Goal: Communication & Community: Share content

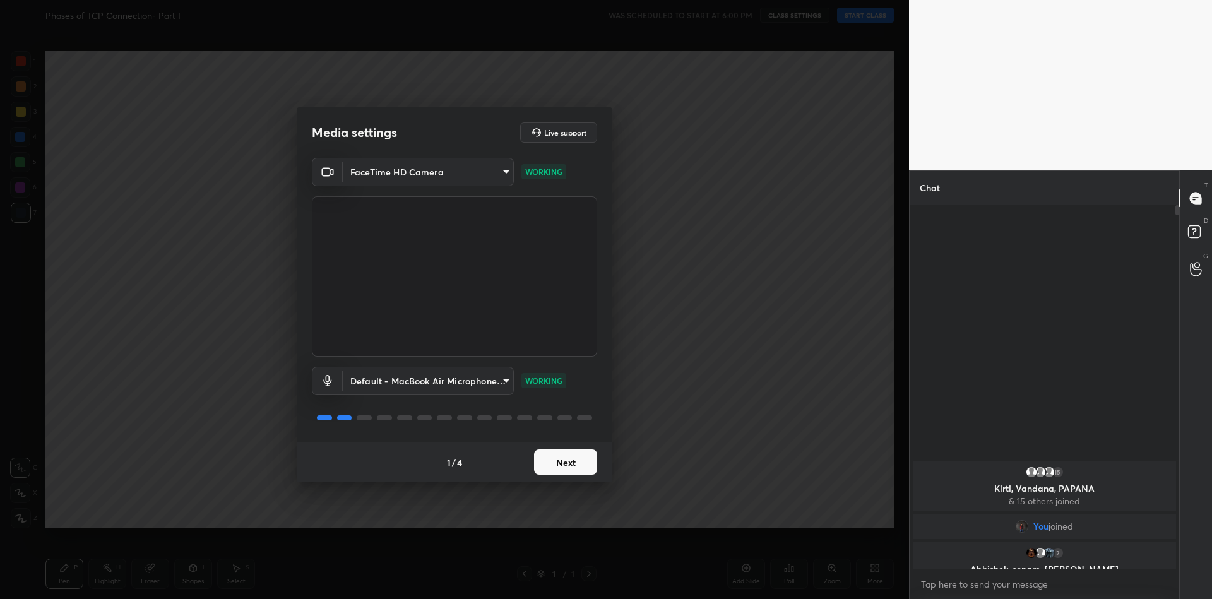
click at [567, 461] on button "Next" at bounding box center [565, 461] width 63 height 25
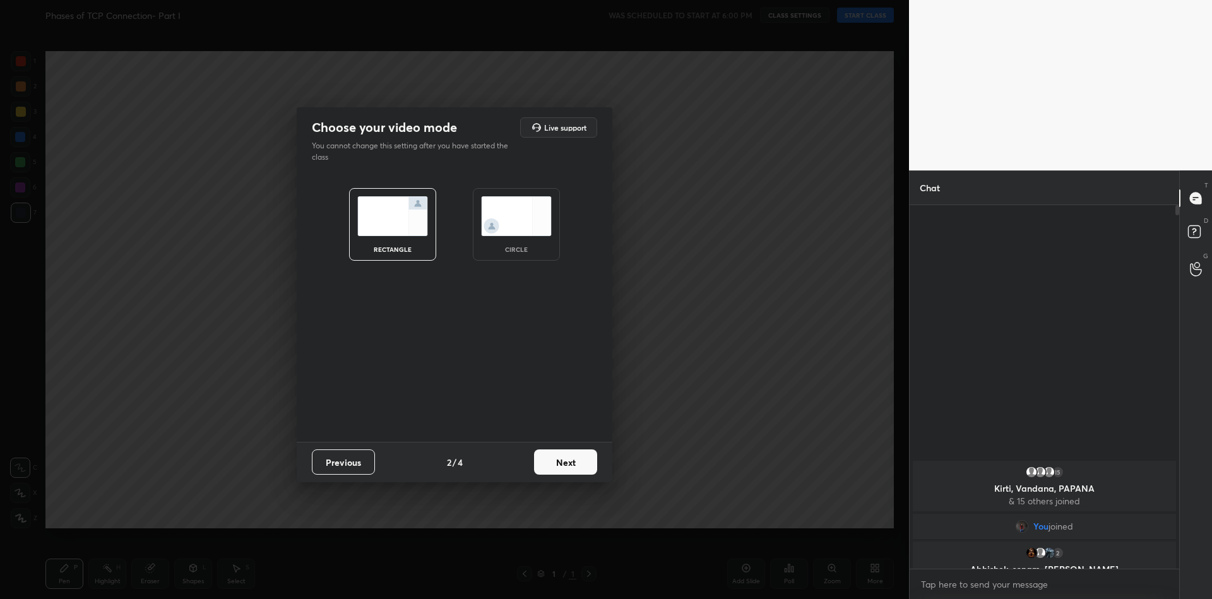
click at [572, 461] on button "Next" at bounding box center [565, 461] width 63 height 25
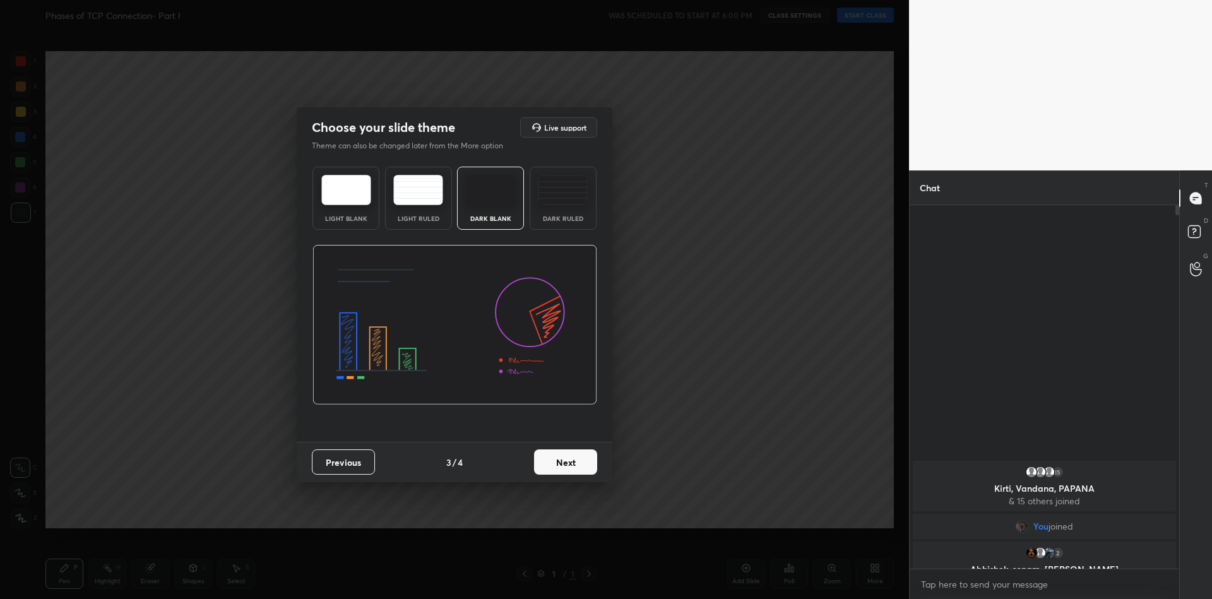
click at [572, 463] on button "Next" at bounding box center [565, 461] width 63 height 25
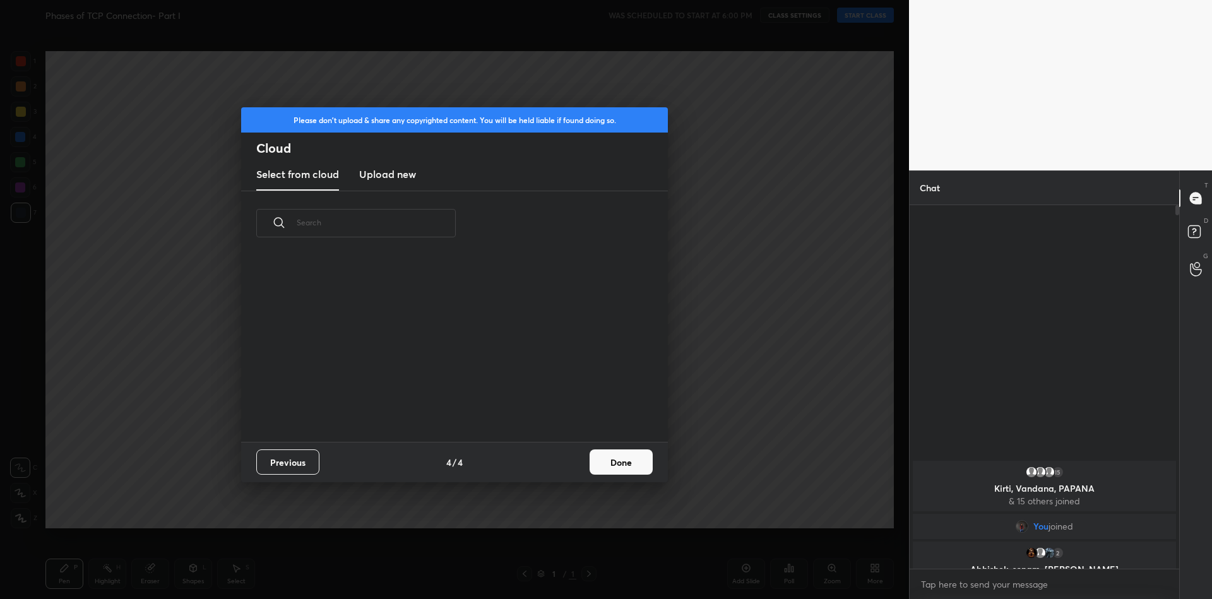
scroll to position [186, 405]
click at [392, 182] on new "Upload new" at bounding box center [387, 175] width 57 height 32
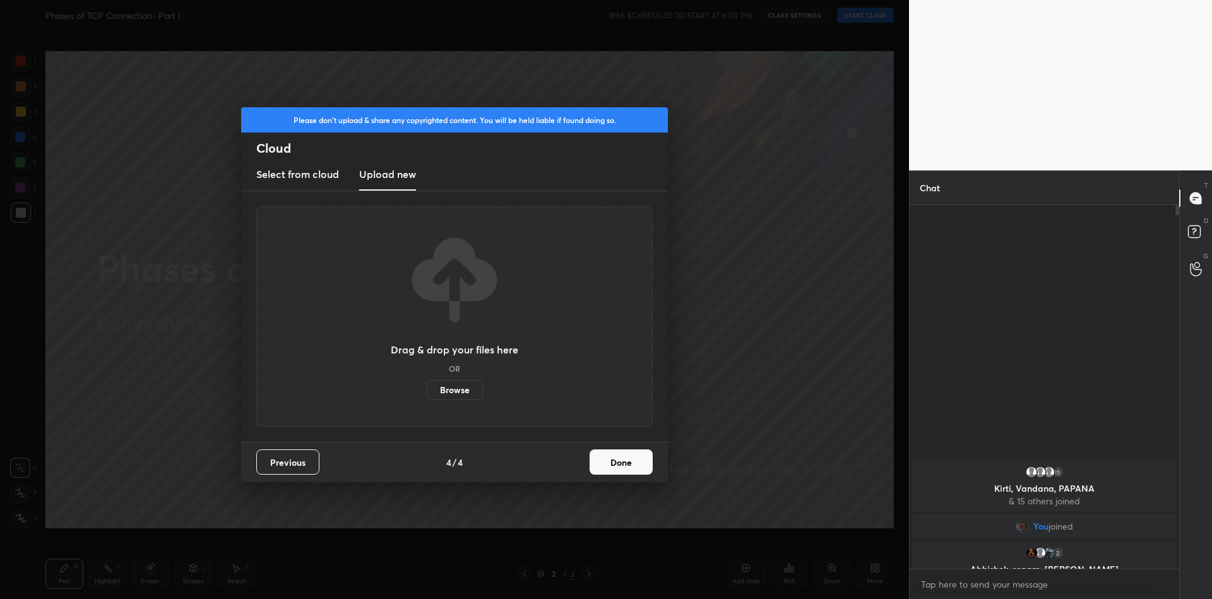
click at [445, 391] on label "Browse" at bounding box center [455, 390] width 56 height 20
click at [427, 391] on input "Browse" at bounding box center [427, 390] width 0 height 20
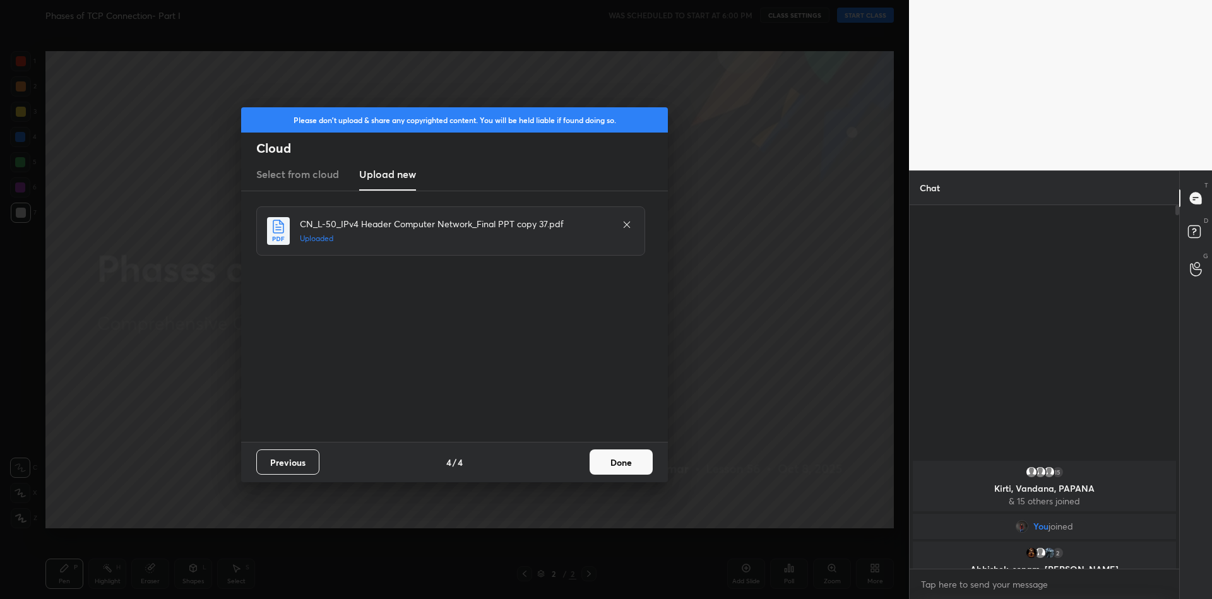
click at [620, 463] on button "Done" at bounding box center [620, 461] width 63 height 25
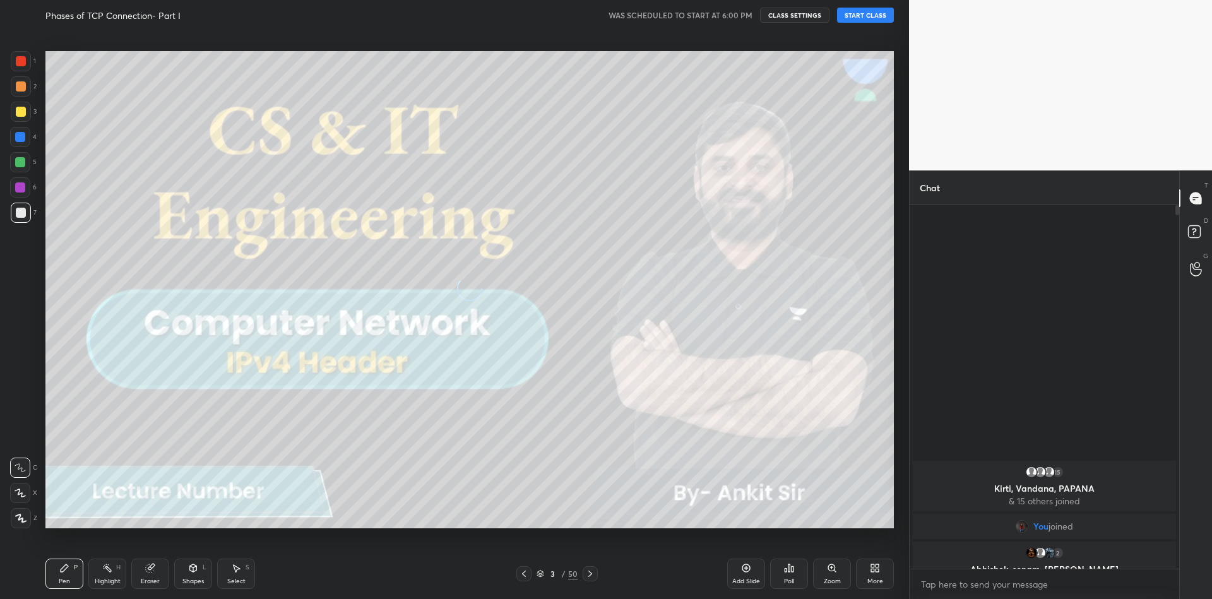
click at [865, 15] on button "START CLASS" at bounding box center [865, 15] width 57 height 15
click at [190, 570] on icon at bounding box center [193, 568] width 10 height 10
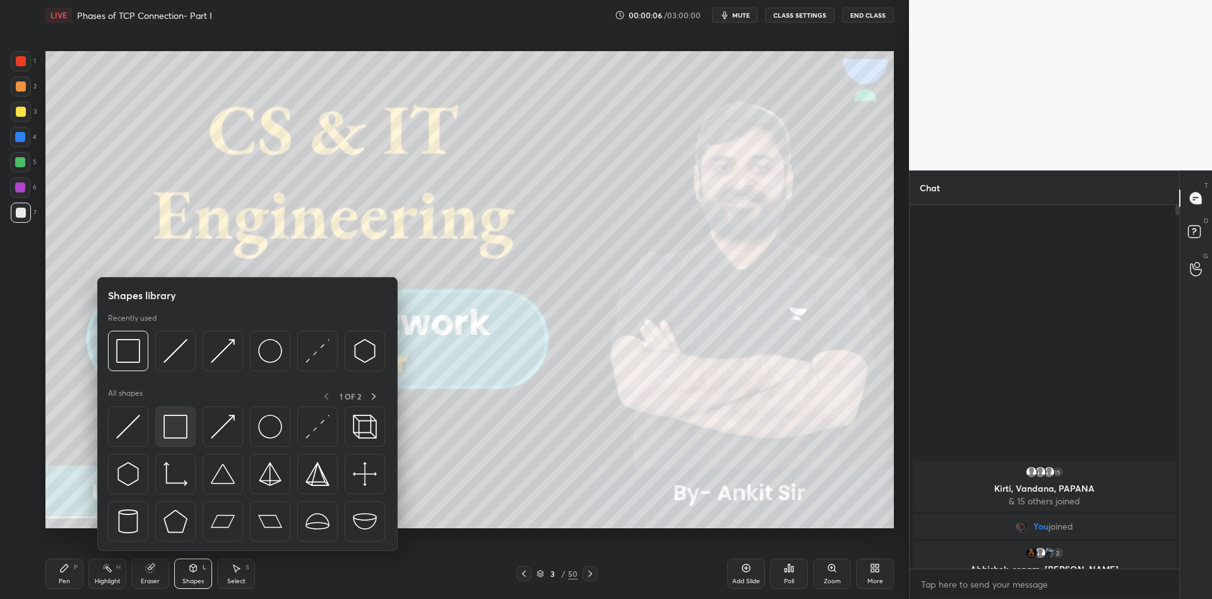
drag, startPoint x: 181, startPoint y: 425, endPoint x: 28, endPoint y: 109, distance: 351.2
click at [179, 429] on img at bounding box center [175, 427] width 24 height 24
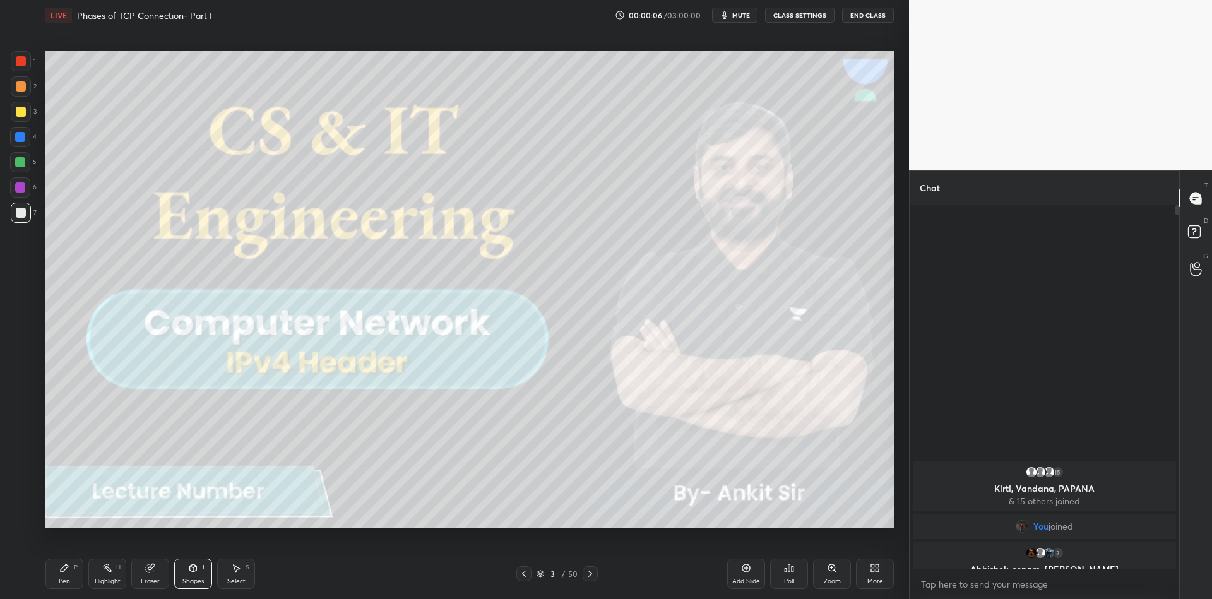
click at [21, 112] on div at bounding box center [21, 112] width 10 height 10
click at [62, 578] on div "Pen" at bounding box center [64, 581] width 11 height 6
click at [538, 572] on icon at bounding box center [540, 574] width 8 height 8
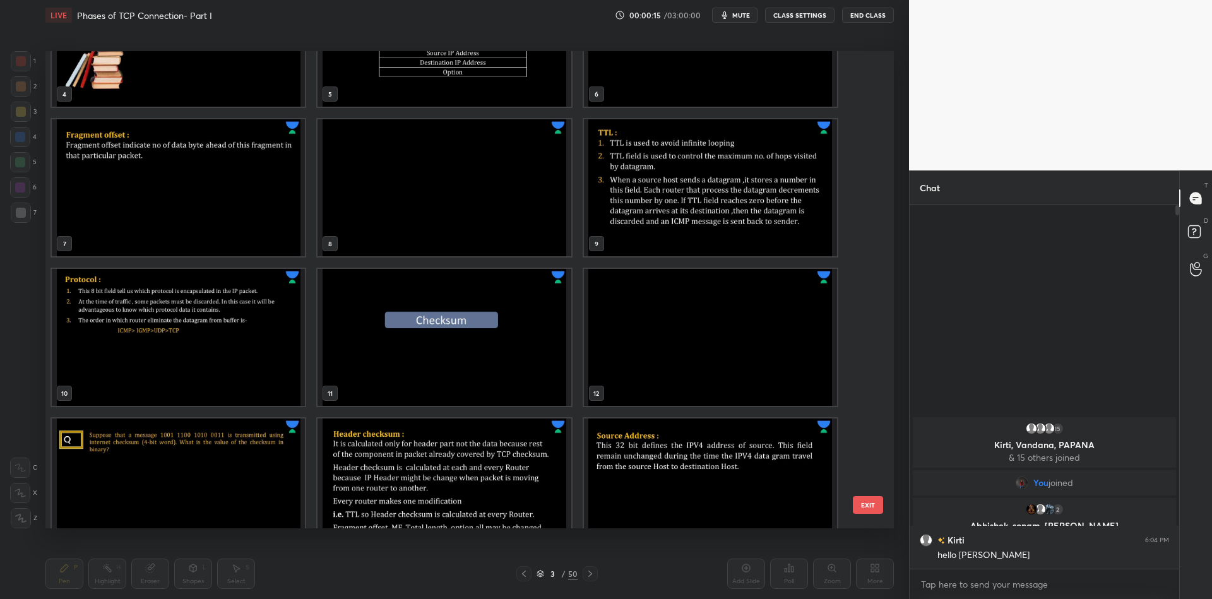
scroll to position [235, 0]
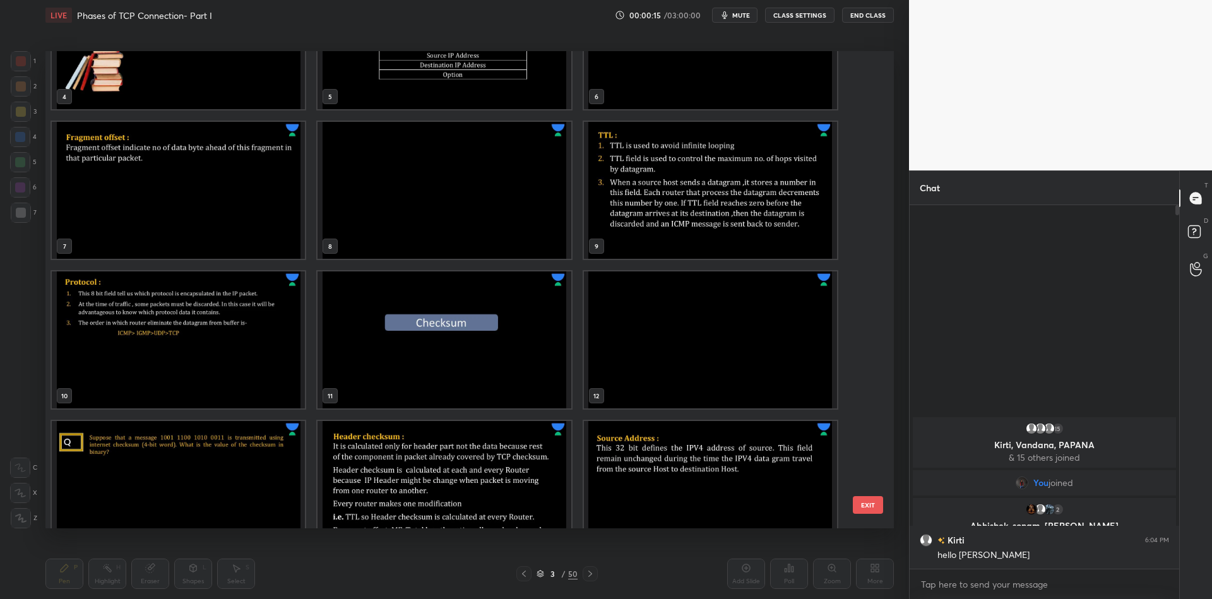
click at [454, 331] on img "grid" at bounding box center [443, 339] width 253 height 137
click at [874, 501] on button "EXIT" at bounding box center [868, 505] width 30 height 18
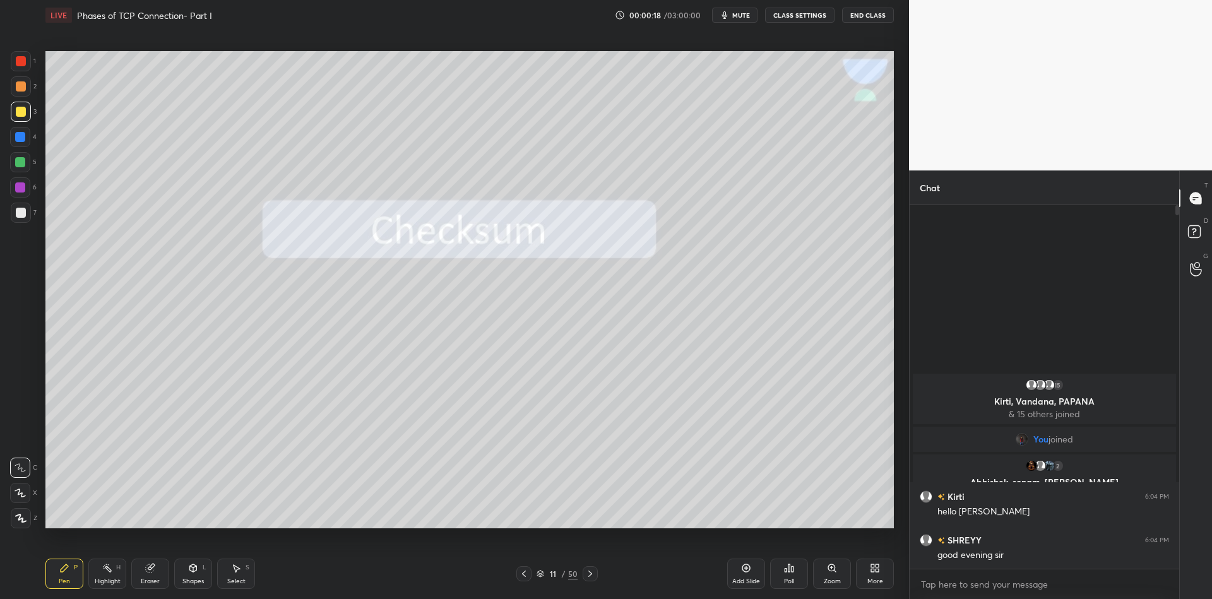
click at [744, 8] on div "LIVE Phases of TCP Connection- Part I 00:00:18 / 03:00:00 mute CLASS SETTINGS E…" at bounding box center [469, 15] width 848 height 30
click at [746, 12] on span "mute" at bounding box center [741, 15] width 18 height 9
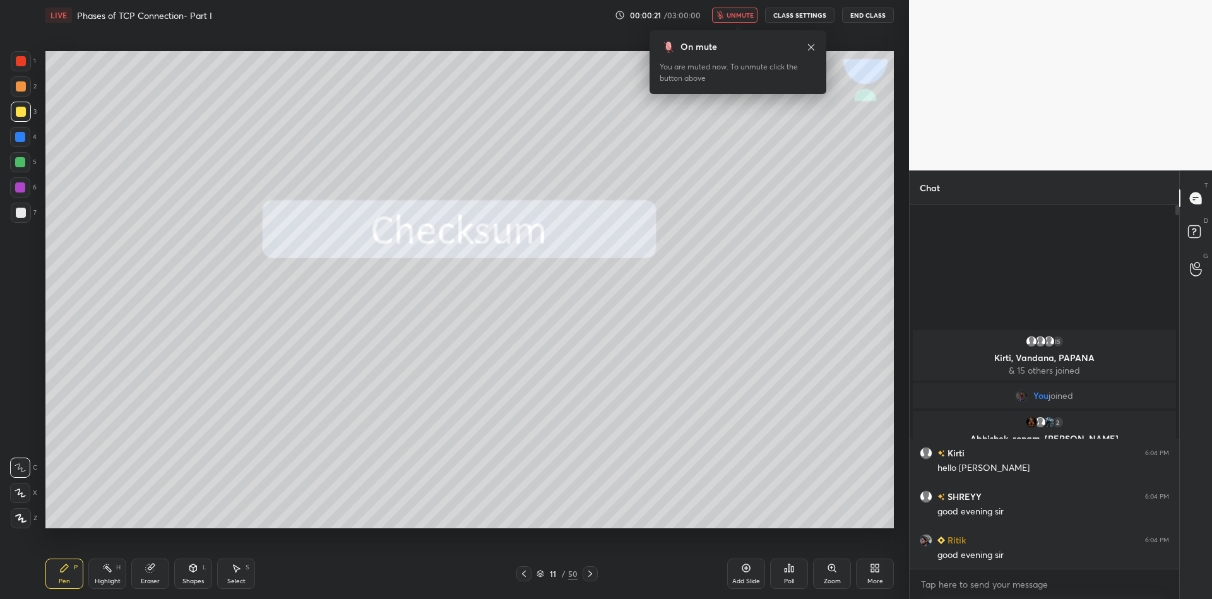
drag, startPoint x: 748, startPoint y: 16, endPoint x: 742, endPoint y: 21, distance: 8.5
click at [746, 16] on span "unmute" at bounding box center [739, 15] width 27 height 9
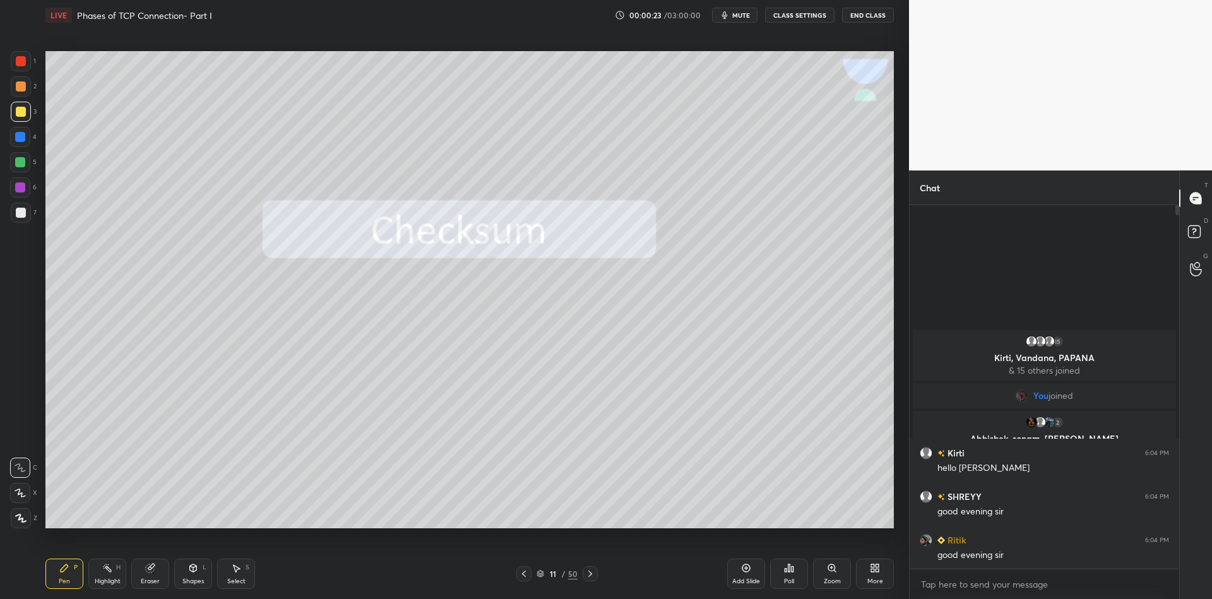
drag, startPoint x: 64, startPoint y: 572, endPoint x: 110, endPoint y: 571, distance: 46.1
click at [66, 572] on icon at bounding box center [64, 568] width 10 height 10
click at [195, 574] on div "Shapes L" at bounding box center [193, 574] width 38 height 30
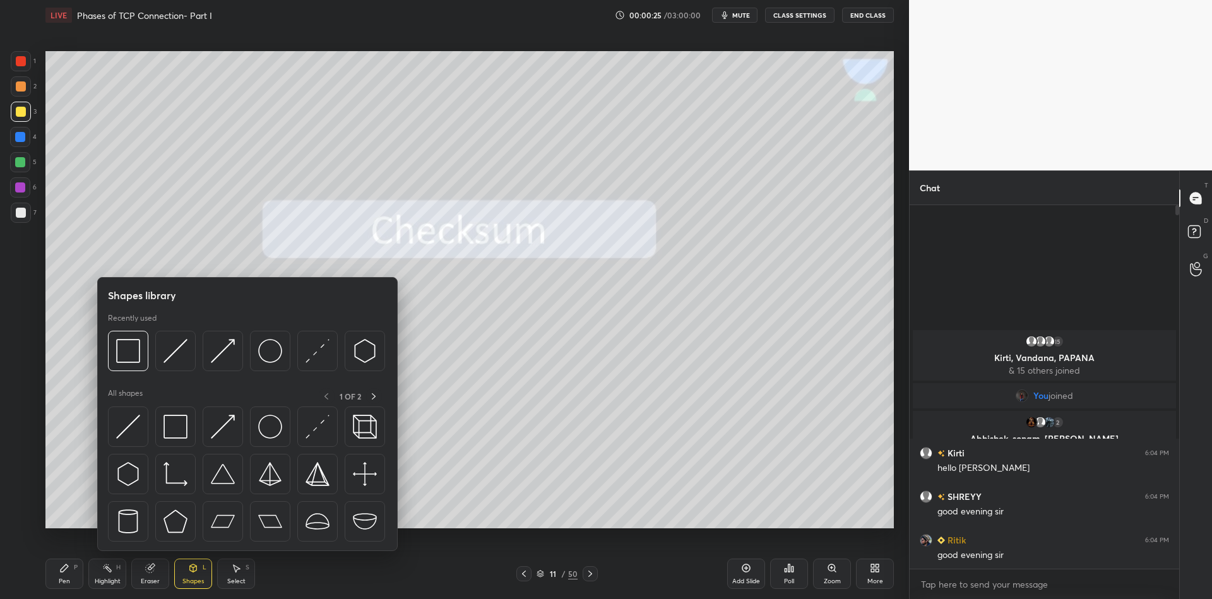
click at [179, 421] on img at bounding box center [175, 427] width 24 height 24
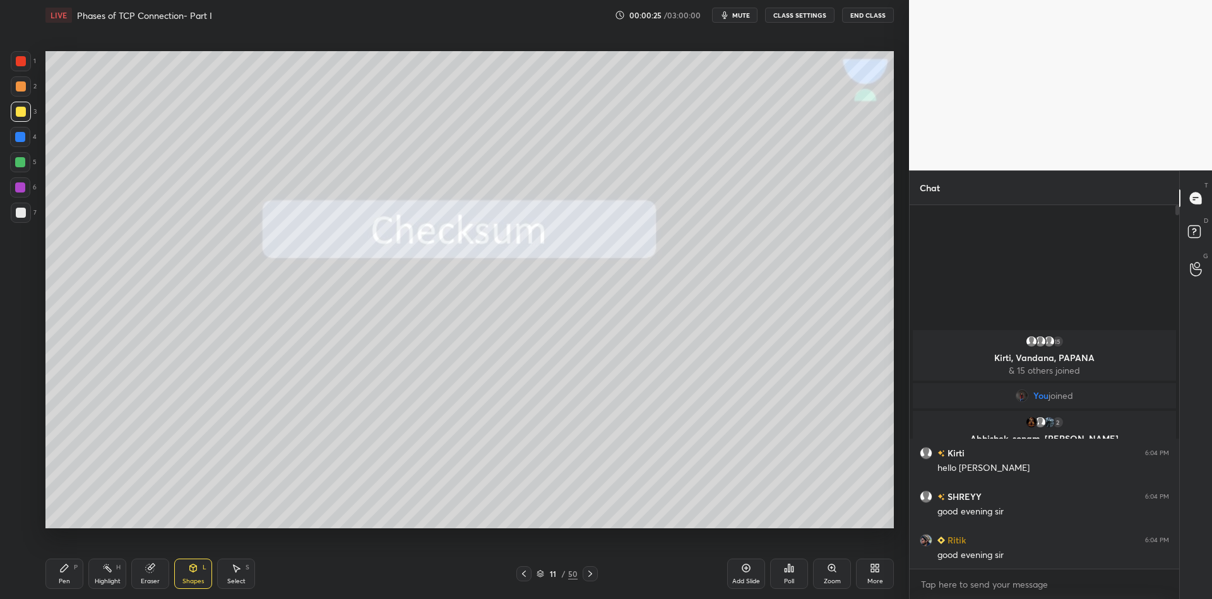
click at [24, 104] on div at bounding box center [21, 112] width 20 height 20
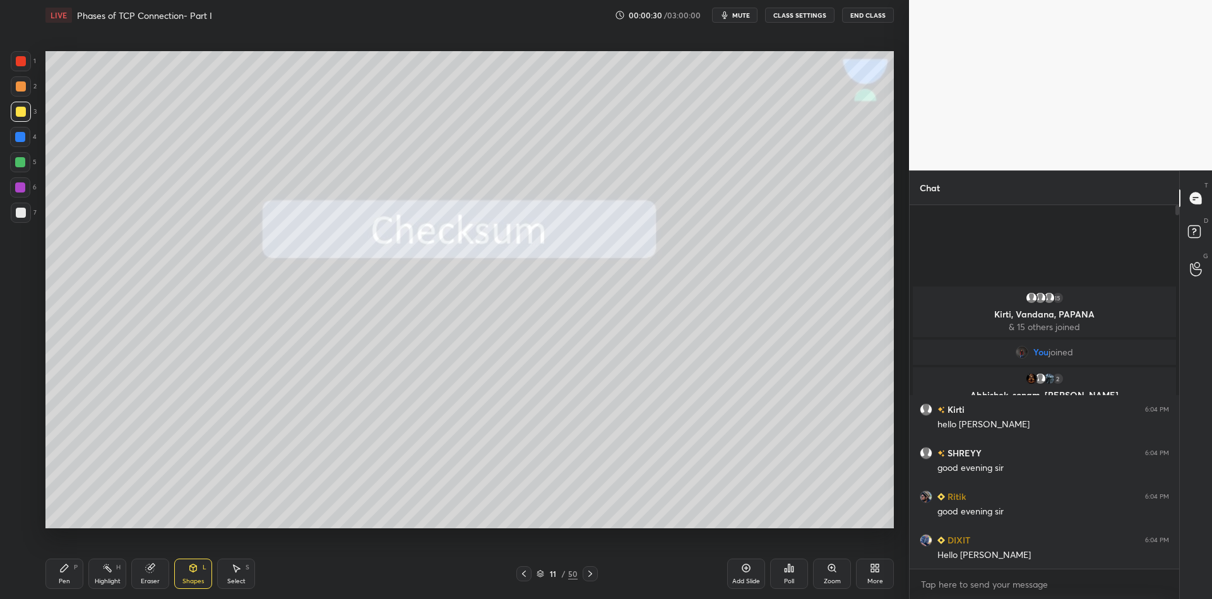
click at [68, 570] on icon at bounding box center [64, 568] width 10 height 10
click at [66, 569] on icon at bounding box center [64, 568] width 10 height 10
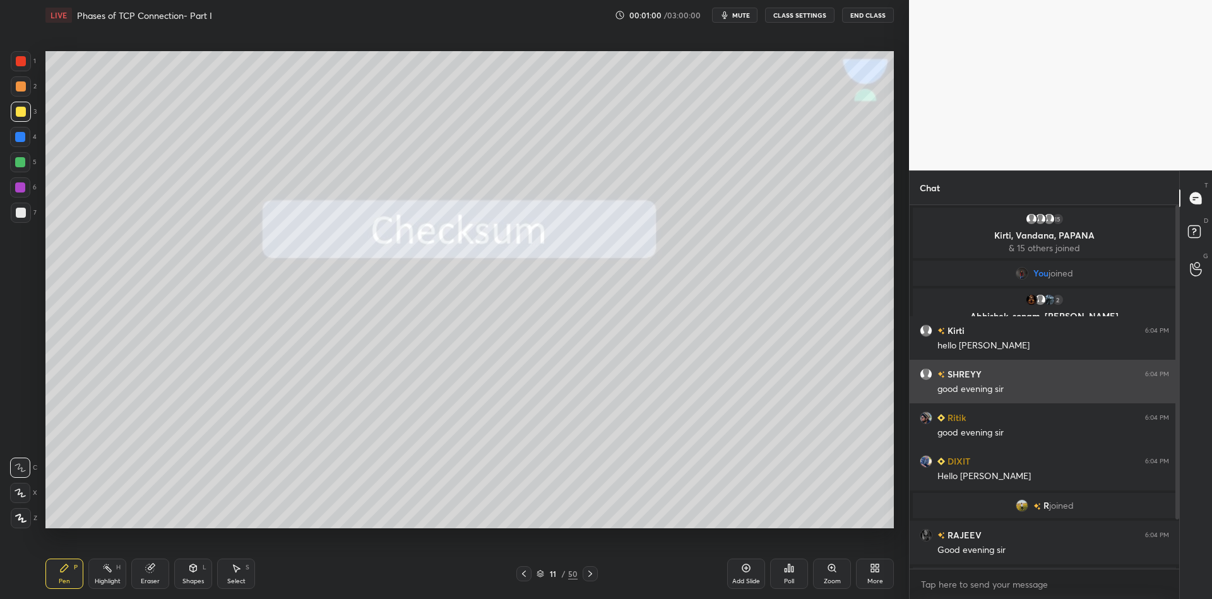
scroll to position [68, 0]
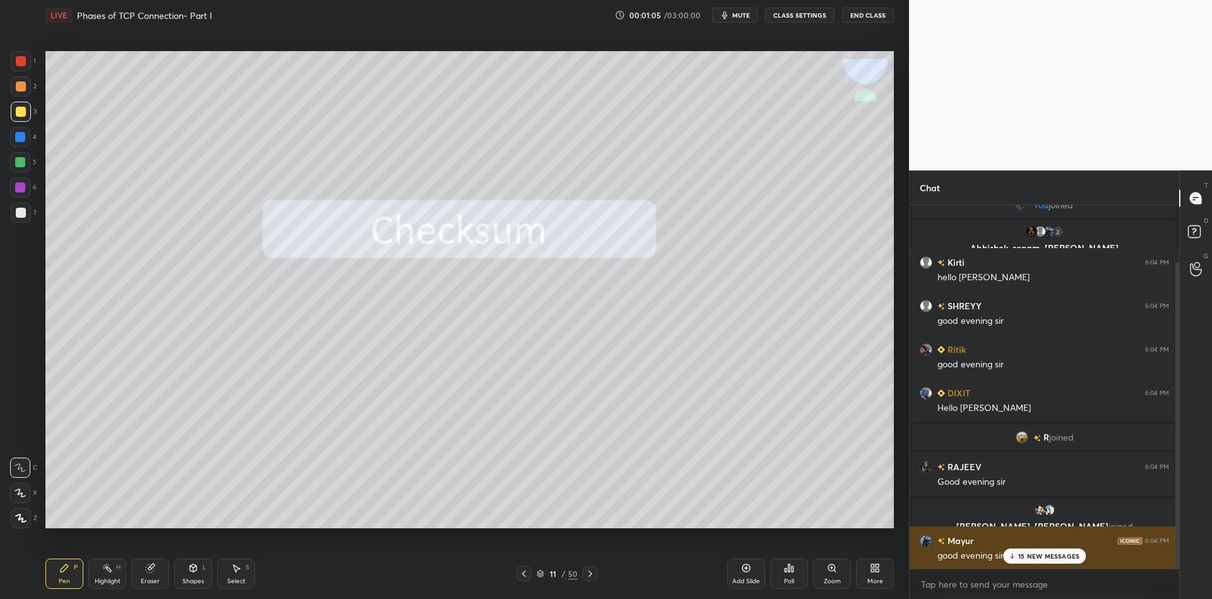
click at [1029, 554] on p "15 NEW MESSAGES" at bounding box center [1048, 556] width 61 height 8
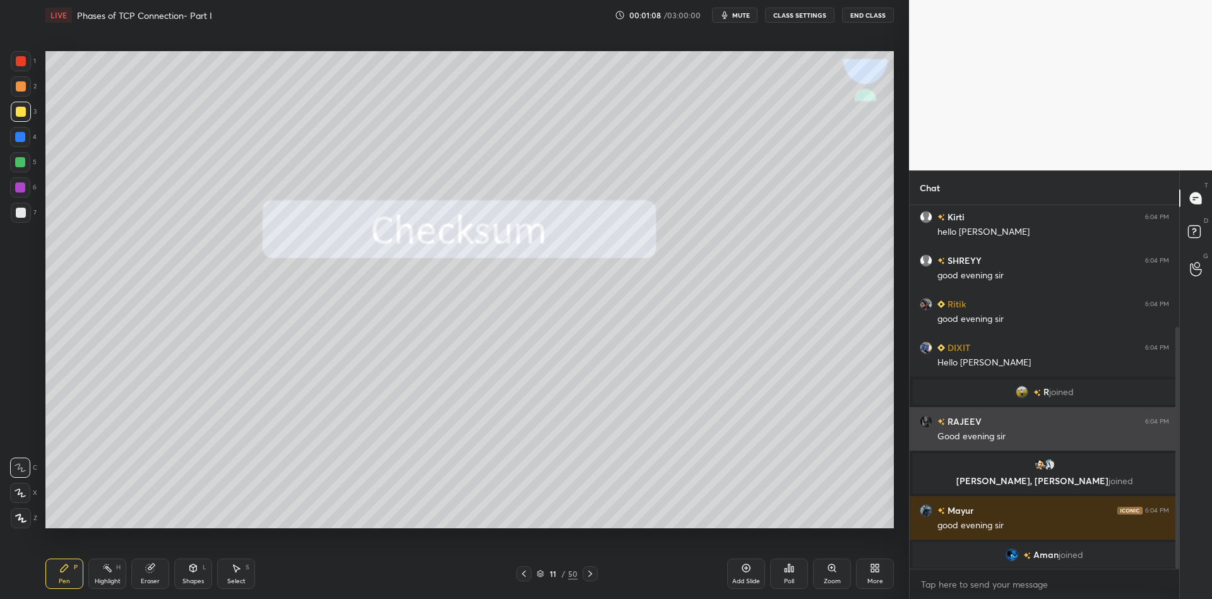
scroll to position [183, 0]
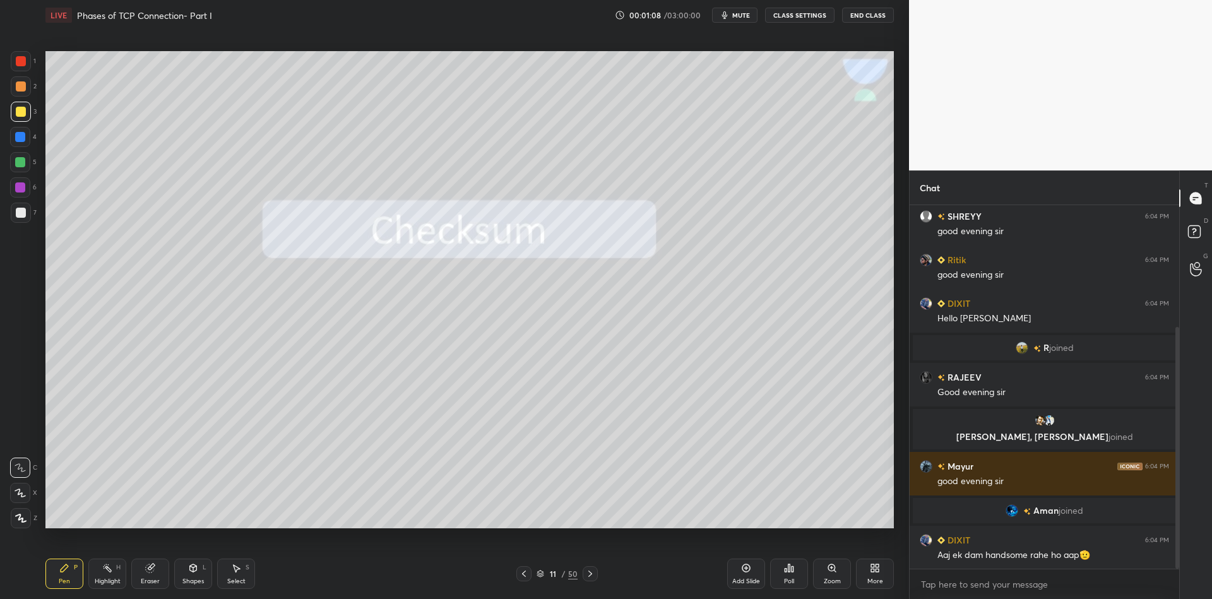
drag, startPoint x: 196, startPoint y: 573, endPoint x: 201, endPoint y: 560, distance: 13.4
click at [198, 572] on div "Shapes L" at bounding box center [193, 574] width 38 height 30
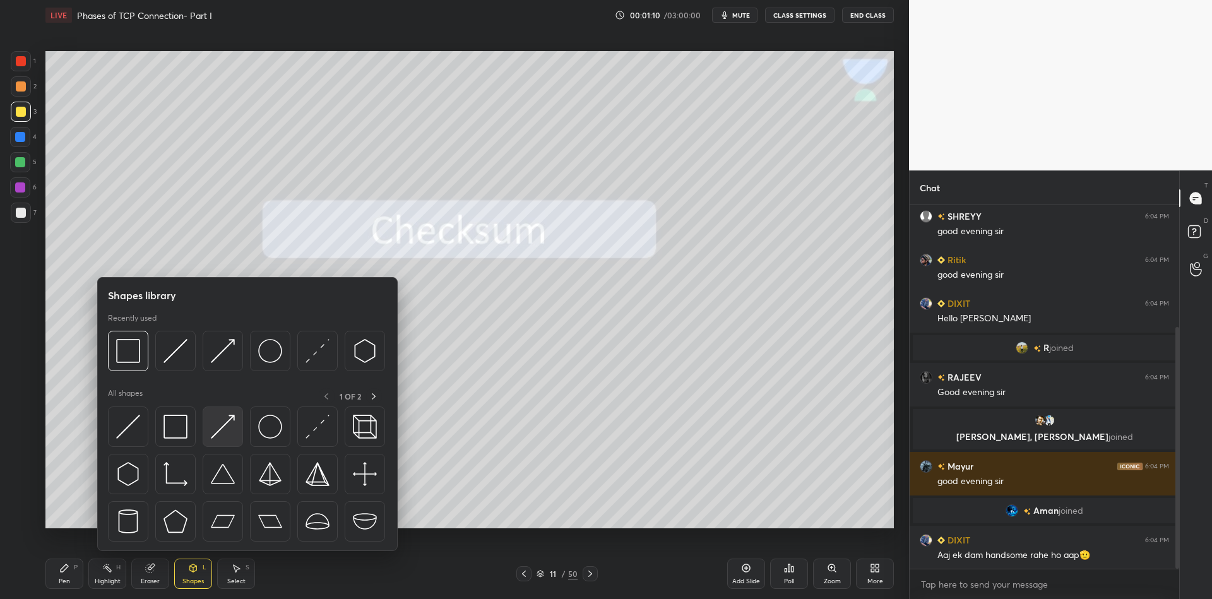
drag, startPoint x: 227, startPoint y: 424, endPoint x: 20, endPoint y: 167, distance: 329.0
click at [223, 424] on img at bounding box center [223, 427] width 24 height 24
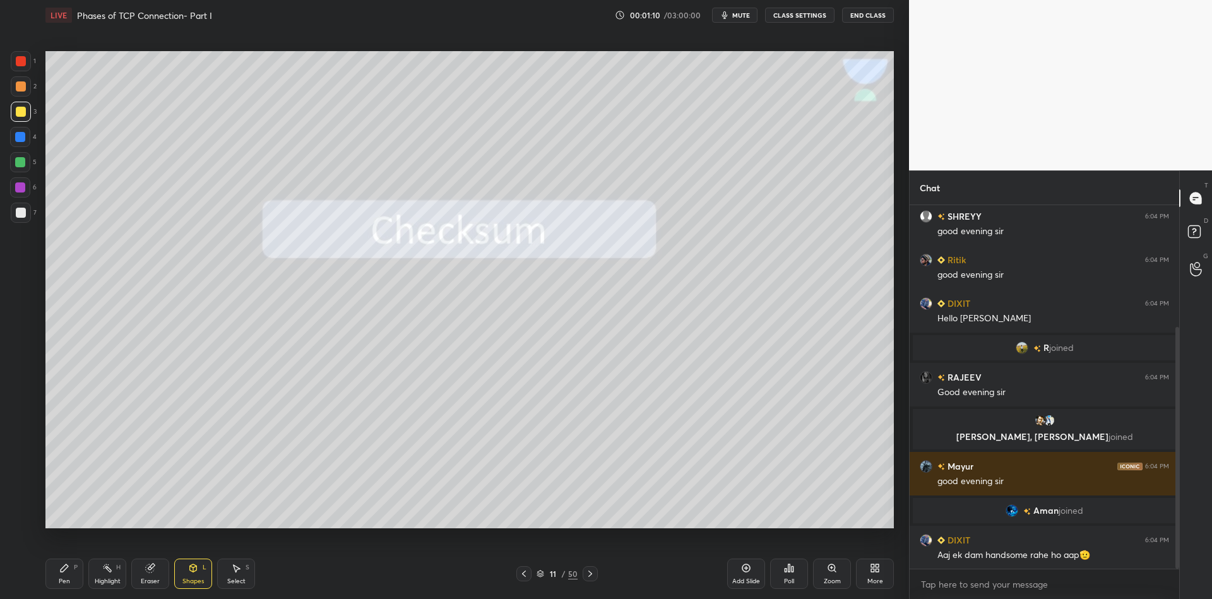
click at [21, 165] on div at bounding box center [20, 162] width 20 height 20
click at [74, 574] on div "Pen P" at bounding box center [64, 574] width 38 height 30
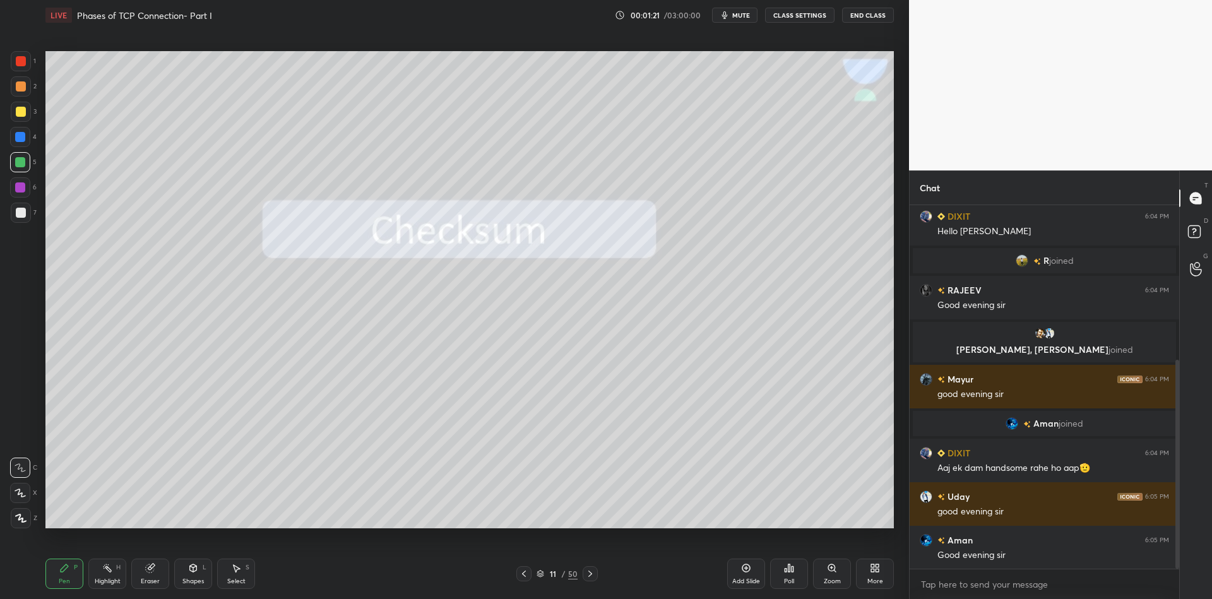
scroll to position [300, 0]
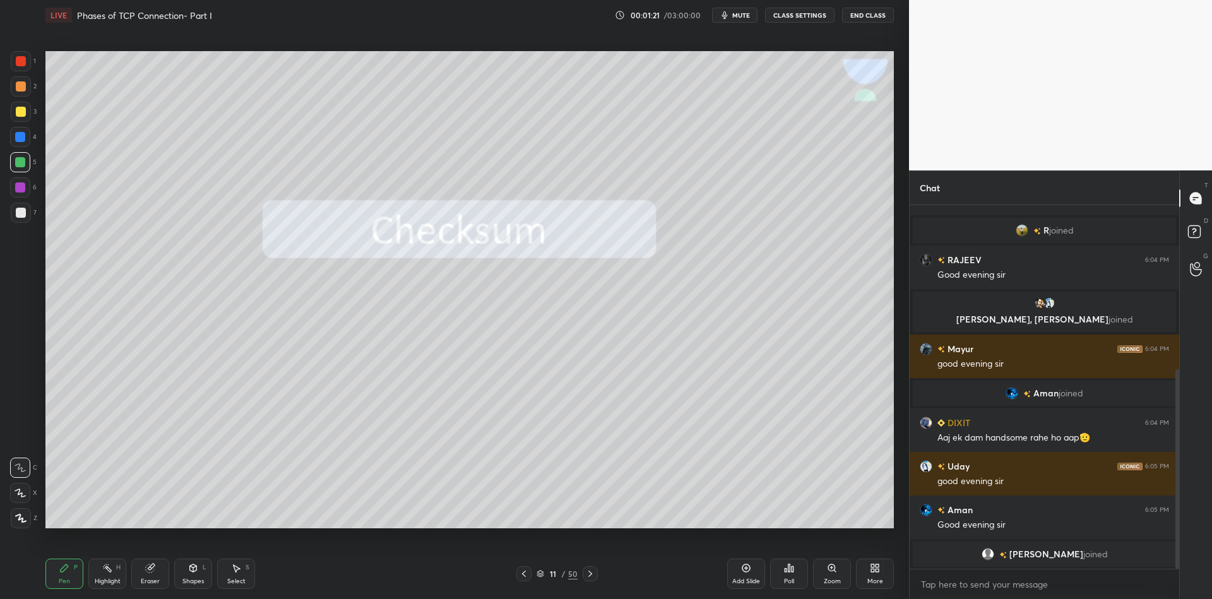
click at [111, 574] on div "Highlight H" at bounding box center [107, 574] width 38 height 30
drag, startPoint x: 747, startPoint y: 574, endPoint x: 701, endPoint y: 557, distance: 49.1
click at [747, 573] on div "Add Slide" at bounding box center [746, 574] width 38 height 30
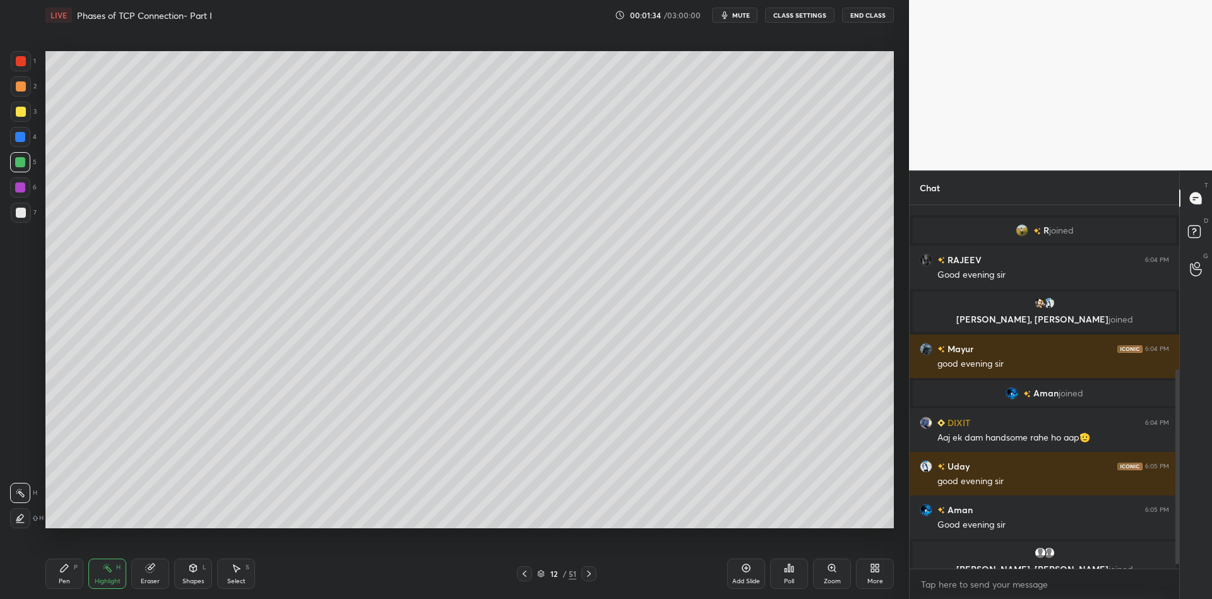
scroll to position [316, 0]
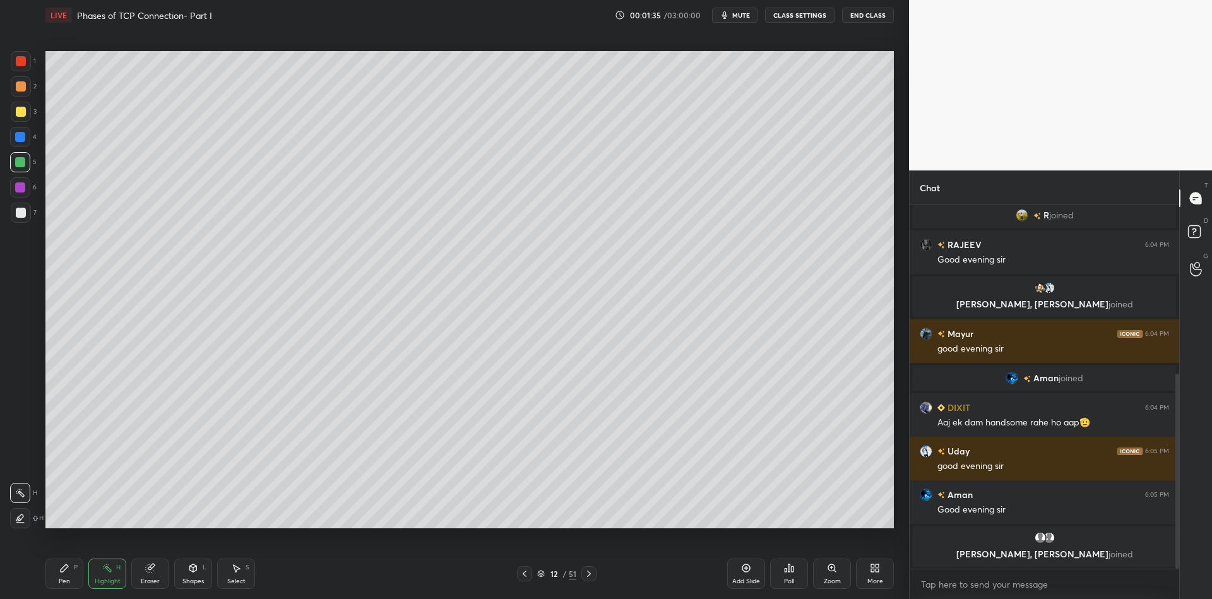
click at [69, 572] on div "Pen P" at bounding box center [64, 574] width 38 height 30
click at [21, 110] on div at bounding box center [21, 112] width 10 height 10
click at [67, 575] on div "Pen P" at bounding box center [64, 574] width 38 height 30
click at [25, 62] on div at bounding box center [21, 61] width 10 height 10
drag, startPoint x: 75, startPoint y: 576, endPoint x: 104, endPoint y: 576, distance: 28.4
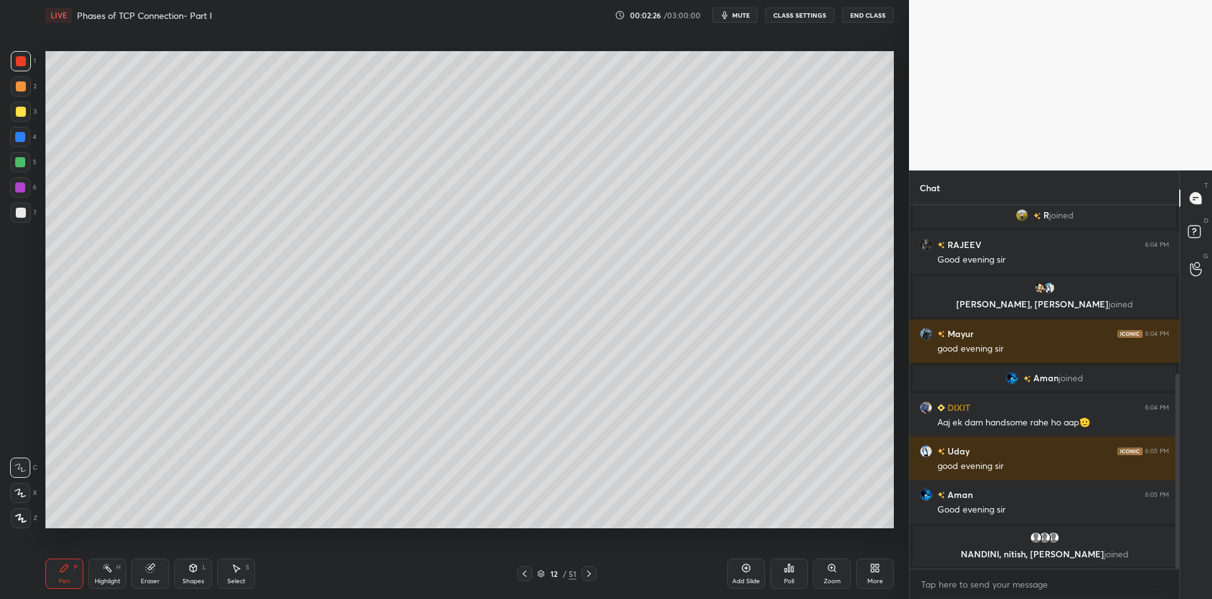
click at [76, 578] on div "Pen P" at bounding box center [64, 574] width 38 height 30
click at [237, 571] on div "Select S" at bounding box center [236, 574] width 38 height 30
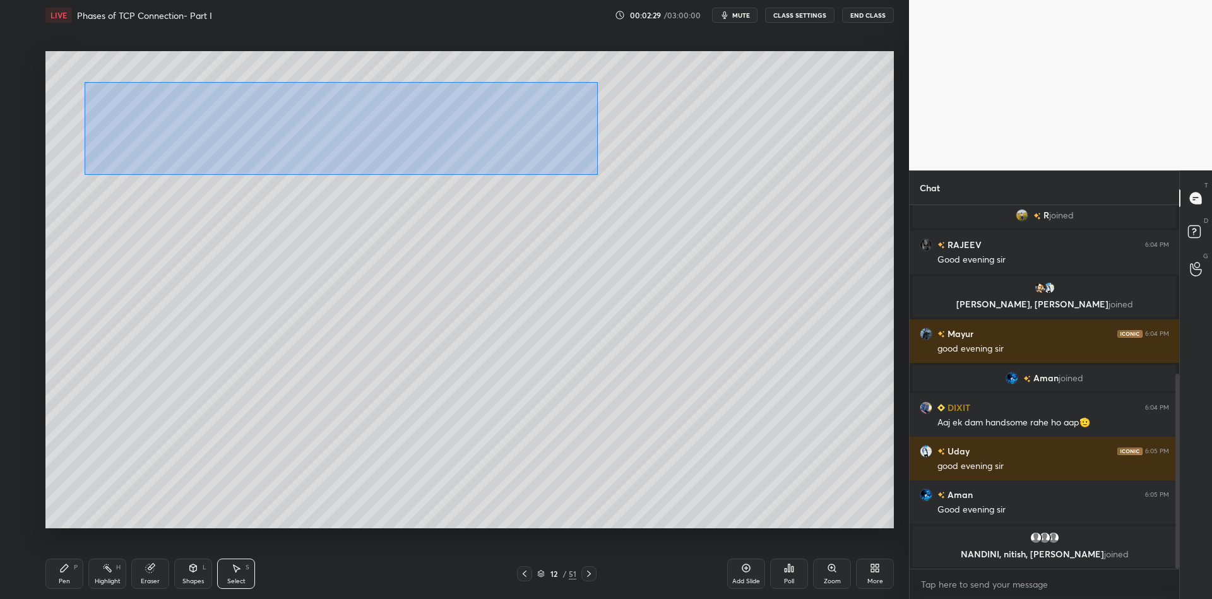
drag, startPoint x: 90, startPoint y: 81, endPoint x: 652, endPoint y: 176, distance: 569.6
click at [682, 193] on div "0 ° Undo Copy Duplicate Duplicate to new slide Delete" at bounding box center [469, 289] width 848 height 477
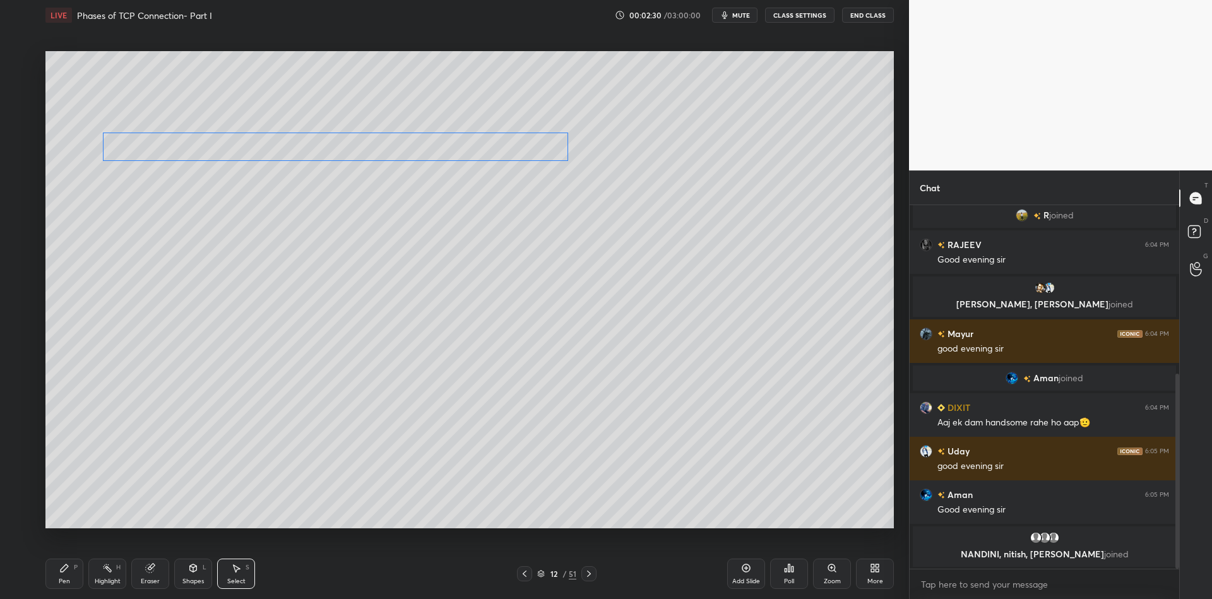
drag, startPoint x: 400, startPoint y: 112, endPoint x: 401, endPoint y: 147, distance: 35.4
click at [403, 148] on div "0 ° Undo Copy Duplicate Duplicate to new slide Delete" at bounding box center [469, 289] width 848 height 477
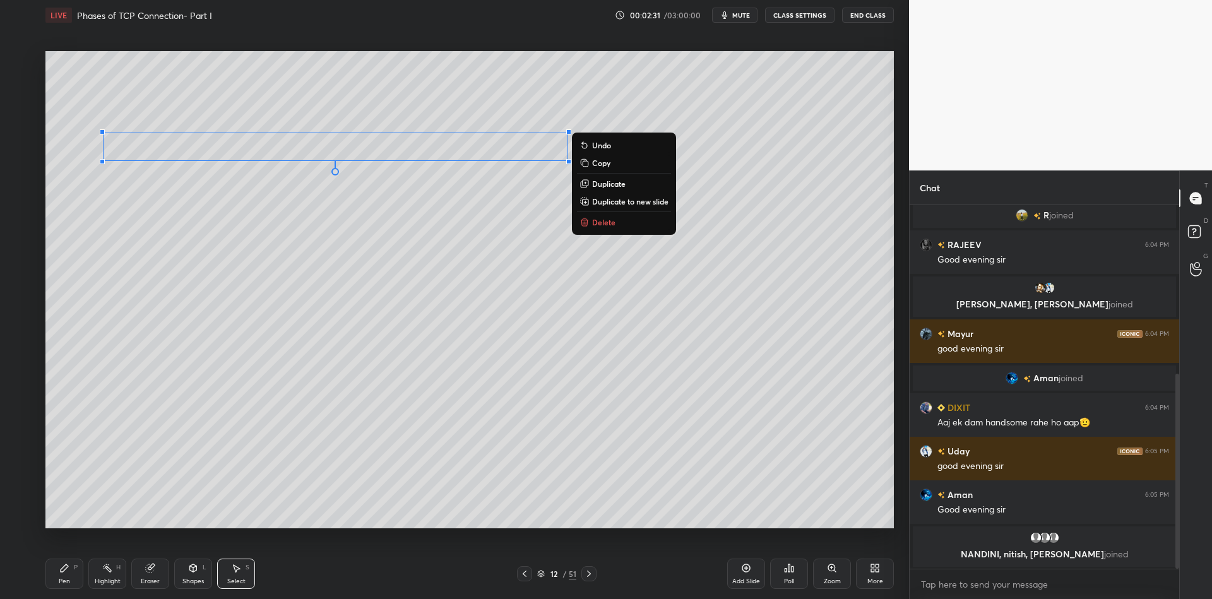
click at [72, 578] on div "Pen P" at bounding box center [64, 574] width 38 height 30
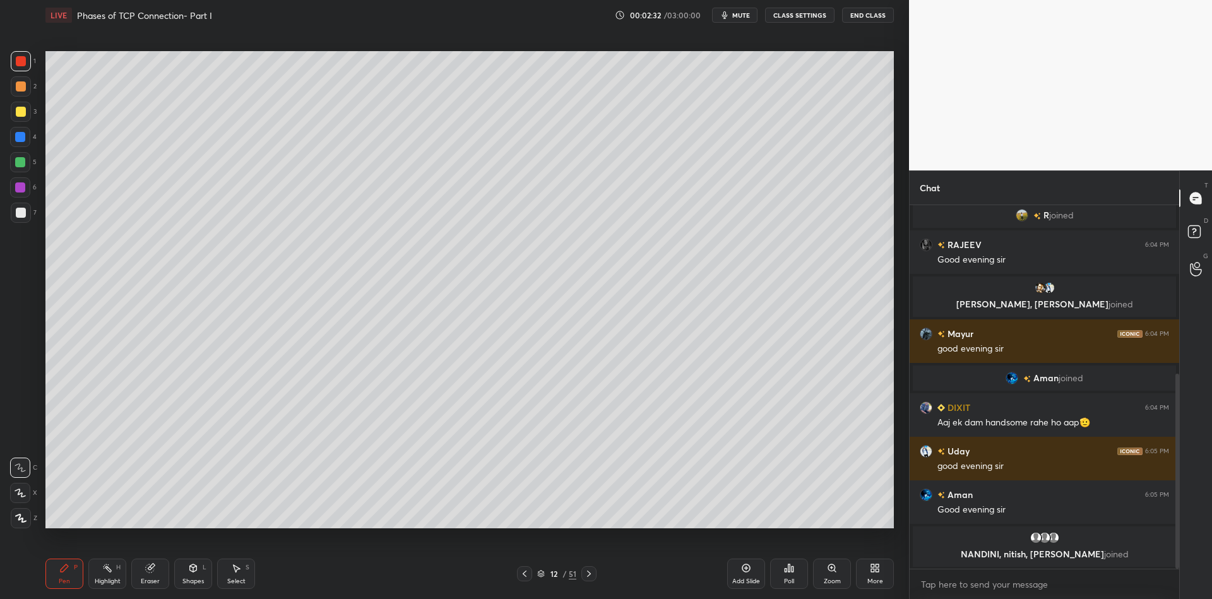
click at [18, 160] on div at bounding box center [20, 162] width 10 height 10
drag, startPoint x: 198, startPoint y: 572, endPoint x: 199, endPoint y: 555, distance: 17.1
click at [201, 572] on div "Shapes L" at bounding box center [193, 574] width 38 height 30
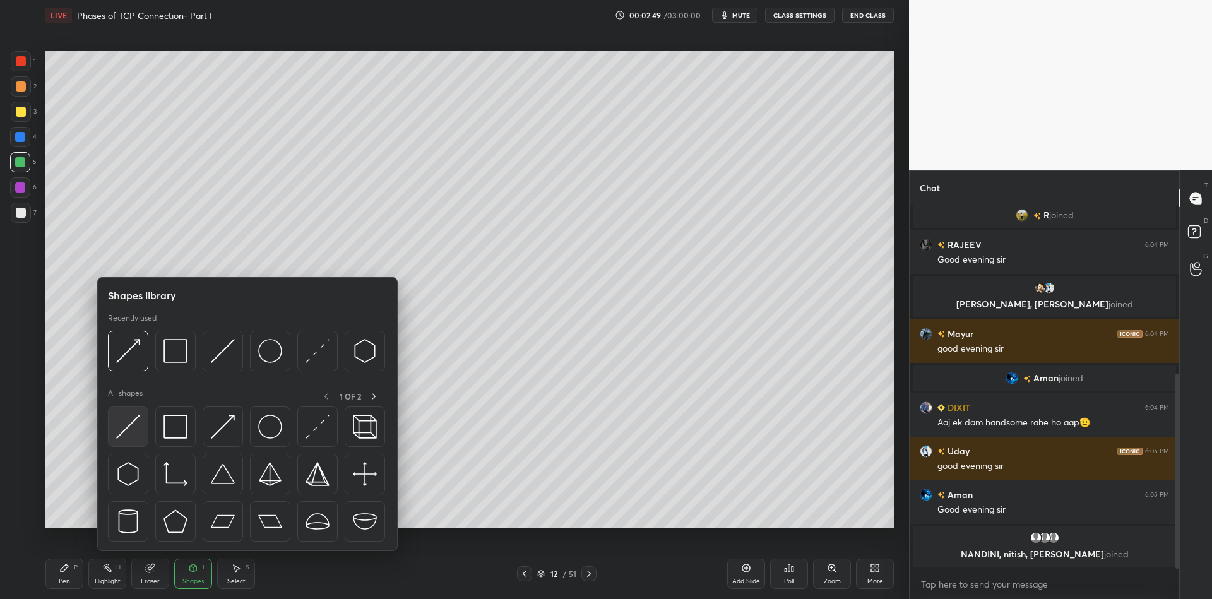
drag, startPoint x: 131, startPoint y: 432, endPoint x: 139, endPoint y: 425, distance: 11.2
click at [139, 425] on div at bounding box center [128, 426] width 40 height 40
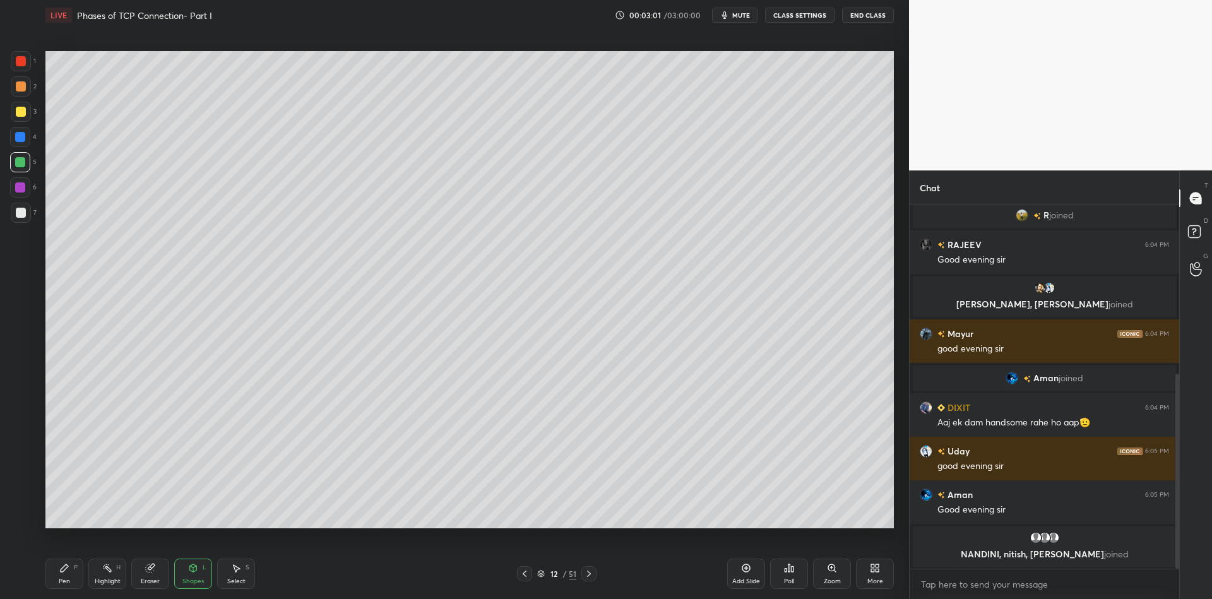
scroll to position [326, 0]
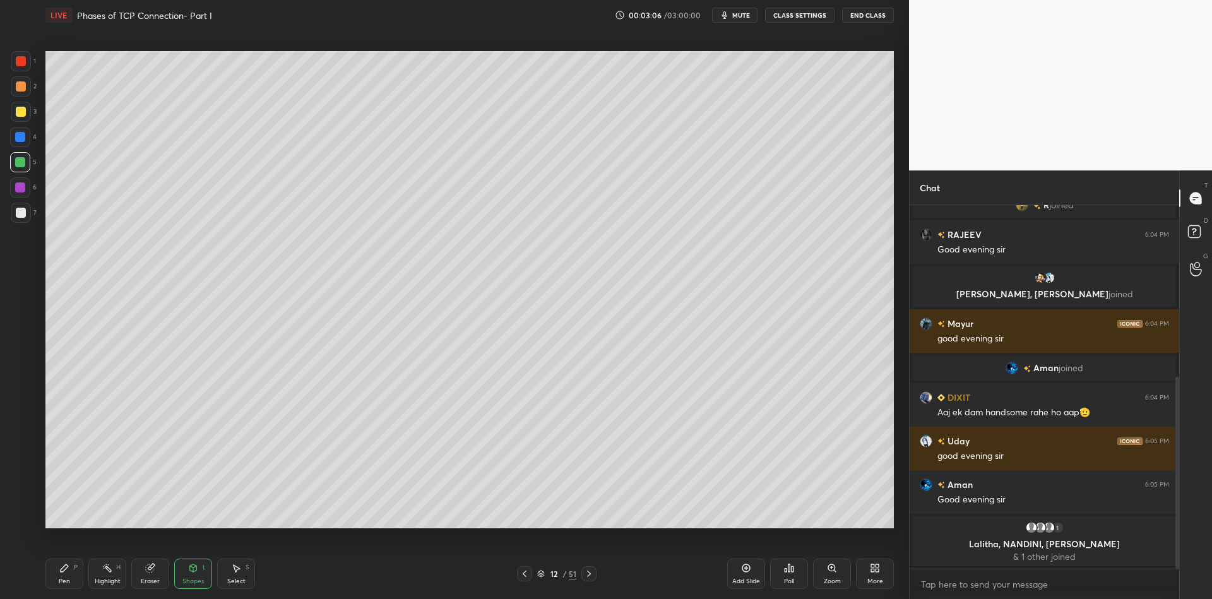
click at [69, 571] on div "Pen P" at bounding box center [64, 574] width 38 height 30
click at [17, 111] on div at bounding box center [21, 112] width 10 height 10
click at [21, 57] on div at bounding box center [21, 61] width 10 height 10
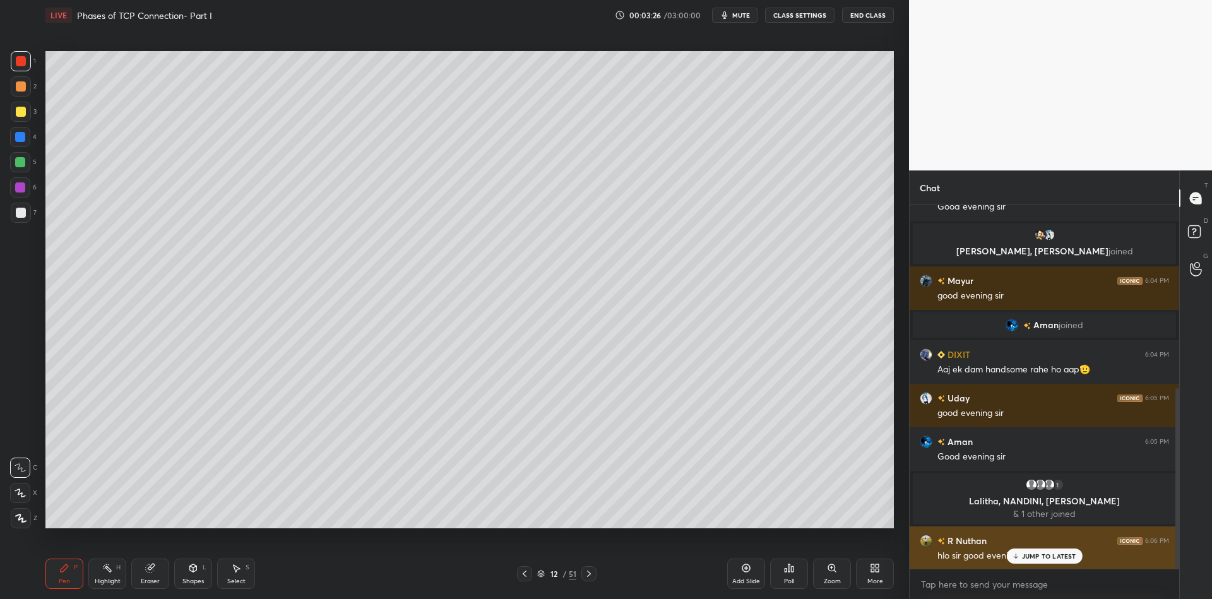
click at [1028, 557] on p "JUMP TO LATEST" at bounding box center [1049, 556] width 54 height 8
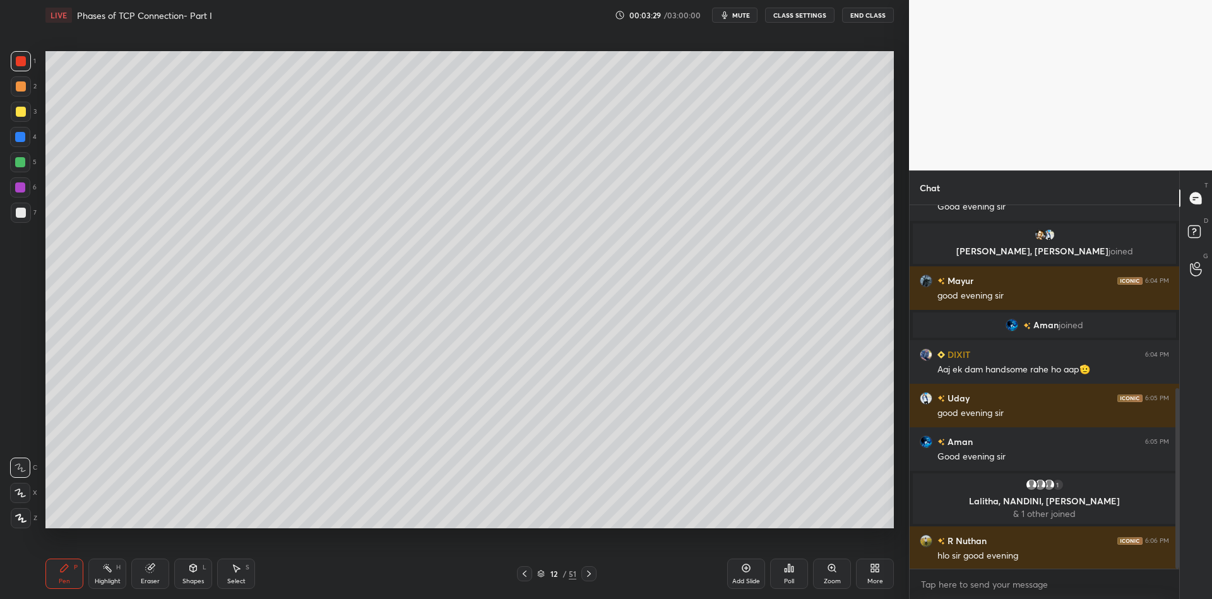
drag, startPoint x: 62, startPoint y: 567, endPoint x: 102, endPoint y: 568, distance: 39.8
click at [69, 566] on icon at bounding box center [64, 568] width 10 height 10
click at [106, 571] on icon at bounding box center [107, 568] width 10 height 10
drag, startPoint x: 64, startPoint y: 574, endPoint x: 67, endPoint y: 562, distance: 11.6
click at [67, 573] on div "Pen P" at bounding box center [64, 574] width 38 height 30
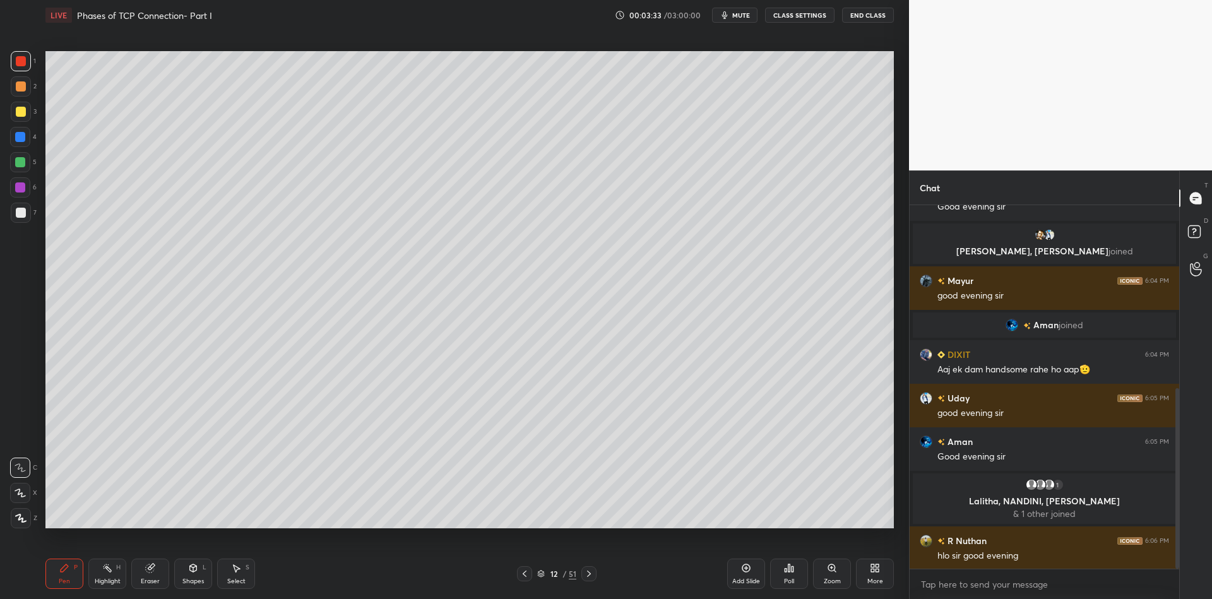
click at [20, 163] on div at bounding box center [20, 162] width 10 height 10
click at [116, 579] on div "Highlight" at bounding box center [108, 581] width 26 height 6
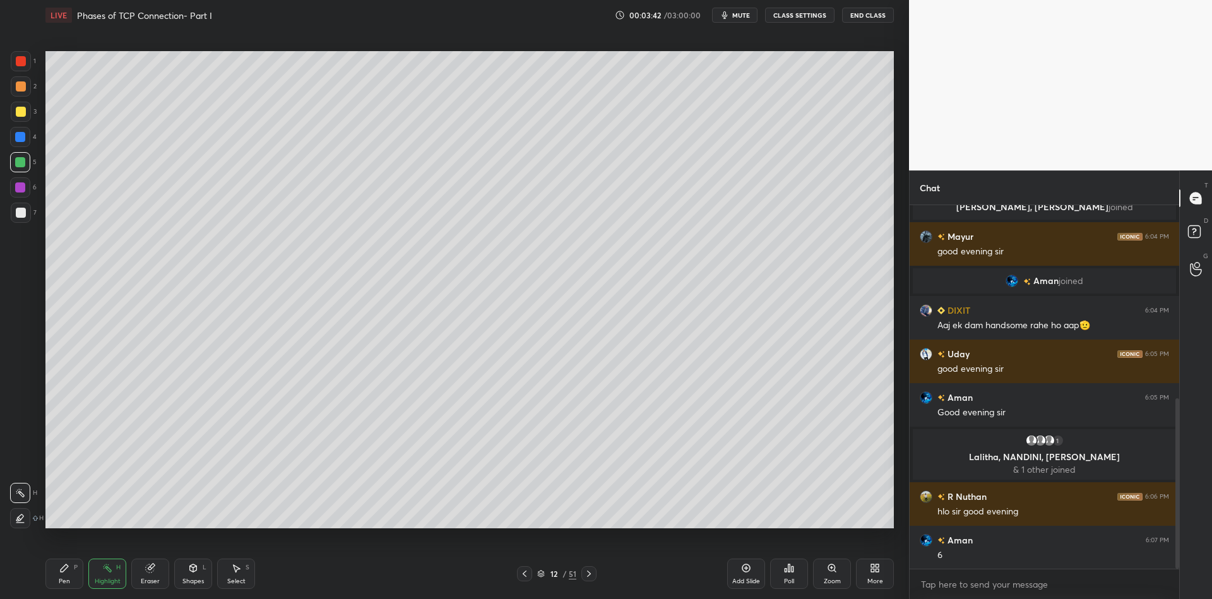
click at [150, 575] on div "Eraser" at bounding box center [150, 574] width 38 height 30
click at [73, 574] on div "Pen P" at bounding box center [64, 574] width 38 height 30
click at [72, 578] on div "Pen P" at bounding box center [64, 574] width 38 height 30
click at [25, 110] on div at bounding box center [21, 112] width 20 height 20
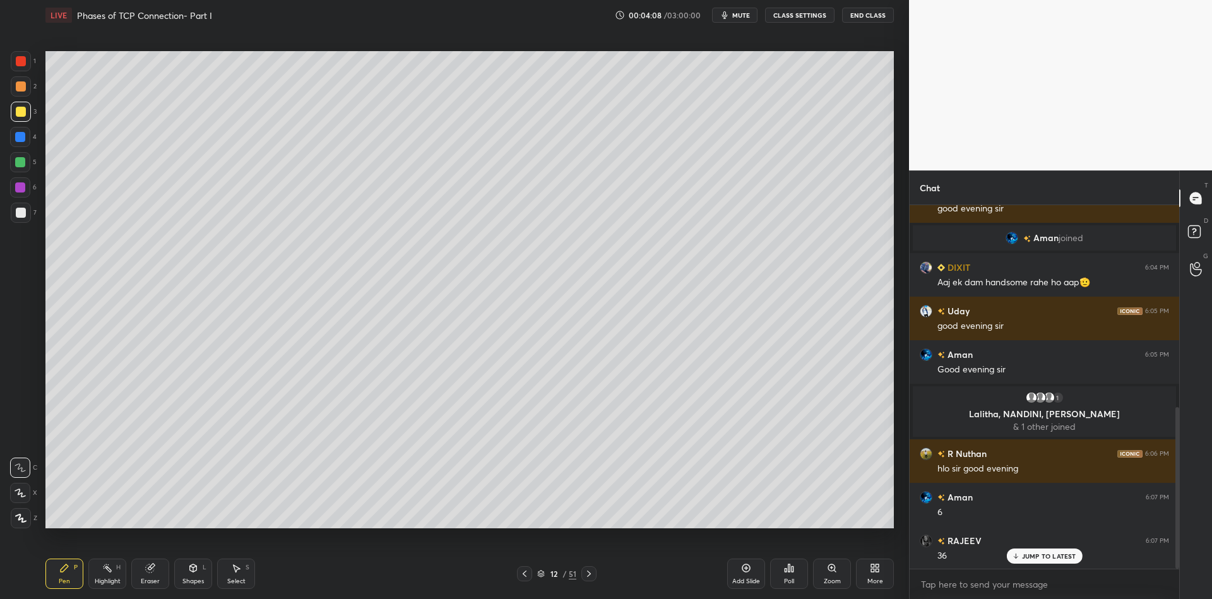
click at [105, 579] on div "Highlight" at bounding box center [108, 581] width 26 height 6
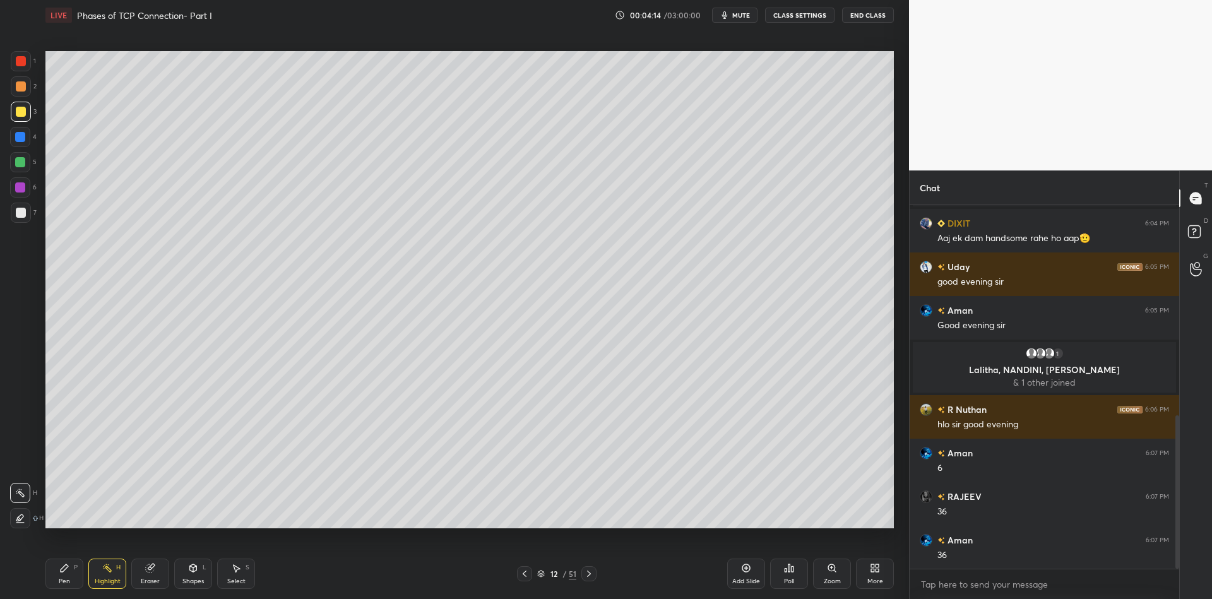
click at [65, 576] on div "Pen P" at bounding box center [64, 574] width 38 height 30
click at [20, 163] on div at bounding box center [20, 162] width 10 height 10
drag, startPoint x: 196, startPoint y: 578, endPoint x: 196, endPoint y: 554, distance: 23.4
click at [197, 576] on div "Shapes L" at bounding box center [193, 574] width 38 height 30
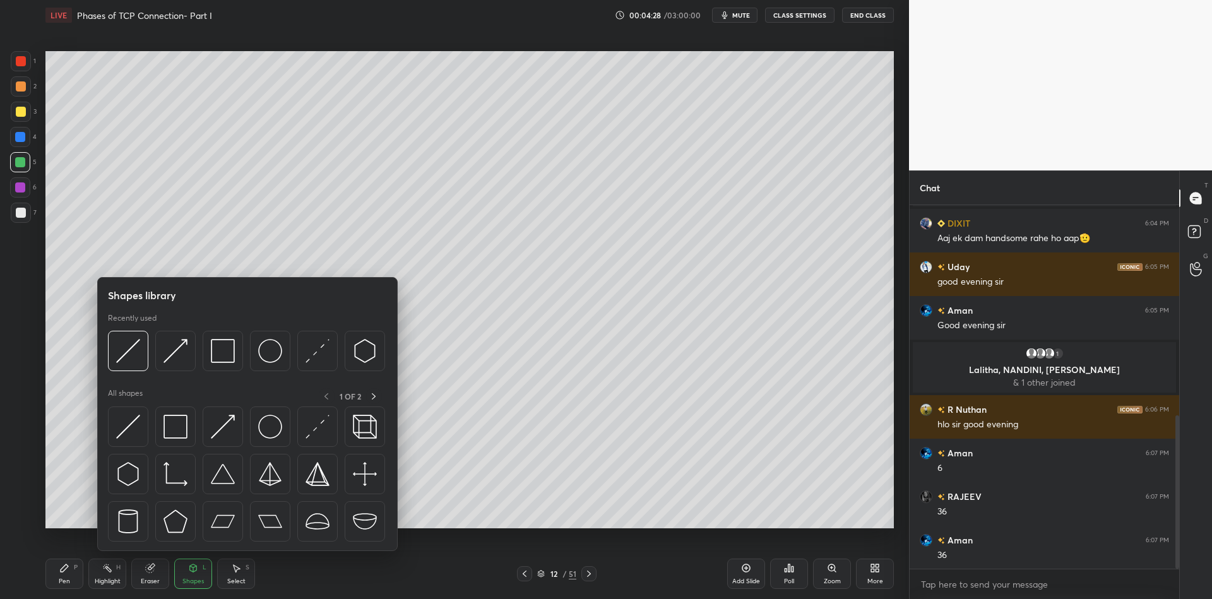
click at [185, 427] on div at bounding box center [175, 426] width 40 height 40
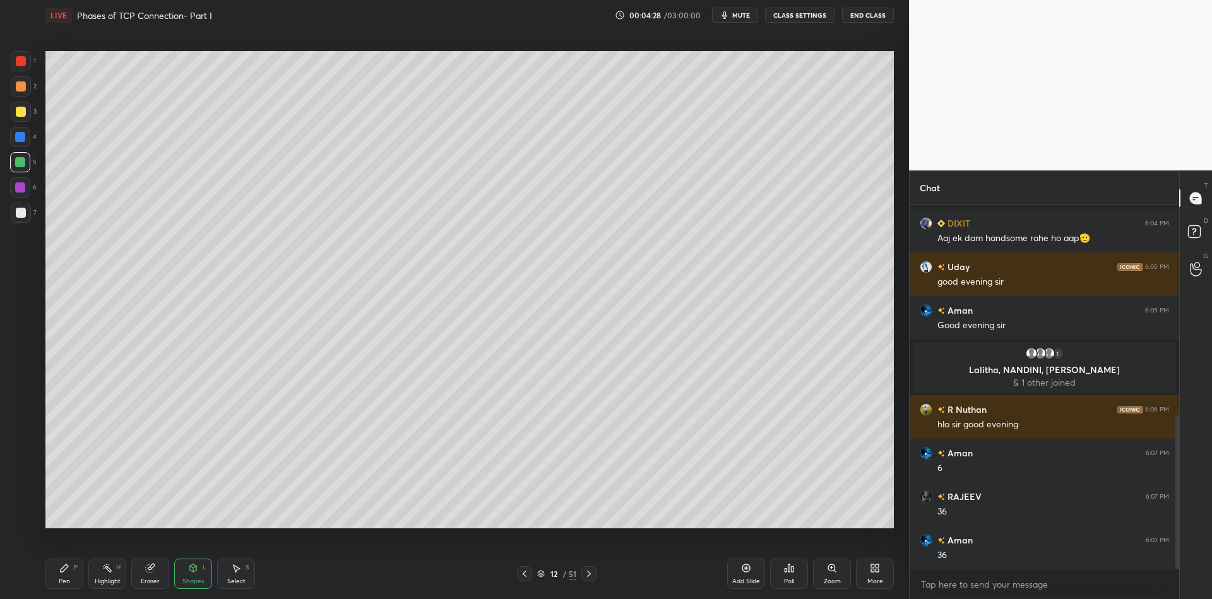
click at [19, 111] on div at bounding box center [21, 112] width 10 height 10
click at [64, 578] on div "Pen" at bounding box center [64, 581] width 11 height 6
click at [18, 165] on div at bounding box center [20, 162] width 10 height 10
click at [198, 576] on div "Shapes L" at bounding box center [193, 574] width 38 height 30
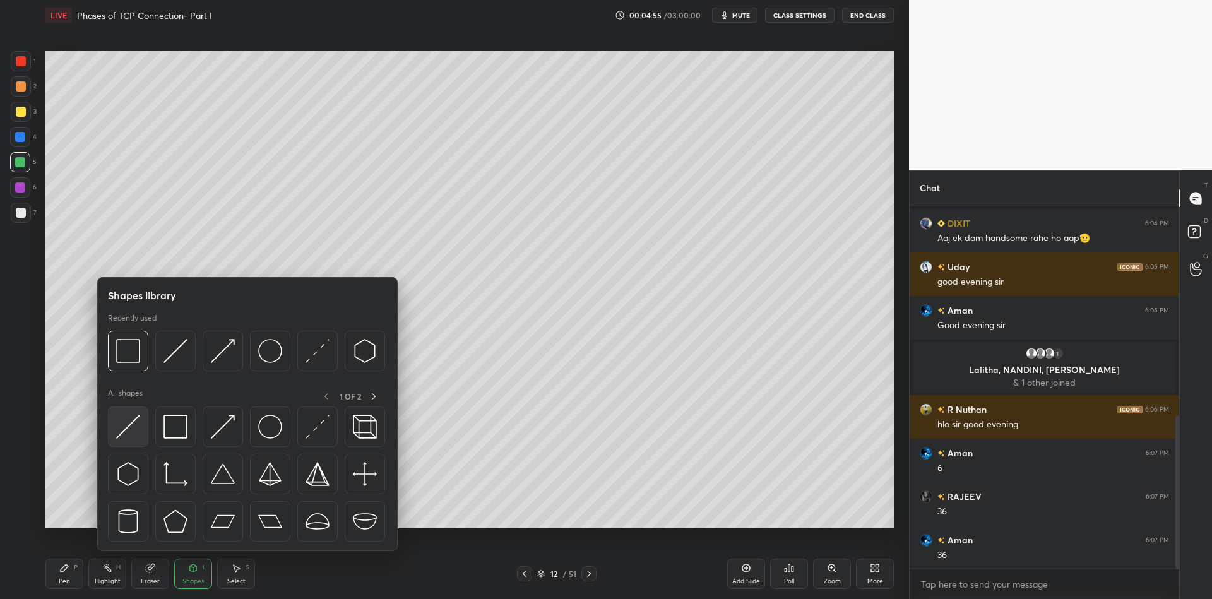
click at [125, 429] on img at bounding box center [128, 427] width 24 height 24
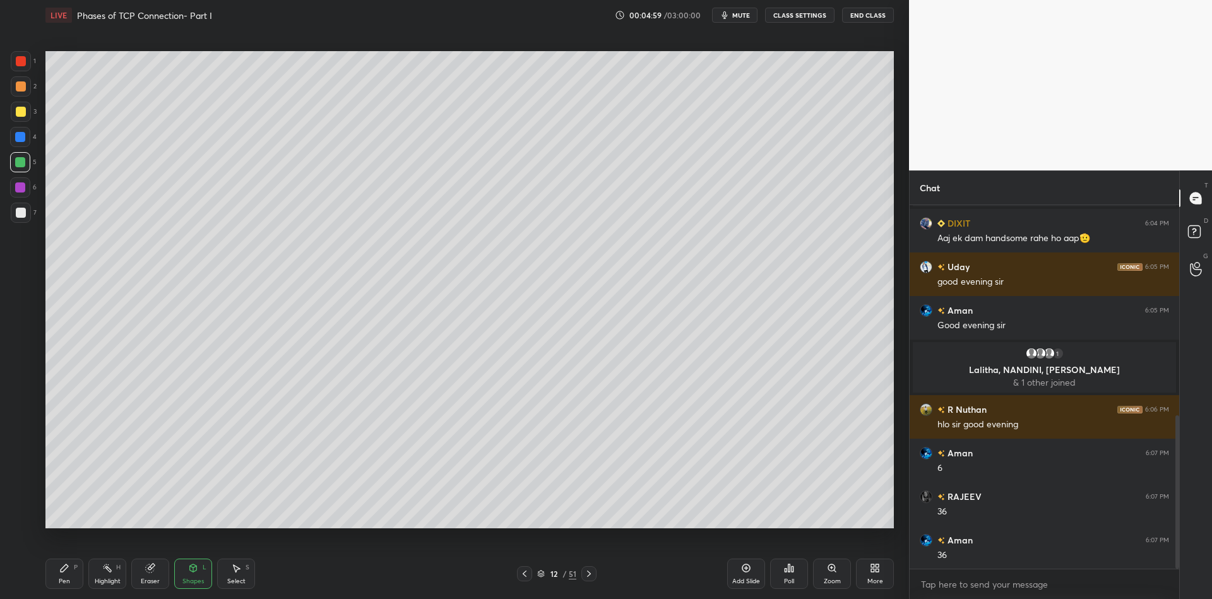
click at [153, 573] on div "Eraser" at bounding box center [150, 574] width 38 height 30
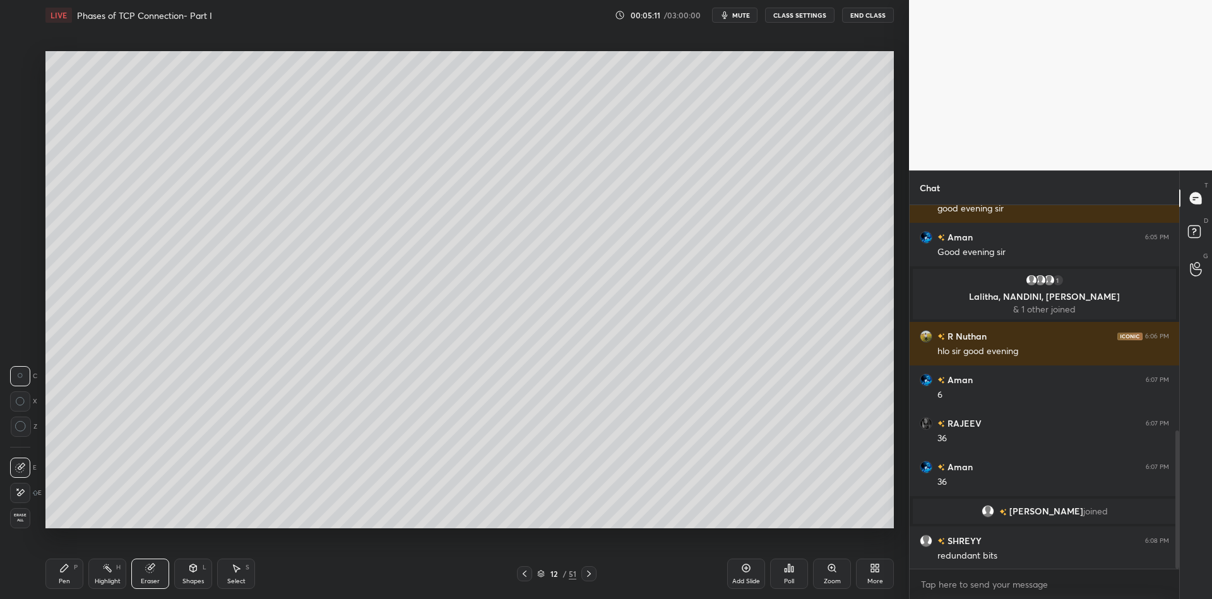
scroll to position [593, 0]
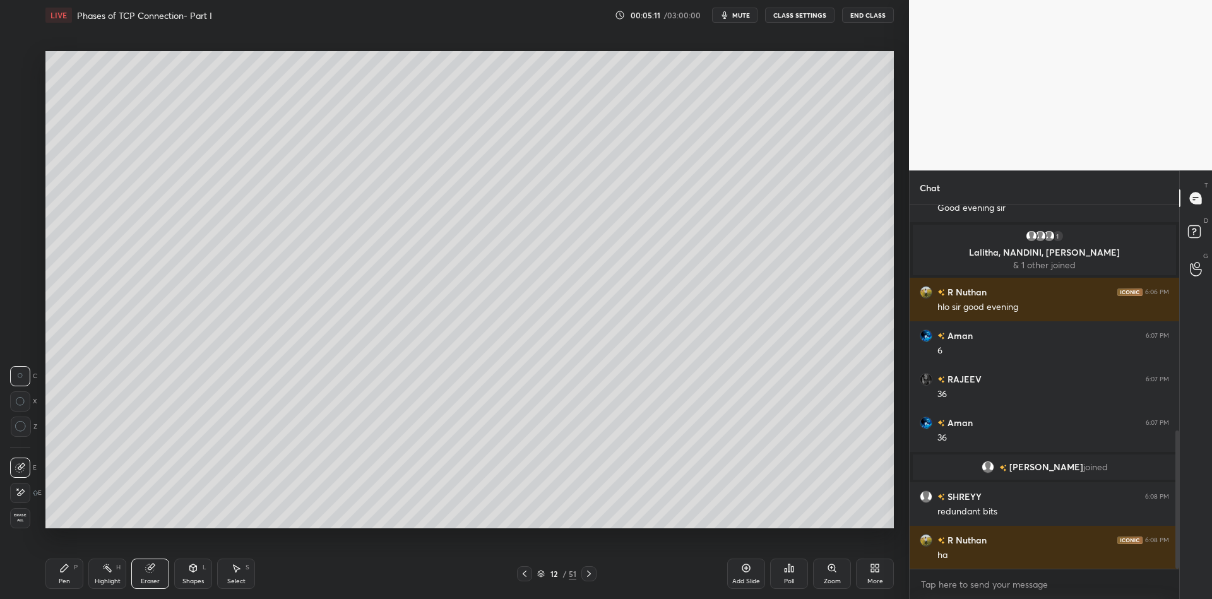
click at [62, 578] on div "Pen" at bounding box center [64, 581] width 11 height 6
drag, startPoint x: 105, startPoint y: 578, endPoint x: 110, endPoint y: 574, distance: 6.7
click at [107, 576] on div "Highlight H" at bounding box center [107, 574] width 38 height 30
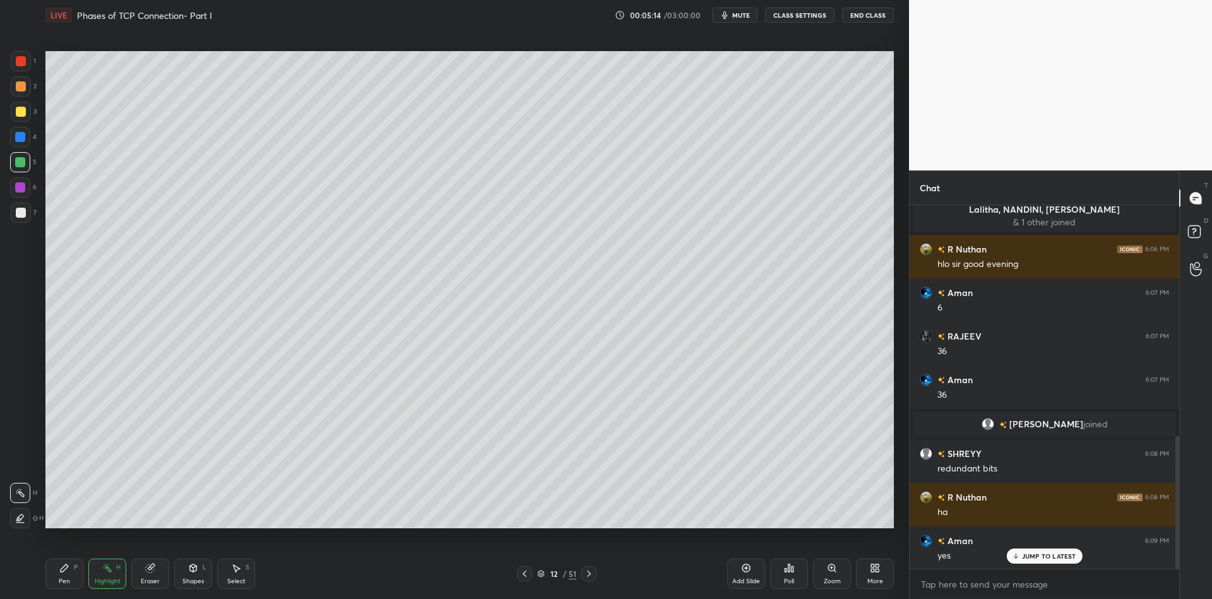
scroll to position [680, 0]
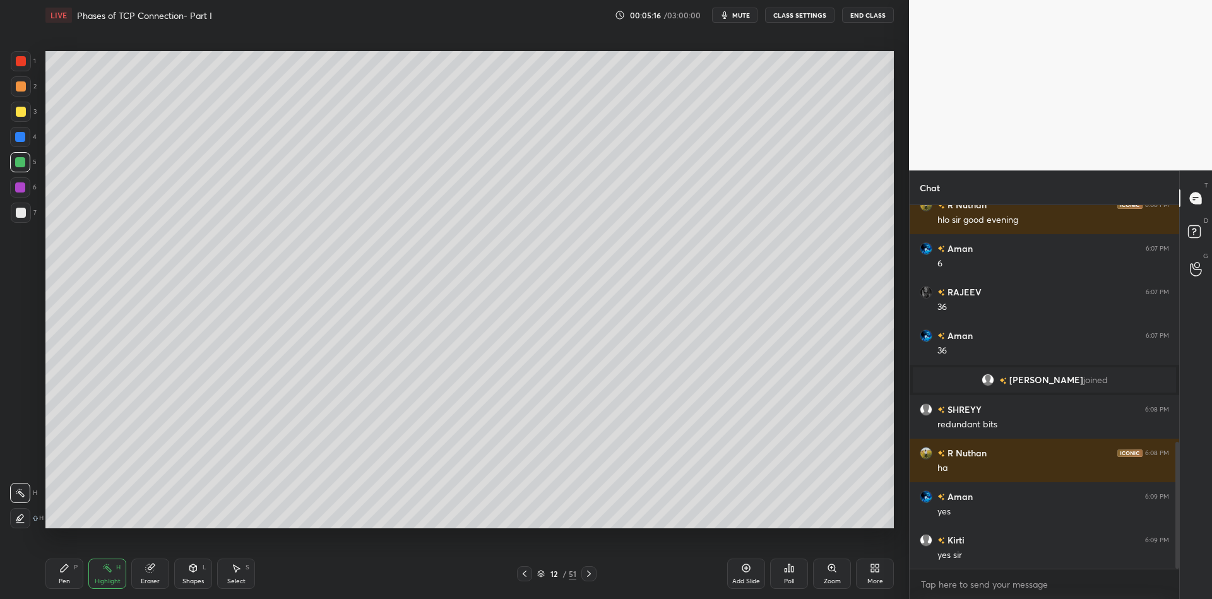
drag, startPoint x: 67, startPoint y: 580, endPoint x: 79, endPoint y: 537, distance: 44.6
click at [70, 579] on div "Pen P" at bounding box center [64, 574] width 38 height 30
click at [21, 116] on div at bounding box center [21, 112] width 10 height 10
drag, startPoint x: 206, startPoint y: 580, endPoint x: 204, endPoint y: 572, distance: 8.6
click at [206, 580] on div "Shapes L" at bounding box center [193, 574] width 38 height 30
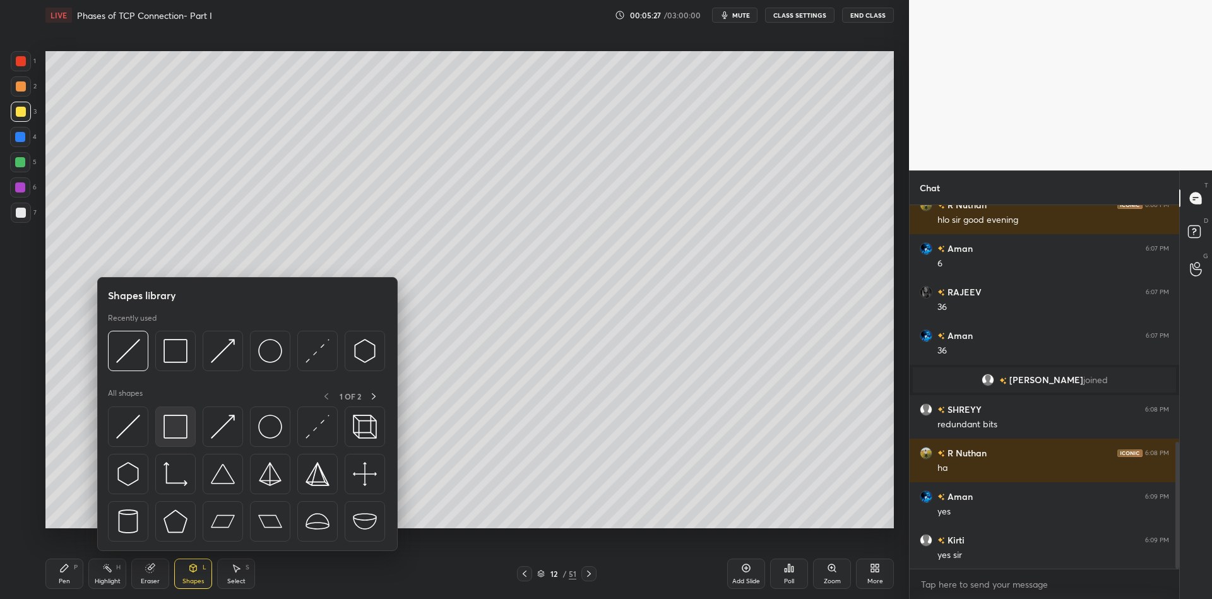
click at [174, 432] on img at bounding box center [175, 427] width 24 height 24
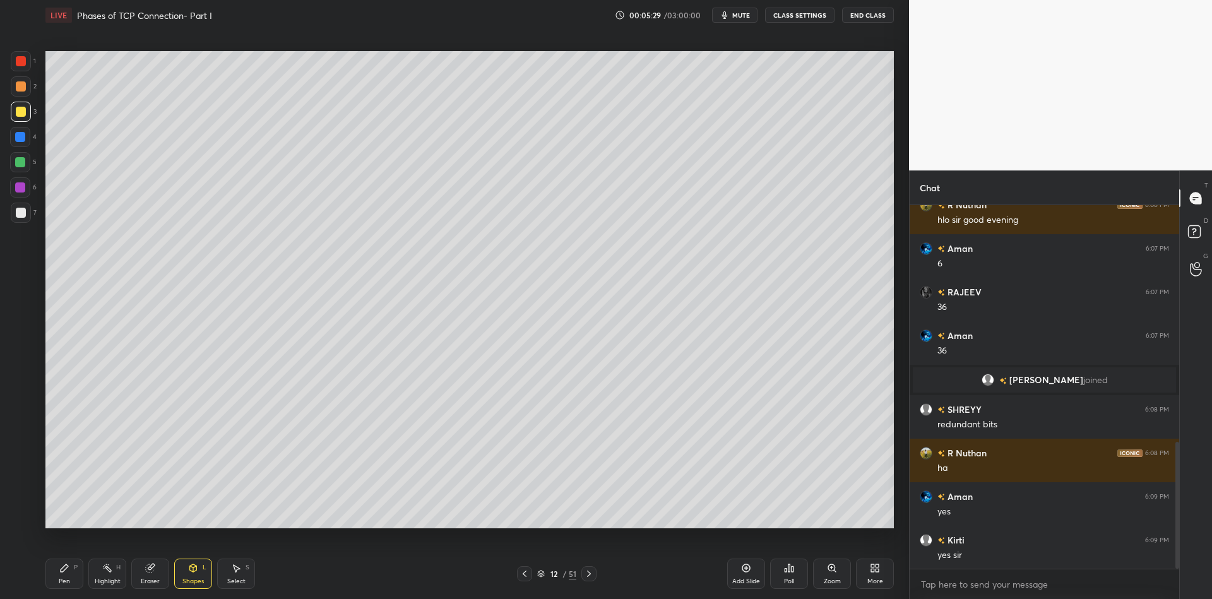
click at [193, 578] on div "Shapes" at bounding box center [192, 581] width 21 height 6
click at [61, 576] on div "Pen P" at bounding box center [64, 574] width 38 height 30
click at [21, 167] on div at bounding box center [20, 162] width 20 height 20
click at [110, 576] on div "Highlight H" at bounding box center [107, 574] width 38 height 30
drag, startPoint x: 61, startPoint y: 572, endPoint x: 73, endPoint y: 567, distance: 13.0
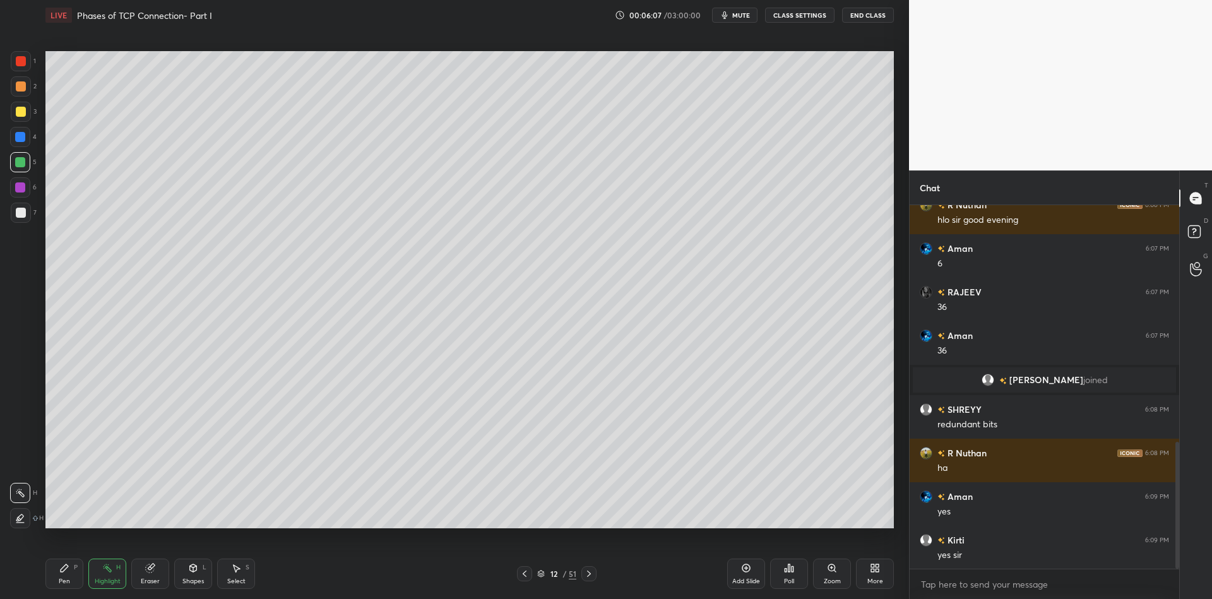
click at [65, 571] on icon at bounding box center [64, 568] width 10 height 10
click at [105, 576] on div "Highlight H" at bounding box center [107, 574] width 38 height 30
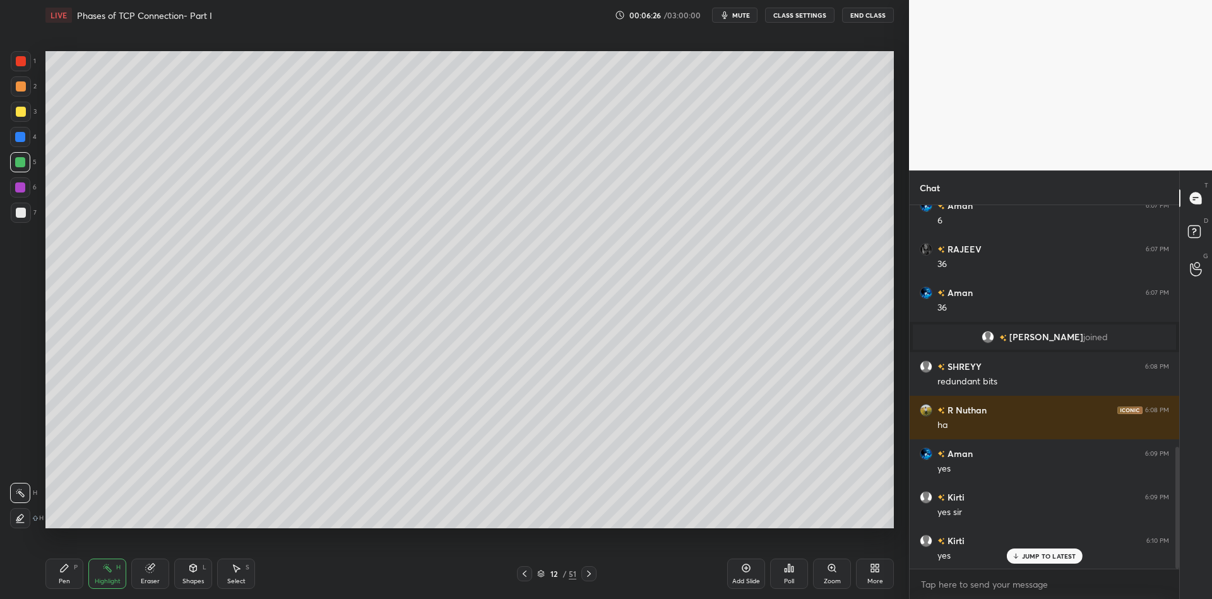
drag, startPoint x: 64, startPoint y: 574, endPoint x: 76, endPoint y: 563, distance: 16.6
click at [69, 569] on icon at bounding box center [64, 568] width 10 height 10
click at [96, 571] on div "Highlight H" at bounding box center [107, 574] width 38 height 30
click at [52, 584] on div "Pen P" at bounding box center [64, 574] width 38 height 30
click at [20, 206] on div at bounding box center [21, 213] width 20 height 20
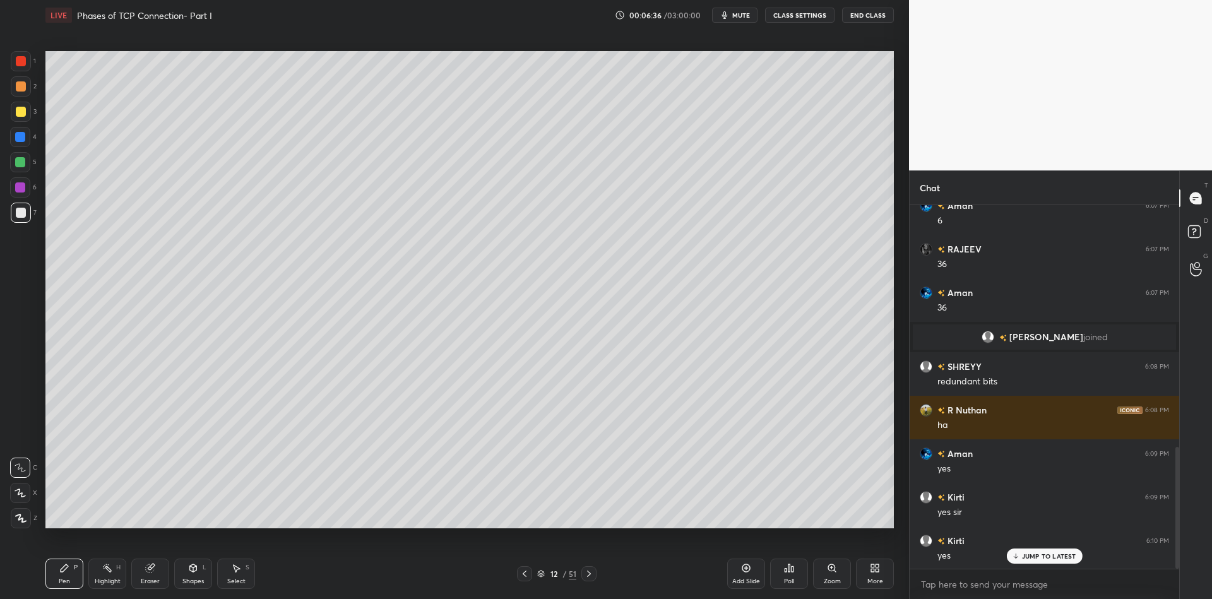
click at [238, 571] on div "Select S" at bounding box center [236, 574] width 38 height 30
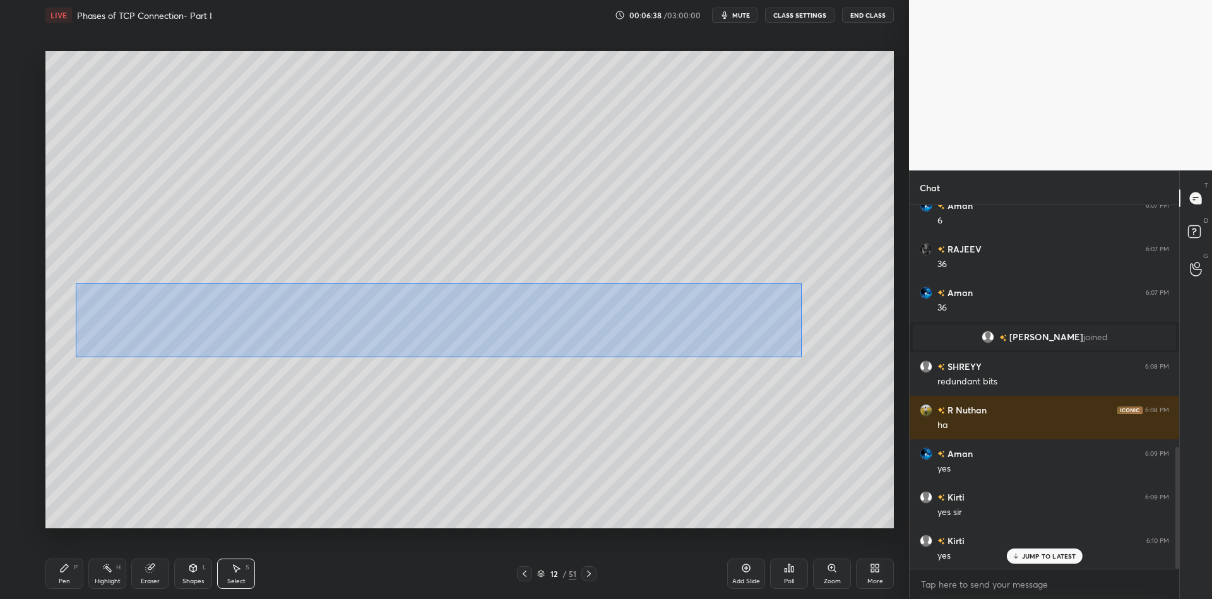
drag, startPoint x: 85, startPoint y: 287, endPoint x: 796, endPoint y: 355, distance: 714.6
click at [800, 357] on div "0 ° Undo Copy Duplicate Duplicate to new slide Delete" at bounding box center [469, 289] width 848 height 477
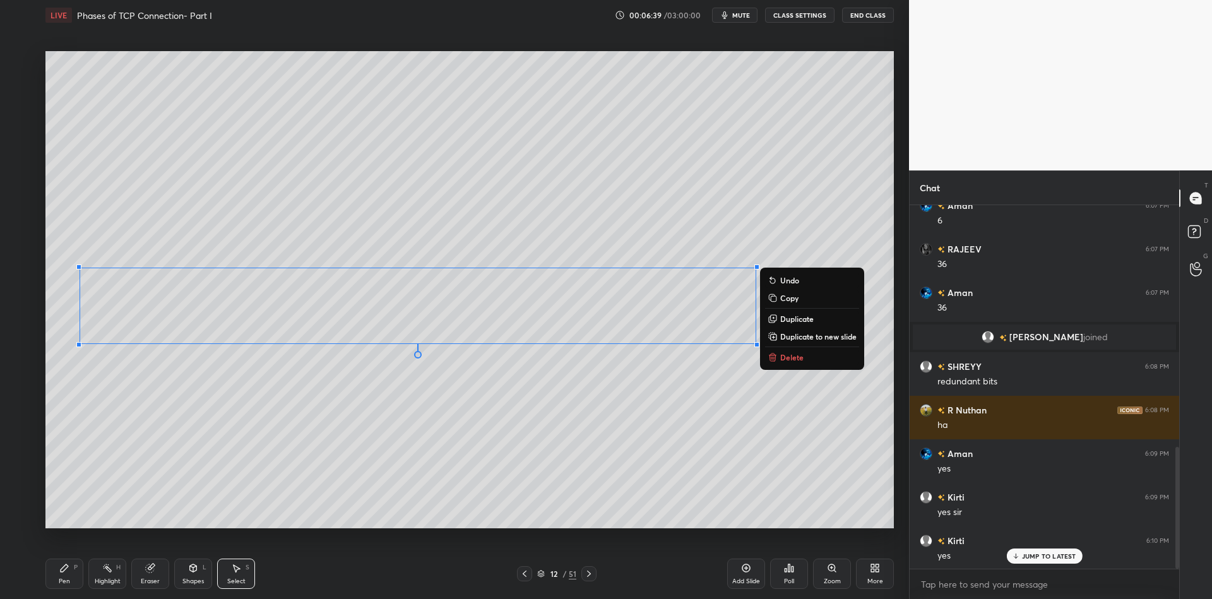
click at [790, 299] on p "Copy" at bounding box center [789, 298] width 18 height 10
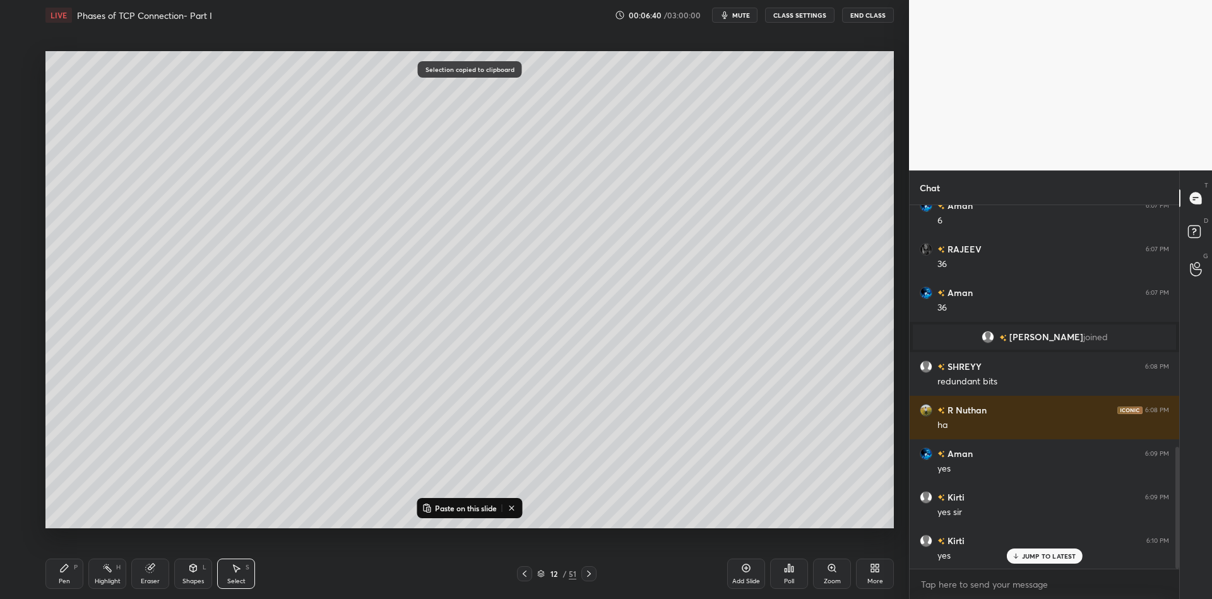
click at [468, 510] on p "Paste on this slide" at bounding box center [466, 508] width 62 height 10
drag, startPoint x: 447, startPoint y: 336, endPoint x: 406, endPoint y: 422, distance: 96.0
click at [419, 430] on div "0 ° Undo Copy Paste here Duplicate Duplicate to new slide Delete" at bounding box center [469, 289] width 848 height 477
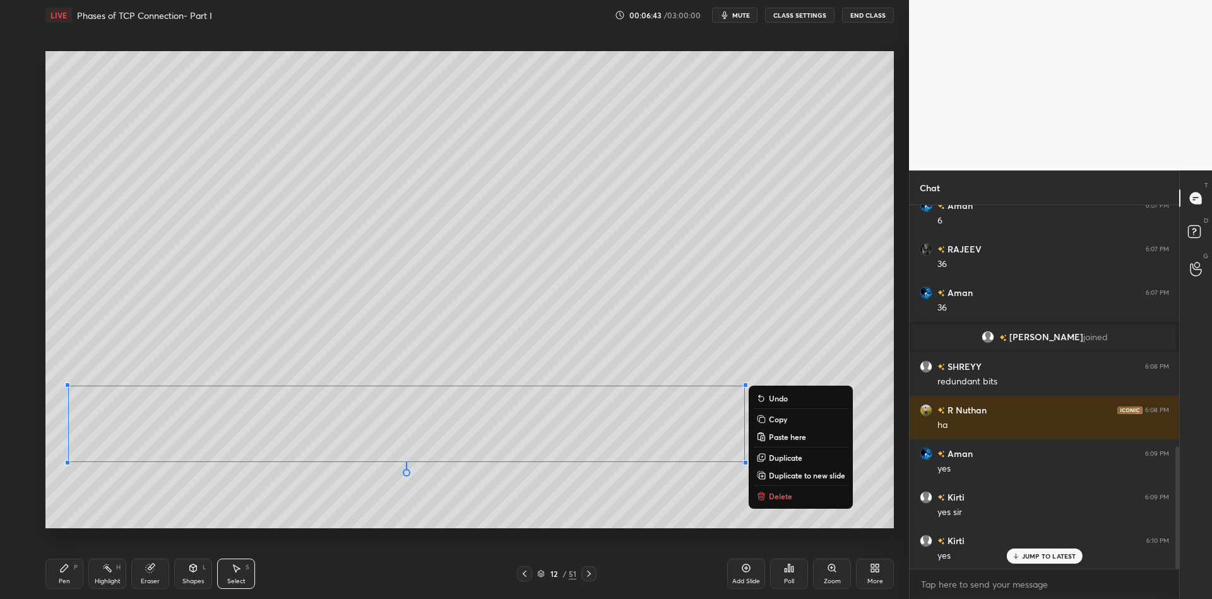
drag, startPoint x: 59, startPoint y: 586, endPoint x: 59, endPoint y: 565, distance: 21.5
click at [59, 585] on div "Pen P" at bounding box center [64, 574] width 38 height 30
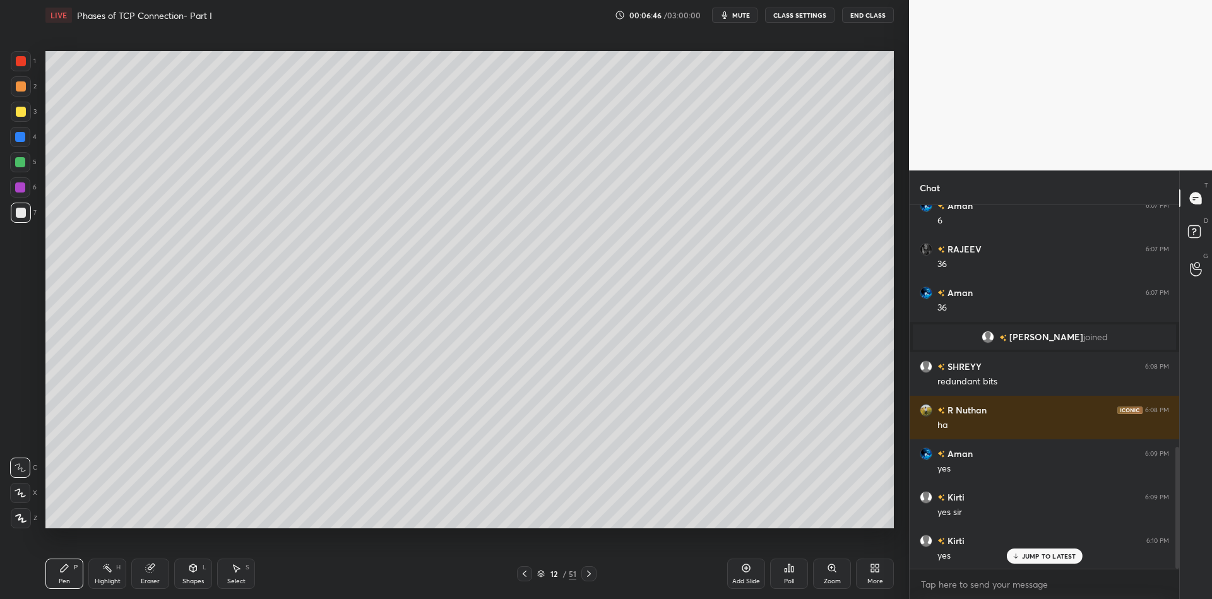
drag, startPoint x: 110, startPoint y: 579, endPoint x: 112, endPoint y: 570, distance: 8.9
click at [111, 578] on div "Highlight" at bounding box center [108, 581] width 26 height 6
click at [147, 571] on icon at bounding box center [150, 568] width 10 height 10
drag, startPoint x: 57, startPoint y: 576, endPoint x: 64, endPoint y: 575, distance: 7.7
click at [61, 576] on div "Pen P" at bounding box center [64, 574] width 38 height 30
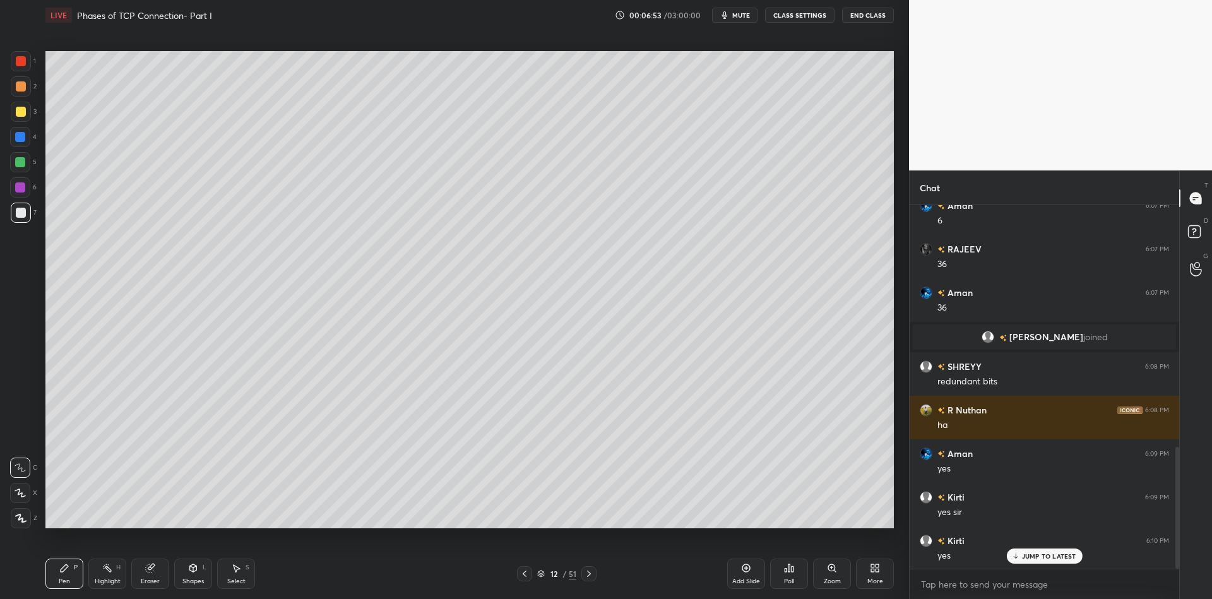
click at [105, 574] on div "Highlight H" at bounding box center [107, 574] width 38 height 30
click at [64, 581] on div "Pen" at bounding box center [64, 581] width 11 height 6
click at [16, 171] on div at bounding box center [20, 162] width 20 height 20
click at [16, 115] on div at bounding box center [21, 112] width 10 height 10
click at [109, 582] on div "Highlight" at bounding box center [108, 581] width 26 height 6
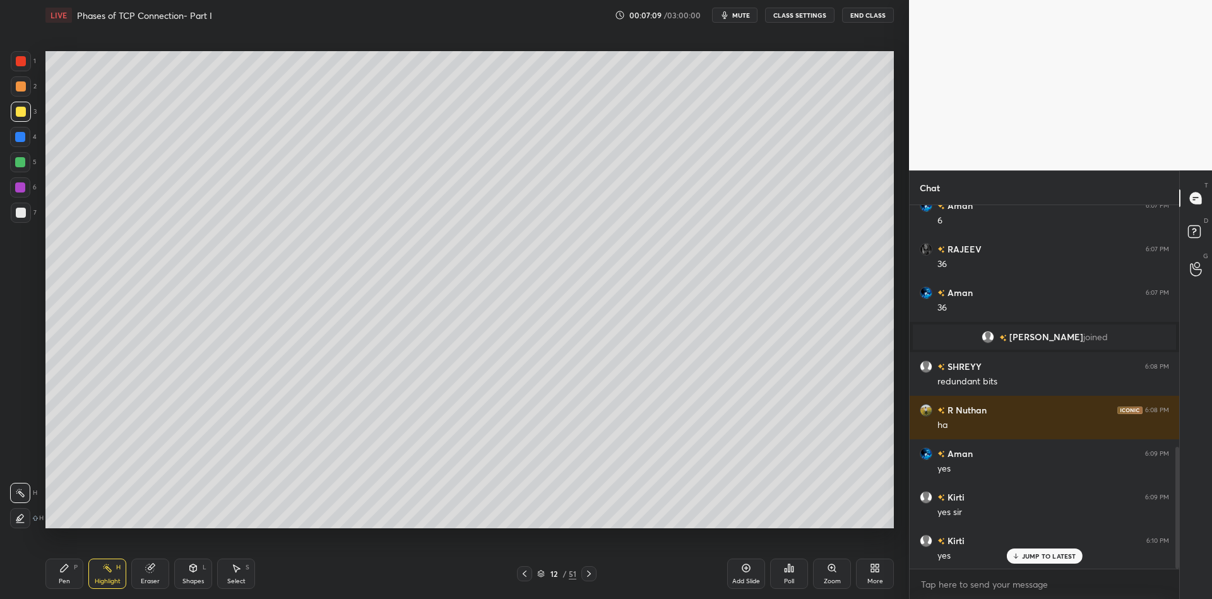
click at [64, 563] on div "Pen P" at bounding box center [64, 574] width 38 height 30
click at [97, 576] on div "Highlight H" at bounding box center [107, 574] width 38 height 30
click at [749, 12] on span "mute" at bounding box center [741, 15] width 18 height 9
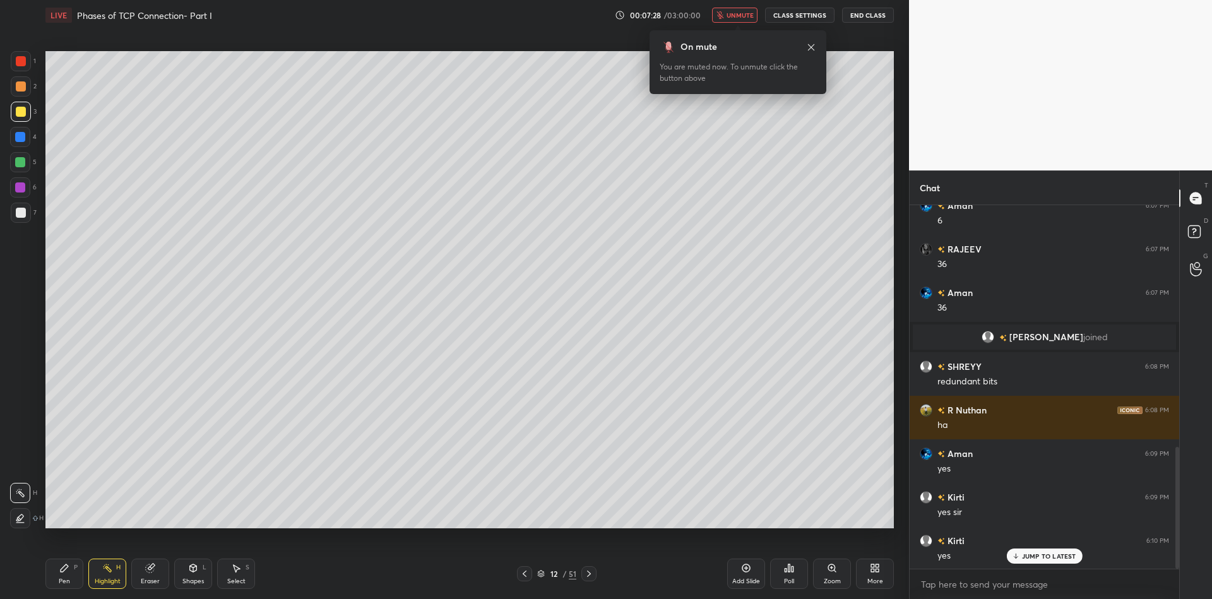
click at [742, 7] on div "LIVE Phases of TCP Connection- Part I 00:07:28 / 03:00:00 unmute CLASS SETTINGS…" at bounding box center [469, 15] width 848 height 30
click at [738, 9] on button "unmute" at bounding box center [734, 15] width 45 height 15
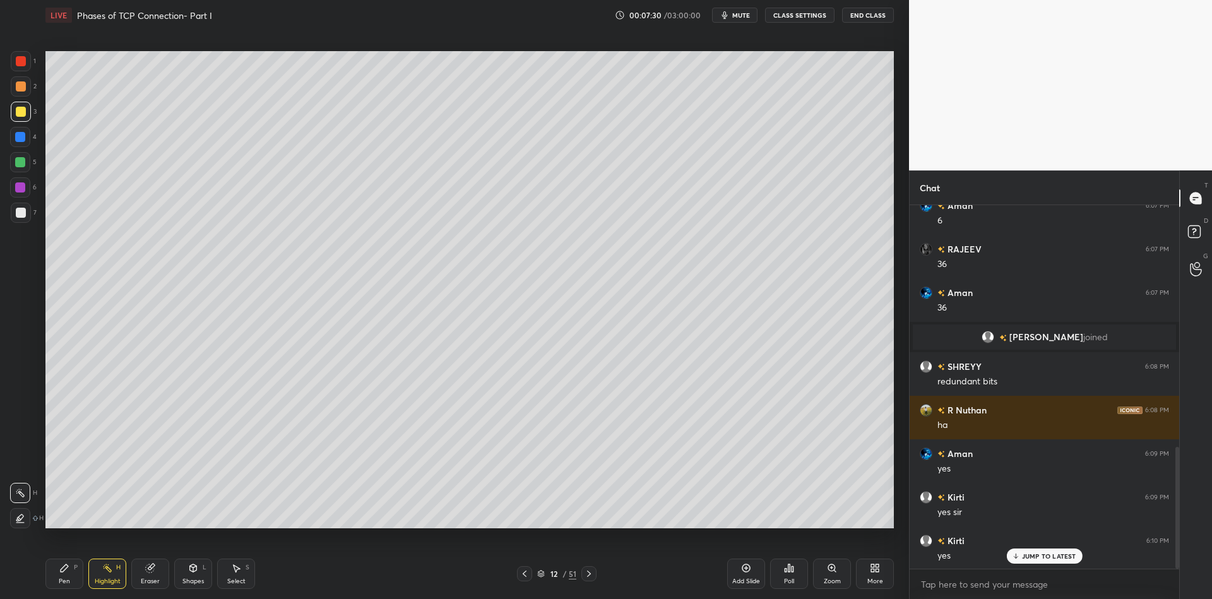
drag, startPoint x: 57, startPoint y: 578, endPoint x: 91, endPoint y: 572, distance: 34.7
click at [64, 572] on div "Pen P" at bounding box center [64, 574] width 38 height 30
click at [99, 572] on div "Highlight H" at bounding box center [107, 574] width 38 height 30
drag, startPoint x: 64, startPoint y: 576, endPoint x: 84, endPoint y: 576, distance: 20.2
click at [70, 576] on div "Pen P" at bounding box center [64, 574] width 38 height 30
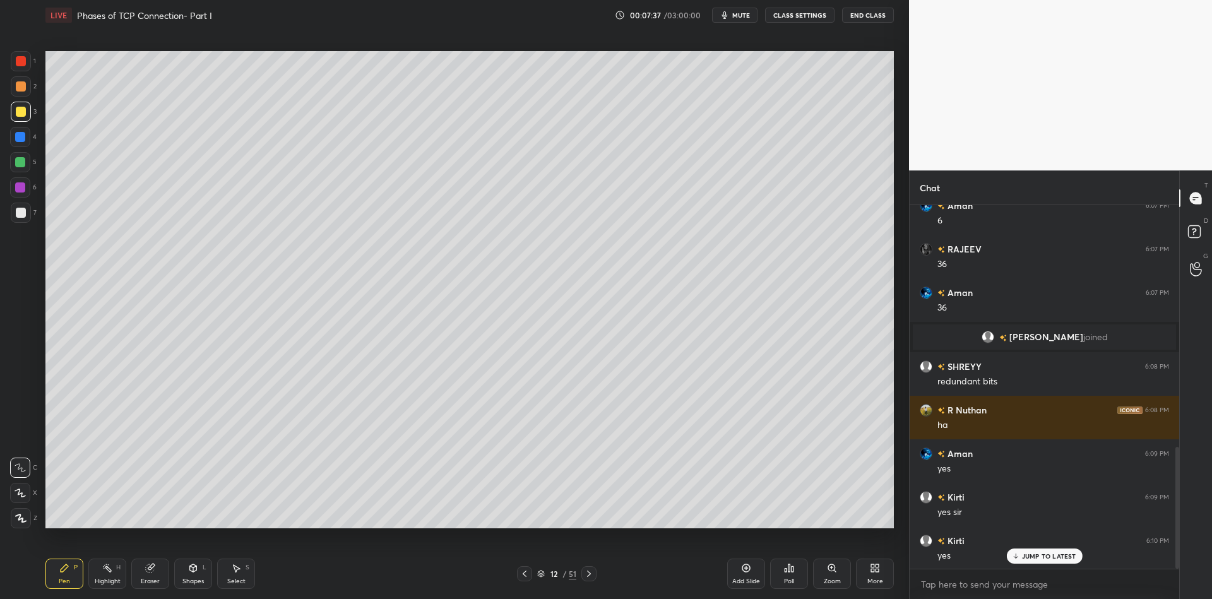
drag, startPoint x: 107, startPoint y: 574, endPoint x: 162, endPoint y: 532, distance: 69.3
click at [107, 574] on div "Highlight H" at bounding box center [107, 574] width 38 height 30
drag, startPoint x: 56, startPoint y: 580, endPoint x: 68, endPoint y: 578, distance: 12.8
click at [56, 580] on div "Pen P" at bounding box center [64, 574] width 38 height 30
click at [112, 576] on div "Highlight H" at bounding box center [107, 574] width 38 height 30
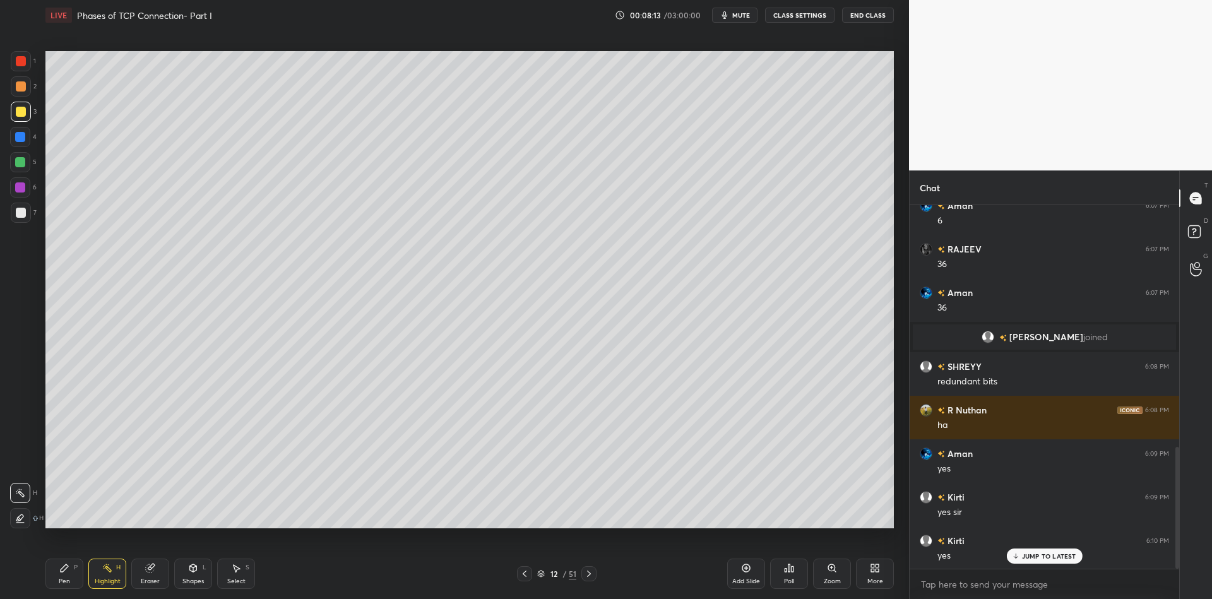
drag, startPoint x: 65, startPoint y: 580, endPoint x: 102, endPoint y: 579, distance: 37.2
click at [73, 576] on div "Pen P" at bounding box center [64, 574] width 38 height 30
drag, startPoint x: 114, startPoint y: 581, endPoint x: 108, endPoint y: 536, distance: 45.2
click at [115, 579] on div "Highlight" at bounding box center [108, 581] width 26 height 6
click at [72, 581] on div "Pen P" at bounding box center [64, 574] width 38 height 30
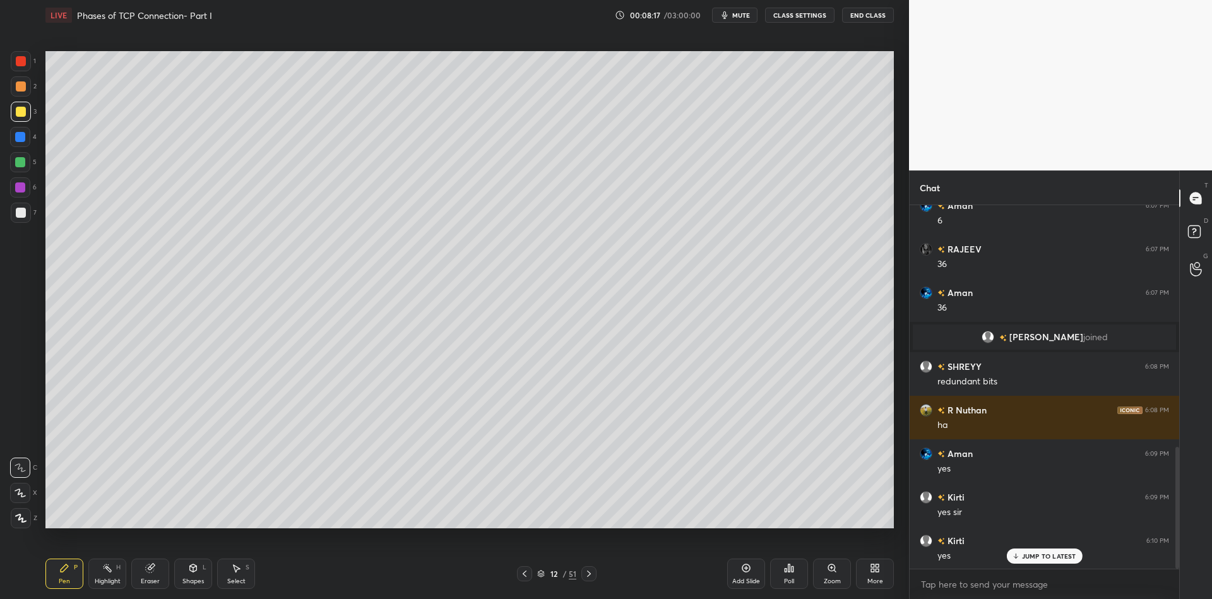
click at [16, 163] on div at bounding box center [20, 162] width 20 height 20
click at [116, 581] on div "Highlight" at bounding box center [108, 581] width 26 height 6
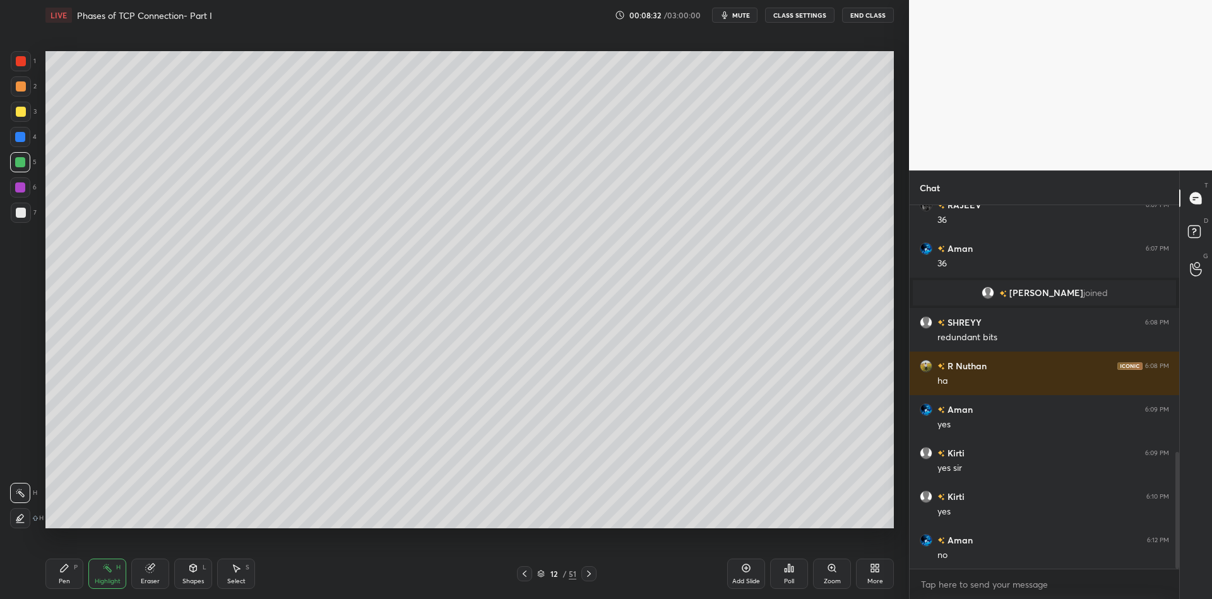
scroll to position [810, 0]
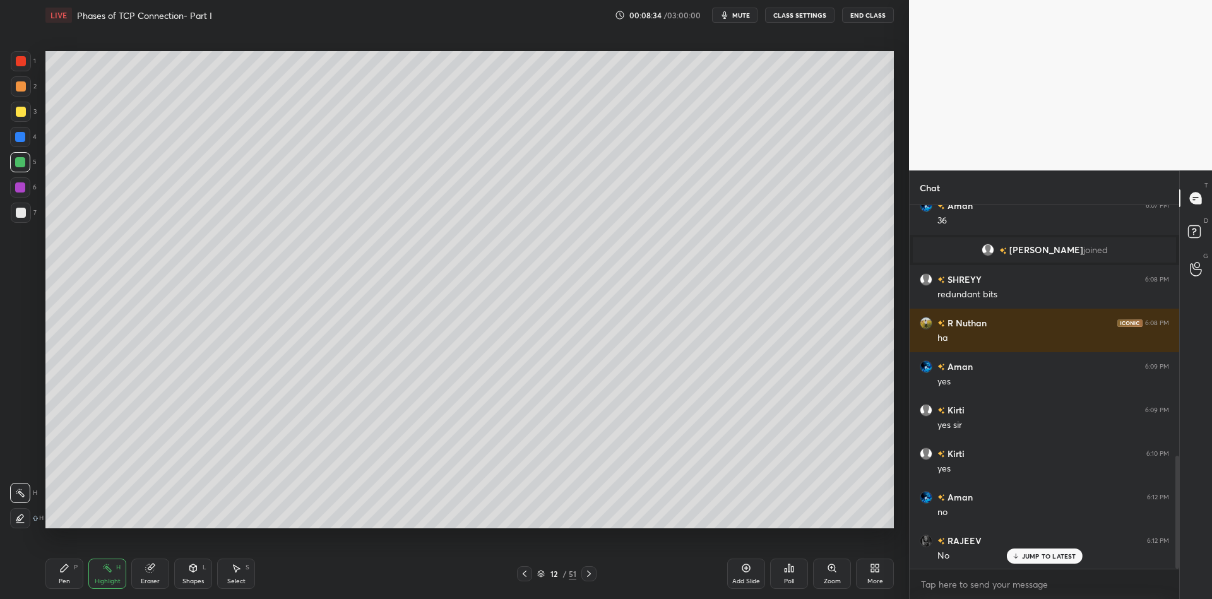
drag, startPoint x: 742, startPoint y: 577, endPoint x: 745, endPoint y: 571, distance: 6.5
click at [744, 573] on div "Add Slide" at bounding box center [746, 574] width 38 height 30
drag, startPoint x: 59, startPoint y: 579, endPoint x: 69, endPoint y: 560, distance: 21.2
click at [62, 578] on div "Pen" at bounding box center [64, 581] width 11 height 6
click at [16, 116] on div at bounding box center [21, 112] width 10 height 10
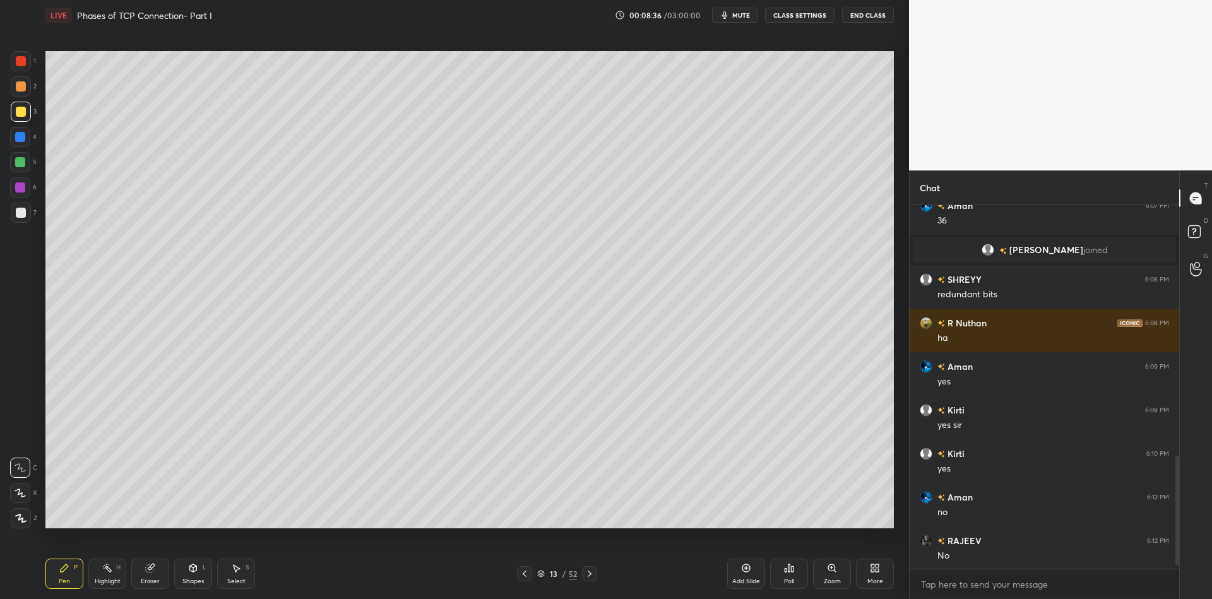
scroll to position [855, 0]
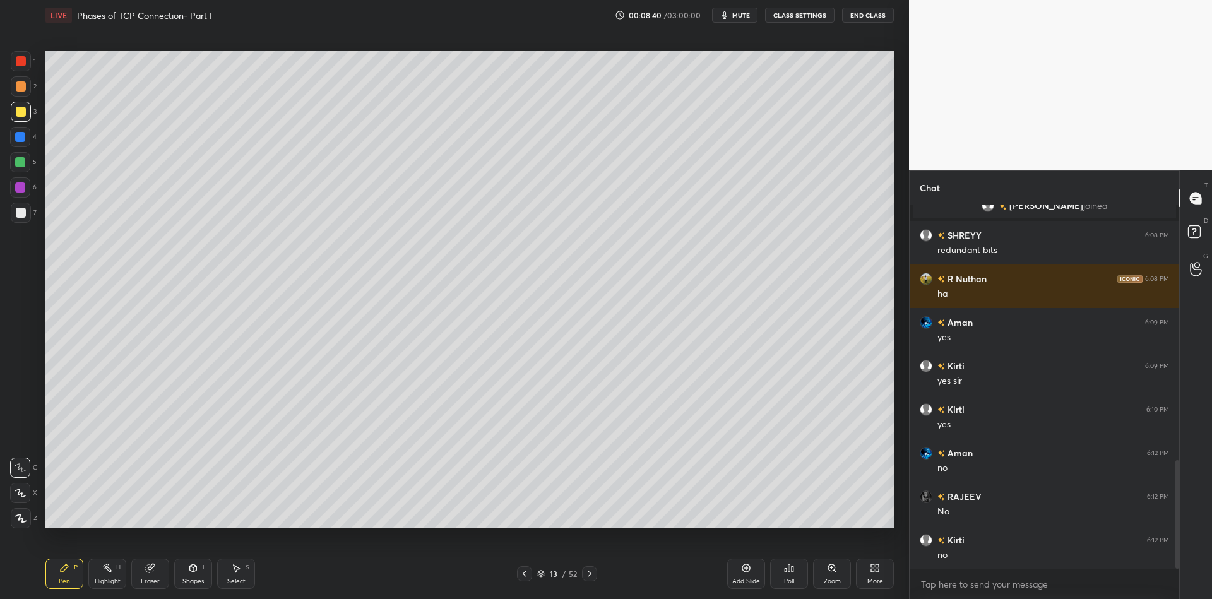
click at [199, 574] on div "Shapes L" at bounding box center [193, 574] width 38 height 30
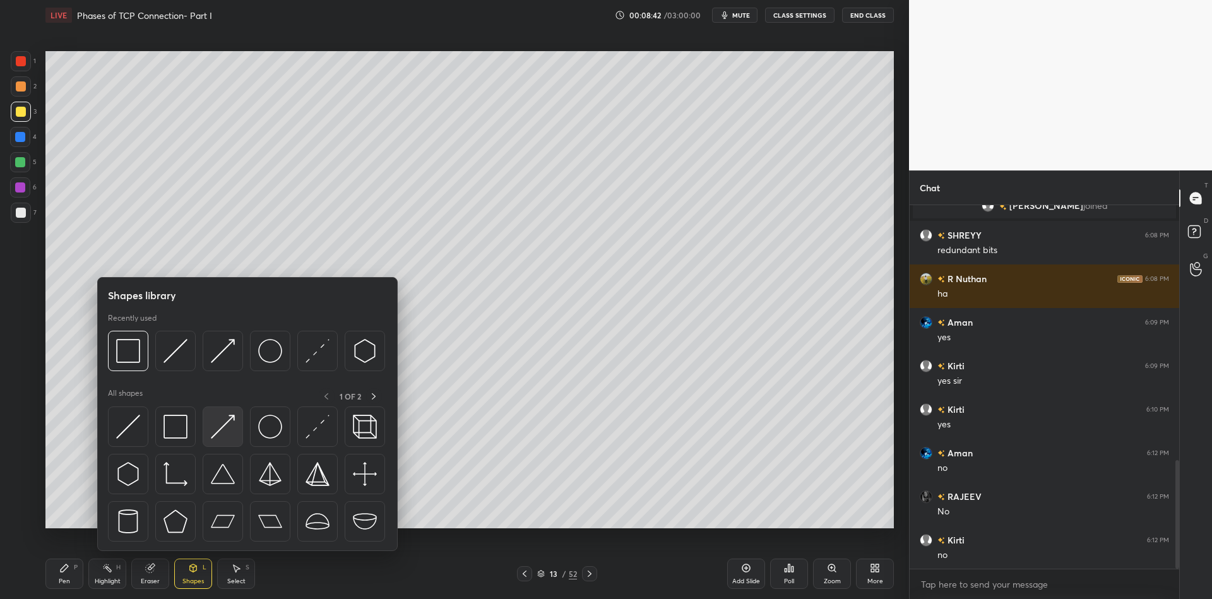
click at [228, 418] on img at bounding box center [223, 427] width 24 height 24
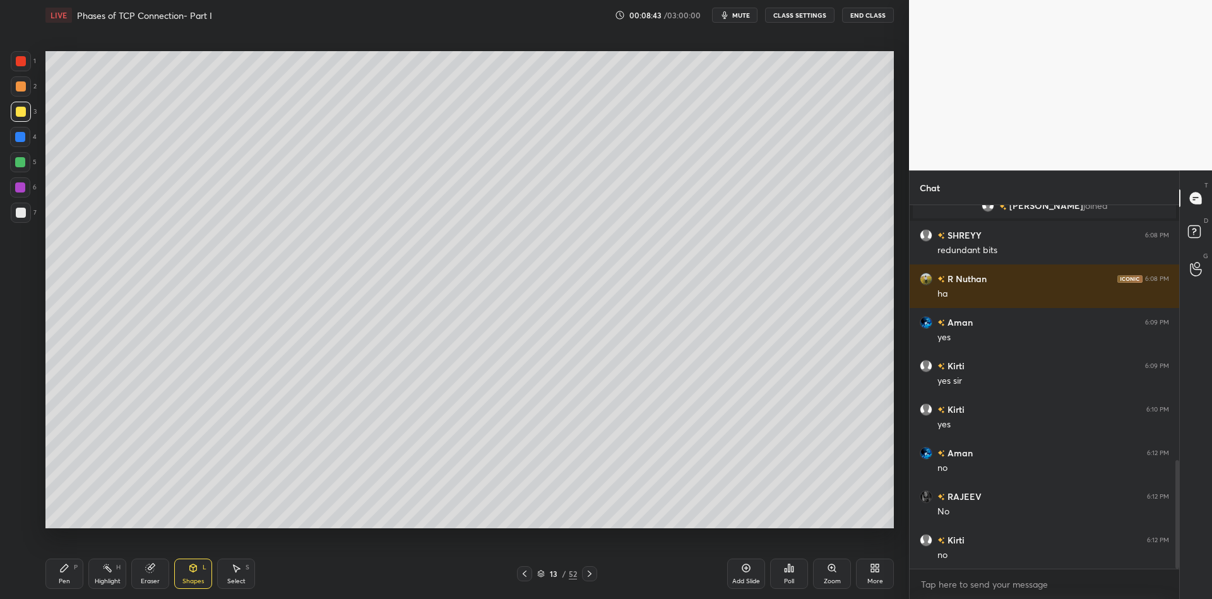
drag, startPoint x: 66, startPoint y: 571, endPoint x: 87, endPoint y: 533, distance: 44.1
click at [67, 569] on icon at bounding box center [64, 568] width 10 height 10
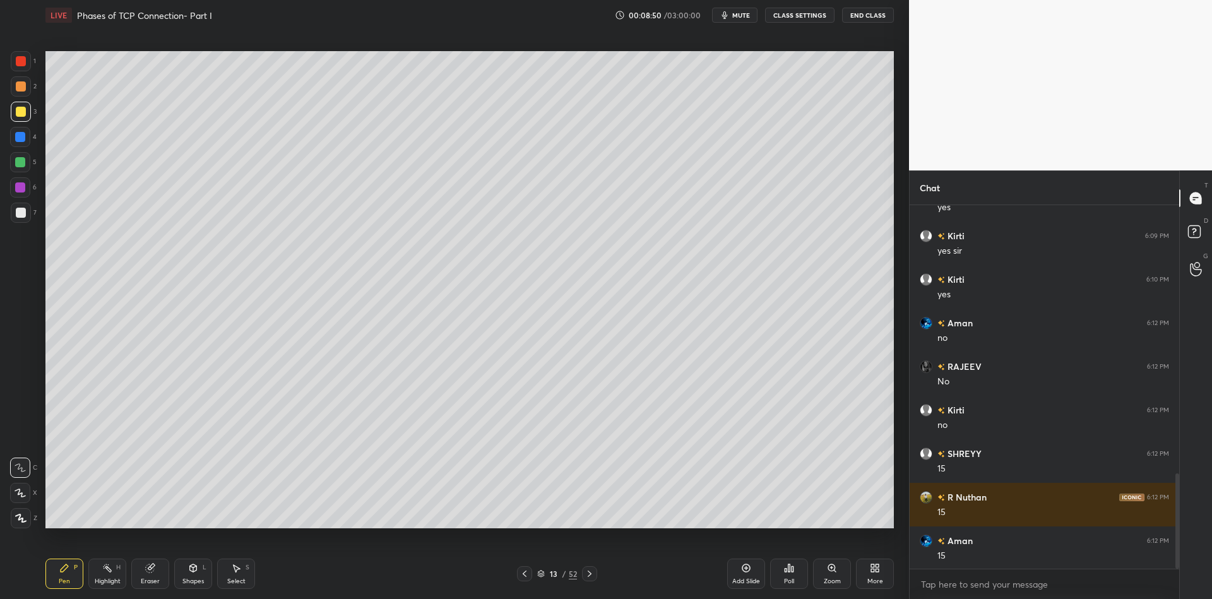
scroll to position [1029, 0]
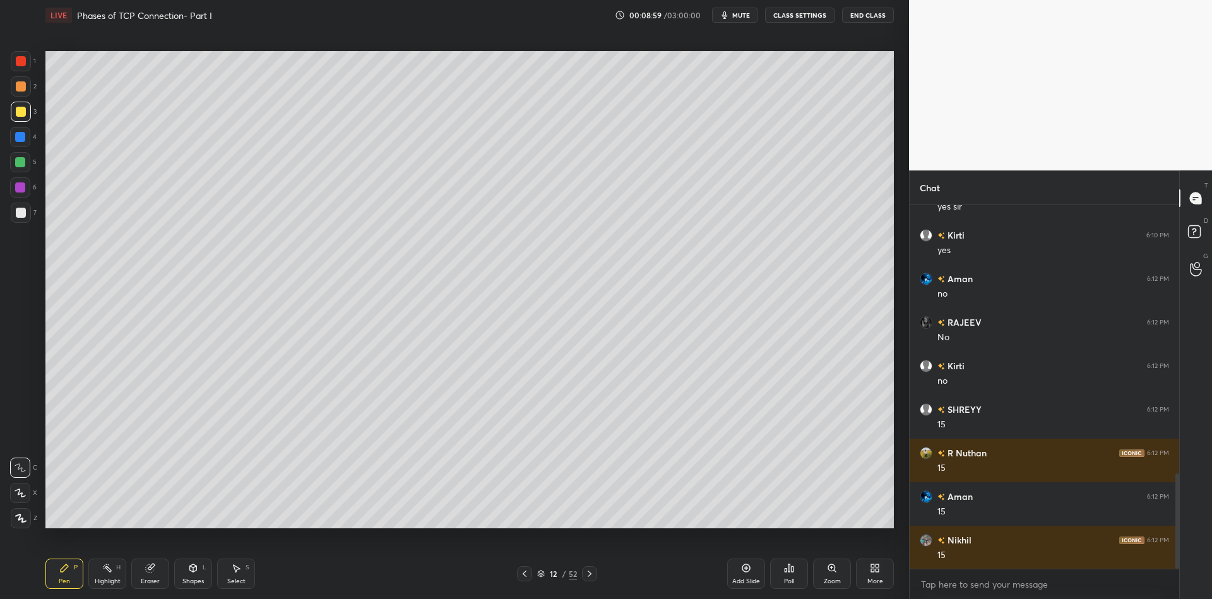
click at [117, 571] on div "Highlight H" at bounding box center [107, 574] width 38 height 30
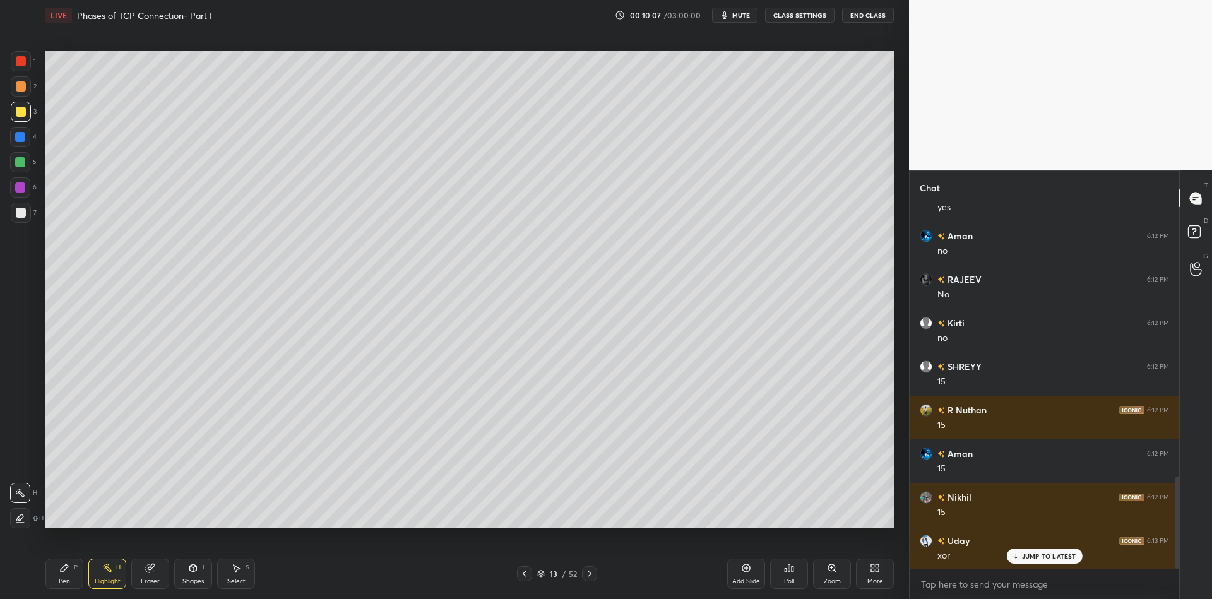
click at [68, 573] on div "Pen P" at bounding box center [64, 574] width 38 height 30
drag, startPoint x: 21, startPoint y: 116, endPoint x: 42, endPoint y: 159, distance: 47.4
click at [22, 116] on div at bounding box center [21, 112] width 10 height 10
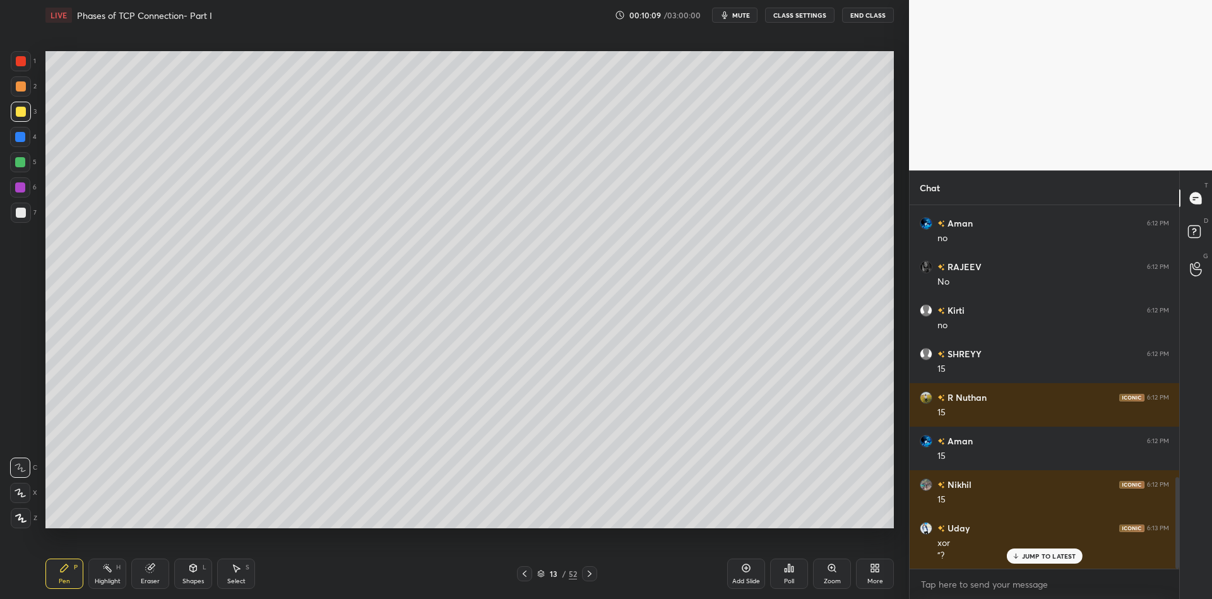
click at [65, 574] on div "Pen P" at bounding box center [64, 574] width 38 height 30
click at [107, 578] on div "Highlight" at bounding box center [108, 581] width 26 height 6
drag, startPoint x: 65, startPoint y: 578, endPoint x: 73, endPoint y: 576, distance: 8.4
click at [70, 577] on div "Pen P" at bounding box center [64, 574] width 38 height 30
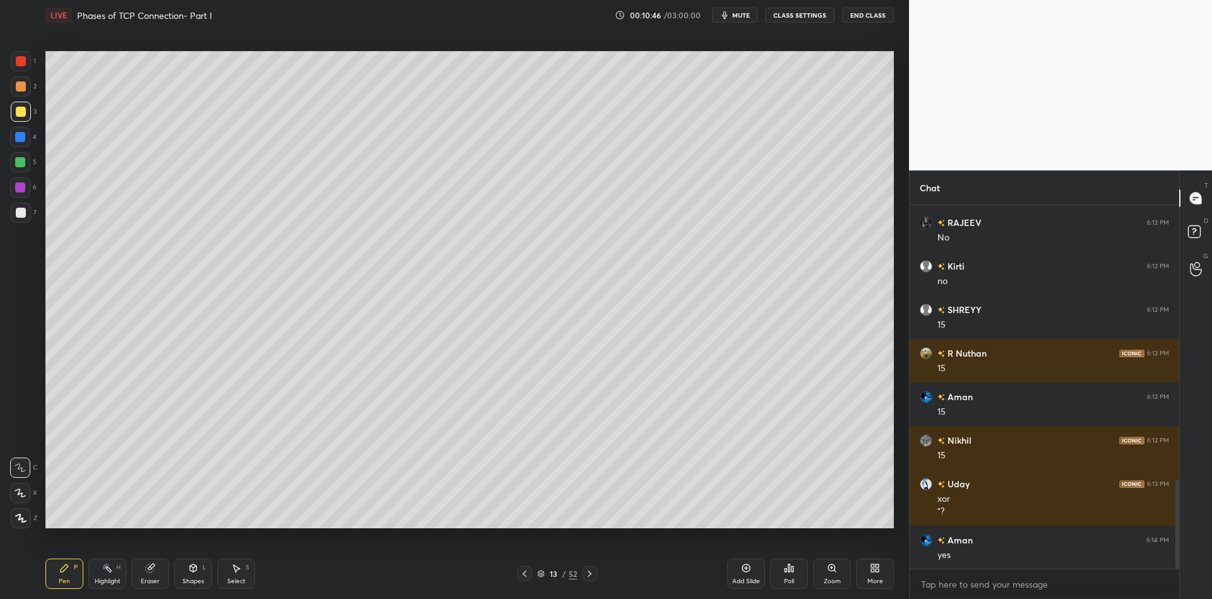
click at [74, 576] on div "Pen P" at bounding box center [64, 574] width 38 height 30
click at [193, 576] on div "Shapes L" at bounding box center [193, 574] width 38 height 30
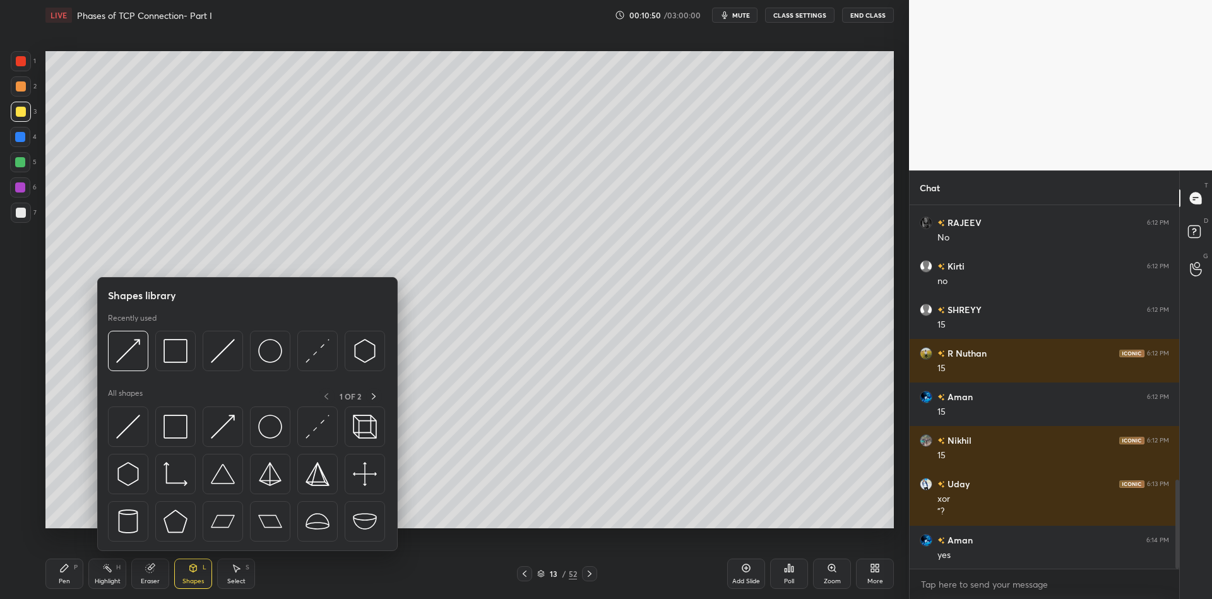
click at [77, 569] on div "P" at bounding box center [76, 567] width 4 height 6
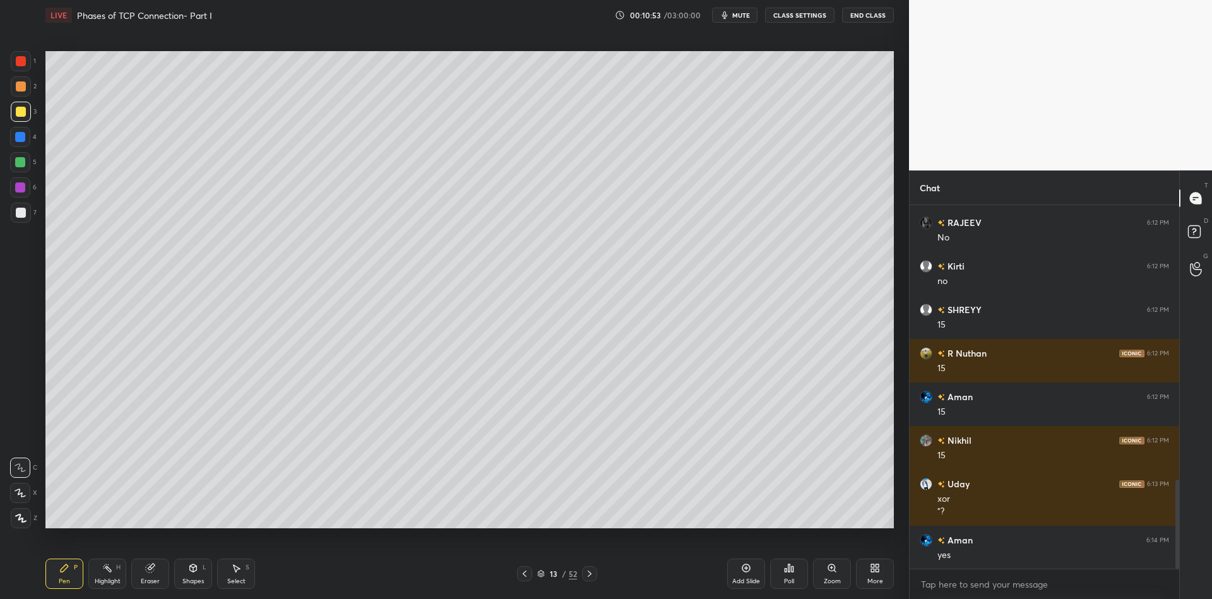
click at [194, 578] on div "Shapes" at bounding box center [192, 581] width 21 height 6
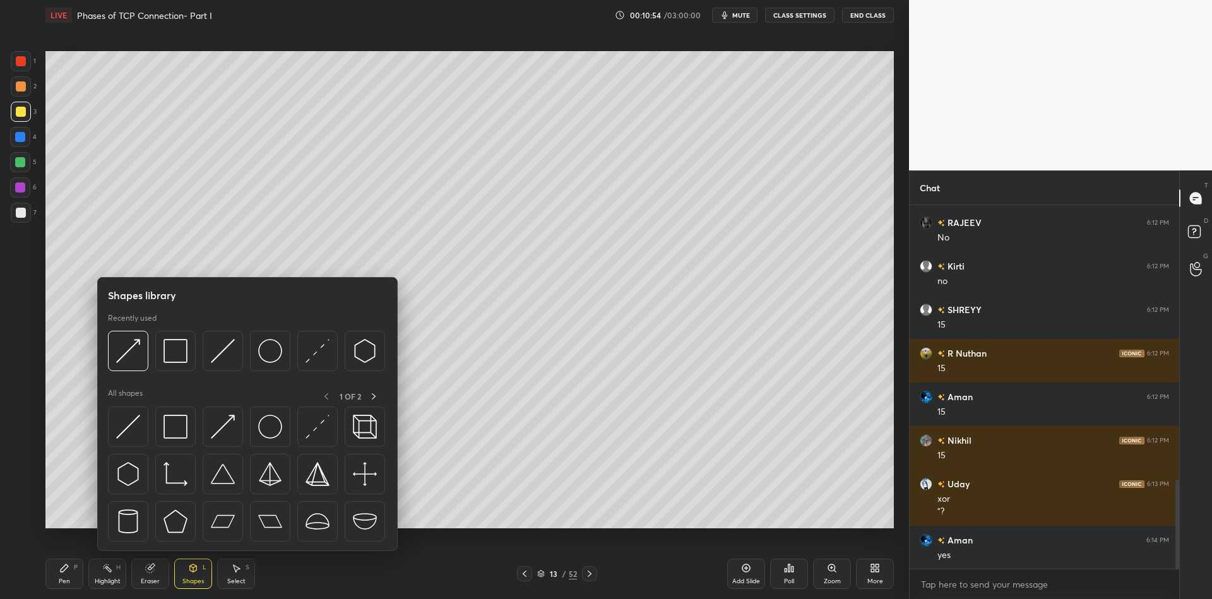
drag, startPoint x: 186, startPoint y: 417, endPoint x: 23, endPoint y: 160, distance: 305.0
click at [184, 419] on img at bounding box center [175, 427] width 24 height 24
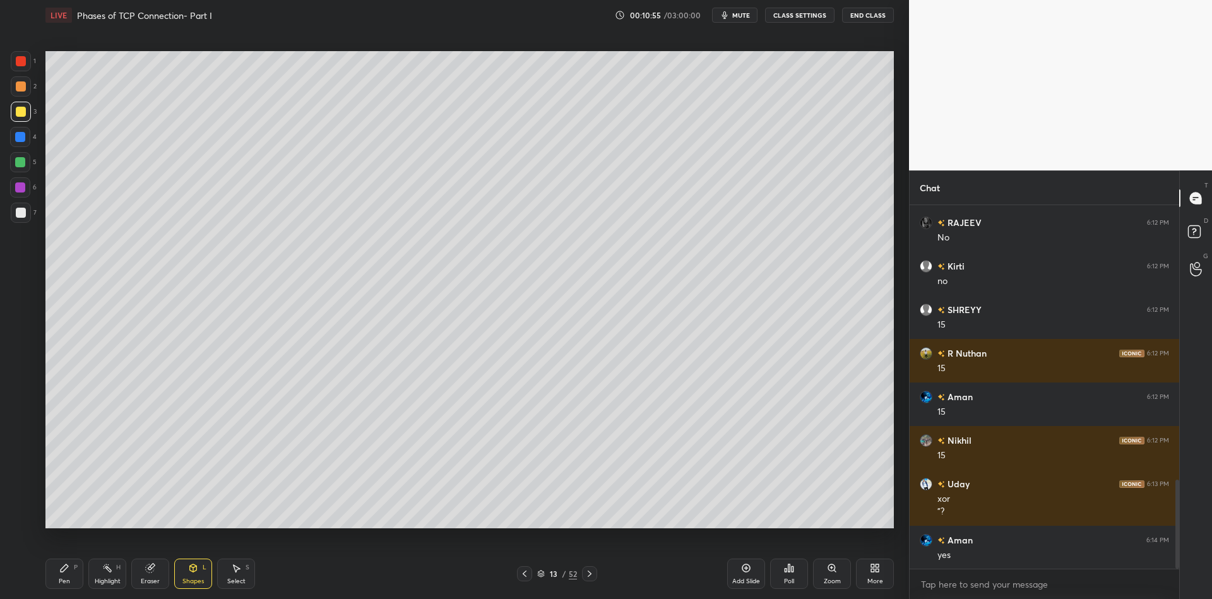
click at [20, 164] on div at bounding box center [20, 162] width 10 height 10
click at [69, 578] on div "Pen P" at bounding box center [64, 574] width 38 height 30
click at [193, 572] on div "Shapes L" at bounding box center [193, 574] width 38 height 30
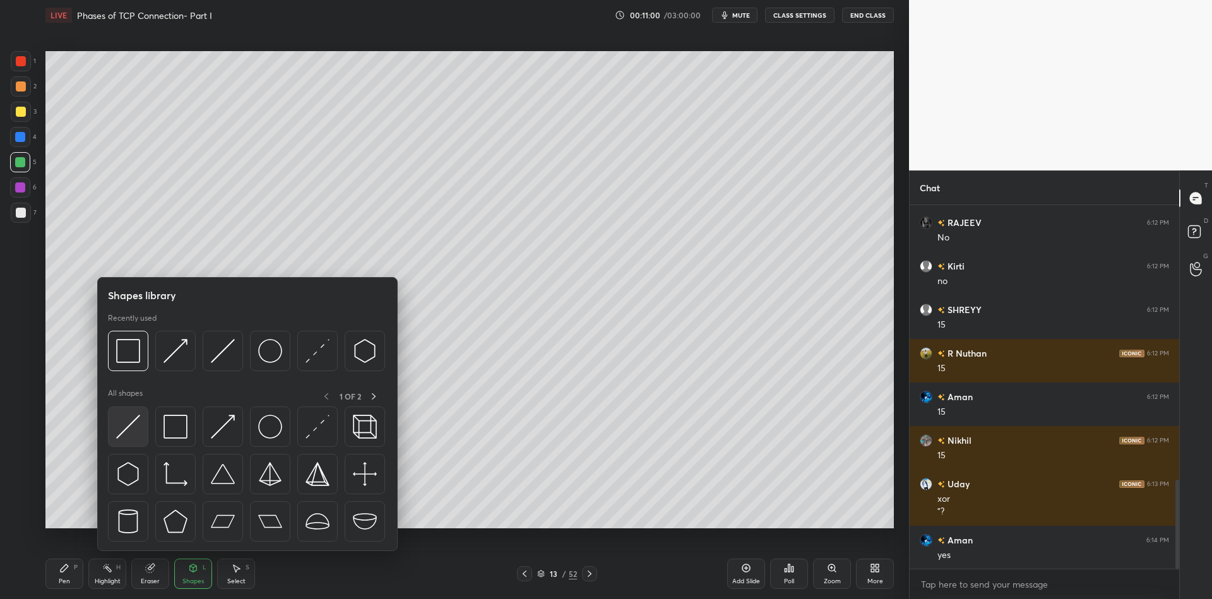
click at [127, 415] on img at bounding box center [128, 427] width 24 height 24
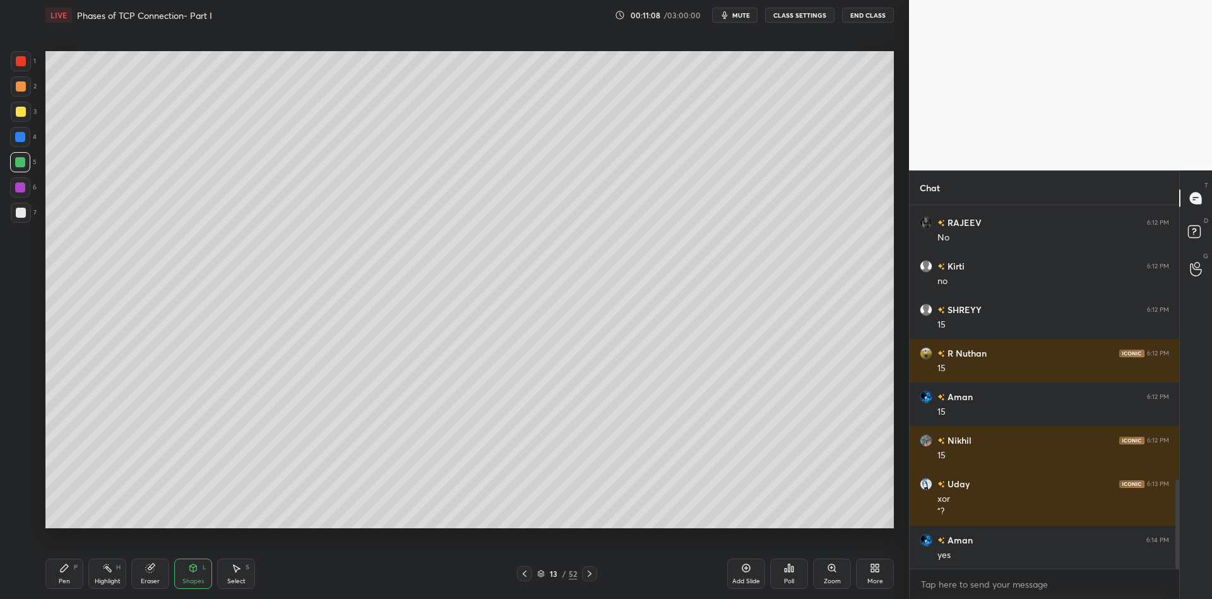
click at [61, 582] on div "Pen" at bounding box center [64, 581] width 11 height 6
drag, startPoint x: 25, startPoint y: 163, endPoint x: 25, endPoint y: 151, distance: 12.6
click at [24, 163] on div at bounding box center [20, 162] width 20 height 20
click at [22, 114] on div at bounding box center [21, 112] width 10 height 10
click at [186, 576] on div "Shapes L" at bounding box center [193, 574] width 38 height 30
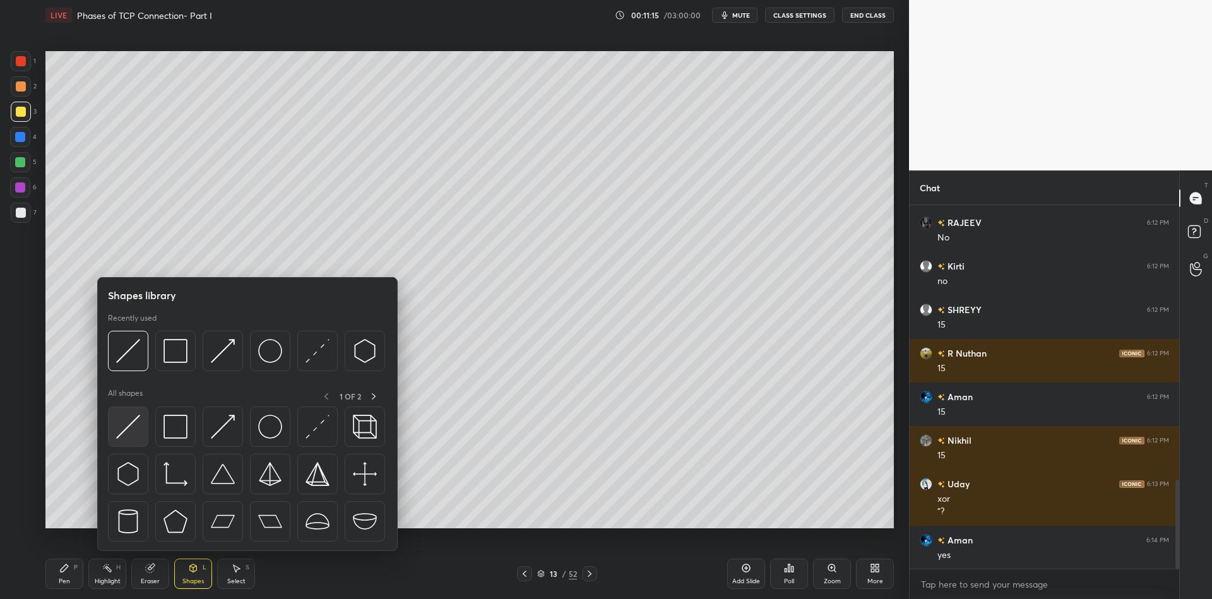
click at [136, 416] on img at bounding box center [128, 427] width 24 height 24
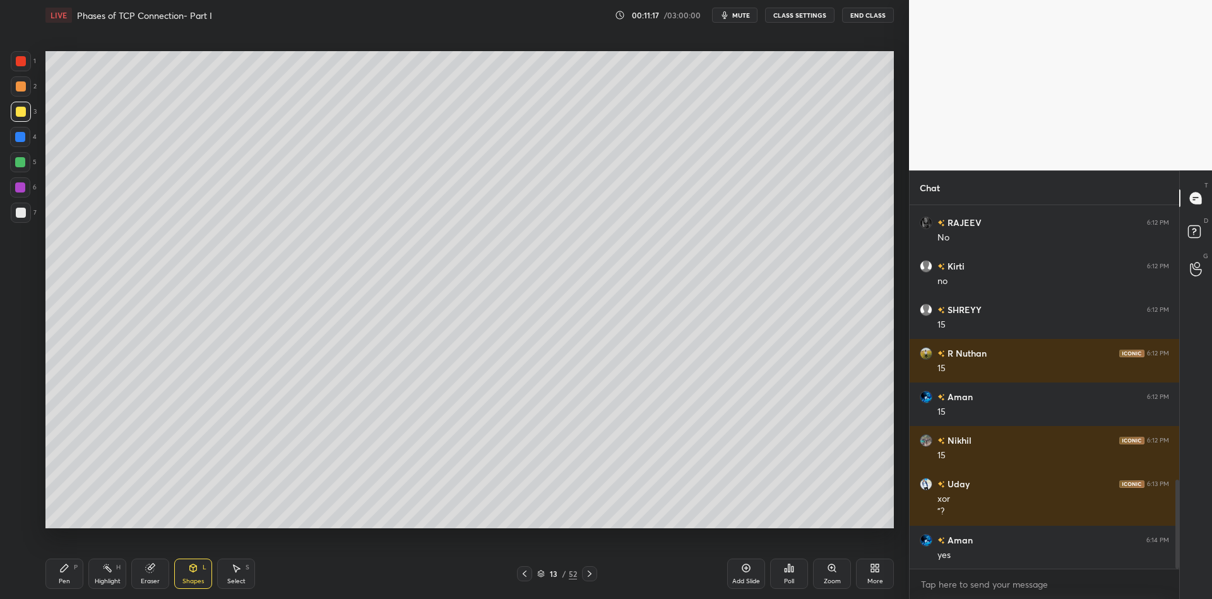
click at [65, 578] on div "Pen" at bounding box center [64, 581] width 11 height 6
drag, startPoint x: 198, startPoint y: 574, endPoint x: 194, endPoint y: 567, distance: 7.9
click at [198, 573] on div "Shapes L" at bounding box center [193, 574] width 38 height 30
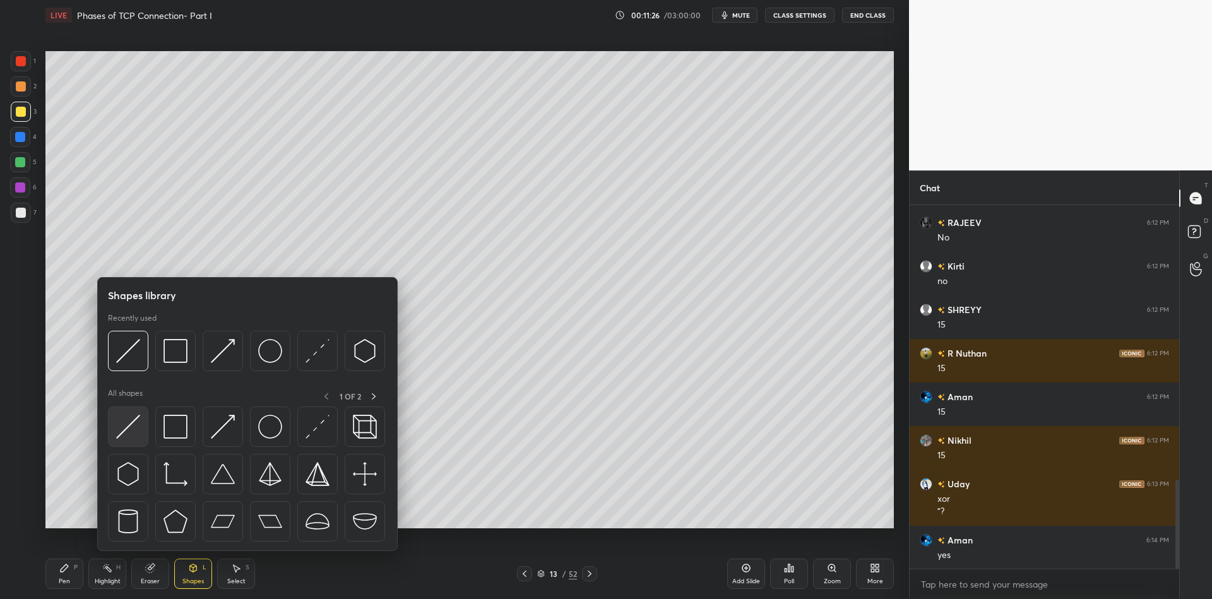
click at [138, 418] on div at bounding box center [128, 426] width 40 height 40
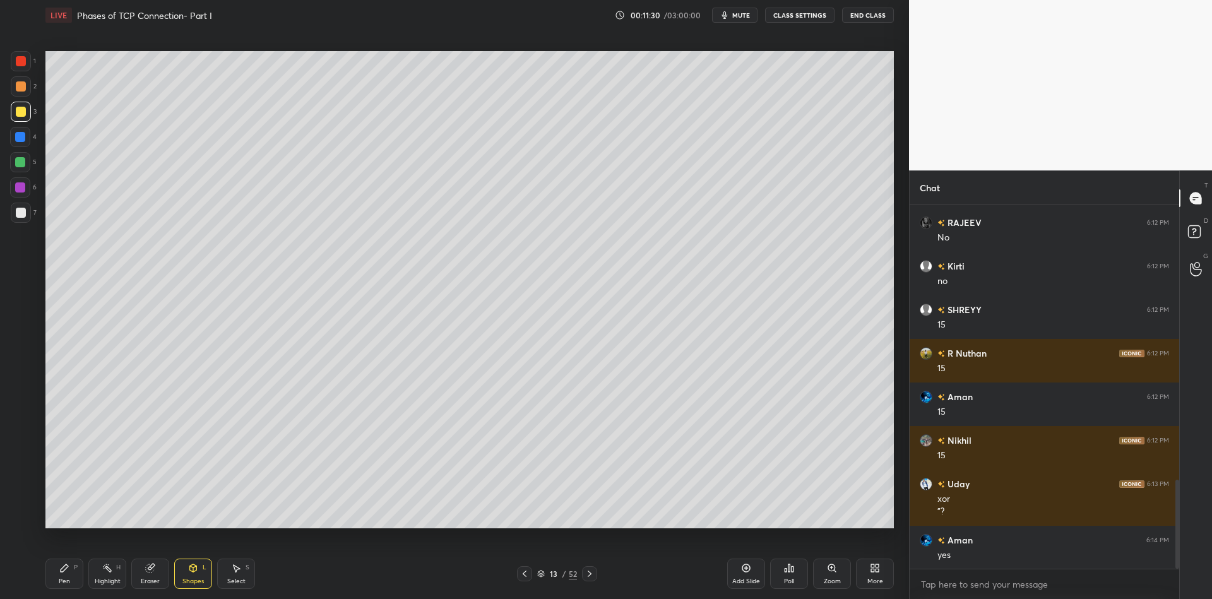
drag, startPoint x: 199, startPoint y: 582, endPoint x: 203, endPoint y: 576, distance: 7.4
click at [202, 578] on div "Shapes" at bounding box center [192, 581] width 21 height 6
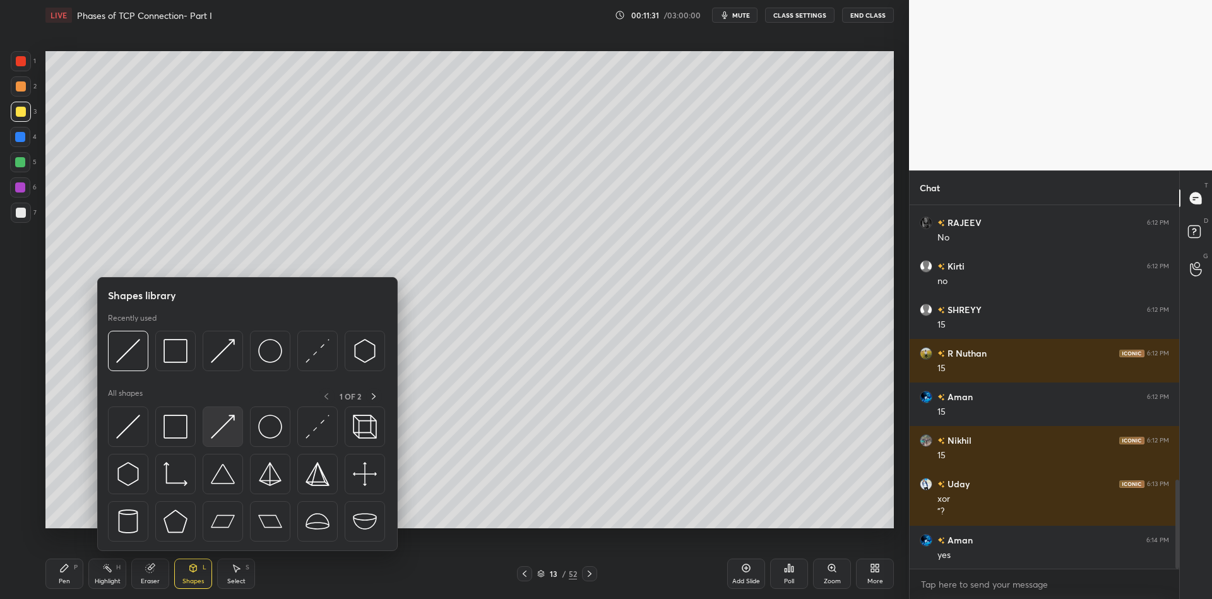
click at [224, 418] on img at bounding box center [223, 427] width 24 height 24
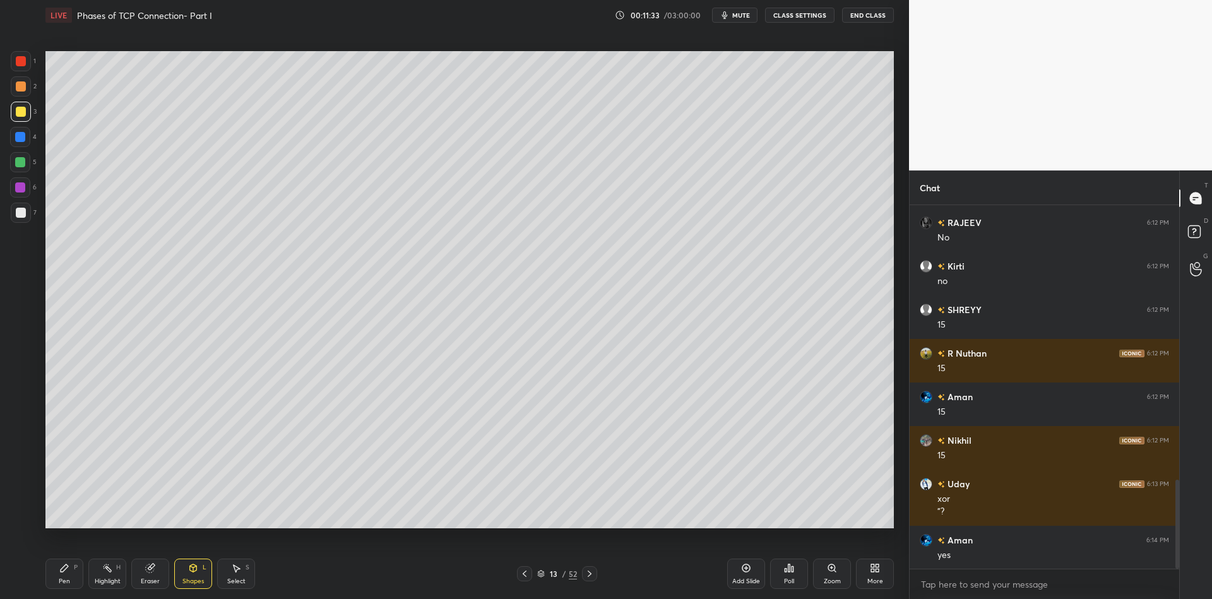
click at [74, 581] on div "Pen P" at bounding box center [64, 574] width 38 height 30
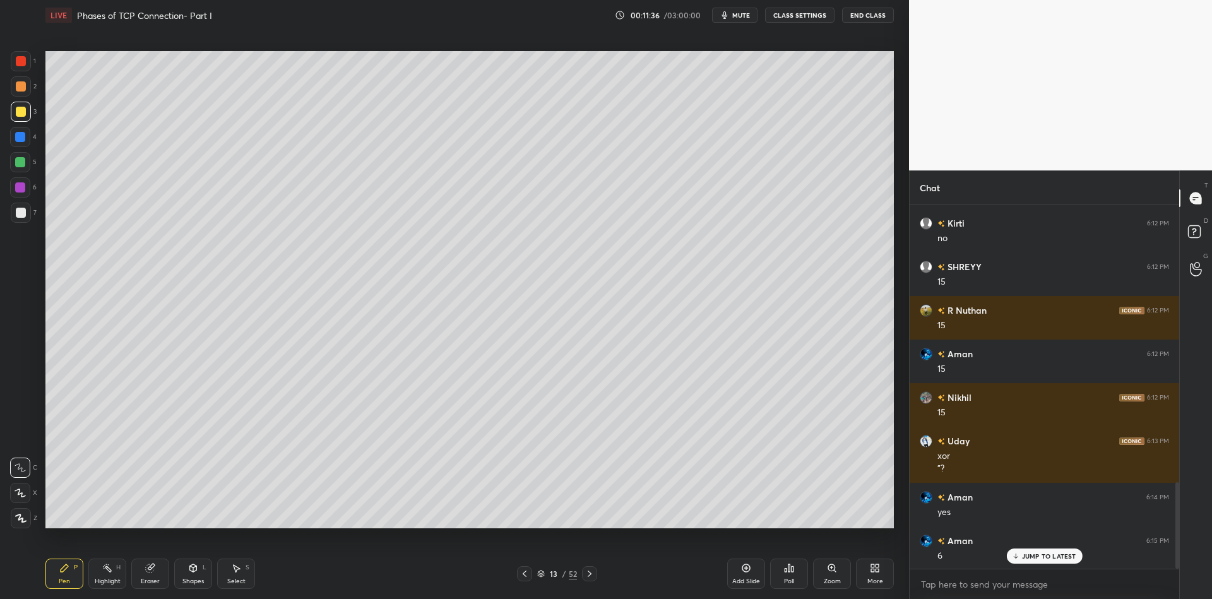
drag, startPoint x: 199, startPoint y: 576, endPoint x: 207, endPoint y: 554, distance: 23.0
click at [199, 573] on div "Shapes L" at bounding box center [193, 574] width 38 height 30
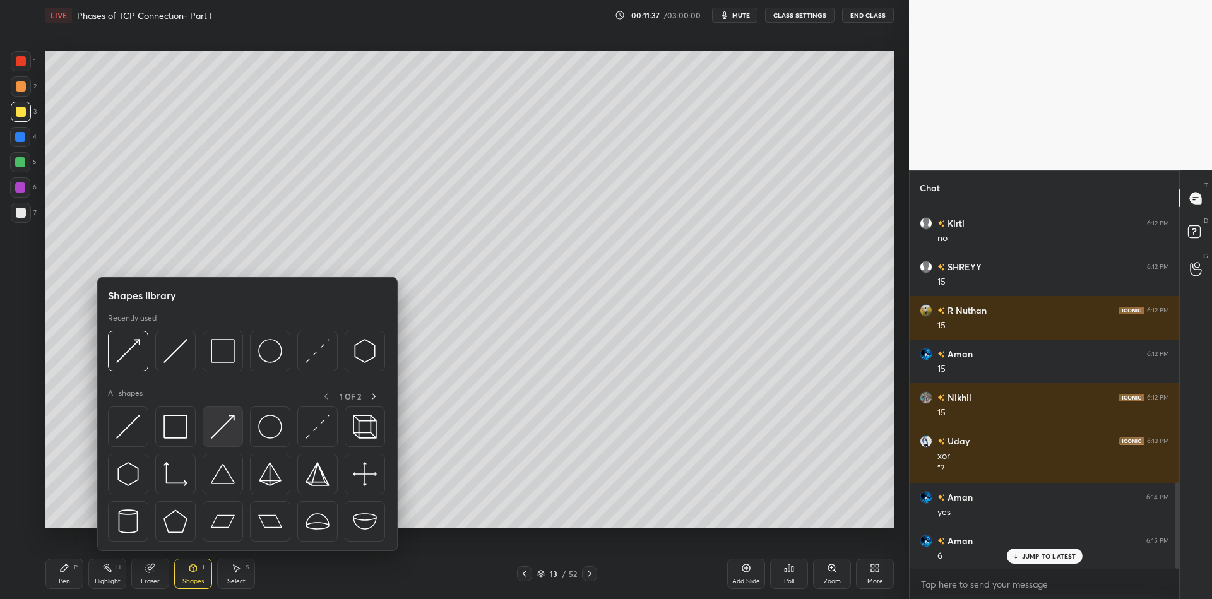
drag, startPoint x: 236, startPoint y: 423, endPoint x: 16, endPoint y: 165, distance: 339.3
click at [234, 421] on div at bounding box center [223, 426] width 40 height 40
click at [15, 165] on div at bounding box center [20, 162] width 10 height 10
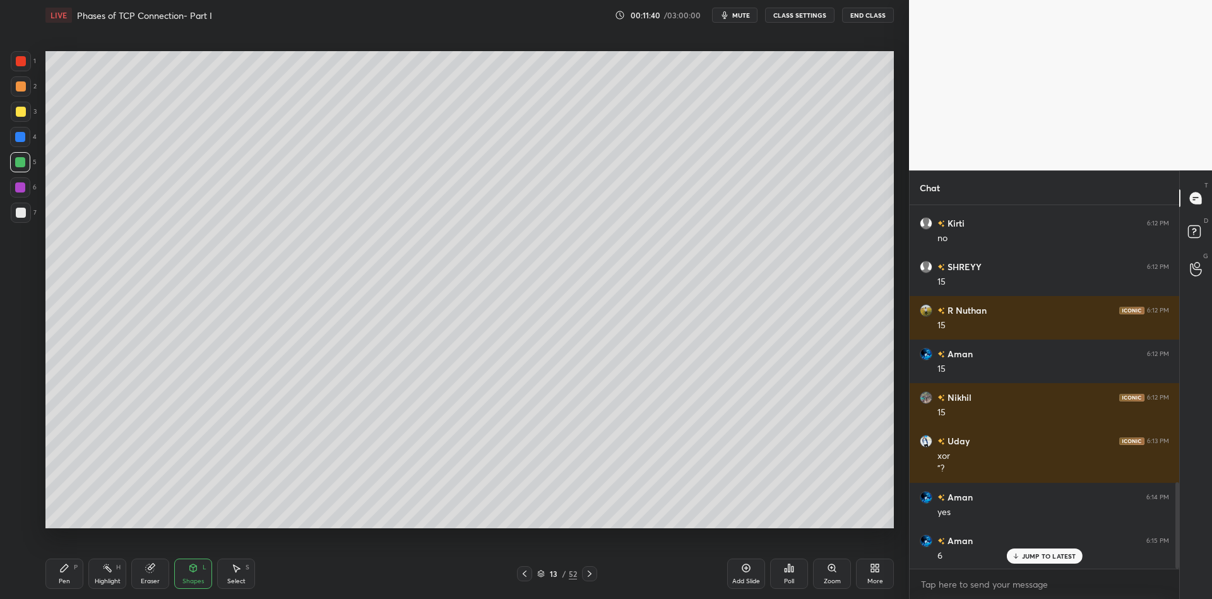
click at [61, 574] on div "Pen P" at bounding box center [64, 574] width 38 height 30
click at [196, 566] on icon at bounding box center [193, 568] width 10 height 10
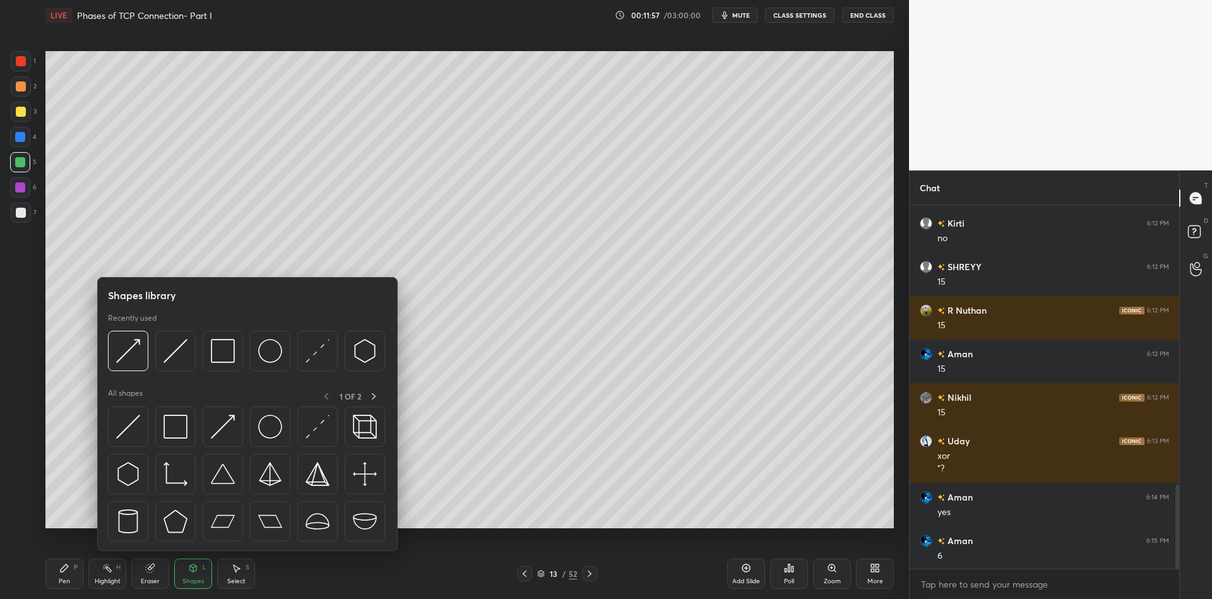
scroll to position [1216, 0]
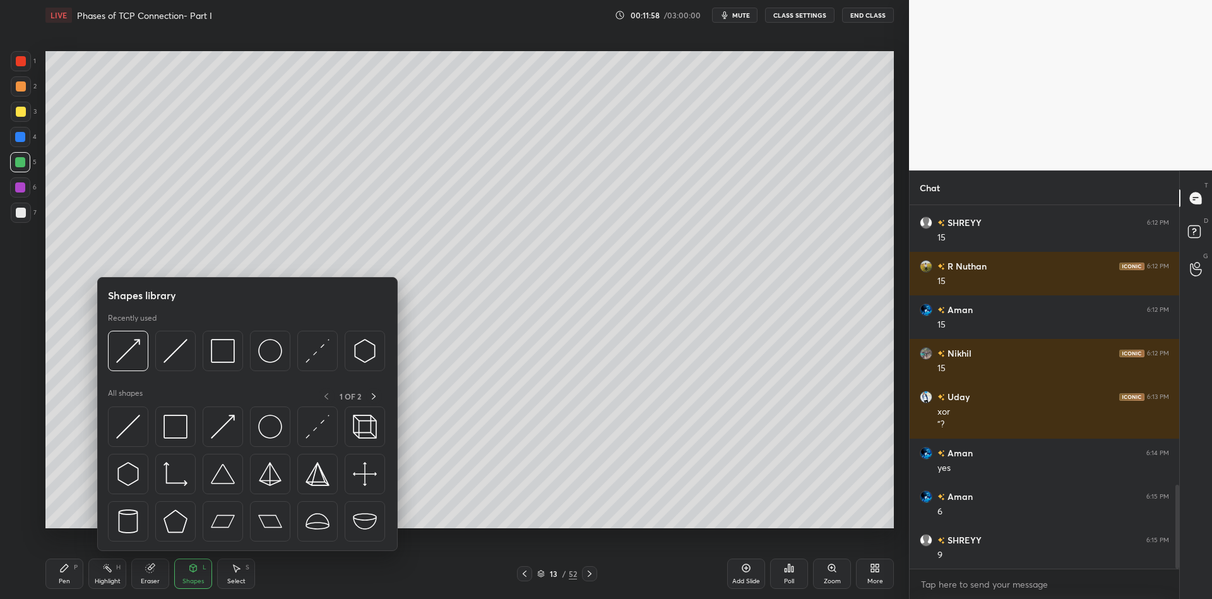
click at [134, 417] on img at bounding box center [128, 427] width 24 height 24
click at [22, 110] on div at bounding box center [21, 112] width 10 height 10
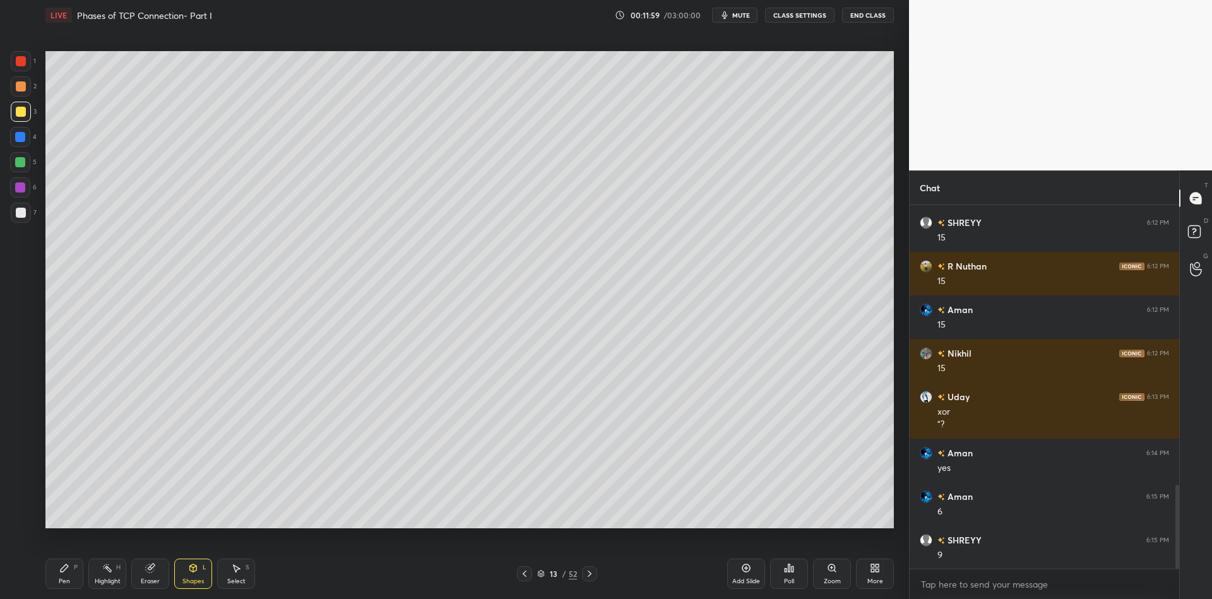
scroll to position [1259, 0]
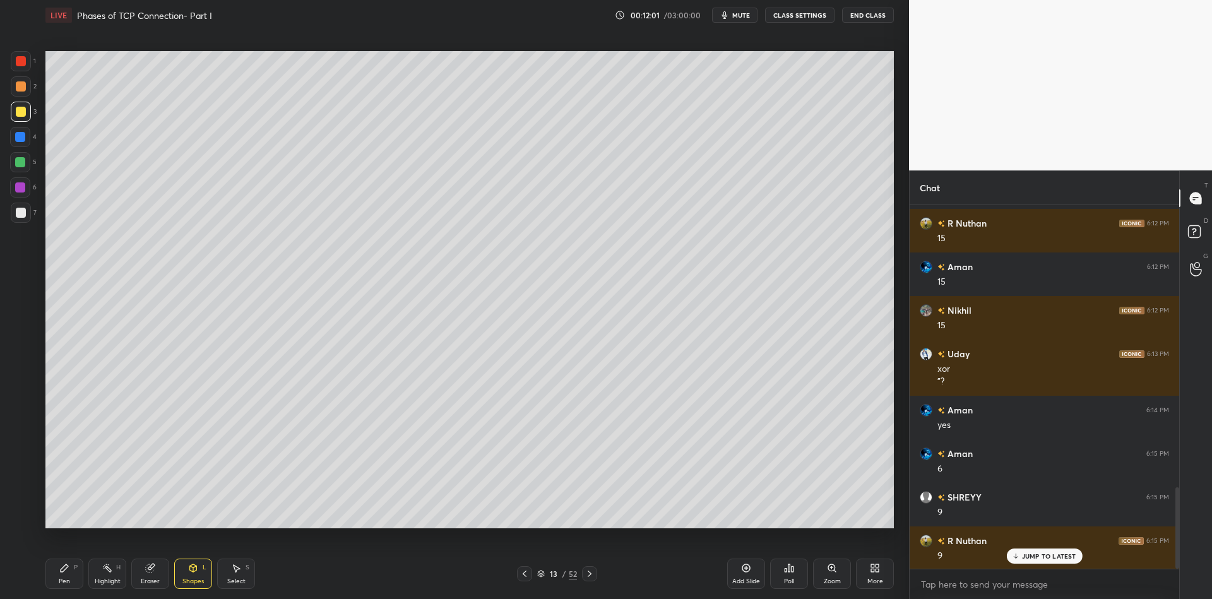
drag, startPoint x: 191, startPoint y: 577, endPoint x: 193, endPoint y: 553, distance: 24.0
click at [191, 574] on div "Shapes L" at bounding box center [193, 574] width 38 height 30
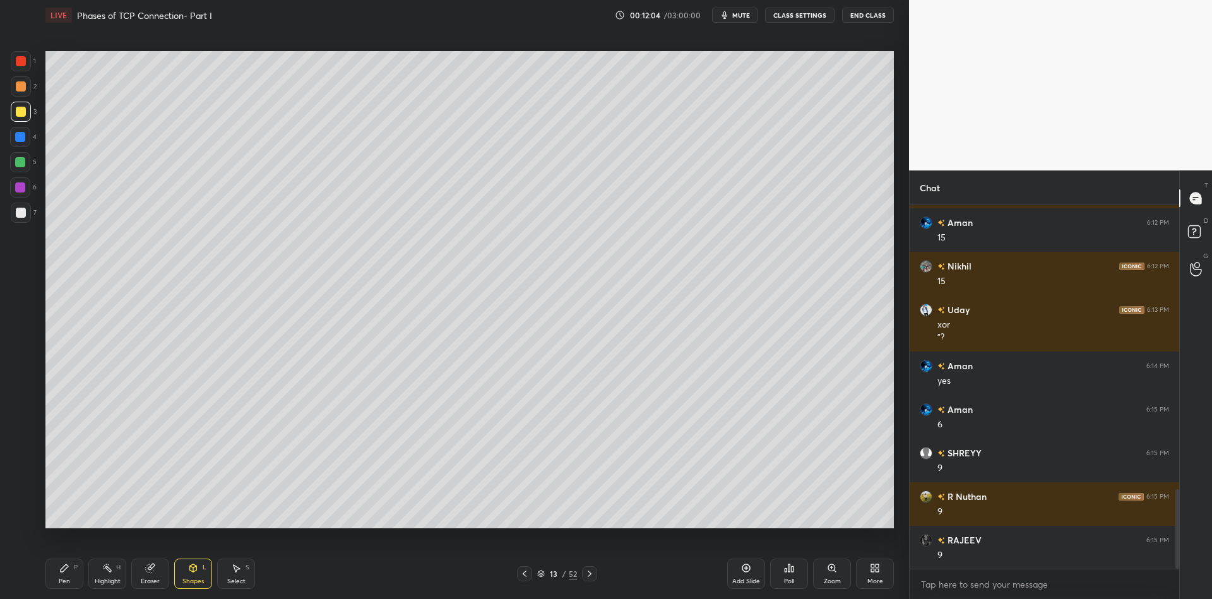
scroll to position [1346, 0]
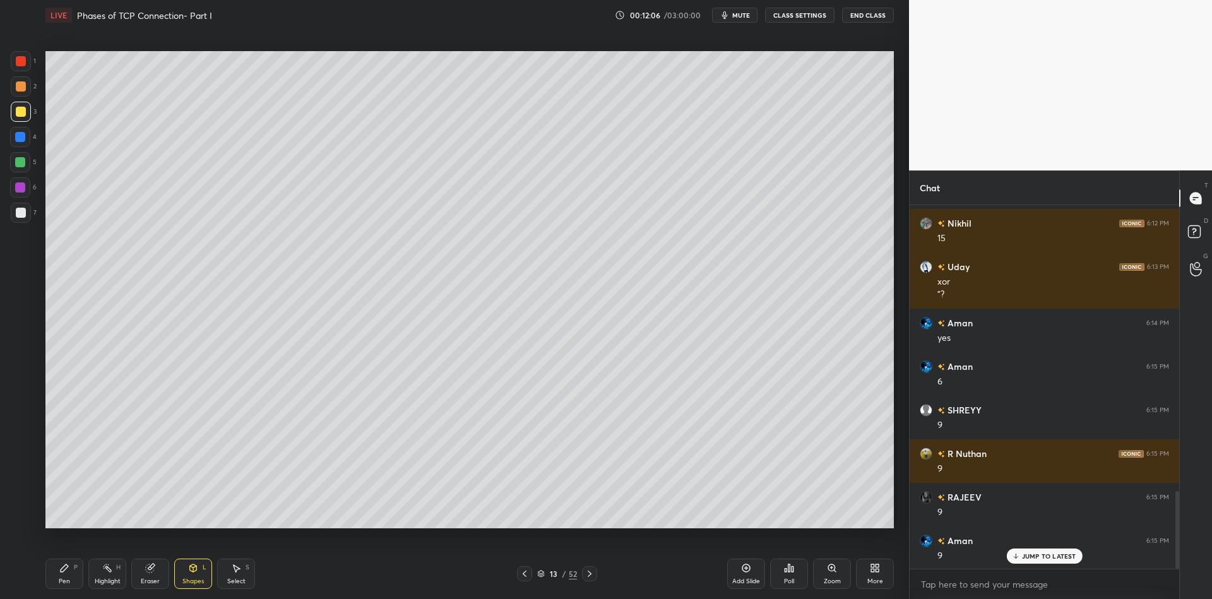
click at [60, 574] on div "Pen P" at bounding box center [64, 574] width 38 height 30
drag, startPoint x: 116, startPoint y: 574, endPoint x: 125, endPoint y: 567, distance: 11.4
click at [115, 574] on div "Highlight H" at bounding box center [107, 574] width 38 height 30
click at [523, 572] on icon at bounding box center [524, 574] width 10 height 10
drag, startPoint x: 236, startPoint y: 581, endPoint x: 235, endPoint y: 571, distance: 9.6
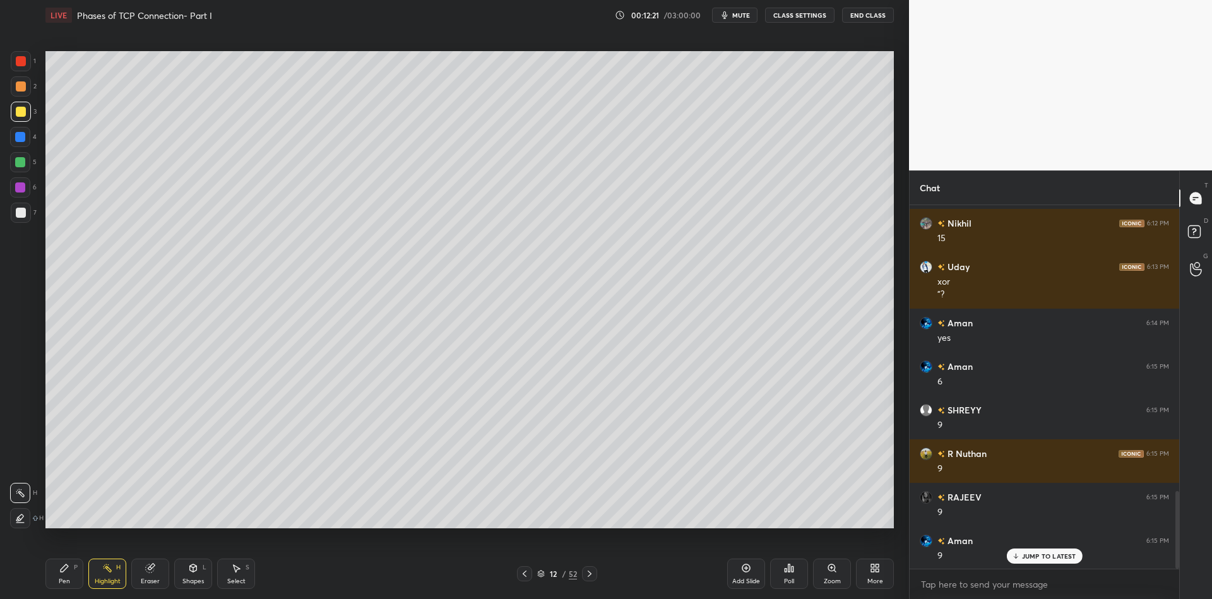
click at [235, 579] on div "Select" at bounding box center [236, 581] width 18 height 6
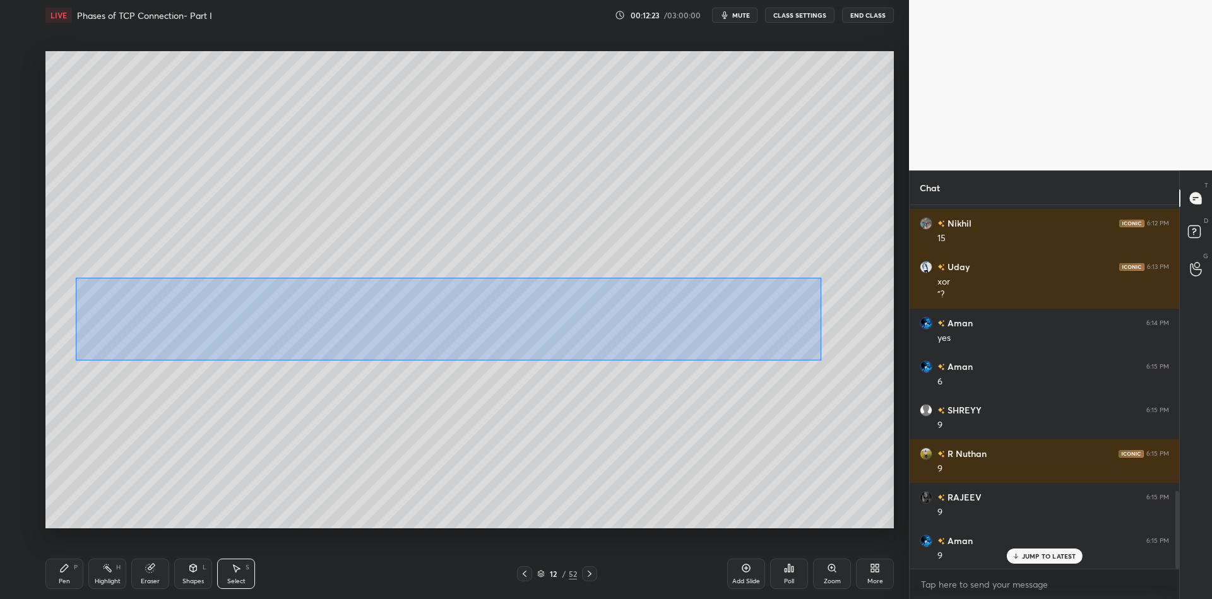
drag, startPoint x: 73, startPoint y: 278, endPoint x: 824, endPoint y: 363, distance: 755.3
click at [825, 364] on div "0 ° Undo Copy Paste here Duplicate Duplicate to new slide Delete" at bounding box center [469, 289] width 848 height 477
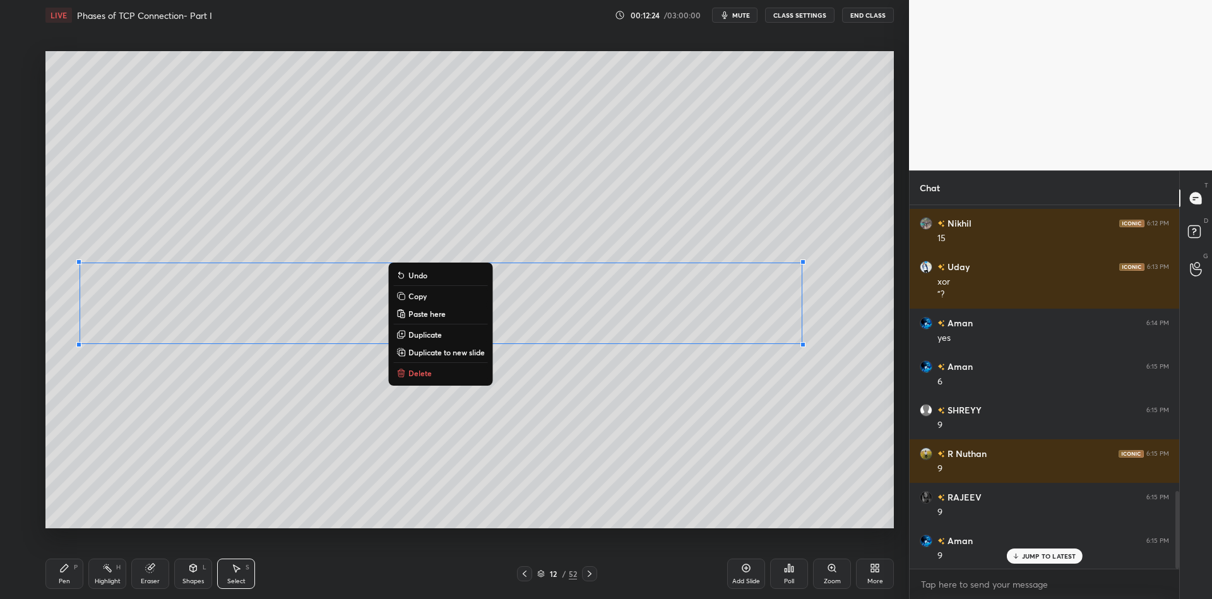
drag, startPoint x: 442, startPoint y: 297, endPoint x: 444, endPoint y: 306, distance: 9.7
click at [441, 296] on button "Copy" at bounding box center [440, 295] width 94 height 15
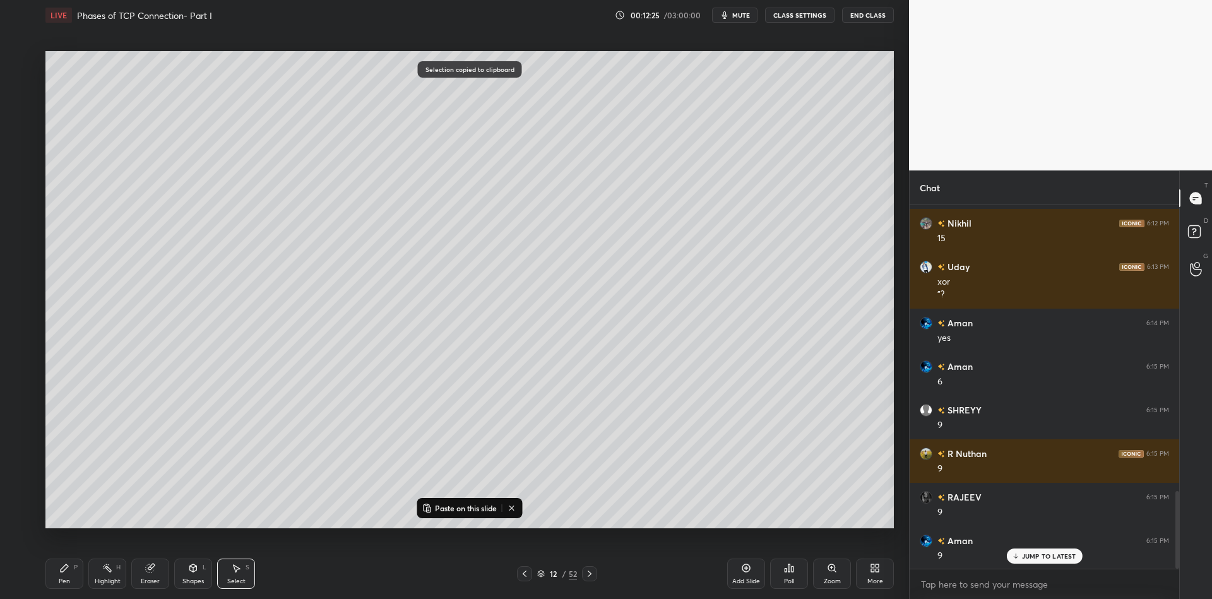
click at [581, 576] on div "12 / 52" at bounding box center [557, 573] width 80 height 15
click at [584, 572] on icon at bounding box center [589, 574] width 10 height 10
click at [743, 572] on icon at bounding box center [746, 568] width 10 height 10
drag, startPoint x: 480, startPoint y: 506, endPoint x: 479, endPoint y: 495, distance: 10.8
click at [482, 506] on p "Paste on this slide" at bounding box center [466, 508] width 62 height 10
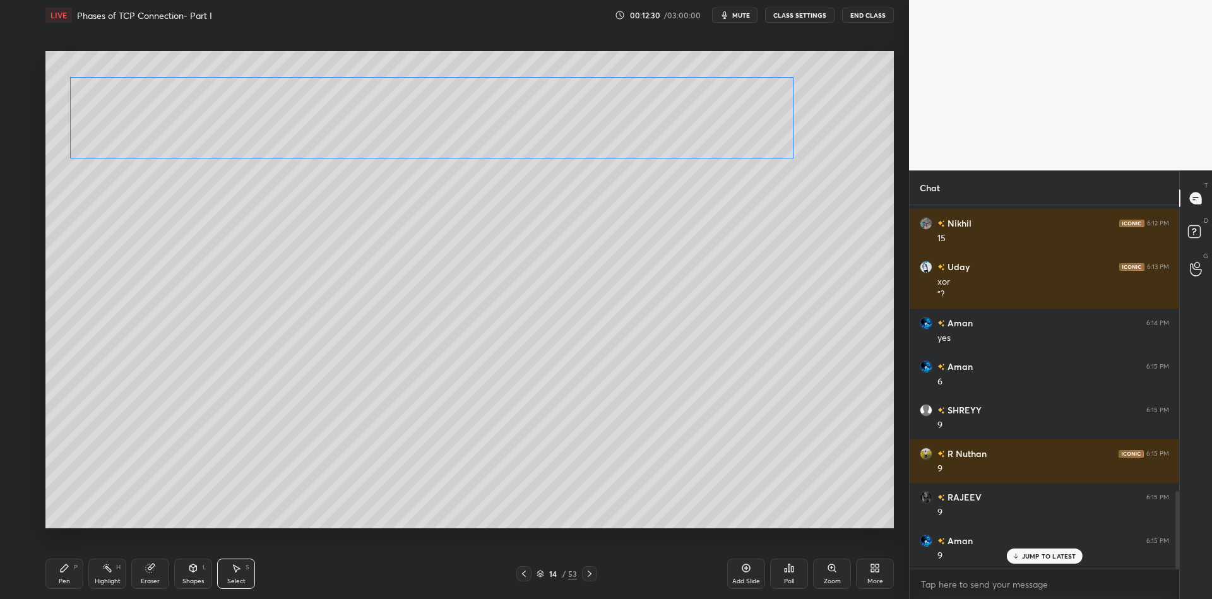
drag, startPoint x: 353, startPoint y: 299, endPoint x: 355, endPoint y: 117, distance: 182.4
click at [350, 116] on div "0 ° Undo Copy Paste here Duplicate Duplicate to new slide Delete" at bounding box center [469, 289] width 848 height 477
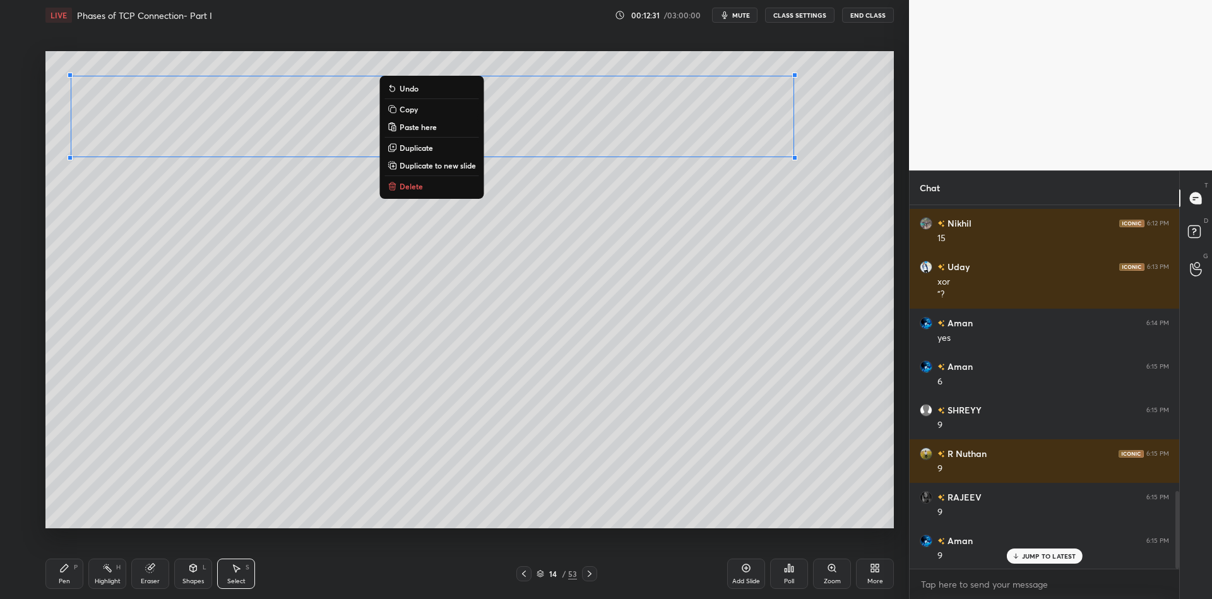
drag, startPoint x: 64, startPoint y: 580, endPoint x: 88, endPoint y: 576, distance: 24.3
click at [71, 579] on div "Pen P" at bounding box center [64, 574] width 38 height 30
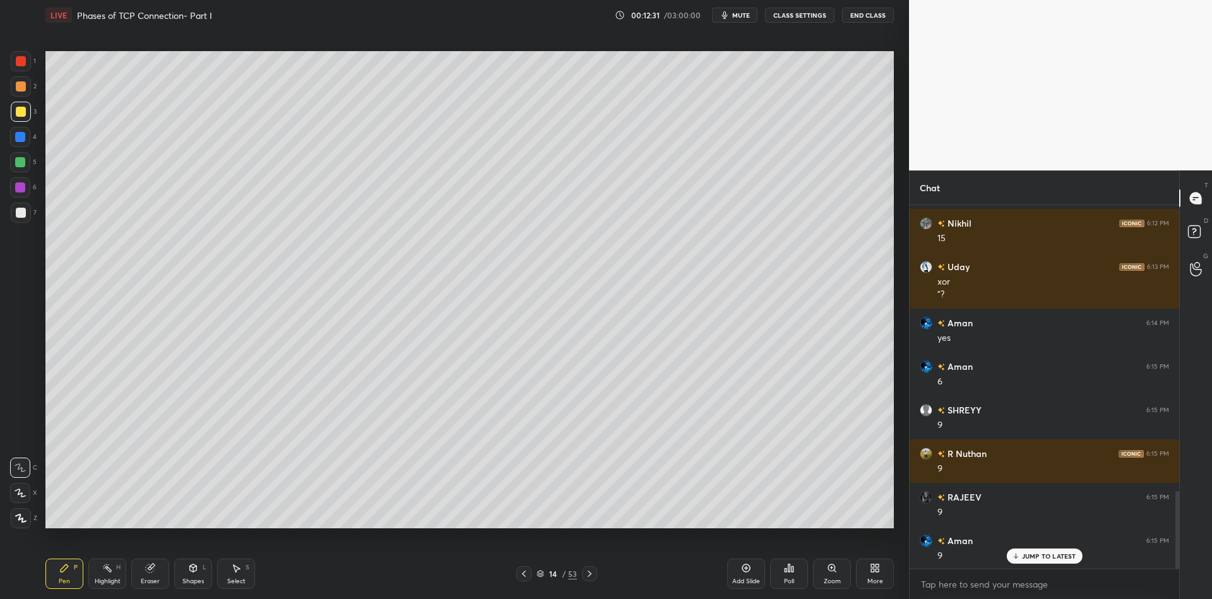
drag, startPoint x: 143, startPoint y: 576, endPoint x: 143, endPoint y: 566, distance: 9.5
click at [143, 574] on div "Eraser" at bounding box center [150, 574] width 38 height 30
drag, startPoint x: 69, startPoint y: 578, endPoint x: 72, endPoint y: 552, distance: 26.1
click at [71, 576] on div "Pen P" at bounding box center [64, 574] width 38 height 30
click at [23, 166] on div at bounding box center [20, 162] width 20 height 20
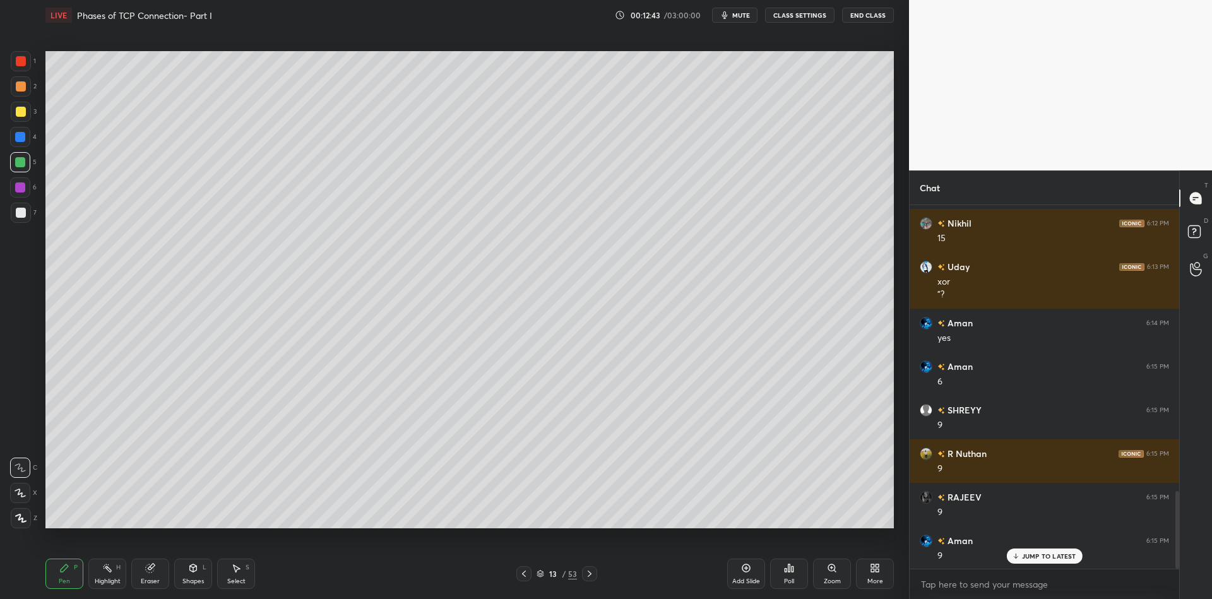
drag, startPoint x: 105, startPoint y: 580, endPoint x: 154, endPoint y: 547, distance: 59.2
click at [109, 576] on div "Highlight H" at bounding box center [107, 574] width 38 height 30
click at [162, 579] on div "Eraser" at bounding box center [150, 574] width 38 height 30
click at [64, 576] on div "Pen P" at bounding box center [64, 574] width 38 height 30
click at [20, 168] on div at bounding box center [20, 162] width 20 height 20
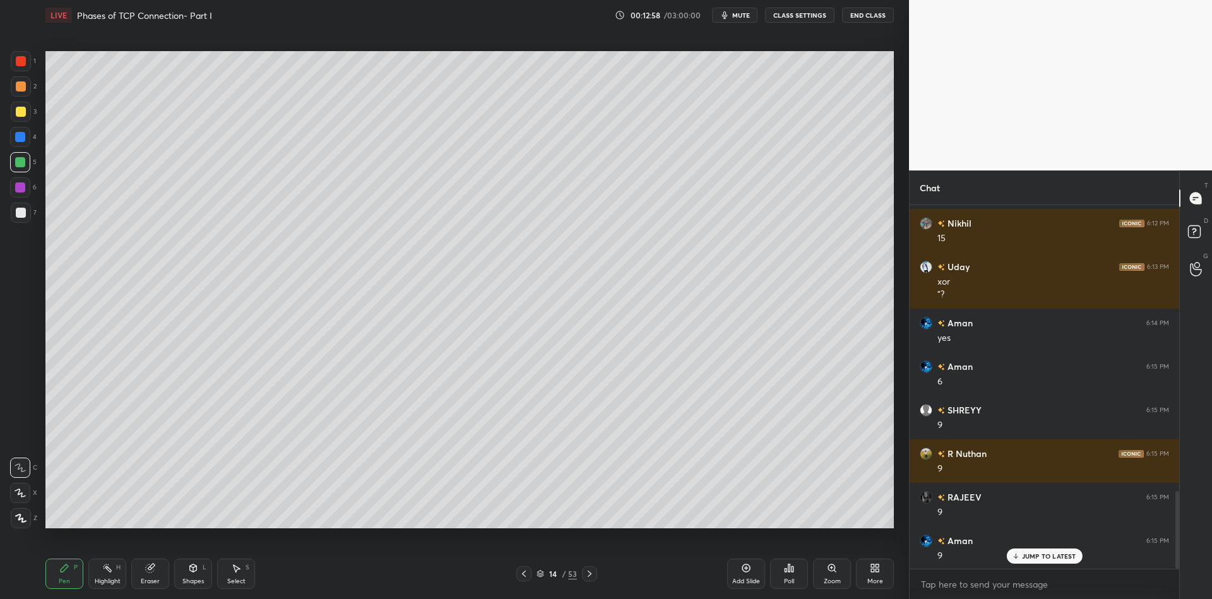
click at [138, 576] on div "Eraser" at bounding box center [150, 574] width 38 height 30
click at [64, 575] on div "Pen P" at bounding box center [64, 574] width 38 height 30
drag, startPoint x: 200, startPoint y: 572, endPoint x: 201, endPoint y: 559, distance: 13.9
click at [199, 572] on div "Shapes L" at bounding box center [193, 574] width 38 height 30
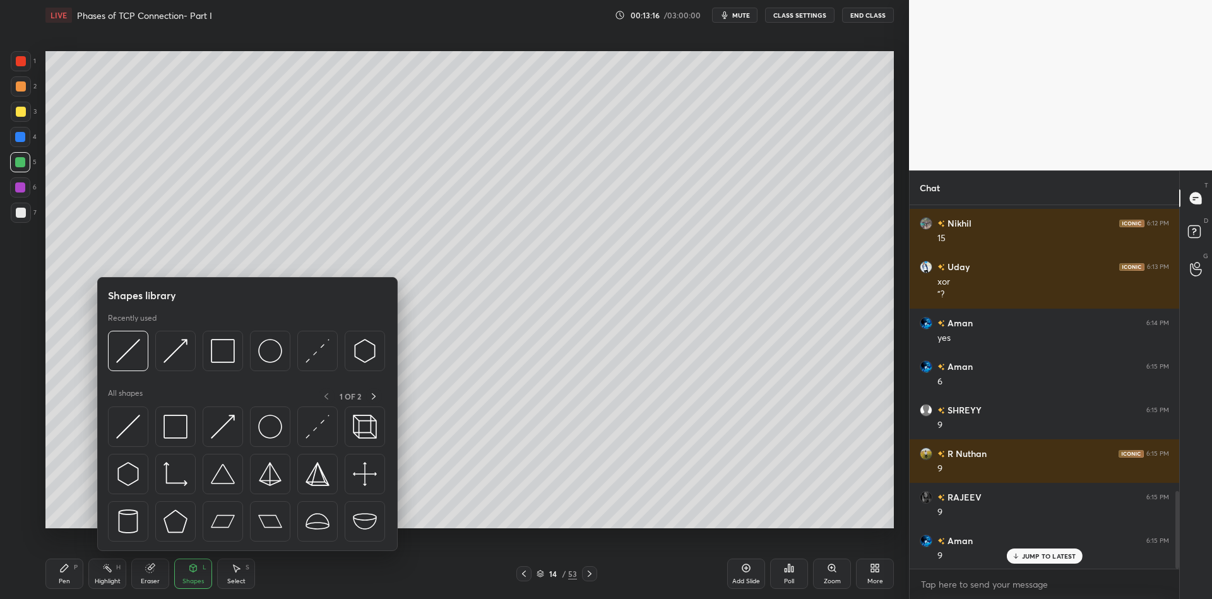
click at [132, 430] on img at bounding box center [128, 427] width 24 height 24
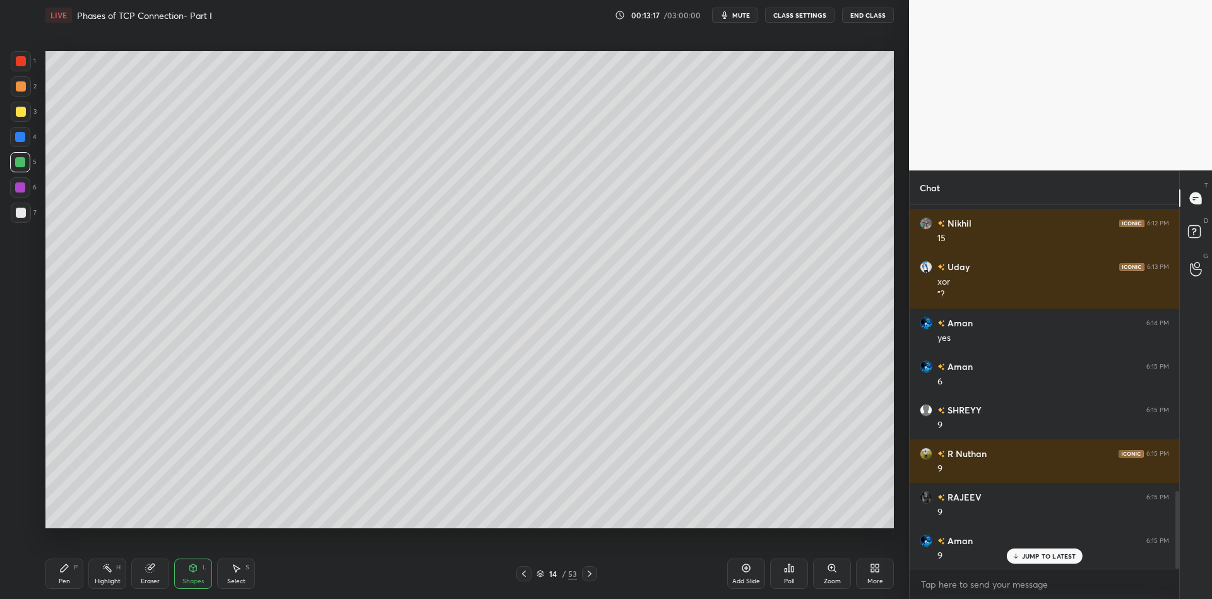
drag, startPoint x: 21, startPoint y: 69, endPoint x: 37, endPoint y: 72, distance: 16.1
click at [21, 69] on div at bounding box center [21, 61] width 20 height 20
click at [67, 576] on div "Pen P" at bounding box center [64, 574] width 38 height 30
click at [25, 68] on div at bounding box center [21, 61] width 20 height 20
drag, startPoint x: 68, startPoint y: 579, endPoint x: 71, endPoint y: 573, distance: 7.4
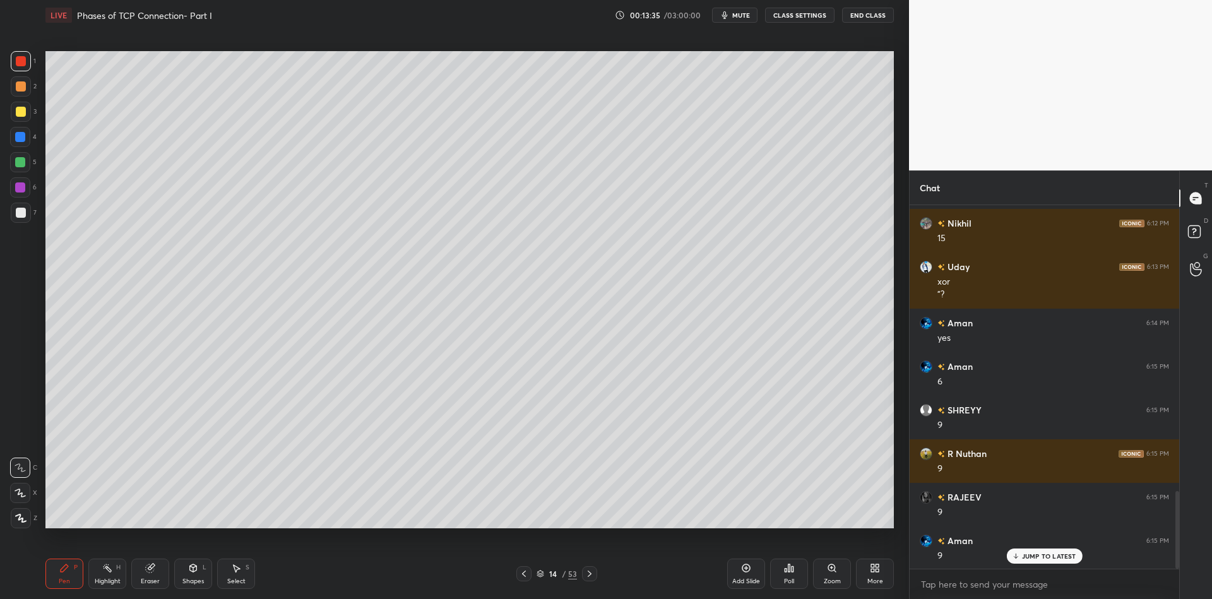
click at [69, 578] on div "Pen" at bounding box center [64, 581] width 11 height 6
click at [18, 115] on div at bounding box center [21, 112] width 10 height 10
drag, startPoint x: 107, startPoint y: 574, endPoint x: 130, endPoint y: 532, distance: 47.8
click at [108, 573] on div "Highlight H" at bounding box center [107, 574] width 38 height 30
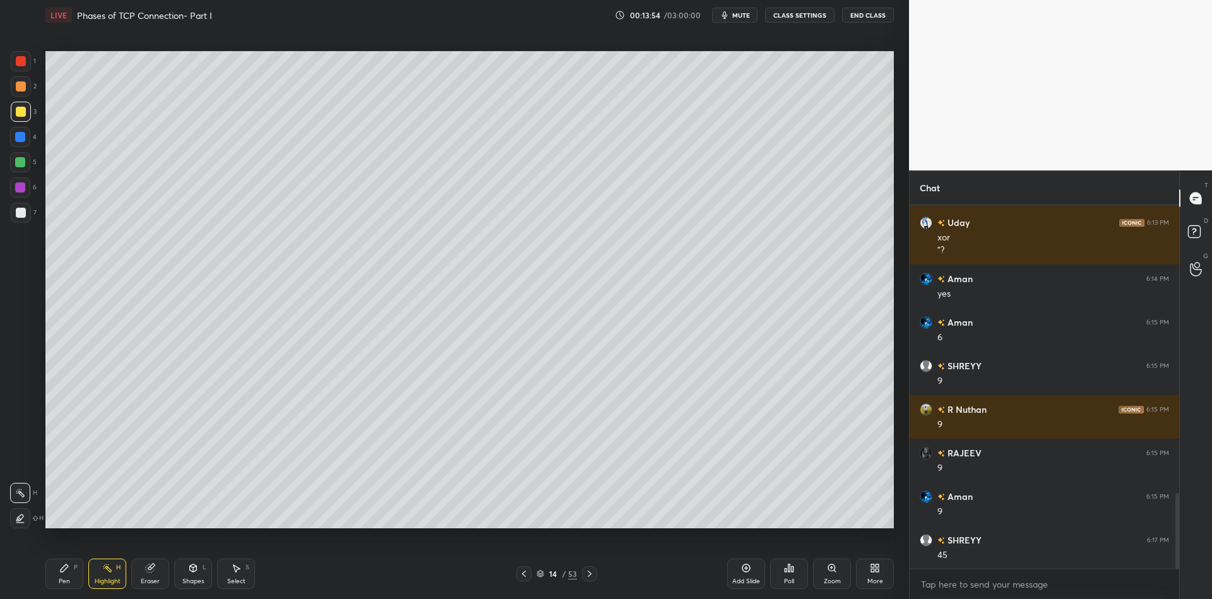
click at [67, 589] on div "Pen P Highlight H Eraser Shapes L Select S 14 / 53 Add Slide Poll Zoom More" at bounding box center [469, 573] width 848 height 50
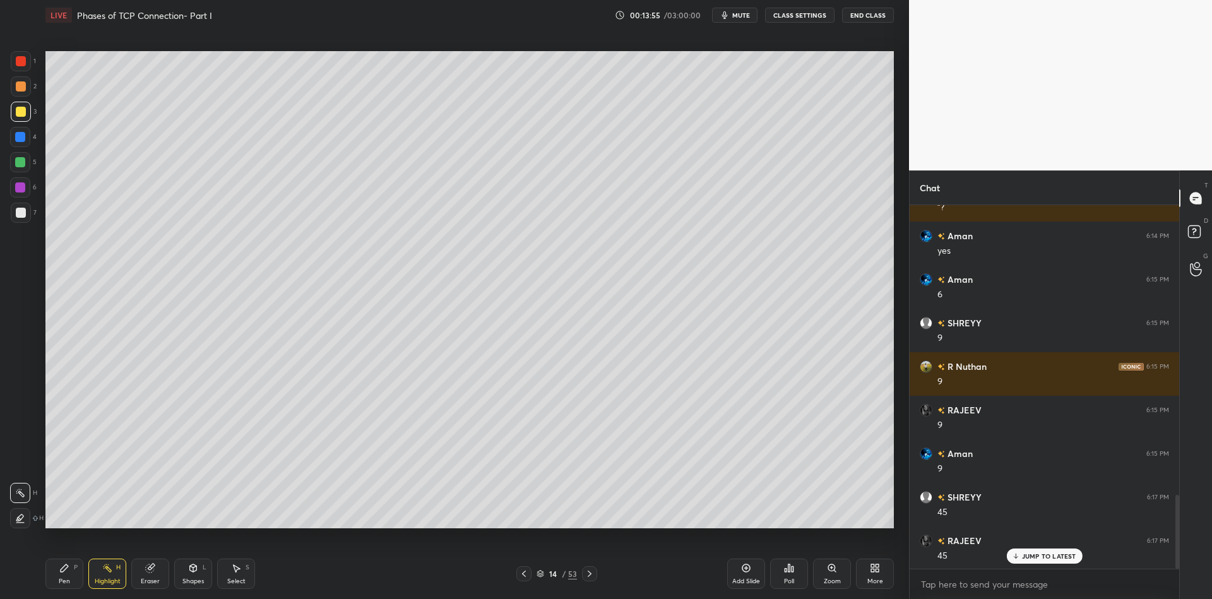
click at [60, 584] on div "Pen" at bounding box center [64, 581] width 11 height 6
click at [202, 572] on div "Shapes L" at bounding box center [193, 574] width 38 height 30
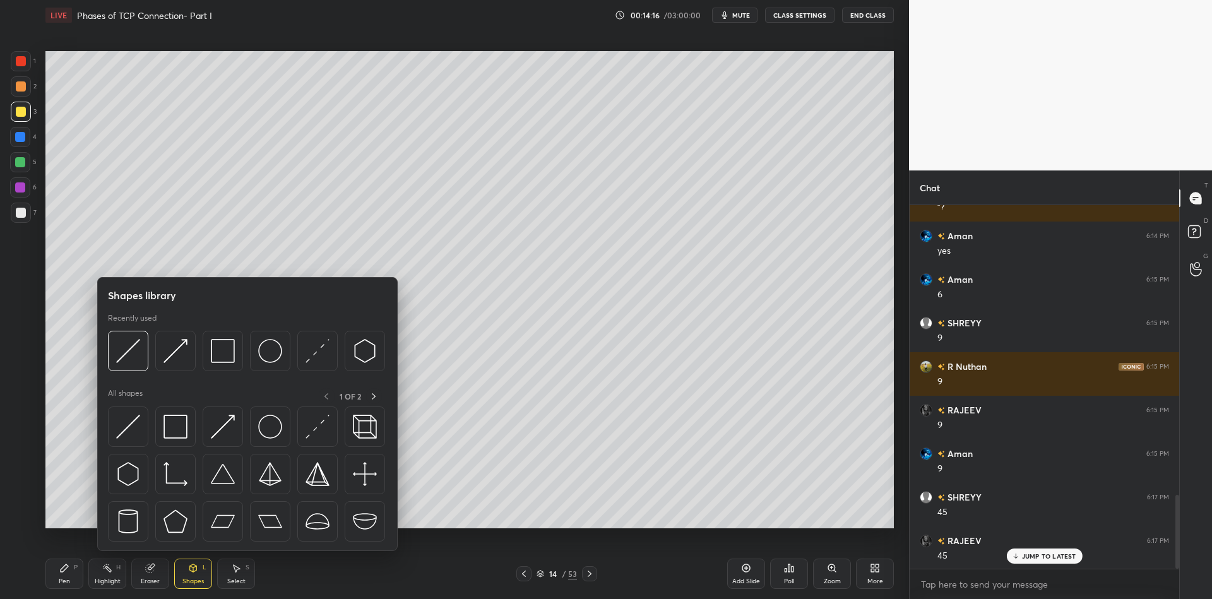
click at [179, 423] on img at bounding box center [175, 427] width 24 height 24
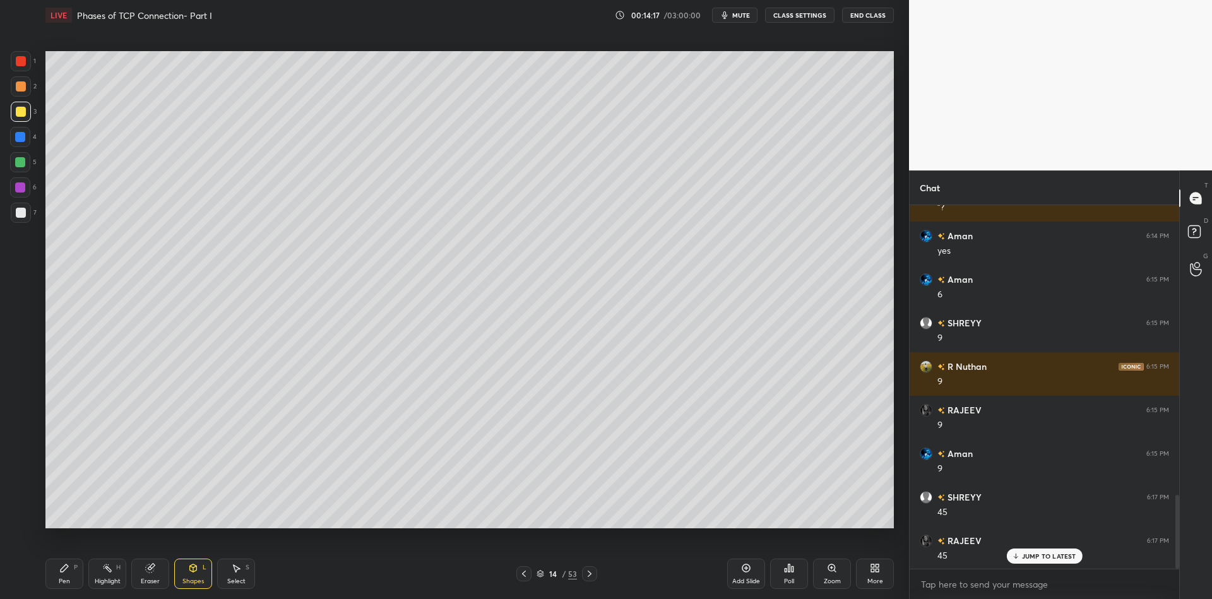
click at [20, 162] on div at bounding box center [20, 162] width 10 height 10
drag, startPoint x: 62, startPoint y: 580, endPoint x: 103, endPoint y: 555, distance: 47.6
click at [66, 579] on div "Pen" at bounding box center [64, 581] width 11 height 6
click at [197, 578] on div "Shapes" at bounding box center [192, 581] width 21 height 6
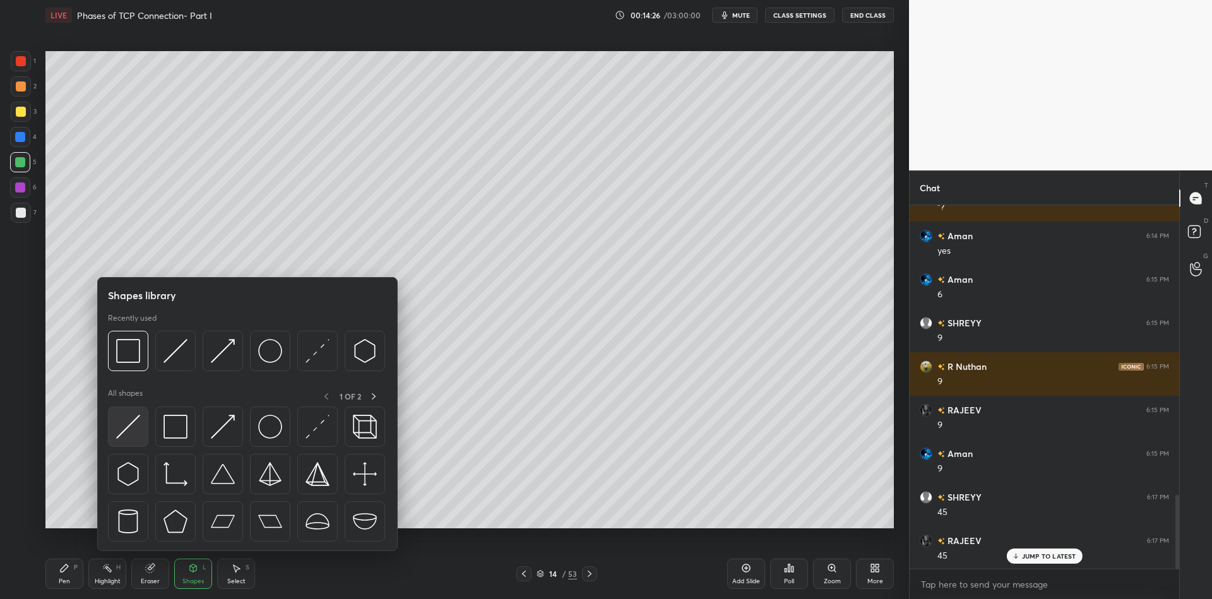
click at [123, 429] on img at bounding box center [128, 427] width 24 height 24
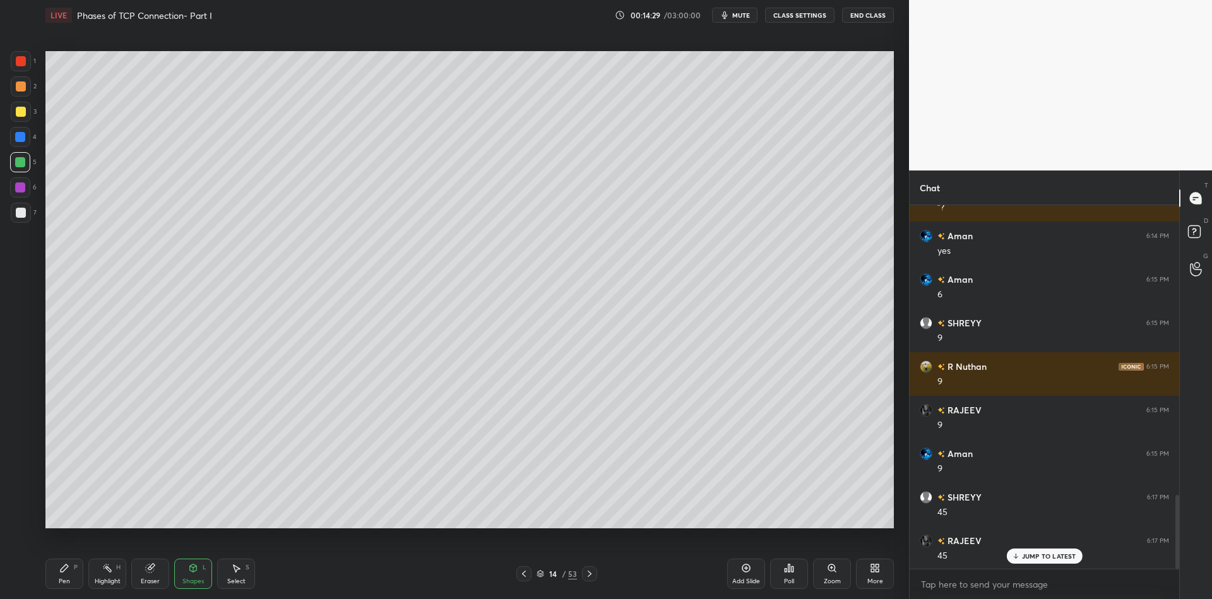
drag, startPoint x: 191, startPoint y: 579, endPoint x: 187, endPoint y: 565, distance: 14.2
click at [191, 576] on div "Shapes L" at bounding box center [193, 574] width 38 height 30
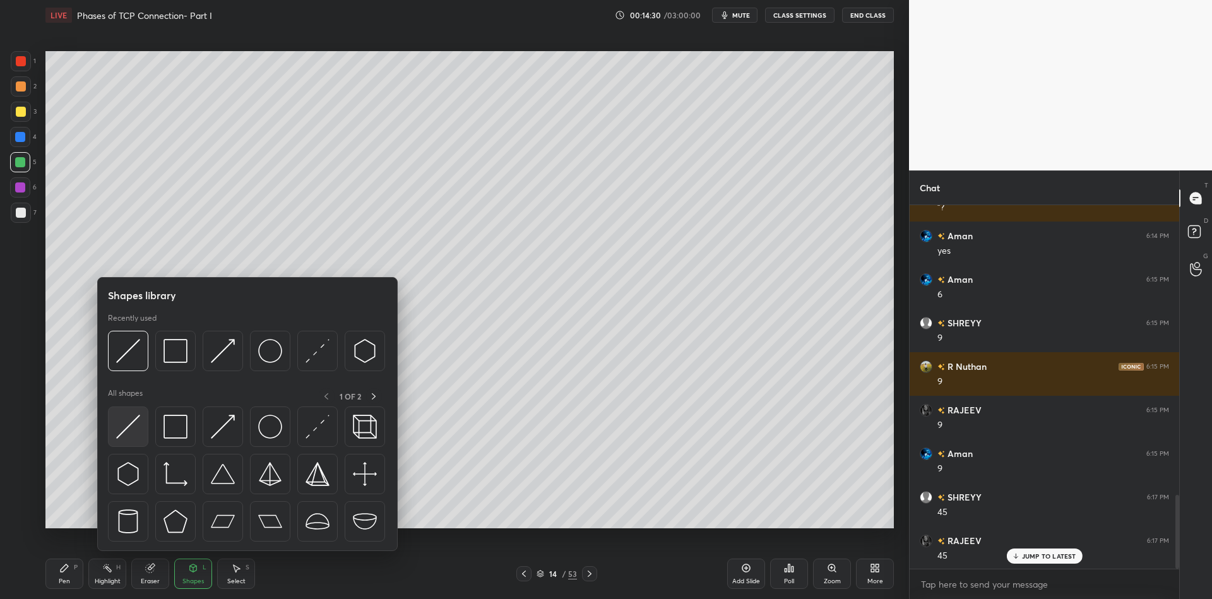
click at [131, 427] on img at bounding box center [128, 427] width 24 height 24
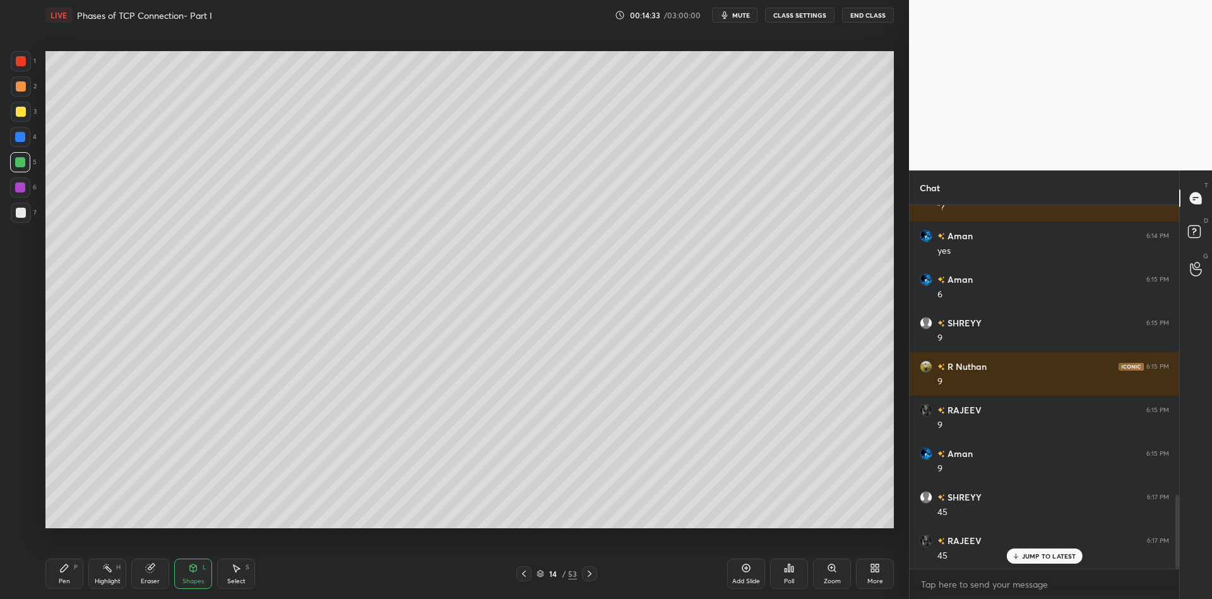
click at [62, 573] on div "Pen P" at bounding box center [64, 574] width 38 height 30
drag, startPoint x: 18, startPoint y: 116, endPoint x: 22, endPoint y: 109, distance: 7.7
click at [20, 113] on div at bounding box center [21, 112] width 10 height 10
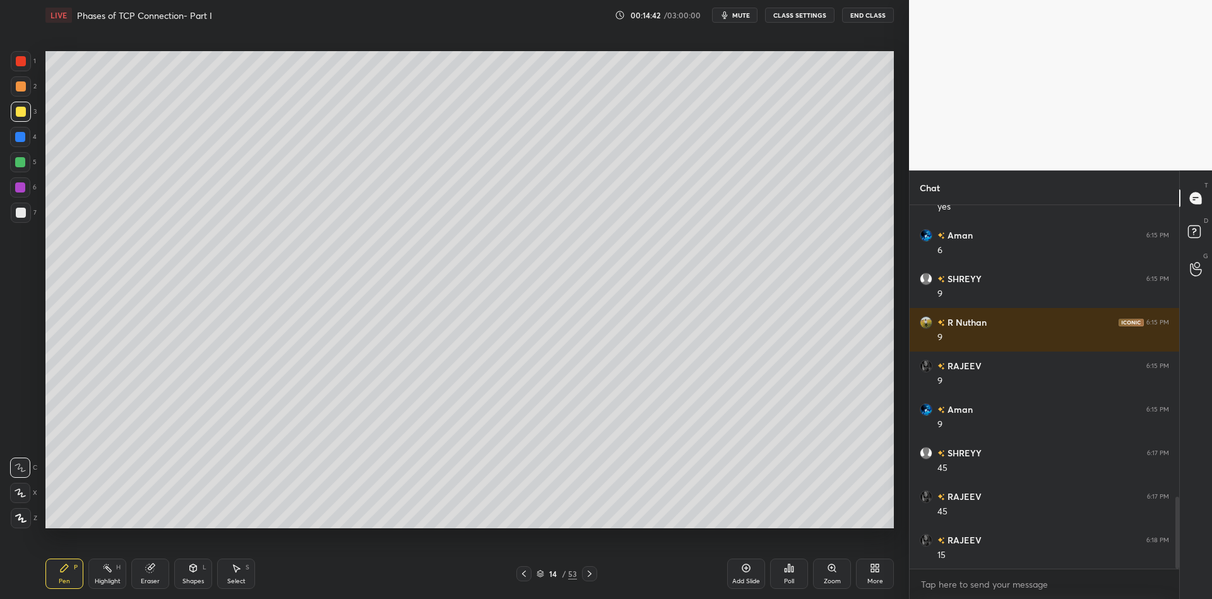
drag, startPoint x: 197, startPoint y: 578, endPoint x: 190, endPoint y: 560, distance: 19.0
click at [199, 576] on div "Shapes L" at bounding box center [193, 574] width 38 height 30
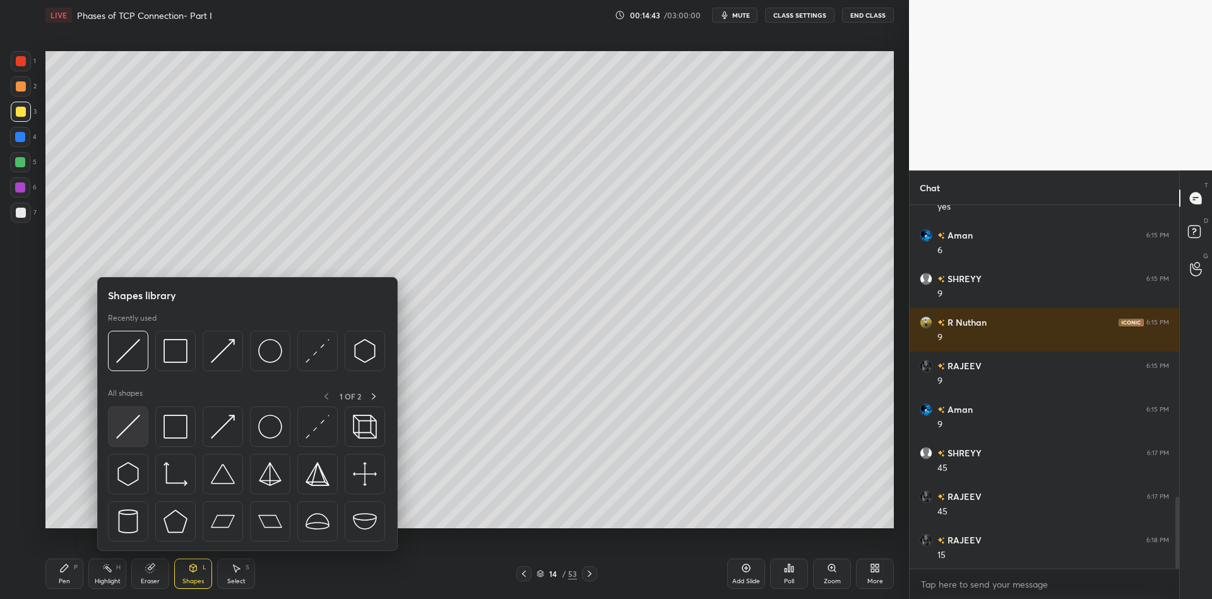
drag, startPoint x: 124, startPoint y: 430, endPoint x: 131, endPoint y: 425, distance: 8.2
click at [131, 425] on img at bounding box center [128, 427] width 24 height 24
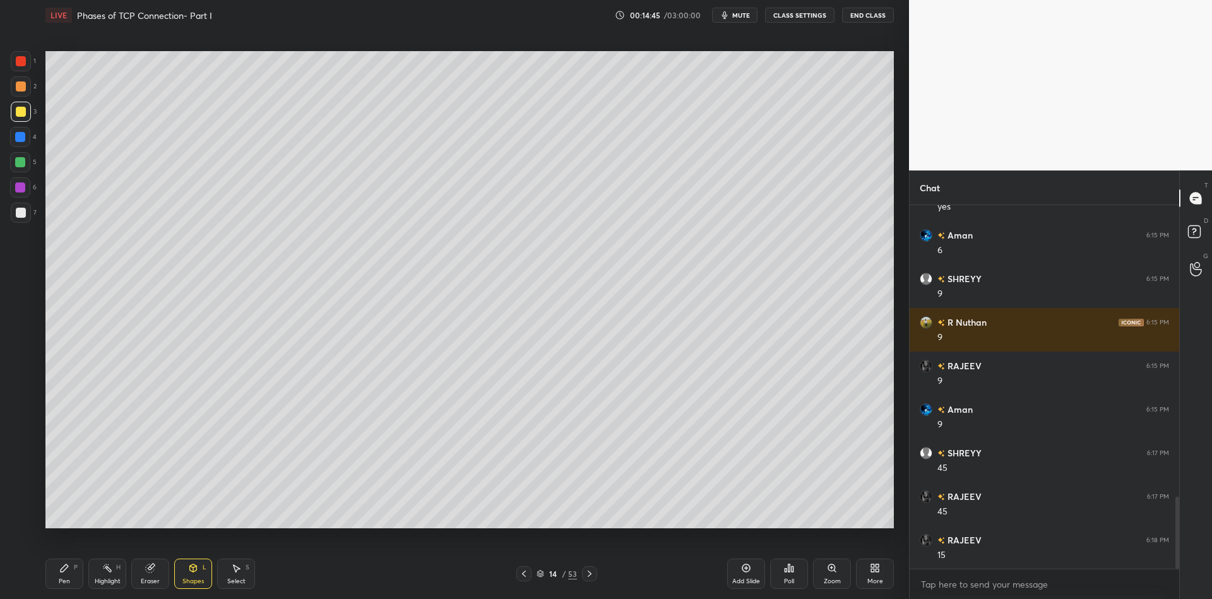
click at [193, 568] on icon at bounding box center [193, 568] width 10 height 10
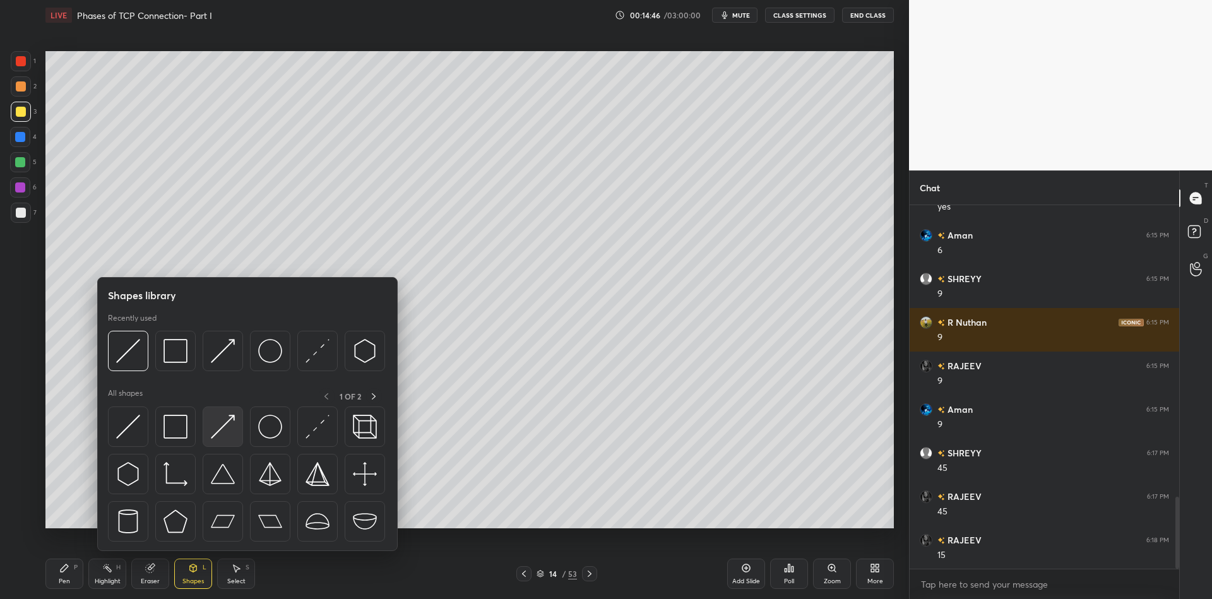
click at [227, 416] on div at bounding box center [223, 426] width 40 height 40
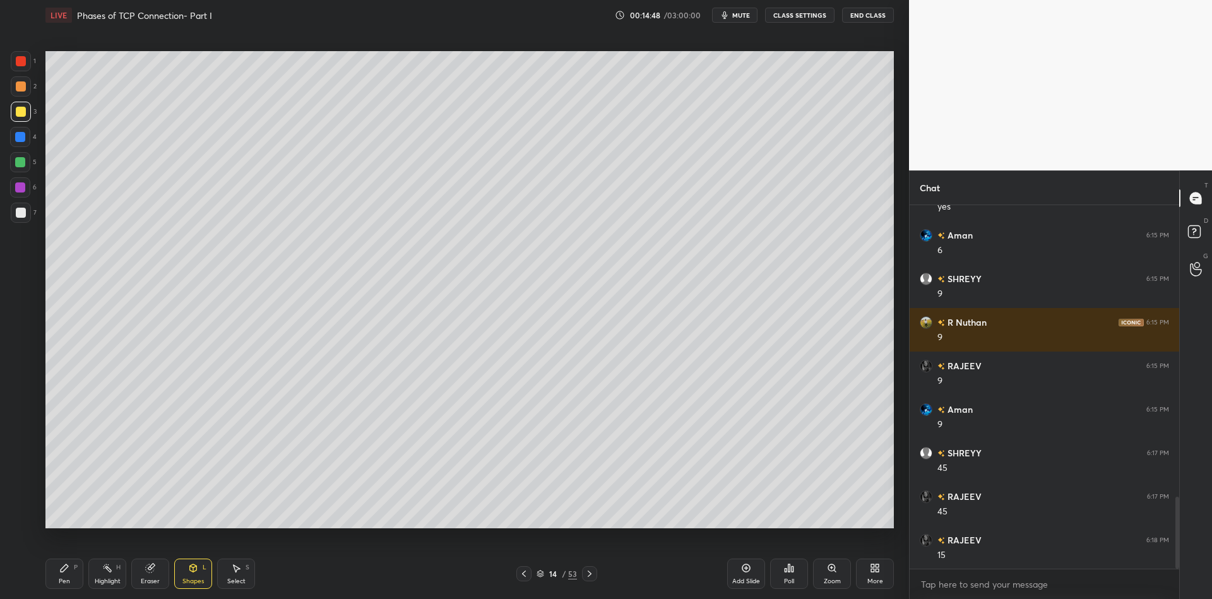
drag, startPoint x: 150, startPoint y: 579, endPoint x: 161, endPoint y: 566, distance: 16.6
click at [152, 579] on div "Eraser" at bounding box center [150, 574] width 38 height 30
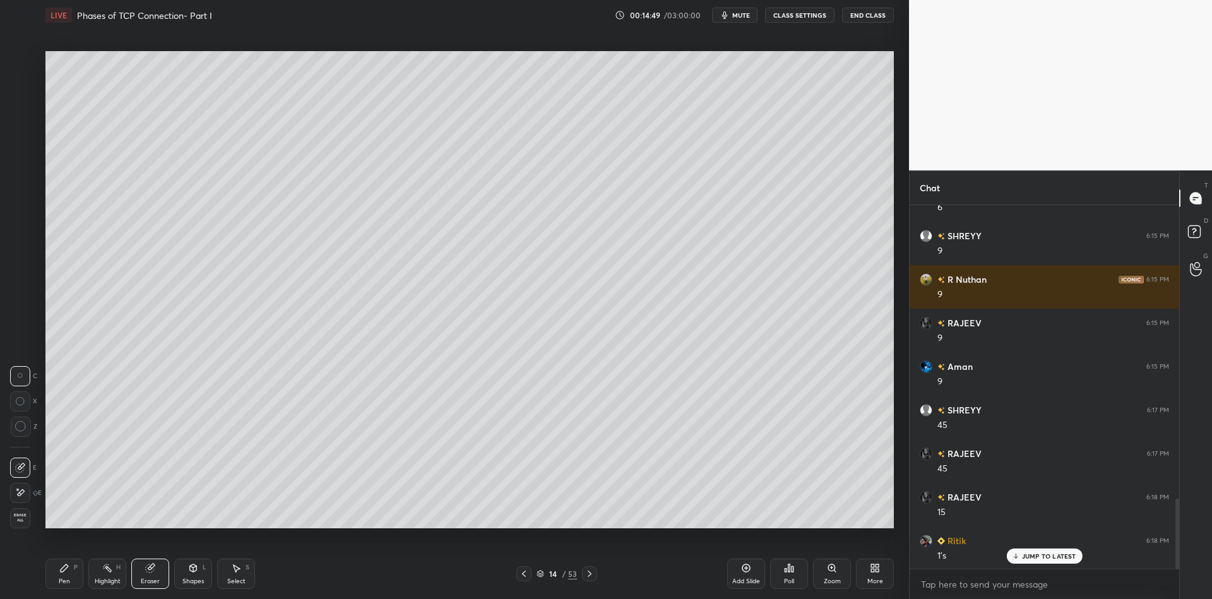
click at [64, 576] on div "Pen P" at bounding box center [64, 574] width 38 height 30
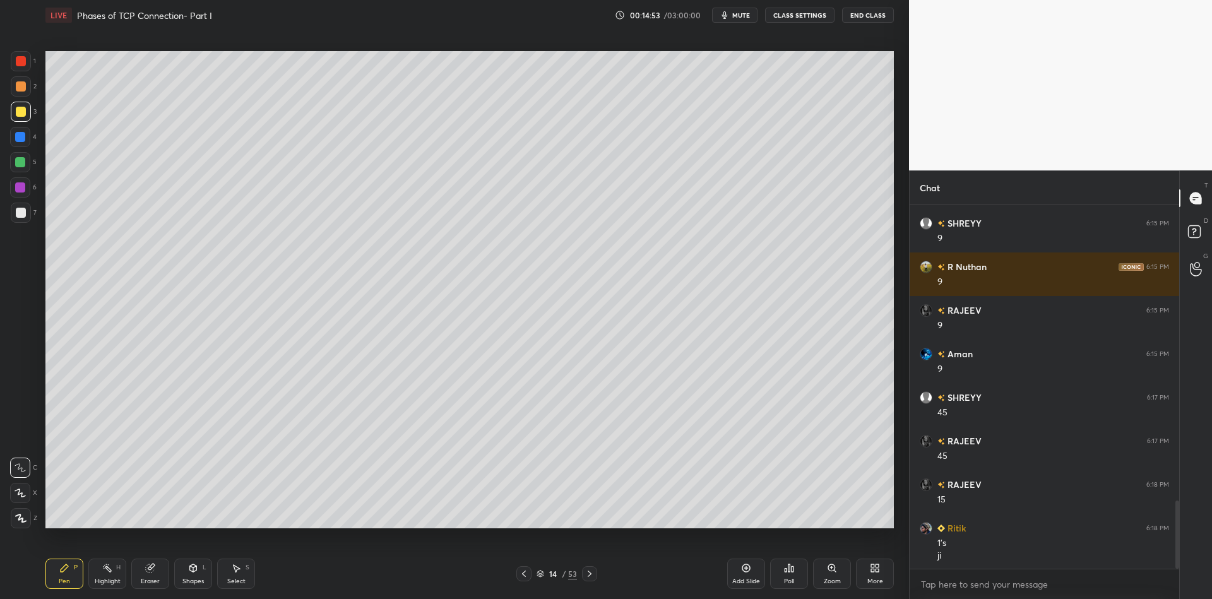
scroll to position [1577, 0]
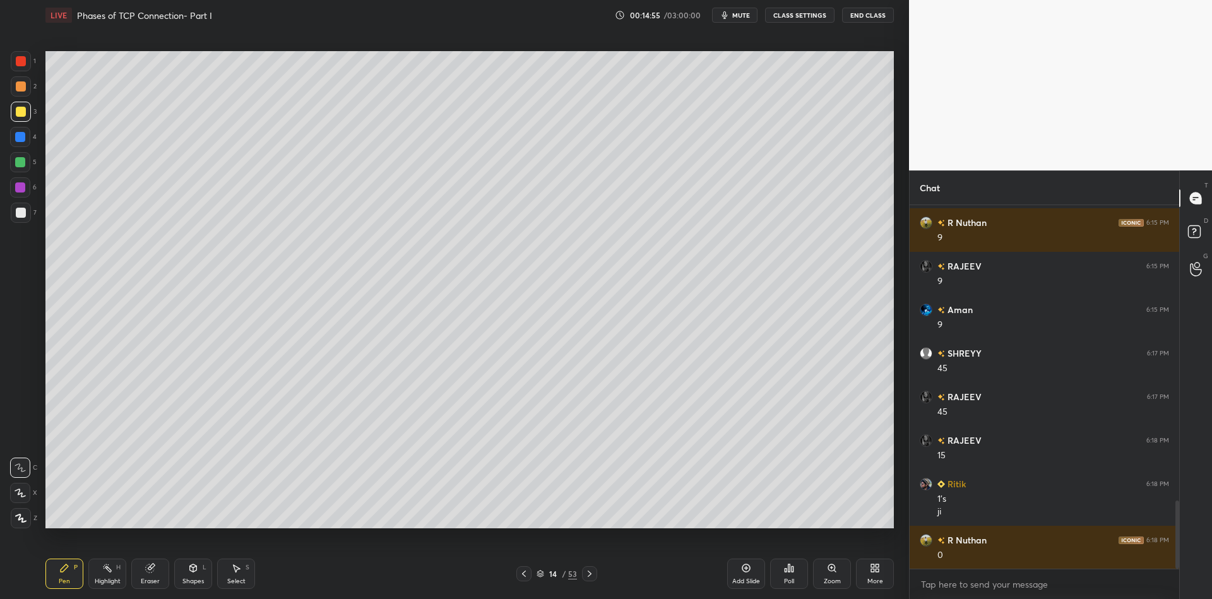
click at [202, 576] on div "Shapes L" at bounding box center [193, 574] width 38 height 30
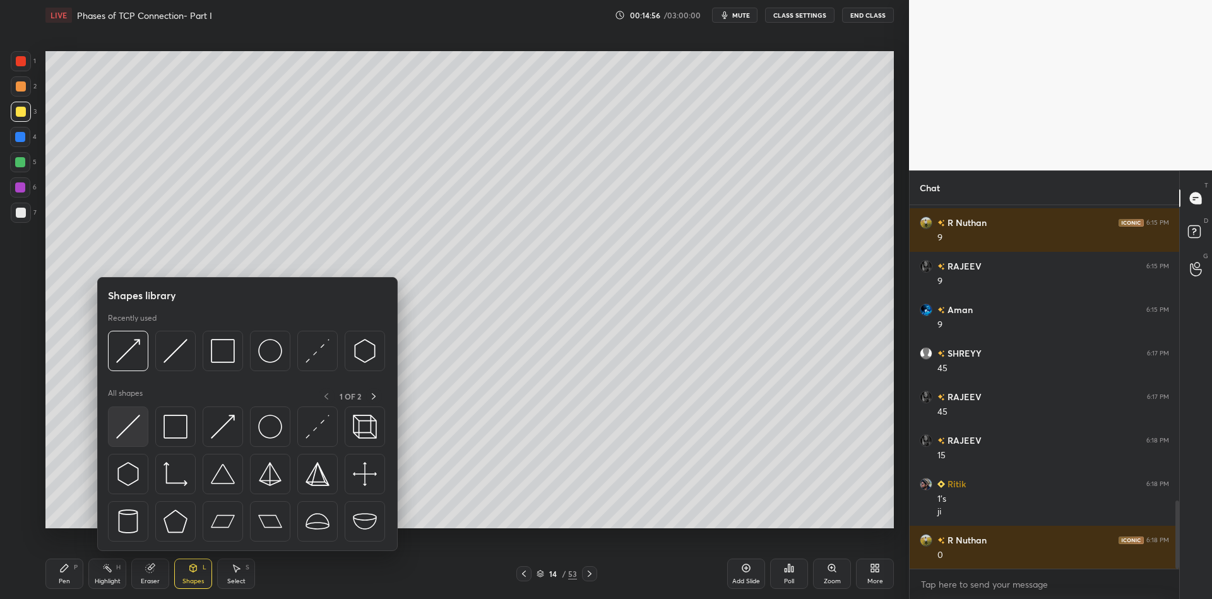
click at [138, 422] on div at bounding box center [128, 426] width 40 height 40
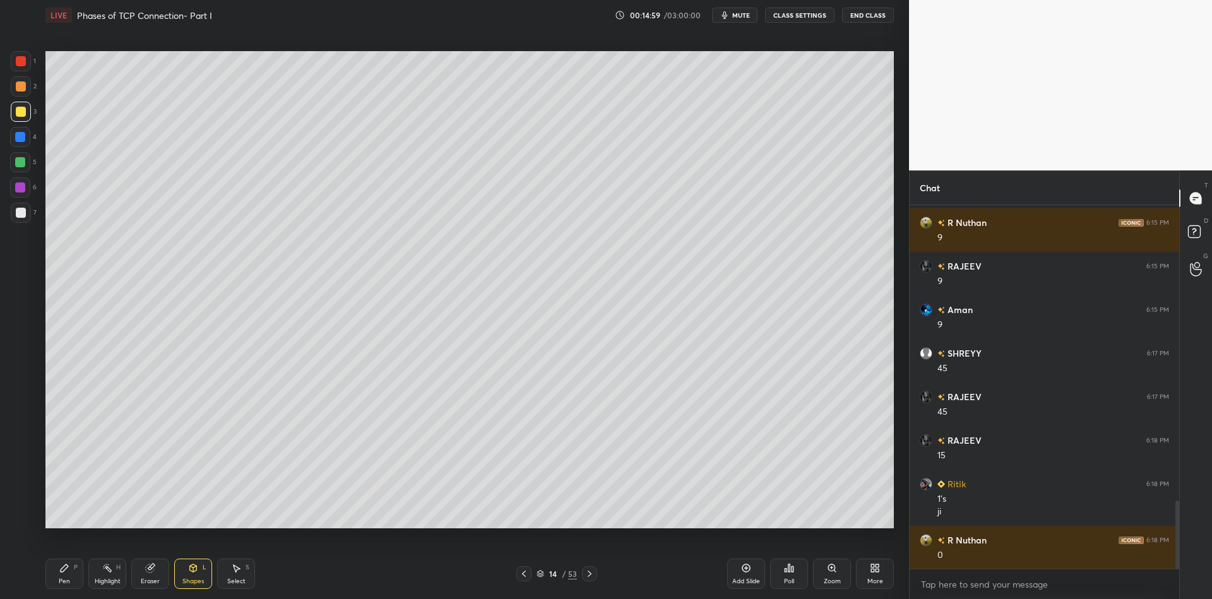
click at [69, 577] on div "Pen P" at bounding box center [64, 574] width 38 height 30
click at [201, 578] on div "Shapes" at bounding box center [192, 581] width 21 height 6
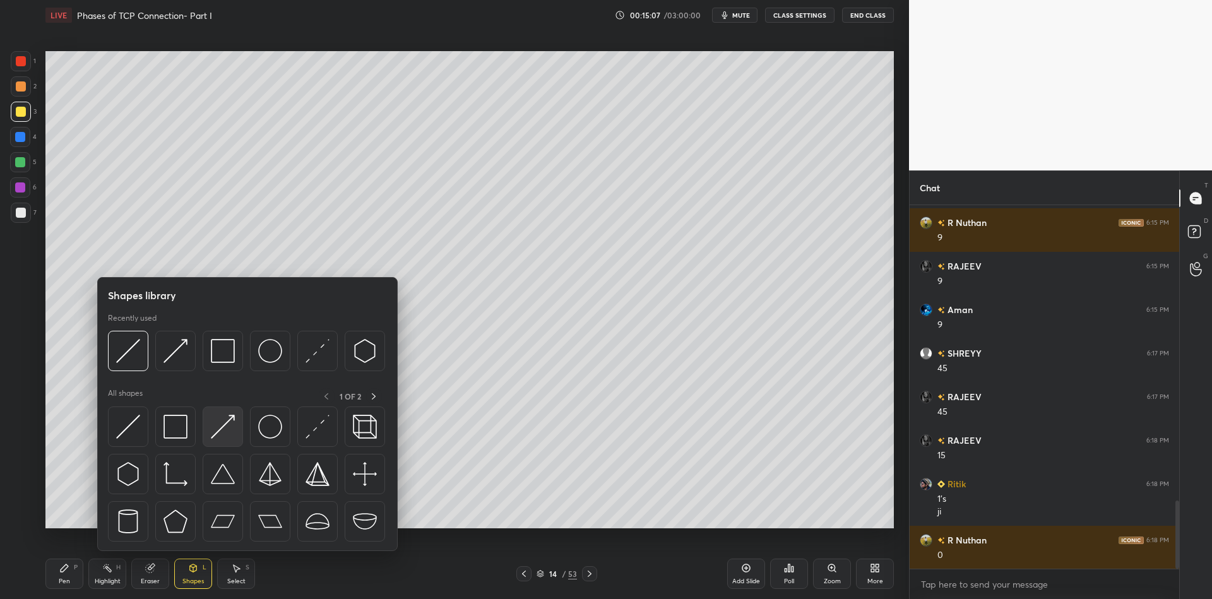
click at [235, 428] on div at bounding box center [223, 426] width 40 height 40
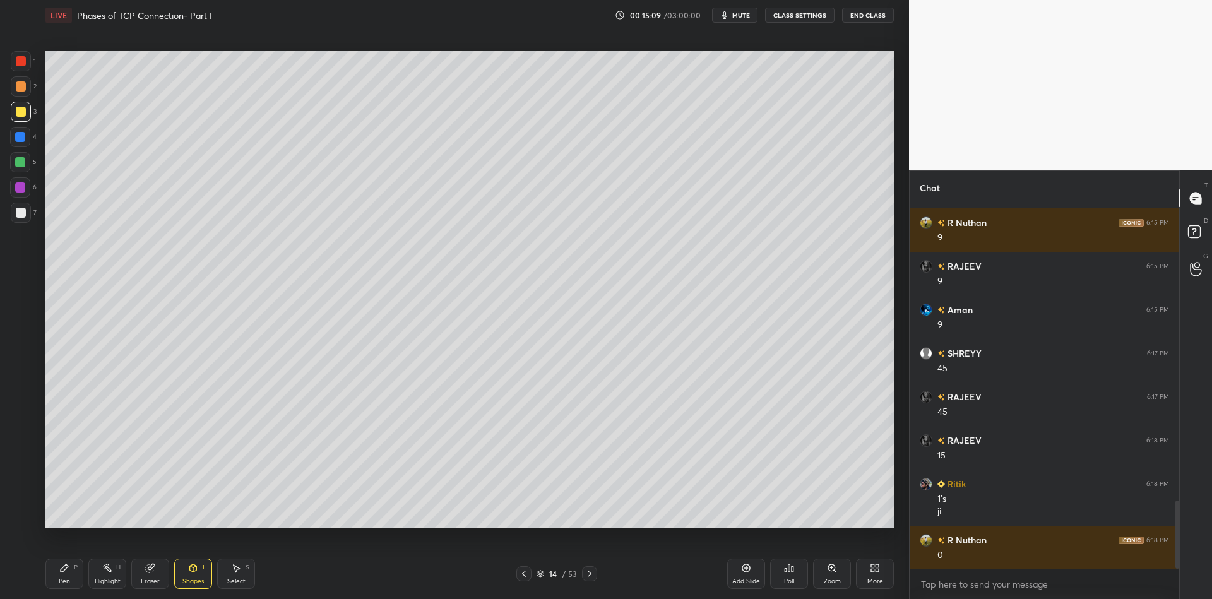
click at [63, 584] on div "Pen" at bounding box center [64, 581] width 11 height 6
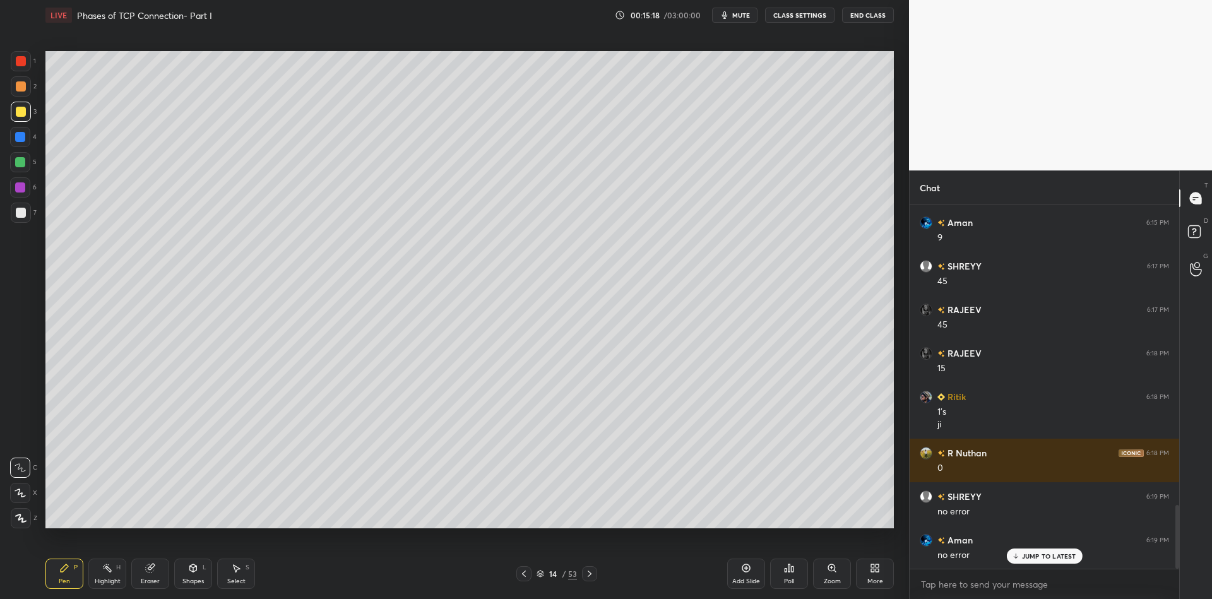
scroll to position [1707, 0]
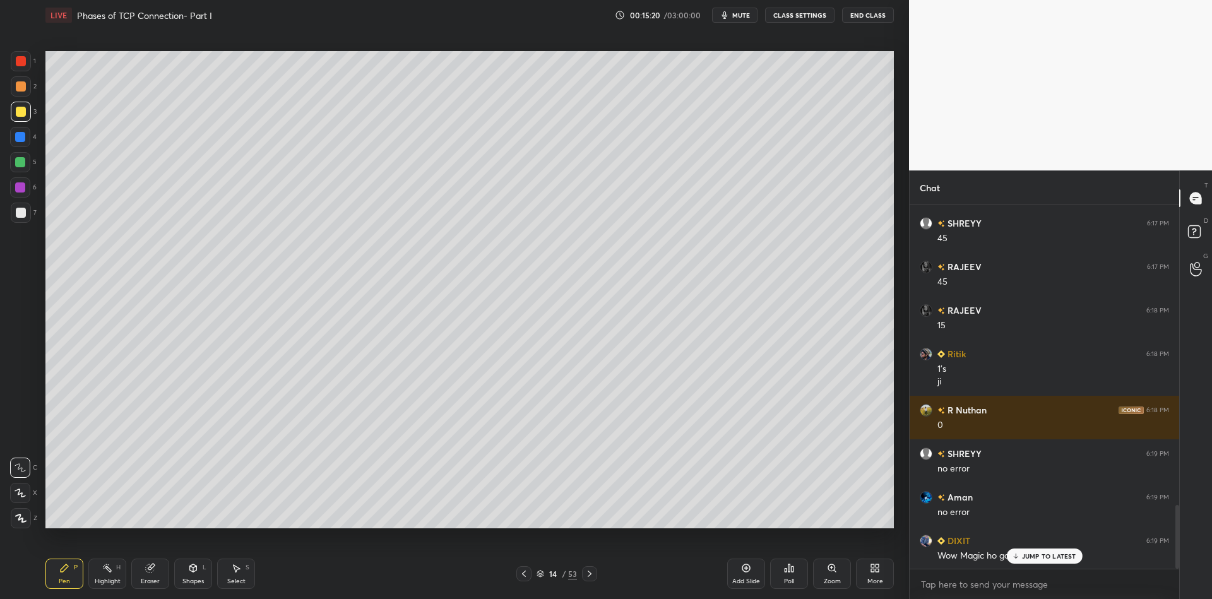
drag, startPoint x: 110, startPoint y: 584, endPoint x: 140, endPoint y: 567, distance: 33.9
click at [109, 583] on div "Highlight" at bounding box center [108, 581] width 26 height 6
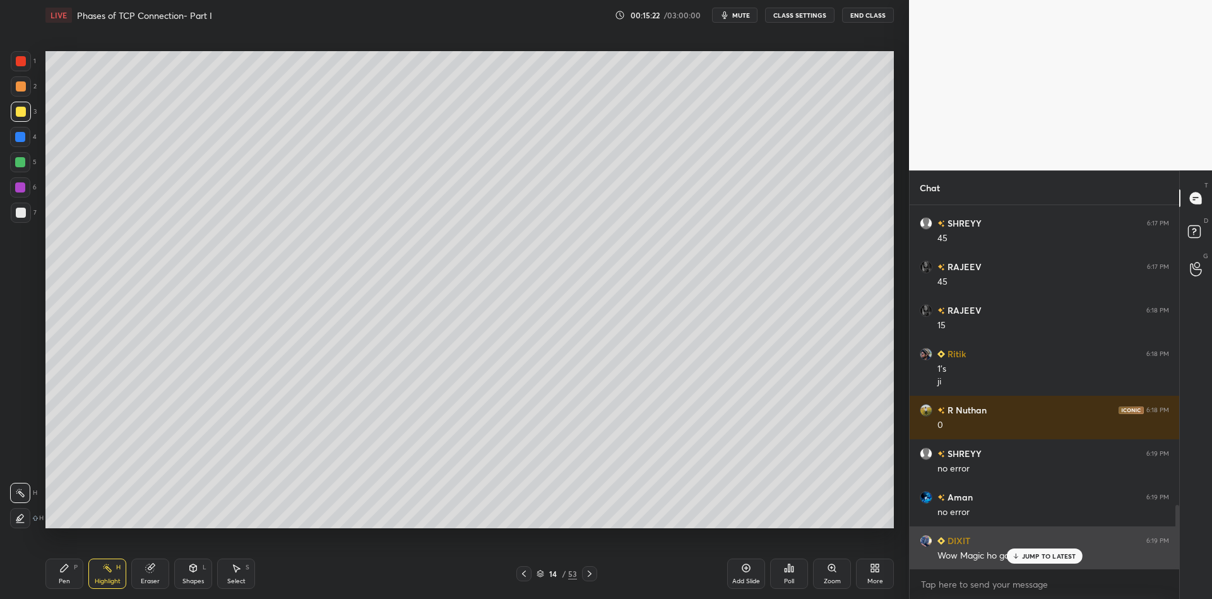
click at [1039, 549] on div "JUMP TO LATEST" at bounding box center [1044, 555] width 76 height 15
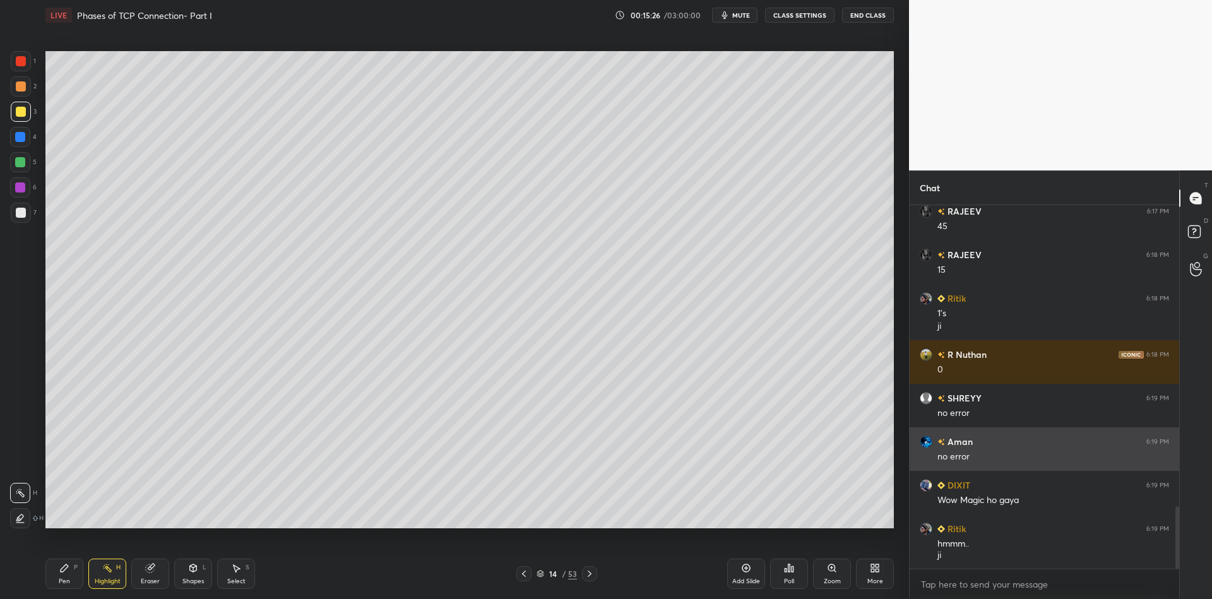
scroll to position [1805, 0]
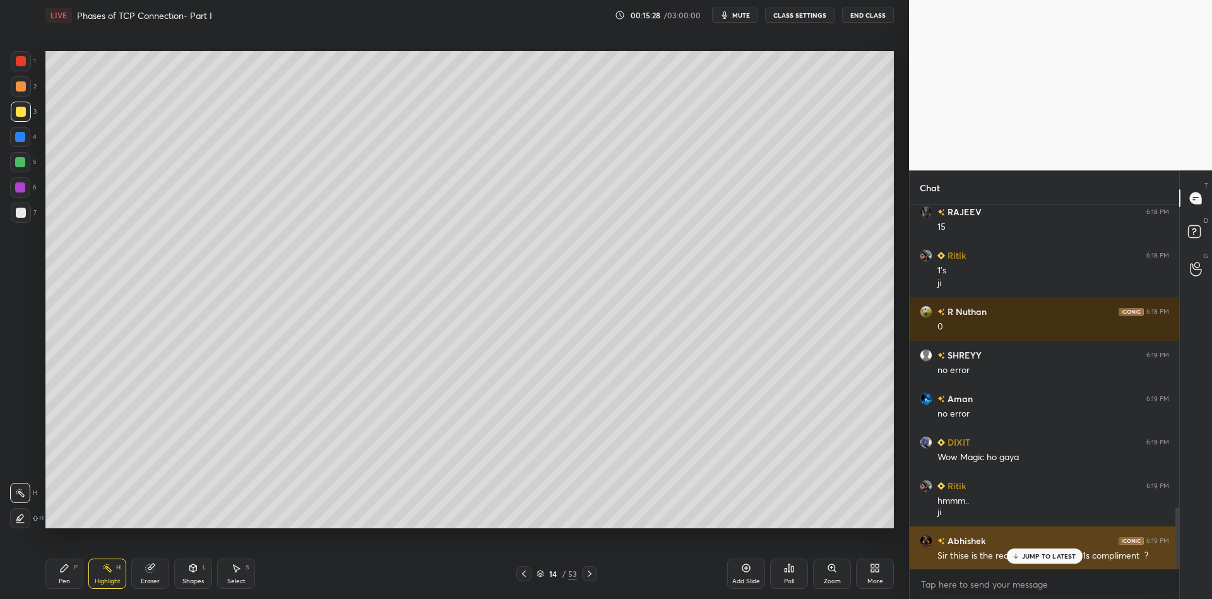
click at [1026, 555] on p "JUMP TO LATEST" at bounding box center [1049, 556] width 54 height 8
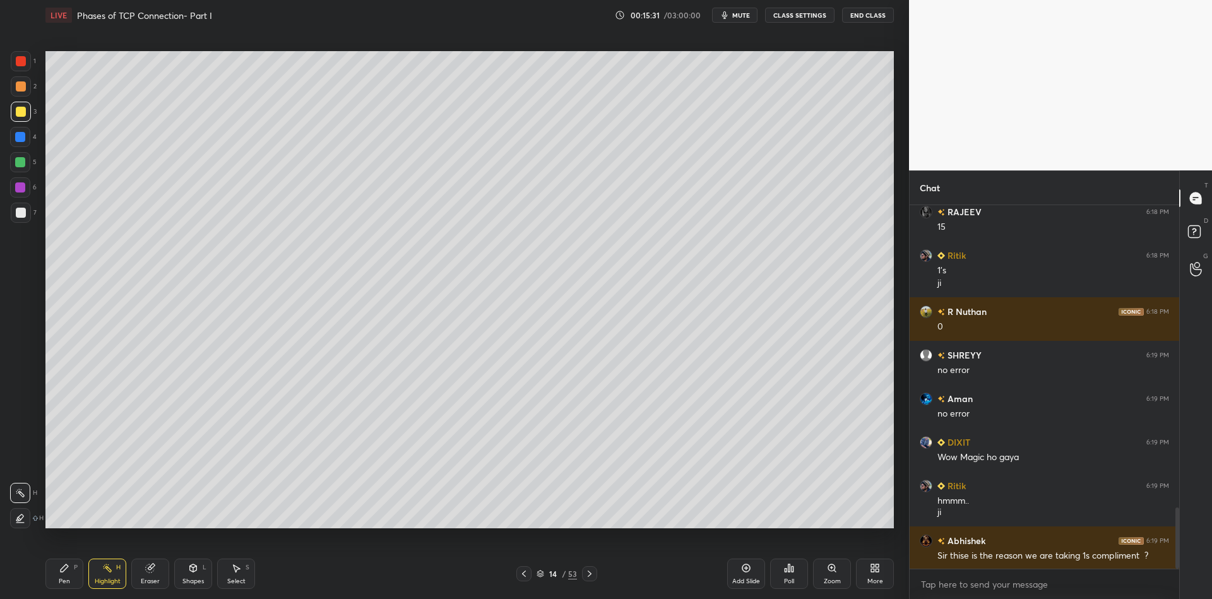
drag, startPoint x: 73, startPoint y: 574, endPoint x: 105, endPoint y: 578, distance: 32.4
click at [75, 576] on div "Pen P" at bounding box center [64, 574] width 38 height 30
click at [103, 576] on div "Highlight H" at bounding box center [107, 574] width 38 height 30
drag, startPoint x: 59, startPoint y: 580, endPoint x: 90, endPoint y: 581, distance: 31.6
click at [64, 583] on div "Pen" at bounding box center [64, 581] width 11 height 6
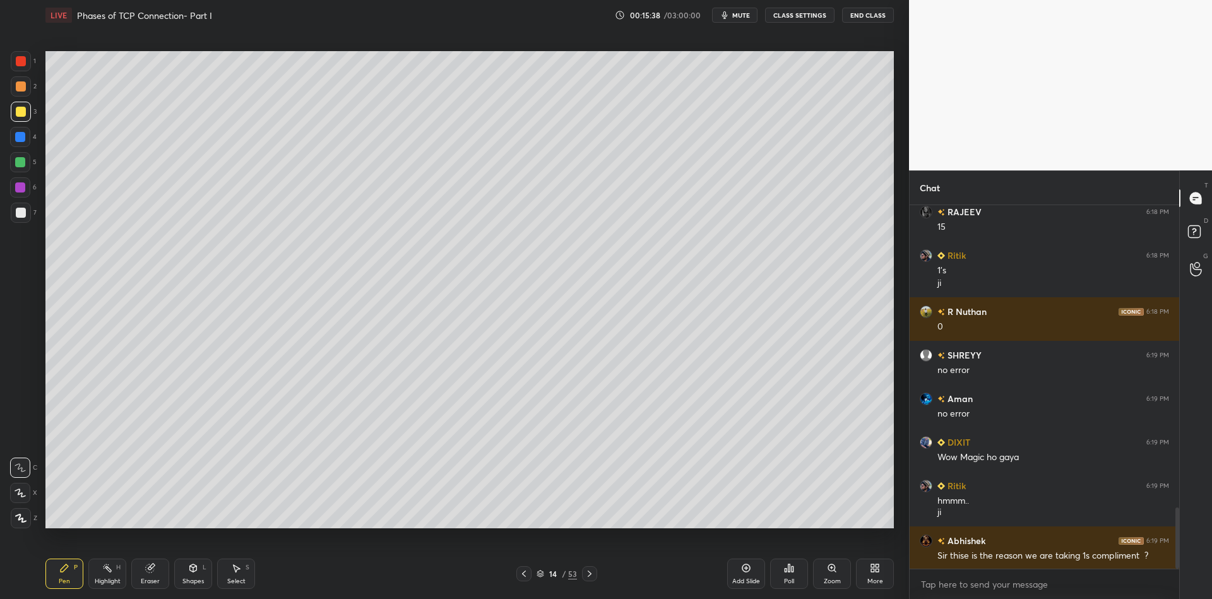
drag, startPoint x: 96, startPoint y: 579, endPoint x: 143, endPoint y: 545, distance: 57.8
click at [95, 578] on div "Highlight" at bounding box center [108, 581] width 26 height 6
drag, startPoint x: 64, startPoint y: 583, endPoint x: 104, endPoint y: 574, distance: 41.2
click at [65, 582] on div "Pen" at bounding box center [64, 581] width 11 height 6
drag, startPoint x: 104, startPoint y: 574, endPoint x: 102, endPoint y: 535, distance: 38.5
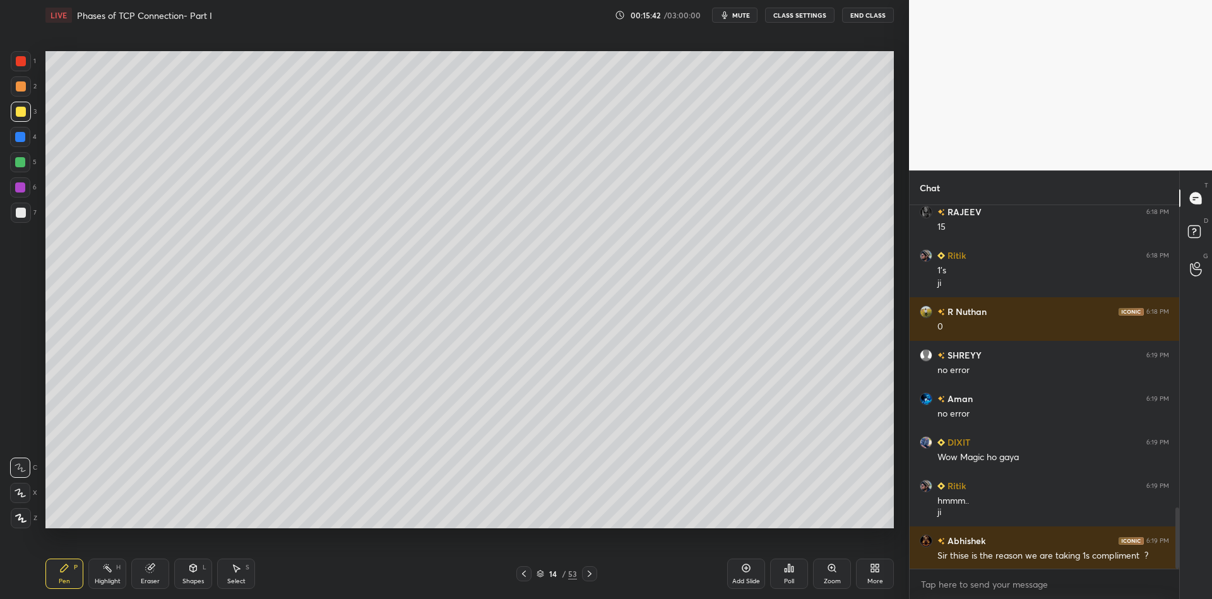
click at [103, 573] on div "Highlight H" at bounding box center [107, 574] width 38 height 30
drag, startPoint x: 64, startPoint y: 573, endPoint x: 96, endPoint y: 570, distance: 31.7
click at [68, 572] on icon at bounding box center [64, 568] width 10 height 10
click at [102, 574] on div "Highlight H" at bounding box center [107, 574] width 38 height 30
drag, startPoint x: 19, startPoint y: 85, endPoint x: 20, endPoint y: 79, distance: 6.3
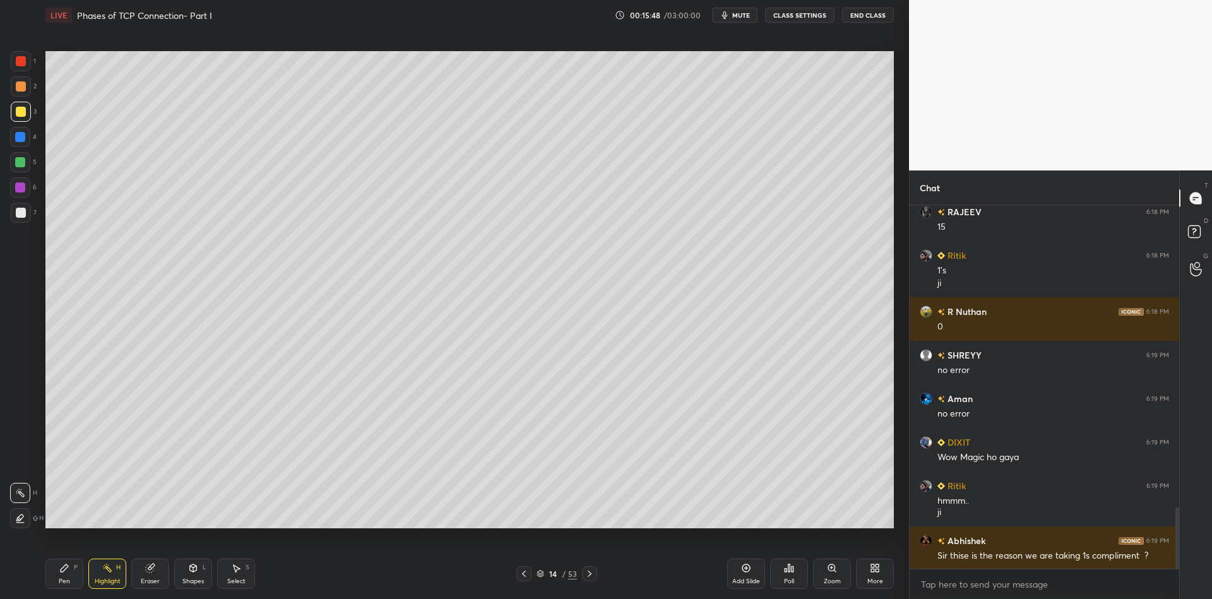
click at [19, 83] on div at bounding box center [21, 86] width 10 height 10
drag, startPoint x: 24, startPoint y: 55, endPoint x: 23, endPoint y: 63, distance: 8.2
click at [22, 59] on div at bounding box center [21, 61] width 20 height 20
click at [60, 583] on div "Pen" at bounding box center [64, 581] width 11 height 6
click at [745, 567] on icon at bounding box center [746, 568] width 10 height 10
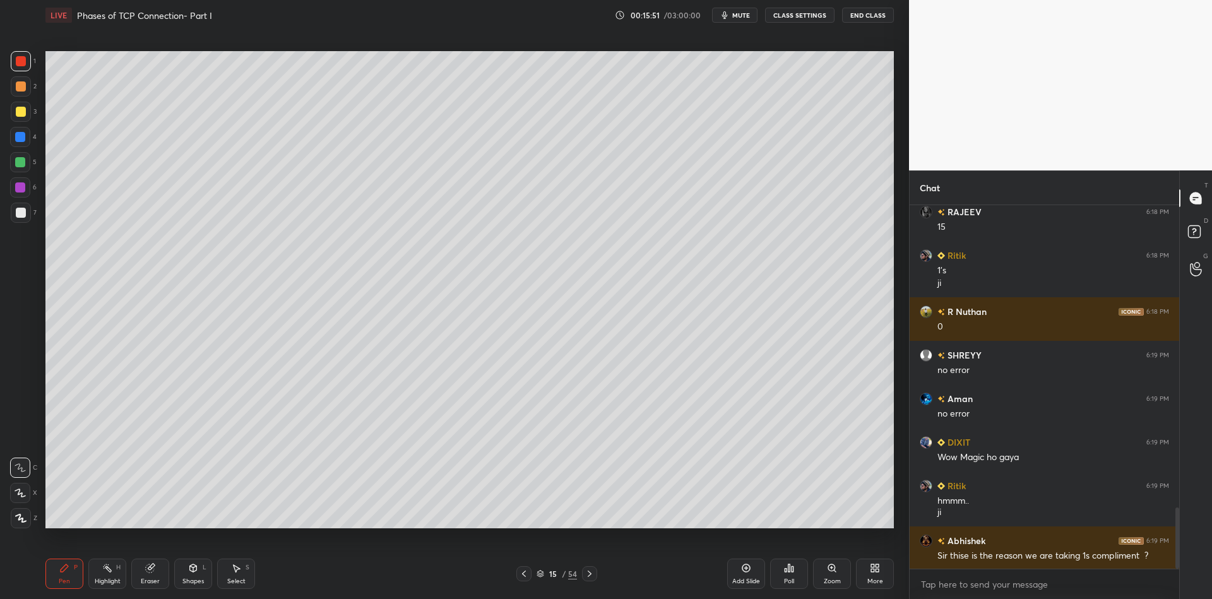
click at [64, 574] on div "Pen P" at bounding box center [64, 574] width 38 height 30
click at [523, 574] on icon at bounding box center [524, 574] width 10 height 10
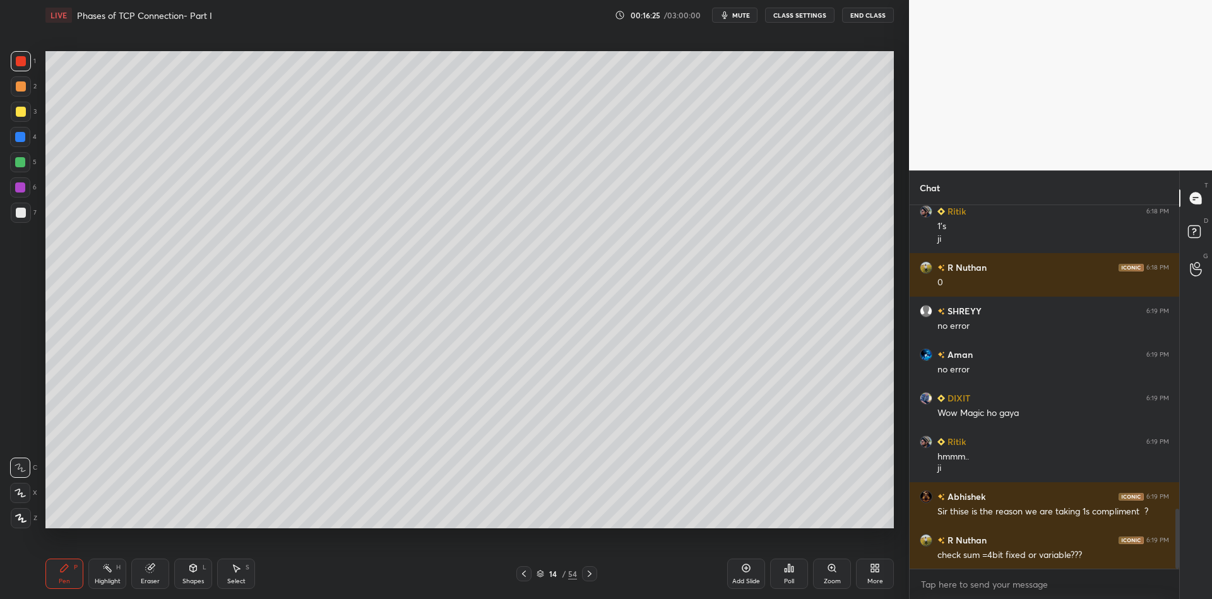
click at [66, 566] on div "Pen P" at bounding box center [64, 574] width 38 height 30
click at [583, 572] on div at bounding box center [589, 573] width 15 height 15
click at [61, 576] on div "Pen P" at bounding box center [64, 574] width 38 height 30
drag, startPoint x: 18, startPoint y: 110, endPoint x: 28, endPoint y: 133, distance: 24.0
click at [20, 111] on div at bounding box center [21, 112] width 10 height 10
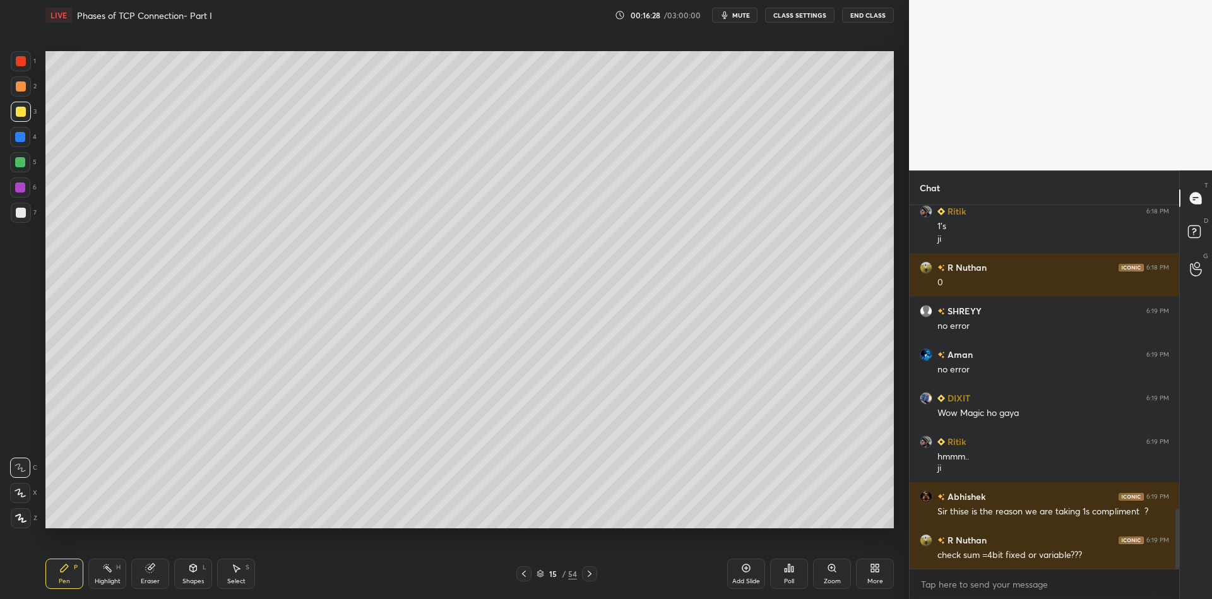
click at [20, 158] on div at bounding box center [20, 162] width 20 height 20
click at [20, 117] on div at bounding box center [21, 112] width 20 height 20
click at [521, 576] on icon at bounding box center [524, 574] width 10 height 10
click at [239, 572] on icon at bounding box center [236, 568] width 10 height 10
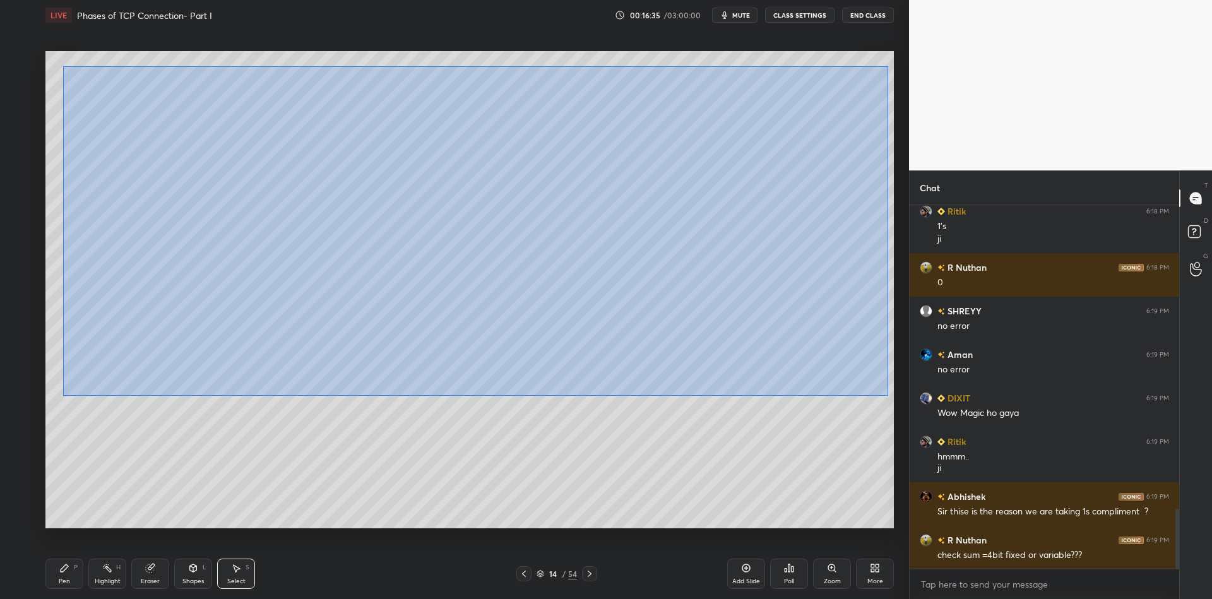
drag, startPoint x: 72, startPoint y: 68, endPoint x: 848, endPoint y: 349, distance: 825.8
click at [891, 392] on div "0 ° Undo Copy Paste here Duplicate Duplicate to new slide Delete" at bounding box center [469, 289] width 848 height 477
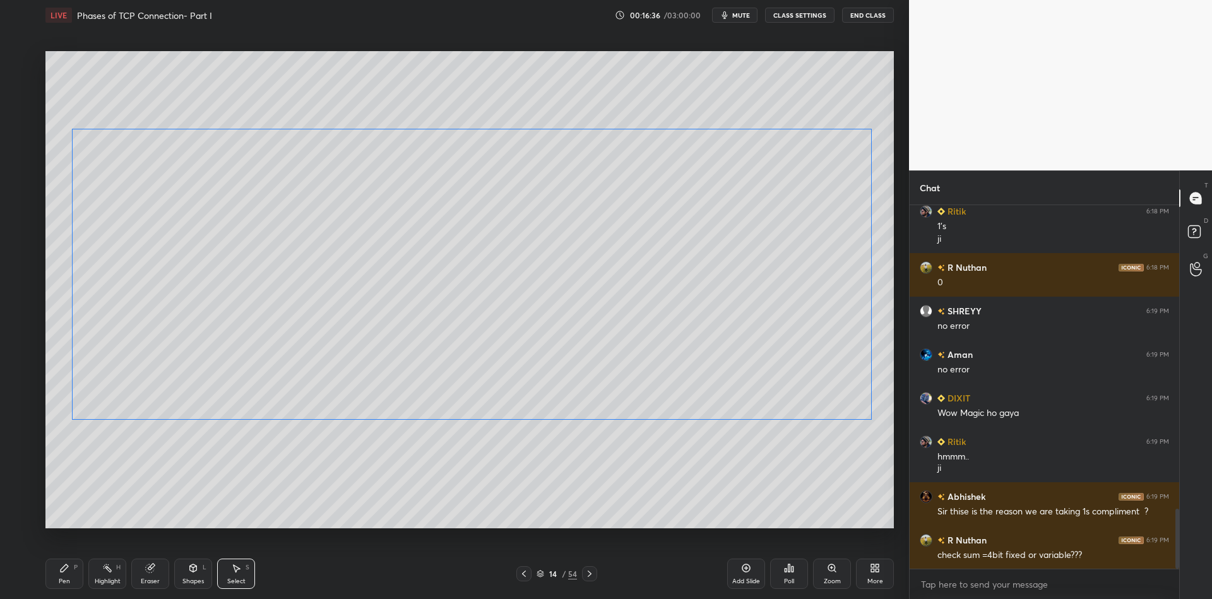
drag, startPoint x: 641, startPoint y: 192, endPoint x: 636, endPoint y: 232, distance: 40.7
click at [642, 240] on div "0 ° Undo Copy Paste here Duplicate Duplicate to new slide Delete" at bounding box center [469, 289] width 848 height 477
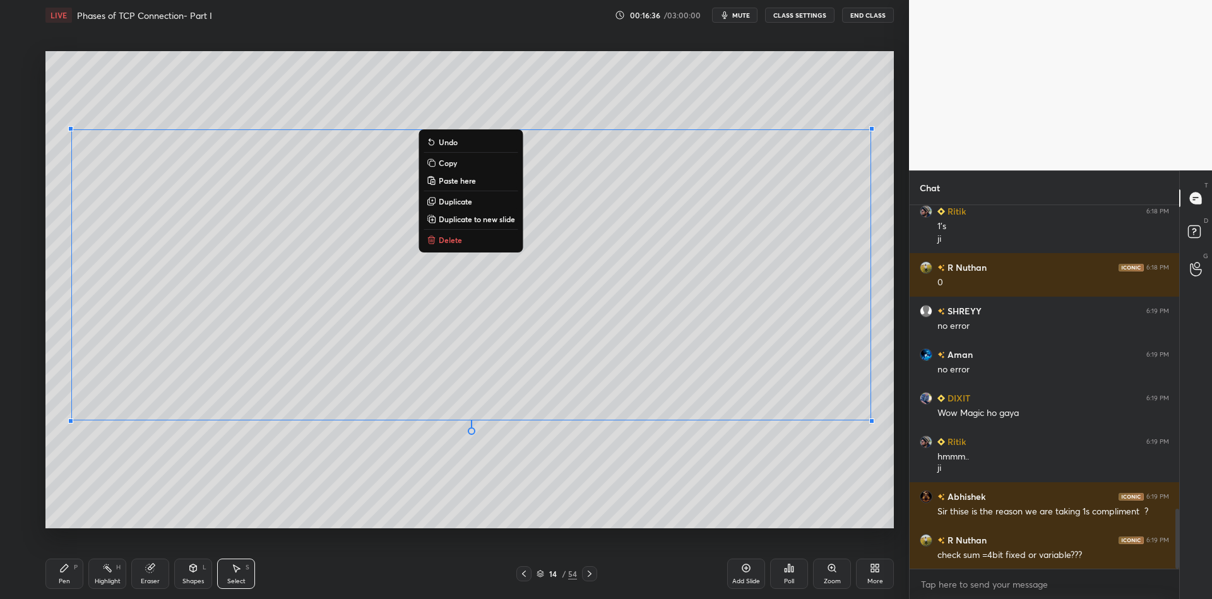
click at [66, 576] on div "Pen P" at bounding box center [64, 574] width 38 height 30
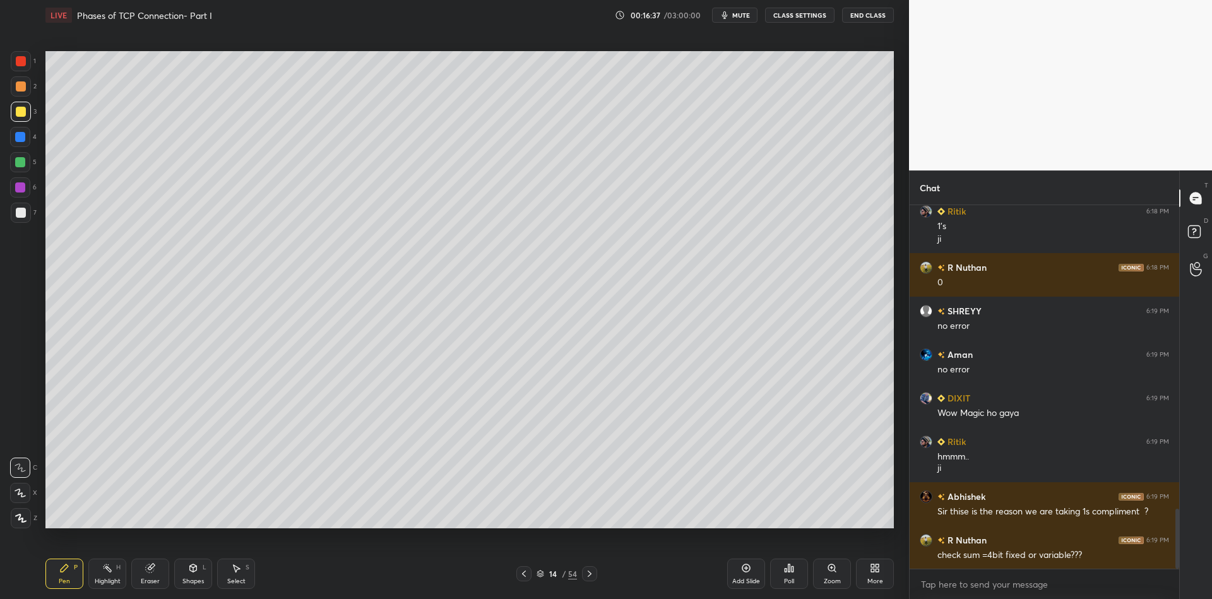
drag, startPoint x: 16, startPoint y: 116, endPoint x: 32, endPoint y: 104, distance: 20.3
click at [16, 115] on div at bounding box center [21, 112] width 10 height 10
click at [199, 581] on div "Shapes" at bounding box center [192, 581] width 21 height 6
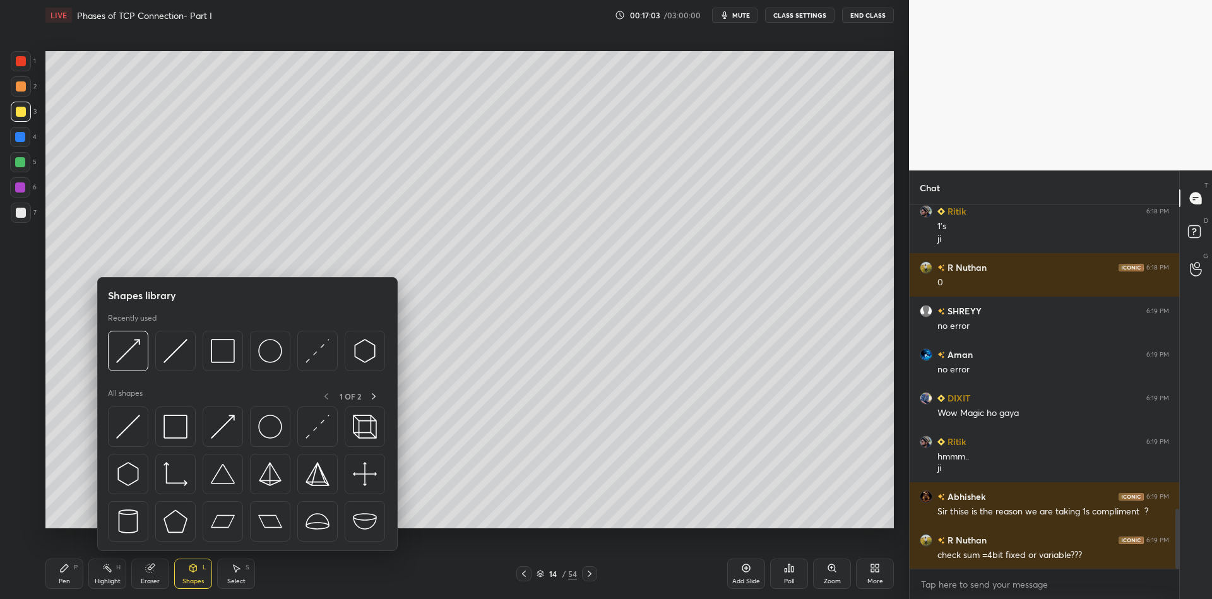
click at [139, 428] on div at bounding box center [128, 426] width 40 height 40
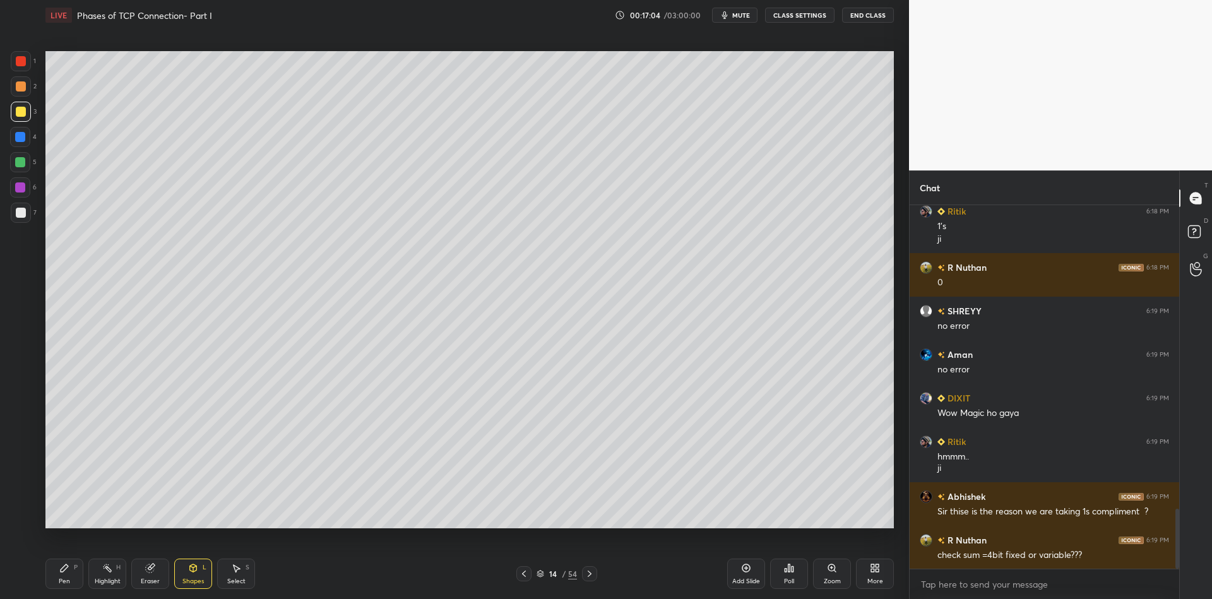
drag, startPoint x: 25, startPoint y: 166, endPoint x: 36, endPoint y: 162, distance: 12.2
click at [24, 166] on div at bounding box center [20, 162] width 20 height 20
click at [235, 575] on div "Select S" at bounding box center [236, 574] width 38 height 30
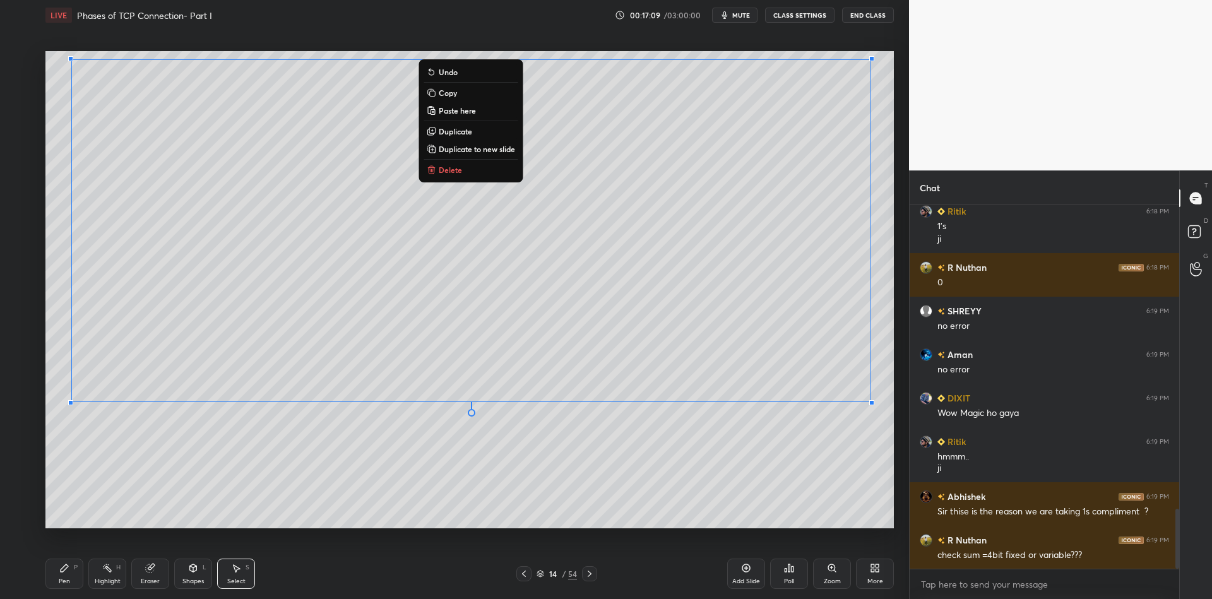
drag, startPoint x: 56, startPoint y: 54, endPoint x: 872, endPoint y: 403, distance: 887.6
click at [892, 432] on div "0 ° Undo Copy Paste here Duplicate Duplicate to new slide Delete" at bounding box center [469, 289] width 848 height 477
drag, startPoint x: 64, startPoint y: 588, endPoint x: 165, endPoint y: 562, distance: 103.8
click at [68, 587] on div "Pen P" at bounding box center [64, 574] width 38 height 30
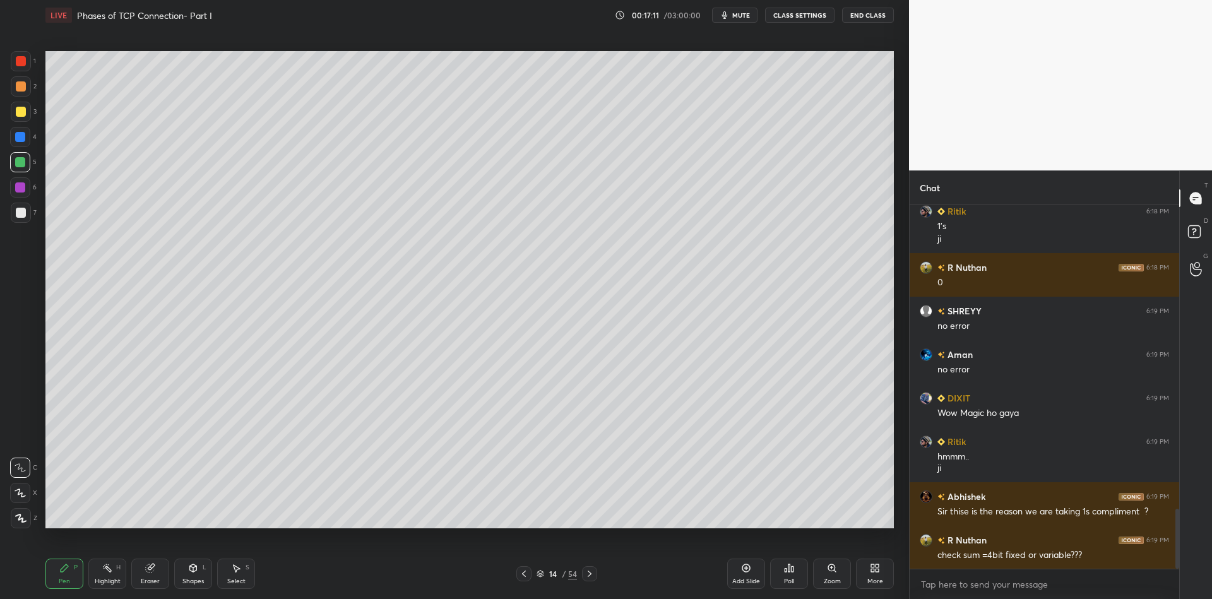
drag, startPoint x: 237, startPoint y: 582, endPoint x: 237, endPoint y: 560, distance: 21.5
click at [238, 579] on div "Select" at bounding box center [236, 581] width 18 height 6
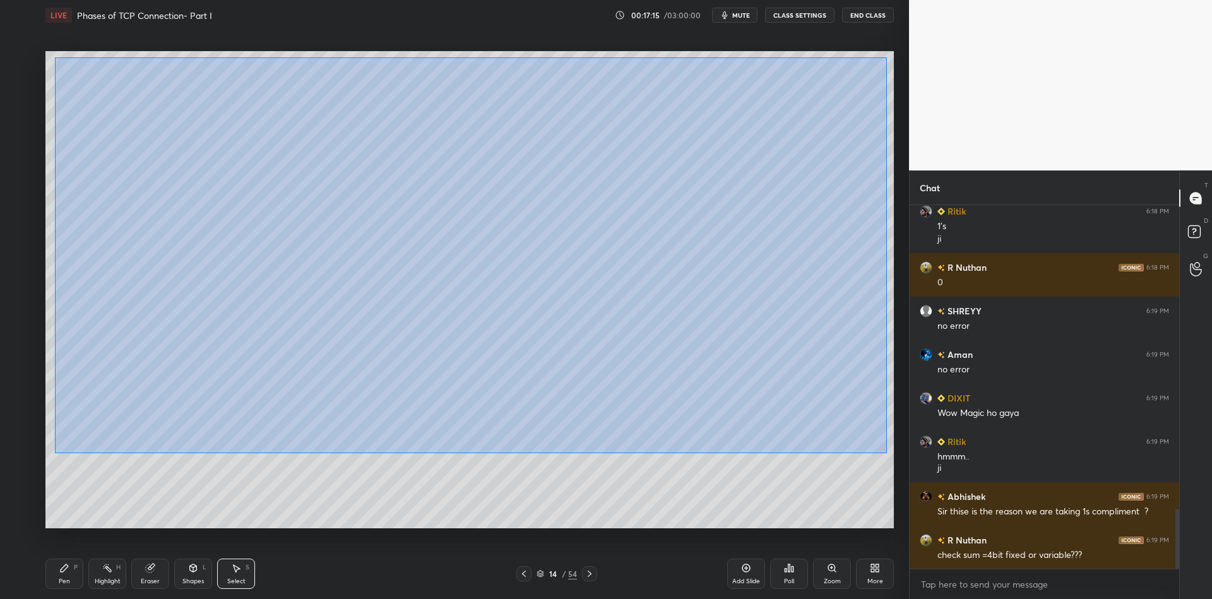
drag, startPoint x: 75, startPoint y: 58, endPoint x: 880, endPoint y: 455, distance: 897.3
click at [883, 456] on div "0 ° Undo Copy Paste here Duplicate Duplicate to new slide Delete" at bounding box center [469, 289] width 848 height 477
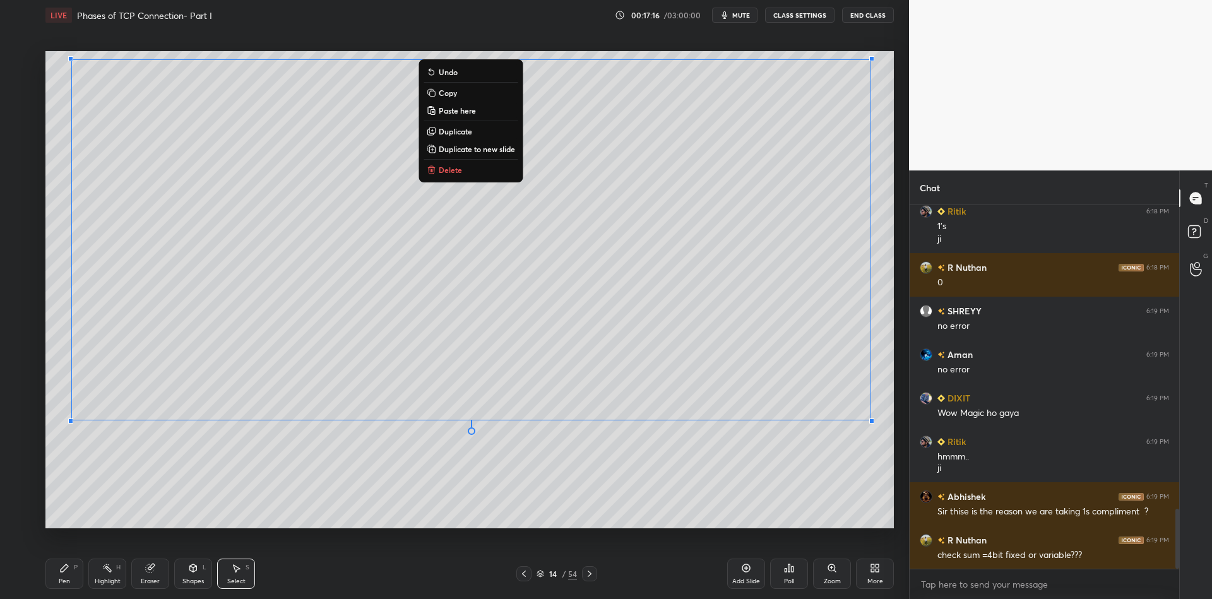
click at [467, 100] on button "Copy" at bounding box center [471, 92] width 94 height 15
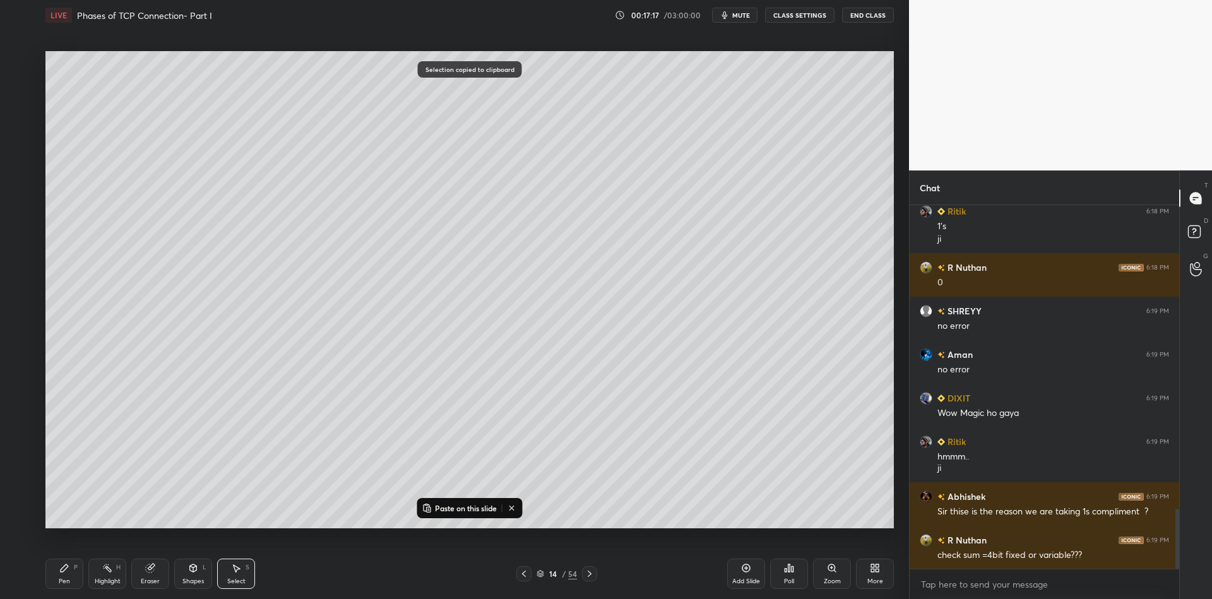
click at [589, 572] on icon at bounding box center [589, 574] width 10 height 10
click at [149, 569] on icon at bounding box center [150, 568] width 8 height 8
click at [451, 507] on p "Paste on this slide" at bounding box center [466, 508] width 62 height 10
click at [61, 565] on icon at bounding box center [64, 568] width 10 height 10
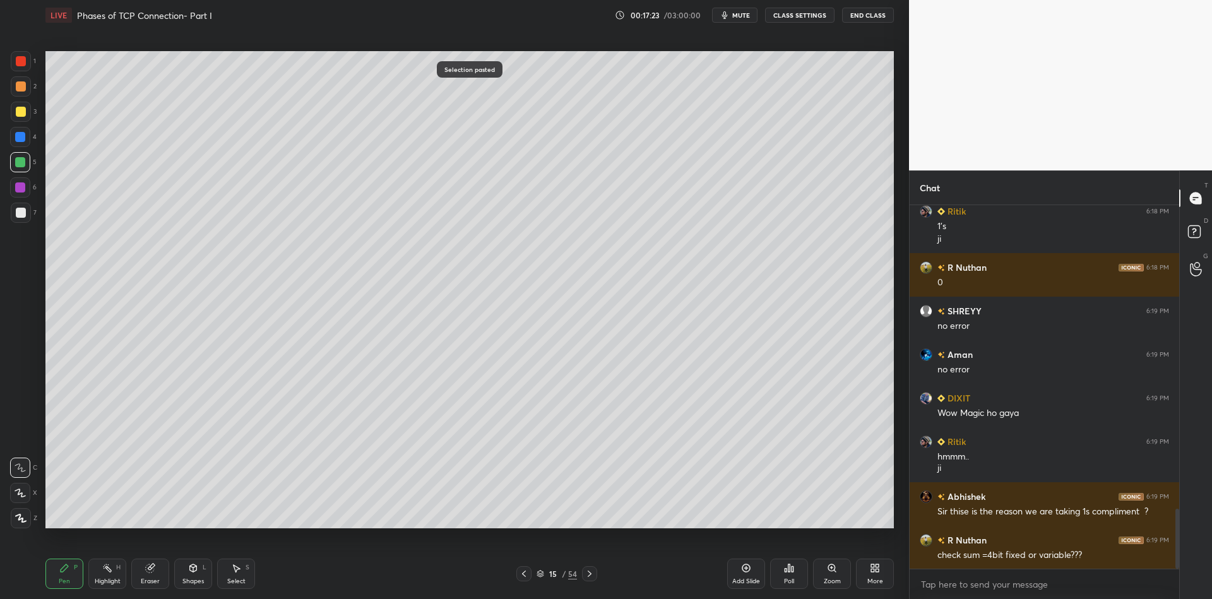
drag, startPoint x: 145, startPoint y: 579, endPoint x: 155, endPoint y: 542, distance: 38.6
click at [144, 579] on div "Eraser" at bounding box center [150, 581] width 19 height 6
click at [237, 578] on div "Select" at bounding box center [236, 581] width 18 height 6
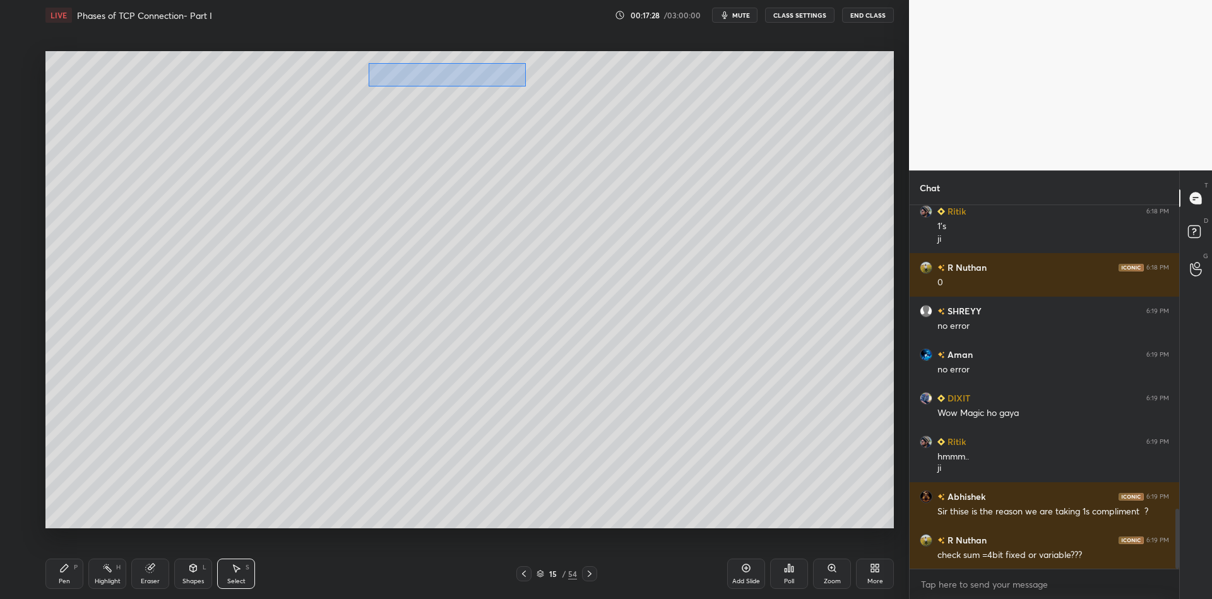
drag, startPoint x: 413, startPoint y: 68, endPoint x: 516, endPoint y: 81, distance: 103.2
click at [524, 85] on div "0 ° Undo Copy Paste here Duplicate Duplicate to new slide Delete" at bounding box center [469, 289] width 848 height 477
drag, startPoint x: 459, startPoint y: 76, endPoint x: 437, endPoint y: 73, distance: 21.7
click at [438, 73] on div "0 ° Undo Copy Paste here Duplicate Duplicate to new slide Delete" at bounding box center [469, 289] width 848 height 477
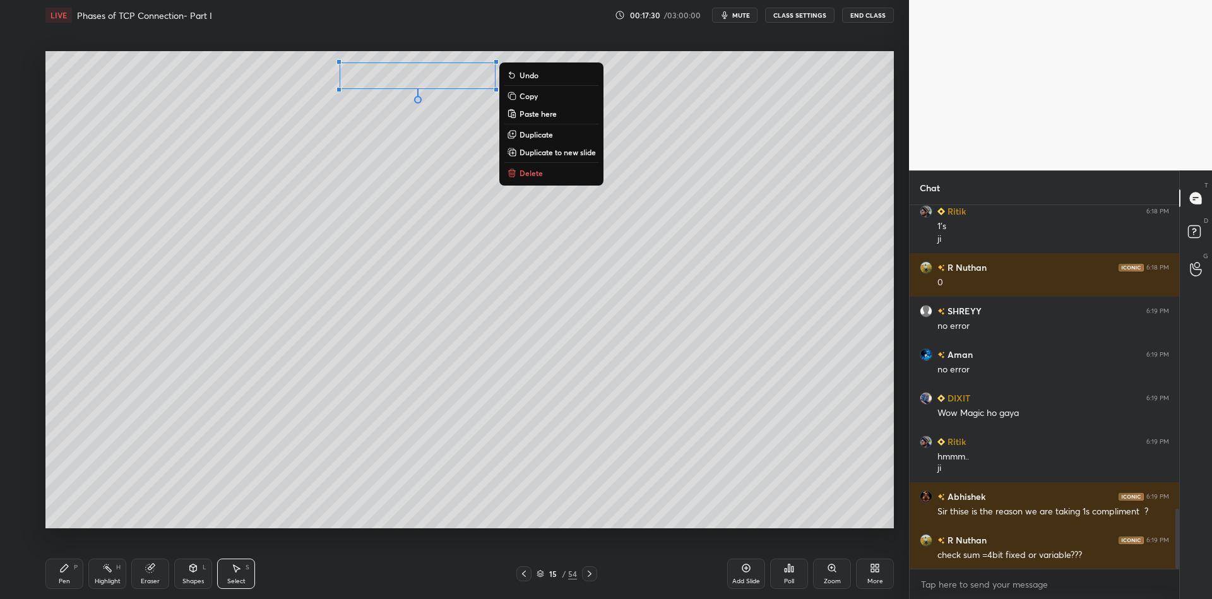
click at [68, 576] on div "Pen P" at bounding box center [64, 574] width 38 height 30
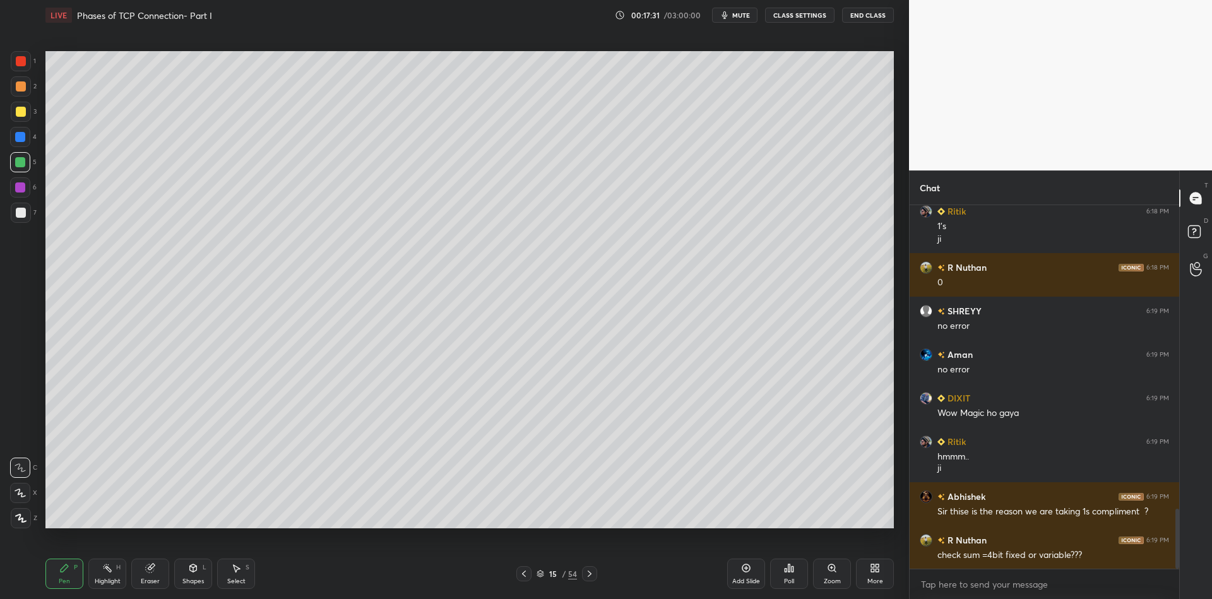
drag, startPoint x: 148, startPoint y: 576, endPoint x: 165, endPoint y: 542, distance: 38.1
click at [150, 573] on div "Eraser" at bounding box center [150, 574] width 38 height 30
click at [66, 575] on div "Pen P" at bounding box center [64, 574] width 38 height 30
click at [21, 68] on div at bounding box center [21, 61] width 20 height 20
click at [148, 574] on div "Eraser" at bounding box center [150, 574] width 38 height 30
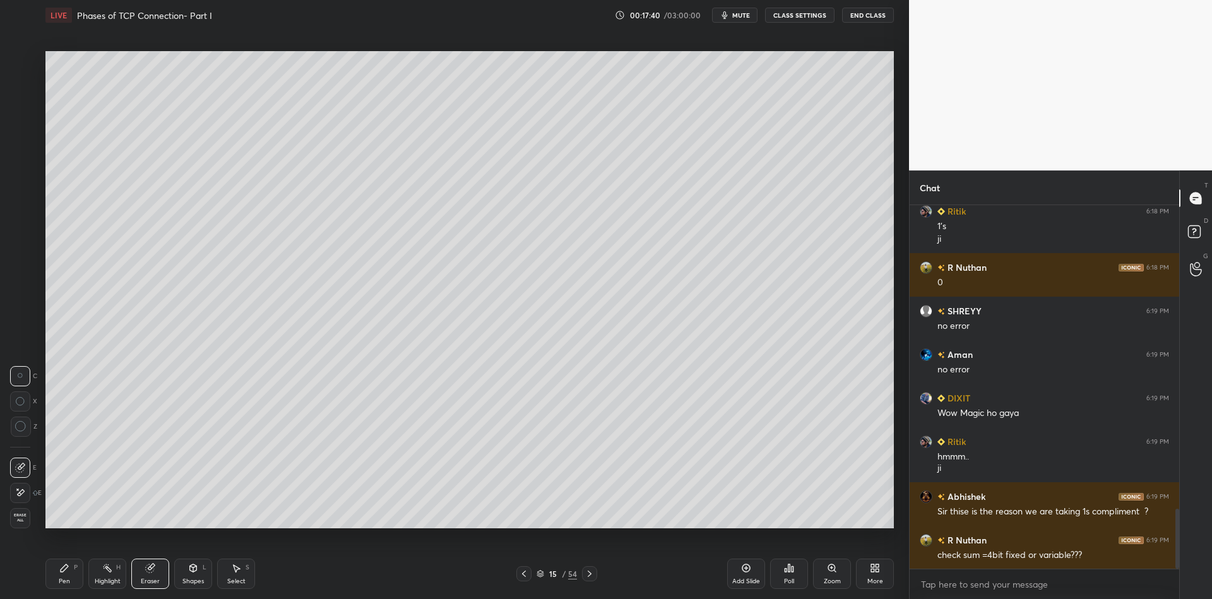
click at [64, 578] on div "Pen" at bounding box center [64, 581] width 11 height 6
click at [18, 117] on div at bounding box center [21, 112] width 20 height 20
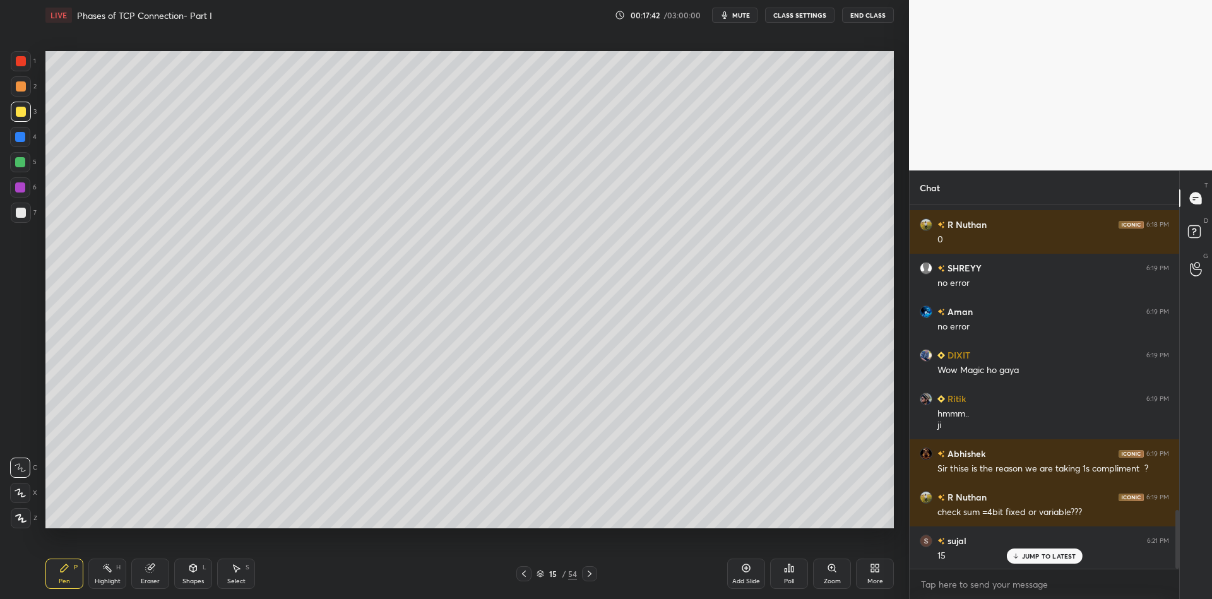
click at [18, 59] on div at bounding box center [21, 61] width 10 height 10
drag, startPoint x: 151, startPoint y: 577, endPoint x: 180, endPoint y: 538, distance: 48.4
click at [154, 575] on div "Eraser" at bounding box center [150, 574] width 38 height 30
click at [68, 574] on div "Pen P" at bounding box center [64, 574] width 38 height 30
click at [16, 117] on div at bounding box center [21, 112] width 20 height 20
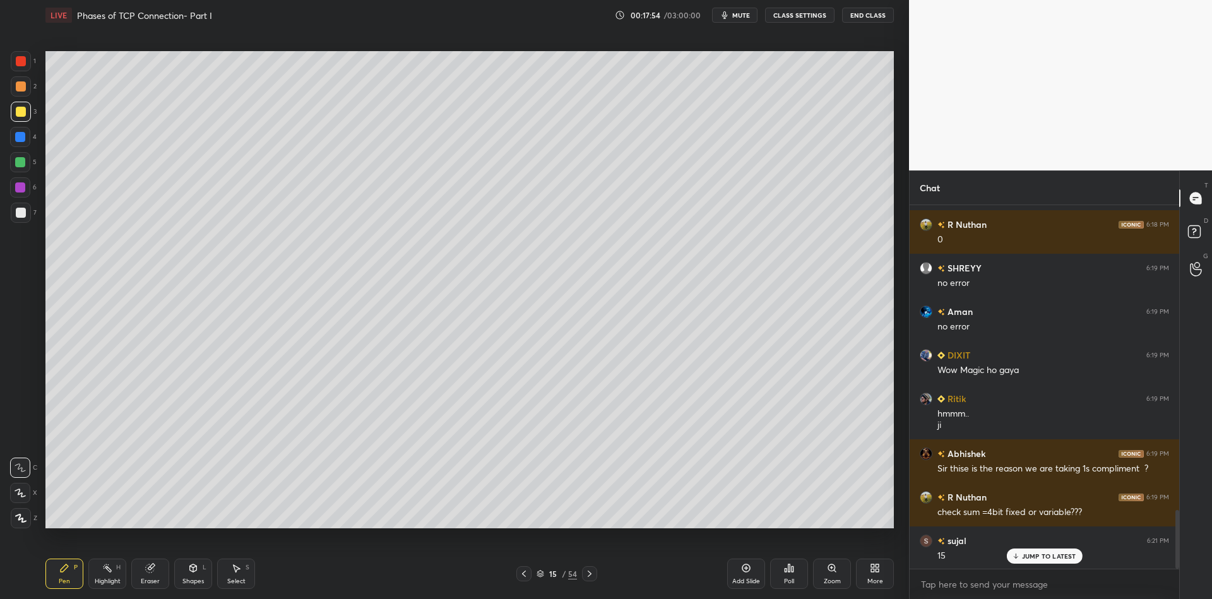
click at [147, 575] on div "Eraser" at bounding box center [150, 574] width 38 height 30
click at [61, 574] on div "Pen P" at bounding box center [64, 574] width 38 height 30
click at [241, 584] on div "Select" at bounding box center [236, 581] width 18 height 6
click at [150, 578] on div "Eraser" at bounding box center [150, 581] width 19 height 6
click at [71, 574] on div "Pen P" at bounding box center [64, 574] width 38 height 30
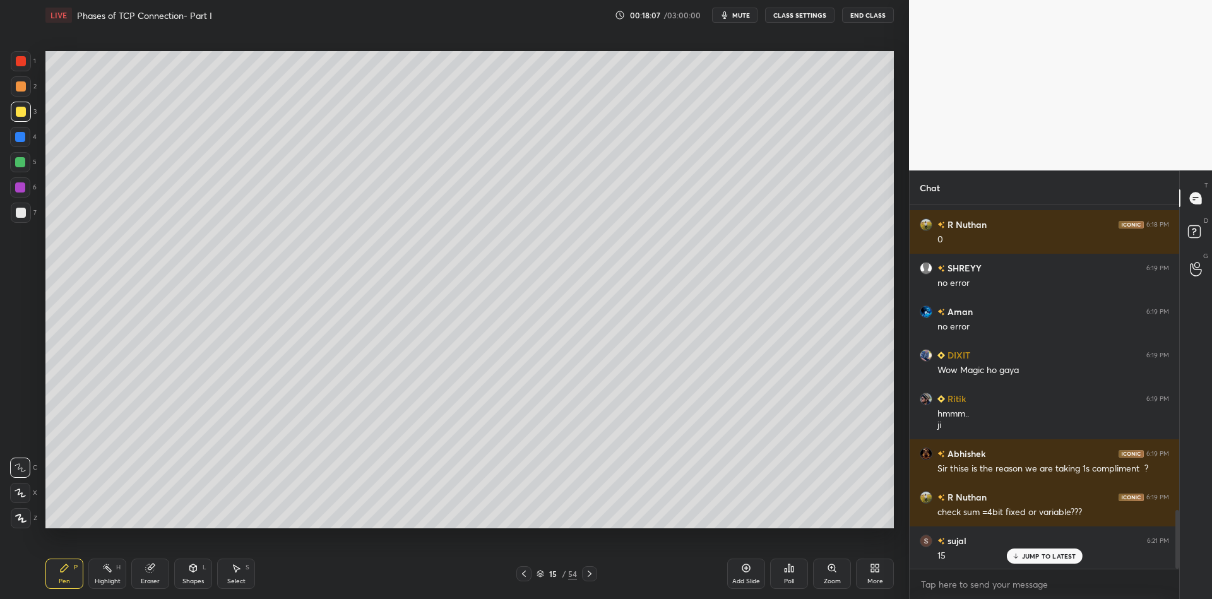
drag, startPoint x: 23, startPoint y: 114, endPoint x: 34, endPoint y: 126, distance: 16.1
click at [23, 114] on div at bounding box center [21, 112] width 10 height 10
click at [151, 572] on div "Eraser" at bounding box center [150, 574] width 38 height 30
click at [65, 583] on div "Pen" at bounding box center [64, 581] width 11 height 6
click at [80, 572] on div "Pen P" at bounding box center [64, 574] width 38 height 30
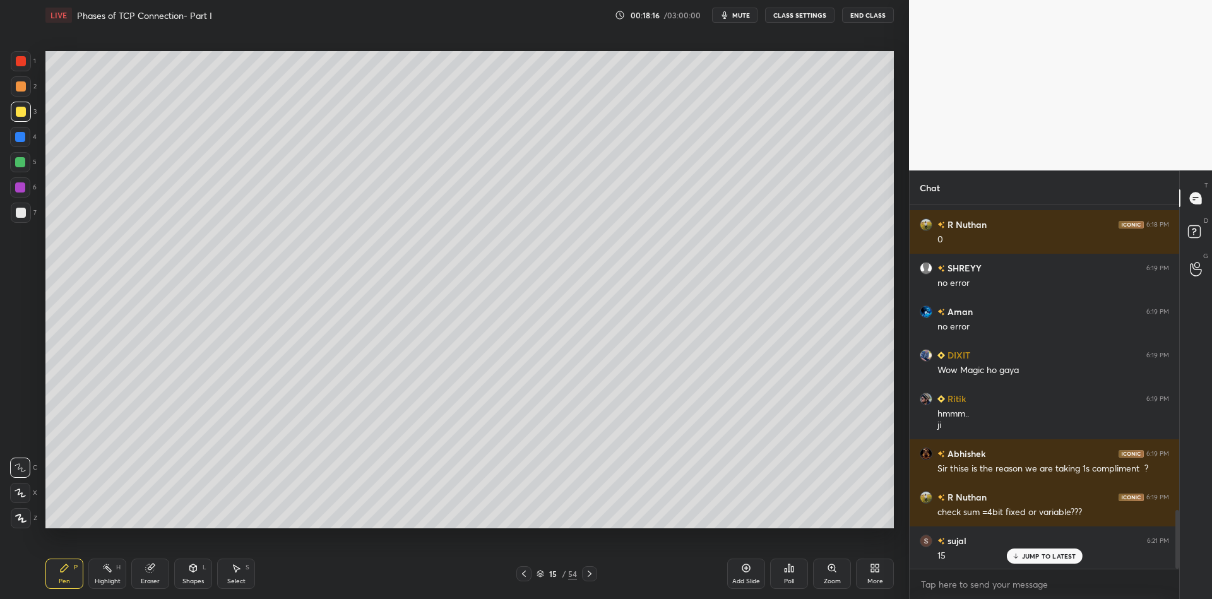
click at [112, 576] on div "Highlight H" at bounding box center [107, 574] width 38 height 30
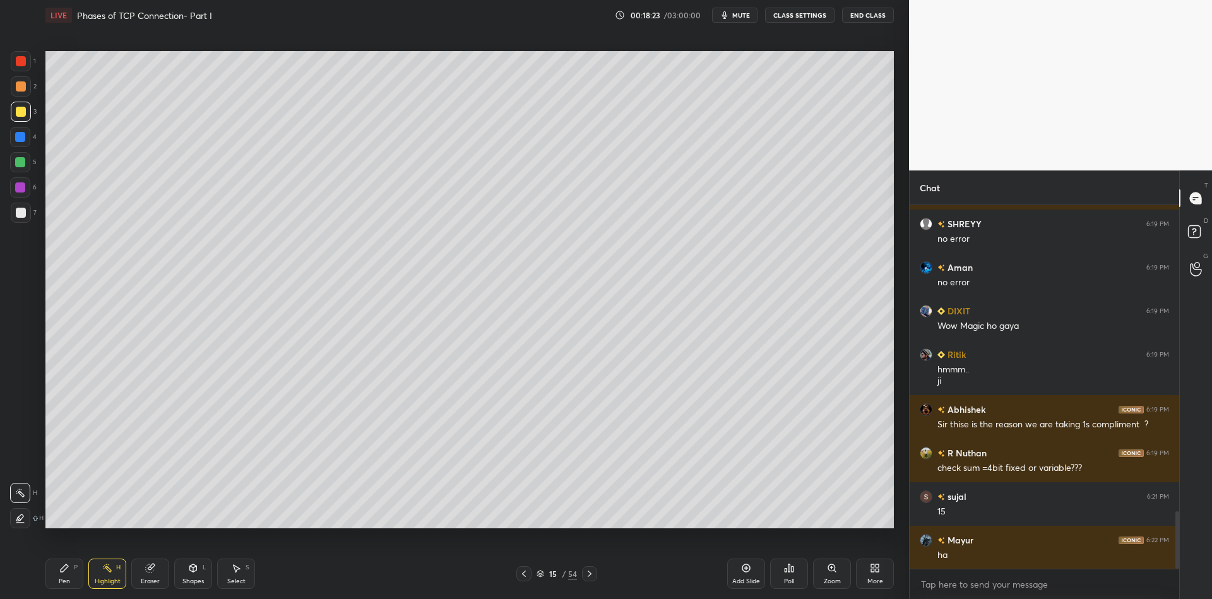
click at [154, 576] on div "Eraser" at bounding box center [150, 574] width 38 height 30
drag, startPoint x: 113, startPoint y: 579, endPoint x: 148, endPoint y: 558, distance: 40.5
click at [111, 578] on div "Highlight" at bounding box center [108, 581] width 26 height 6
drag, startPoint x: 150, startPoint y: 575, endPoint x: 220, endPoint y: 543, distance: 76.8
click at [153, 574] on div "Eraser" at bounding box center [150, 574] width 38 height 30
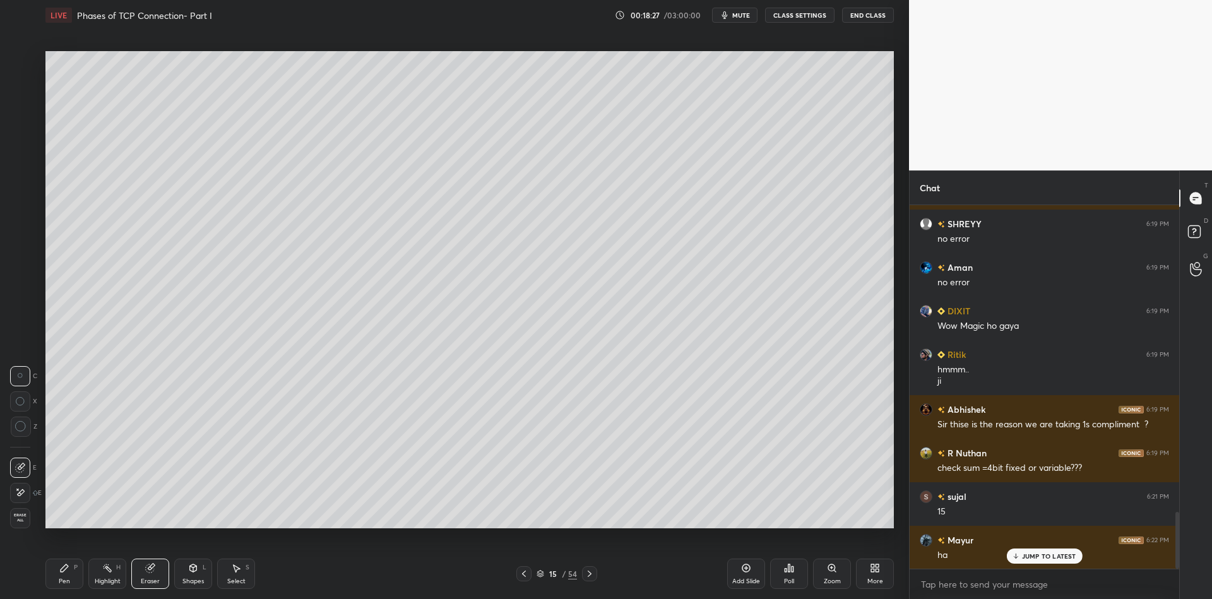
scroll to position [1979, 0]
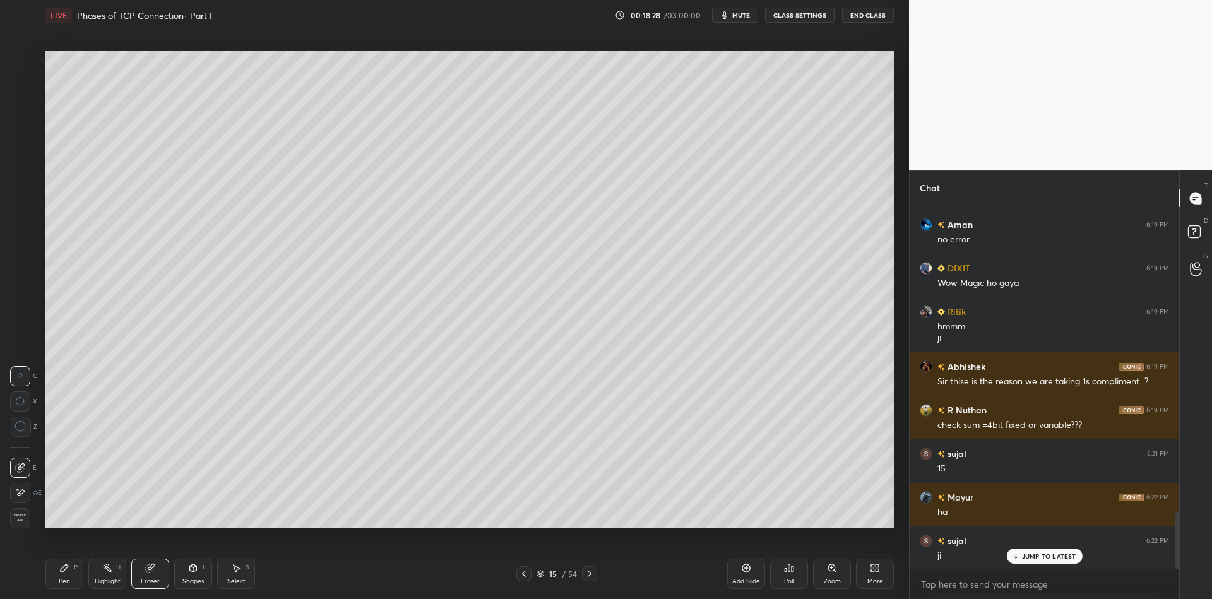
click at [64, 572] on icon at bounding box center [64, 568] width 10 height 10
click at [25, 170] on div at bounding box center [20, 162] width 20 height 20
drag, startPoint x: 153, startPoint y: 574, endPoint x: 177, endPoint y: 557, distance: 29.9
click at [153, 574] on div "Eraser" at bounding box center [150, 574] width 38 height 30
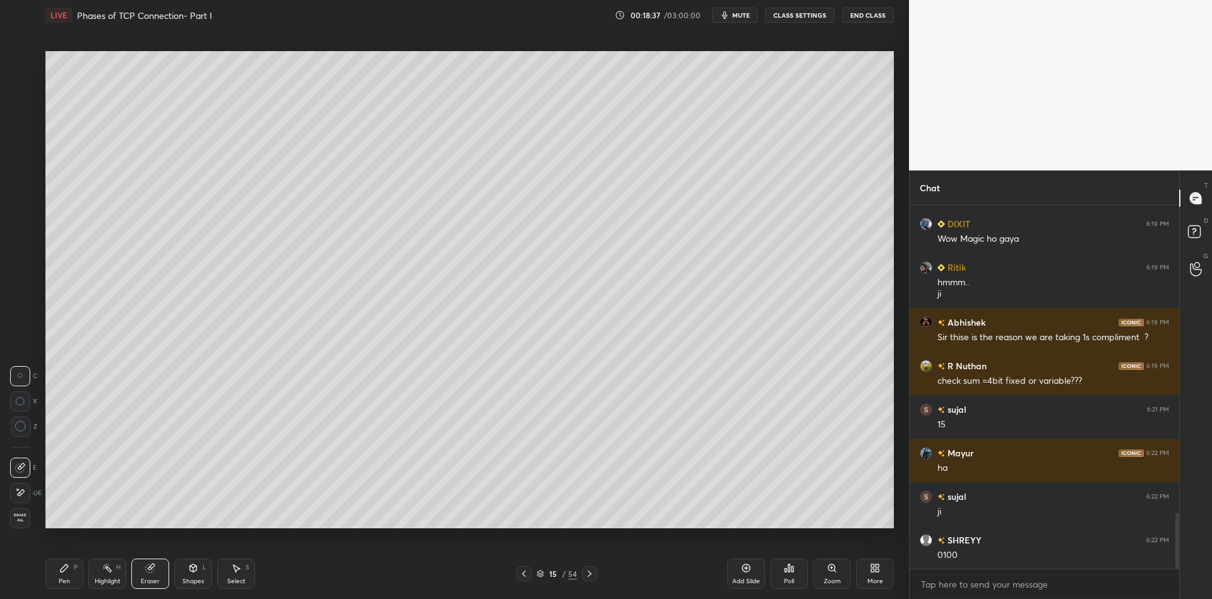
click at [66, 572] on div "Pen P" at bounding box center [64, 574] width 38 height 30
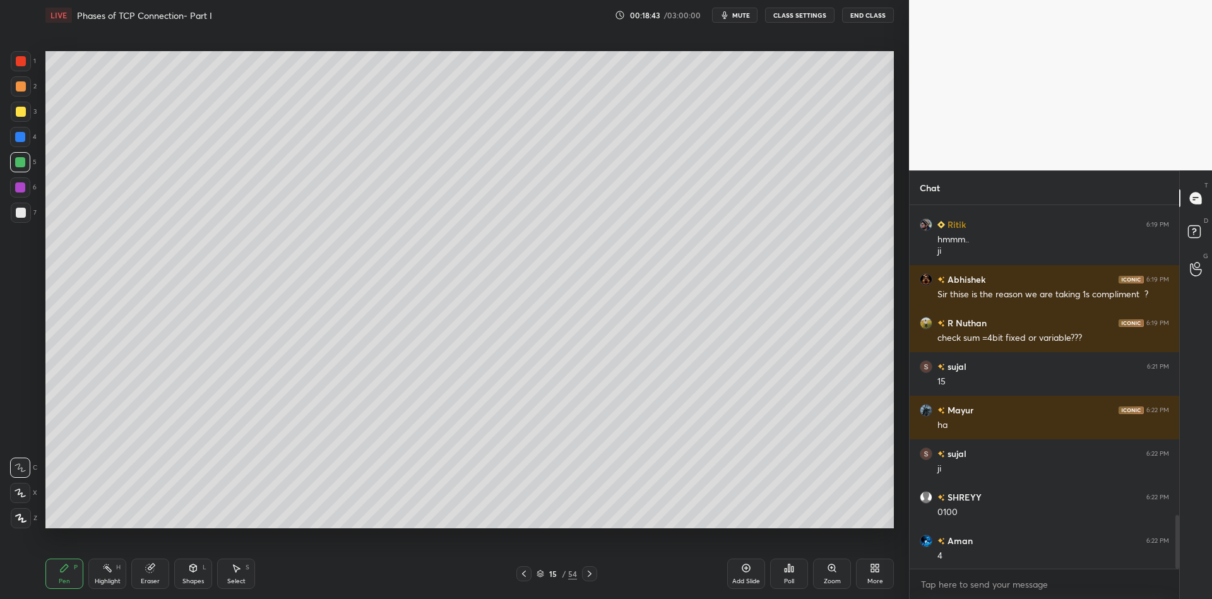
scroll to position [2111, 0]
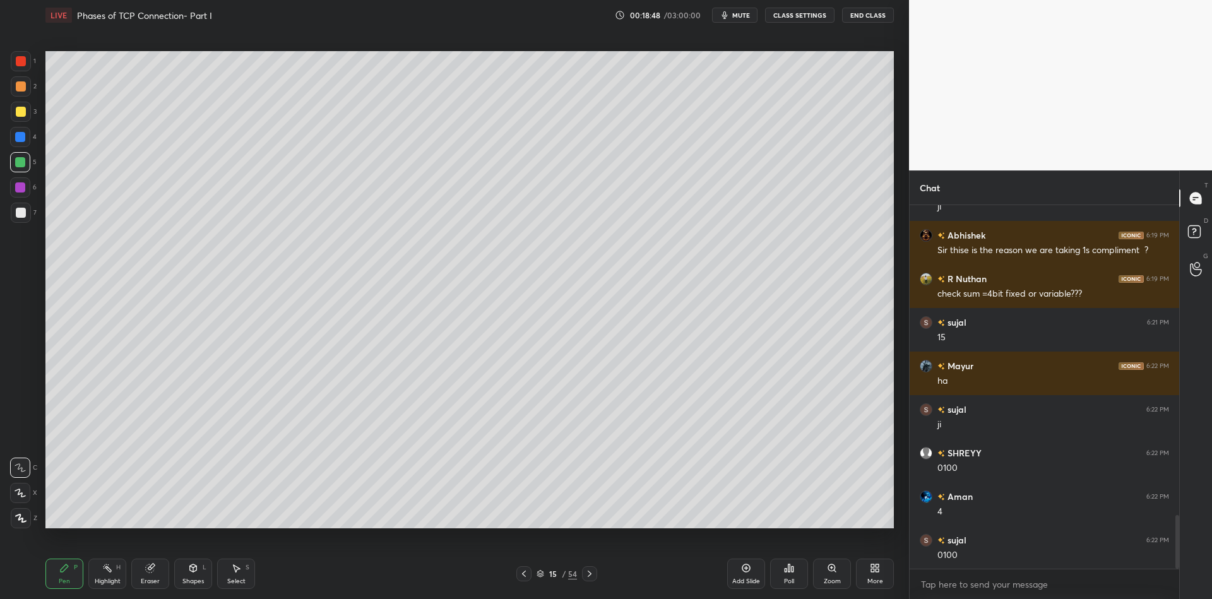
click at [155, 574] on div "Eraser" at bounding box center [150, 574] width 38 height 30
click at [65, 584] on div "Pen" at bounding box center [64, 581] width 11 height 6
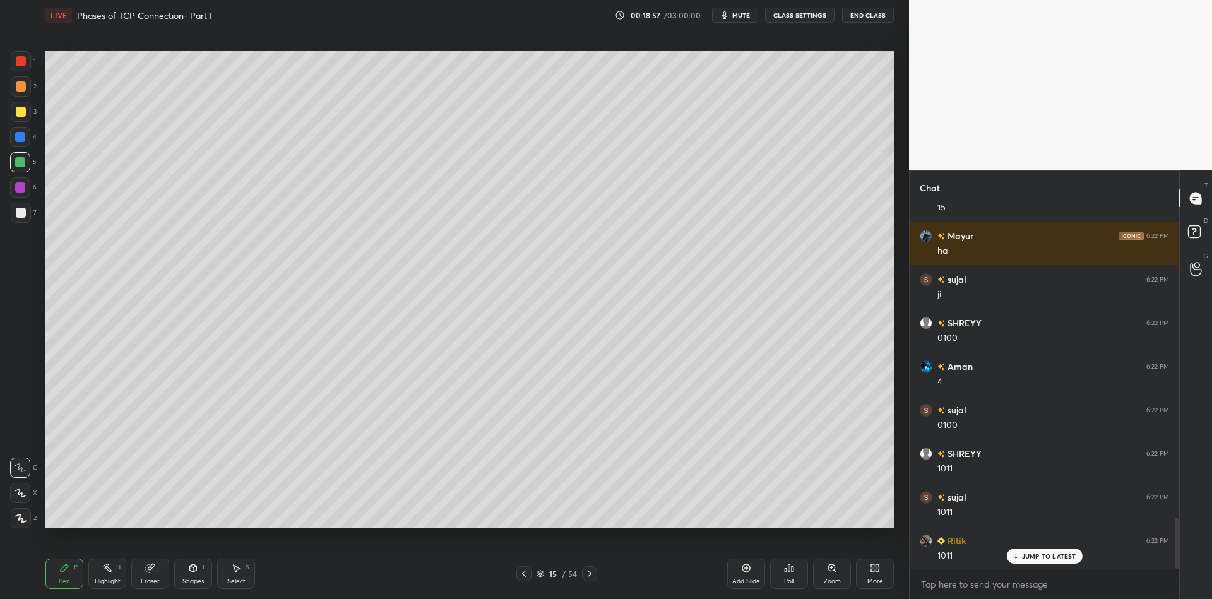
scroll to position [2285, 0]
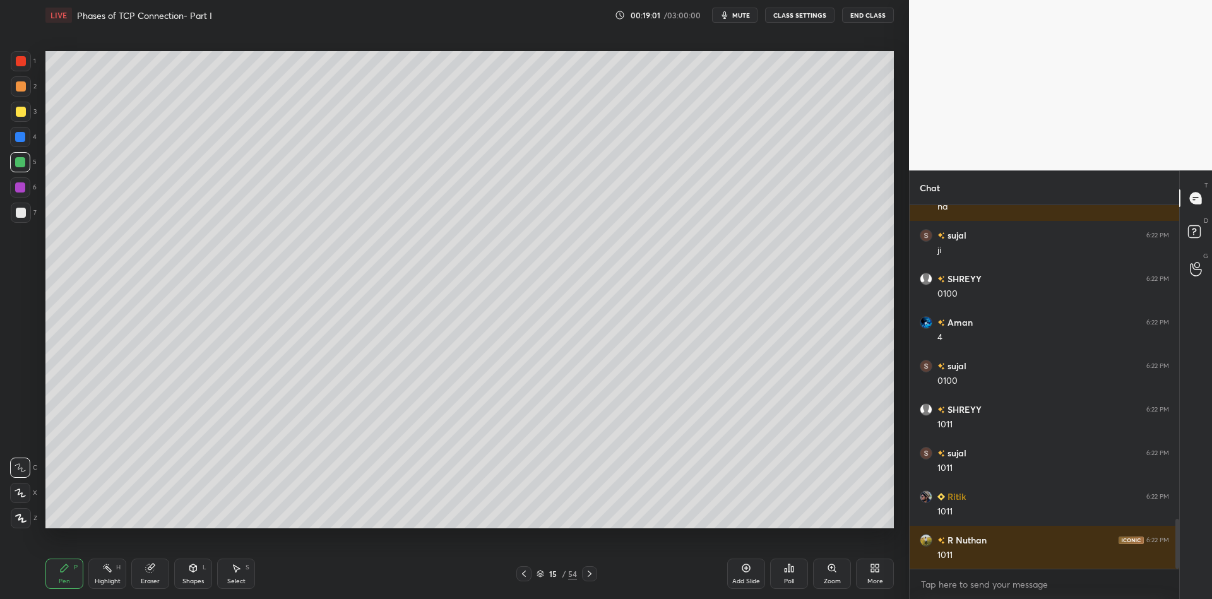
drag, startPoint x: 76, startPoint y: 578, endPoint x: 83, endPoint y: 579, distance: 7.2
click at [79, 583] on div "Pen P" at bounding box center [64, 574] width 38 height 30
click at [116, 586] on div "Highlight H" at bounding box center [107, 574] width 38 height 30
click at [150, 579] on div "Eraser" at bounding box center [150, 581] width 19 height 6
drag, startPoint x: 73, startPoint y: 574, endPoint x: 61, endPoint y: 542, distance: 34.9
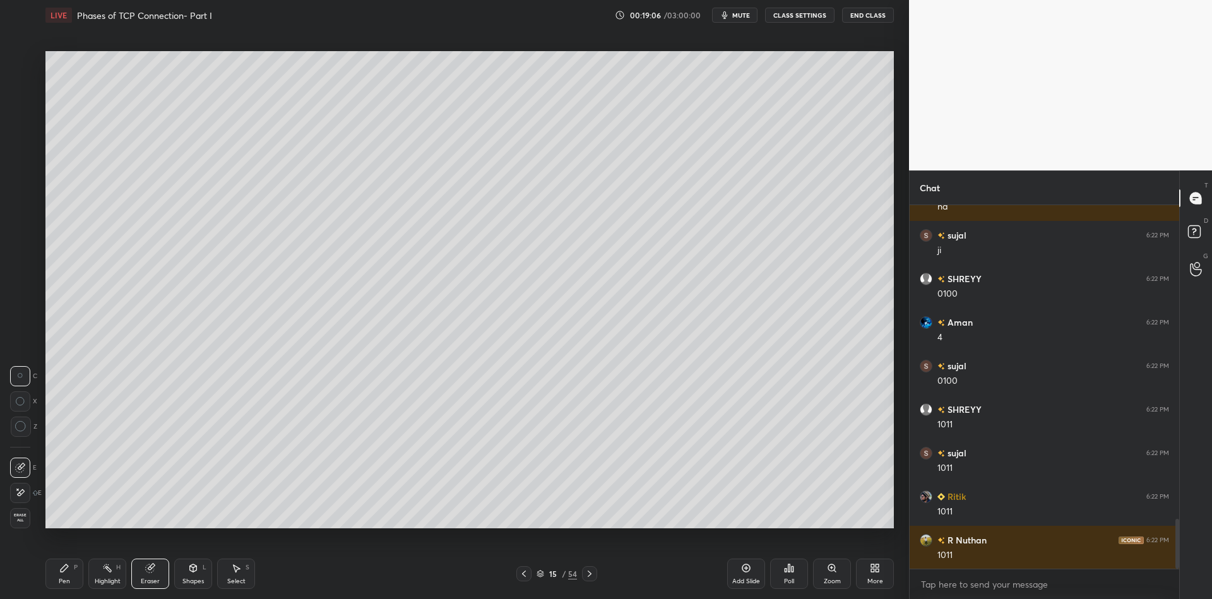
click at [73, 574] on div "Pen P" at bounding box center [64, 574] width 38 height 30
click at [19, 110] on div at bounding box center [21, 112] width 10 height 10
click at [148, 576] on div "Eraser" at bounding box center [150, 574] width 38 height 30
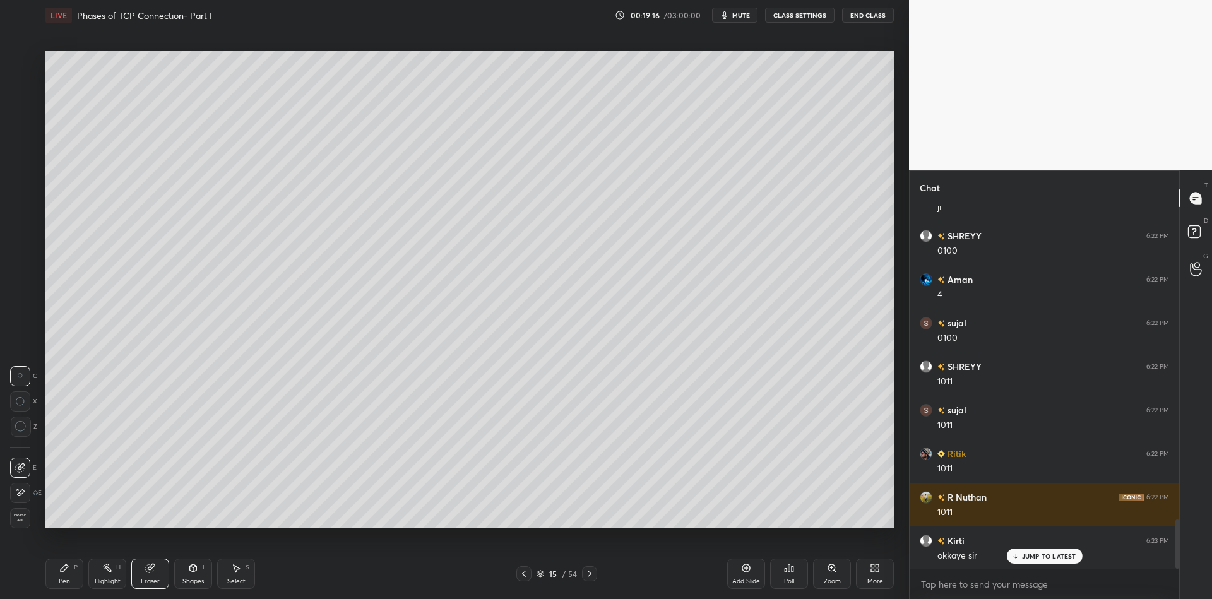
click at [62, 584] on div "Pen" at bounding box center [64, 581] width 11 height 6
click at [107, 579] on div "Highlight" at bounding box center [108, 581] width 26 height 6
click at [66, 575] on div "Pen P" at bounding box center [64, 574] width 38 height 30
click at [107, 571] on div "Highlight H" at bounding box center [107, 574] width 38 height 30
click at [66, 576] on div "Pen P" at bounding box center [64, 574] width 38 height 30
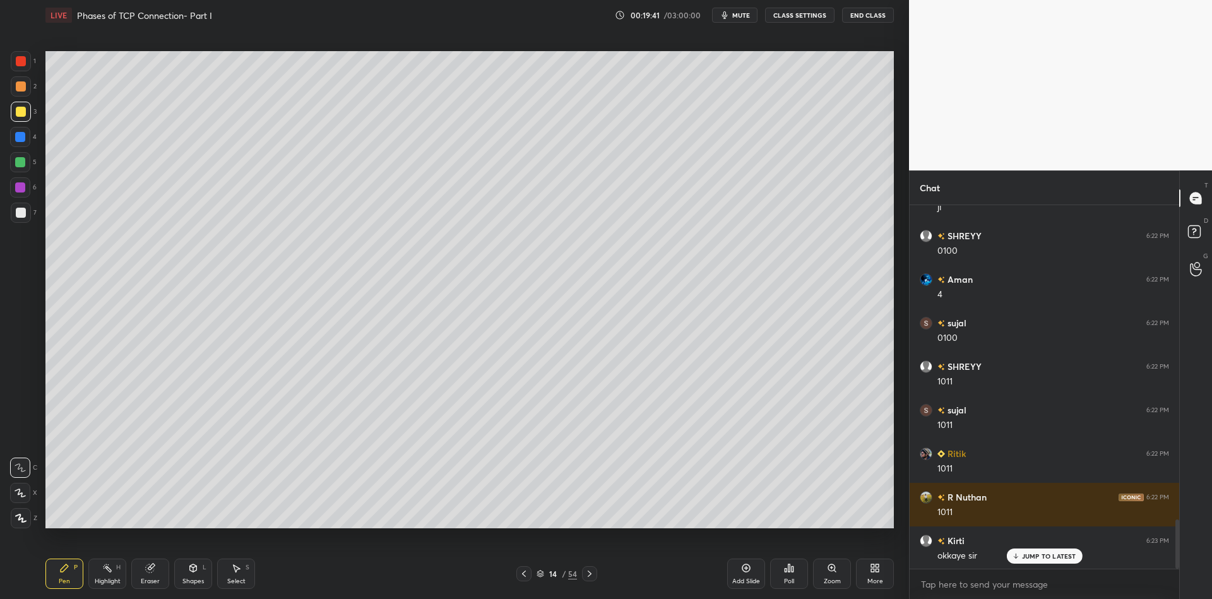
drag, startPoint x: 21, startPoint y: 113, endPoint x: 25, endPoint y: 119, distance: 6.8
click at [23, 114] on div at bounding box center [21, 112] width 10 height 10
click at [111, 580] on div "Highlight" at bounding box center [108, 581] width 26 height 6
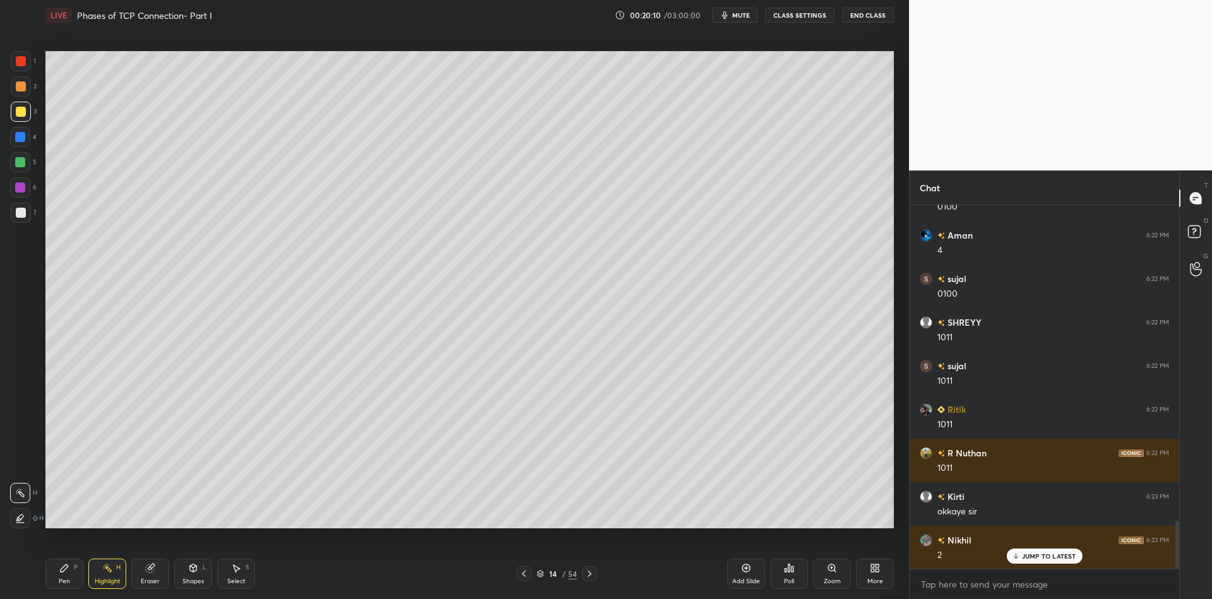
scroll to position [2415, 0]
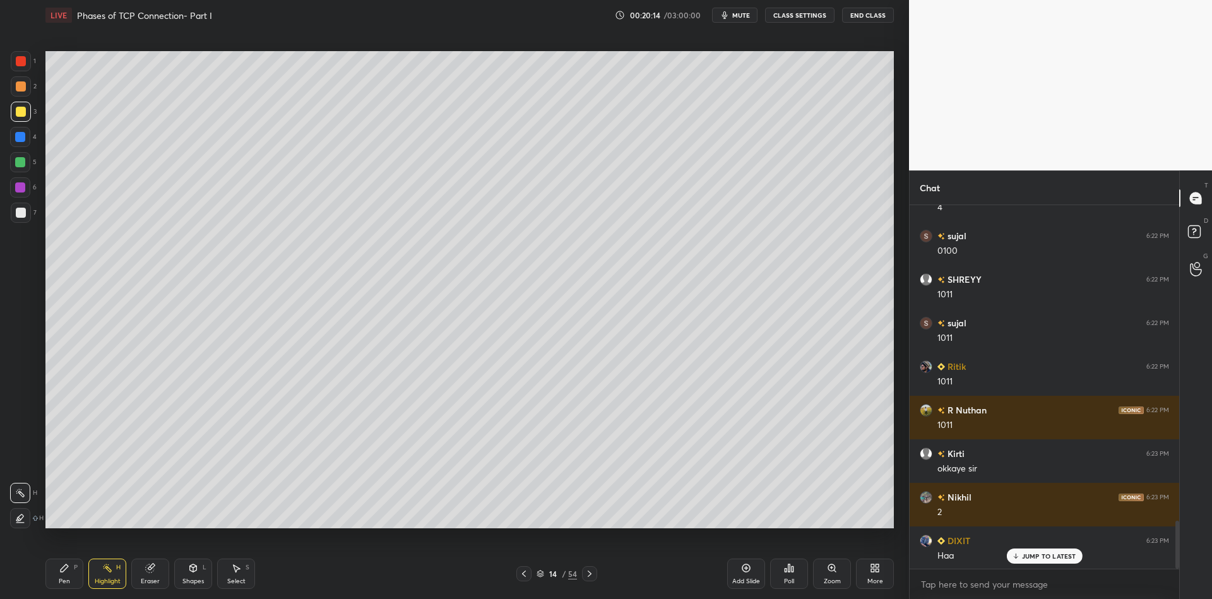
click at [60, 589] on div "Pen P" at bounding box center [64, 574] width 38 height 30
drag, startPoint x: 104, startPoint y: 577, endPoint x: 110, endPoint y: 563, distance: 15.3
click at [105, 576] on div "Highlight H" at bounding box center [107, 574] width 38 height 30
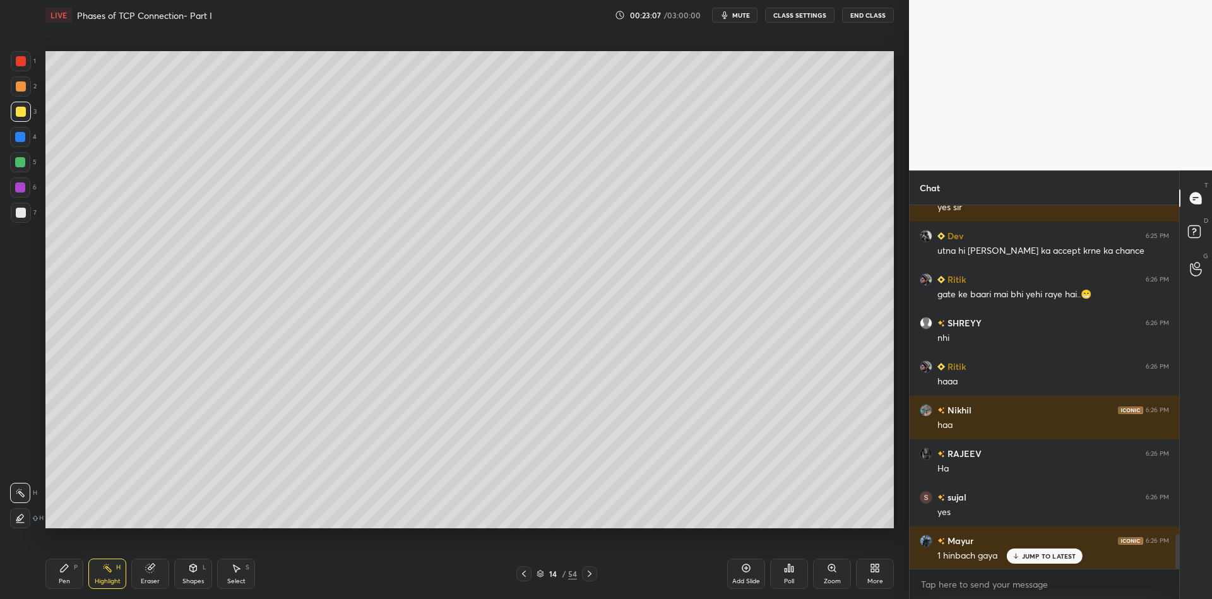
scroll to position [3504, 0]
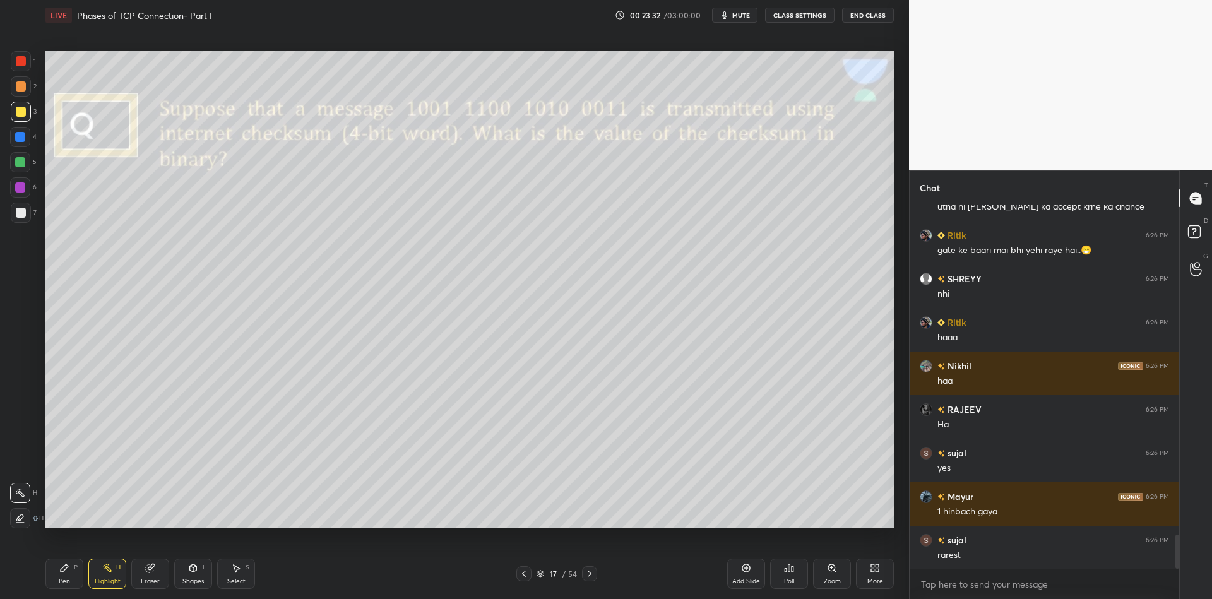
drag, startPoint x: 70, startPoint y: 576, endPoint x: 93, endPoint y: 574, distance: 22.8
click at [69, 574] on div "Pen P" at bounding box center [64, 574] width 38 height 30
click at [104, 576] on div "Highlight H" at bounding box center [107, 574] width 38 height 30
click at [68, 587] on div "Pen P Highlight H Eraser Shapes L Select S 17 / 54 Add Slide Poll Zoom More" at bounding box center [469, 573] width 848 height 50
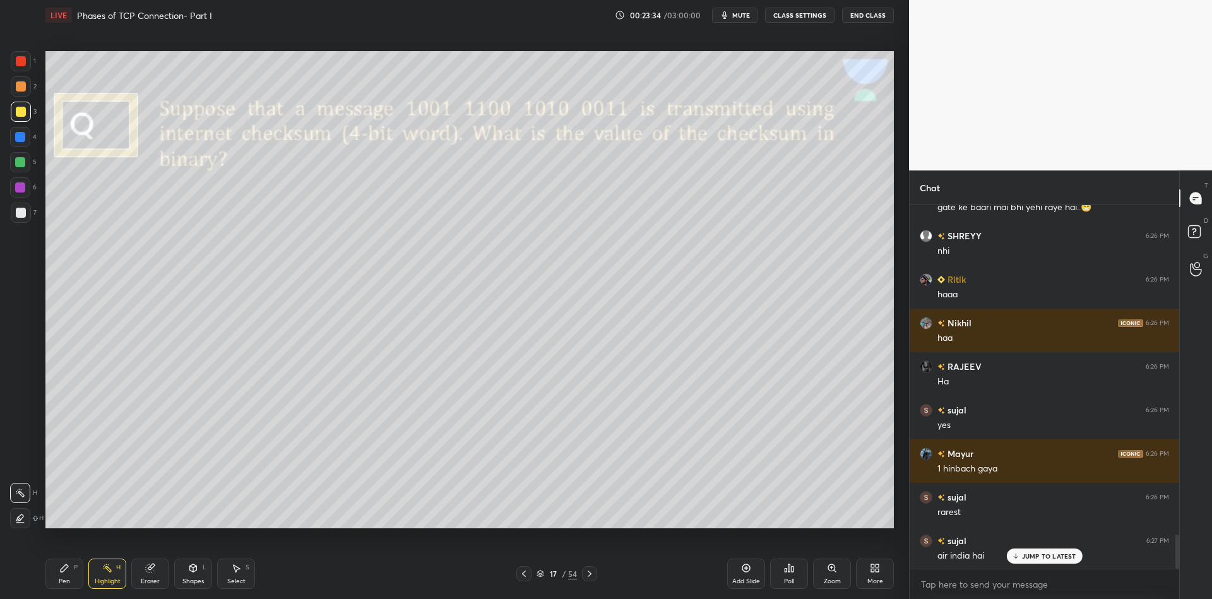
click at [20, 160] on div at bounding box center [20, 162] width 10 height 10
click at [68, 582] on div "Pen" at bounding box center [64, 581] width 11 height 6
click at [105, 577] on div "Highlight H" at bounding box center [107, 574] width 38 height 30
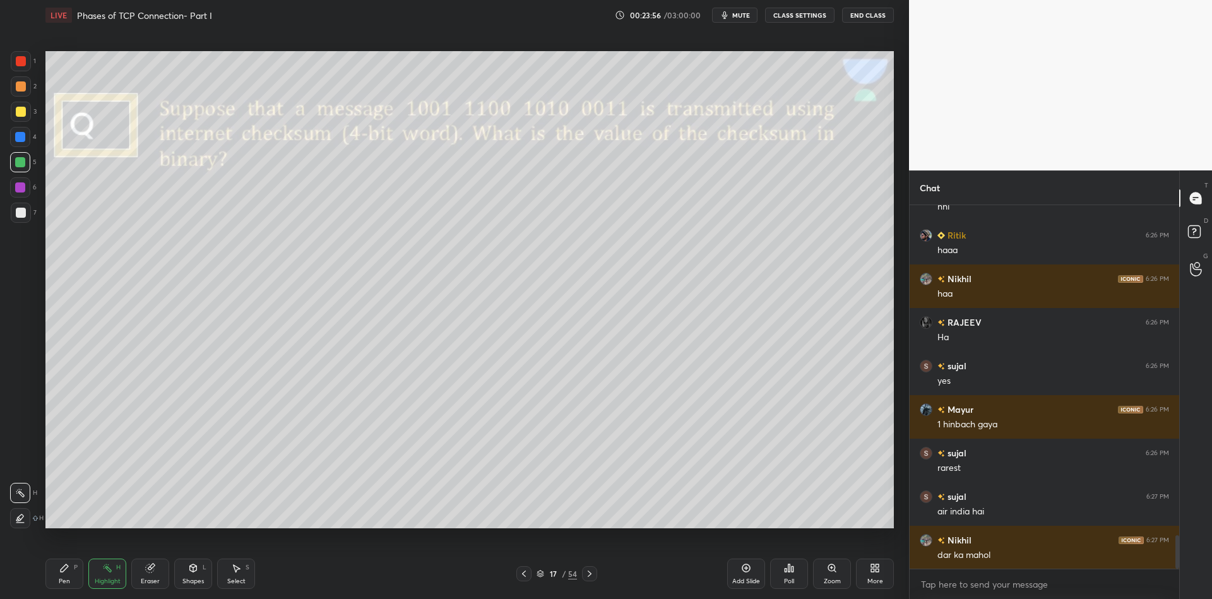
click at [197, 578] on div "Shapes L" at bounding box center [193, 574] width 38 height 30
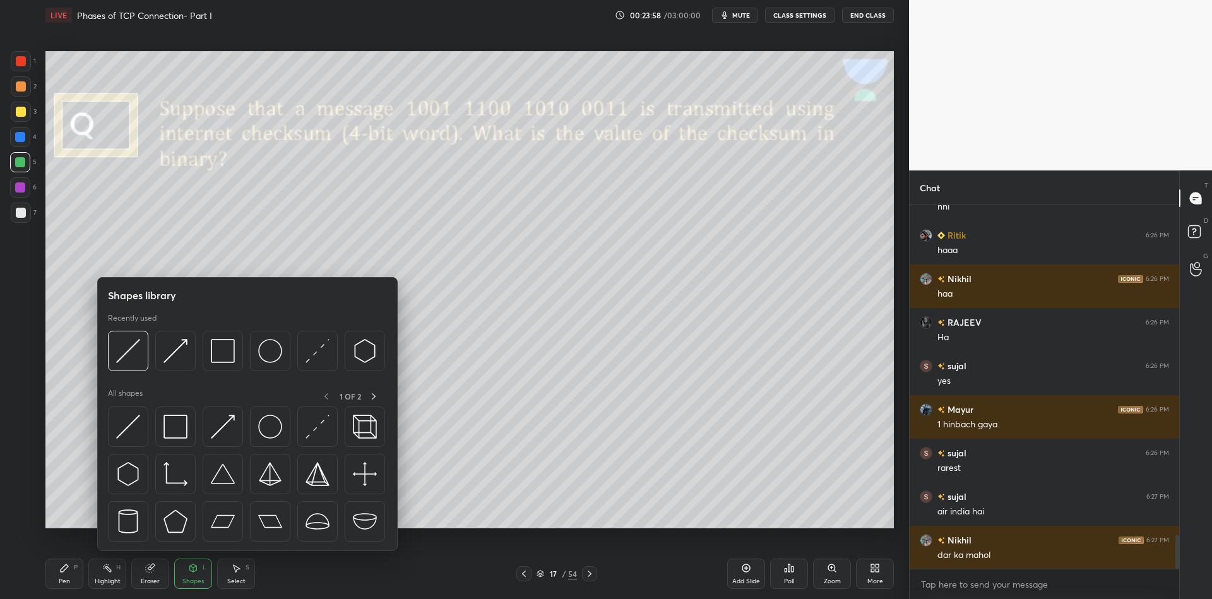
click at [141, 421] on div at bounding box center [128, 426] width 40 height 40
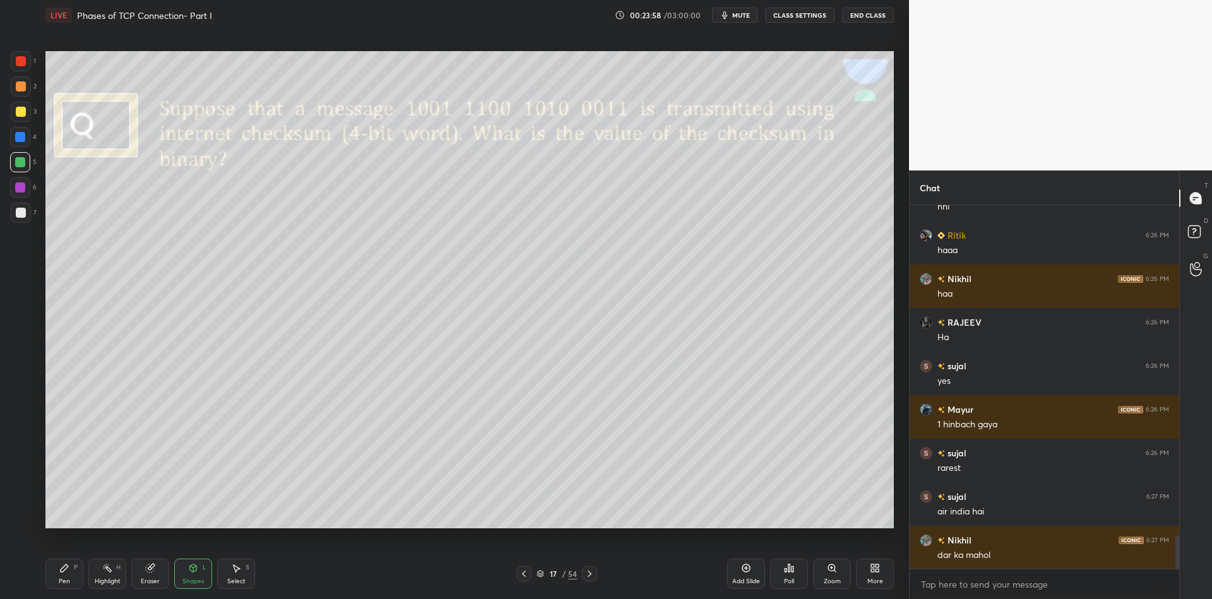
scroll to position [3634, 0]
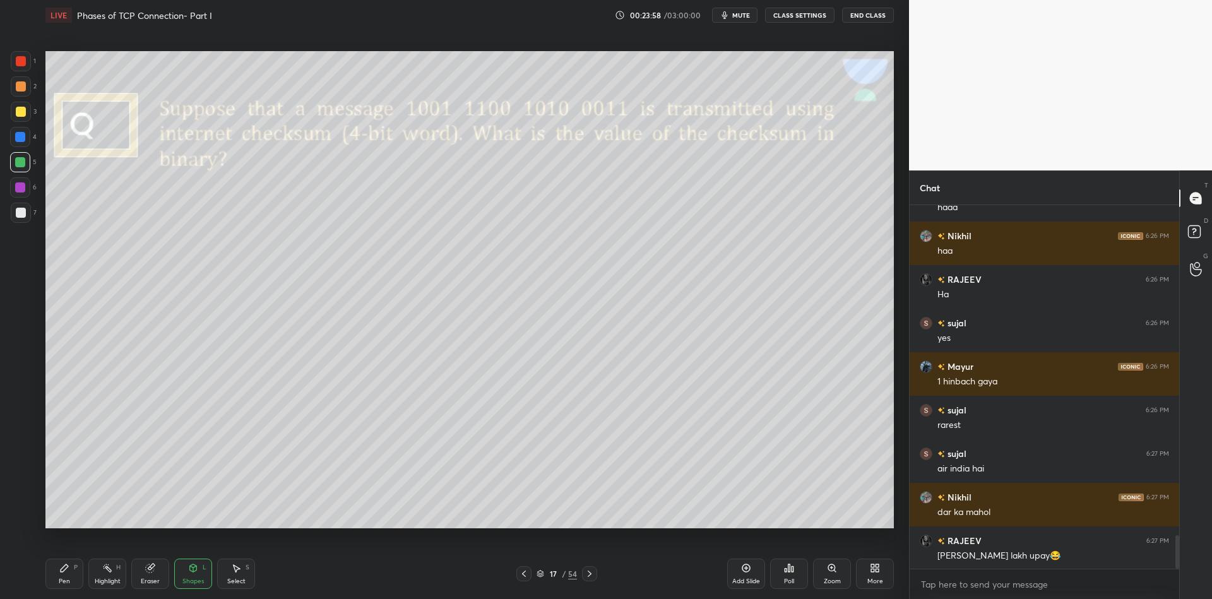
click at [16, 209] on div at bounding box center [21, 213] width 10 height 10
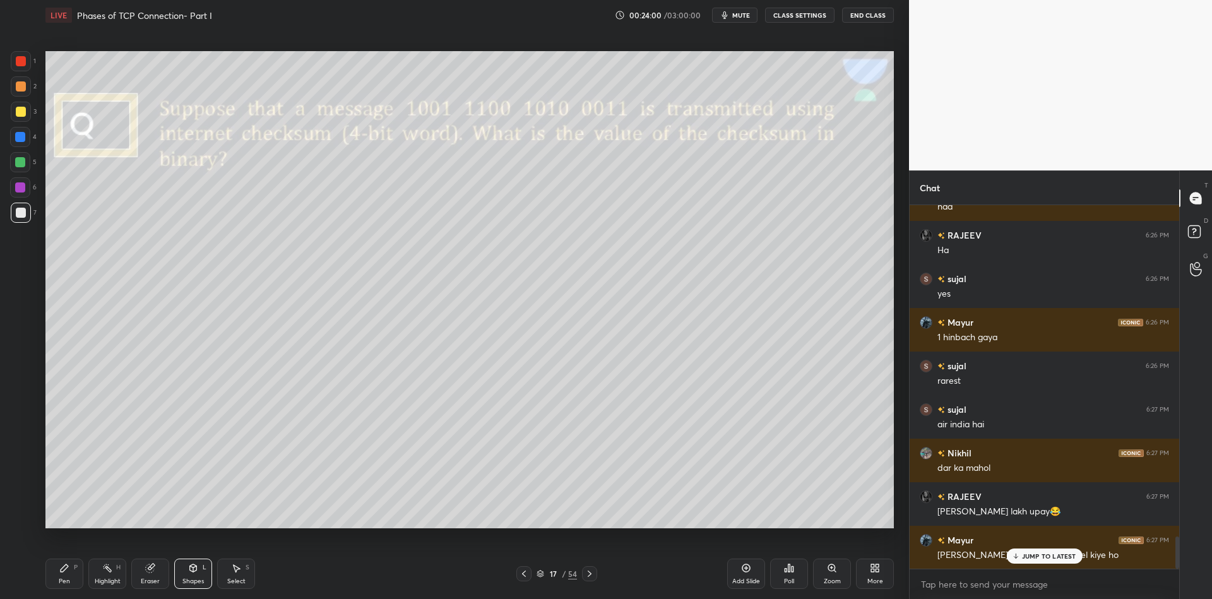
scroll to position [3721, 0]
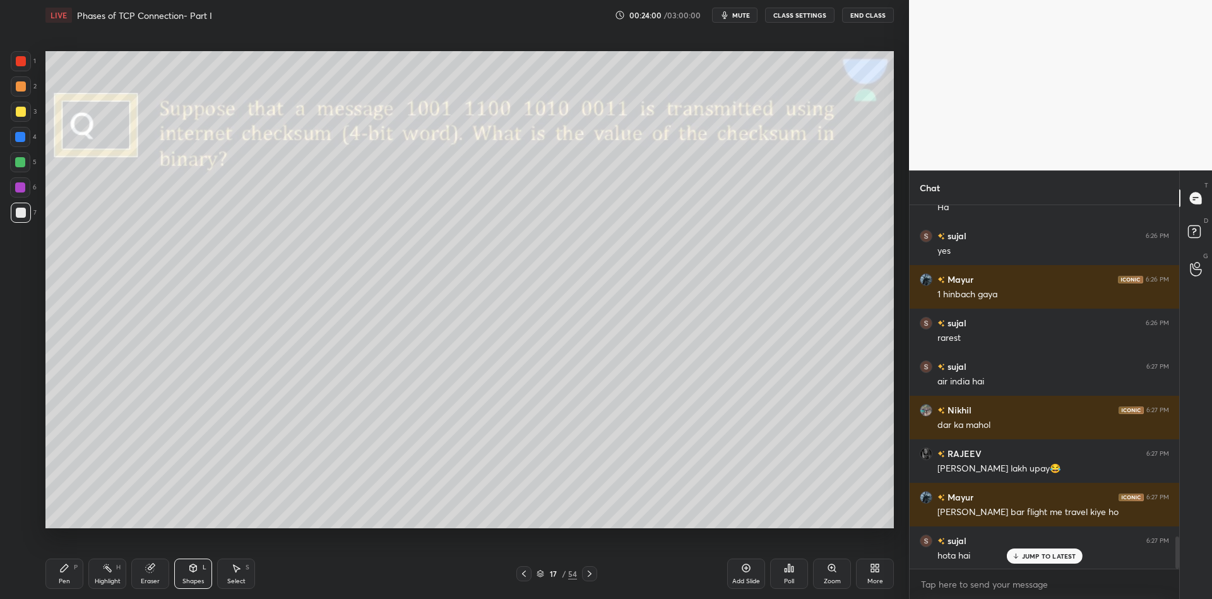
click at [71, 579] on div "Pen P" at bounding box center [64, 574] width 38 height 30
click at [102, 578] on div "Highlight" at bounding box center [108, 581] width 26 height 6
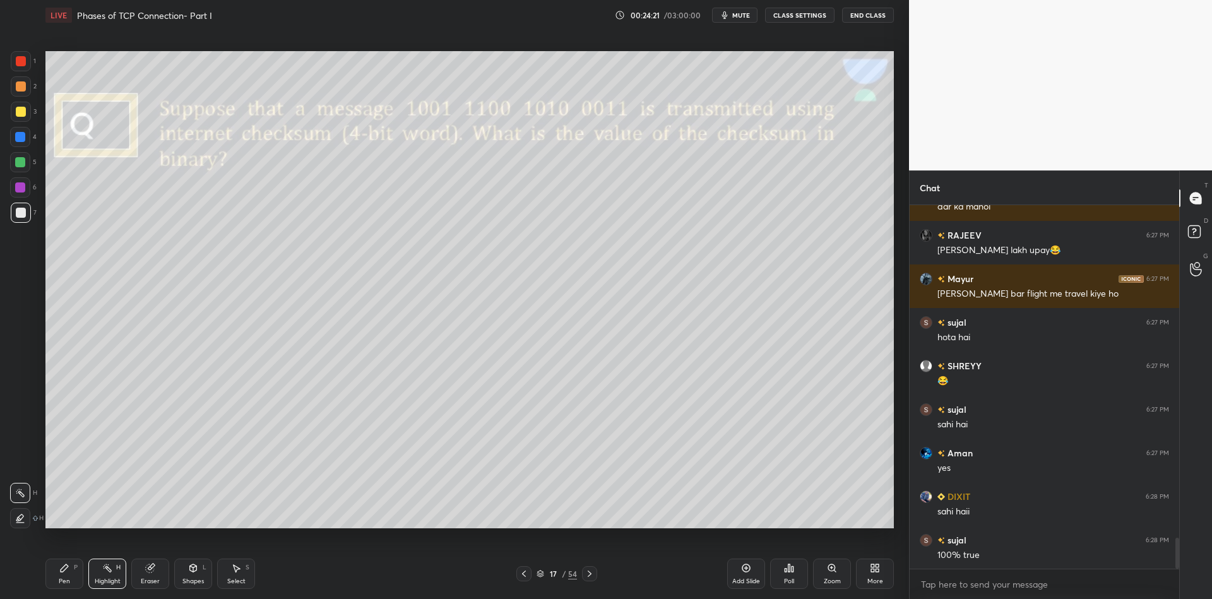
scroll to position [3983, 0]
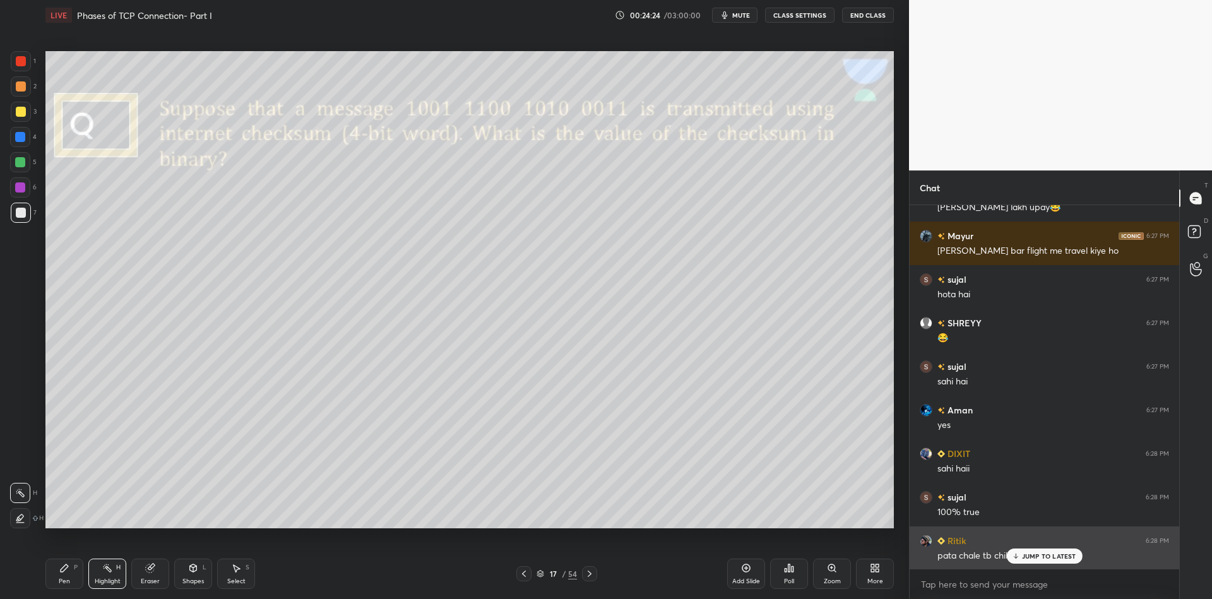
click at [1029, 555] on p "JUMP TO LATEST" at bounding box center [1049, 556] width 54 height 8
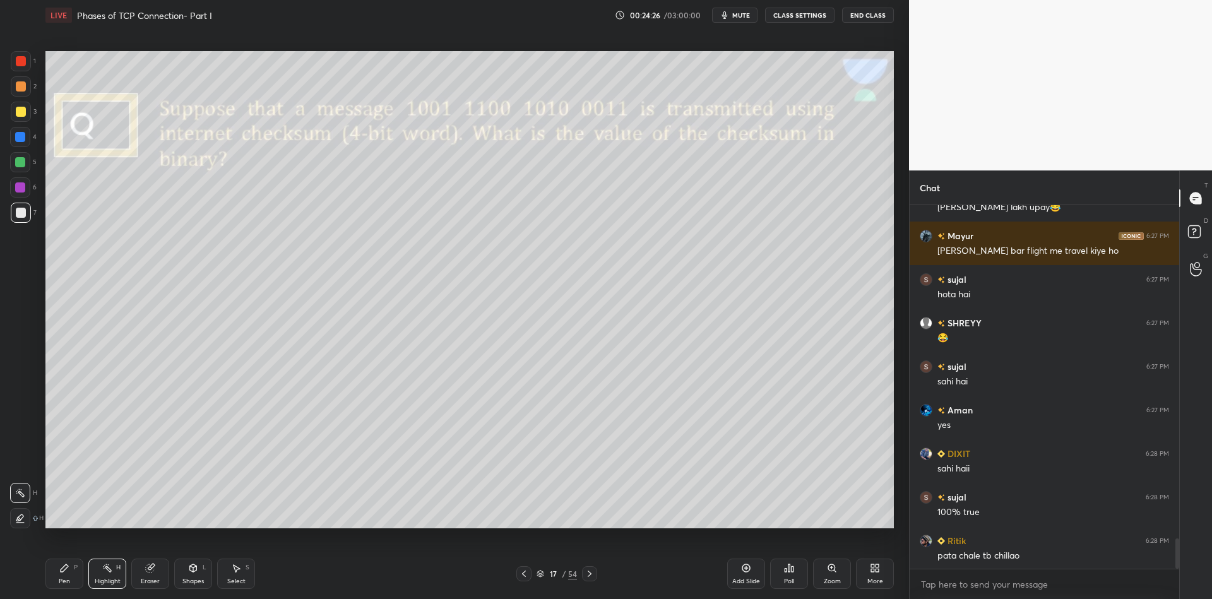
click at [198, 584] on div "Shapes" at bounding box center [192, 581] width 21 height 6
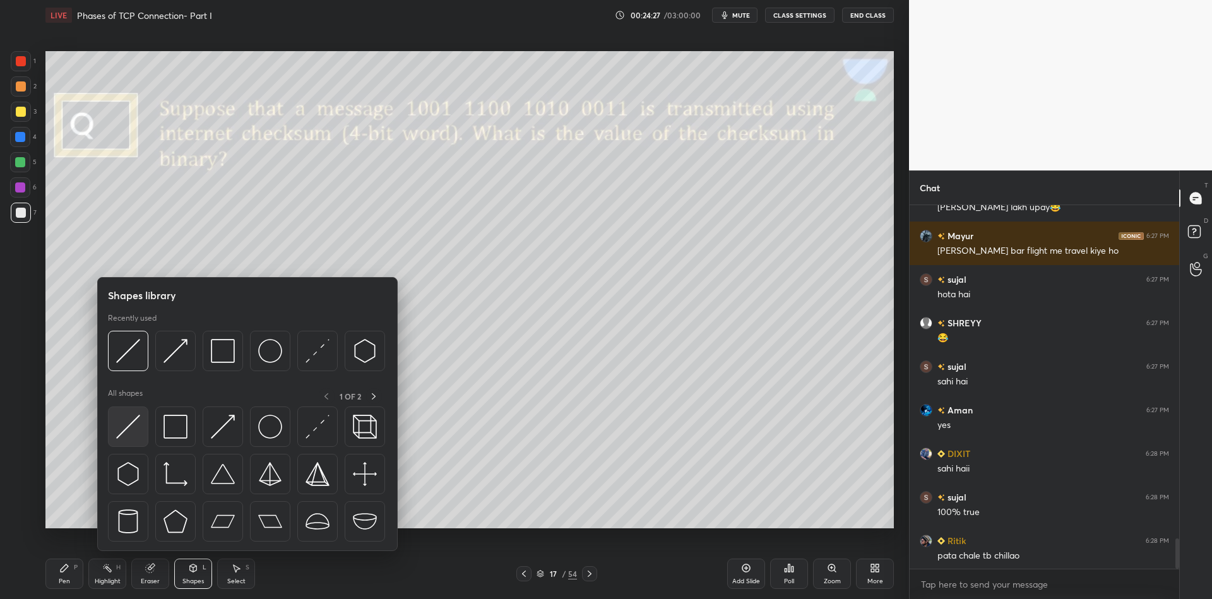
click at [129, 431] on img at bounding box center [128, 427] width 24 height 24
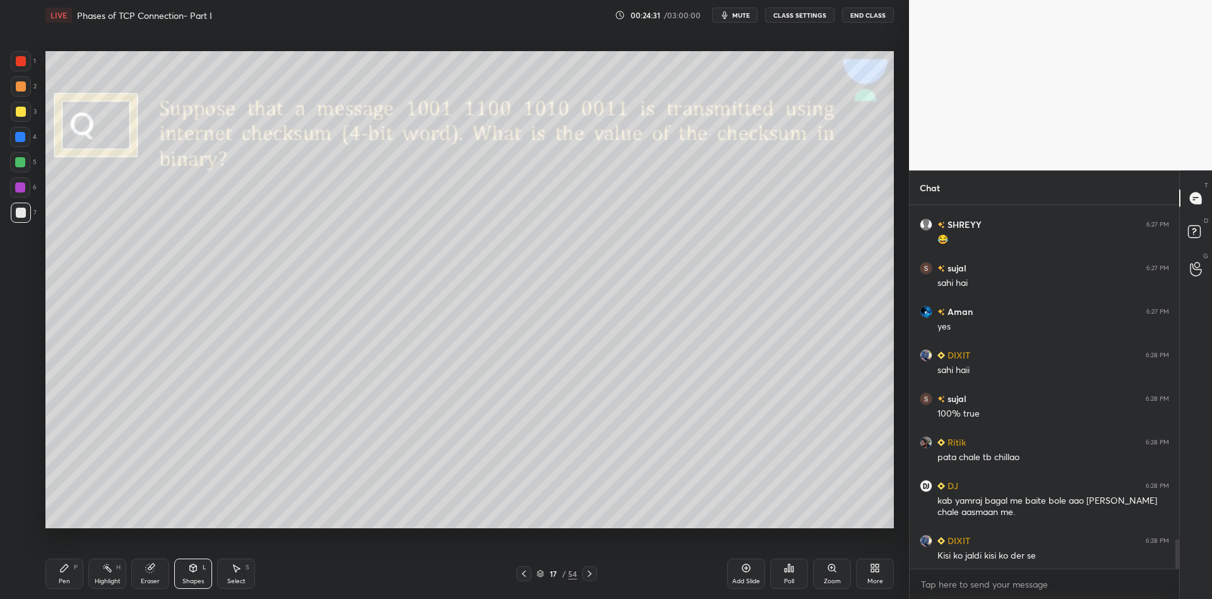
scroll to position [4125, 0]
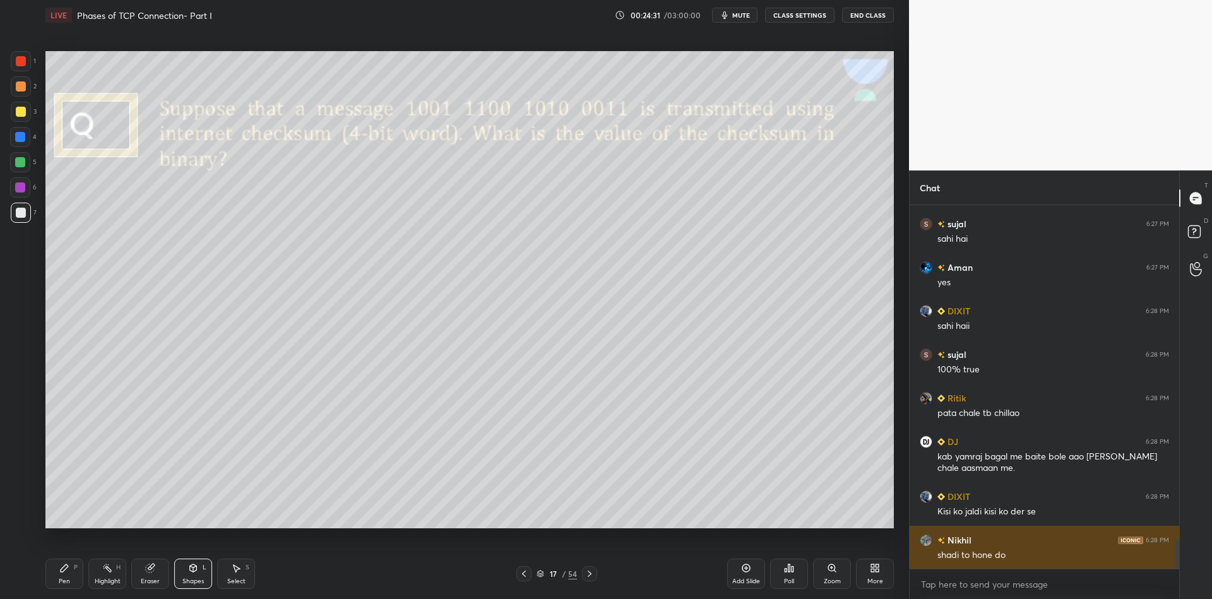
click at [1029, 556] on div "shadi to hone do" at bounding box center [1053, 555] width 232 height 13
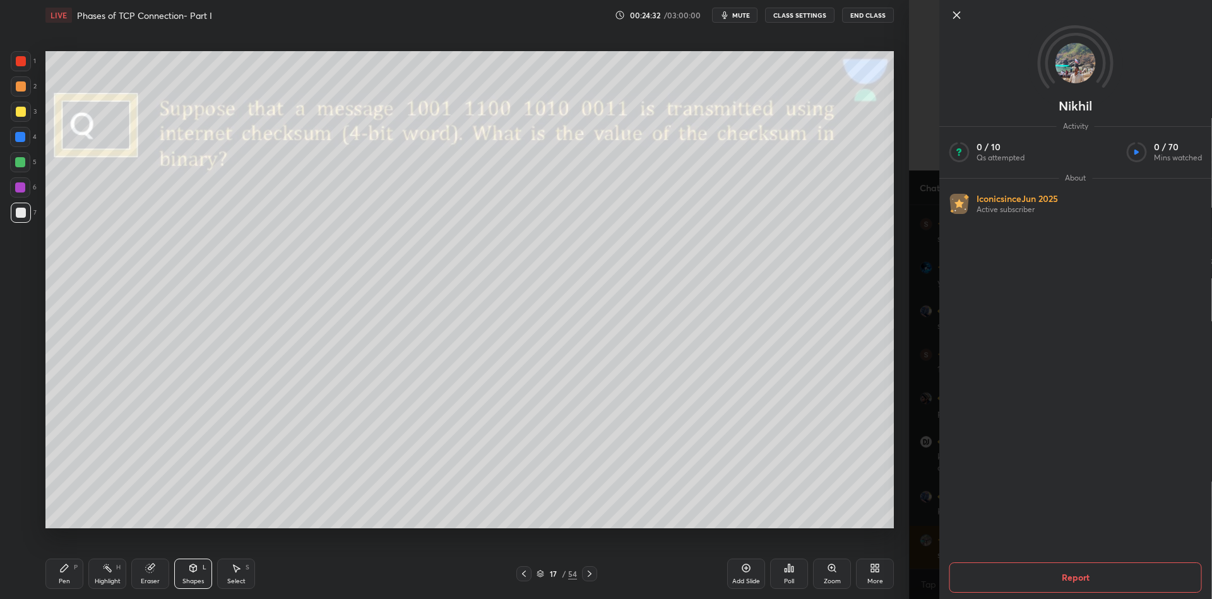
click at [954, 12] on icon at bounding box center [956, 15] width 15 height 15
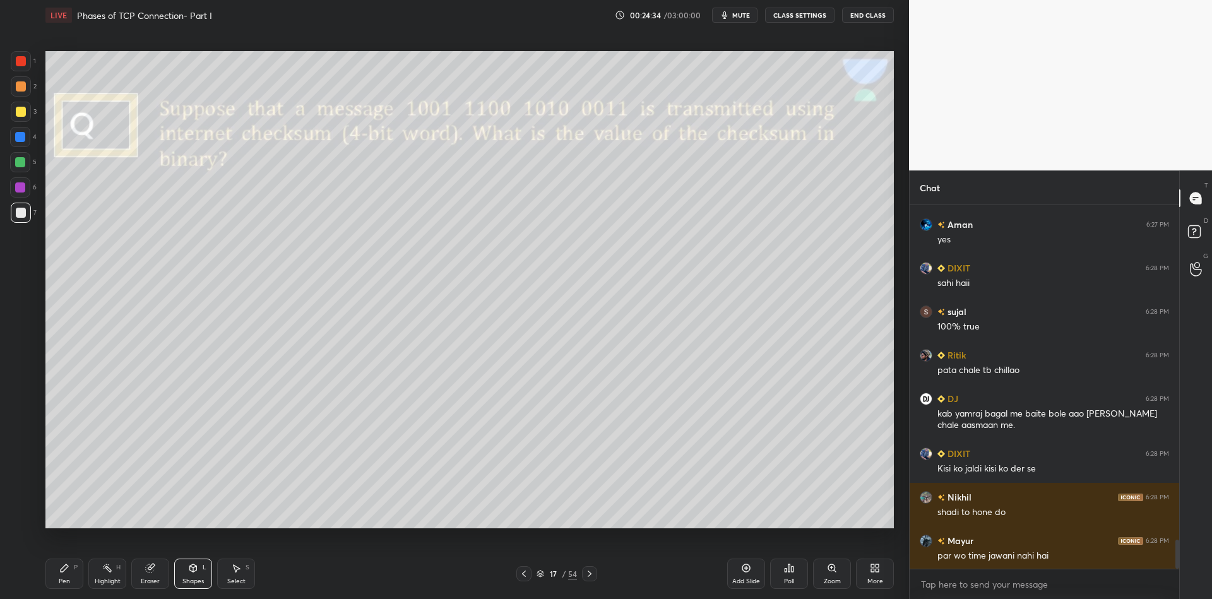
scroll to position [4212, 0]
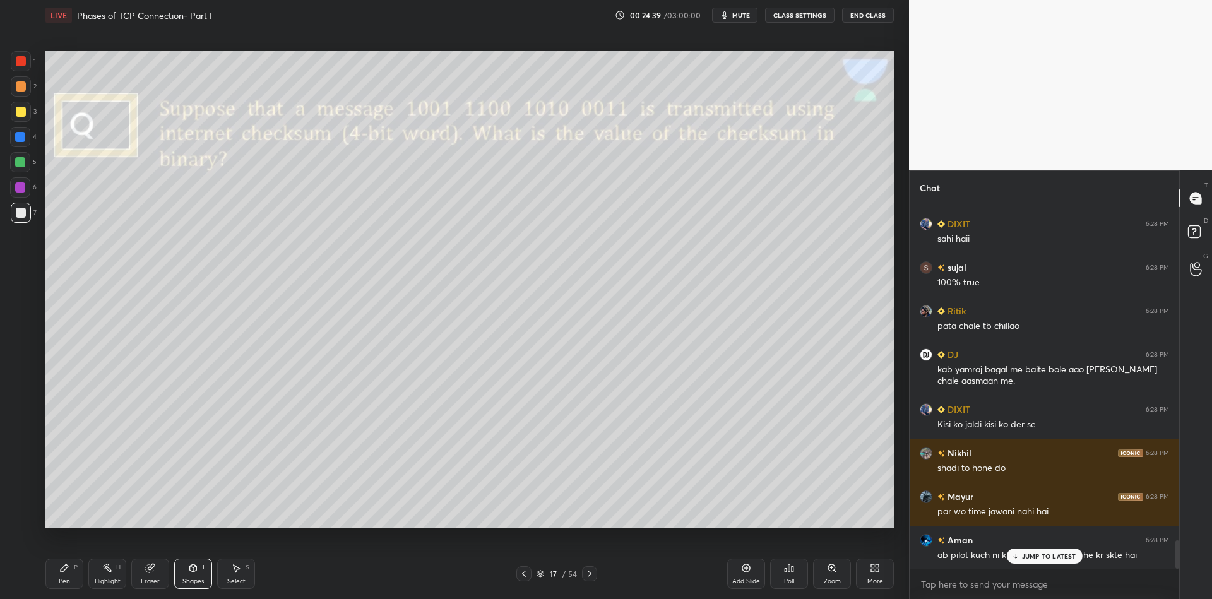
drag, startPoint x: 106, startPoint y: 579, endPoint x: 107, endPoint y: 566, distance: 13.3
click at [105, 578] on div "Highlight H" at bounding box center [107, 574] width 38 height 30
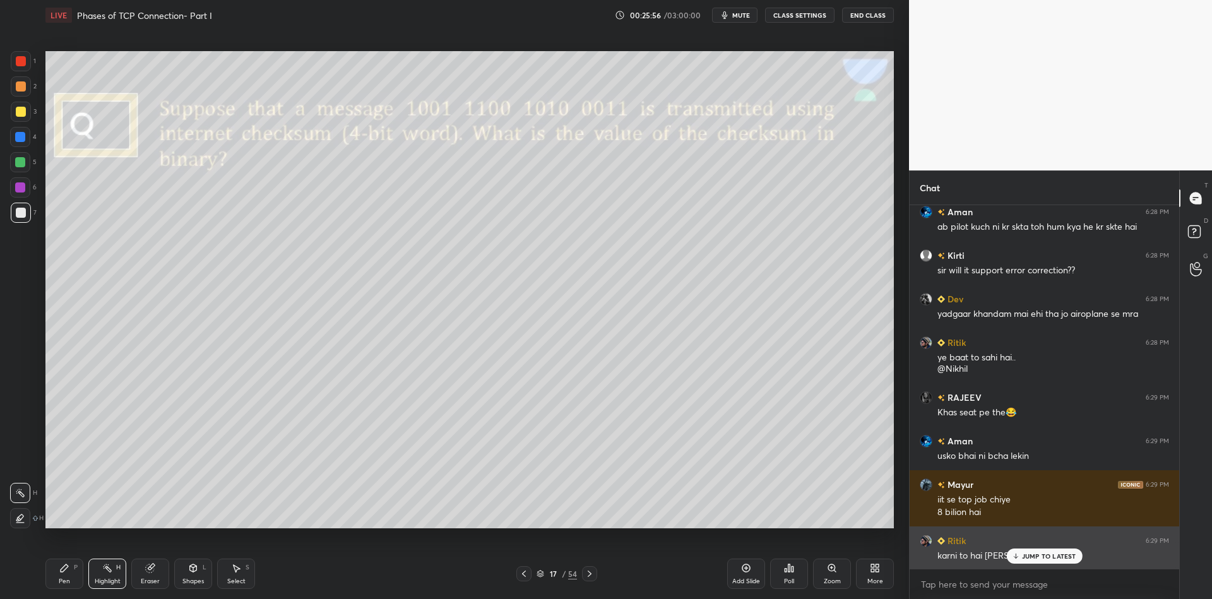
scroll to position [4585, 0]
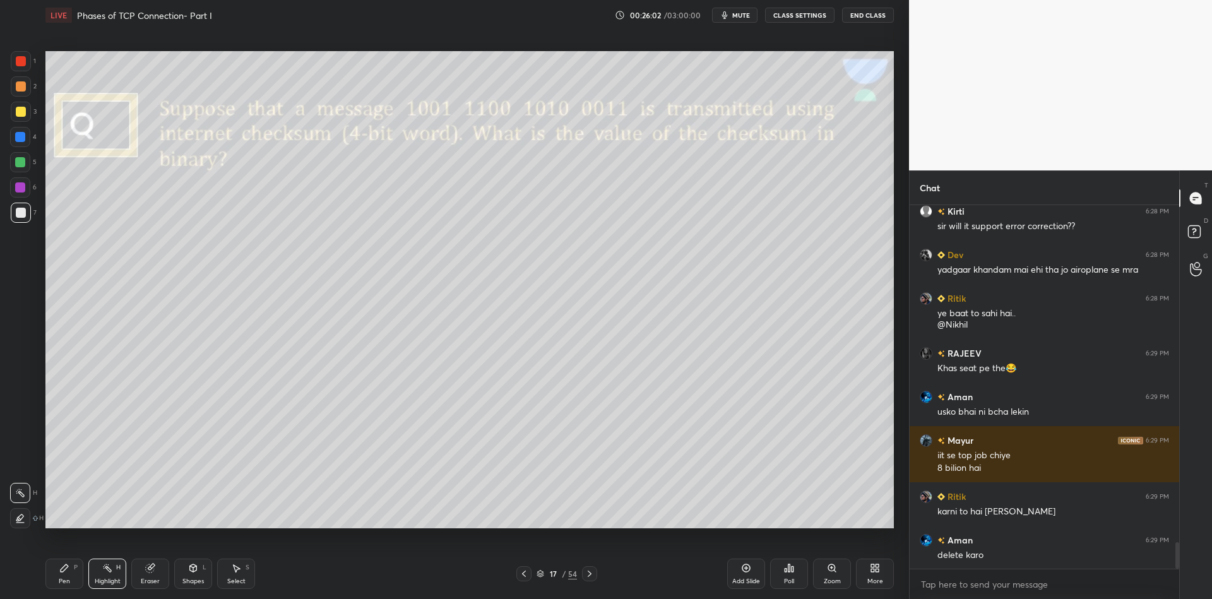
drag, startPoint x: 68, startPoint y: 573, endPoint x: 92, endPoint y: 574, distance: 23.4
click at [75, 572] on div "Pen P" at bounding box center [64, 574] width 38 height 30
click at [109, 575] on div "Highlight H" at bounding box center [107, 574] width 38 height 30
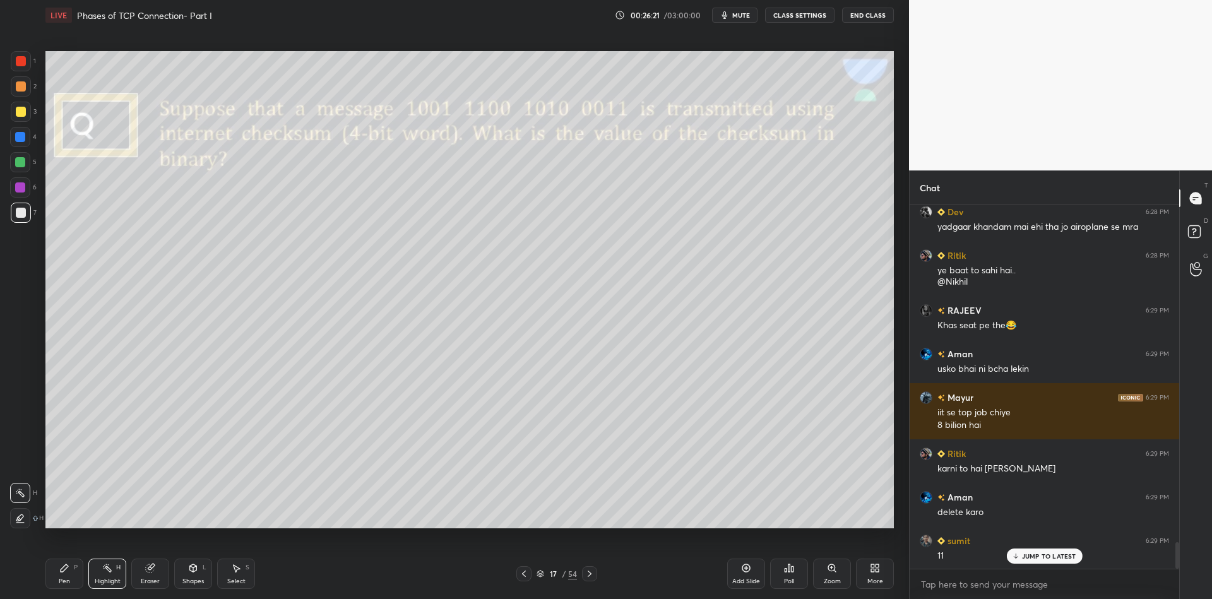
click at [66, 578] on div "Pen" at bounding box center [64, 581] width 11 height 6
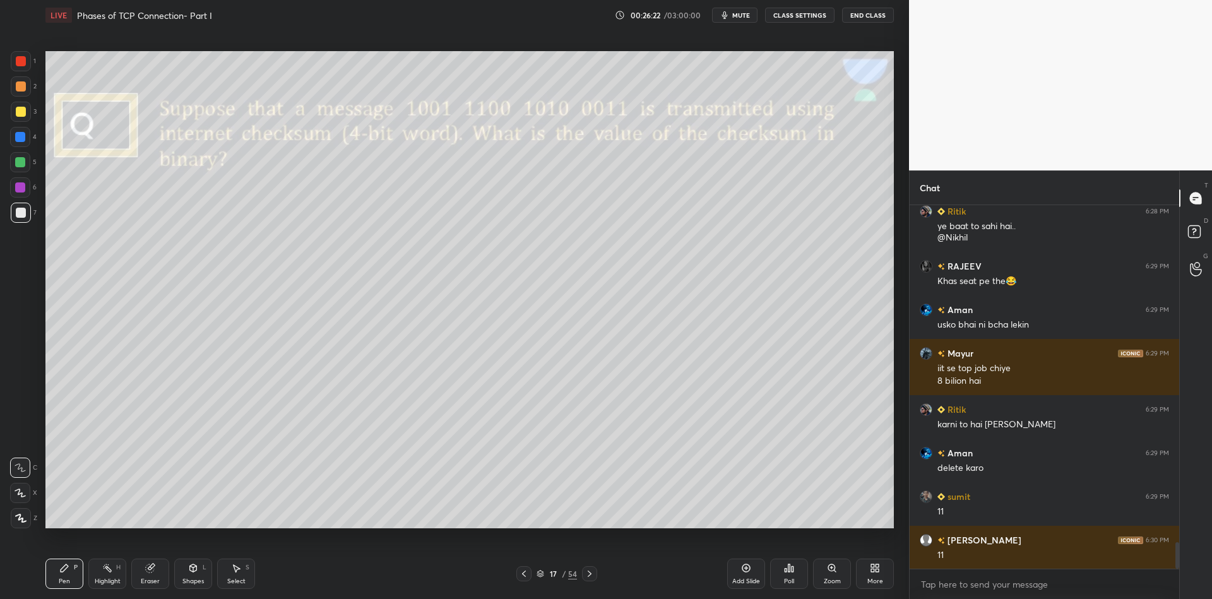
click at [11, 165] on div at bounding box center [20, 162] width 20 height 20
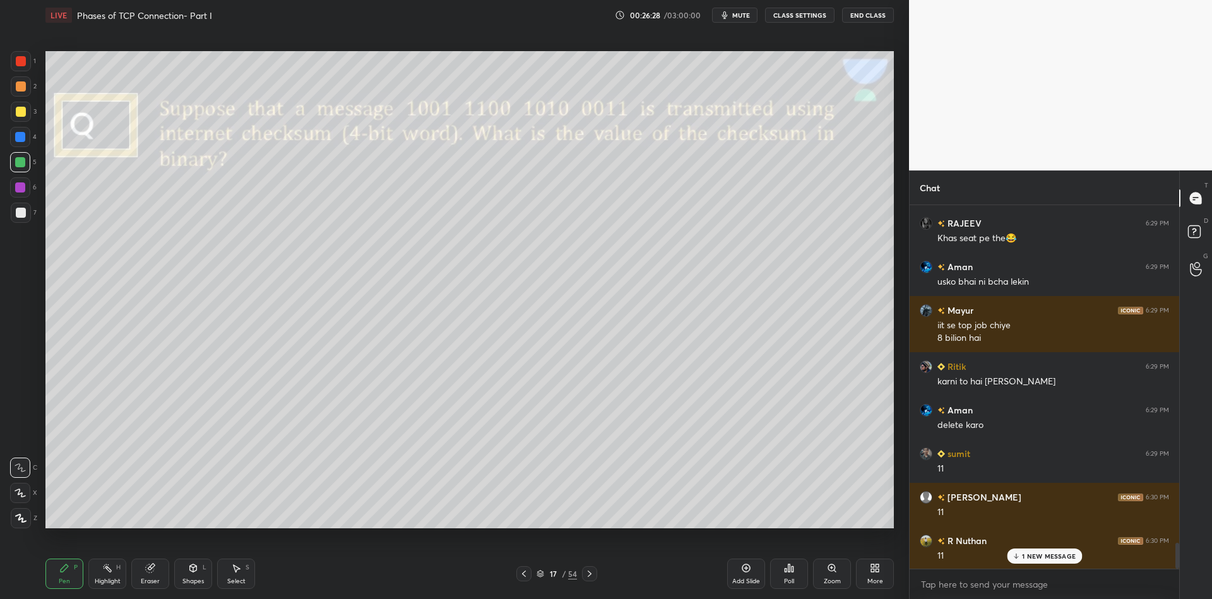
scroll to position [4759, 0]
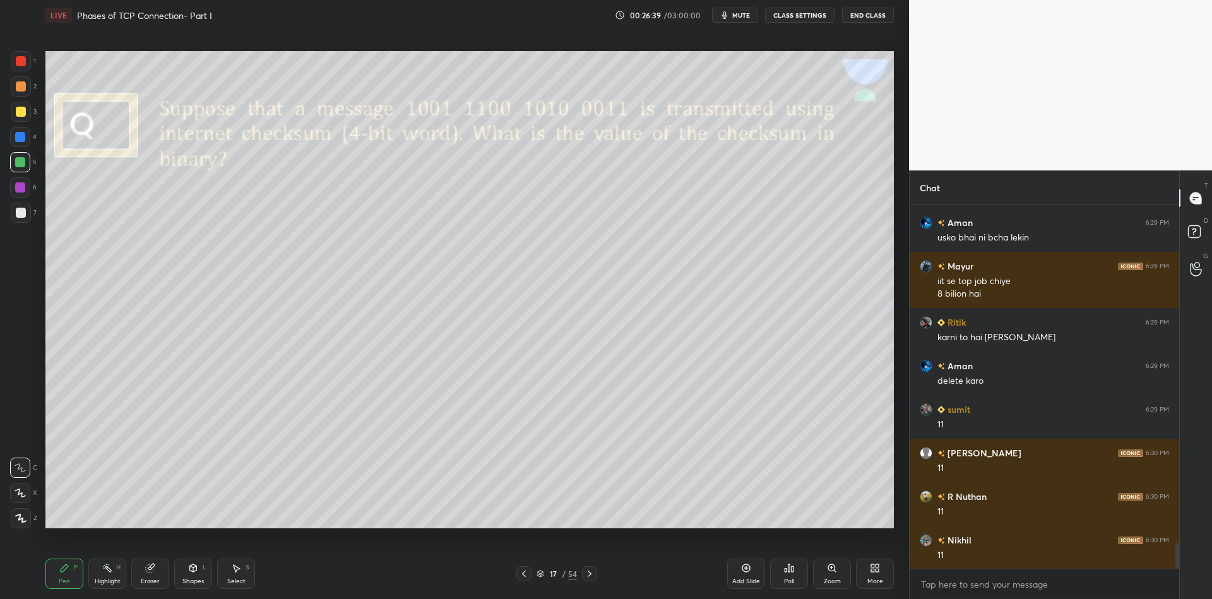
click at [203, 582] on div "Shapes" at bounding box center [192, 581] width 21 height 6
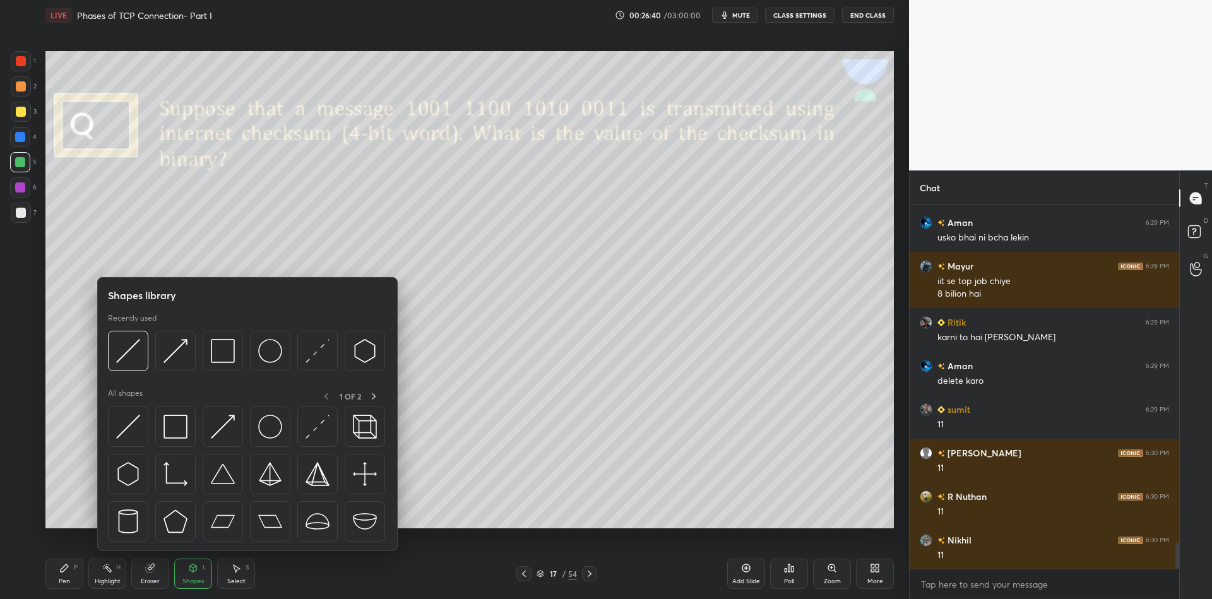
click at [137, 423] on div at bounding box center [128, 426] width 40 height 40
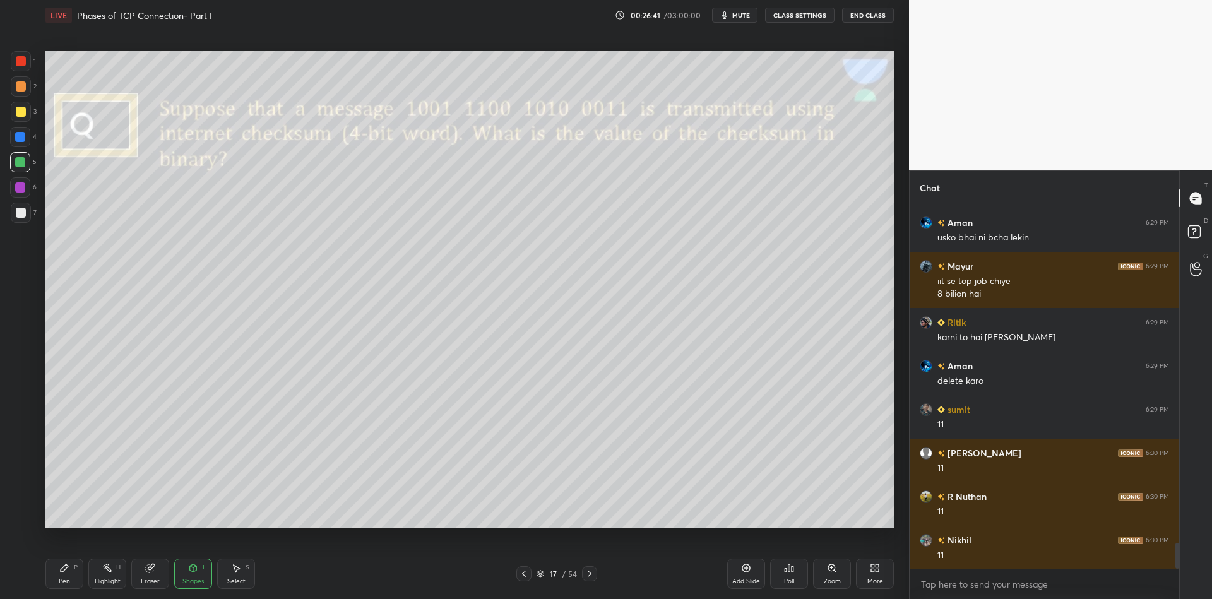
click at [23, 57] on div at bounding box center [21, 61] width 10 height 10
click at [62, 577] on div "Pen P" at bounding box center [64, 574] width 38 height 30
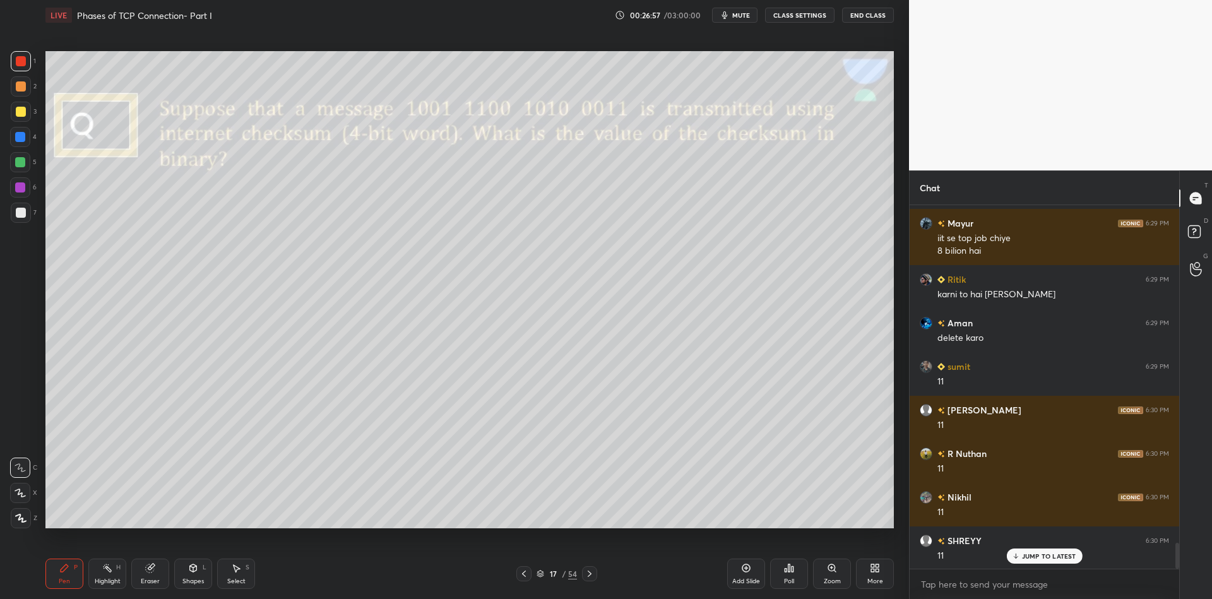
drag, startPoint x: 25, startPoint y: 114, endPoint x: 27, endPoint y: 105, distance: 9.6
click at [27, 116] on div at bounding box center [21, 112] width 20 height 20
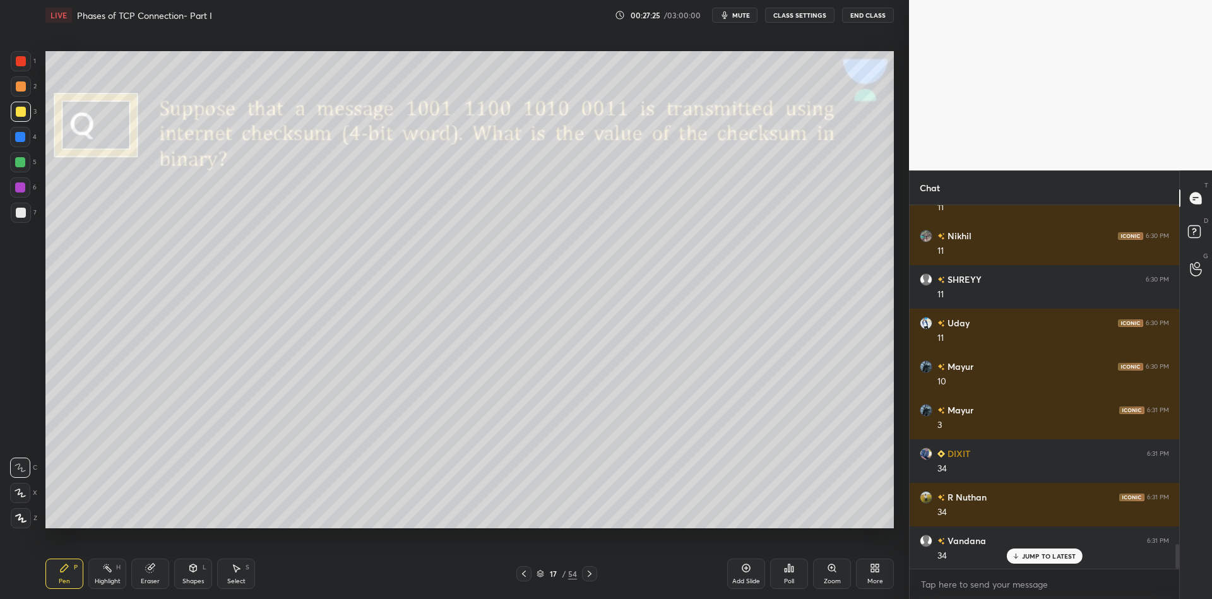
scroll to position [5107, 0]
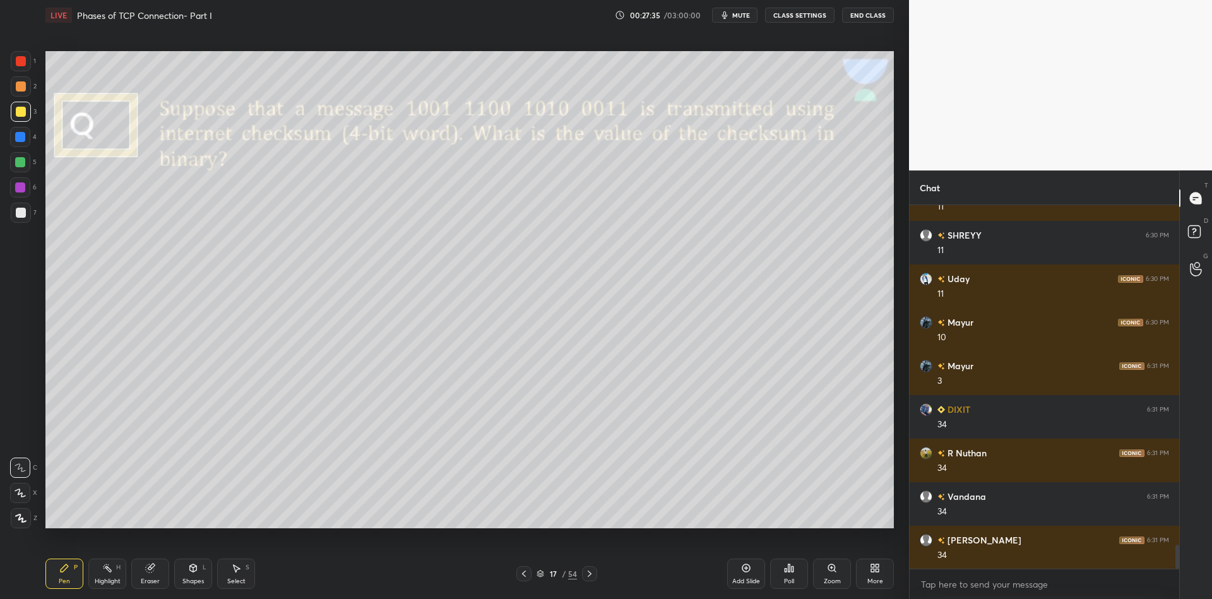
drag, startPoint x: 201, startPoint y: 579, endPoint x: 199, endPoint y: 554, distance: 25.3
click at [199, 579] on div "Shapes" at bounding box center [192, 581] width 21 height 6
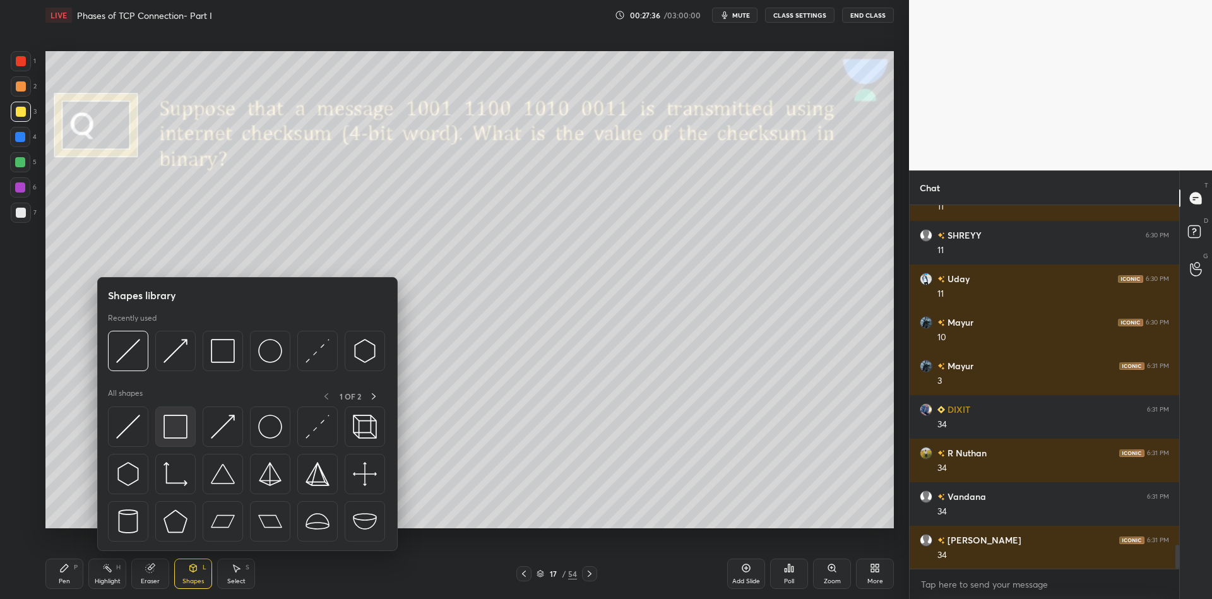
scroll to position [5150, 0]
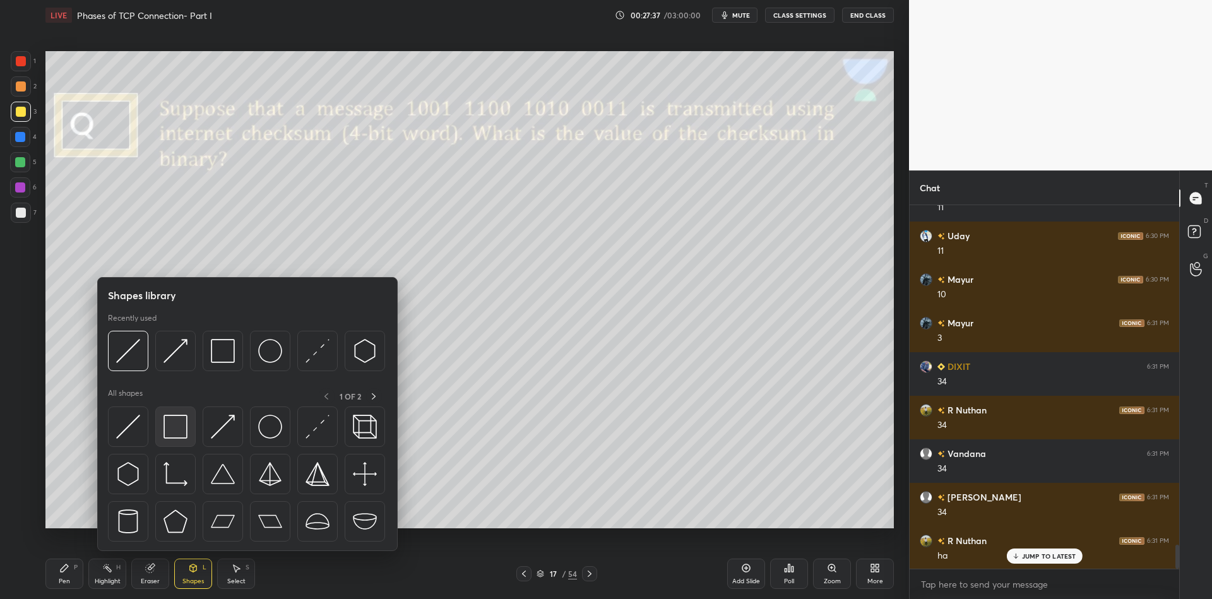
click at [184, 425] on img at bounding box center [175, 427] width 24 height 24
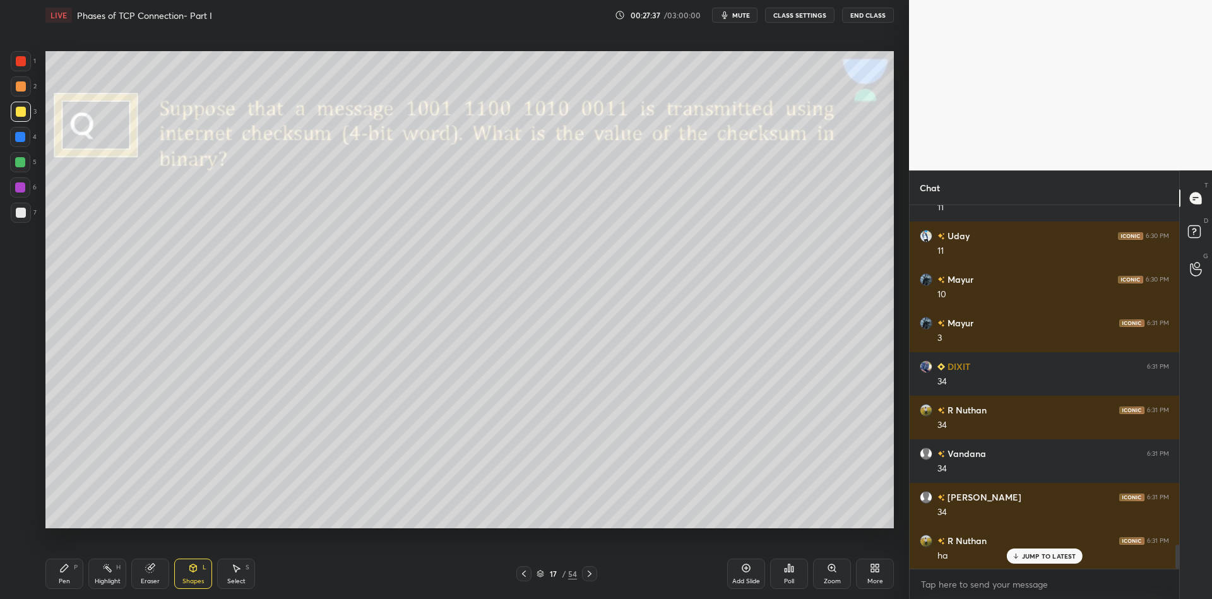
drag, startPoint x: 194, startPoint y: 581, endPoint x: 195, endPoint y: 571, distance: 10.1
click at [195, 578] on div "Shapes" at bounding box center [192, 581] width 21 height 6
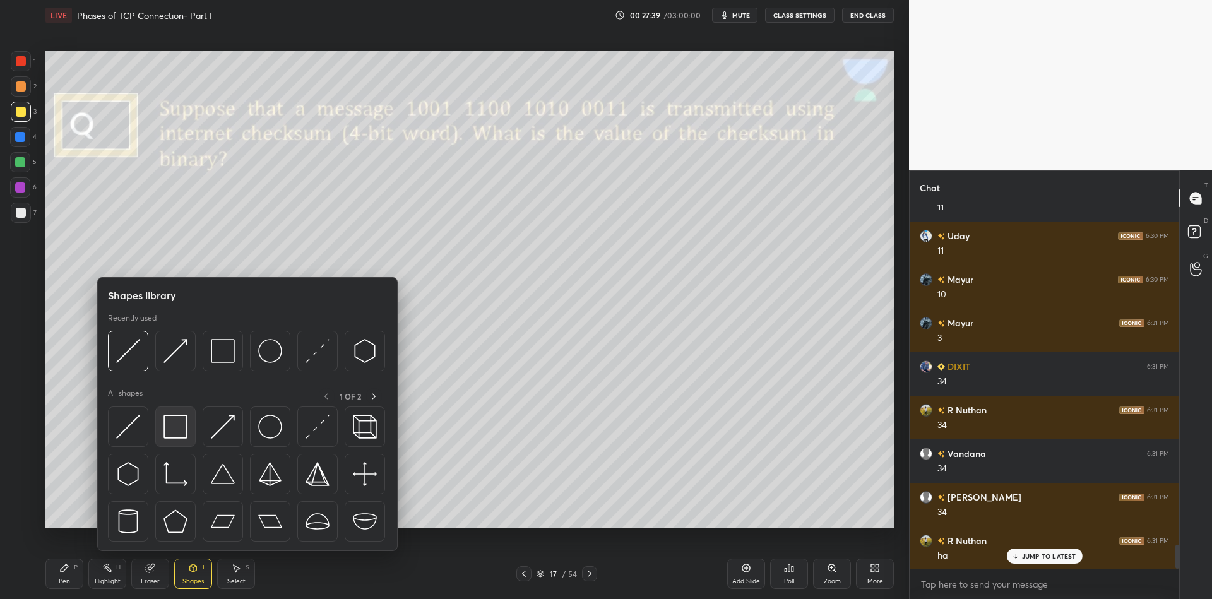
click at [184, 427] on img at bounding box center [175, 427] width 24 height 24
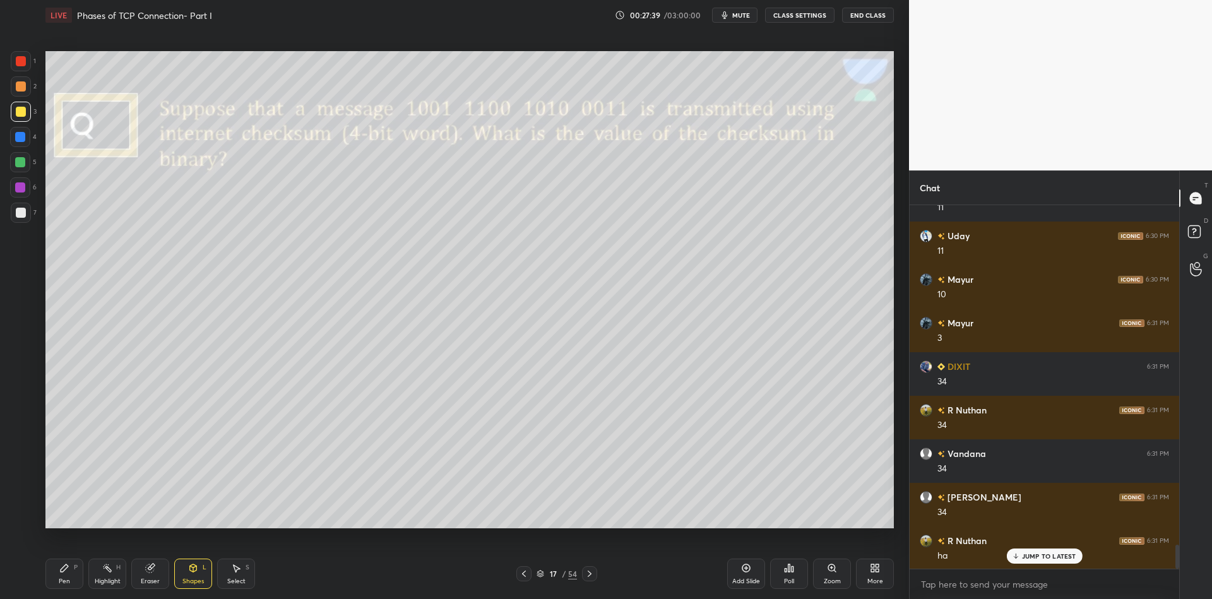
scroll to position [5194, 0]
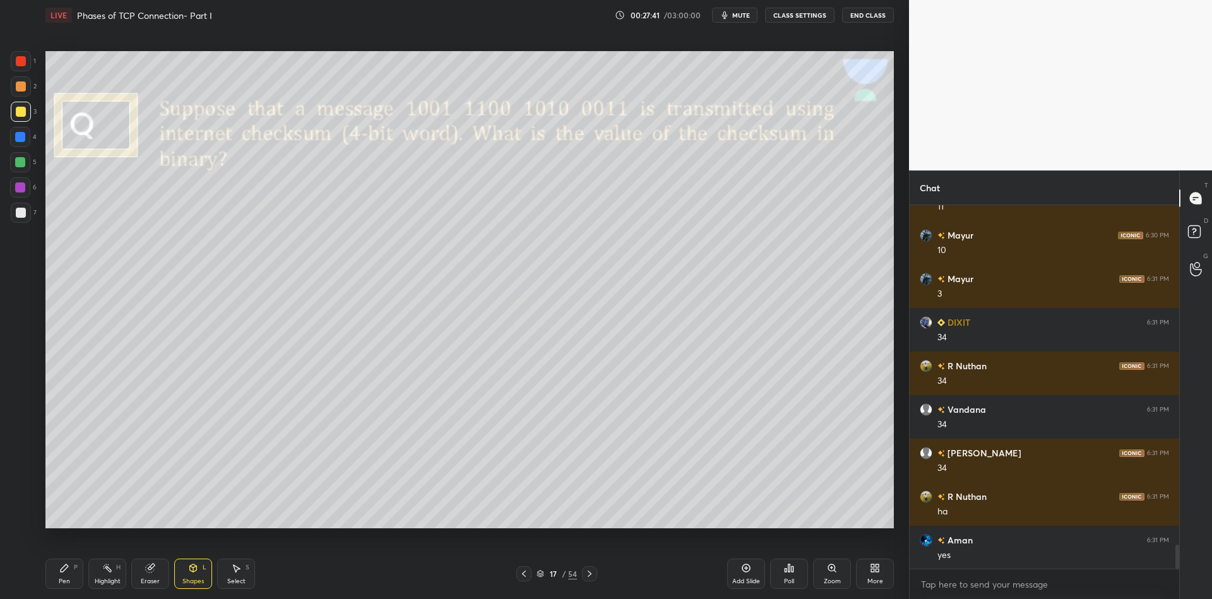
click at [79, 582] on div "Pen P" at bounding box center [64, 574] width 38 height 30
click at [197, 574] on div "Shapes L" at bounding box center [193, 574] width 38 height 30
drag, startPoint x: 196, startPoint y: 580, endPoint x: 190, endPoint y: 558, distance: 22.8
click at [193, 578] on div "Shapes" at bounding box center [192, 581] width 21 height 6
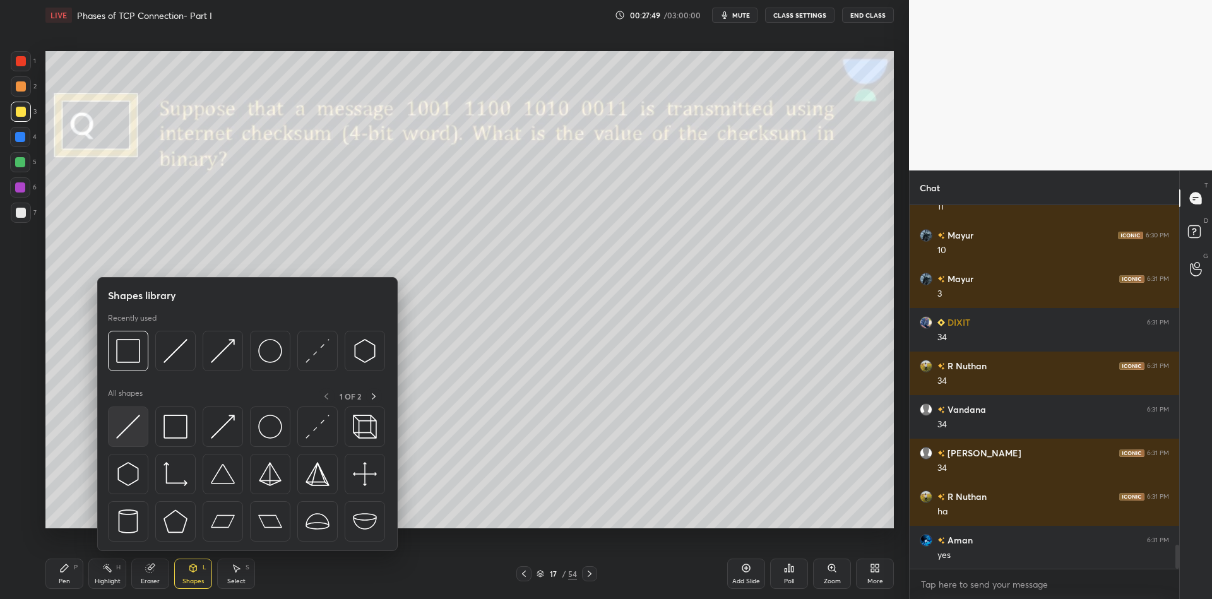
click at [138, 427] on div at bounding box center [128, 426] width 40 height 40
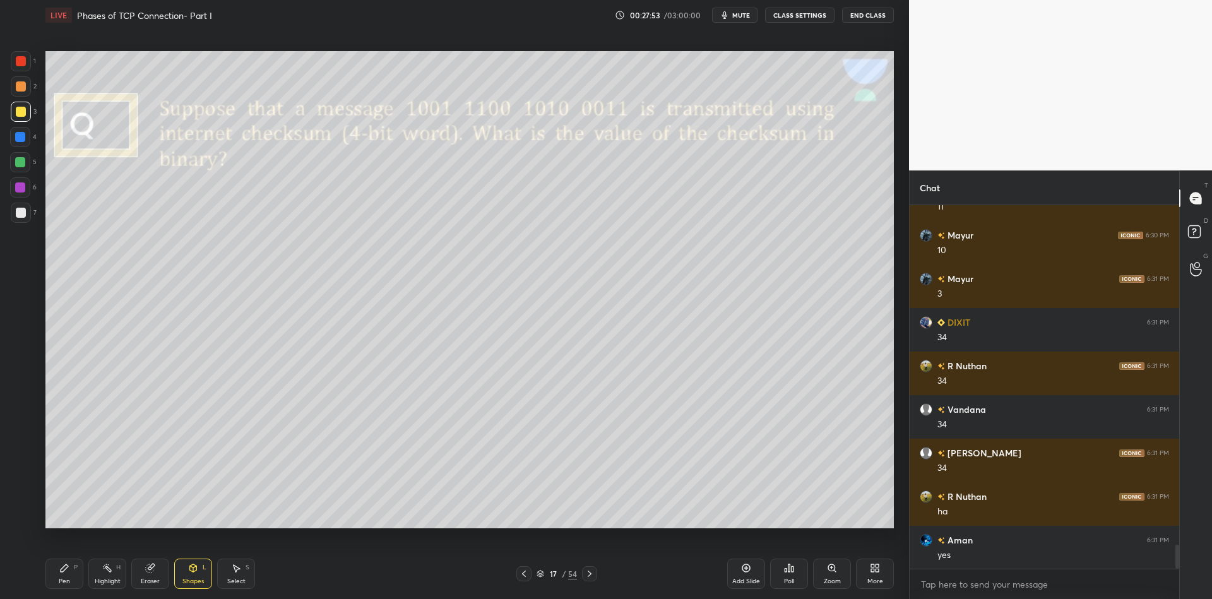
click at [72, 574] on div "Pen P" at bounding box center [64, 574] width 38 height 30
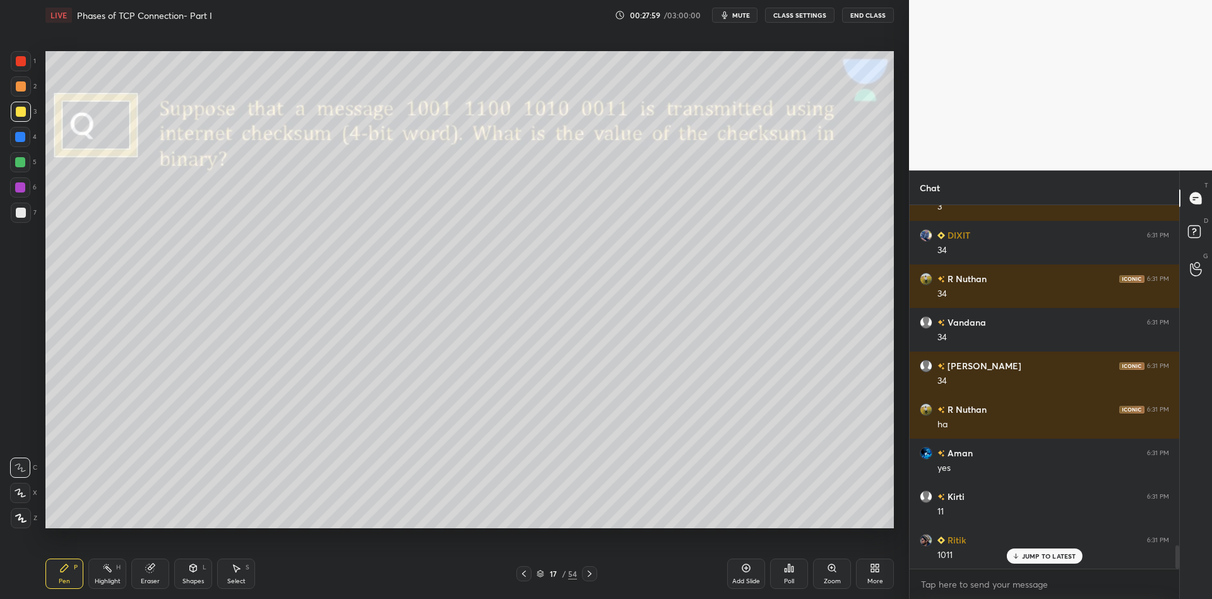
scroll to position [5324, 0]
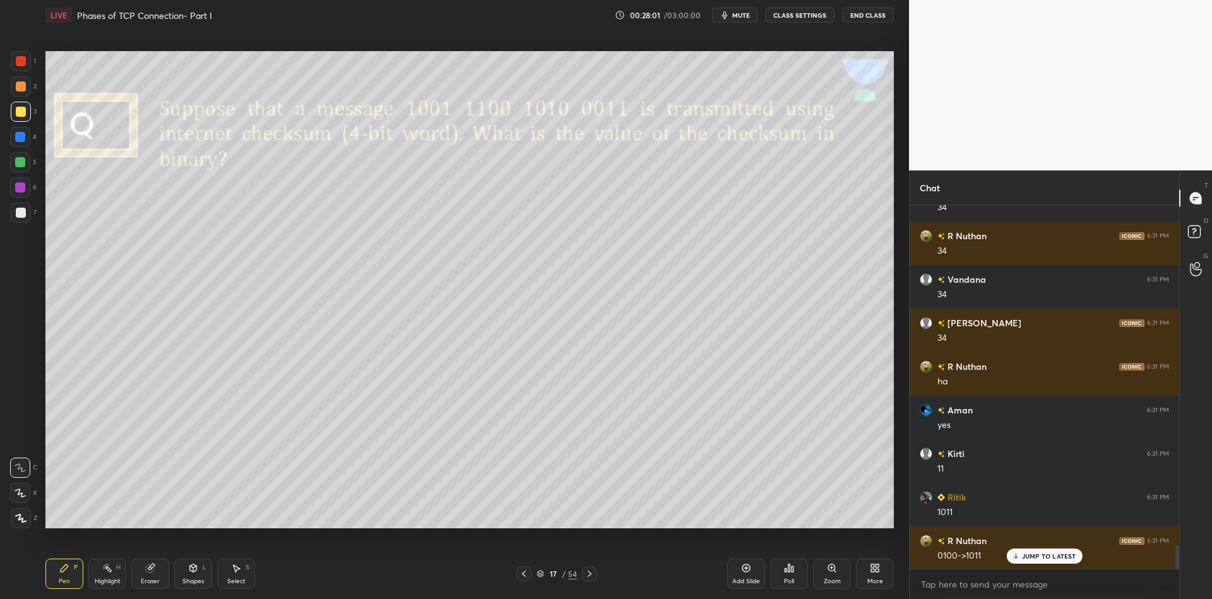
click at [199, 578] on div "Shapes" at bounding box center [192, 581] width 21 height 6
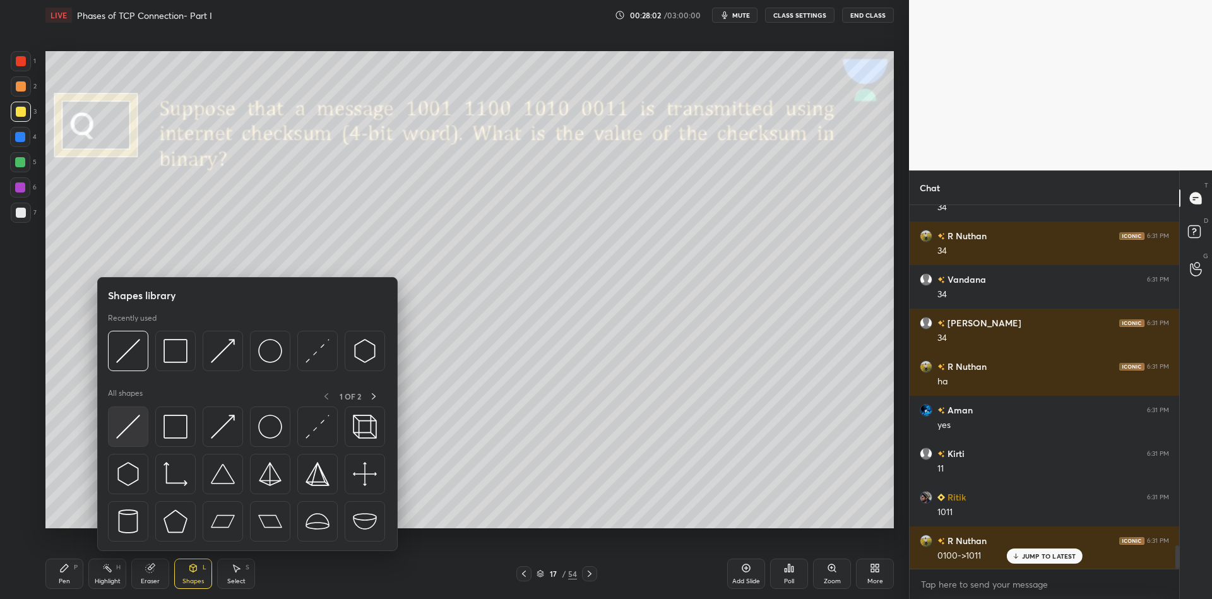
drag, startPoint x: 128, startPoint y: 428, endPoint x: 137, endPoint y: 422, distance: 10.5
click at [137, 422] on div at bounding box center [128, 426] width 40 height 40
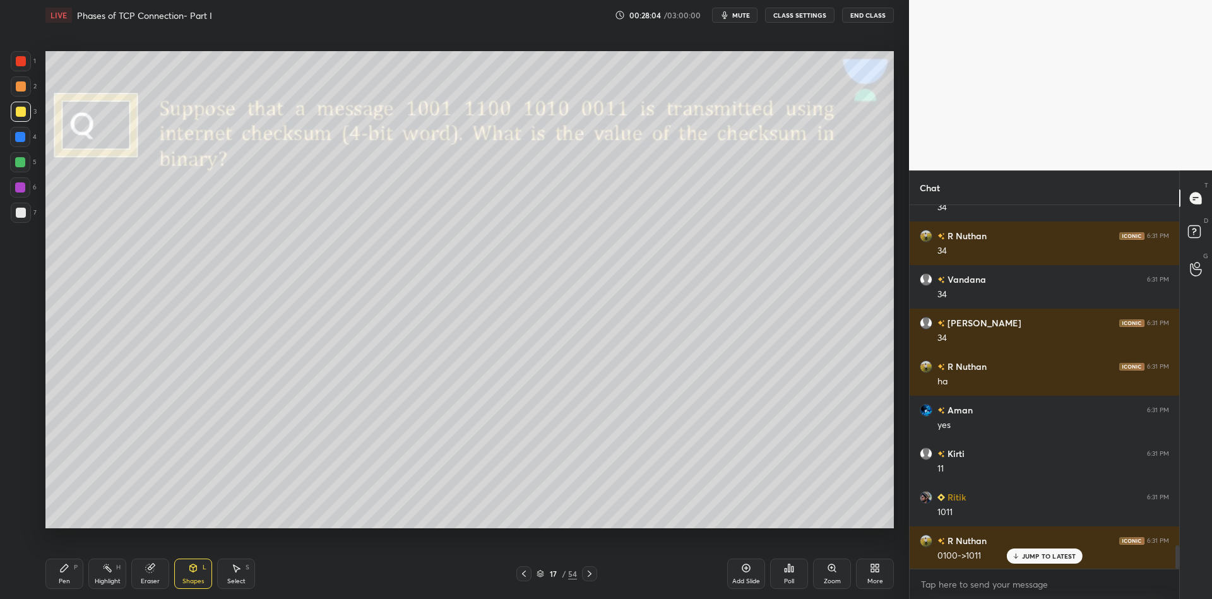
click at [187, 575] on div "Shapes L" at bounding box center [193, 574] width 38 height 30
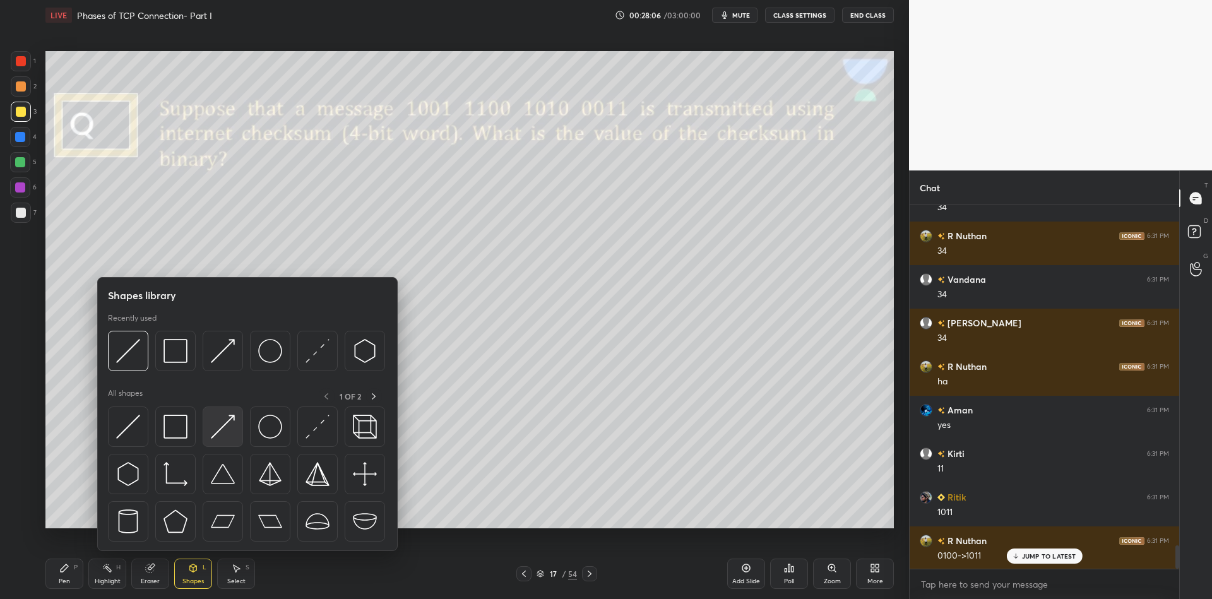
click at [224, 426] on img at bounding box center [223, 427] width 24 height 24
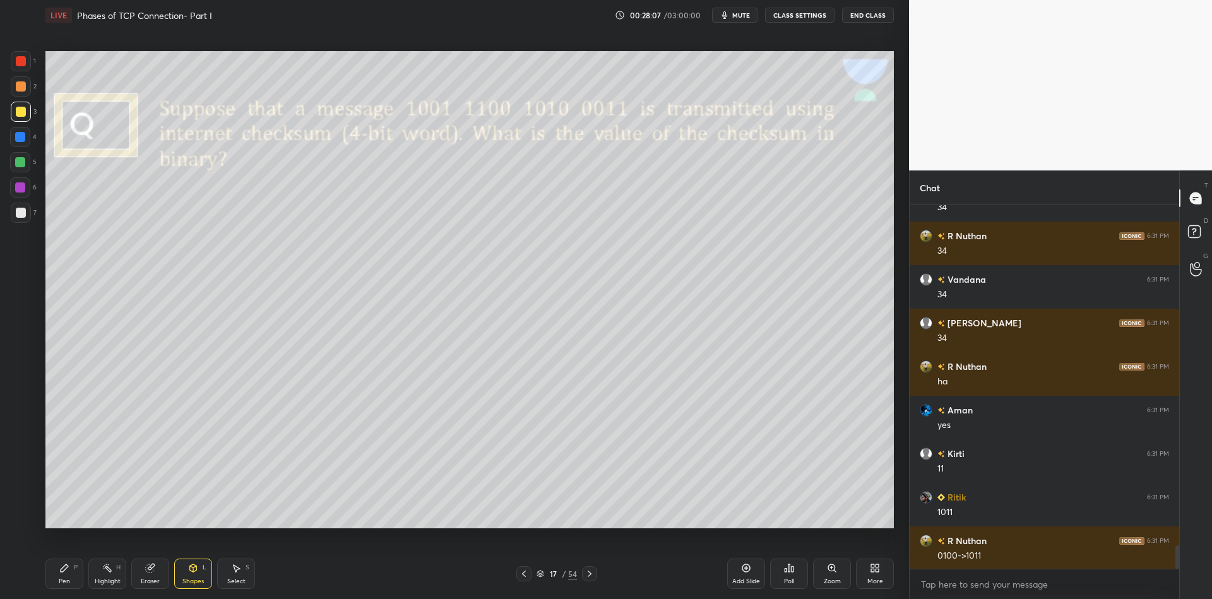
scroll to position [5369, 0]
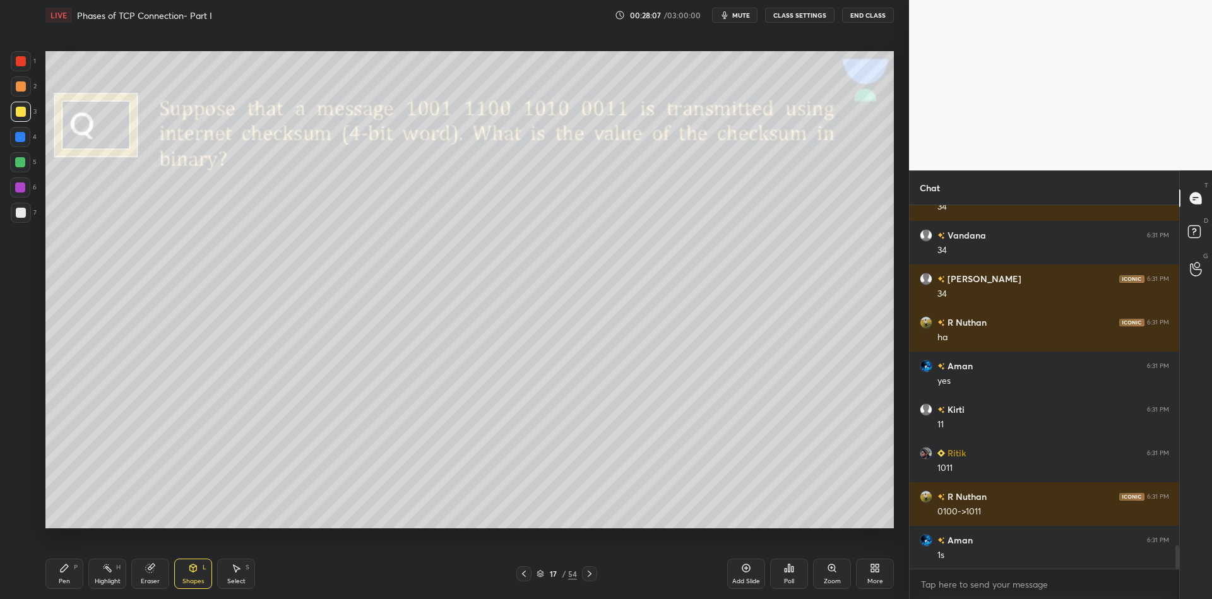
click at [71, 574] on div "Pen P" at bounding box center [64, 574] width 38 height 30
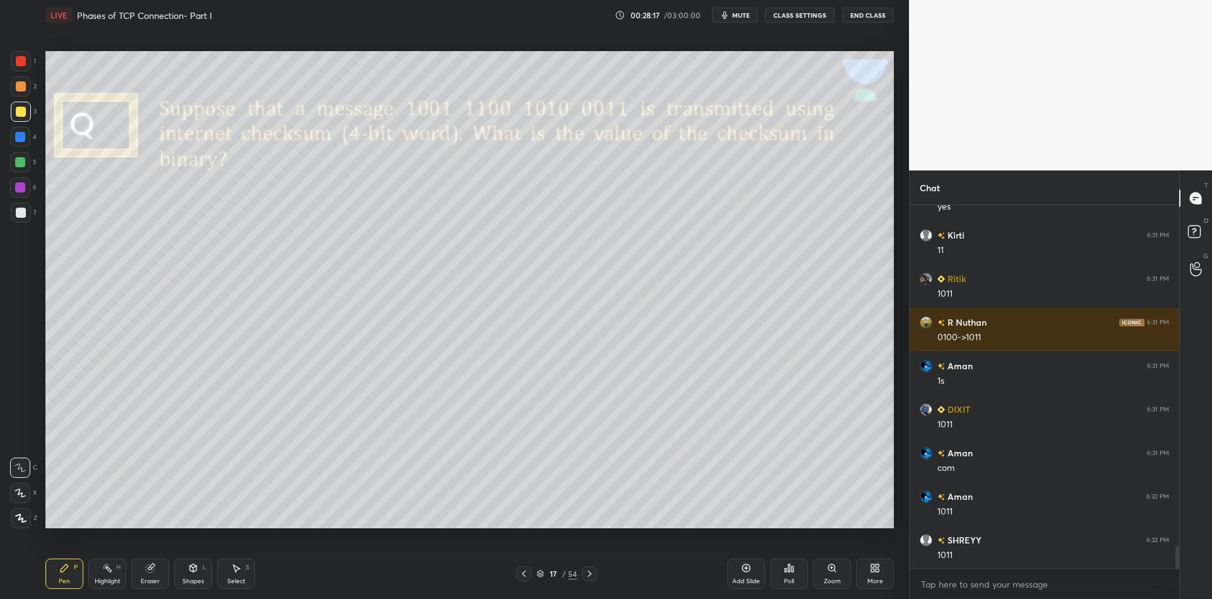
scroll to position [5586, 0]
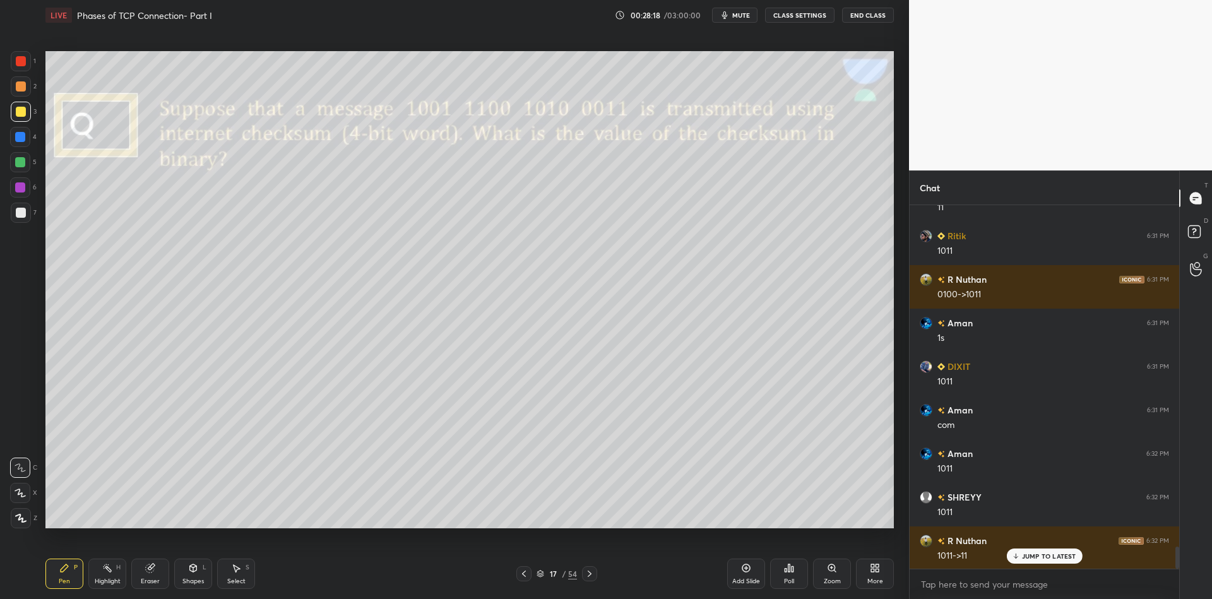
click at [194, 574] on div "Shapes L" at bounding box center [193, 574] width 38 height 30
click at [153, 572] on icon at bounding box center [150, 568] width 10 height 10
drag, startPoint x: 107, startPoint y: 586, endPoint x: 129, endPoint y: 542, distance: 49.1
click at [104, 584] on div "Highlight" at bounding box center [108, 581] width 26 height 6
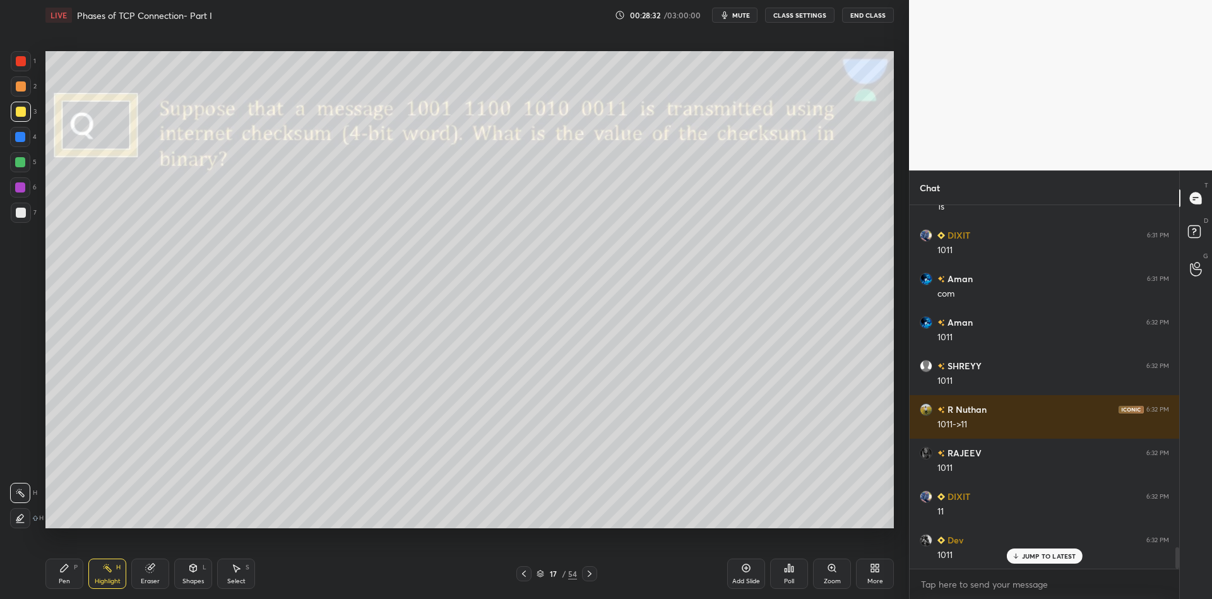
scroll to position [5760, 0]
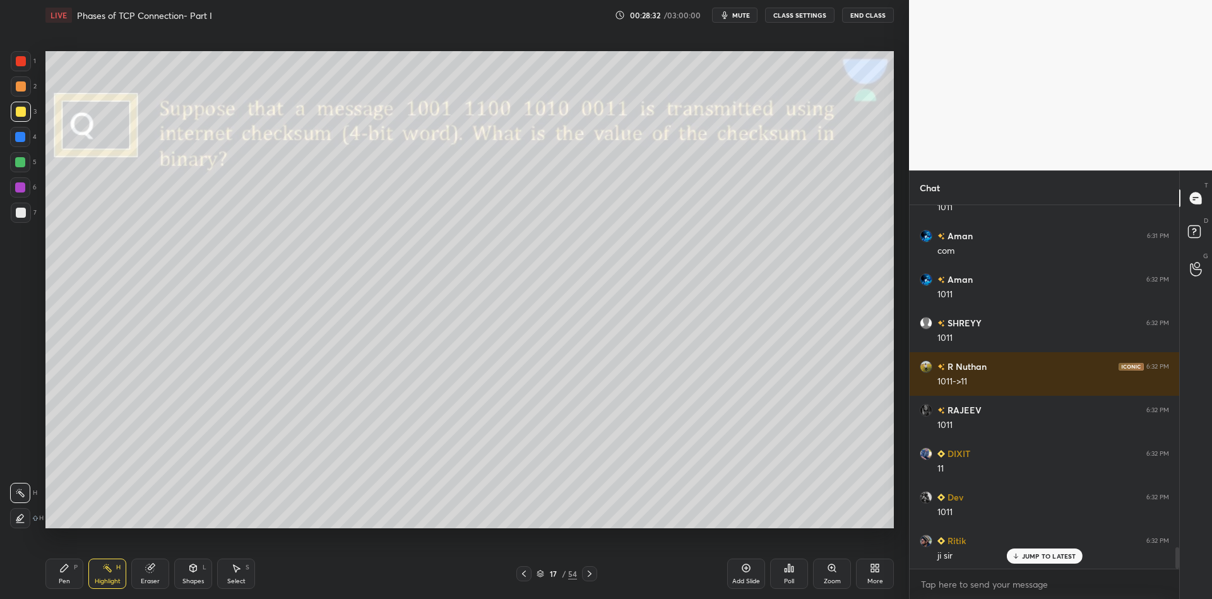
click at [540, 572] on icon at bounding box center [540, 574] width 8 height 8
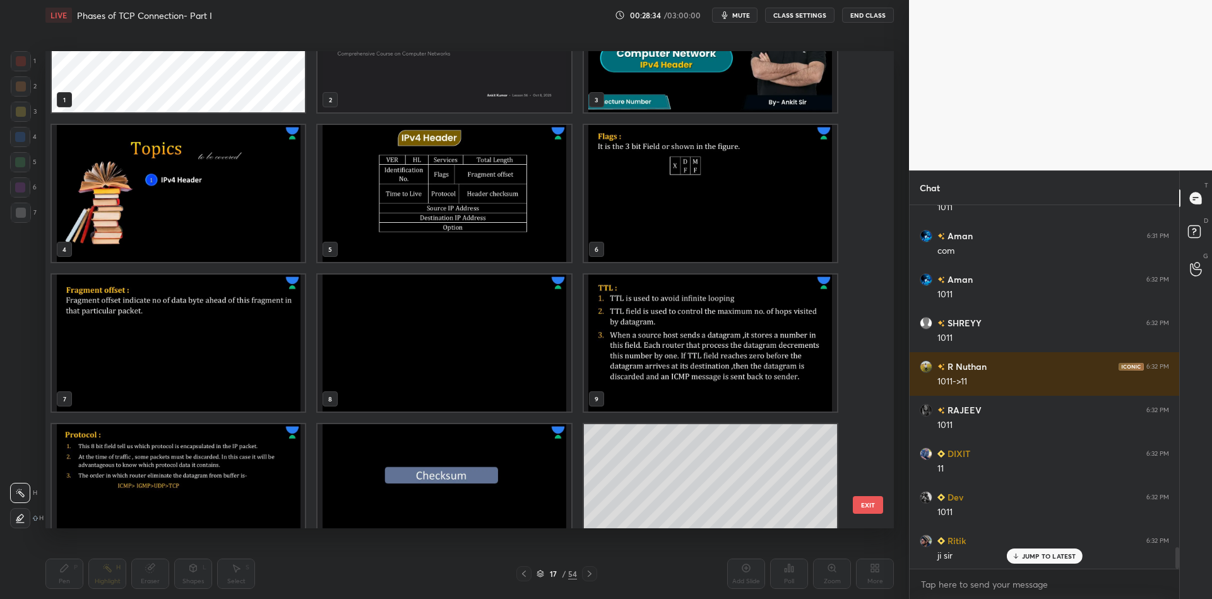
scroll to position [74, 0]
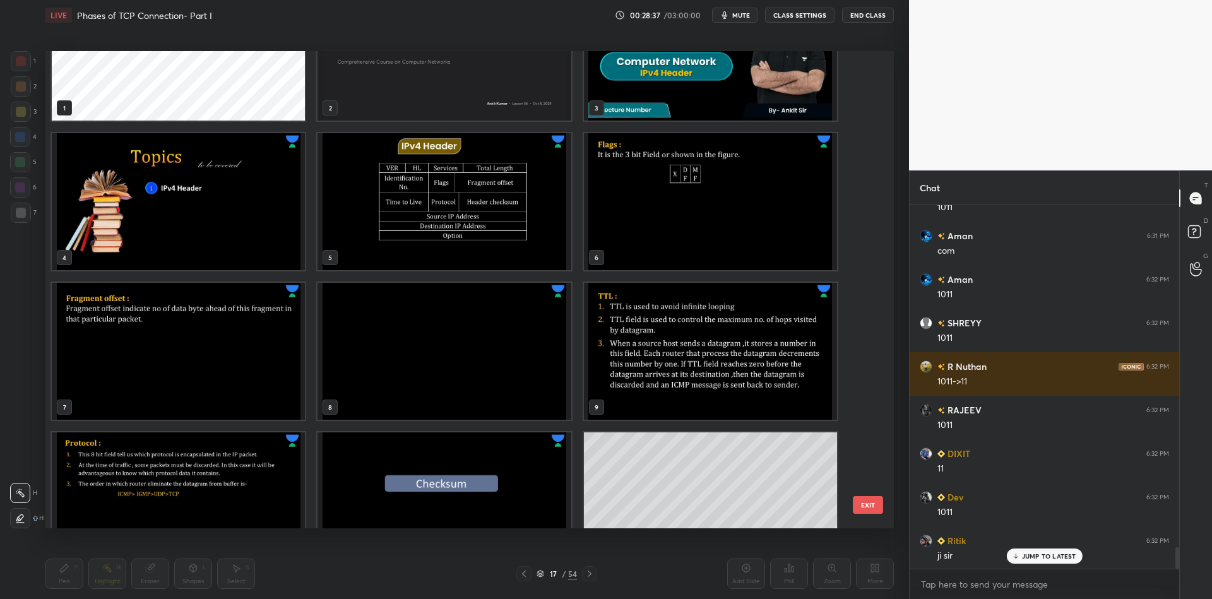
click at [439, 201] on img "grid" at bounding box center [443, 201] width 253 height 137
click at [863, 503] on button "EXIT" at bounding box center [868, 505] width 30 height 18
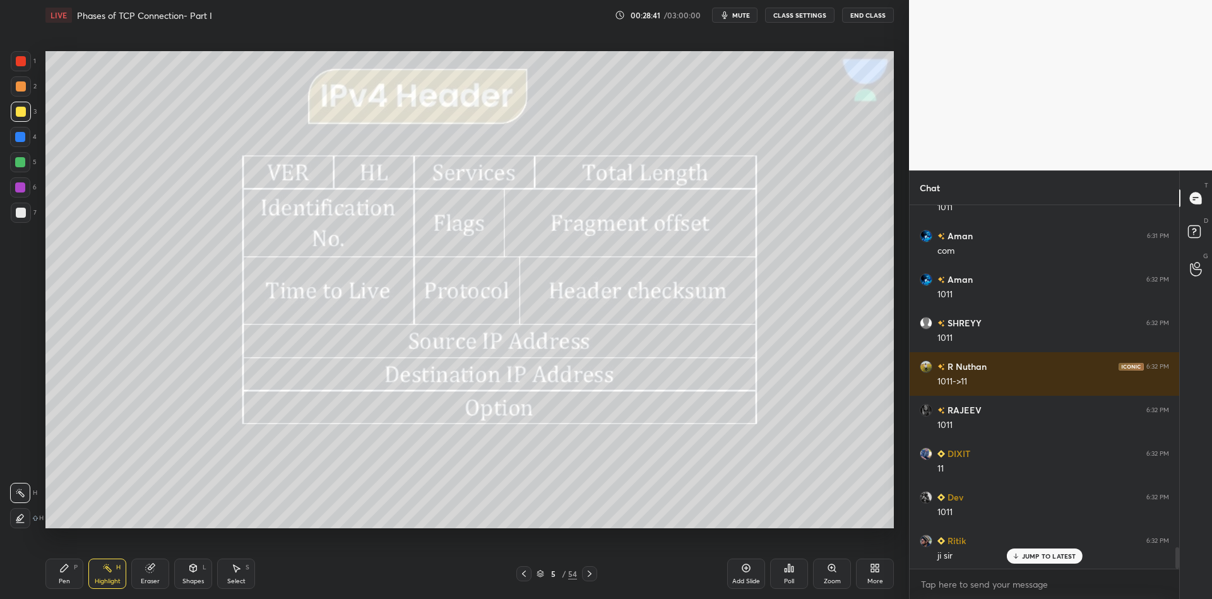
drag, startPoint x: 71, startPoint y: 574, endPoint x: 64, endPoint y: 533, distance: 41.6
click at [71, 572] on div "Pen P" at bounding box center [64, 574] width 38 height 30
click at [20, 148] on div "4" at bounding box center [23, 139] width 27 height 25
click at [18, 165] on div at bounding box center [20, 162] width 10 height 10
drag, startPoint x: 108, startPoint y: 576, endPoint x: 118, endPoint y: 566, distance: 14.3
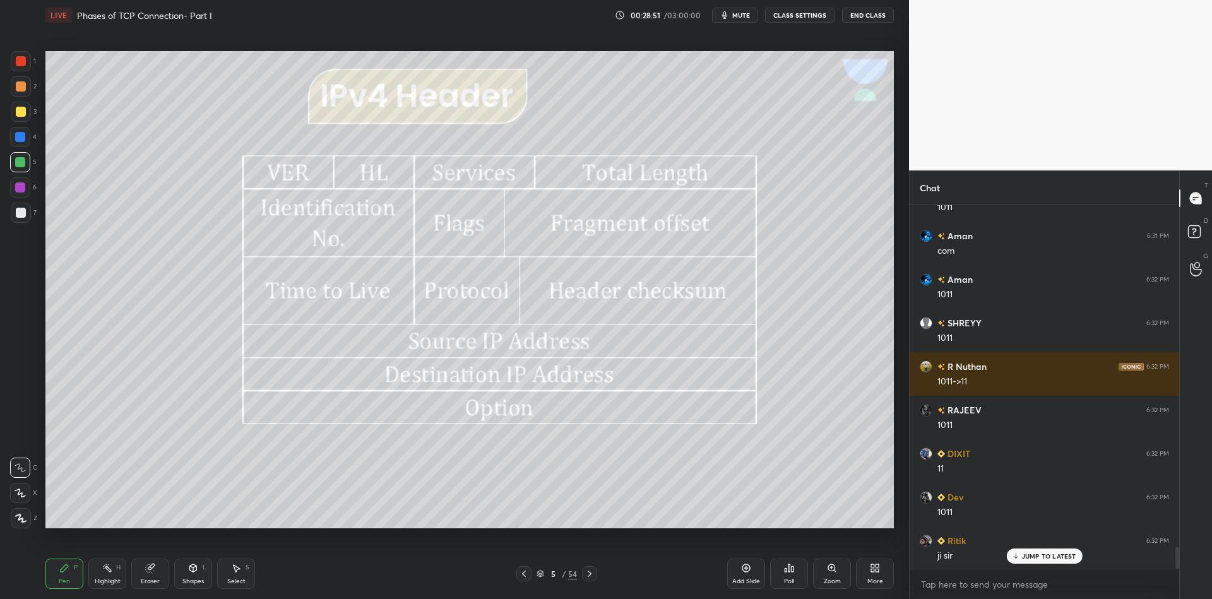
click at [107, 574] on div "Highlight H" at bounding box center [107, 574] width 38 height 30
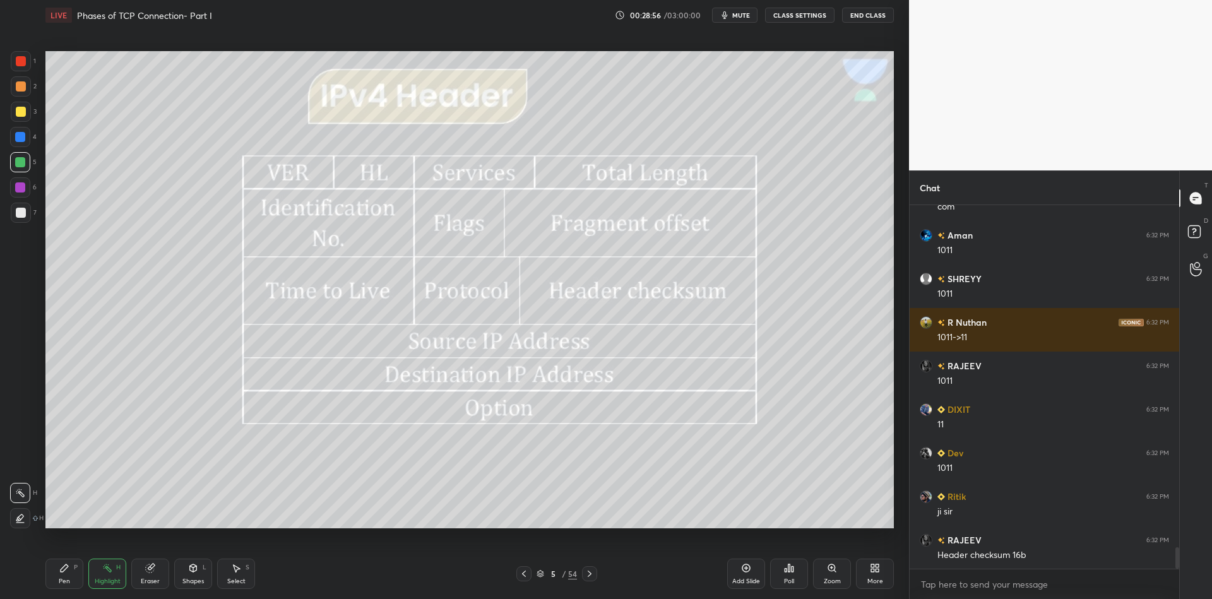
click at [538, 572] on icon at bounding box center [540, 572] width 6 height 3
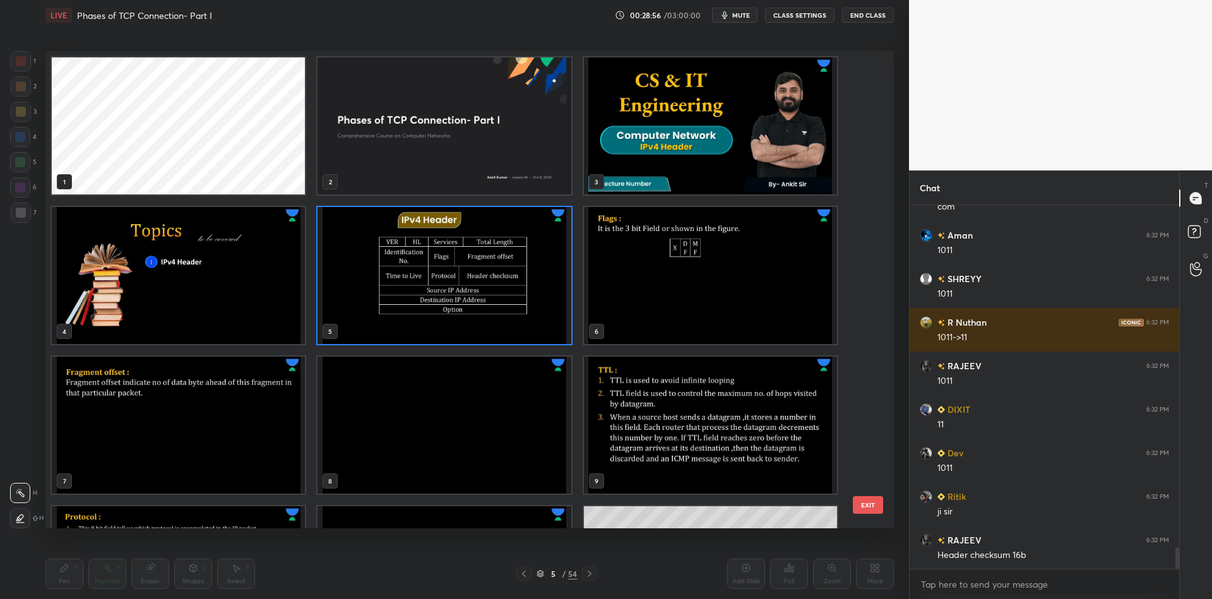
scroll to position [473, 842]
click at [868, 497] on button "EXIT" at bounding box center [868, 505] width 30 height 18
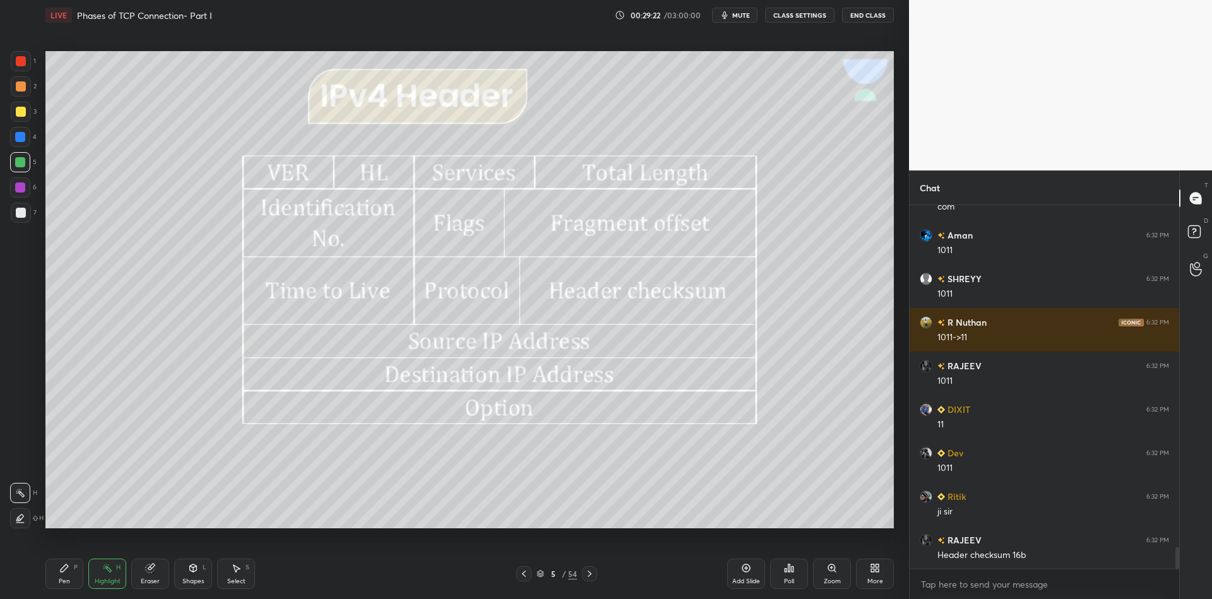
scroll to position [5847, 0]
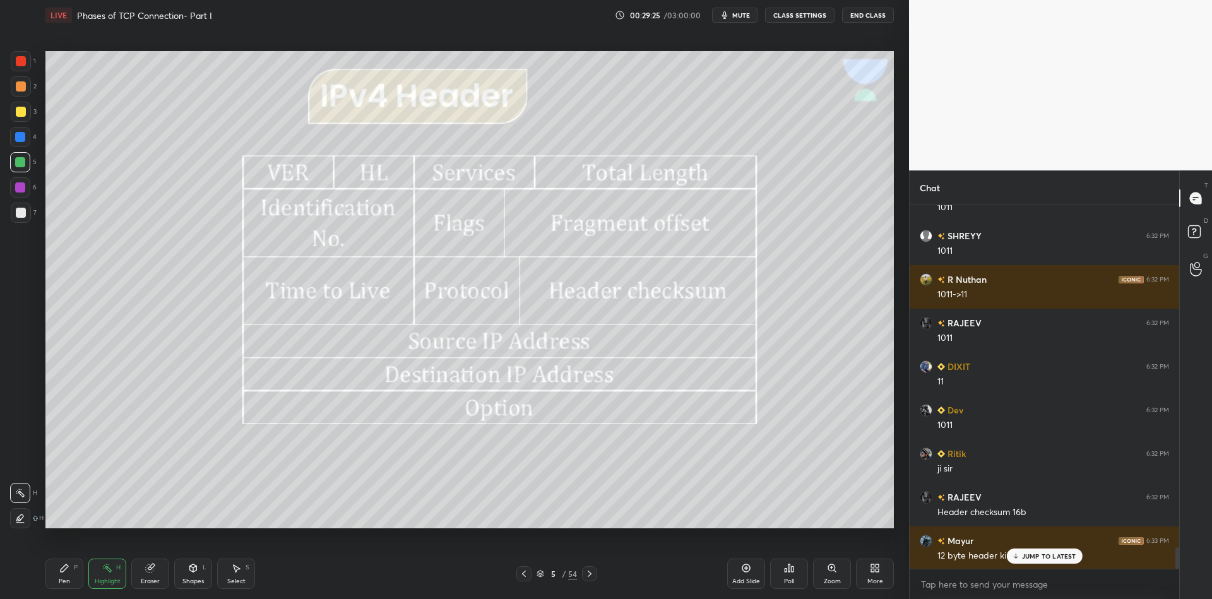
click at [1050, 552] on p "JUMP TO LATEST" at bounding box center [1049, 556] width 54 height 8
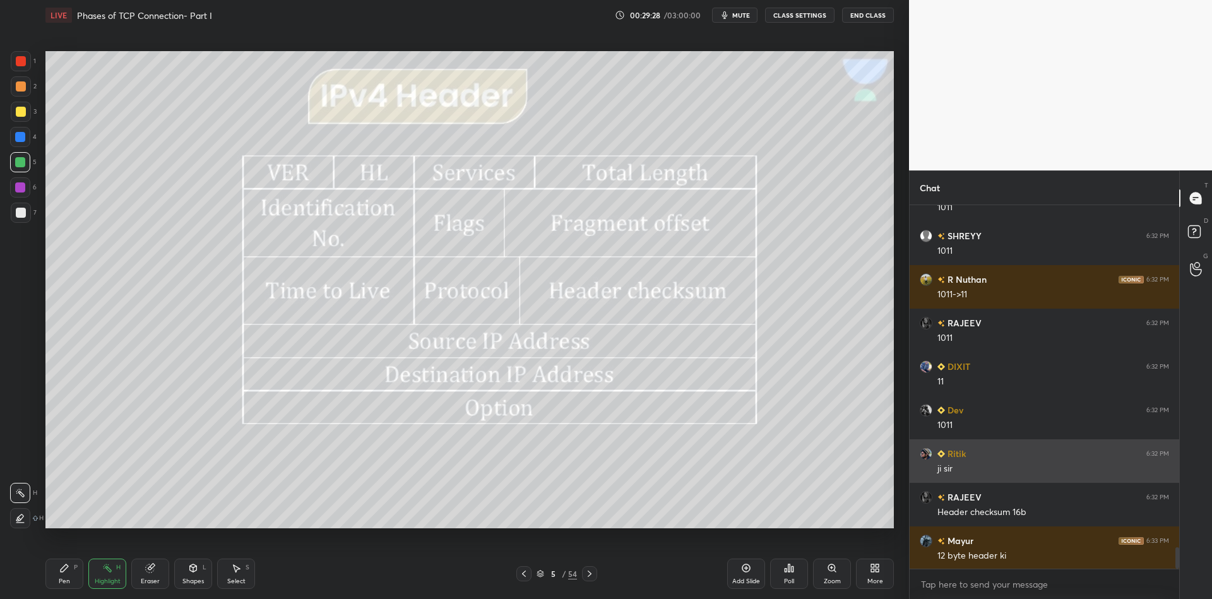
scroll to position [5891, 0]
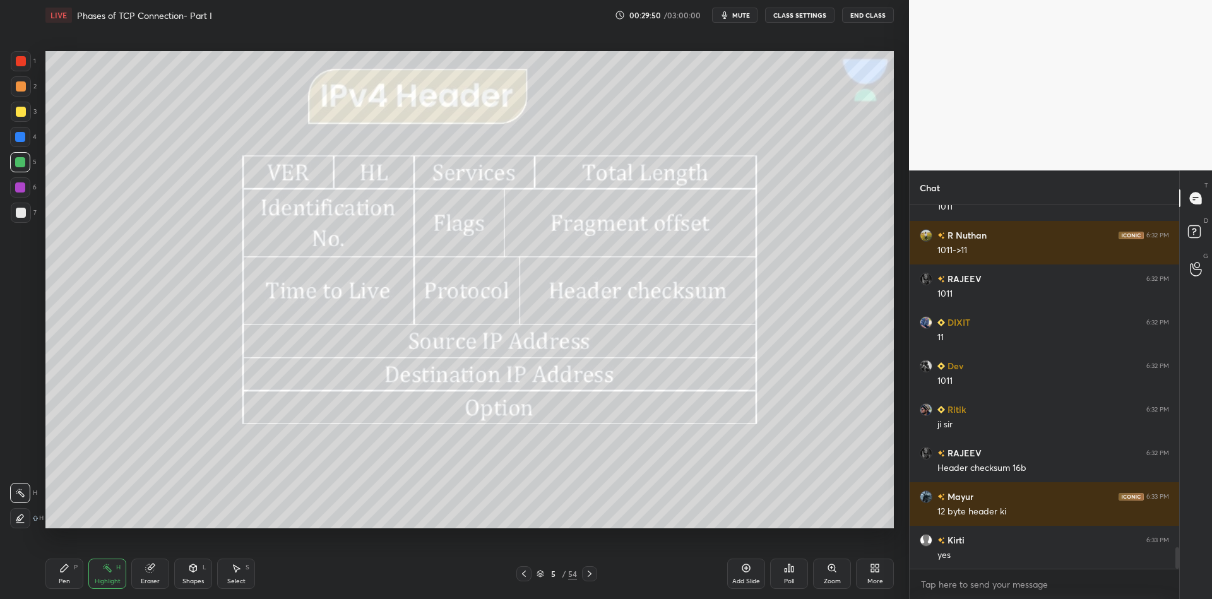
drag, startPoint x: 56, startPoint y: 579, endPoint x: 62, endPoint y: 573, distance: 8.0
click at [61, 574] on div "Pen P" at bounding box center [64, 574] width 38 height 30
drag, startPoint x: 104, startPoint y: 571, endPoint x: 132, endPoint y: 550, distance: 35.1
click at [105, 569] on icon at bounding box center [107, 568] width 10 height 10
click at [541, 575] on icon at bounding box center [540, 575] width 6 height 2
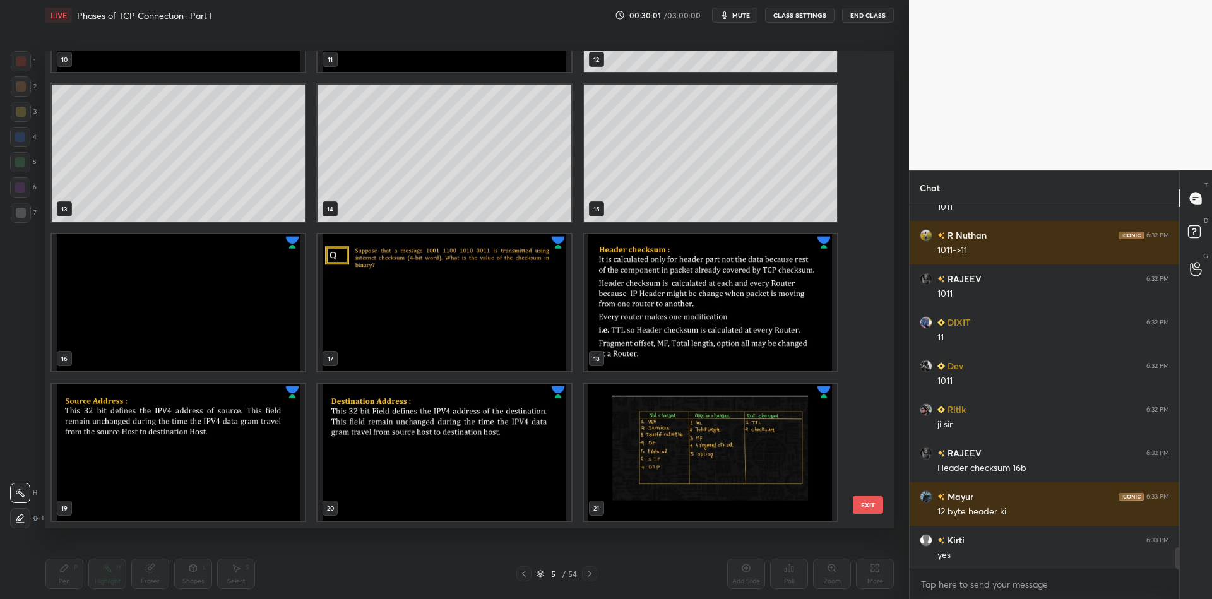
scroll to position [571, 0]
click at [664, 304] on img "grid" at bounding box center [710, 303] width 253 height 137
click at [870, 501] on button "EXIT" at bounding box center [868, 505] width 30 height 18
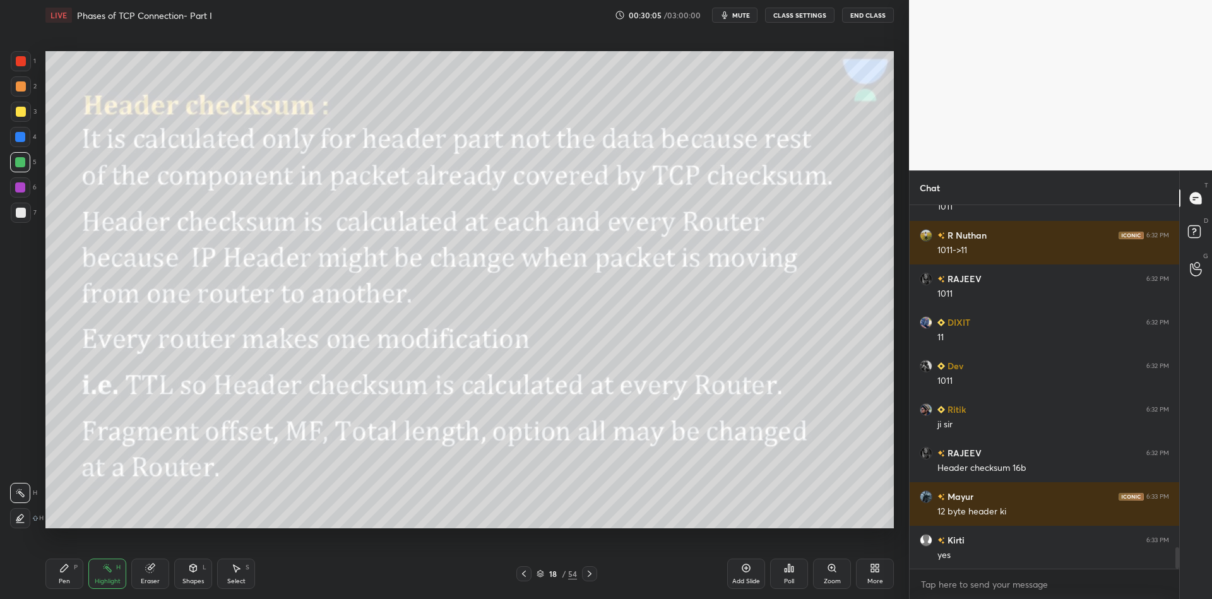
click at [193, 572] on div "Shapes L" at bounding box center [193, 574] width 38 height 30
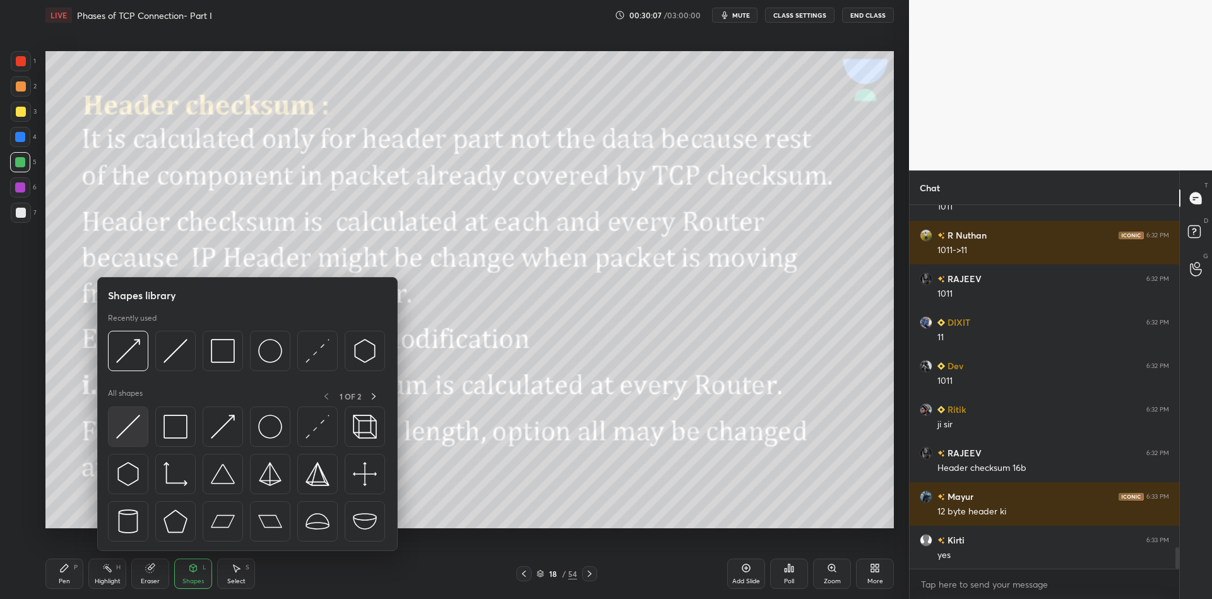
click at [133, 425] on img at bounding box center [128, 427] width 24 height 24
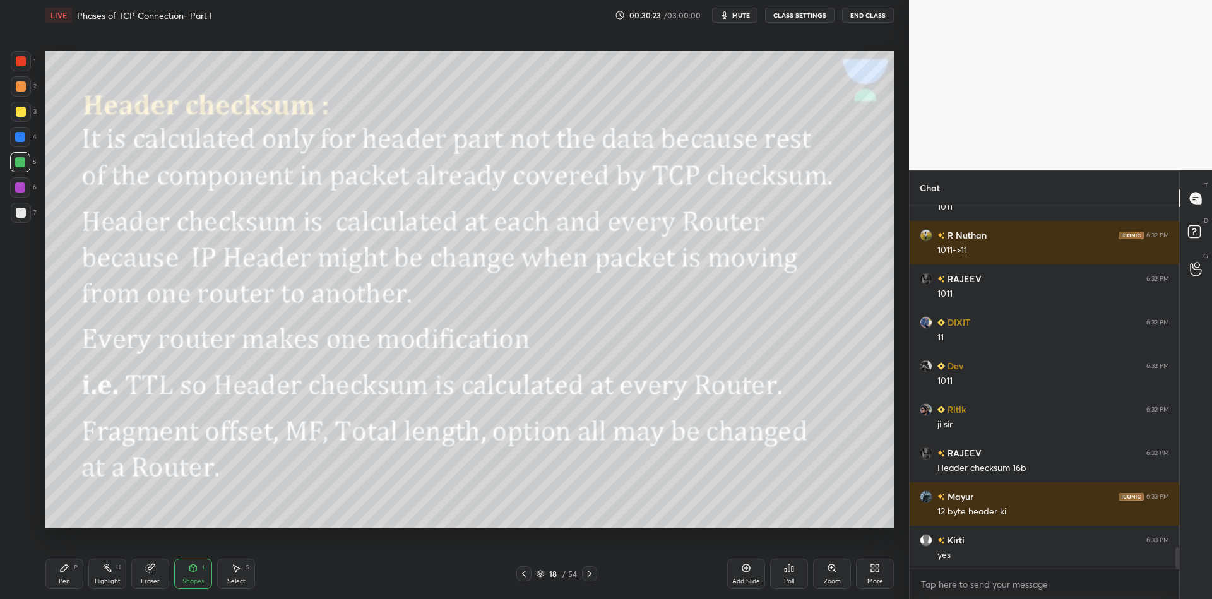
drag, startPoint x: 71, startPoint y: 576, endPoint x: 110, endPoint y: 573, distance: 38.6
click at [76, 575] on div "Pen P" at bounding box center [64, 574] width 38 height 30
click at [115, 574] on div "Highlight H" at bounding box center [107, 574] width 38 height 30
click at [746, 572] on div "Add Slide" at bounding box center [746, 574] width 38 height 30
click at [73, 578] on div "Pen P" at bounding box center [64, 574] width 38 height 30
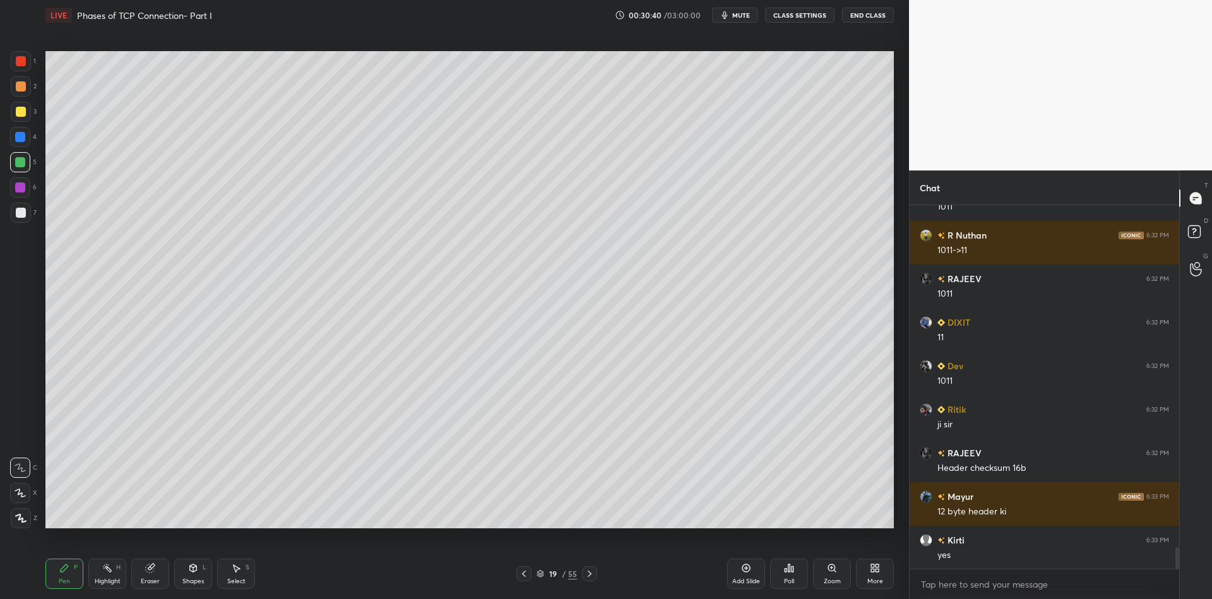
drag, startPoint x: 199, startPoint y: 579, endPoint x: 198, endPoint y: 555, distance: 24.0
click at [196, 579] on div "Shapes" at bounding box center [192, 581] width 21 height 6
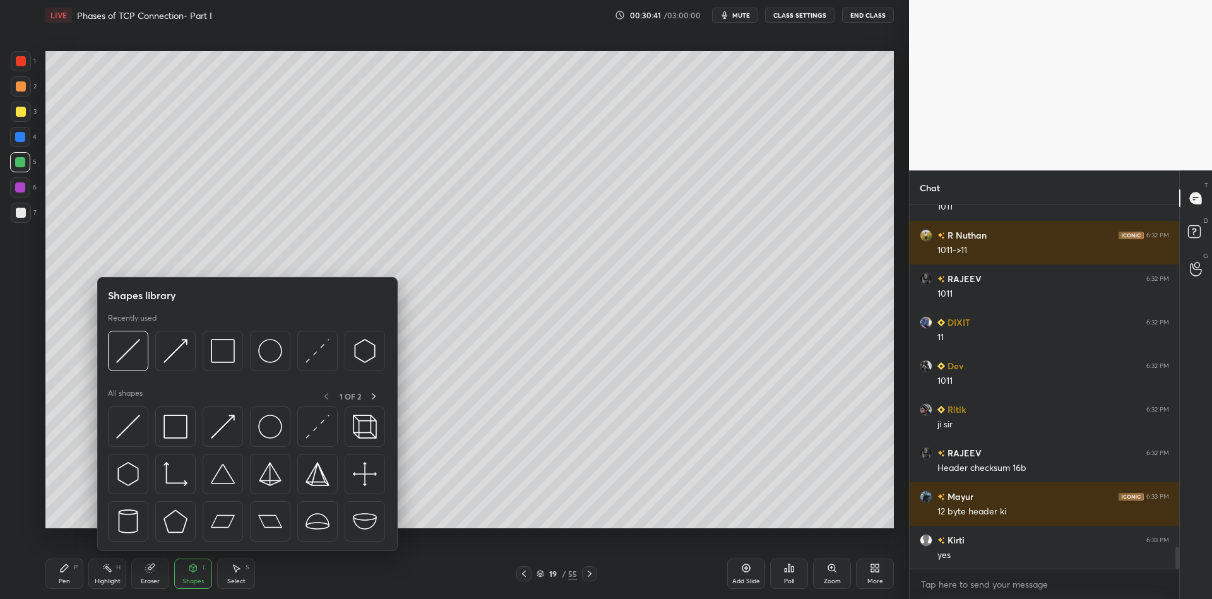
click at [230, 348] on img at bounding box center [223, 351] width 24 height 24
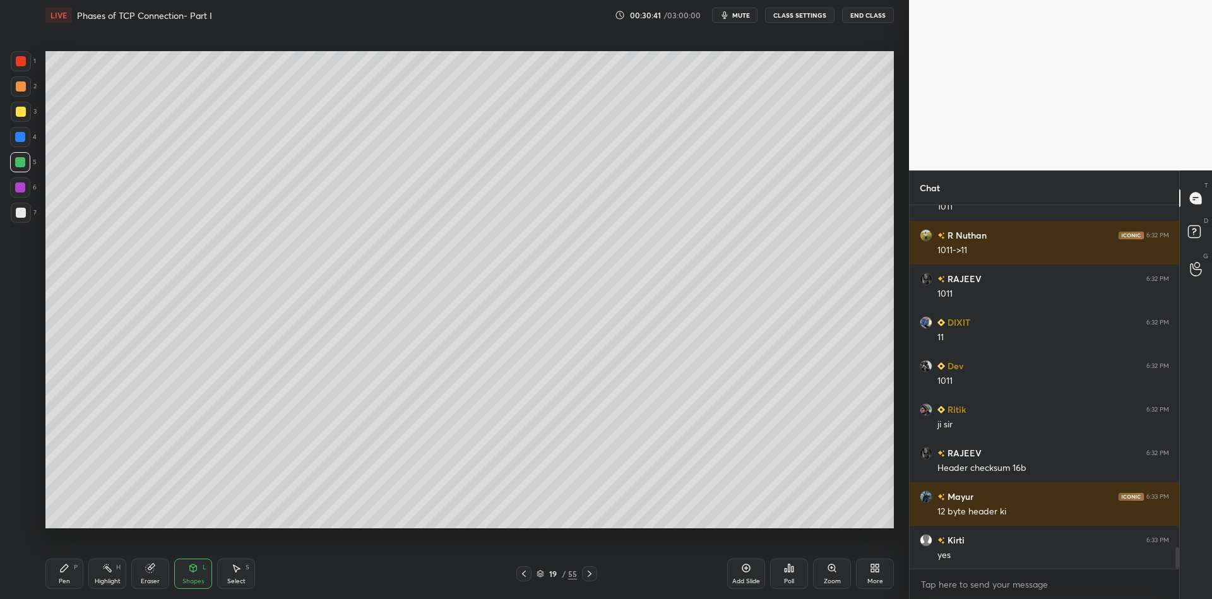
click at [25, 112] on div at bounding box center [21, 112] width 20 height 20
click at [65, 579] on div "Pen" at bounding box center [64, 581] width 11 height 6
click at [18, 165] on div at bounding box center [20, 162] width 20 height 20
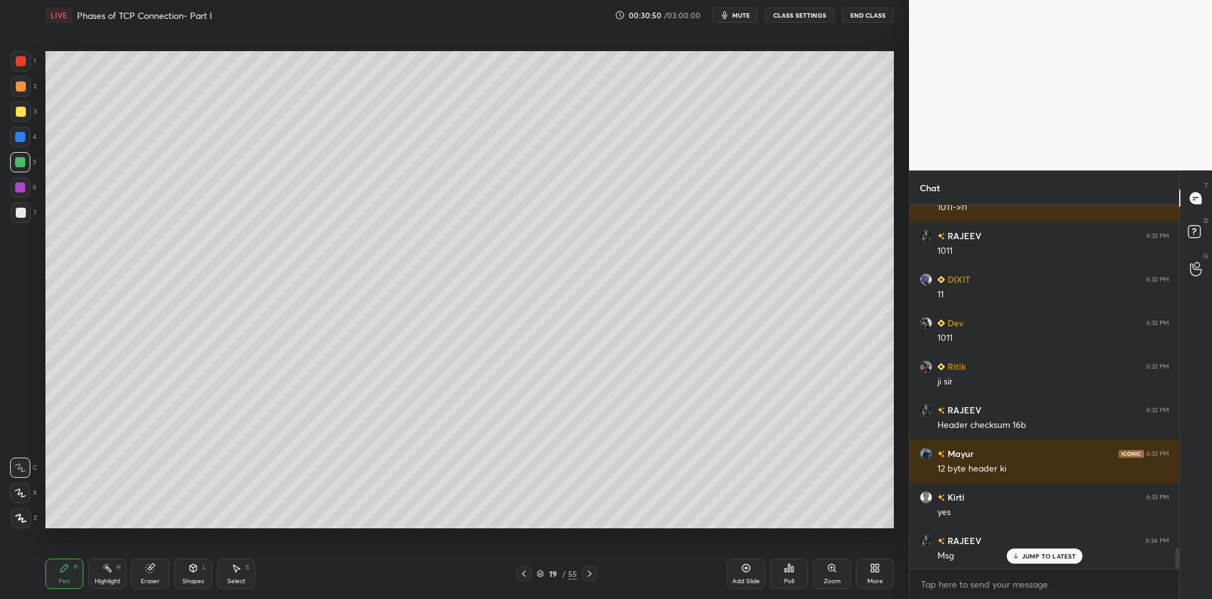
click at [201, 574] on div "Shapes L" at bounding box center [193, 574] width 38 height 30
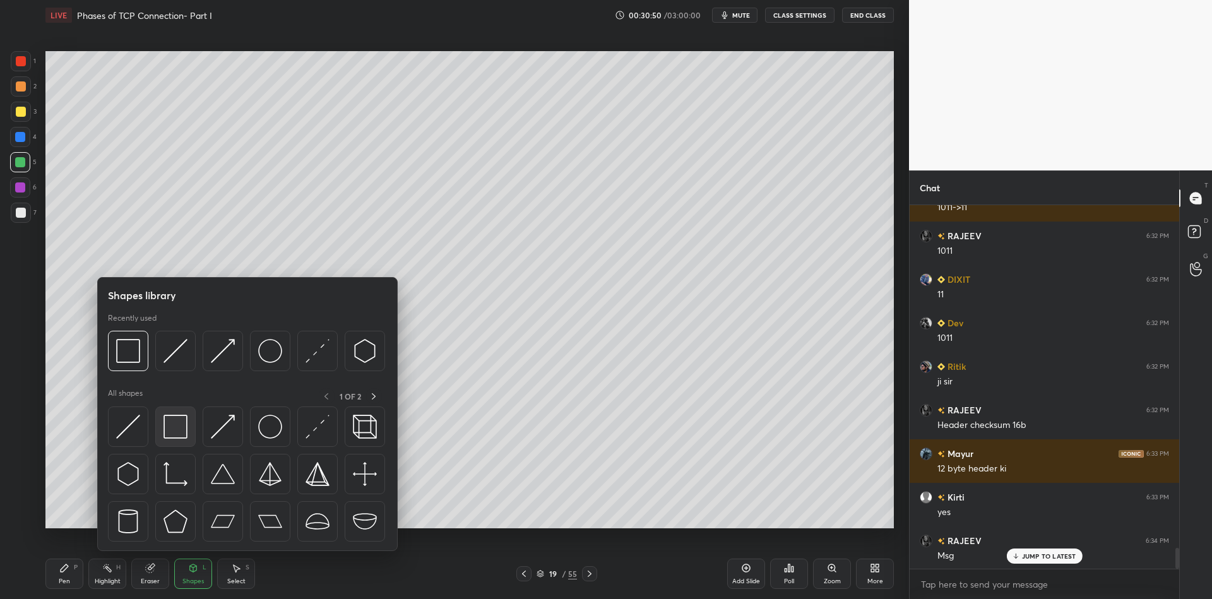
click at [182, 430] on div at bounding box center [175, 426] width 40 height 40
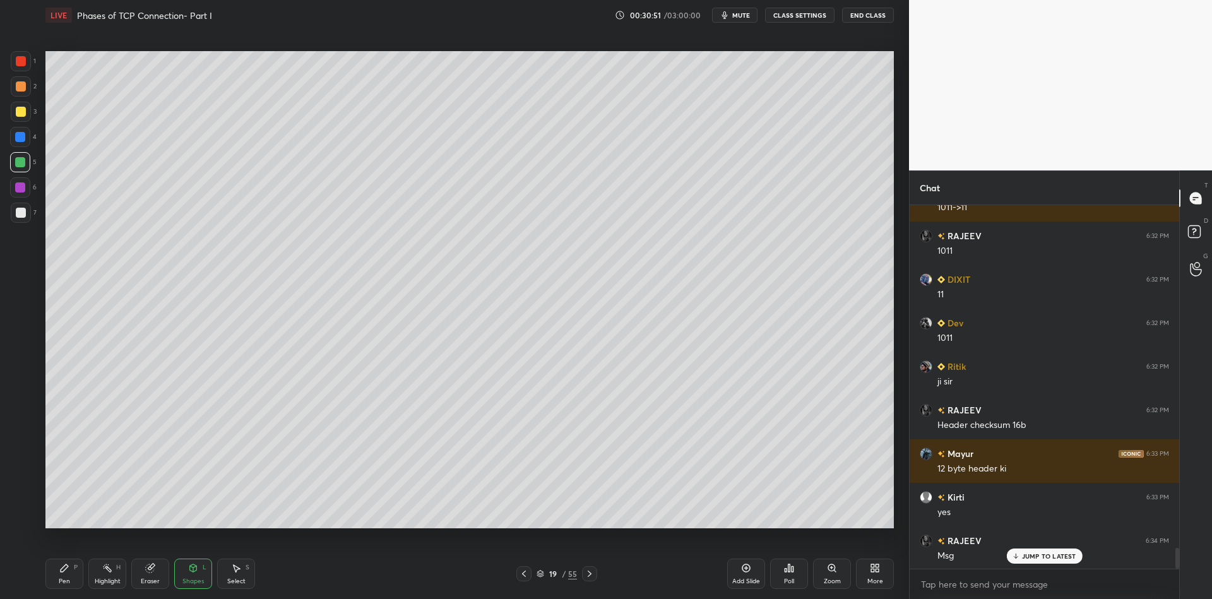
click at [18, 113] on div at bounding box center [21, 112] width 10 height 10
drag, startPoint x: 157, startPoint y: 582, endPoint x: 165, endPoint y: 540, distance: 43.1
click at [159, 574] on div "Eraser" at bounding box center [150, 574] width 38 height 30
click at [191, 569] on icon at bounding box center [193, 568] width 7 height 8
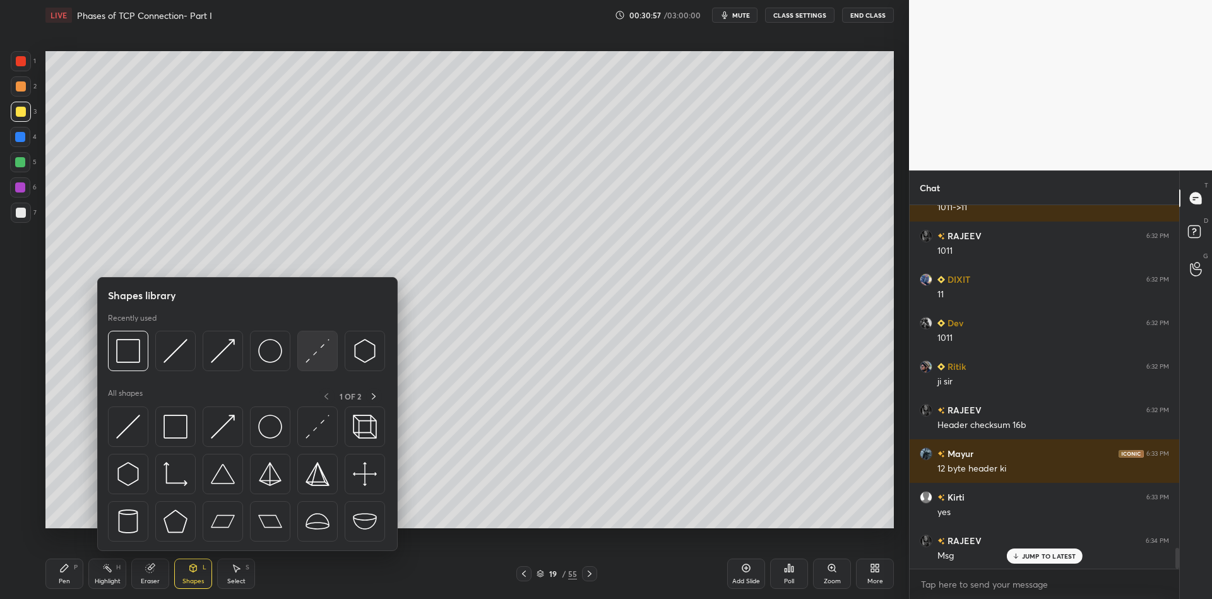
click at [316, 344] on img at bounding box center [317, 351] width 24 height 24
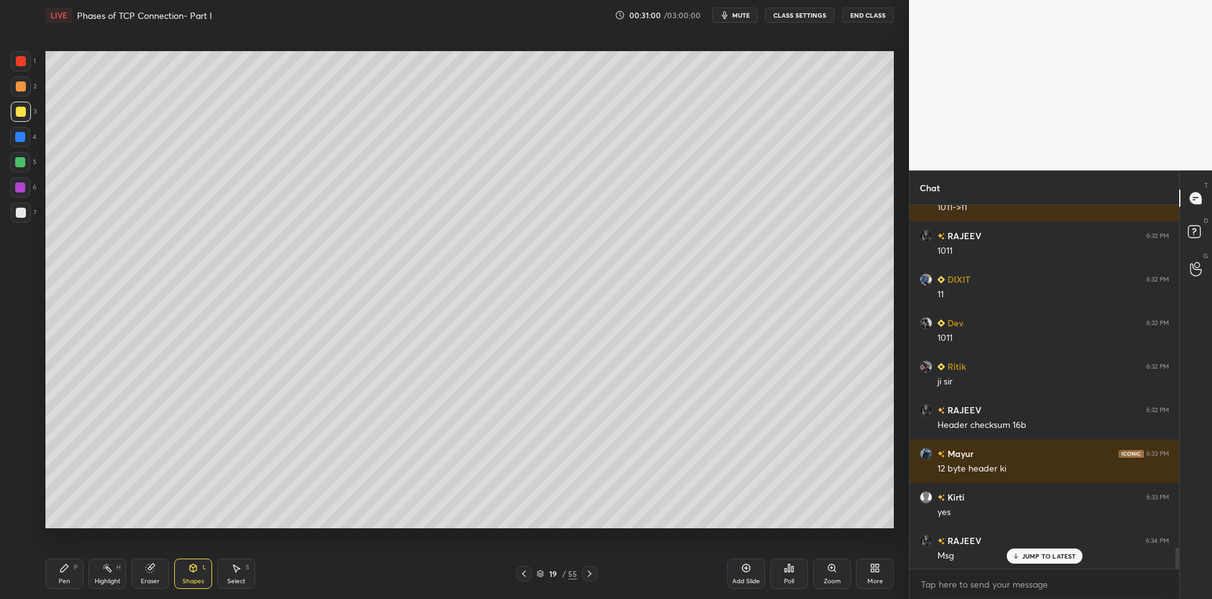
click at [69, 574] on div "Pen P" at bounding box center [64, 574] width 38 height 30
click at [18, 169] on div at bounding box center [20, 162] width 20 height 20
drag, startPoint x: 198, startPoint y: 577, endPoint x: 200, endPoint y: 552, distance: 25.3
click at [199, 576] on div "Shapes L" at bounding box center [193, 574] width 38 height 30
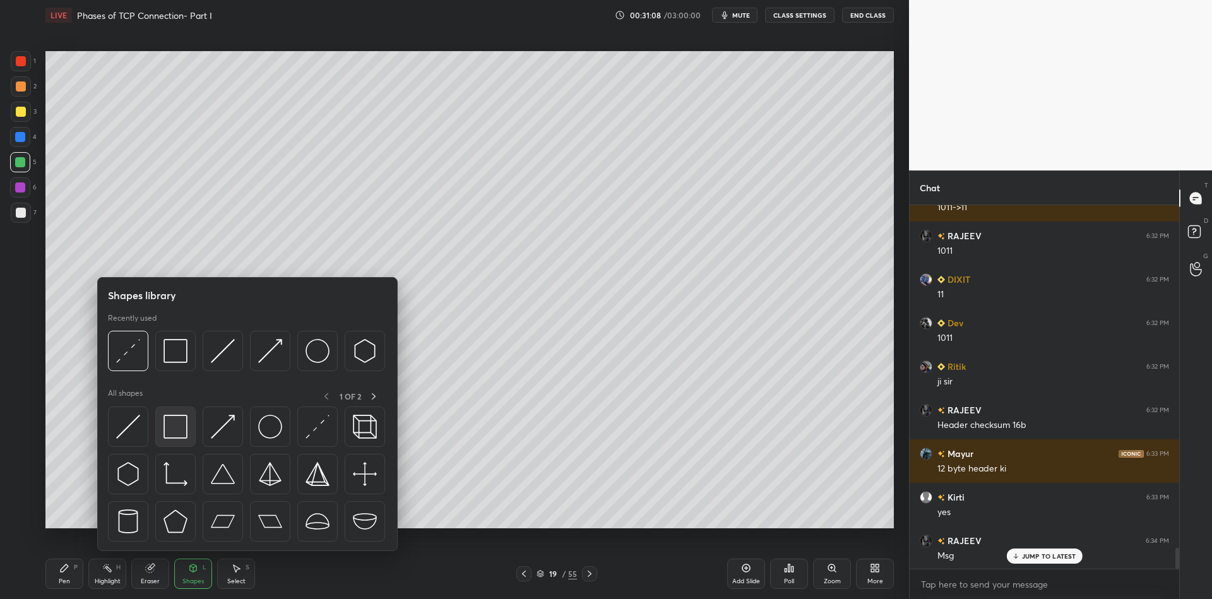
drag, startPoint x: 191, startPoint y: 426, endPoint x: 19, endPoint y: 109, distance: 360.4
click at [187, 426] on div at bounding box center [175, 426] width 40 height 40
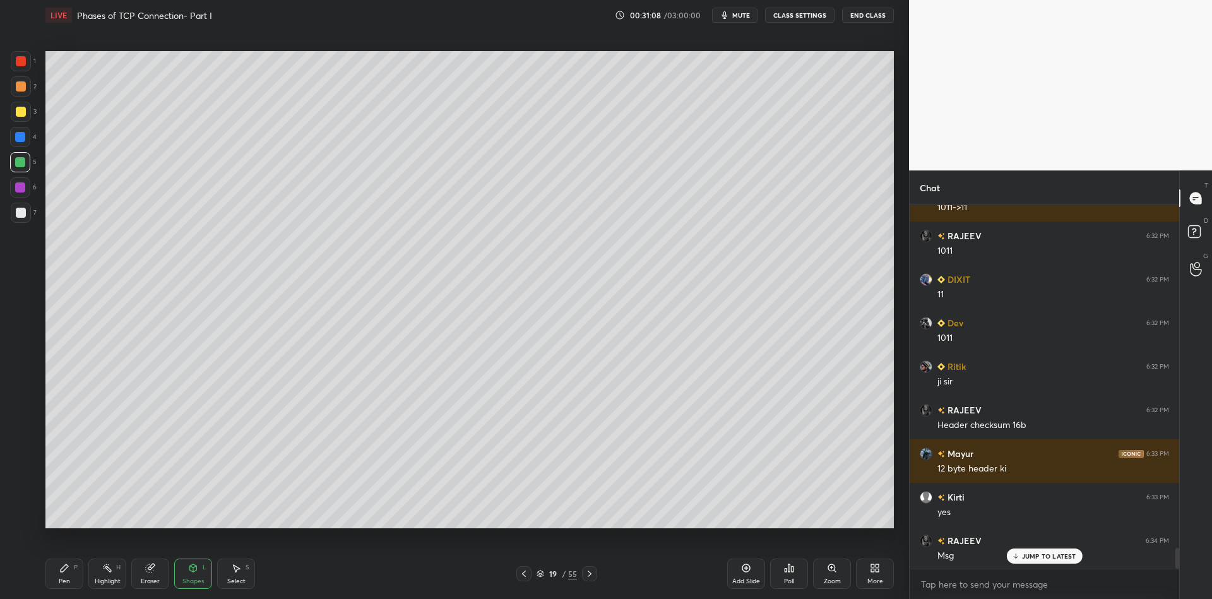
drag, startPoint x: 19, startPoint y: 110, endPoint x: 32, endPoint y: 117, distance: 14.1
click at [20, 111] on div at bounding box center [21, 112] width 10 height 10
click at [69, 583] on div "Pen P" at bounding box center [64, 574] width 38 height 30
click at [17, 170] on div at bounding box center [20, 162] width 20 height 20
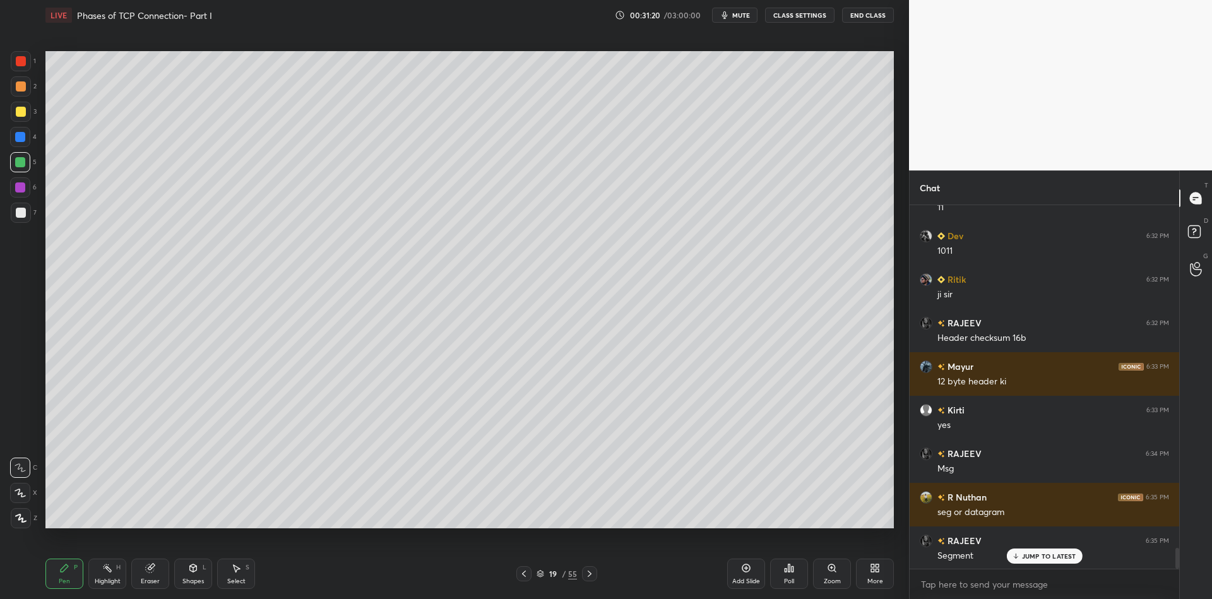
scroll to position [6034, 0]
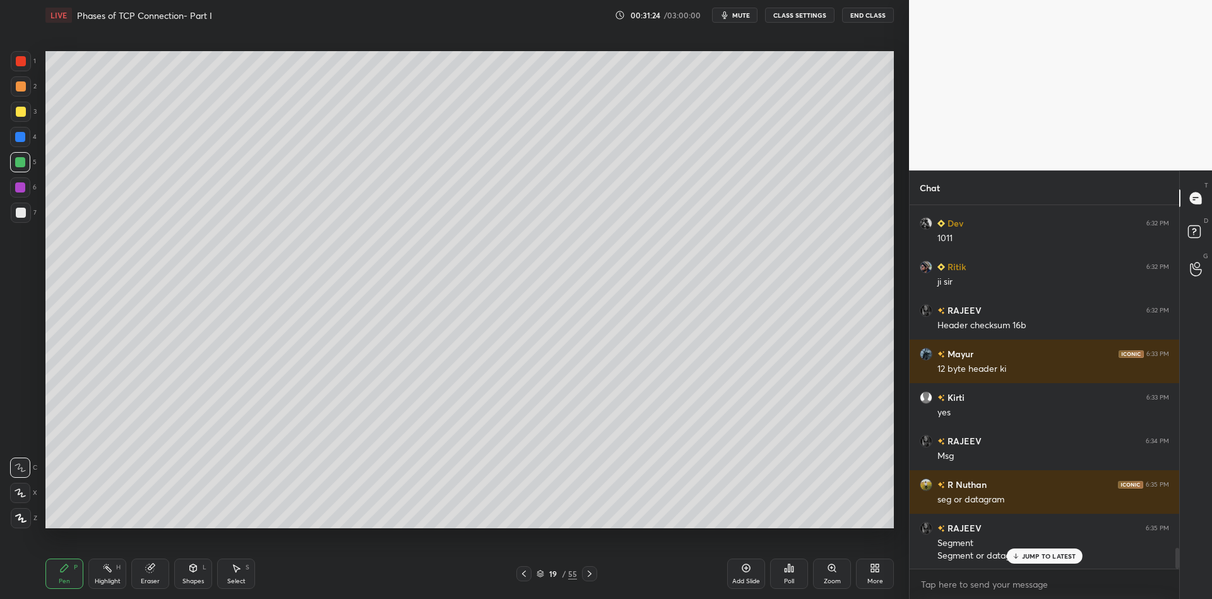
drag, startPoint x: 1026, startPoint y: 555, endPoint x: 1029, endPoint y: 540, distance: 14.9
click at [1026, 554] on p "JUMP TO LATEST" at bounding box center [1049, 556] width 54 height 8
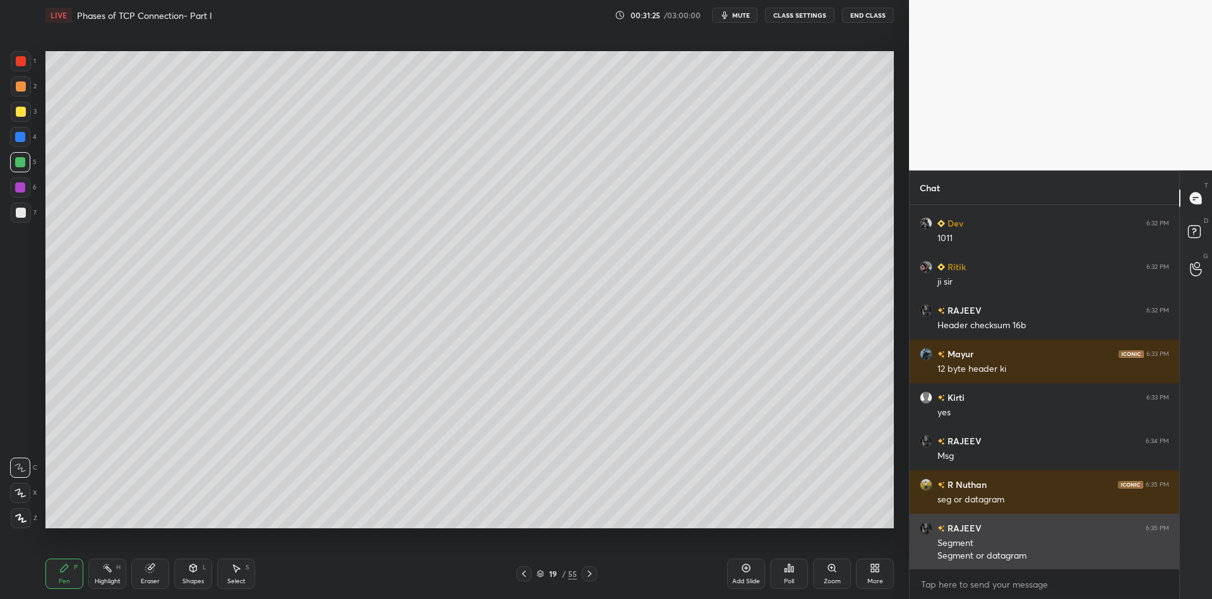
scroll to position [6078, 0]
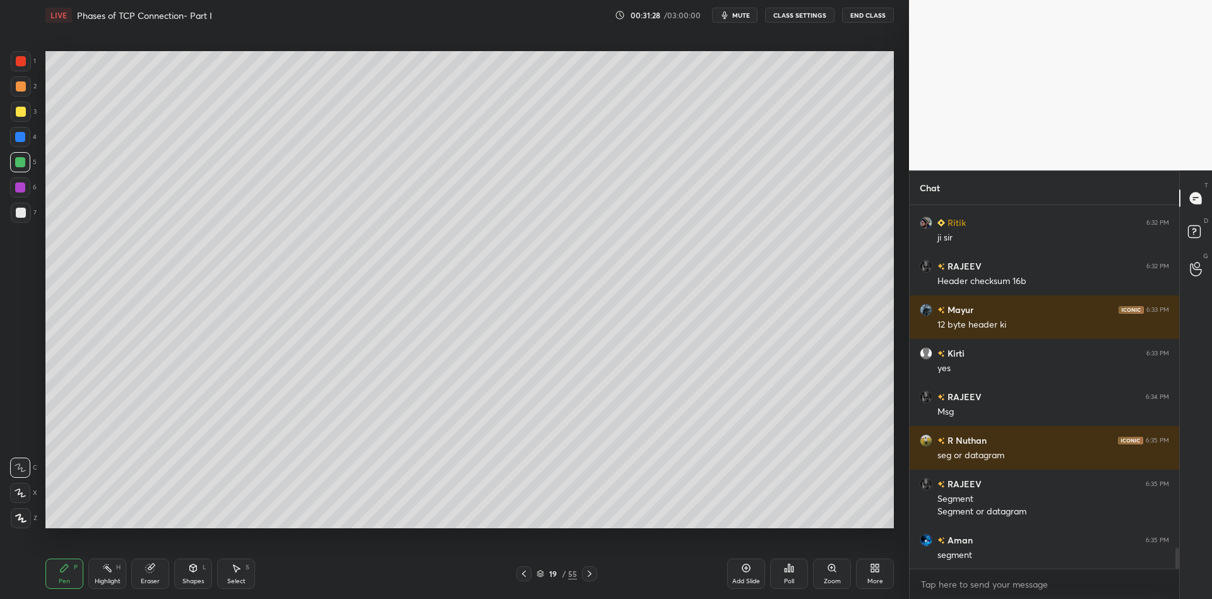
drag, startPoint x: 64, startPoint y: 579, endPoint x: 69, endPoint y: 533, distance: 46.9
click at [66, 578] on div "Pen" at bounding box center [64, 581] width 11 height 6
click at [20, 72] on div "1" at bounding box center [23, 63] width 25 height 25
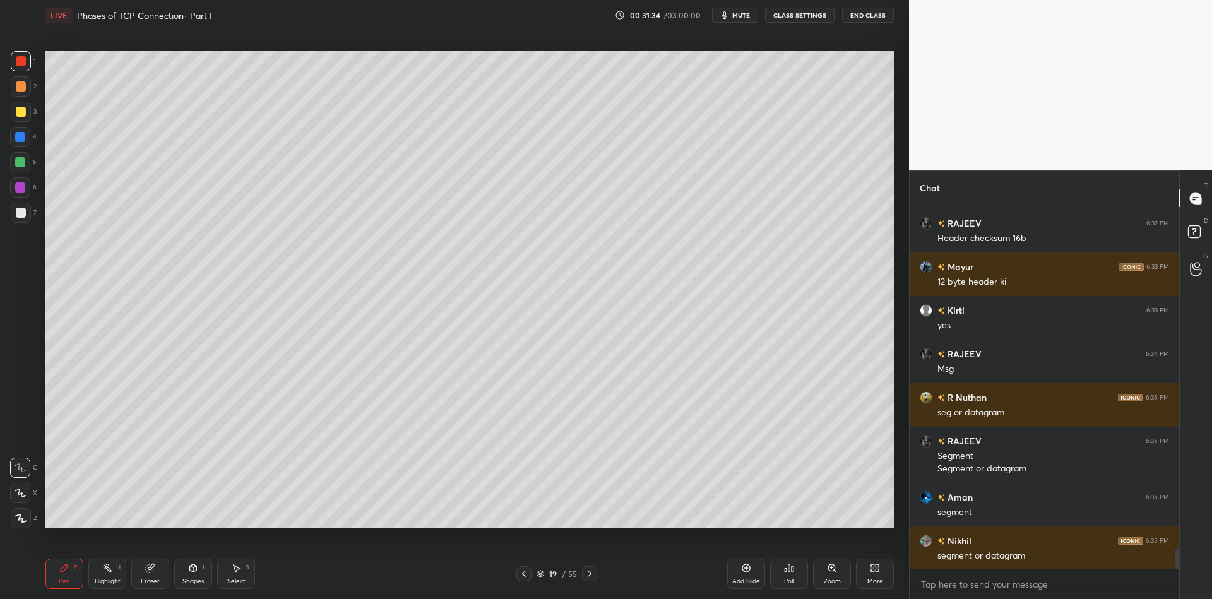
scroll to position [6165, 0]
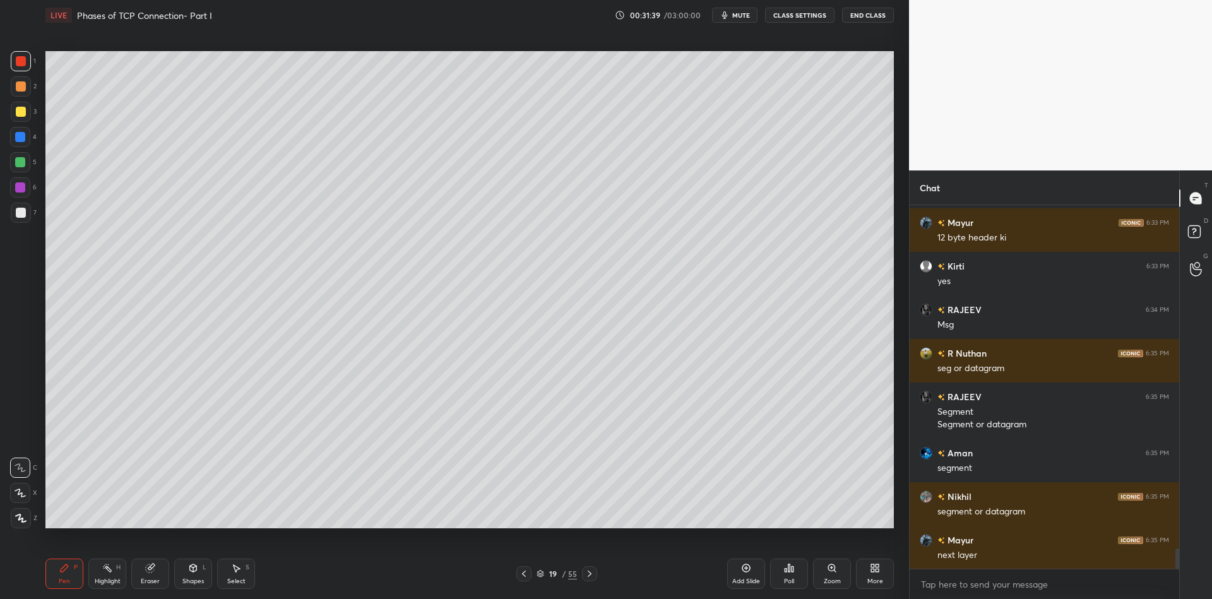
click at [193, 569] on icon at bounding box center [193, 568] width 10 height 10
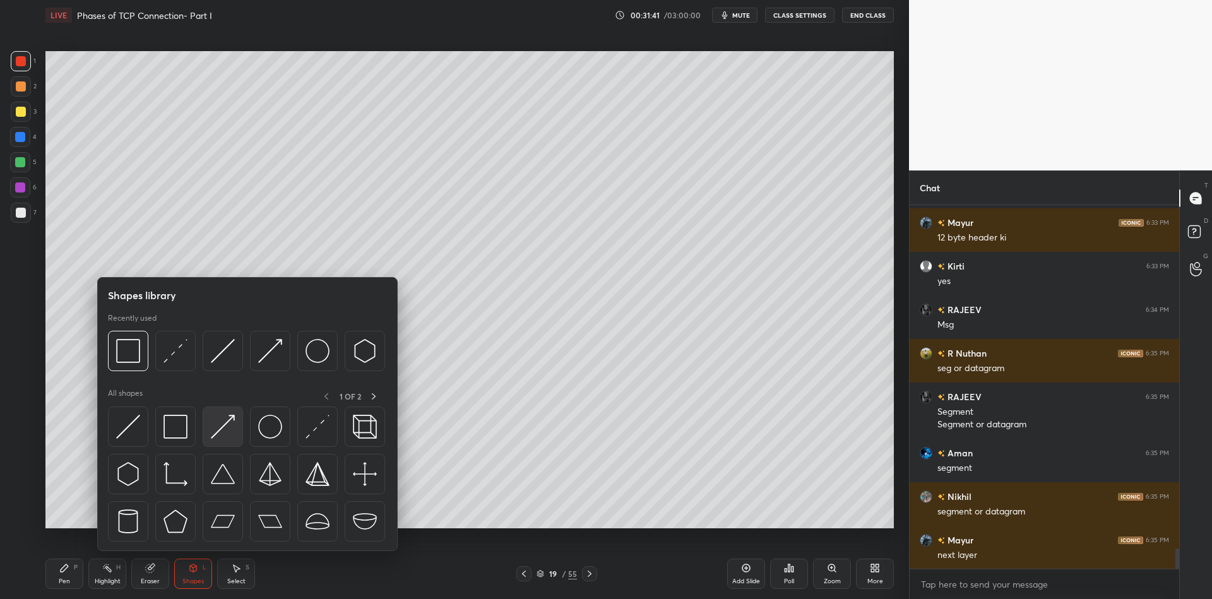
click at [234, 418] on div at bounding box center [223, 426] width 40 height 40
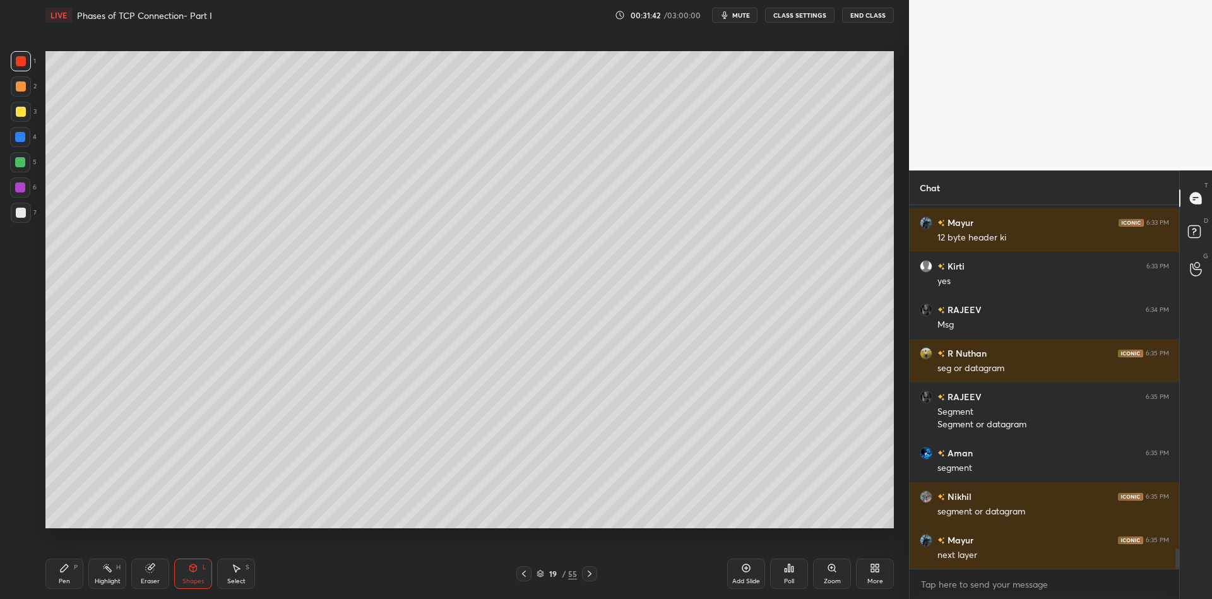
drag, startPoint x: 67, startPoint y: 573, endPoint x: 66, endPoint y: 552, distance: 20.9
click at [68, 570] on icon at bounding box center [64, 568] width 10 height 10
click at [20, 116] on div at bounding box center [21, 112] width 10 height 10
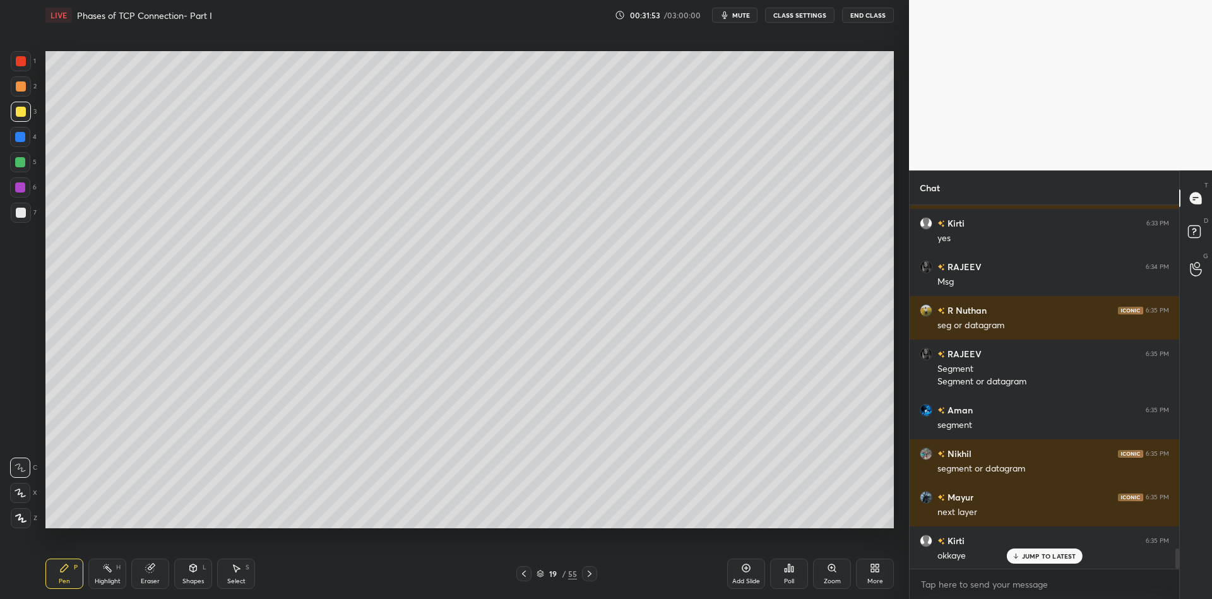
click at [105, 583] on div "Highlight" at bounding box center [108, 581] width 26 height 6
click at [62, 574] on div "Pen P" at bounding box center [64, 574] width 38 height 30
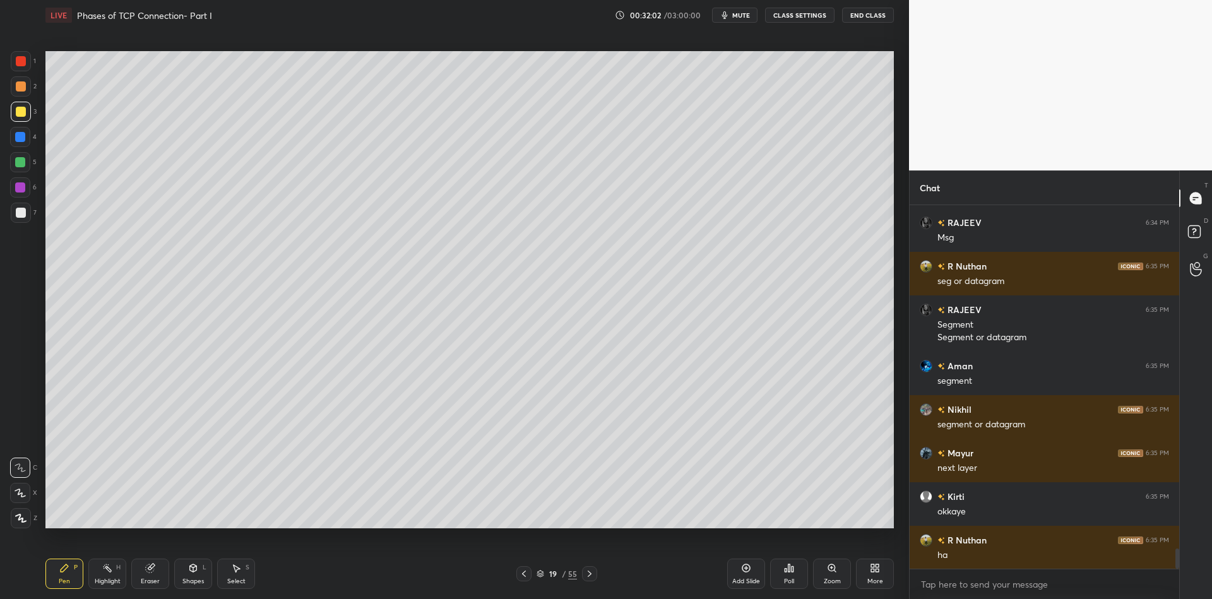
drag, startPoint x: 109, startPoint y: 573, endPoint x: 127, endPoint y: 535, distance: 42.1
click at [108, 572] on icon at bounding box center [107, 568] width 10 height 10
drag, startPoint x: 194, startPoint y: 570, endPoint x: 197, endPoint y: 560, distance: 10.0
click at [196, 564] on icon at bounding box center [193, 568] width 10 height 10
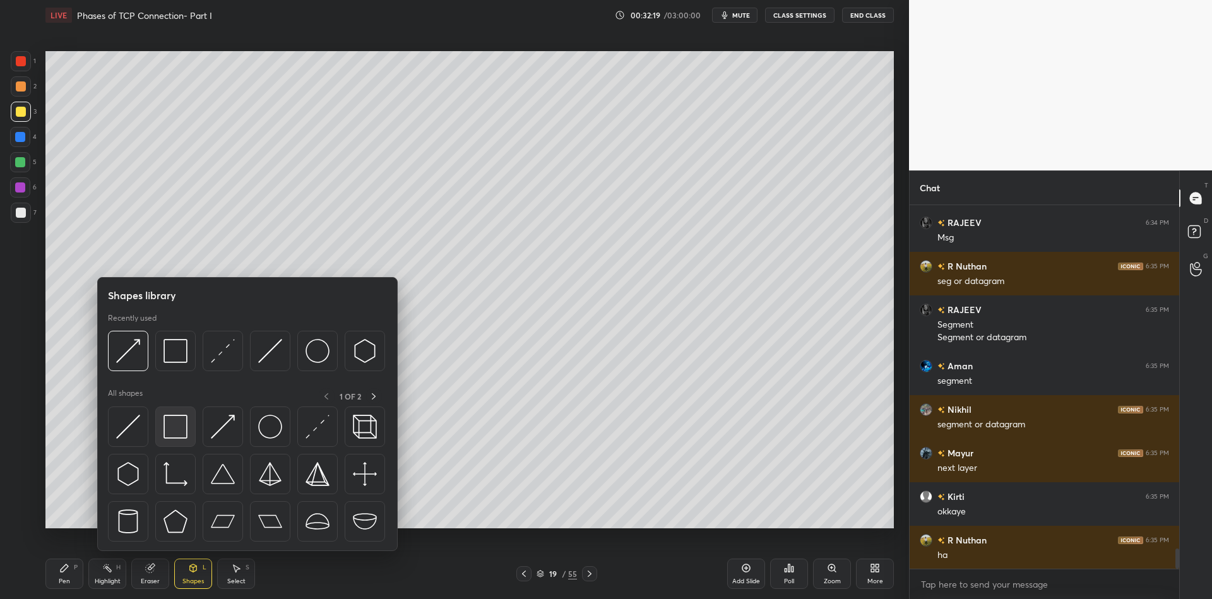
drag, startPoint x: 168, startPoint y: 442, endPoint x: 172, endPoint y: 436, distance: 6.8
click at [172, 435] on div at bounding box center [175, 426] width 40 height 40
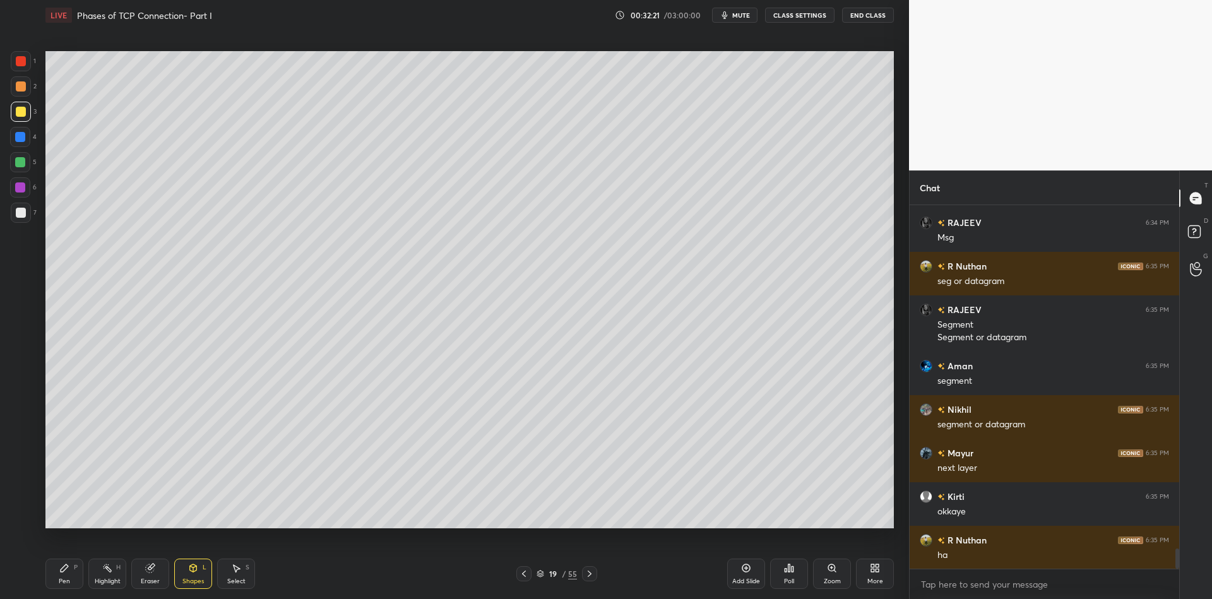
drag, startPoint x: 146, startPoint y: 583, endPoint x: 158, endPoint y: 538, distance: 46.4
click at [146, 578] on div "Eraser" at bounding box center [150, 581] width 19 height 6
drag, startPoint x: 194, startPoint y: 574, endPoint x: 194, endPoint y: 564, distance: 10.1
click at [194, 572] on div "Shapes L" at bounding box center [193, 574] width 38 height 30
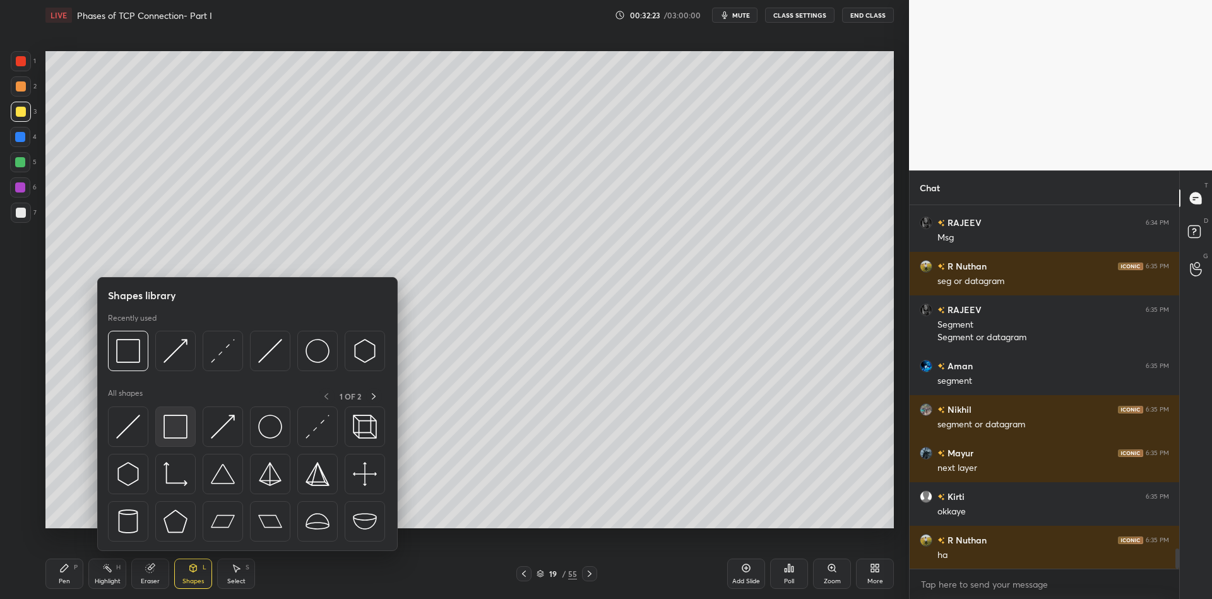
click at [184, 422] on img at bounding box center [175, 427] width 24 height 24
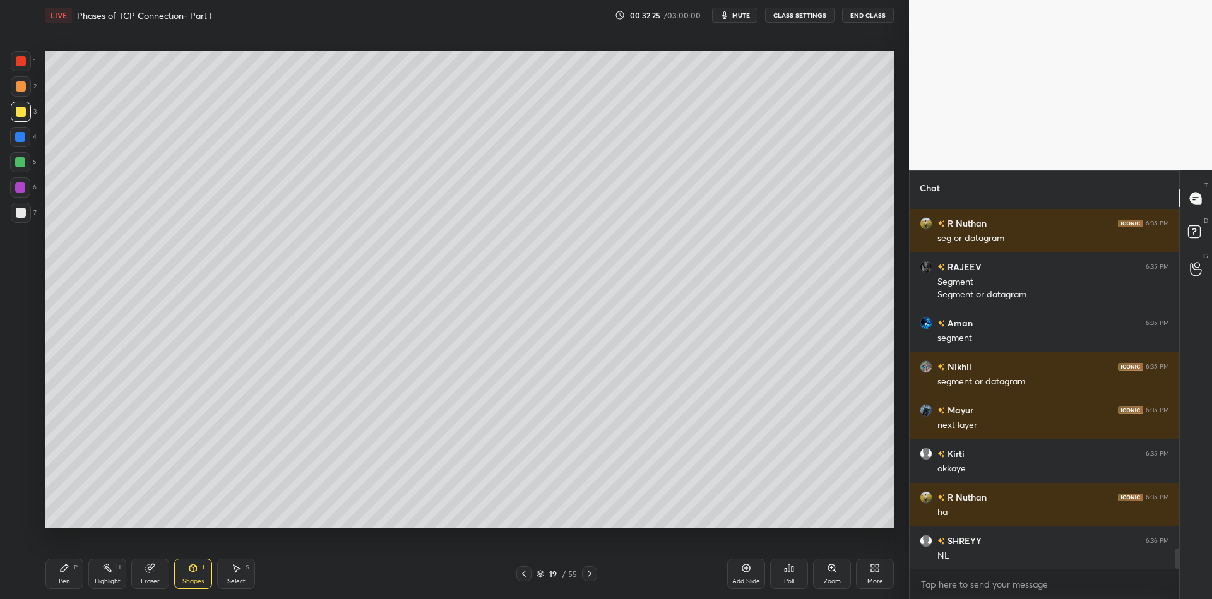
scroll to position [6325, 0]
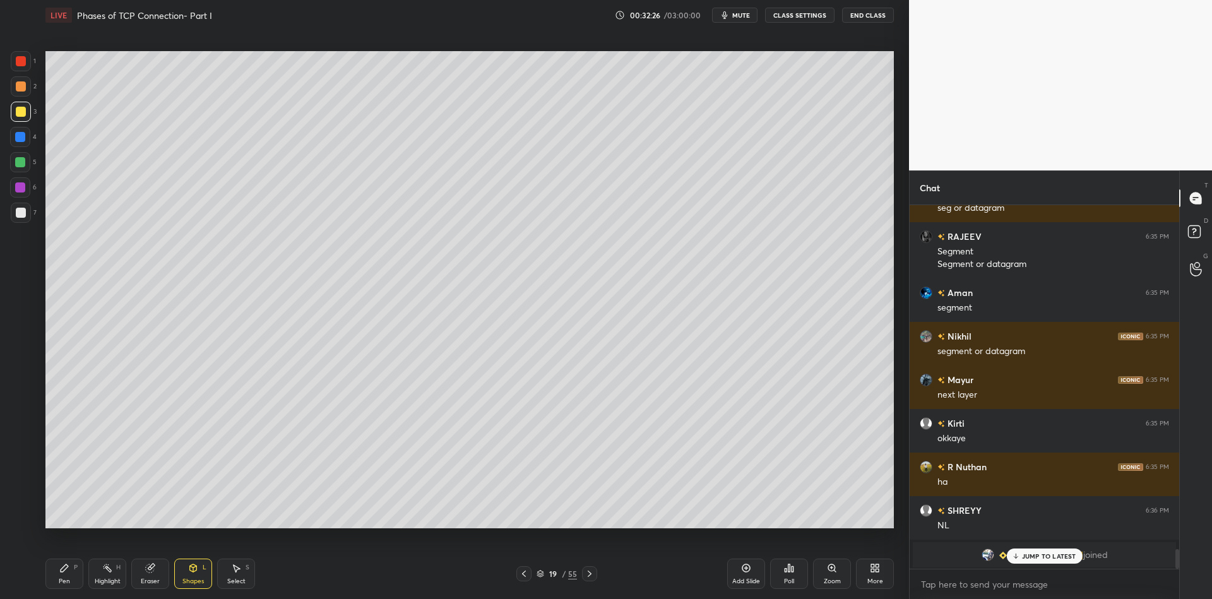
click at [197, 583] on div "Shapes" at bounding box center [192, 581] width 21 height 6
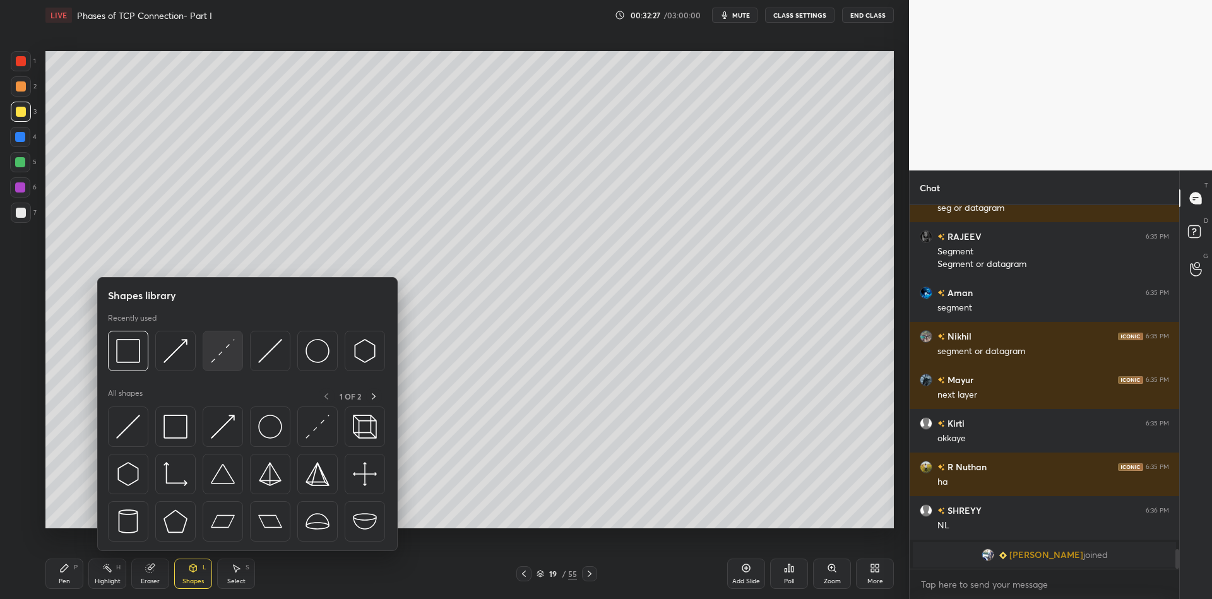
scroll to position [6370, 0]
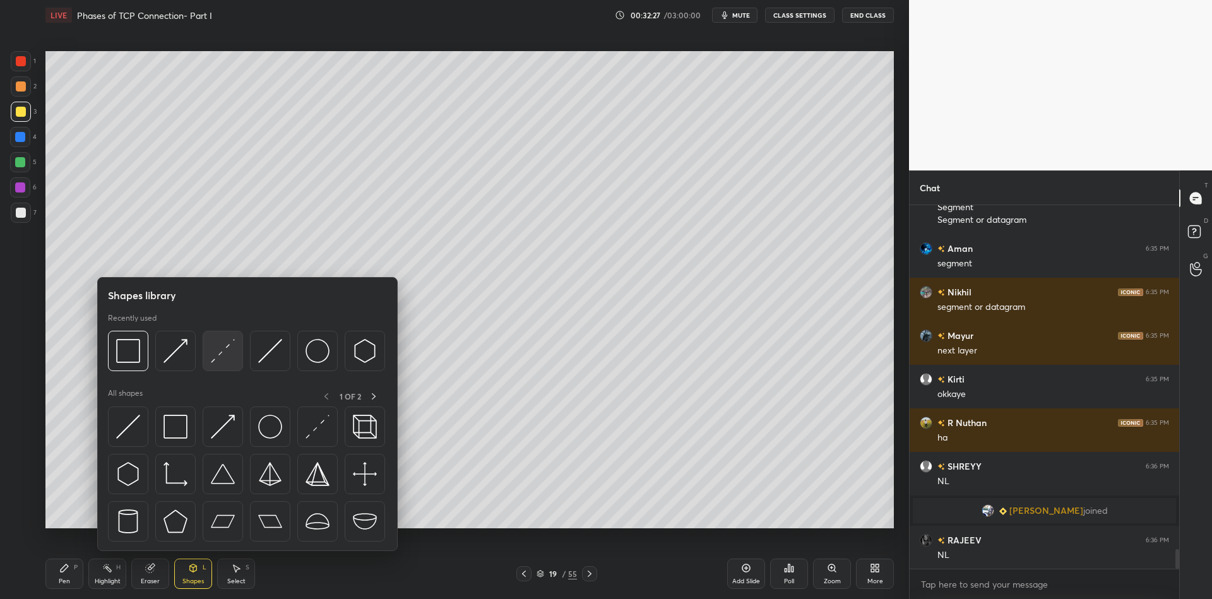
click at [225, 350] on img at bounding box center [223, 351] width 24 height 24
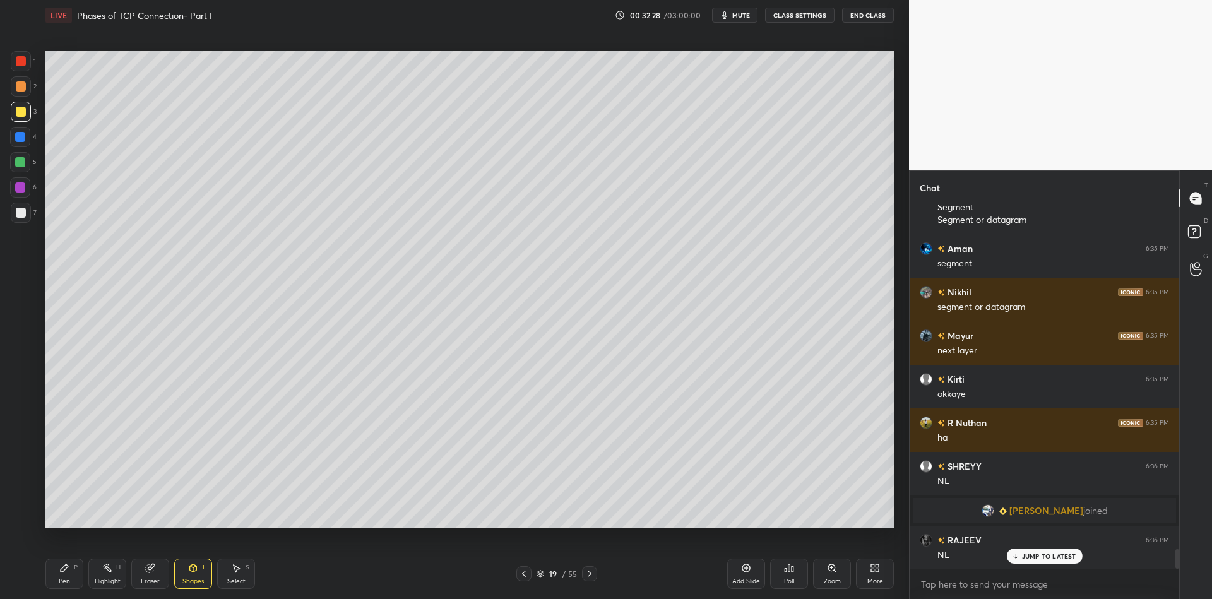
scroll to position [6413, 0]
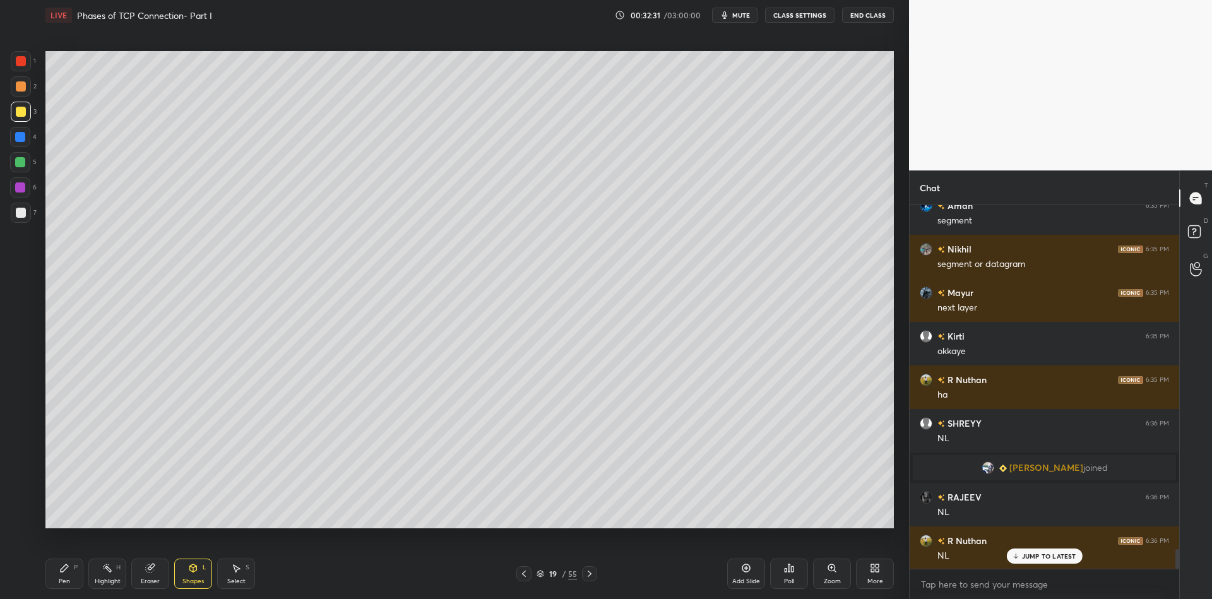
click at [192, 578] on div "Shapes" at bounding box center [192, 581] width 21 height 6
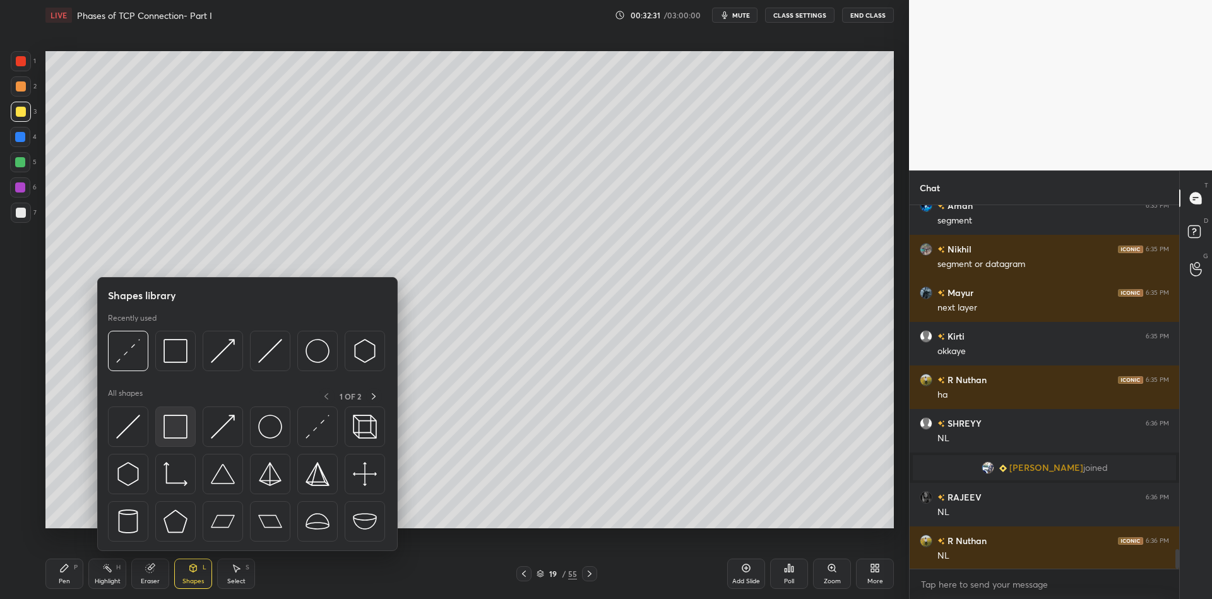
scroll to position [6457, 0]
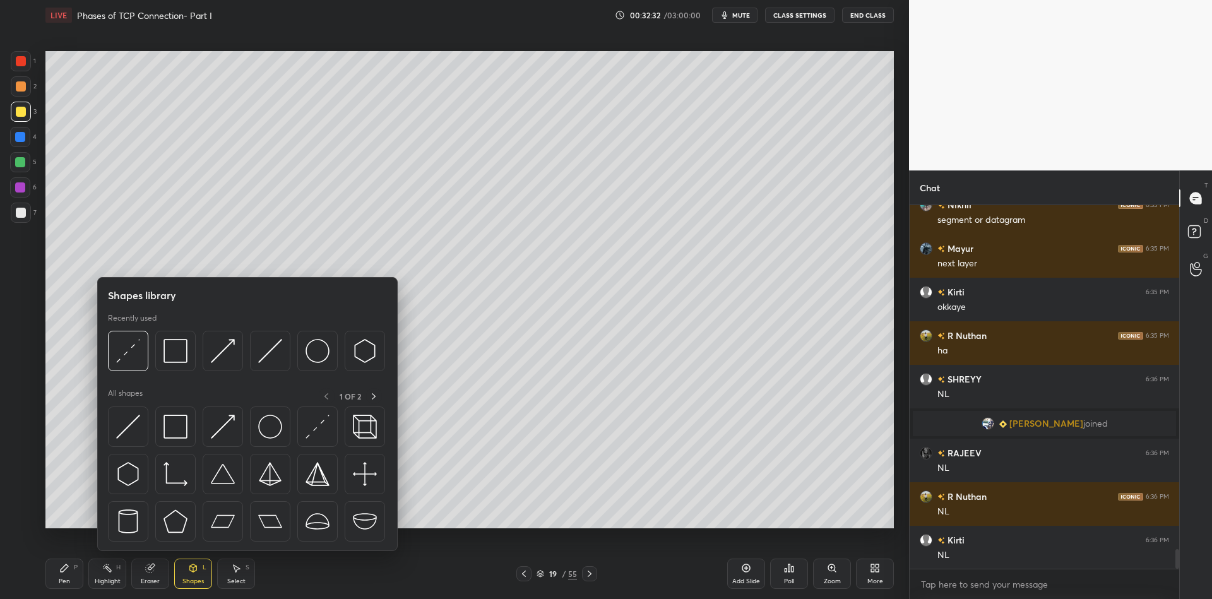
click at [174, 431] on img at bounding box center [175, 427] width 24 height 24
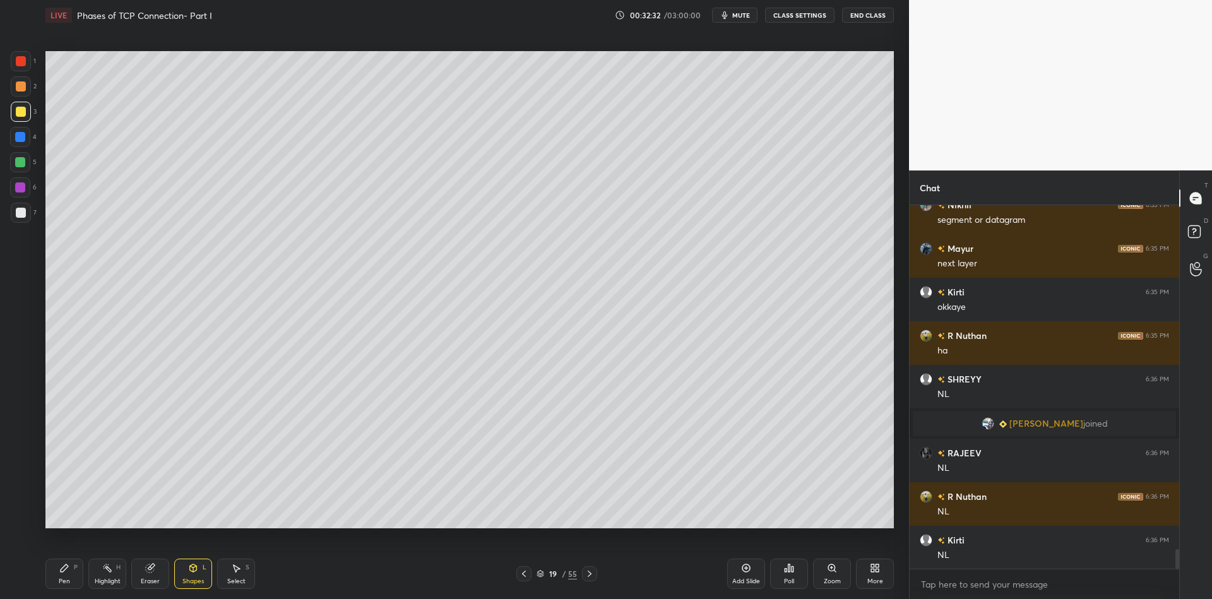
drag, startPoint x: 21, startPoint y: 105, endPoint x: 40, endPoint y: 117, distance: 22.2
click at [23, 114] on div at bounding box center [21, 112] width 20 height 20
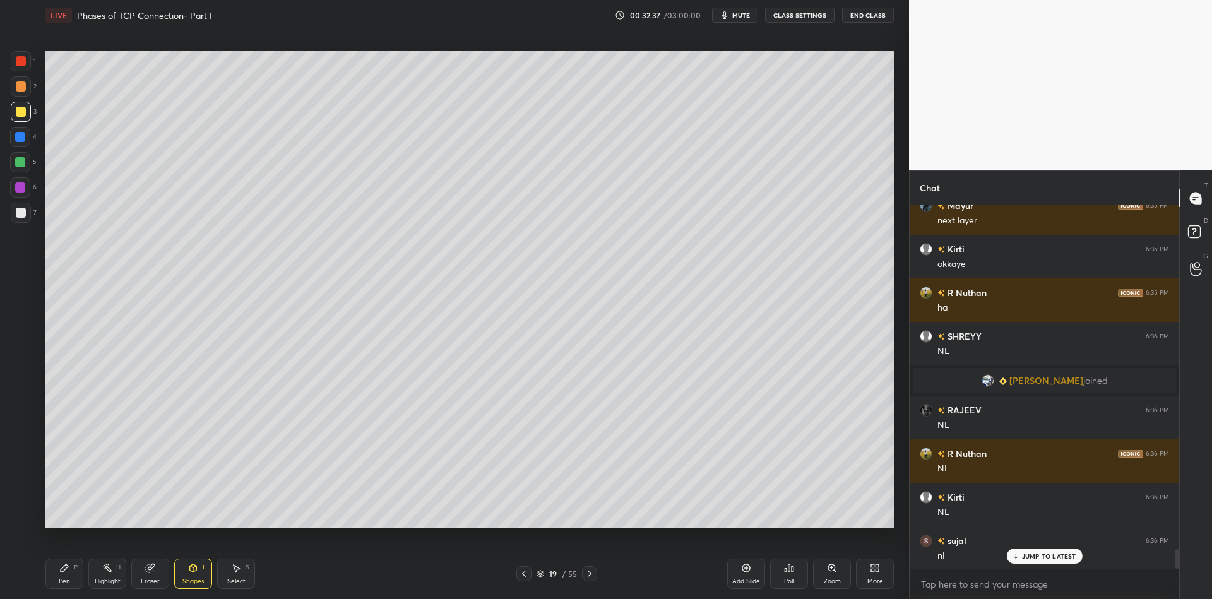
drag, startPoint x: 191, startPoint y: 586, endPoint x: 197, endPoint y: 553, distance: 33.4
click at [193, 581] on div "Shapes" at bounding box center [192, 581] width 21 height 6
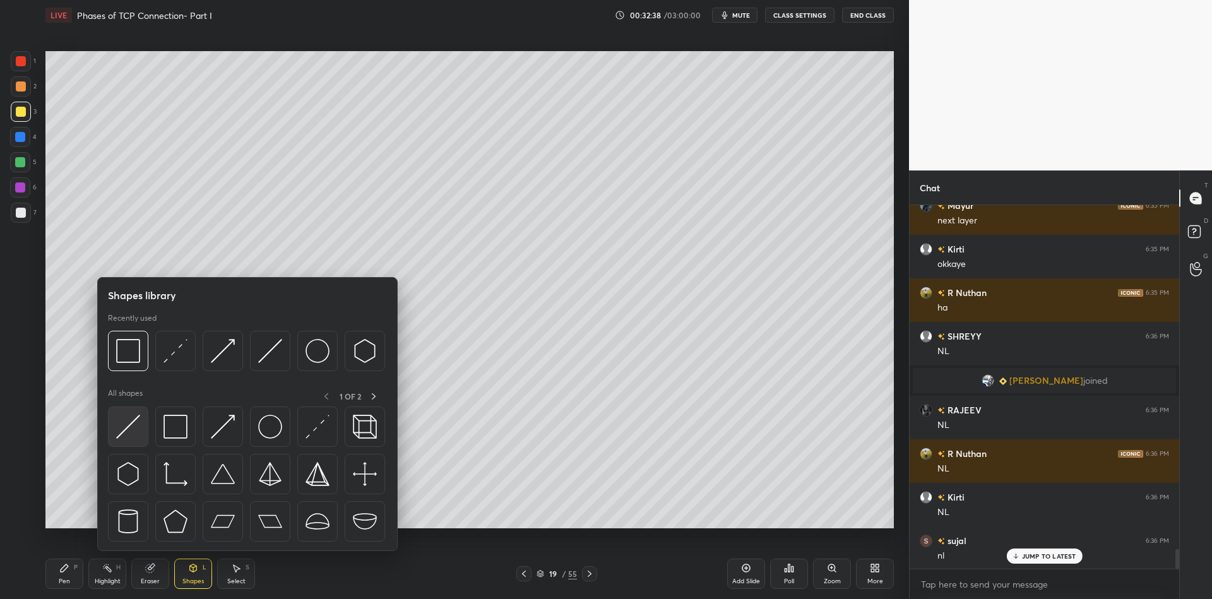
click at [132, 416] on img at bounding box center [128, 427] width 24 height 24
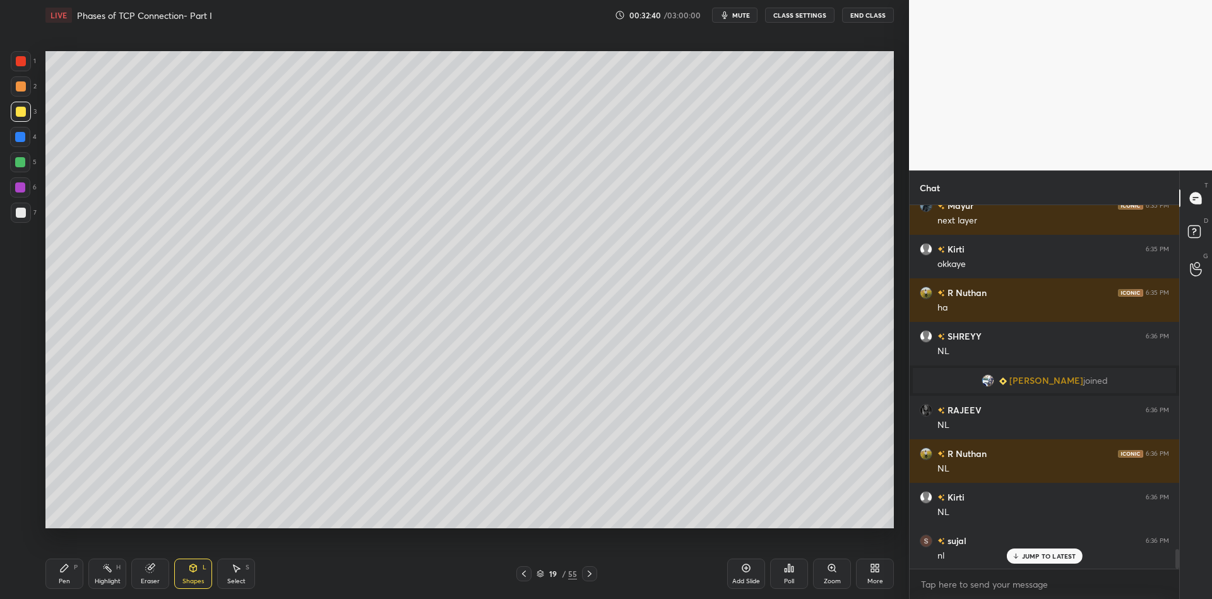
click at [63, 576] on div "Pen P" at bounding box center [64, 574] width 38 height 30
click at [19, 160] on div at bounding box center [20, 162] width 10 height 10
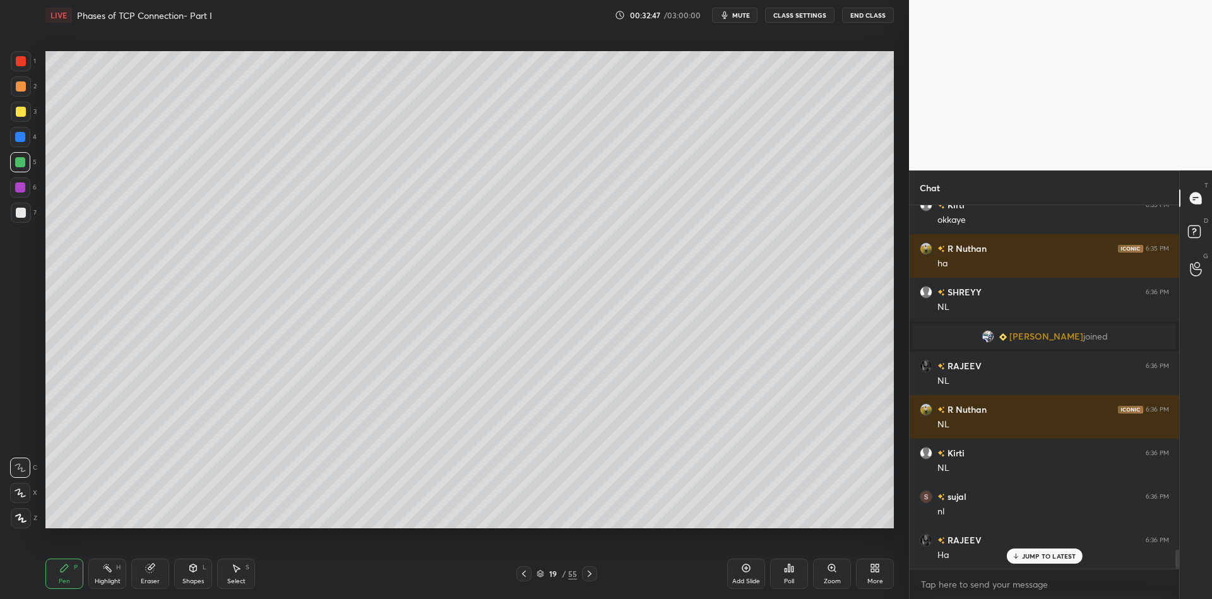
scroll to position [6587, 0]
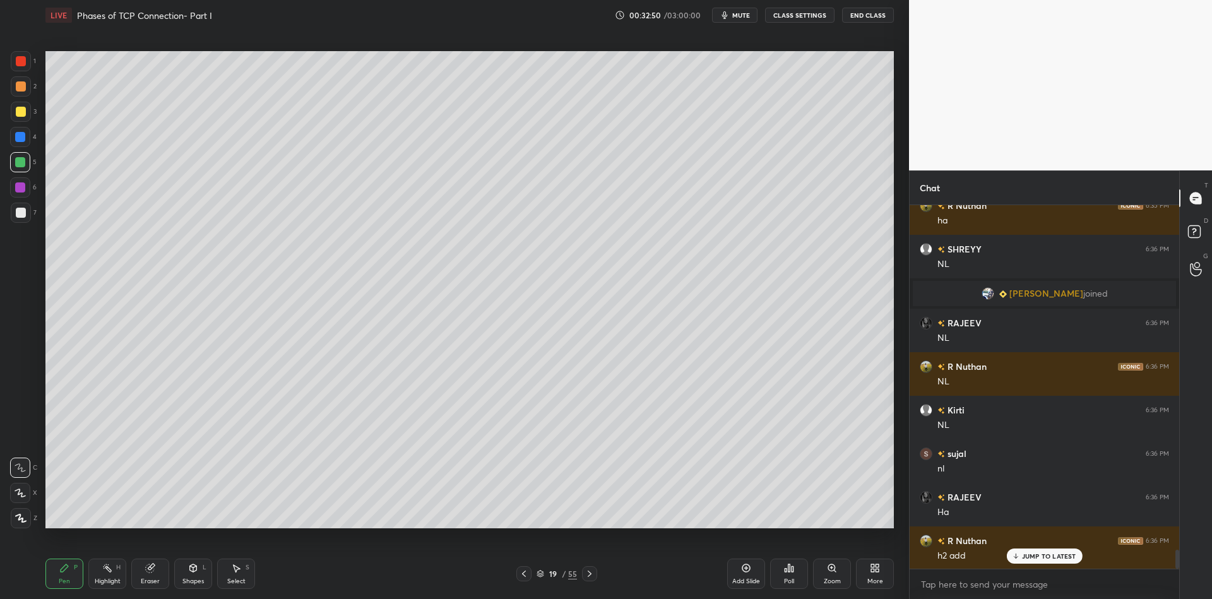
click at [195, 578] on div "Shapes" at bounding box center [192, 581] width 21 height 6
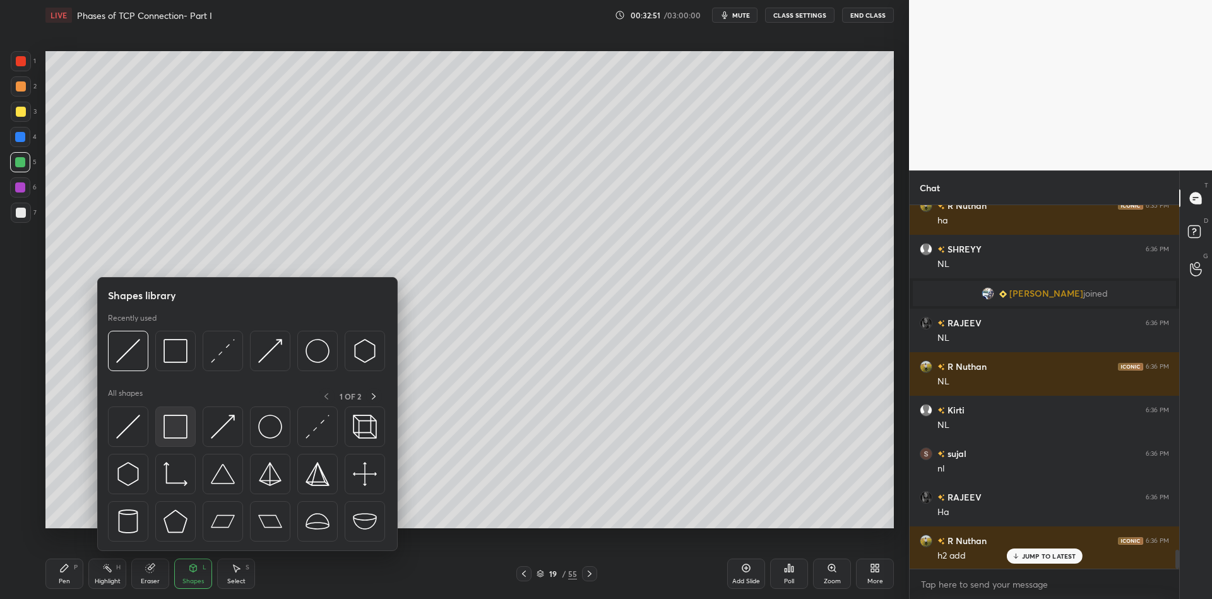
click at [183, 432] on div at bounding box center [175, 426] width 40 height 40
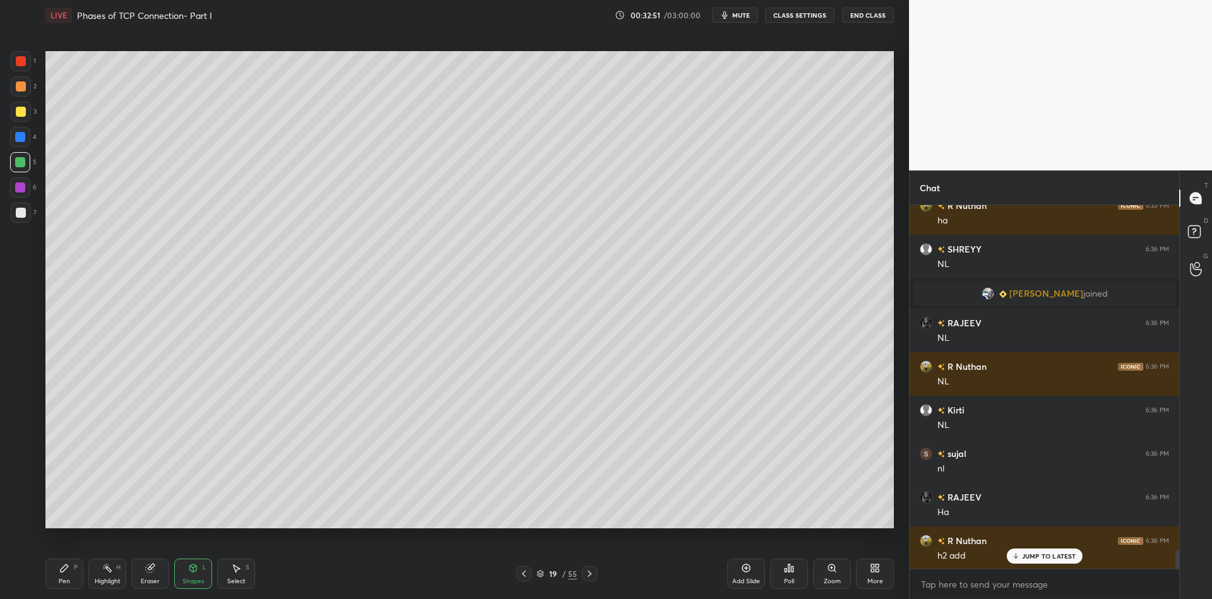
drag, startPoint x: 20, startPoint y: 109, endPoint x: 30, endPoint y: 111, distance: 10.3
click at [21, 110] on div at bounding box center [21, 112] width 10 height 10
click at [62, 578] on div "Pen" at bounding box center [64, 581] width 11 height 6
click at [16, 163] on div at bounding box center [20, 162] width 10 height 10
drag, startPoint x: 105, startPoint y: 574, endPoint x: 104, endPoint y: 560, distance: 13.9
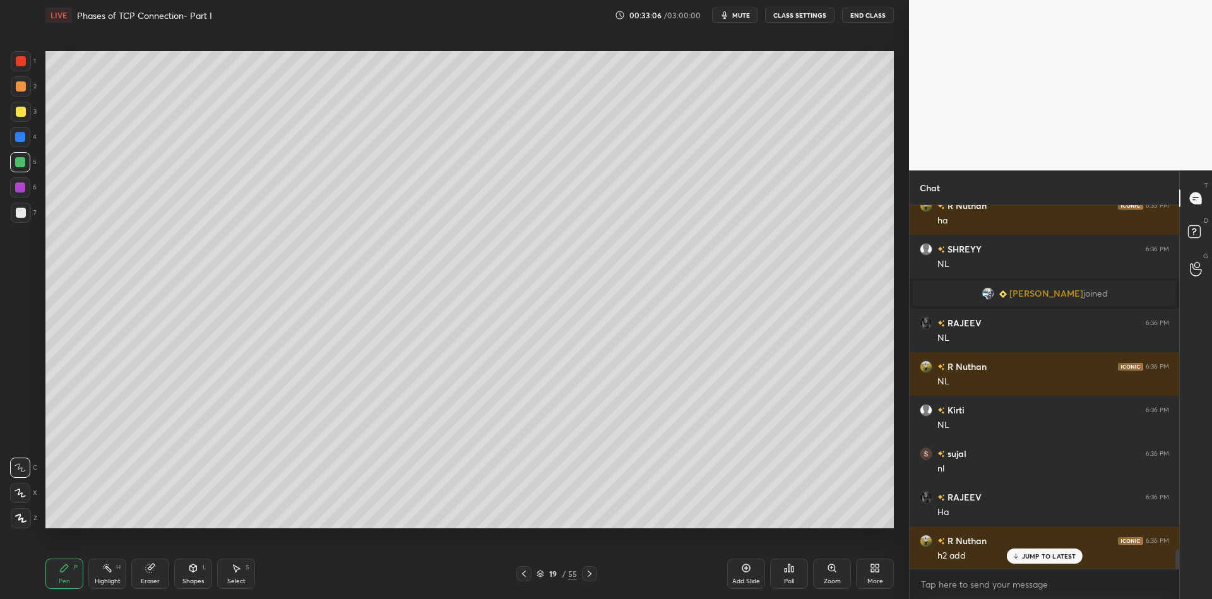
click at [105, 571] on icon at bounding box center [107, 568] width 10 height 10
click at [145, 580] on div "Eraser" at bounding box center [150, 581] width 19 height 6
drag, startPoint x: 69, startPoint y: 576, endPoint x: 96, endPoint y: 582, distance: 27.1
click at [76, 576] on div "Pen P" at bounding box center [64, 574] width 38 height 30
click at [110, 579] on div "Highlight" at bounding box center [108, 581] width 26 height 6
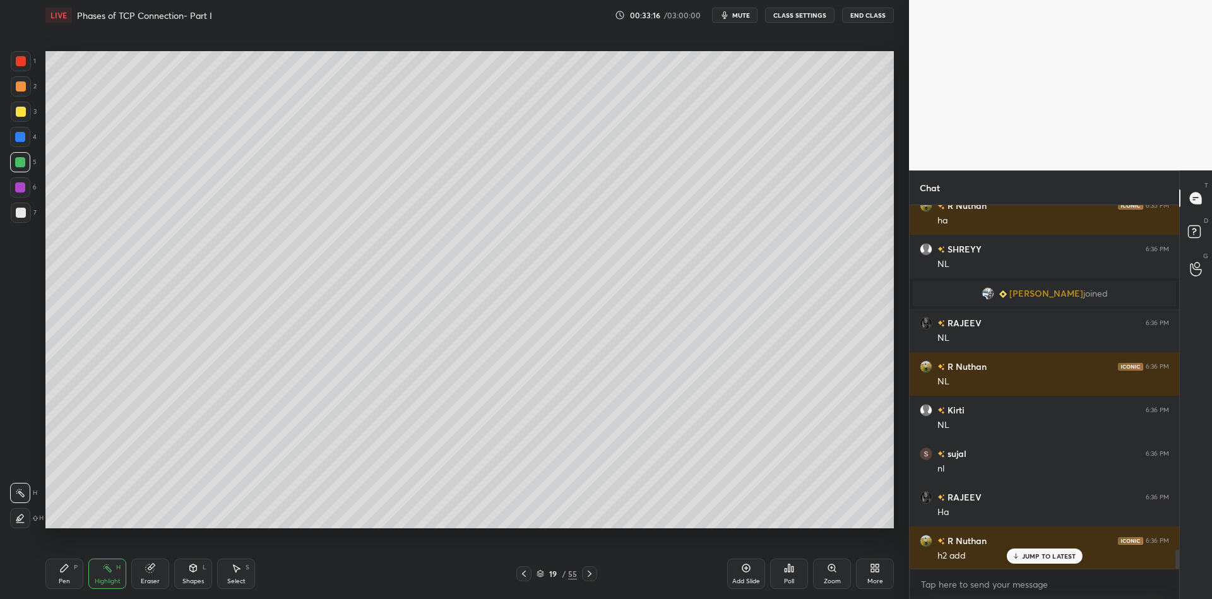
drag, startPoint x: 67, startPoint y: 594, endPoint x: 52, endPoint y: 549, distance: 47.3
click at [62, 592] on div "Pen P Highlight H Eraser Shapes L Select S 19 / 55 Add Slide Poll Zoom More" at bounding box center [469, 573] width 848 height 50
click at [16, 66] on div at bounding box center [21, 61] width 20 height 20
click at [66, 584] on div "Pen" at bounding box center [64, 581] width 11 height 6
drag, startPoint x: 116, startPoint y: 573, endPoint x: 121, endPoint y: 558, distance: 15.8
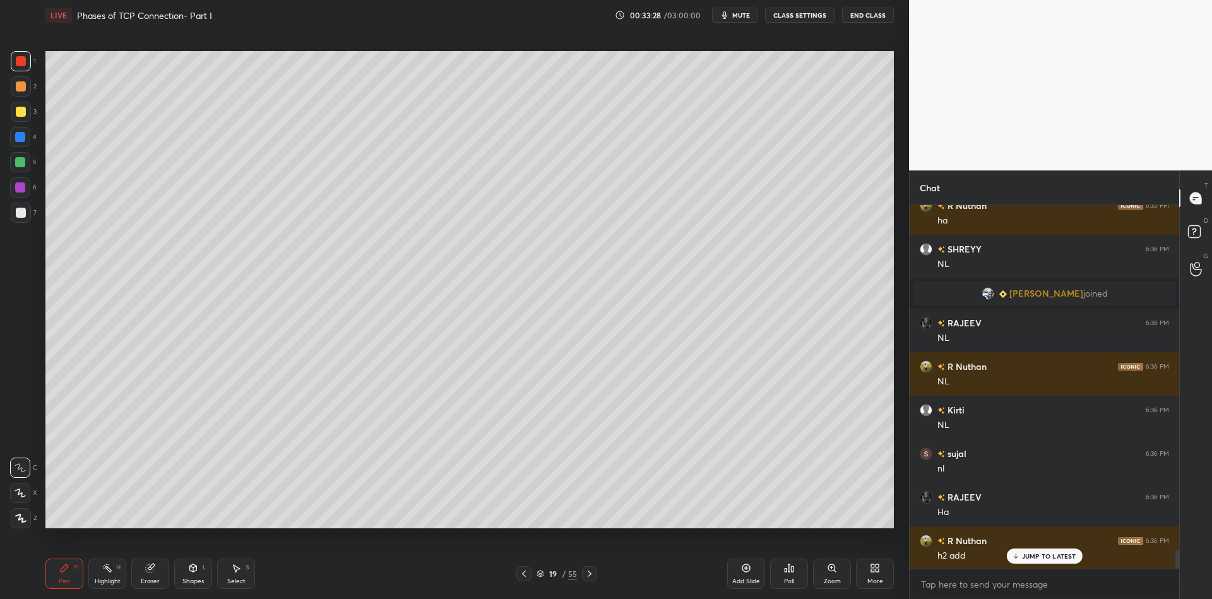
click at [116, 571] on div "Highlight H" at bounding box center [107, 574] width 38 height 30
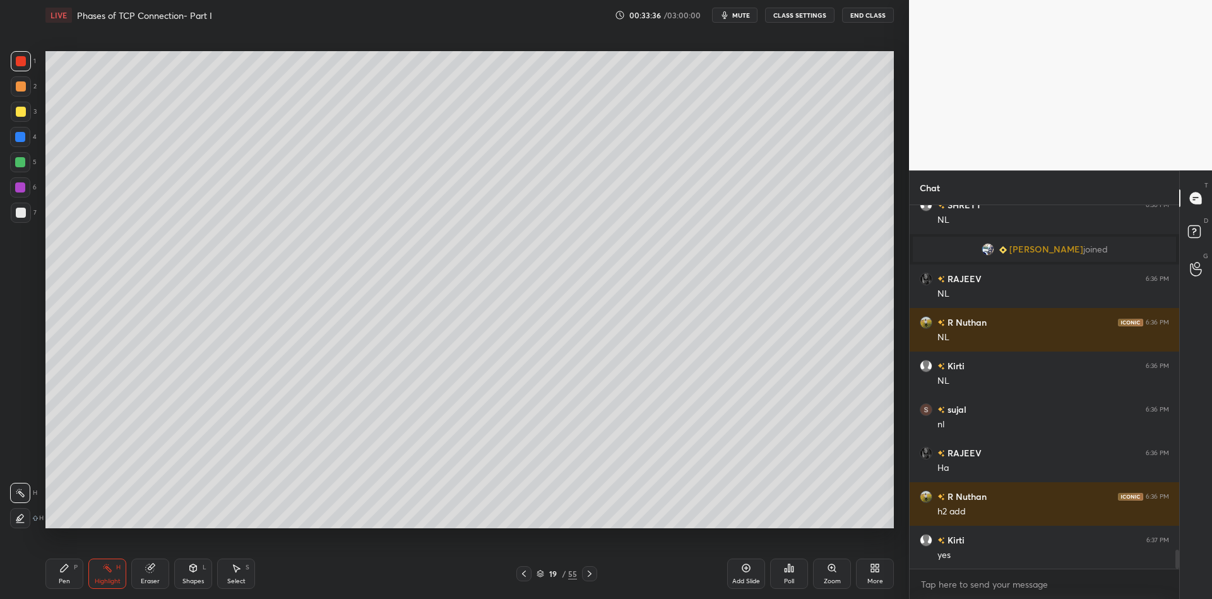
drag, startPoint x: 198, startPoint y: 571, endPoint x: 196, endPoint y: 555, distance: 16.5
click at [195, 571] on icon at bounding box center [193, 568] width 10 height 10
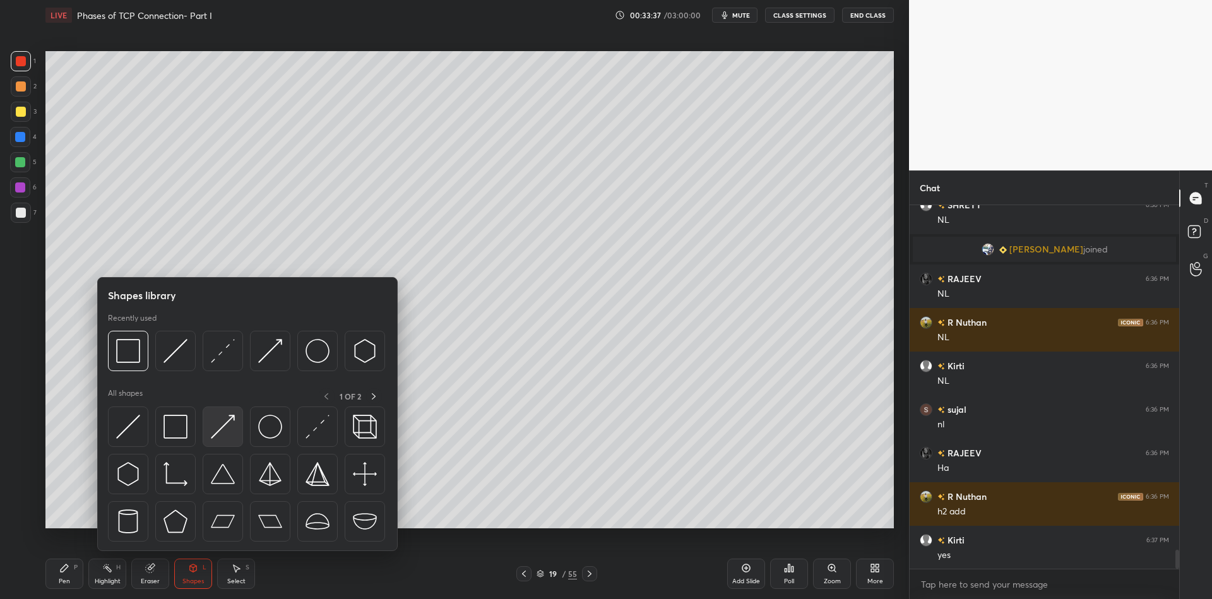
click at [233, 432] on div at bounding box center [223, 426] width 40 height 40
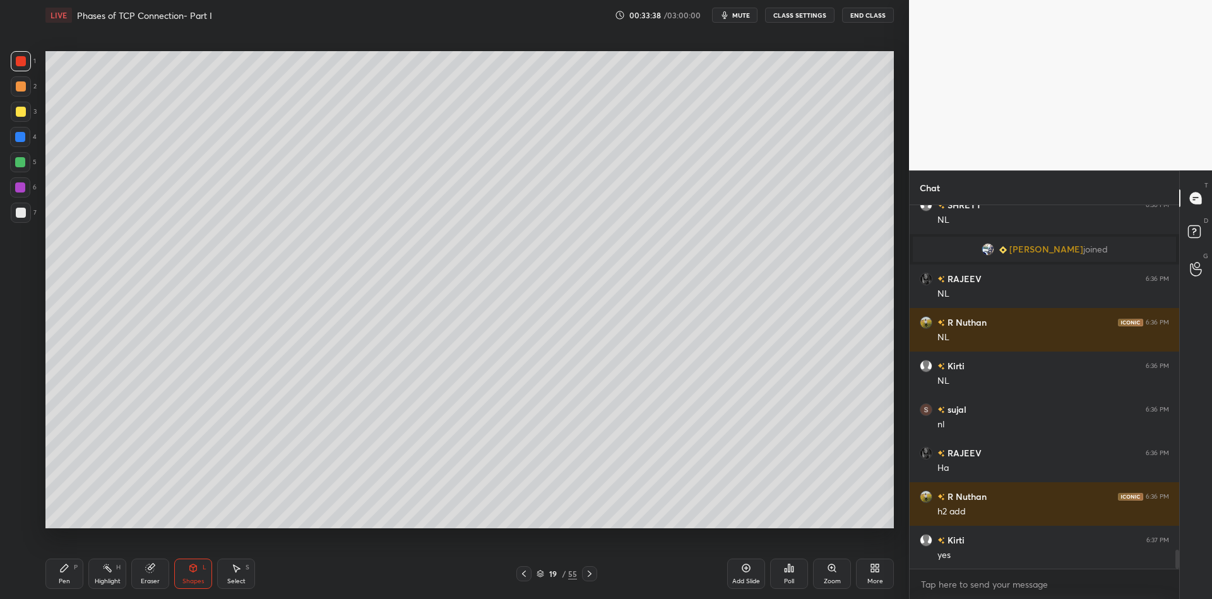
click at [68, 583] on div "Pen P" at bounding box center [64, 574] width 38 height 30
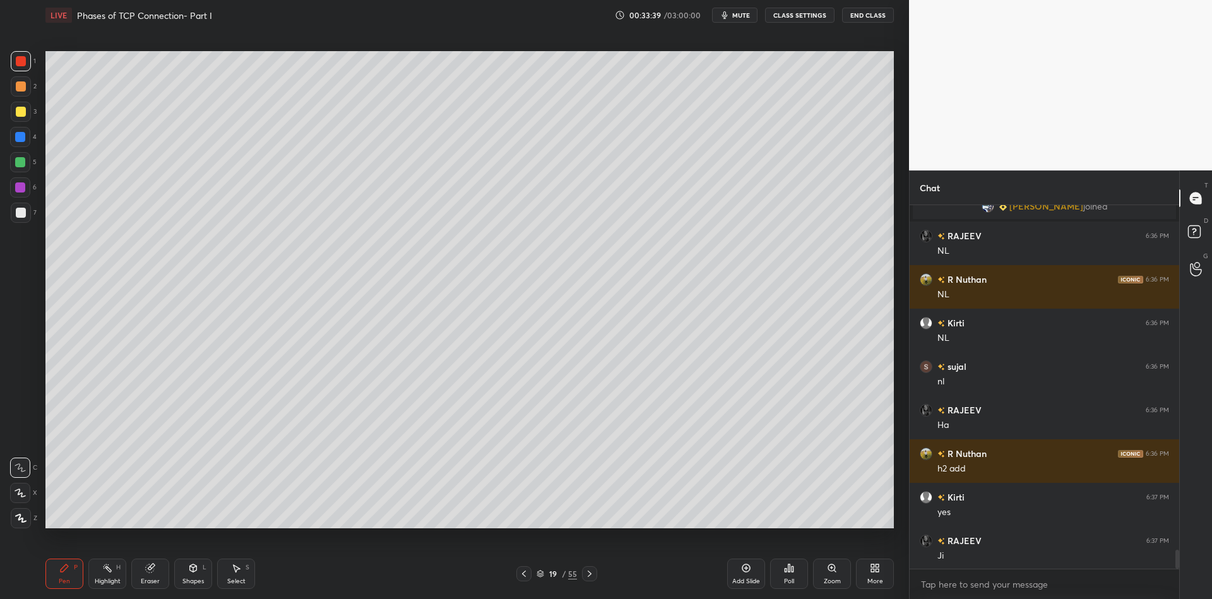
scroll to position [6718, 0]
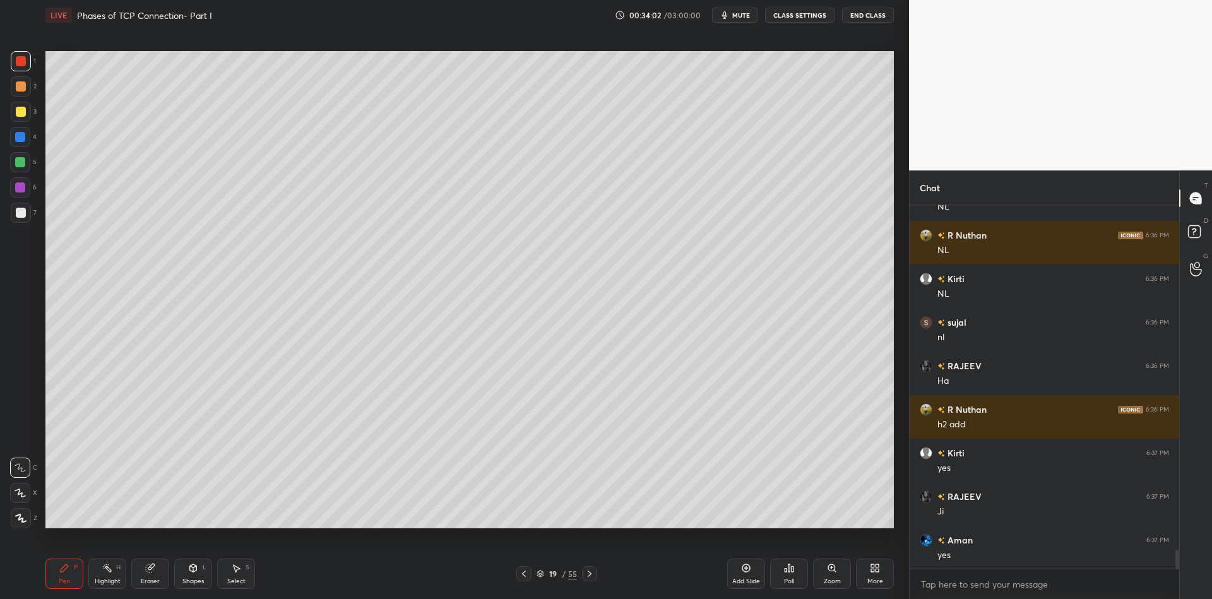
click at [109, 576] on div "Highlight H" at bounding box center [107, 574] width 38 height 30
drag, startPoint x: 70, startPoint y: 575, endPoint x: 81, endPoint y: 578, distance: 11.0
click at [72, 579] on div "Pen P" at bounding box center [64, 574] width 38 height 30
drag, startPoint x: 126, startPoint y: 577, endPoint x: 131, endPoint y: 564, distance: 13.4
click at [126, 574] on div "Pen P Highlight H Eraser Shapes L Select S" at bounding box center [215, 574] width 341 height 30
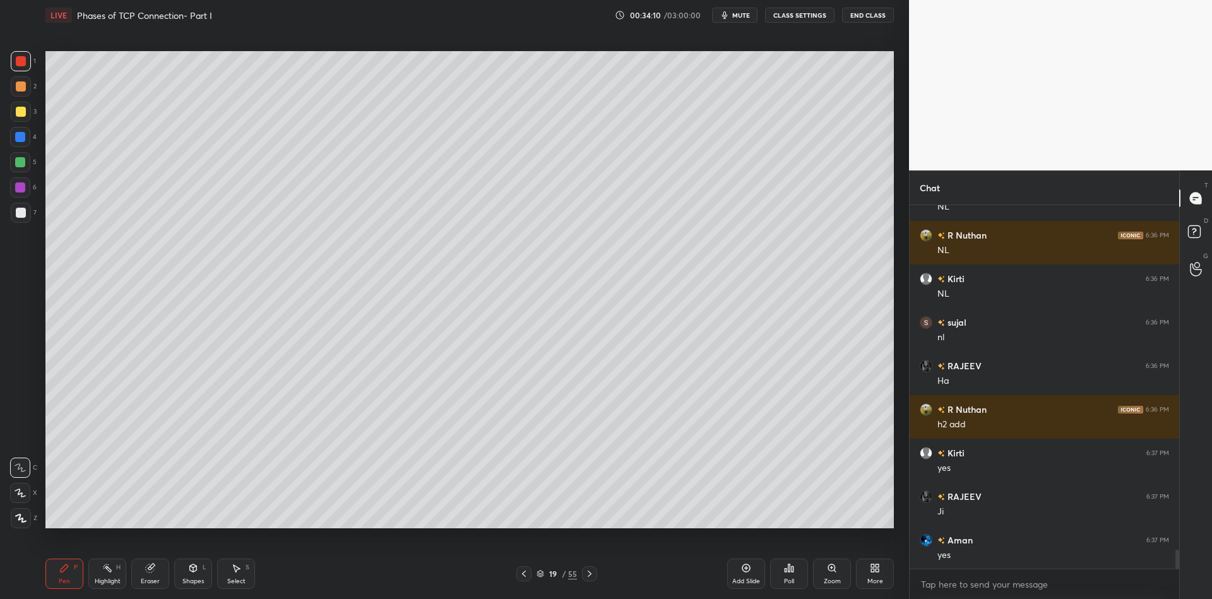
click at [22, 218] on div at bounding box center [21, 213] width 20 height 20
drag, startPoint x: 194, startPoint y: 578, endPoint x: 200, endPoint y: 559, distance: 19.2
click at [195, 576] on div "Shapes L" at bounding box center [193, 574] width 38 height 30
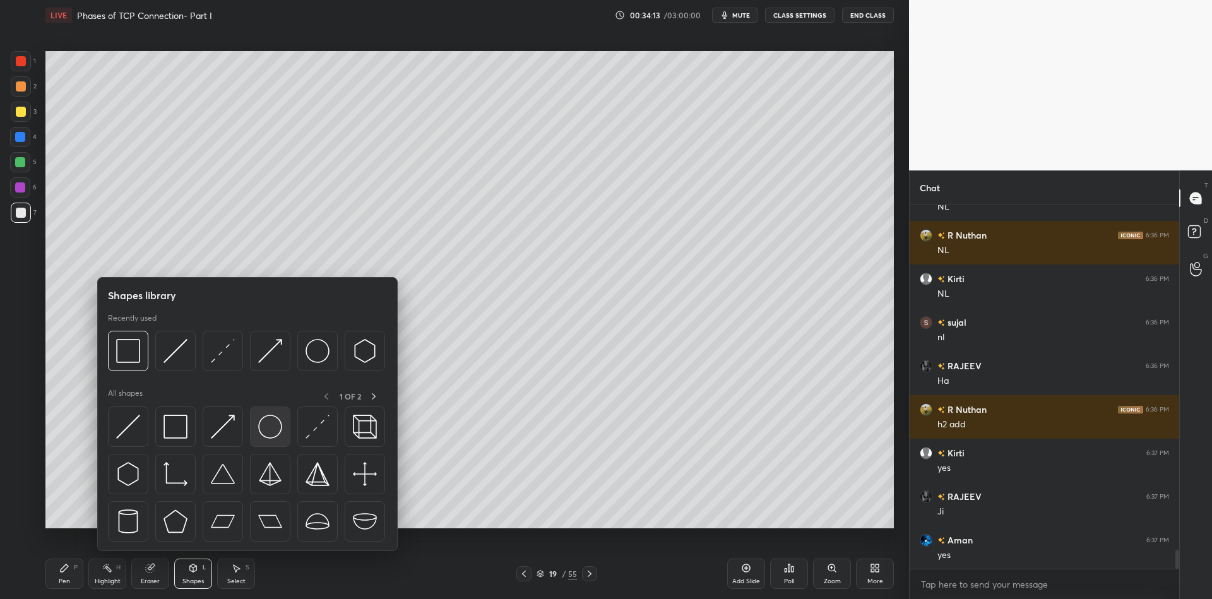
click at [269, 428] on img at bounding box center [270, 427] width 24 height 24
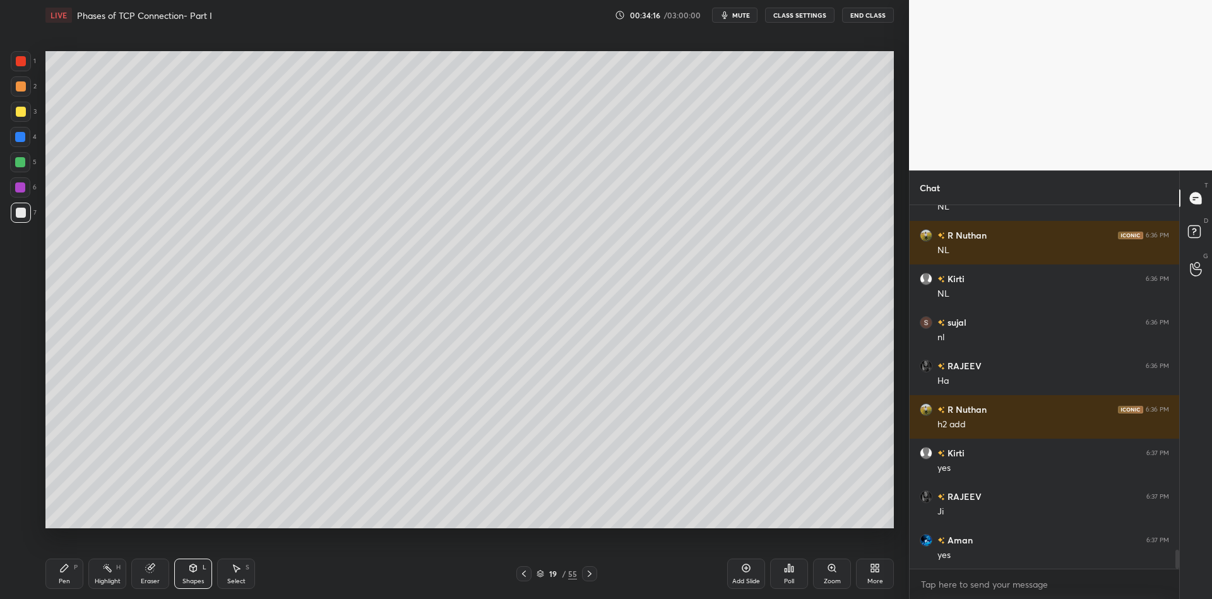
click at [199, 575] on div "Shapes L" at bounding box center [193, 574] width 38 height 30
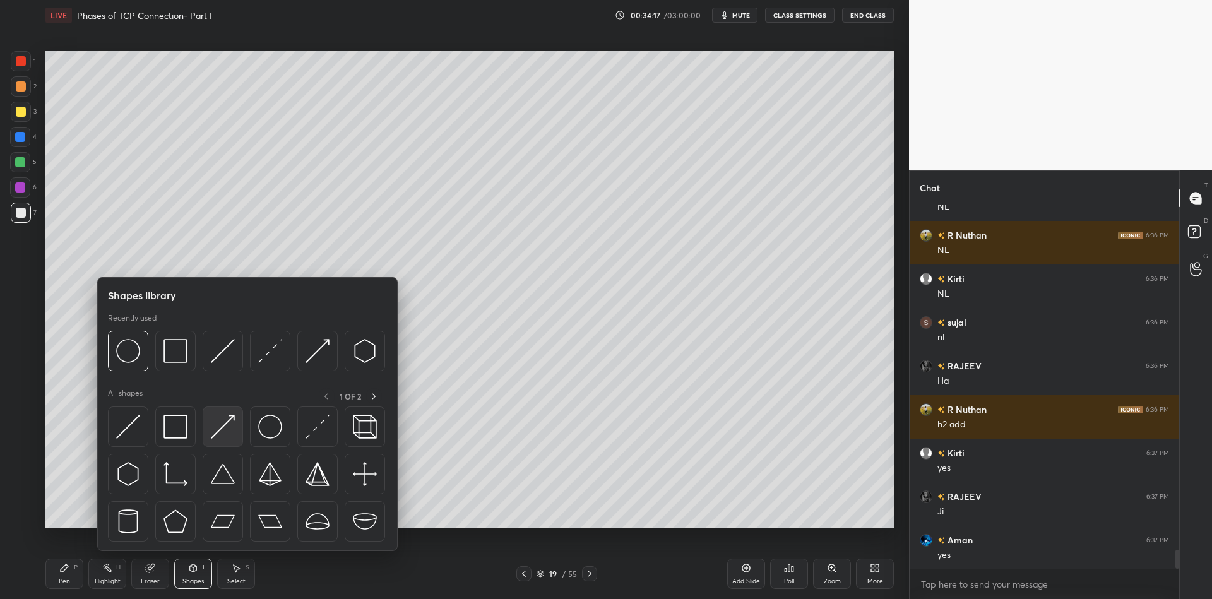
click at [220, 421] on img at bounding box center [223, 427] width 24 height 24
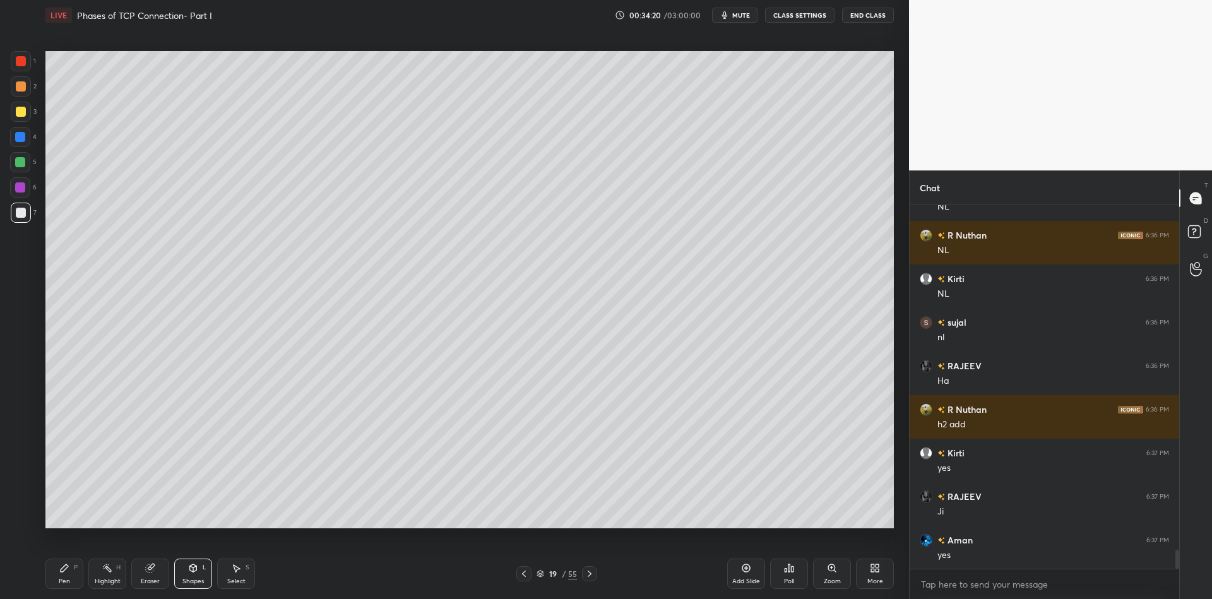
click at [68, 574] on div "Pen P" at bounding box center [64, 574] width 38 height 30
drag, startPoint x: 21, startPoint y: 57, endPoint x: 23, endPoint y: 64, distance: 8.0
click at [21, 57] on div at bounding box center [21, 61] width 10 height 10
click at [110, 574] on div "Highlight H" at bounding box center [107, 574] width 38 height 30
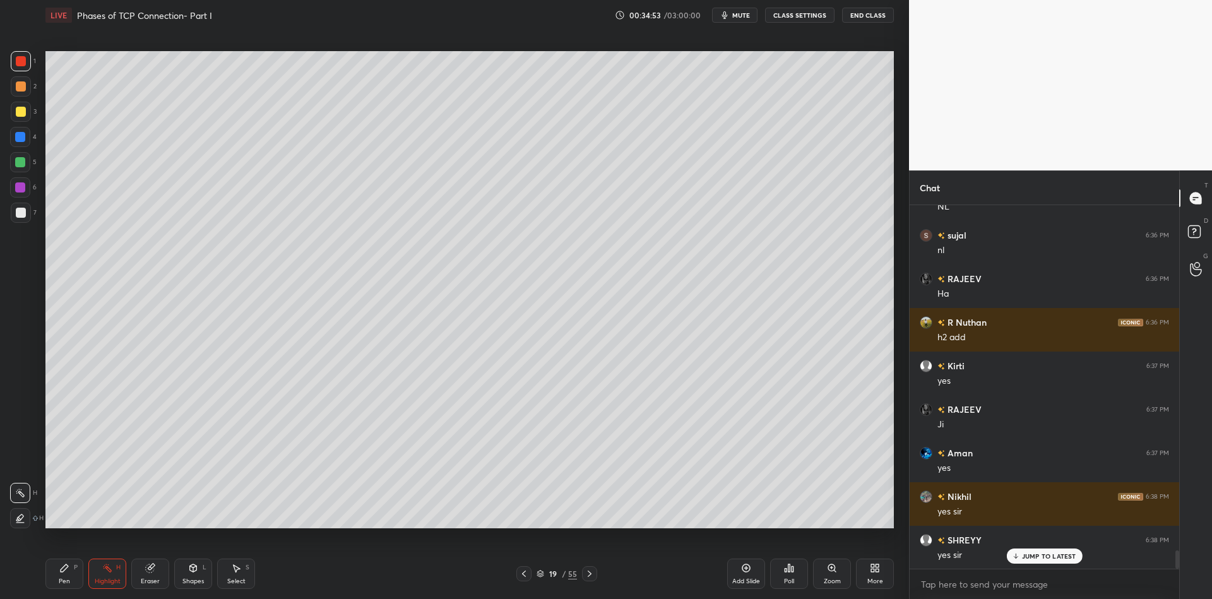
scroll to position [6848, 0]
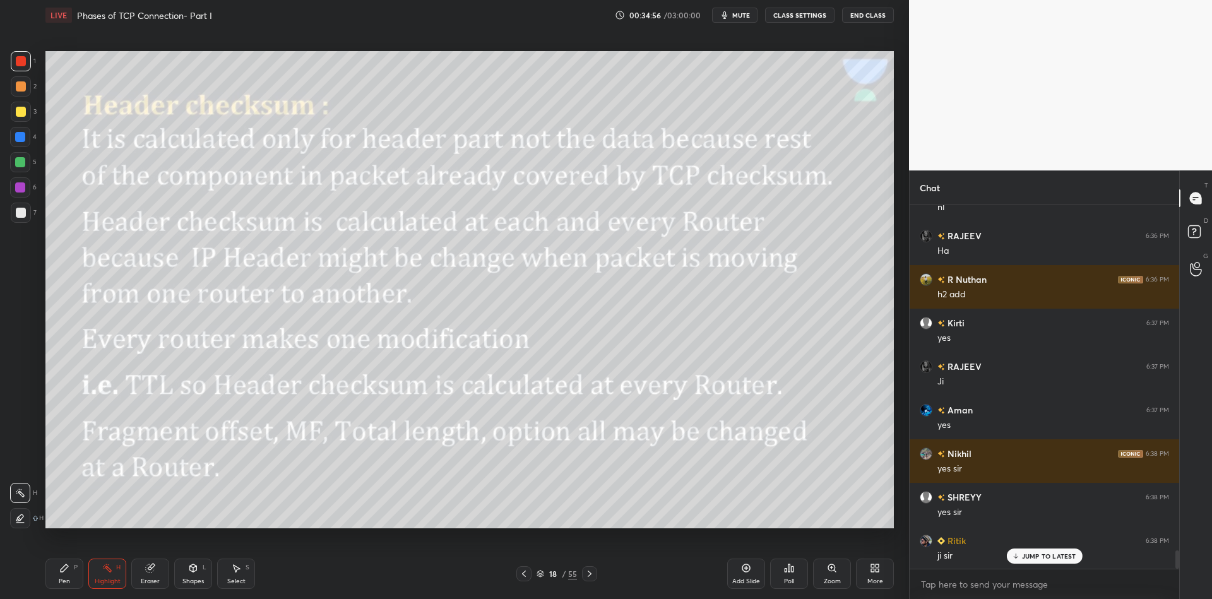
drag, startPoint x: 57, startPoint y: 579, endPoint x: 84, endPoint y: 571, distance: 28.5
click at [58, 576] on div "Pen P" at bounding box center [64, 574] width 38 height 30
click at [97, 579] on div "Highlight" at bounding box center [108, 581] width 26 height 6
click at [66, 576] on div "Pen P" at bounding box center [64, 574] width 38 height 30
click at [97, 578] on div "Highlight" at bounding box center [108, 581] width 26 height 6
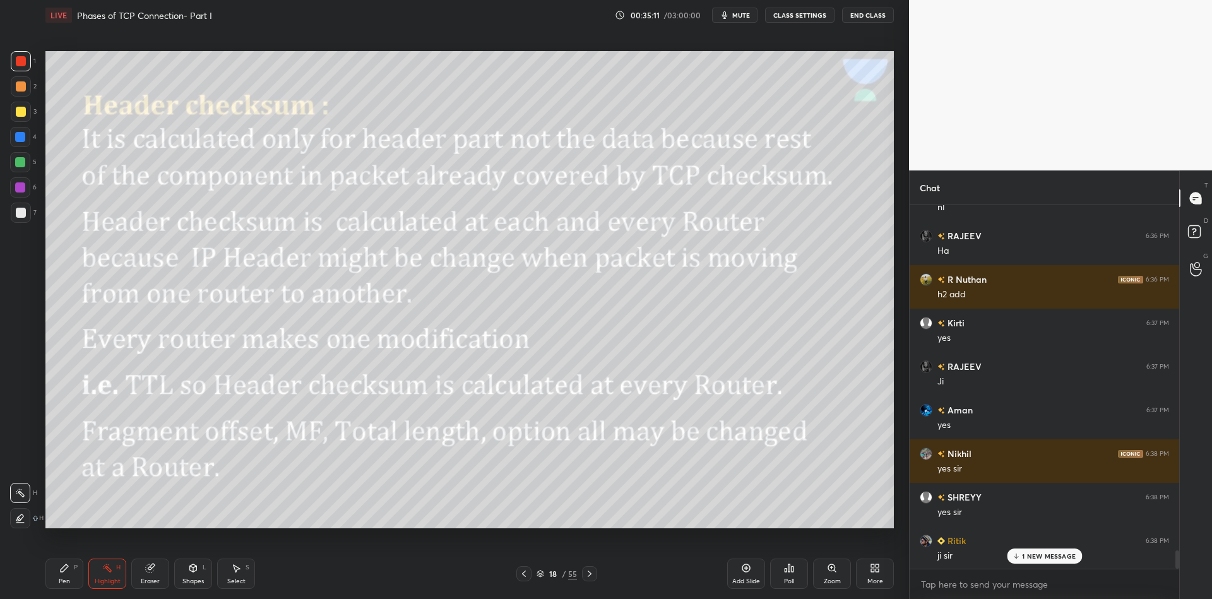
scroll to position [6892, 0]
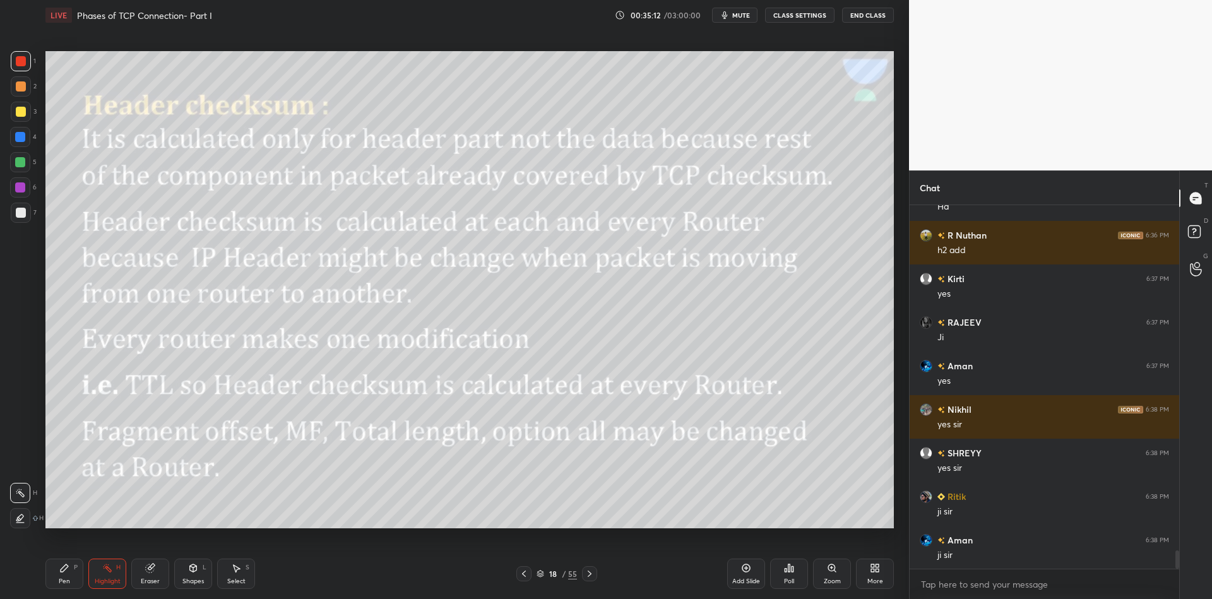
drag, startPoint x: 59, startPoint y: 577, endPoint x: 56, endPoint y: 534, distance: 43.0
click at [60, 577] on div "Pen P" at bounding box center [64, 574] width 38 height 30
drag, startPoint x: 16, startPoint y: 213, endPoint x: 30, endPoint y: 196, distance: 22.0
click at [18, 212] on div at bounding box center [21, 213] width 10 height 10
click at [197, 583] on div "Shapes" at bounding box center [192, 581] width 21 height 6
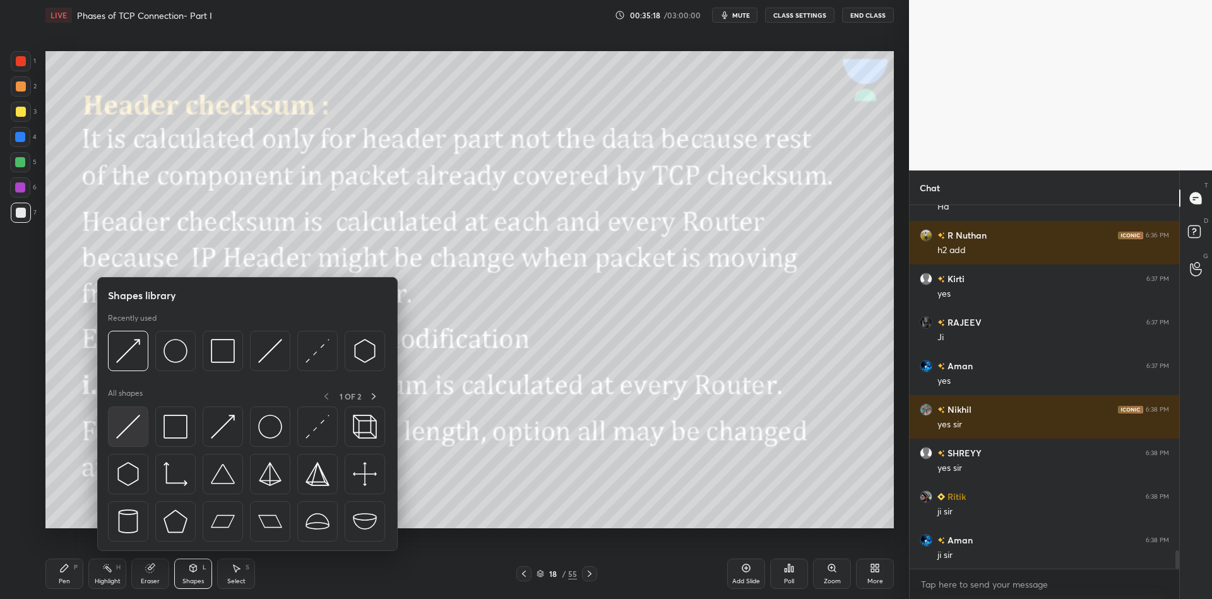
click at [122, 417] on div at bounding box center [128, 426] width 40 height 40
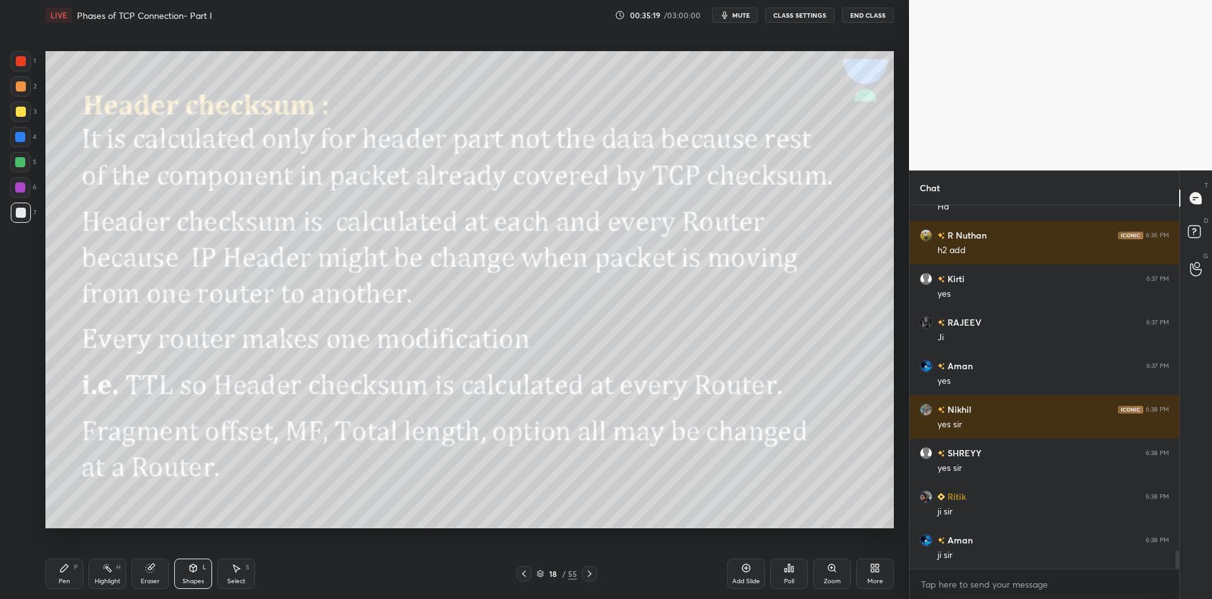
drag, startPoint x: 71, startPoint y: 573, endPoint x: 101, endPoint y: 574, distance: 29.7
click at [73, 573] on div "Pen P" at bounding box center [64, 574] width 38 height 30
click at [112, 574] on div "Highlight H" at bounding box center [107, 574] width 38 height 30
drag, startPoint x: 65, startPoint y: 579, endPoint x: 93, endPoint y: 584, distance: 28.2
click at [68, 579] on div "Pen P" at bounding box center [64, 574] width 38 height 30
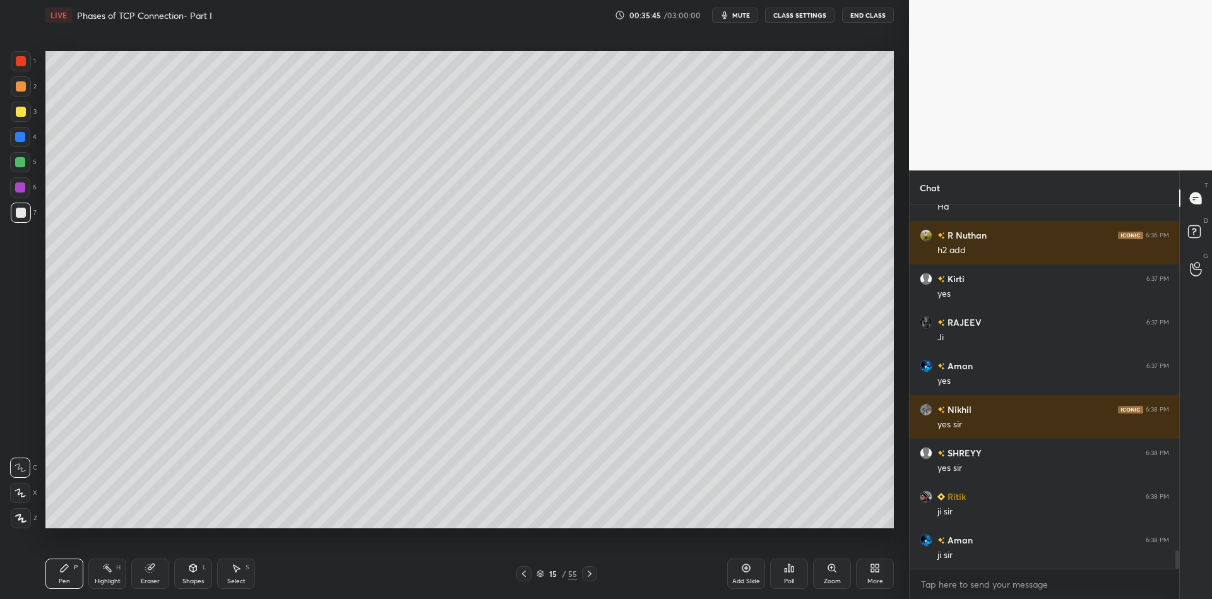
drag, startPoint x: 97, startPoint y: 586, endPoint x: 107, endPoint y: 544, distance: 42.9
click at [98, 583] on div "Highlight H" at bounding box center [107, 574] width 38 height 30
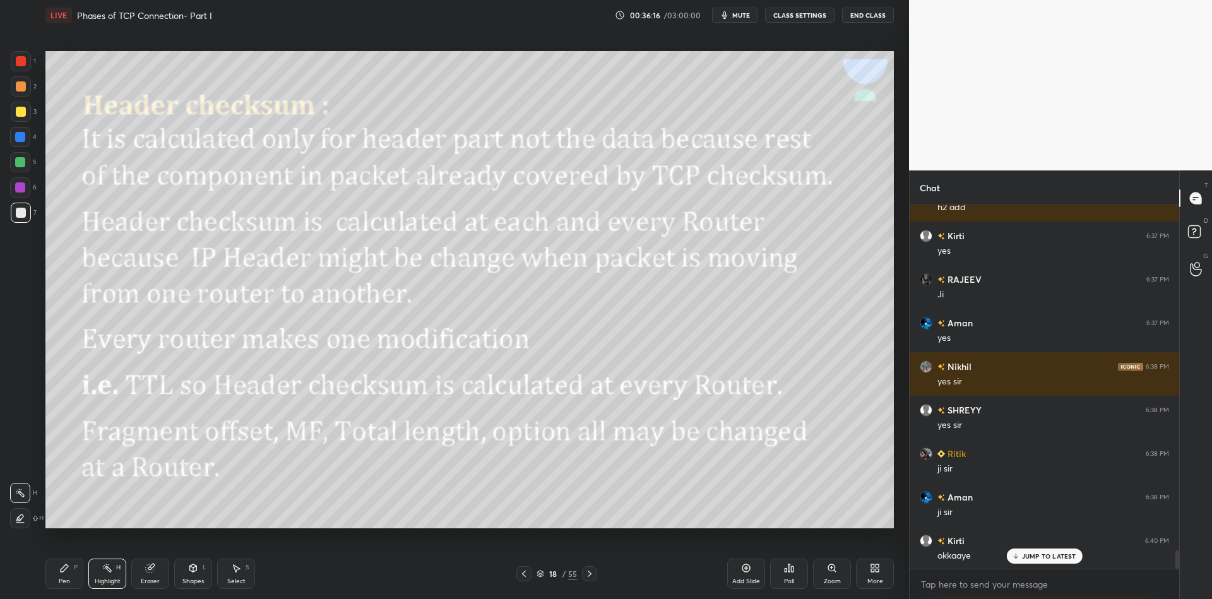
drag, startPoint x: 194, startPoint y: 579, endPoint x: 191, endPoint y: 556, distance: 22.9
click at [194, 578] on div "Shapes L" at bounding box center [193, 574] width 38 height 30
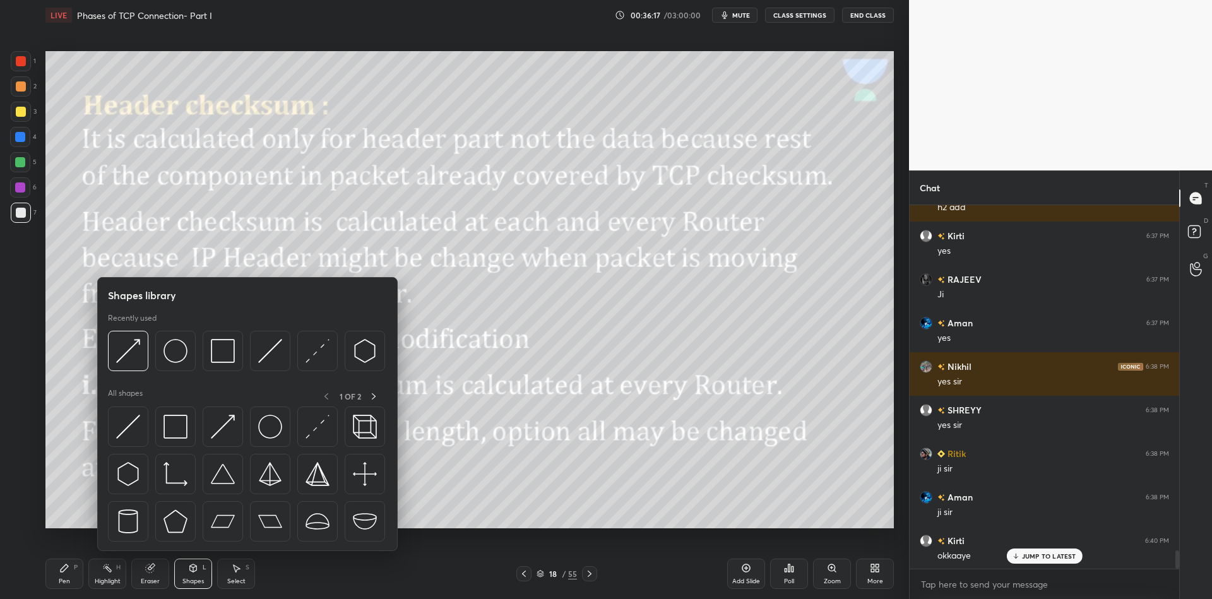
click at [127, 432] on img at bounding box center [128, 427] width 24 height 24
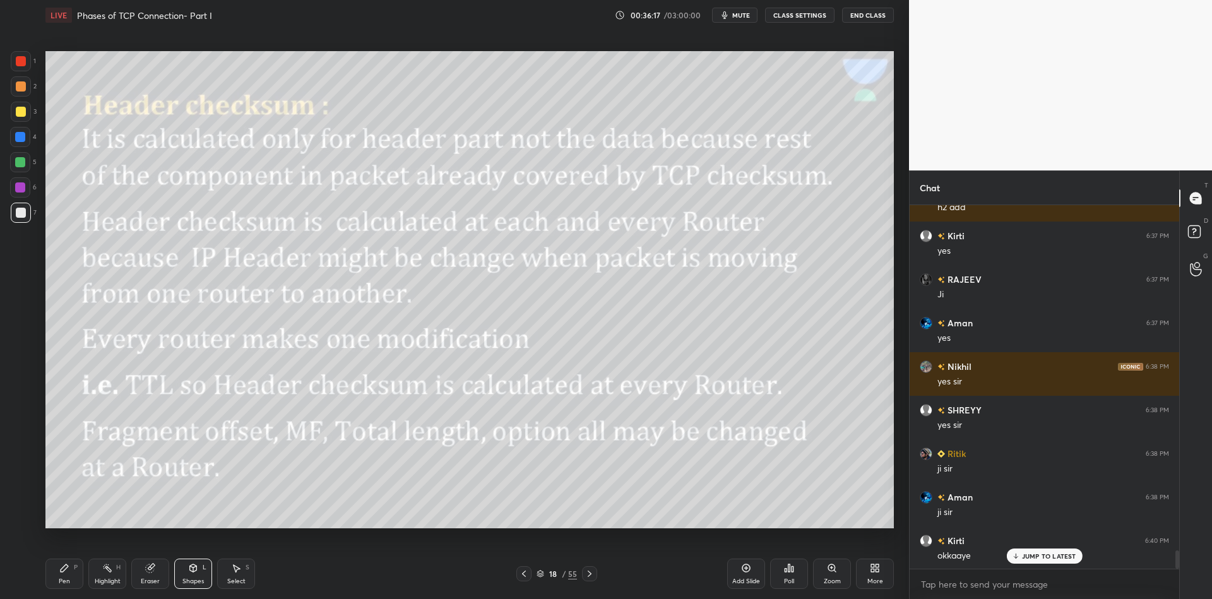
drag, startPoint x: 18, startPoint y: 160, endPoint x: 42, endPoint y: 179, distance: 31.0
click at [19, 161] on div at bounding box center [20, 162] width 10 height 10
click at [78, 583] on div "Pen P" at bounding box center [64, 574] width 38 height 30
click at [109, 581] on div "Highlight" at bounding box center [108, 581] width 26 height 6
drag, startPoint x: 68, startPoint y: 569, endPoint x: 84, endPoint y: 566, distance: 16.6
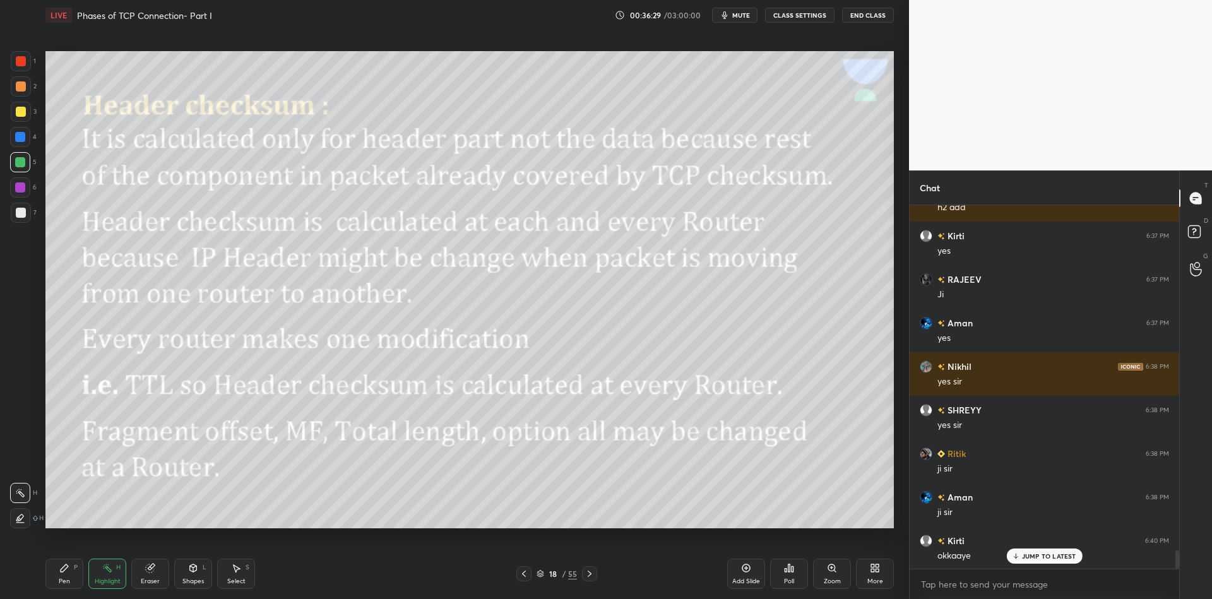
click at [71, 567] on div "Pen P" at bounding box center [64, 574] width 38 height 30
drag, startPoint x: 112, startPoint y: 572, endPoint x: 108, endPoint y: 538, distance: 34.4
click at [111, 571] on div "Highlight H" at bounding box center [107, 574] width 38 height 30
drag, startPoint x: 192, startPoint y: 581, endPoint x: 187, endPoint y: 557, distance: 24.5
click at [193, 576] on div "Shapes L" at bounding box center [193, 574] width 38 height 30
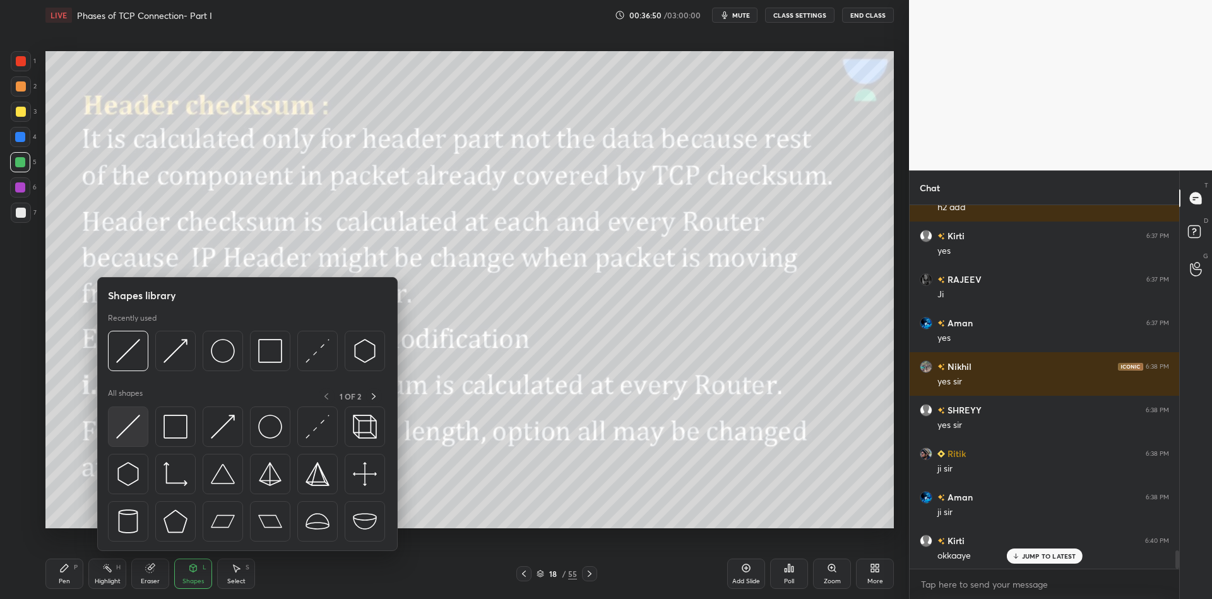
click at [132, 430] on img at bounding box center [128, 427] width 24 height 24
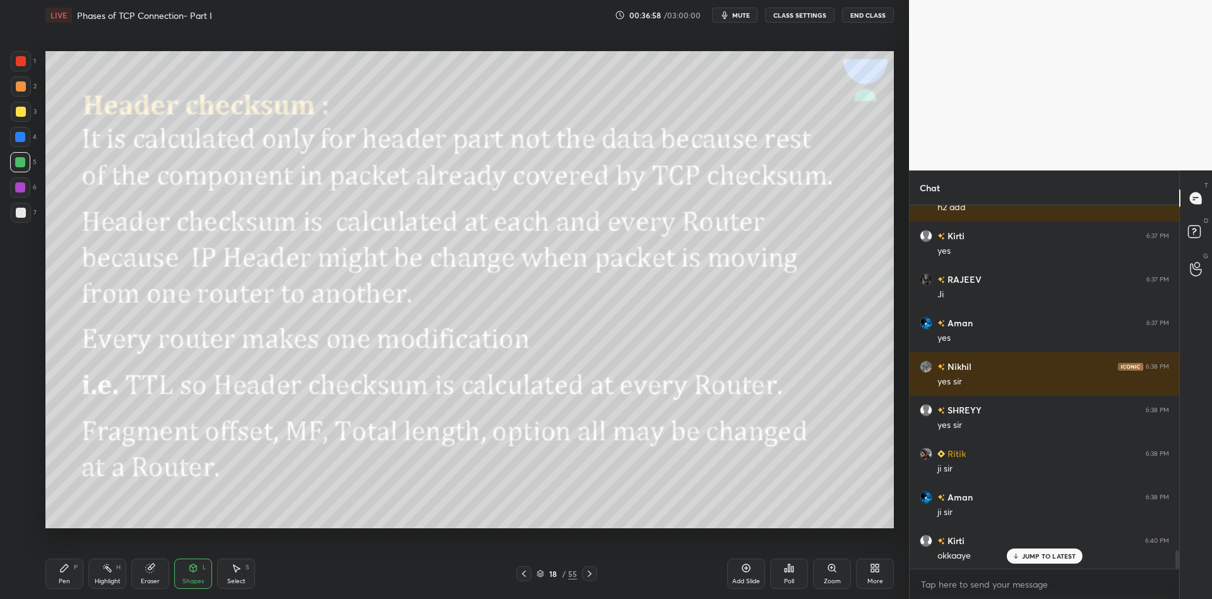
drag, startPoint x: 63, startPoint y: 569, endPoint x: 100, endPoint y: 576, distance: 37.1
click at [71, 571] on div "Pen P" at bounding box center [64, 574] width 38 height 30
click at [105, 574] on div "Highlight H" at bounding box center [107, 574] width 38 height 30
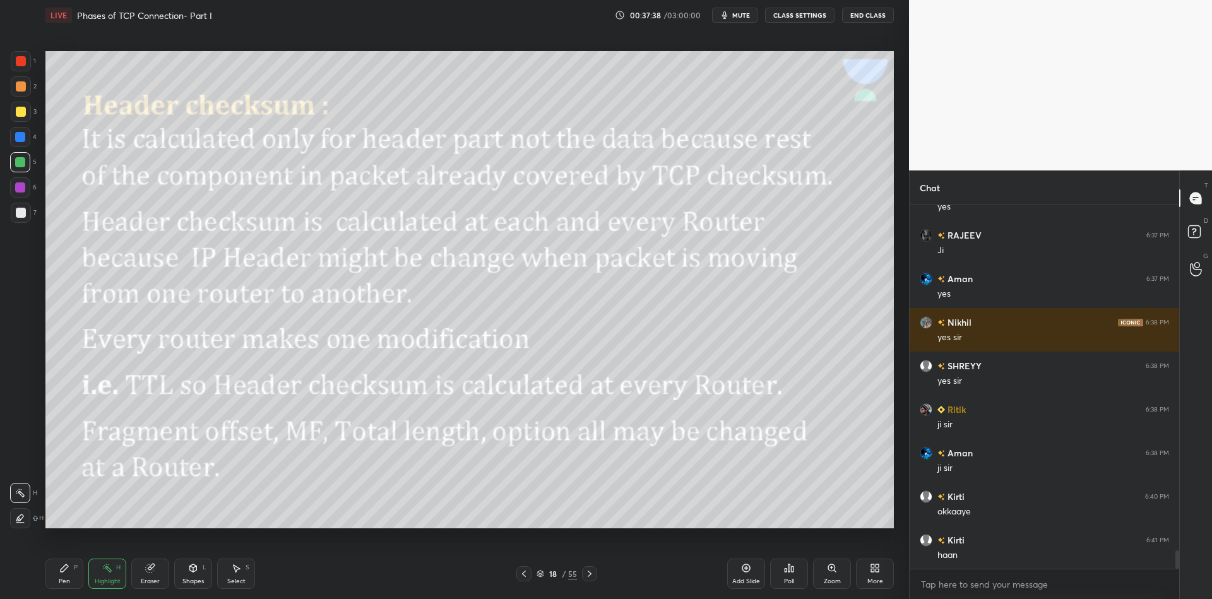
scroll to position [7022, 0]
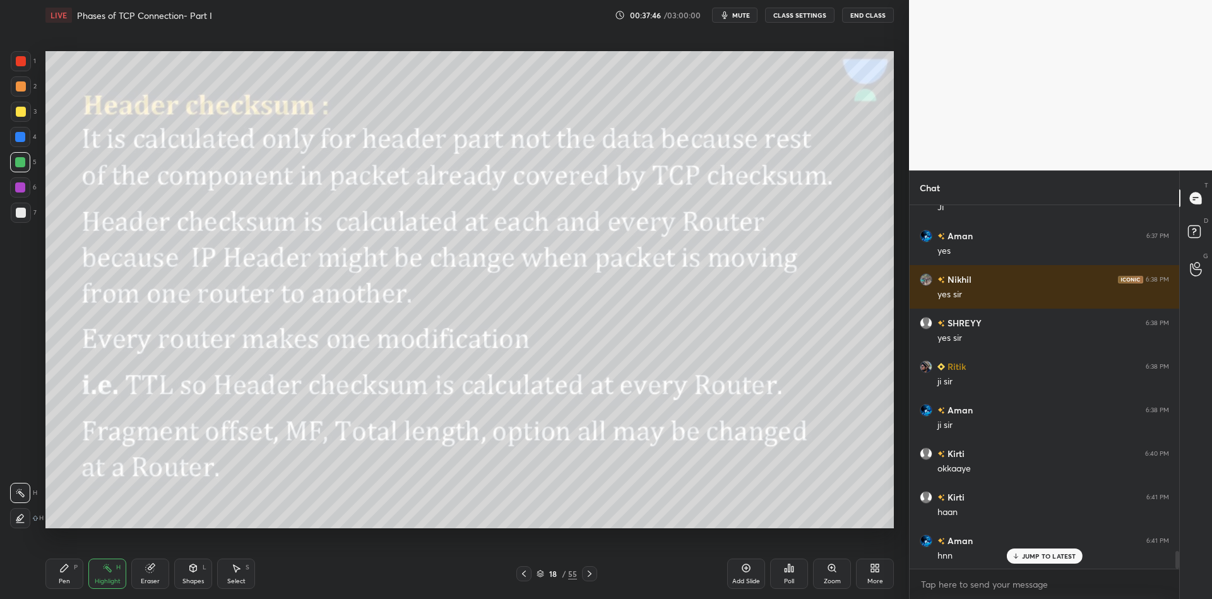
click at [191, 572] on div "Shapes L" at bounding box center [193, 574] width 38 height 30
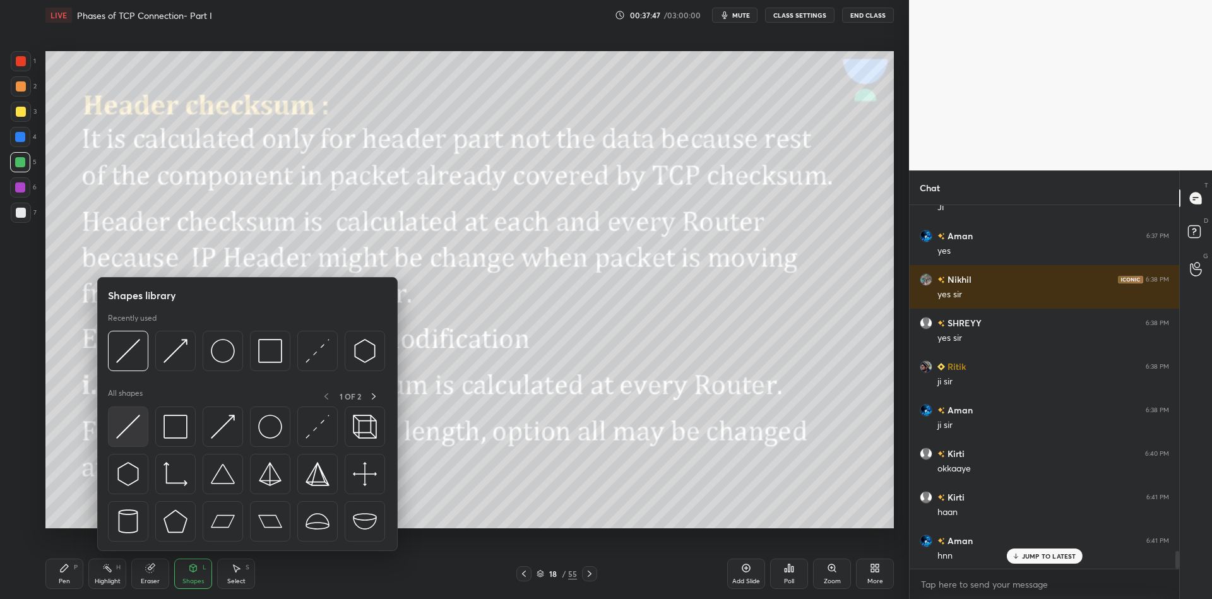
click at [121, 434] on img at bounding box center [128, 427] width 24 height 24
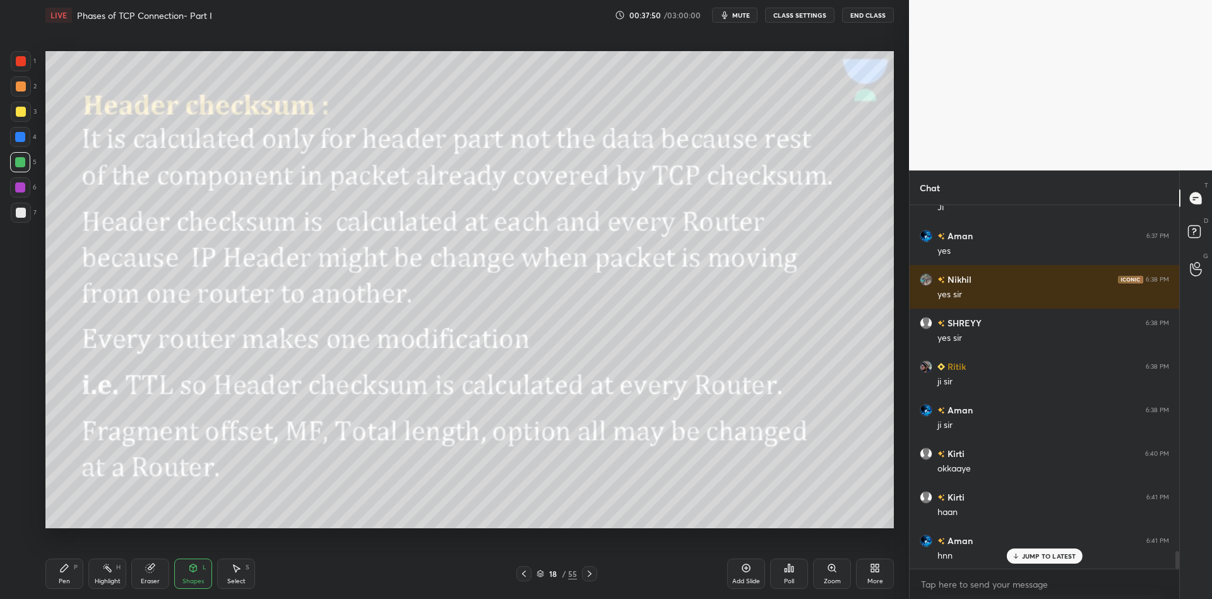
click at [62, 578] on div "Pen P" at bounding box center [64, 574] width 38 height 30
click at [16, 207] on div at bounding box center [21, 213] width 20 height 20
drag, startPoint x: 104, startPoint y: 589, endPoint x: 109, endPoint y: 531, distance: 57.6
click at [104, 586] on div "Highlight H" at bounding box center [107, 574] width 38 height 30
drag, startPoint x: 187, startPoint y: 581, endPoint x: 189, endPoint y: 567, distance: 14.6
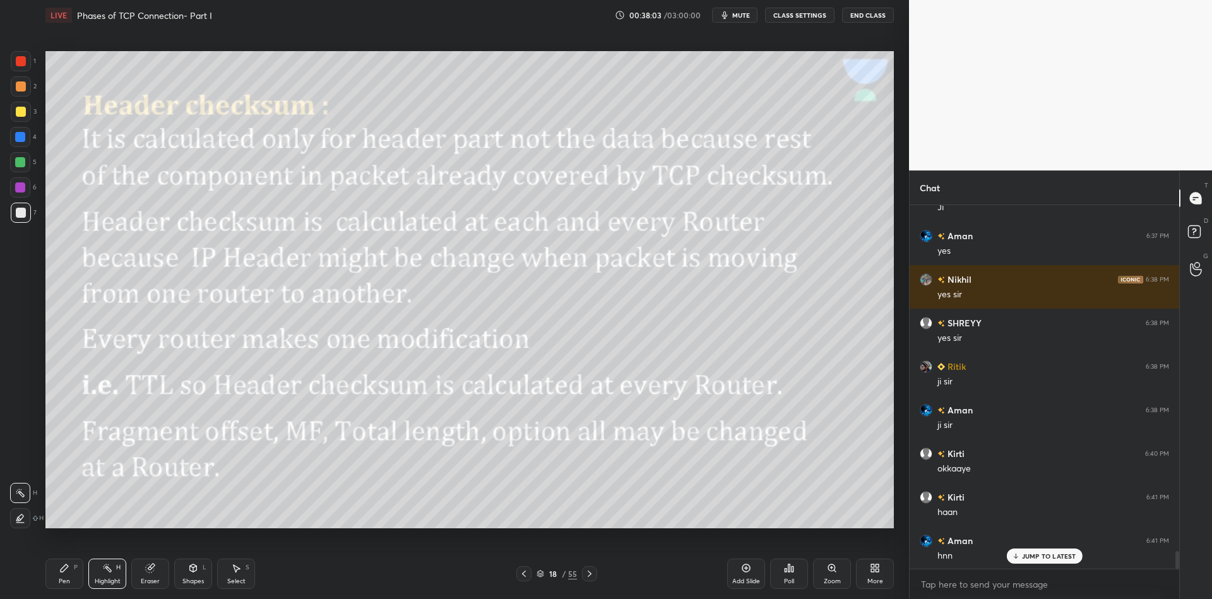
click at [188, 580] on div "Shapes" at bounding box center [192, 581] width 21 height 6
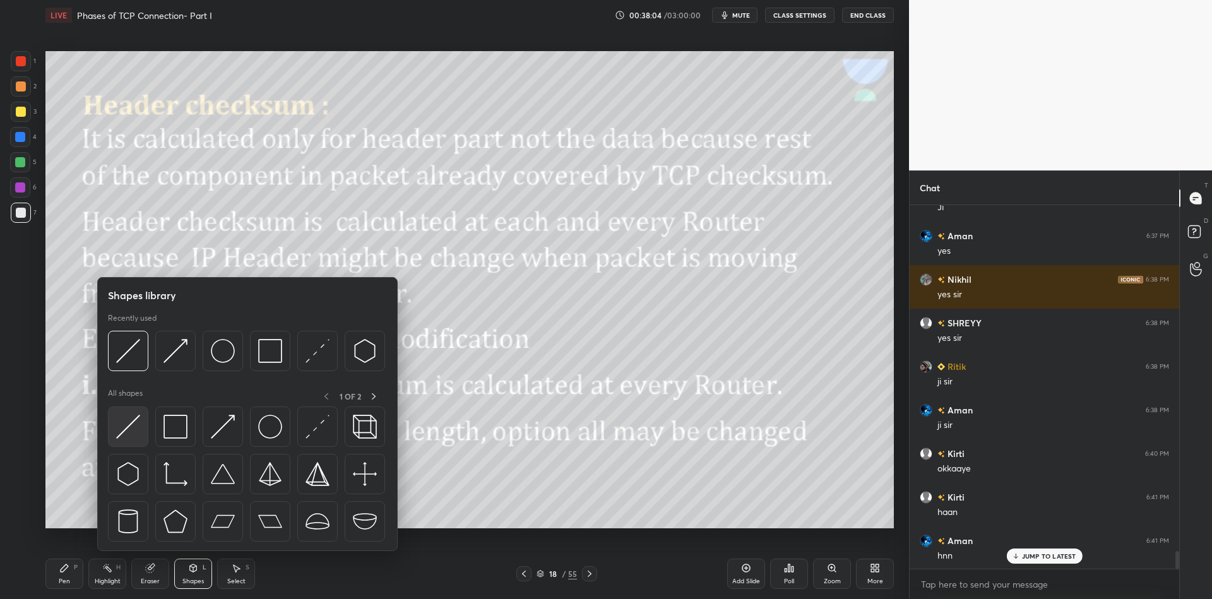
drag, startPoint x: 134, startPoint y: 419, endPoint x: 20, endPoint y: 151, distance: 291.6
click at [131, 418] on img at bounding box center [128, 427] width 24 height 24
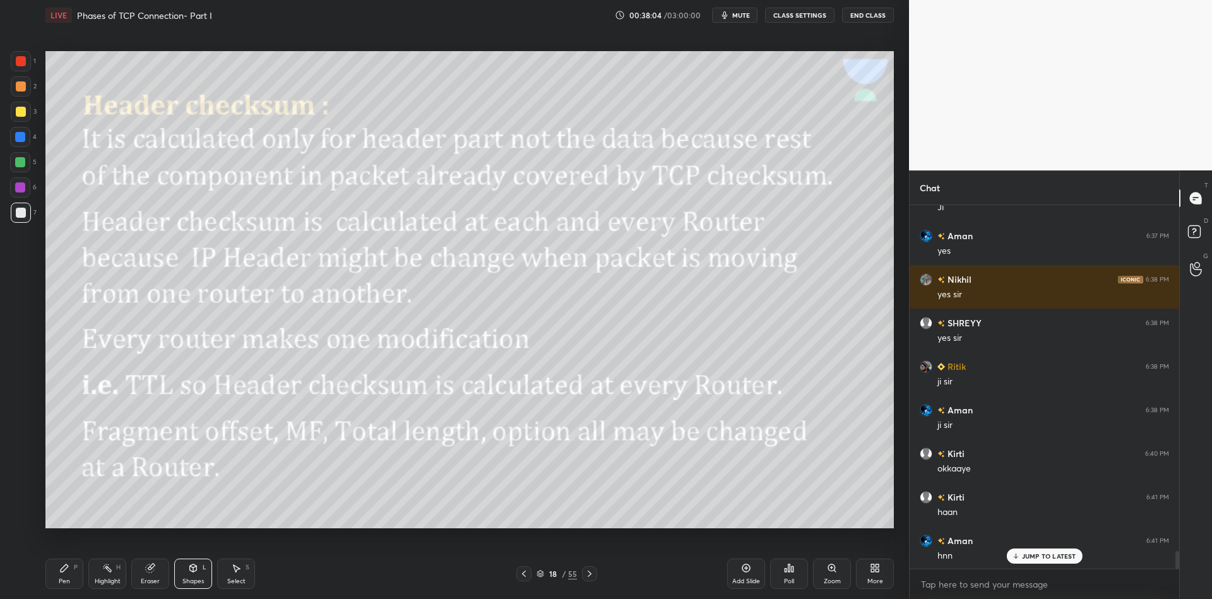
click at [18, 158] on div at bounding box center [20, 162] width 20 height 20
drag, startPoint x: 69, startPoint y: 574, endPoint x: 87, endPoint y: 571, distance: 18.7
click at [79, 573] on div "Pen P" at bounding box center [64, 574] width 38 height 30
click at [106, 574] on div "Highlight H" at bounding box center [107, 574] width 38 height 30
click at [66, 583] on div "Pen" at bounding box center [64, 581] width 11 height 6
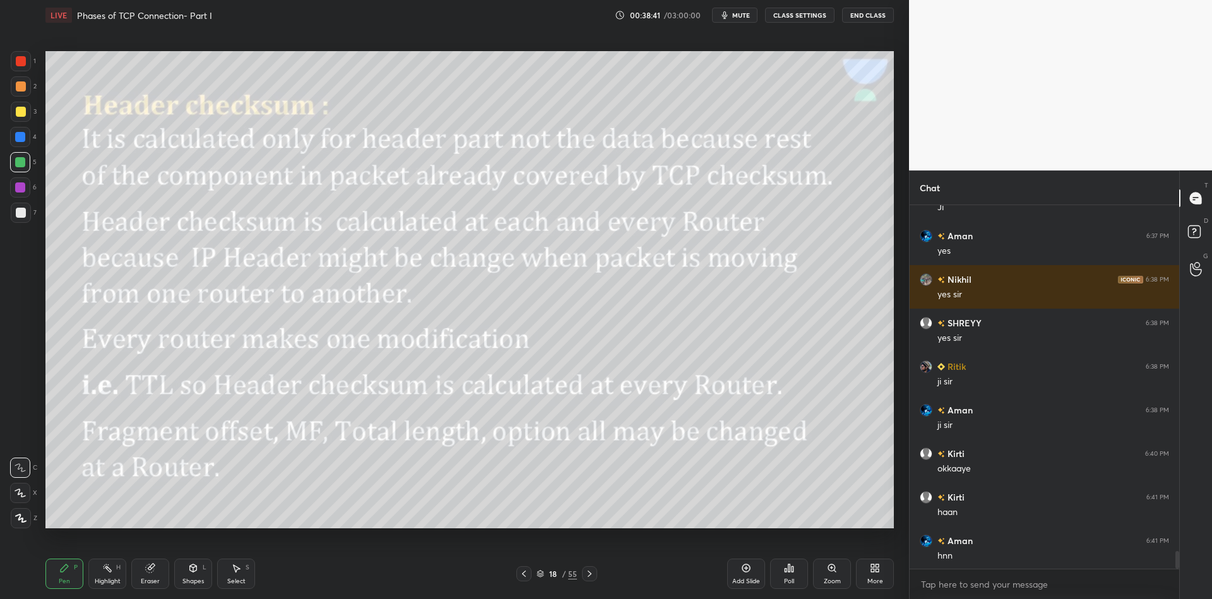
scroll to position [7066, 0]
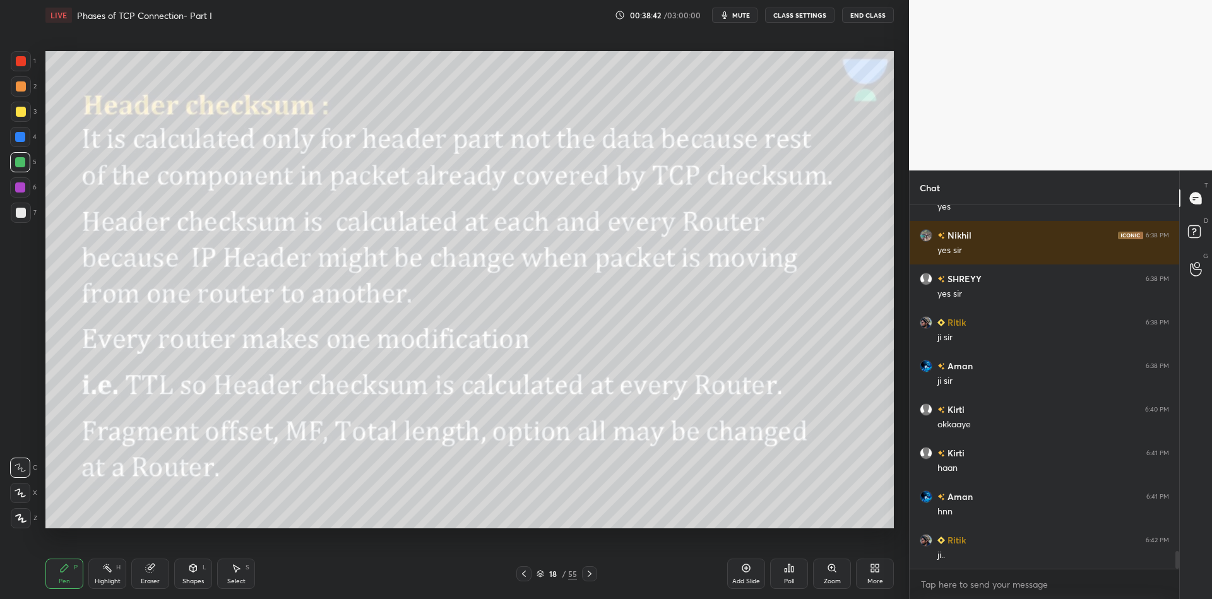
drag, startPoint x: 102, startPoint y: 572, endPoint x: 124, endPoint y: 541, distance: 38.2
click at [108, 571] on icon at bounding box center [107, 568] width 10 height 10
drag, startPoint x: 74, startPoint y: 581, endPoint x: 105, endPoint y: 576, distance: 32.0
click at [78, 580] on div "Pen P" at bounding box center [64, 574] width 38 height 30
click at [109, 578] on div "Highlight H" at bounding box center [107, 574] width 38 height 30
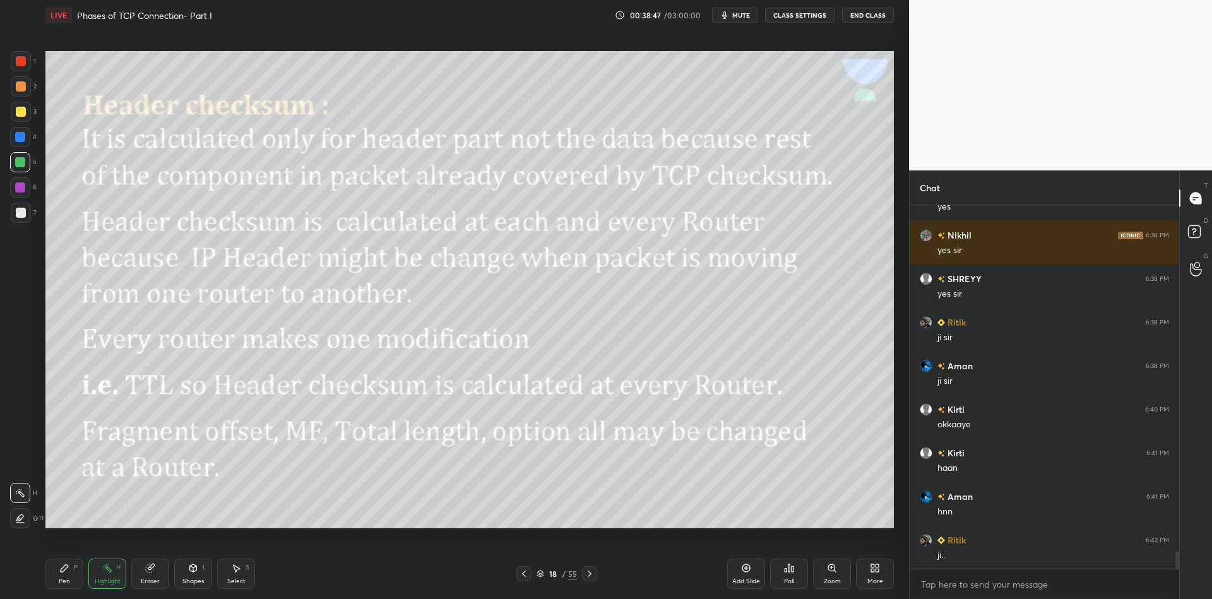
click at [66, 581] on div "Pen P" at bounding box center [64, 574] width 38 height 30
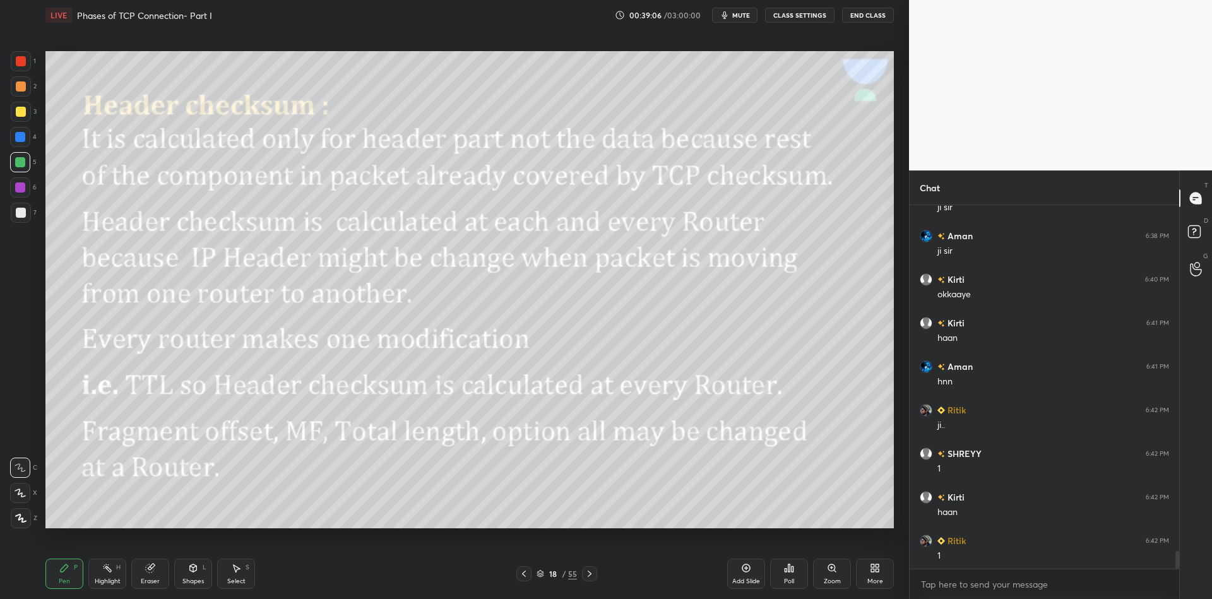
scroll to position [7241, 0]
click at [110, 584] on div "Highlight" at bounding box center [108, 581] width 26 height 6
click at [67, 571] on icon at bounding box center [64, 568] width 10 height 10
click at [22, 58] on div at bounding box center [21, 61] width 10 height 10
drag, startPoint x: 109, startPoint y: 587, endPoint x: 113, endPoint y: 575, distance: 12.6
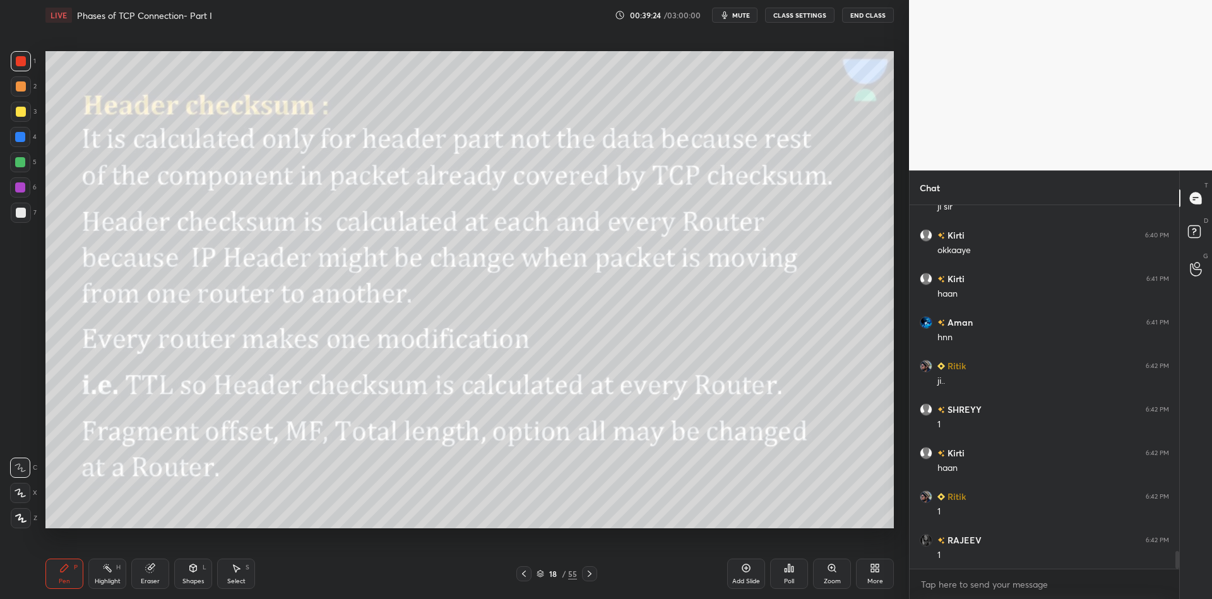
click at [110, 584] on div "Highlight" at bounding box center [108, 581] width 26 height 6
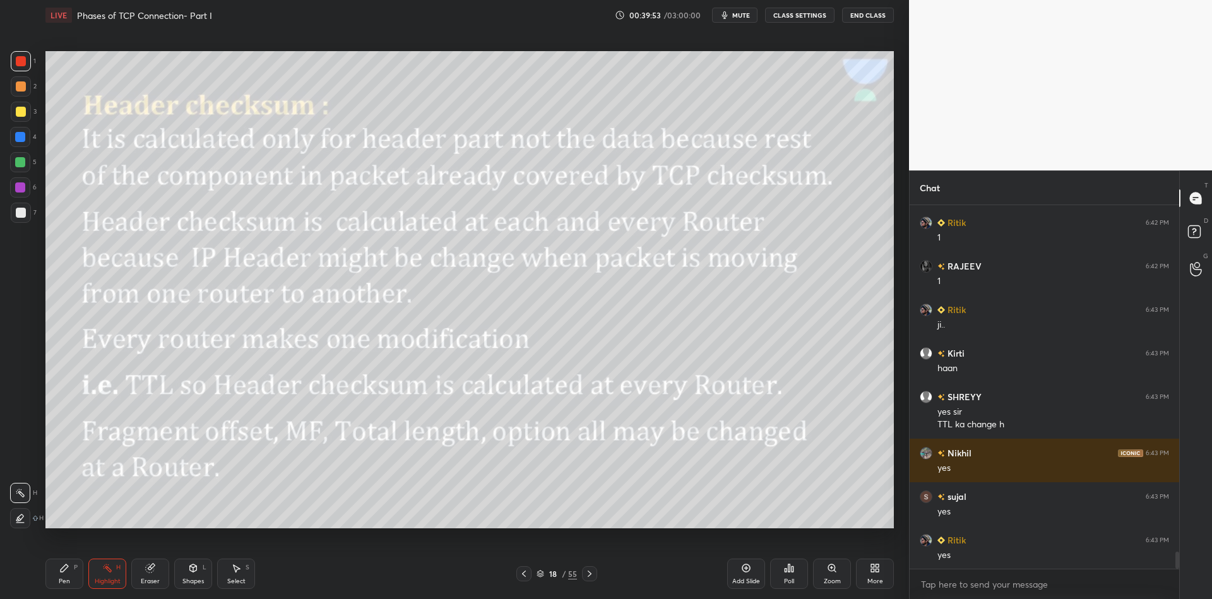
scroll to position [7557, 0]
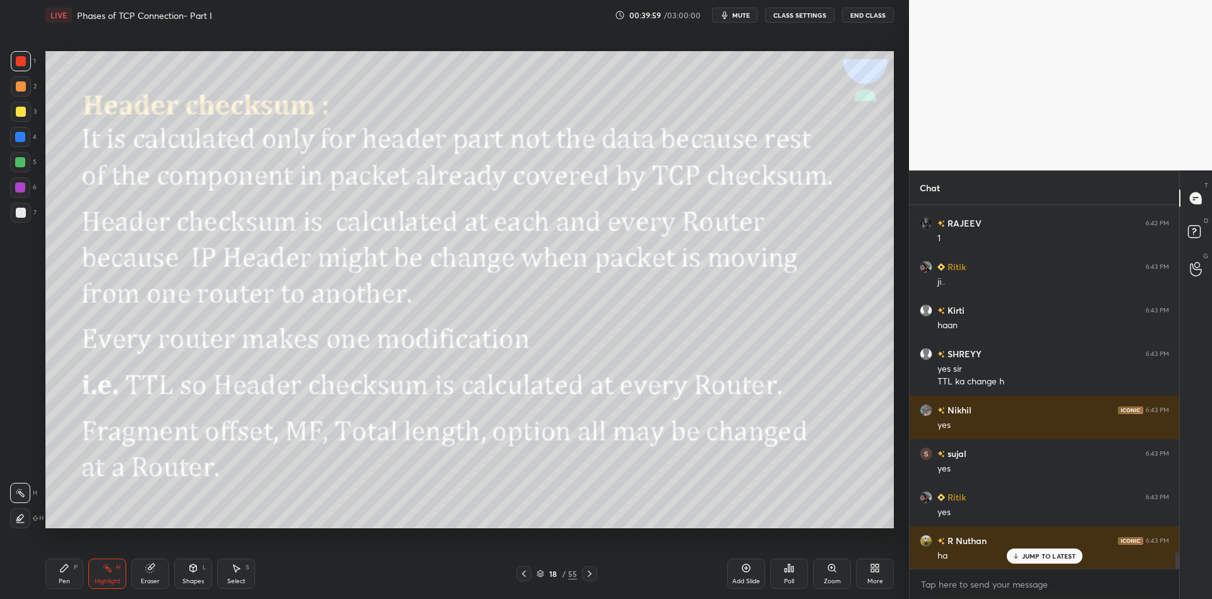
drag, startPoint x: 76, startPoint y: 579, endPoint x: 88, endPoint y: 575, distance: 12.0
click at [78, 578] on div "Pen P" at bounding box center [64, 574] width 38 height 30
drag, startPoint x: 107, startPoint y: 585, endPoint x: 116, endPoint y: 562, distance: 24.8
click at [107, 583] on div "Highlight" at bounding box center [108, 581] width 26 height 6
drag, startPoint x: 240, startPoint y: 581, endPoint x: 239, endPoint y: 568, distance: 12.7
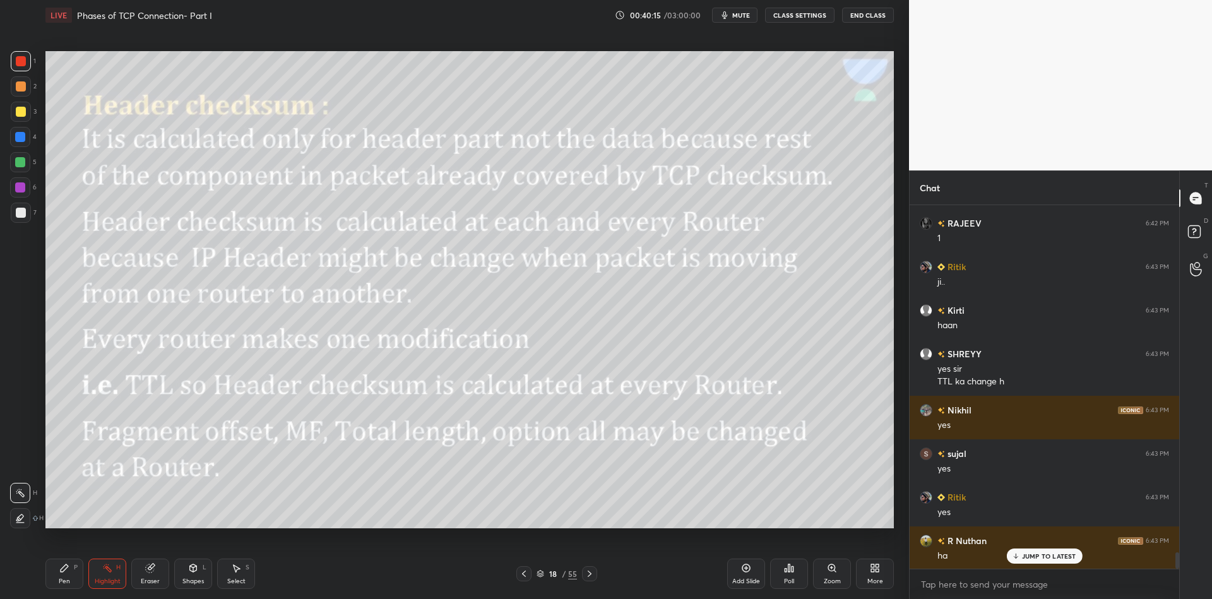
click at [238, 579] on div "Select" at bounding box center [236, 581] width 18 height 6
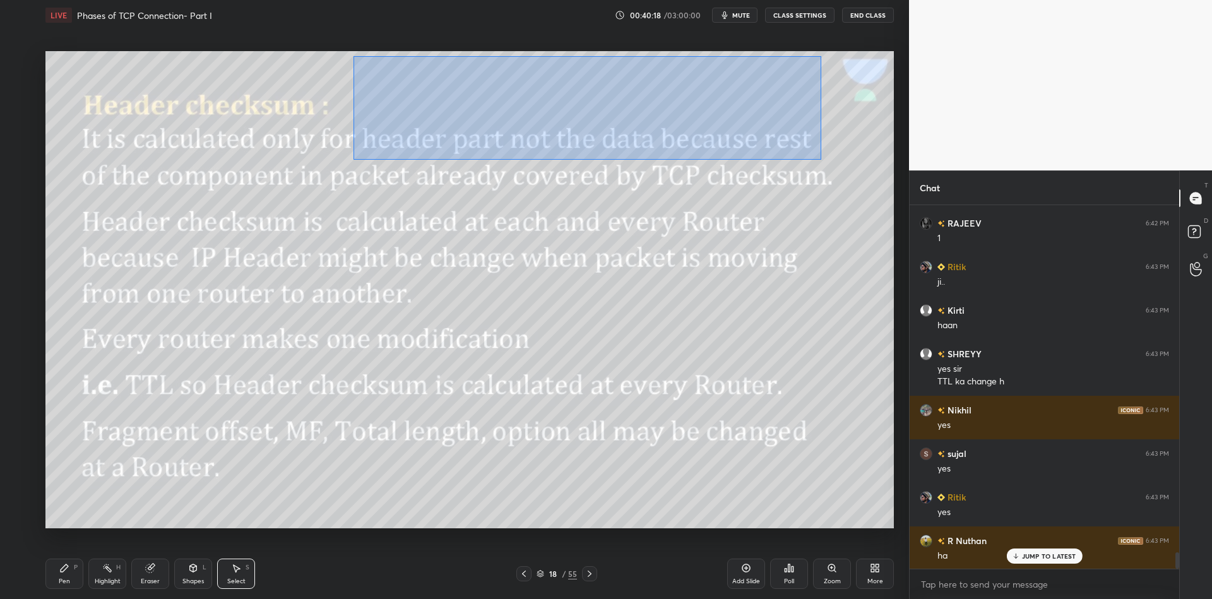
drag, startPoint x: 354, startPoint y: 56, endPoint x: 820, endPoint y: 155, distance: 476.3
click at [821, 158] on div "0 ° Undo Copy Paste here Duplicate Duplicate to new slide Delete" at bounding box center [469, 289] width 848 height 477
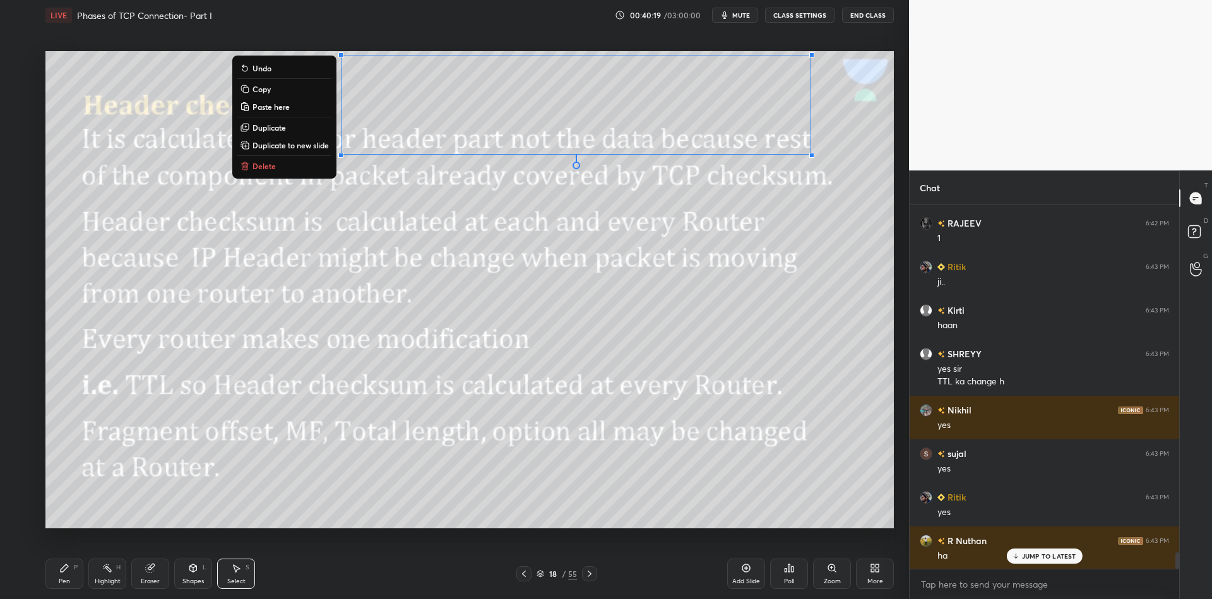
click at [278, 166] on button "Delete" at bounding box center [284, 165] width 94 height 15
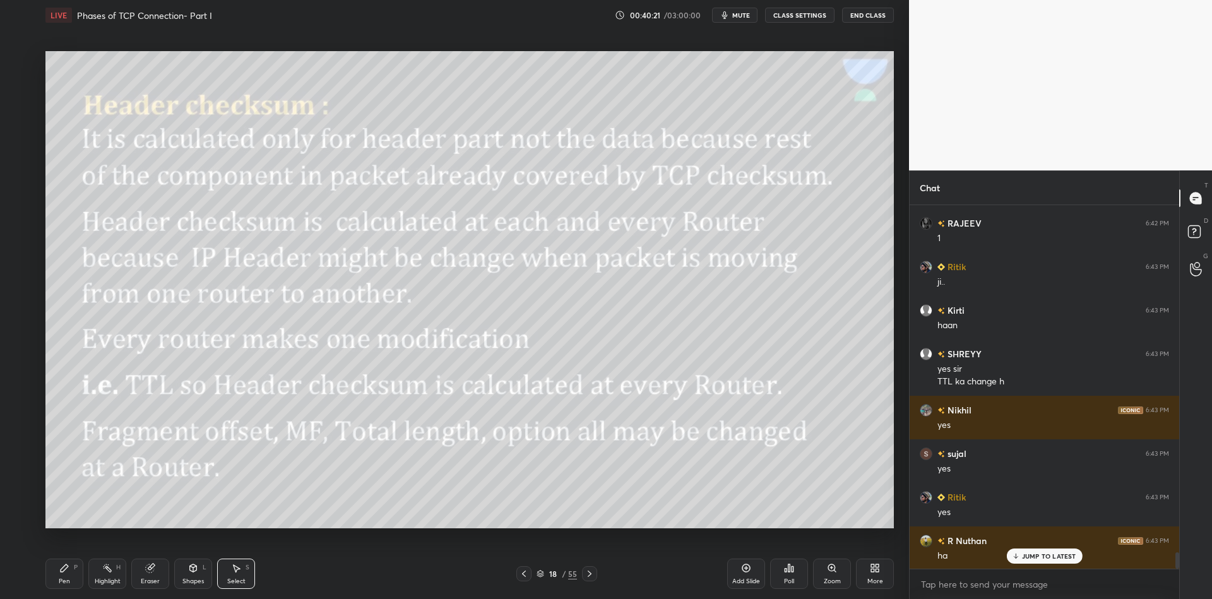
drag, startPoint x: 69, startPoint y: 580, endPoint x: 81, endPoint y: 577, distance: 12.4
click at [71, 579] on div "Pen P" at bounding box center [64, 574] width 38 height 30
click at [104, 576] on div "Highlight H" at bounding box center [107, 574] width 38 height 30
drag, startPoint x: 48, startPoint y: 584, endPoint x: 55, endPoint y: 574, distance: 12.3
click at [54, 576] on div "Pen P" at bounding box center [64, 574] width 38 height 30
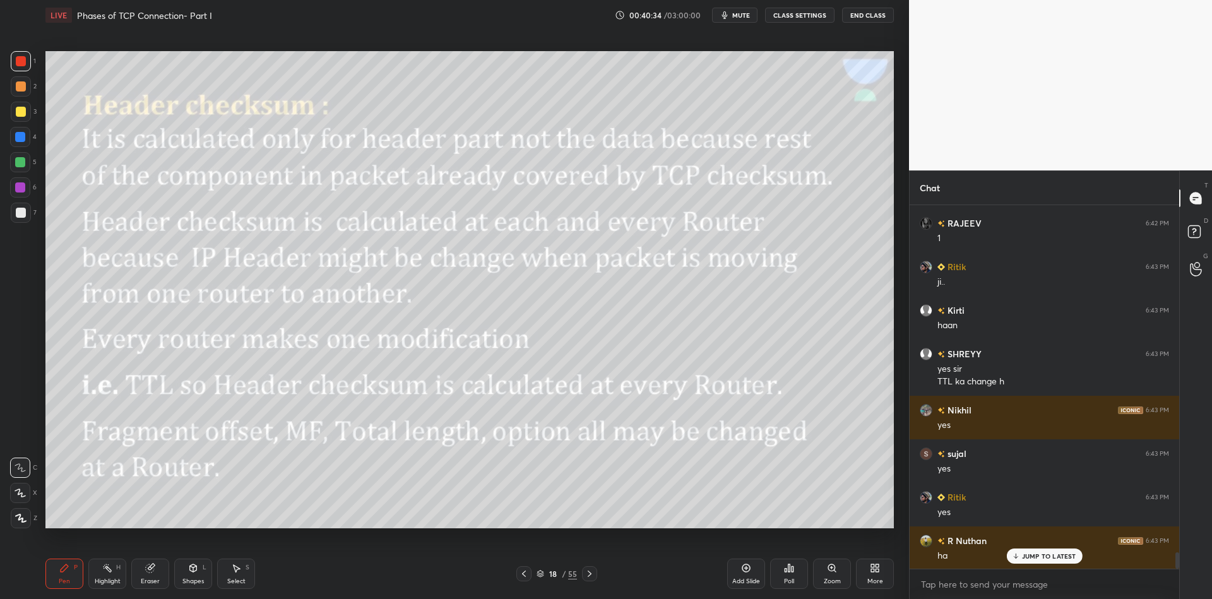
click at [747, 573] on div "Add Slide" at bounding box center [746, 574] width 38 height 30
click at [60, 584] on div "Pen" at bounding box center [64, 581] width 11 height 6
click at [20, 114] on div at bounding box center [21, 112] width 10 height 10
click at [71, 581] on div "Pen P" at bounding box center [64, 574] width 38 height 30
click at [186, 574] on div "Shapes L" at bounding box center [193, 574] width 38 height 30
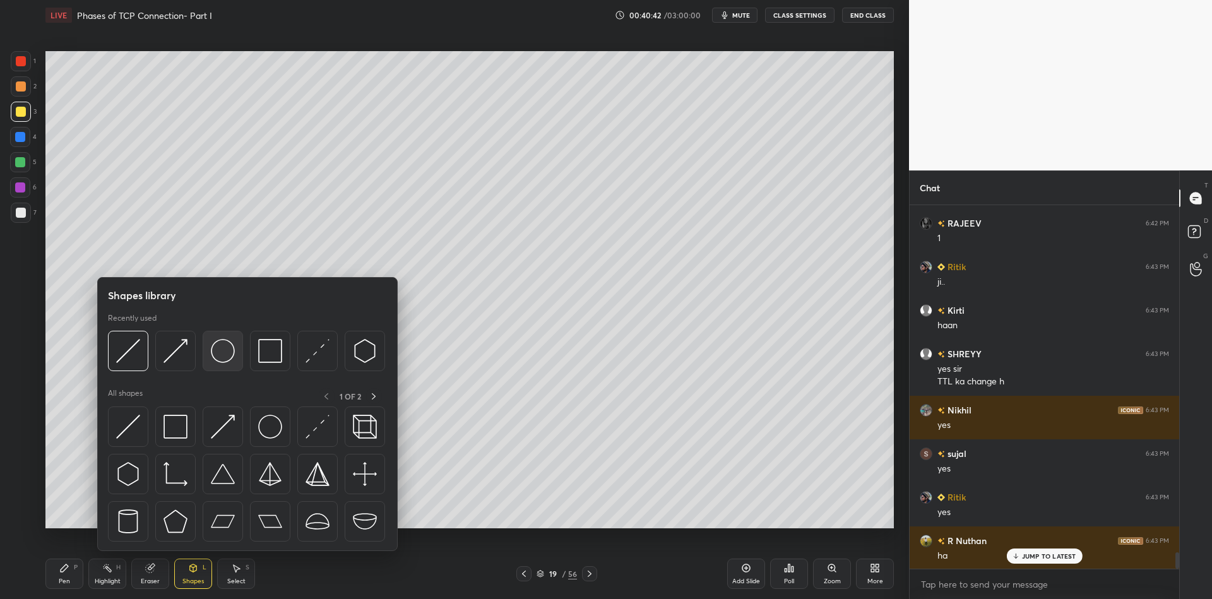
click at [220, 350] on img at bounding box center [223, 351] width 24 height 24
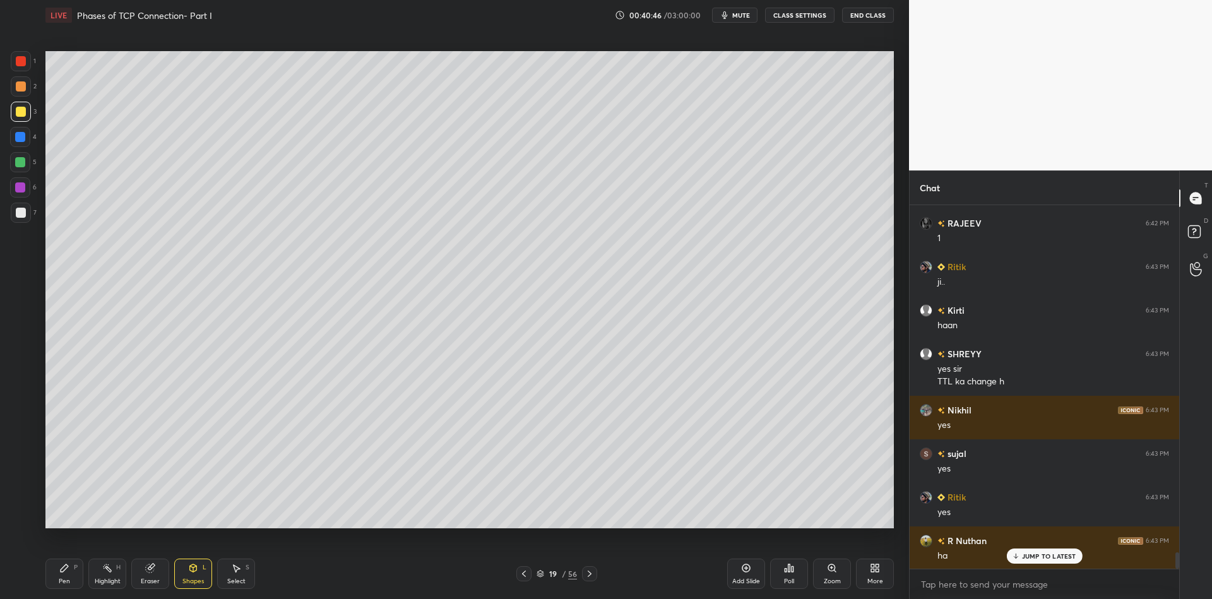
drag, startPoint x: 71, startPoint y: 581, endPoint x: 75, endPoint y: 576, distance: 6.7
click at [71, 581] on div "Pen P" at bounding box center [64, 574] width 38 height 30
drag, startPoint x: 189, startPoint y: 572, endPoint x: 194, endPoint y: 558, distance: 14.6
click at [191, 572] on icon at bounding box center [193, 568] width 10 height 10
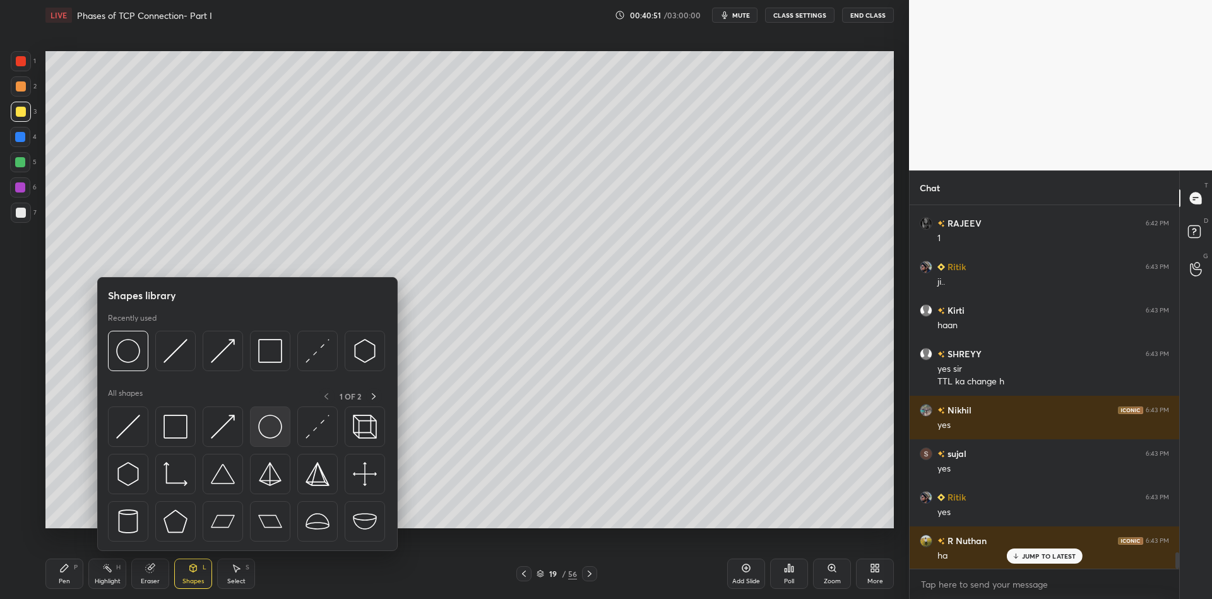
click at [264, 422] on img at bounding box center [270, 427] width 24 height 24
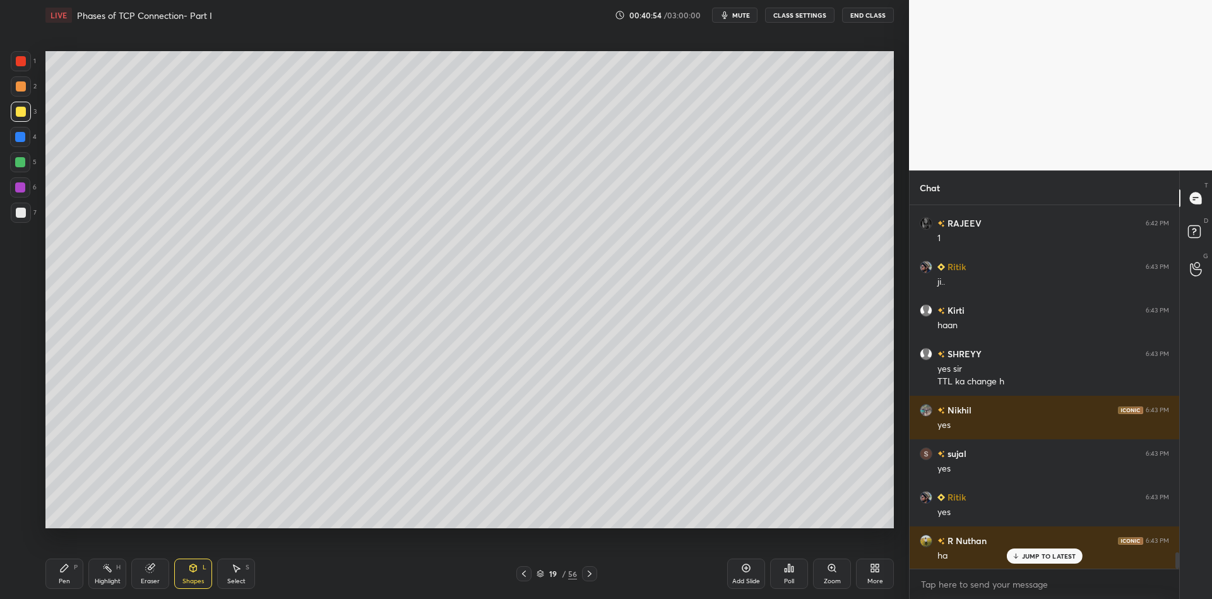
click at [71, 572] on div "Pen P" at bounding box center [64, 574] width 38 height 30
click at [199, 577] on div "Shapes L" at bounding box center [193, 574] width 38 height 30
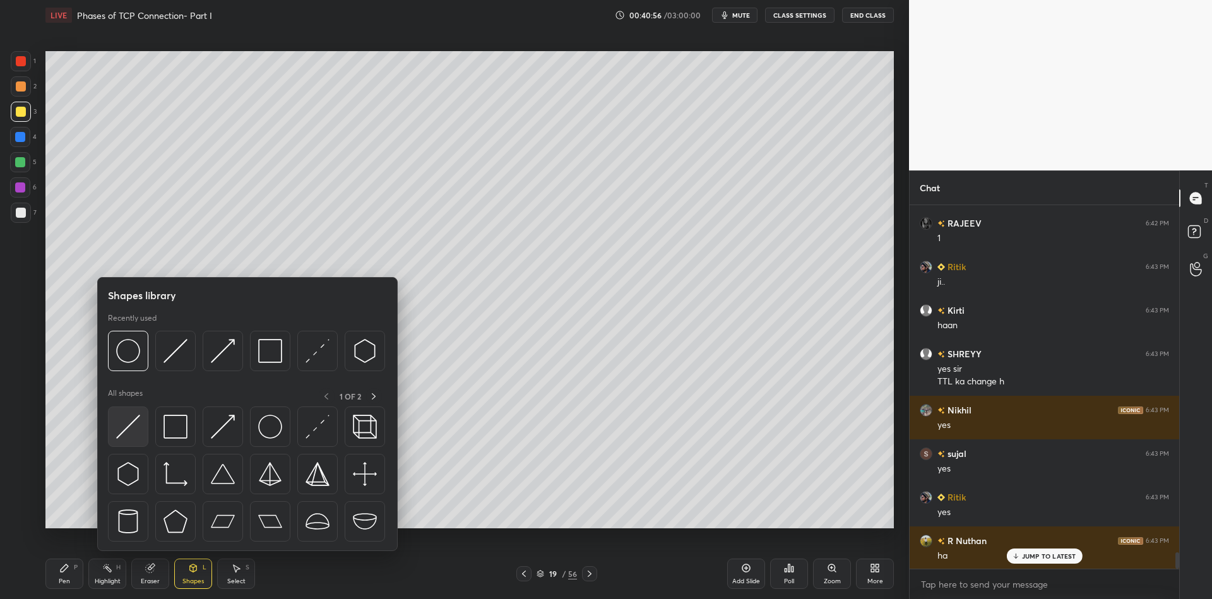
click at [134, 417] on img at bounding box center [128, 427] width 24 height 24
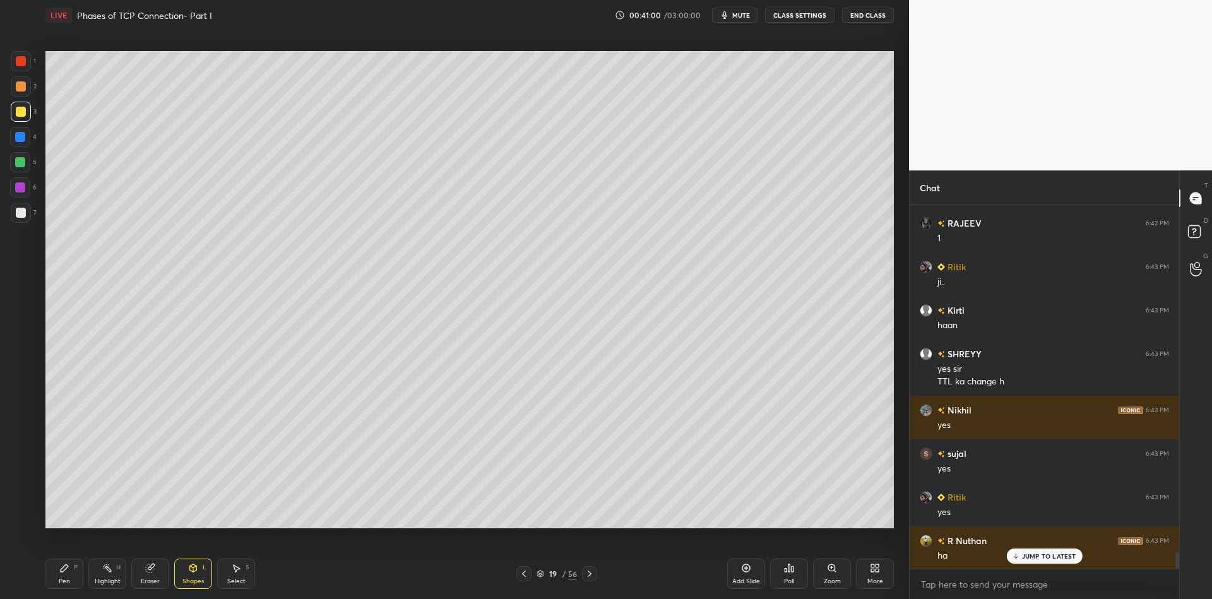
click at [62, 580] on div "Pen" at bounding box center [64, 581] width 11 height 6
click at [198, 569] on icon at bounding box center [193, 568] width 10 height 10
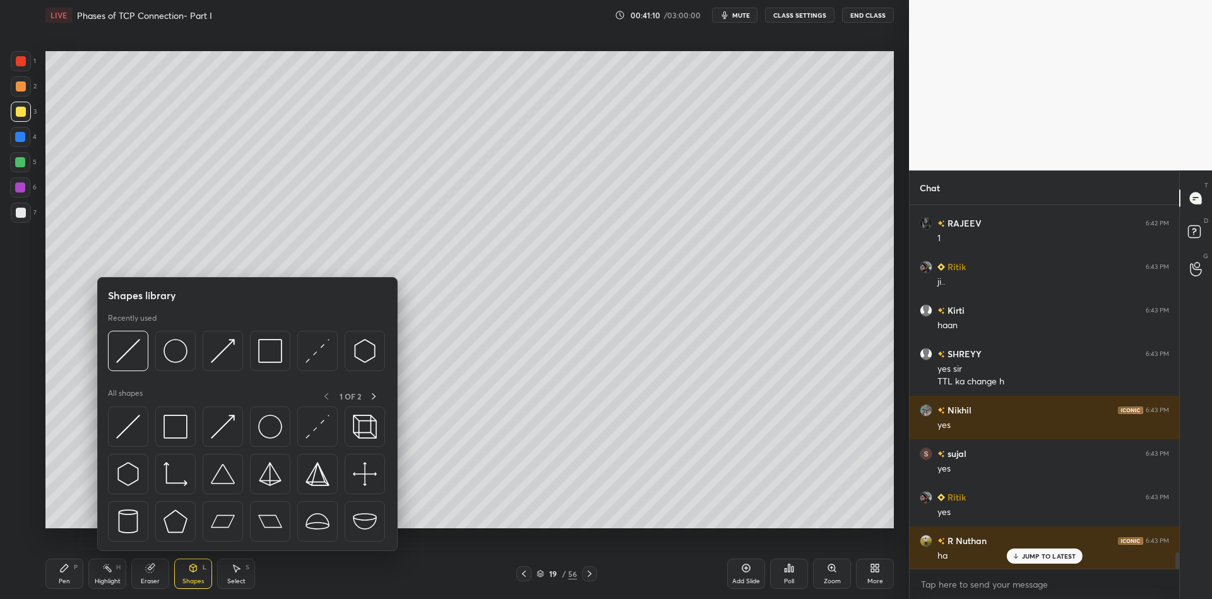
click at [181, 417] on img at bounding box center [175, 427] width 24 height 24
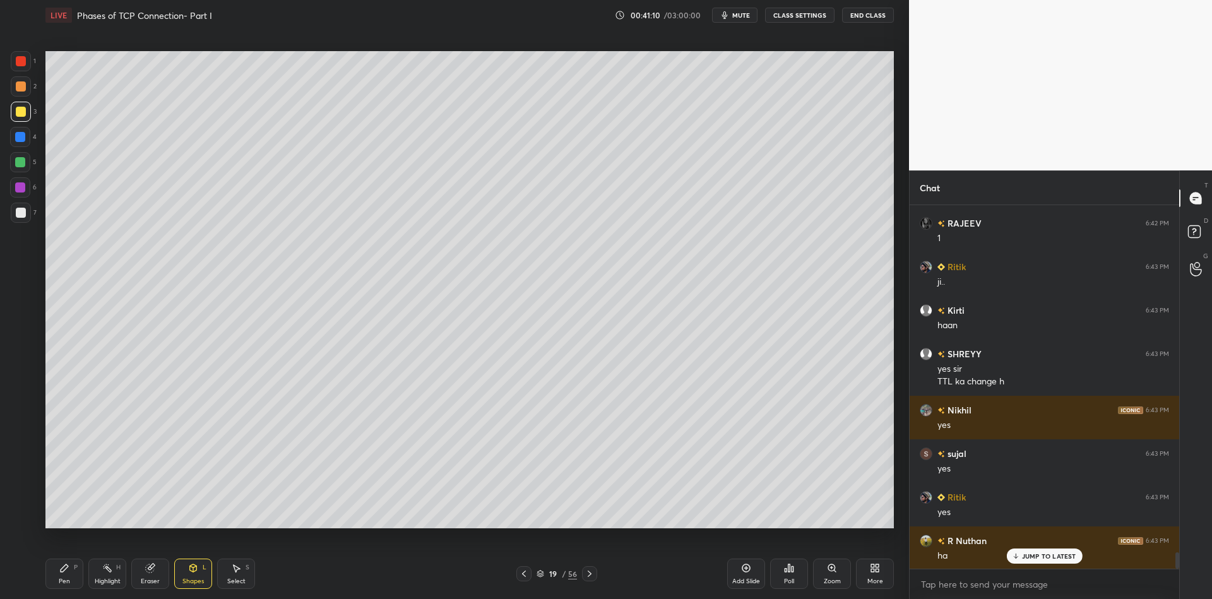
click at [21, 157] on div at bounding box center [20, 162] width 10 height 10
click at [71, 572] on div "Pen P" at bounding box center [64, 574] width 38 height 30
click at [18, 105] on div at bounding box center [21, 112] width 20 height 20
drag, startPoint x: 66, startPoint y: 579, endPoint x: 59, endPoint y: 561, distance: 19.2
click at [64, 578] on div "Pen" at bounding box center [64, 581] width 11 height 6
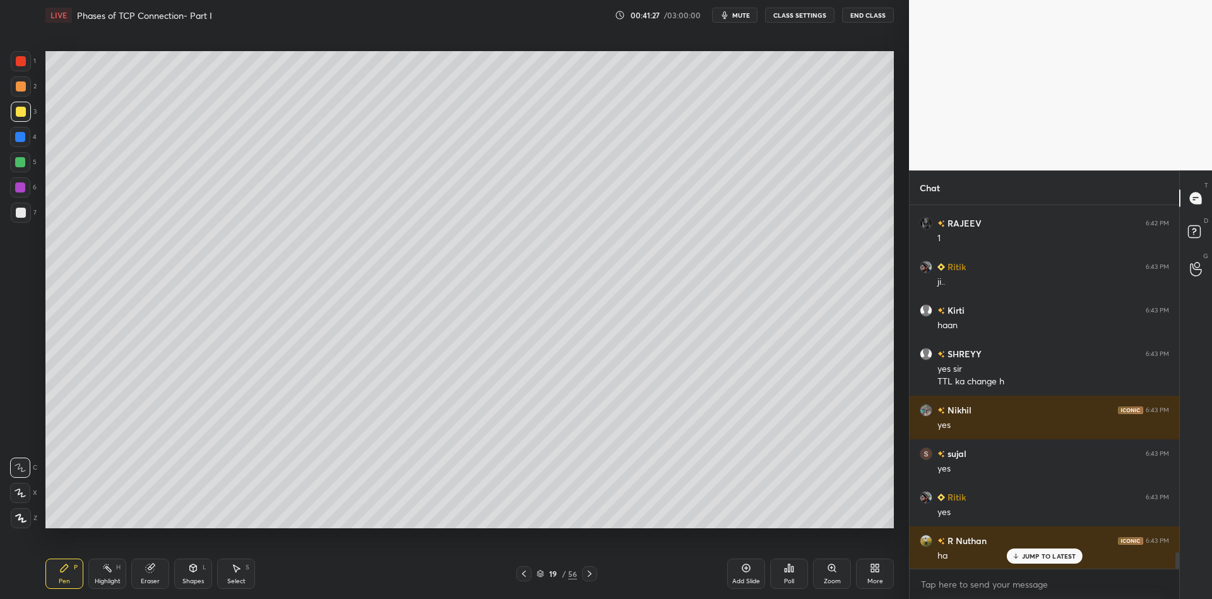
drag, startPoint x: 23, startPoint y: 122, endPoint x: 40, endPoint y: 132, distance: 18.9
click at [22, 122] on div "3" at bounding box center [24, 114] width 26 height 25
click at [191, 579] on div "Shapes" at bounding box center [192, 581] width 21 height 6
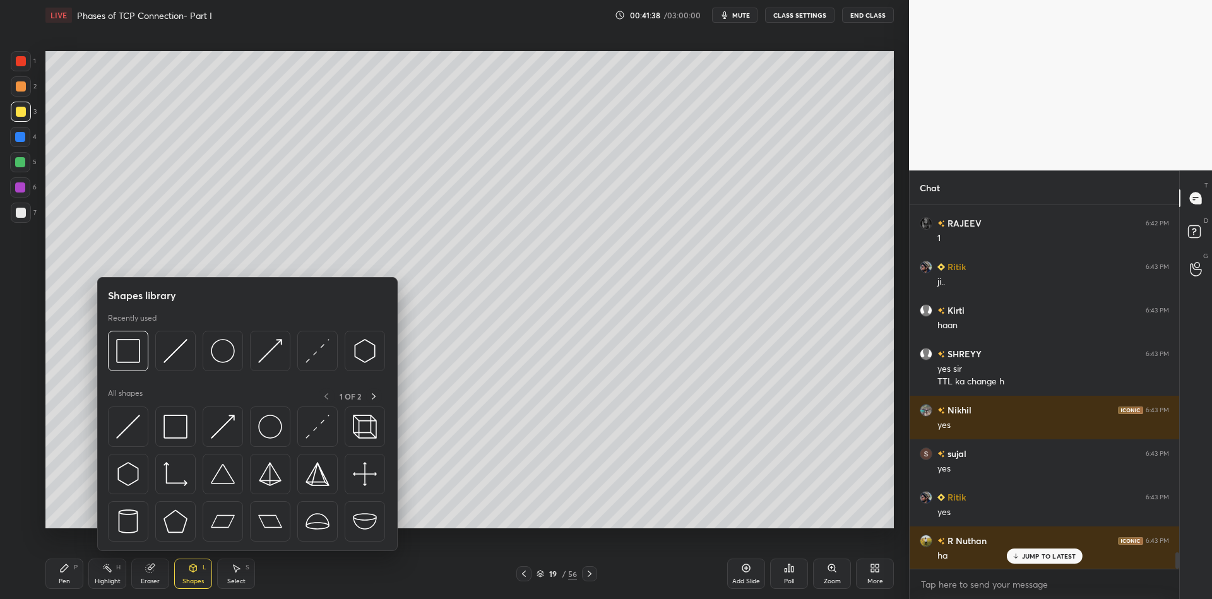
click at [235, 573] on div "Select S" at bounding box center [236, 574] width 38 height 30
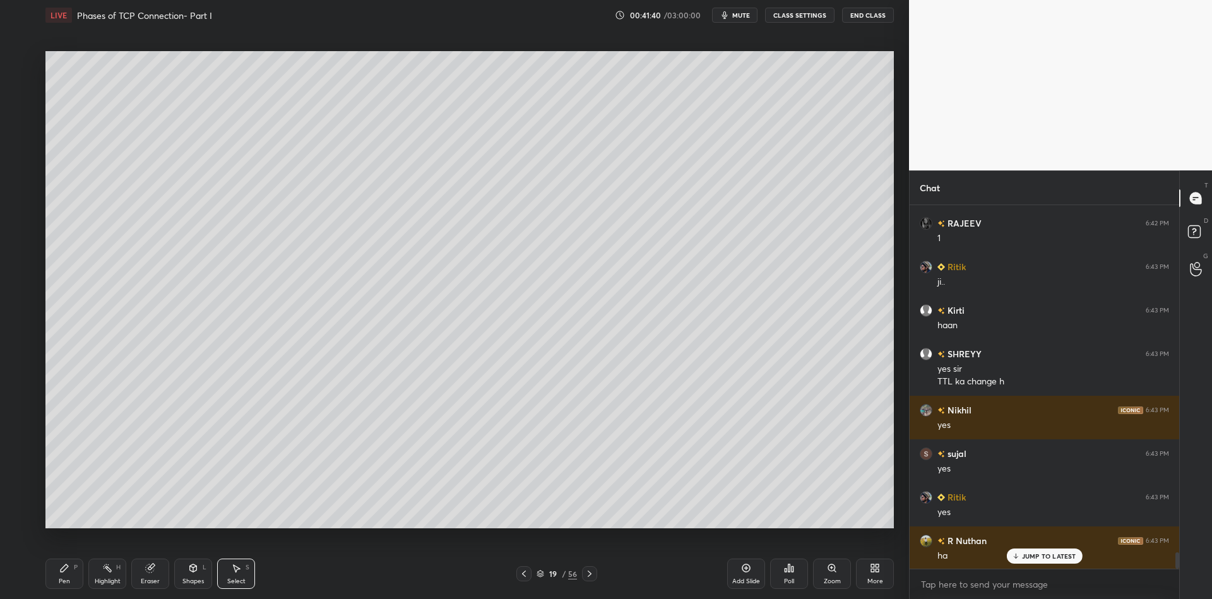
drag, startPoint x: 44, startPoint y: 131, endPoint x: 157, endPoint y: 189, distance: 127.0
click at [165, 193] on div "0 ° Undo Copy Paste here Duplicate Duplicate to new slide Delete" at bounding box center [469, 289] width 848 height 477
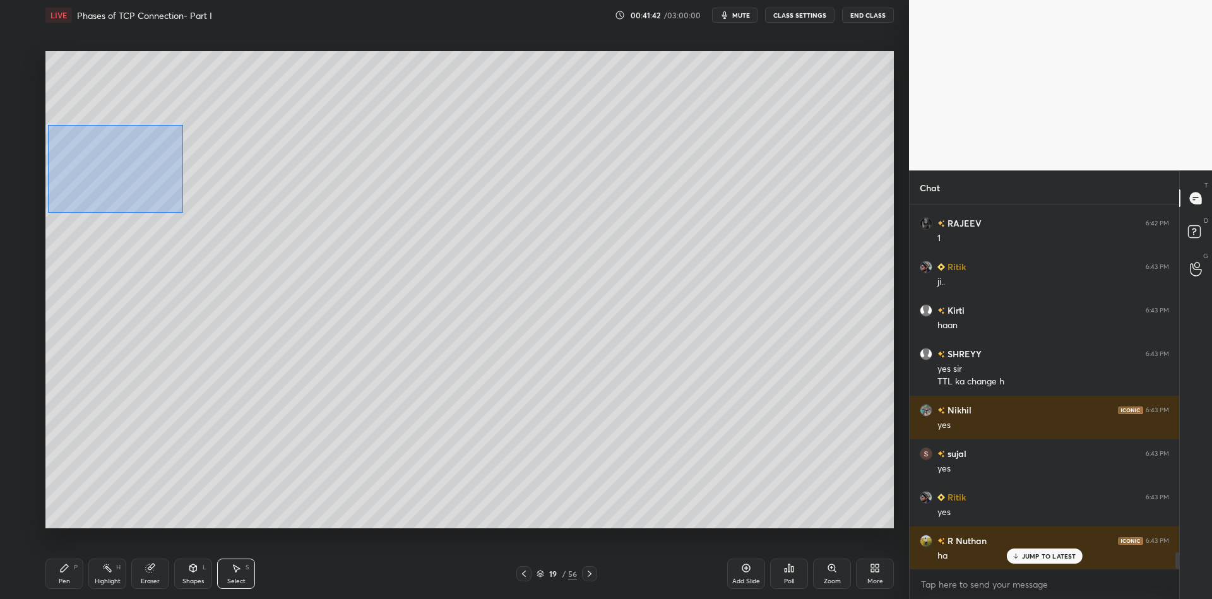
drag, startPoint x: 46, startPoint y: 125, endPoint x: 179, endPoint y: 208, distance: 156.8
click at [183, 212] on div "0 ° Undo Copy Paste here Duplicate Duplicate to new slide Delete" at bounding box center [469, 289] width 848 height 477
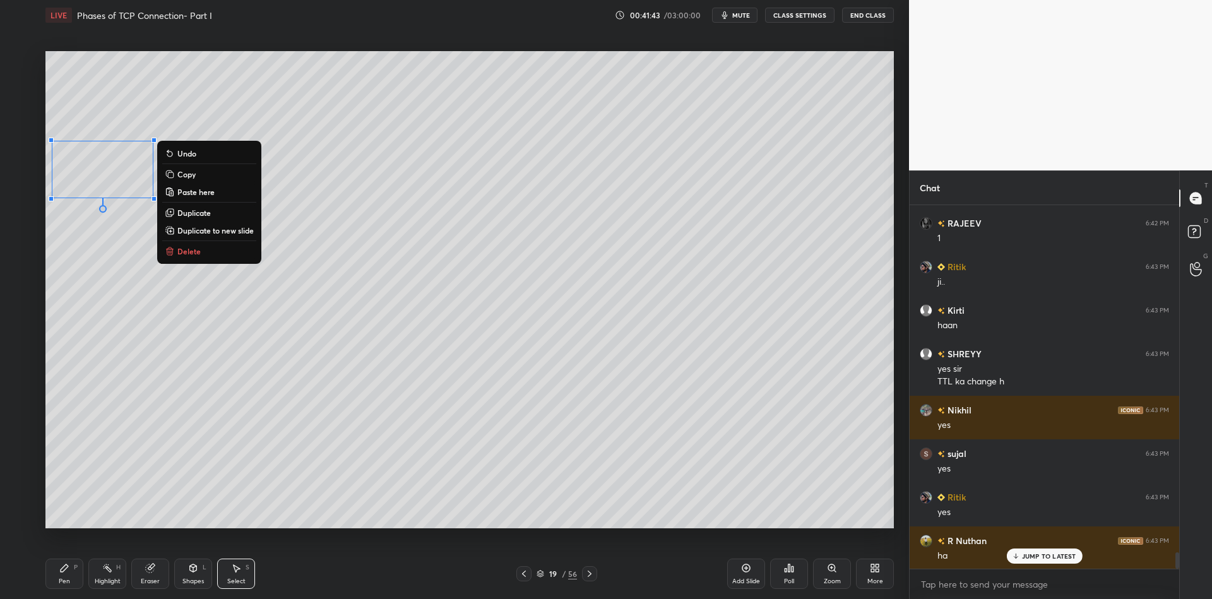
click at [208, 174] on button "Copy" at bounding box center [209, 174] width 94 height 15
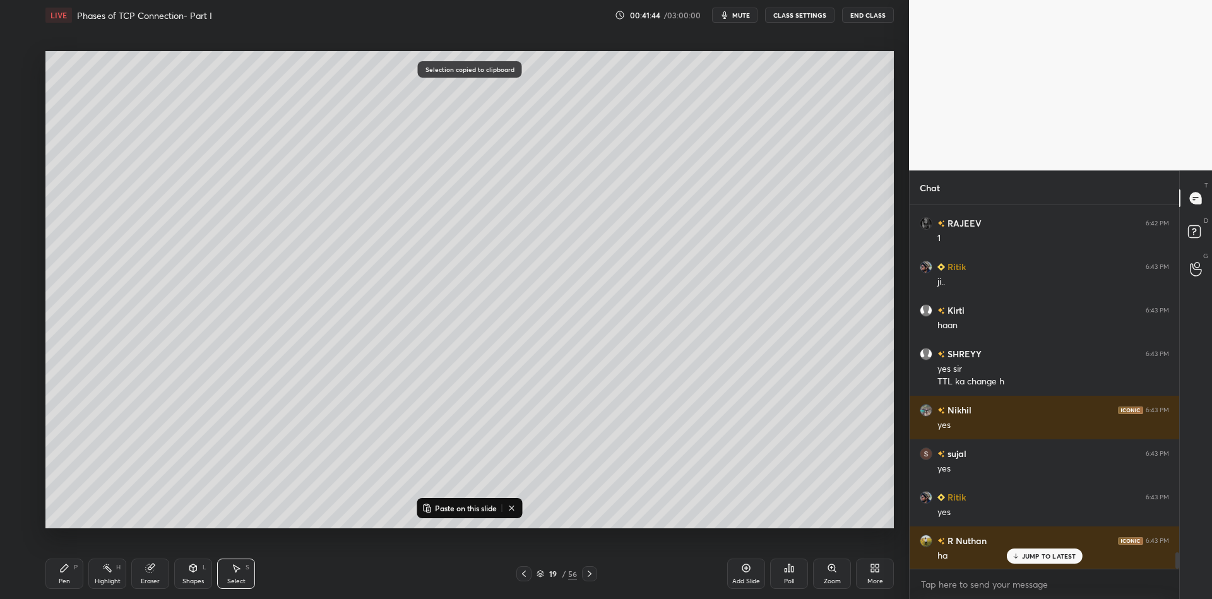
click at [442, 509] on p "Paste on this slide" at bounding box center [466, 508] width 62 height 10
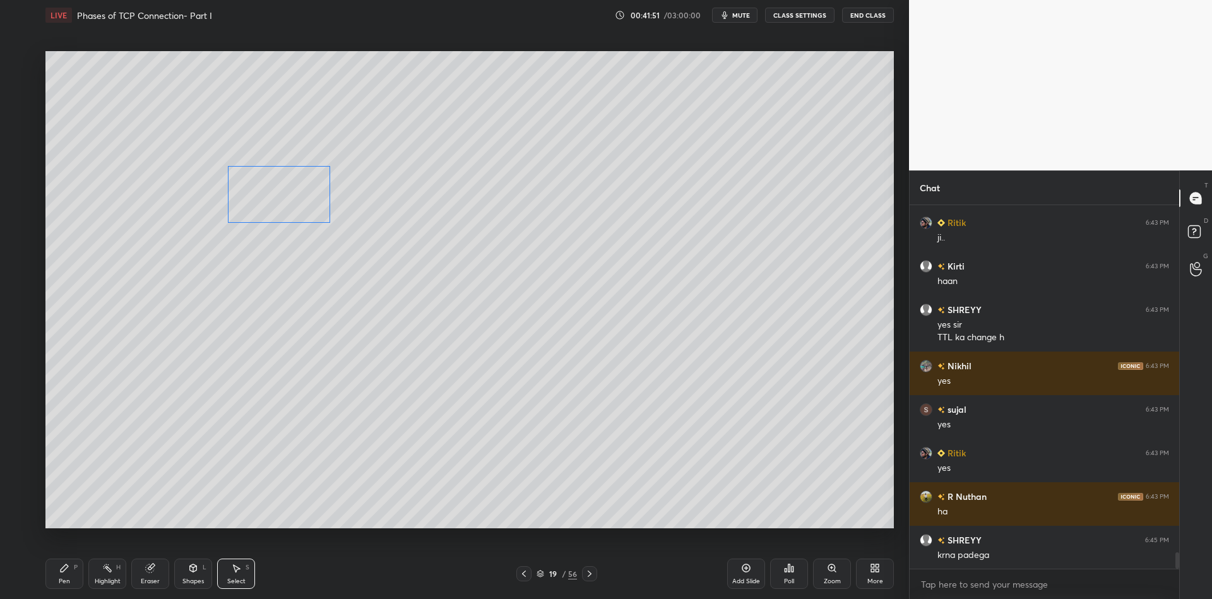
drag, startPoint x: 167, startPoint y: 188, endPoint x: 297, endPoint y: 187, distance: 130.0
click at [299, 188] on div "0 ° Undo Copy Paste here Duplicate Duplicate to new slide Delete" at bounding box center [469, 289] width 848 height 477
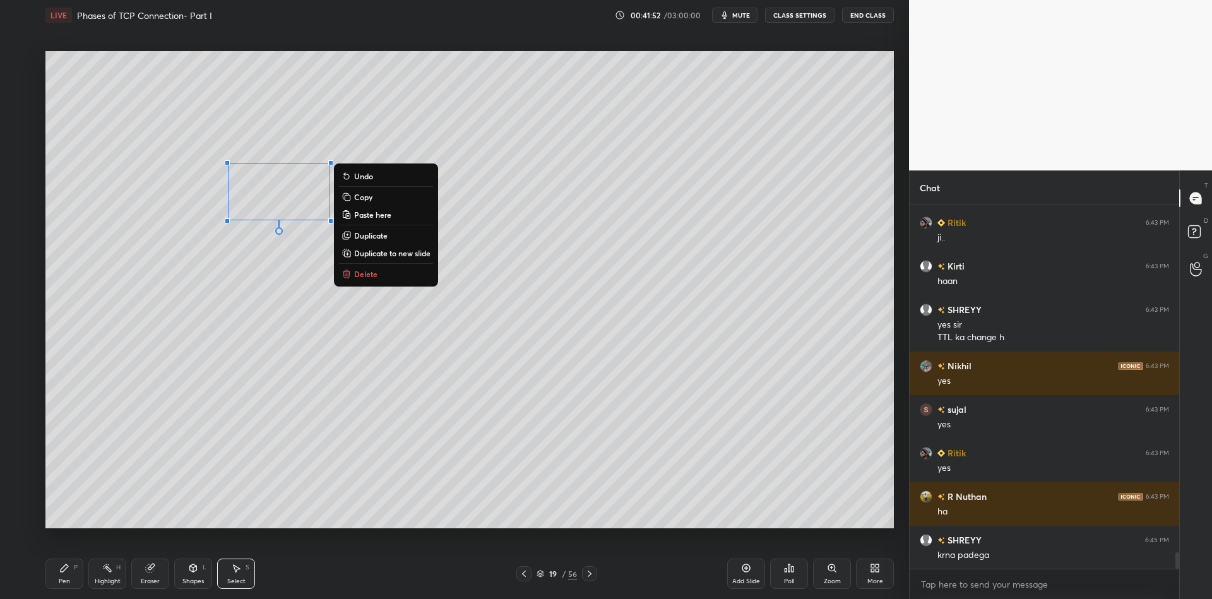
drag, startPoint x: 57, startPoint y: 576, endPoint x: 98, endPoint y: 569, distance: 41.1
click at [60, 576] on div "Pen P" at bounding box center [64, 574] width 38 height 30
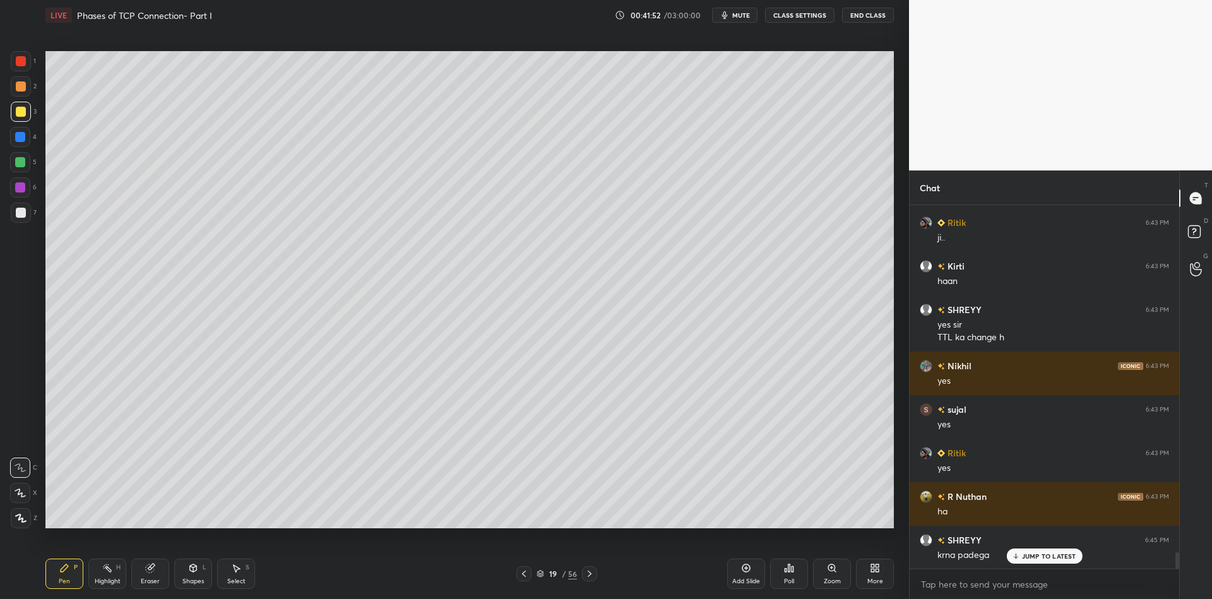
scroll to position [7645, 0]
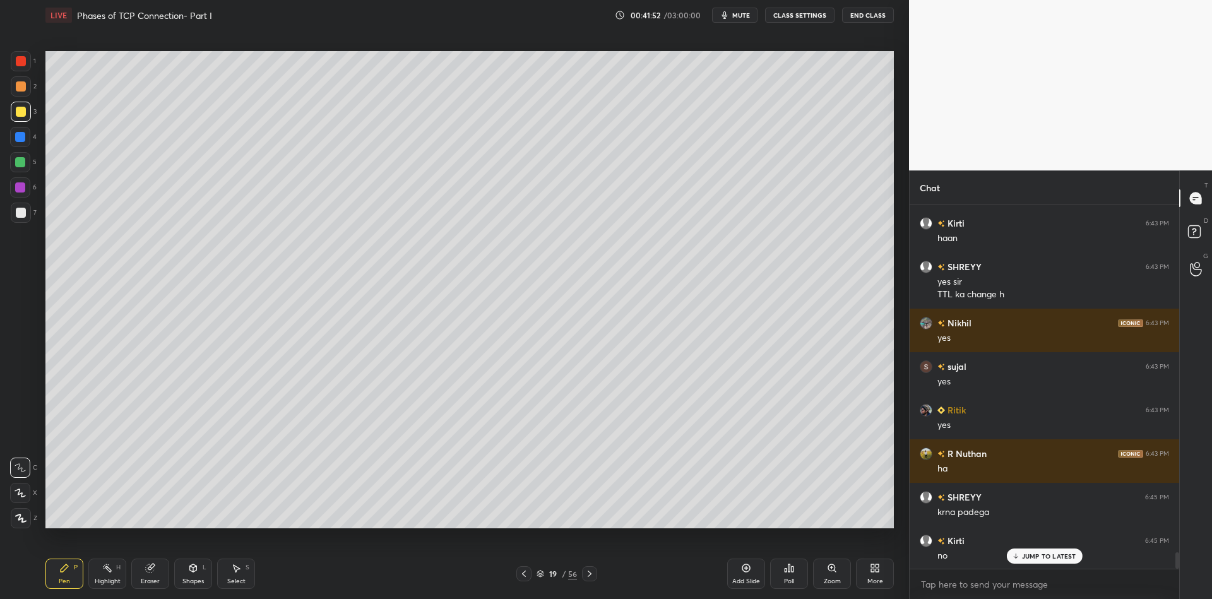
drag, startPoint x: 237, startPoint y: 580, endPoint x: 238, endPoint y: 555, distance: 25.3
click at [235, 579] on div "Select" at bounding box center [236, 581] width 18 height 6
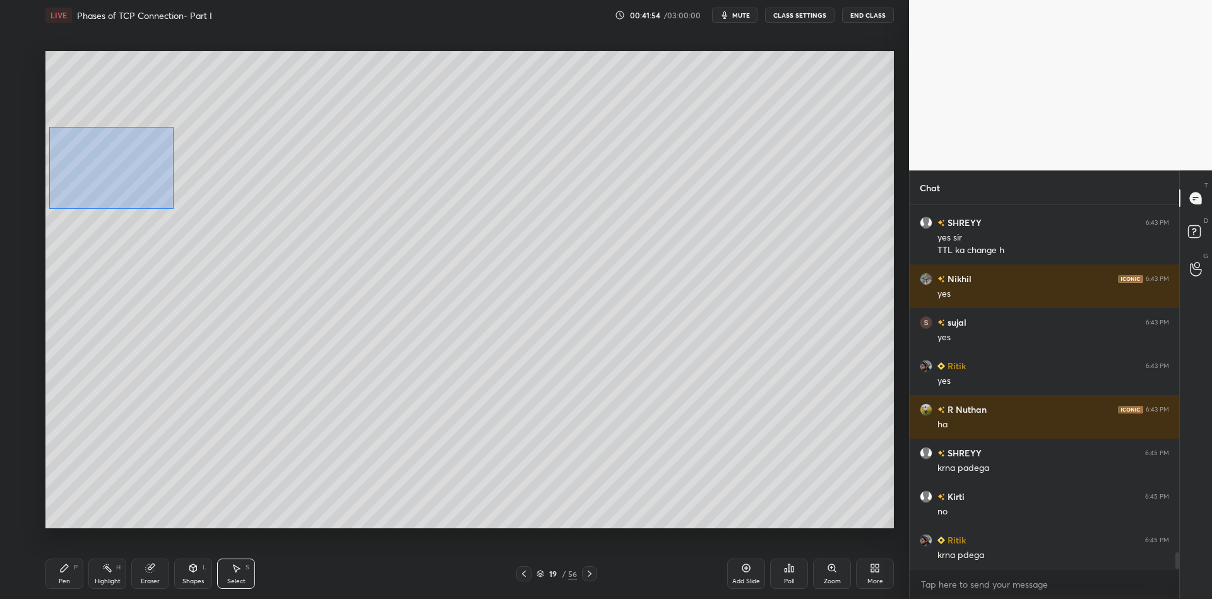
drag, startPoint x: 48, startPoint y: 127, endPoint x: 165, endPoint y: 204, distance: 139.9
click at [172, 208] on div "0 ° Undo Copy Paste here Duplicate Duplicate to new slide Delete" at bounding box center [469, 289] width 848 height 477
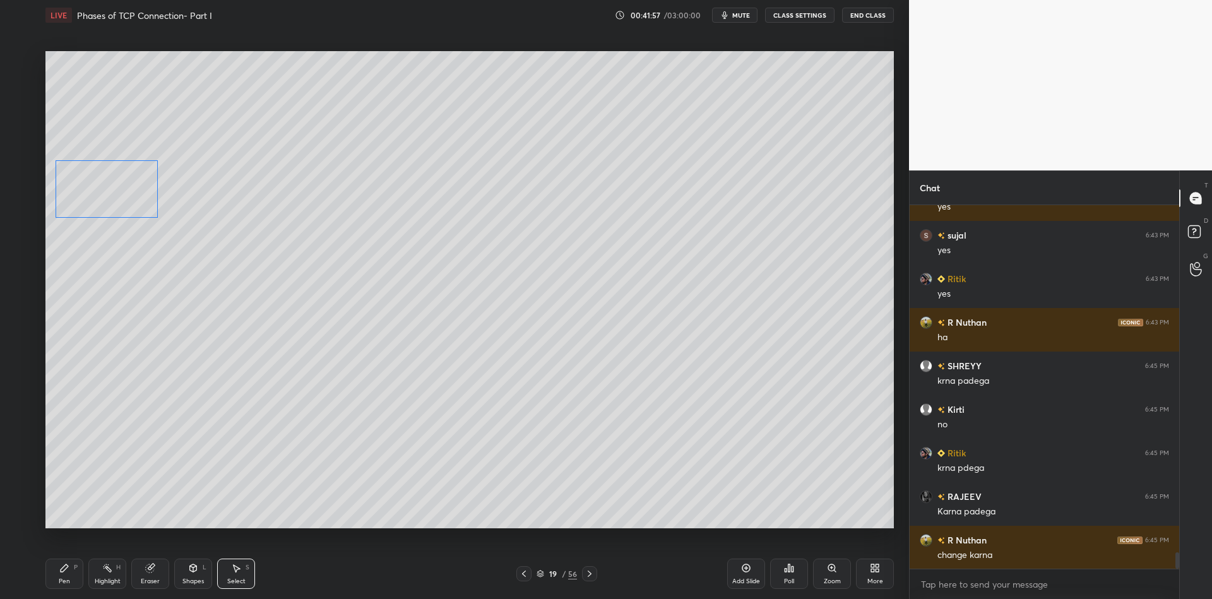
scroll to position [7819, 0]
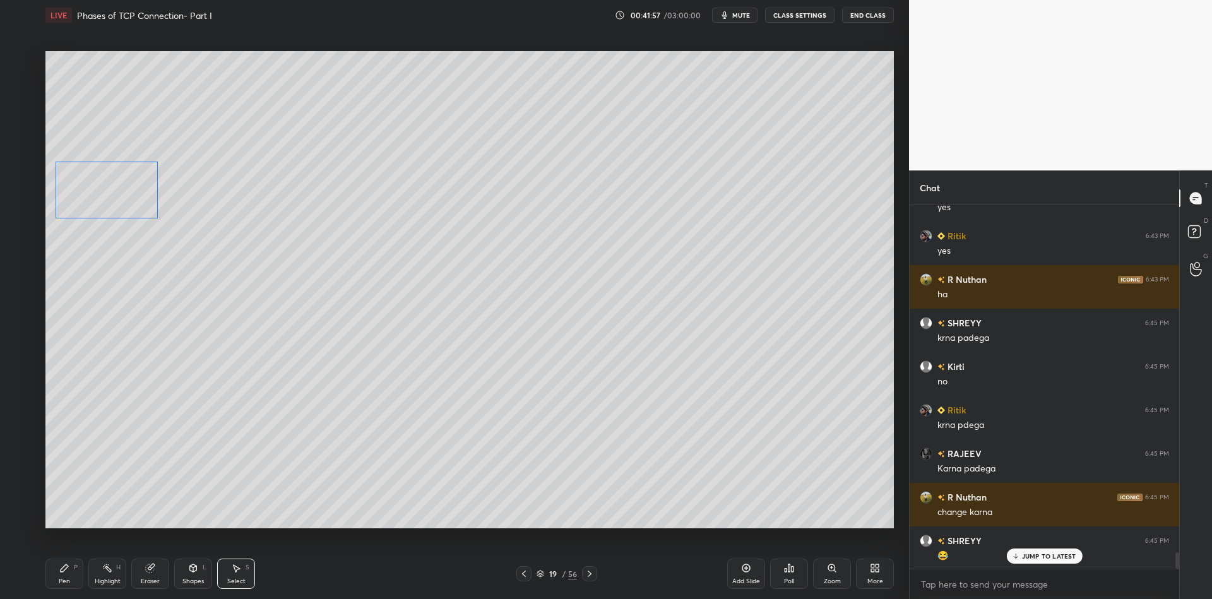
drag, startPoint x: 127, startPoint y: 172, endPoint x: 132, endPoint y: 193, distance: 20.8
click at [132, 193] on div "0 ° Undo Copy Paste here Duplicate Duplicate to new slide Delete" at bounding box center [469, 289] width 848 height 477
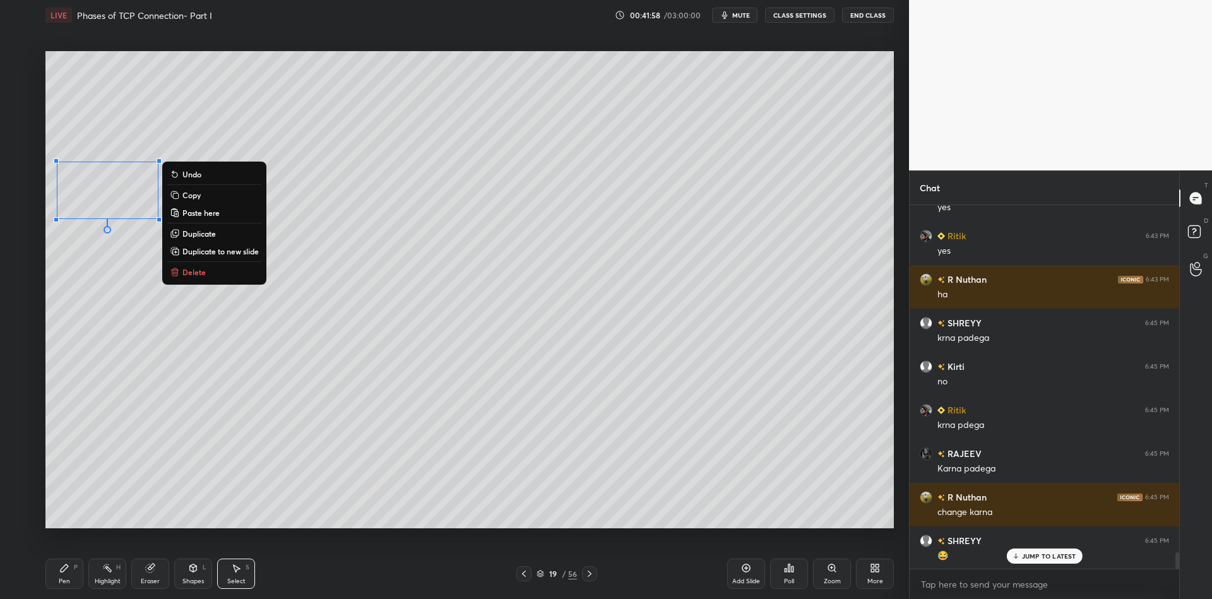
click at [66, 586] on div "Pen P" at bounding box center [64, 574] width 38 height 30
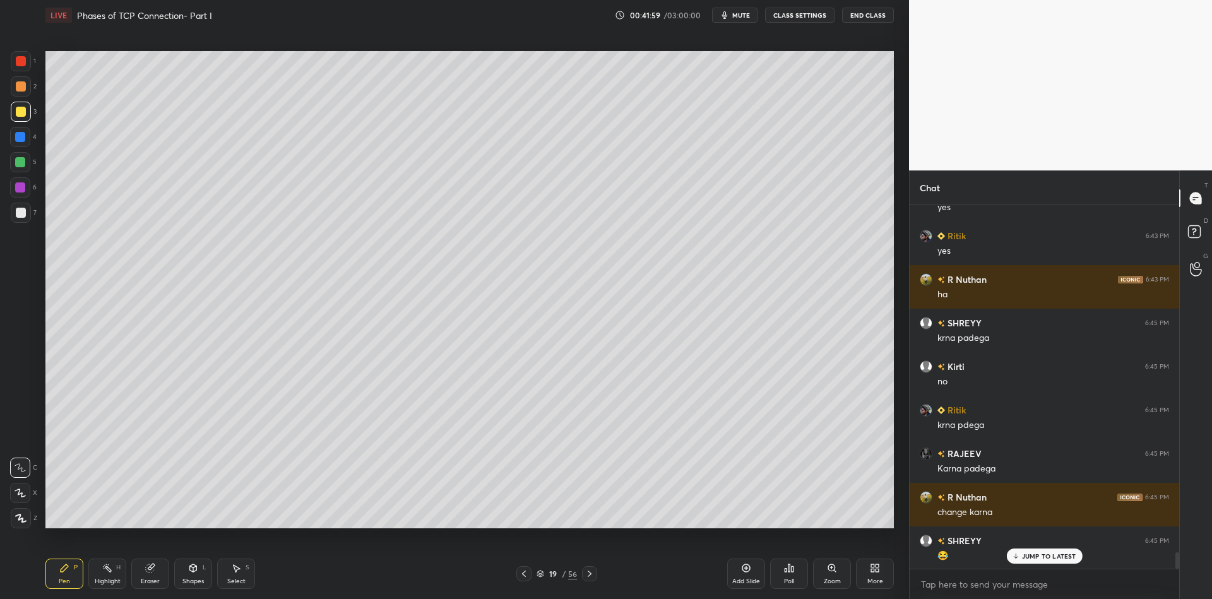
click at [107, 571] on icon at bounding box center [107, 568] width 10 height 10
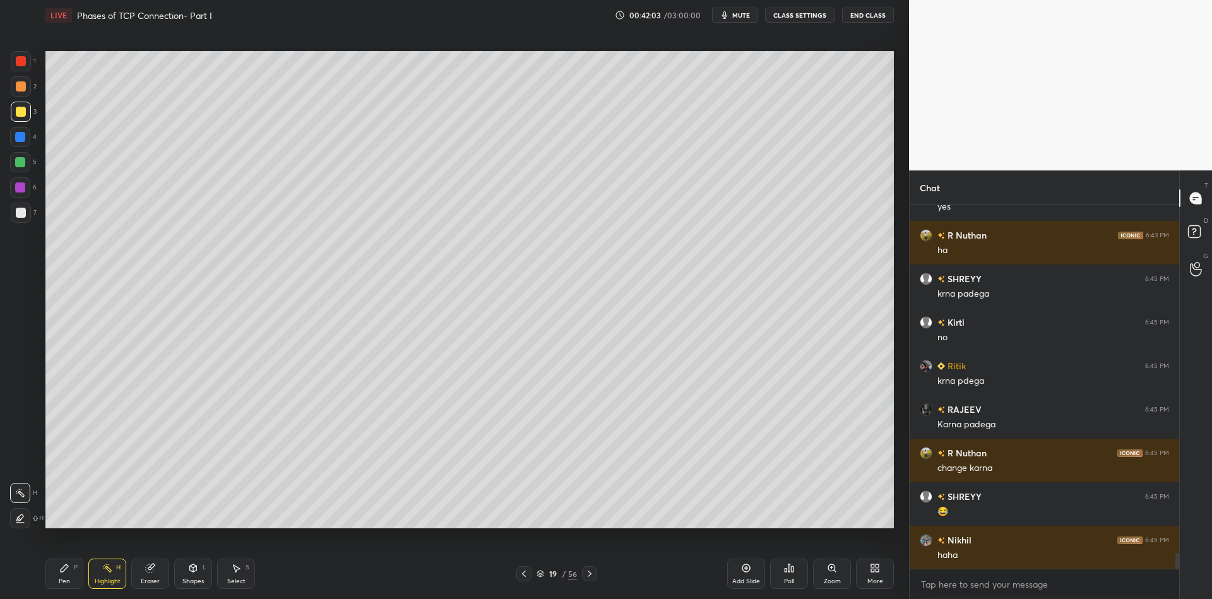
drag, startPoint x: 66, startPoint y: 576, endPoint x: 86, endPoint y: 572, distance: 21.2
click at [71, 575] on div "Pen P" at bounding box center [64, 574] width 38 height 30
click at [100, 578] on div "Highlight" at bounding box center [108, 581] width 26 height 6
drag, startPoint x: 64, startPoint y: 577, endPoint x: 74, endPoint y: 541, distance: 37.2
click at [64, 576] on div "Pen P" at bounding box center [64, 574] width 38 height 30
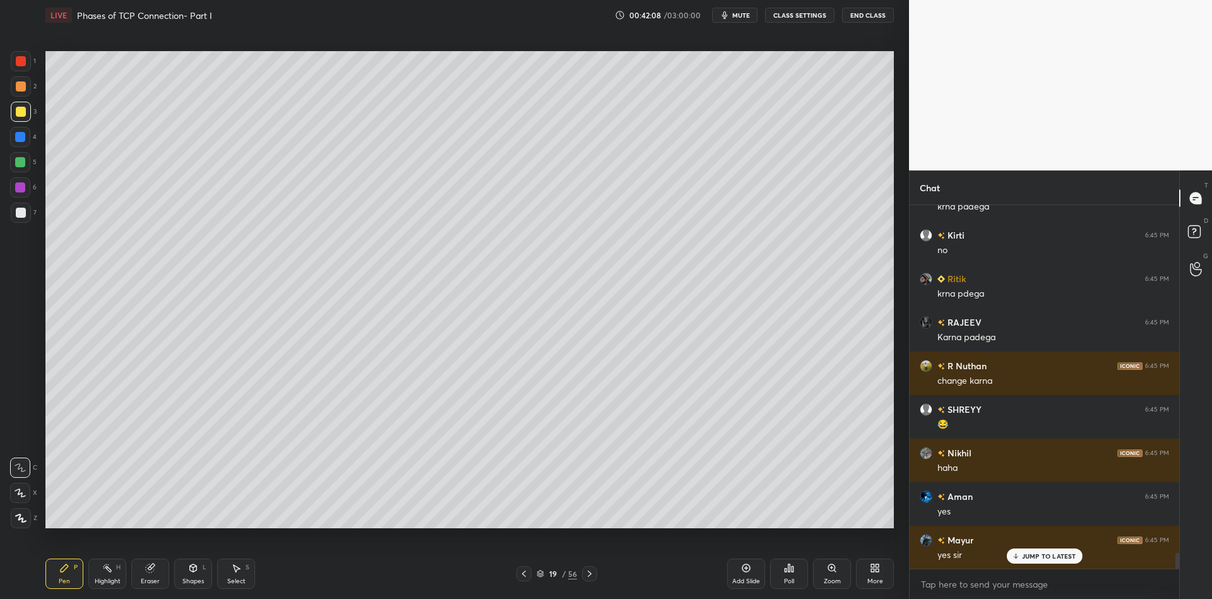
scroll to position [7993, 0]
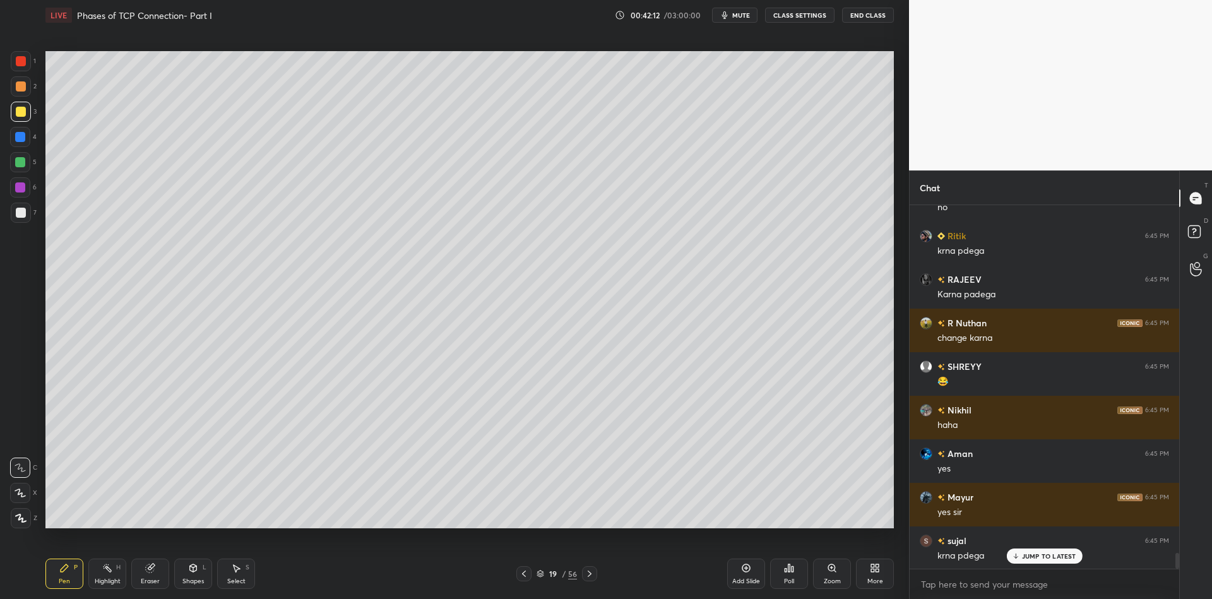
drag, startPoint x: 101, startPoint y: 579, endPoint x: 98, endPoint y: 545, distance: 33.5
click at [99, 576] on div "Highlight H" at bounding box center [107, 574] width 38 height 30
drag, startPoint x: 59, startPoint y: 584, endPoint x: 83, endPoint y: 577, distance: 24.4
click at [63, 583] on div "Pen" at bounding box center [64, 581] width 11 height 6
click at [116, 578] on div "Highlight" at bounding box center [108, 581] width 26 height 6
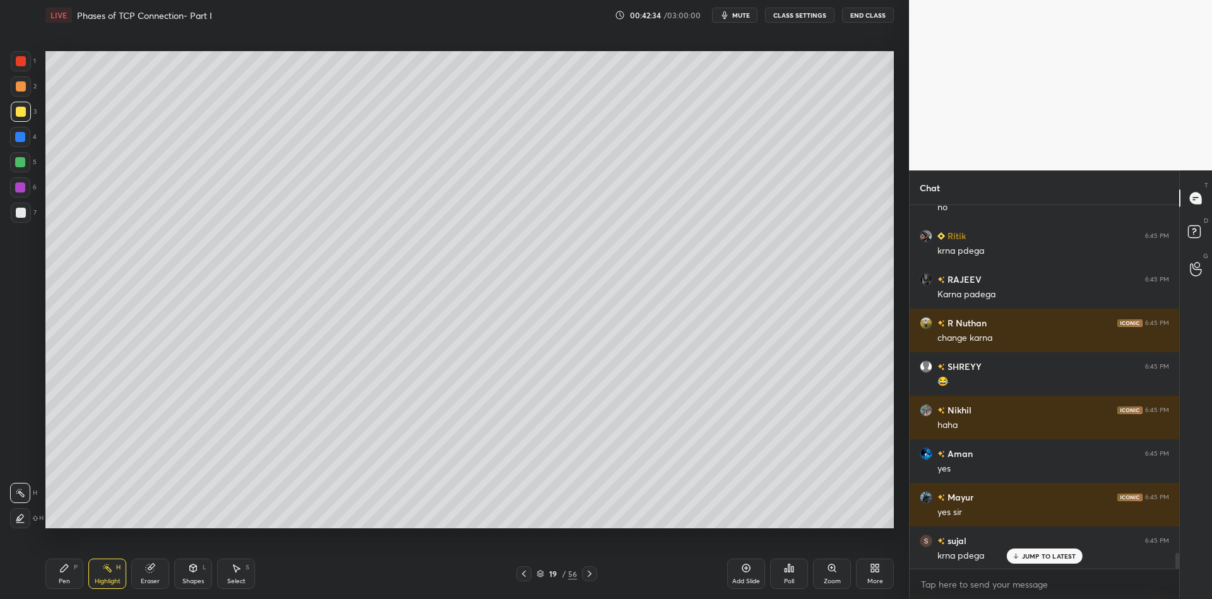
drag, startPoint x: 72, startPoint y: 578, endPoint x: 99, endPoint y: 576, distance: 27.2
click at [74, 576] on div "Pen P" at bounding box center [64, 574] width 38 height 30
drag, startPoint x: 110, startPoint y: 580, endPoint x: 104, endPoint y: 574, distance: 8.9
click at [109, 579] on div "Highlight" at bounding box center [108, 581] width 26 height 6
drag, startPoint x: 56, startPoint y: 584, endPoint x: 98, endPoint y: 578, distance: 43.5
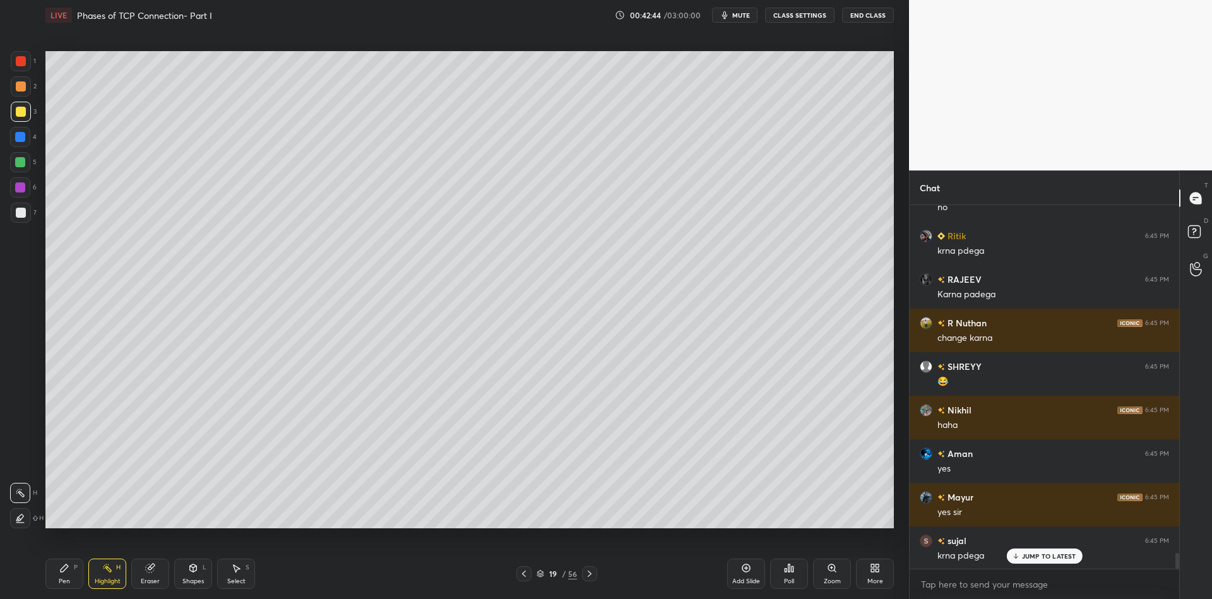
click at [62, 581] on div "Pen P" at bounding box center [64, 574] width 38 height 30
drag, startPoint x: 98, startPoint y: 578, endPoint x: 114, endPoint y: 537, distance: 43.4
click at [99, 576] on div "Highlight H" at bounding box center [107, 574] width 38 height 30
drag, startPoint x: 60, startPoint y: 572, endPoint x: 102, endPoint y: 586, distance: 43.7
click at [64, 573] on div "Pen P" at bounding box center [64, 574] width 38 height 30
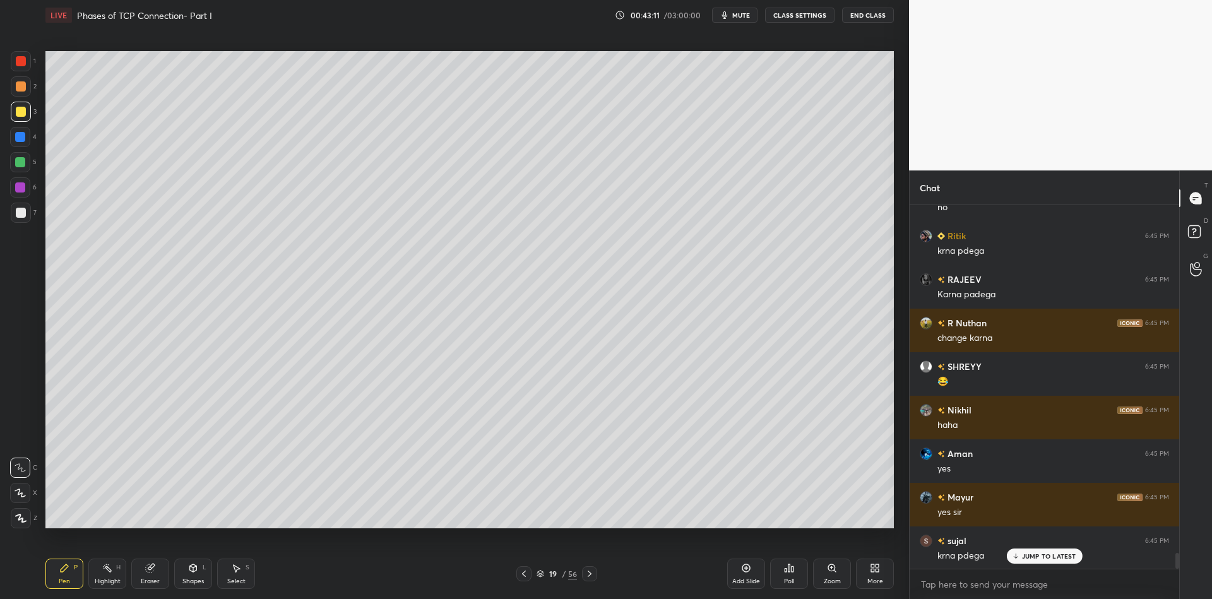
drag, startPoint x: 102, startPoint y: 586, endPoint x: 104, endPoint y: 560, distance: 25.9
click at [100, 583] on div "Highlight" at bounding box center [108, 581] width 26 height 6
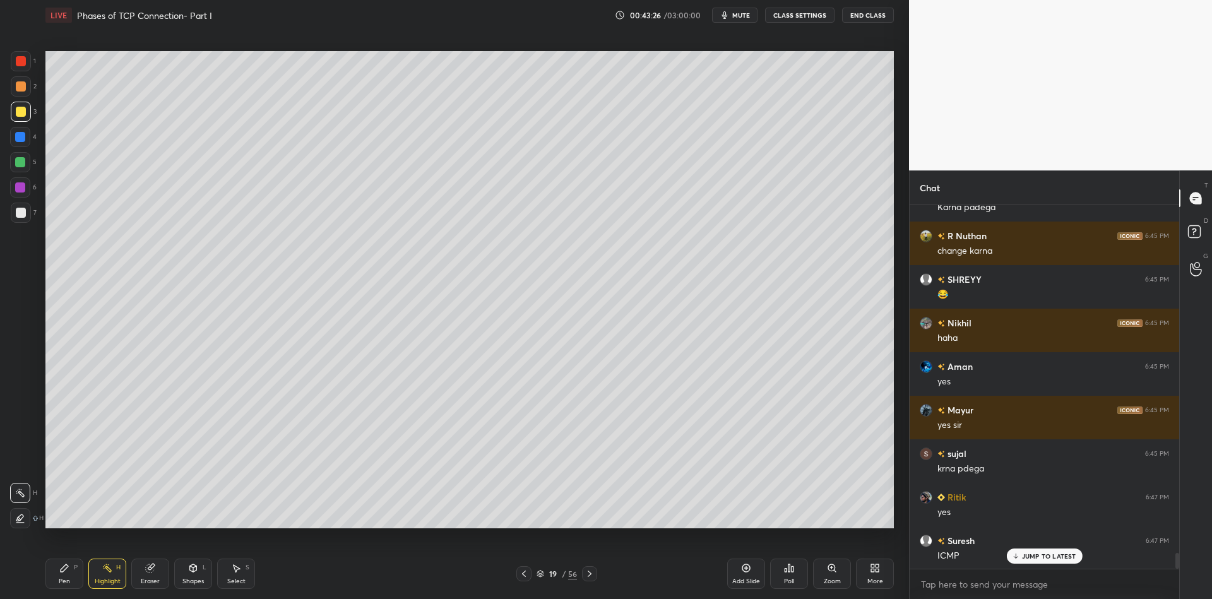
scroll to position [8124, 0]
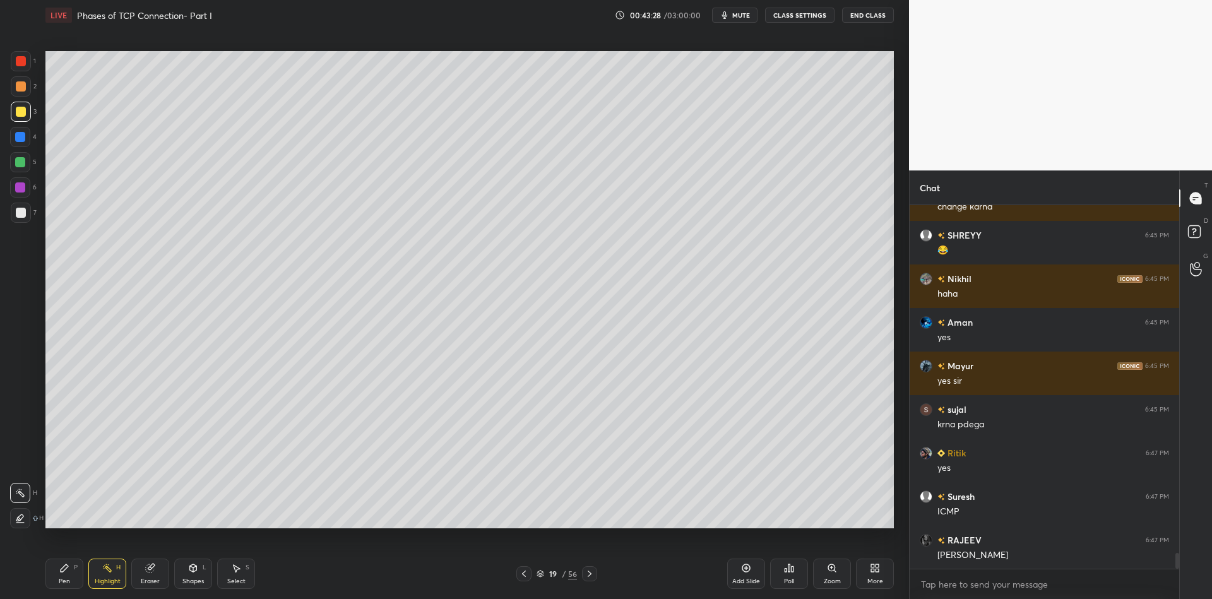
drag, startPoint x: 61, startPoint y: 581, endPoint x: 88, endPoint y: 578, distance: 27.3
click at [64, 580] on div "Pen" at bounding box center [64, 581] width 11 height 6
drag, startPoint x: 98, startPoint y: 578, endPoint x: 97, endPoint y: 552, distance: 25.9
click at [98, 574] on div "Highlight H" at bounding box center [107, 574] width 38 height 30
click at [69, 576] on div "Pen P" at bounding box center [64, 574] width 38 height 30
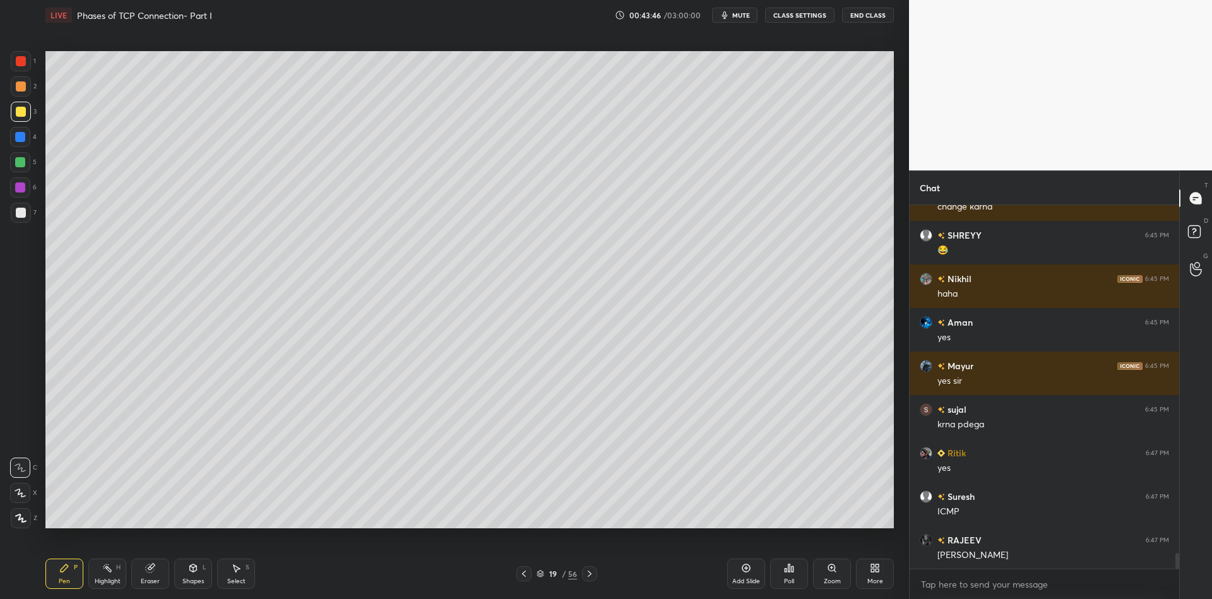
click at [199, 575] on div "Shapes L" at bounding box center [193, 574] width 38 height 30
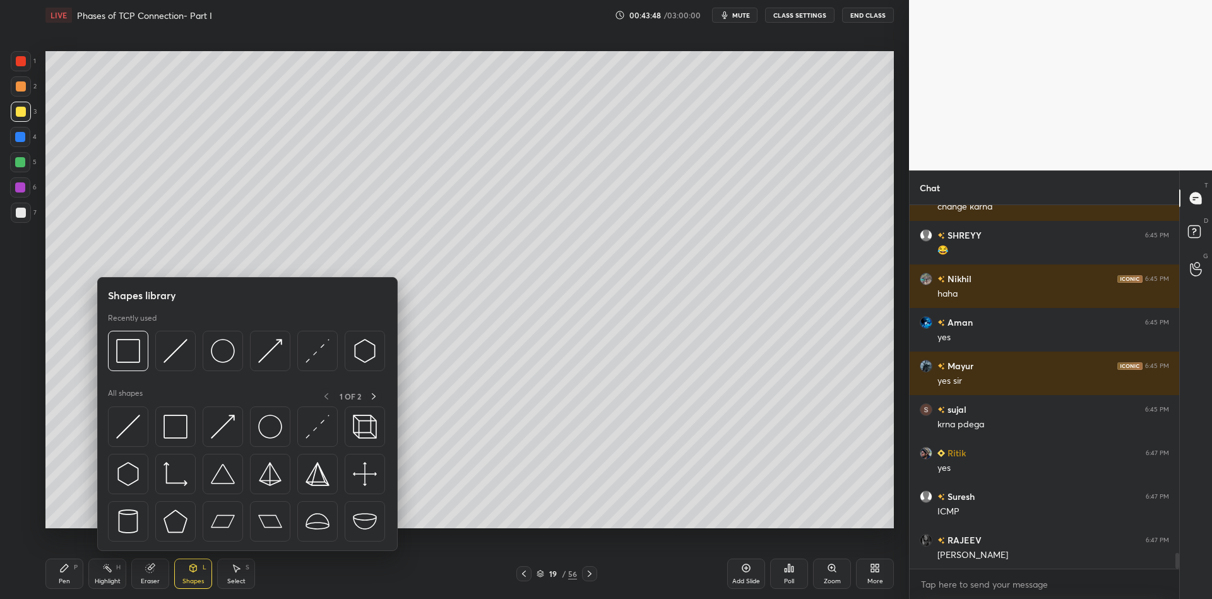
click at [127, 432] on img at bounding box center [128, 427] width 24 height 24
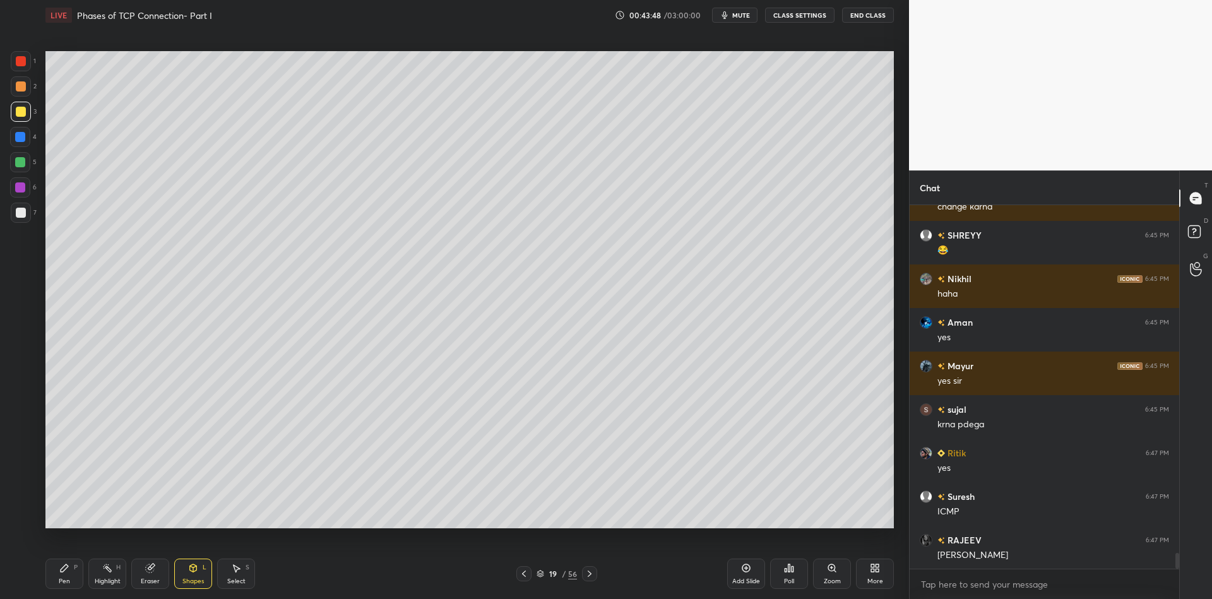
click at [17, 214] on div at bounding box center [21, 213] width 10 height 10
click at [66, 571] on div "Pen P" at bounding box center [64, 574] width 38 height 30
click at [105, 578] on div "Highlight" at bounding box center [108, 581] width 26 height 6
click at [153, 572] on icon at bounding box center [150, 568] width 10 height 10
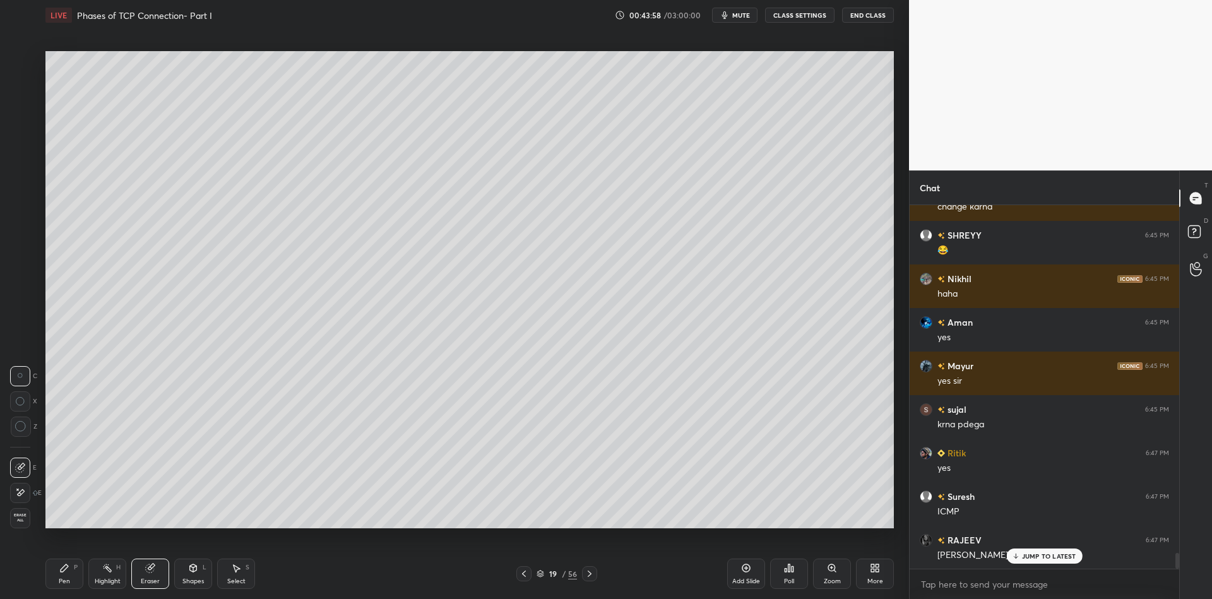
scroll to position [8167, 0]
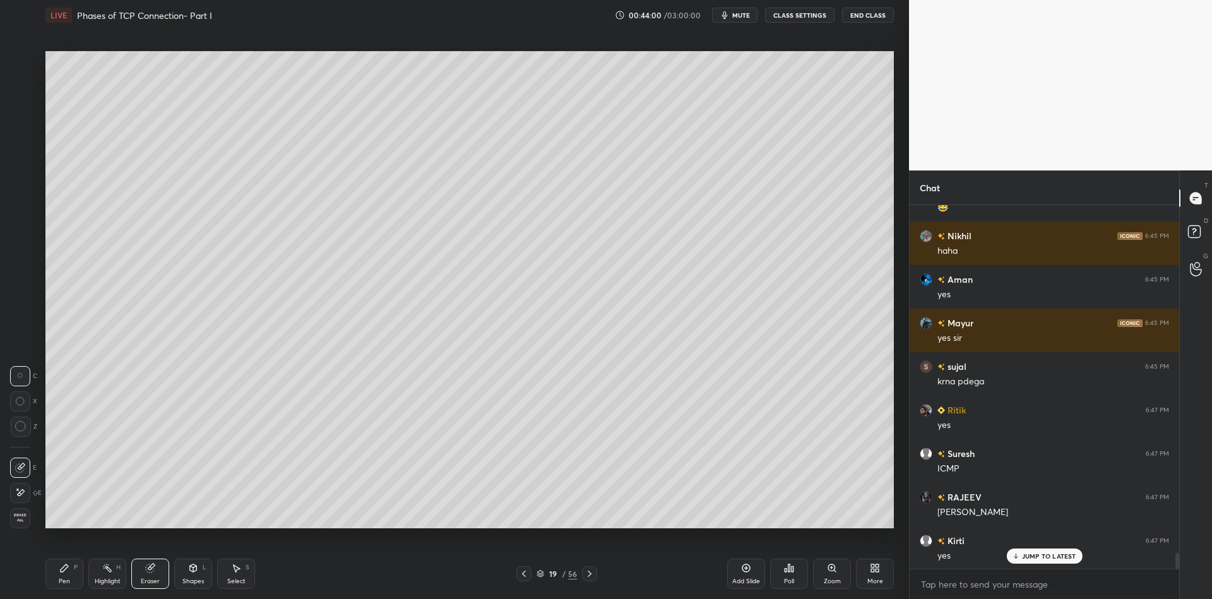
click at [63, 576] on div "Pen P" at bounding box center [64, 574] width 38 height 30
click at [22, 215] on div at bounding box center [21, 213] width 10 height 10
click at [102, 583] on div "Highlight" at bounding box center [108, 581] width 26 height 6
click at [71, 579] on div "Pen P" at bounding box center [64, 574] width 38 height 30
drag, startPoint x: 111, startPoint y: 578, endPoint x: 119, endPoint y: 531, distance: 47.3
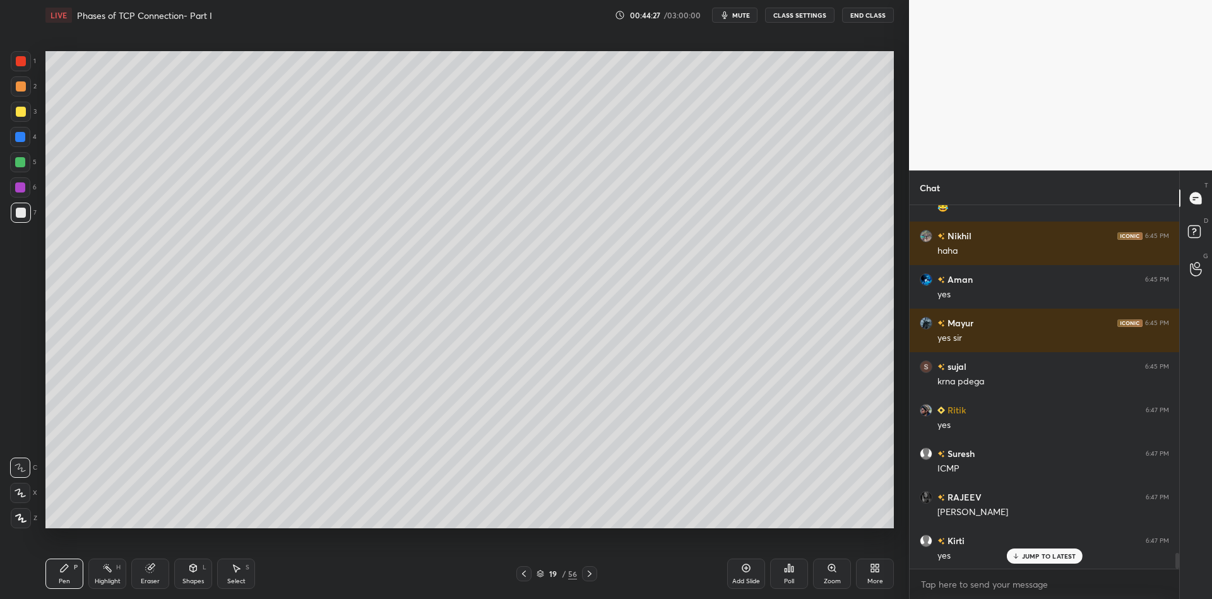
click at [111, 576] on div "Highlight H" at bounding box center [107, 574] width 38 height 30
click at [64, 572] on icon at bounding box center [64, 568] width 10 height 10
drag, startPoint x: 100, startPoint y: 580, endPoint x: 115, endPoint y: 544, distance: 38.8
click at [100, 579] on div "Highlight" at bounding box center [108, 581] width 26 height 6
click at [198, 583] on div "Shapes" at bounding box center [192, 581] width 21 height 6
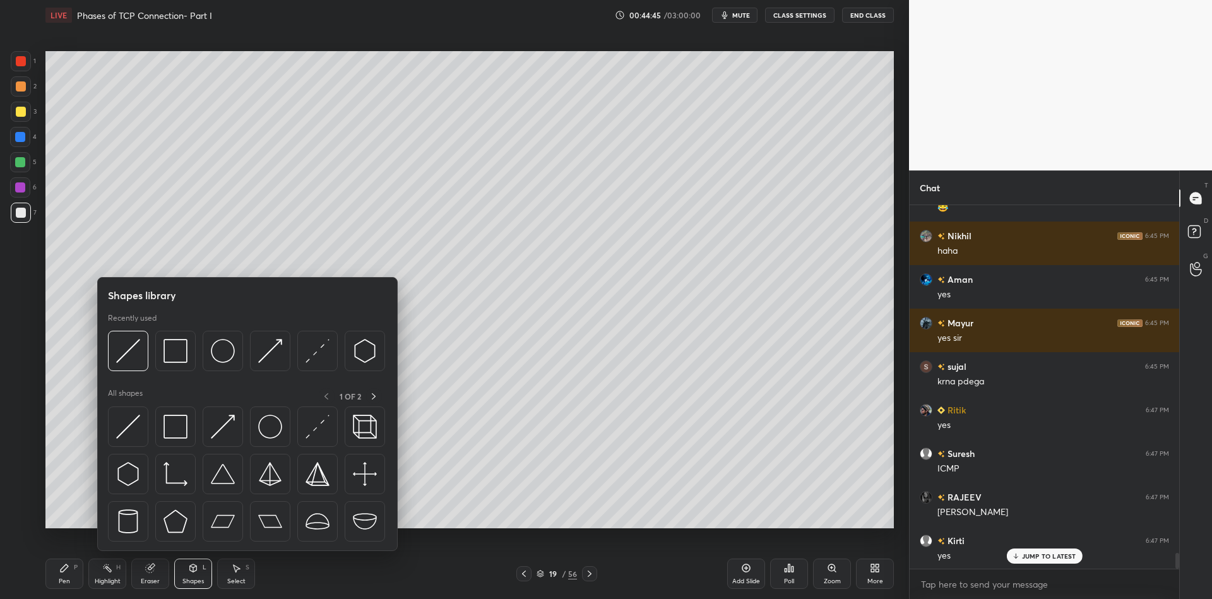
click at [233, 588] on div "Select S" at bounding box center [236, 574] width 38 height 30
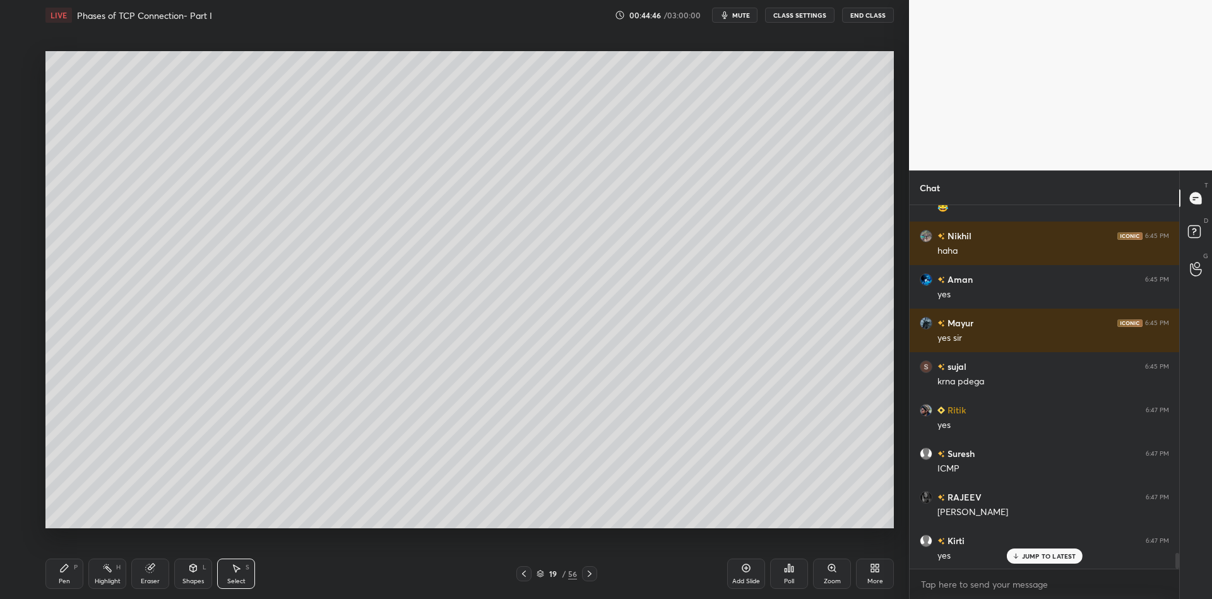
click at [197, 572] on div "Shapes L" at bounding box center [193, 574] width 38 height 30
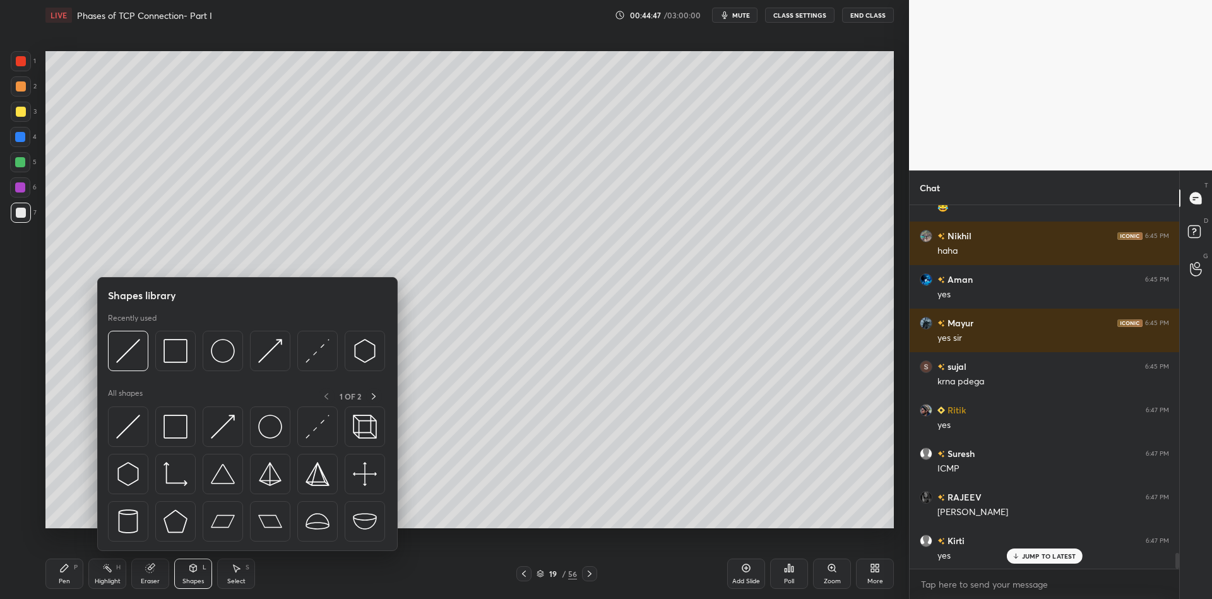
drag, startPoint x: 236, startPoint y: 584, endPoint x: 233, endPoint y: 554, distance: 30.5
click at [234, 584] on div "Select" at bounding box center [236, 581] width 18 height 6
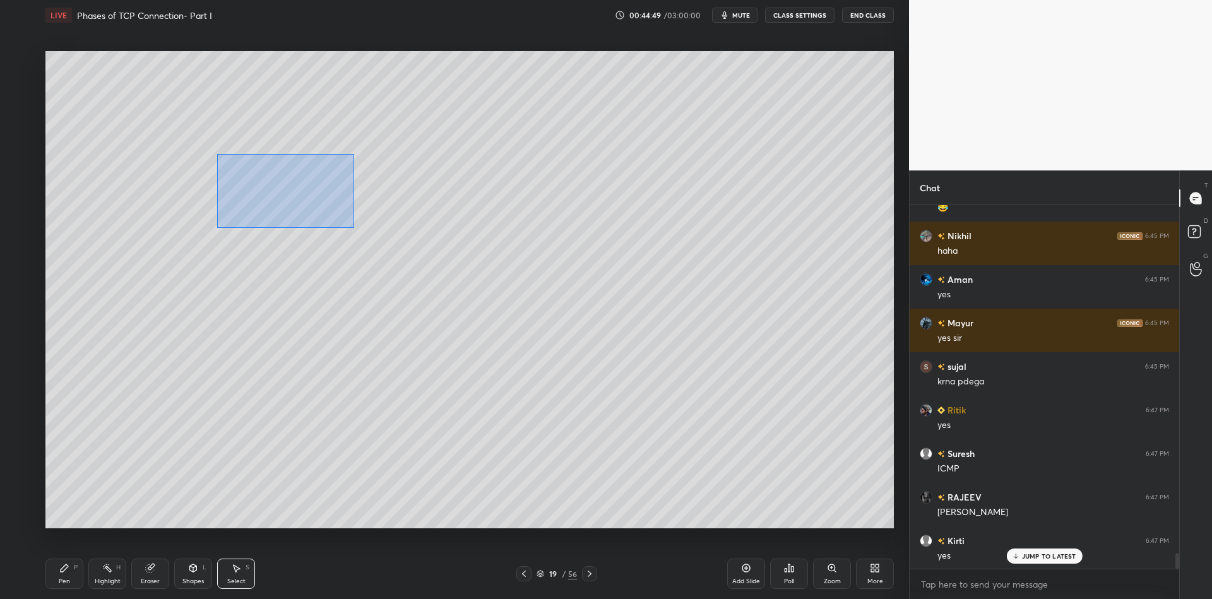
drag, startPoint x: 215, startPoint y: 154, endPoint x: 353, endPoint y: 226, distance: 155.3
click at [353, 227] on div "0 ° Undo Copy Paste here Duplicate Duplicate to new slide Delete" at bounding box center [469, 289] width 848 height 477
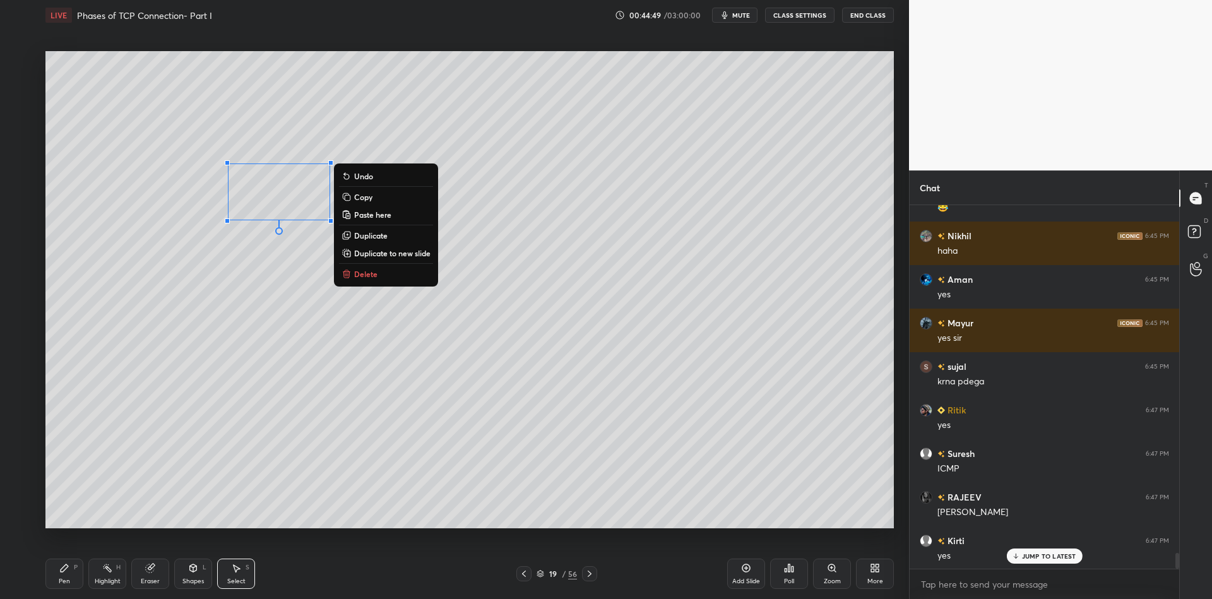
click at [390, 198] on button "Copy" at bounding box center [386, 196] width 94 height 15
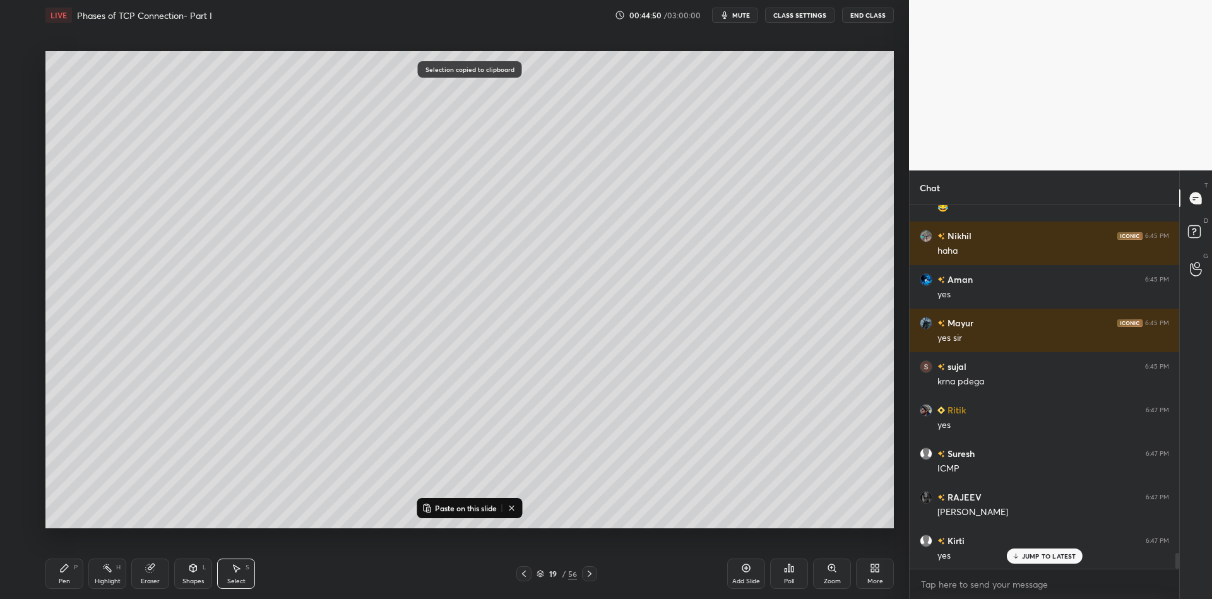
drag, startPoint x: 467, startPoint y: 506, endPoint x: 465, endPoint y: 496, distance: 10.3
click at [466, 507] on p "Paste on this slide" at bounding box center [466, 508] width 62 height 10
drag, startPoint x: 309, startPoint y: 198, endPoint x: 464, endPoint y: 181, distance: 155.6
click at [461, 186] on div "0 ° Undo Copy Paste here Duplicate Duplicate to new slide Delete" at bounding box center [469, 289] width 848 height 477
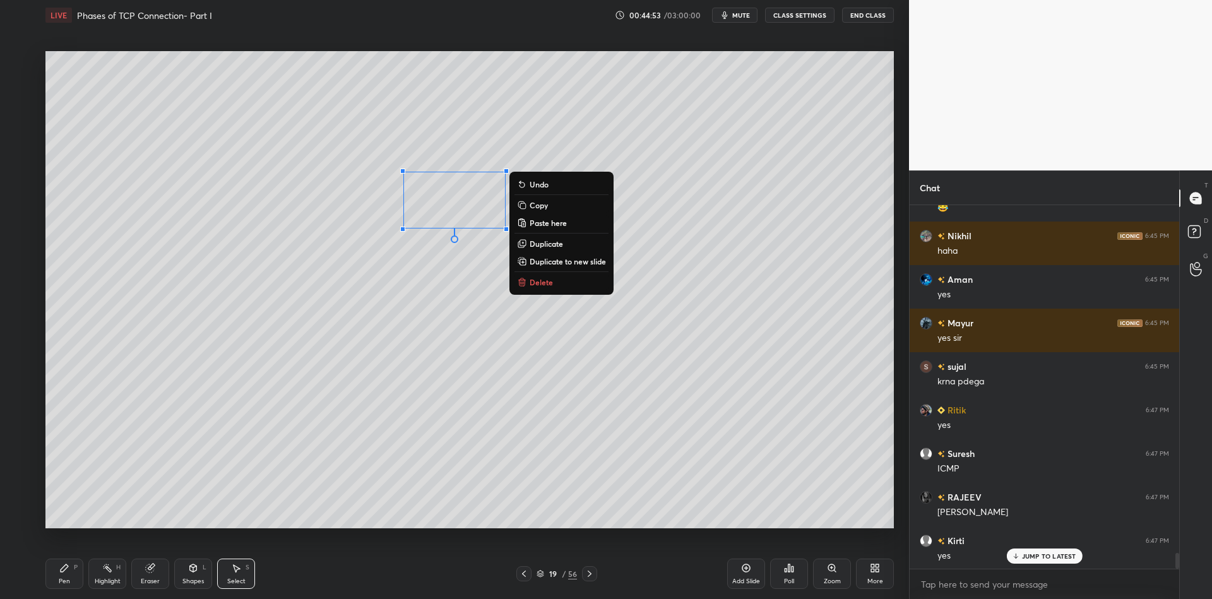
drag, startPoint x: 69, startPoint y: 578, endPoint x: 114, endPoint y: 566, distance: 45.9
click at [72, 579] on div "Pen P" at bounding box center [64, 574] width 38 height 30
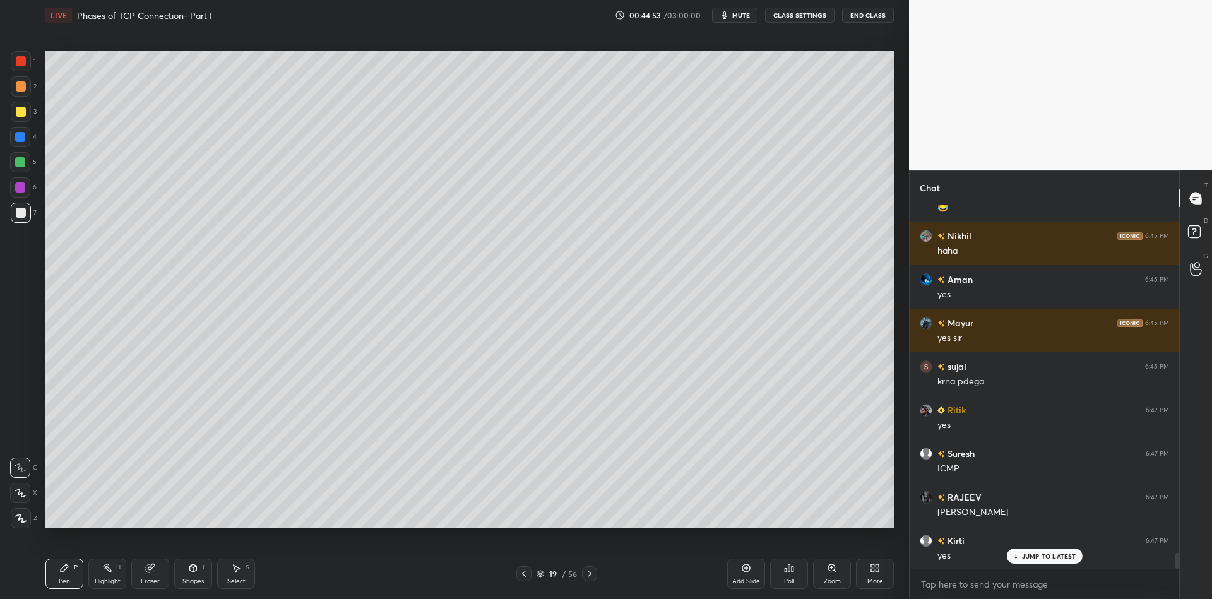
click at [146, 576] on div "Eraser" at bounding box center [150, 574] width 38 height 30
click at [66, 575] on div "Pen P" at bounding box center [64, 574] width 38 height 30
click at [23, 209] on div at bounding box center [21, 213] width 10 height 10
click at [107, 578] on div "Highlight" at bounding box center [108, 581] width 26 height 6
drag, startPoint x: 199, startPoint y: 580, endPoint x: 202, endPoint y: 555, distance: 24.8
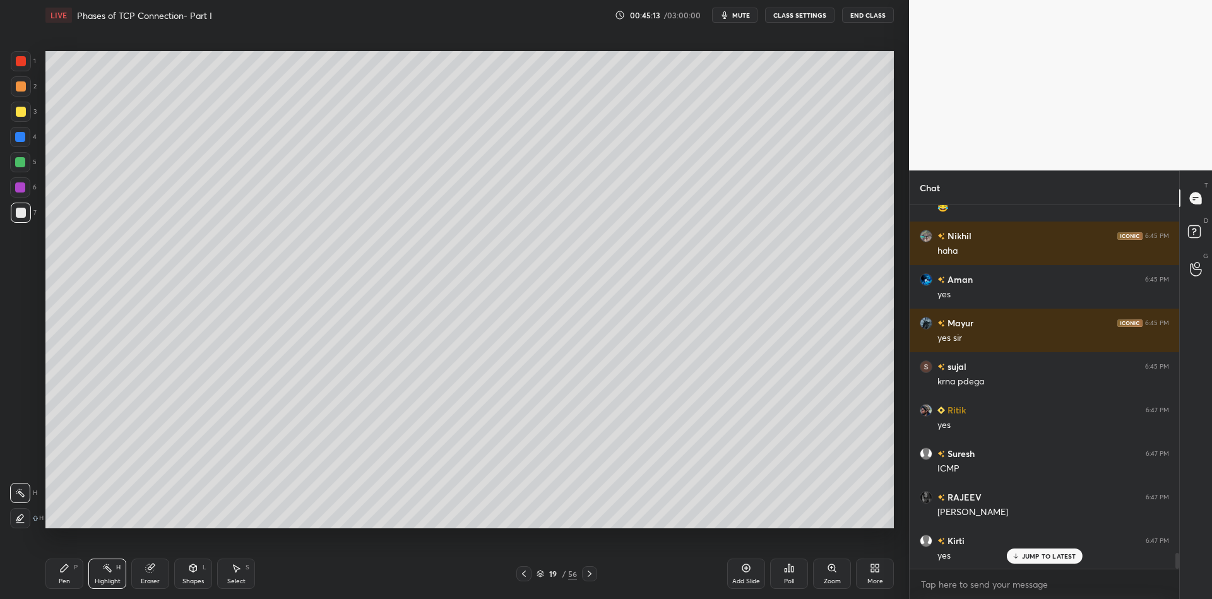
click at [198, 578] on div "Shapes" at bounding box center [192, 581] width 21 height 6
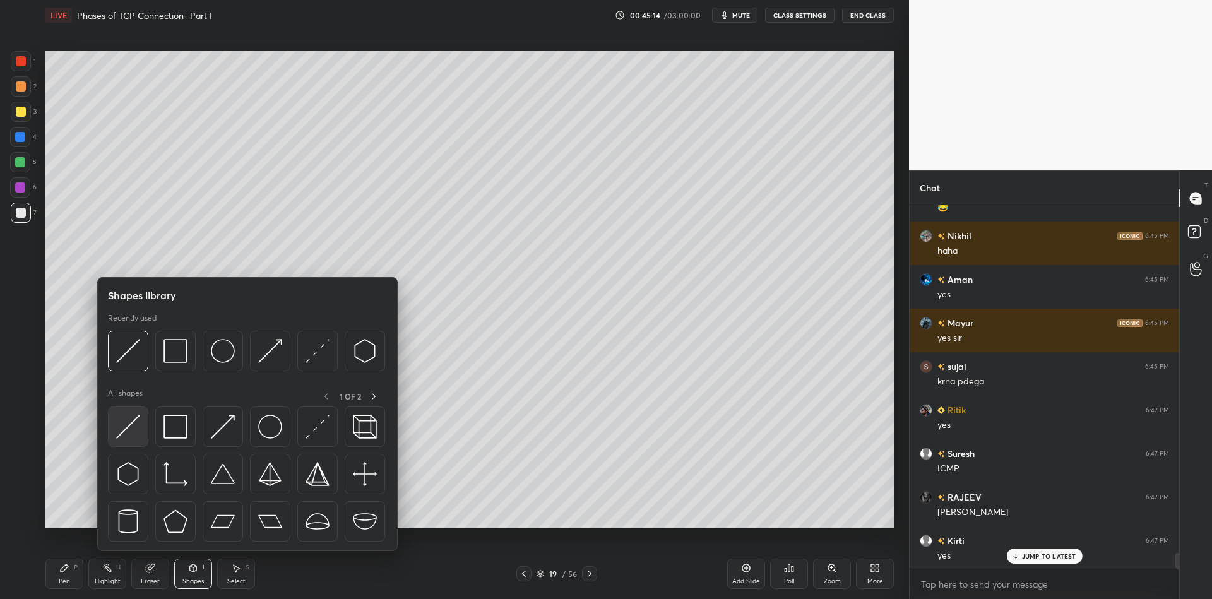
click at [129, 429] on img at bounding box center [128, 427] width 24 height 24
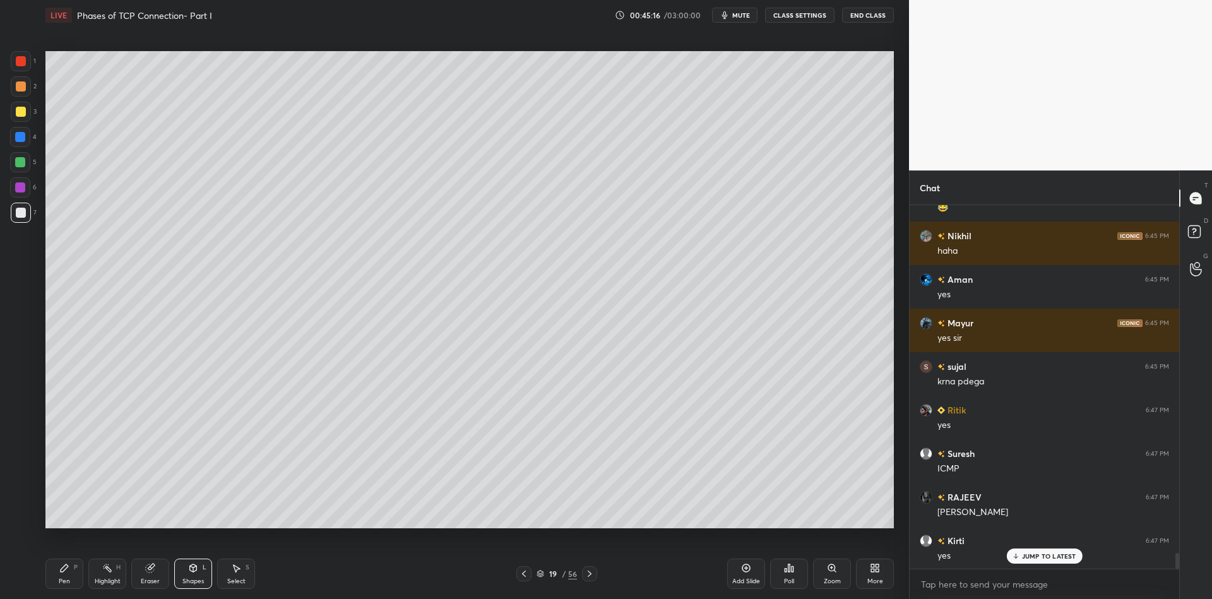
click at [65, 572] on icon at bounding box center [64, 568] width 10 height 10
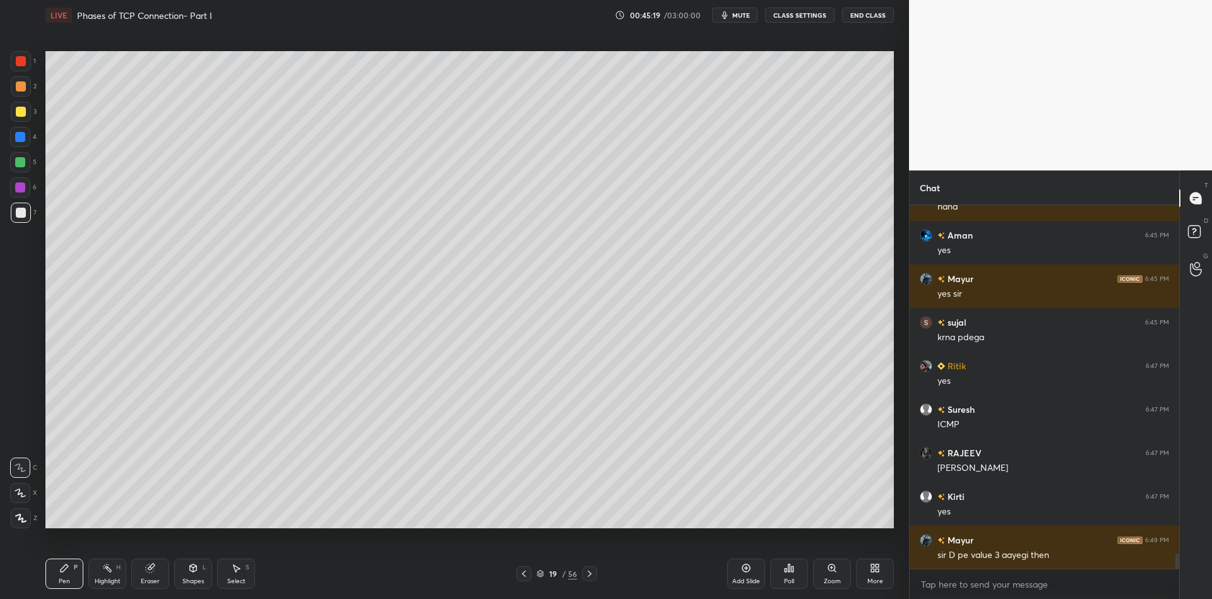
click at [150, 575] on div "Eraser" at bounding box center [150, 574] width 38 height 30
click at [63, 574] on div "Pen P" at bounding box center [64, 574] width 38 height 30
click at [20, 165] on div at bounding box center [20, 162] width 10 height 10
drag, startPoint x: 17, startPoint y: 108, endPoint x: 33, endPoint y: 117, distance: 18.4
click at [18, 110] on div at bounding box center [21, 112] width 10 height 10
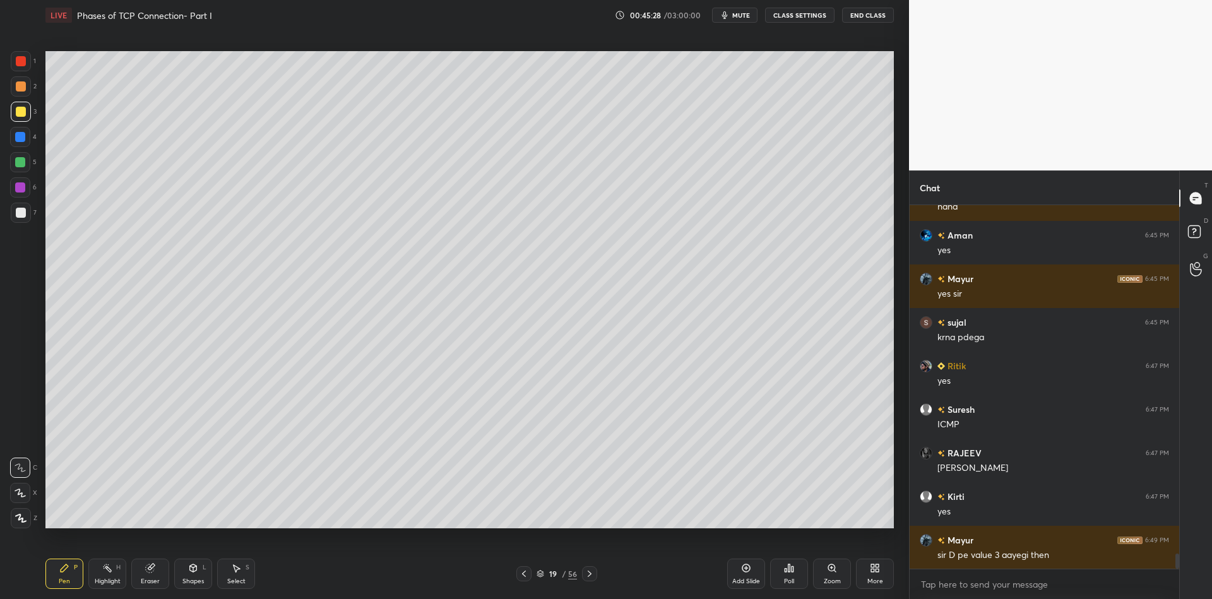
click at [106, 576] on div "Highlight H" at bounding box center [107, 574] width 38 height 30
drag, startPoint x: 193, startPoint y: 579, endPoint x: 198, endPoint y: 552, distance: 27.6
click at [194, 579] on div "Shapes" at bounding box center [192, 581] width 21 height 6
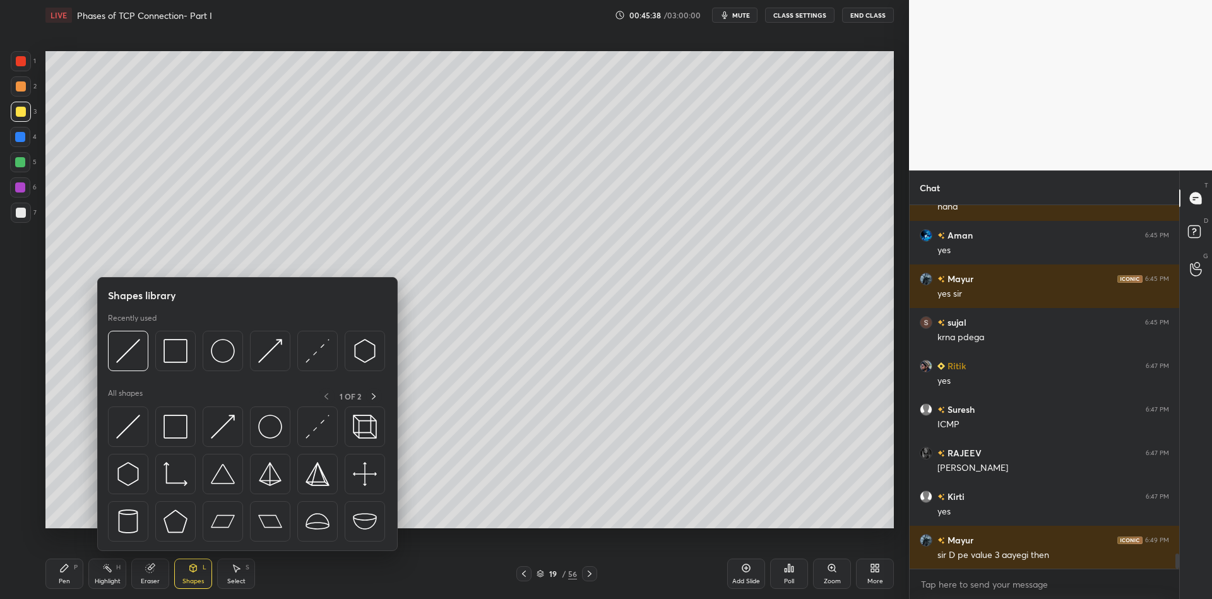
click at [177, 430] on img at bounding box center [175, 427] width 24 height 24
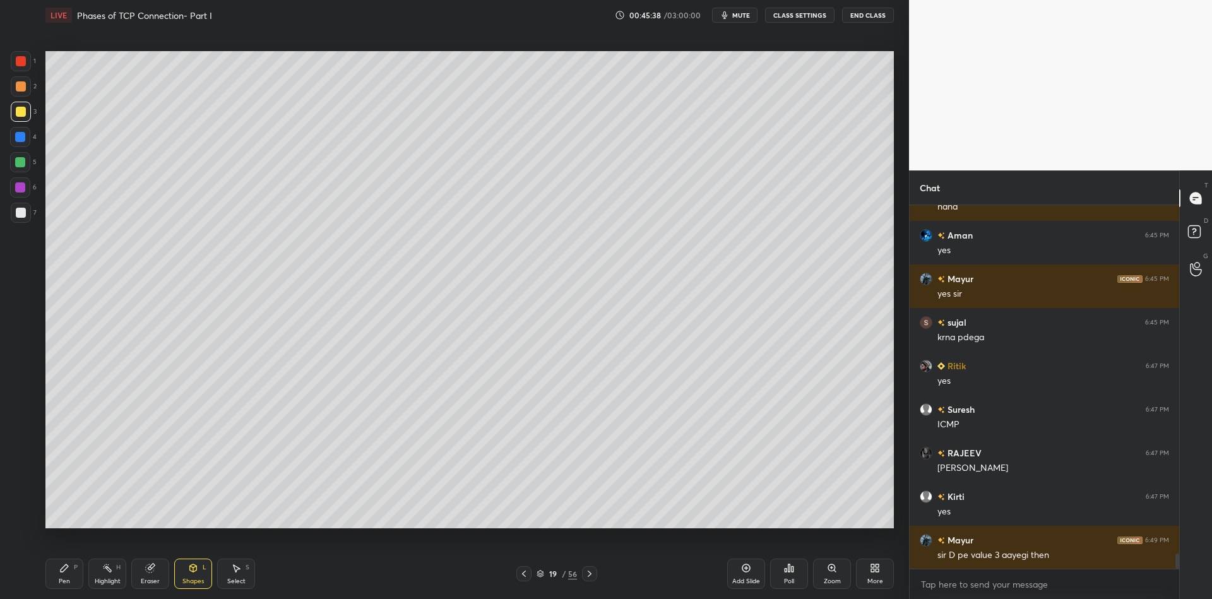
click at [234, 573] on div "Select S" at bounding box center [236, 574] width 38 height 30
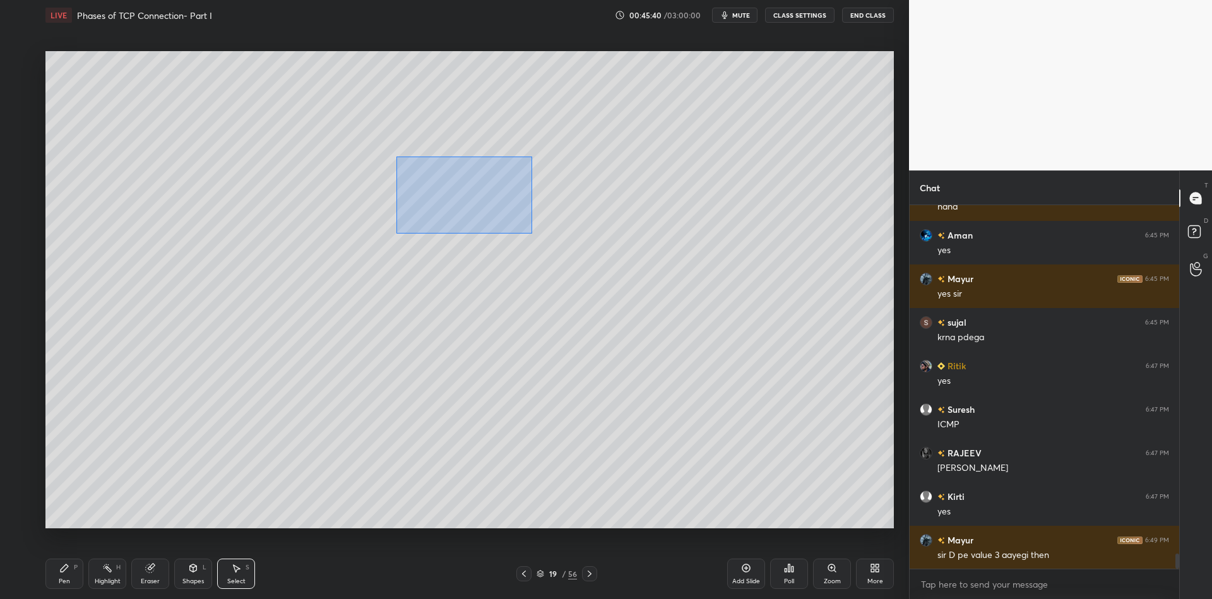
drag, startPoint x: 396, startPoint y: 157, endPoint x: 542, endPoint y: 217, distance: 157.9
click at [532, 232] on div "0 ° Undo Copy Paste here Duplicate Duplicate to new slide Delete" at bounding box center [469, 289] width 848 height 477
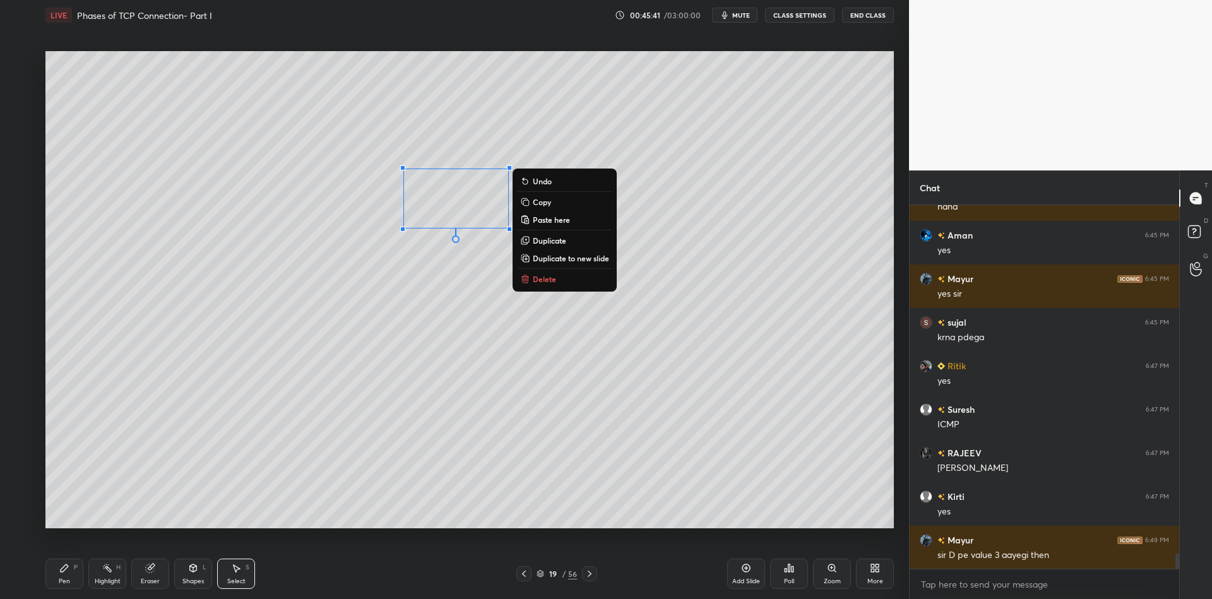
click at [559, 203] on button "Copy" at bounding box center [565, 201] width 94 height 15
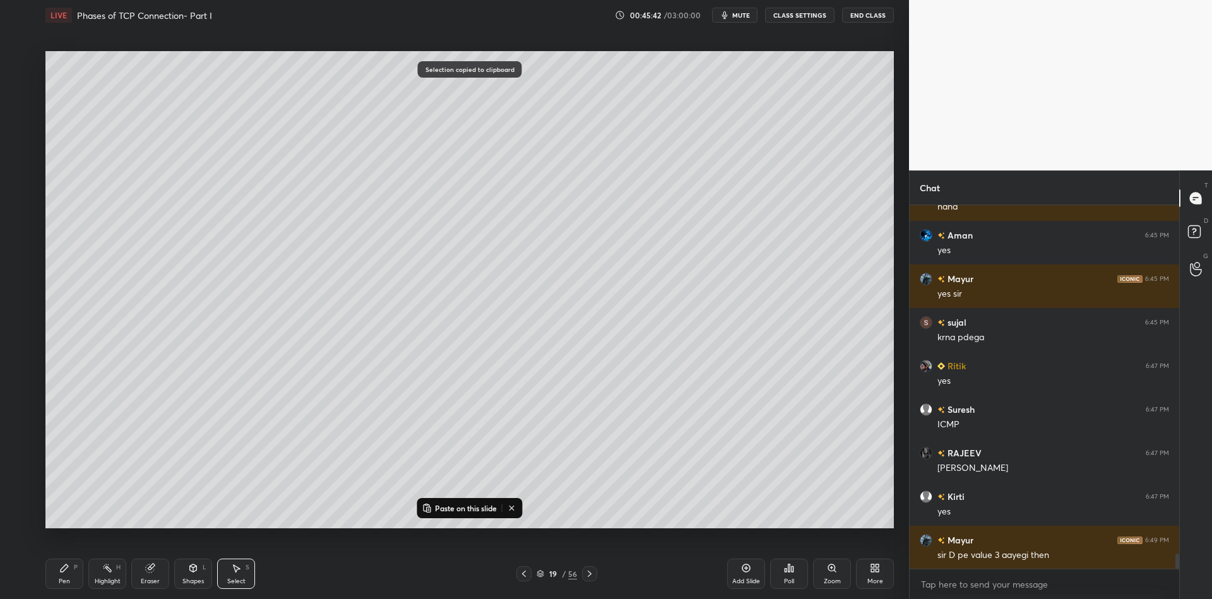
drag, startPoint x: 455, startPoint y: 513, endPoint x: 452, endPoint y: 503, distance: 10.6
click at [456, 511] on p "Paste on this slide" at bounding box center [466, 508] width 62 height 10
drag, startPoint x: 505, startPoint y: 210, endPoint x: 639, endPoint y: 201, distance: 134.7
click at [640, 201] on div "0 ° Undo Copy Paste here Duplicate Duplicate to new slide Delete" at bounding box center [469, 289] width 848 height 477
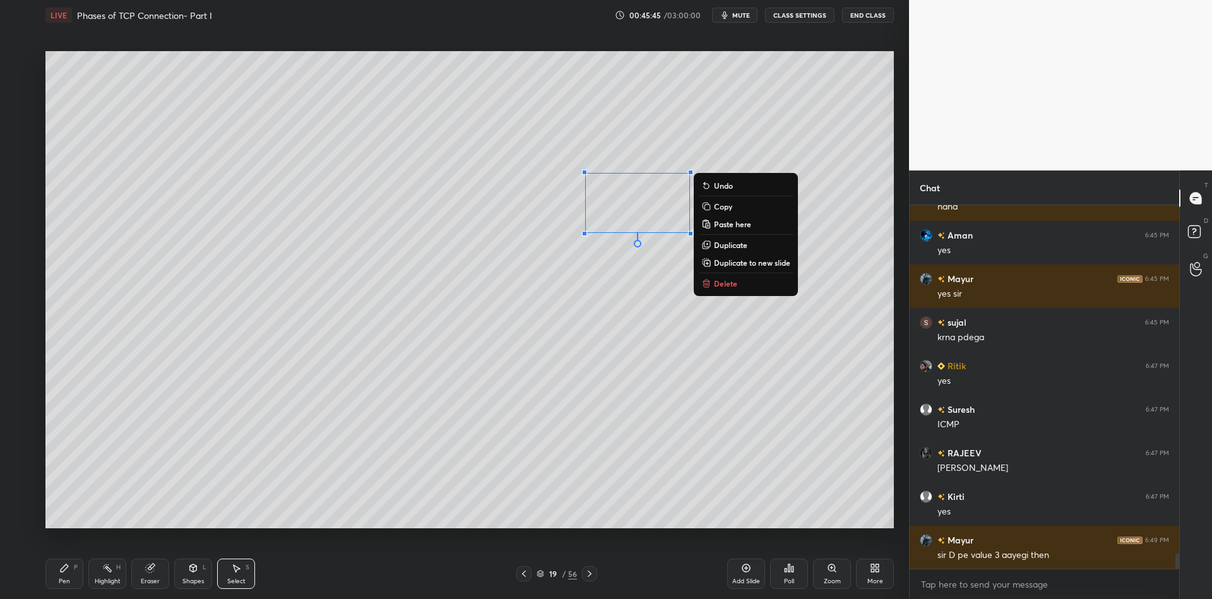
drag, startPoint x: 73, startPoint y: 574, endPoint x: 88, endPoint y: 573, distance: 15.2
click at [75, 574] on div "Pen P" at bounding box center [64, 574] width 38 height 30
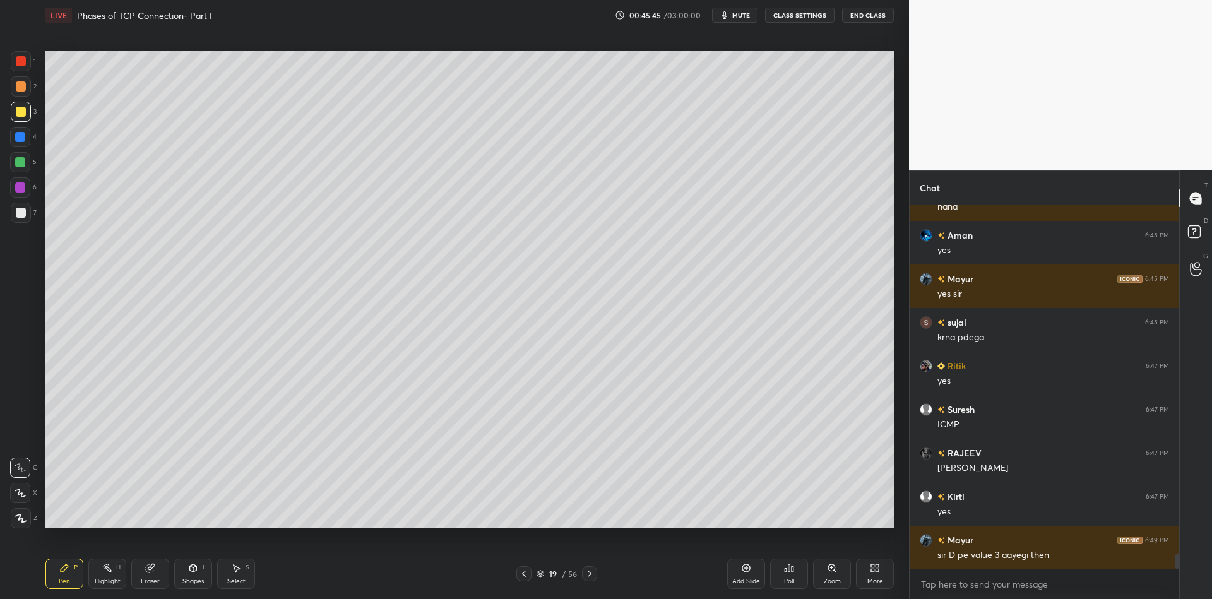
click at [147, 573] on div "Eraser" at bounding box center [150, 574] width 38 height 30
click at [66, 583] on div "Pen" at bounding box center [64, 581] width 11 height 6
drag, startPoint x: 17, startPoint y: 114, endPoint x: 27, endPoint y: 116, distance: 10.4
click at [17, 114] on div at bounding box center [21, 112] width 10 height 10
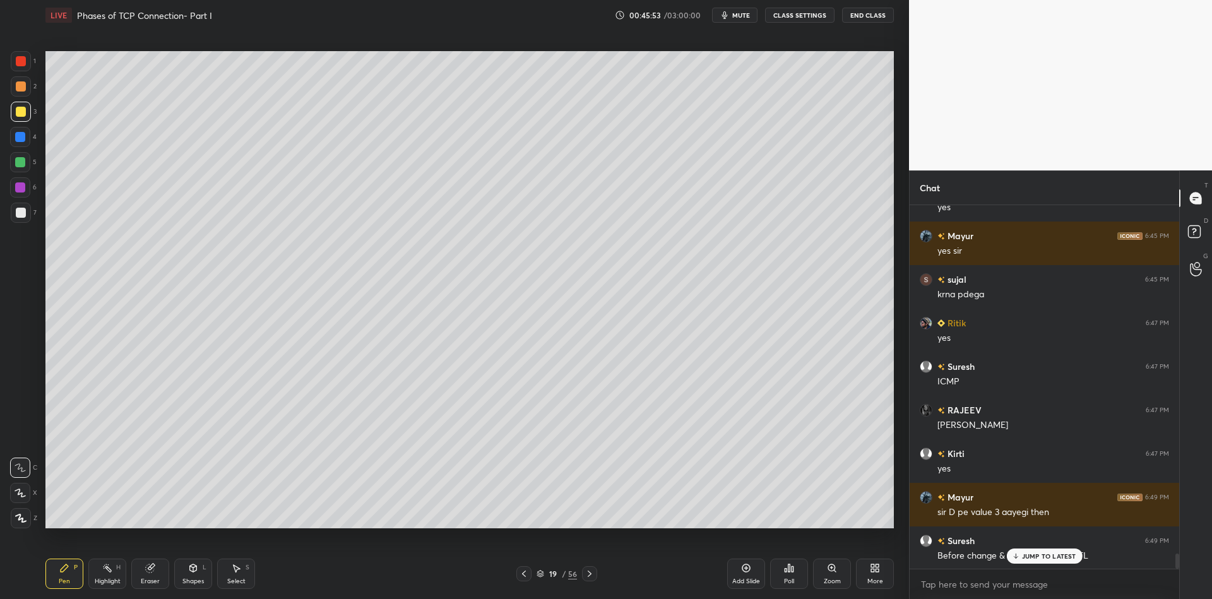
click at [103, 581] on div "Highlight" at bounding box center [108, 581] width 26 height 6
drag, startPoint x: 196, startPoint y: 578, endPoint x: 191, endPoint y: 563, distance: 16.2
click at [196, 576] on div "Shapes L" at bounding box center [193, 574] width 38 height 30
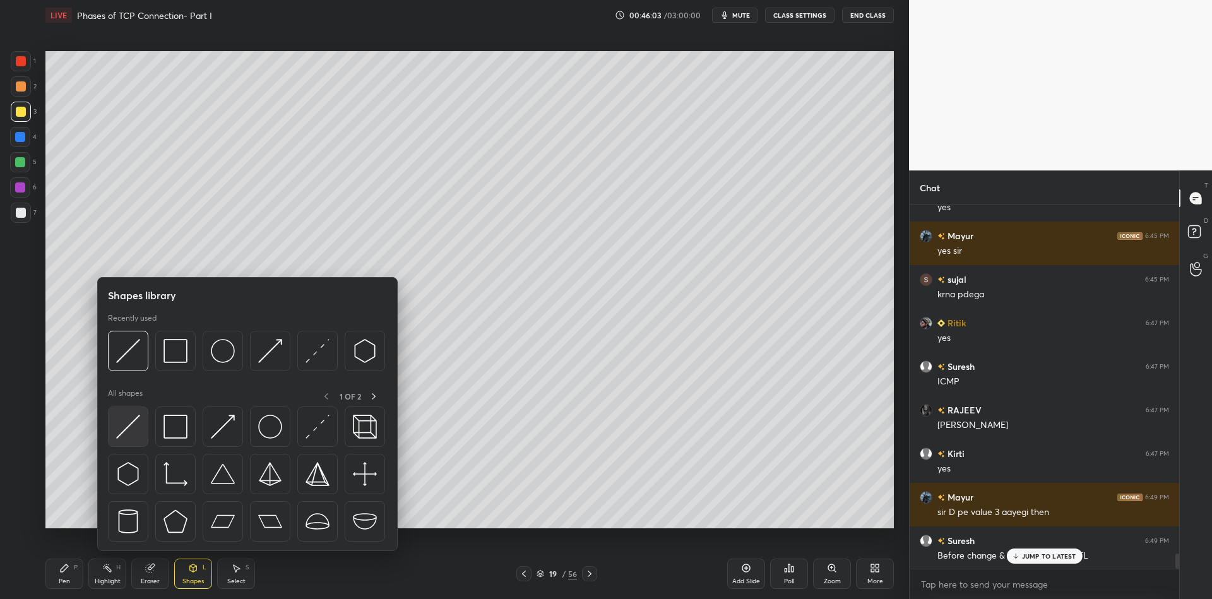
click at [124, 430] on img at bounding box center [128, 427] width 24 height 24
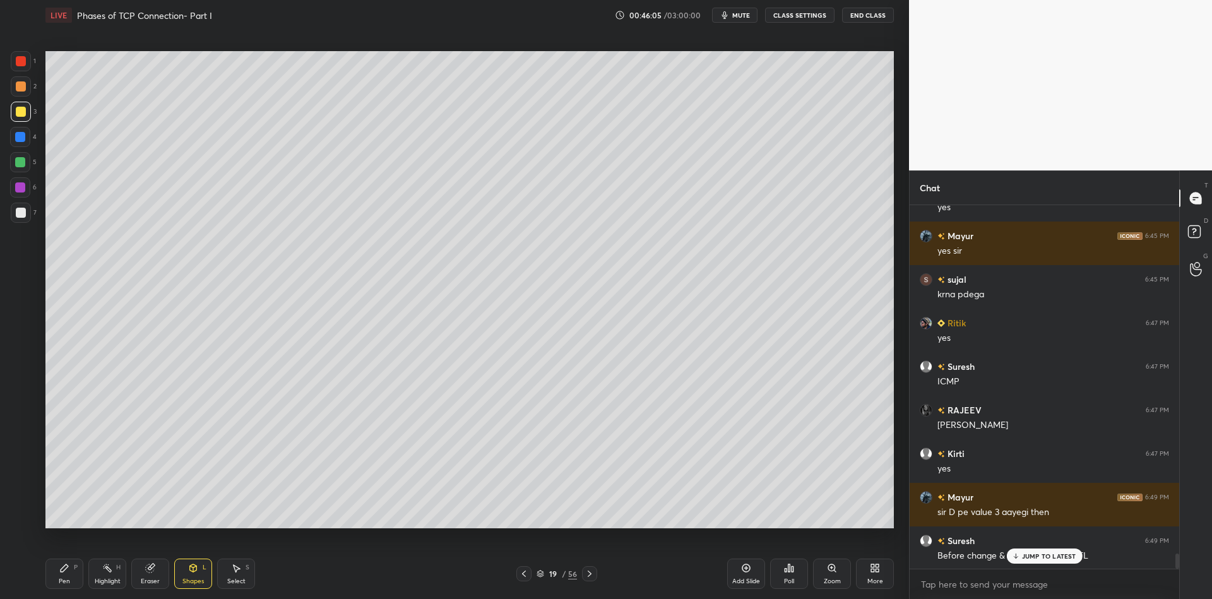
drag, startPoint x: 61, startPoint y: 583, endPoint x: 66, endPoint y: 572, distance: 12.1
click at [62, 581] on div "Pen" at bounding box center [64, 581] width 11 height 6
click at [145, 579] on div "Eraser" at bounding box center [150, 581] width 19 height 6
click at [60, 583] on div "Pen" at bounding box center [64, 581] width 11 height 6
click at [105, 583] on div "Highlight" at bounding box center [108, 581] width 26 height 6
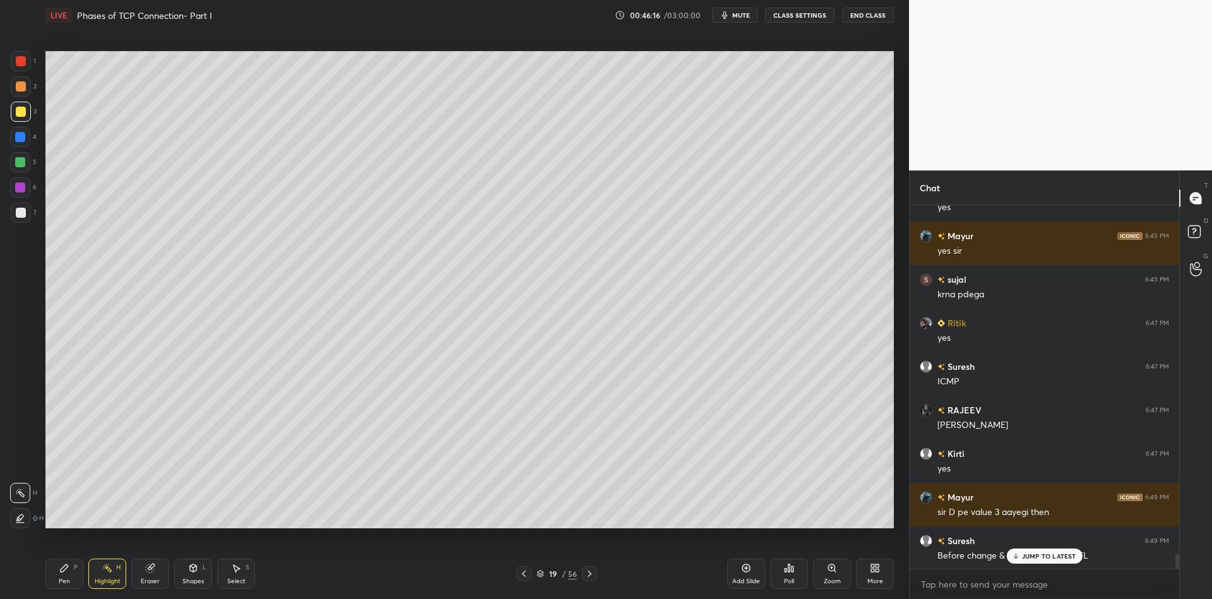
drag, startPoint x: 193, startPoint y: 579, endPoint x: 209, endPoint y: 574, distance: 17.2
click at [198, 578] on div "Shapes" at bounding box center [192, 581] width 21 height 6
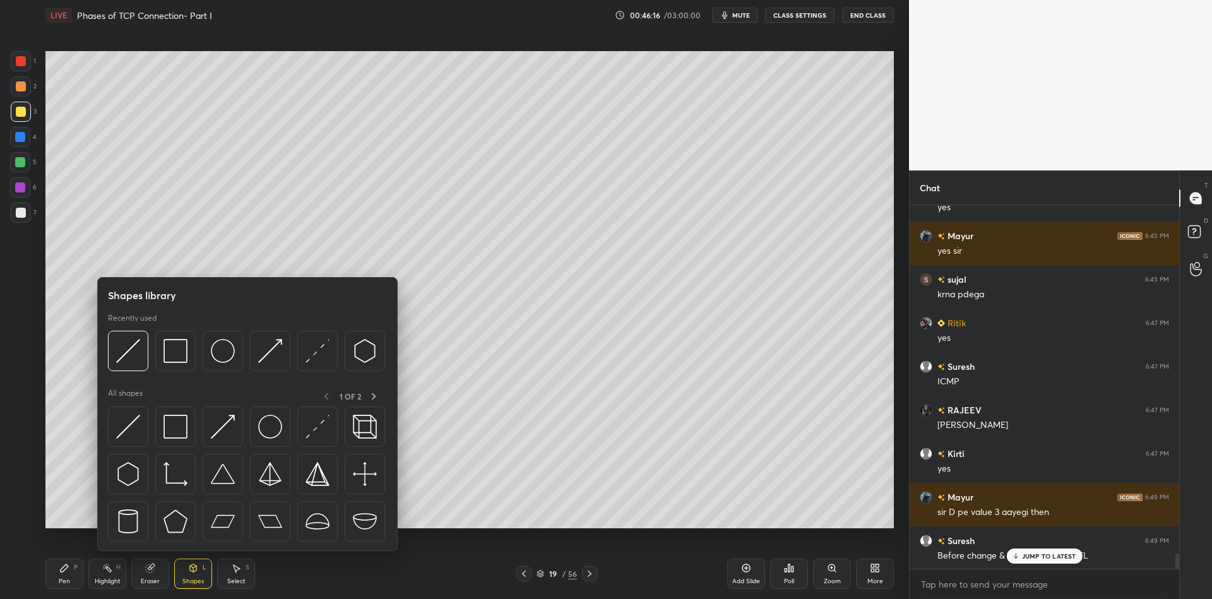
click at [242, 574] on div "Select S" at bounding box center [236, 574] width 38 height 30
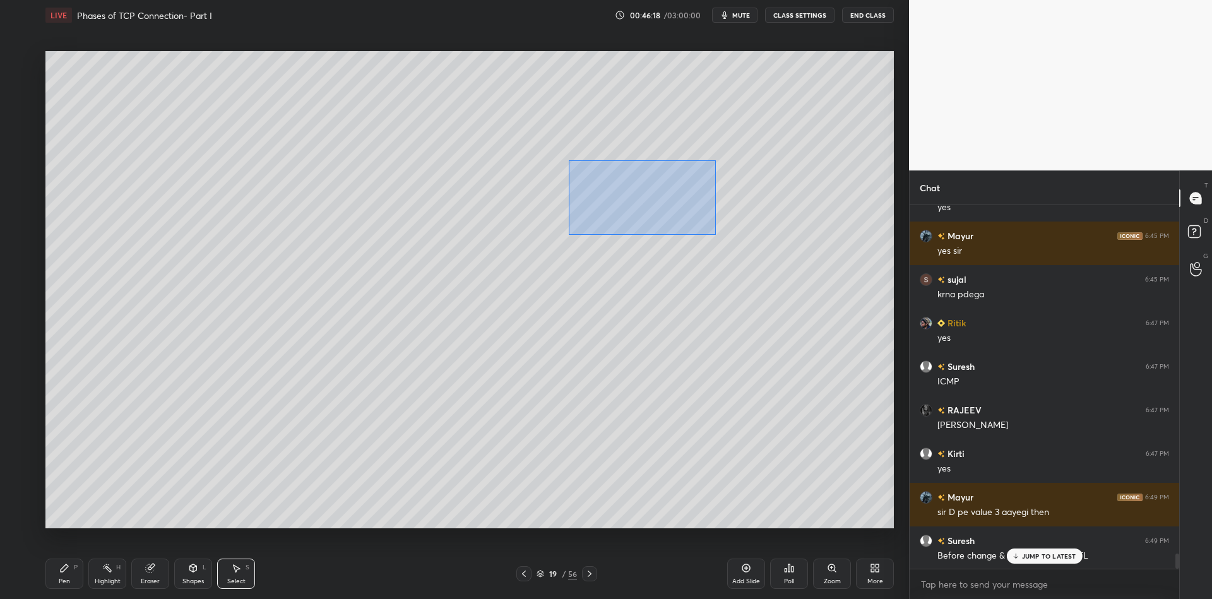
drag, startPoint x: 576, startPoint y: 161, endPoint x: 714, endPoint y: 234, distance: 156.1
click at [715, 234] on div "0 ° Undo Copy Paste here Duplicate Duplicate to new slide Delete" at bounding box center [469, 289] width 848 height 477
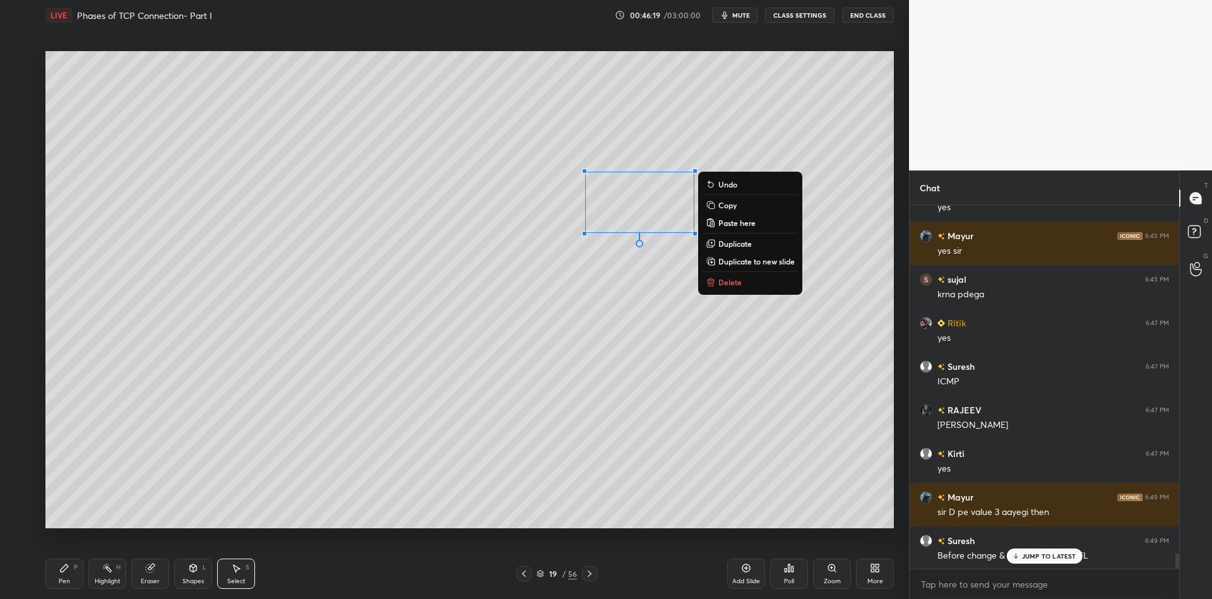
click at [735, 204] on p "Copy" at bounding box center [727, 205] width 18 height 10
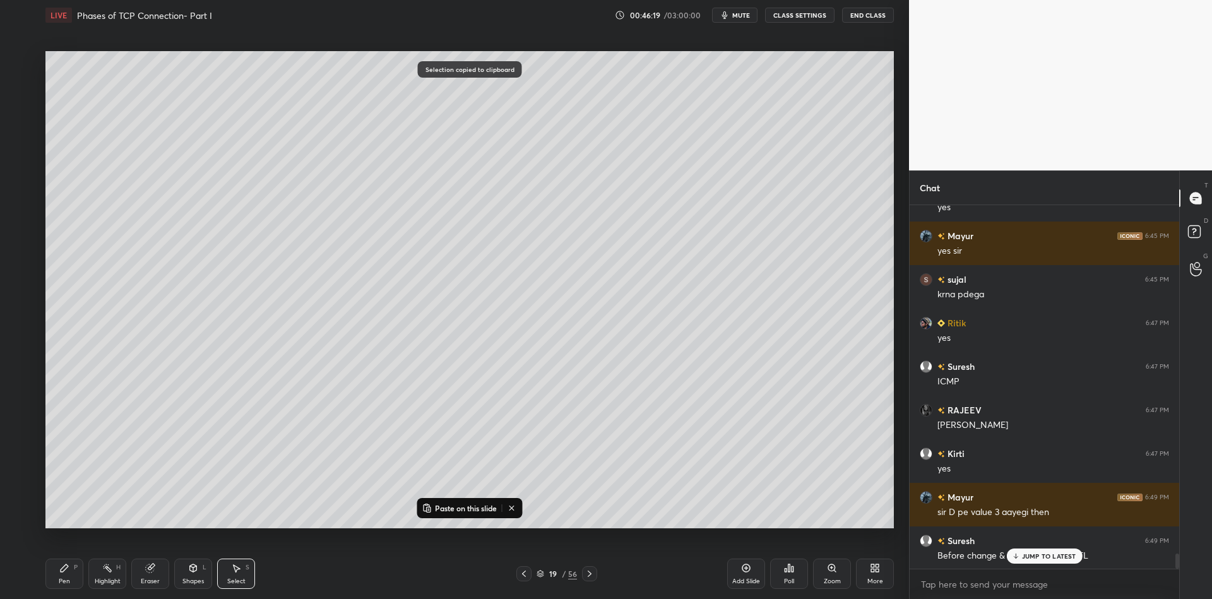
scroll to position [8298, 0]
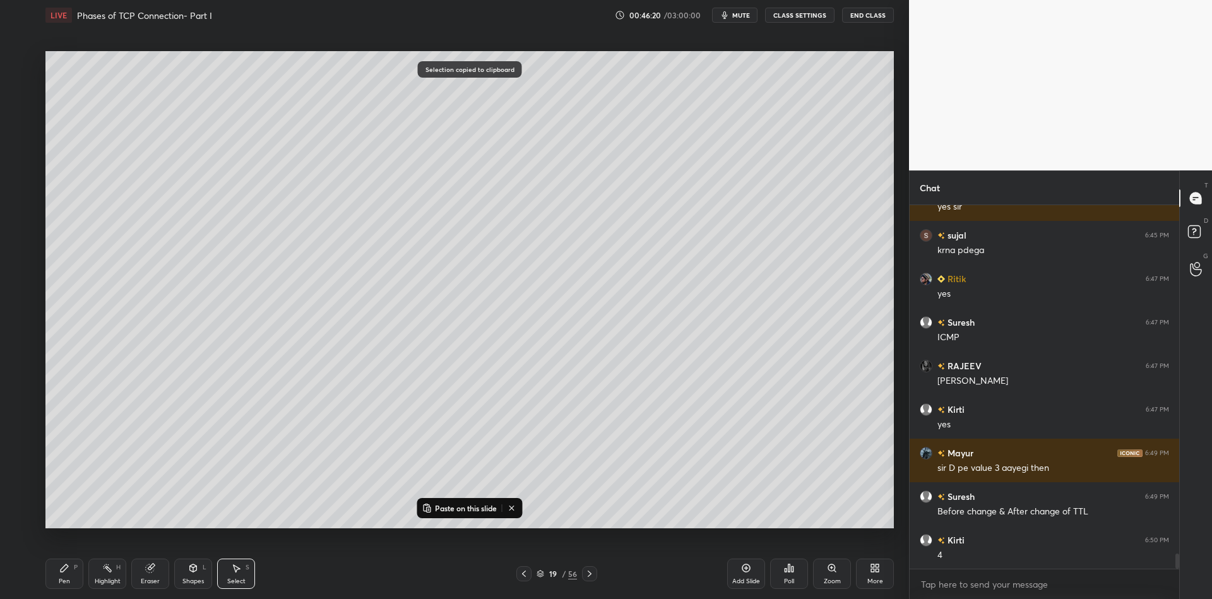
click at [463, 510] on p "Paste on this slide" at bounding box center [466, 508] width 62 height 10
drag, startPoint x: 658, startPoint y: 217, endPoint x: 811, endPoint y: 192, distance: 154.8
click at [812, 195] on div "0 ° Undo Copy Paste here Duplicate Duplicate to new slide Delete" at bounding box center [469, 289] width 848 height 477
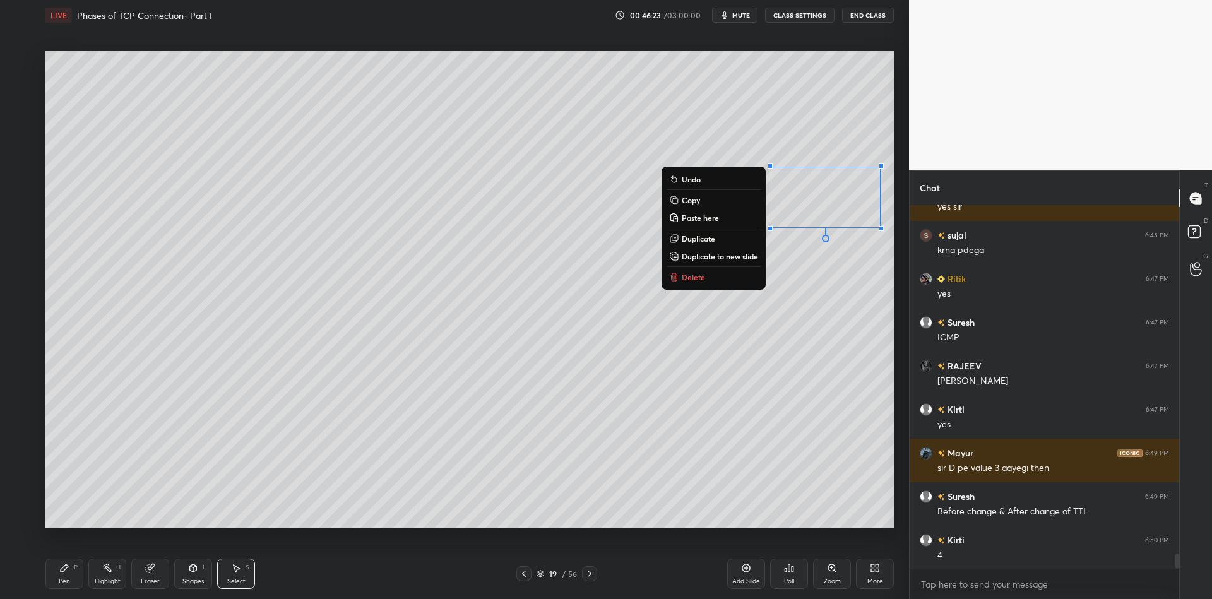
click at [74, 571] on div "Pen P" at bounding box center [64, 574] width 38 height 30
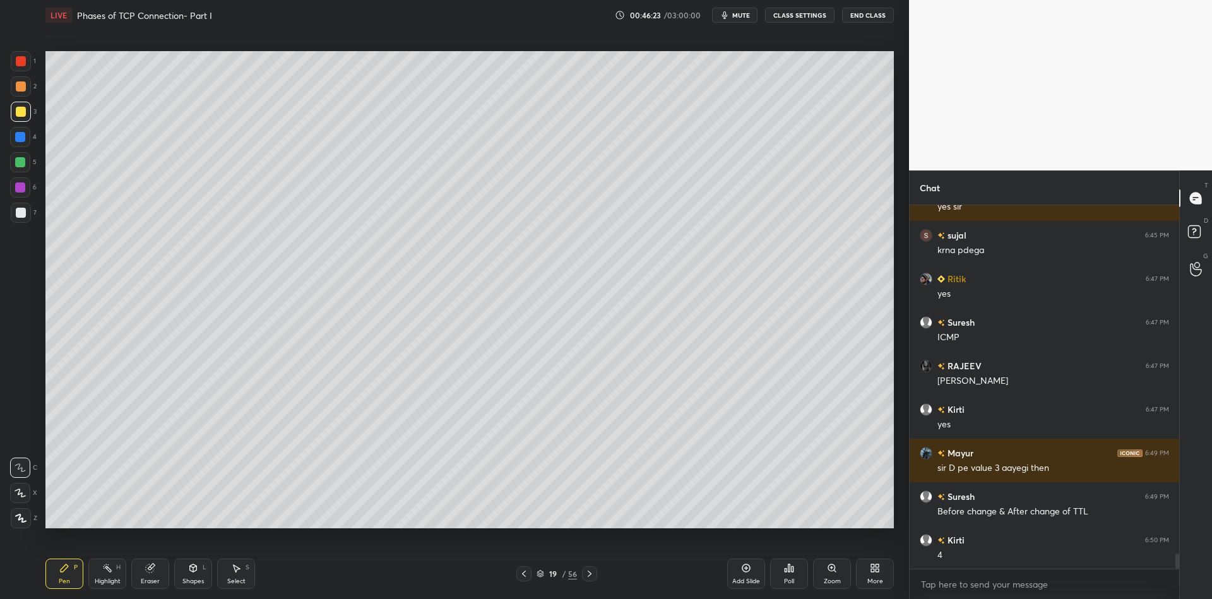
drag, startPoint x: 151, startPoint y: 569, endPoint x: 181, endPoint y: 541, distance: 40.6
click at [152, 568] on icon at bounding box center [150, 568] width 8 height 8
drag, startPoint x: 72, startPoint y: 578, endPoint x: 80, endPoint y: 571, distance: 10.7
click at [72, 577] on div "Pen P" at bounding box center [64, 574] width 38 height 30
drag, startPoint x: 106, startPoint y: 571, endPoint x: 115, endPoint y: 562, distance: 13.0
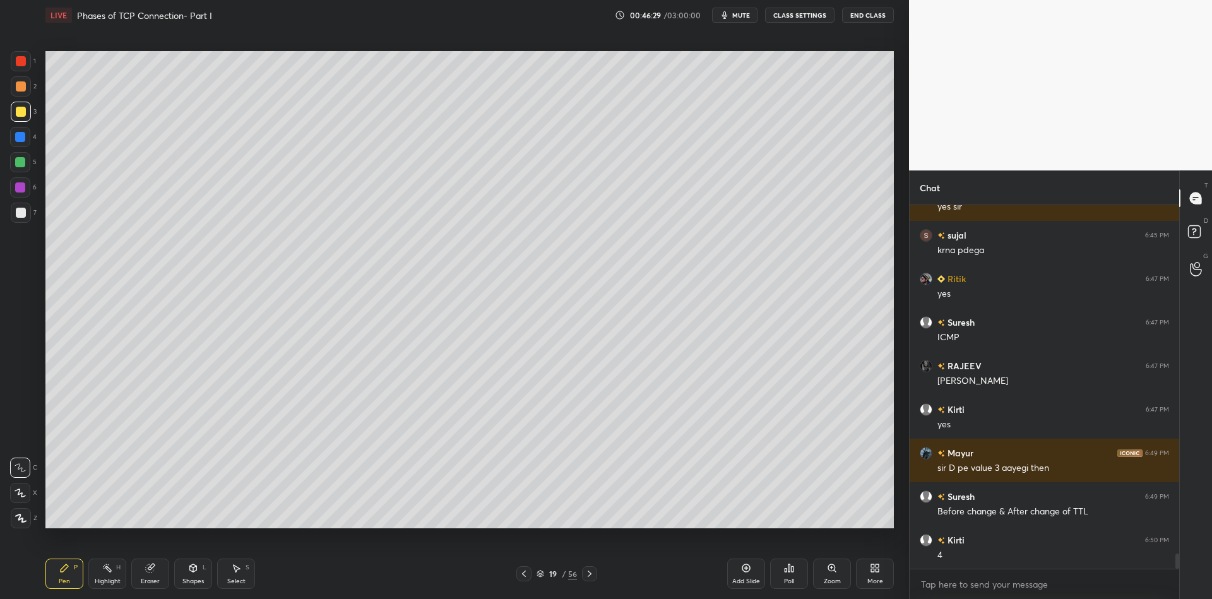
click at [106, 569] on icon at bounding box center [107, 568] width 10 height 10
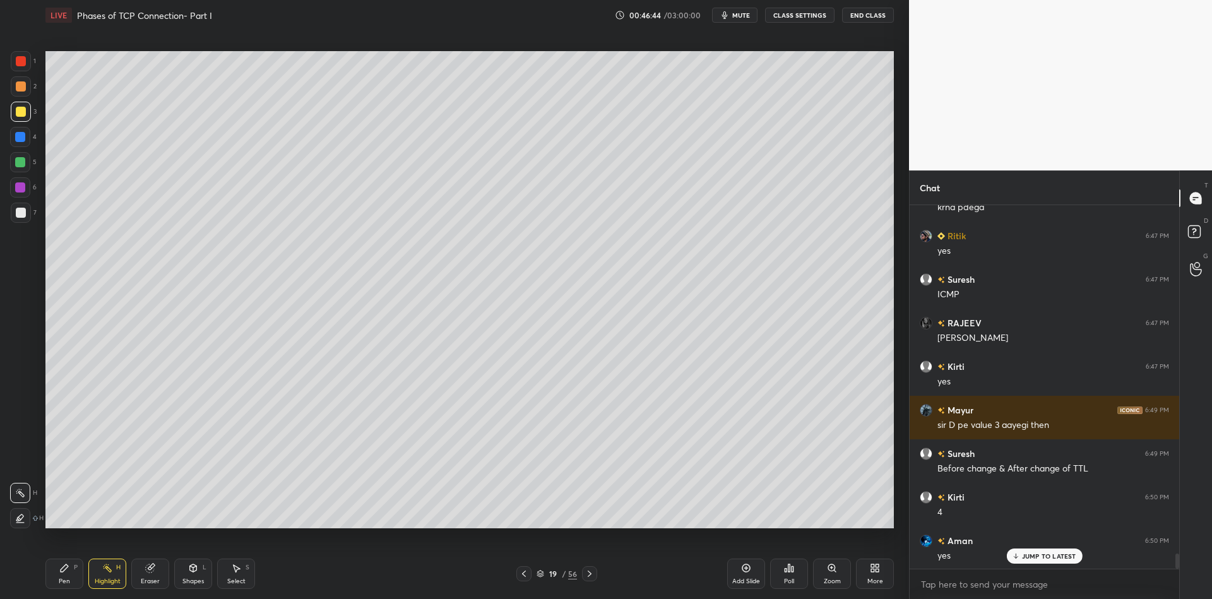
scroll to position [8386, 0]
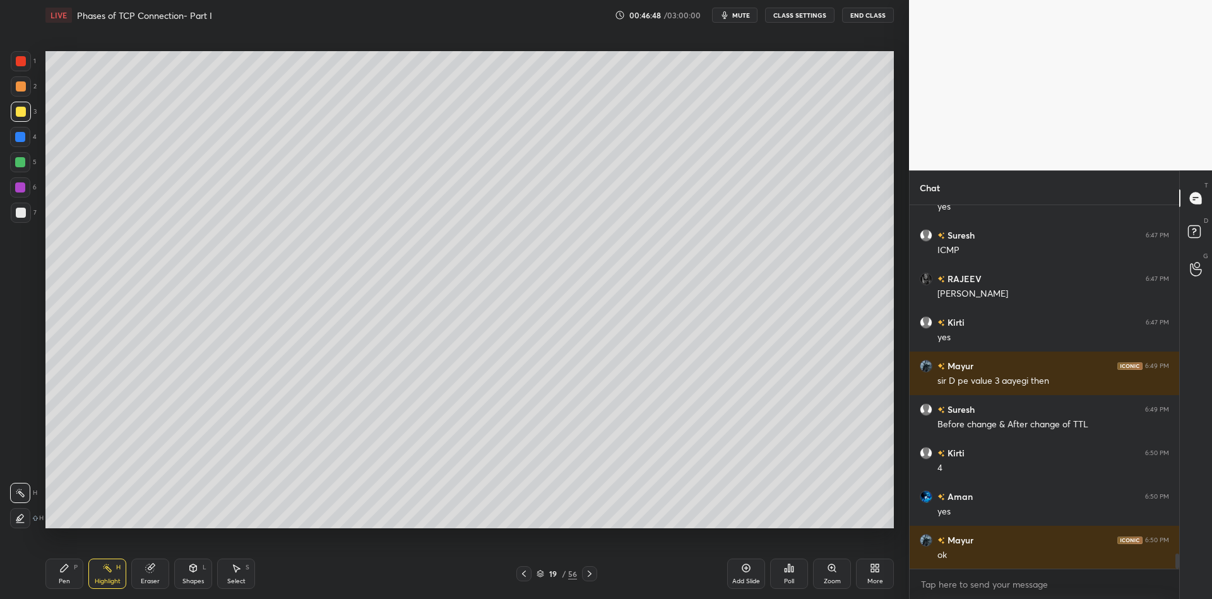
drag, startPoint x: 59, startPoint y: 578, endPoint x: 90, endPoint y: 570, distance: 31.2
click at [62, 579] on div "Pen P" at bounding box center [64, 574] width 38 height 30
drag, startPoint x: 102, startPoint y: 574, endPoint x: 135, endPoint y: 543, distance: 45.6
click at [102, 572] on div "Highlight H" at bounding box center [107, 574] width 38 height 30
drag, startPoint x: 59, startPoint y: 572, endPoint x: 96, endPoint y: 574, distance: 36.7
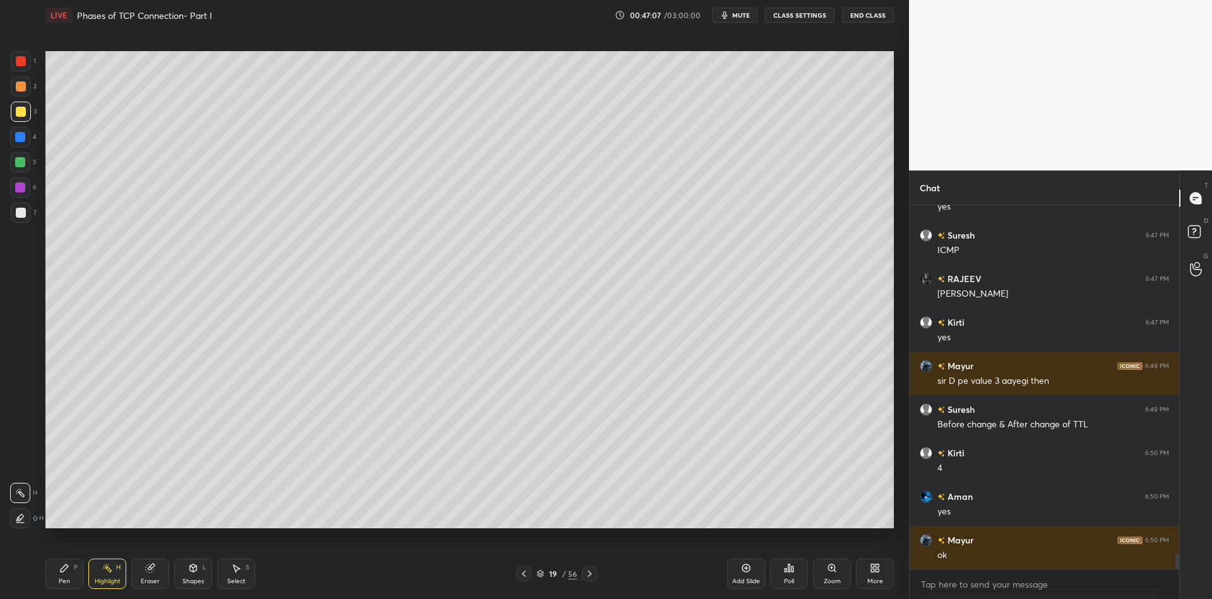
click at [61, 571] on icon at bounding box center [65, 568] width 8 height 8
click at [112, 579] on div "Highlight" at bounding box center [108, 581] width 26 height 6
click at [68, 569] on icon at bounding box center [64, 568] width 10 height 10
click at [112, 575] on div "Highlight H" at bounding box center [107, 574] width 38 height 30
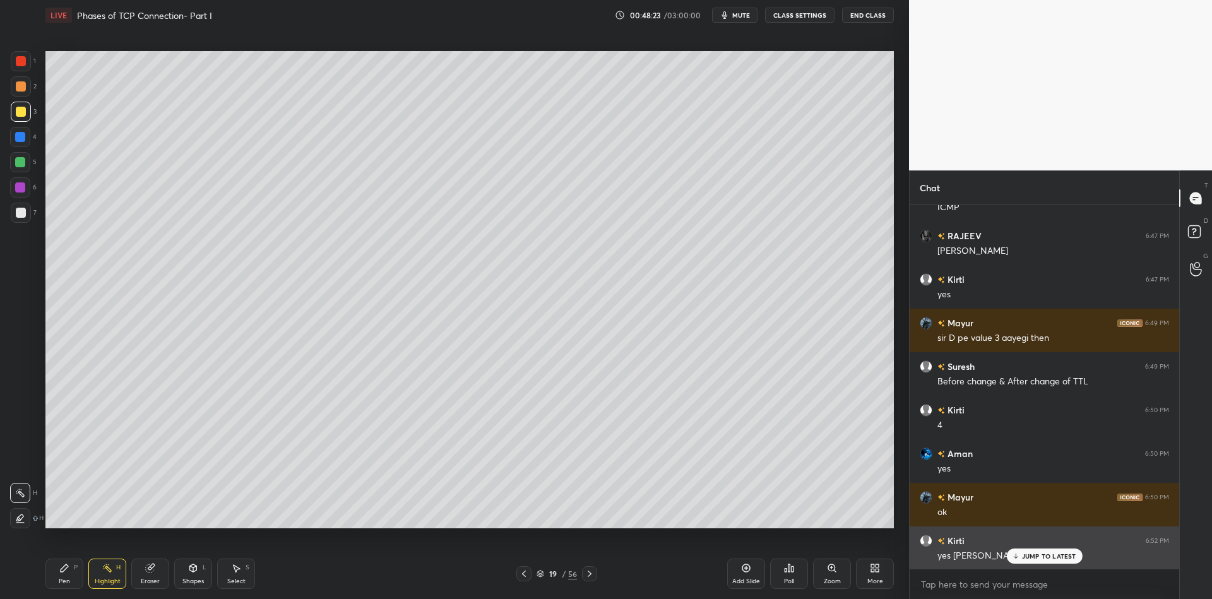
click at [1030, 555] on p "JUMP TO LATEST" at bounding box center [1049, 556] width 54 height 8
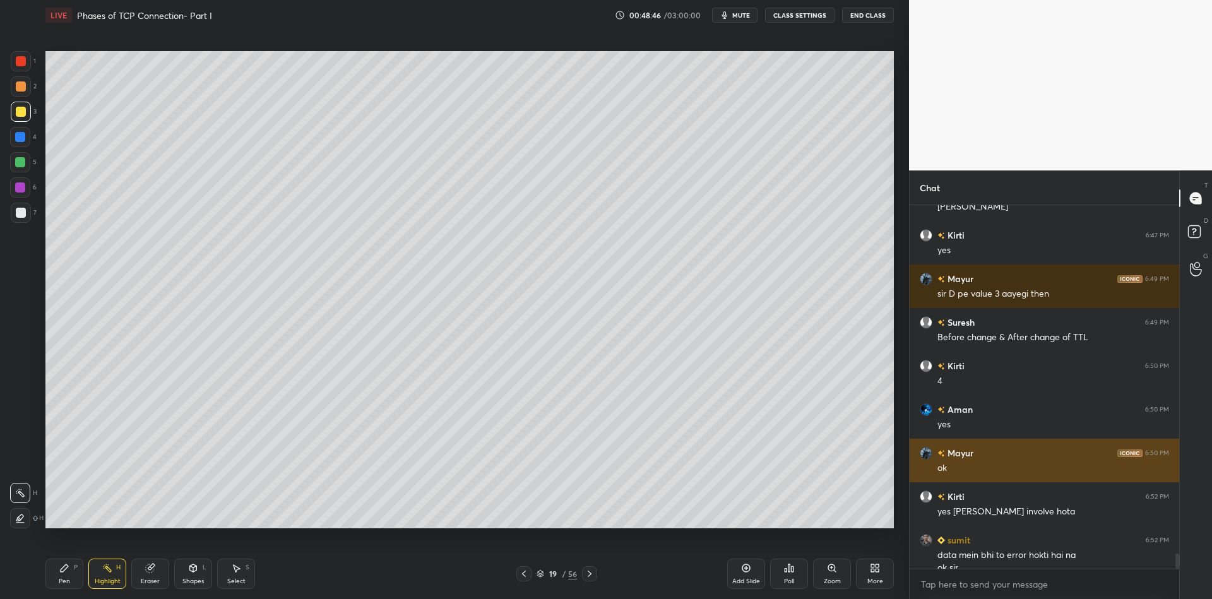
scroll to position [8485, 0]
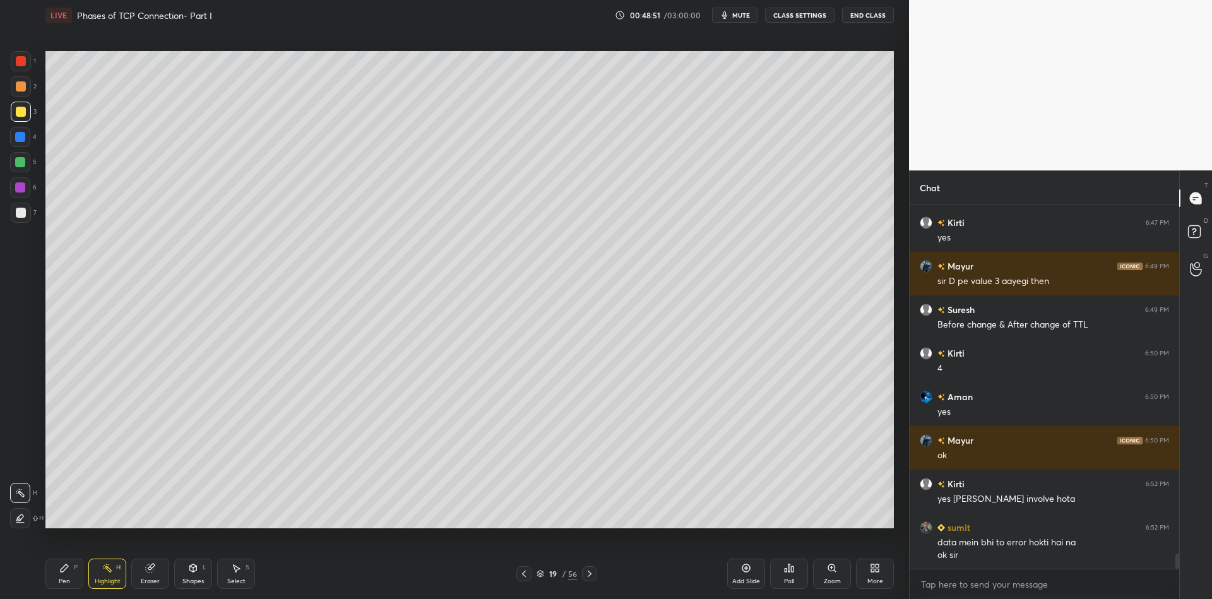
click at [192, 574] on div "Shapes L" at bounding box center [193, 574] width 38 height 30
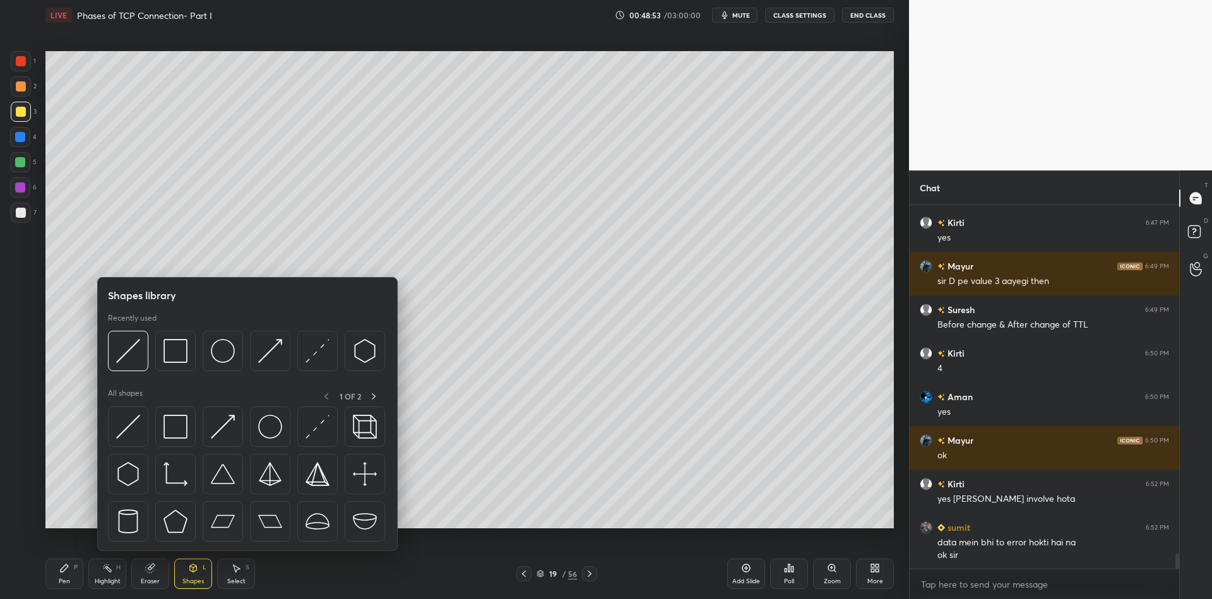
click at [177, 433] on img at bounding box center [175, 427] width 24 height 24
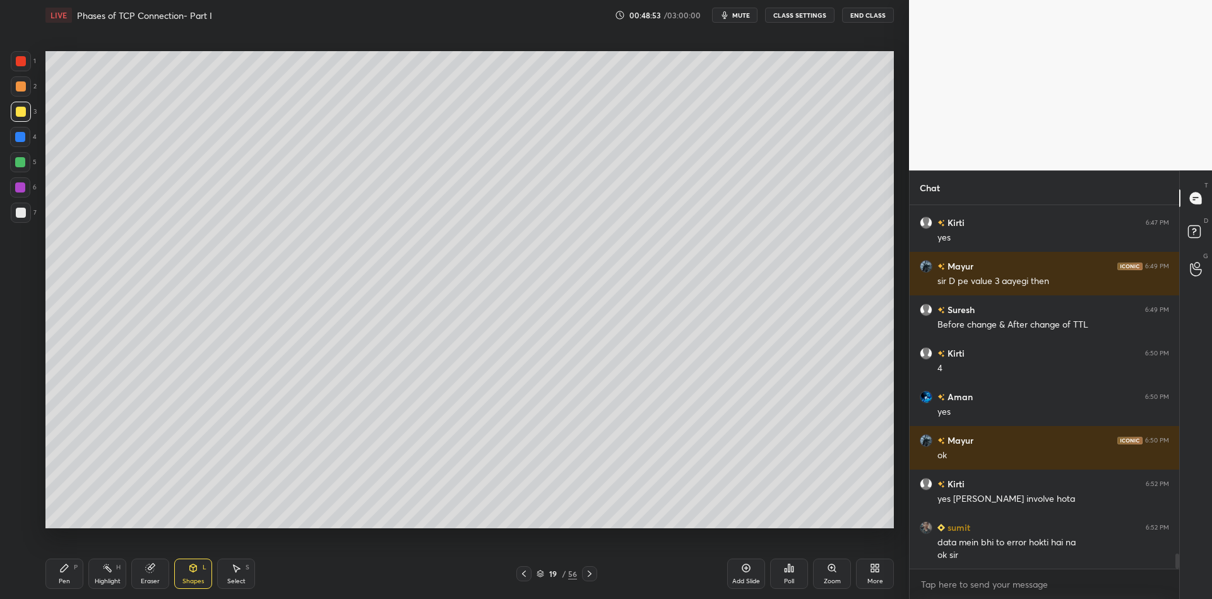
drag, startPoint x: 21, startPoint y: 112, endPoint x: 39, endPoint y: 122, distance: 20.1
click at [21, 114] on div at bounding box center [21, 112] width 10 height 10
click at [198, 574] on div "Shapes L" at bounding box center [193, 574] width 38 height 30
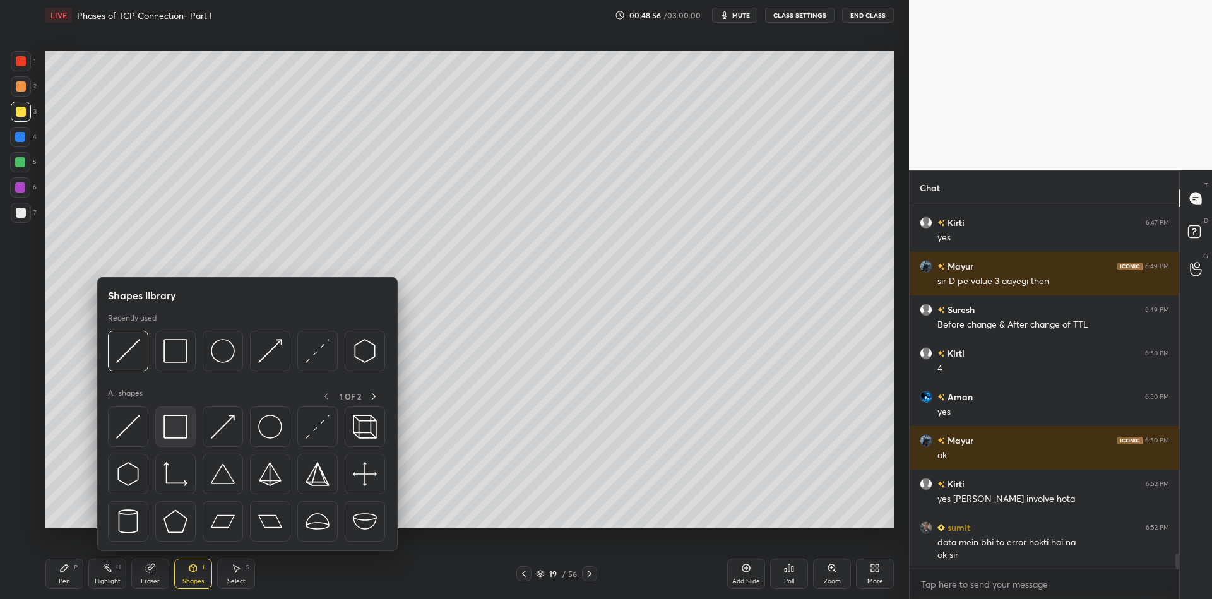
click at [181, 424] on img at bounding box center [175, 427] width 24 height 24
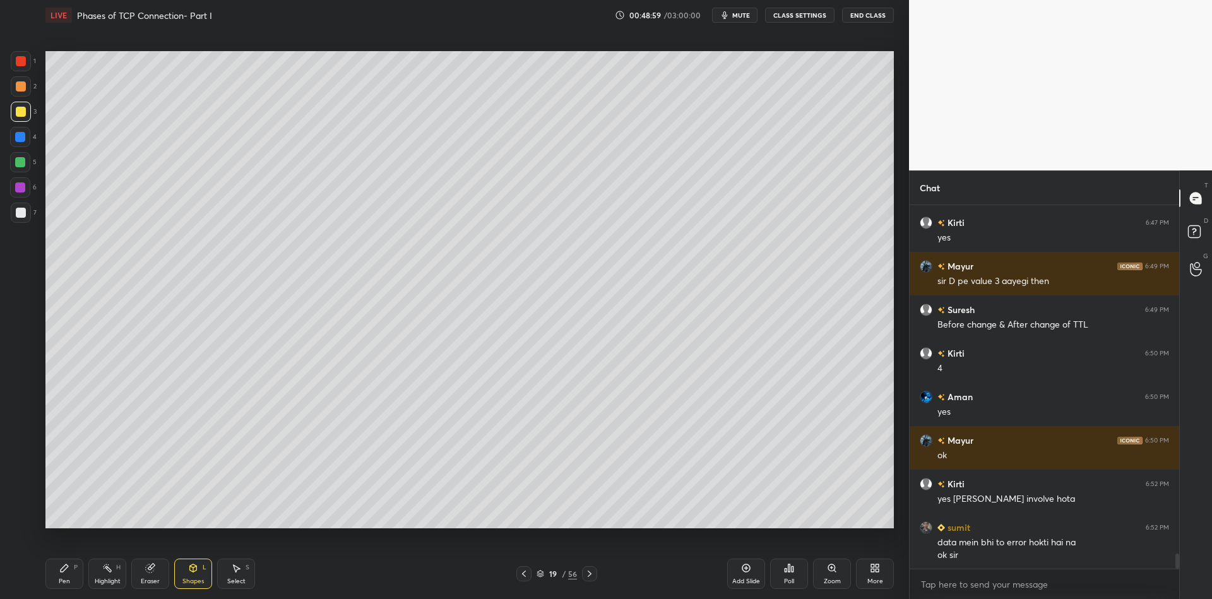
click at [66, 589] on div "Pen P Highlight H Eraser Shapes L Select S 19 / 56 Add Slide Poll Zoom More" at bounding box center [469, 573] width 848 height 50
click at [57, 574] on div "Pen P" at bounding box center [64, 574] width 38 height 30
click at [190, 574] on div "Shapes L" at bounding box center [193, 574] width 38 height 30
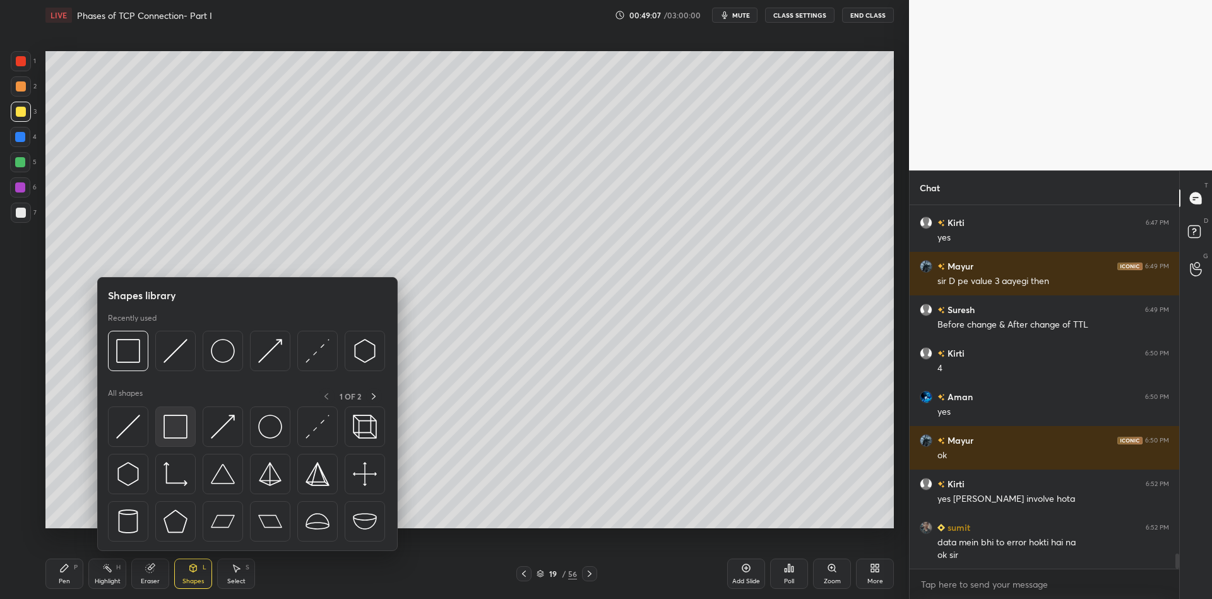
click at [186, 429] on div at bounding box center [175, 426] width 40 height 40
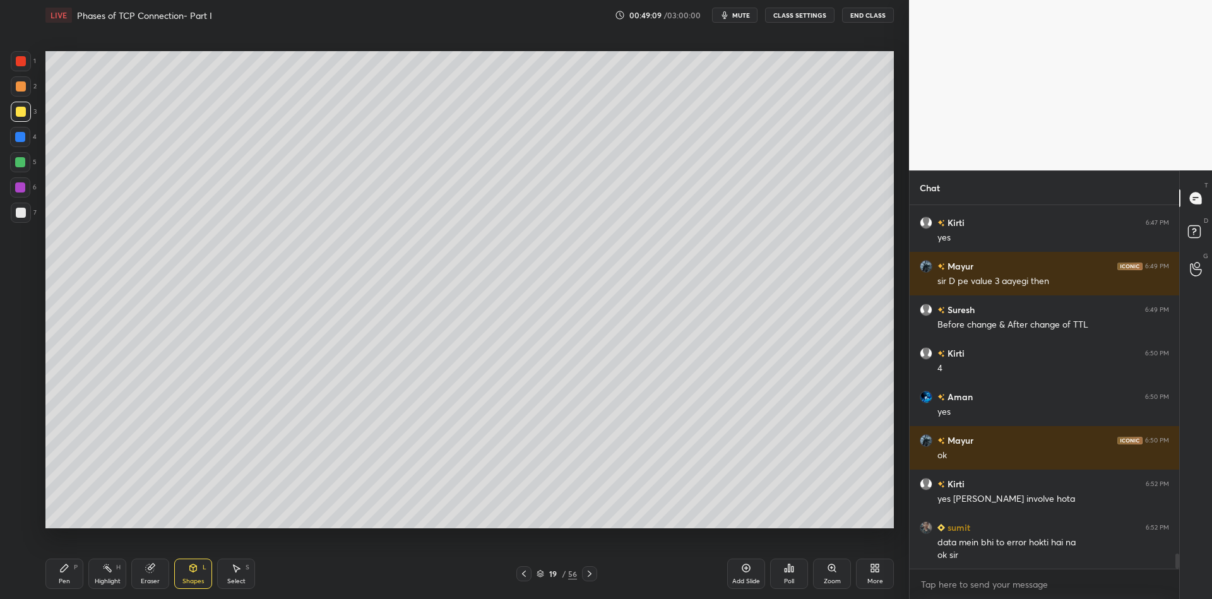
click at [193, 578] on div "Shapes" at bounding box center [192, 581] width 21 height 6
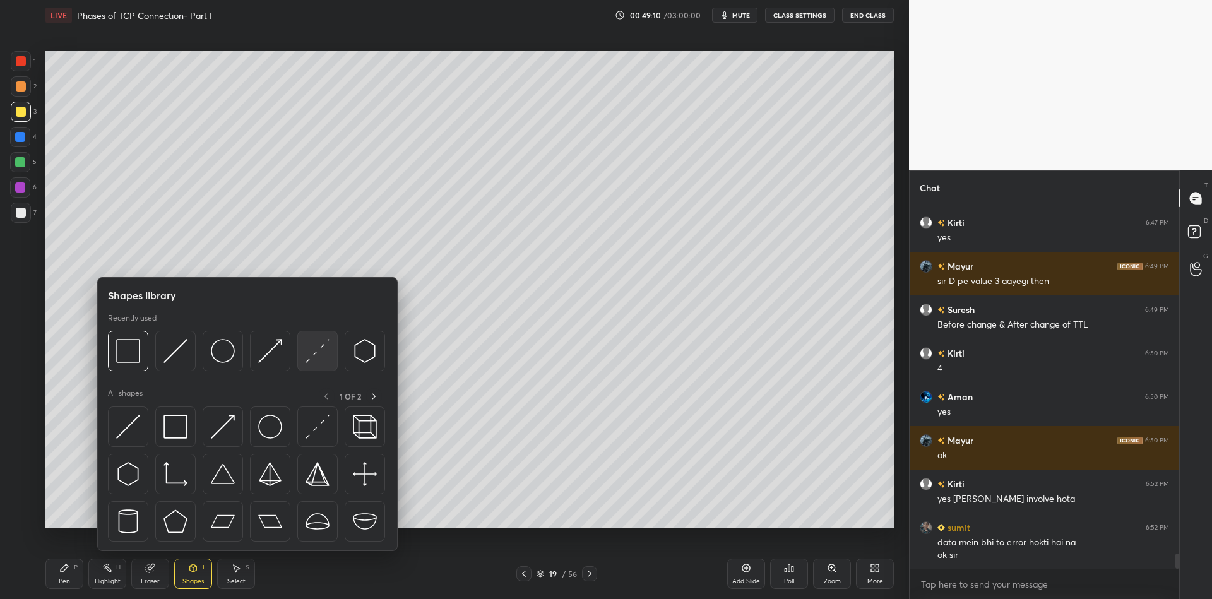
click at [316, 350] on img at bounding box center [317, 351] width 24 height 24
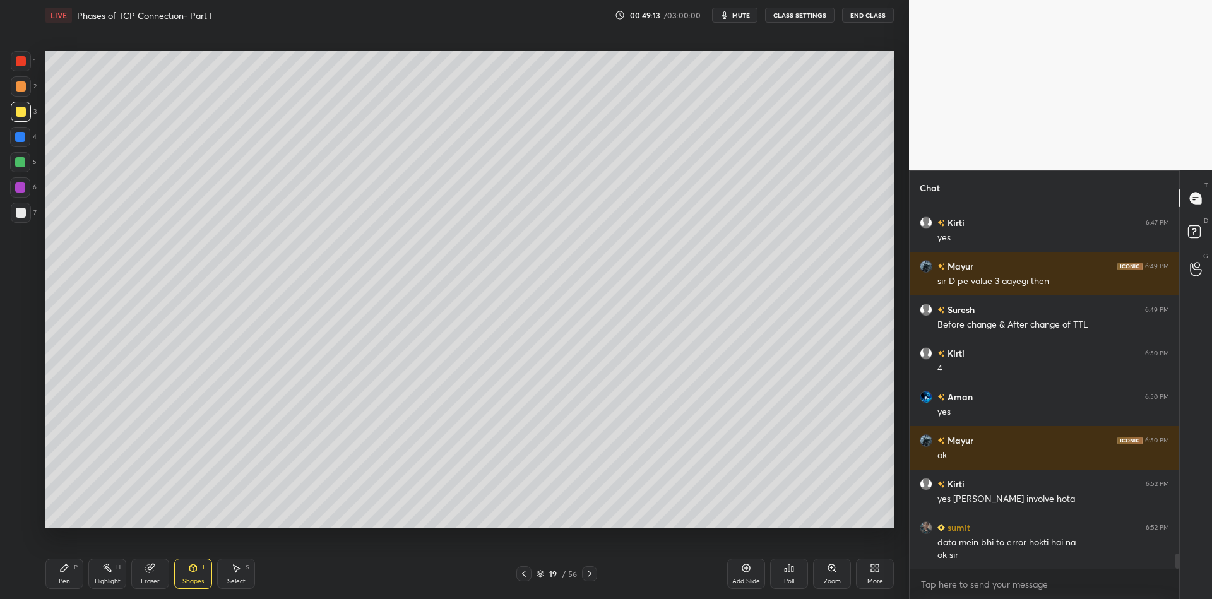
click at [67, 574] on div "Pen P" at bounding box center [64, 574] width 38 height 30
click at [189, 578] on div "Shapes" at bounding box center [192, 581] width 21 height 6
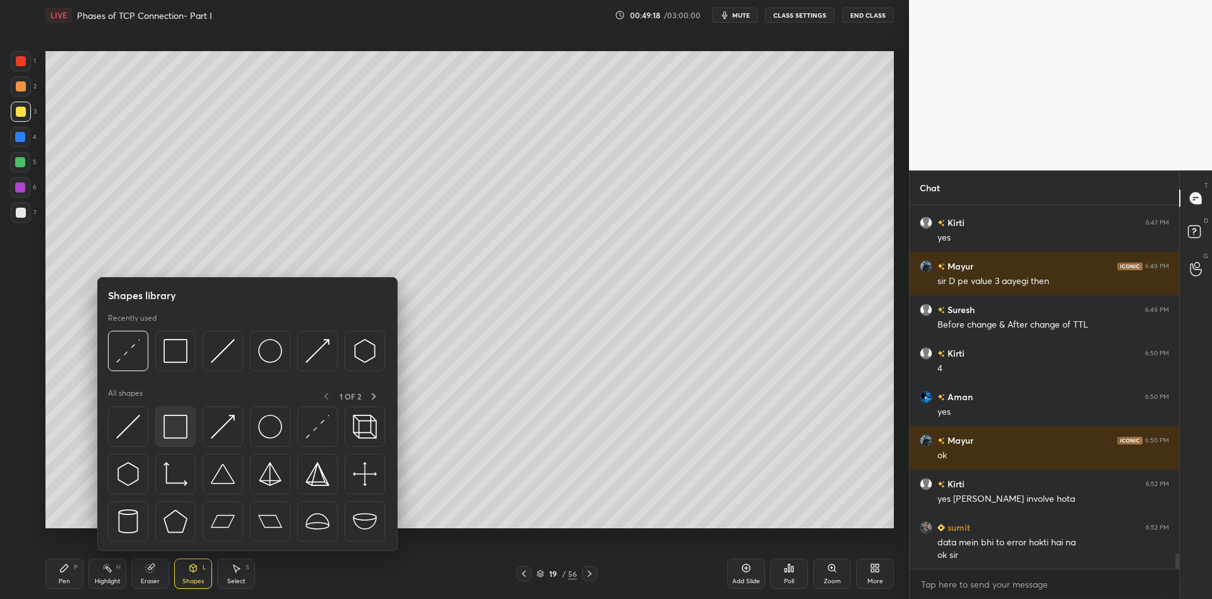
click at [189, 429] on div at bounding box center [175, 426] width 40 height 40
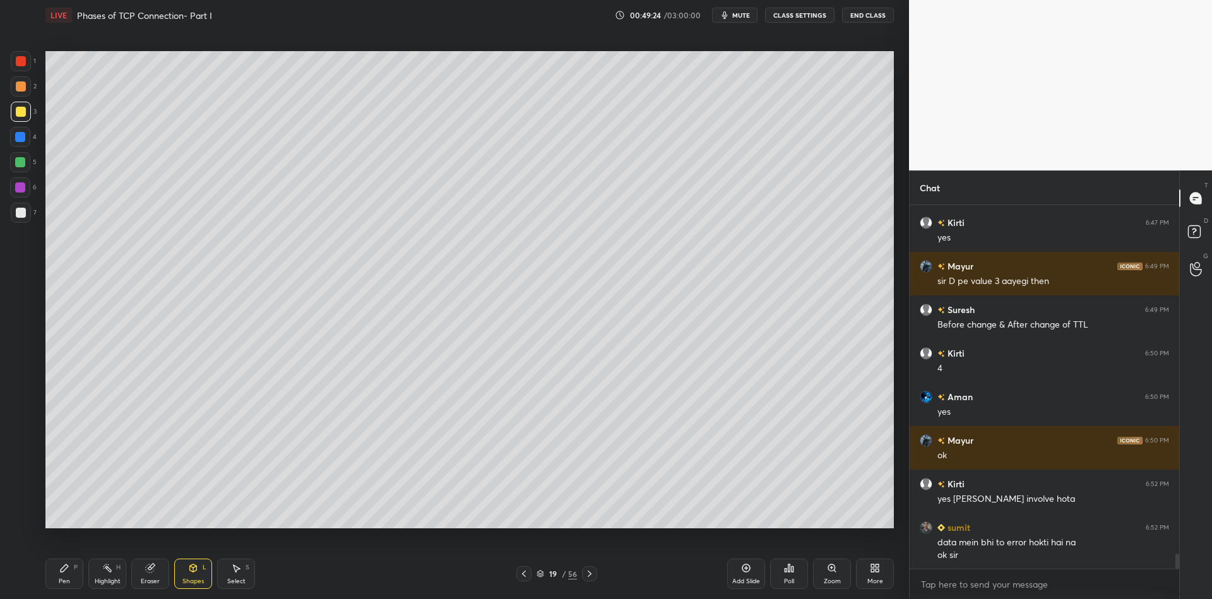
drag, startPoint x: 64, startPoint y: 574, endPoint x: 65, endPoint y: 564, distance: 10.2
click at [64, 571] on div "Pen P" at bounding box center [64, 574] width 38 height 30
click at [16, 165] on div at bounding box center [20, 162] width 10 height 10
click at [193, 578] on div "Shapes" at bounding box center [192, 581] width 21 height 6
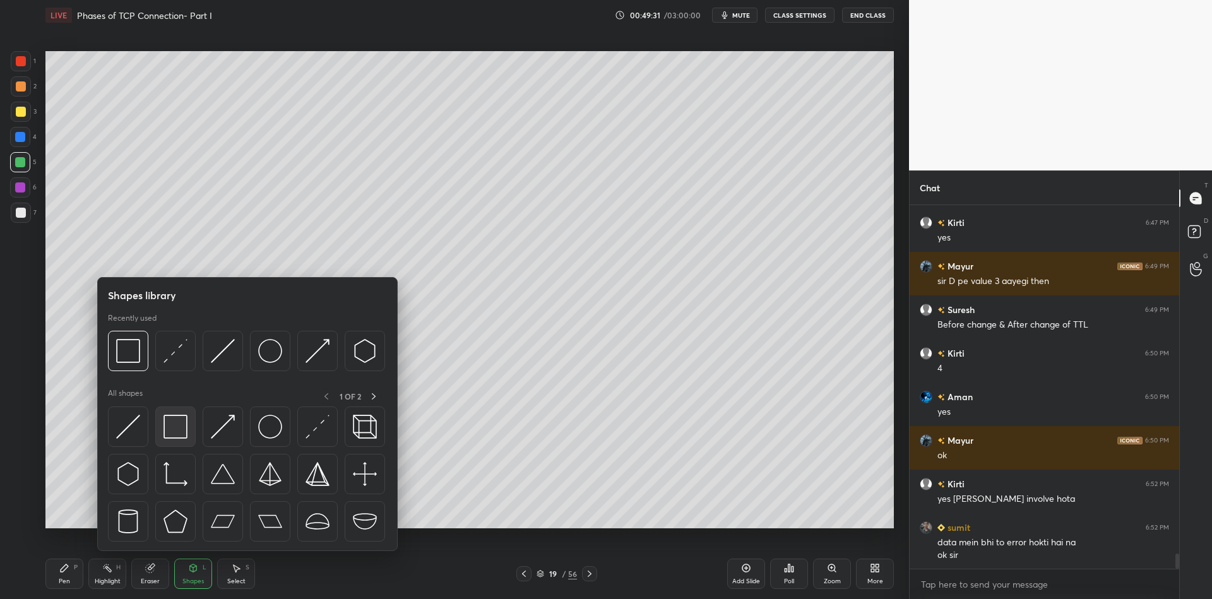
click at [184, 418] on div at bounding box center [175, 426] width 40 height 40
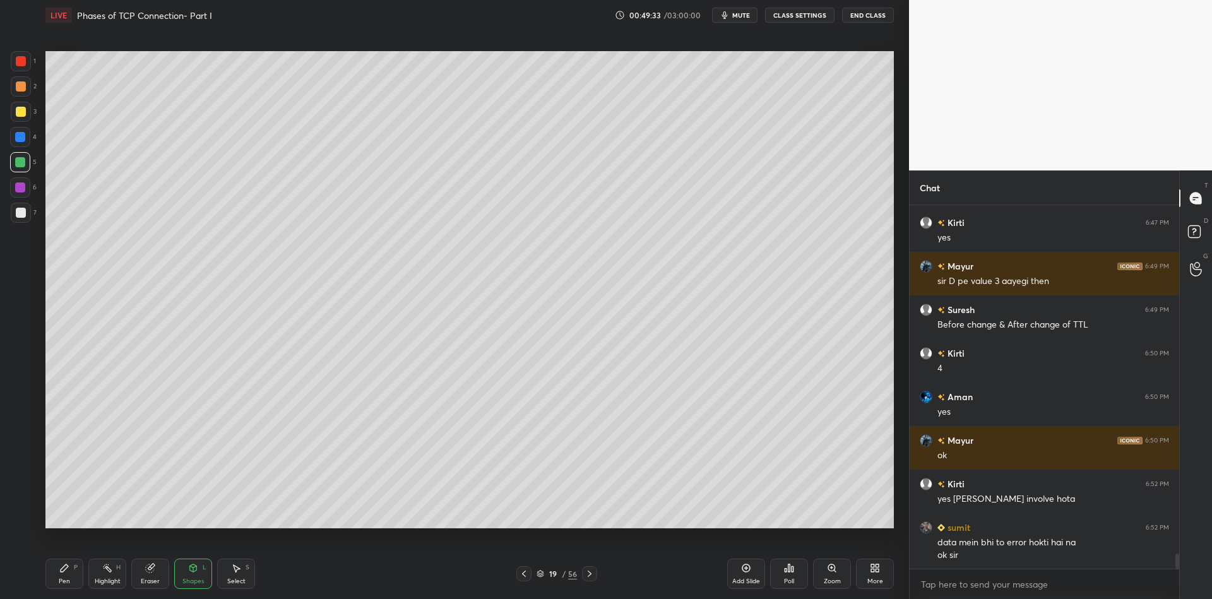
click at [24, 116] on div at bounding box center [21, 112] width 20 height 20
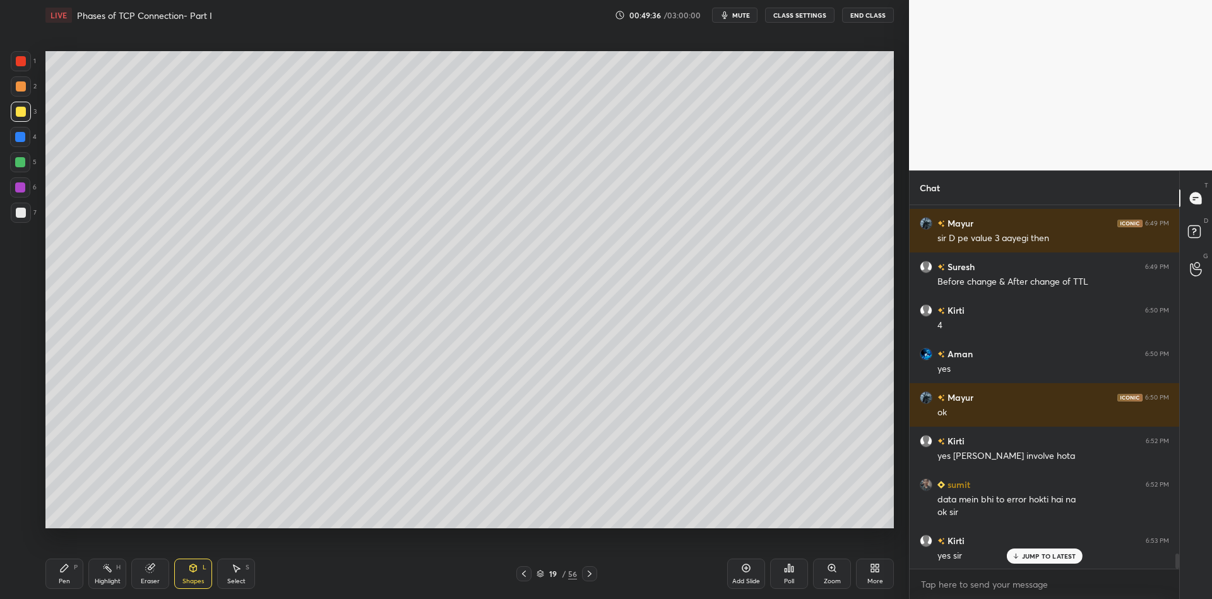
click at [194, 573] on div "Shapes L" at bounding box center [193, 574] width 38 height 30
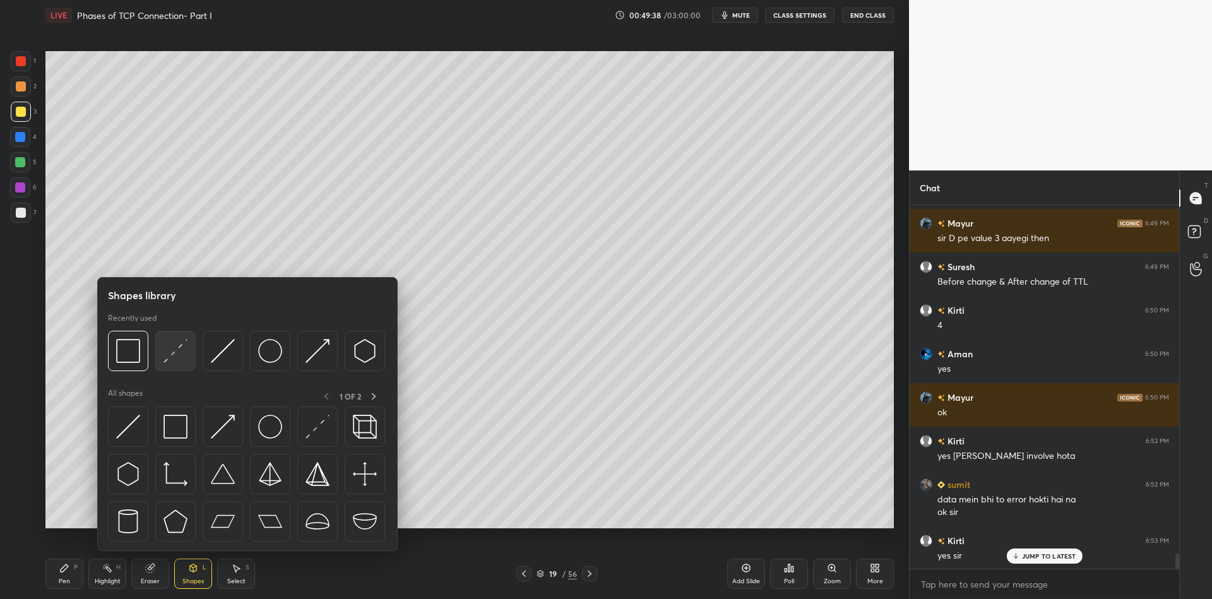
drag, startPoint x: 167, startPoint y: 352, endPoint x: 176, endPoint y: 355, distance: 9.8
click at [177, 355] on img at bounding box center [175, 351] width 24 height 24
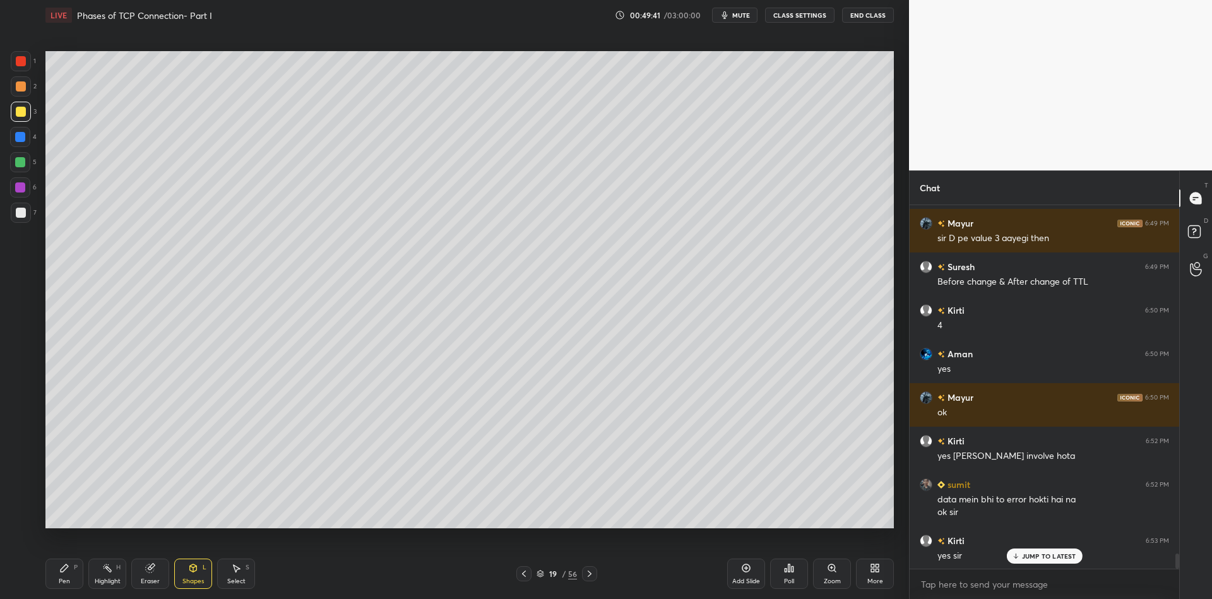
click at [180, 577] on div "Shapes L" at bounding box center [193, 574] width 38 height 30
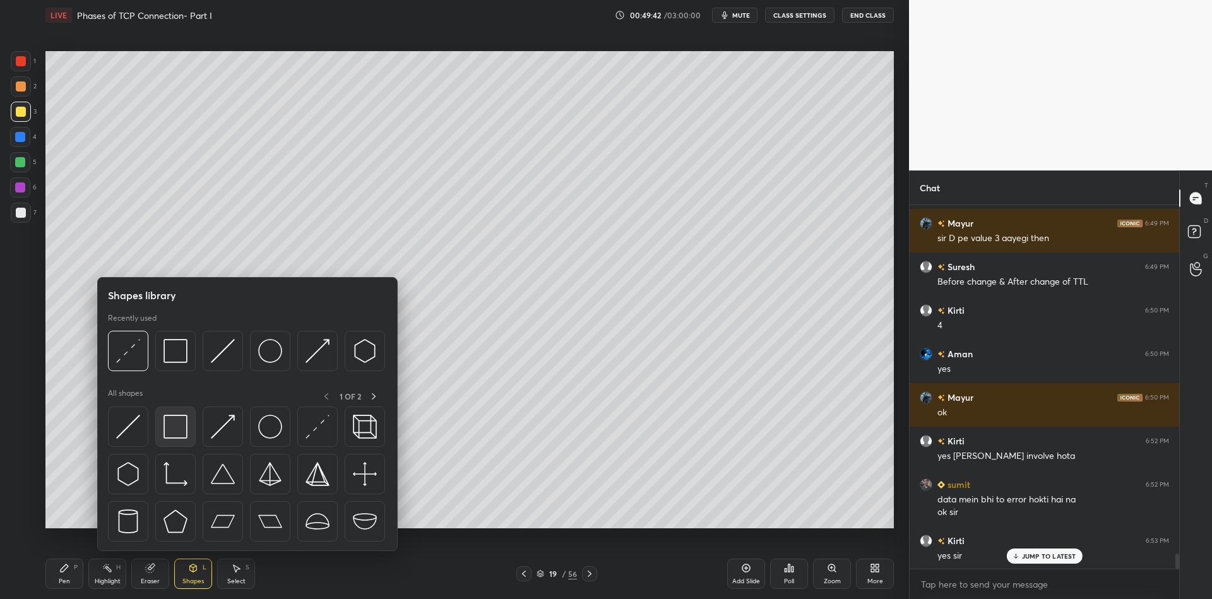
click at [180, 420] on img at bounding box center [175, 427] width 24 height 24
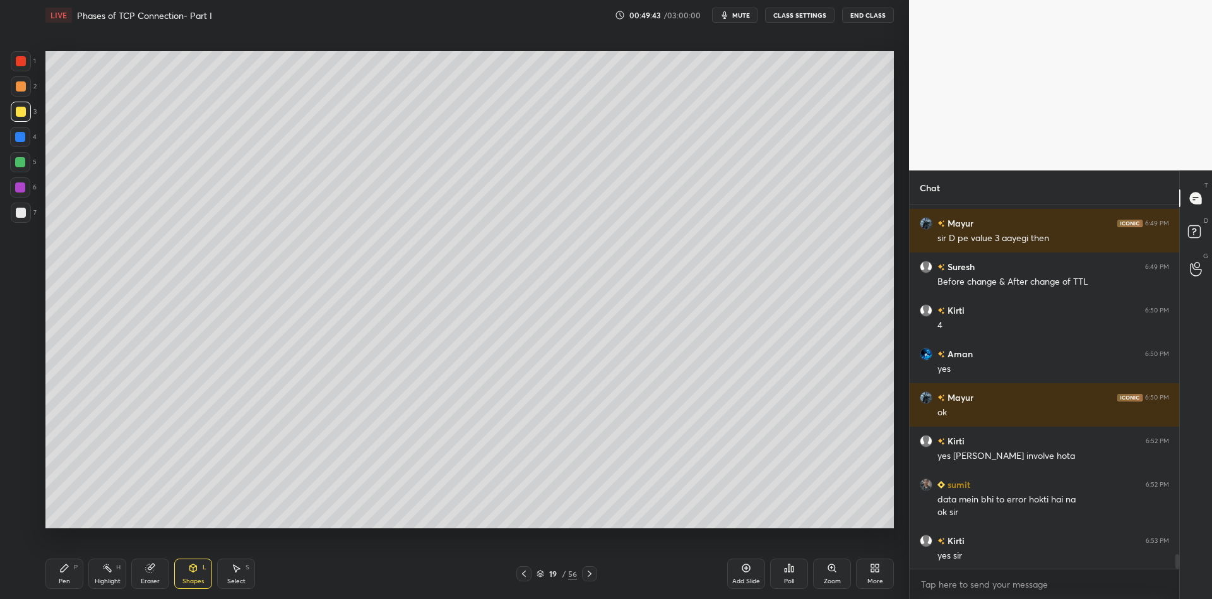
scroll to position [8572, 0]
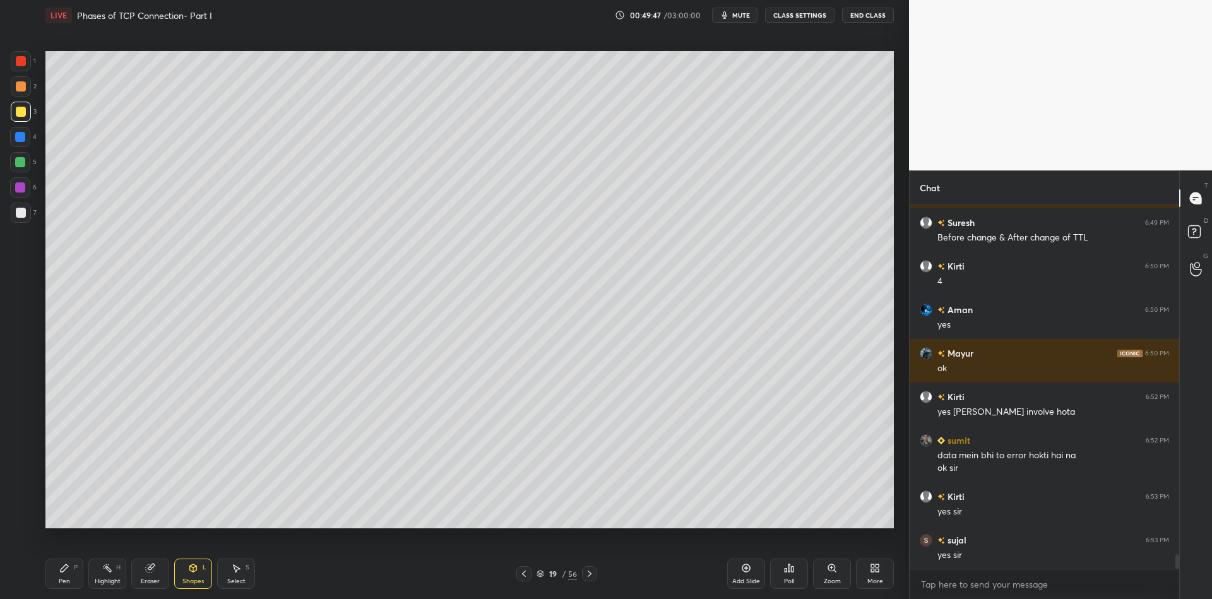
click at [198, 572] on div "Shapes L" at bounding box center [193, 574] width 38 height 30
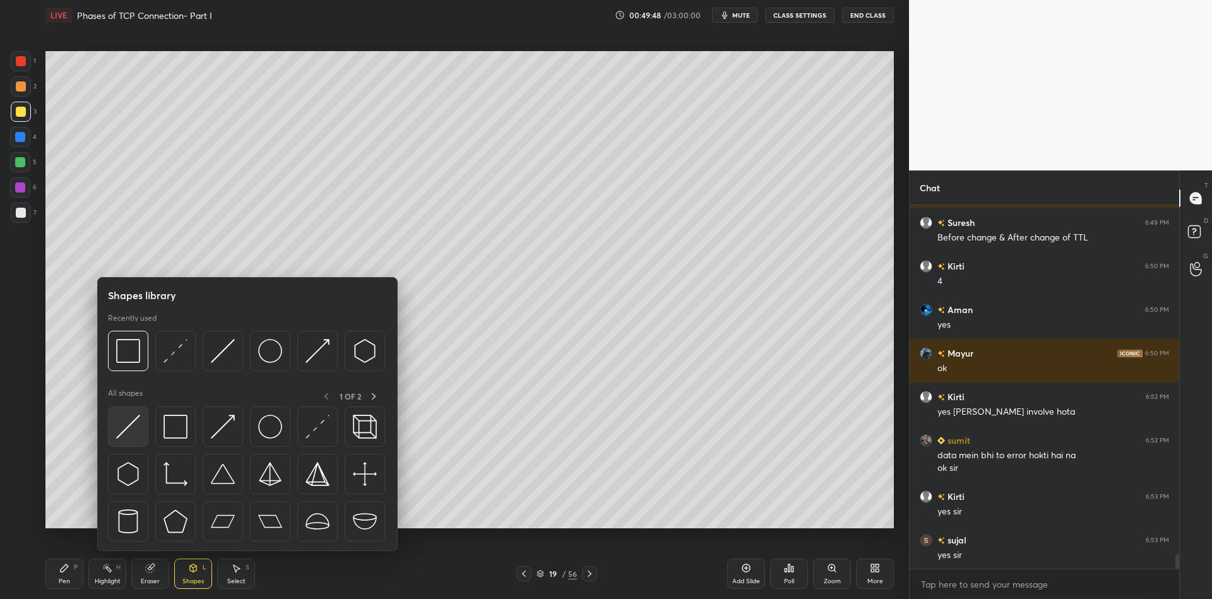
click at [125, 427] on img at bounding box center [128, 427] width 24 height 24
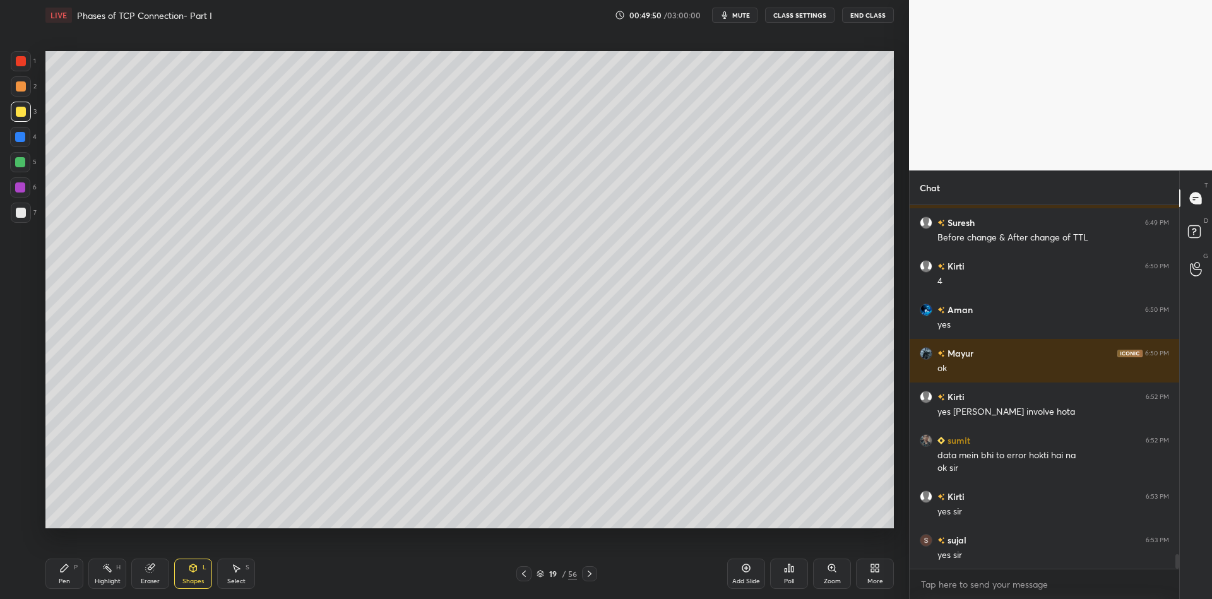
drag, startPoint x: 68, startPoint y: 576, endPoint x: 65, endPoint y: 531, distance: 44.3
click at [69, 572] on div "Pen P" at bounding box center [64, 574] width 38 height 30
click at [20, 163] on div at bounding box center [20, 162] width 10 height 10
drag, startPoint x: 17, startPoint y: 113, endPoint x: 23, endPoint y: 121, distance: 9.5
click at [16, 115] on div at bounding box center [21, 112] width 10 height 10
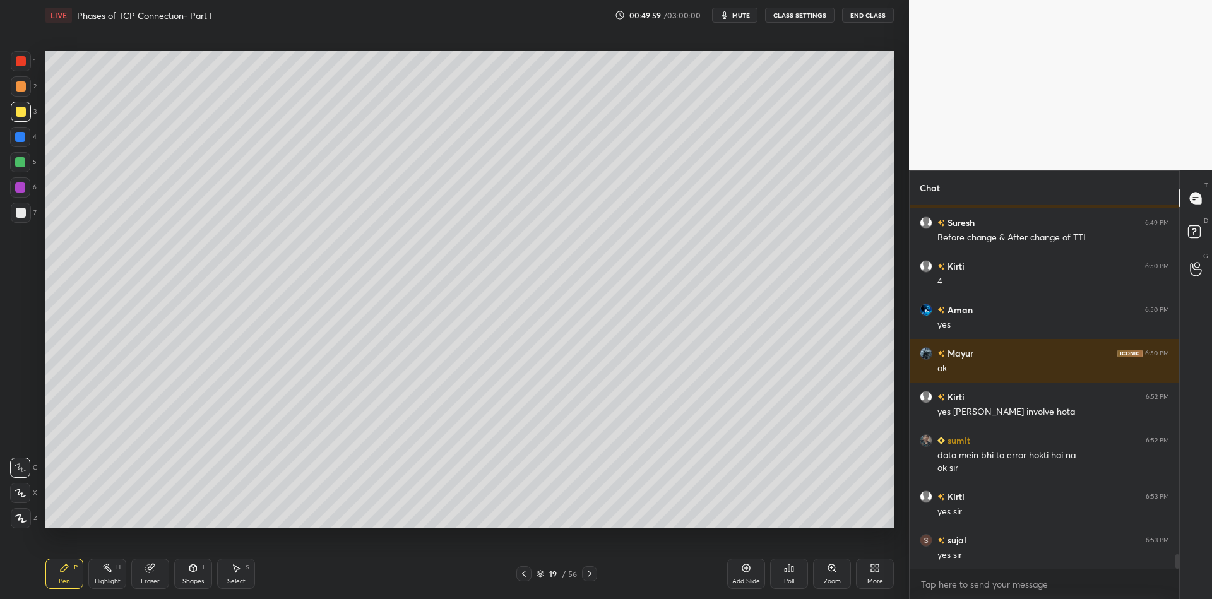
click at [195, 573] on div "Shapes L" at bounding box center [193, 574] width 38 height 30
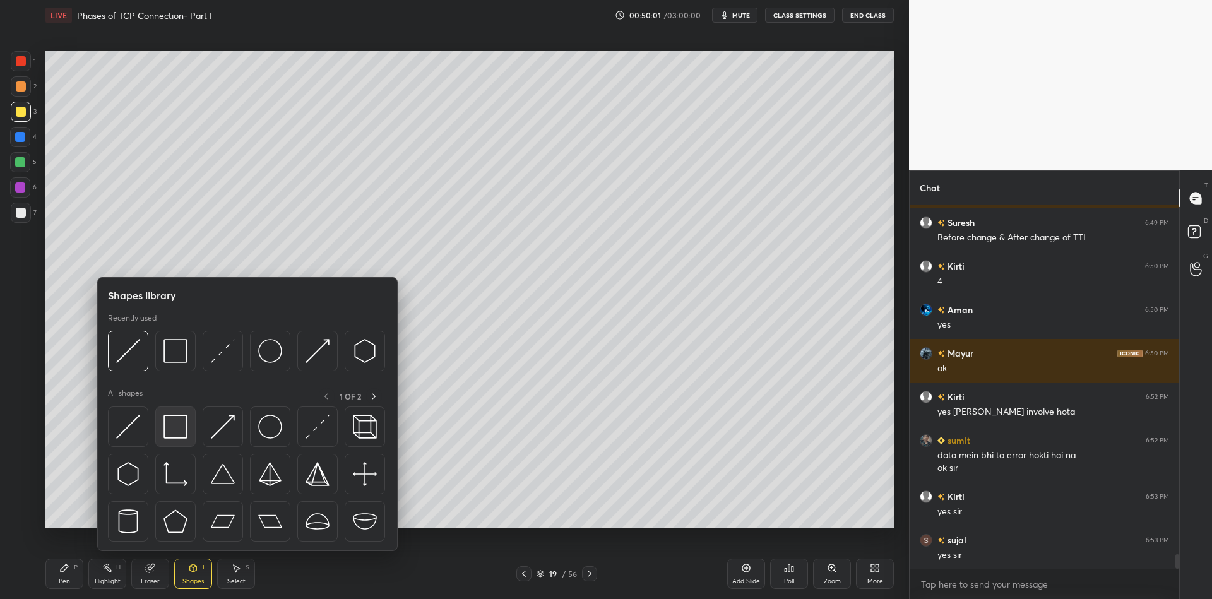
click at [186, 425] on div at bounding box center [175, 426] width 40 height 40
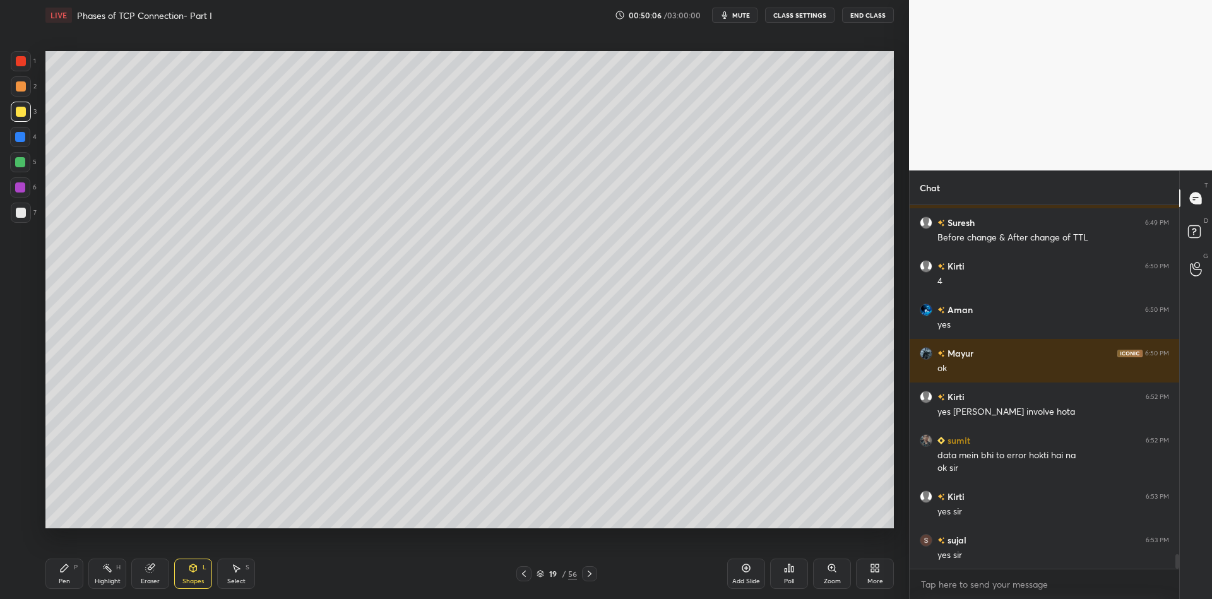
click at [57, 577] on div "Pen P" at bounding box center [64, 574] width 38 height 30
click at [105, 588] on div "Highlight H" at bounding box center [107, 574] width 38 height 30
drag, startPoint x: 52, startPoint y: 574, endPoint x: 62, endPoint y: 573, distance: 10.8
click at [53, 574] on div "Pen P" at bounding box center [64, 574] width 38 height 30
drag, startPoint x: 105, startPoint y: 579, endPoint x: 170, endPoint y: 538, distance: 77.1
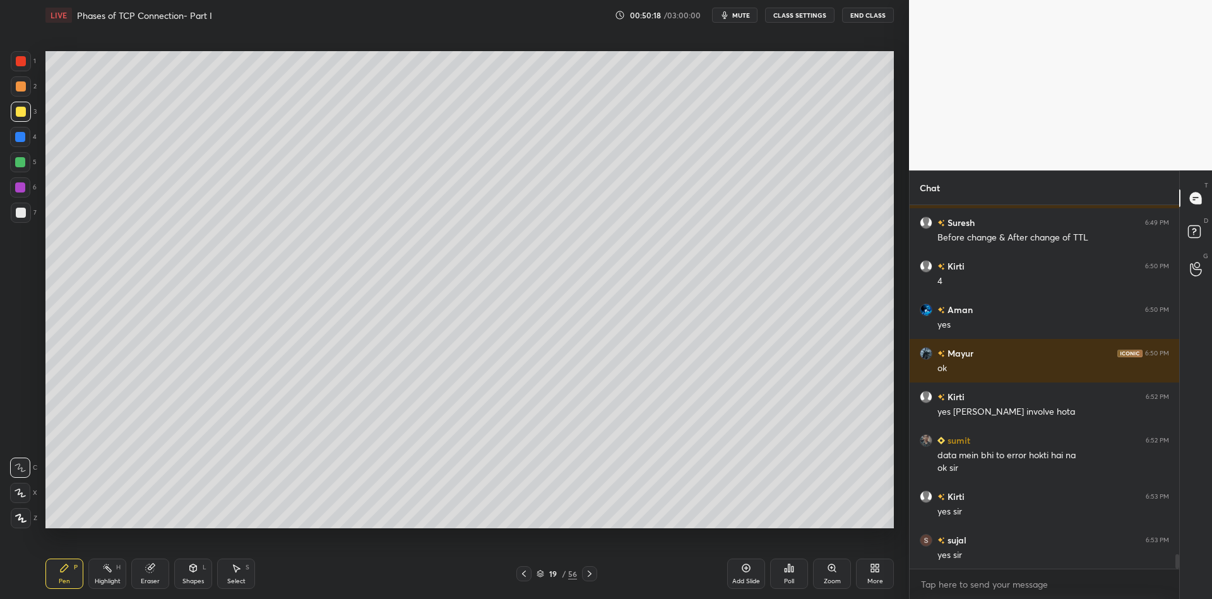
click at [108, 575] on div "Highlight H" at bounding box center [107, 574] width 38 height 30
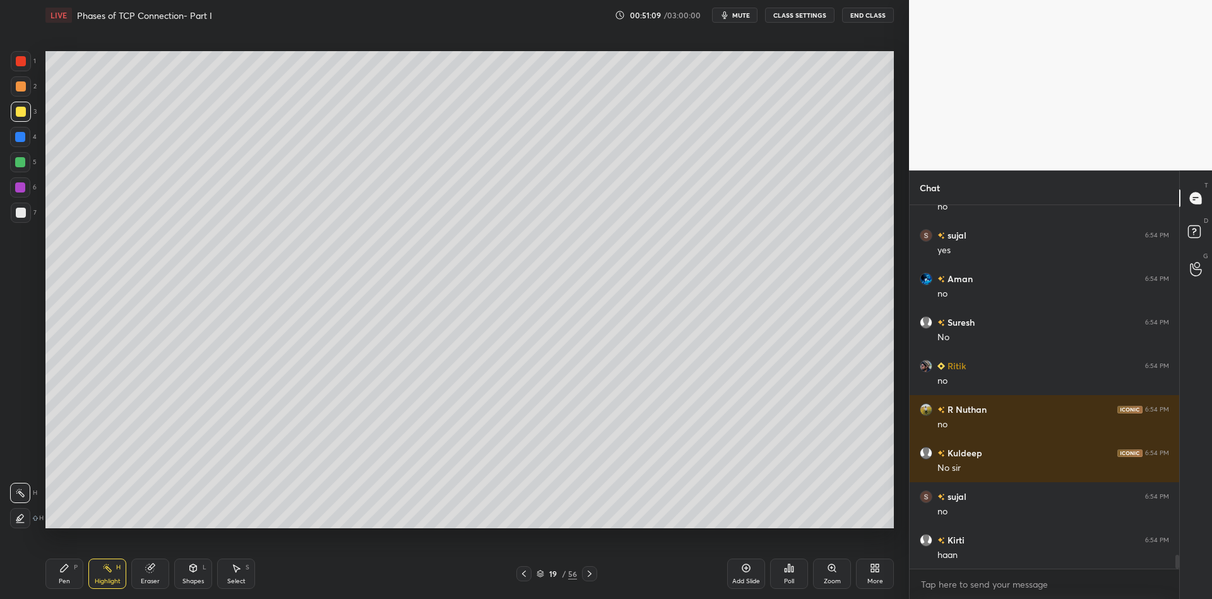
scroll to position [9063, 0]
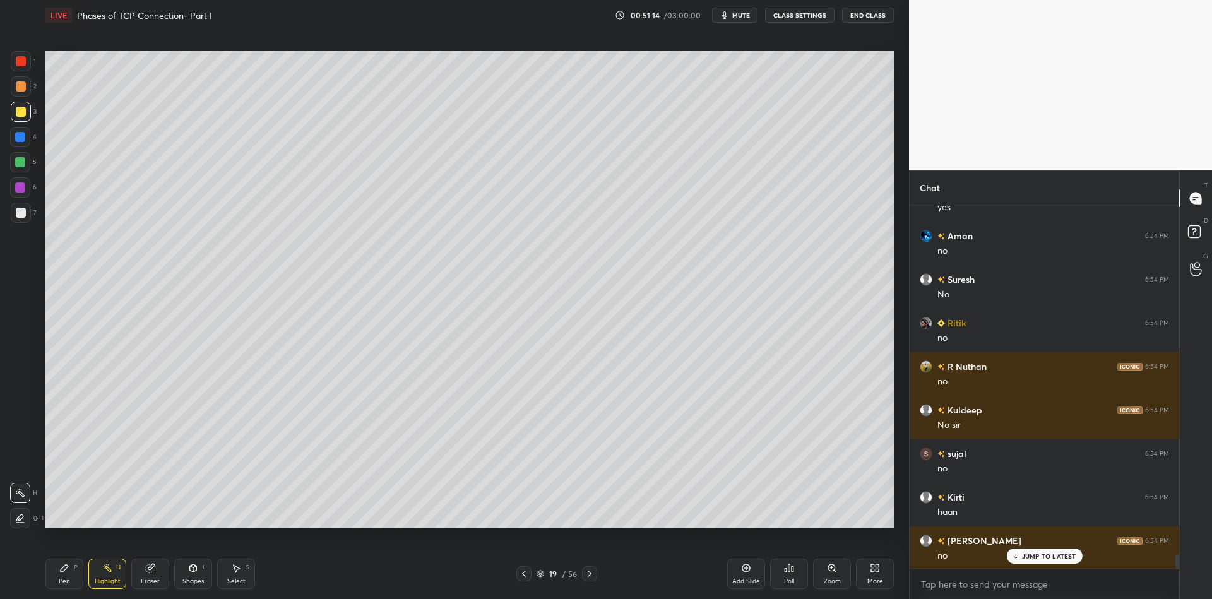
click at [61, 581] on div "Pen" at bounding box center [64, 581] width 11 height 6
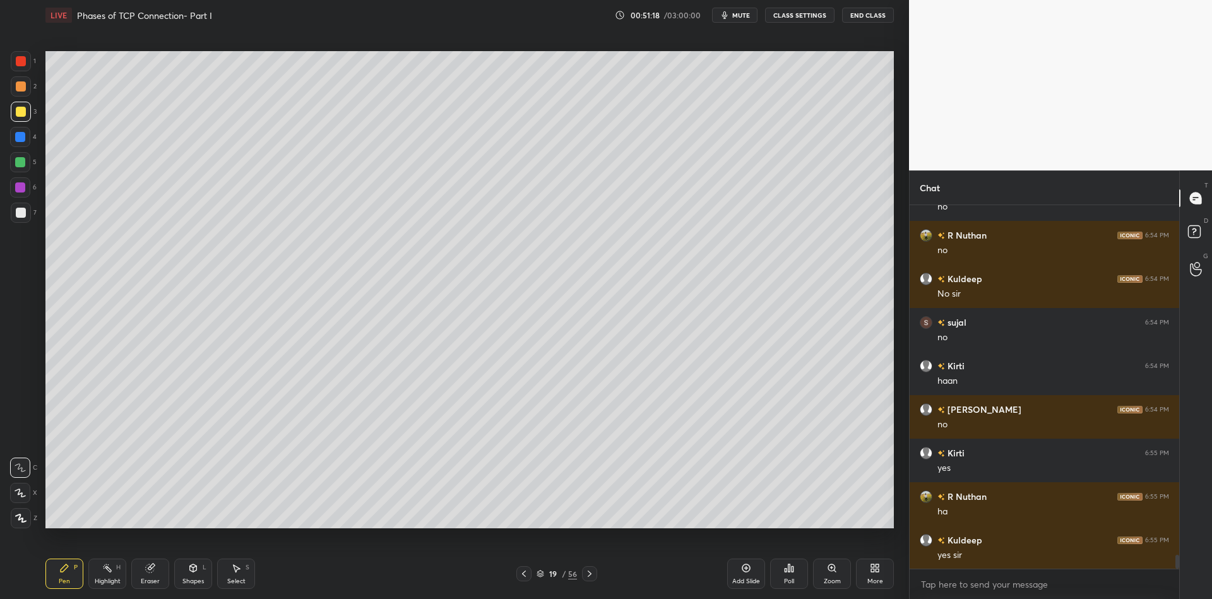
scroll to position [9238, 0]
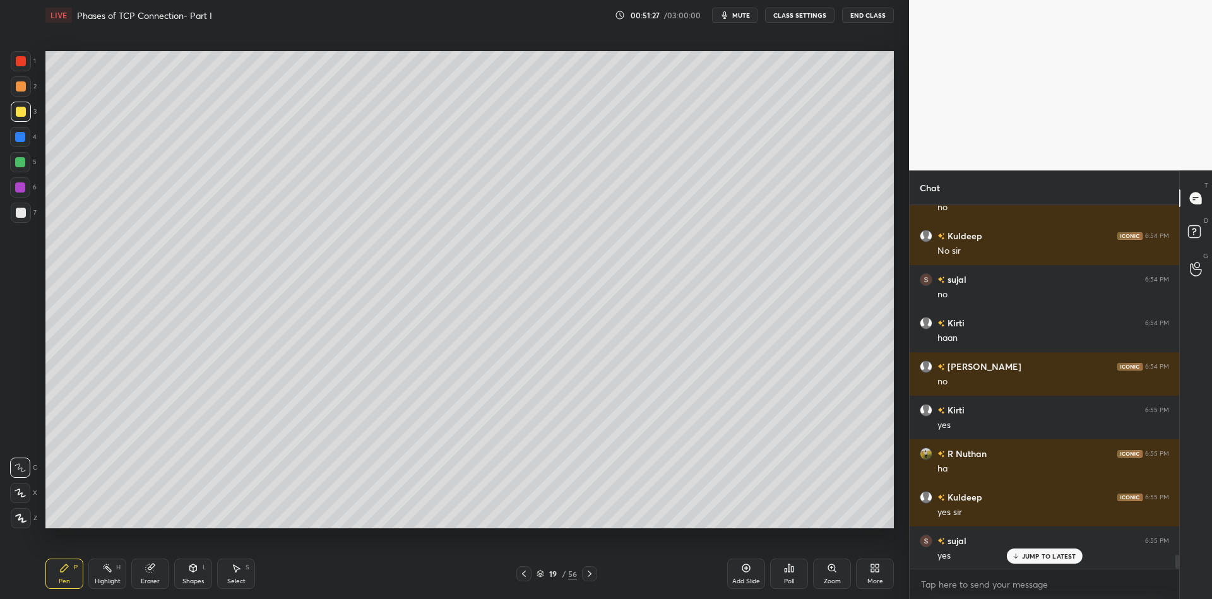
click at [110, 575] on div "Highlight H" at bounding box center [107, 574] width 38 height 30
drag, startPoint x: 68, startPoint y: 579, endPoint x: 76, endPoint y: 572, distance: 10.3
click at [74, 575] on div "Pen P" at bounding box center [64, 574] width 38 height 30
click at [108, 578] on div "Highlight H" at bounding box center [107, 574] width 38 height 30
drag, startPoint x: 68, startPoint y: 574, endPoint x: 103, endPoint y: 578, distance: 35.5
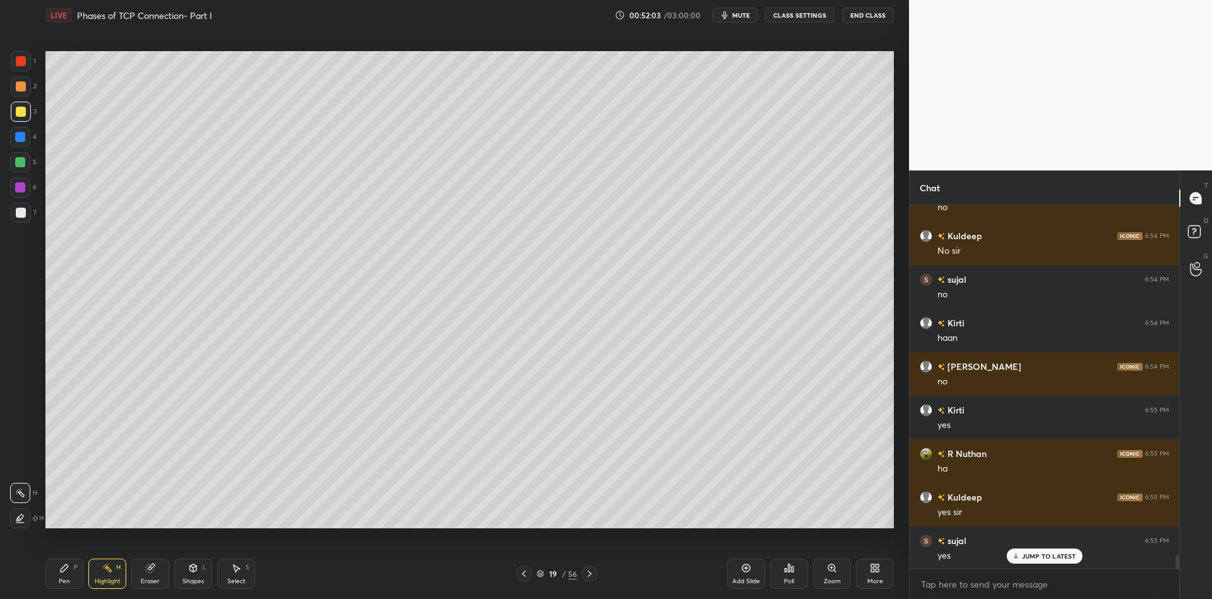
click at [67, 574] on div "Pen P" at bounding box center [64, 574] width 38 height 30
click at [113, 584] on div "Highlight" at bounding box center [108, 581] width 26 height 6
click at [64, 583] on div "Pen" at bounding box center [64, 581] width 11 height 6
drag, startPoint x: 98, startPoint y: 579, endPoint x: 110, endPoint y: 576, distance: 12.0
click at [101, 579] on div "Highlight" at bounding box center [108, 581] width 26 height 6
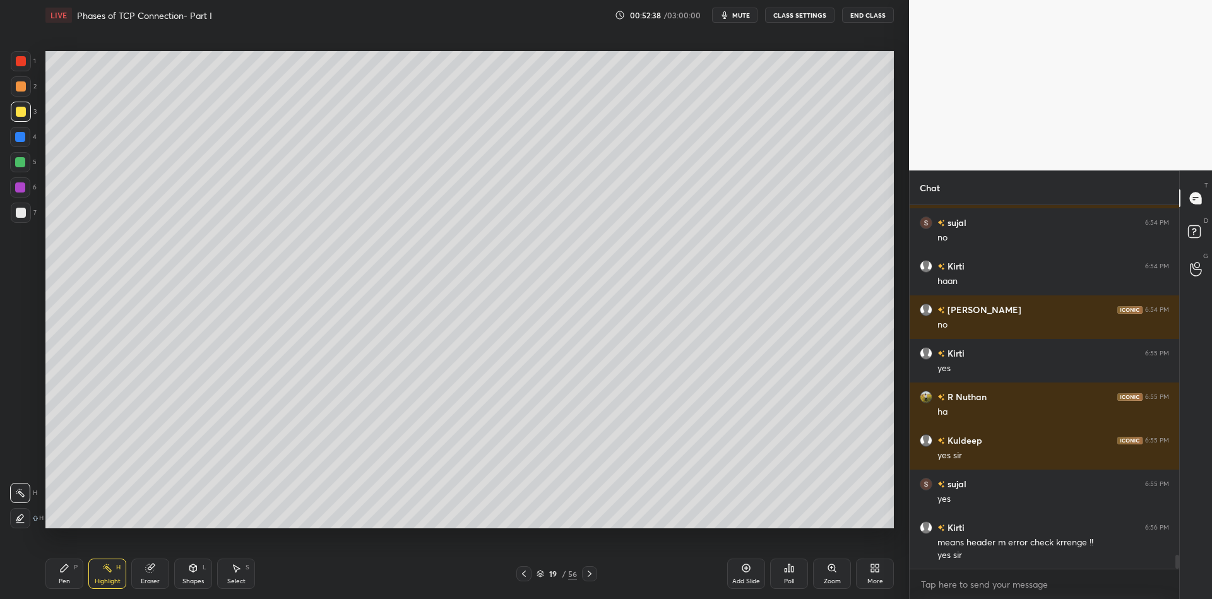
scroll to position [9337, 0]
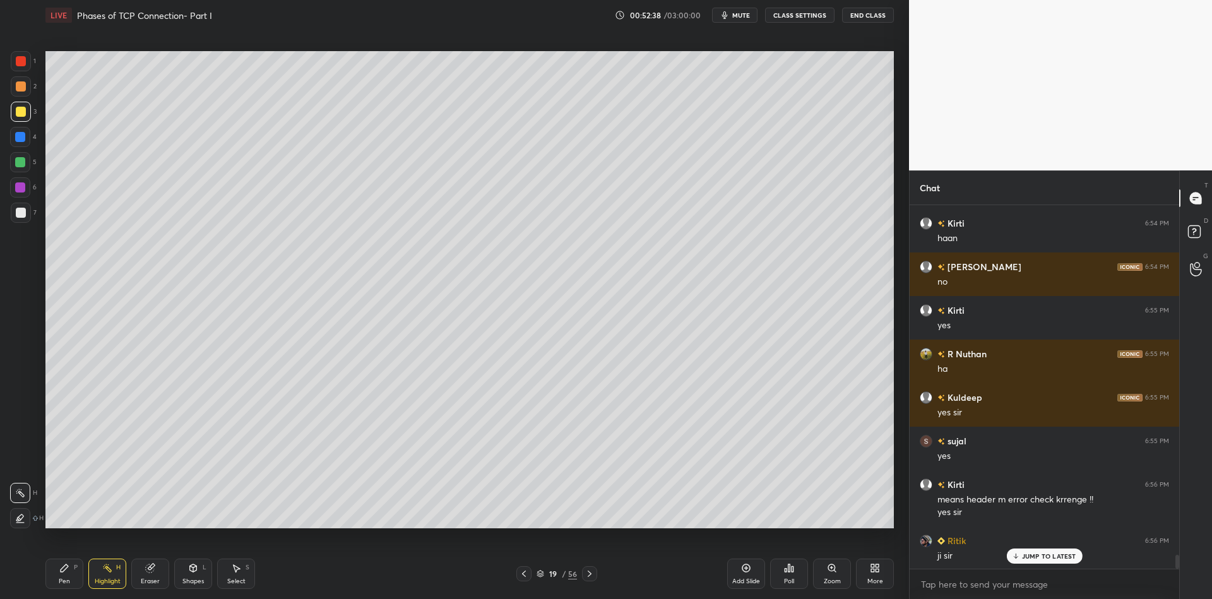
click at [235, 588] on div "Select S" at bounding box center [236, 574] width 38 height 30
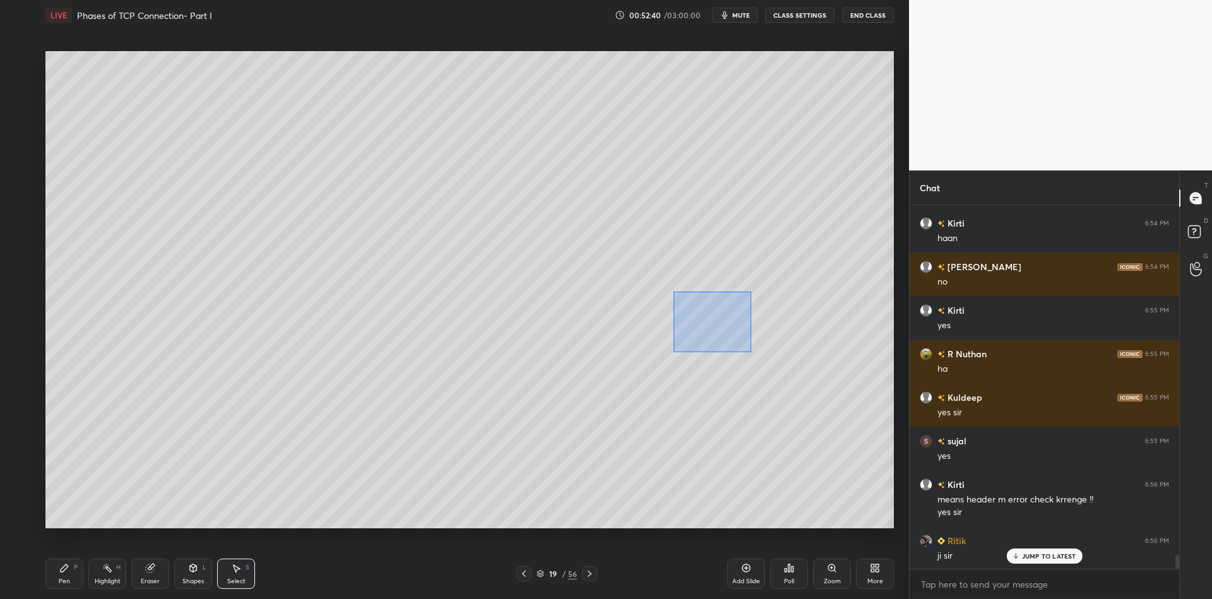
drag, startPoint x: 672, startPoint y: 290, endPoint x: 751, endPoint y: 355, distance: 102.3
click at [749, 349] on div "0 ° Undo Copy Paste here Duplicate Duplicate to new slide Delete" at bounding box center [469, 289] width 848 height 477
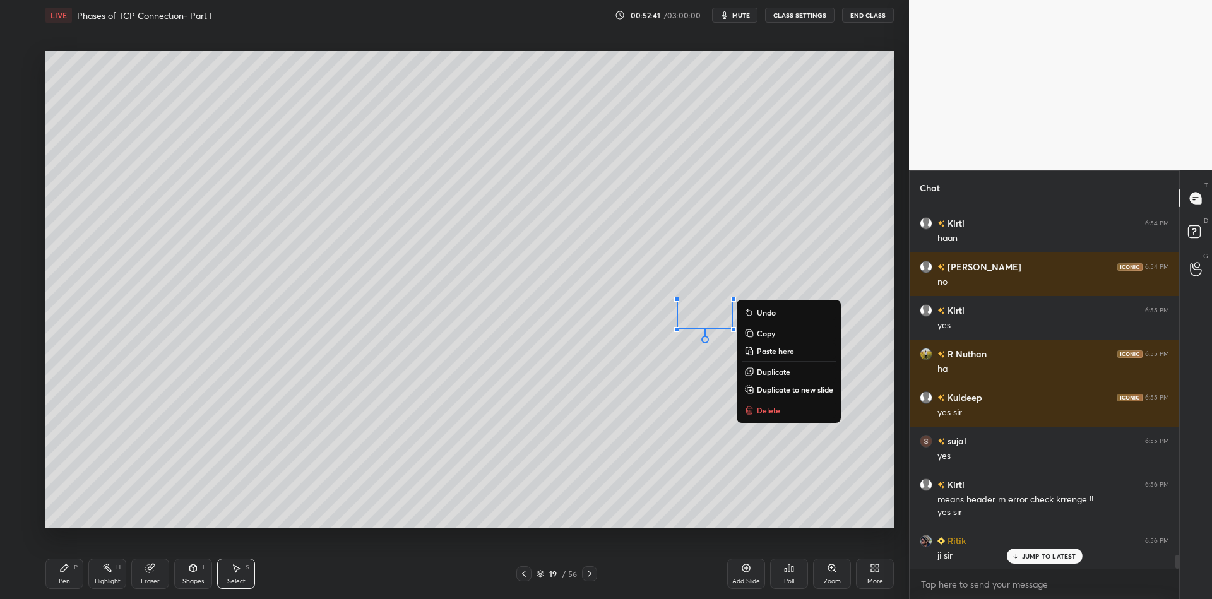
click at [769, 408] on p "Delete" at bounding box center [768, 410] width 23 height 10
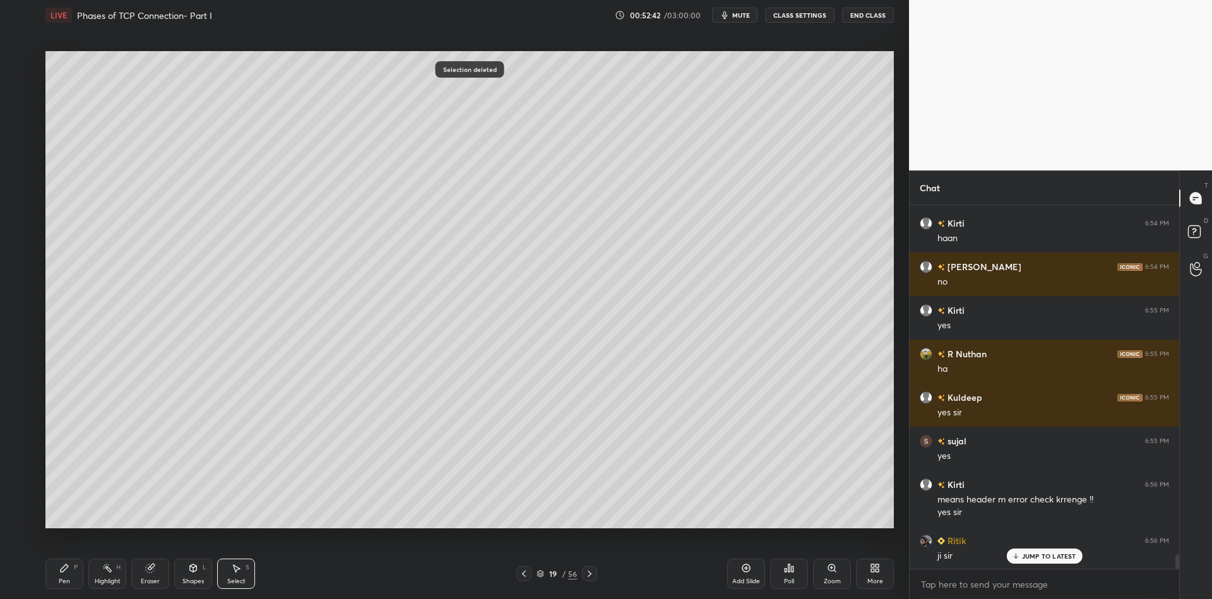
drag, startPoint x: 67, startPoint y: 589, endPoint x: 107, endPoint y: 576, distance: 42.7
click at [69, 589] on div "Pen P Highlight H Eraser Shapes L Select S 19 / 56 Add Slide Poll Zoom More" at bounding box center [469, 573] width 848 height 50
drag, startPoint x: 111, startPoint y: 576, endPoint x: 94, endPoint y: 575, distance: 17.1
click at [110, 577] on div "Highlight H" at bounding box center [107, 574] width 38 height 30
drag, startPoint x: 69, startPoint y: 577, endPoint x: 103, endPoint y: 573, distance: 34.3
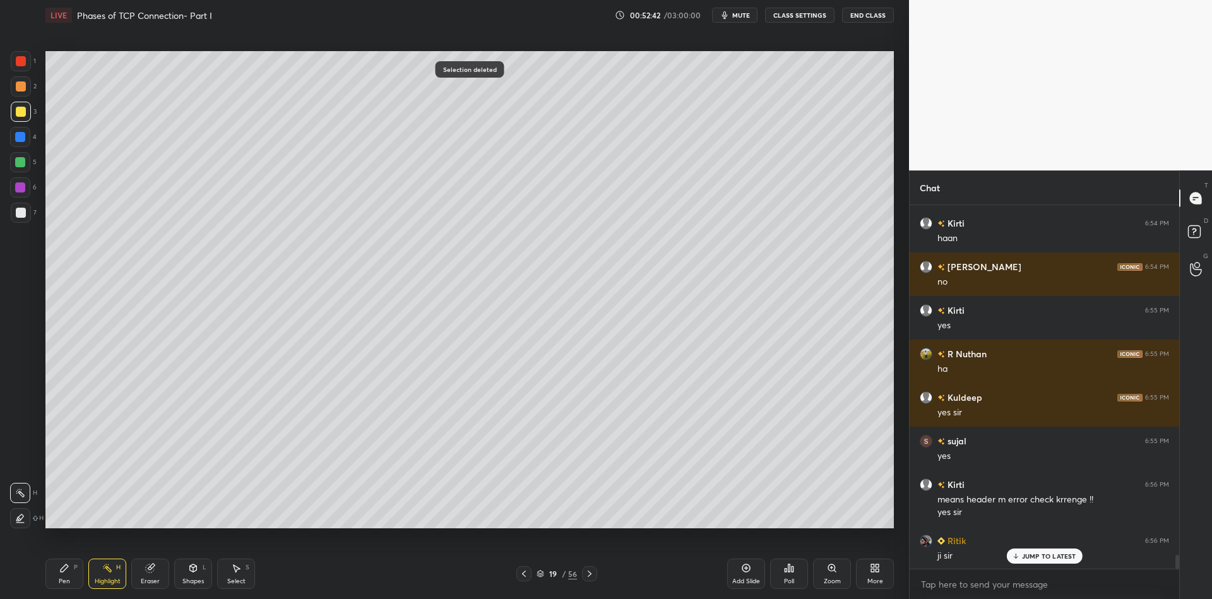
click at [71, 577] on div "Pen P" at bounding box center [64, 574] width 38 height 30
click at [106, 576] on div "Highlight H" at bounding box center [107, 574] width 38 height 30
click at [63, 581] on div "Pen P" at bounding box center [64, 574] width 38 height 30
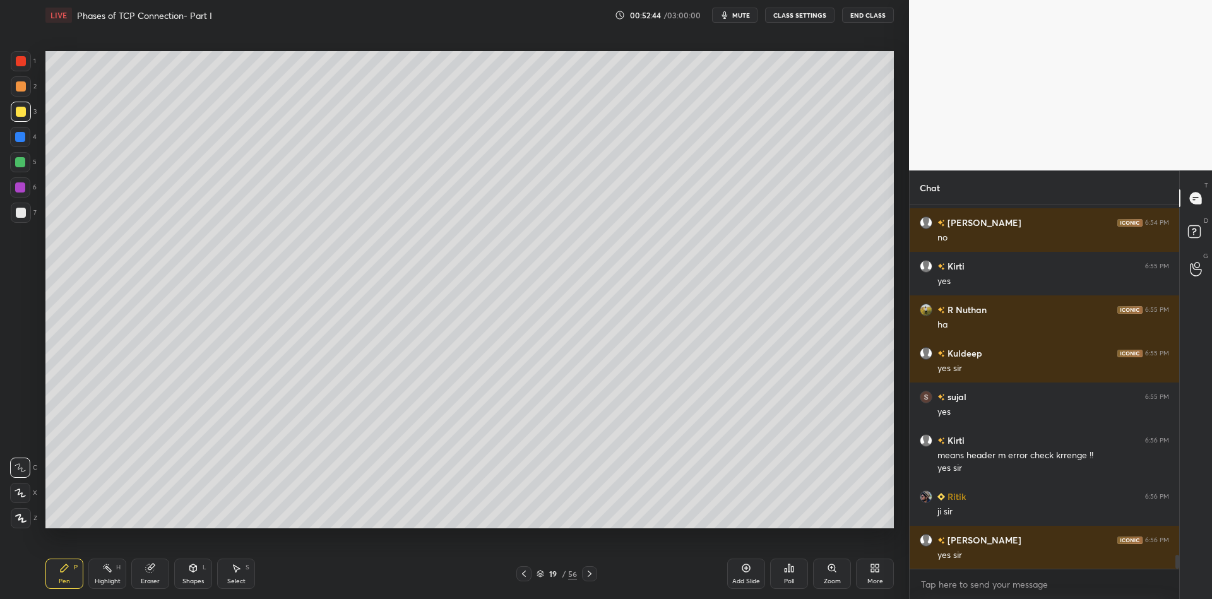
drag, startPoint x: 107, startPoint y: 582, endPoint x: 148, endPoint y: 540, distance: 58.5
click at [107, 581] on div "Highlight" at bounding box center [108, 581] width 26 height 6
click at [931, 126] on div "1 2 3 4 5 6 7 C X Z C X Z E E Erase all H H LIVE Phases of TCP Connection- Part…" at bounding box center [606, 299] width 1212 height 599
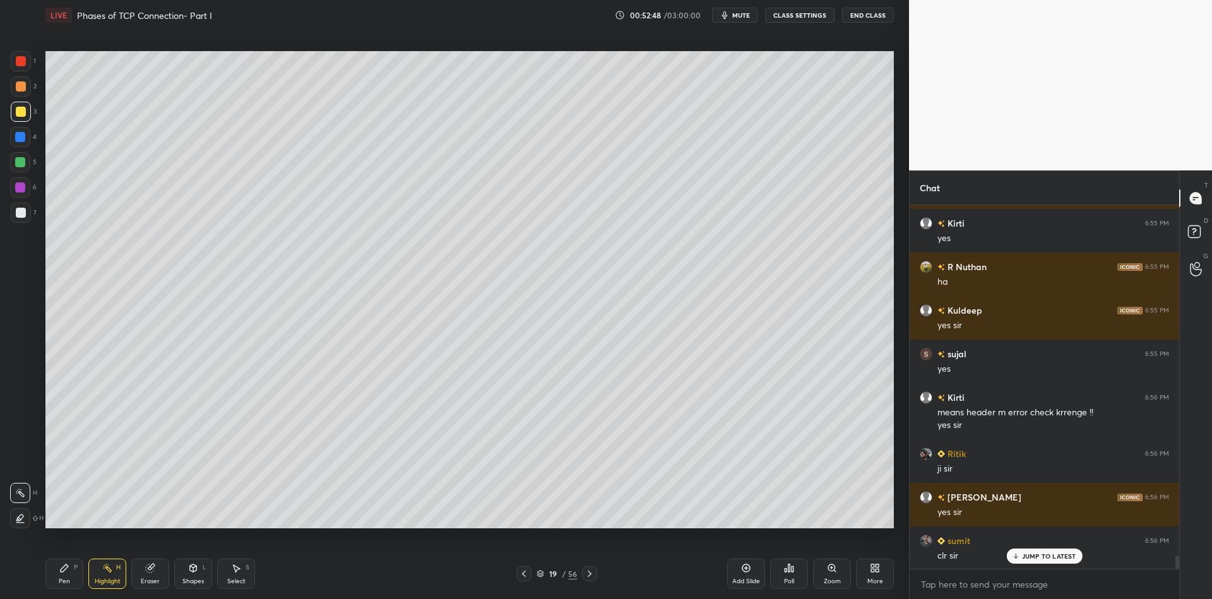
click at [78, 578] on div "Pen P" at bounding box center [64, 574] width 38 height 30
click at [117, 570] on div "H" at bounding box center [118, 567] width 4 height 6
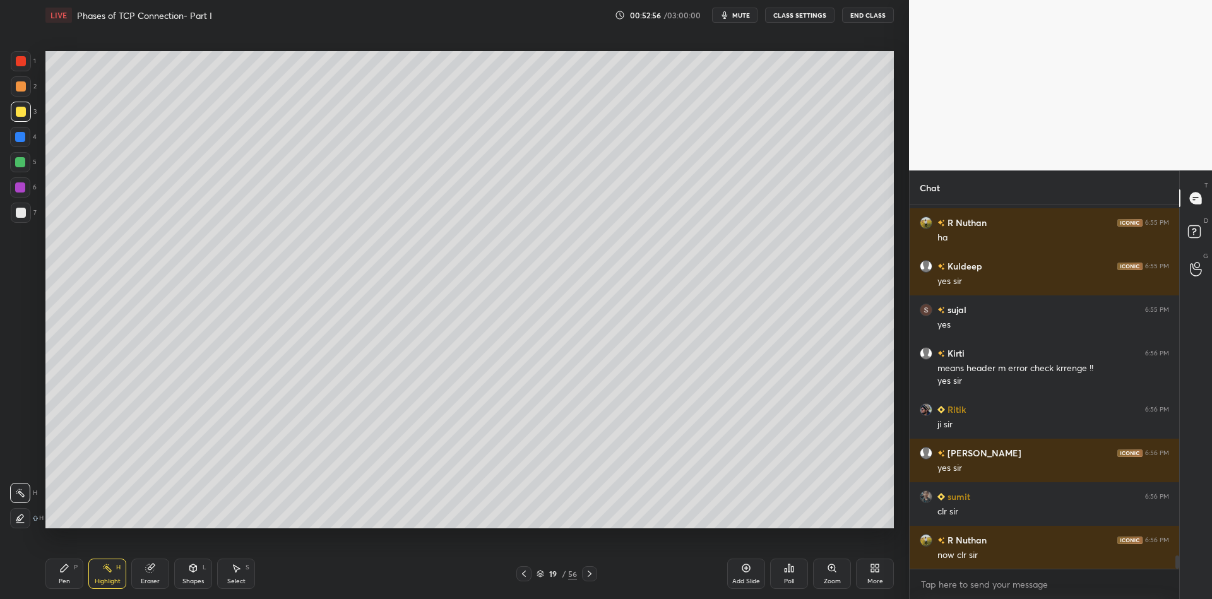
scroll to position [9512, 0]
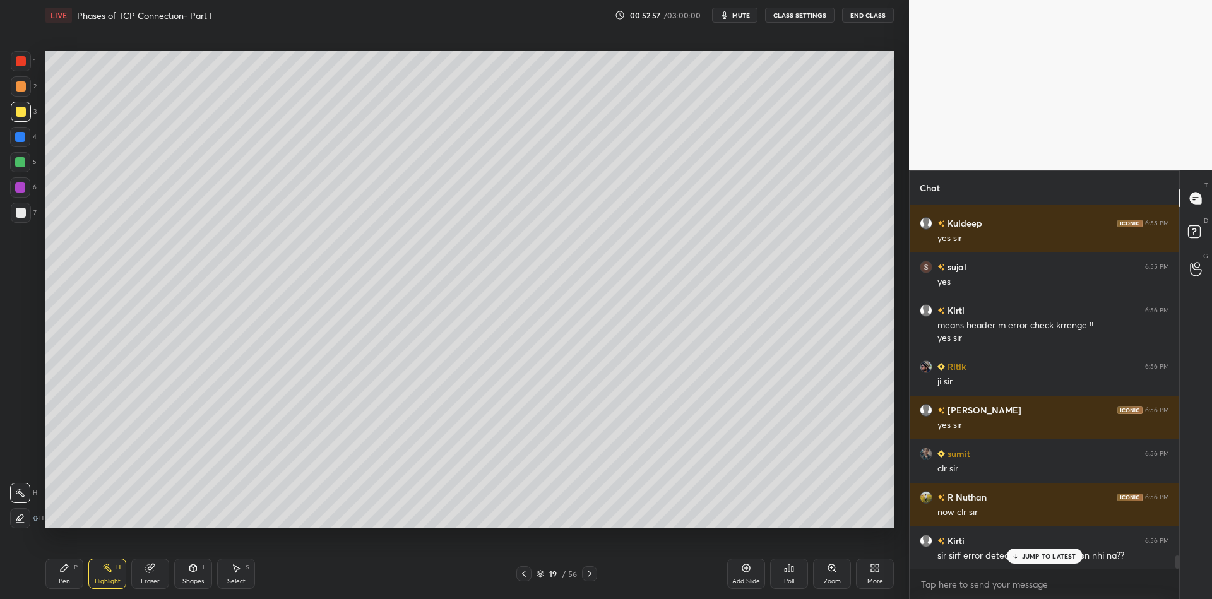
drag, startPoint x: 71, startPoint y: 572, endPoint x: 79, endPoint y: 576, distance: 9.0
click at [71, 574] on div "Pen P" at bounding box center [64, 574] width 38 height 30
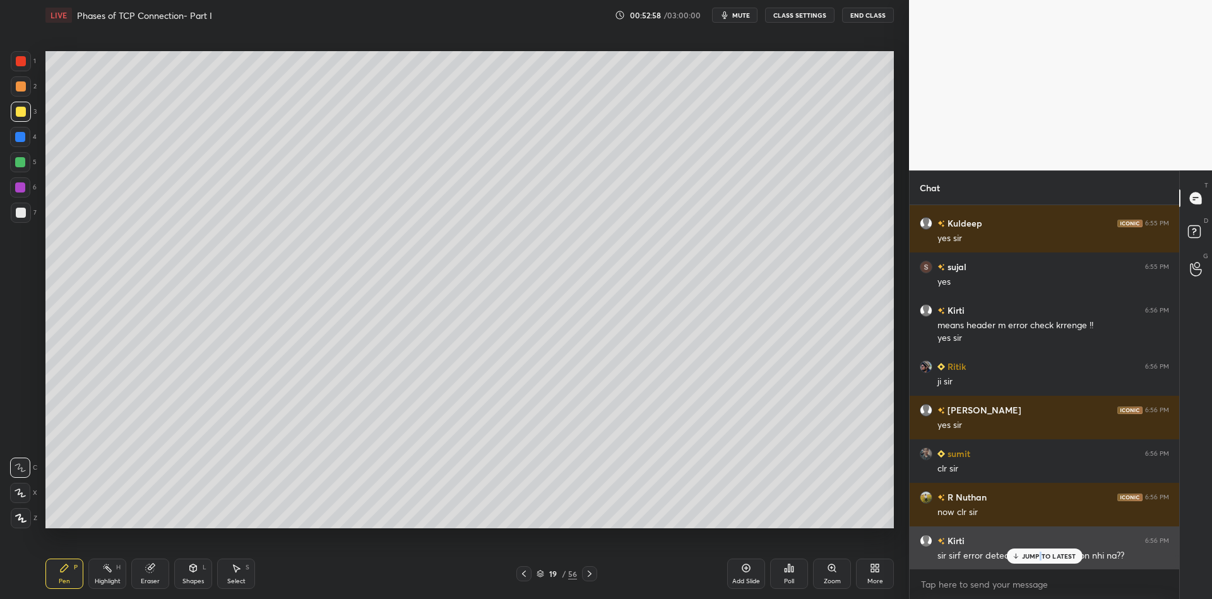
click at [1041, 556] on p "JUMP TO LATEST" at bounding box center [1049, 556] width 54 height 8
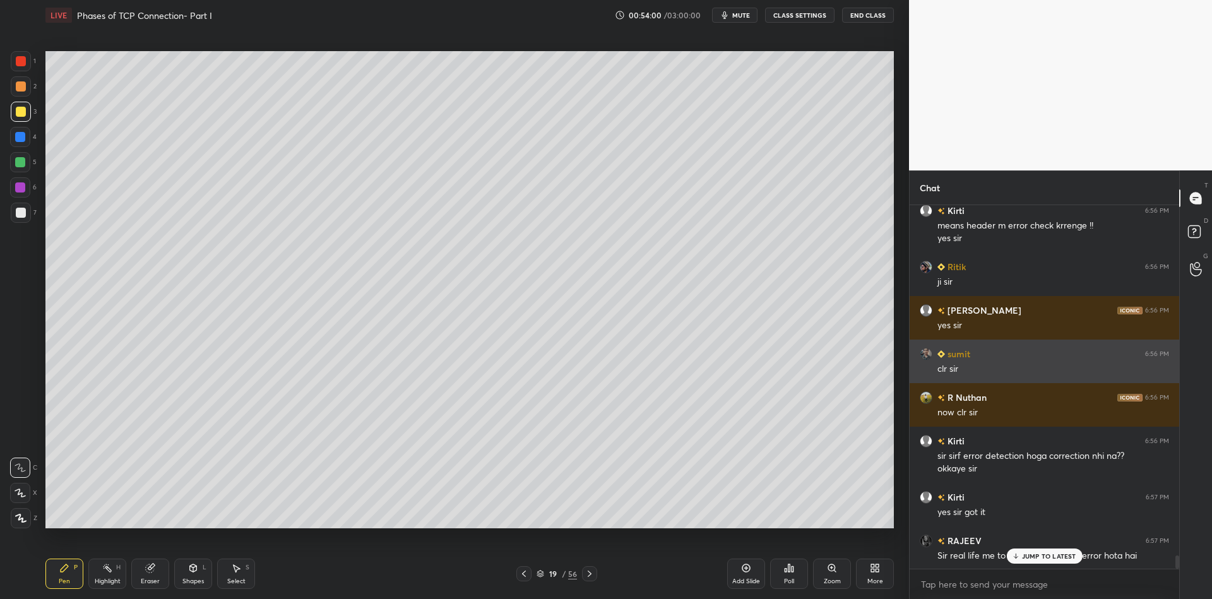
scroll to position [9655, 0]
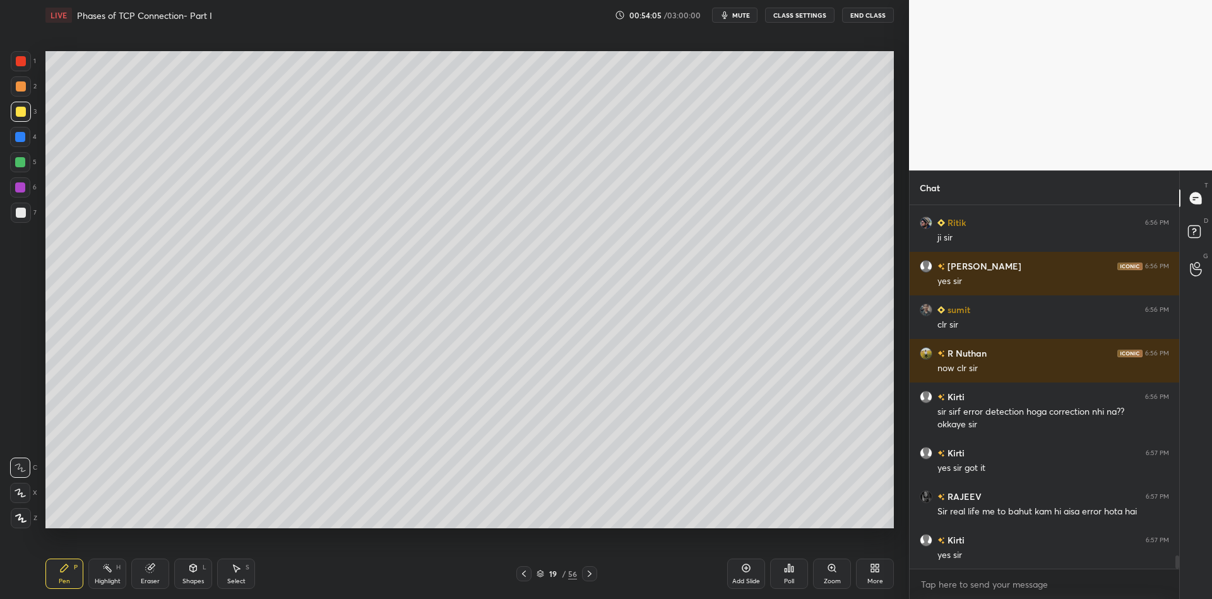
drag, startPoint x: 107, startPoint y: 581, endPoint x: 86, endPoint y: 579, distance: 21.5
click at [107, 579] on div "Highlight" at bounding box center [108, 581] width 26 height 6
click at [79, 569] on div "Pen P" at bounding box center [64, 574] width 38 height 30
drag, startPoint x: 192, startPoint y: 580, endPoint x: 192, endPoint y: 571, distance: 8.8
click at [193, 578] on div "Shapes" at bounding box center [192, 581] width 21 height 6
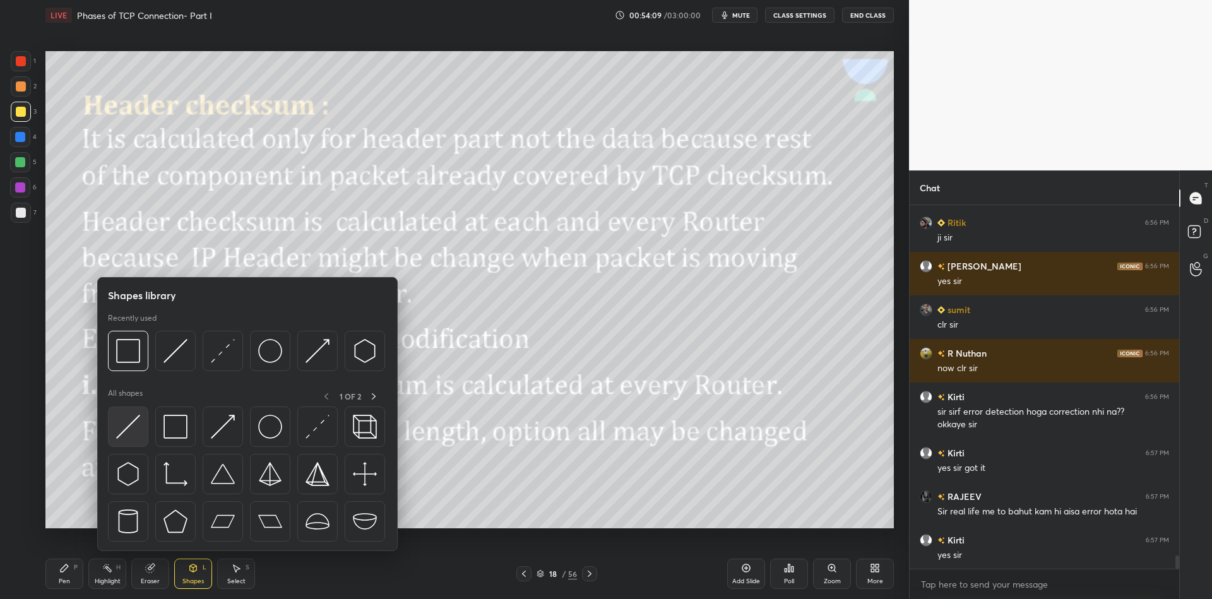
drag, startPoint x: 129, startPoint y: 426, endPoint x: 20, endPoint y: 165, distance: 282.6
click at [126, 428] on img at bounding box center [128, 427] width 24 height 24
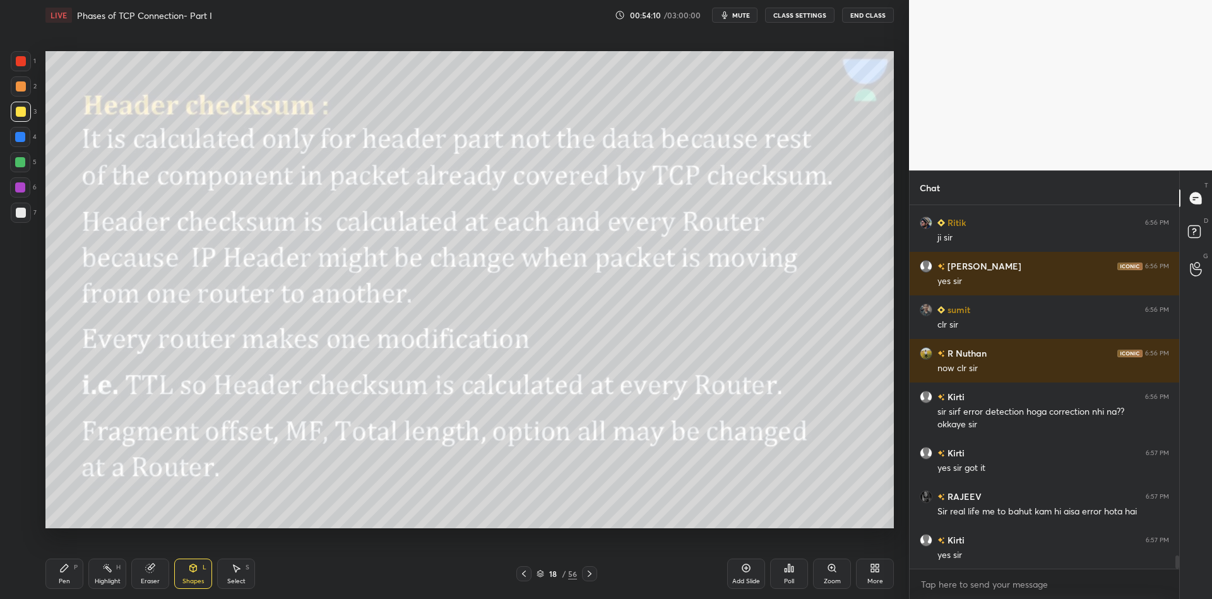
click at [17, 162] on div at bounding box center [20, 162] width 10 height 10
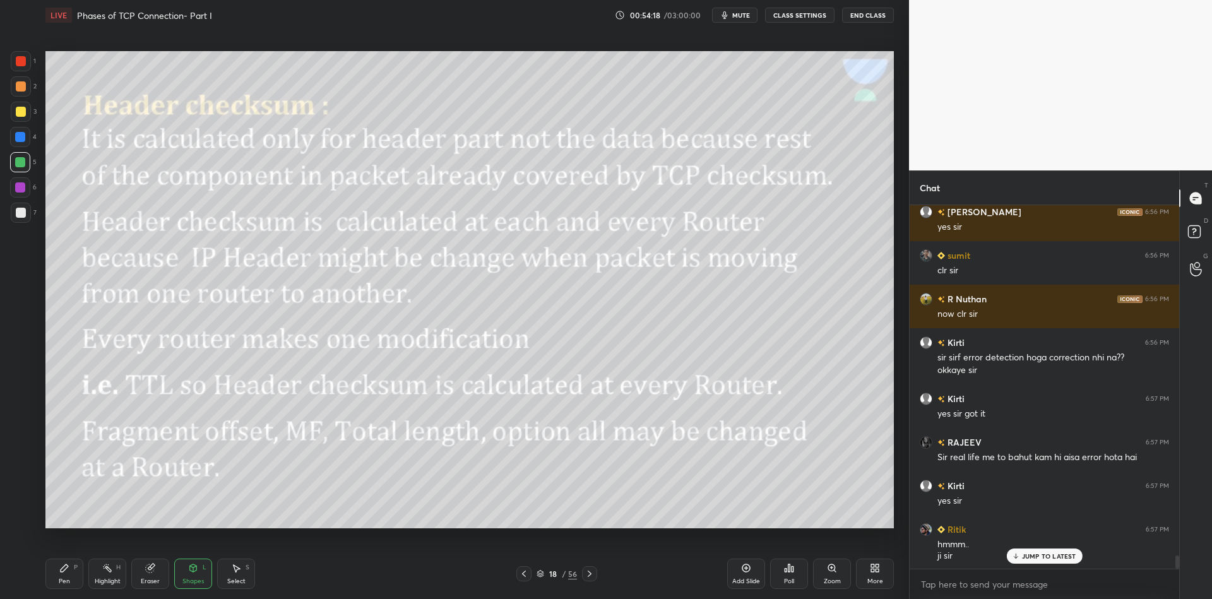
click at [80, 567] on div "Pen P" at bounding box center [64, 574] width 38 height 30
drag, startPoint x: 117, startPoint y: 579, endPoint x: 123, endPoint y: 545, distance: 34.6
click at [117, 578] on div "Highlight" at bounding box center [108, 581] width 26 height 6
click at [143, 580] on div "Eraser" at bounding box center [150, 581] width 19 height 6
drag, startPoint x: 196, startPoint y: 580, endPoint x: 191, endPoint y: 554, distance: 26.3
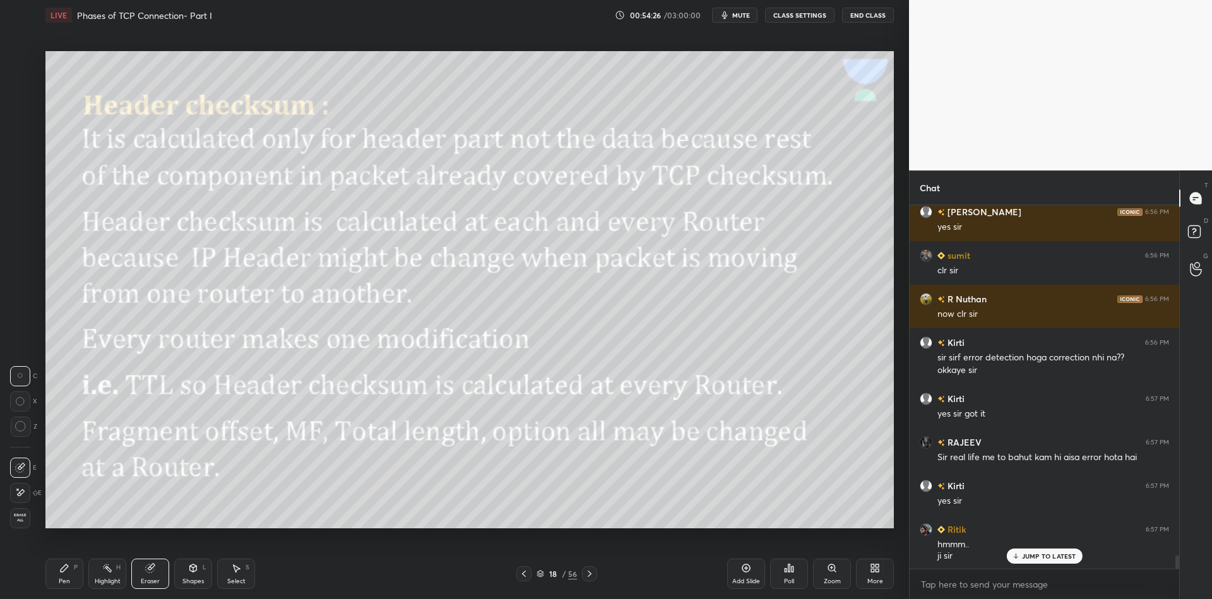
click at [196, 578] on div "Shapes" at bounding box center [192, 581] width 21 height 6
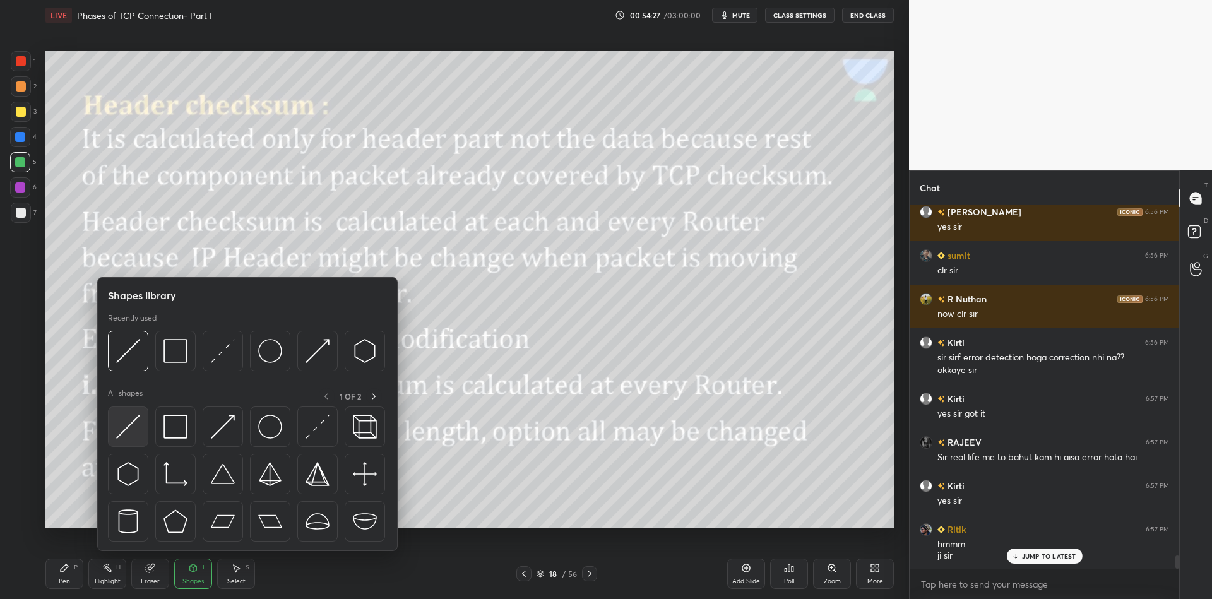
click at [129, 420] on img at bounding box center [128, 427] width 24 height 24
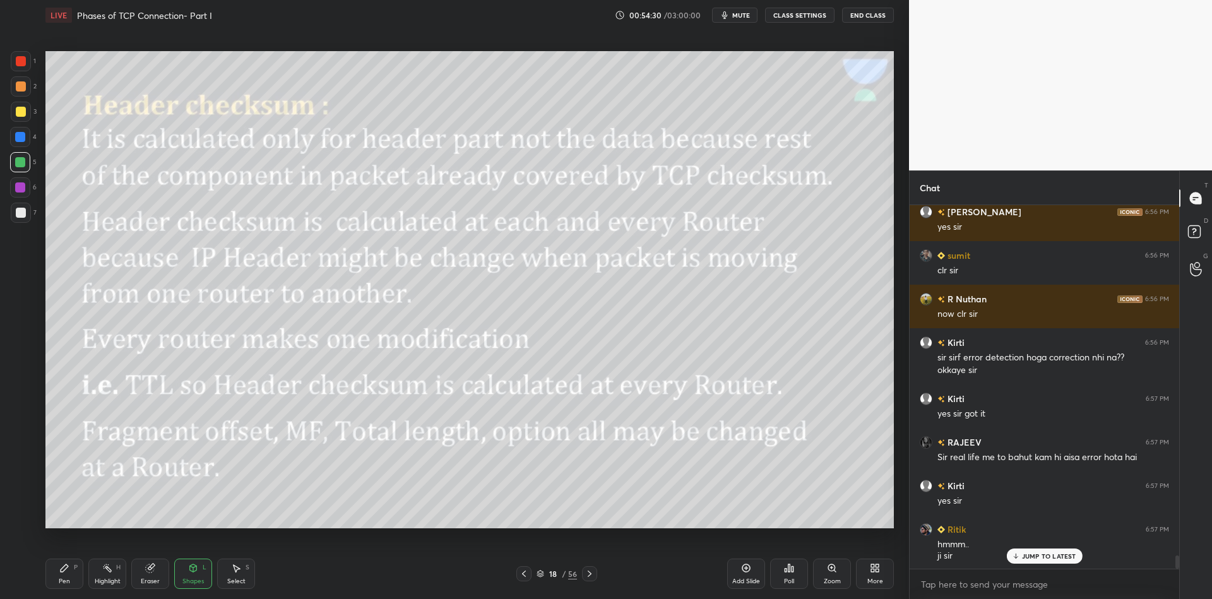
click at [75, 576] on div "Pen P" at bounding box center [64, 574] width 38 height 30
drag, startPoint x: 108, startPoint y: 580, endPoint x: 110, endPoint y: 567, distance: 12.8
click at [109, 578] on div "Highlight" at bounding box center [108, 581] width 26 height 6
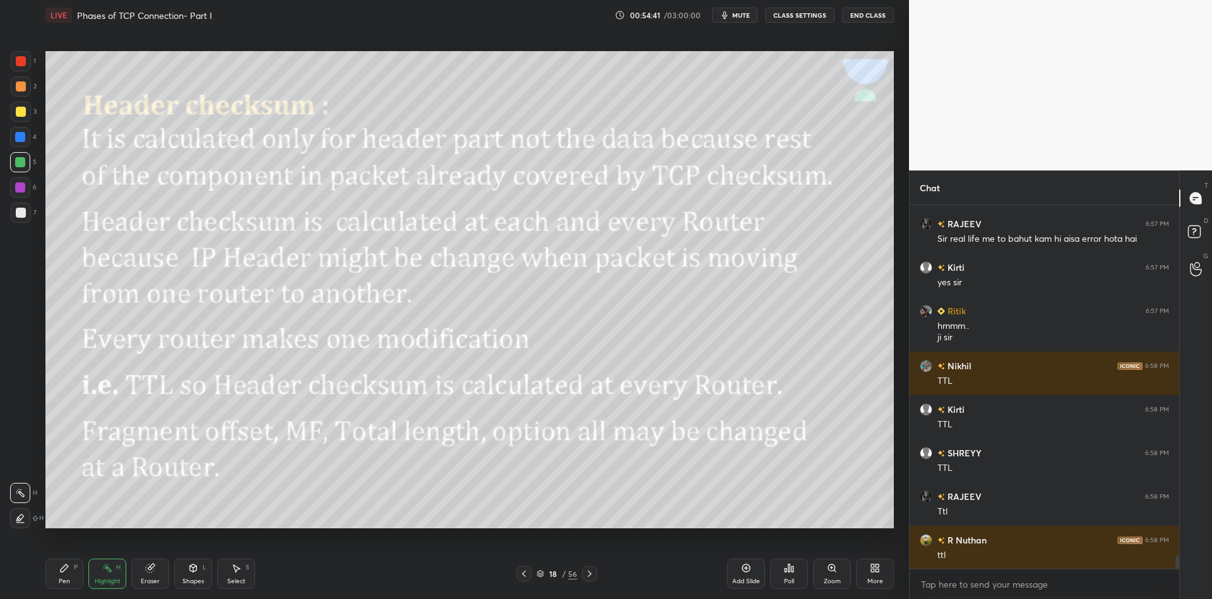
scroll to position [9971, 0]
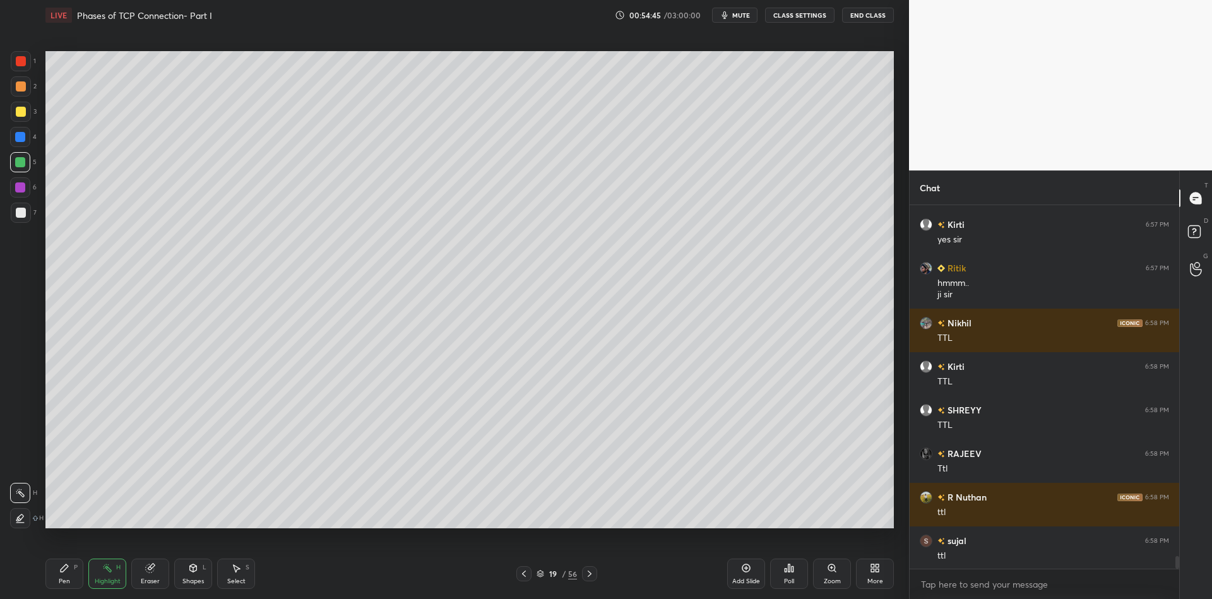
drag, startPoint x: 68, startPoint y: 579, endPoint x: 76, endPoint y: 572, distance: 10.3
click at [70, 578] on div "Pen P" at bounding box center [64, 574] width 38 height 30
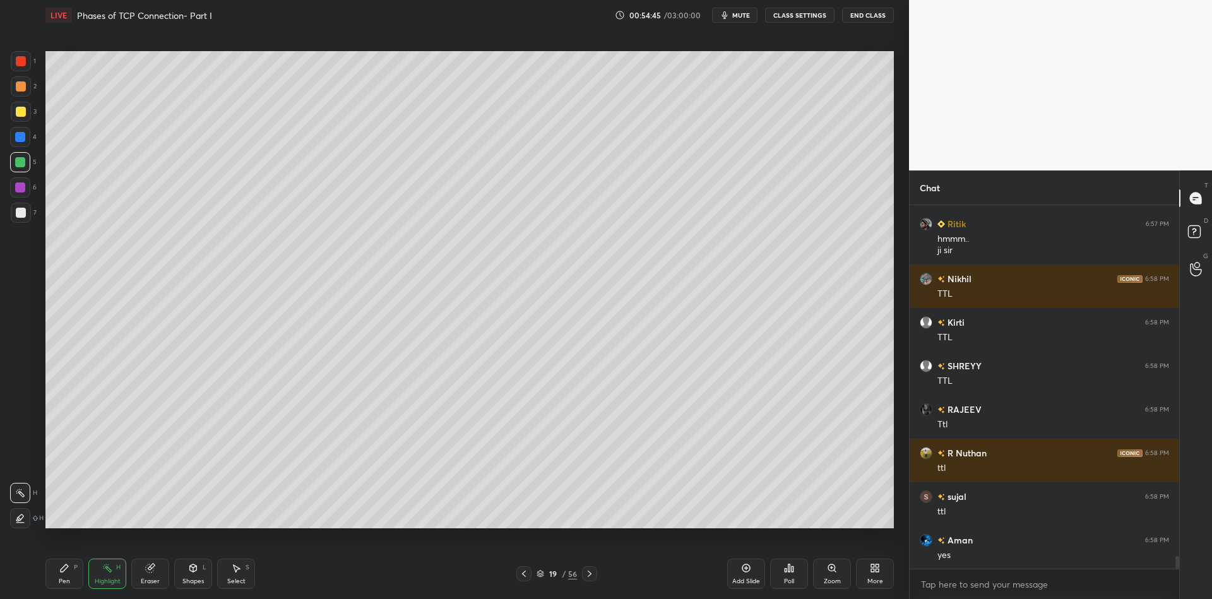
click at [100, 571] on div "Highlight H" at bounding box center [107, 574] width 38 height 30
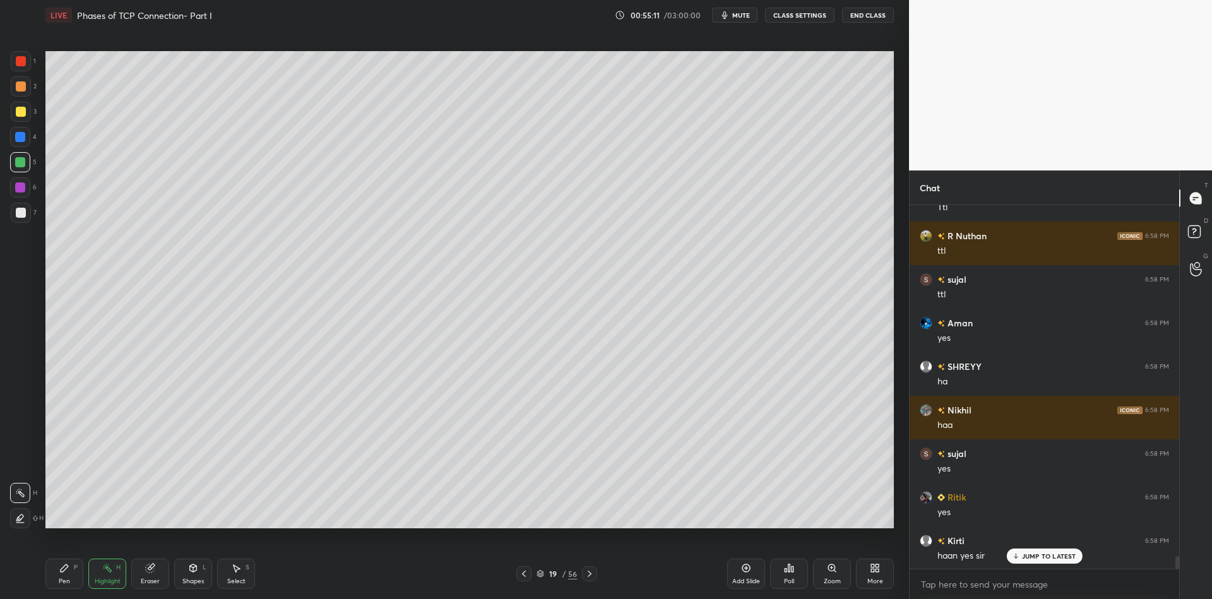
drag, startPoint x: 66, startPoint y: 572, endPoint x: 85, endPoint y: 572, distance: 18.9
click at [64, 568] on icon at bounding box center [64, 568] width 10 height 10
click at [95, 577] on div "Highlight H" at bounding box center [107, 574] width 38 height 30
click at [68, 581] on div "Pen" at bounding box center [64, 581] width 11 height 6
click at [106, 582] on div "Highlight" at bounding box center [108, 581] width 26 height 6
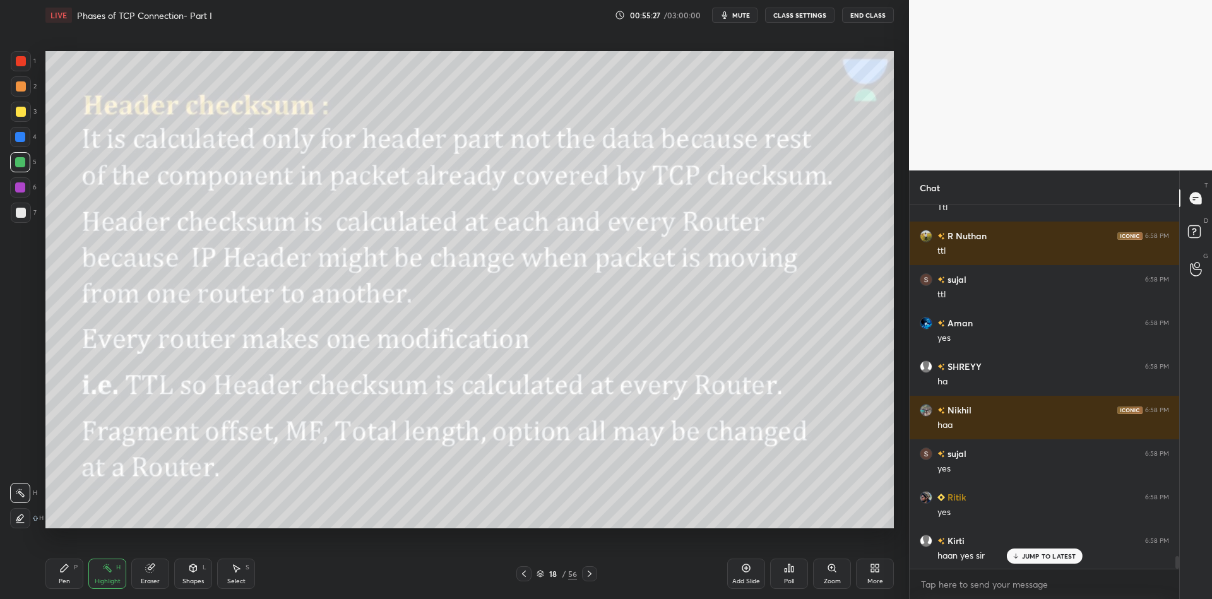
click at [104, 583] on div "Highlight" at bounding box center [108, 581] width 26 height 6
click at [66, 579] on div "Pen" at bounding box center [64, 581] width 11 height 6
click at [589, 576] on icon at bounding box center [589, 574] width 10 height 10
click at [589, 578] on icon at bounding box center [589, 574] width 10 height 10
click at [588, 578] on icon at bounding box center [589, 574] width 10 height 10
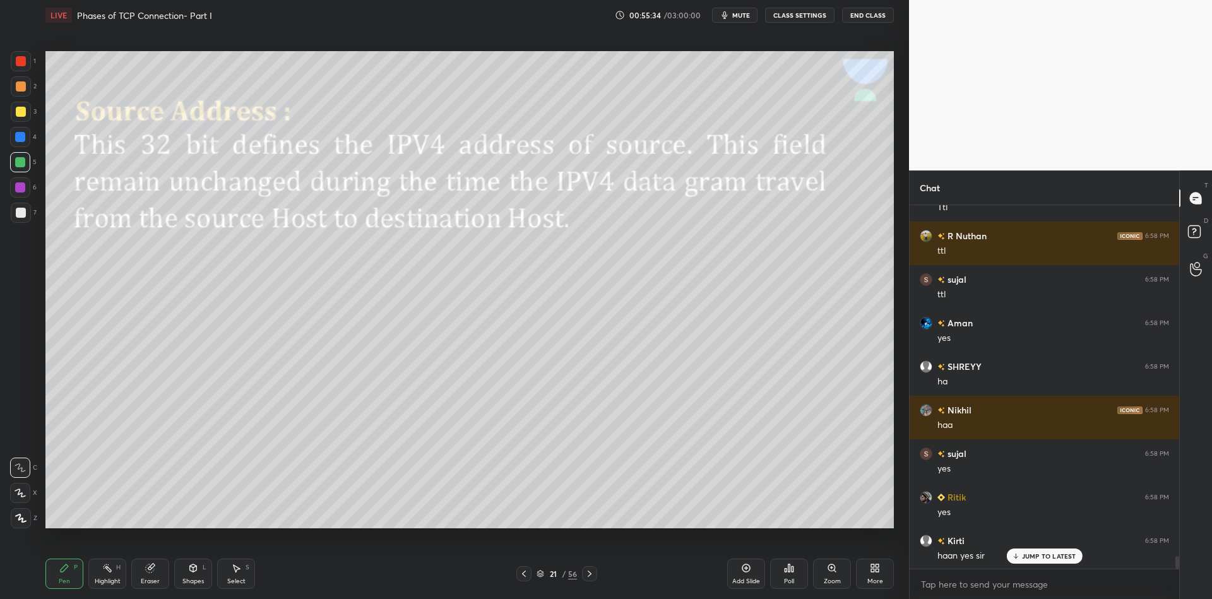
click at [526, 574] on icon at bounding box center [524, 574] width 10 height 10
click at [746, 574] on div "Add Slide" at bounding box center [746, 574] width 38 height 30
drag, startPoint x: 61, startPoint y: 585, endPoint x: 72, endPoint y: 540, distance: 46.7
click at [62, 585] on div "Pen P" at bounding box center [64, 574] width 38 height 30
click at [13, 114] on div at bounding box center [21, 112] width 20 height 20
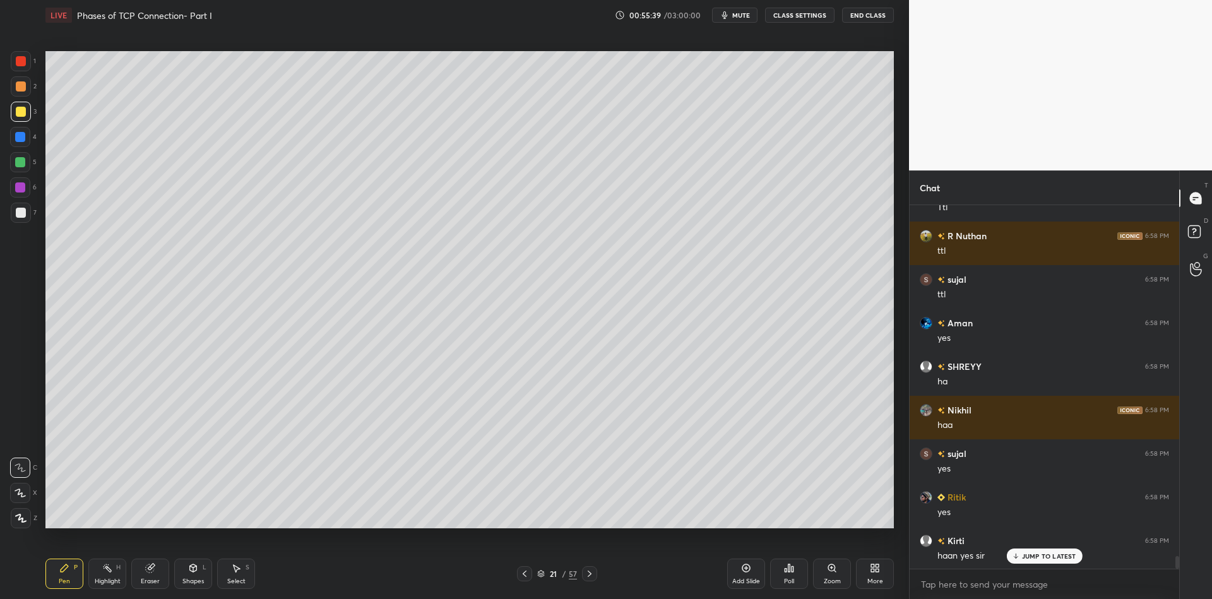
drag, startPoint x: 193, startPoint y: 574, endPoint x: 203, endPoint y: 554, distance: 22.6
click at [191, 578] on div "Shapes L" at bounding box center [193, 574] width 38 height 30
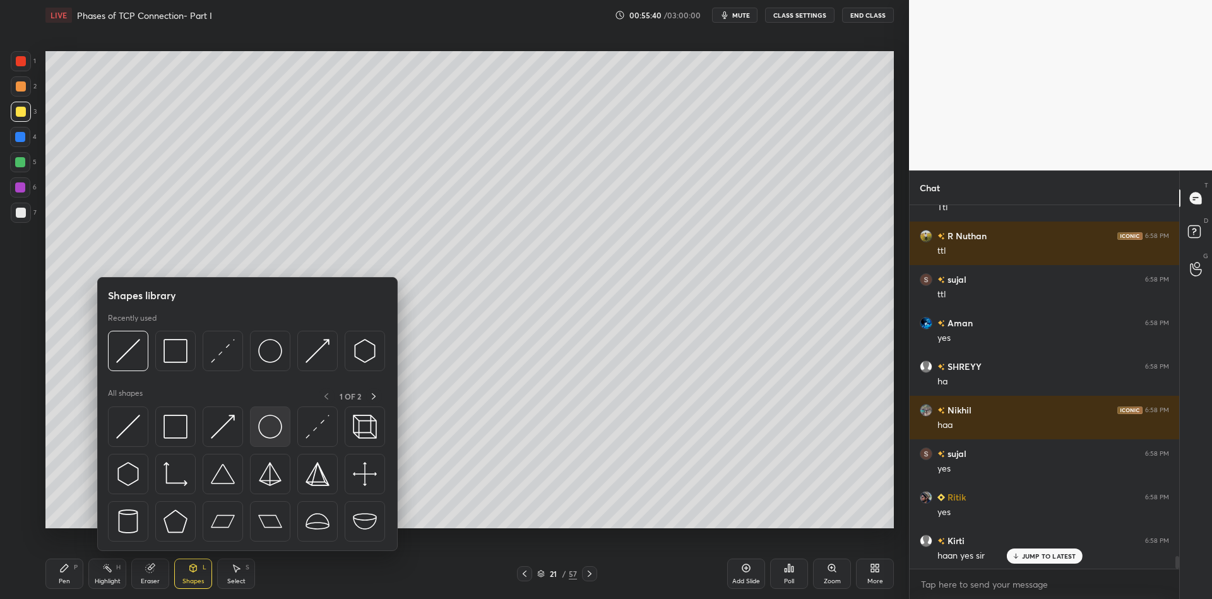
click at [270, 427] on img at bounding box center [270, 427] width 24 height 24
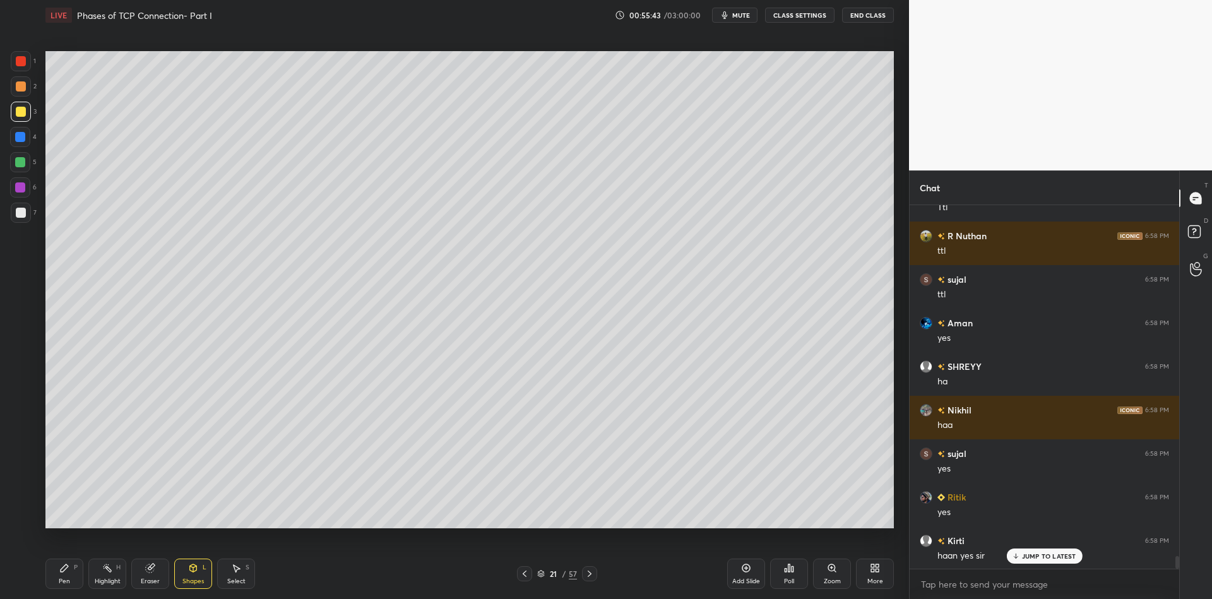
click at [196, 578] on div "Shapes L" at bounding box center [193, 574] width 38 height 30
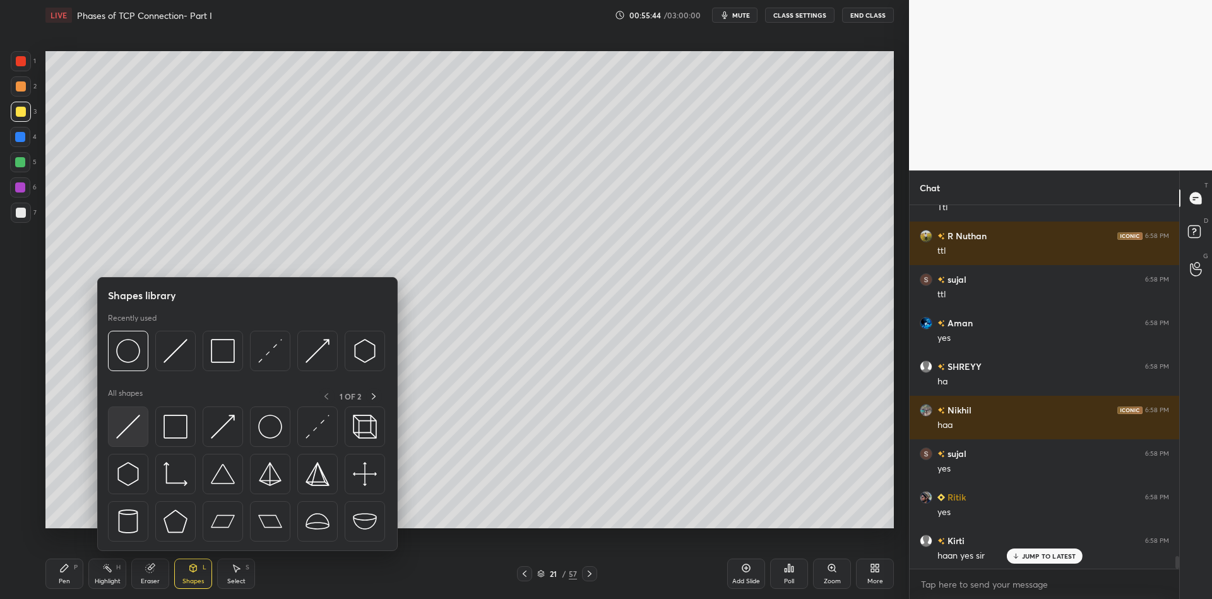
click at [127, 427] on img at bounding box center [128, 427] width 24 height 24
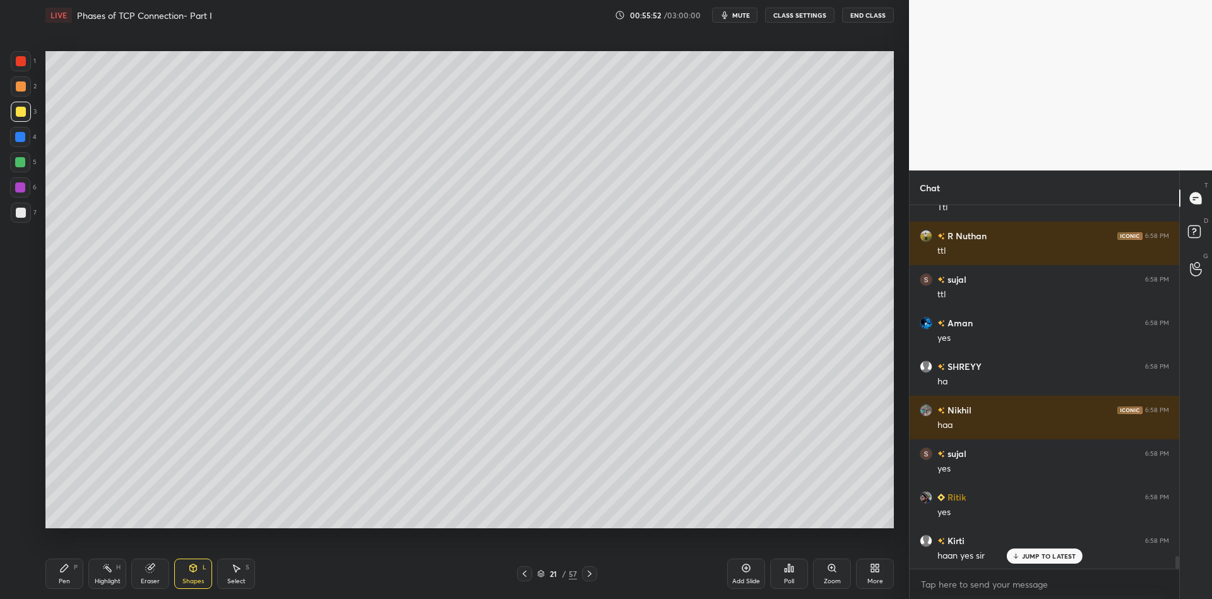
drag, startPoint x: 68, startPoint y: 575, endPoint x: 80, endPoint y: 563, distance: 16.5
click at [70, 577] on div "Pen P" at bounding box center [64, 574] width 38 height 30
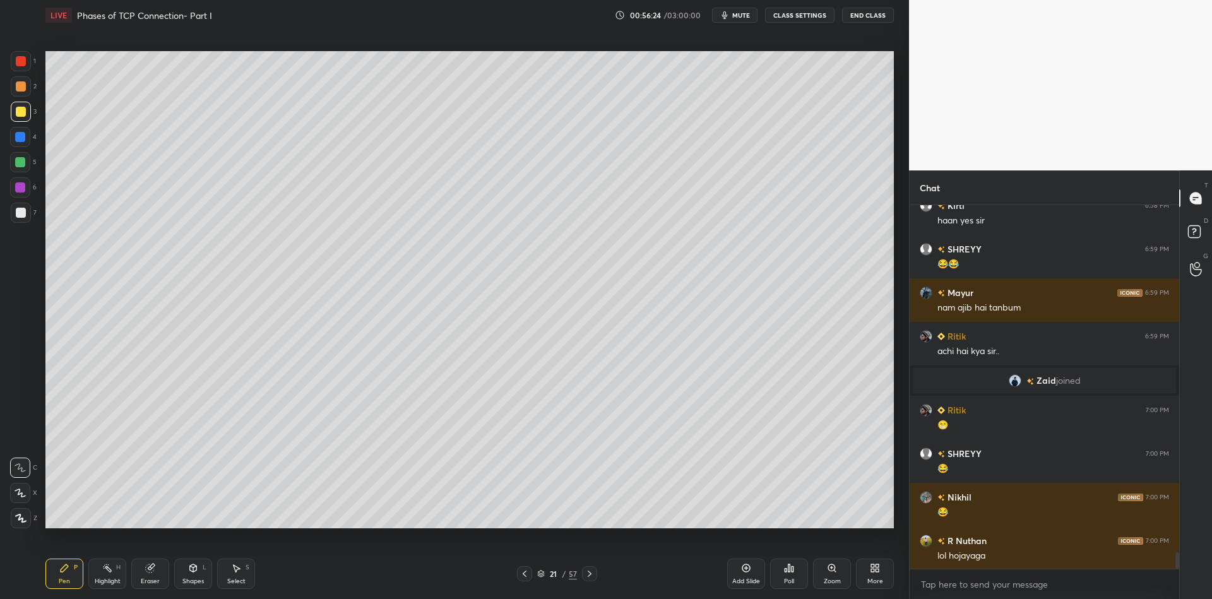
scroll to position [7848, 0]
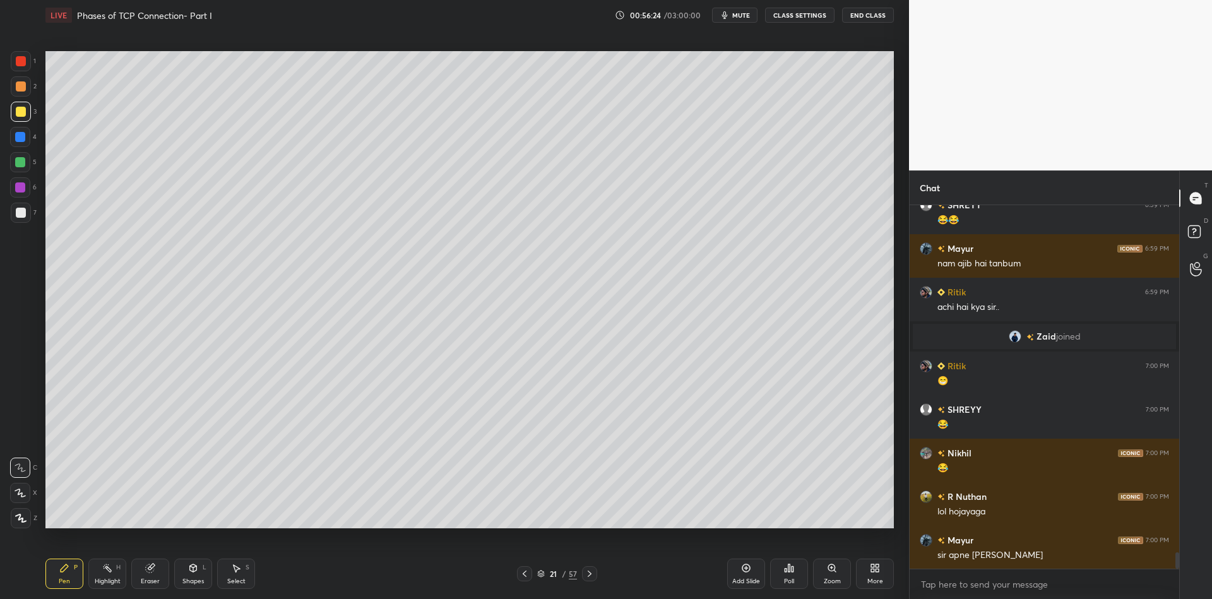
click at [197, 578] on div "Shapes" at bounding box center [192, 581] width 21 height 6
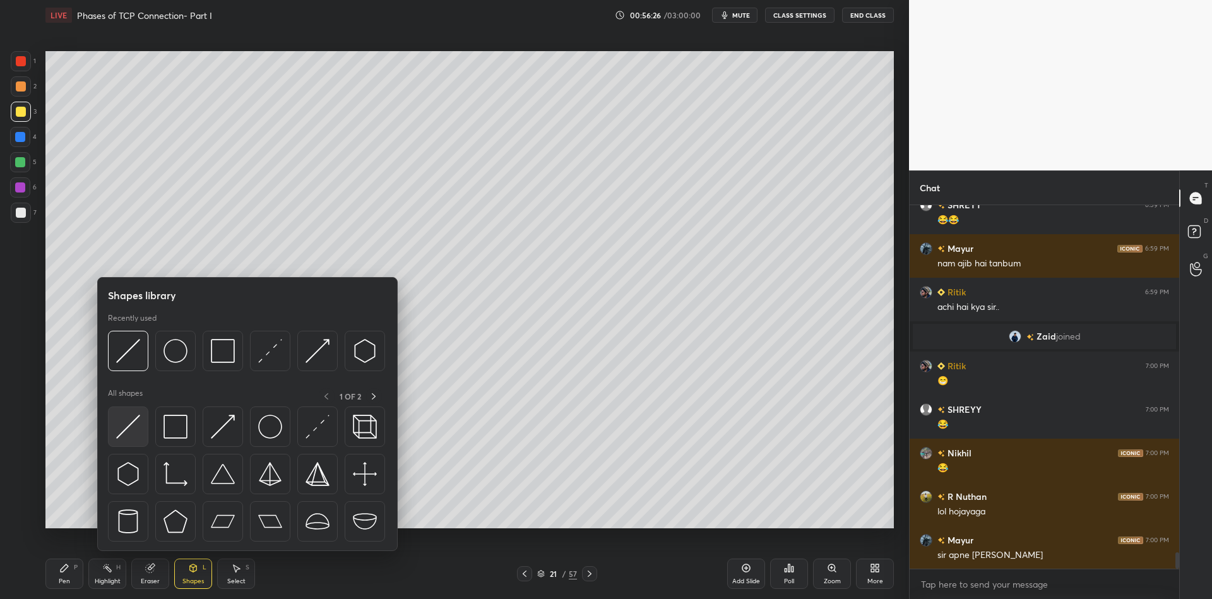
drag, startPoint x: 116, startPoint y: 434, endPoint x: 122, endPoint y: 426, distance: 10.3
click at [122, 425] on img at bounding box center [128, 427] width 24 height 24
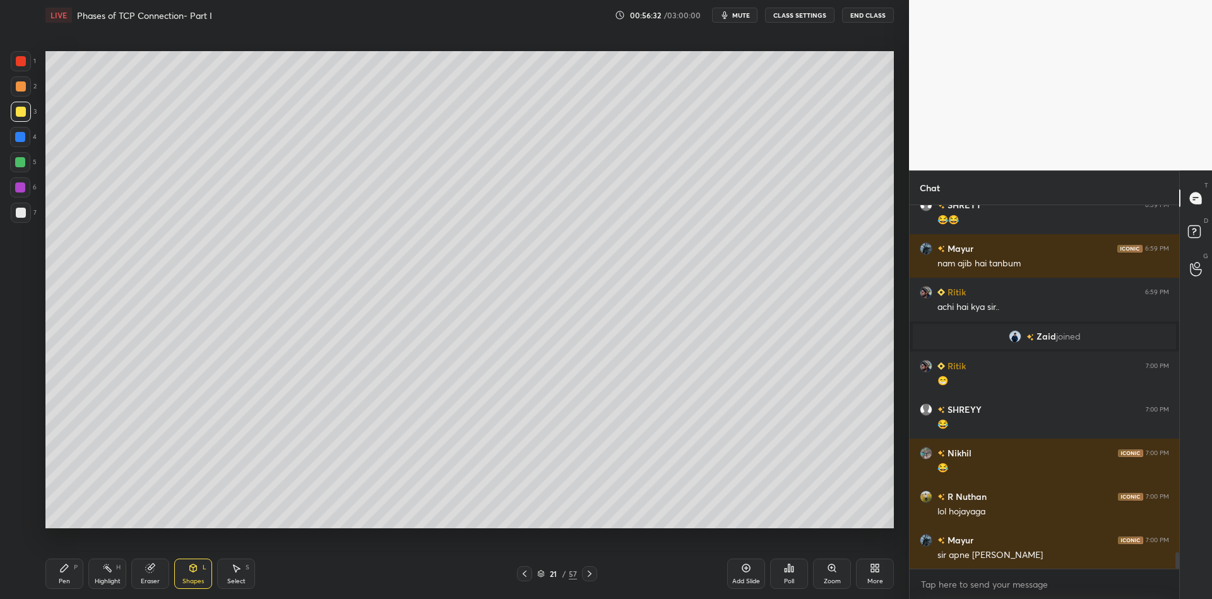
drag, startPoint x: 63, startPoint y: 575, endPoint x: 67, endPoint y: 567, distance: 9.0
click at [62, 576] on div "Pen P" at bounding box center [64, 574] width 38 height 30
click at [60, 581] on div "Pen" at bounding box center [64, 581] width 11 height 6
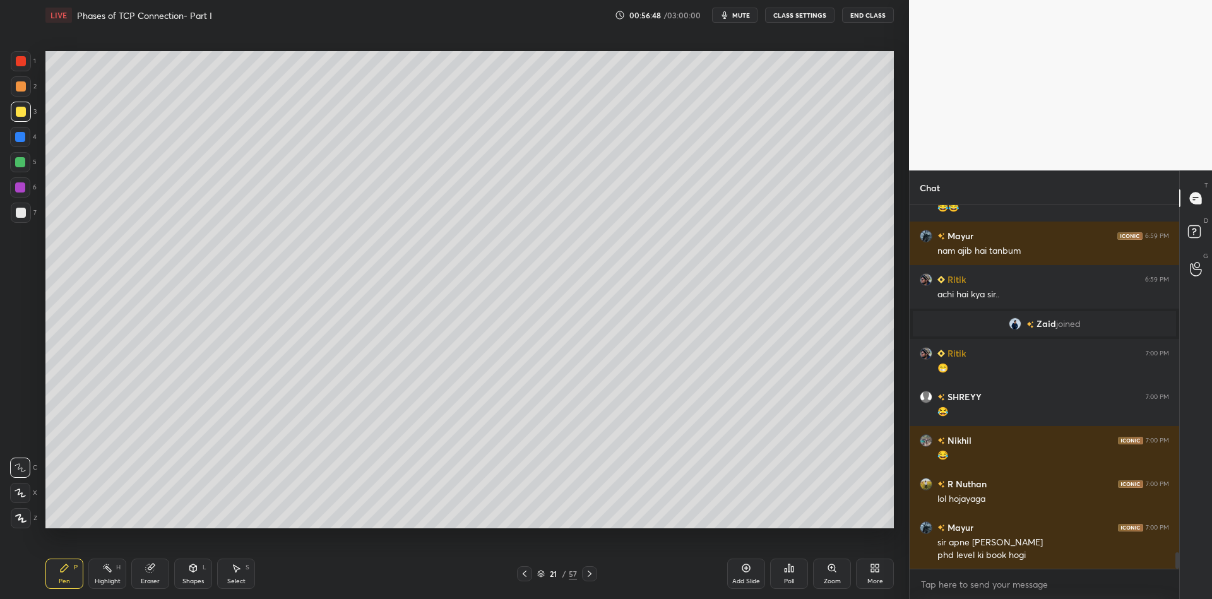
scroll to position [7903, 0]
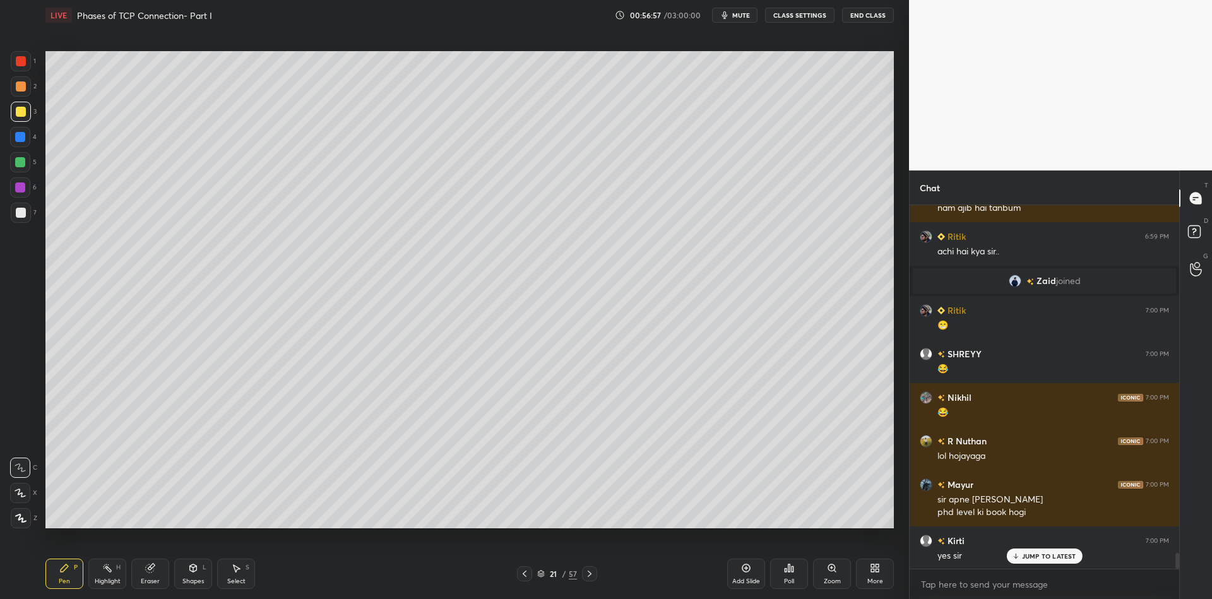
click at [196, 578] on div "Shapes" at bounding box center [192, 581] width 21 height 6
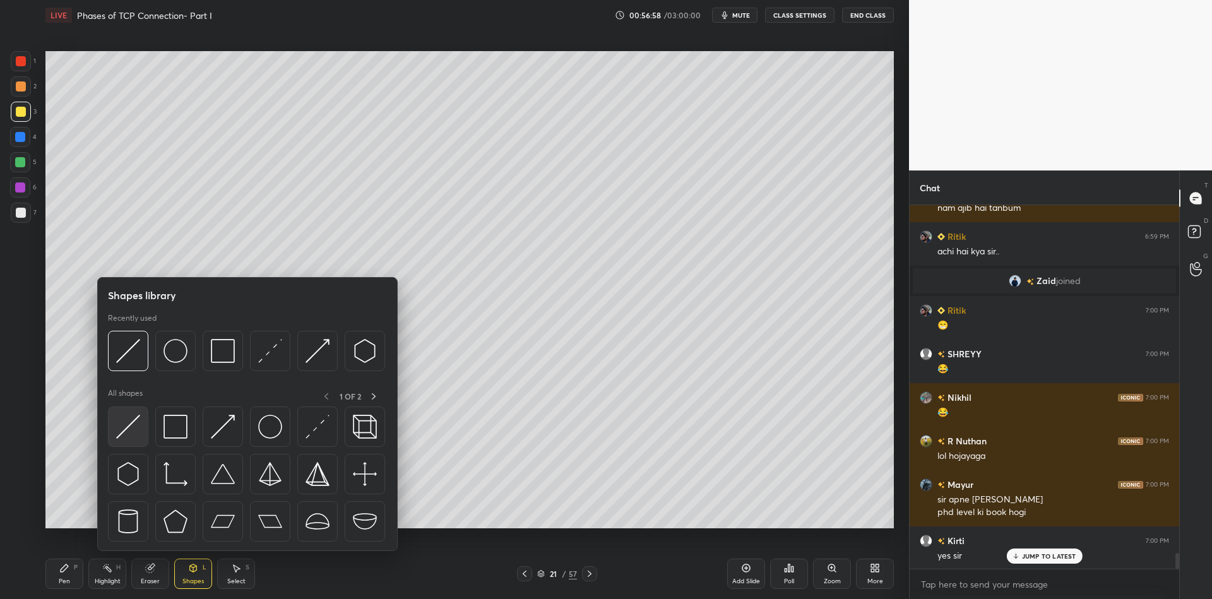
click at [122, 438] on img at bounding box center [128, 427] width 24 height 24
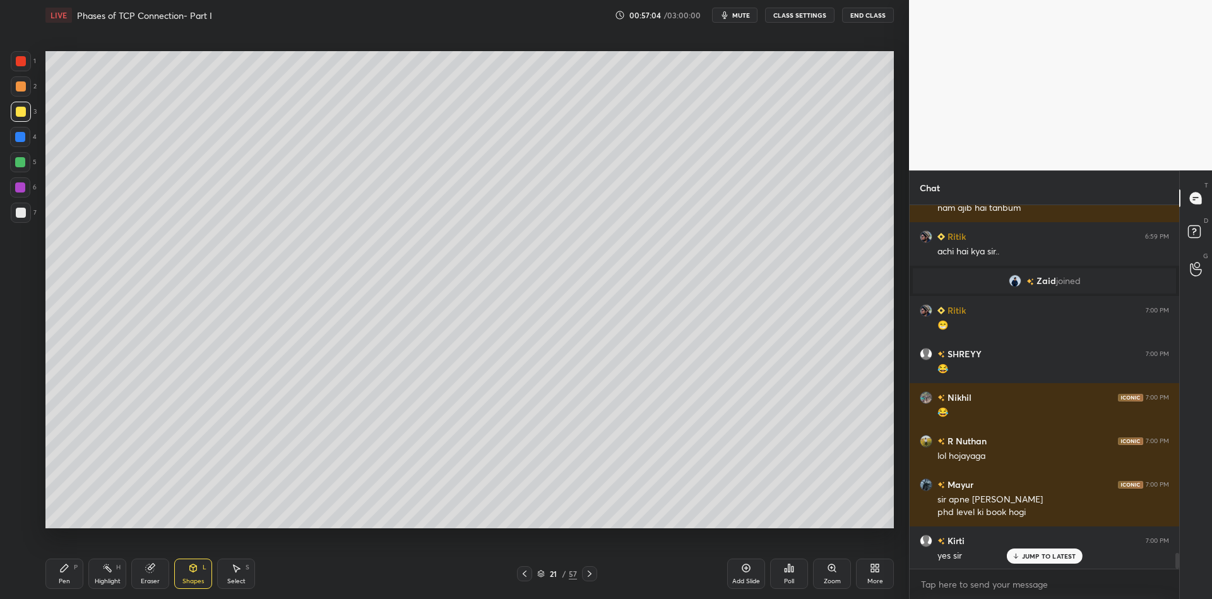
click at [61, 570] on icon at bounding box center [65, 568] width 8 height 8
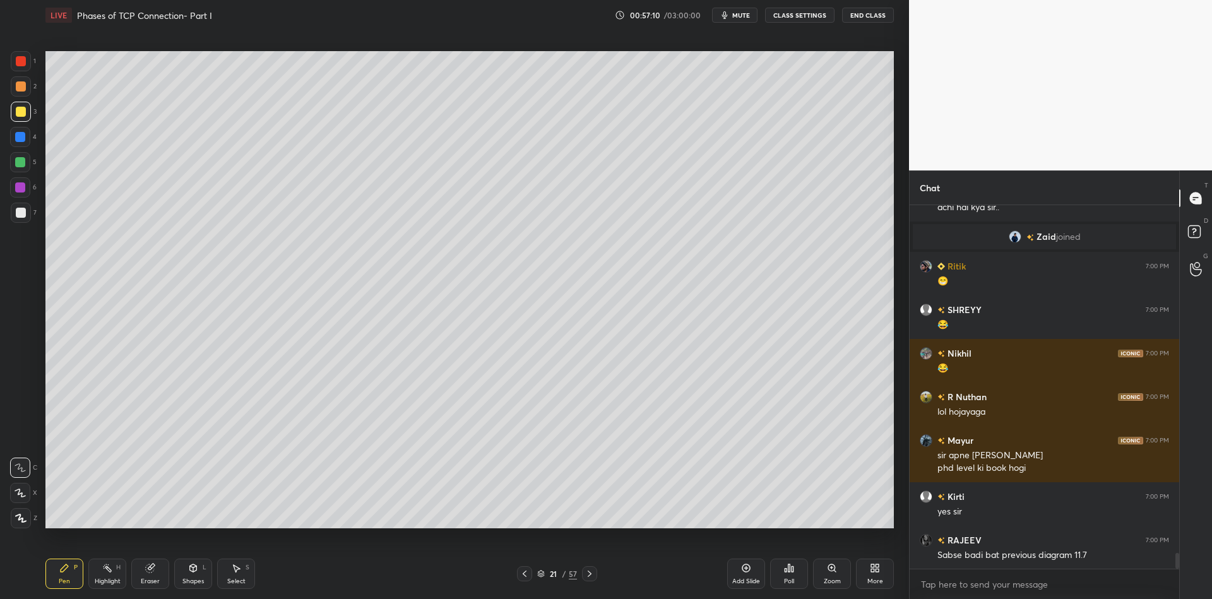
scroll to position [7990, 0]
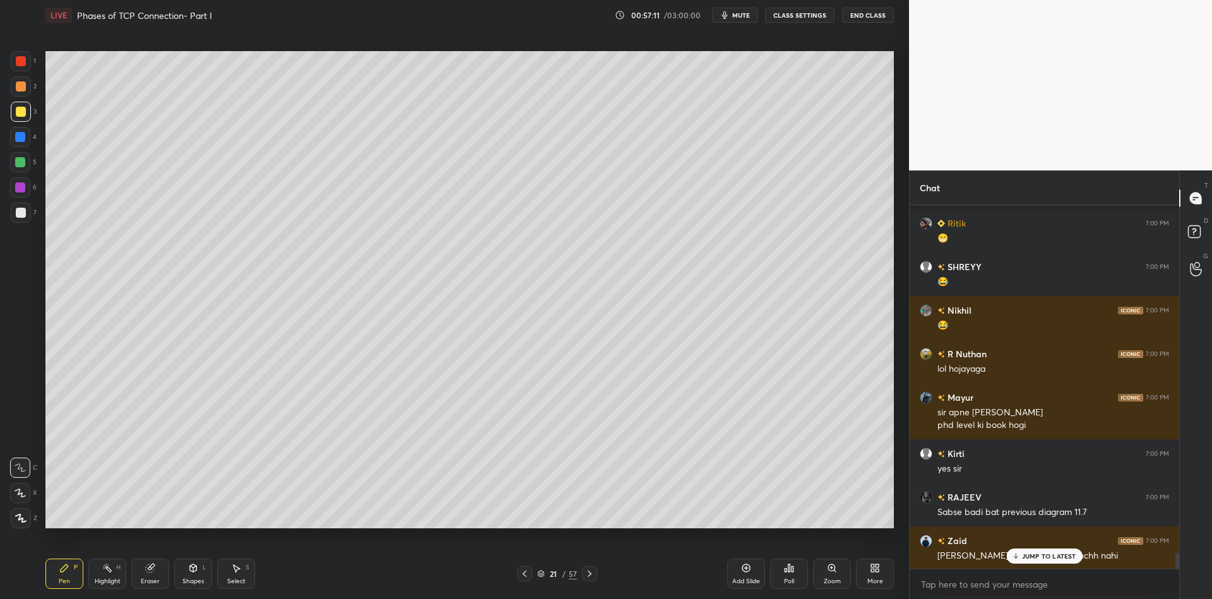
click at [193, 584] on div "Shapes" at bounding box center [192, 581] width 21 height 6
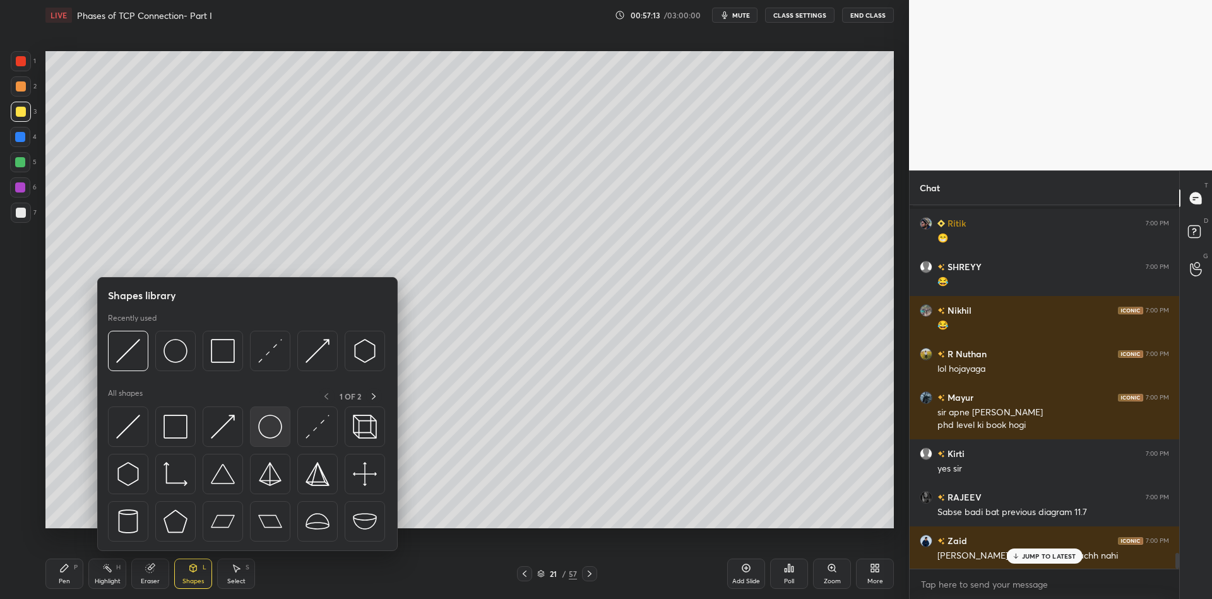
click at [272, 435] on img at bounding box center [270, 427] width 24 height 24
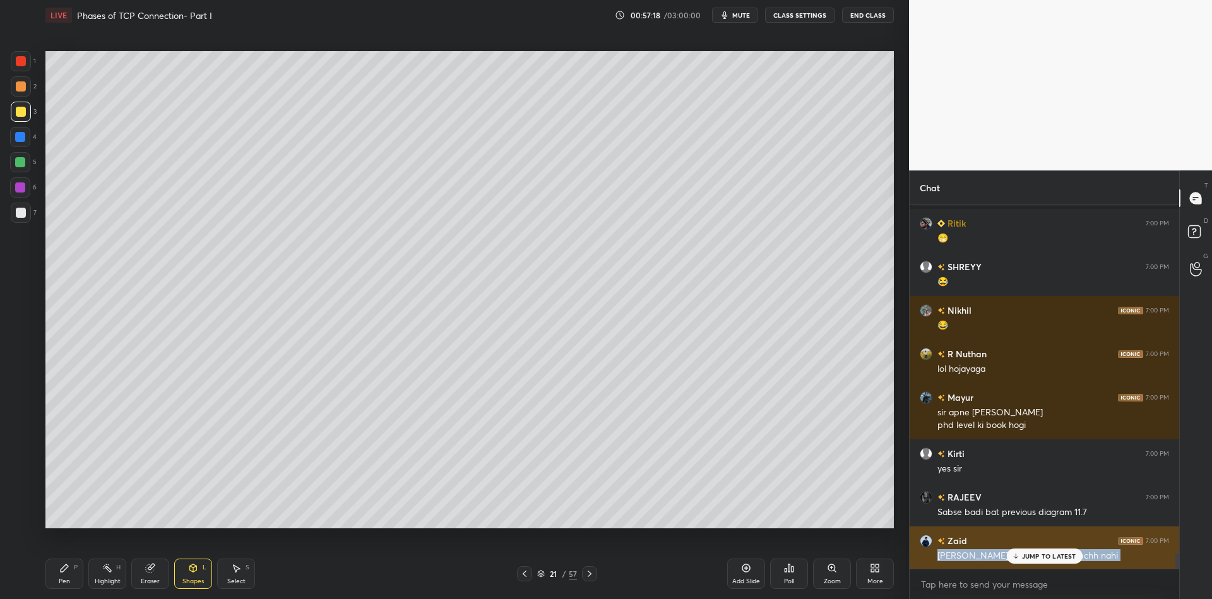
click at [1029, 550] on div "[PERSON_NAME] 6:58 PM ttl Aman 6:58 PM yes SHREYY 6:58 PM ha Nikhil 6:58 PM haa…" at bounding box center [1044, 387] width 270 height 364
click at [1030, 554] on p "JUMP TO LATEST" at bounding box center [1049, 556] width 54 height 8
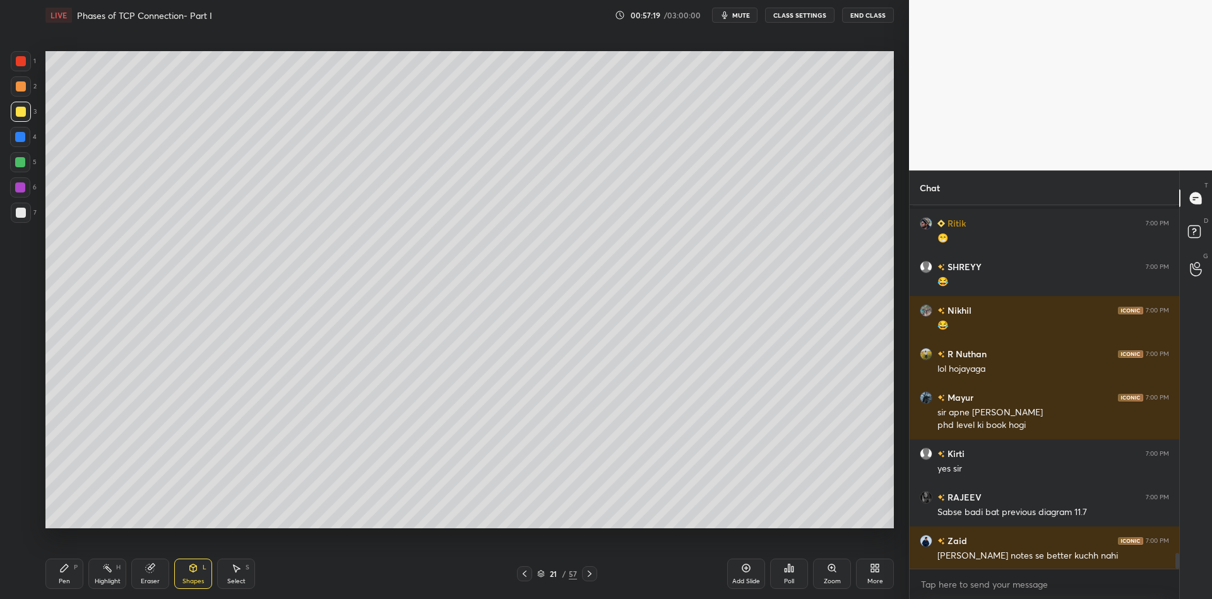
click at [68, 574] on div "Pen P" at bounding box center [64, 574] width 38 height 30
click at [107, 573] on div "Highlight H" at bounding box center [107, 574] width 38 height 30
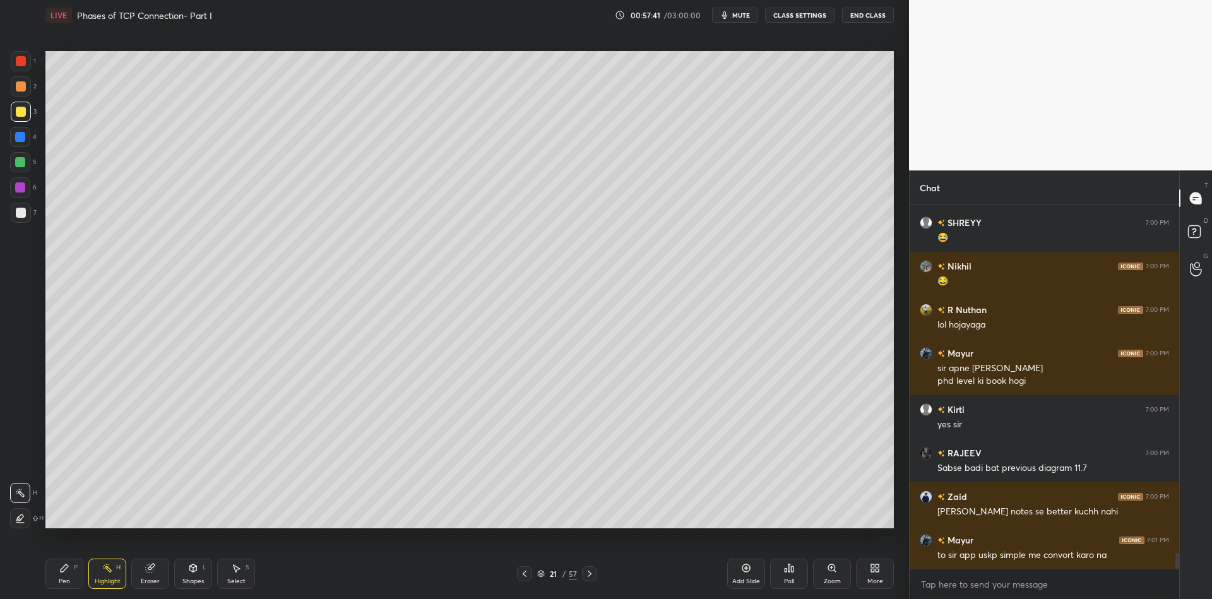
scroll to position [8078, 0]
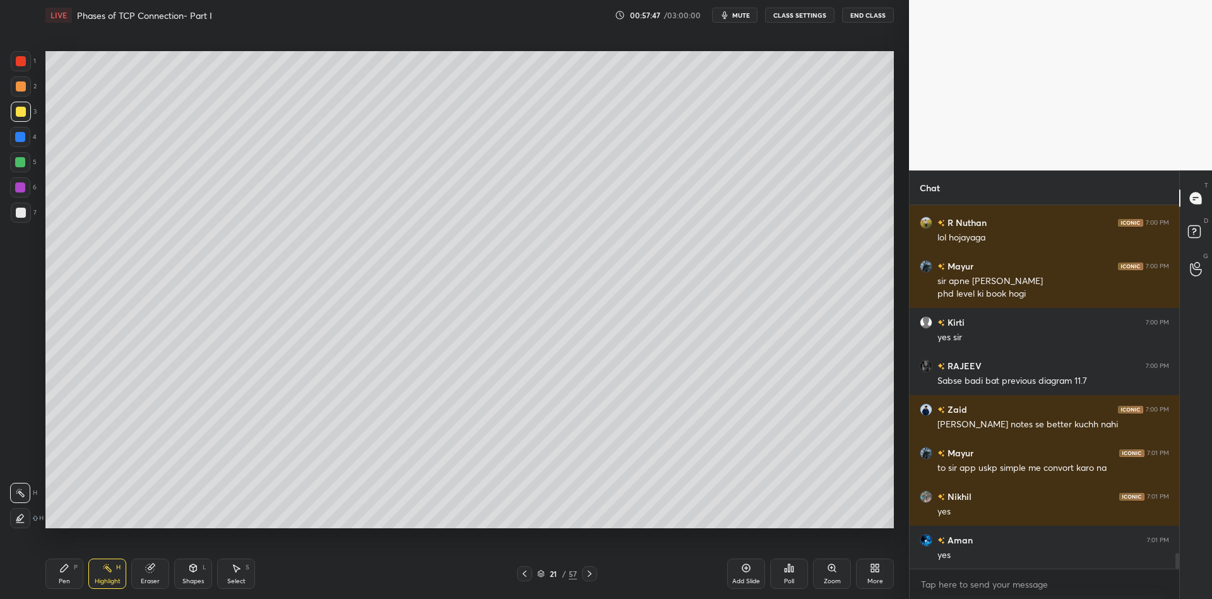
click at [79, 576] on div "Pen P" at bounding box center [64, 574] width 38 height 30
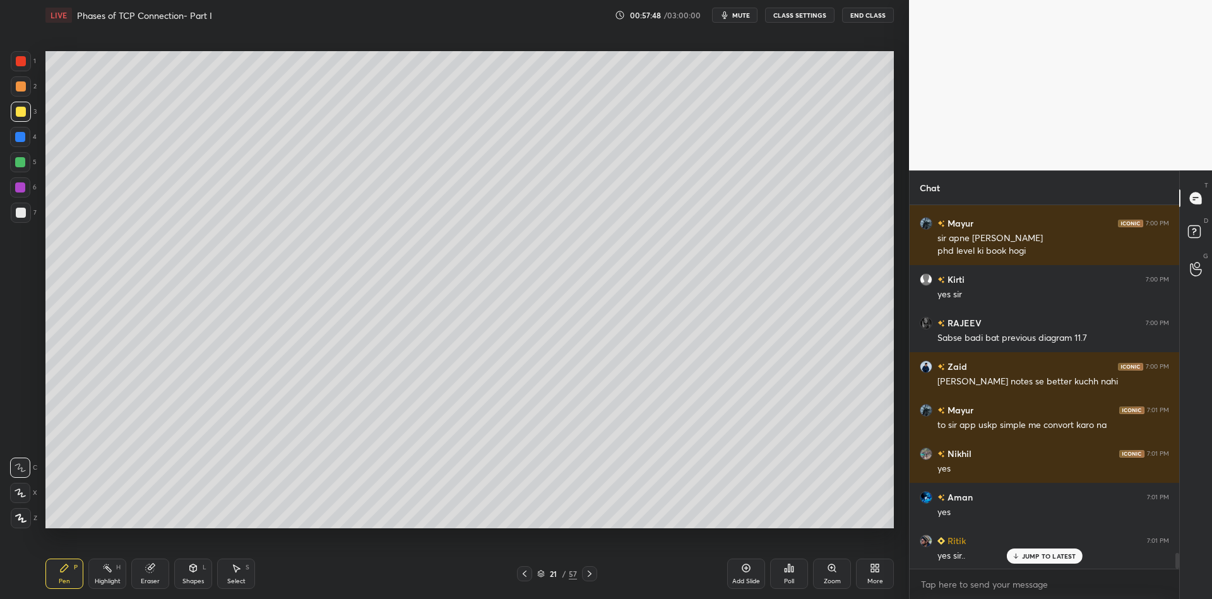
drag, startPoint x: 104, startPoint y: 578, endPoint x: 131, endPoint y: 535, distance: 51.1
click at [102, 578] on div "Highlight" at bounding box center [108, 581] width 26 height 6
click at [75, 579] on div "Pen P" at bounding box center [64, 574] width 38 height 30
click at [110, 578] on div "Highlight" at bounding box center [108, 581] width 26 height 6
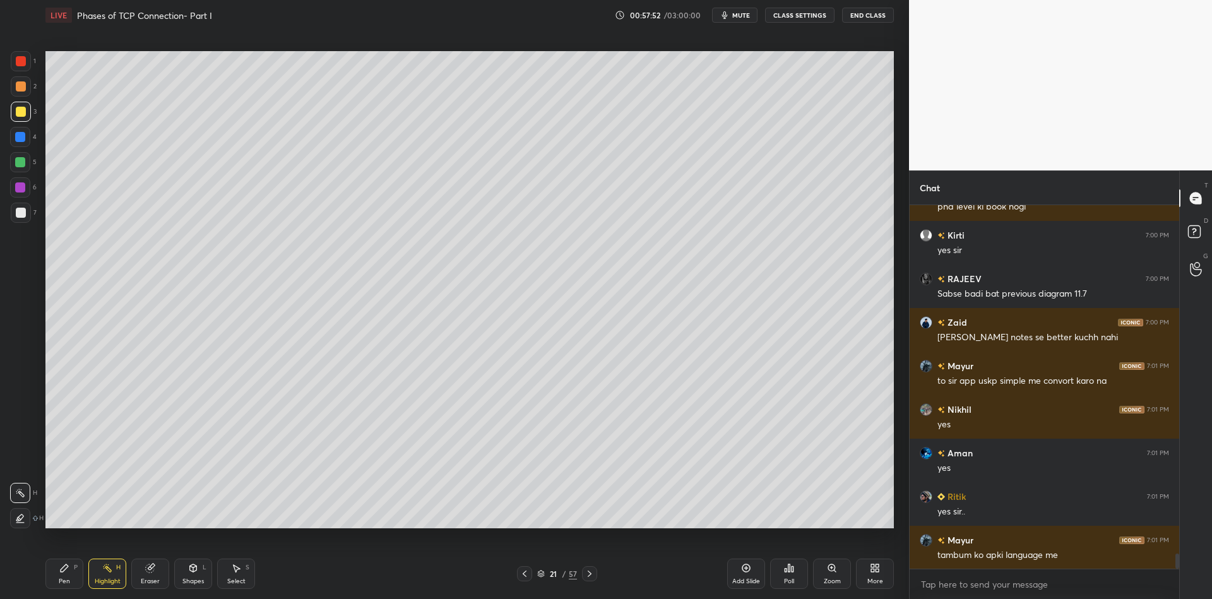
drag, startPoint x: 60, startPoint y: 578, endPoint x: 74, endPoint y: 579, distance: 14.5
click at [60, 580] on div "Pen" at bounding box center [64, 581] width 11 height 6
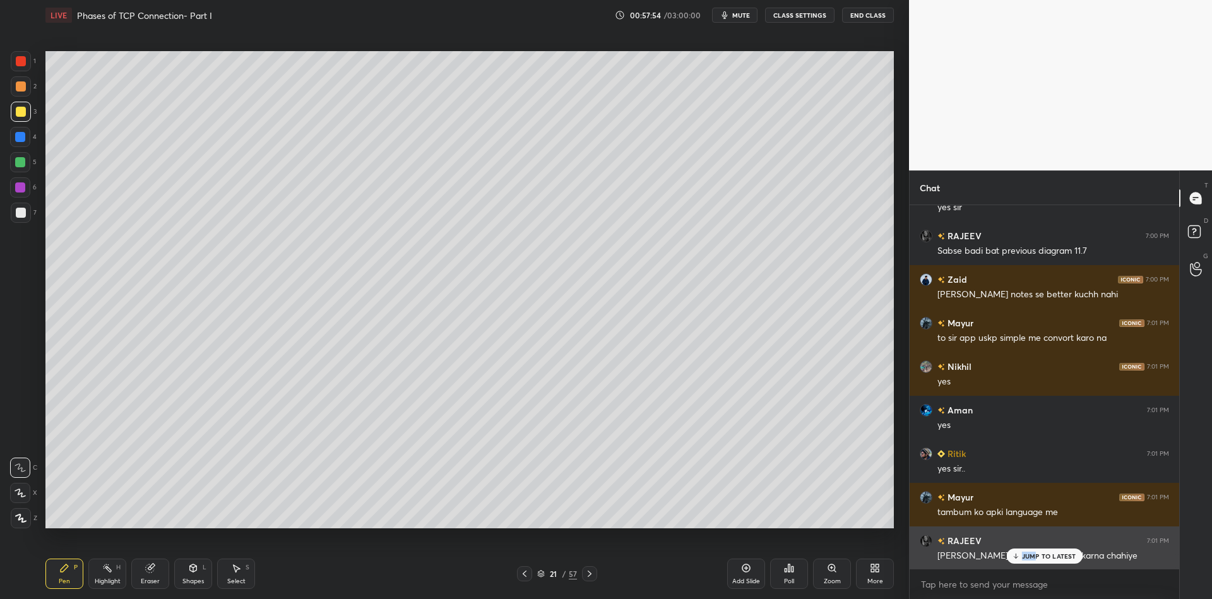
click at [1035, 552] on div "JUMP TO LATEST" at bounding box center [1044, 555] width 76 height 15
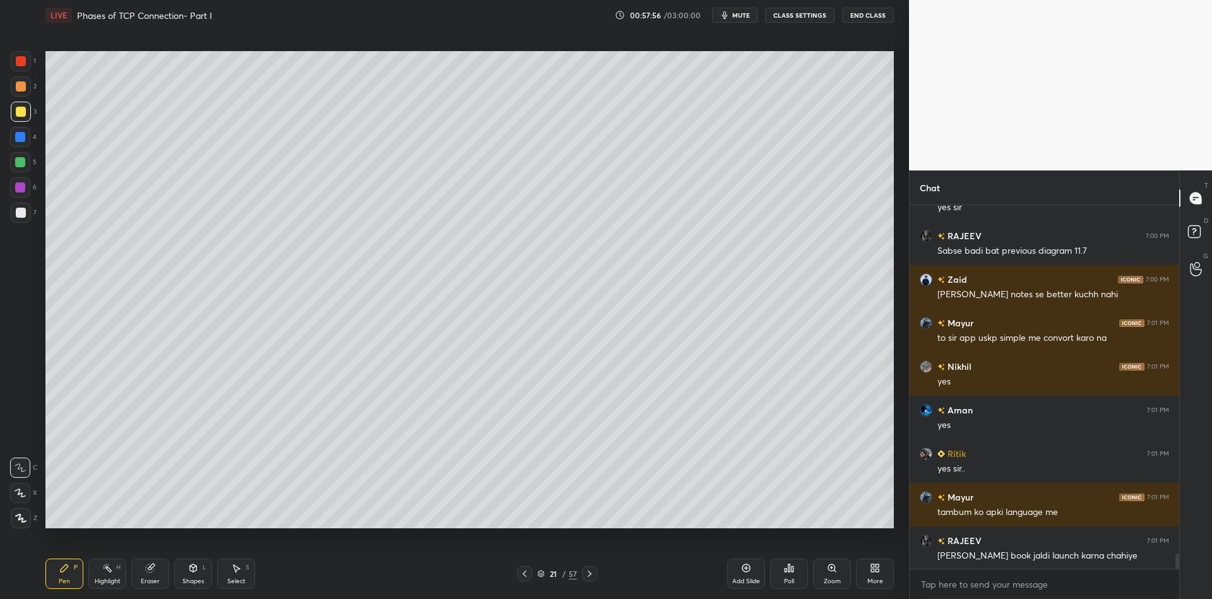
click at [108, 586] on div "Highlight H" at bounding box center [107, 574] width 38 height 30
drag, startPoint x: 186, startPoint y: 581, endPoint x: 191, endPoint y: 566, distance: 16.2
click at [186, 580] on div "Shapes" at bounding box center [192, 581] width 21 height 6
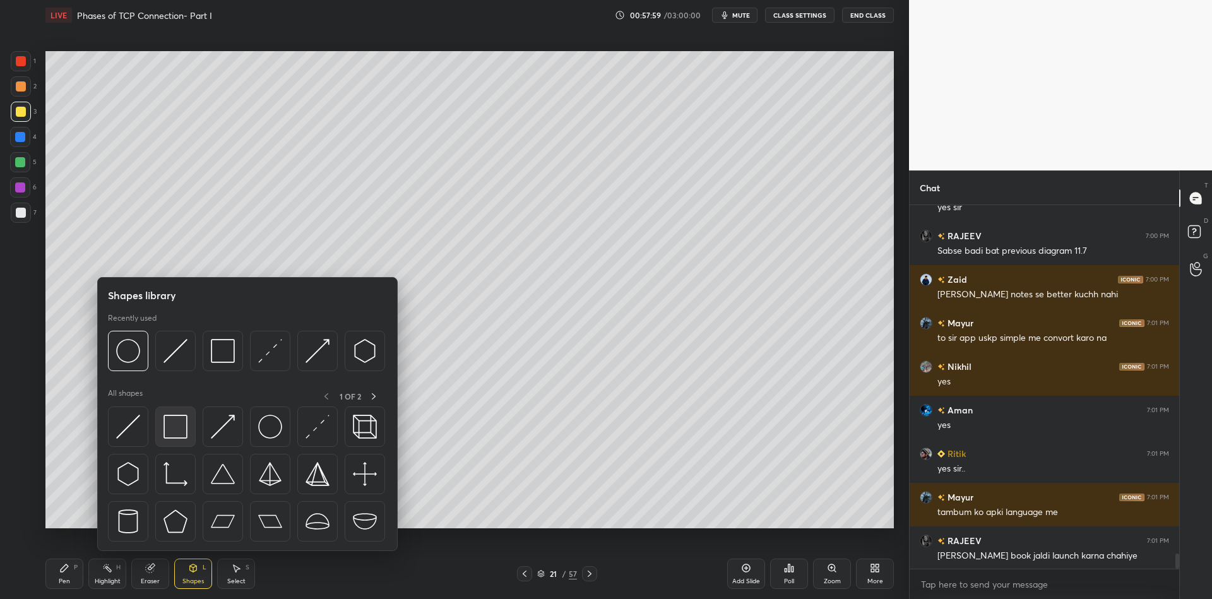
drag, startPoint x: 170, startPoint y: 430, endPoint x: 20, endPoint y: 104, distance: 359.0
click at [176, 427] on img at bounding box center [175, 427] width 24 height 24
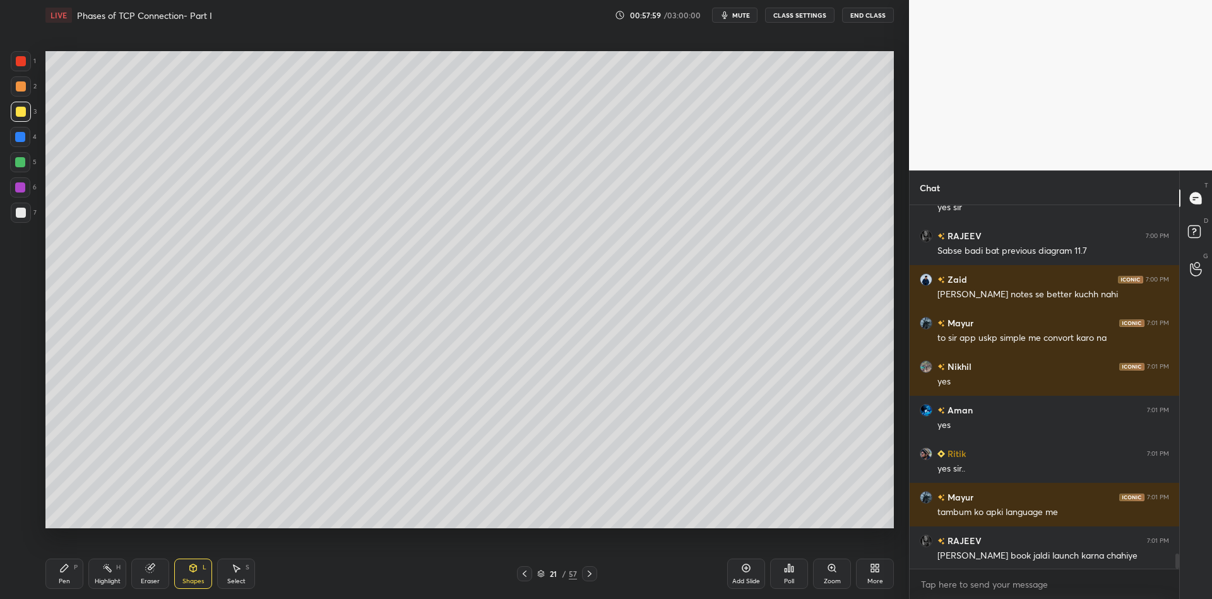
click at [17, 109] on div at bounding box center [21, 112] width 10 height 10
click at [68, 574] on div "Pen P" at bounding box center [64, 574] width 38 height 30
click at [233, 574] on div "Select S" at bounding box center [236, 574] width 38 height 30
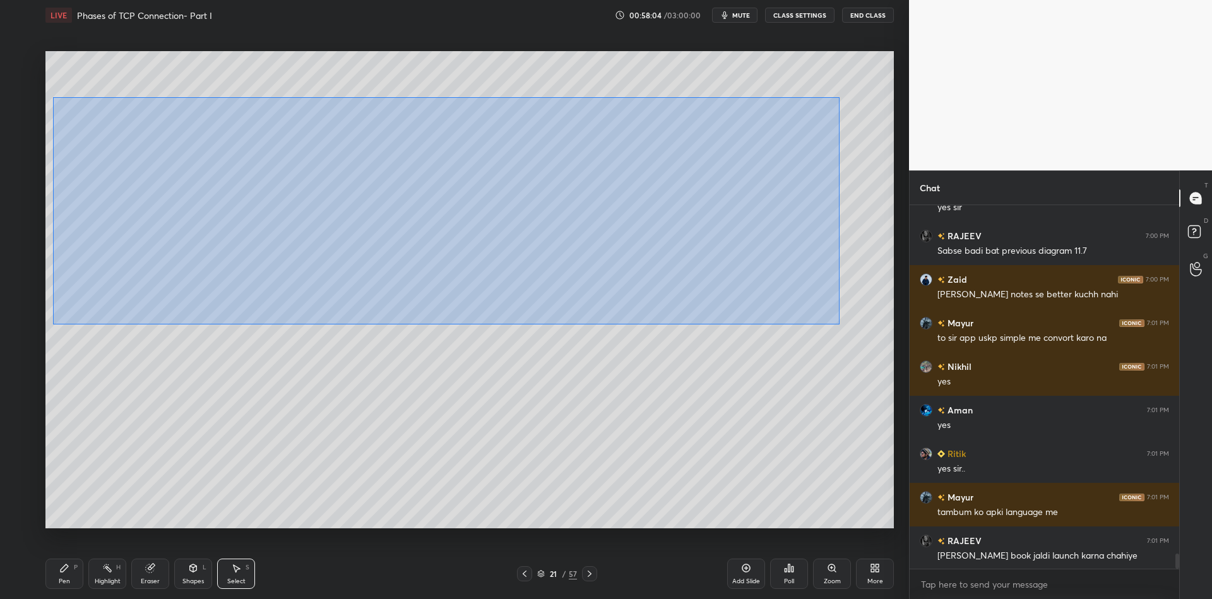
drag, startPoint x: 68, startPoint y: 102, endPoint x: 825, endPoint y: 311, distance: 785.8
click at [854, 324] on div "0 ° Undo Copy Paste here Duplicate Duplicate to new slide Delete" at bounding box center [469, 289] width 848 height 477
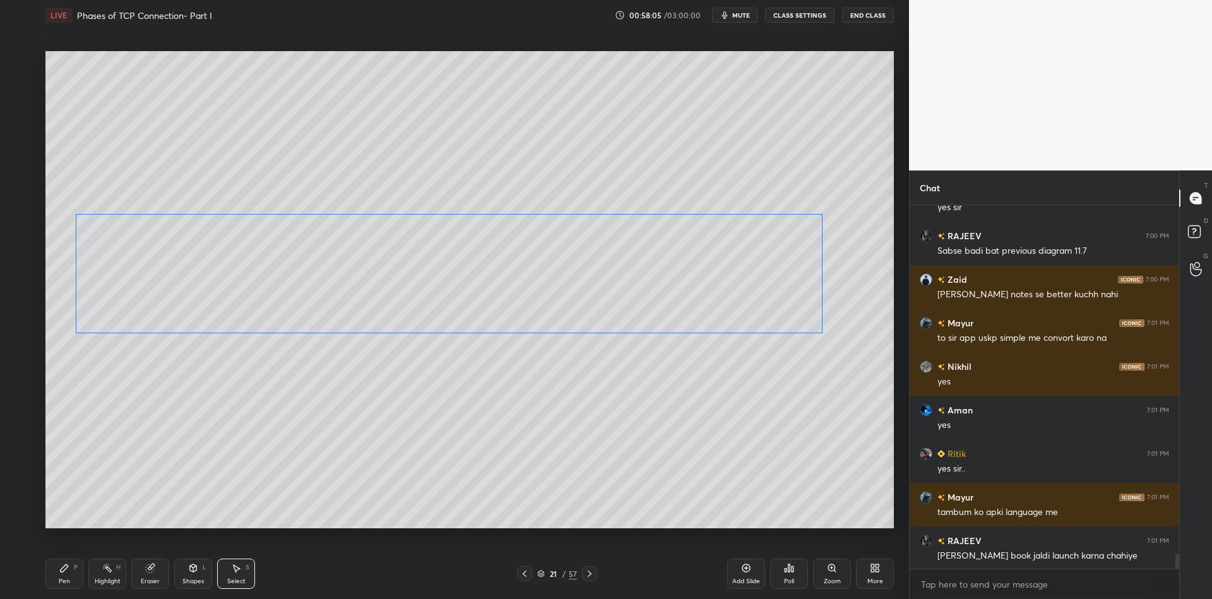
drag, startPoint x: 551, startPoint y: 233, endPoint x: 557, endPoint y: 284, distance: 51.5
click at [559, 286] on div "0 ° Undo Copy Paste here Duplicate Duplicate to new slide Delete" at bounding box center [469, 289] width 848 height 477
drag, startPoint x: 372, startPoint y: 246, endPoint x: 375, endPoint y: 217, distance: 29.2
click at [376, 217] on div "0 ° Undo Copy Paste here Duplicate Duplicate to new slide Delete" at bounding box center [469, 289] width 848 height 477
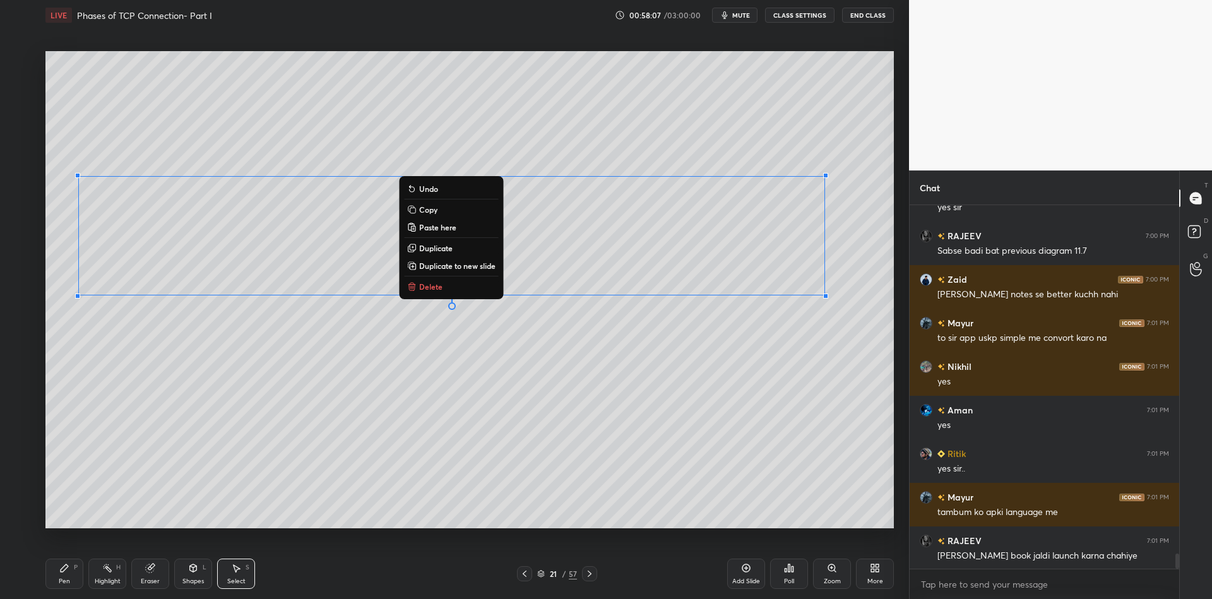
click at [57, 582] on div "Pen P" at bounding box center [64, 574] width 38 height 30
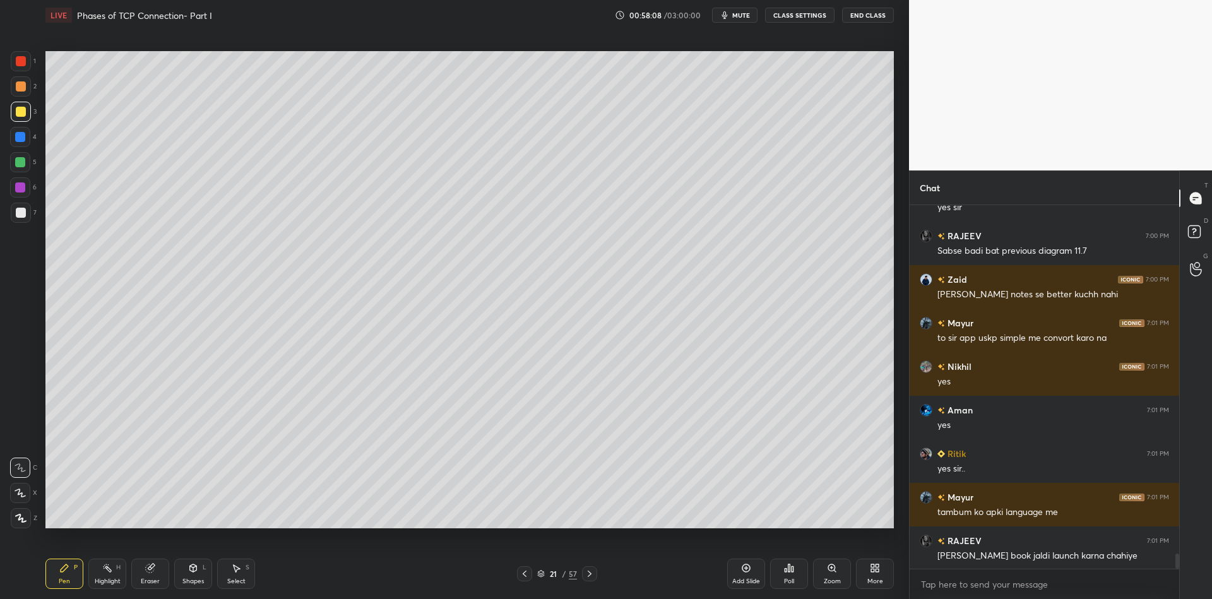
drag, startPoint x: 190, startPoint y: 583, endPoint x: 189, endPoint y: 560, distance: 22.7
click at [189, 584] on div "Shapes" at bounding box center [192, 581] width 21 height 6
click at [61, 574] on div "Pen P" at bounding box center [64, 574] width 38 height 30
drag, startPoint x: 14, startPoint y: 211, endPoint x: 32, endPoint y: 200, distance: 20.7
click at [15, 211] on div at bounding box center [21, 213] width 20 height 20
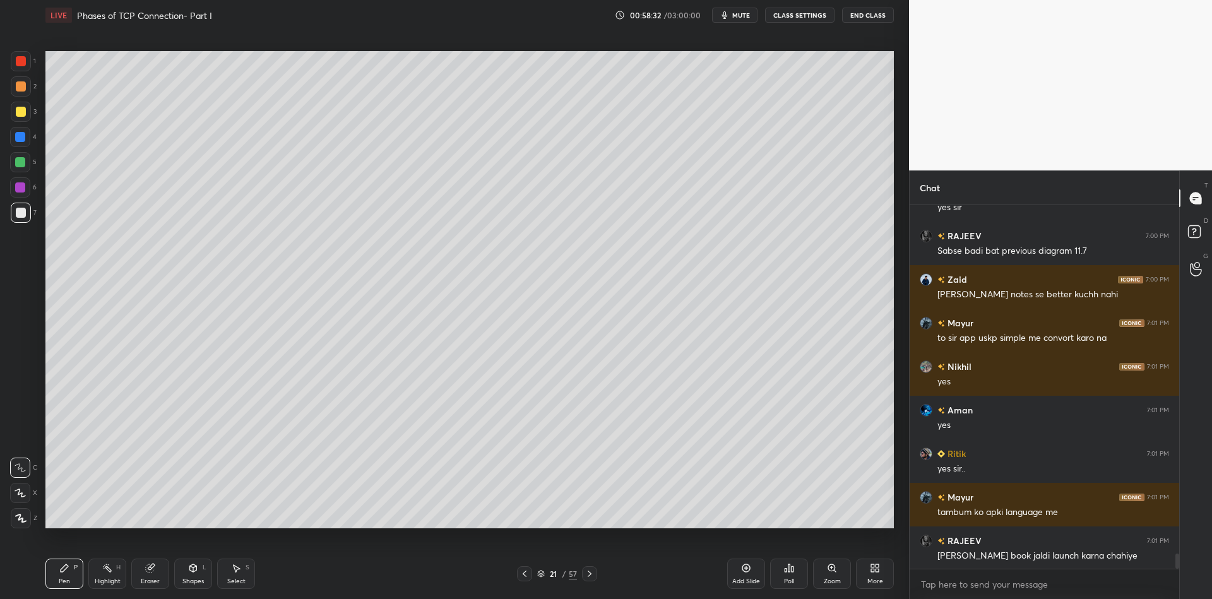
drag, startPoint x: 109, startPoint y: 579, endPoint x: 111, endPoint y: 563, distance: 16.5
click at [110, 578] on div "Highlight" at bounding box center [108, 581] width 26 height 6
drag, startPoint x: 54, startPoint y: 578, endPoint x: 64, endPoint y: 554, distance: 25.8
click at [56, 577] on div "Pen P" at bounding box center [64, 574] width 38 height 30
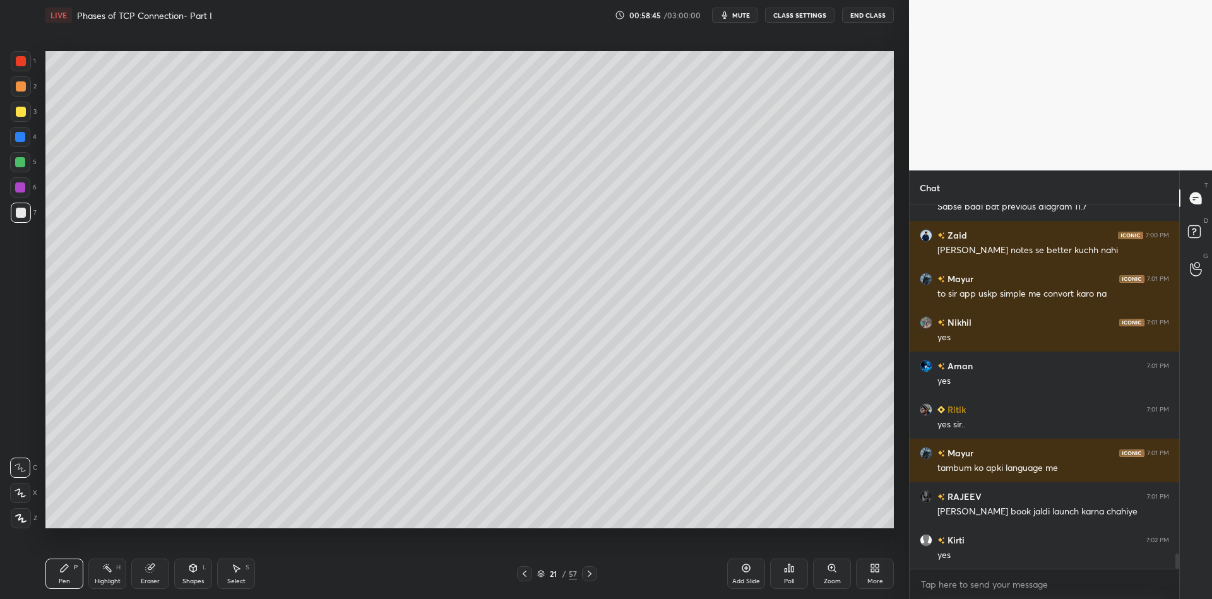
click at [109, 572] on icon at bounding box center [107, 568] width 10 height 10
click at [68, 578] on div "Pen" at bounding box center [64, 581] width 11 height 6
click at [18, 212] on div at bounding box center [21, 213] width 10 height 10
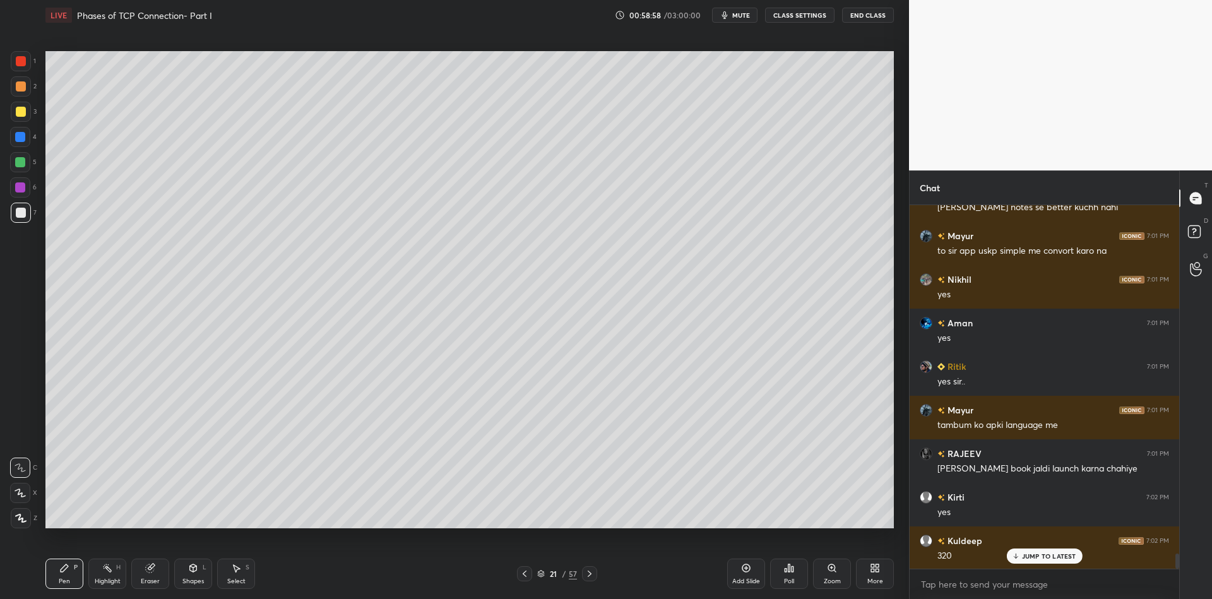
drag, startPoint x: 104, startPoint y: 578, endPoint x: 99, endPoint y: 533, distance: 44.4
click at [102, 578] on div "Highlight" at bounding box center [108, 581] width 26 height 6
click at [66, 573] on div "Pen P" at bounding box center [64, 574] width 38 height 30
drag, startPoint x: 235, startPoint y: 574, endPoint x: 237, endPoint y: 567, distance: 7.8
click at [237, 570] on div "Select S" at bounding box center [236, 574] width 38 height 30
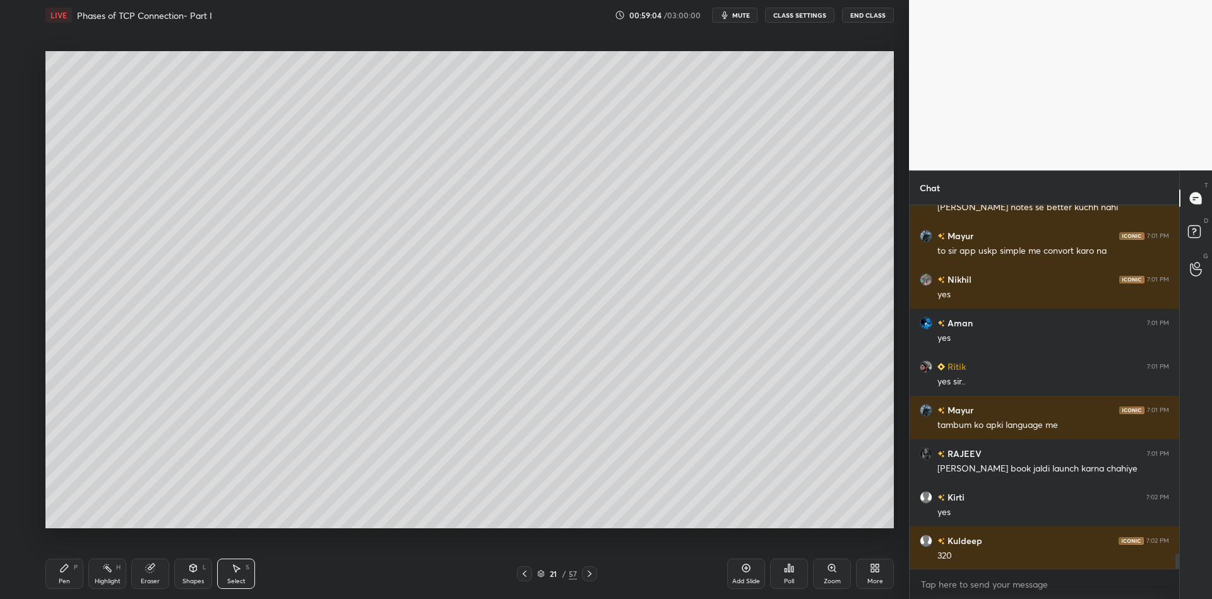
scroll to position [8383, 0]
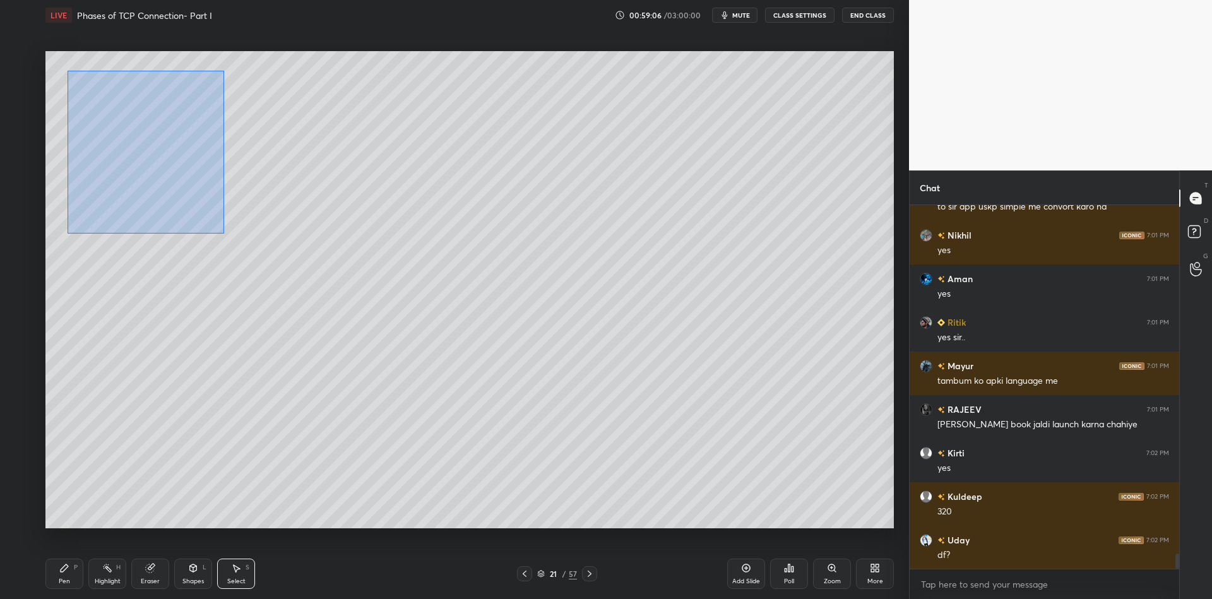
drag, startPoint x: 70, startPoint y: 69, endPoint x: 223, endPoint y: 232, distance: 223.3
click at [223, 232] on div "0 ° Undo Copy Paste here Duplicate Duplicate to new slide Delete" at bounding box center [469, 289] width 848 height 477
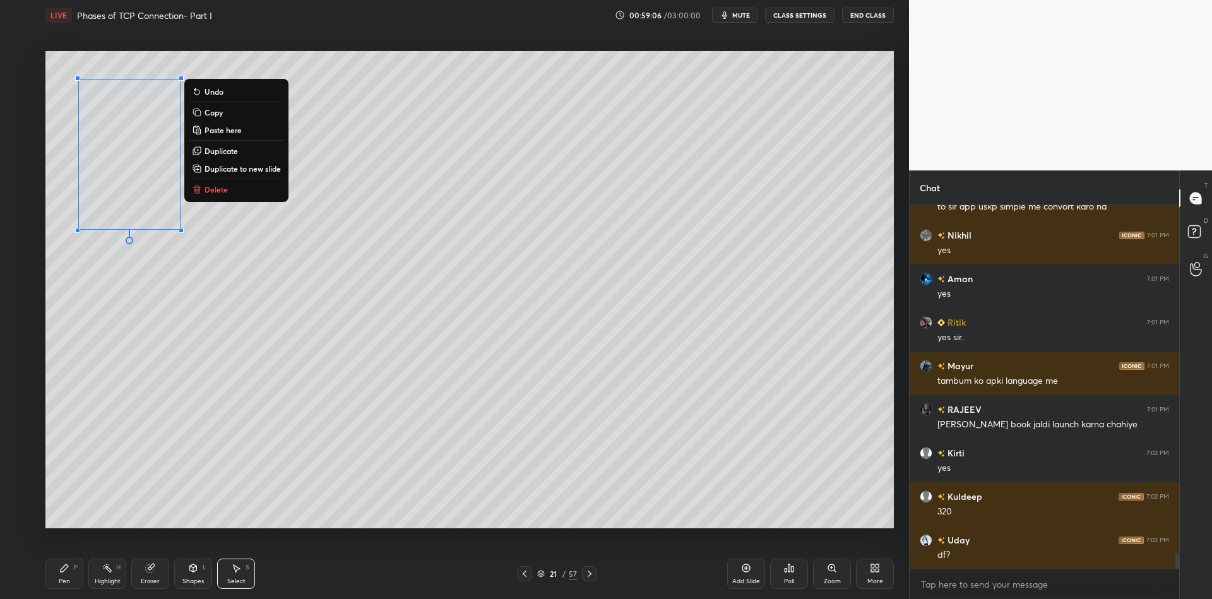
click at [261, 111] on button "Copy" at bounding box center [236, 112] width 94 height 15
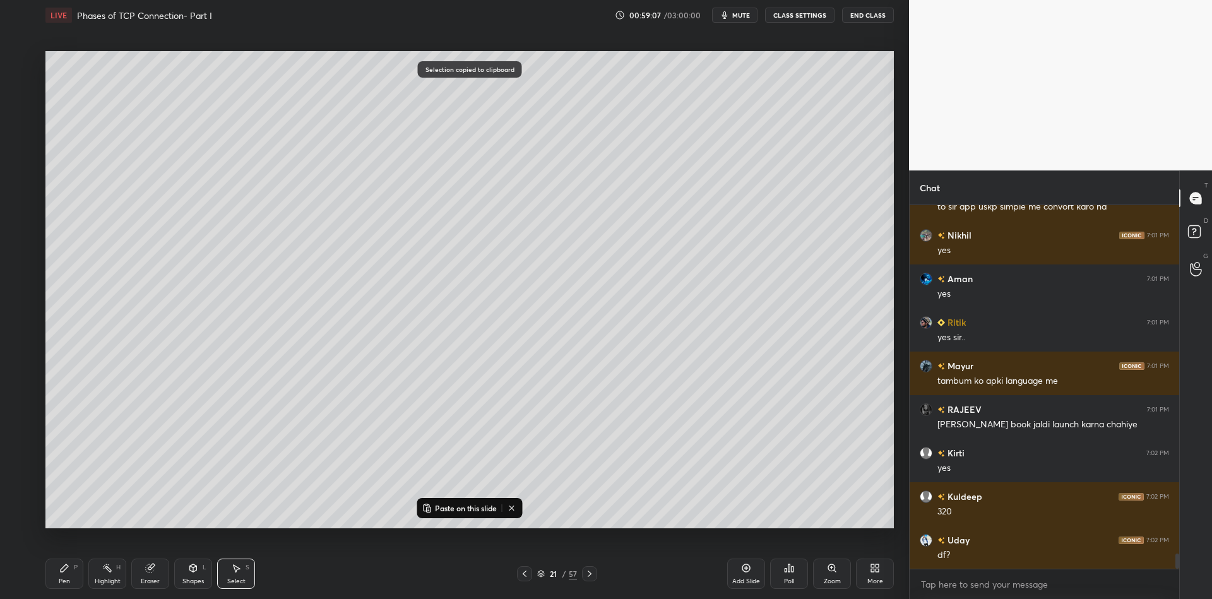
click at [461, 504] on p "Paste on this slide" at bounding box center [466, 508] width 62 height 10
drag, startPoint x: 169, startPoint y: 154, endPoint x: 341, endPoint y: 131, distance: 173.8
click at [340, 133] on div "0 ° Undo Copy Paste here Duplicate Duplicate to new slide Delete" at bounding box center [469, 289] width 848 height 477
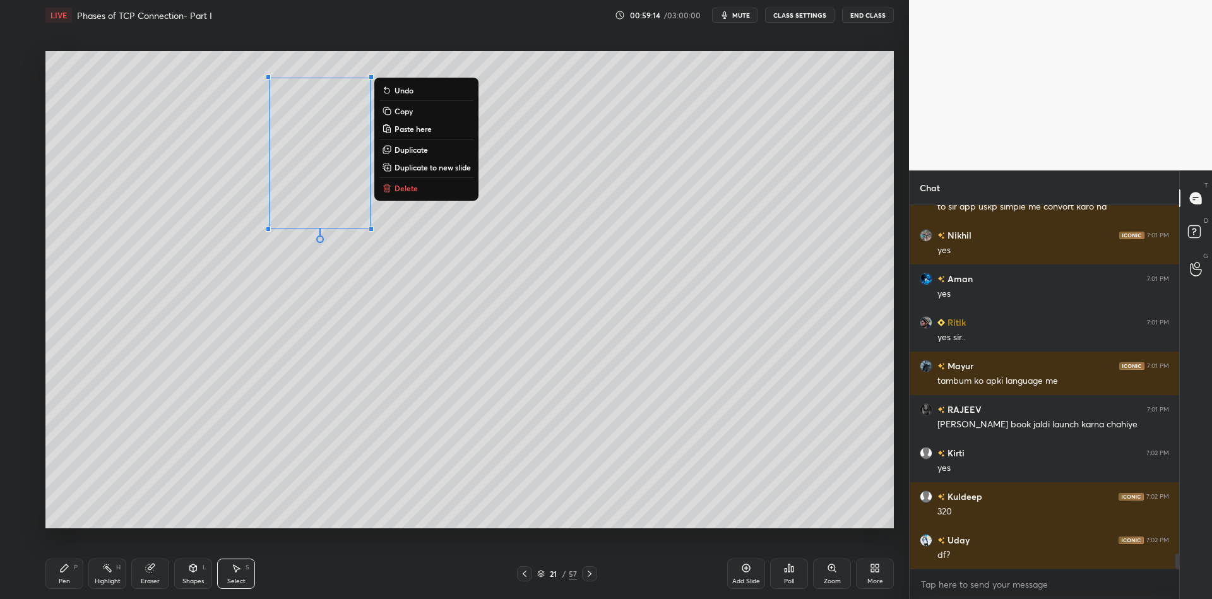
drag, startPoint x: 64, startPoint y: 580, endPoint x: 73, endPoint y: 576, distance: 9.0
click at [69, 578] on div "Pen" at bounding box center [64, 581] width 11 height 6
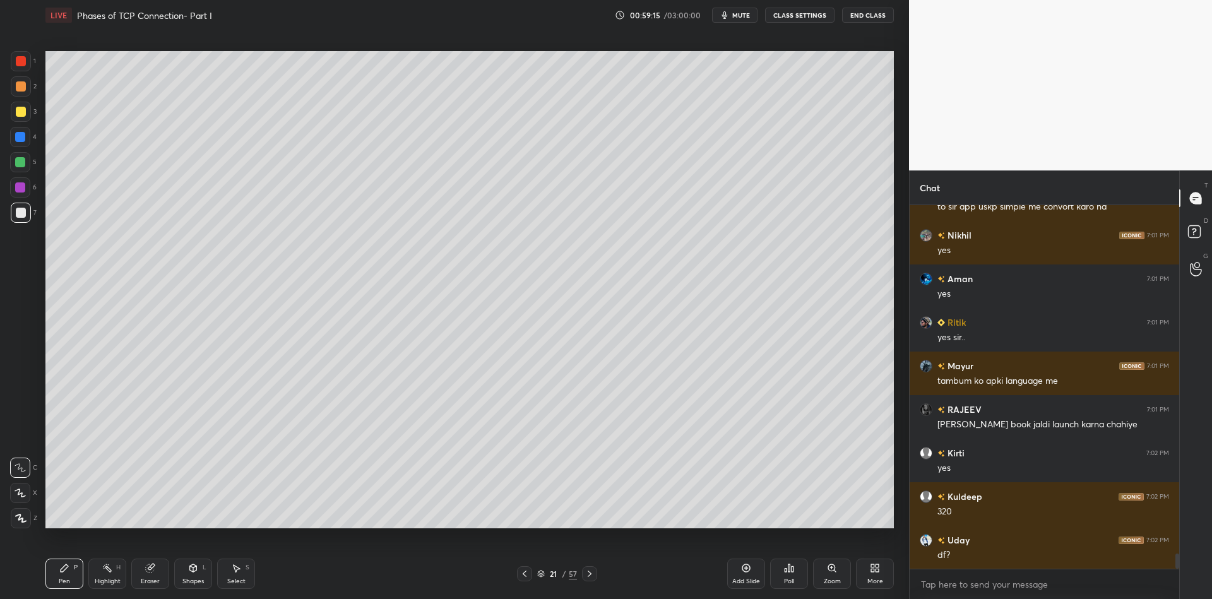
click at [184, 576] on div "Shapes L" at bounding box center [193, 574] width 38 height 30
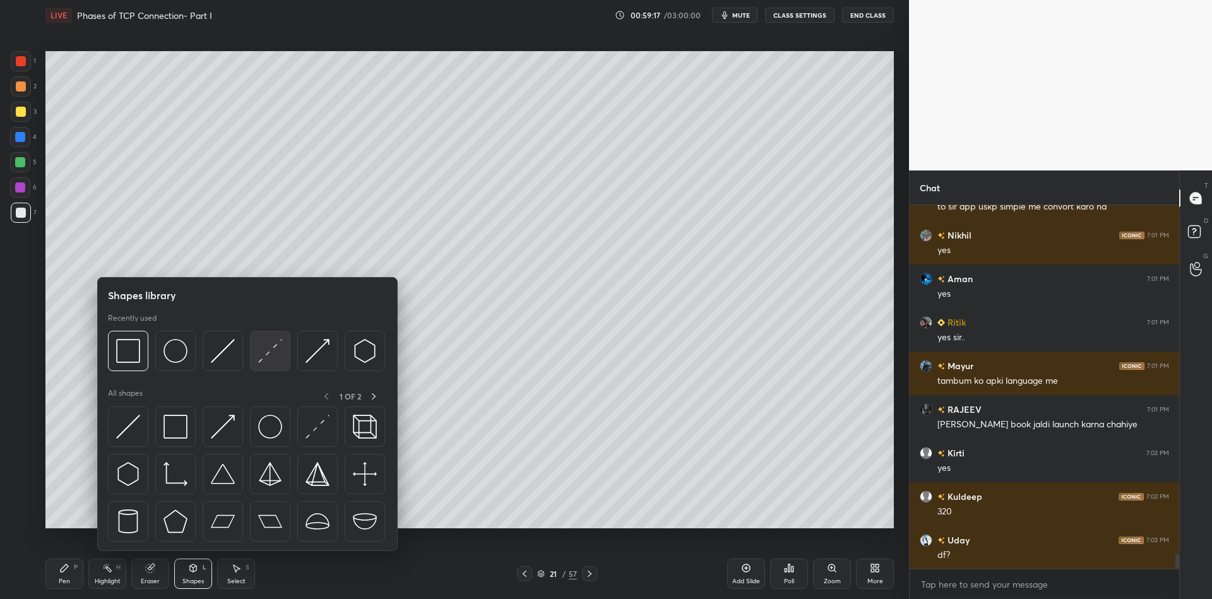
click at [276, 342] on img at bounding box center [270, 351] width 24 height 24
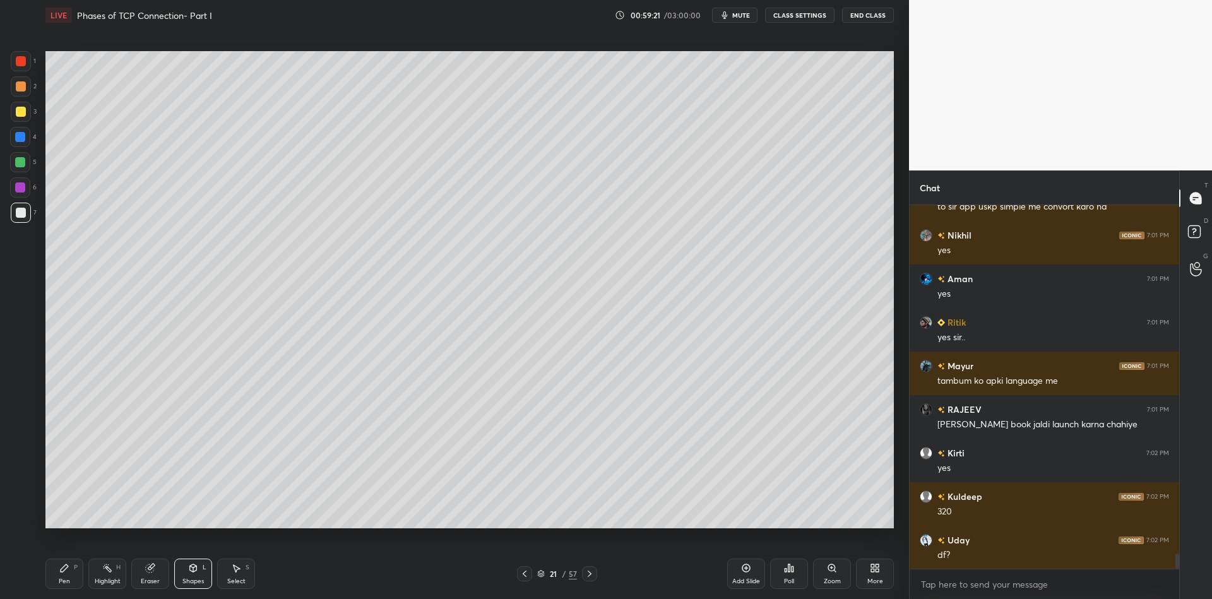
click at [63, 580] on div "Pen" at bounding box center [64, 581] width 11 height 6
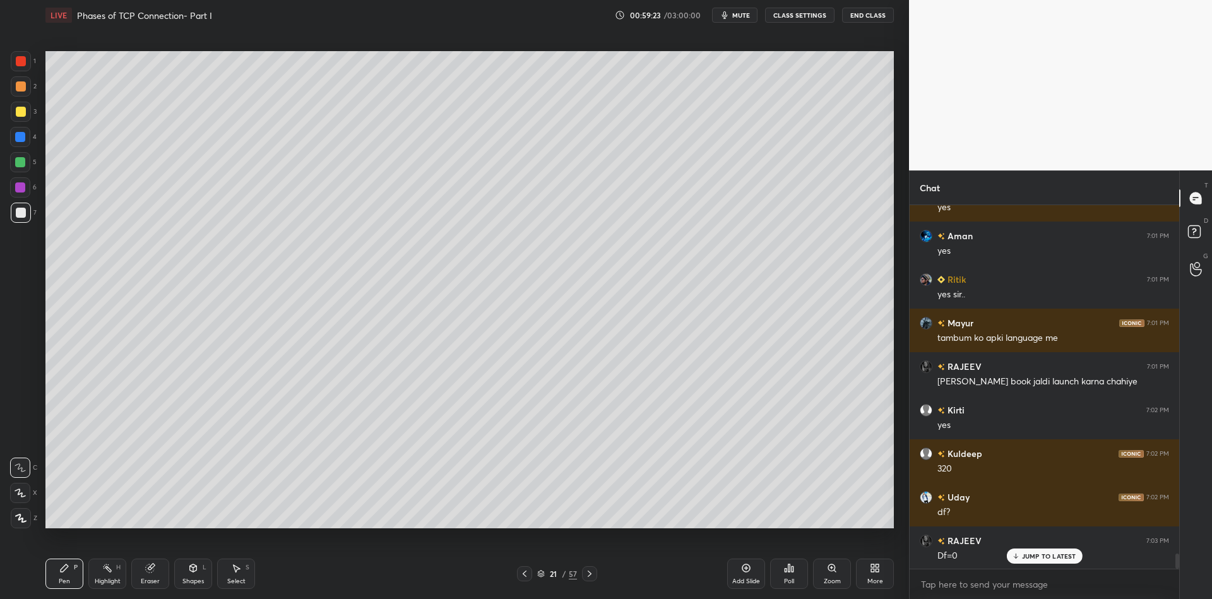
click at [19, 219] on div at bounding box center [21, 213] width 20 height 20
click at [102, 578] on div "Highlight" at bounding box center [108, 581] width 26 height 6
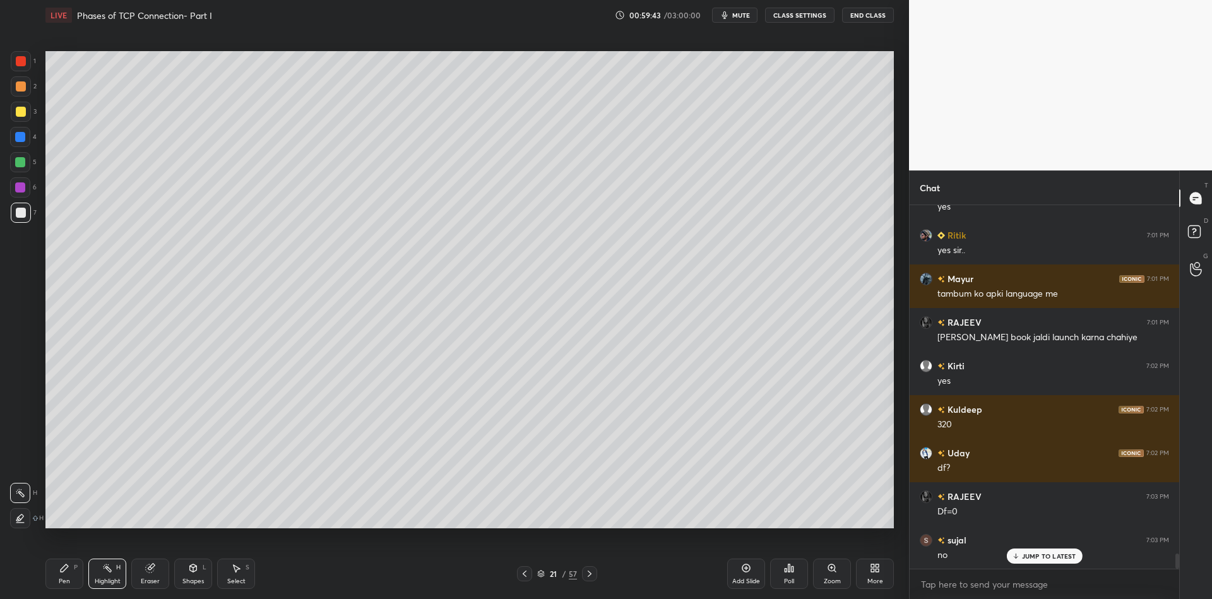
scroll to position [8513, 0]
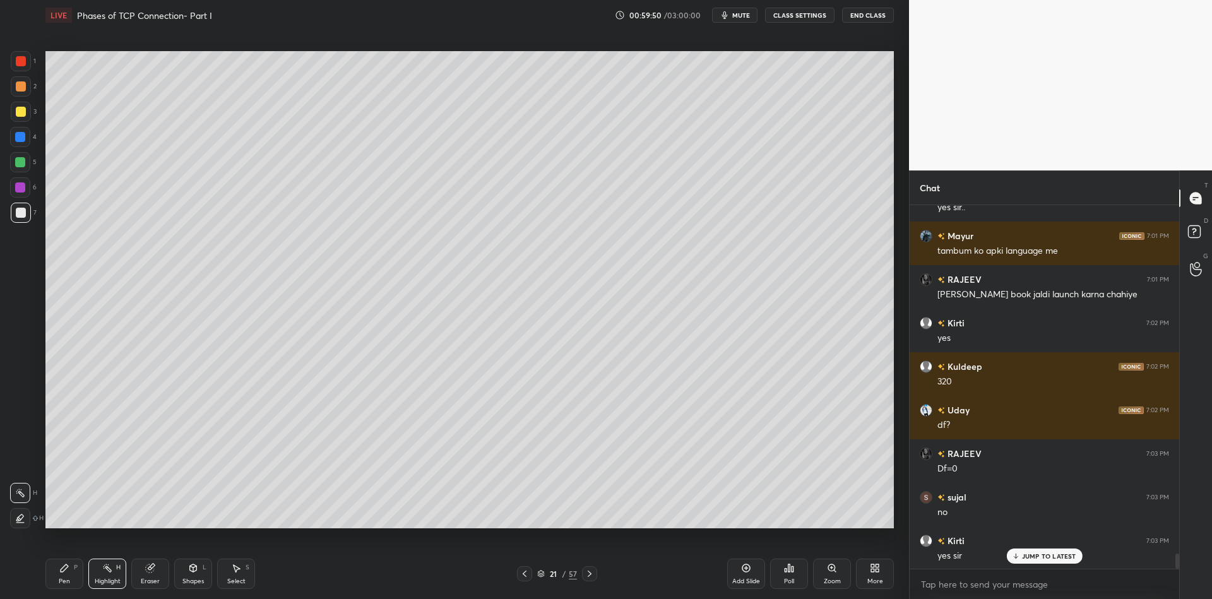
drag, startPoint x: 149, startPoint y: 573, endPoint x: 143, endPoint y: 552, distance: 22.2
click at [145, 573] on icon at bounding box center [150, 568] width 10 height 10
click at [69, 579] on div "Pen" at bounding box center [64, 581] width 11 height 6
click at [102, 572] on div "Highlight H" at bounding box center [107, 574] width 38 height 30
drag, startPoint x: 109, startPoint y: 575, endPoint x: 110, endPoint y: 546, distance: 29.1
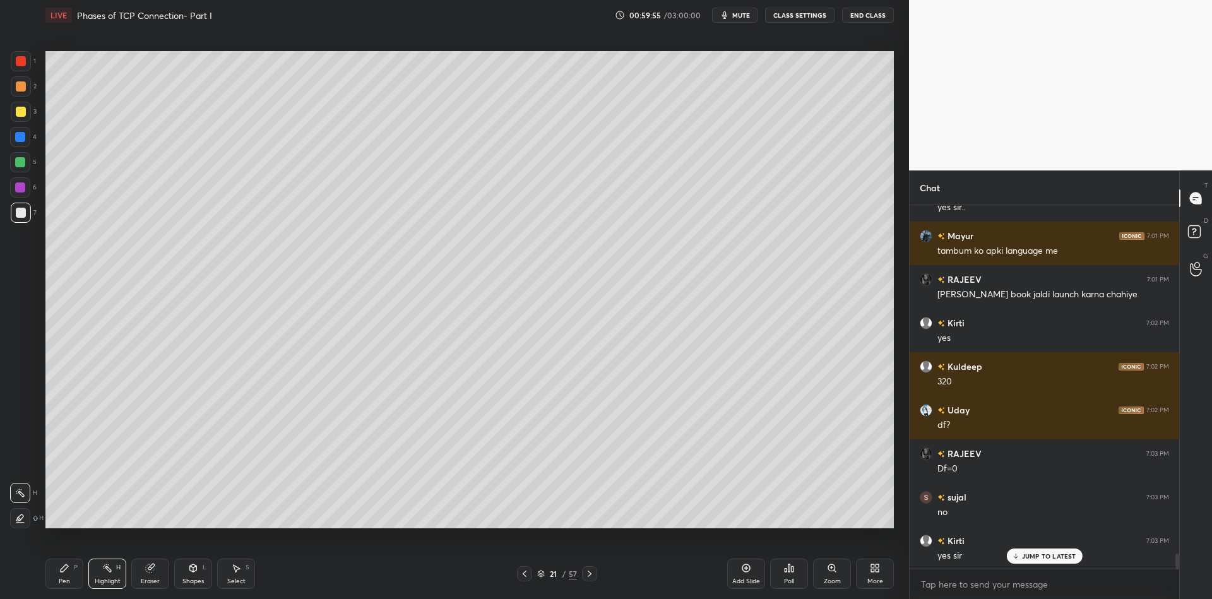
click at [109, 575] on div "Highlight H" at bounding box center [107, 574] width 38 height 30
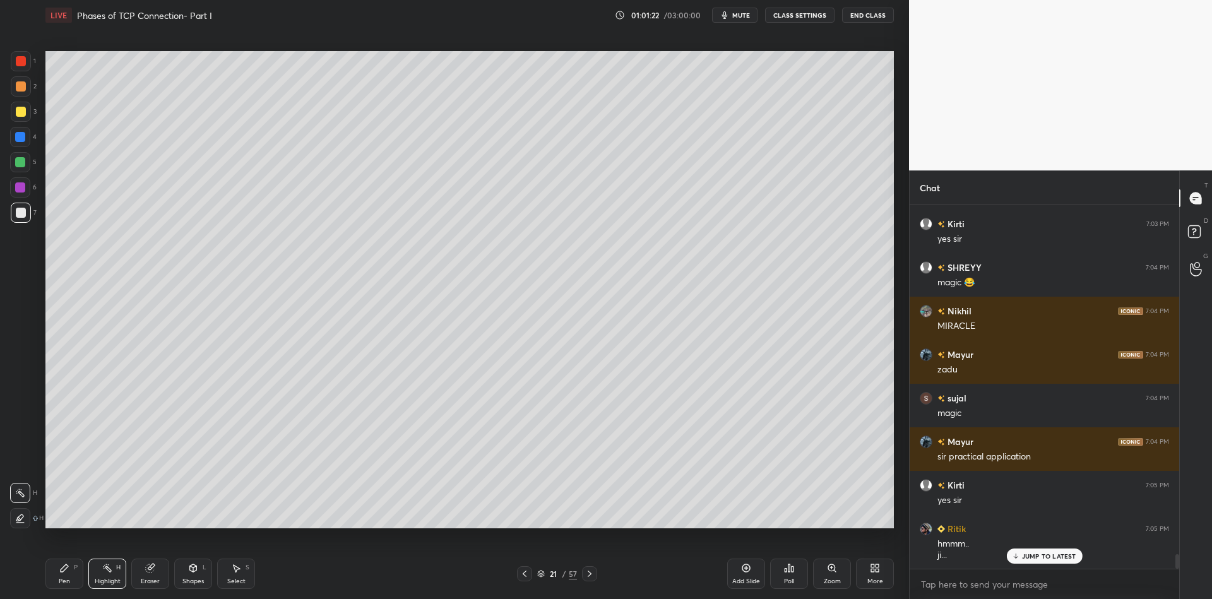
scroll to position [8873, 0]
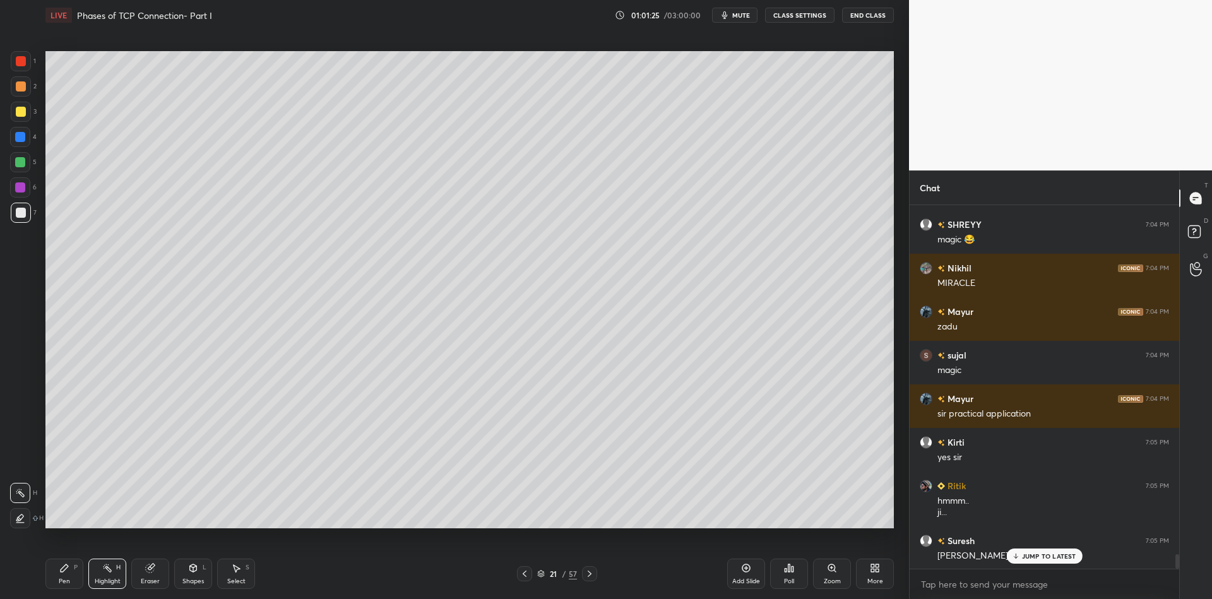
drag, startPoint x: 76, startPoint y: 572, endPoint x: 139, endPoint y: 554, distance: 66.3
click at [82, 569] on div "Pen P" at bounding box center [64, 574] width 38 height 30
drag, startPoint x: 196, startPoint y: 577, endPoint x: 192, endPoint y: 554, distance: 23.0
click at [196, 579] on div "Shapes L" at bounding box center [193, 574] width 38 height 30
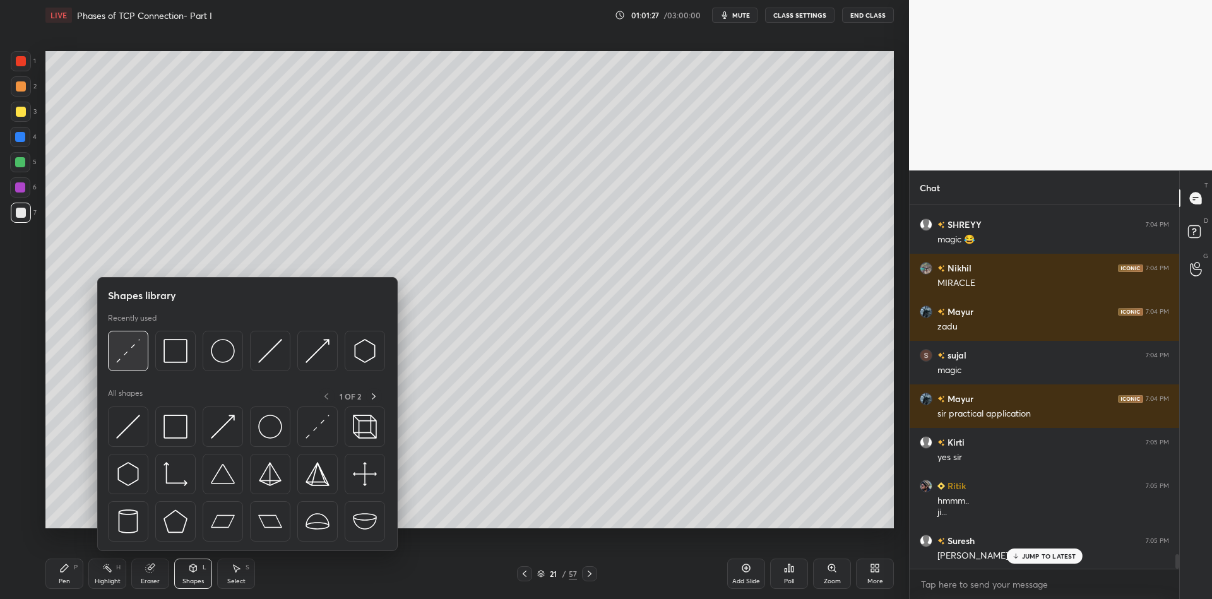
click at [131, 347] on img at bounding box center [128, 351] width 24 height 24
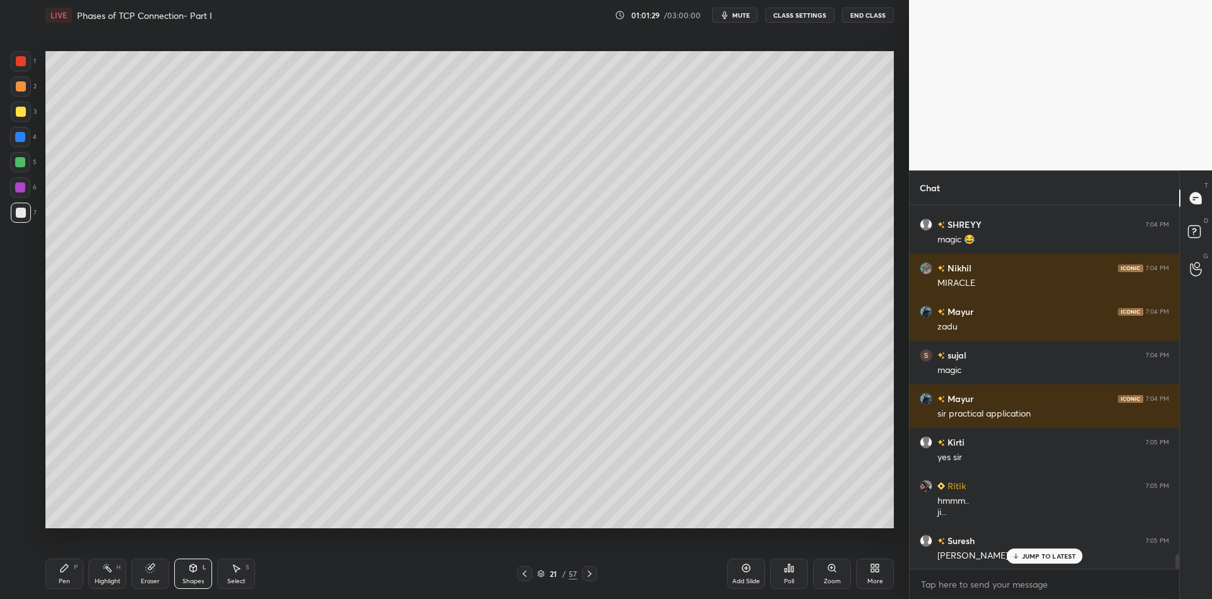
click at [71, 575] on div "Pen P" at bounding box center [64, 574] width 38 height 30
drag, startPoint x: 104, startPoint y: 578, endPoint x: 104, endPoint y: 571, distance: 6.3
click at [104, 576] on div "Highlight H" at bounding box center [107, 574] width 38 height 30
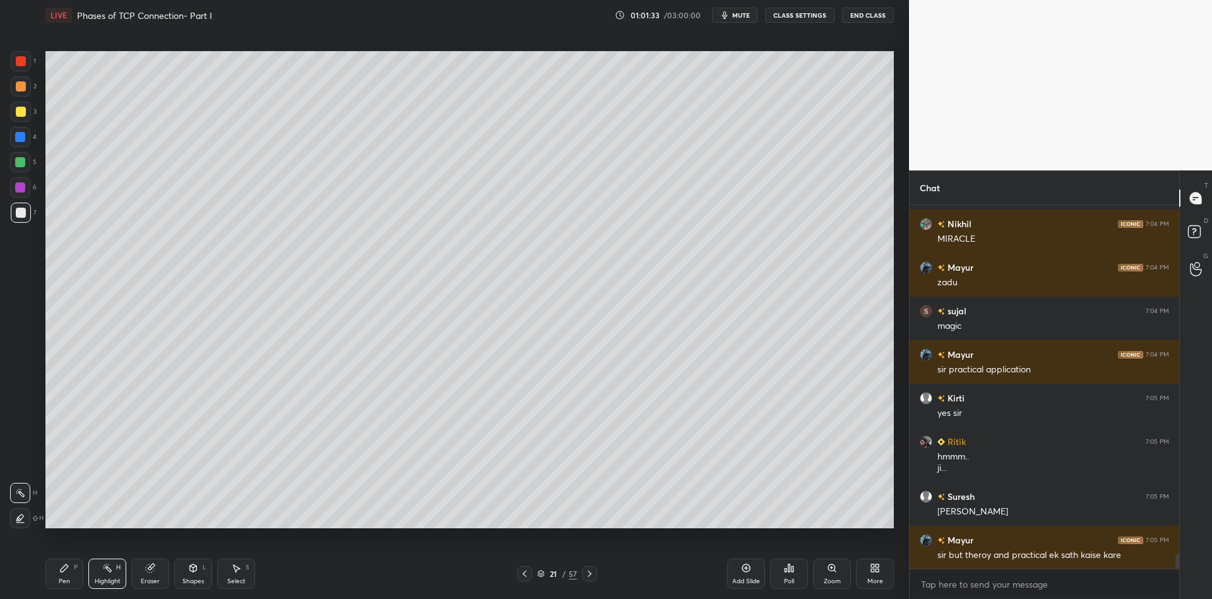
drag, startPoint x: 64, startPoint y: 583, endPoint x: 64, endPoint y: 574, distance: 8.9
click at [64, 581] on div "Pen" at bounding box center [64, 581] width 11 height 6
click at [23, 210] on div at bounding box center [21, 213] width 10 height 10
drag, startPoint x: 18, startPoint y: 111, endPoint x: 34, endPoint y: 114, distance: 16.1
click at [18, 111] on div at bounding box center [21, 112] width 10 height 10
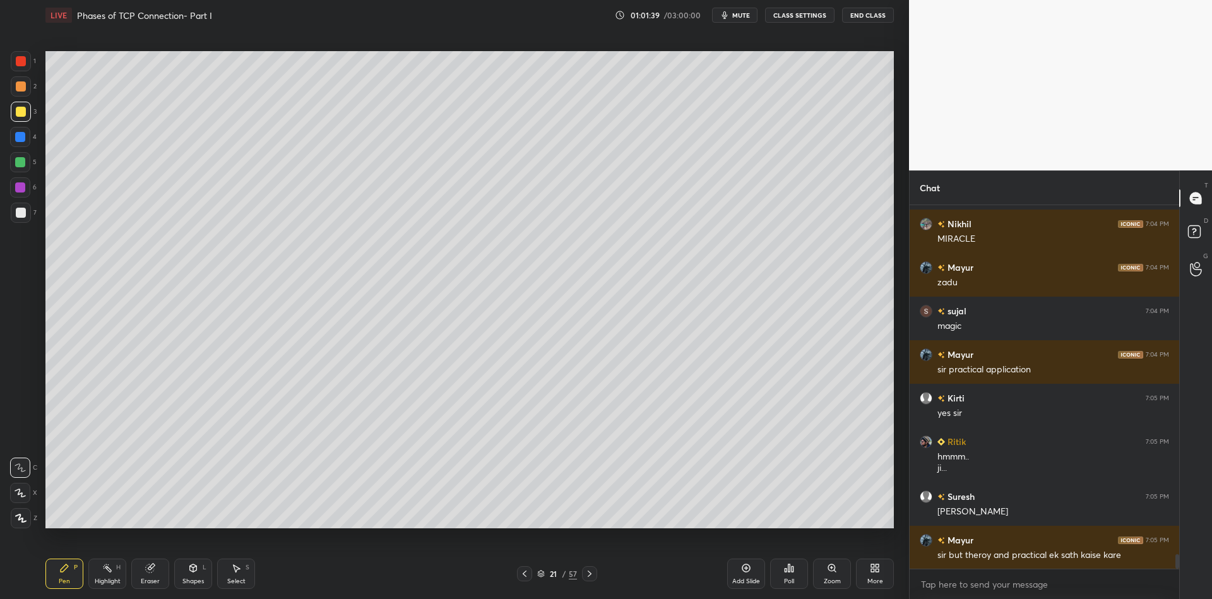
click at [107, 581] on div "Highlight" at bounding box center [108, 581] width 26 height 6
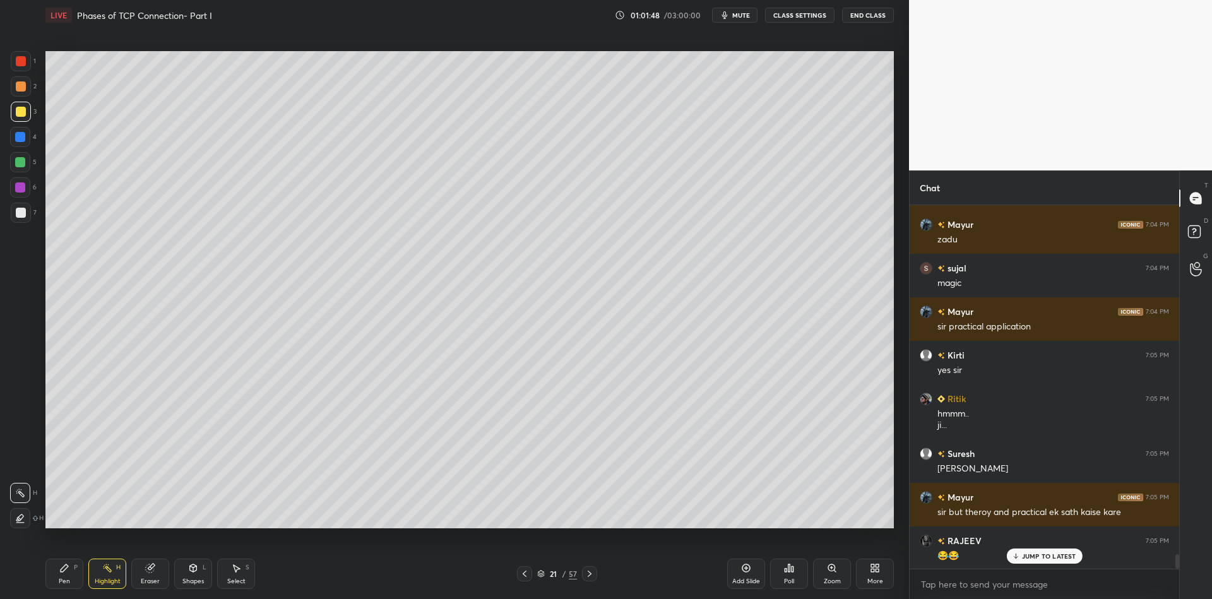
drag, startPoint x: 61, startPoint y: 582, endPoint x: 70, endPoint y: 579, distance: 9.4
click at [66, 581] on div "Pen" at bounding box center [64, 581] width 11 height 6
drag, startPoint x: 96, startPoint y: 586, endPoint x: 134, endPoint y: 552, distance: 50.9
click at [95, 586] on div "Highlight H" at bounding box center [107, 574] width 38 height 30
drag, startPoint x: 61, startPoint y: 581, endPoint x: 68, endPoint y: 576, distance: 8.8
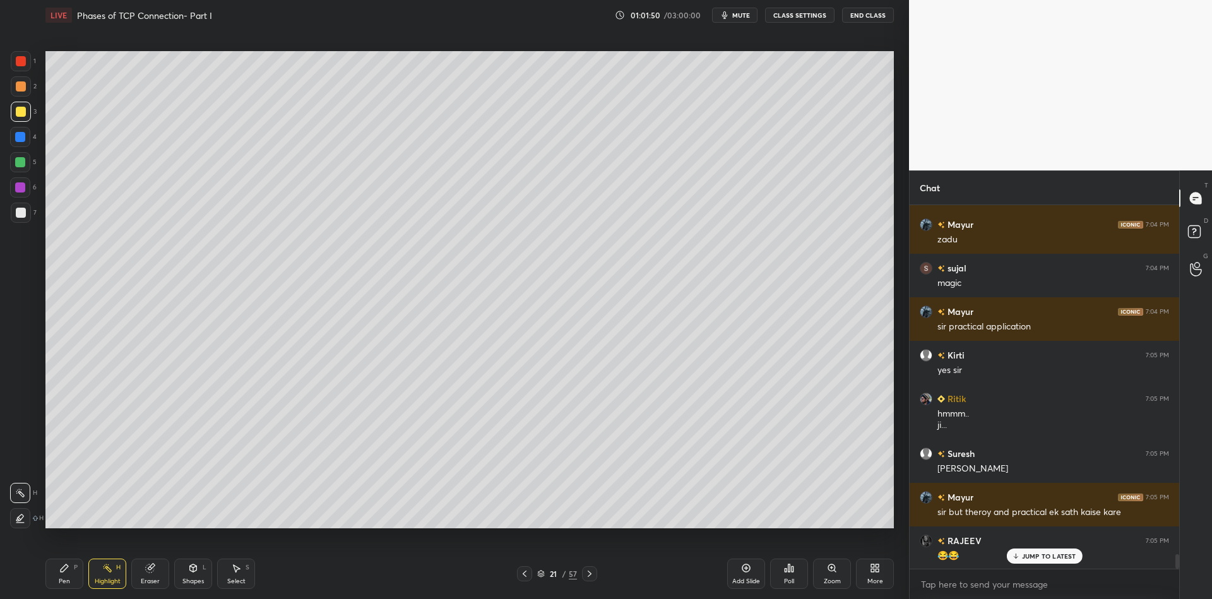
click at [66, 579] on div "Pen" at bounding box center [64, 581] width 11 height 6
click at [104, 574] on div "Highlight H" at bounding box center [107, 574] width 38 height 30
click at [199, 586] on div "Shapes L" at bounding box center [193, 574] width 38 height 30
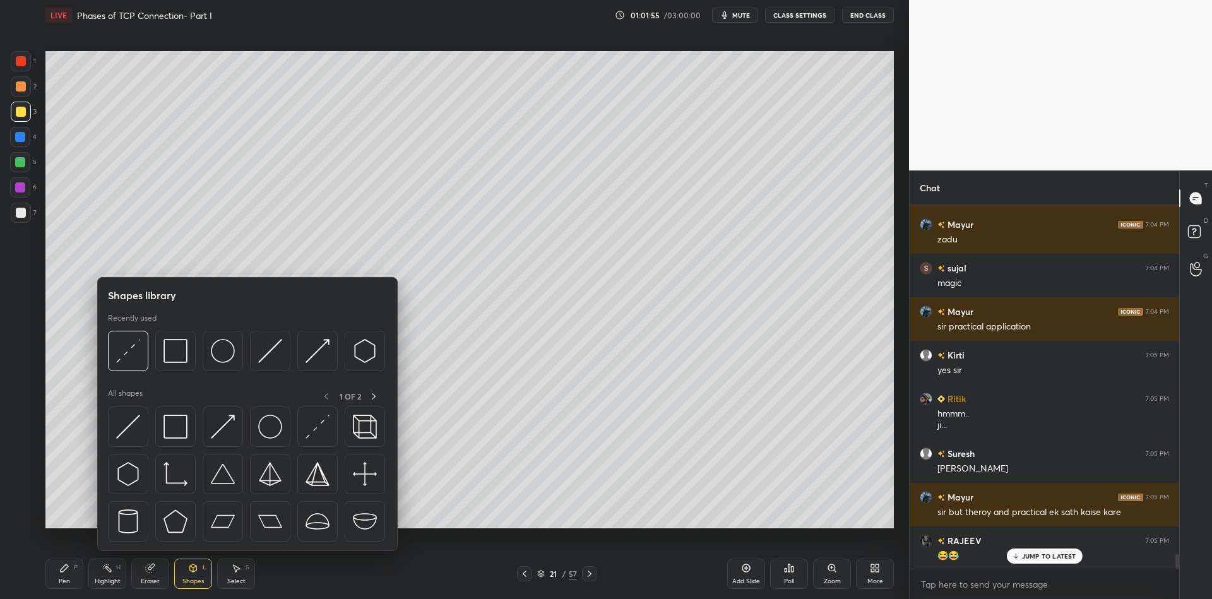
drag, startPoint x: 185, startPoint y: 426, endPoint x: 25, endPoint y: 110, distance: 354.5
click at [181, 430] on img at bounding box center [175, 427] width 24 height 24
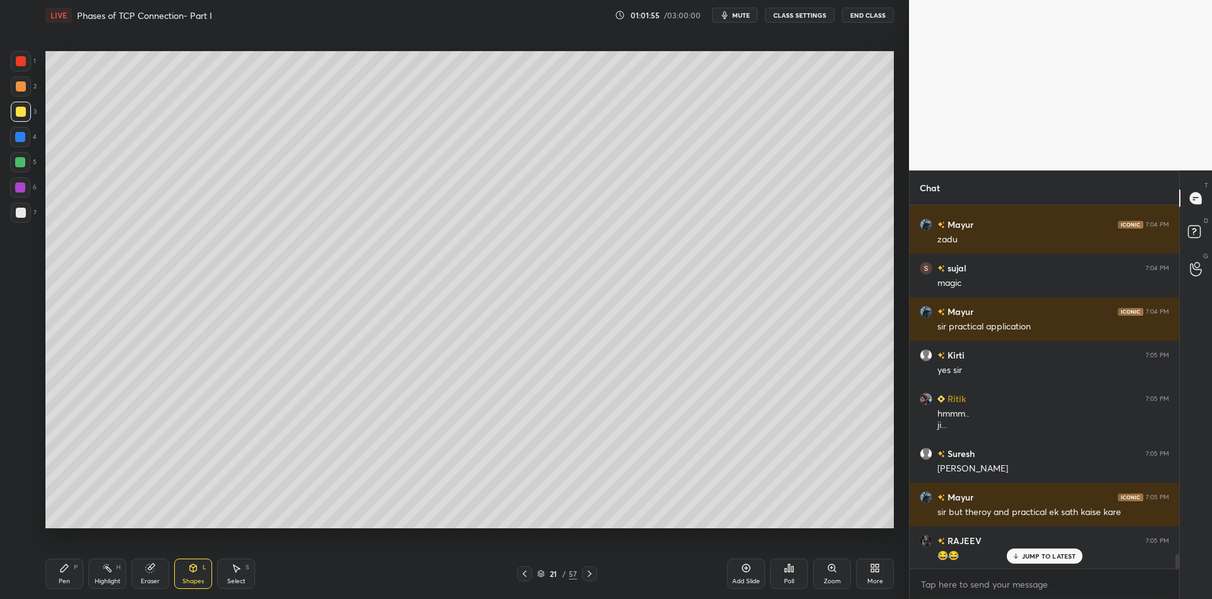
click at [23, 113] on div at bounding box center [21, 112] width 10 height 10
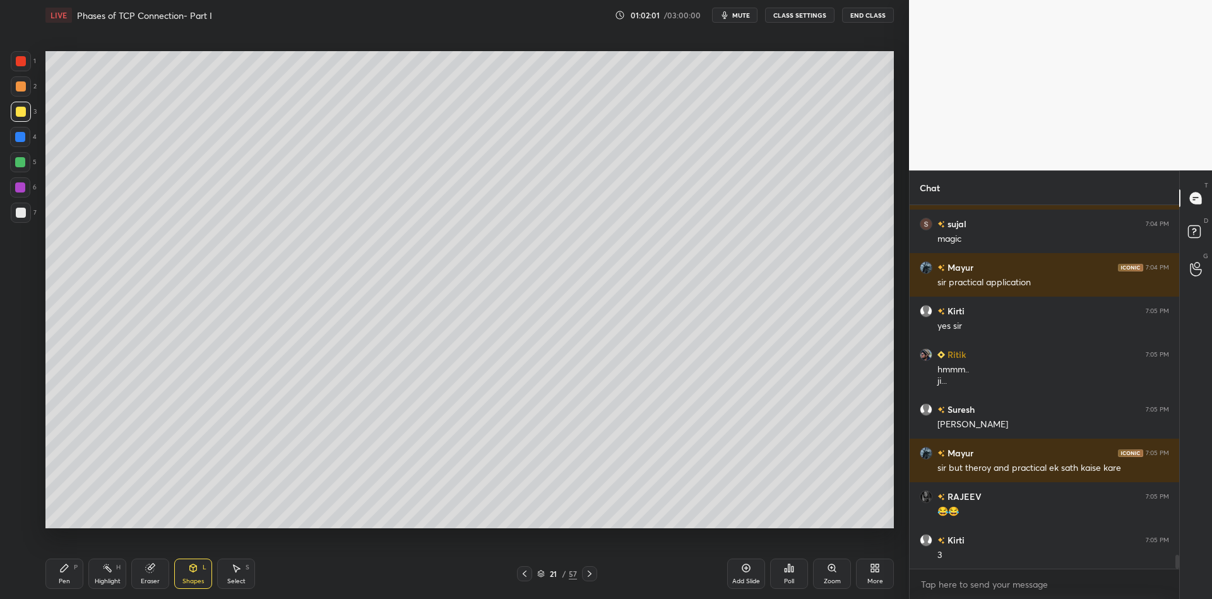
drag, startPoint x: 196, startPoint y: 574, endPoint x: 193, endPoint y: 559, distance: 15.4
click at [195, 573] on icon at bounding box center [193, 568] width 10 height 10
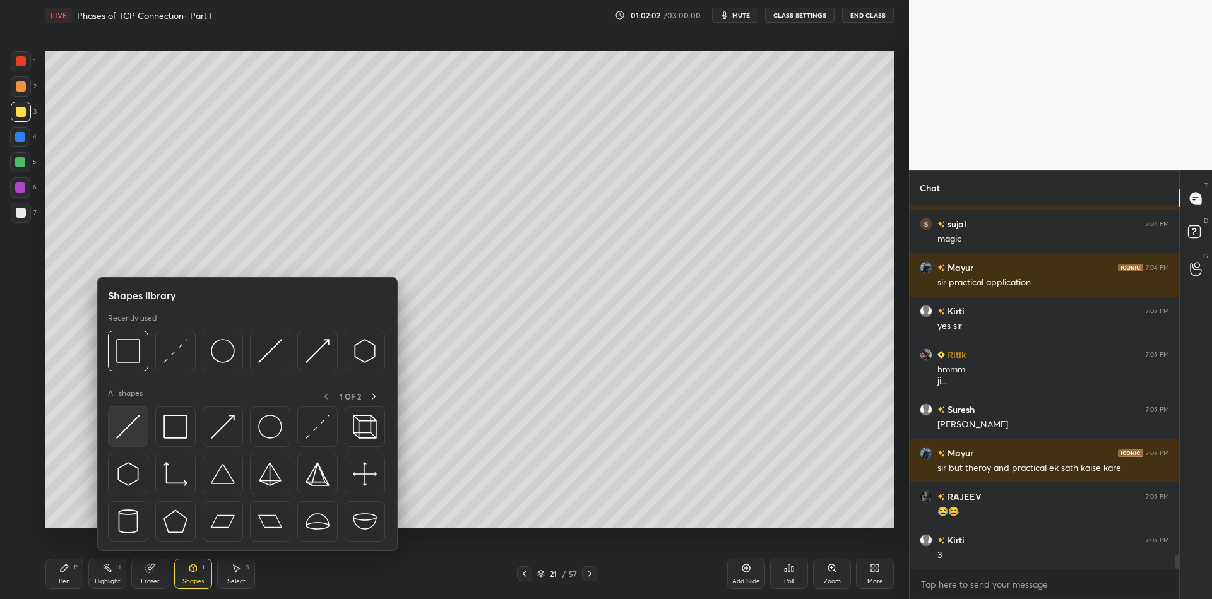
click at [142, 413] on div at bounding box center [128, 426] width 40 height 40
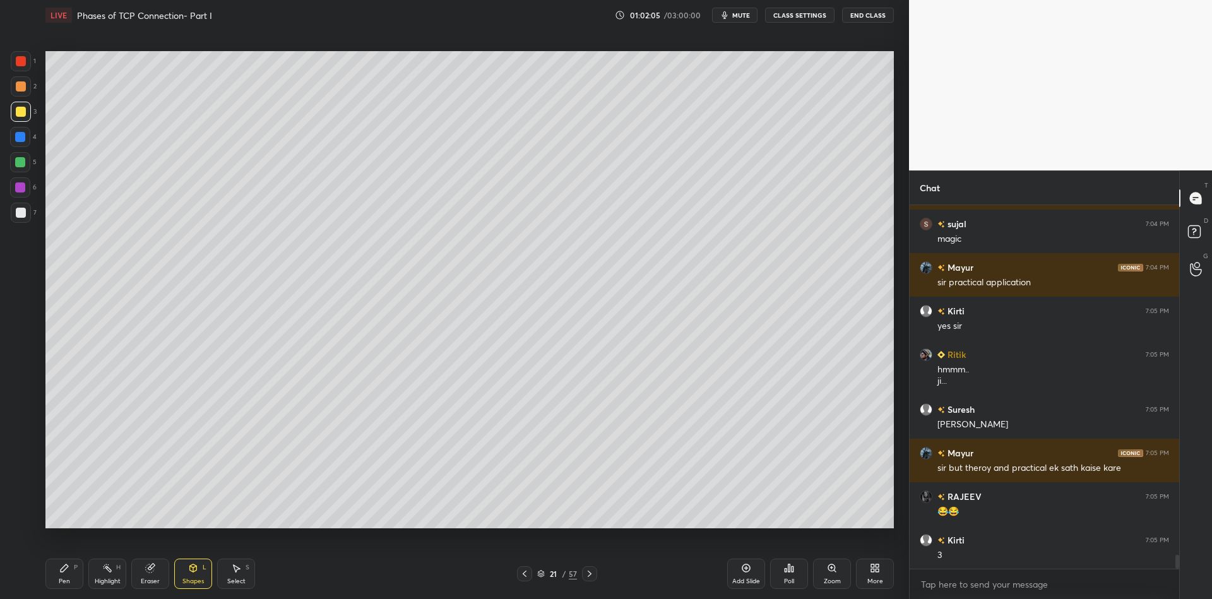
drag, startPoint x: 64, startPoint y: 584, endPoint x: 65, endPoint y: 546, distance: 38.5
click at [65, 581] on div "Pen" at bounding box center [64, 581] width 11 height 6
drag, startPoint x: 21, startPoint y: 208, endPoint x: 37, endPoint y: 208, distance: 16.4
click at [21, 207] on div at bounding box center [21, 213] width 20 height 20
click at [143, 576] on div "Eraser" at bounding box center [150, 574] width 38 height 30
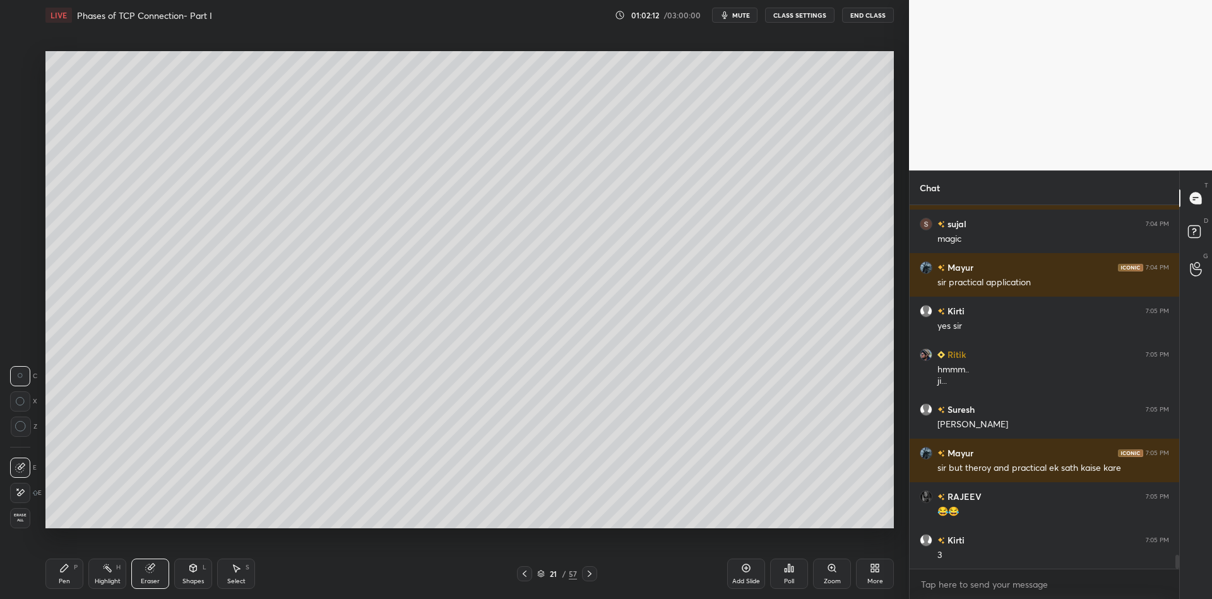
click at [234, 578] on div "Select" at bounding box center [236, 581] width 18 height 6
drag, startPoint x: 440, startPoint y: 327, endPoint x: 501, endPoint y: 357, distance: 67.7
click at [510, 368] on div "0 ° Undo Copy Paste here Duplicate Duplicate to new slide Delete" at bounding box center [469, 289] width 848 height 477
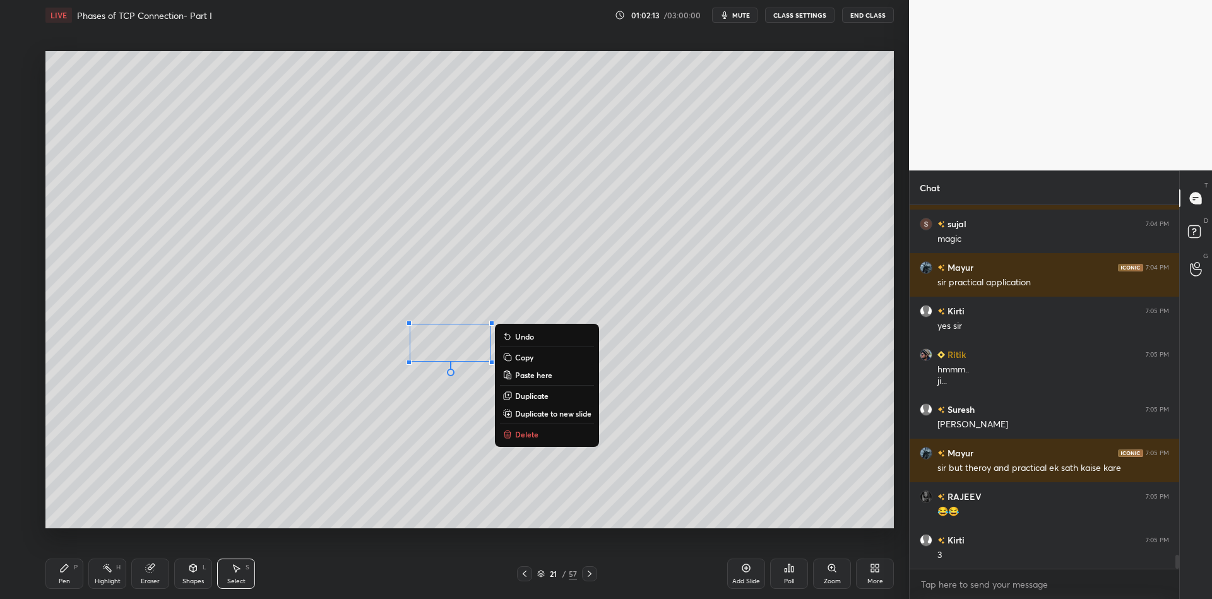
click at [536, 357] on button "Copy" at bounding box center [547, 357] width 94 height 15
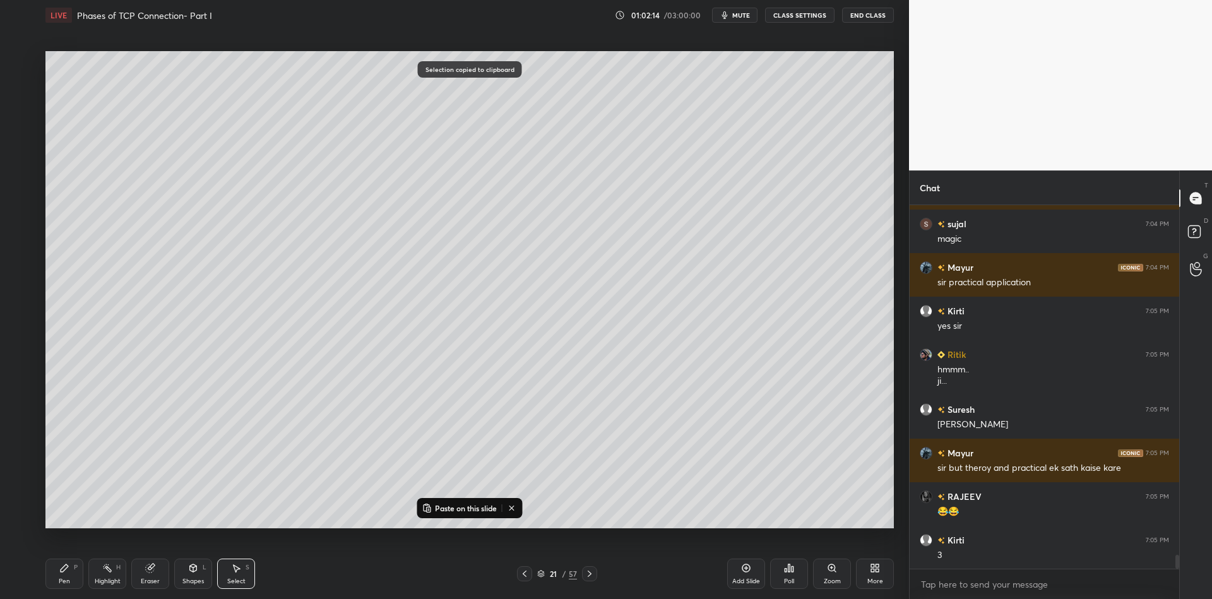
click at [456, 509] on p "Paste on this slide" at bounding box center [466, 508] width 62 height 10
drag, startPoint x: 454, startPoint y: 362, endPoint x: 338, endPoint y: 338, distance: 118.7
click at [339, 339] on div "0 ° Undo Copy Paste here Duplicate Duplicate to new slide Delete" at bounding box center [469, 289] width 848 height 477
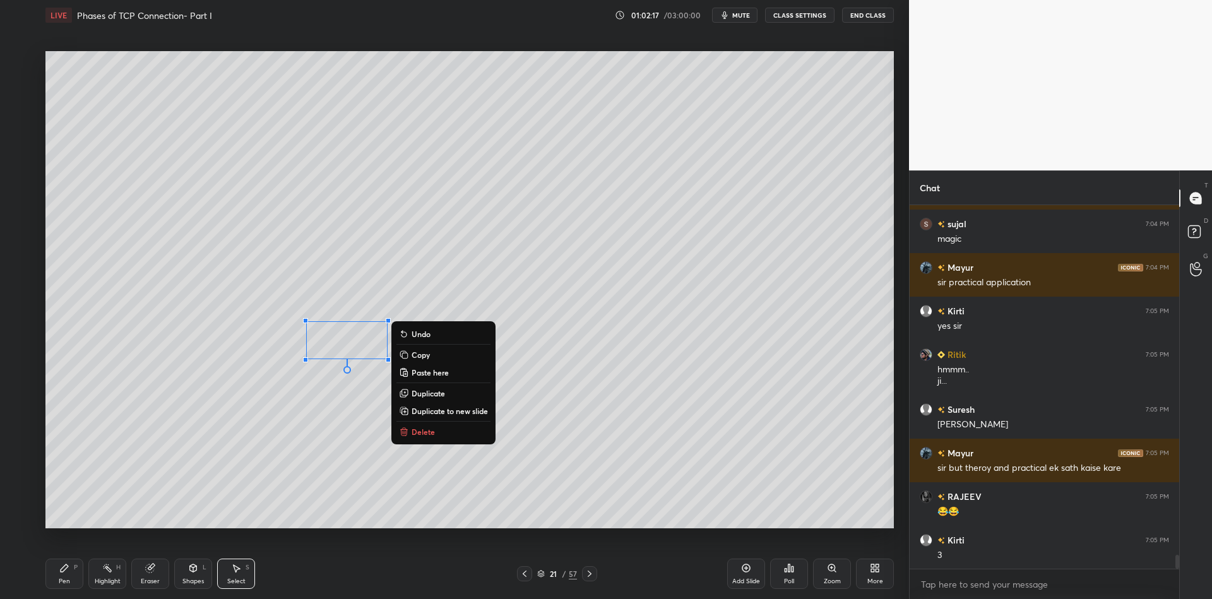
click at [442, 358] on button "Copy" at bounding box center [443, 354] width 94 height 15
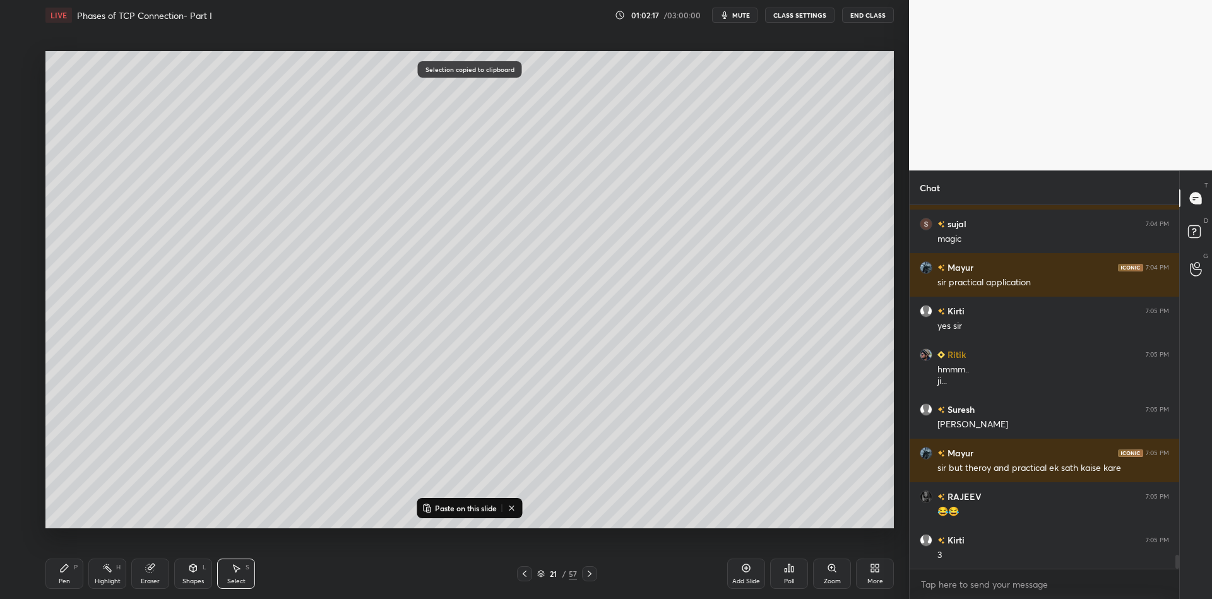
click at [460, 510] on p "Paste on this slide" at bounding box center [466, 508] width 62 height 10
drag, startPoint x: 367, startPoint y: 360, endPoint x: 244, endPoint y: 345, distance: 123.9
click at [243, 338] on div "0 ° Undo Copy Paste here Duplicate Duplicate to new slide Delete" at bounding box center [469, 289] width 848 height 477
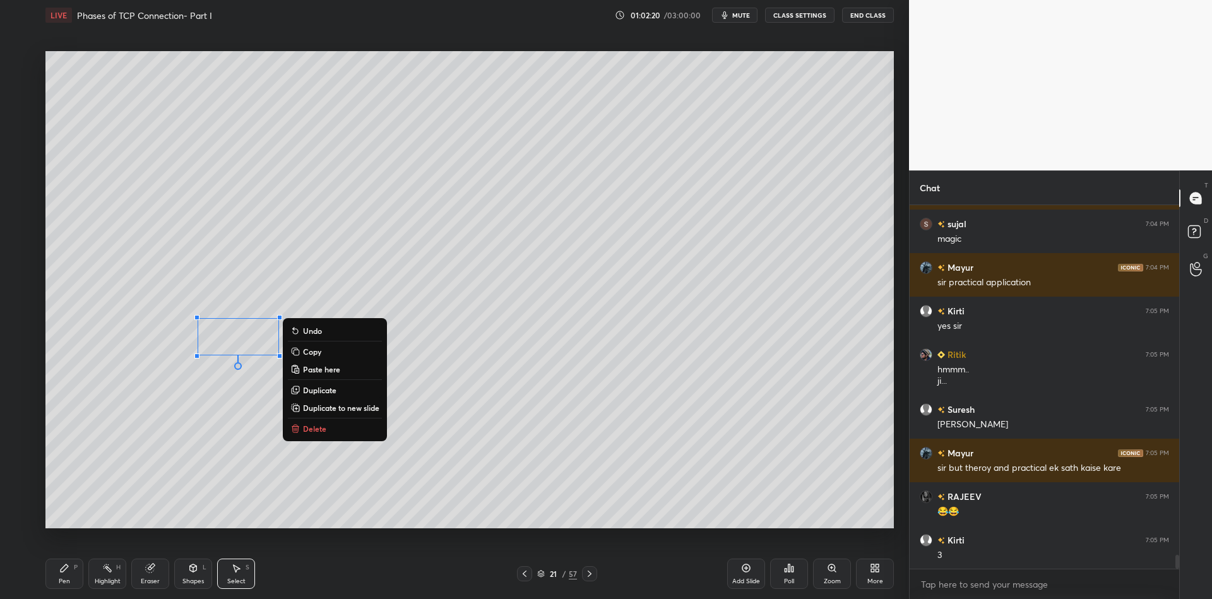
click at [87, 577] on div "Pen P Highlight H Eraser Shapes L Select S" at bounding box center [215, 574] width 341 height 30
click at [193, 578] on div "Shapes" at bounding box center [192, 581] width 21 height 6
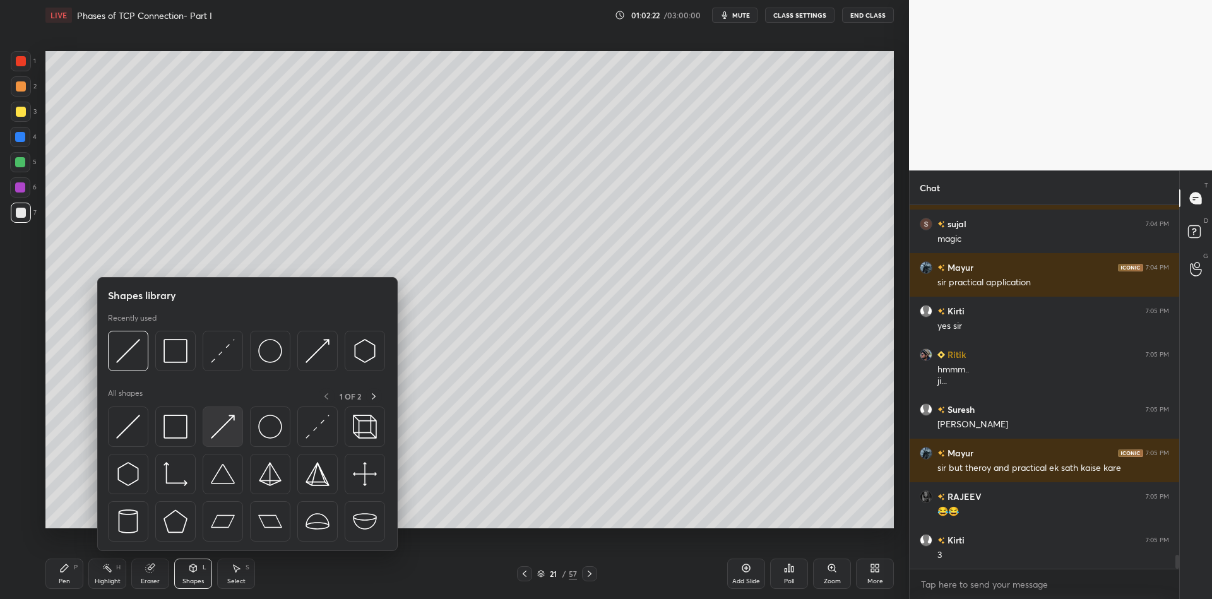
drag, startPoint x: 232, startPoint y: 417, endPoint x: 28, endPoint y: 53, distance: 416.8
click at [229, 419] on img at bounding box center [223, 427] width 24 height 24
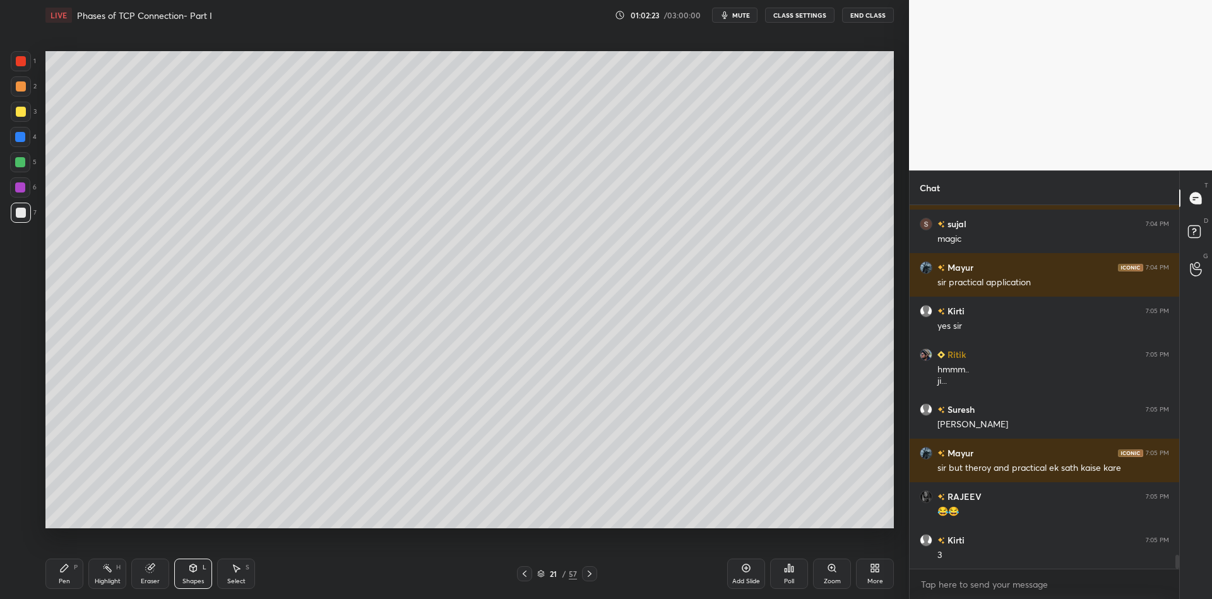
drag, startPoint x: 23, startPoint y: 60, endPoint x: 36, endPoint y: 66, distance: 13.8
click at [23, 59] on div at bounding box center [21, 61] width 10 height 10
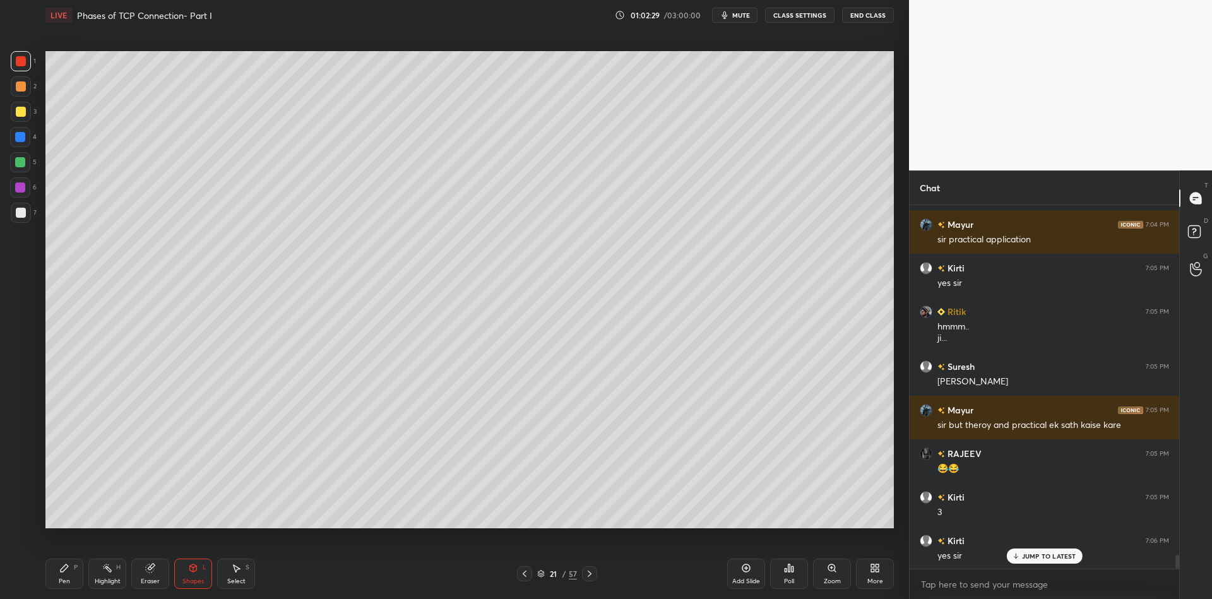
click at [69, 569] on icon at bounding box center [64, 568] width 10 height 10
click at [95, 578] on div "Highlight" at bounding box center [108, 581] width 26 height 6
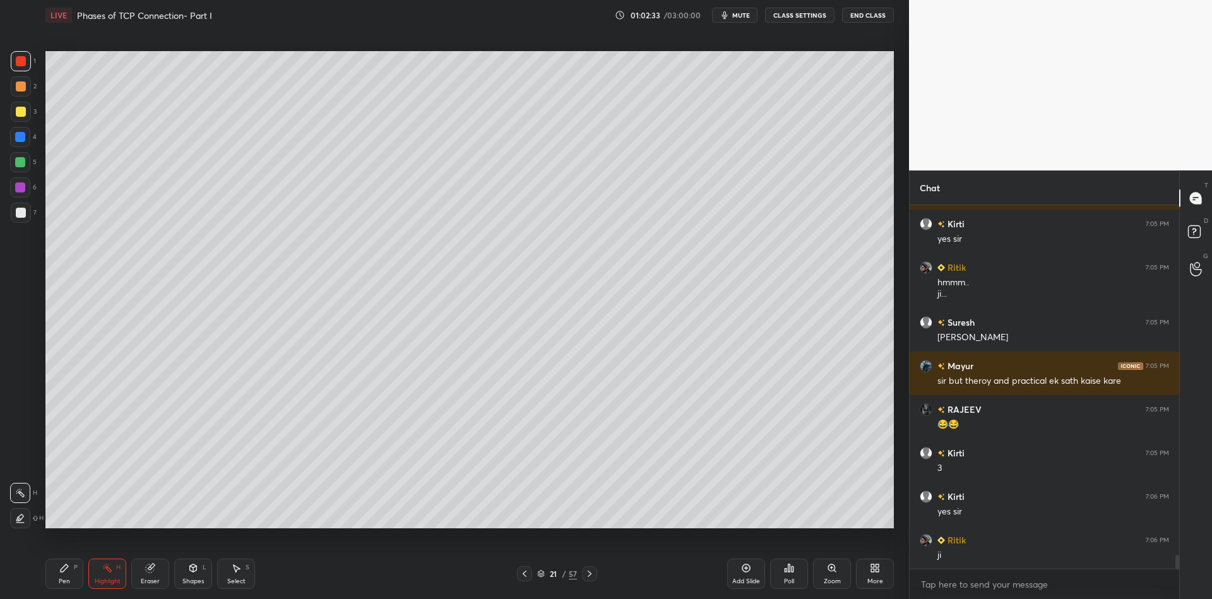
scroll to position [9134, 0]
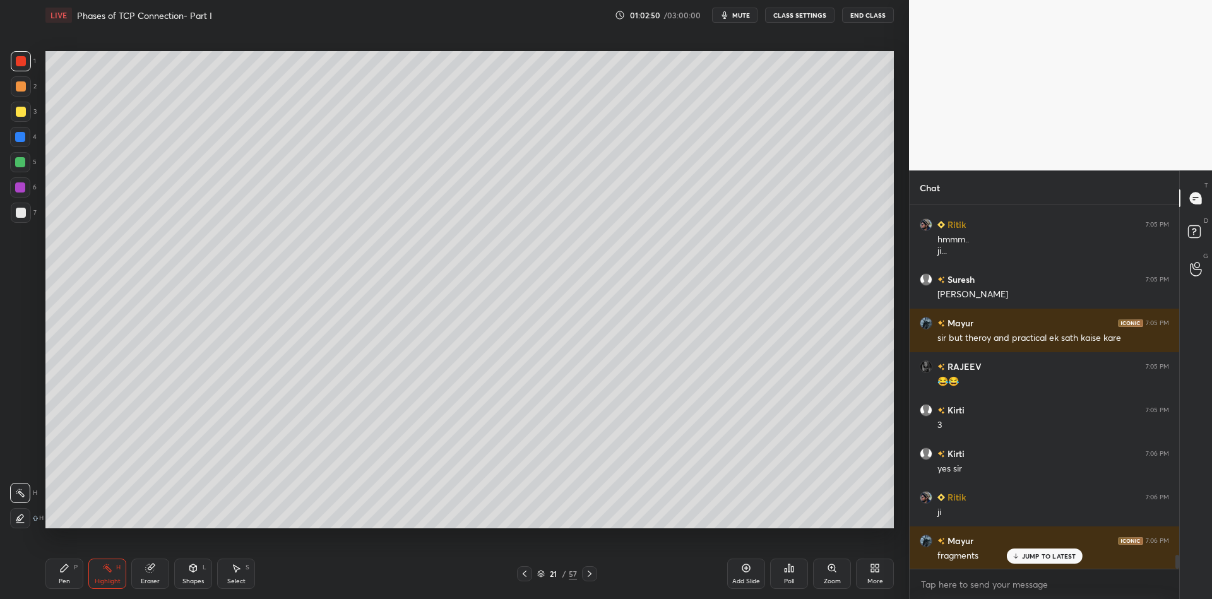
click at [196, 576] on div "Shapes L" at bounding box center [193, 574] width 38 height 30
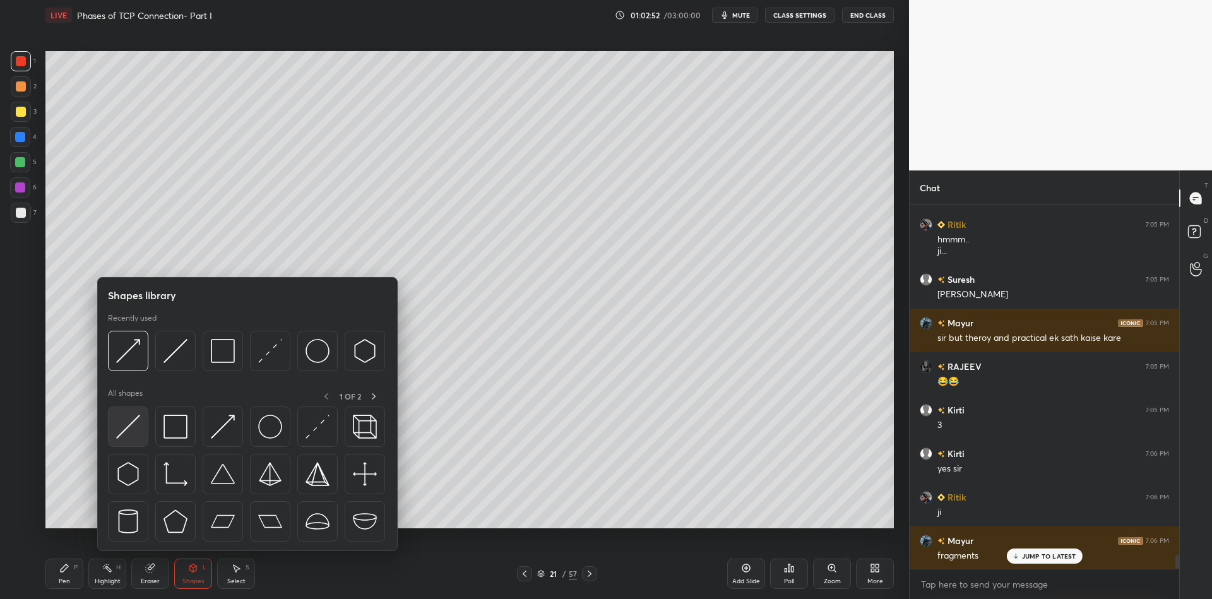
drag, startPoint x: 145, startPoint y: 418, endPoint x: 23, endPoint y: 117, distance: 325.6
click at [140, 419] on div at bounding box center [128, 426] width 40 height 40
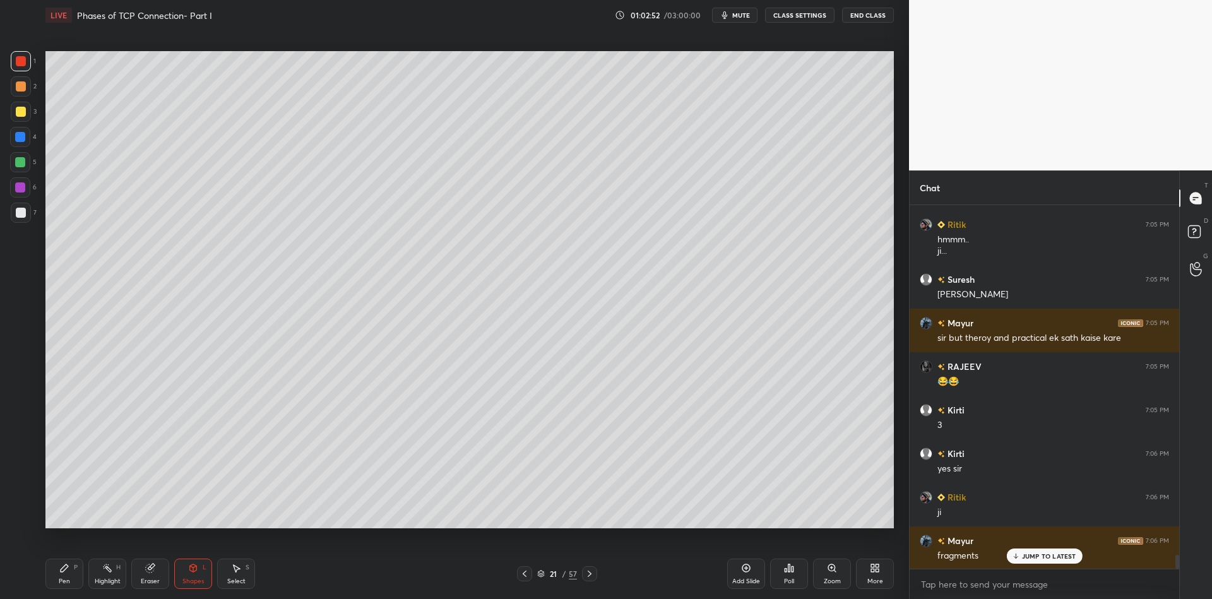
drag, startPoint x: 20, startPoint y: 108, endPoint x: 18, endPoint y: 114, distance: 6.8
click at [20, 109] on div at bounding box center [21, 112] width 10 height 10
click at [57, 576] on div "Pen P" at bounding box center [64, 574] width 38 height 30
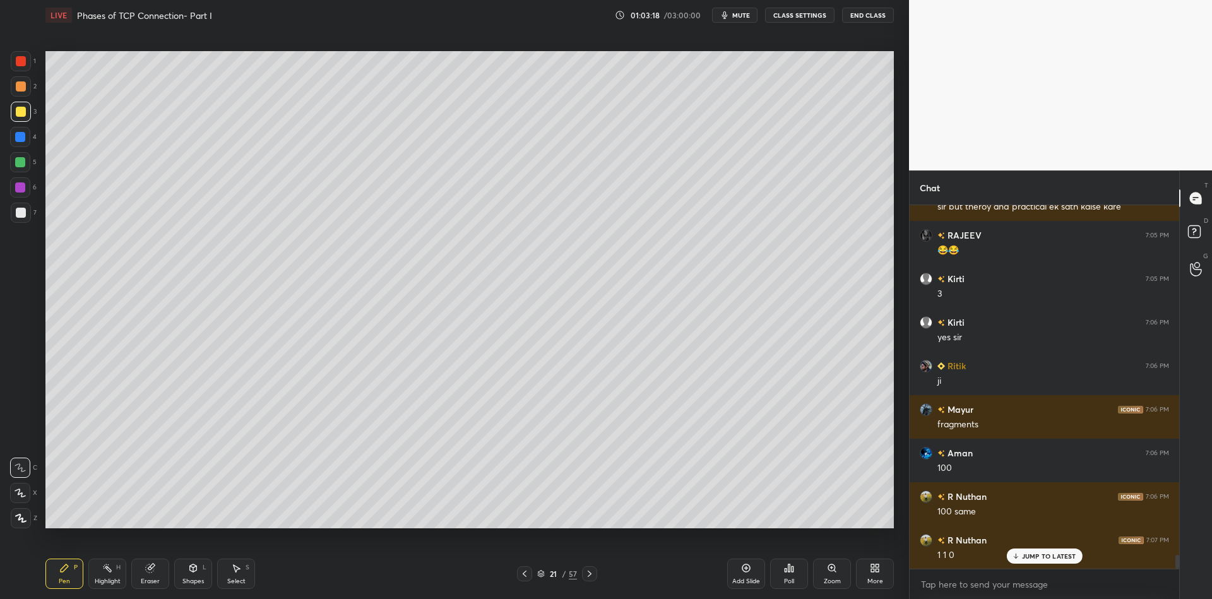
scroll to position [9308, 0]
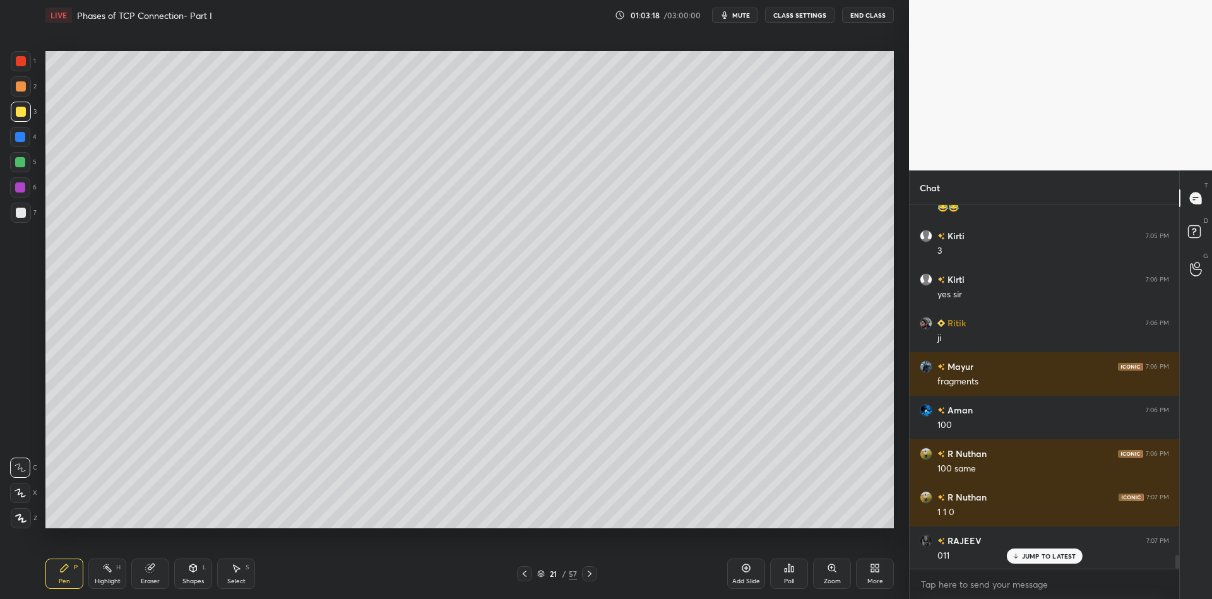
click at [102, 578] on div "Highlight" at bounding box center [108, 581] width 26 height 6
click at [66, 578] on div "Pen" at bounding box center [64, 581] width 11 height 6
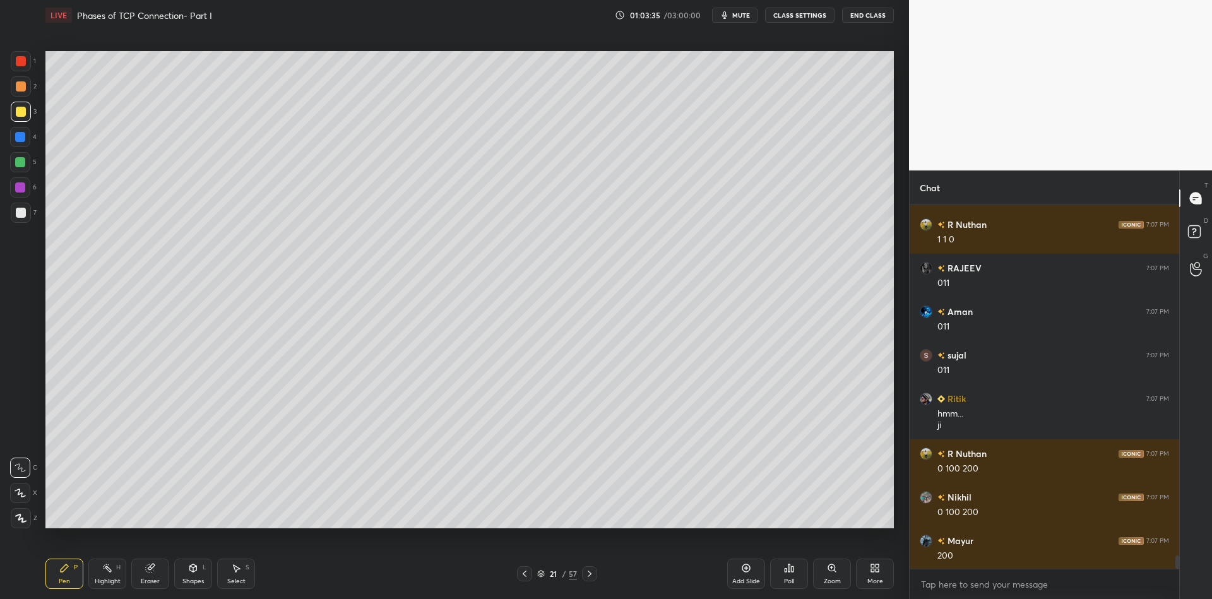
scroll to position [9625, 0]
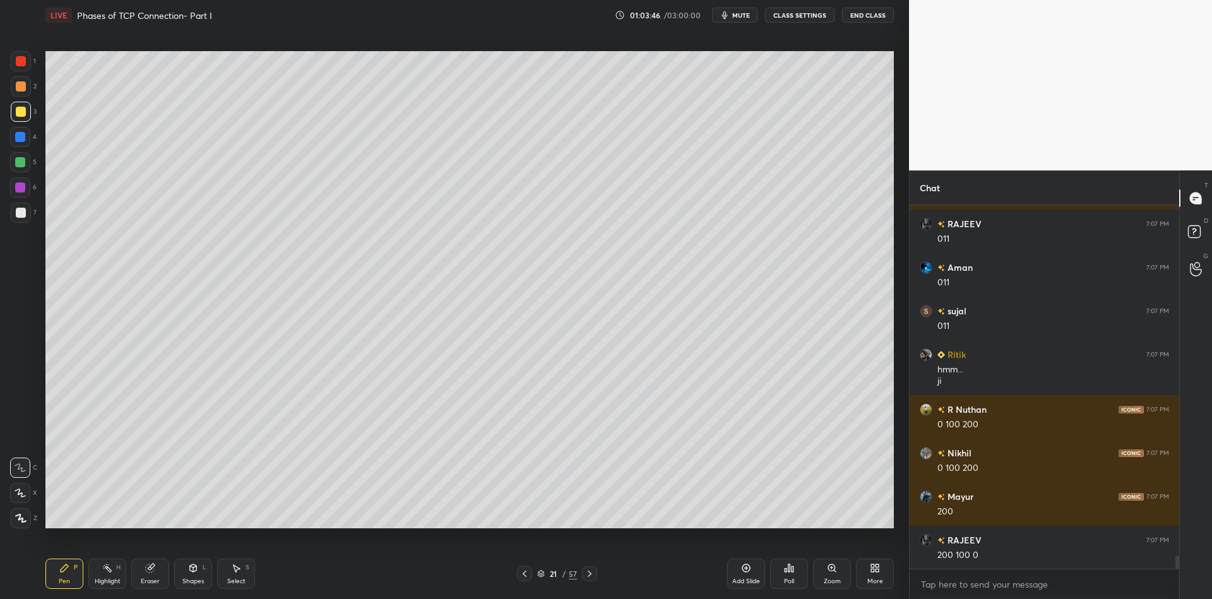
click at [107, 573] on div "Highlight H" at bounding box center [107, 574] width 38 height 30
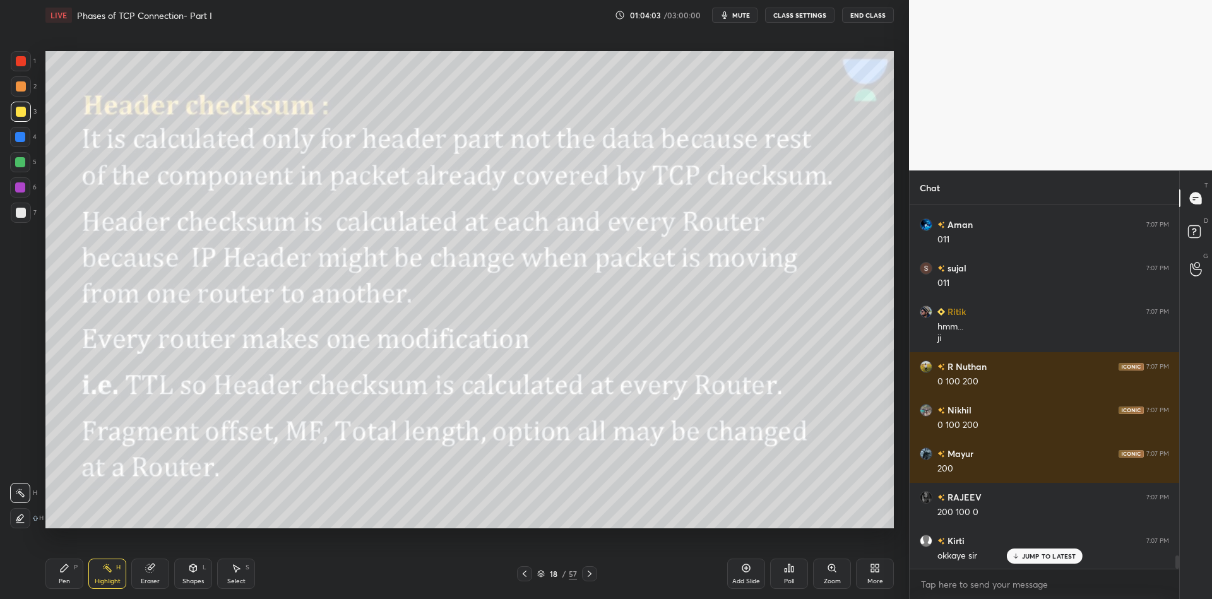
drag, startPoint x: 66, startPoint y: 576, endPoint x: 75, endPoint y: 573, distance: 9.4
click at [68, 577] on div "Pen P" at bounding box center [64, 574] width 38 height 30
click at [103, 580] on div "Highlight" at bounding box center [108, 581] width 26 height 6
click at [73, 581] on div "Pen P" at bounding box center [64, 574] width 38 height 30
drag, startPoint x: 101, startPoint y: 576, endPoint x: 136, endPoint y: 553, distance: 41.8
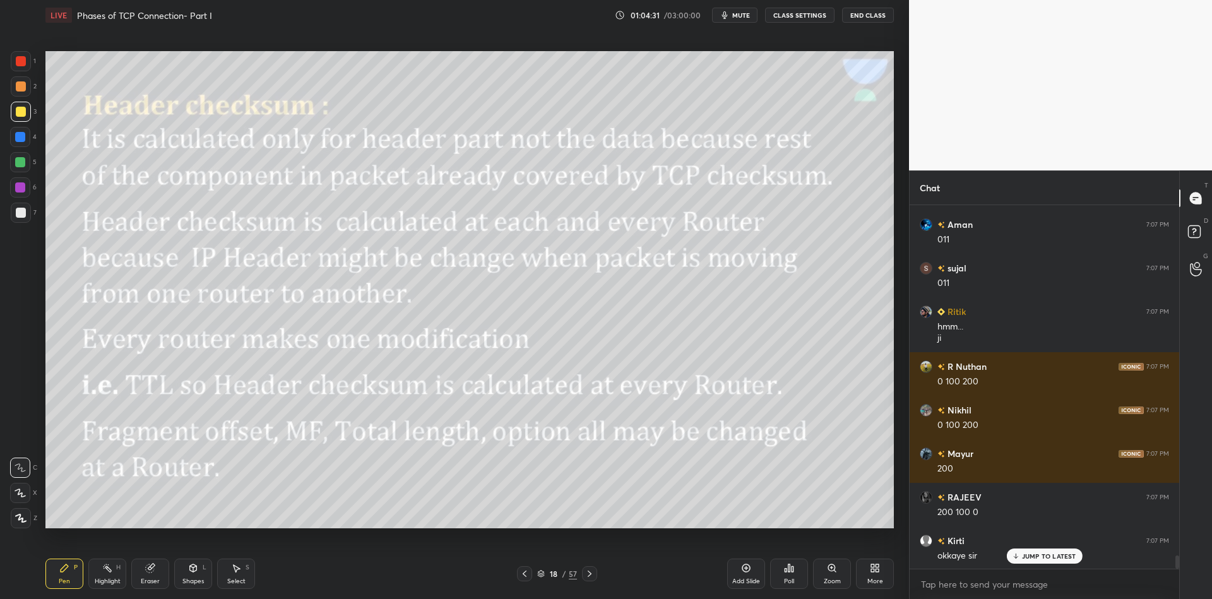
click at [101, 575] on div "Highlight H" at bounding box center [107, 574] width 38 height 30
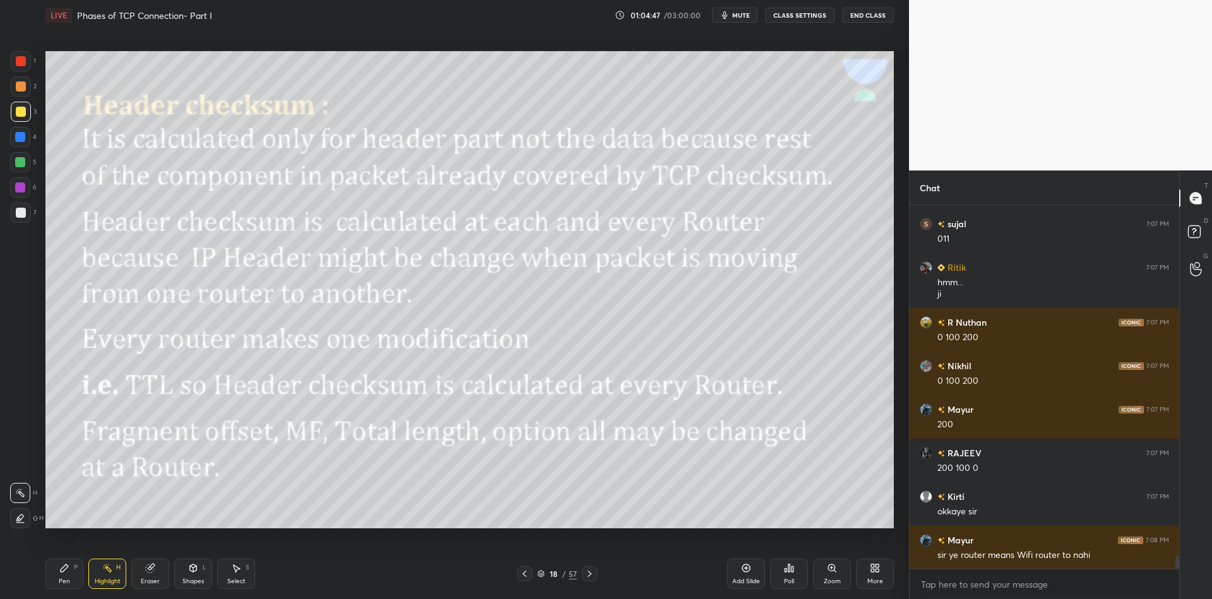
click at [71, 581] on div "Pen P" at bounding box center [64, 574] width 38 height 30
click at [107, 572] on icon at bounding box center [107, 568] width 10 height 10
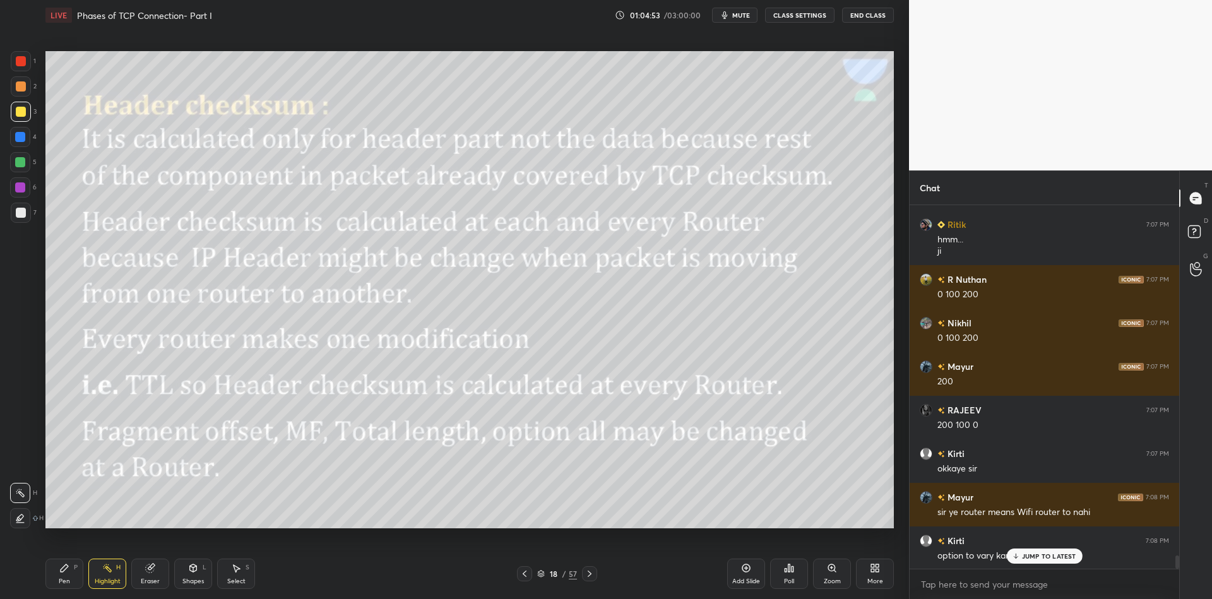
click at [66, 585] on div "Pen P" at bounding box center [64, 574] width 38 height 30
click at [102, 580] on div "Highlight" at bounding box center [108, 581] width 26 height 6
click at [592, 578] on icon at bounding box center [589, 574] width 10 height 10
click at [104, 574] on div "Highlight H" at bounding box center [107, 574] width 38 height 30
drag, startPoint x: 66, startPoint y: 569, endPoint x: 100, endPoint y: 579, distance: 34.9
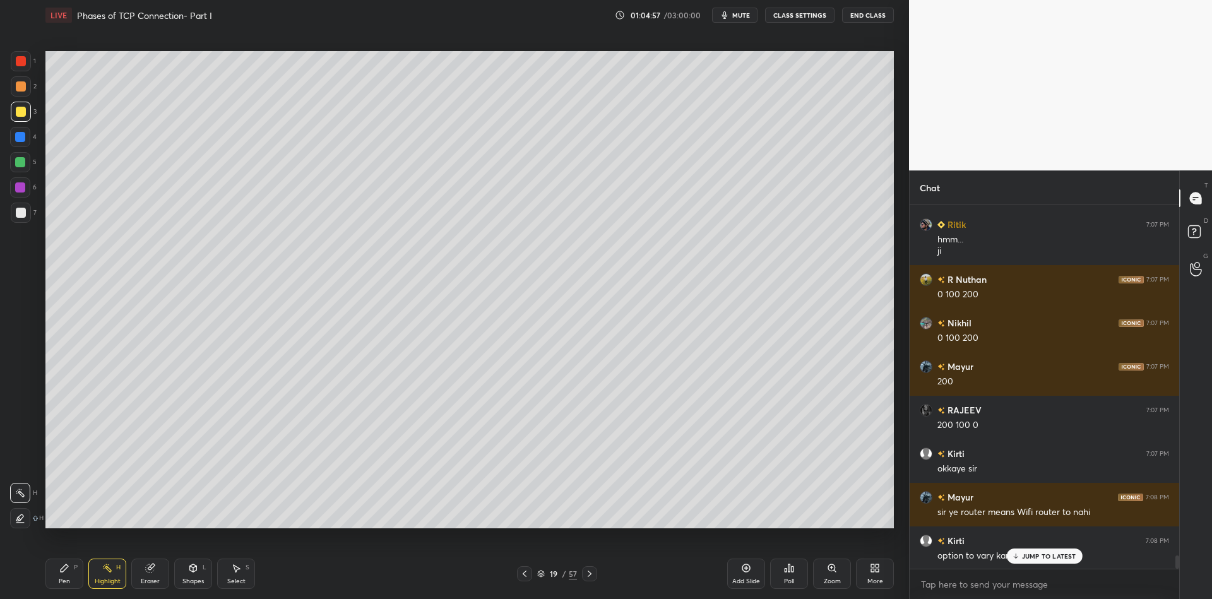
click at [71, 569] on div "Pen P" at bounding box center [64, 574] width 38 height 30
click at [105, 581] on div "Highlight" at bounding box center [108, 581] width 26 height 6
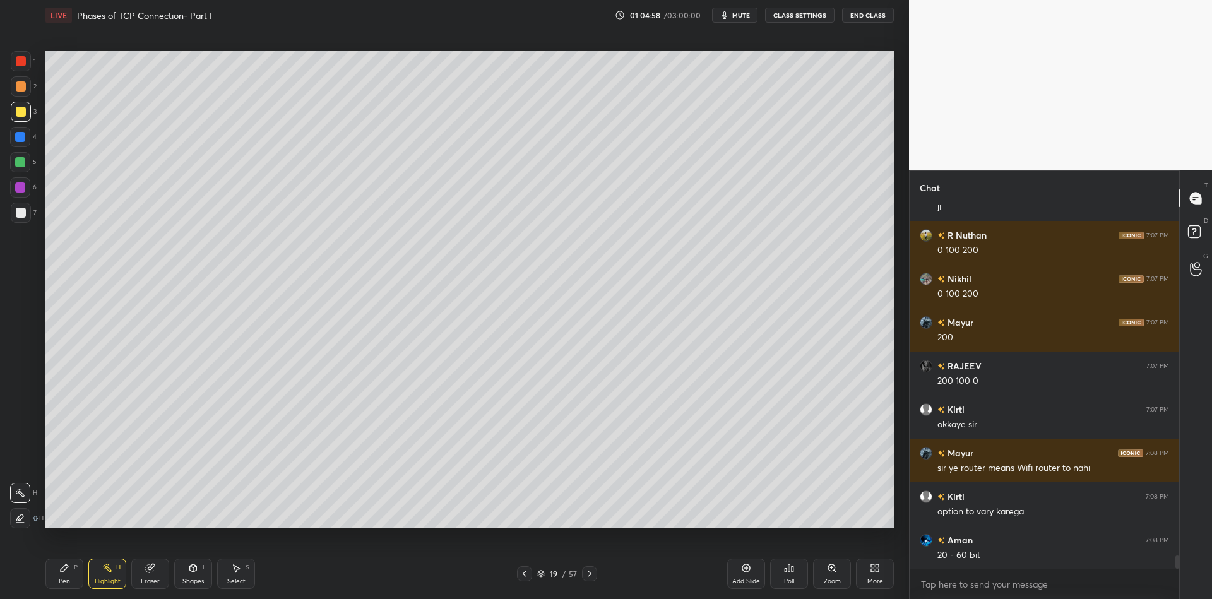
click at [593, 575] on div at bounding box center [589, 573] width 15 height 15
click at [529, 573] on div at bounding box center [524, 573] width 15 height 15
click at [524, 575] on icon at bounding box center [524, 574] width 10 height 10
click at [90, 589] on div "Highlight H" at bounding box center [107, 574] width 38 height 30
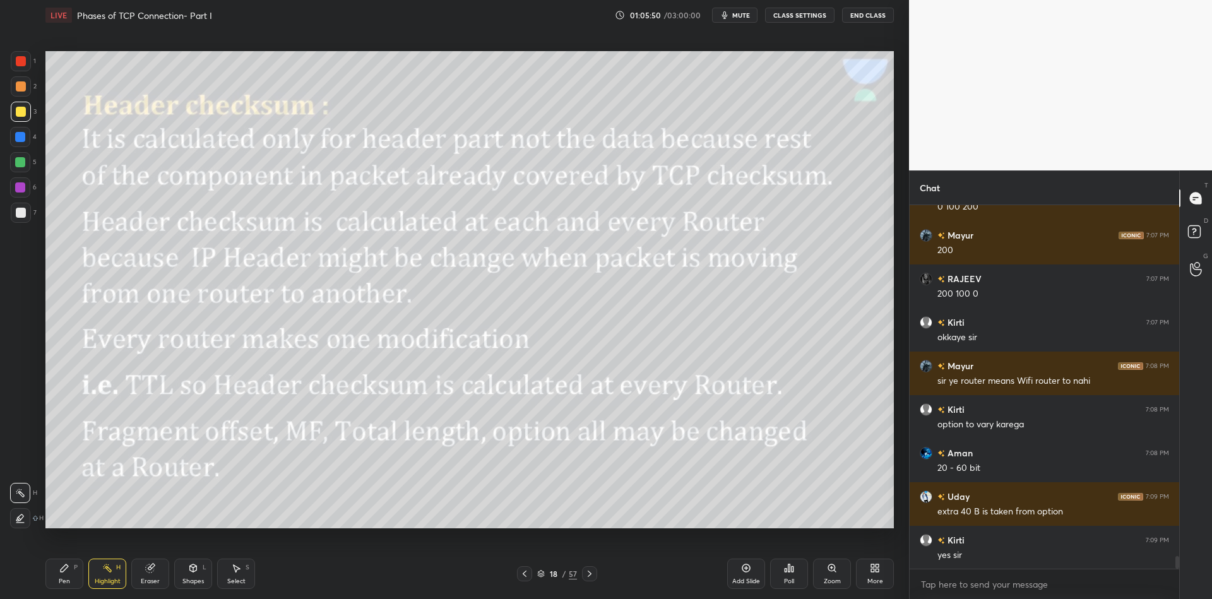
scroll to position [9941, 0]
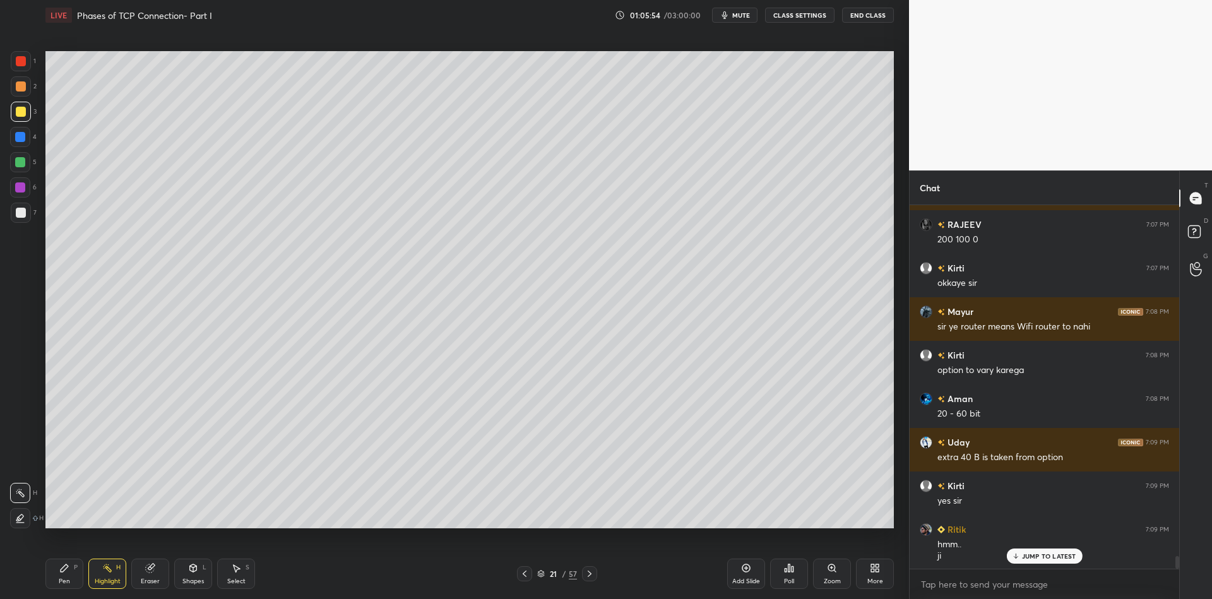
click at [66, 584] on div "Pen P" at bounding box center [64, 574] width 38 height 30
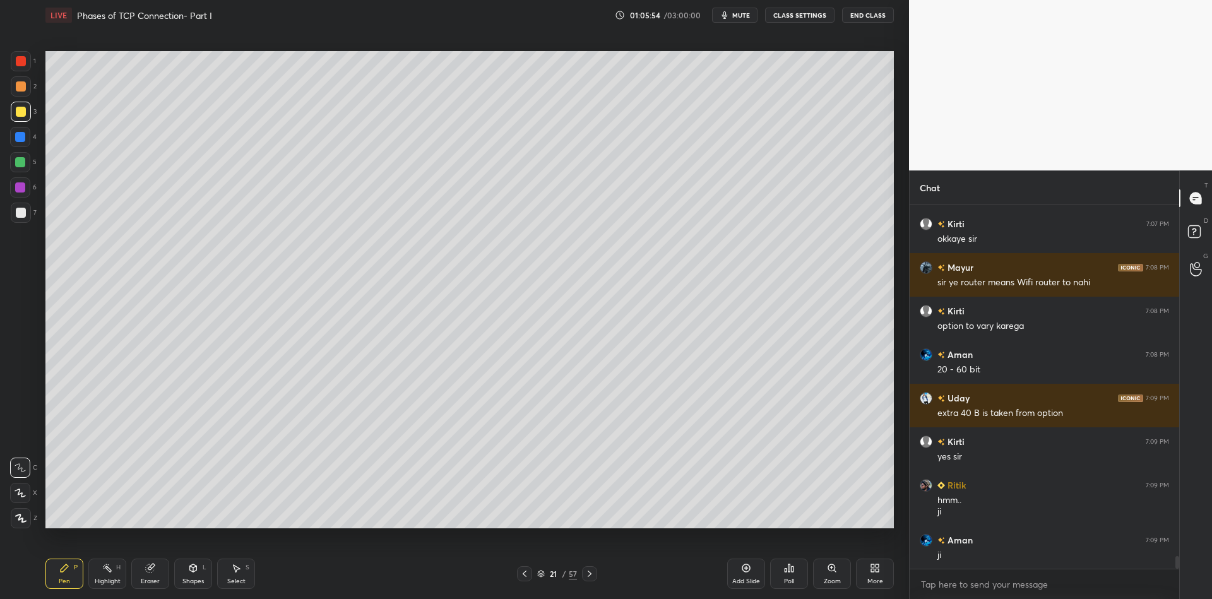
click at [23, 216] on div at bounding box center [21, 213] width 10 height 10
click at [0, 197] on div "1 2 3 4 5 6 7 C X Z C X Z E E Erase all H H" at bounding box center [20, 289] width 40 height 477
drag, startPoint x: 69, startPoint y: 584, endPoint x: 71, endPoint y: 540, distance: 44.9
click at [67, 583] on div "Pen" at bounding box center [64, 581] width 11 height 6
click at [22, 217] on div at bounding box center [21, 213] width 10 height 10
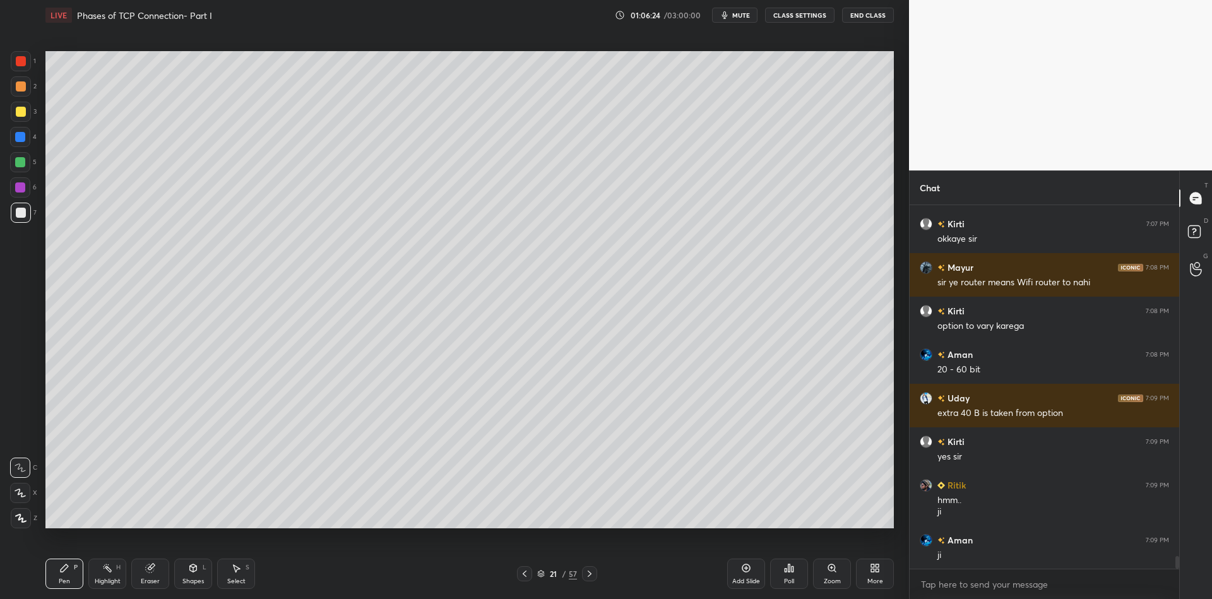
click at [108, 578] on div "Highlight" at bounding box center [108, 581] width 26 height 6
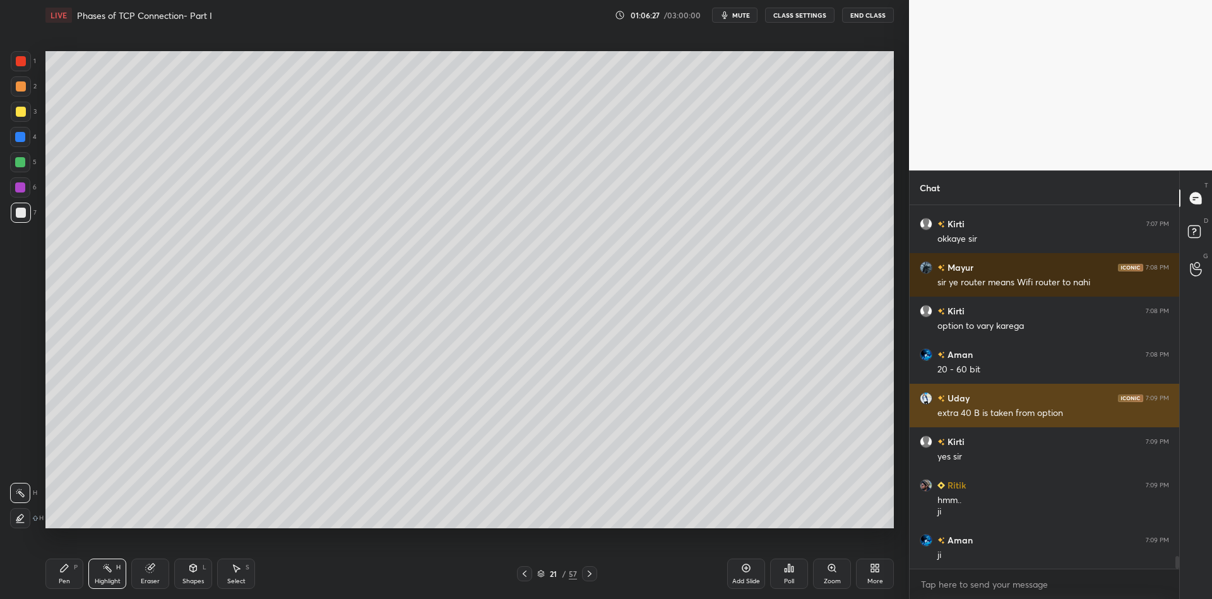
scroll to position [10028, 0]
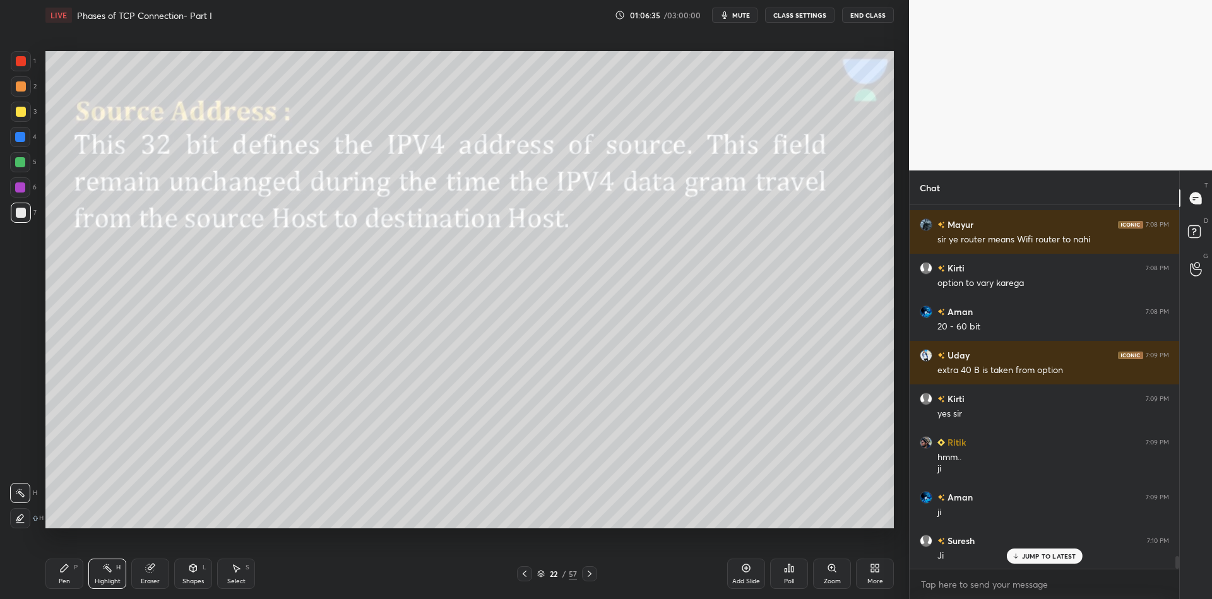
click at [193, 573] on div "Shapes L" at bounding box center [193, 574] width 38 height 30
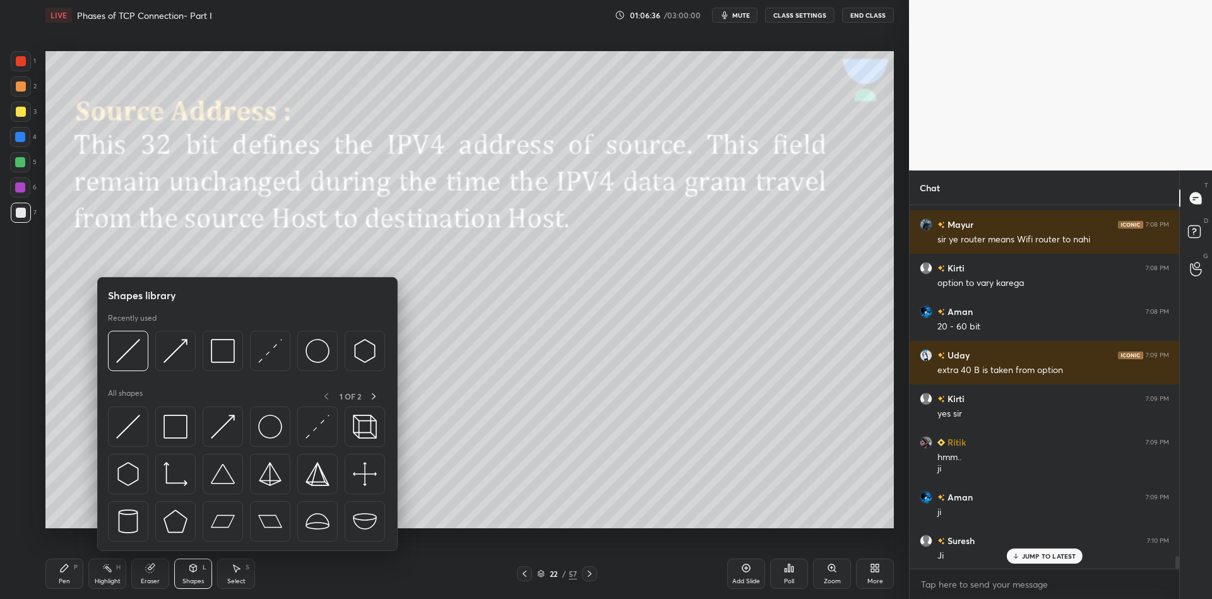
click at [183, 424] on img at bounding box center [175, 427] width 24 height 24
click at [20, 157] on div at bounding box center [20, 162] width 20 height 20
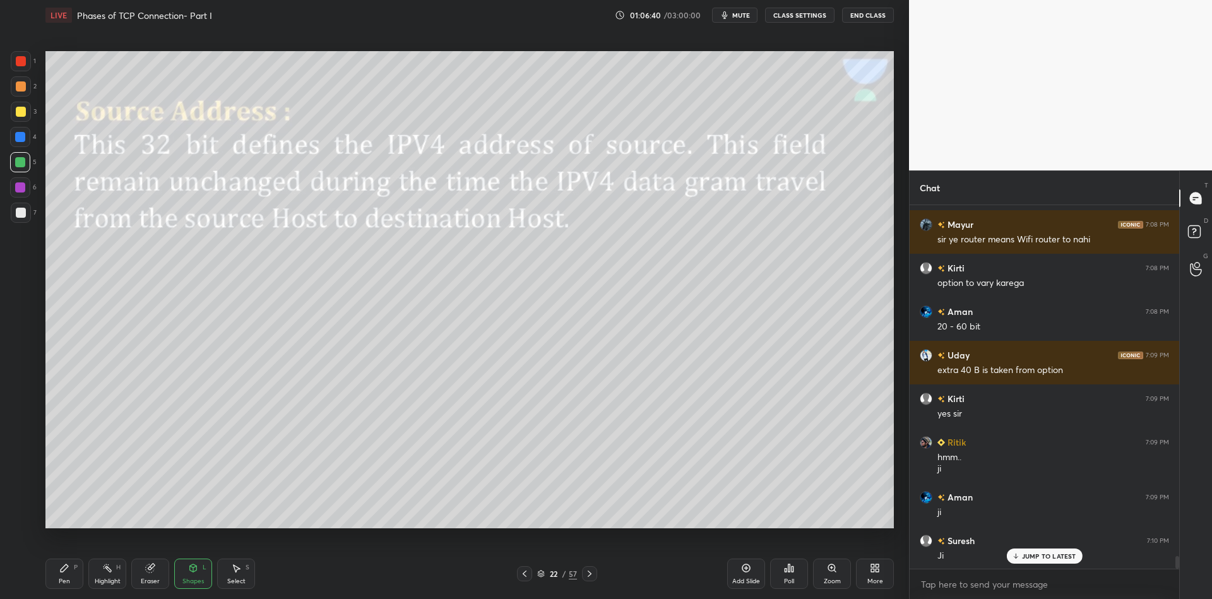
drag, startPoint x: 71, startPoint y: 571, endPoint x: 152, endPoint y: 557, distance: 82.1
click at [77, 571] on div "Pen P" at bounding box center [64, 574] width 38 height 30
click at [194, 576] on div "Shapes L" at bounding box center [193, 574] width 38 height 30
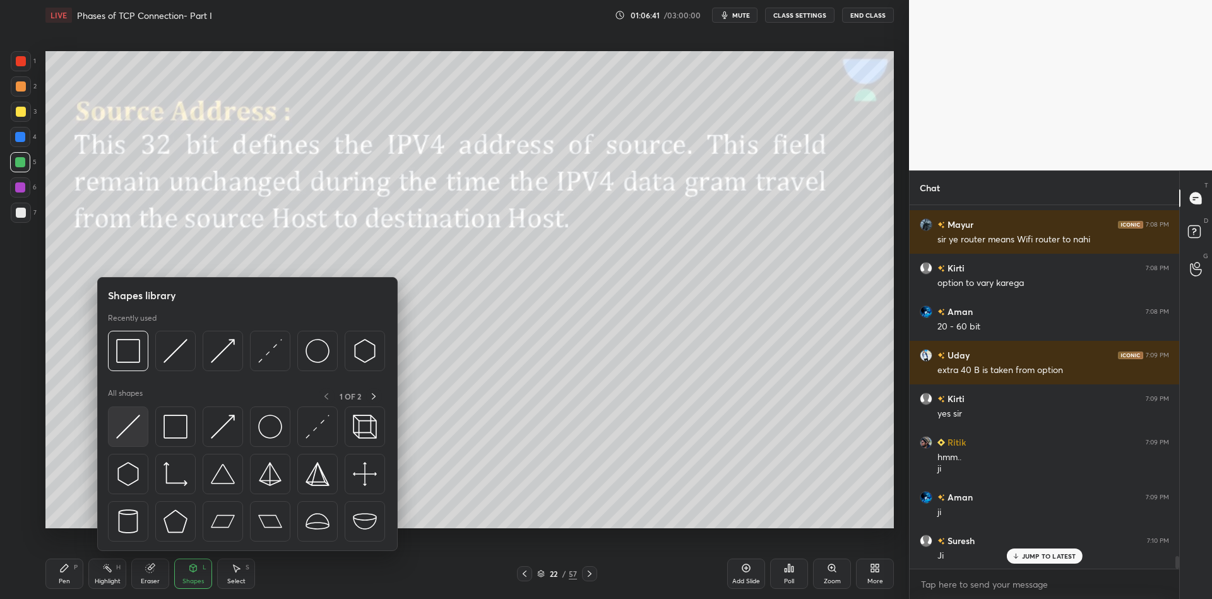
click at [128, 420] on img at bounding box center [128, 427] width 24 height 24
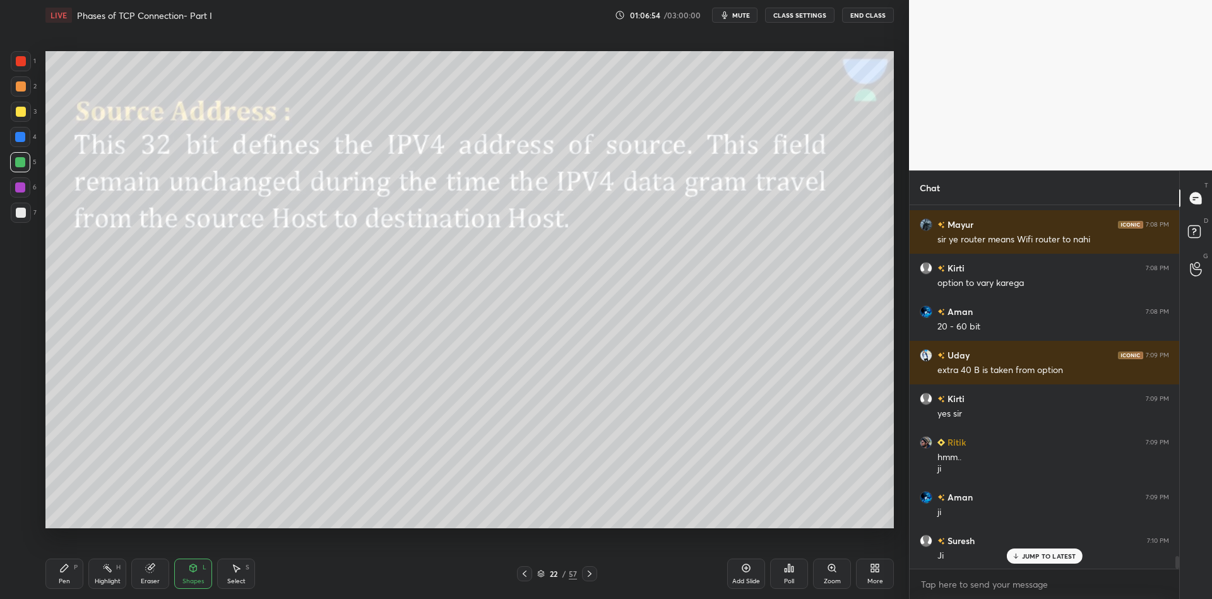
drag, startPoint x: 64, startPoint y: 566, endPoint x: 89, endPoint y: 572, distance: 25.6
click at [68, 565] on icon at bounding box center [64, 568] width 10 height 10
click at [95, 572] on div "Highlight H" at bounding box center [107, 574] width 38 height 30
drag, startPoint x: 193, startPoint y: 590, endPoint x: 194, endPoint y: 578, distance: 12.7
click at [194, 586] on div "Shapes L" at bounding box center [193, 574] width 38 height 30
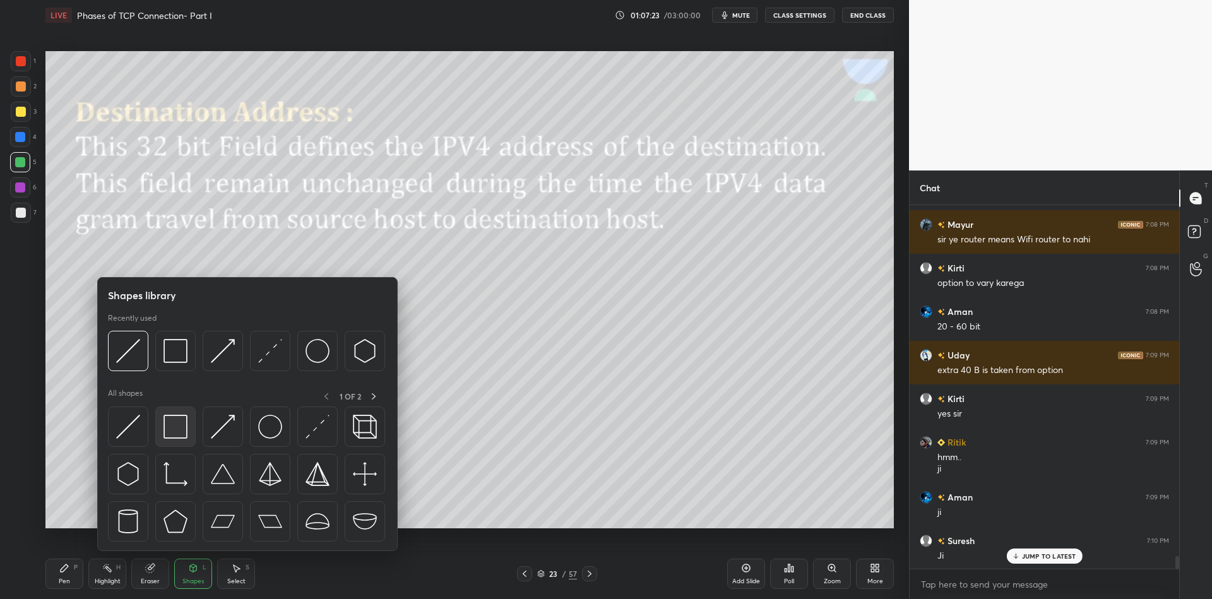
click at [180, 431] on img at bounding box center [175, 427] width 24 height 24
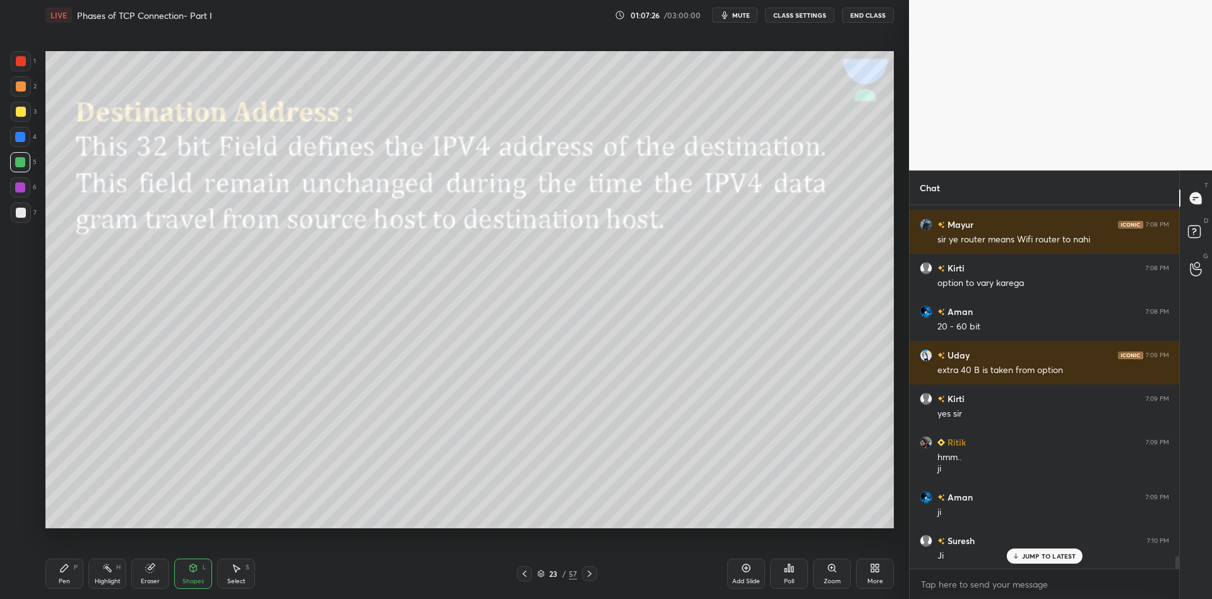
click at [193, 578] on div "Shapes" at bounding box center [192, 581] width 21 height 6
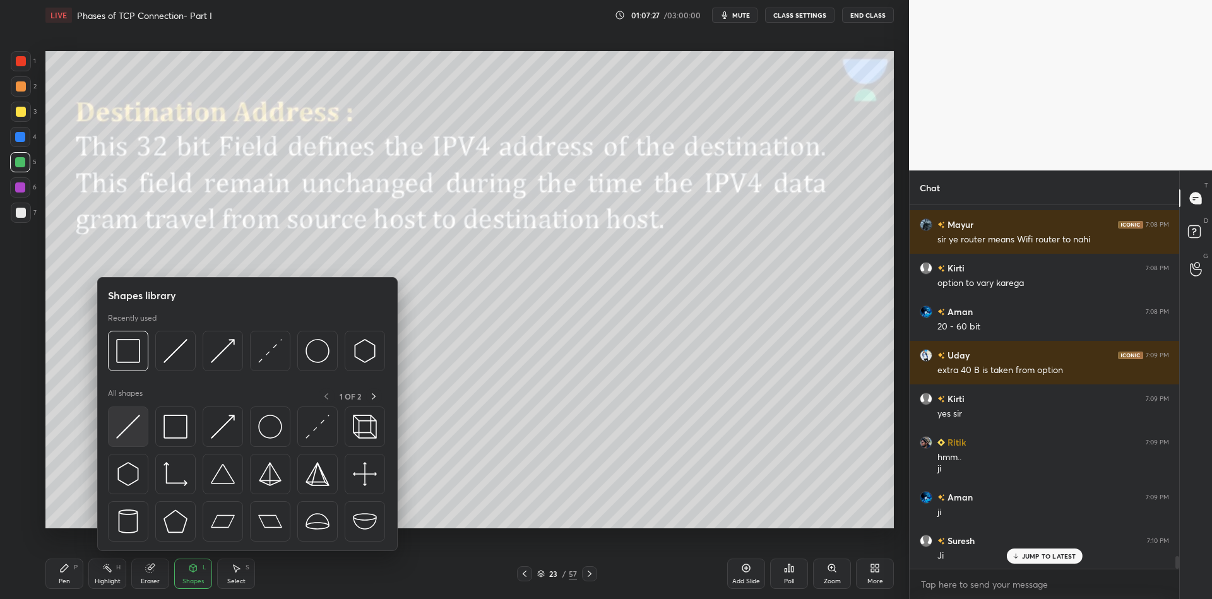
click at [134, 412] on div at bounding box center [128, 426] width 40 height 40
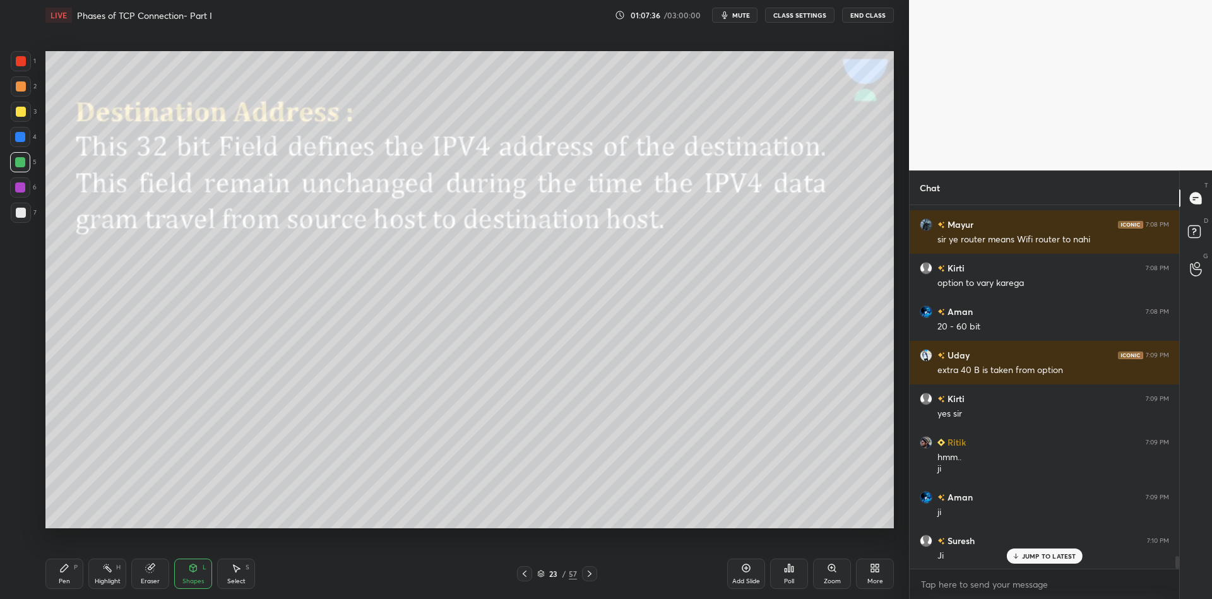
drag, startPoint x: 61, startPoint y: 568, endPoint x: 81, endPoint y: 569, distance: 20.2
click at [69, 569] on div "Pen P" at bounding box center [64, 574] width 38 height 30
drag, startPoint x: 112, startPoint y: 578, endPoint x: 111, endPoint y: 550, distance: 27.8
click at [112, 576] on div "Highlight H" at bounding box center [107, 574] width 38 height 30
drag, startPoint x: 69, startPoint y: 584, endPoint x: 92, endPoint y: 578, distance: 23.0
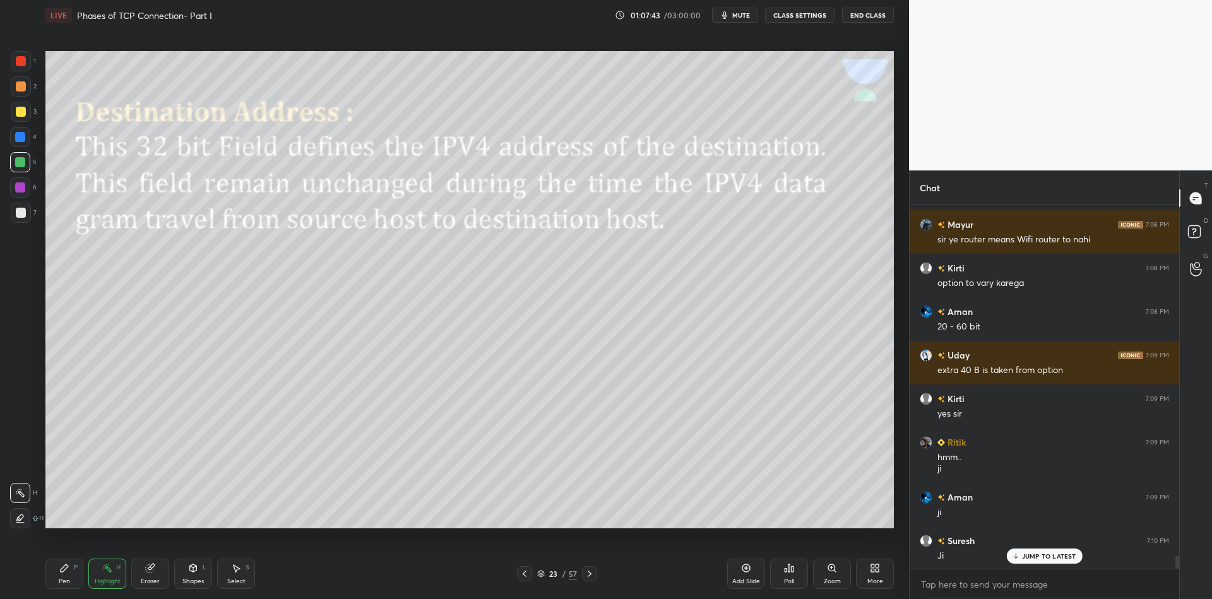
click at [72, 584] on div "Pen P" at bounding box center [64, 574] width 38 height 30
drag, startPoint x: 105, startPoint y: 579, endPoint x: 116, endPoint y: 543, distance: 37.5
click at [105, 579] on div "Highlight" at bounding box center [108, 581] width 26 height 6
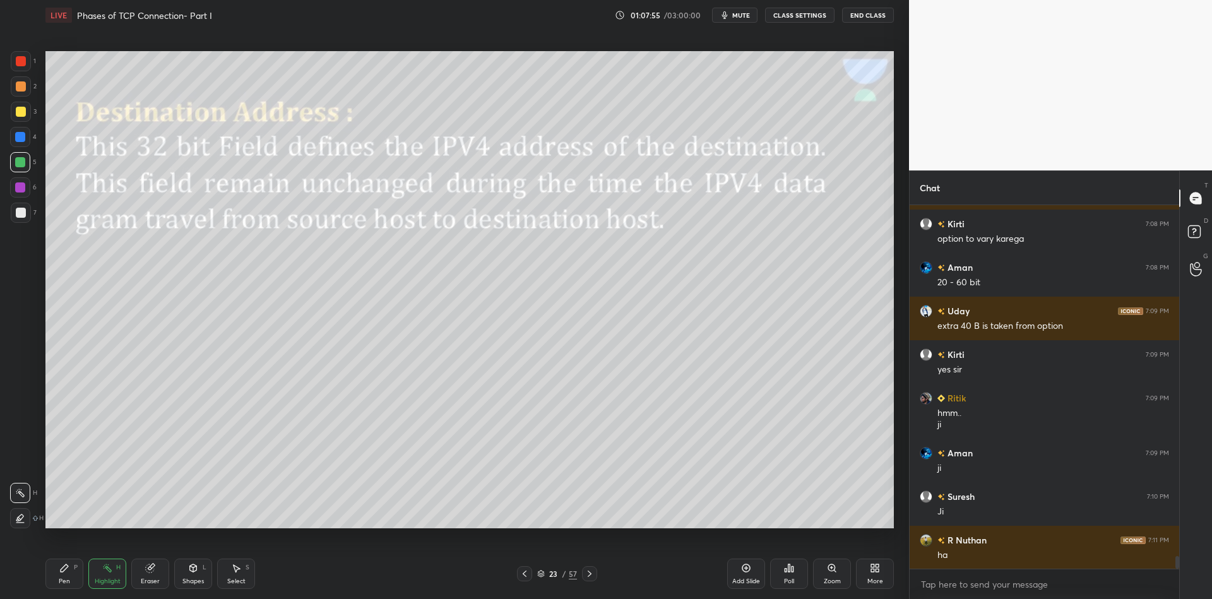
click at [543, 572] on icon at bounding box center [541, 572] width 6 height 3
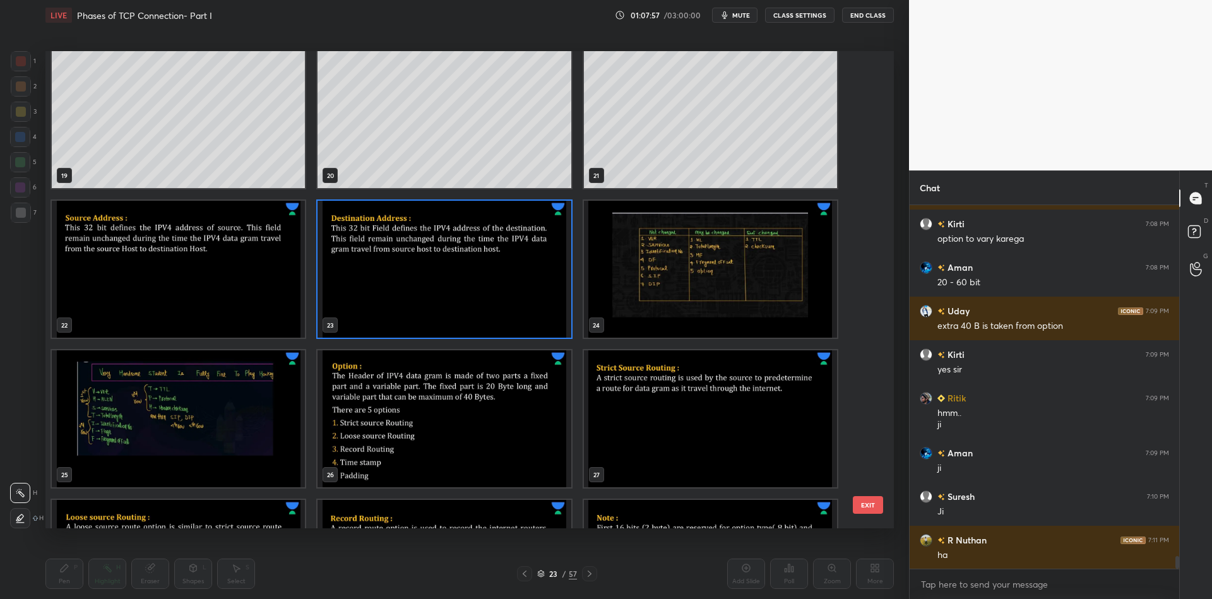
scroll to position [908, 0]
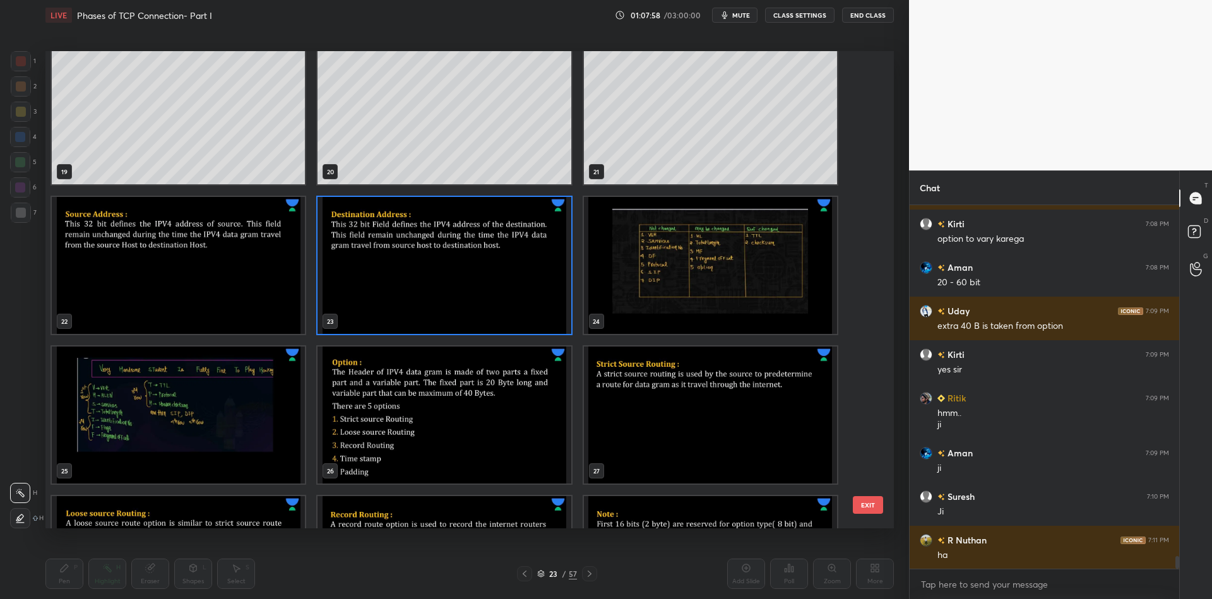
click at [424, 432] on img "grid" at bounding box center [443, 415] width 253 height 137
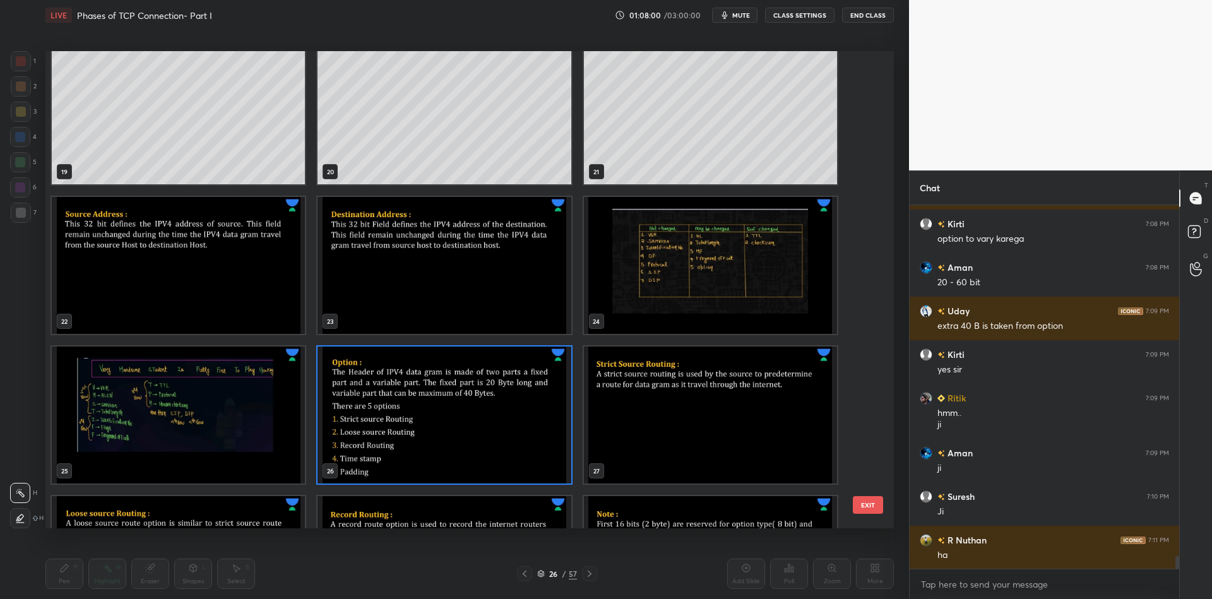
click at [880, 504] on button "EXIT" at bounding box center [868, 505] width 30 height 18
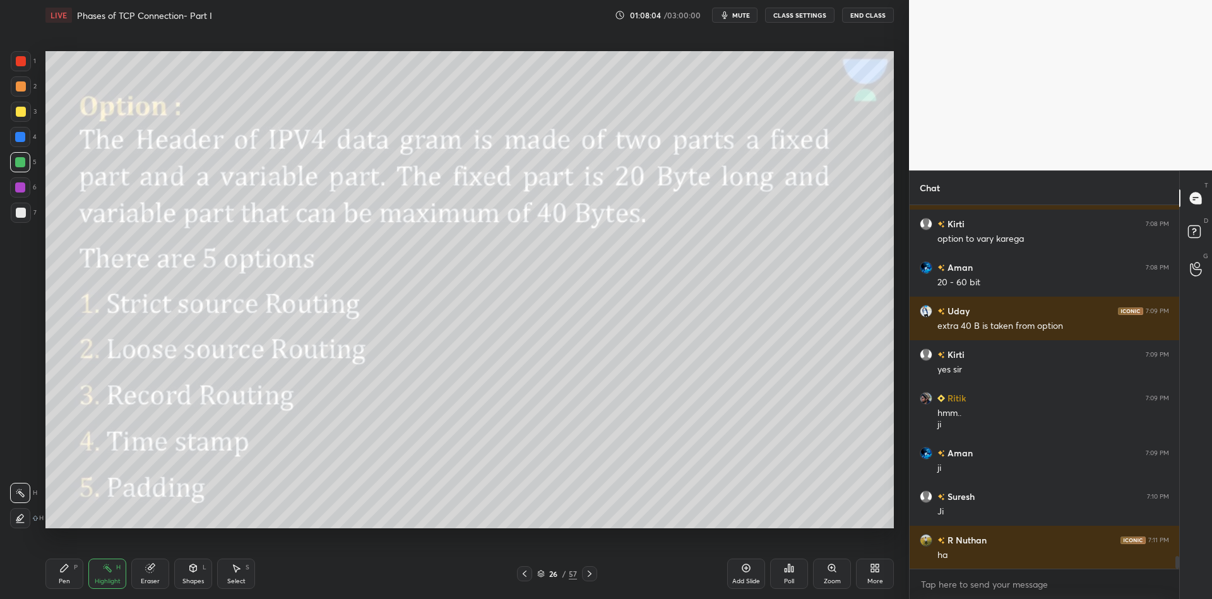
click at [196, 579] on div "Shapes" at bounding box center [192, 581] width 21 height 6
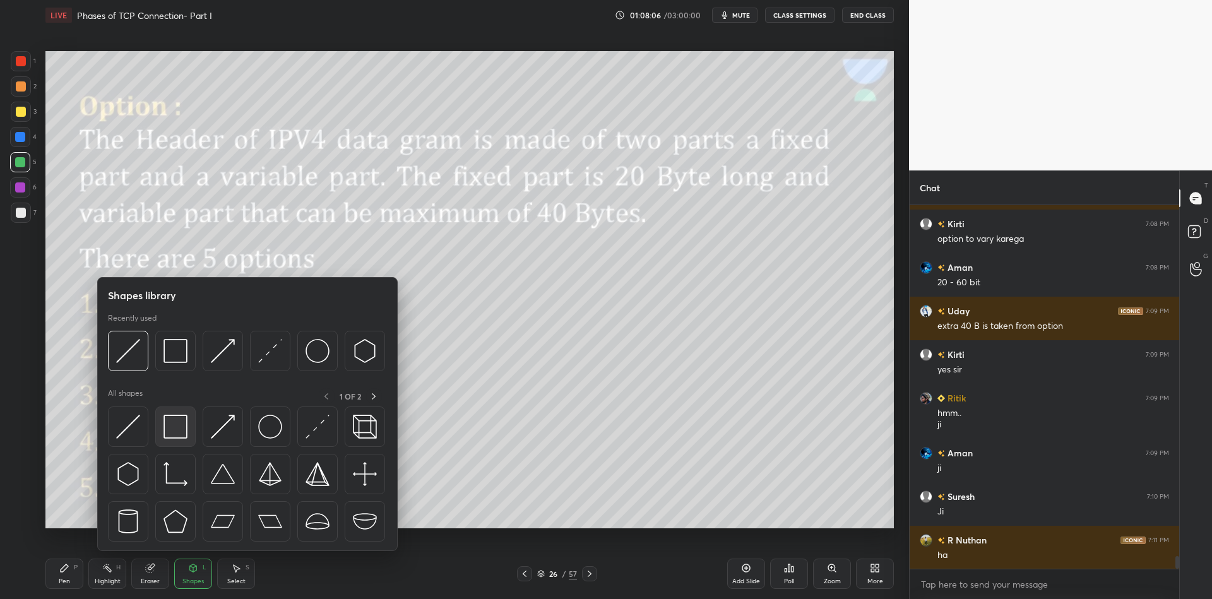
click at [177, 428] on img at bounding box center [175, 427] width 24 height 24
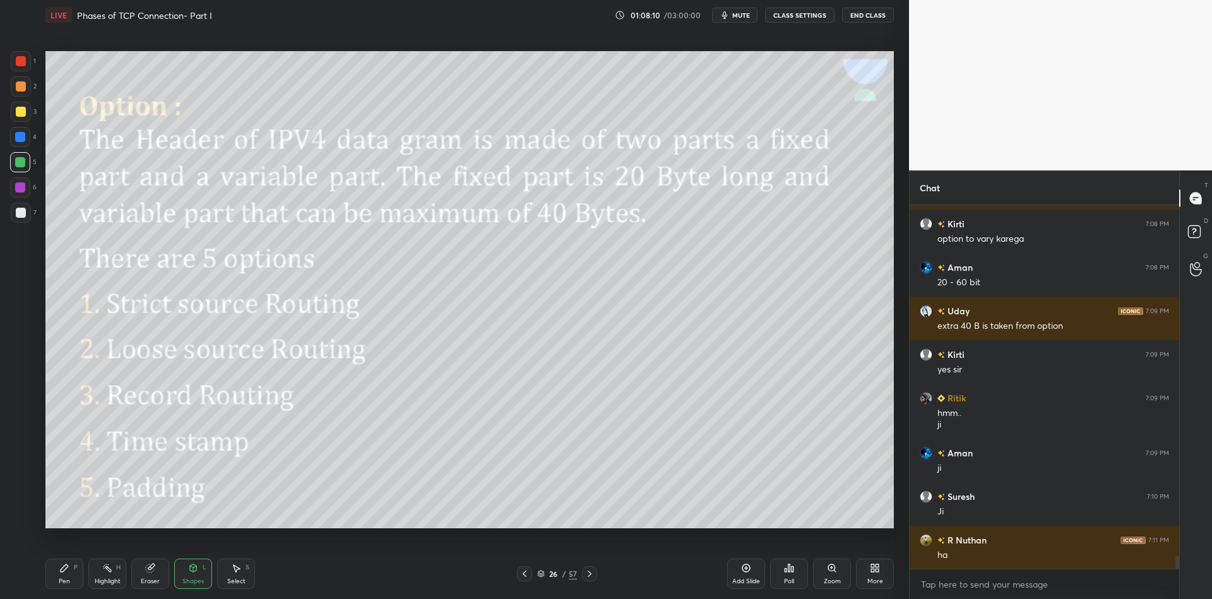
drag, startPoint x: 74, startPoint y: 583, endPoint x: 101, endPoint y: 579, distance: 27.5
click at [74, 583] on div "Pen P" at bounding box center [64, 574] width 38 height 30
click at [116, 578] on div "Highlight H" at bounding box center [107, 574] width 38 height 30
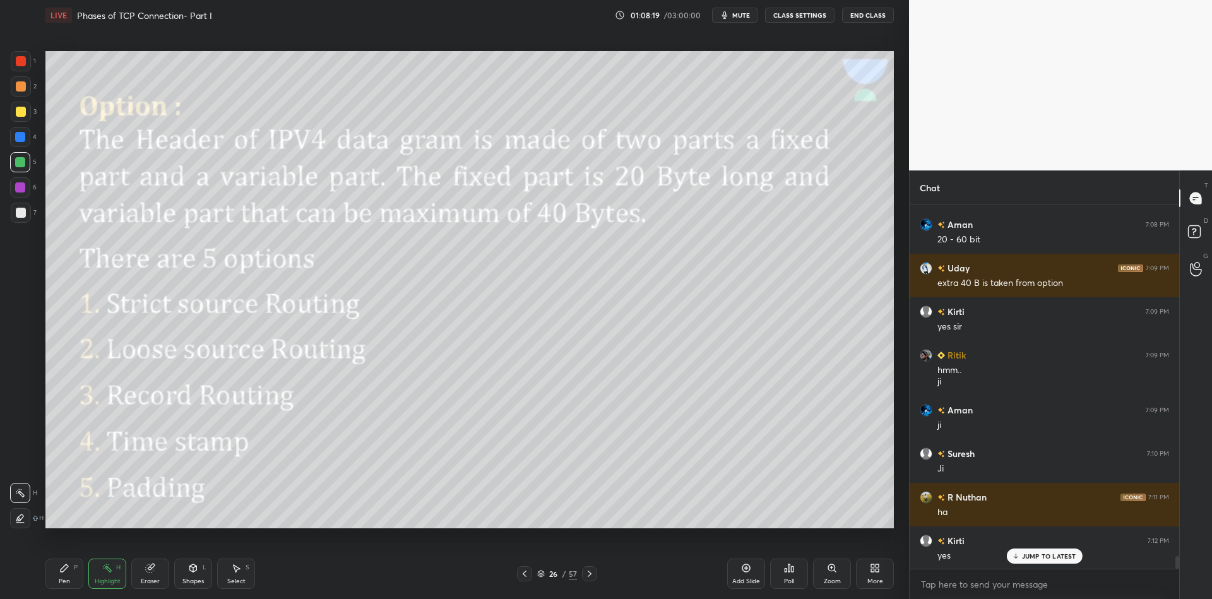
click at [191, 583] on div "Shapes" at bounding box center [192, 581] width 21 height 6
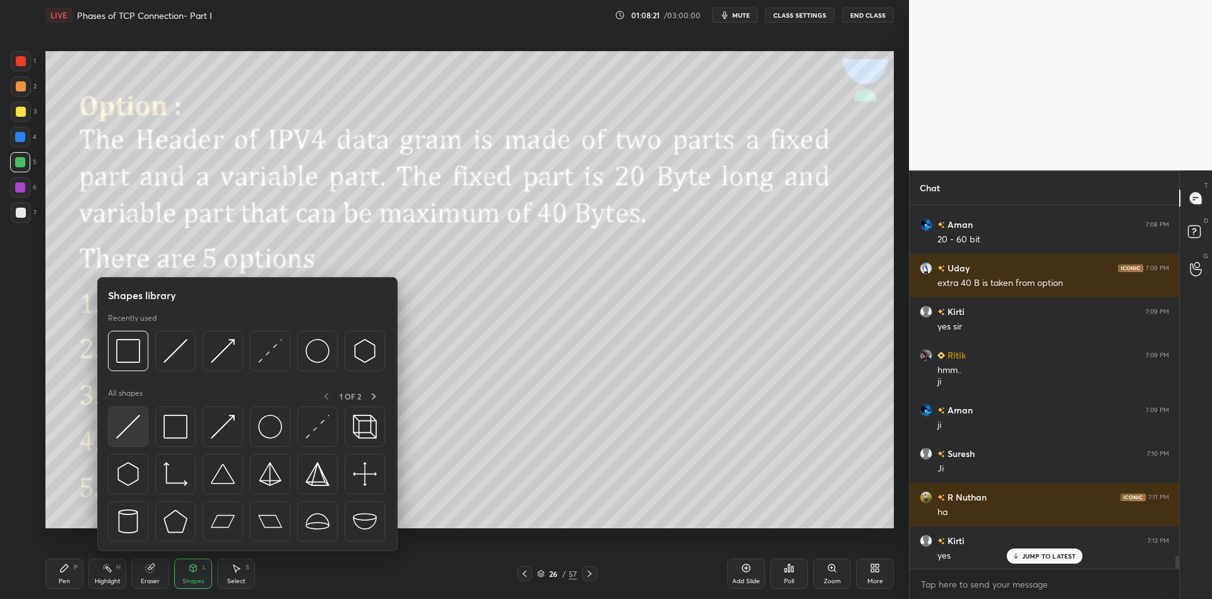
click at [136, 423] on img at bounding box center [128, 427] width 24 height 24
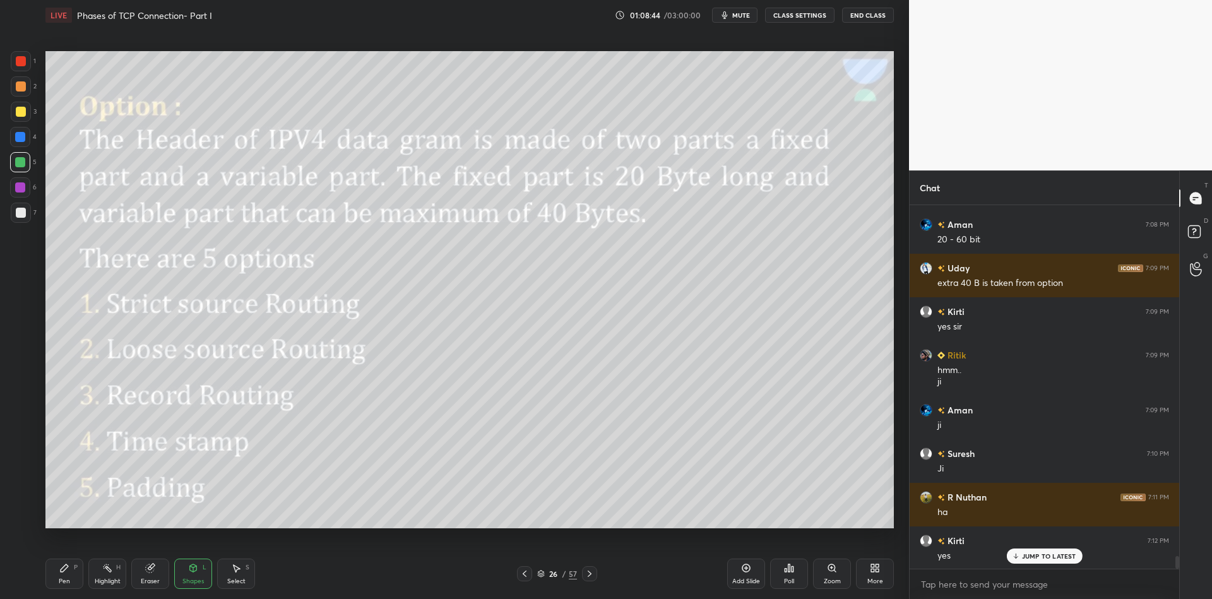
drag, startPoint x: 198, startPoint y: 579, endPoint x: 196, endPoint y: 554, distance: 25.9
click at [199, 578] on div "Shapes" at bounding box center [192, 581] width 21 height 6
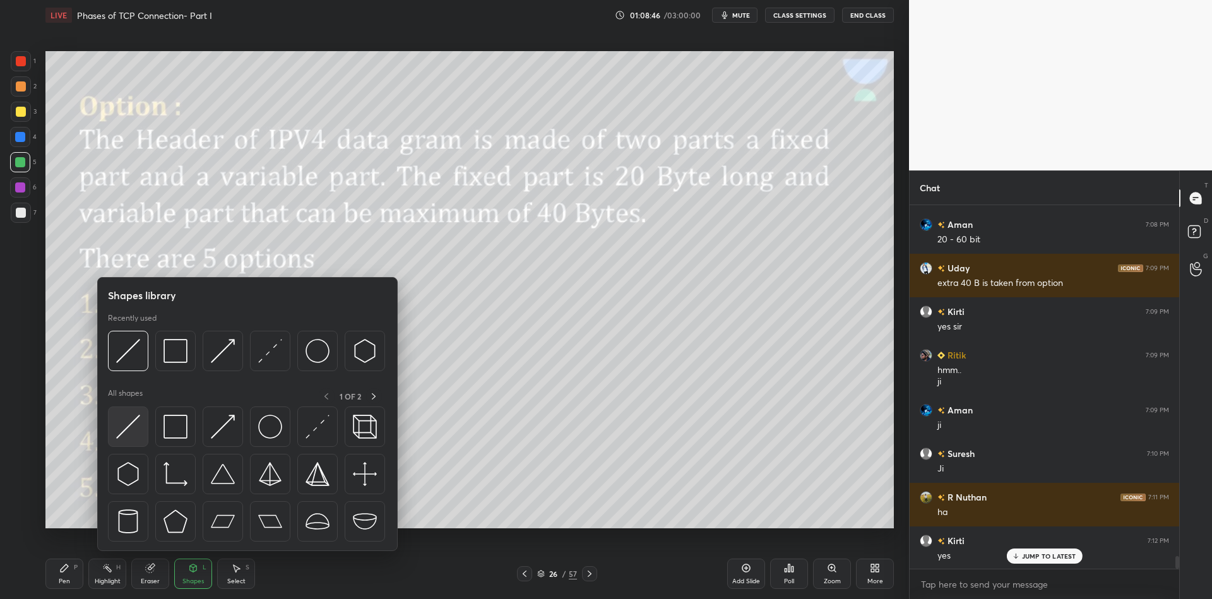
click at [129, 430] on img at bounding box center [128, 427] width 24 height 24
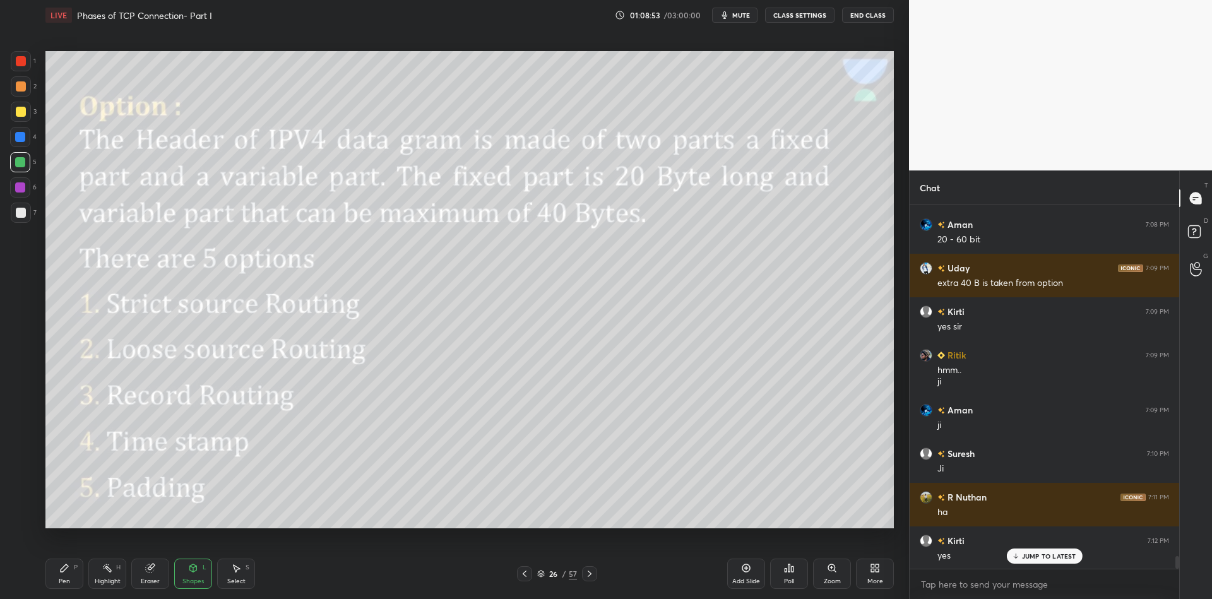
drag, startPoint x: 69, startPoint y: 575, endPoint x: 97, endPoint y: 576, distance: 27.8
click at [71, 576] on div "Pen P" at bounding box center [64, 574] width 38 height 30
click at [109, 575] on div "Highlight H" at bounding box center [107, 574] width 38 height 30
click at [196, 588] on div "Shapes L" at bounding box center [193, 574] width 38 height 30
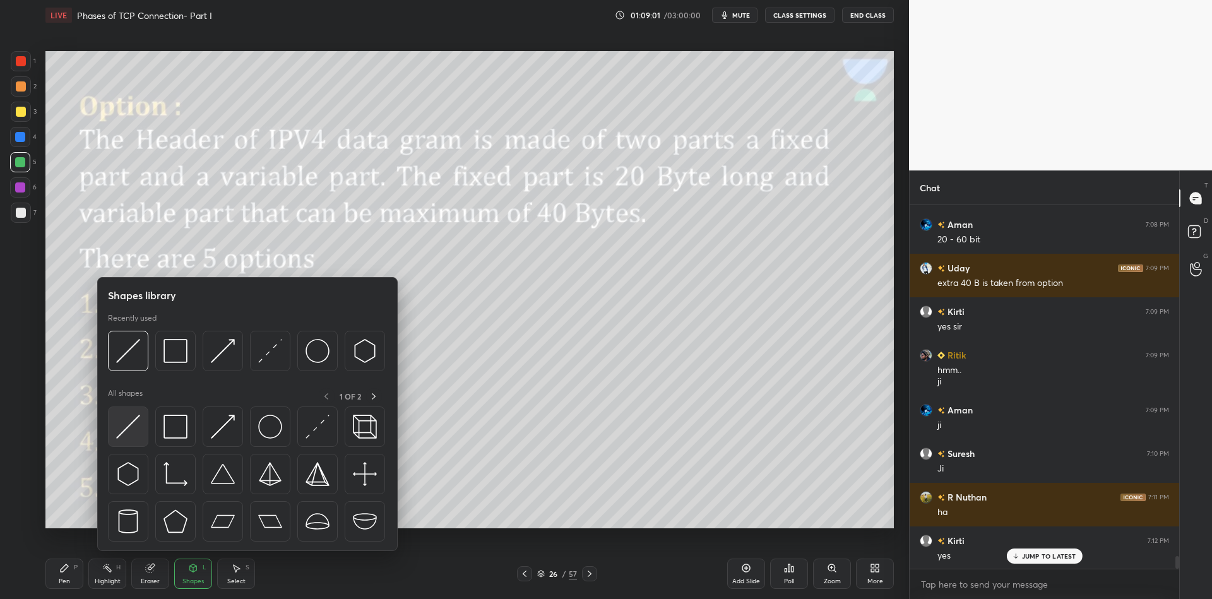
click at [138, 428] on div at bounding box center [128, 426] width 40 height 40
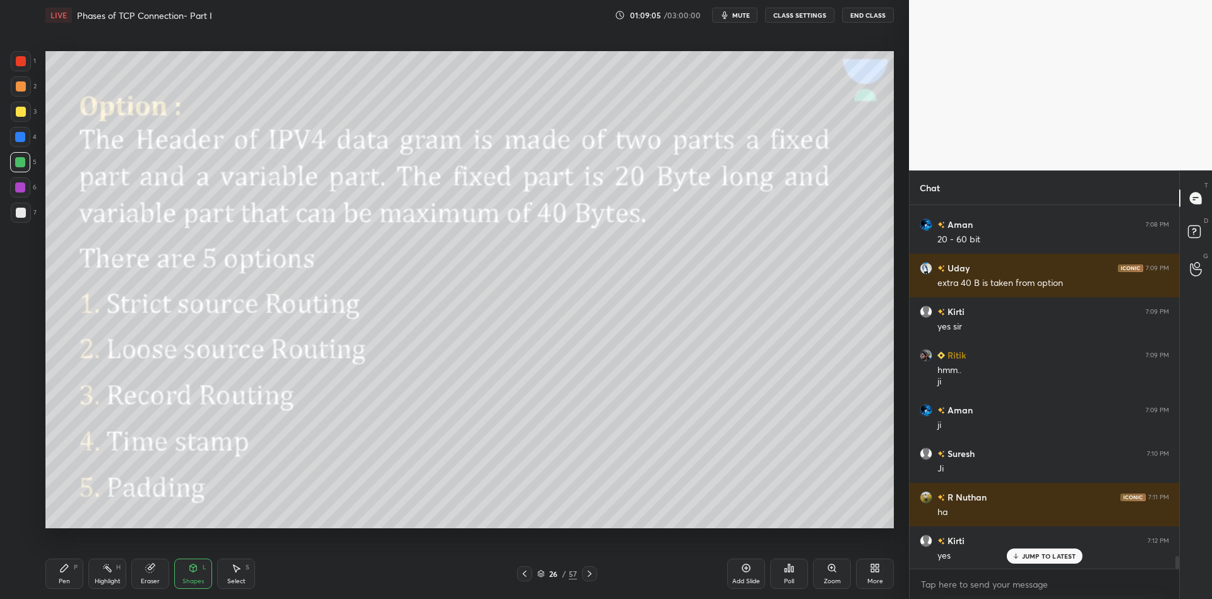
click at [61, 576] on div "Pen P" at bounding box center [64, 574] width 38 height 30
click at [100, 579] on div "Highlight" at bounding box center [108, 581] width 26 height 6
drag, startPoint x: 62, startPoint y: 579, endPoint x: 61, endPoint y: 572, distance: 6.4
click at [61, 578] on div "Pen" at bounding box center [64, 581] width 11 height 6
drag, startPoint x: 23, startPoint y: 162, endPoint x: 30, endPoint y: 158, distance: 7.9
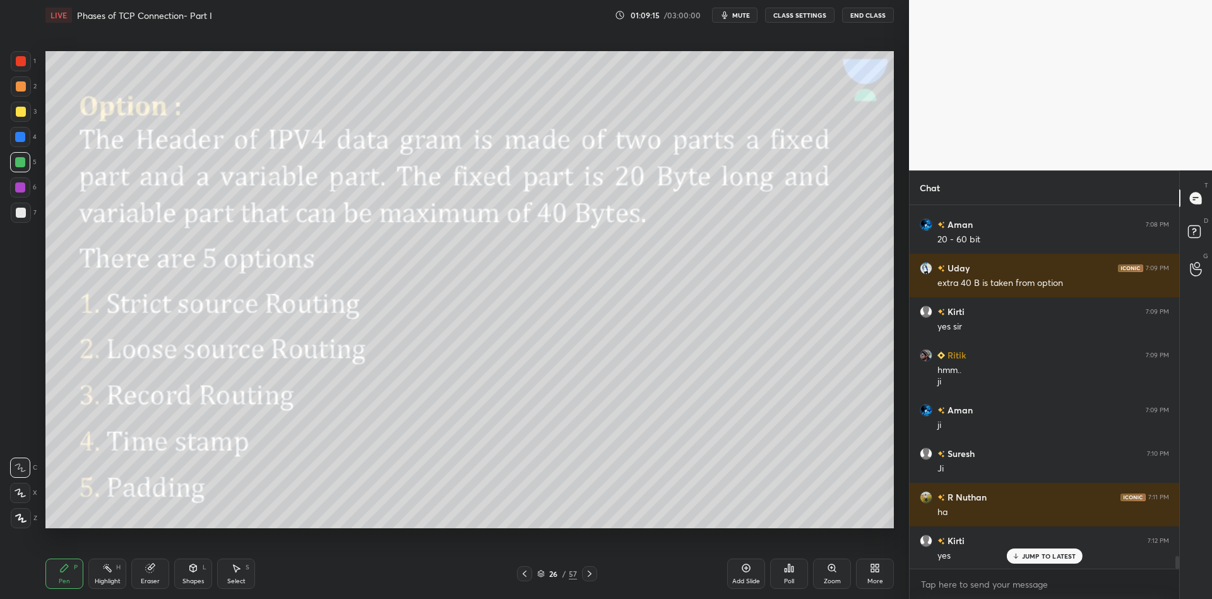
click at [20, 162] on div at bounding box center [20, 162] width 10 height 10
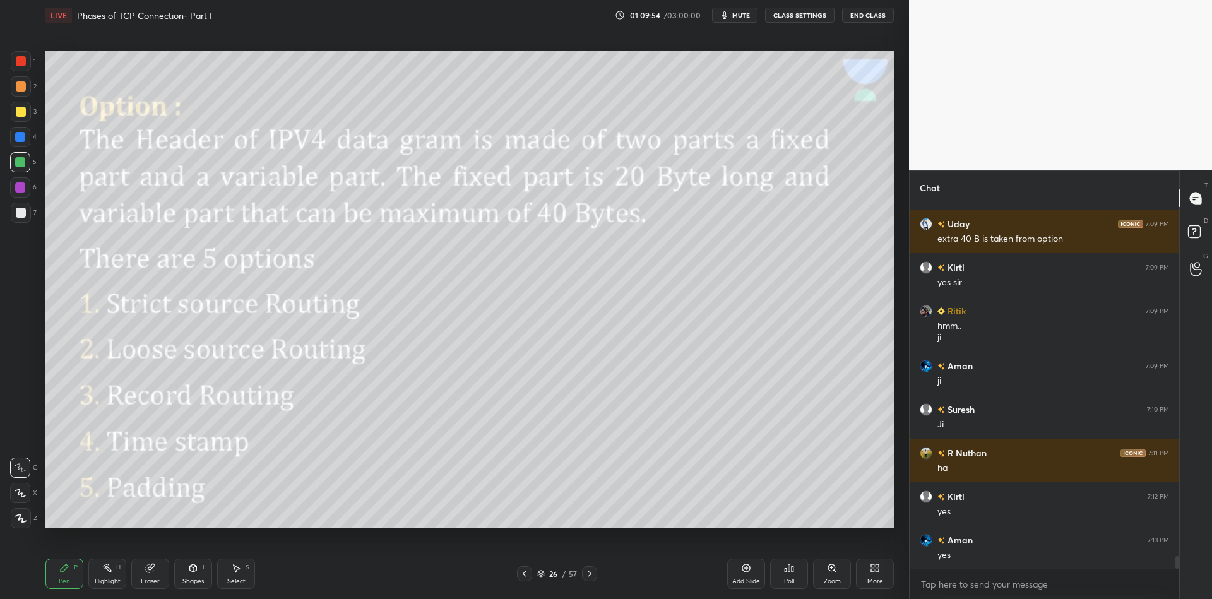
drag, startPoint x: 61, startPoint y: 582, endPoint x: 146, endPoint y: 537, distance: 96.8
click at [66, 579] on div "Pen" at bounding box center [64, 581] width 11 height 6
click at [233, 575] on div "Select S" at bounding box center [236, 574] width 38 height 30
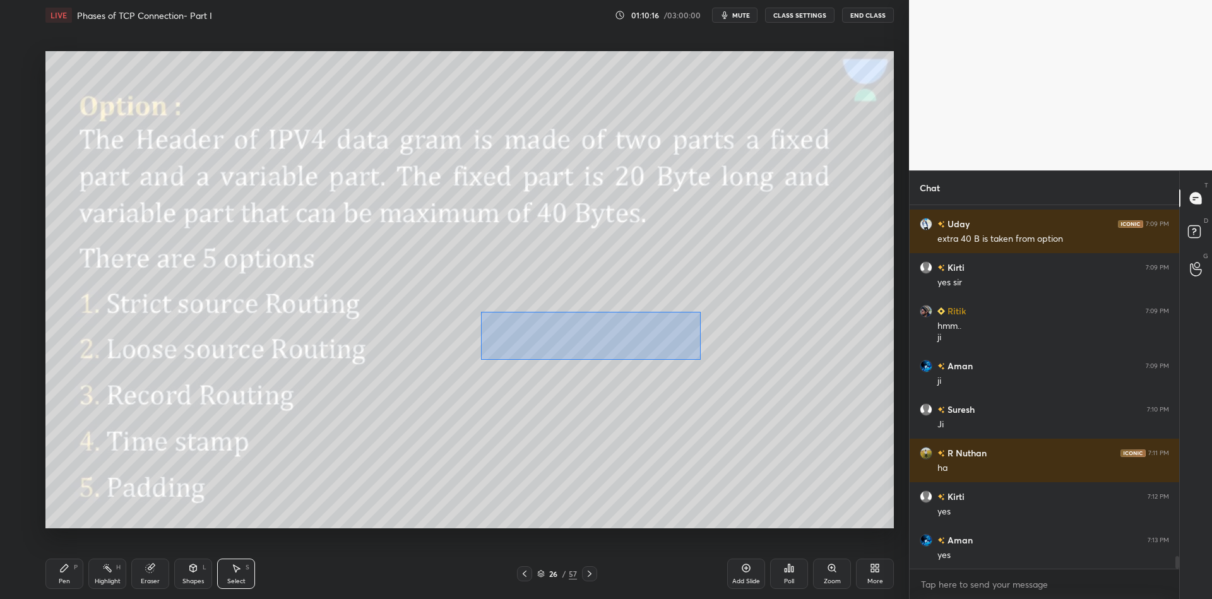
drag, startPoint x: 480, startPoint y: 311, endPoint x: 701, endPoint y: 360, distance: 226.3
click at [701, 360] on div "0 ° Undo Copy Paste here Duplicate Duplicate to new slide Delete" at bounding box center [469, 289] width 848 height 477
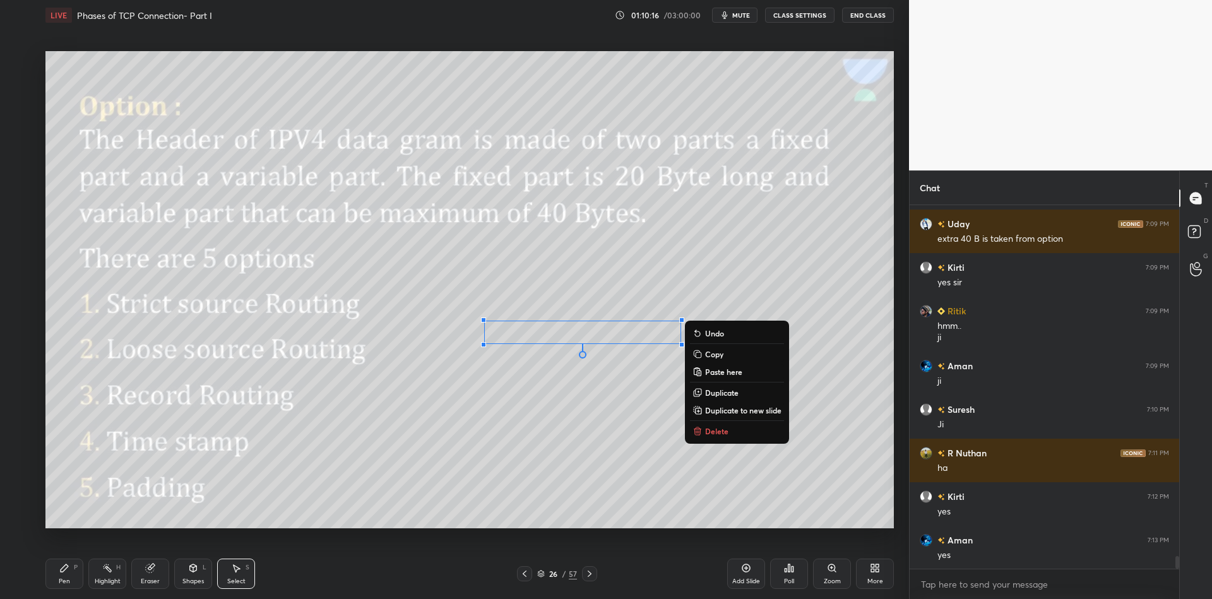
click at [726, 353] on button "Copy" at bounding box center [737, 354] width 94 height 15
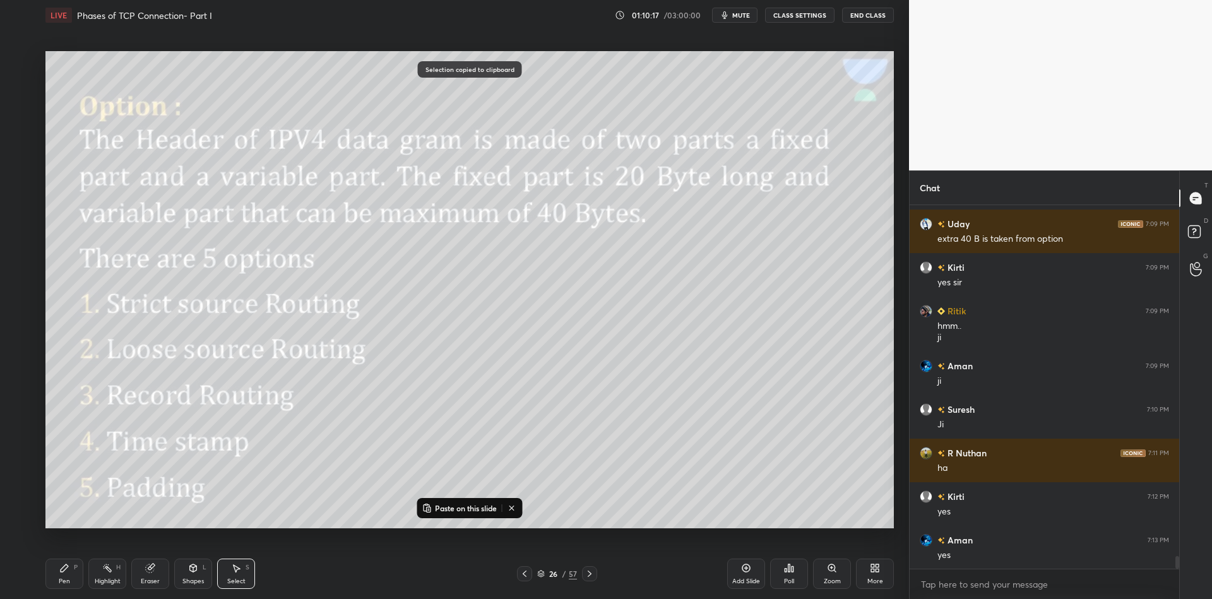
click at [478, 507] on p "Paste on this slide" at bounding box center [466, 508] width 62 height 10
drag, startPoint x: 545, startPoint y: 350, endPoint x: 451, endPoint y: 395, distance: 105.0
click at [451, 398] on div "0 ° Undo Copy Paste here Duplicate Duplicate to new slide Delete" at bounding box center [469, 289] width 848 height 477
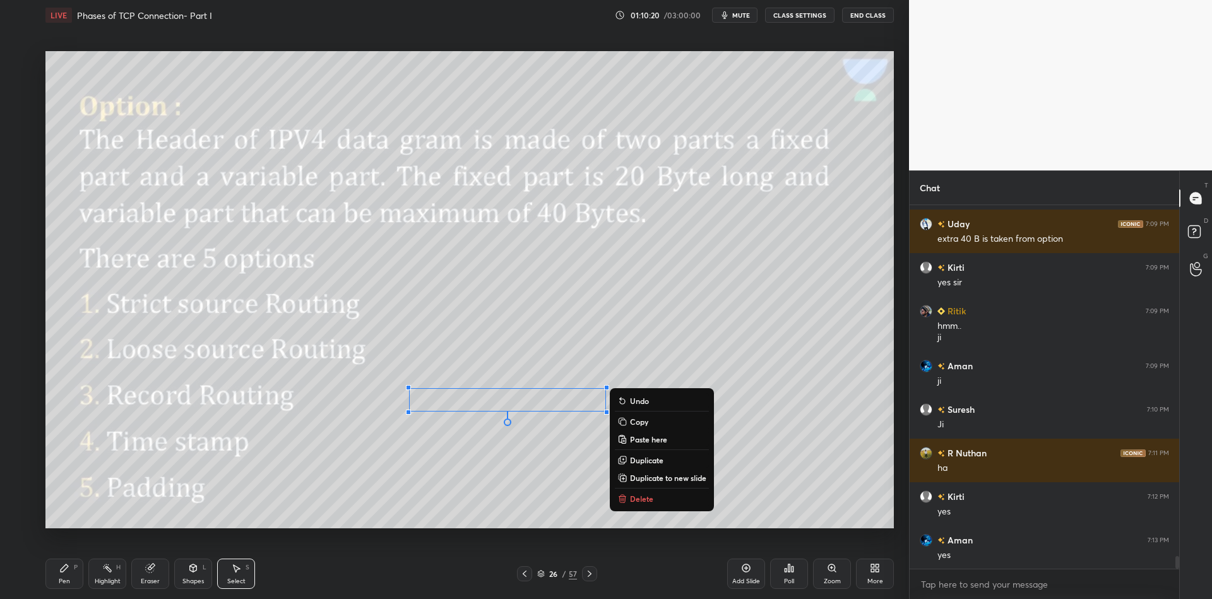
click at [61, 581] on div "Pen" at bounding box center [64, 581] width 11 height 6
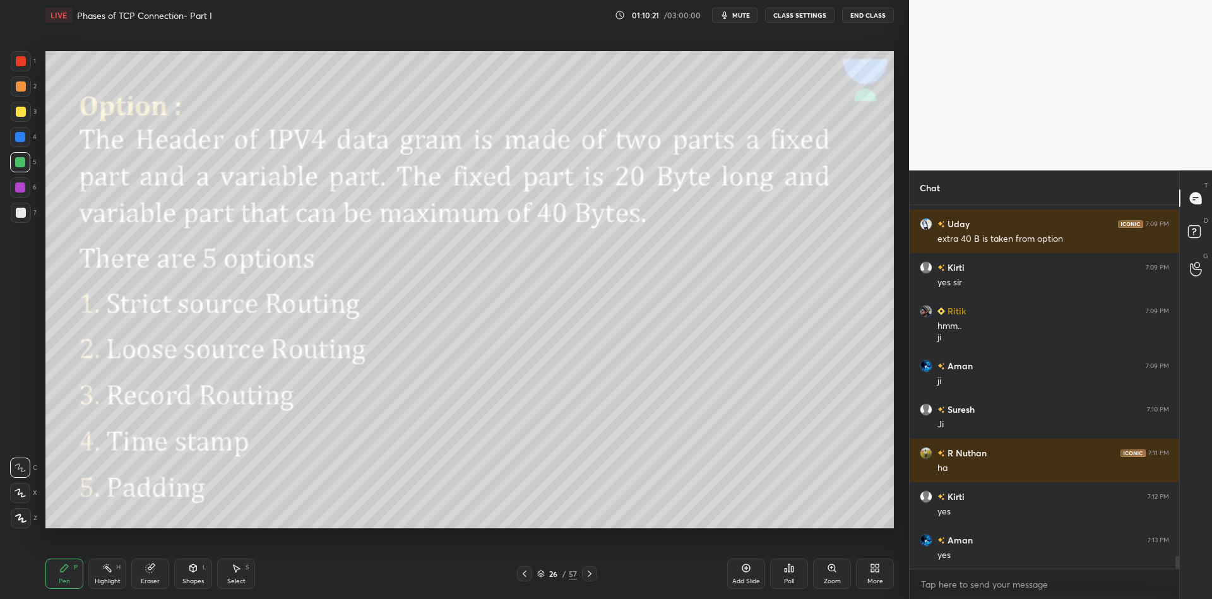
drag, startPoint x: 102, startPoint y: 578, endPoint x: 107, endPoint y: 562, distance: 16.0
click at [102, 575] on div "Highlight H" at bounding box center [107, 574] width 38 height 30
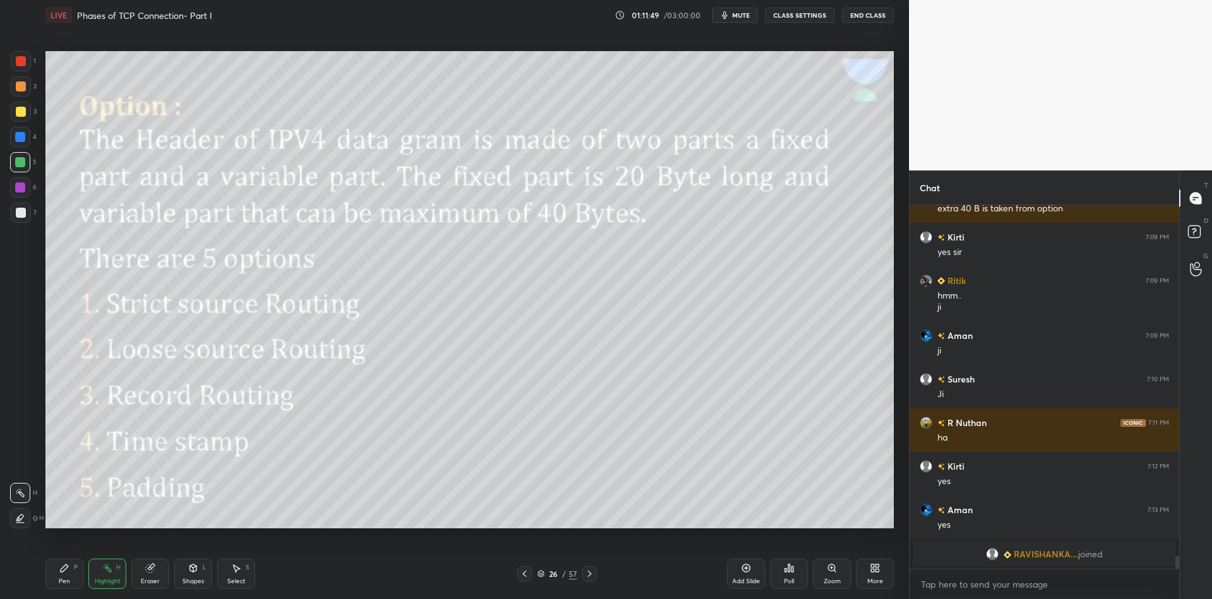
drag, startPoint x: 69, startPoint y: 576, endPoint x: 96, endPoint y: 574, distance: 27.2
click at [71, 574] on div "Pen P" at bounding box center [64, 574] width 38 height 30
drag, startPoint x: 109, startPoint y: 572, endPoint x: 105, endPoint y: 567, distance: 6.8
click at [107, 572] on icon at bounding box center [107, 568] width 10 height 10
click at [591, 572] on icon at bounding box center [589, 574] width 10 height 10
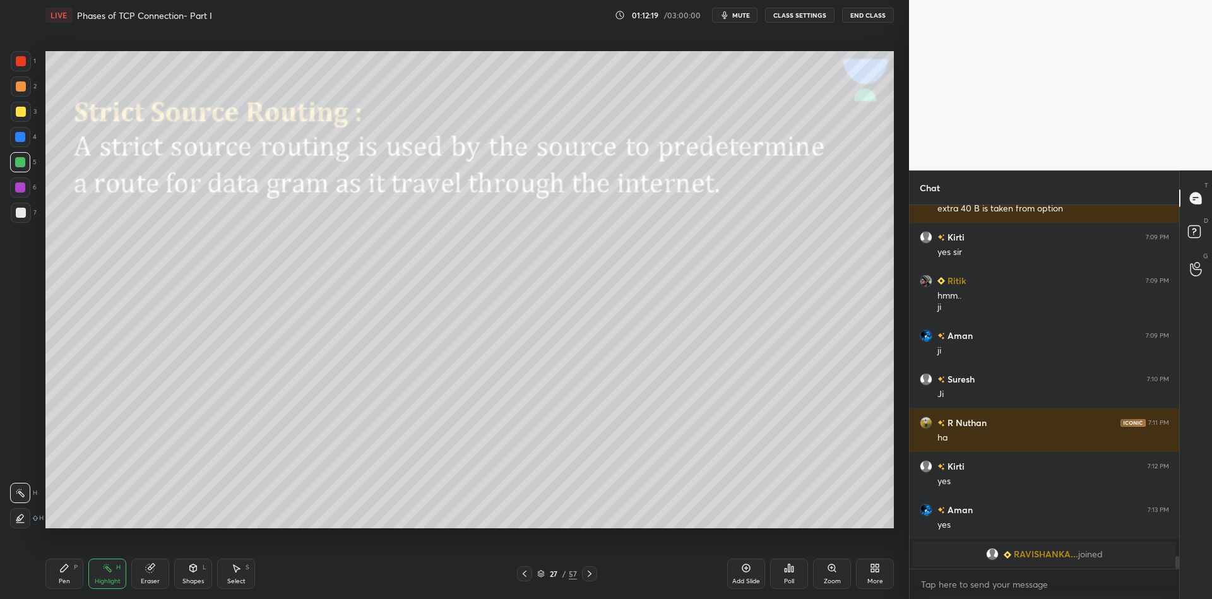
click at [73, 573] on div "Pen P" at bounding box center [64, 574] width 38 height 30
drag, startPoint x: 67, startPoint y: 578, endPoint x: 56, endPoint y: 533, distance: 46.8
click at [66, 576] on div "Pen P" at bounding box center [64, 574] width 38 height 30
click at [11, 160] on div at bounding box center [20, 162] width 20 height 20
click at [20, 113] on div at bounding box center [21, 112] width 10 height 10
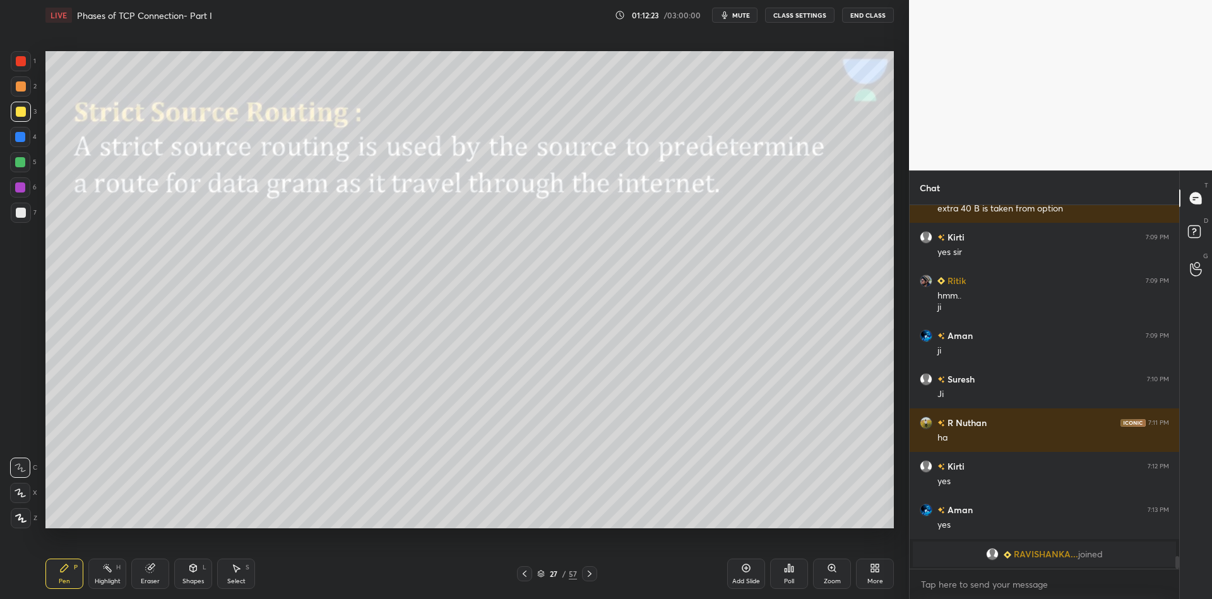
drag, startPoint x: 184, startPoint y: 579, endPoint x: 193, endPoint y: 561, distance: 19.8
click at [184, 579] on div "Shapes L" at bounding box center [193, 574] width 38 height 30
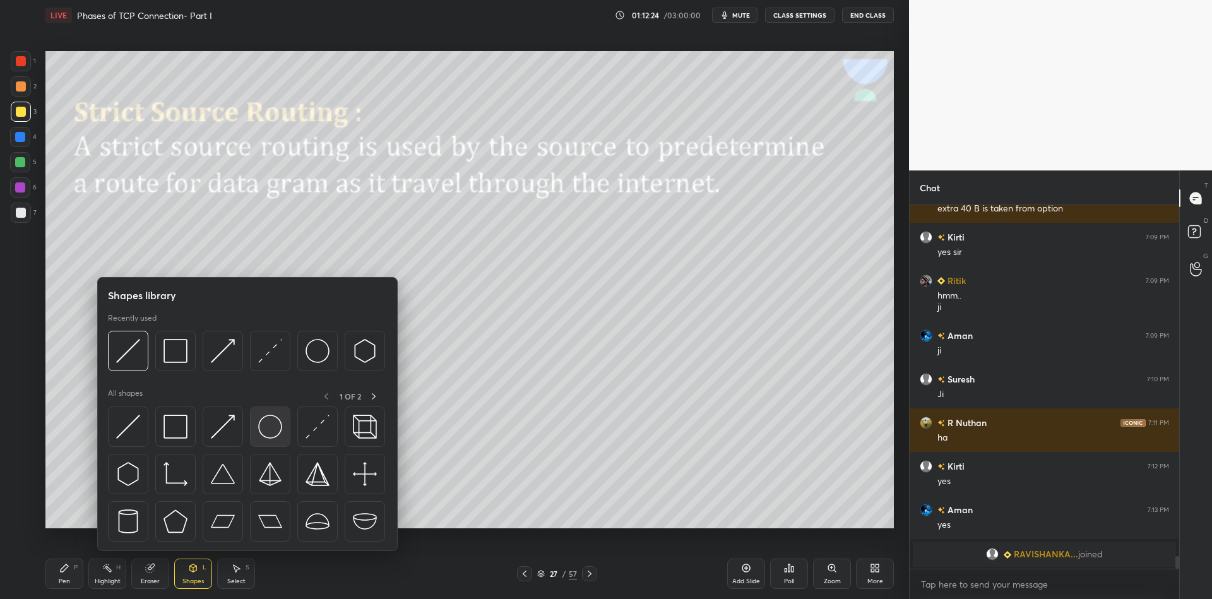
scroll to position [4, 4]
click at [266, 424] on img at bounding box center [270, 427] width 24 height 24
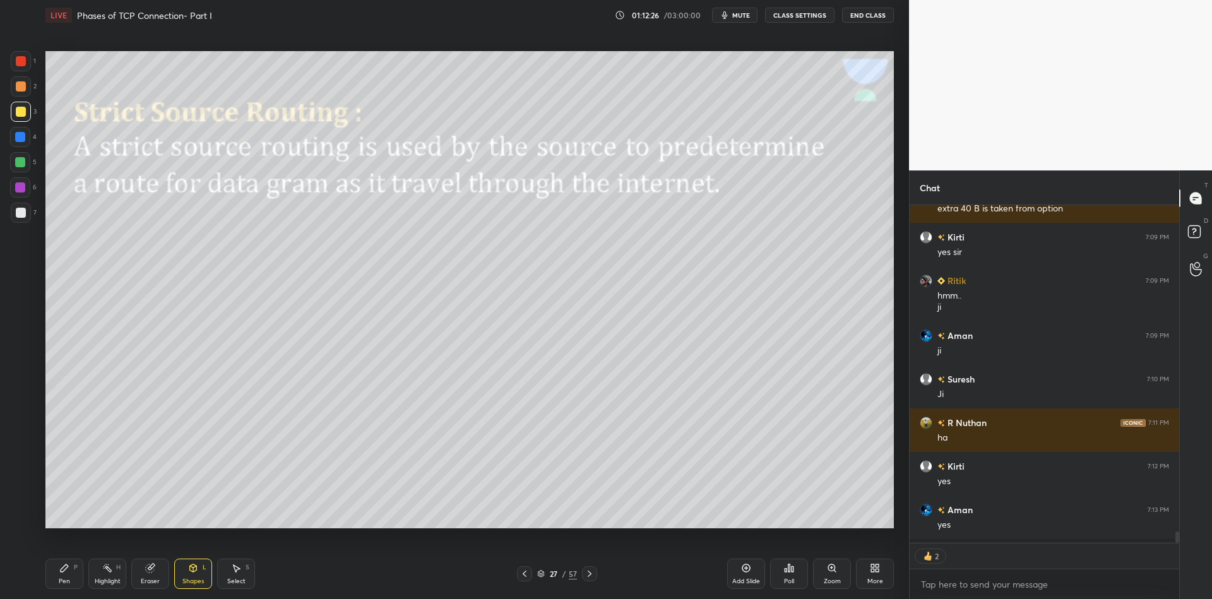
click at [189, 572] on icon at bounding box center [193, 568] width 10 height 10
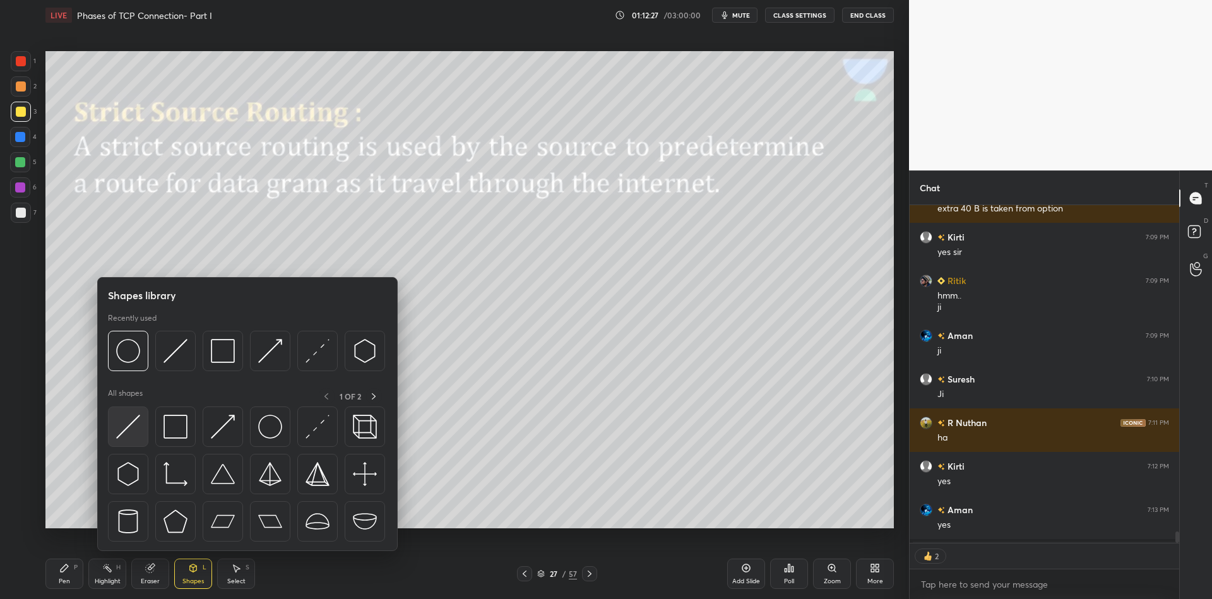
click at [124, 422] on img at bounding box center [128, 427] width 24 height 24
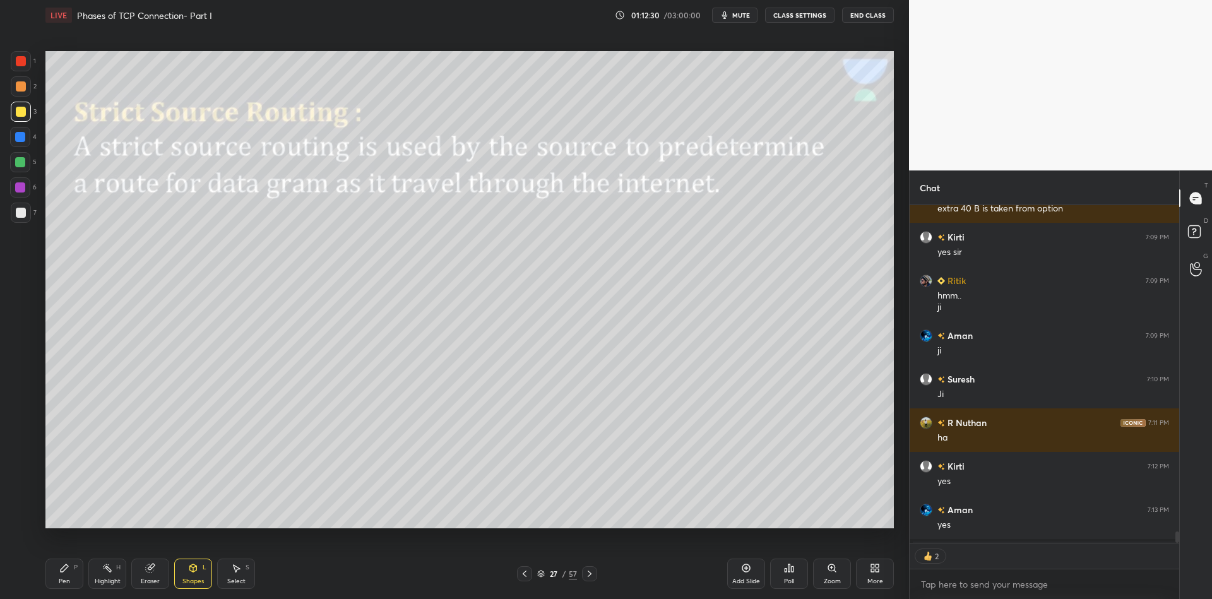
click at [64, 581] on div "Pen" at bounding box center [64, 581] width 11 height 6
click at [232, 578] on div "Select" at bounding box center [236, 581] width 18 height 6
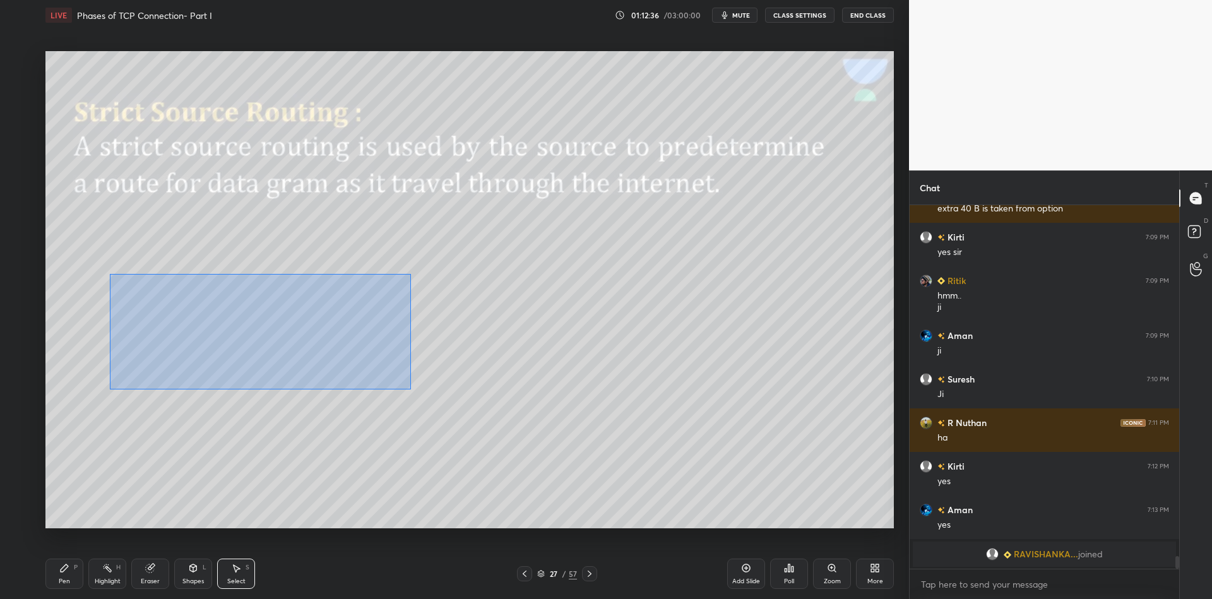
drag, startPoint x: 146, startPoint y: 275, endPoint x: 415, endPoint y: 388, distance: 291.1
click at [416, 389] on div "0 ° Undo Copy Paste here Duplicate Duplicate to new slide Delete" at bounding box center [469, 289] width 848 height 477
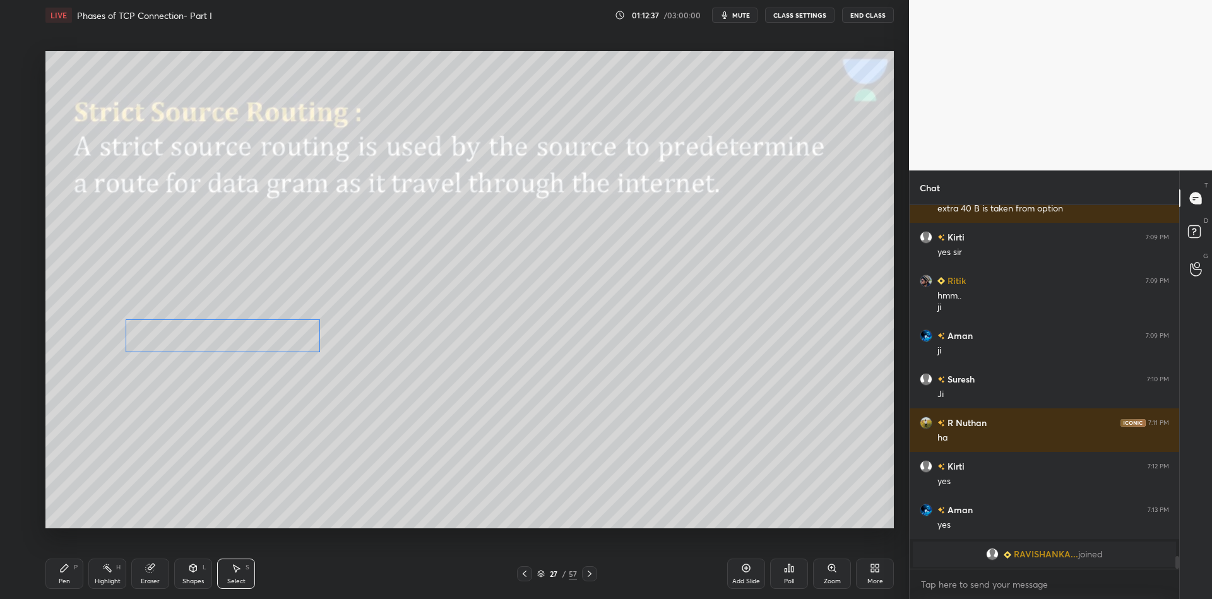
drag, startPoint x: 298, startPoint y: 296, endPoint x: 273, endPoint y: 361, distance: 69.7
click at [294, 330] on div "0 ° Undo Copy Paste here Duplicate Duplicate to new slide Delete" at bounding box center [469, 289] width 848 height 477
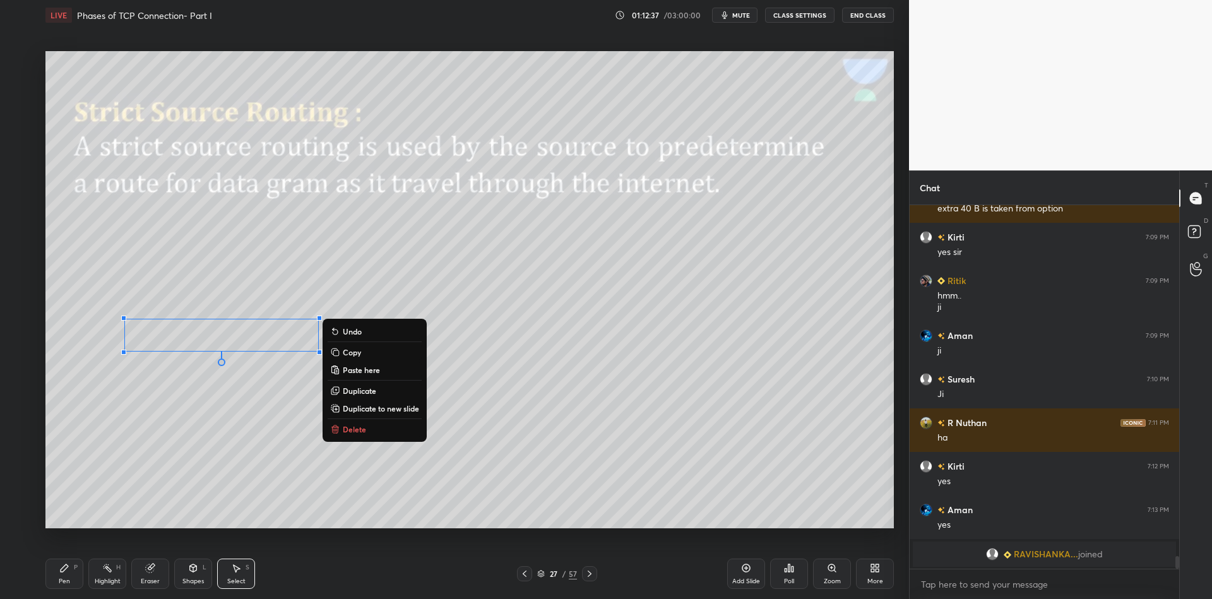
drag, startPoint x: 74, startPoint y: 578, endPoint x: 107, endPoint y: 568, distance: 34.2
click at [83, 574] on div "Pen P Highlight H Eraser Shapes L Select S" at bounding box center [215, 574] width 341 height 30
click at [140, 571] on div "Eraser" at bounding box center [150, 574] width 38 height 30
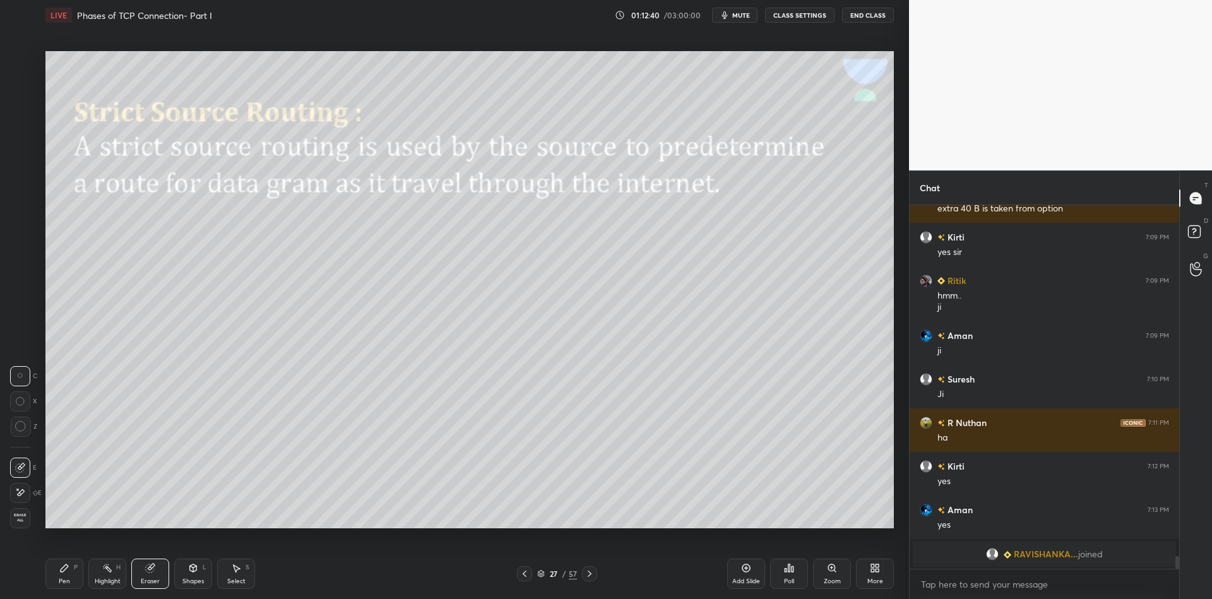
click at [61, 583] on div "Pen" at bounding box center [64, 581] width 11 height 6
click at [143, 576] on div "Eraser" at bounding box center [150, 574] width 38 height 30
drag, startPoint x: 66, startPoint y: 586, endPoint x: 120, endPoint y: 542, distance: 69.1
click at [68, 586] on div "Pen P" at bounding box center [64, 574] width 38 height 30
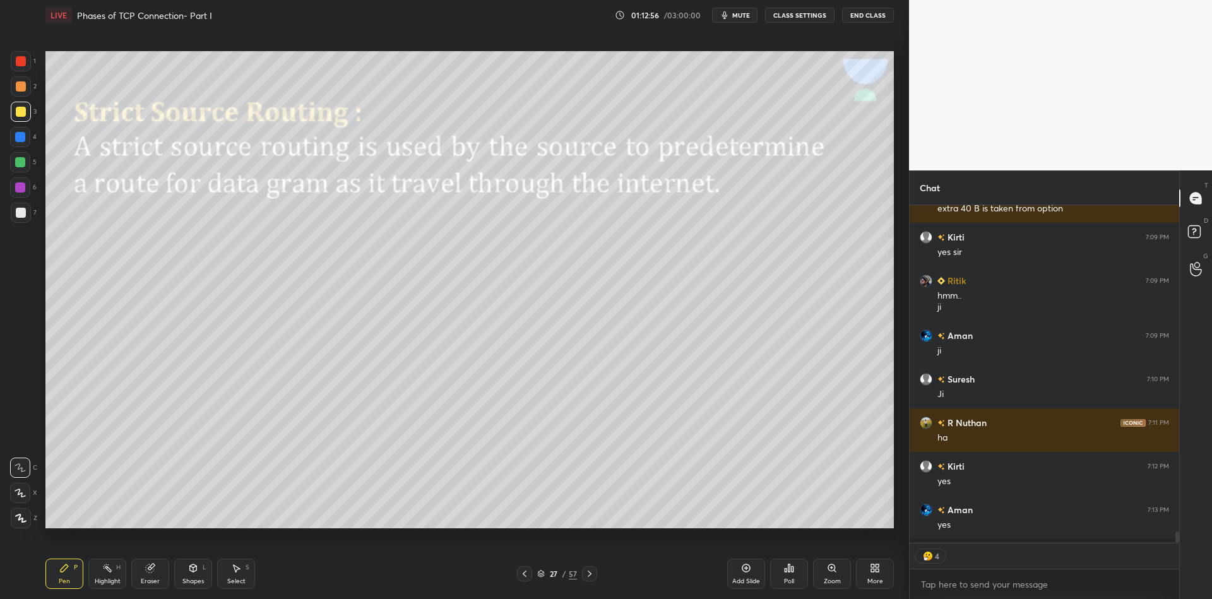
drag, startPoint x: 194, startPoint y: 572, endPoint x: 197, endPoint y: 553, distance: 19.1
click at [196, 570] on icon at bounding box center [193, 568] width 7 height 8
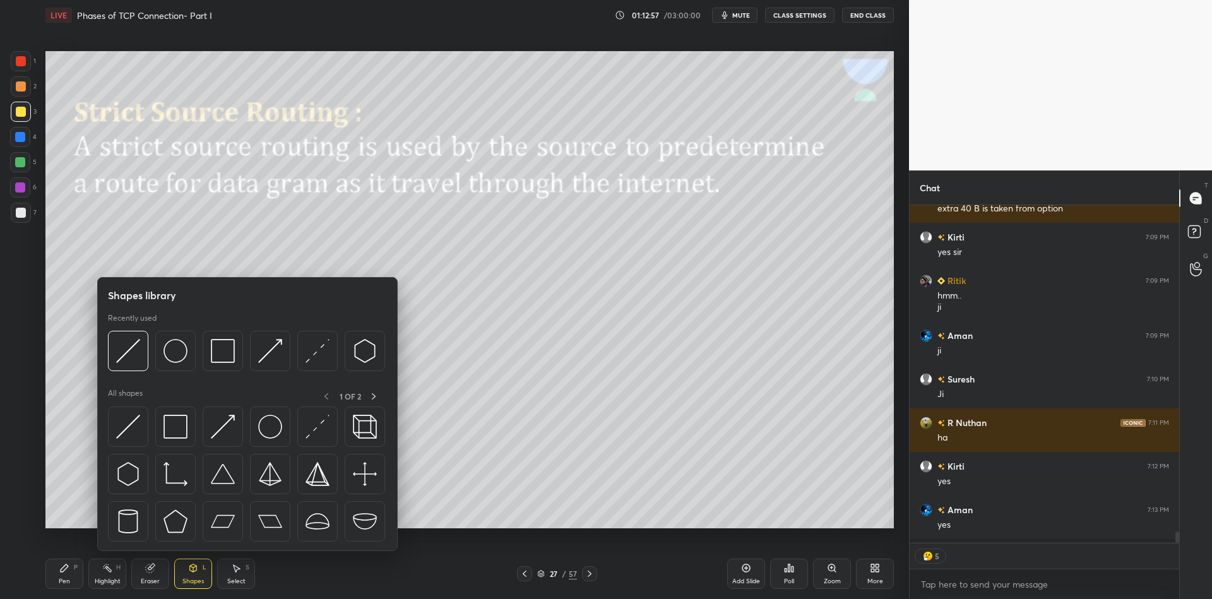
click at [131, 421] on img at bounding box center [128, 427] width 24 height 24
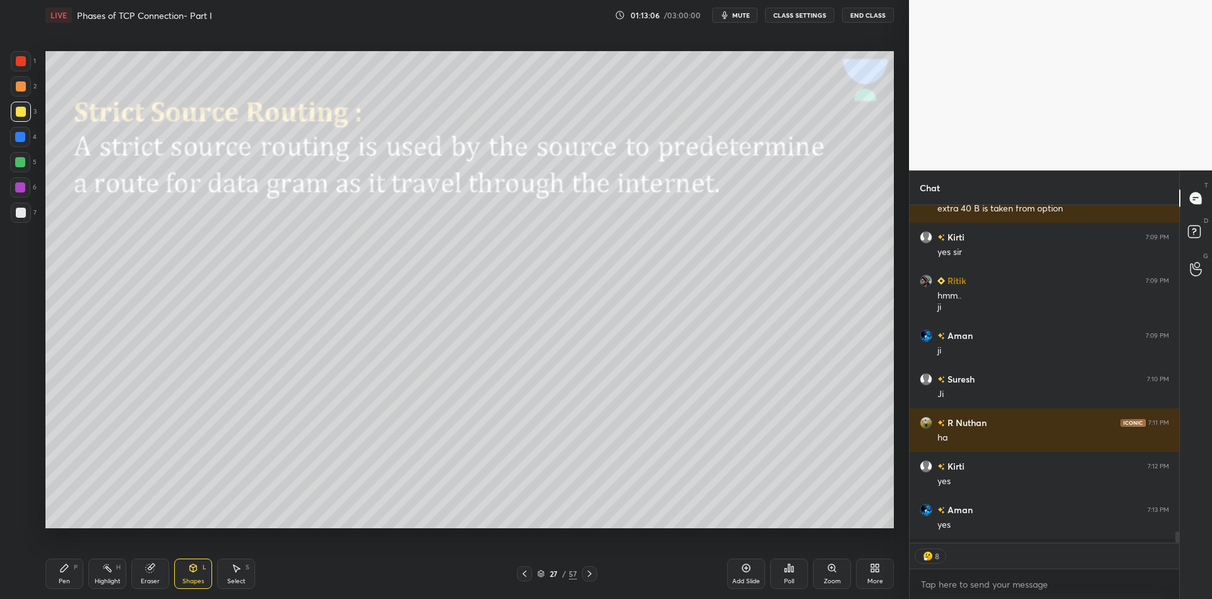
drag, startPoint x: 64, startPoint y: 584, endPoint x: 56, endPoint y: 584, distance: 7.6
click at [63, 583] on div "Pen" at bounding box center [64, 581] width 11 height 6
click at [61, 579] on div "Pen" at bounding box center [64, 581] width 11 height 6
click at [20, 213] on div at bounding box center [21, 213] width 10 height 10
click at [243, 584] on div "Select" at bounding box center [236, 581] width 18 height 6
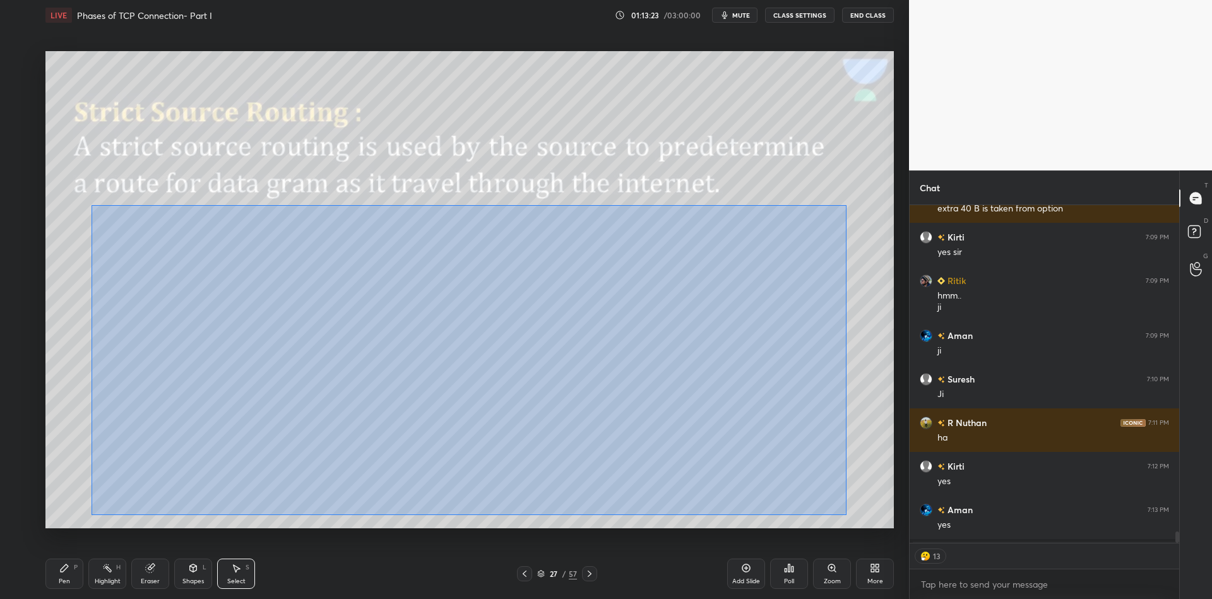
drag, startPoint x: 161, startPoint y: 218, endPoint x: 843, endPoint y: 512, distance: 742.4
click at [844, 515] on div "0 ° Undo Copy Paste here Duplicate Duplicate to new slide Delete" at bounding box center [469, 289] width 848 height 477
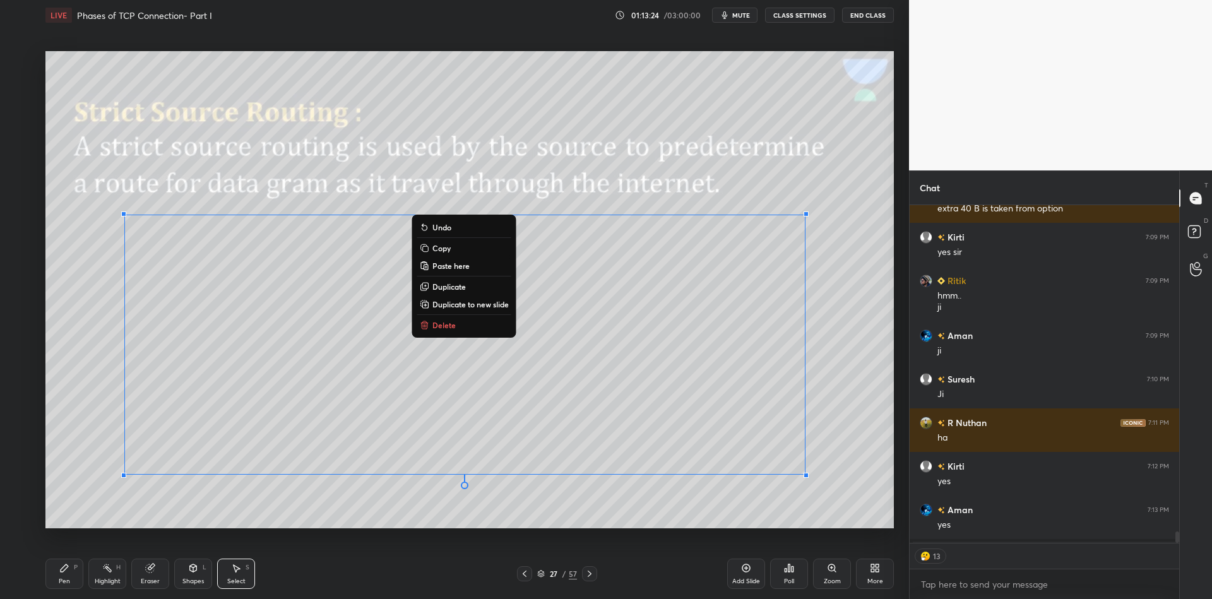
drag, startPoint x: 471, startPoint y: 254, endPoint x: 474, endPoint y: 262, distance: 8.8
click at [470, 254] on button "Copy" at bounding box center [464, 247] width 94 height 15
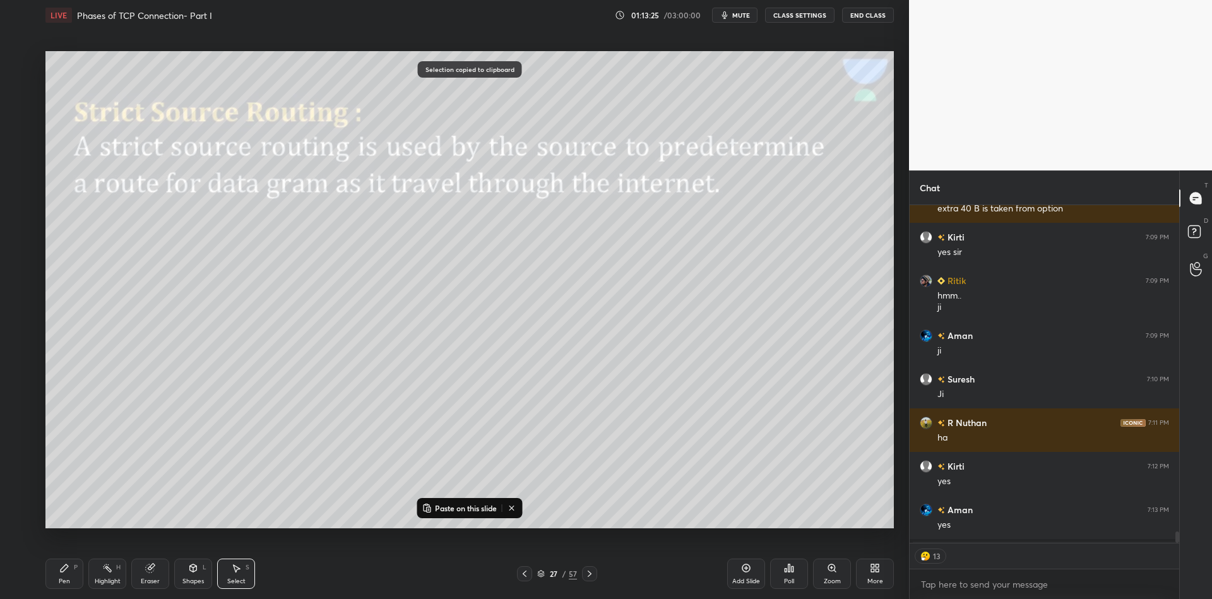
click at [584, 579] on icon at bounding box center [589, 574] width 10 height 10
click at [484, 503] on p "Paste on this slide" at bounding box center [466, 508] width 62 height 10
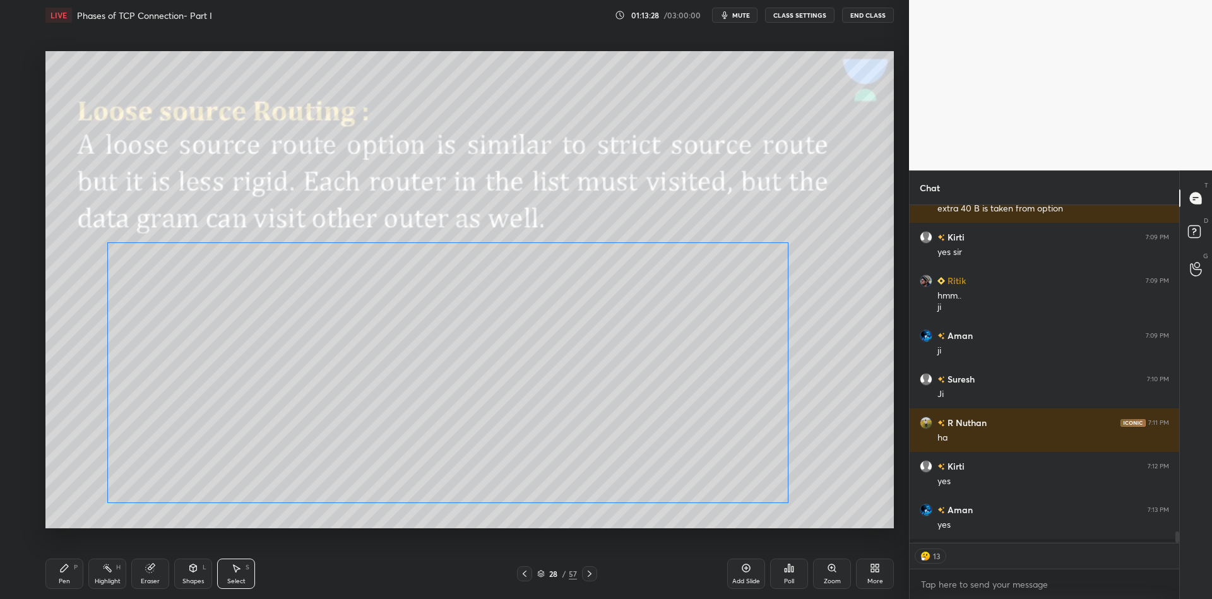
drag, startPoint x: 381, startPoint y: 332, endPoint x: 372, endPoint y: 359, distance: 28.4
click at [362, 359] on div "0 ° Undo Copy Paste here Duplicate Duplicate to new slide Delete" at bounding box center [469, 289] width 848 height 477
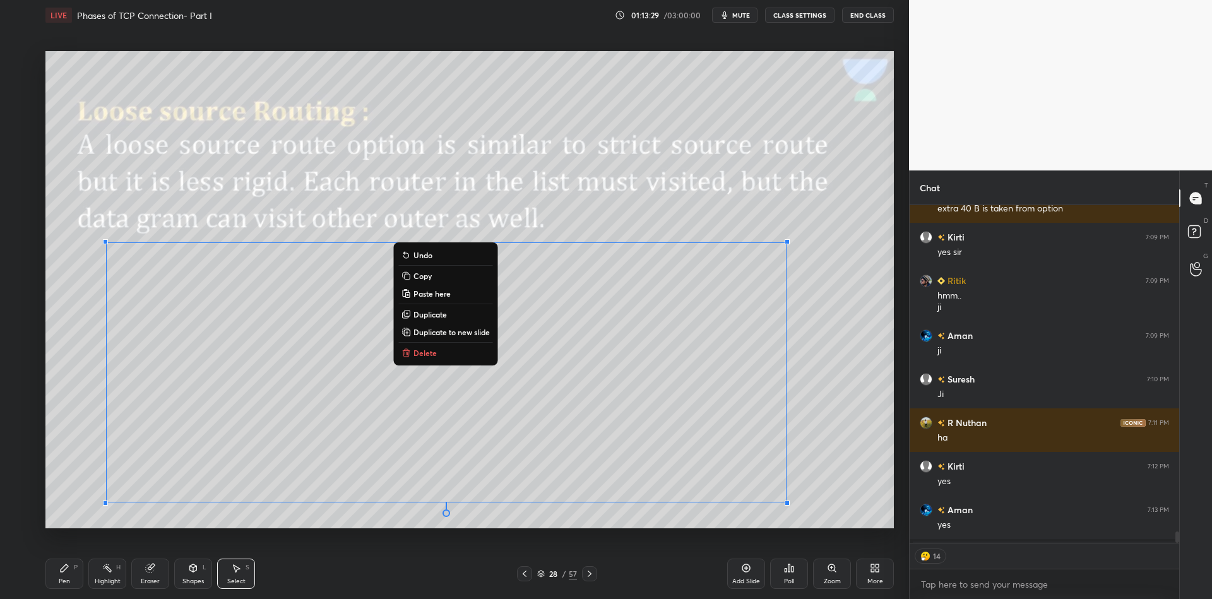
click at [71, 571] on div "Pen P" at bounding box center [64, 574] width 38 height 30
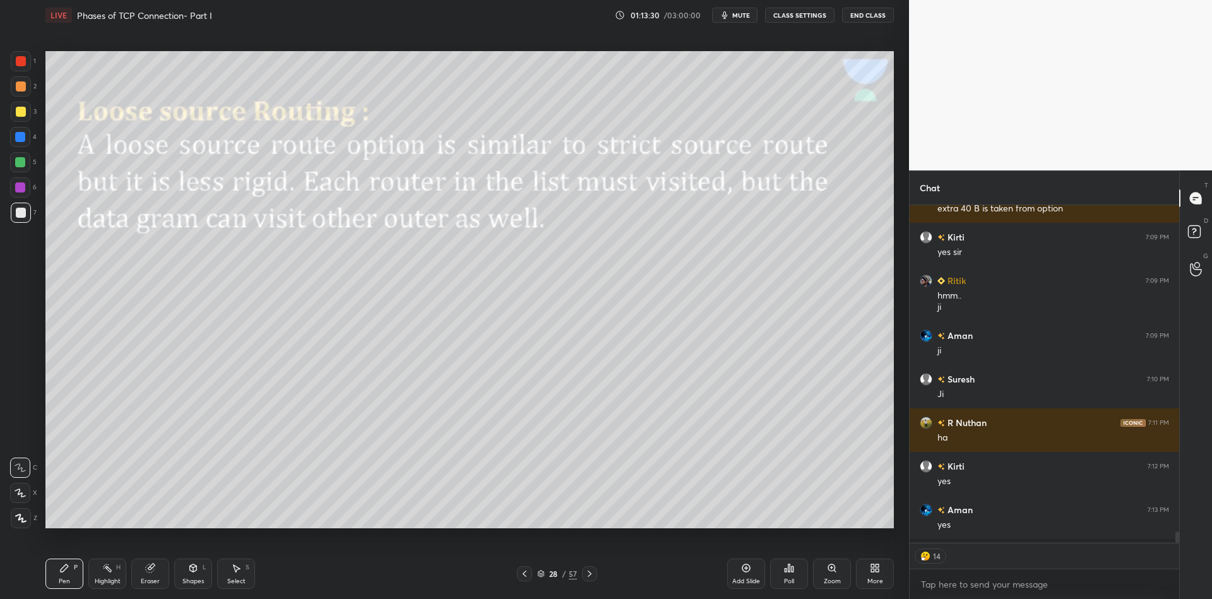
drag, startPoint x: 522, startPoint y: 576, endPoint x: 523, endPoint y: 565, distance: 10.8
click at [521, 575] on icon at bounding box center [524, 574] width 10 height 10
click at [192, 572] on icon at bounding box center [193, 568] width 10 height 10
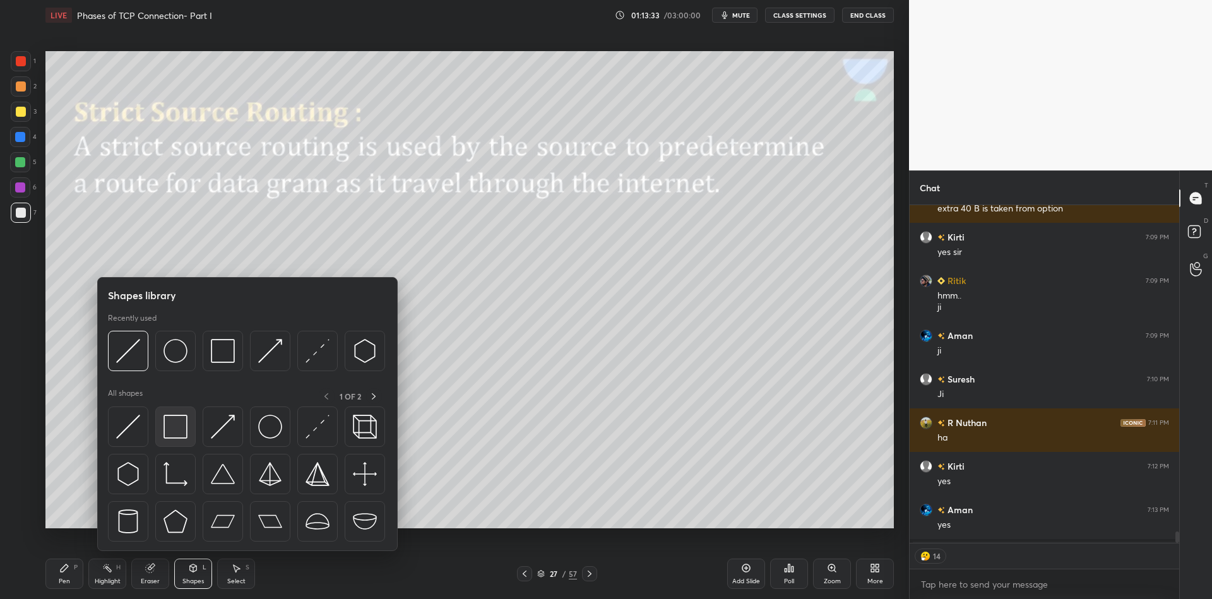
drag, startPoint x: 178, startPoint y: 431, endPoint x: 27, endPoint y: 180, distance: 293.0
click at [175, 432] on img at bounding box center [175, 427] width 24 height 24
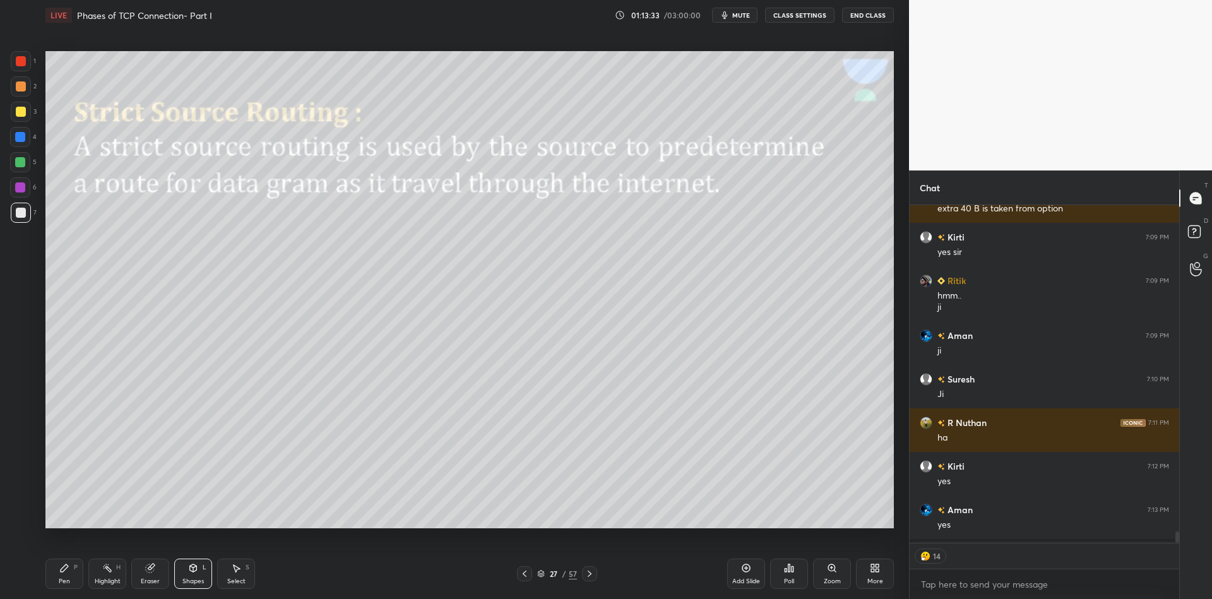
click at [21, 166] on div at bounding box center [20, 162] width 10 height 10
drag, startPoint x: 68, startPoint y: 569, endPoint x: 84, endPoint y: 573, distance: 17.0
click at [68, 574] on div "Pen P" at bounding box center [64, 574] width 38 height 30
click at [62, 571] on icon at bounding box center [64, 568] width 10 height 10
type textarea "x"
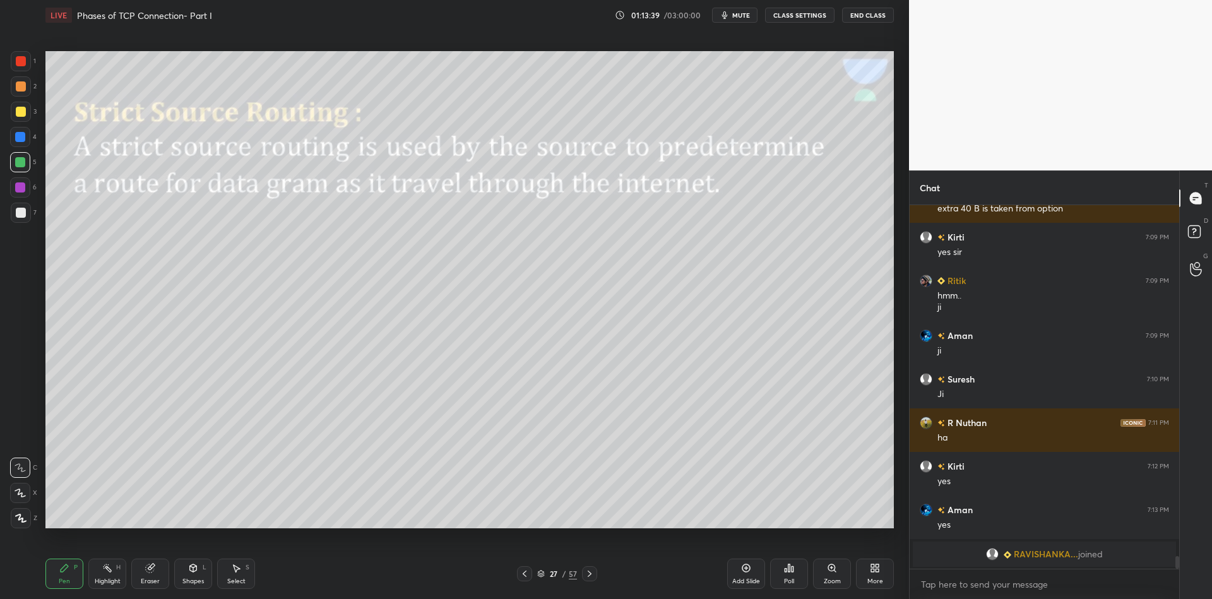
scroll to position [360, 266]
drag, startPoint x: 193, startPoint y: 578, endPoint x: 195, endPoint y: 555, distance: 23.5
click at [195, 579] on div "Shapes L" at bounding box center [193, 574] width 38 height 30
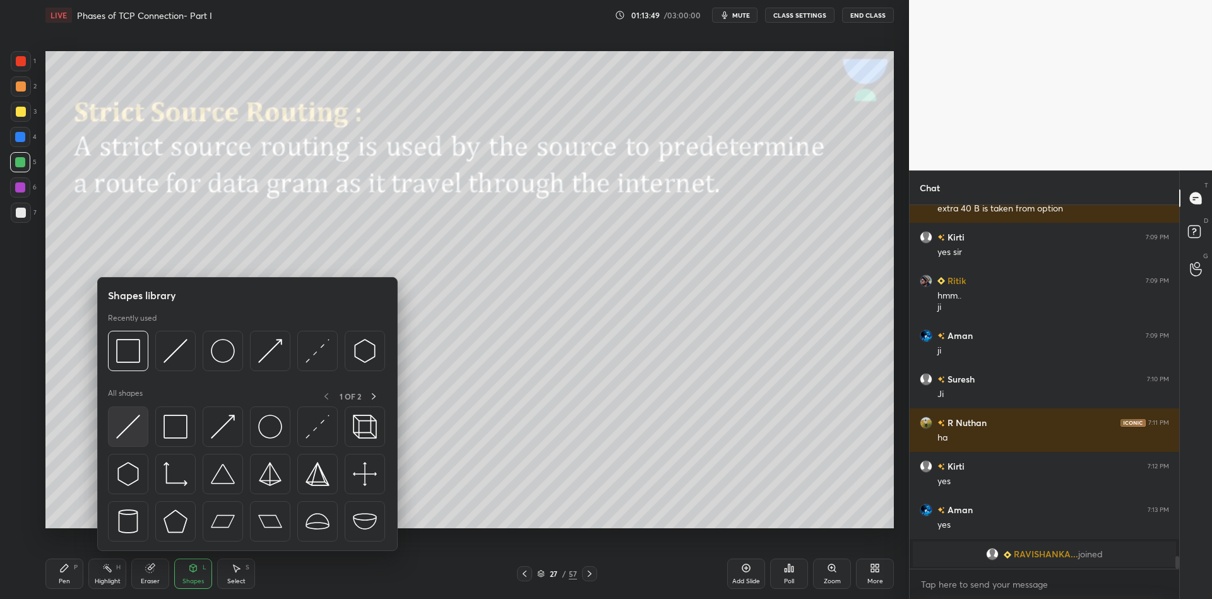
click at [129, 430] on img at bounding box center [128, 427] width 24 height 24
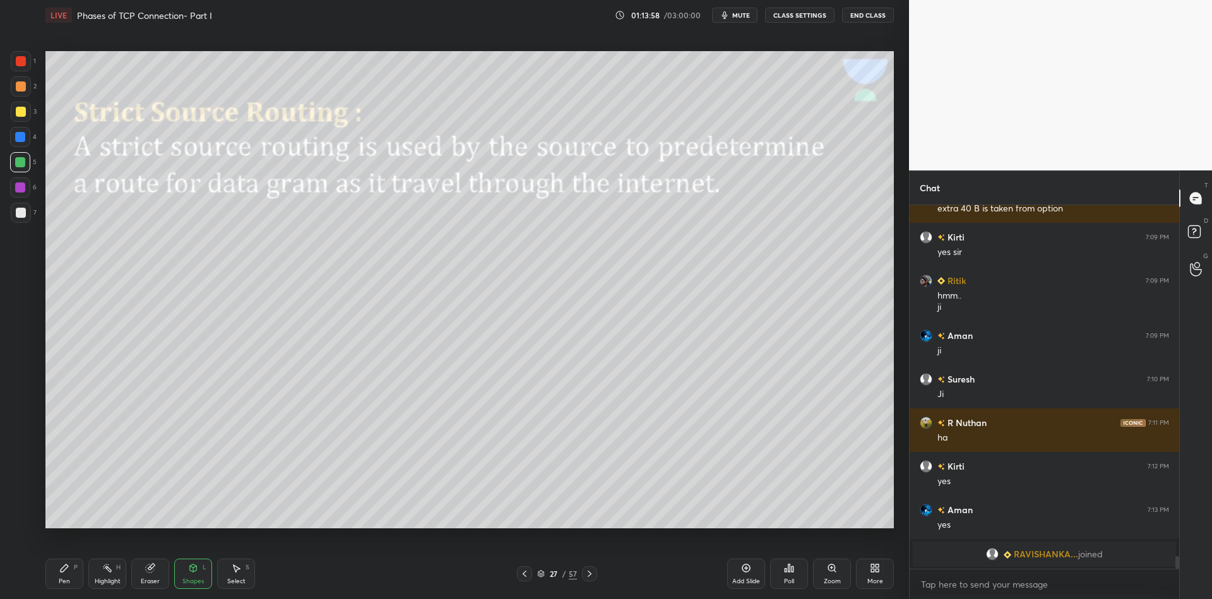
click at [105, 573] on icon at bounding box center [107, 568] width 10 height 10
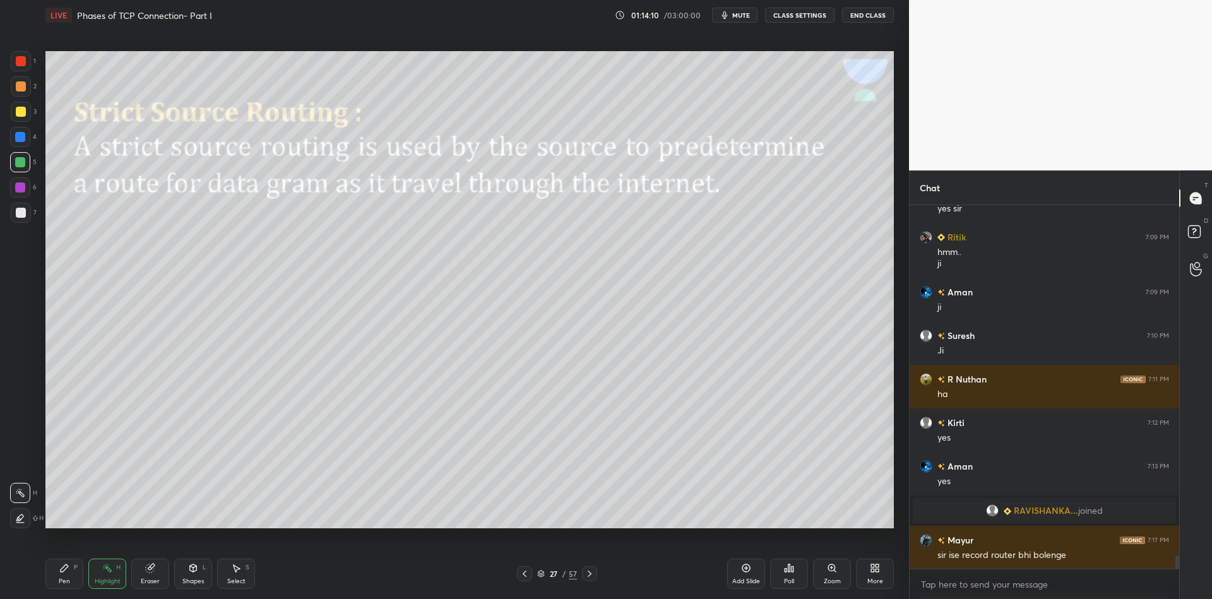
scroll to position [9503, 0]
drag, startPoint x: 100, startPoint y: 572, endPoint x: 123, endPoint y: 545, distance: 35.4
click at [104, 578] on div "Highlight H" at bounding box center [107, 574] width 38 height 30
drag, startPoint x: 194, startPoint y: 571, endPoint x: 196, endPoint y: 553, distance: 17.8
click at [194, 570] on icon at bounding box center [193, 568] width 7 height 8
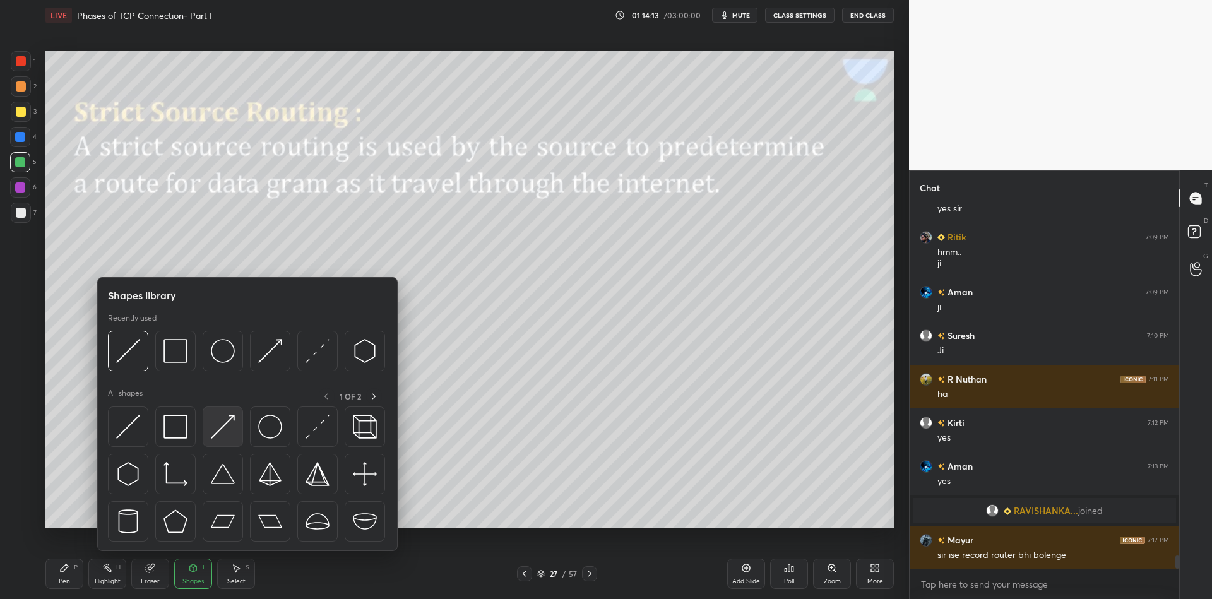
click at [222, 432] on img at bounding box center [223, 427] width 24 height 24
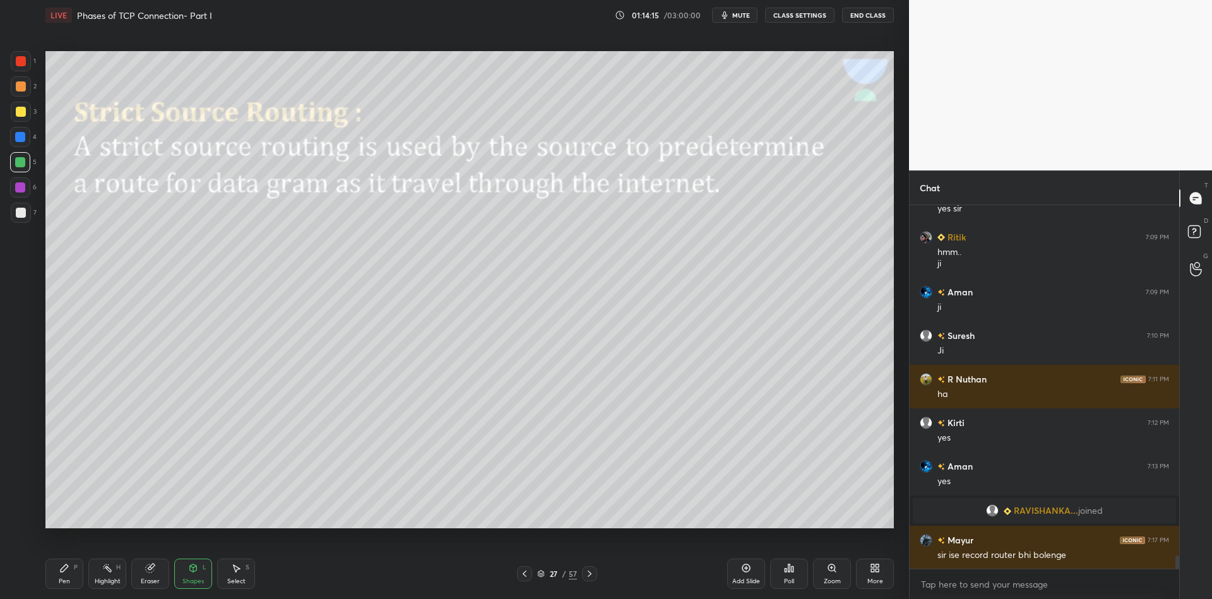
click at [22, 221] on div at bounding box center [21, 213] width 20 height 20
click at [195, 584] on div "Shapes" at bounding box center [192, 581] width 21 height 6
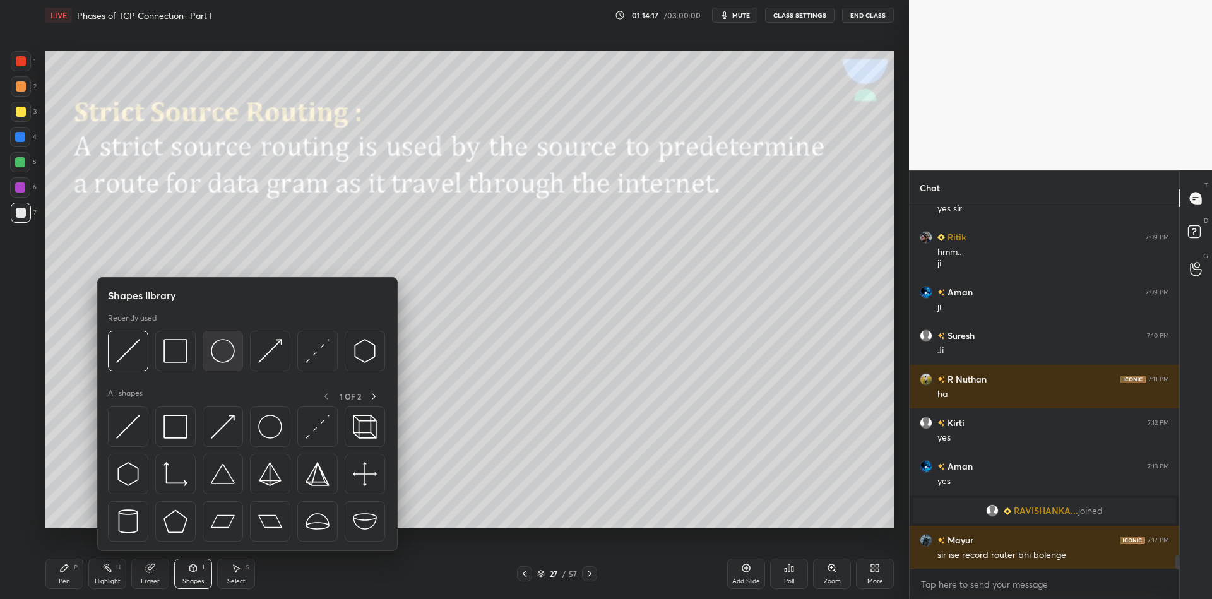
click at [219, 418] on img at bounding box center [223, 427] width 24 height 24
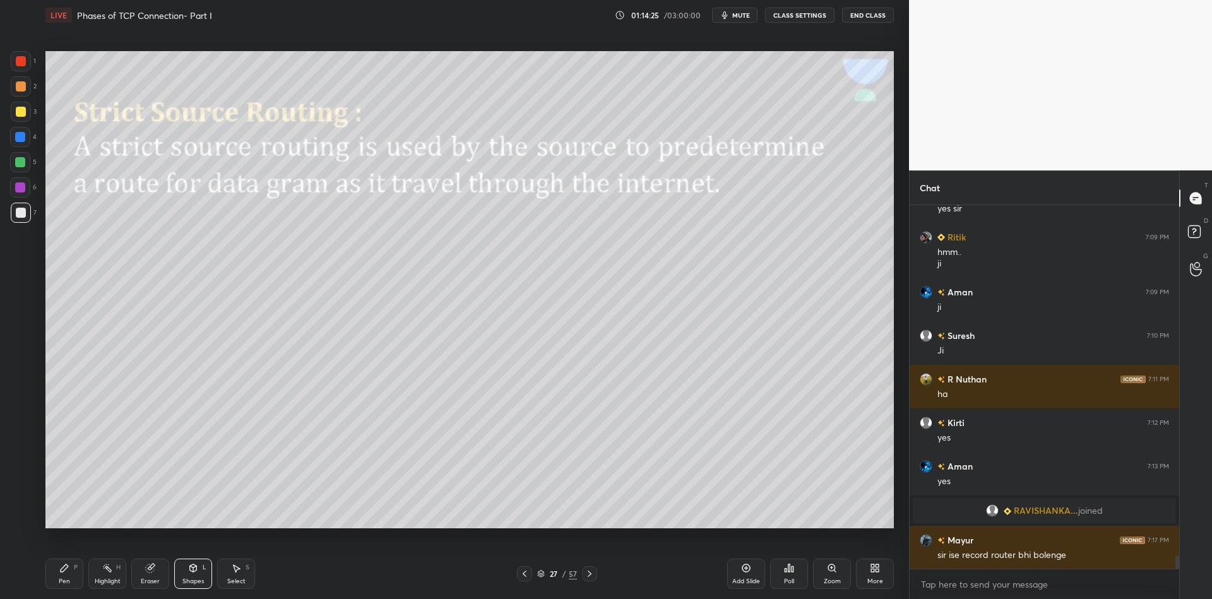
click at [109, 580] on div "Highlight" at bounding box center [108, 581] width 26 height 6
drag, startPoint x: 68, startPoint y: 579, endPoint x: 104, endPoint y: 575, distance: 36.8
click at [74, 578] on div "Pen P" at bounding box center [64, 574] width 38 height 30
drag, startPoint x: 110, startPoint y: 573, endPoint x: 105, endPoint y: 576, distance: 6.5
click at [110, 572] on icon at bounding box center [107, 568] width 10 height 10
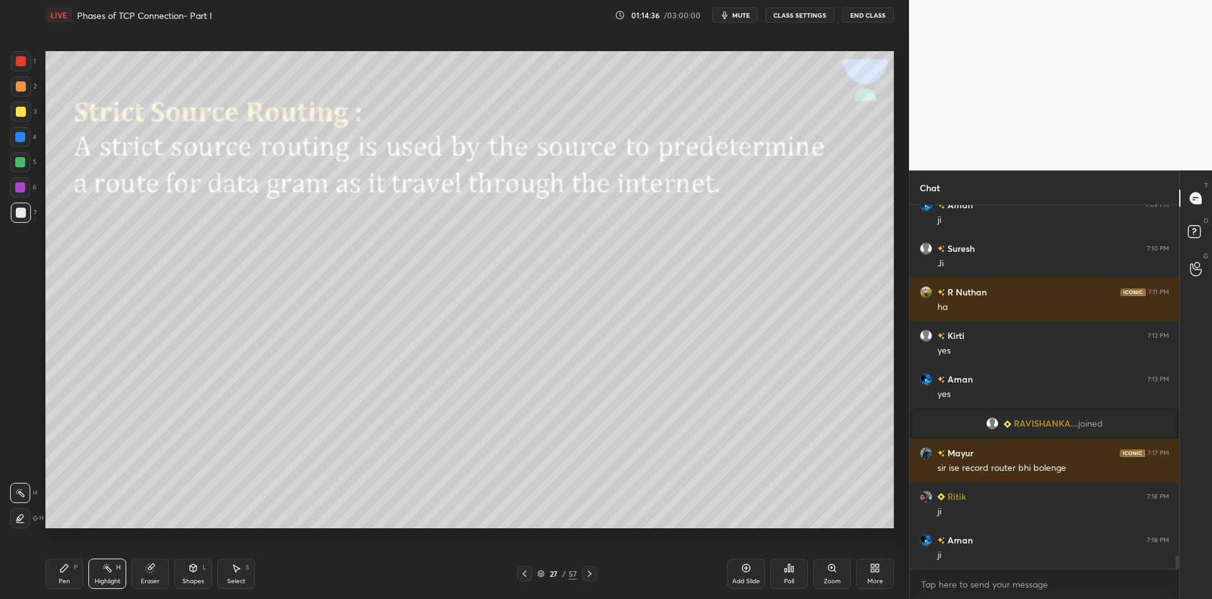
scroll to position [9602, 0]
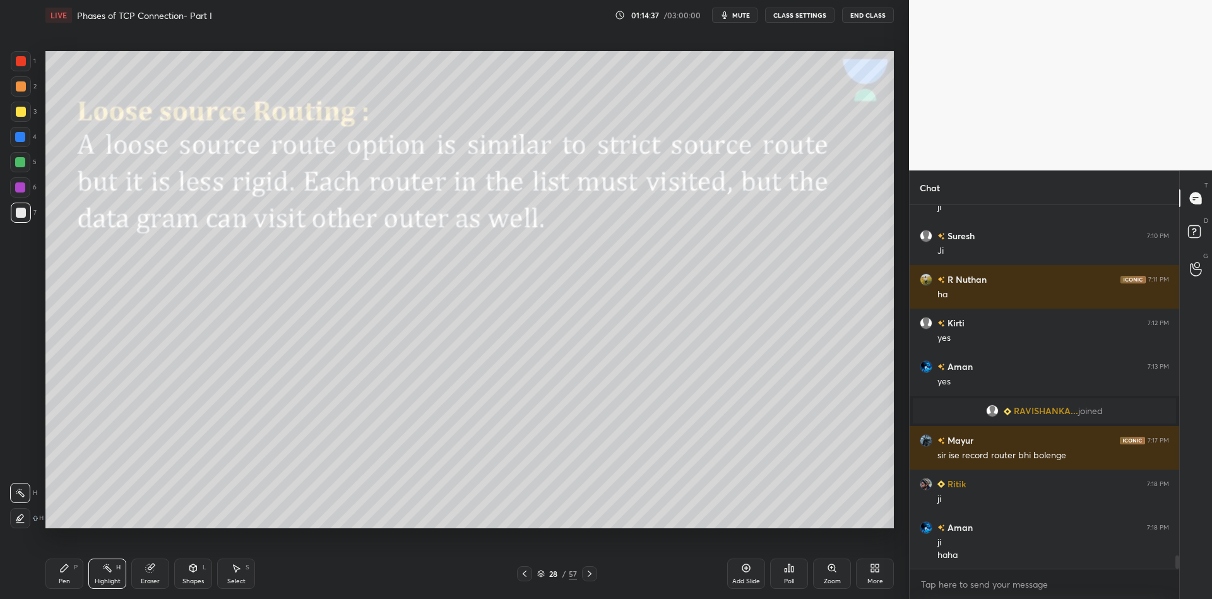
drag, startPoint x: 65, startPoint y: 584, endPoint x: 73, endPoint y: 584, distance: 7.6
click at [69, 586] on div "Pen P" at bounding box center [64, 574] width 38 height 30
click at [194, 578] on div "Shapes" at bounding box center [192, 581] width 21 height 6
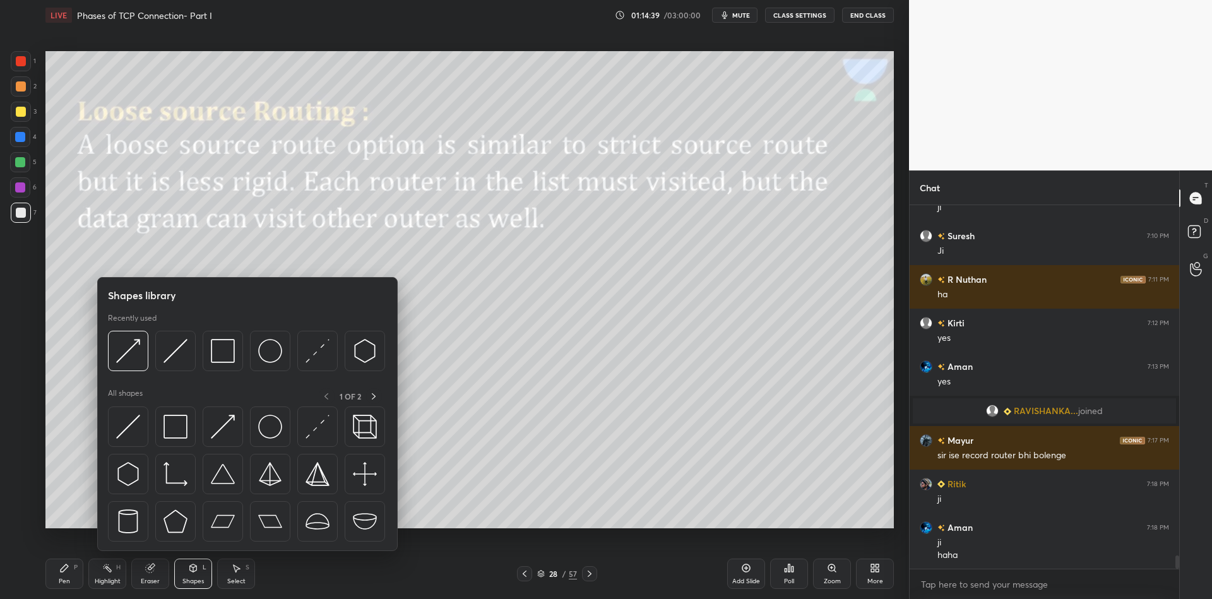
drag, startPoint x: 227, startPoint y: 340, endPoint x: 20, endPoint y: 156, distance: 276.7
click at [222, 343] on img at bounding box center [223, 351] width 24 height 24
drag, startPoint x: 20, startPoint y: 156, endPoint x: 27, endPoint y: 153, distance: 7.1
click at [20, 155] on div at bounding box center [20, 162] width 20 height 20
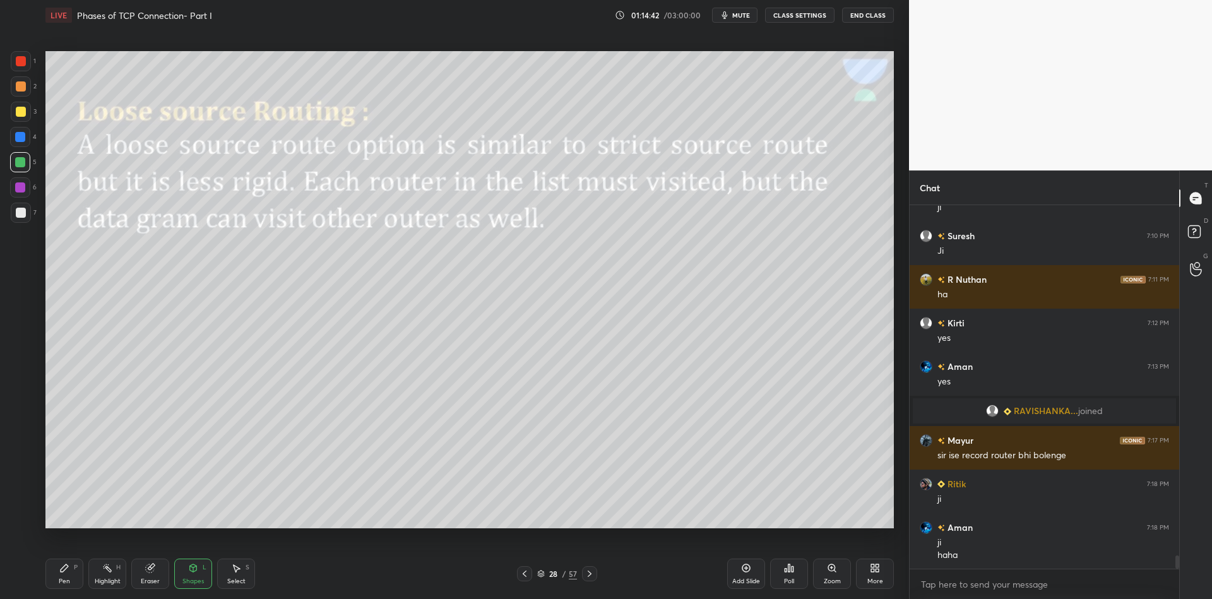
click at [197, 576] on div "Shapes L" at bounding box center [193, 574] width 38 height 30
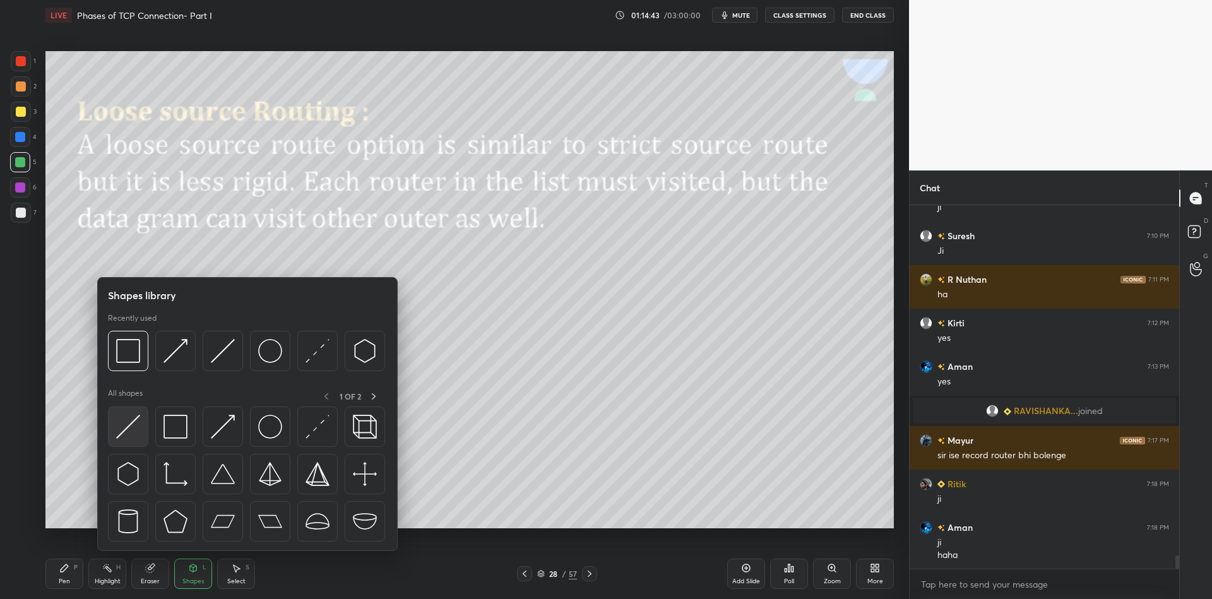
click at [134, 428] on img at bounding box center [128, 427] width 24 height 24
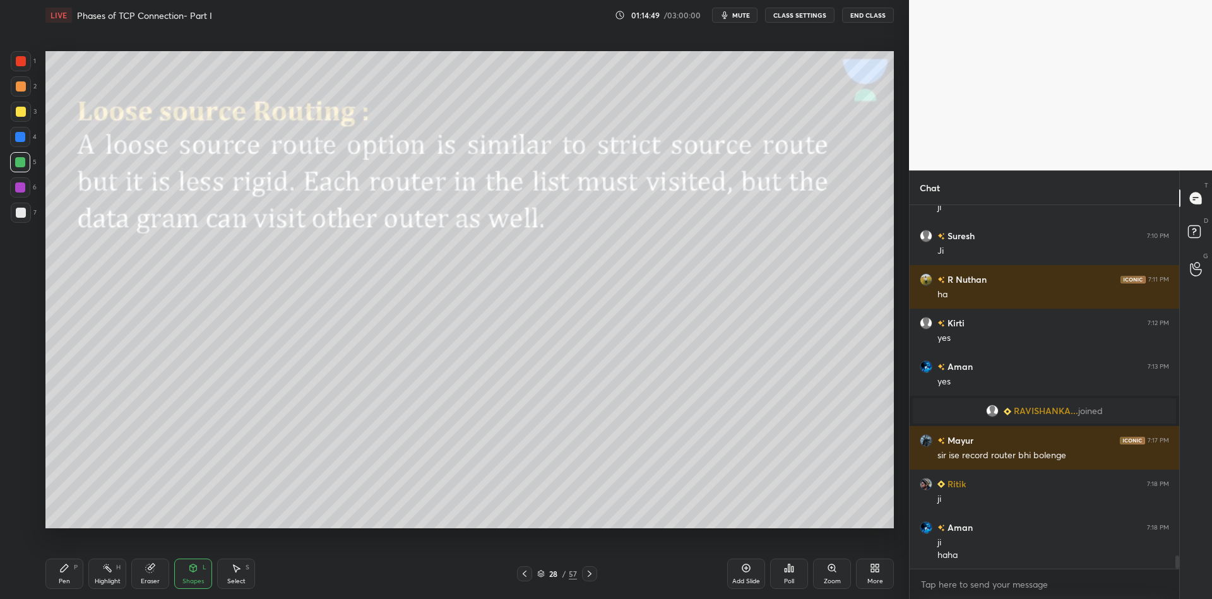
drag, startPoint x: 74, startPoint y: 571, endPoint x: 98, endPoint y: 564, distance: 25.6
click at [75, 570] on div "P" at bounding box center [76, 567] width 4 height 6
click at [114, 575] on div "Highlight H" at bounding box center [107, 574] width 38 height 30
drag, startPoint x: 193, startPoint y: 576, endPoint x: 194, endPoint y: 567, distance: 9.6
click at [194, 575] on div "Shapes L" at bounding box center [193, 574] width 38 height 30
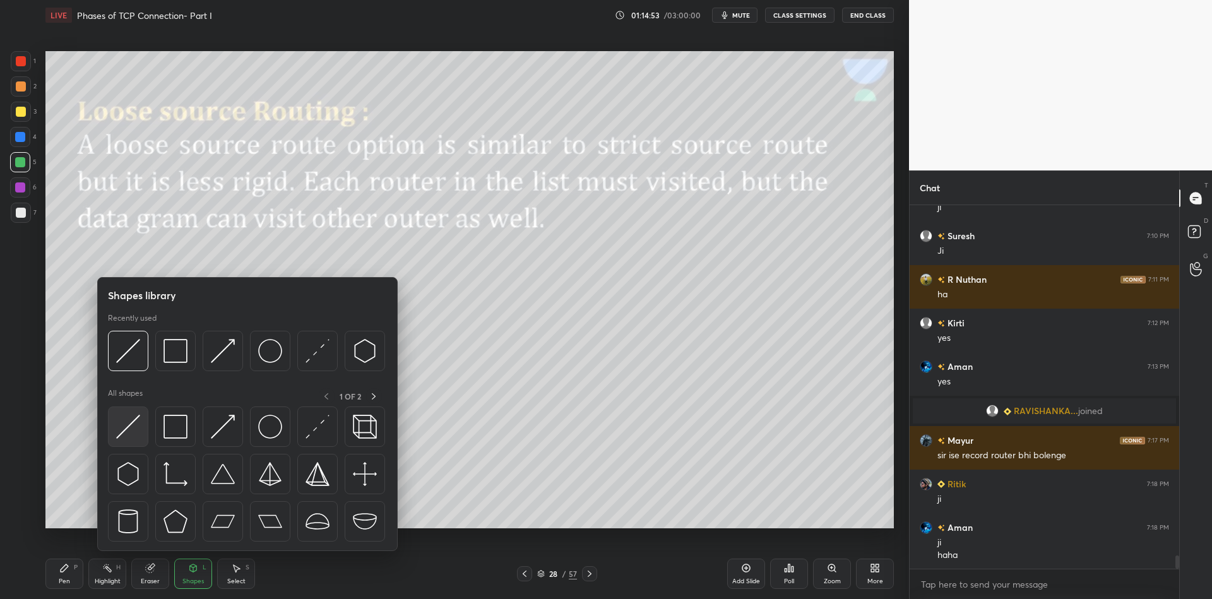
click at [127, 422] on img at bounding box center [128, 427] width 24 height 24
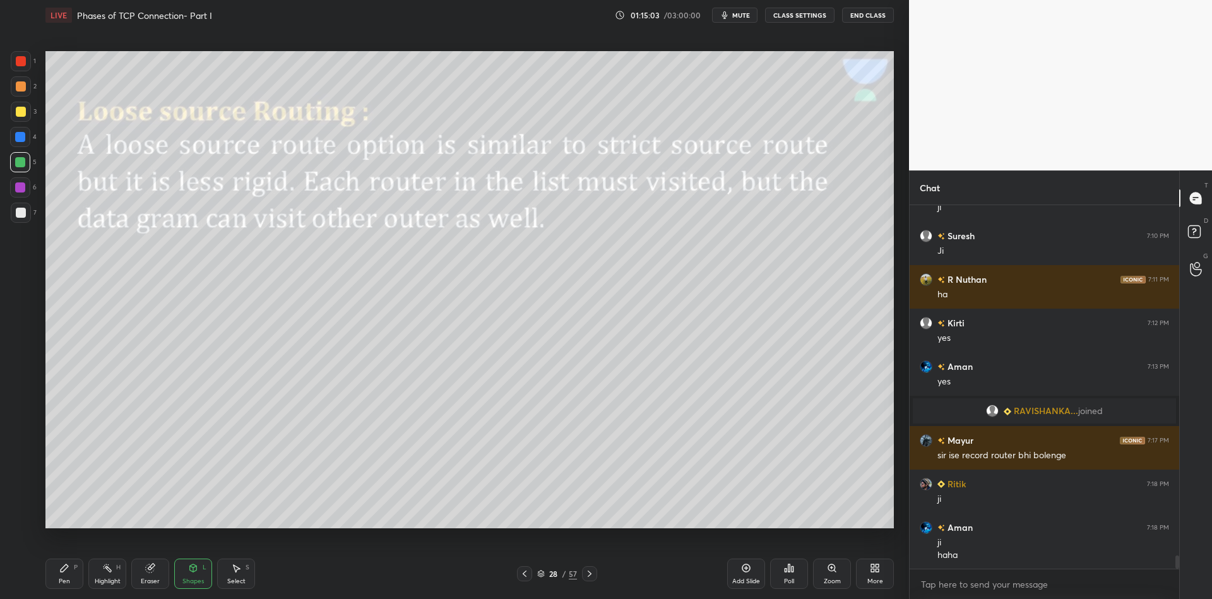
drag, startPoint x: 68, startPoint y: 583, endPoint x: 86, endPoint y: 581, distance: 19.0
click at [69, 584] on div "Pen" at bounding box center [64, 581] width 11 height 6
click at [106, 583] on div "Highlight" at bounding box center [108, 581] width 26 height 6
click at [195, 581] on div "Shapes" at bounding box center [192, 581] width 21 height 6
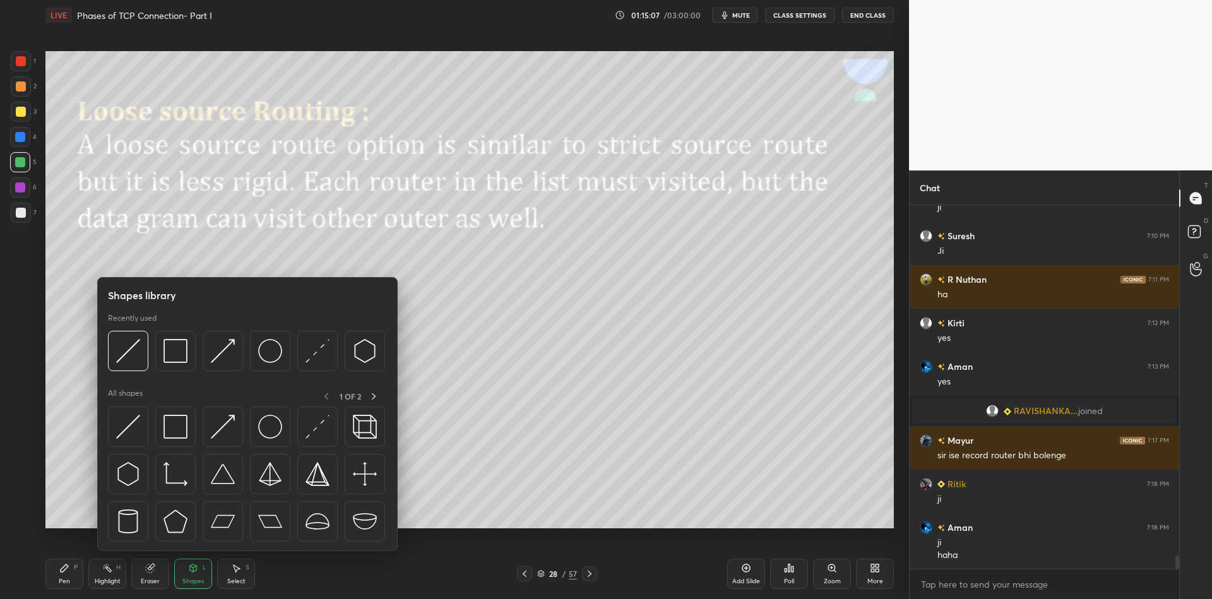
click at [170, 417] on img at bounding box center [175, 427] width 24 height 24
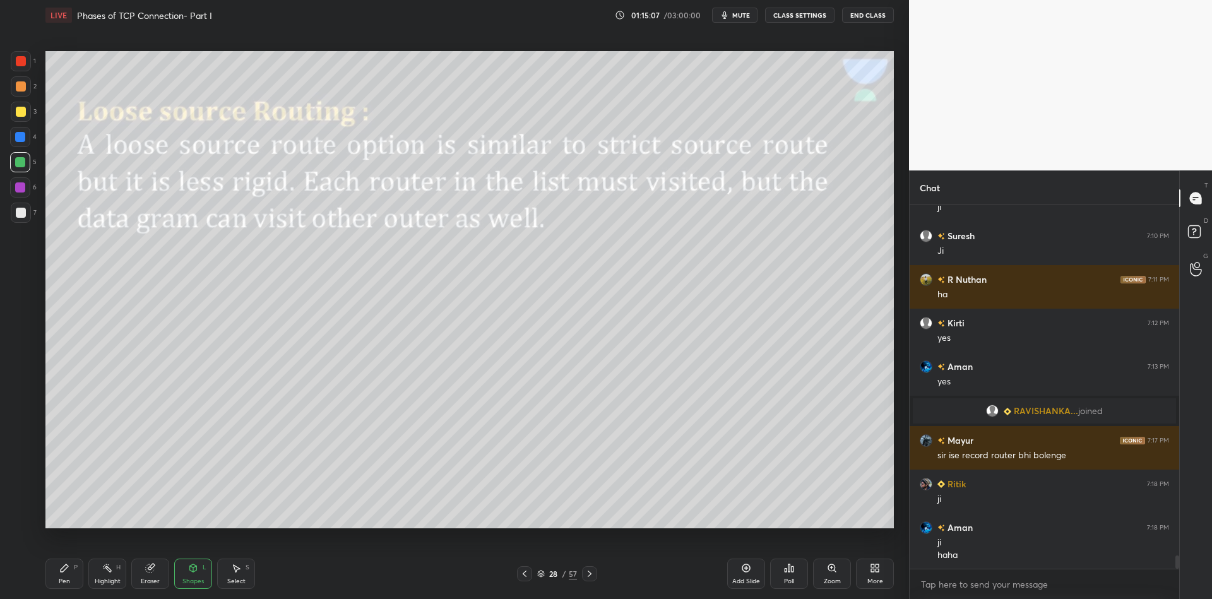
click at [21, 165] on div at bounding box center [20, 162] width 10 height 10
click at [63, 578] on div "Pen" at bounding box center [64, 581] width 11 height 6
drag, startPoint x: 100, startPoint y: 583, endPoint x: 106, endPoint y: 562, distance: 22.4
click at [100, 581] on div "Highlight" at bounding box center [108, 581] width 26 height 6
drag, startPoint x: 193, startPoint y: 586, endPoint x: 196, endPoint y: 552, distance: 33.6
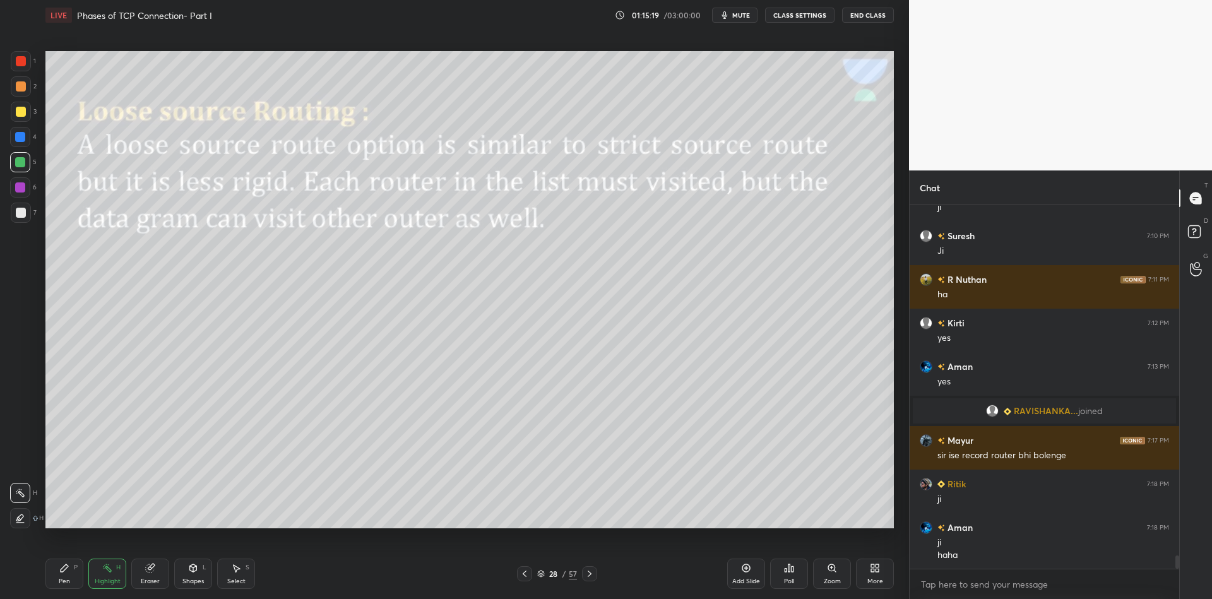
click at [194, 583] on div "Shapes" at bounding box center [192, 581] width 21 height 6
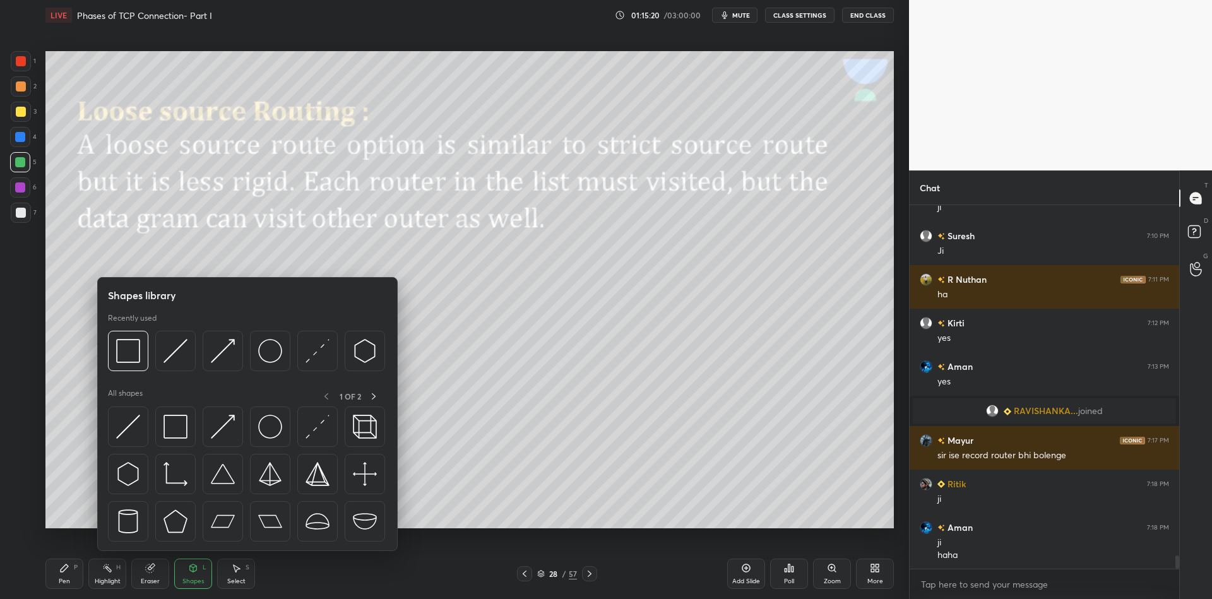
click at [220, 425] on img at bounding box center [223, 427] width 24 height 24
click at [18, 208] on div at bounding box center [21, 213] width 10 height 10
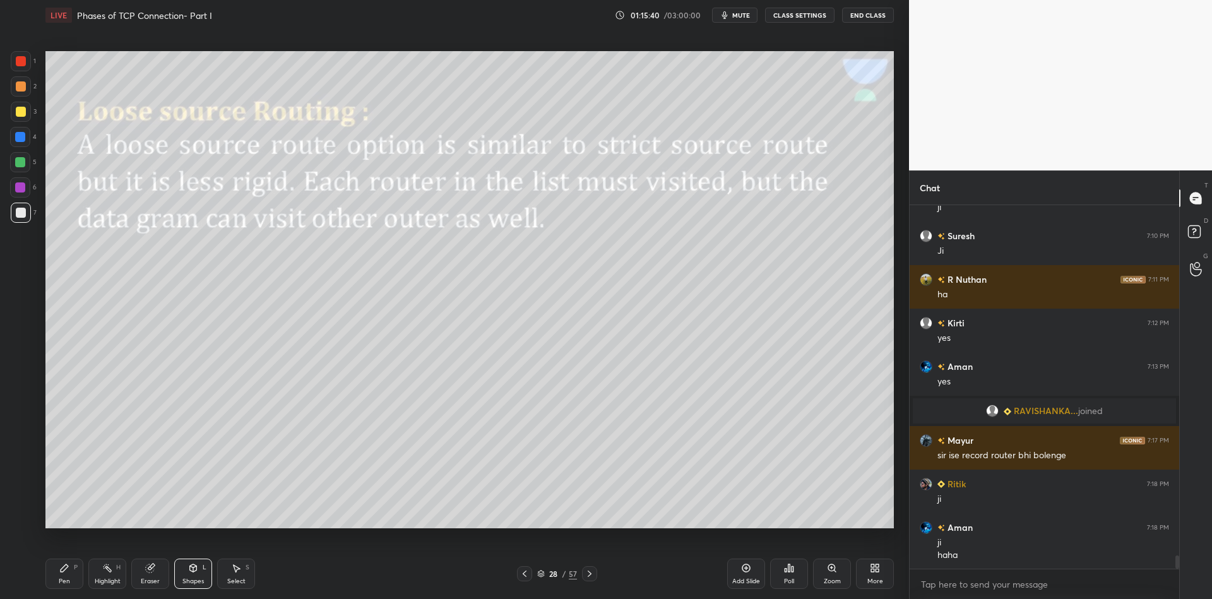
drag, startPoint x: 77, startPoint y: 579, endPoint x: 78, endPoint y: 573, distance: 6.3
click at [77, 578] on div "Pen P" at bounding box center [64, 574] width 38 height 30
click at [18, 165] on div at bounding box center [20, 162] width 10 height 10
click at [102, 579] on div "Highlight" at bounding box center [108, 581] width 26 height 6
click at [111, 584] on div "Highlight" at bounding box center [108, 581] width 26 height 6
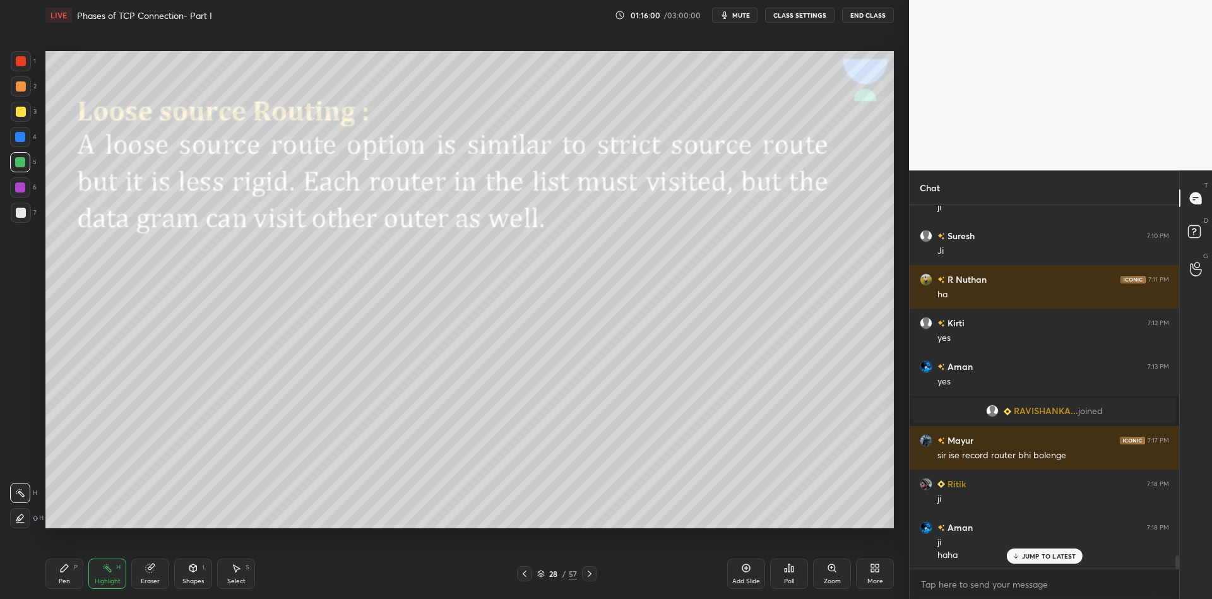
scroll to position [9645, 0]
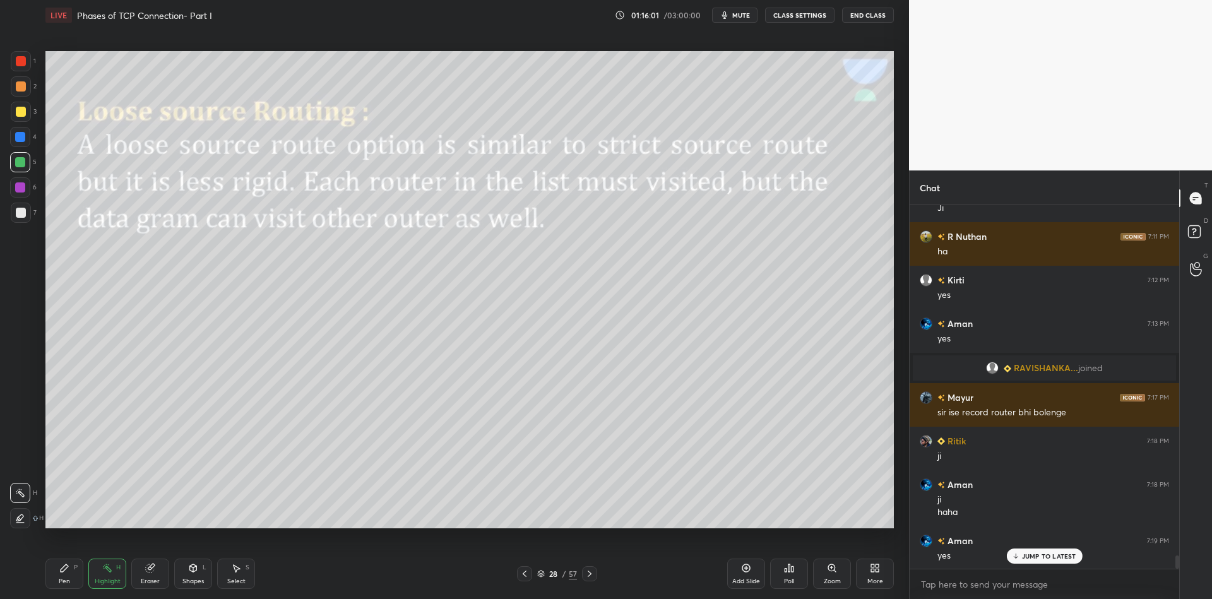
drag, startPoint x: 58, startPoint y: 581, endPoint x: 65, endPoint y: 576, distance: 8.6
click at [59, 579] on div "Pen" at bounding box center [64, 581] width 11 height 6
click at [103, 574] on div "Highlight H" at bounding box center [107, 574] width 38 height 30
drag, startPoint x: 150, startPoint y: 574, endPoint x: 142, endPoint y: 543, distance: 32.6
click at [146, 574] on div "Eraser" at bounding box center [150, 574] width 38 height 30
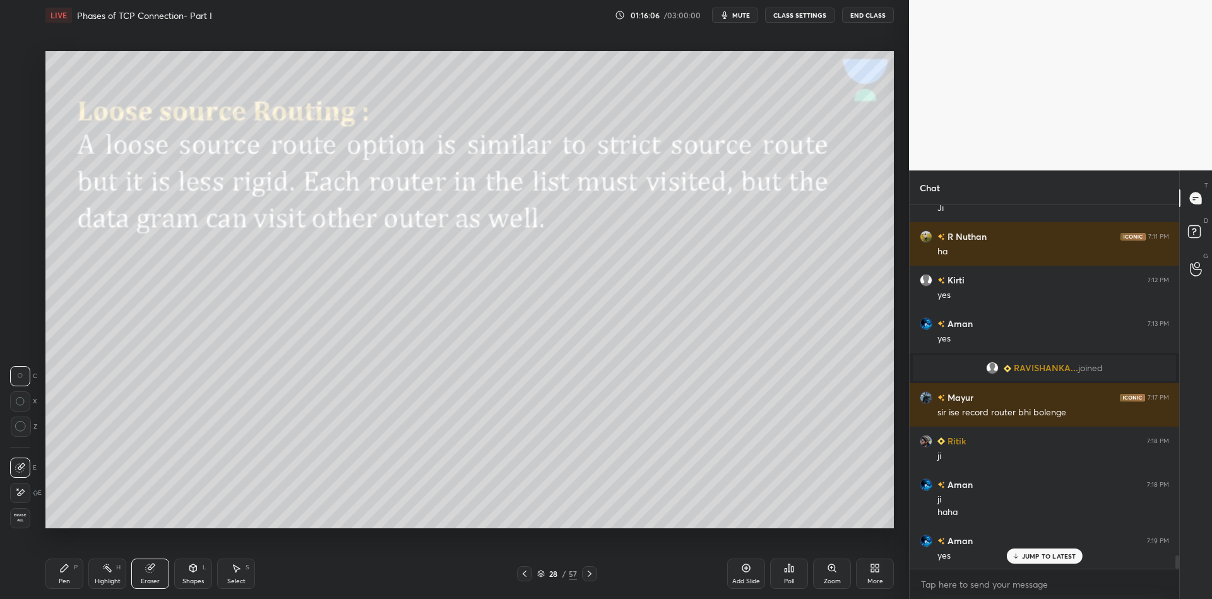
drag, startPoint x: 62, startPoint y: 574, endPoint x: 71, endPoint y: 555, distance: 20.3
click at [63, 573] on icon at bounding box center [64, 568] width 10 height 10
click at [99, 579] on div "Highlight" at bounding box center [108, 581] width 26 height 6
click at [69, 571] on div "Pen P" at bounding box center [64, 574] width 38 height 30
click at [104, 581] on div "Highlight" at bounding box center [108, 581] width 26 height 6
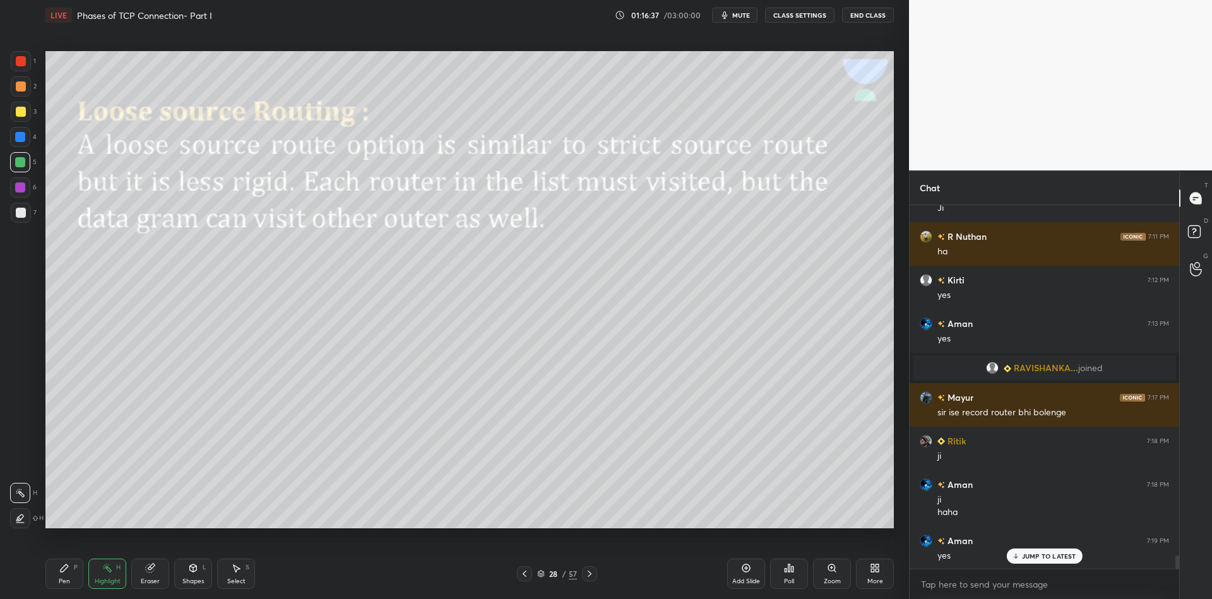
scroll to position [9676, 0]
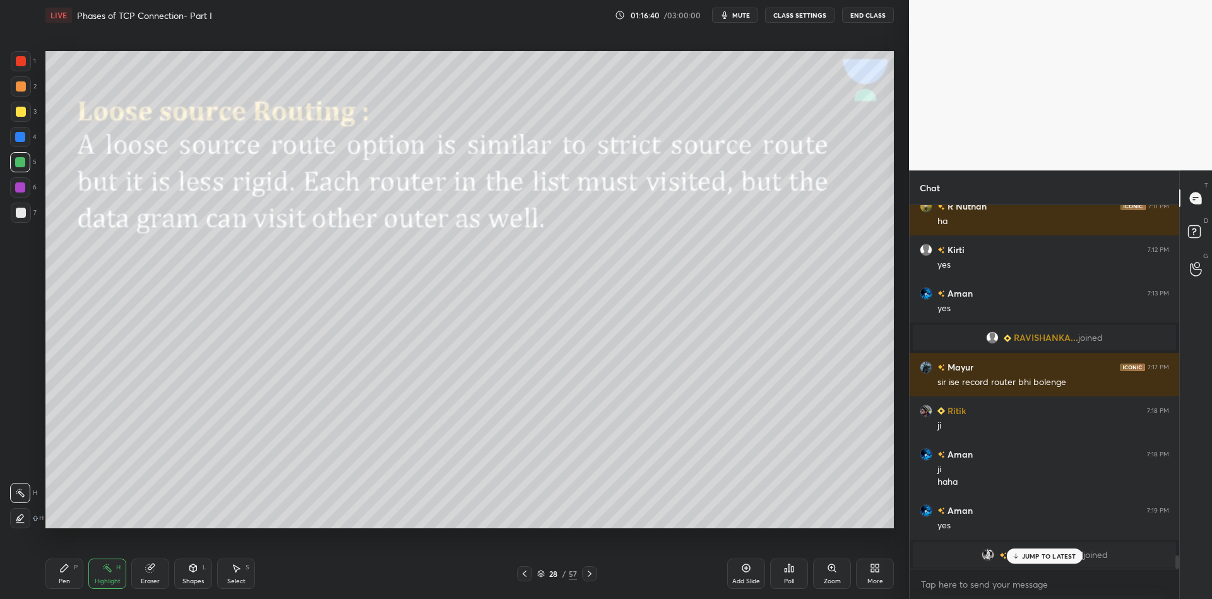
click at [233, 592] on div "Pen P Highlight H Eraser Shapes L Select S 28 / 57 Add Slide Poll Zoom More" at bounding box center [469, 573] width 848 height 50
click at [235, 578] on div "Select" at bounding box center [236, 581] width 18 height 6
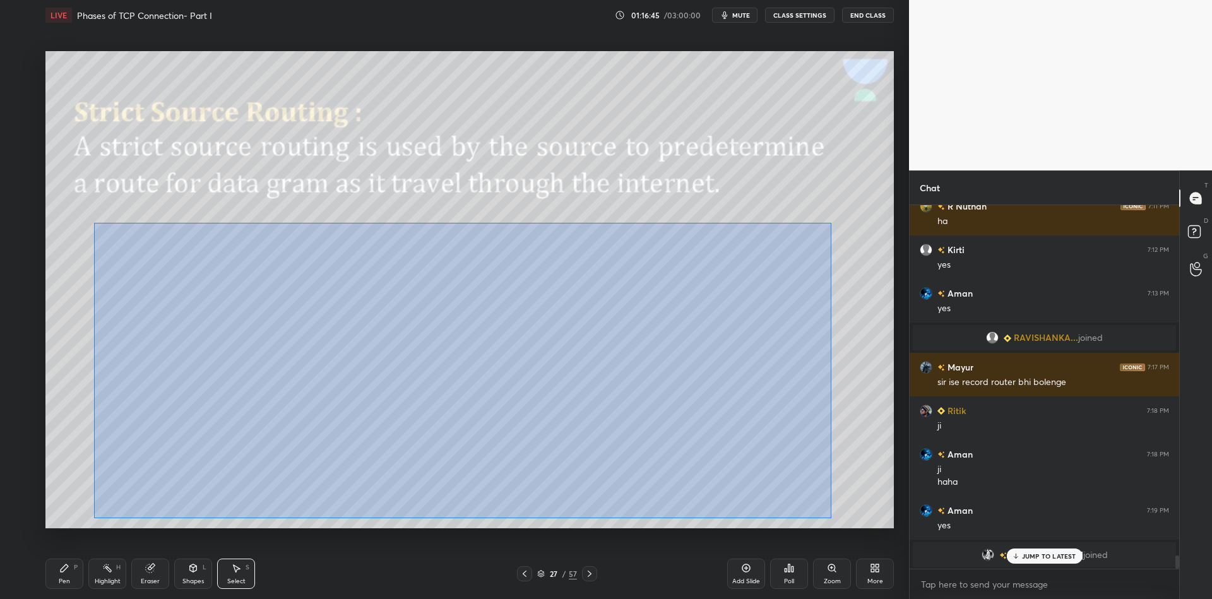
drag, startPoint x: 94, startPoint y: 222, endPoint x: 829, endPoint y: 495, distance: 783.6
click at [831, 515] on div "0 ° Undo Copy Paste here Duplicate Duplicate to new slide Delete" at bounding box center [469, 289] width 848 height 477
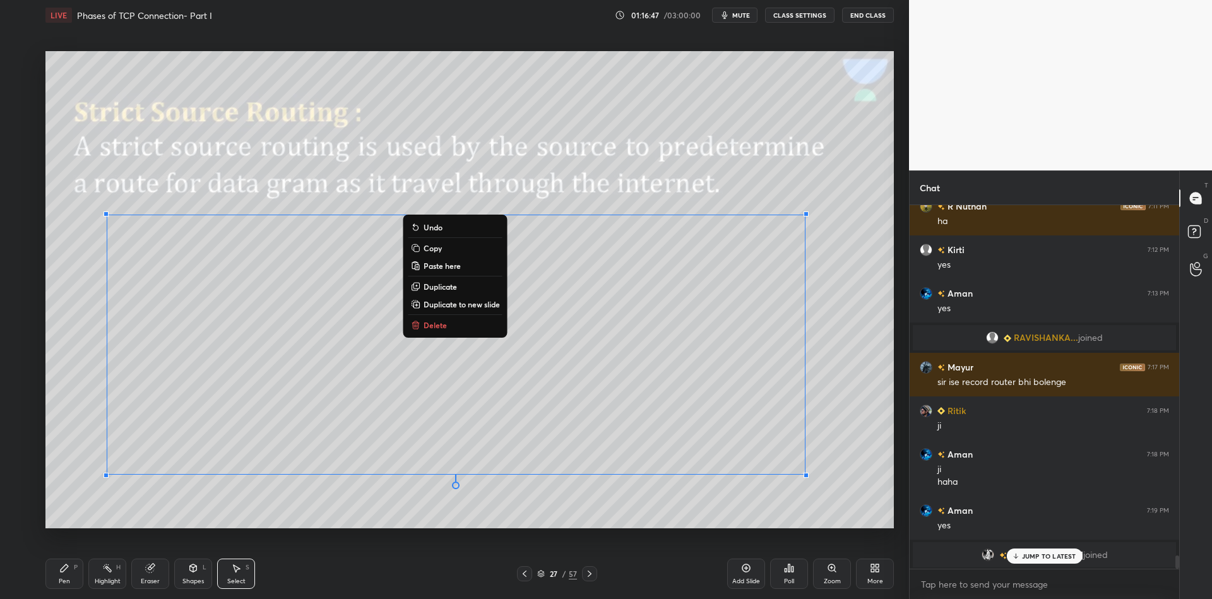
click at [444, 244] on button "Copy" at bounding box center [455, 247] width 94 height 15
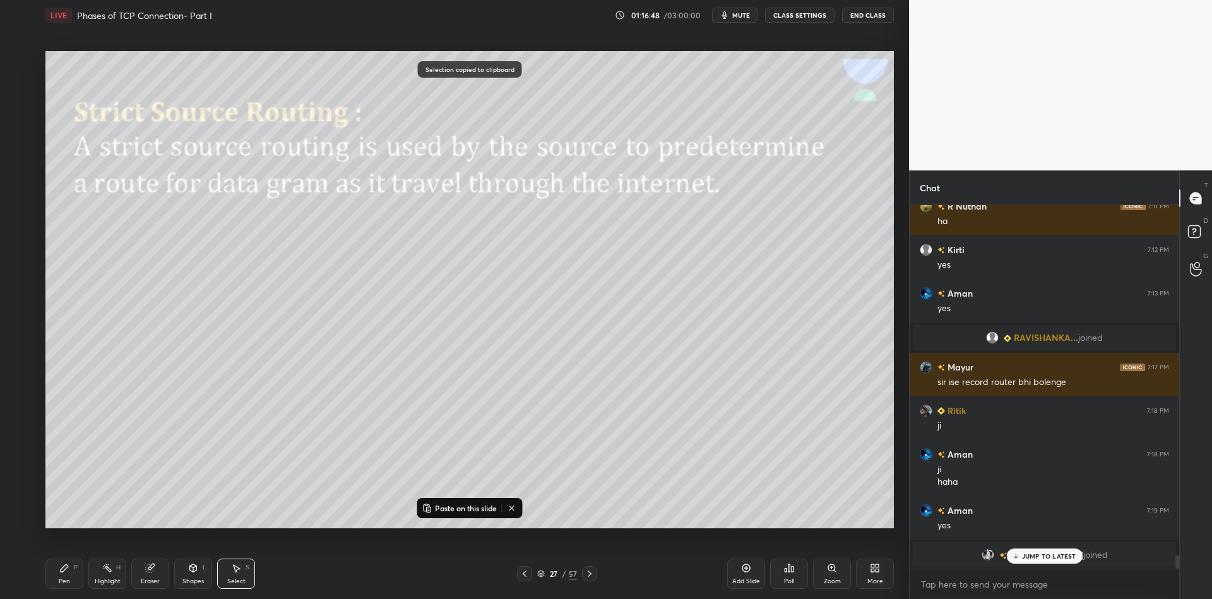
click at [588, 574] on icon at bounding box center [589, 574] width 10 height 10
click at [591, 573] on icon at bounding box center [589, 574] width 10 height 10
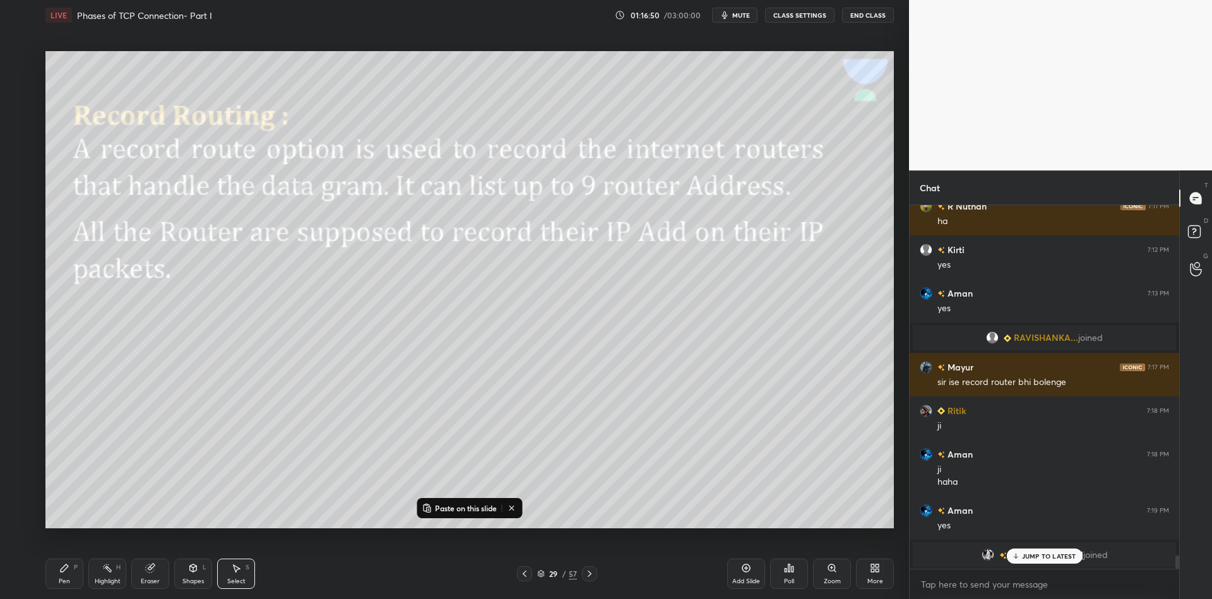
click at [745, 567] on icon at bounding box center [746, 568] width 10 height 10
click at [459, 509] on p "Paste on this slide" at bounding box center [466, 508] width 62 height 10
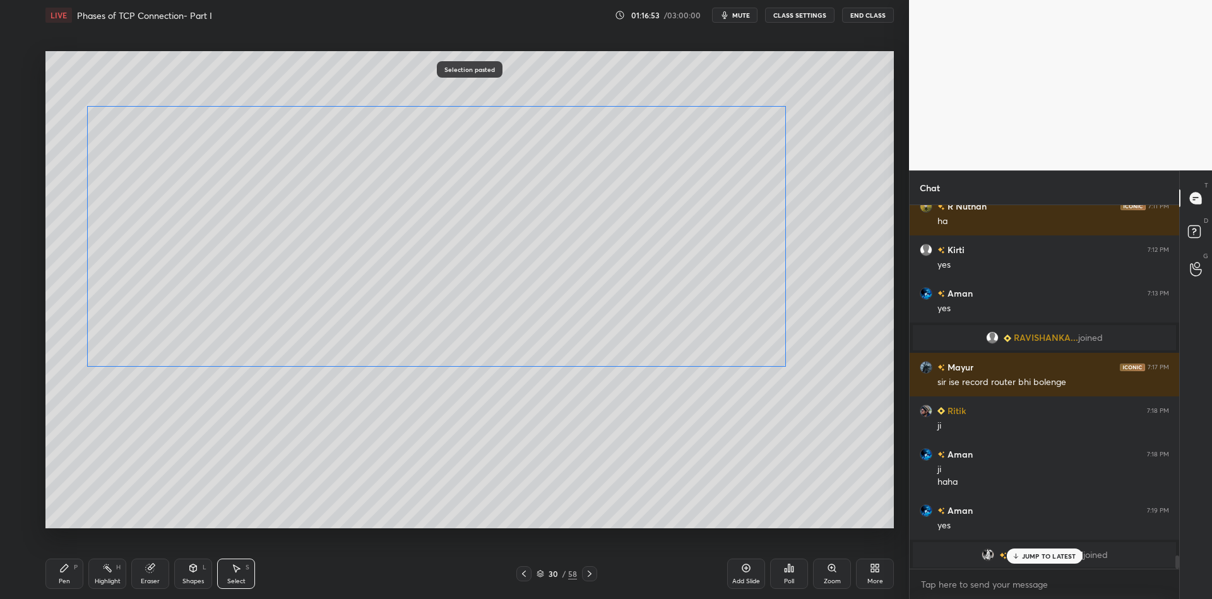
drag, startPoint x: 352, startPoint y: 347, endPoint x: 335, endPoint y: 251, distance: 97.4
click at [335, 252] on div "0 ° Undo Copy Paste here Duplicate Duplicate to new slide Delete" at bounding box center [469, 289] width 848 height 477
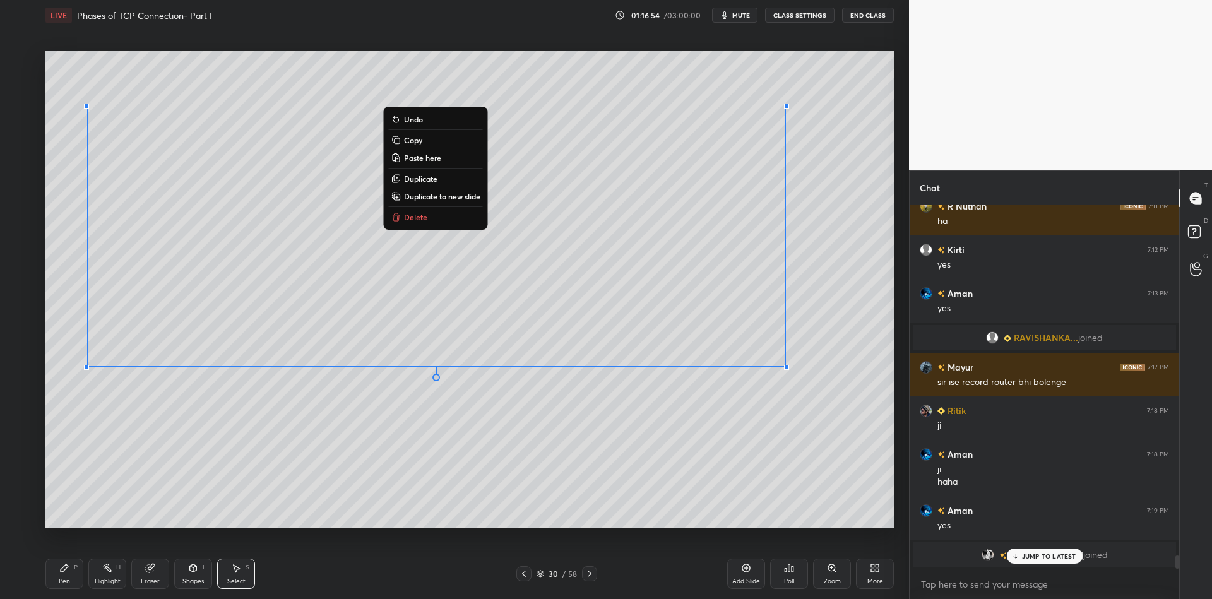
click at [69, 578] on div "Pen P" at bounding box center [64, 574] width 38 height 30
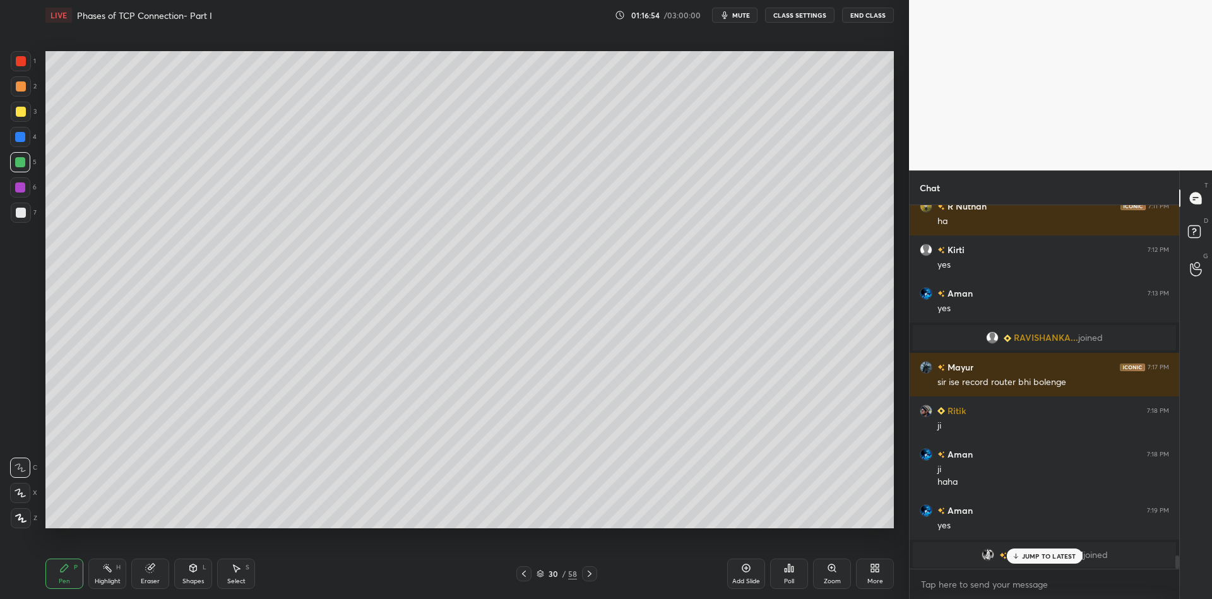
click at [13, 114] on div at bounding box center [21, 112] width 20 height 20
click at [195, 574] on div "Shapes L" at bounding box center [193, 574] width 38 height 30
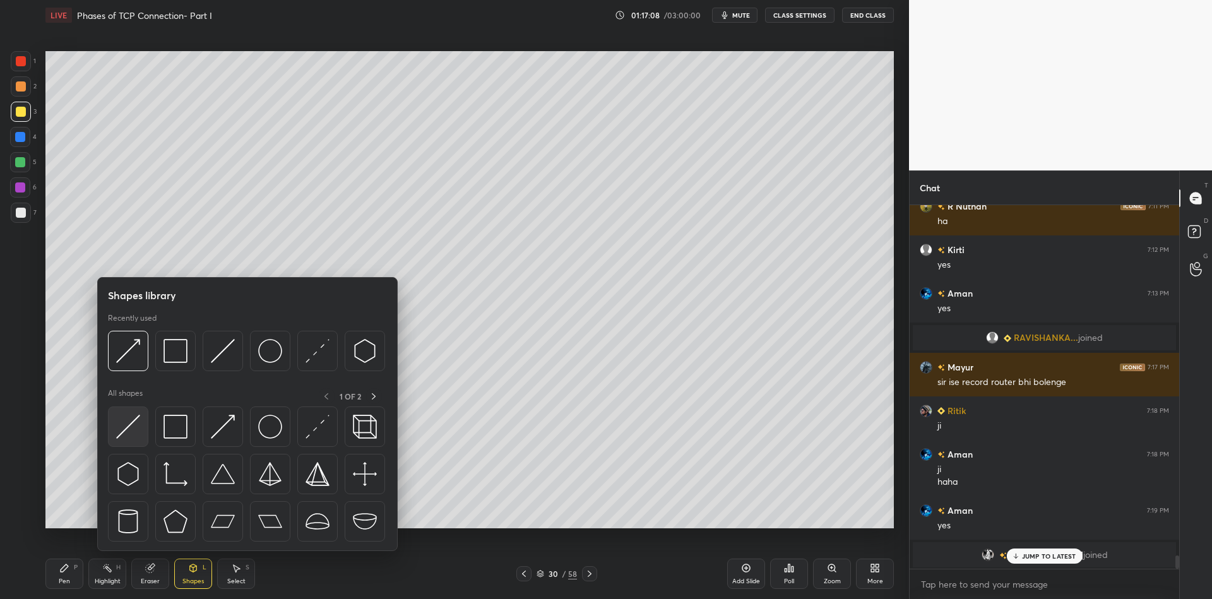
click at [129, 421] on img at bounding box center [128, 427] width 24 height 24
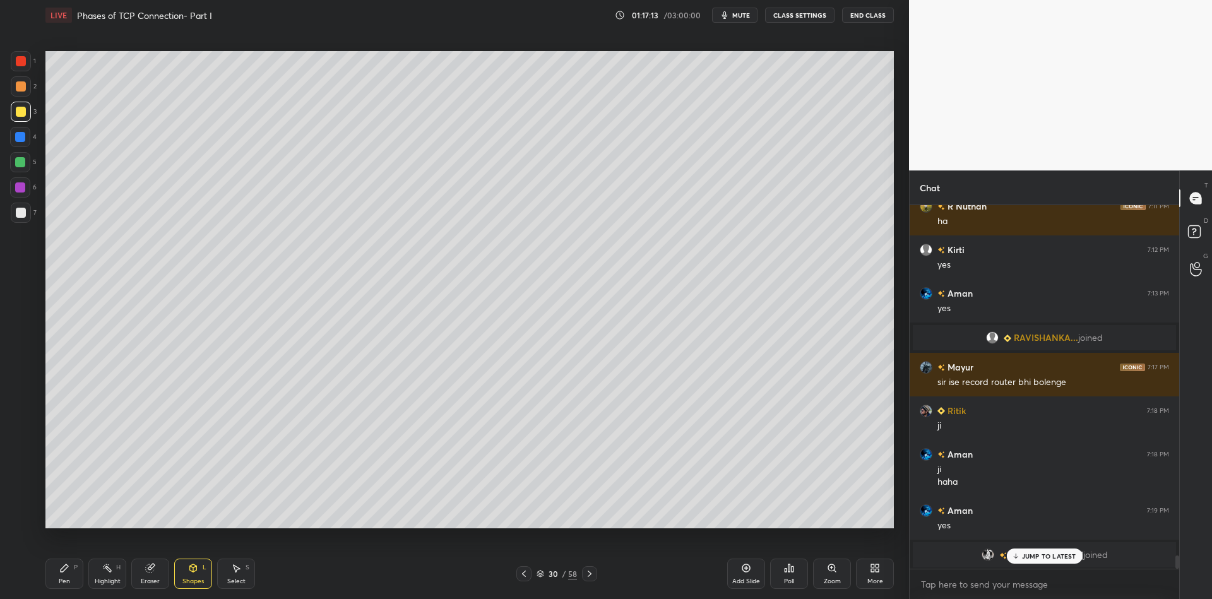
drag, startPoint x: 150, startPoint y: 568, endPoint x: 156, endPoint y: 552, distance: 17.4
click at [151, 567] on icon at bounding box center [150, 568] width 8 height 8
click at [230, 576] on div "Select S" at bounding box center [236, 574] width 38 height 30
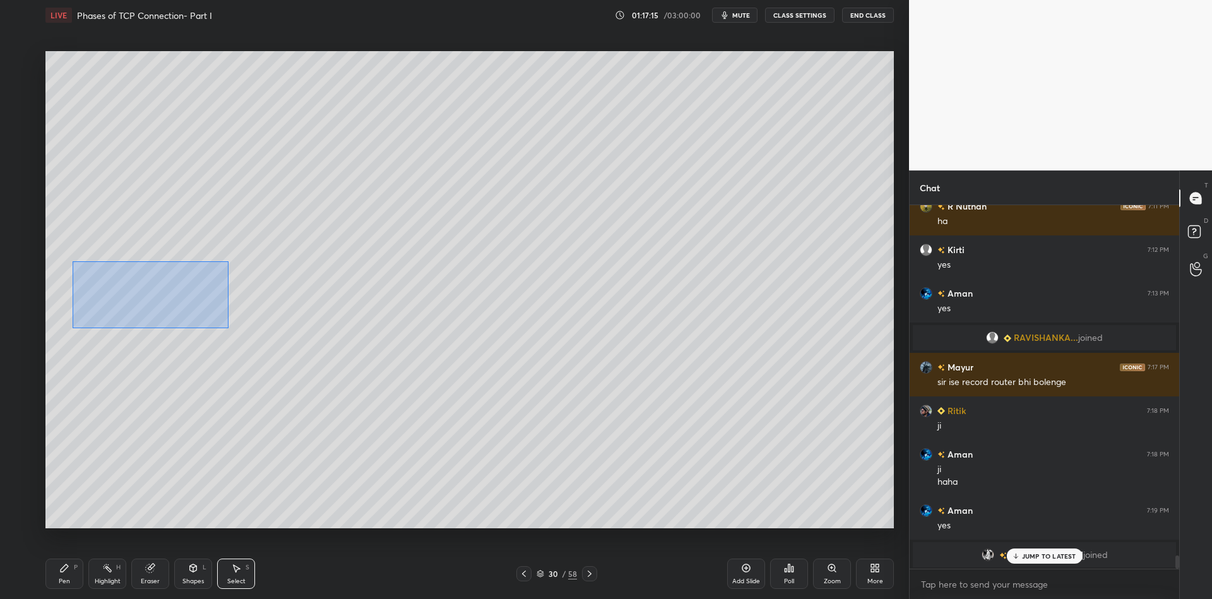
drag, startPoint x: 104, startPoint y: 271, endPoint x: 229, endPoint y: 326, distance: 136.5
click at [229, 326] on div "0 ° Undo Copy Paste here Duplicate Duplicate to new slide Delete" at bounding box center [469, 289] width 848 height 477
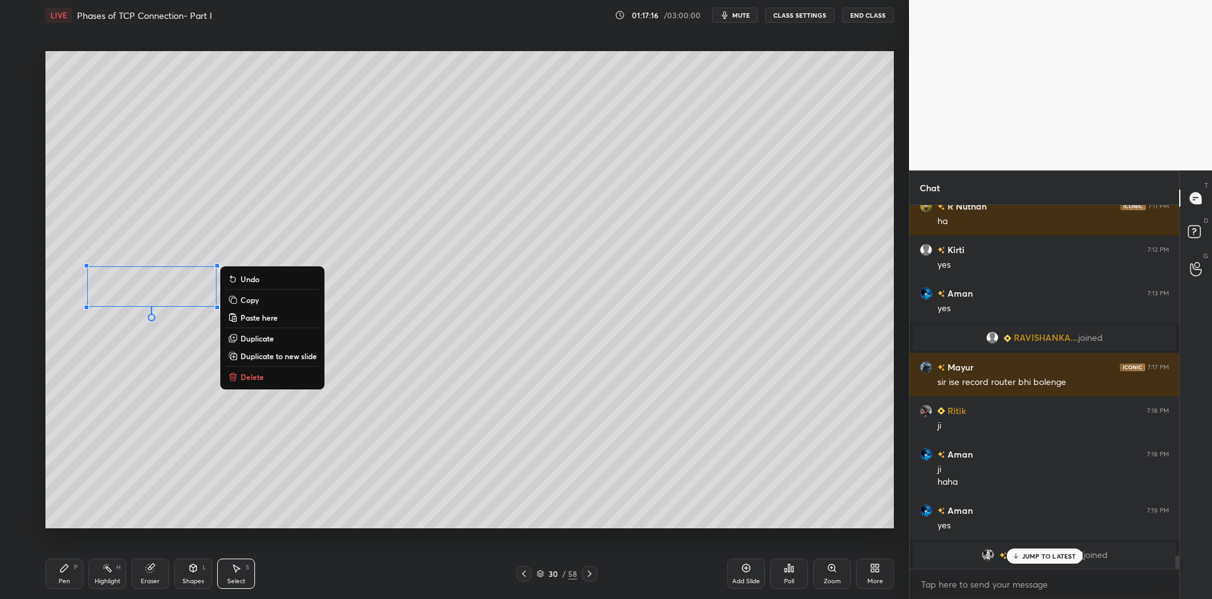
click at [261, 377] on p "Delete" at bounding box center [251, 377] width 23 height 10
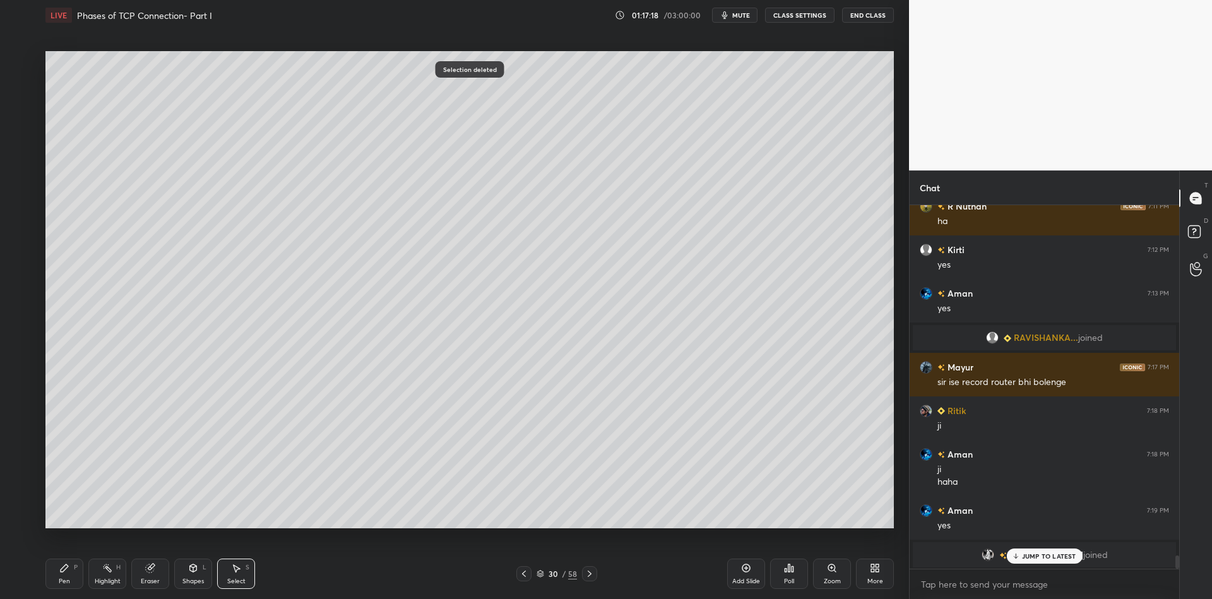
click at [148, 576] on div "Eraser" at bounding box center [150, 574] width 38 height 30
drag, startPoint x: 69, startPoint y: 580, endPoint x: 97, endPoint y: 570, distance: 29.5
click at [72, 579] on div "Pen P" at bounding box center [64, 574] width 38 height 30
click at [114, 576] on div "Highlight H" at bounding box center [107, 574] width 38 height 30
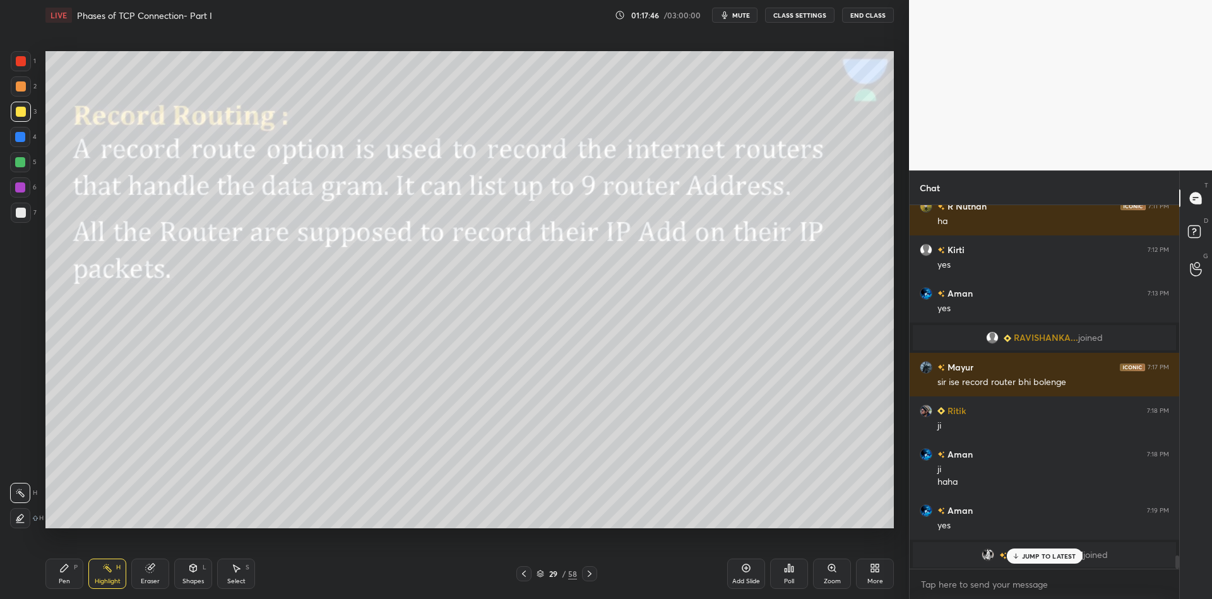
click at [199, 584] on div "Shapes" at bounding box center [192, 581] width 21 height 6
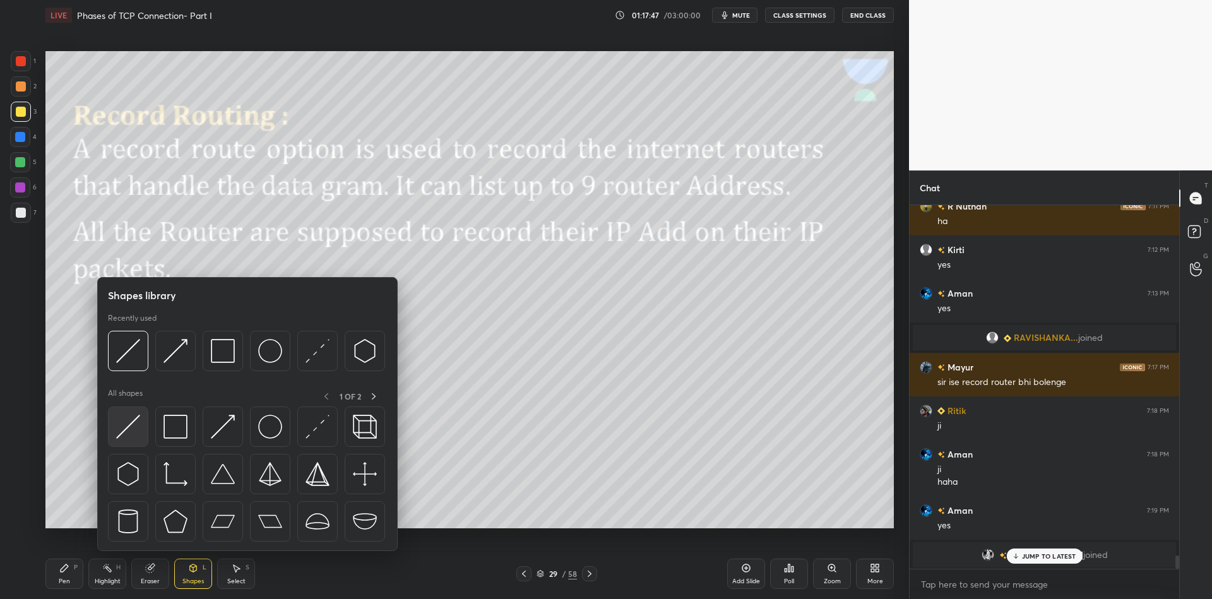
click at [133, 425] on img at bounding box center [128, 427] width 24 height 24
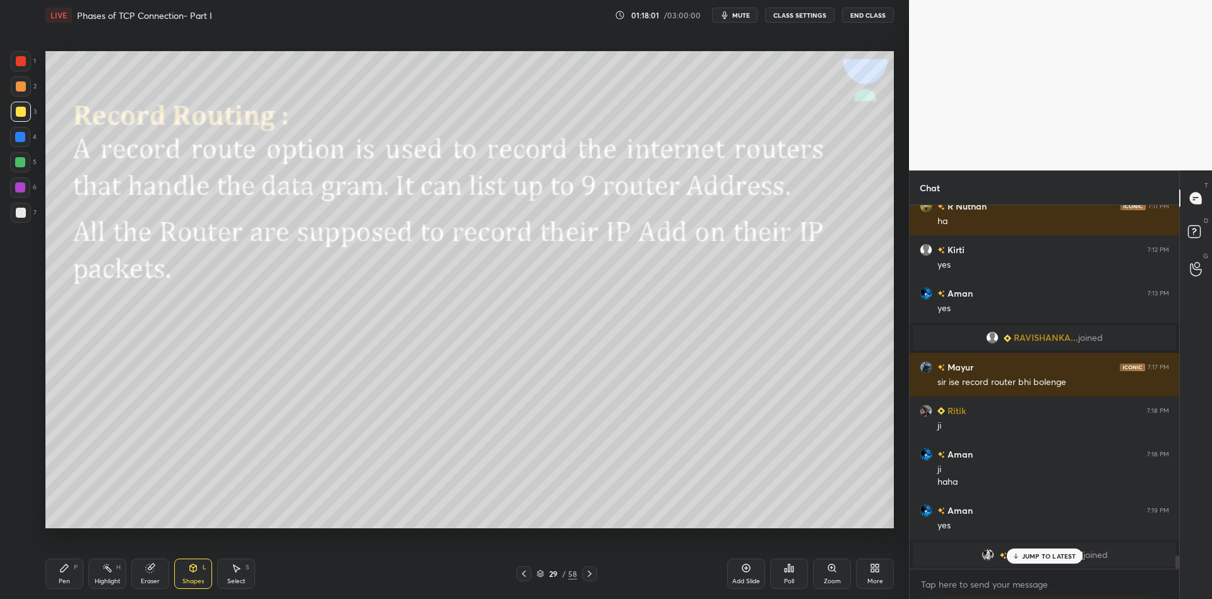
click at [61, 578] on div "Pen P" at bounding box center [64, 574] width 38 height 30
click at [107, 576] on div "Highlight H" at bounding box center [107, 574] width 38 height 30
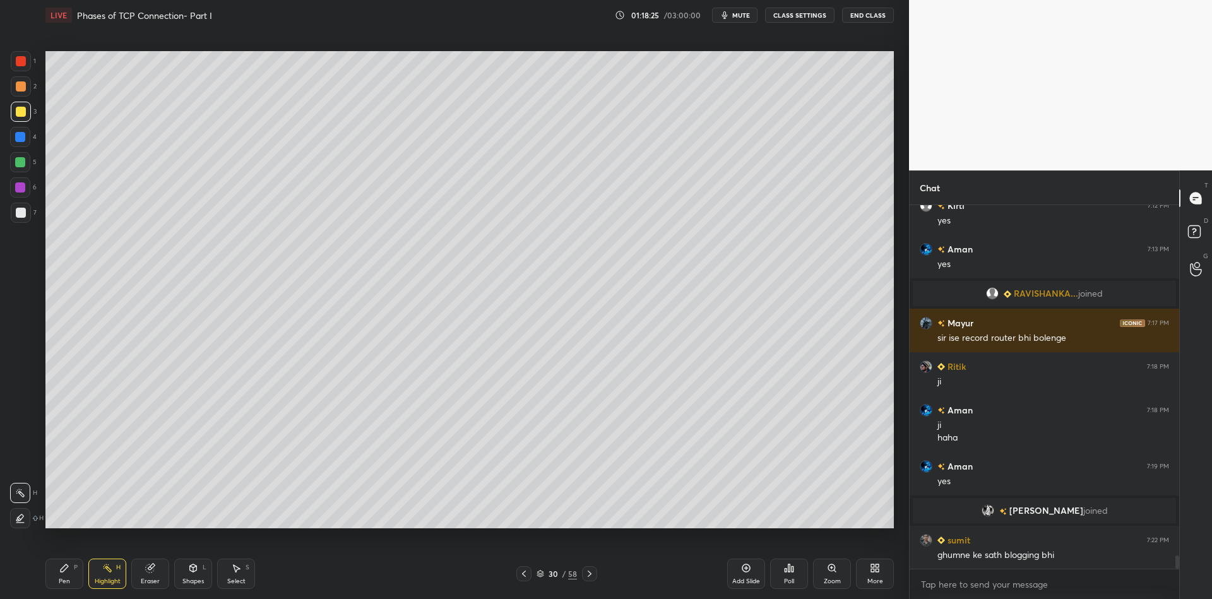
scroll to position [9763, 0]
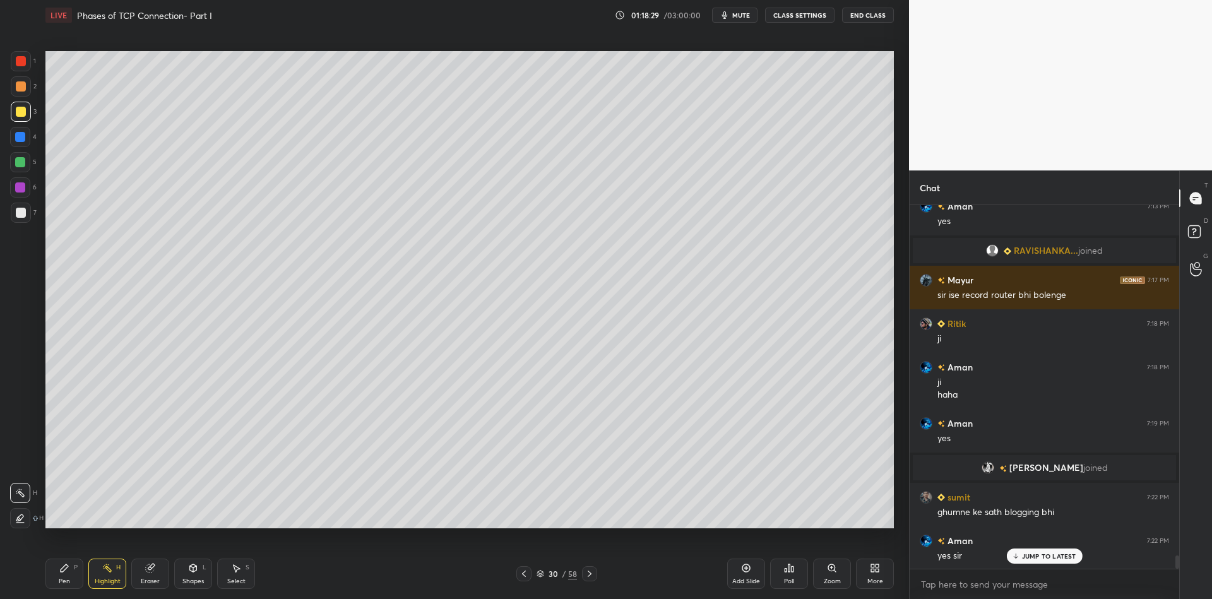
click at [191, 582] on div "Shapes" at bounding box center [192, 581] width 21 height 6
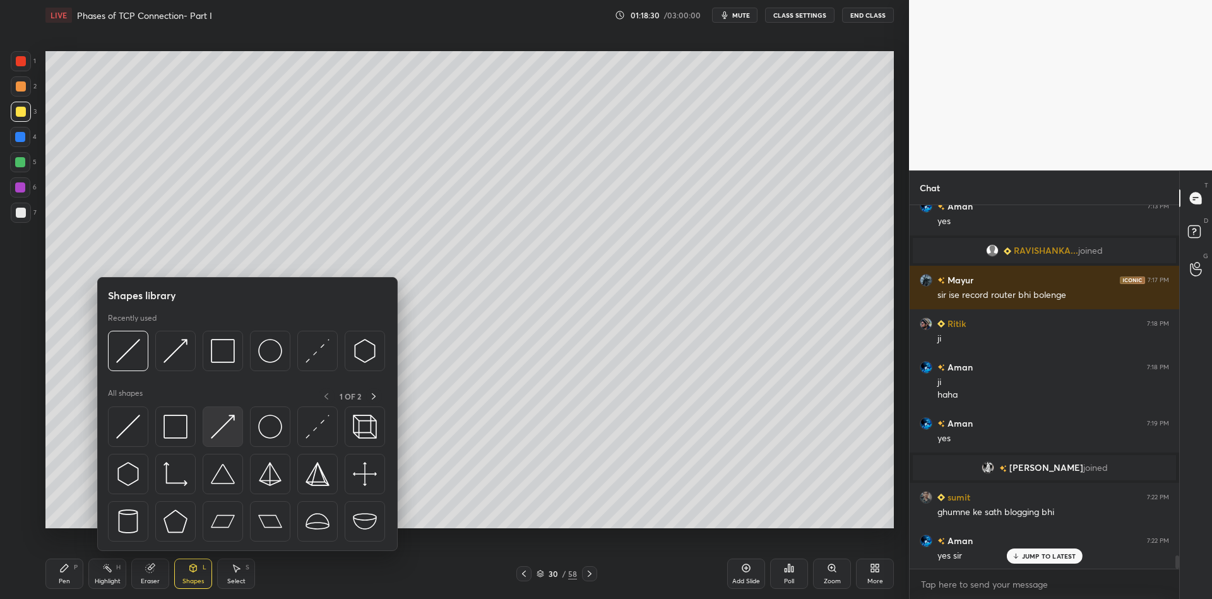
click at [222, 424] on img at bounding box center [223, 427] width 24 height 24
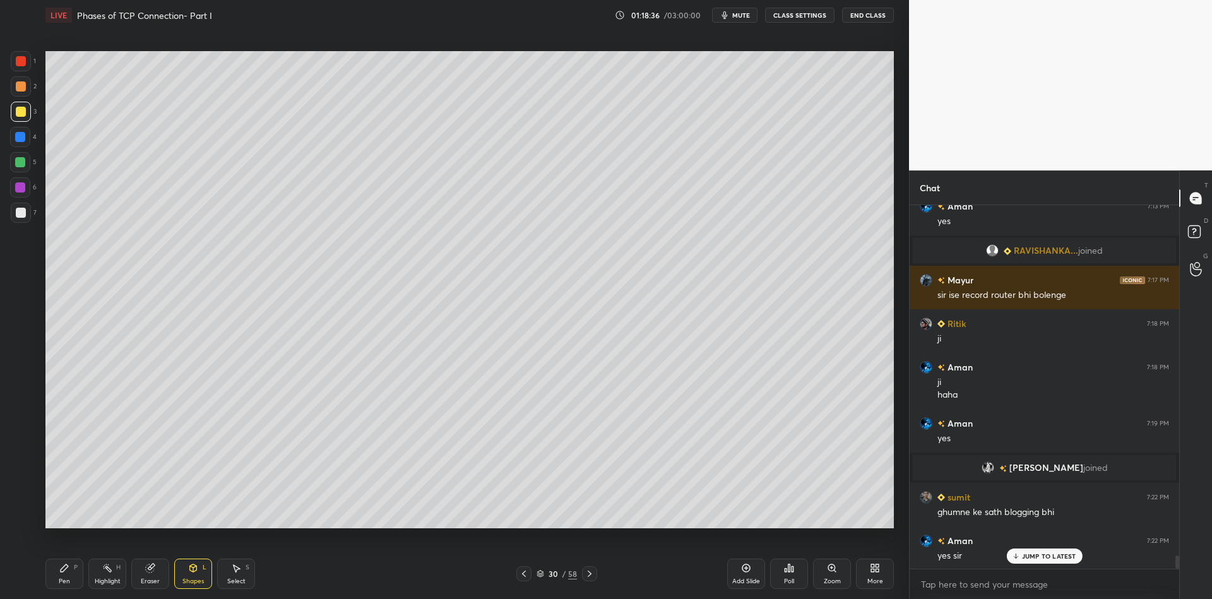
drag, startPoint x: 198, startPoint y: 583, endPoint x: 197, endPoint y: 556, distance: 27.1
click at [196, 578] on div "Shapes" at bounding box center [192, 581] width 21 height 6
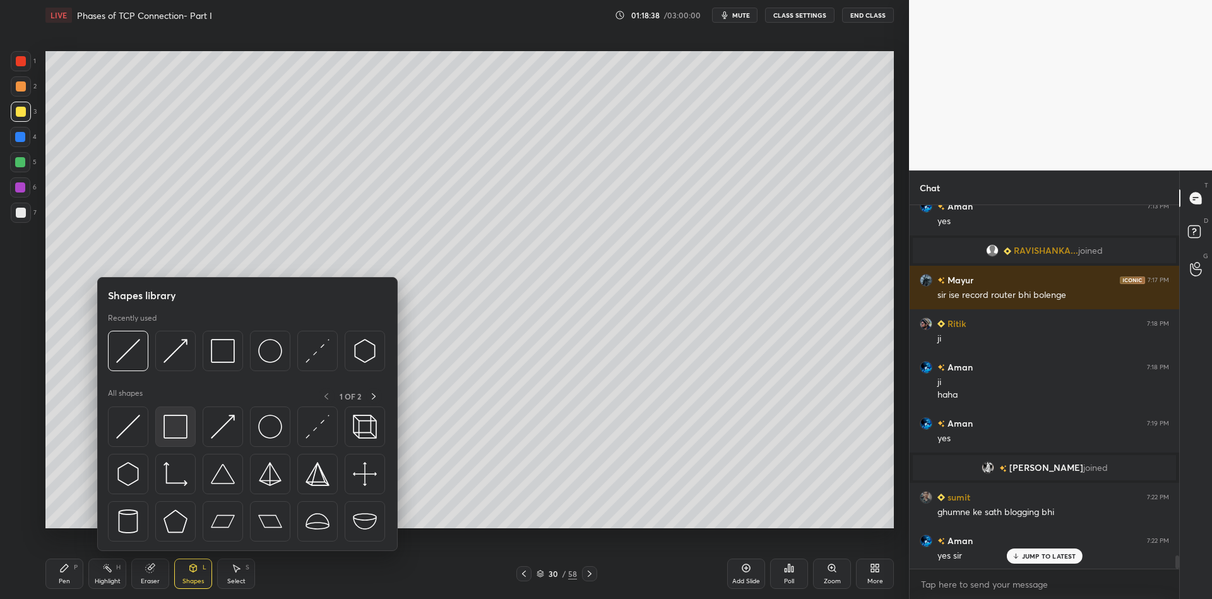
drag, startPoint x: 181, startPoint y: 420, endPoint x: 17, endPoint y: 207, distance: 268.8
click at [175, 422] on img at bounding box center [175, 427] width 24 height 24
click at [16, 208] on div at bounding box center [21, 213] width 10 height 10
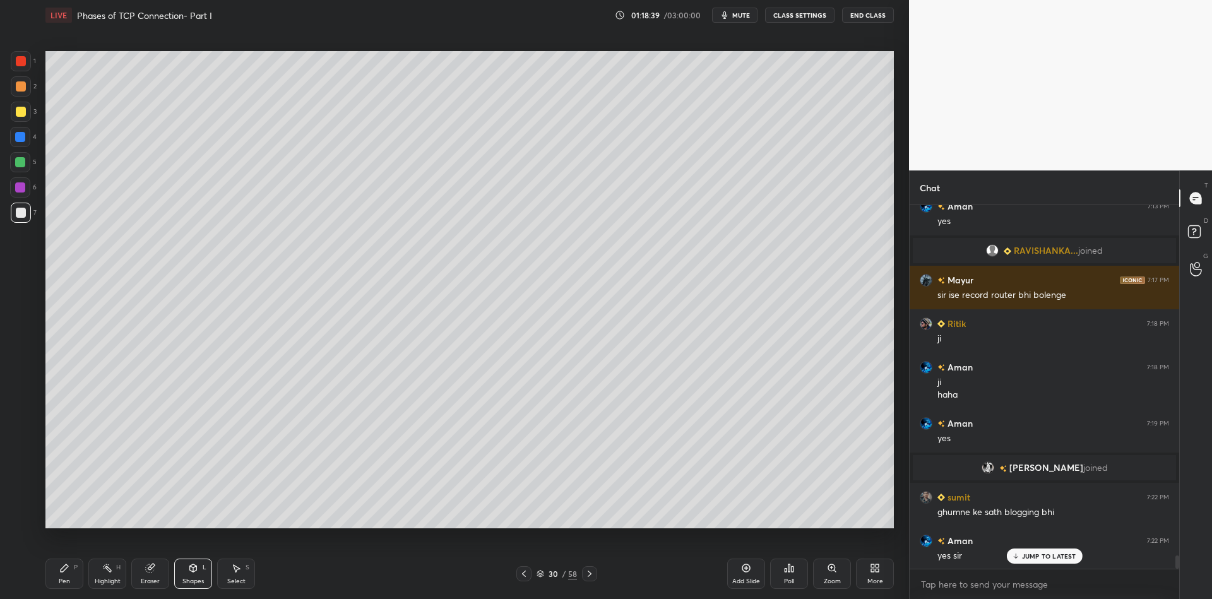
click at [196, 569] on icon at bounding box center [193, 568] width 7 height 8
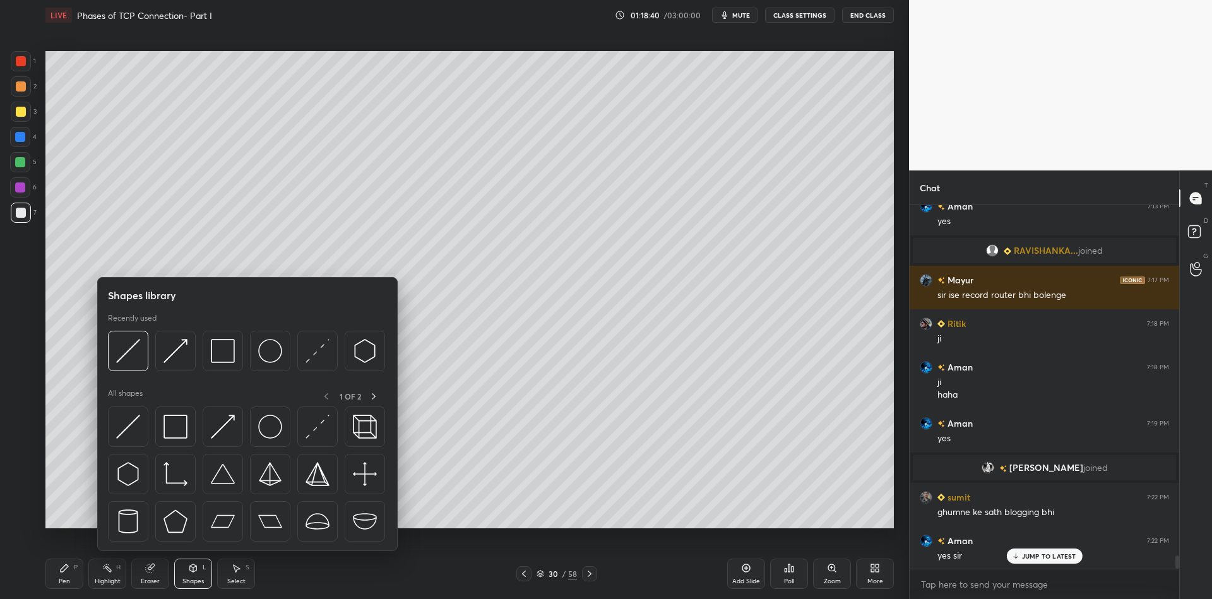
click at [19, 165] on div at bounding box center [20, 162] width 10 height 10
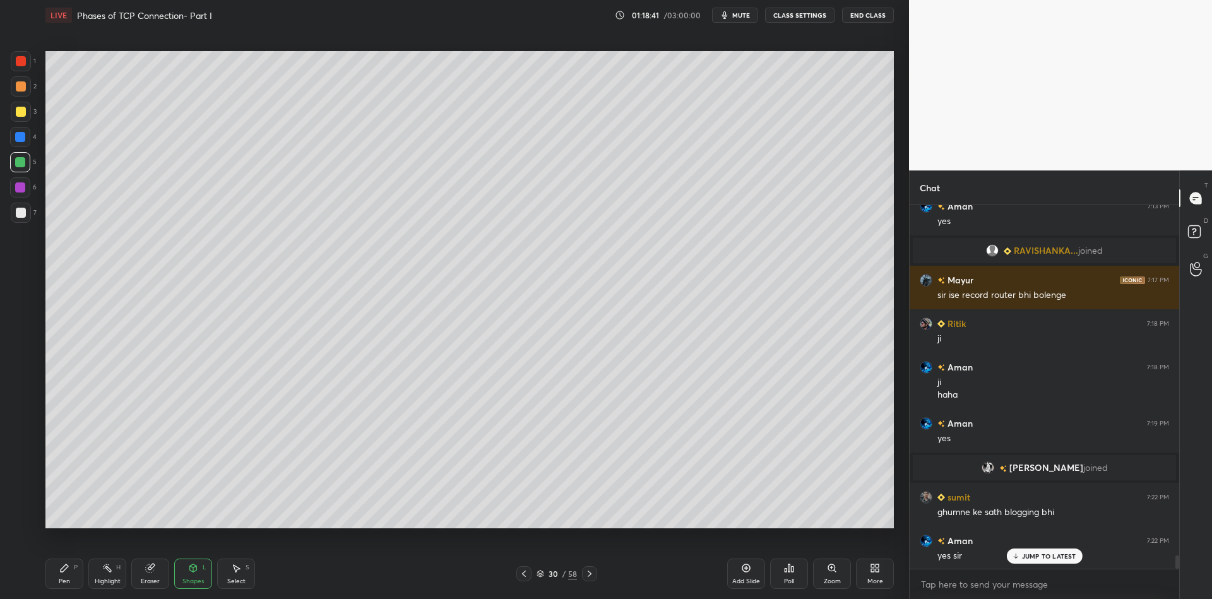
click at [188, 567] on icon at bounding box center [193, 568] width 10 height 10
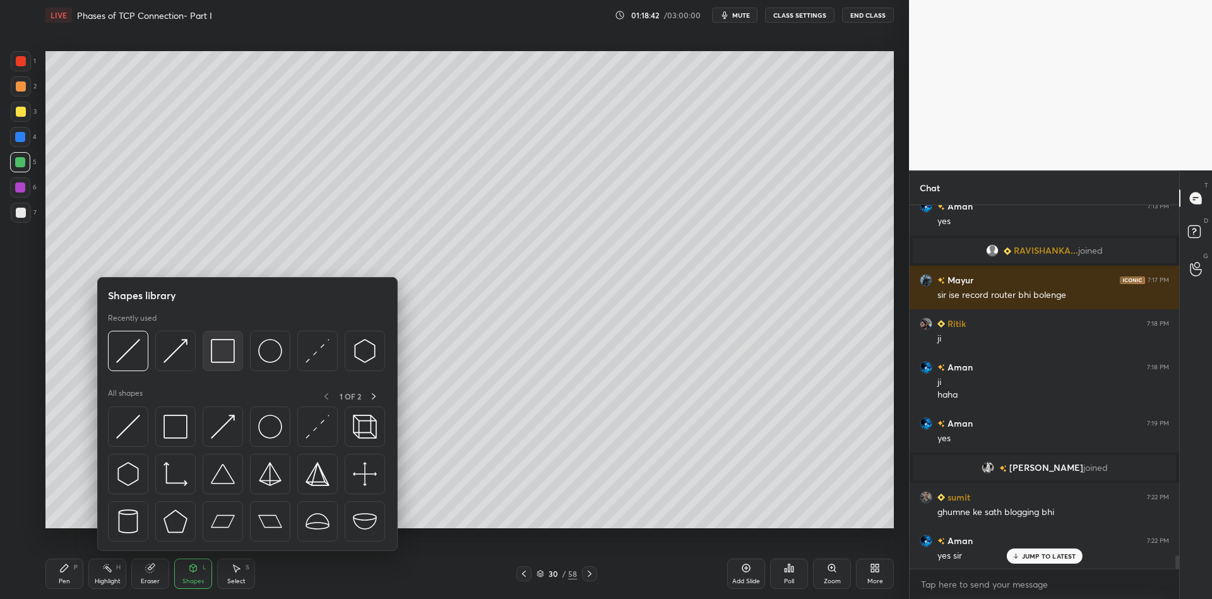
click at [219, 352] on img at bounding box center [223, 351] width 24 height 24
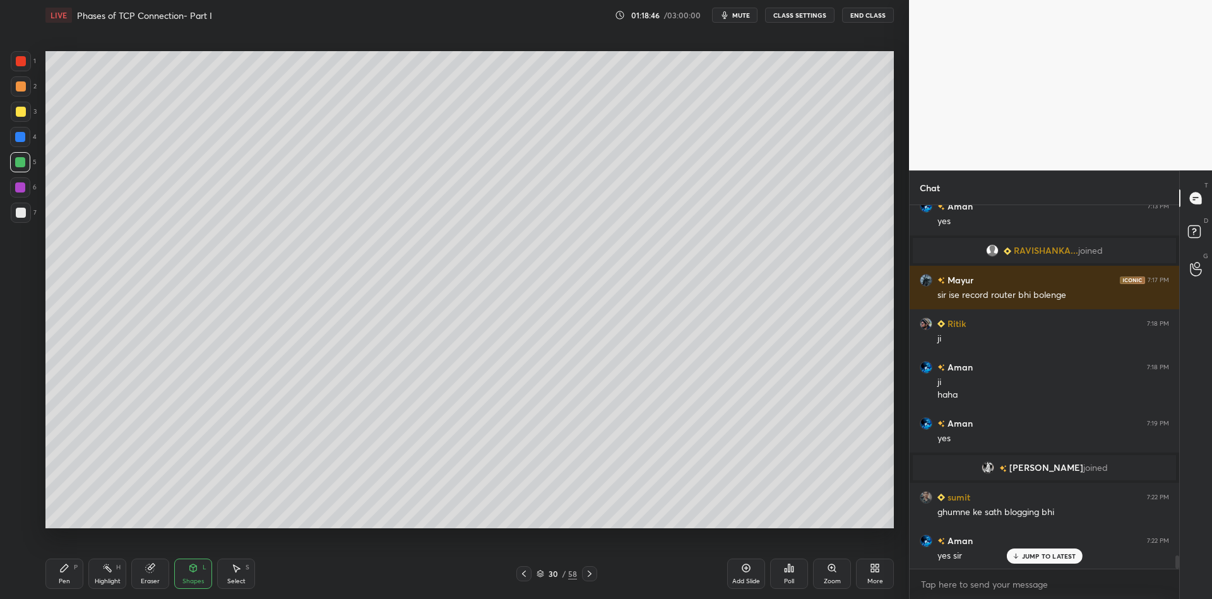
scroll to position [9793, 0]
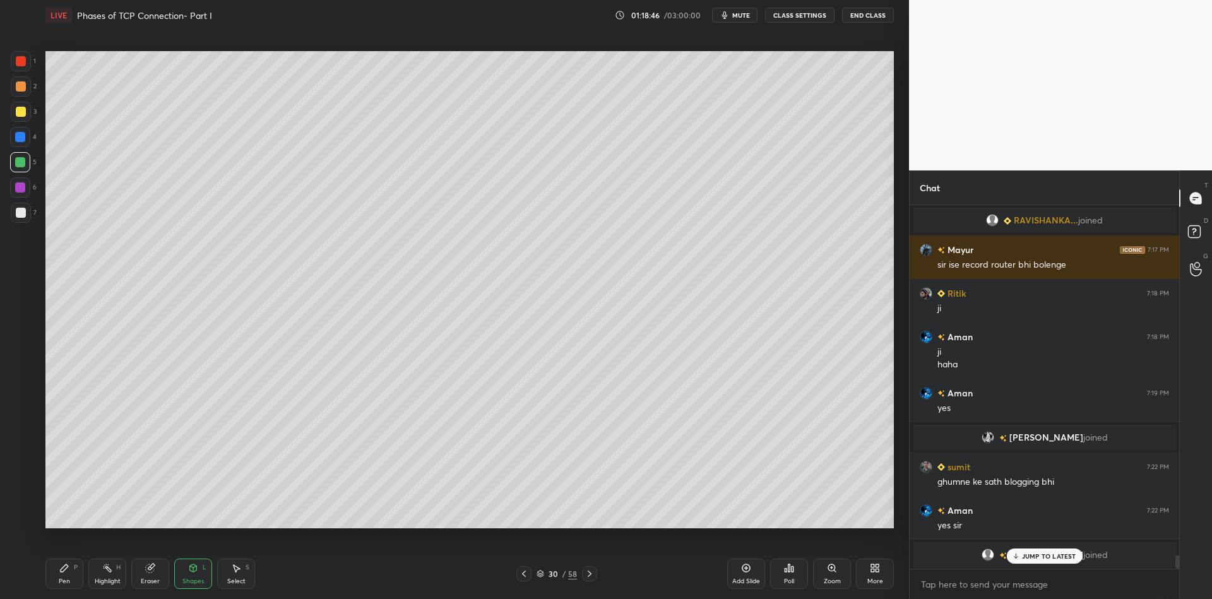
drag, startPoint x: 154, startPoint y: 575, endPoint x: 161, endPoint y: 545, distance: 31.1
click at [151, 574] on div "Eraser" at bounding box center [150, 574] width 38 height 30
click at [203, 569] on div "Shapes L" at bounding box center [193, 574] width 38 height 30
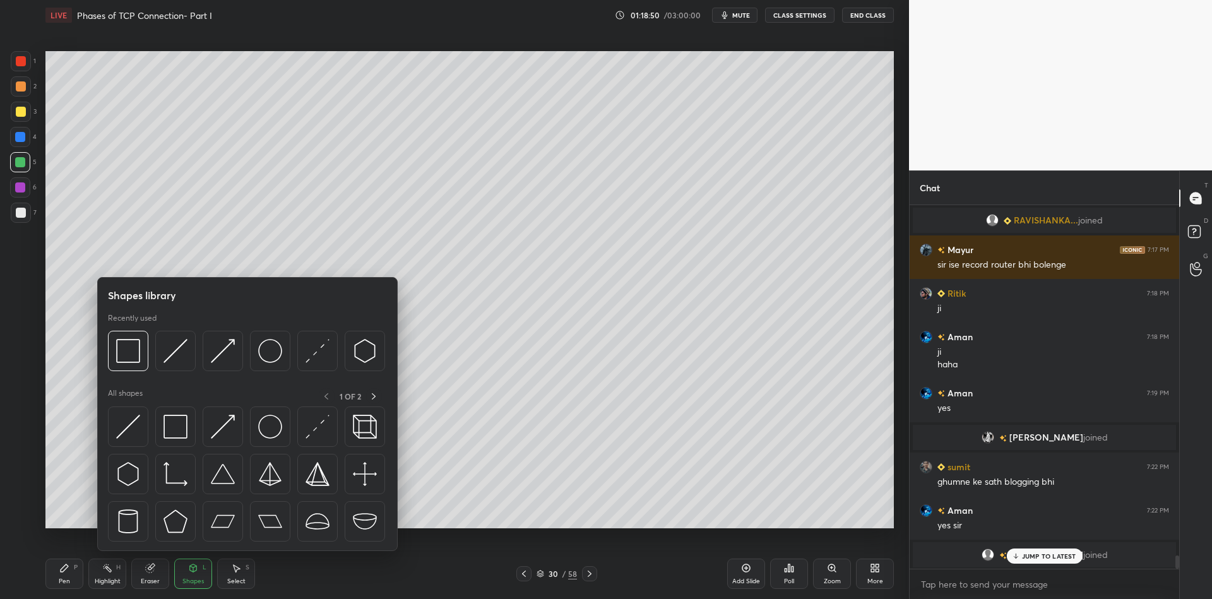
click at [221, 417] on img at bounding box center [223, 427] width 24 height 24
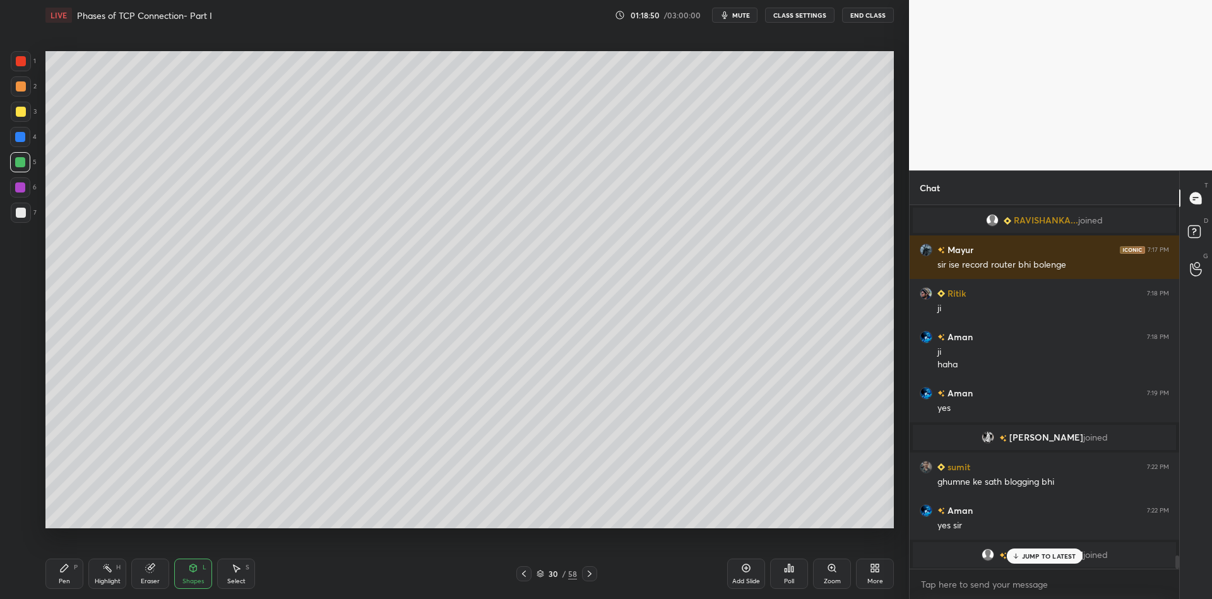
click at [23, 211] on div at bounding box center [21, 213] width 10 height 10
click at [74, 575] on div "Pen P" at bounding box center [64, 574] width 38 height 30
drag, startPoint x: 198, startPoint y: 581, endPoint x: 199, endPoint y: 555, distance: 25.9
click at [197, 579] on div "Shapes" at bounding box center [192, 581] width 21 height 6
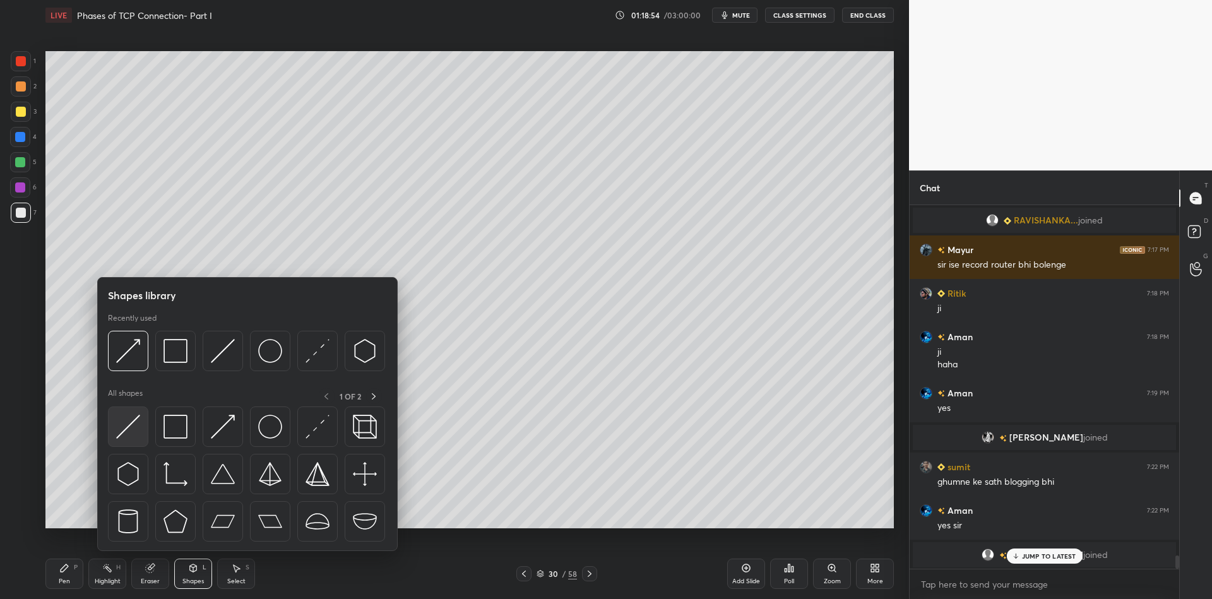
click at [121, 437] on img at bounding box center [128, 427] width 24 height 24
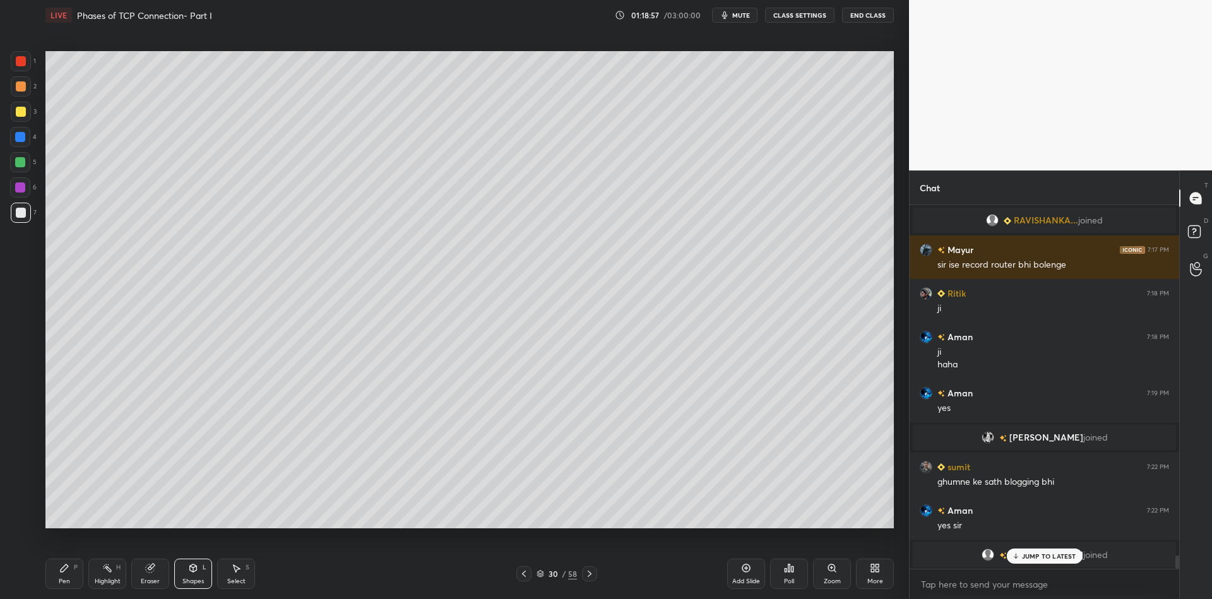
click at [62, 570] on icon at bounding box center [65, 568] width 8 height 8
click at [21, 116] on div at bounding box center [21, 112] width 10 height 10
drag, startPoint x: 191, startPoint y: 581, endPoint x: 198, endPoint y: 562, distance: 19.6
click at [190, 580] on div "Shapes" at bounding box center [192, 581] width 21 height 6
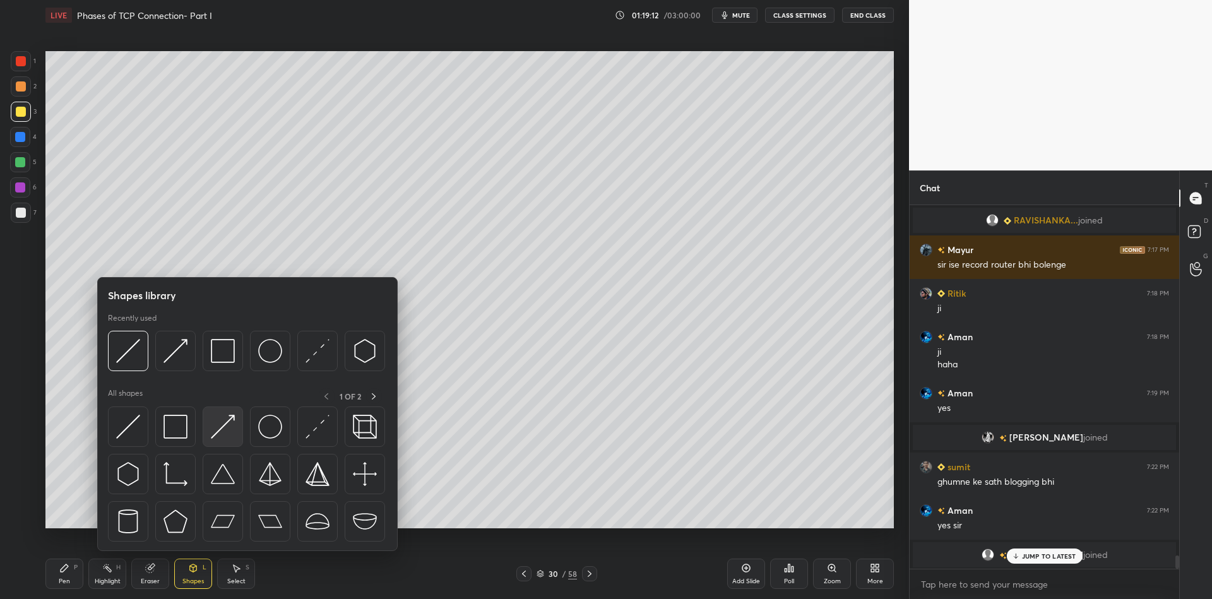
drag, startPoint x: 227, startPoint y: 427, endPoint x: 28, endPoint y: 182, distance: 315.4
click at [223, 430] on img at bounding box center [223, 427] width 24 height 24
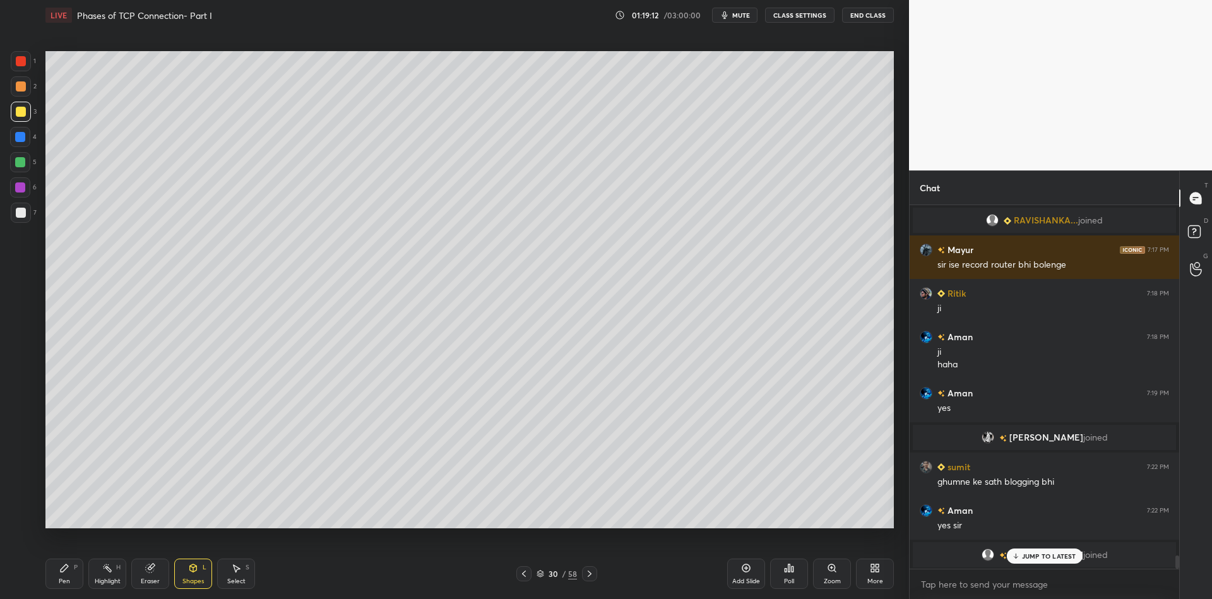
click at [18, 209] on div at bounding box center [21, 213] width 10 height 10
click at [66, 573] on div "Pen P" at bounding box center [64, 574] width 38 height 30
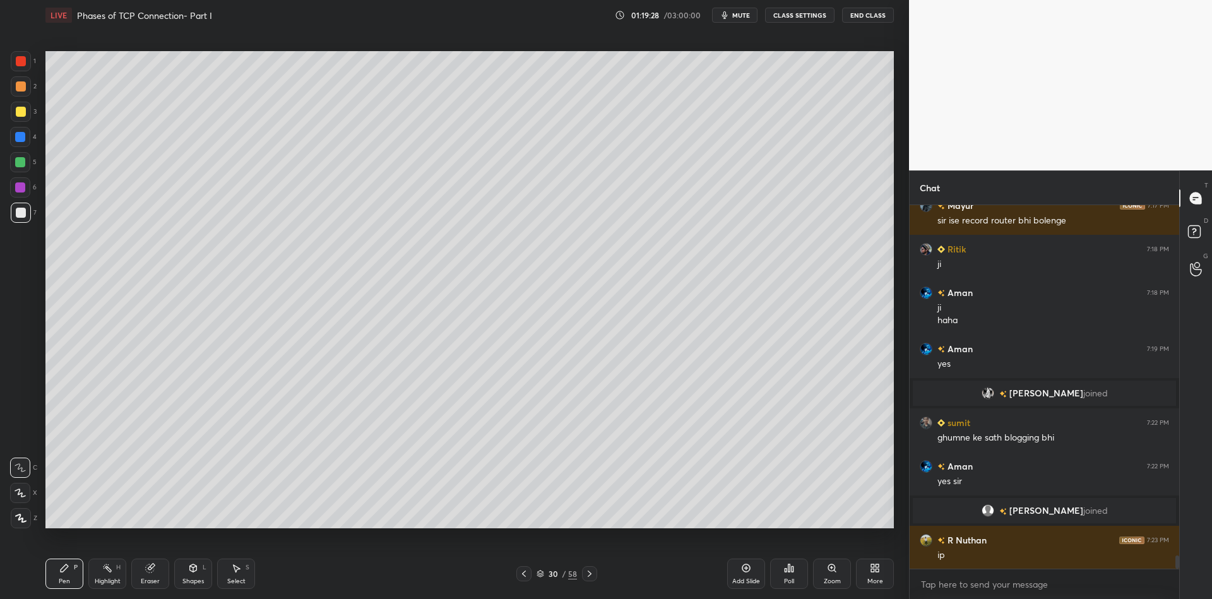
drag, startPoint x: 195, startPoint y: 575, endPoint x: 196, endPoint y: 555, distance: 20.2
click at [194, 573] on div "Shapes L" at bounding box center [193, 574] width 38 height 30
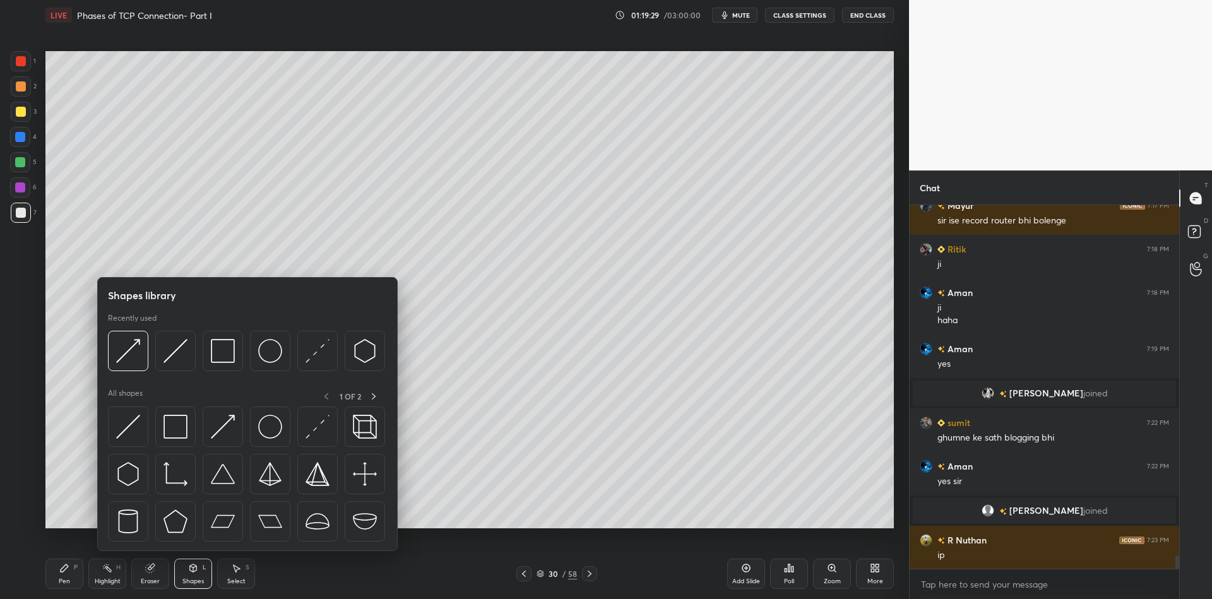
click at [222, 421] on img at bounding box center [223, 427] width 24 height 24
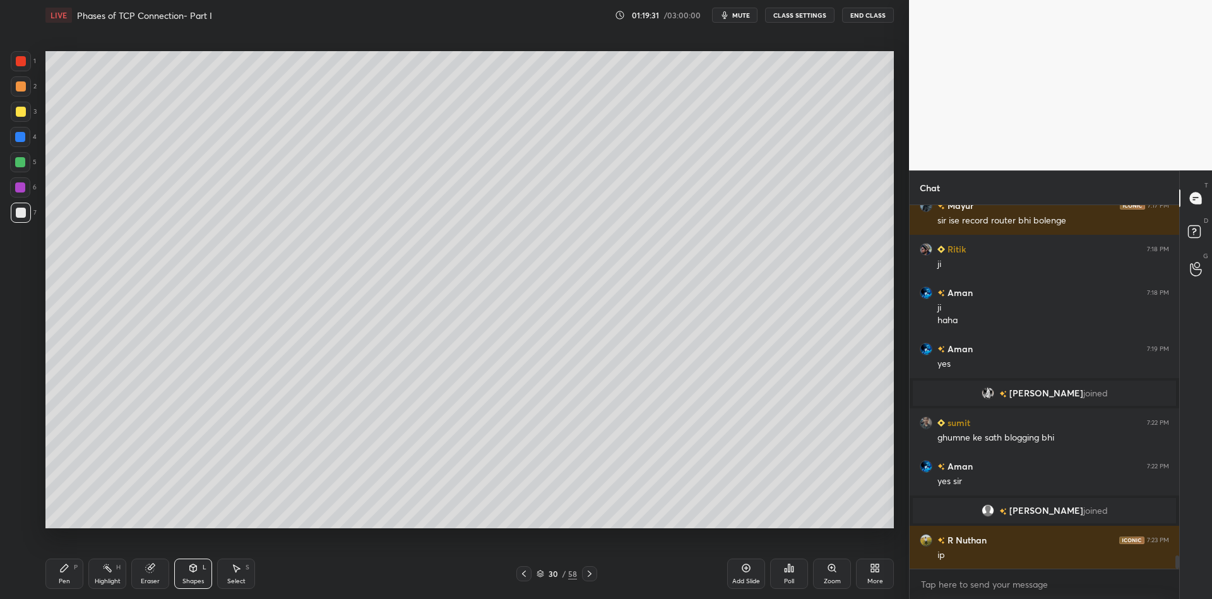
click at [72, 576] on div "Pen P" at bounding box center [64, 574] width 38 height 30
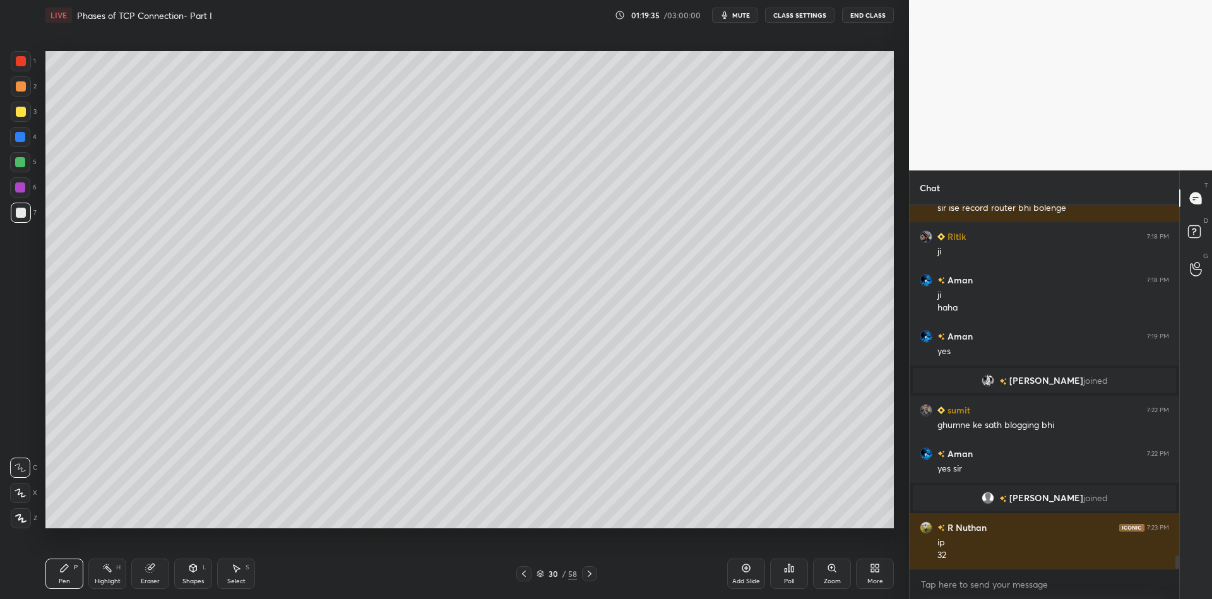
drag, startPoint x: 199, startPoint y: 572, endPoint x: 204, endPoint y: 556, distance: 17.2
click at [198, 571] on div "Shapes L" at bounding box center [193, 574] width 38 height 30
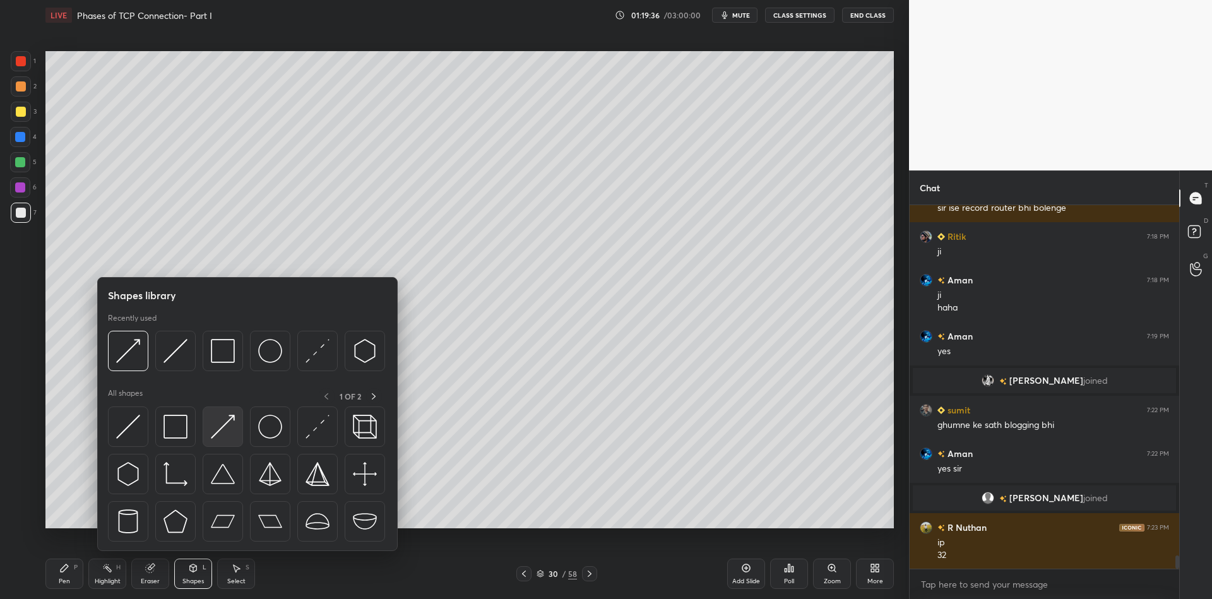
drag, startPoint x: 221, startPoint y: 422, endPoint x: 258, endPoint y: 385, distance: 52.2
click at [220, 420] on img at bounding box center [223, 427] width 24 height 24
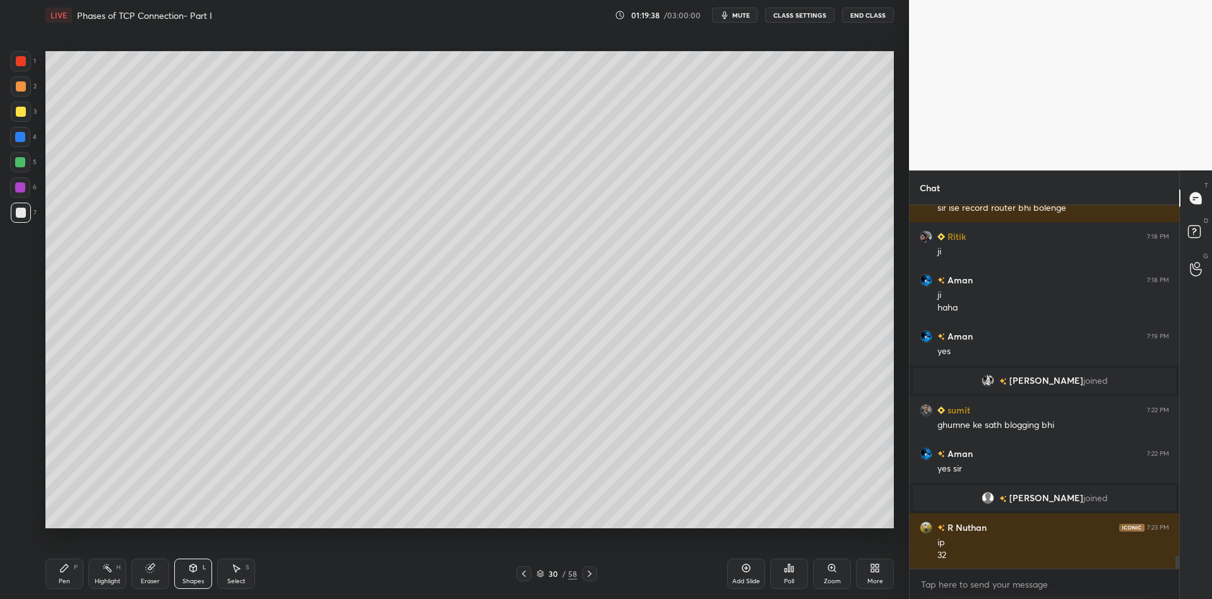
click at [69, 577] on div "Pen P" at bounding box center [64, 574] width 38 height 30
click at [201, 579] on div "Shapes" at bounding box center [192, 581] width 21 height 6
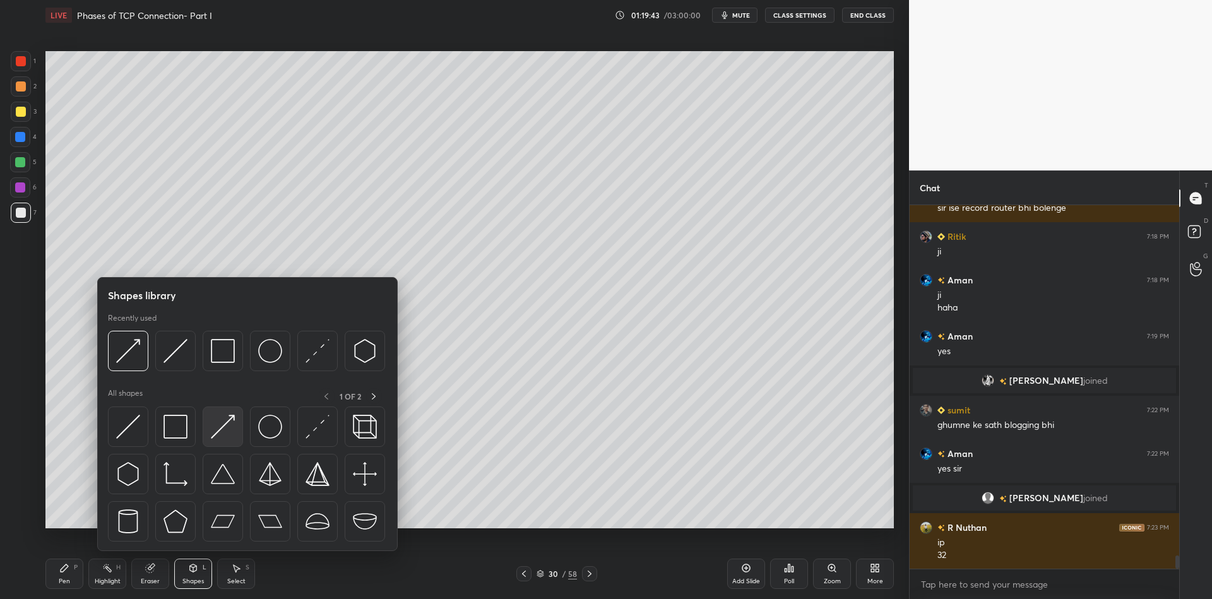
click at [225, 430] on img at bounding box center [223, 427] width 24 height 24
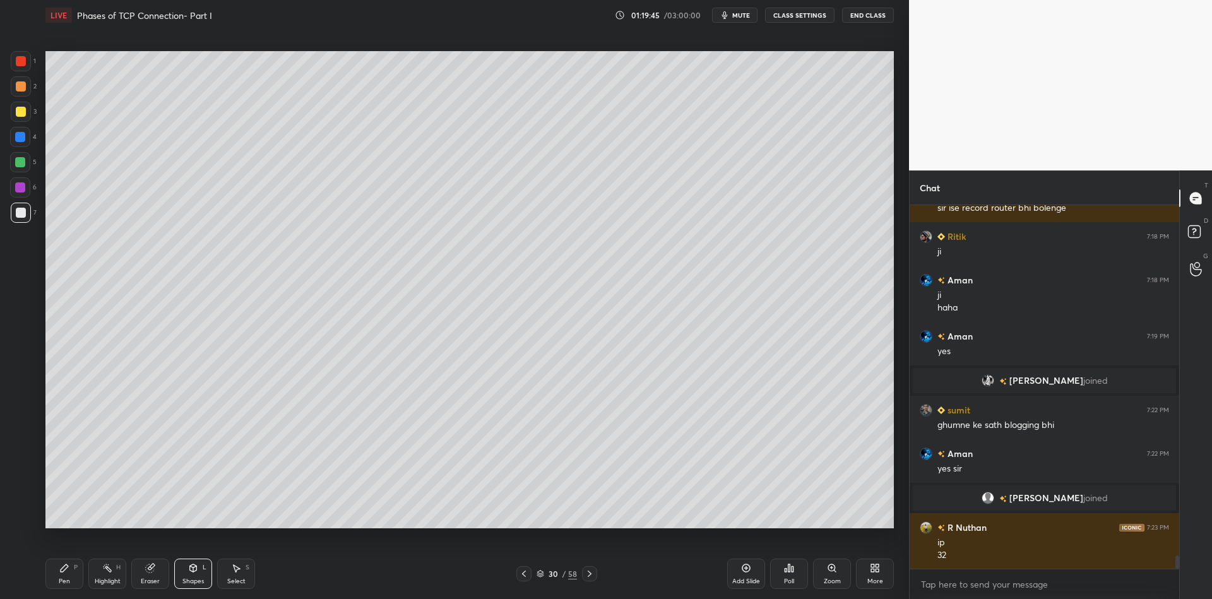
drag, startPoint x: 192, startPoint y: 573, endPoint x: 196, endPoint y: 555, distance: 18.1
click at [192, 572] on icon at bounding box center [193, 568] width 10 height 10
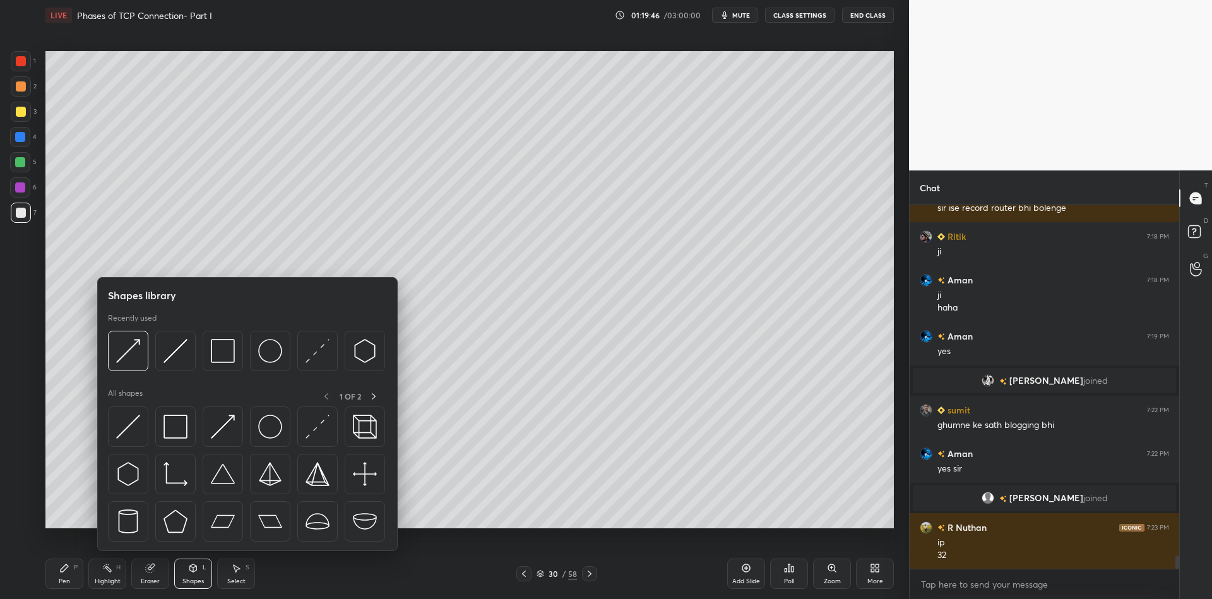
click at [180, 420] on img at bounding box center [175, 427] width 24 height 24
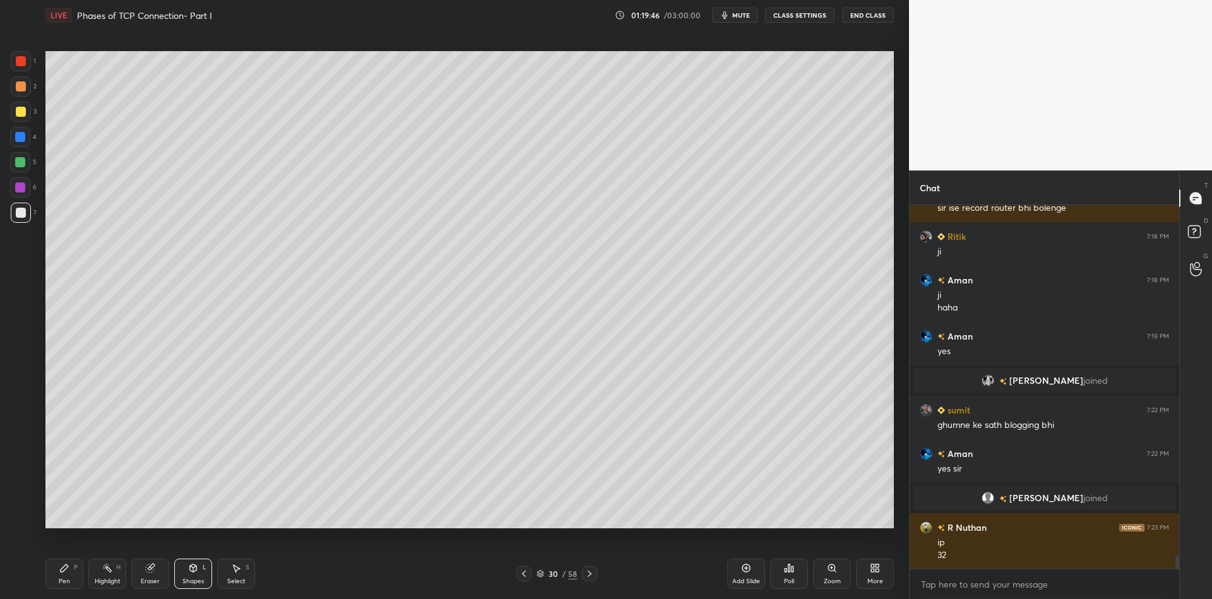
click at [20, 162] on div at bounding box center [20, 162] width 10 height 10
click at [194, 569] on icon at bounding box center [193, 568] width 7 height 8
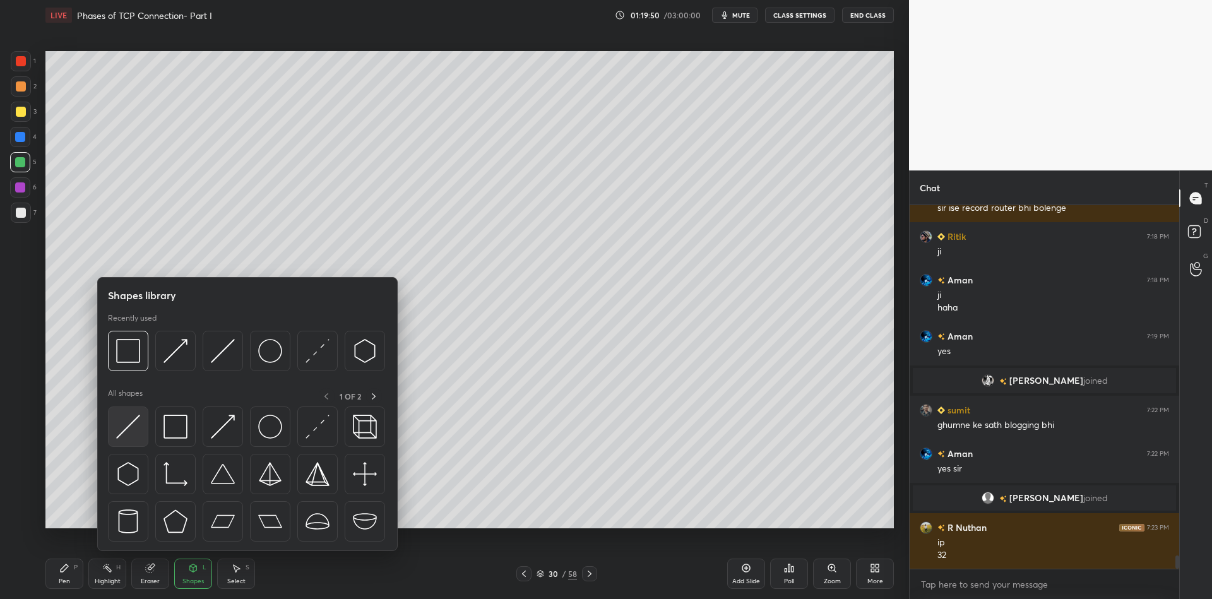
click at [124, 425] on img at bounding box center [128, 427] width 24 height 24
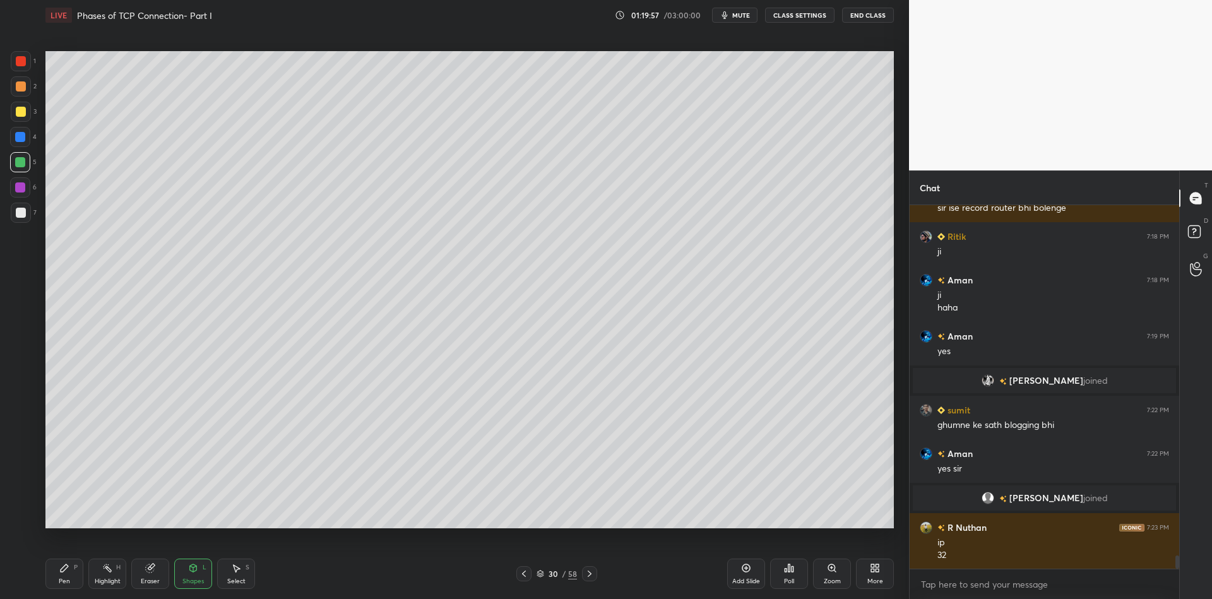
click at [64, 571] on icon at bounding box center [64, 568] width 10 height 10
click at [20, 107] on div at bounding box center [21, 112] width 10 height 10
click at [191, 579] on div "Shapes" at bounding box center [192, 581] width 21 height 6
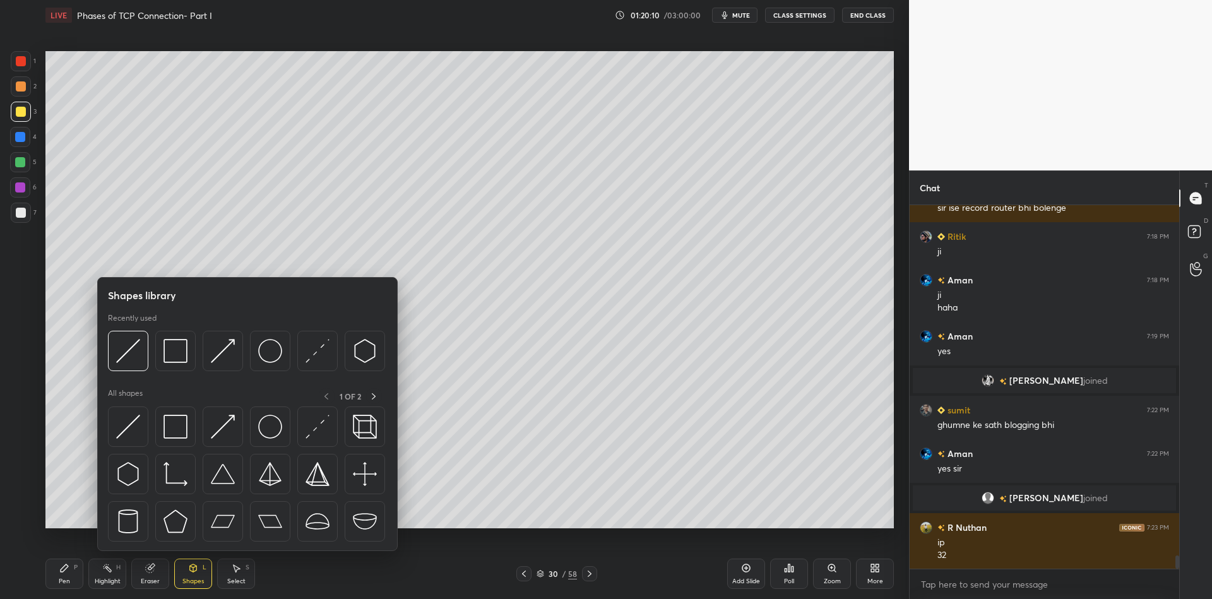
click at [220, 416] on img at bounding box center [223, 427] width 24 height 24
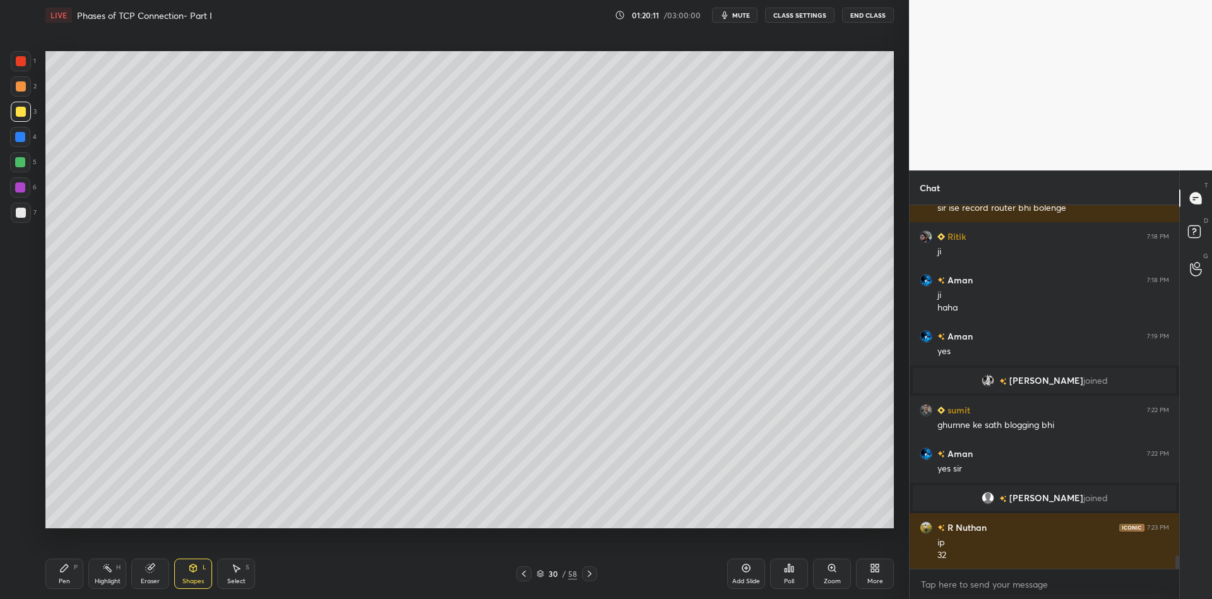
click at [25, 214] on div at bounding box center [21, 213] width 10 height 10
click at [233, 572] on div "Select S" at bounding box center [236, 574] width 38 height 30
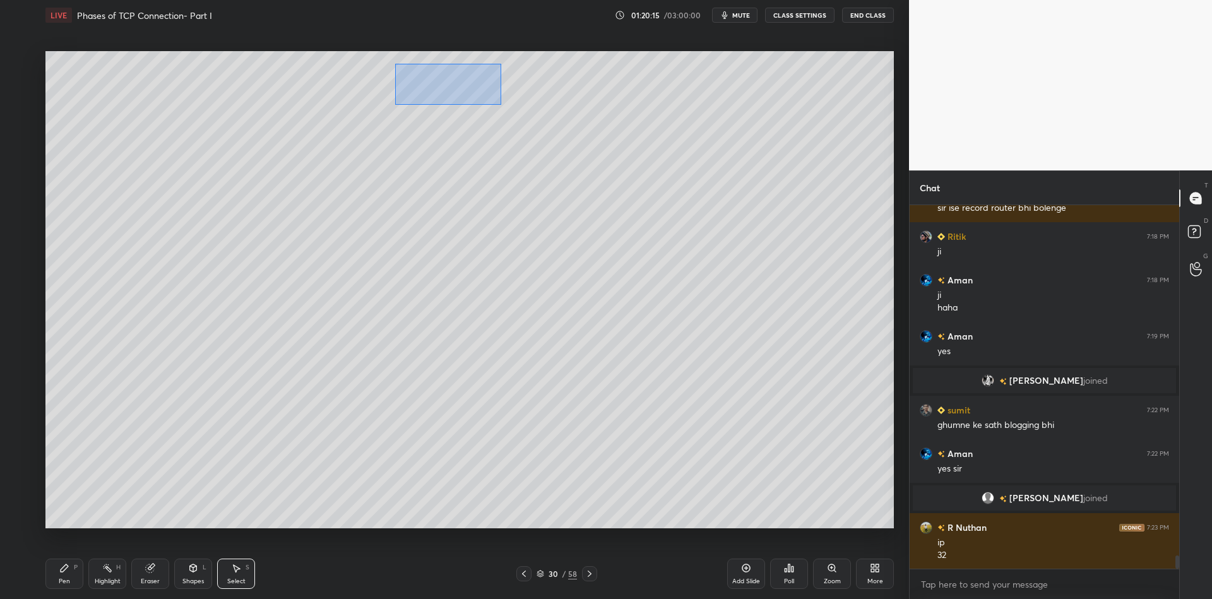
drag, startPoint x: 395, startPoint y: 64, endPoint x: 501, endPoint y: 103, distance: 112.4
click at [501, 104] on div "0 ° Undo Copy Paste here Duplicate Duplicate to new slide Delete" at bounding box center [469, 289] width 848 height 477
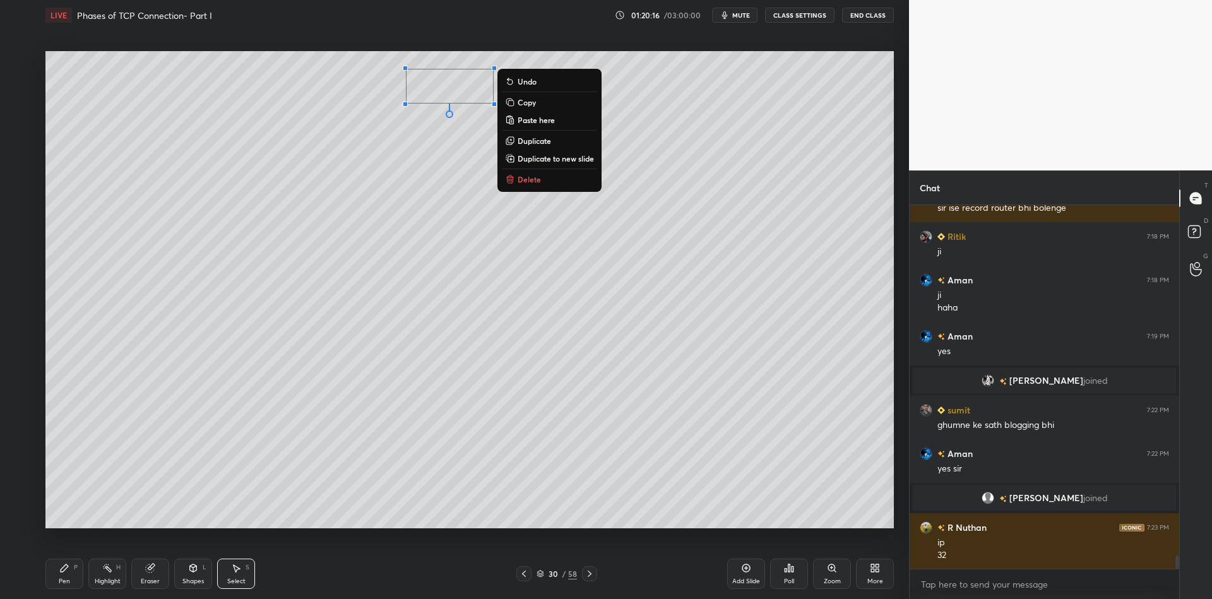
drag, startPoint x: 543, startPoint y: 105, endPoint x: 557, endPoint y: 119, distance: 19.2
click at [545, 105] on button "Copy" at bounding box center [549, 102] width 94 height 15
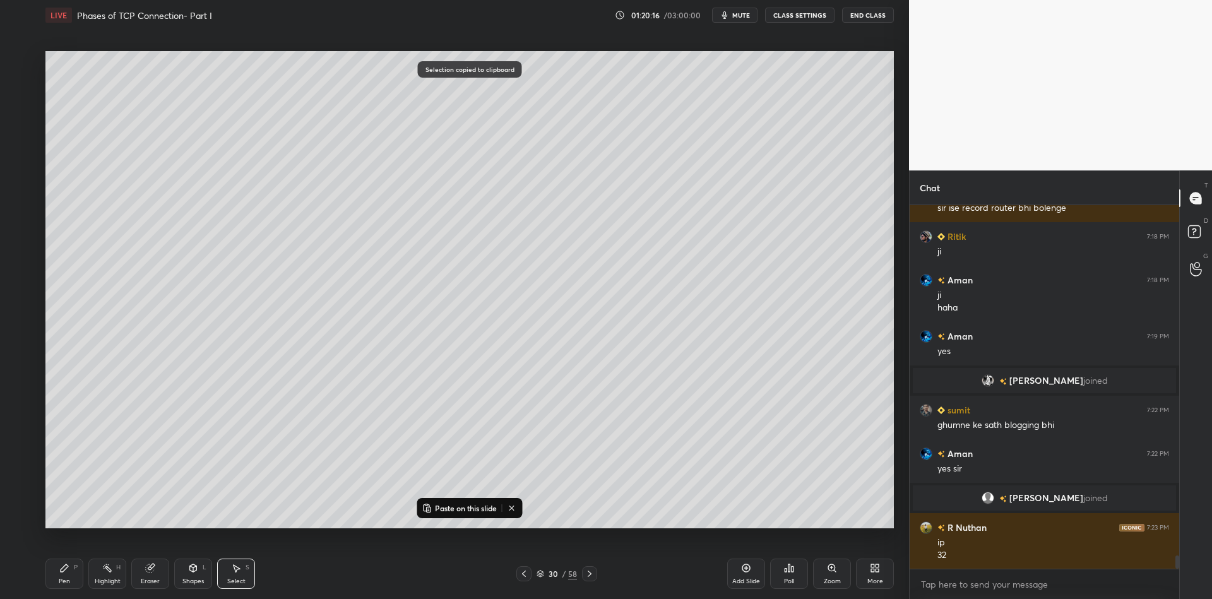
drag, startPoint x: 458, startPoint y: 509, endPoint x: 460, endPoint y: 499, distance: 10.4
click at [458, 509] on p "Paste on this slide" at bounding box center [466, 508] width 62 height 10
drag, startPoint x: 475, startPoint y: 98, endPoint x: 649, endPoint y: 148, distance: 181.2
click at [649, 149] on div "0 ° Undo Copy Paste here Duplicate Duplicate to new slide Delete" at bounding box center [469, 289] width 848 height 477
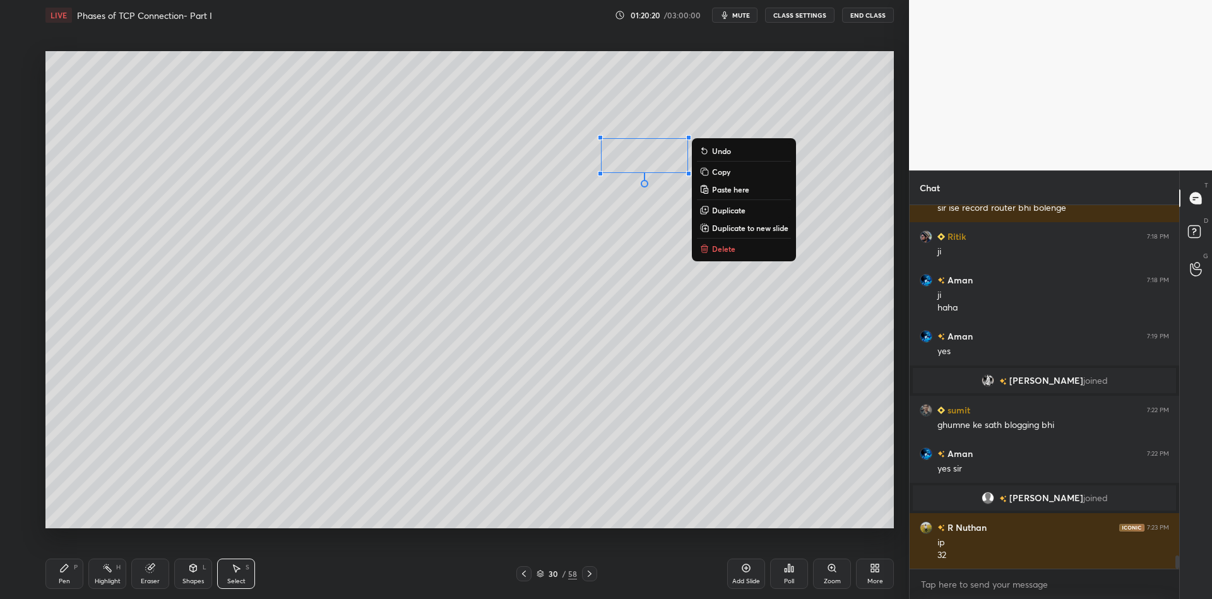
click at [66, 578] on div "Pen" at bounding box center [64, 581] width 11 height 6
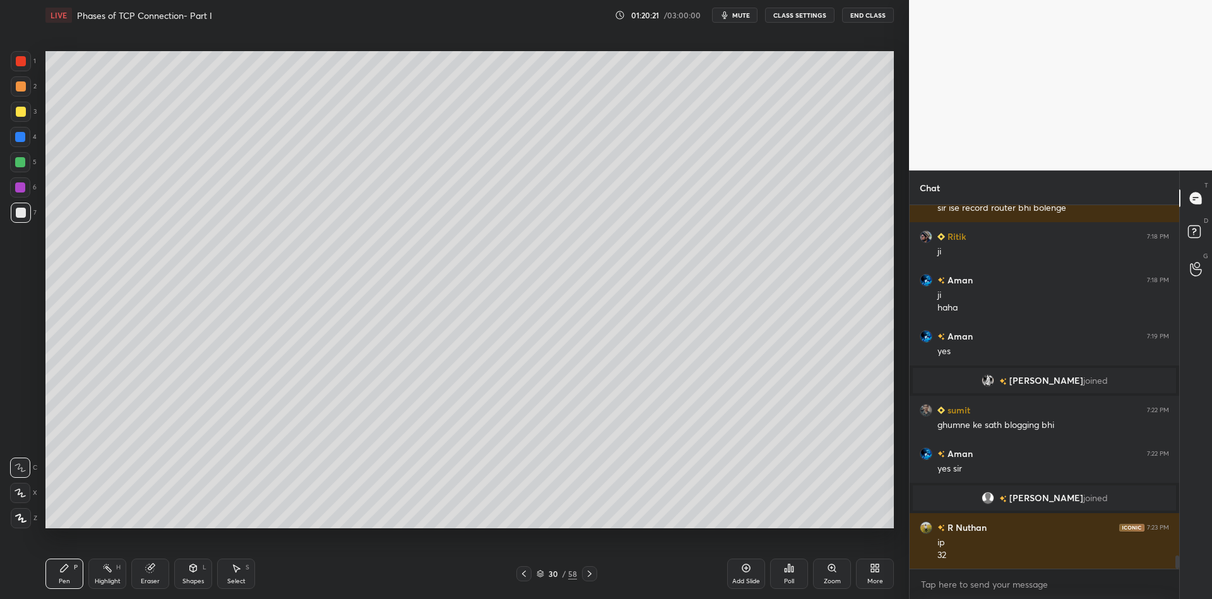
click at [16, 116] on div at bounding box center [21, 112] width 10 height 10
click at [189, 578] on div "Shapes L" at bounding box center [193, 574] width 38 height 30
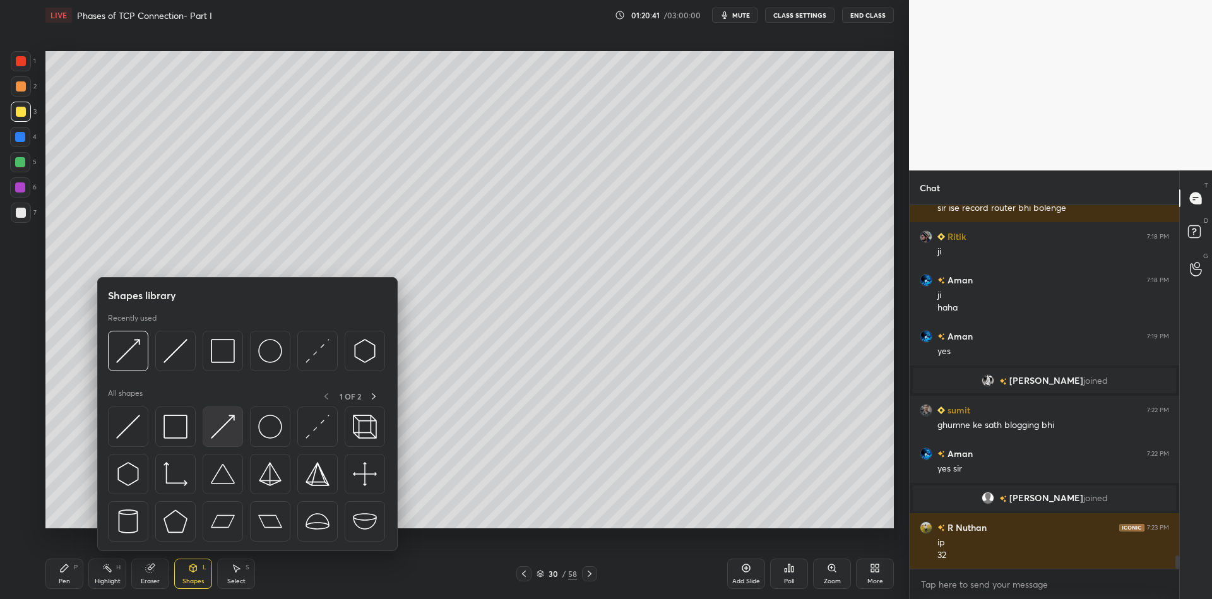
click at [230, 418] on img at bounding box center [223, 427] width 24 height 24
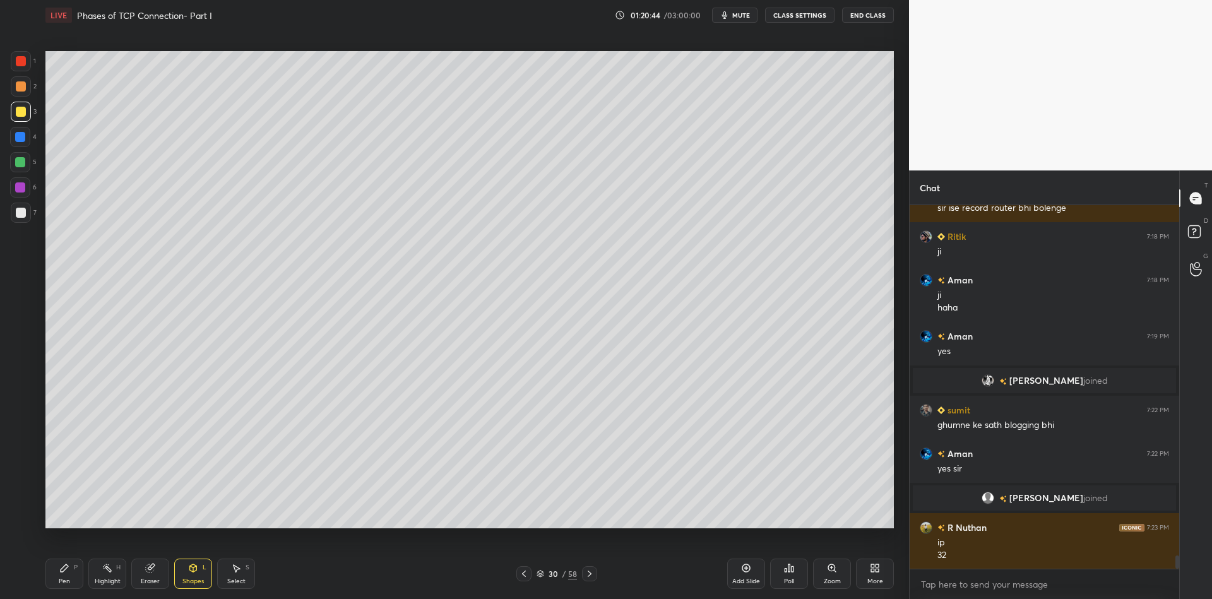
click at [20, 213] on div at bounding box center [21, 213] width 10 height 10
click at [66, 580] on div "Pen" at bounding box center [64, 581] width 11 height 6
click at [105, 578] on div "Highlight" at bounding box center [108, 581] width 26 height 6
click at [69, 577] on div "Pen P" at bounding box center [64, 574] width 38 height 30
click at [100, 581] on div "Highlight" at bounding box center [108, 581] width 26 height 6
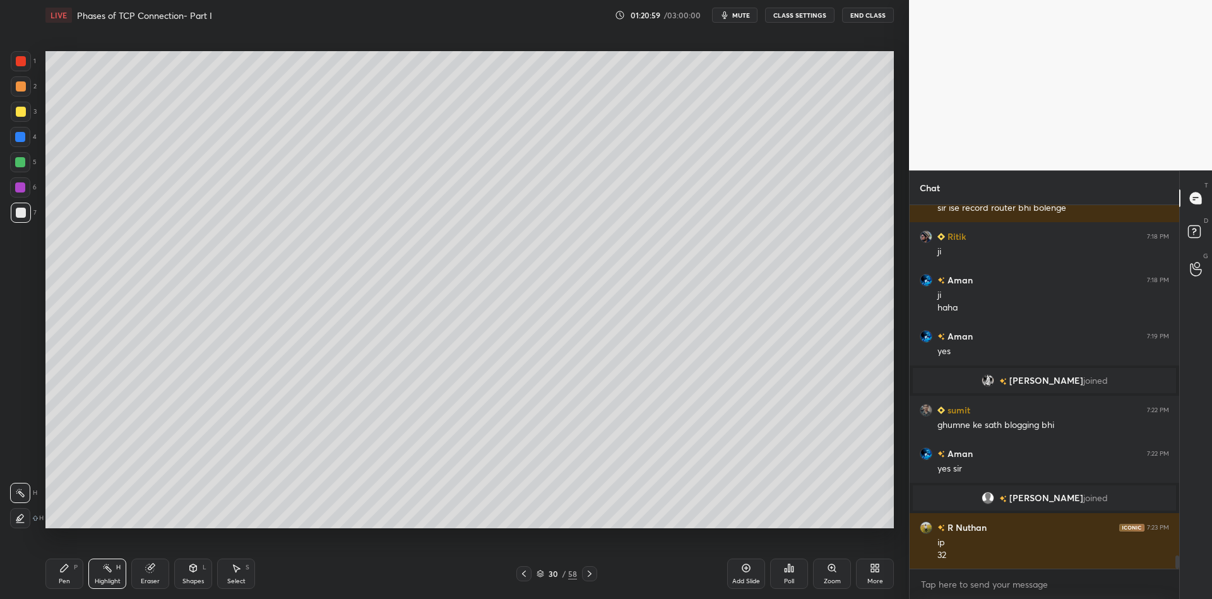
scroll to position [9893, 0]
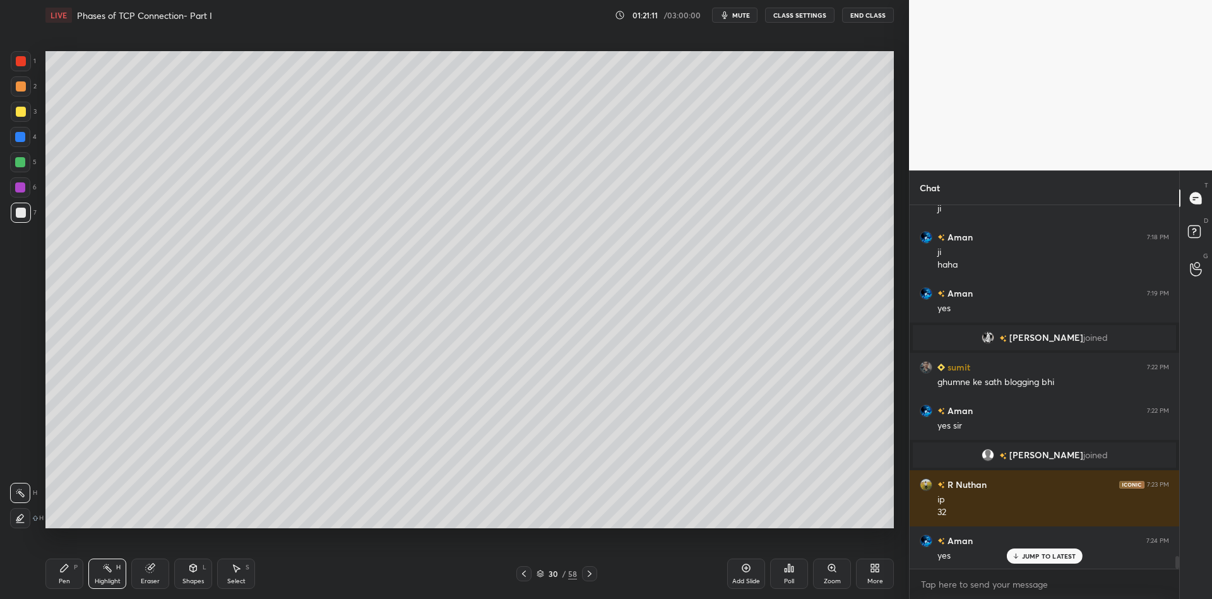
drag, startPoint x: 68, startPoint y: 575, endPoint x: 88, endPoint y: 570, distance: 21.4
click at [72, 573] on div "Pen P" at bounding box center [64, 574] width 38 height 30
drag, startPoint x: 102, startPoint y: 573, endPoint x: 105, endPoint y: 554, distance: 19.2
click at [104, 571] on icon at bounding box center [107, 568] width 10 height 10
drag, startPoint x: 50, startPoint y: 588, endPoint x: 83, endPoint y: 576, distance: 34.7
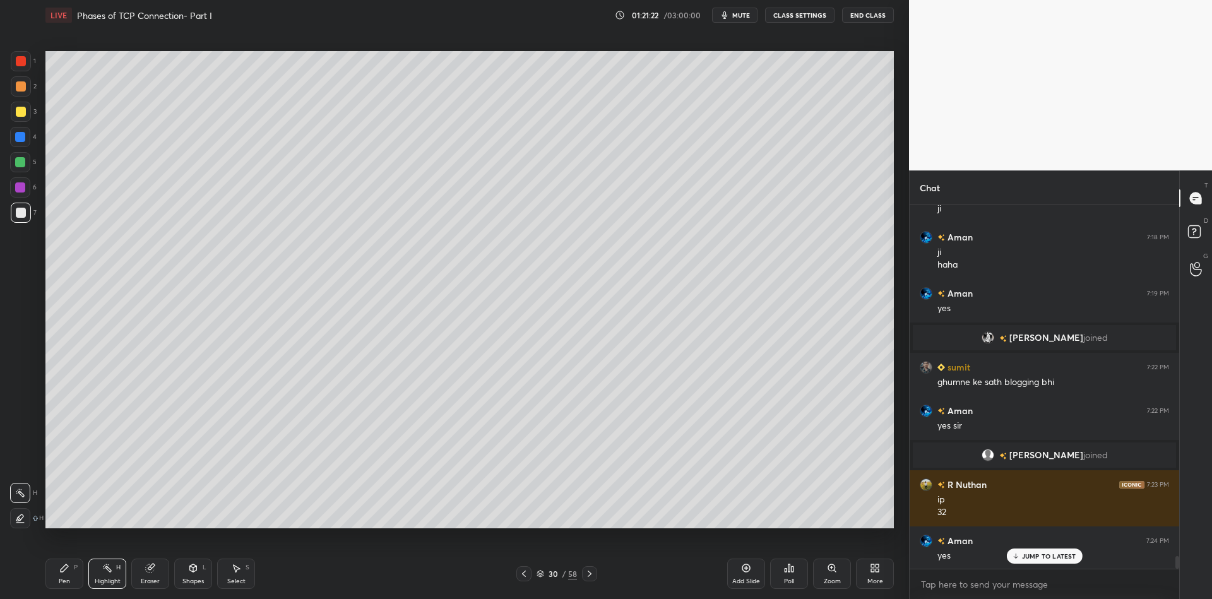
click at [56, 583] on div "Pen P" at bounding box center [64, 574] width 38 height 30
click at [99, 580] on div "Highlight" at bounding box center [108, 581] width 26 height 6
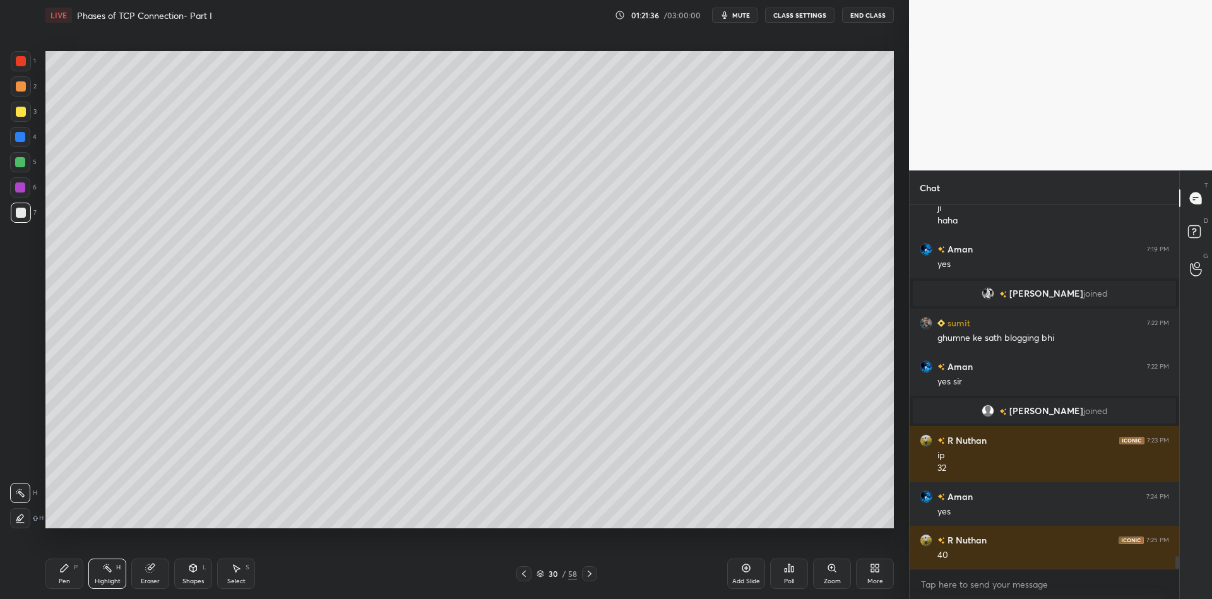
drag, startPoint x: 61, startPoint y: 581, endPoint x: 62, endPoint y: 570, distance: 10.7
click at [62, 576] on div "Pen P" at bounding box center [64, 574] width 38 height 30
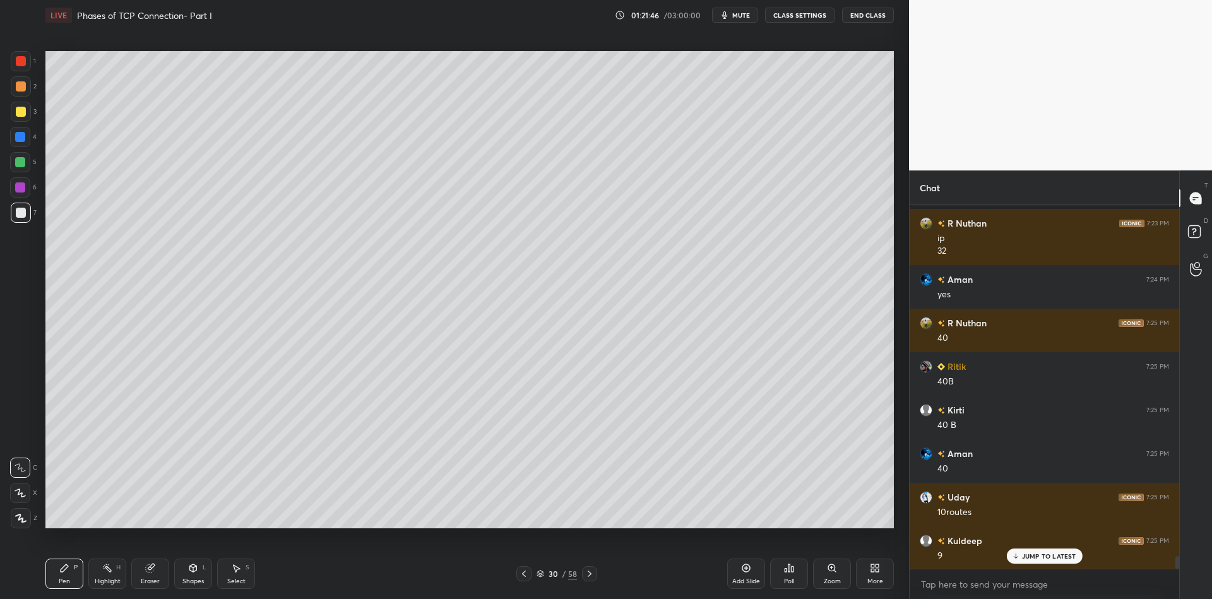
scroll to position [10198, 0]
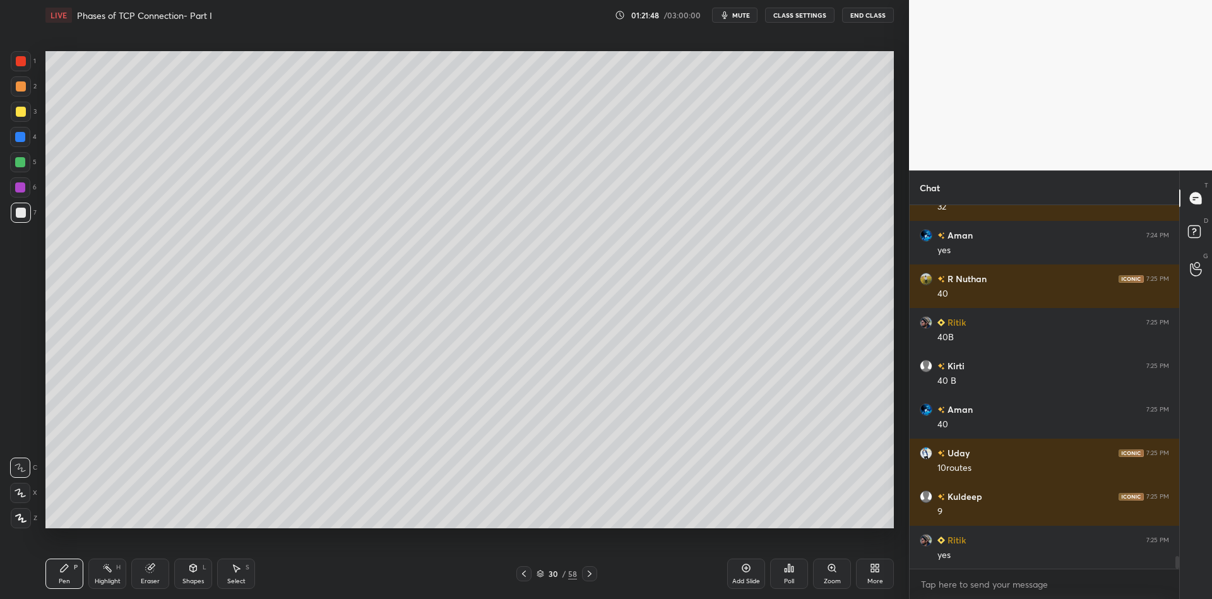
click at [69, 573] on div "Pen P" at bounding box center [64, 574] width 38 height 30
click at [191, 578] on div "Shapes" at bounding box center [192, 581] width 21 height 6
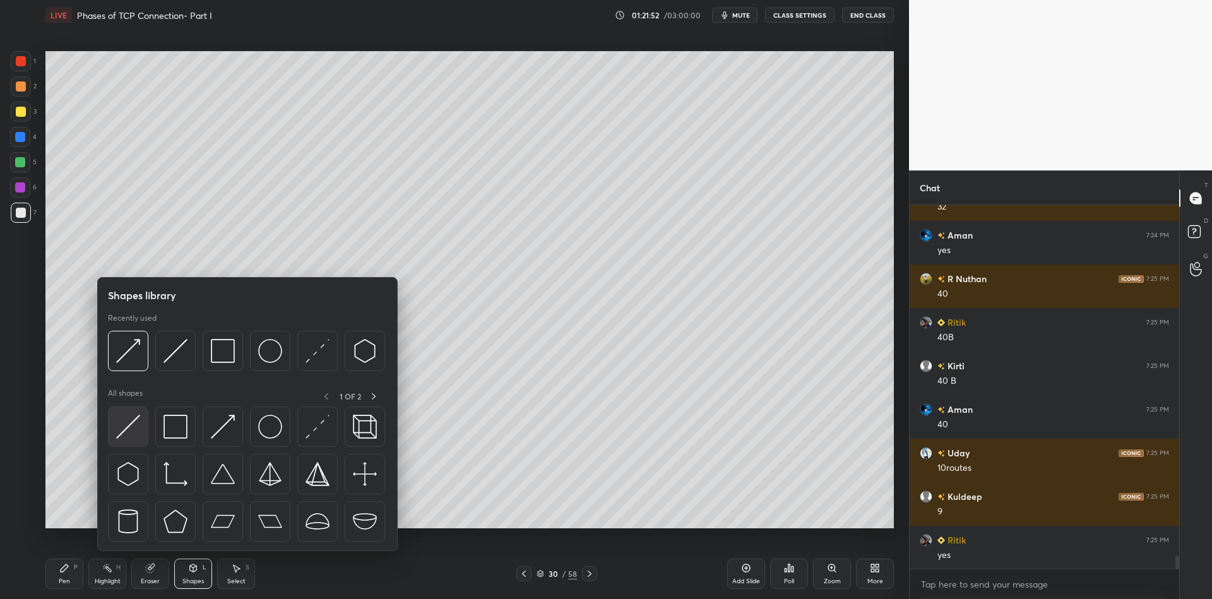
click at [132, 432] on img at bounding box center [128, 427] width 24 height 24
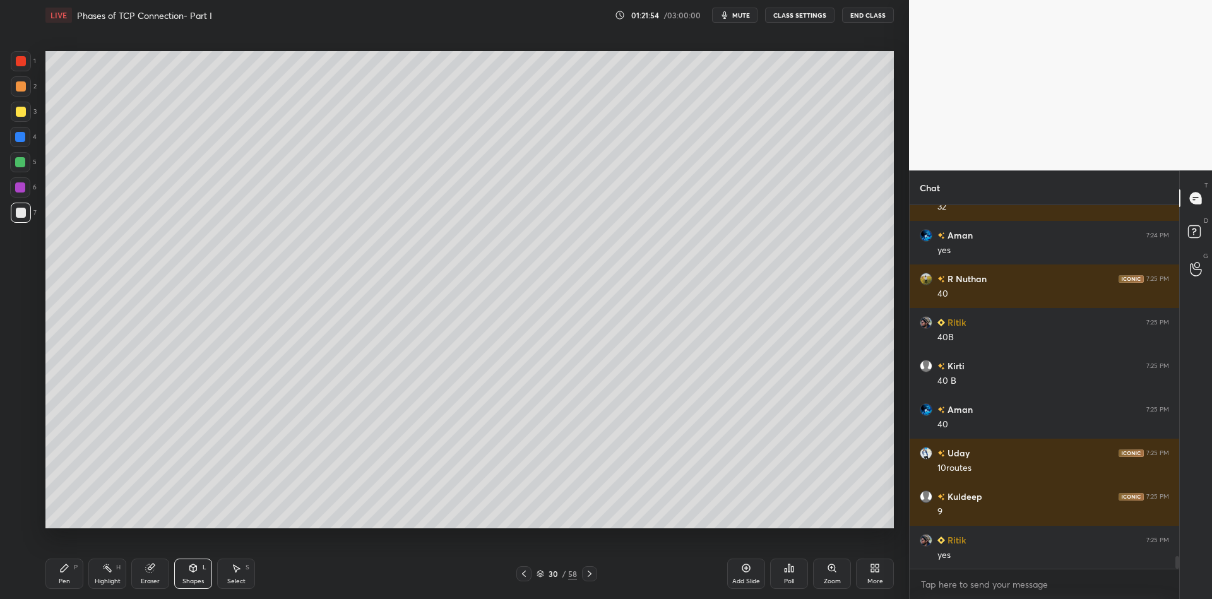
click at [69, 579] on div "Pen" at bounding box center [64, 581] width 11 height 6
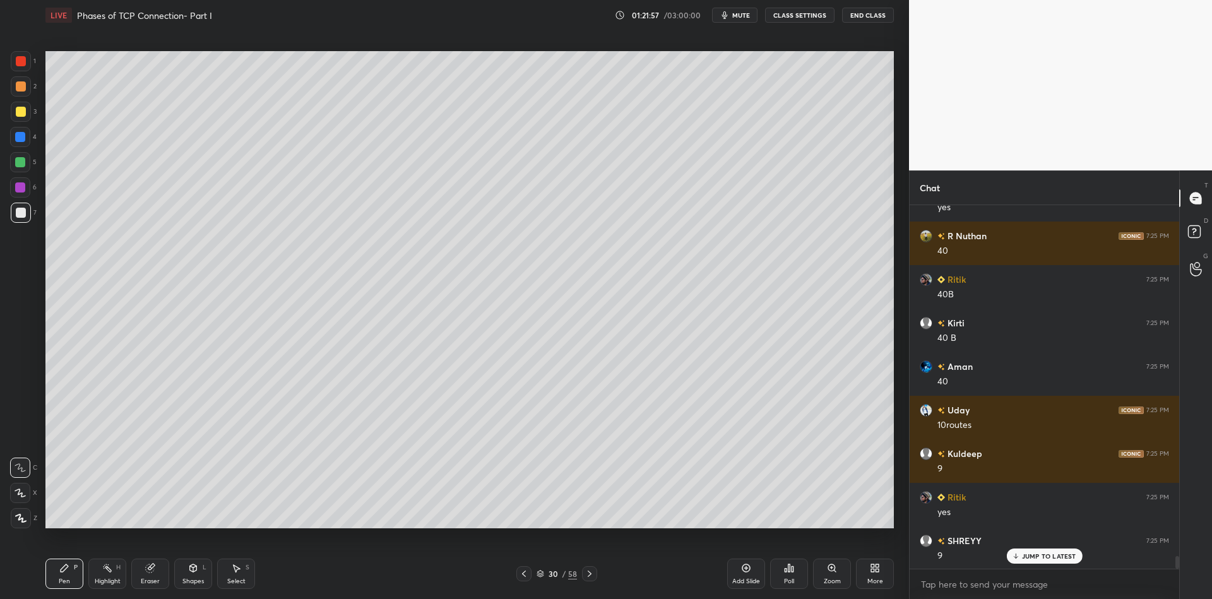
scroll to position [10285, 0]
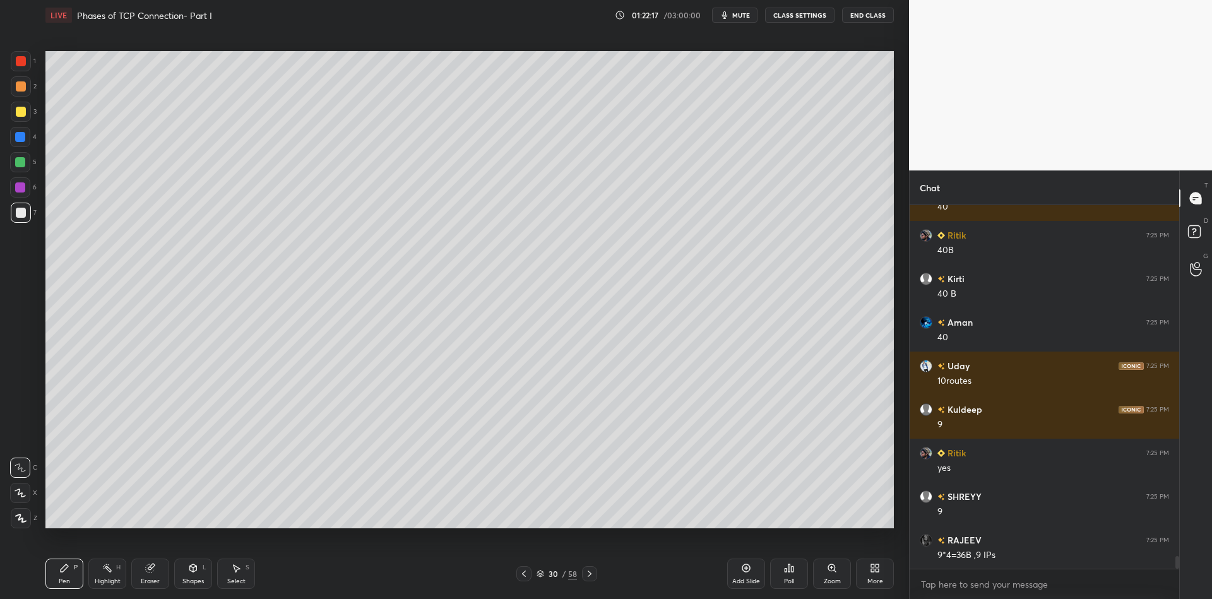
click at [198, 572] on icon at bounding box center [193, 568] width 10 height 10
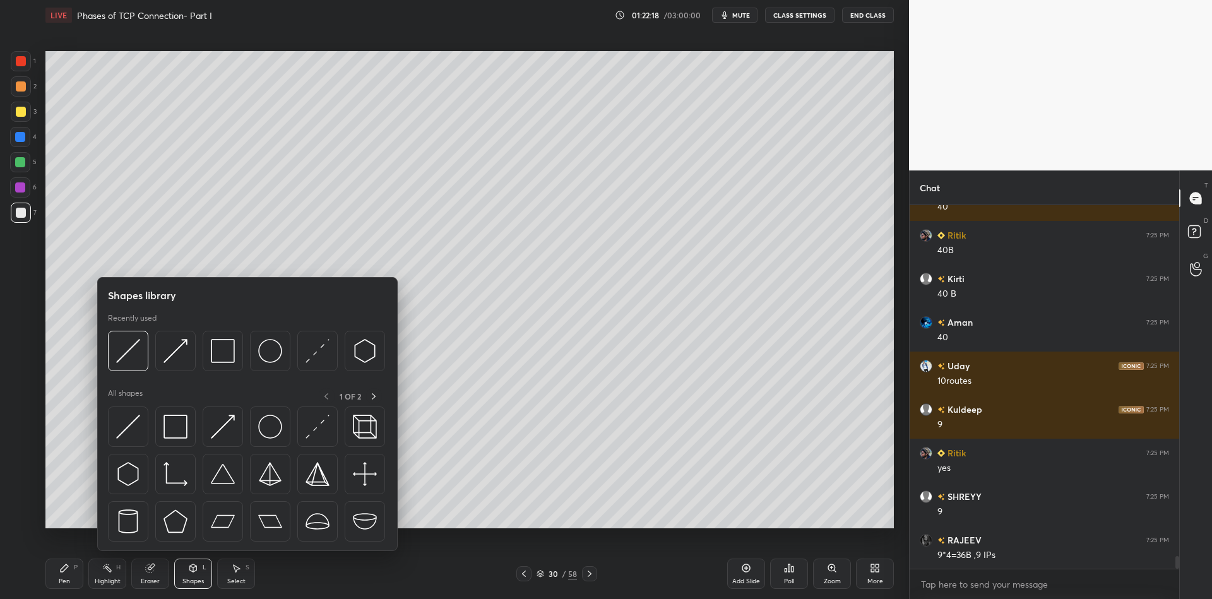
drag, startPoint x: 120, startPoint y: 423, endPoint x: 10, endPoint y: 97, distance: 344.3
click at [138, 418] on img at bounding box center [128, 427] width 24 height 24
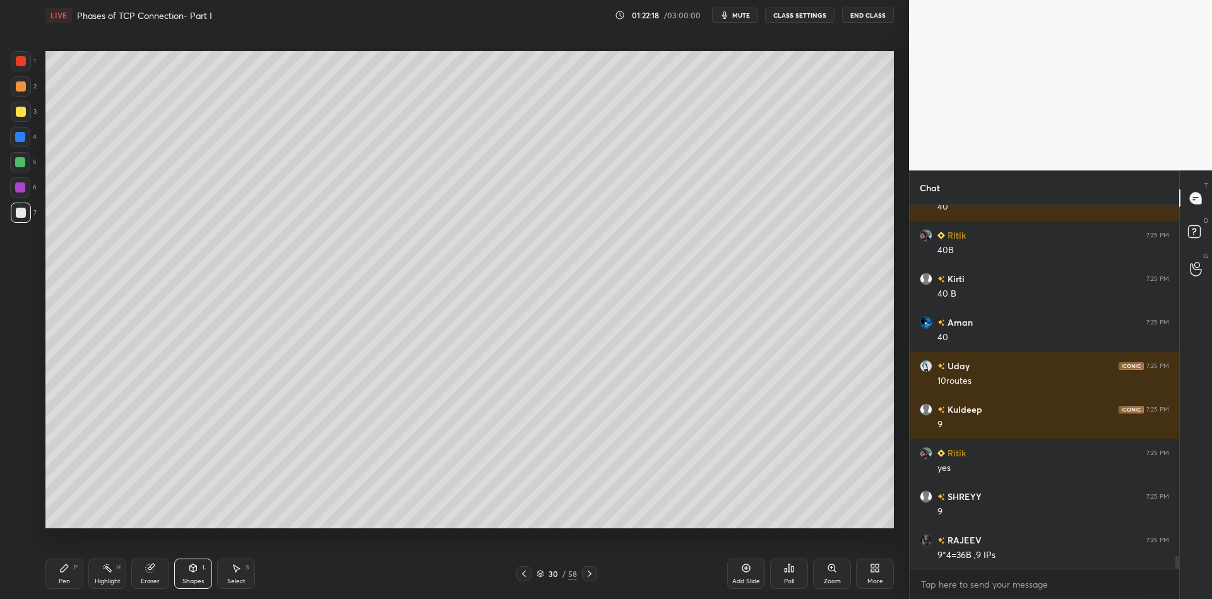
drag, startPoint x: 10, startPoint y: 97, endPoint x: 15, endPoint y: 102, distance: 6.7
click at [9, 99] on div "1 2 3 4 5 6 7 C X Z C X Z E E Erase all H H" at bounding box center [20, 289] width 40 height 477
click at [20, 112] on div at bounding box center [21, 112] width 10 height 10
drag, startPoint x: 49, startPoint y: 585, endPoint x: 110, endPoint y: 572, distance: 61.9
click at [56, 579] on div "Pen P" at bounding box center [64, 574] width 38 height 30
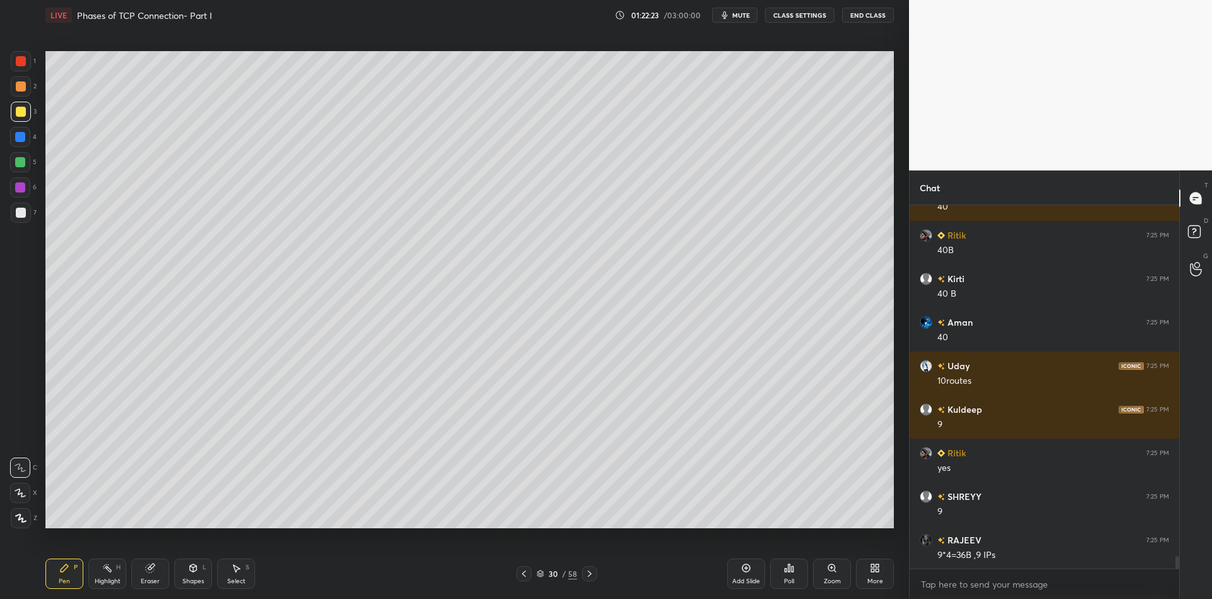
click at [146, 576] on div "Eraser" at bounding box center [150, 574] width 38 height 30
drag, startPoint x: 64, startPoint y: 572, endPoint x: 104, endPoint y: 569, distance: 39.3
click at [70, 572] on div "Pen P" at bounding box center [64, 574] width 38 height 30
click at [112, 572] on icon at bounding box center [107, 568] width 10 height 10
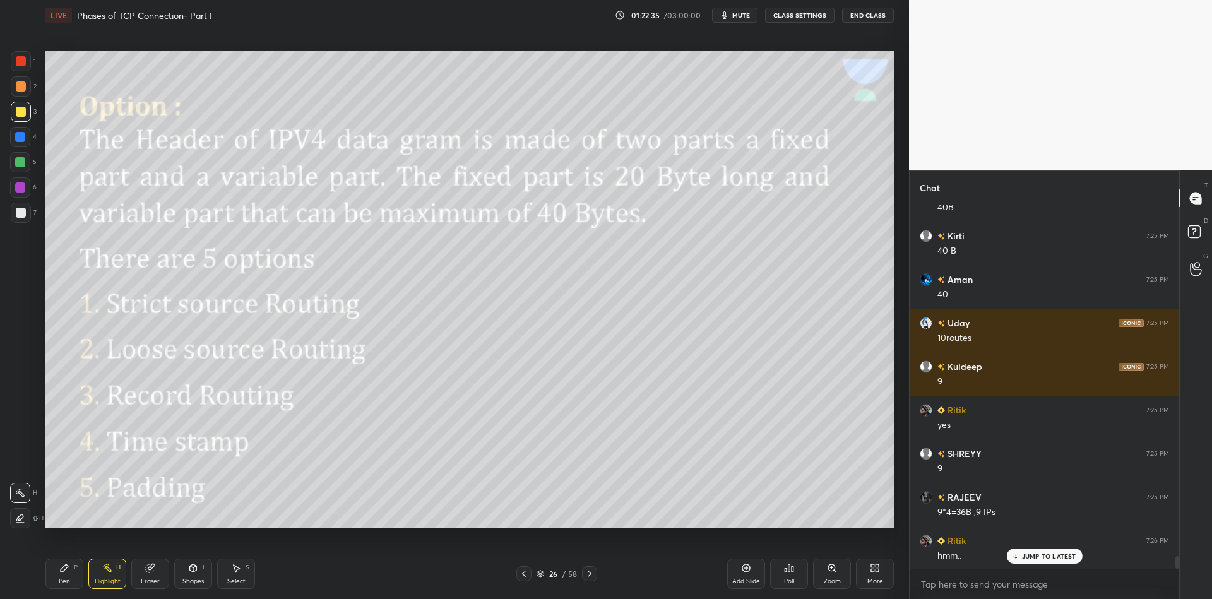
click at [101, 576] on div "Highlight H" at bounding box center [107, 574] width 38 height 30
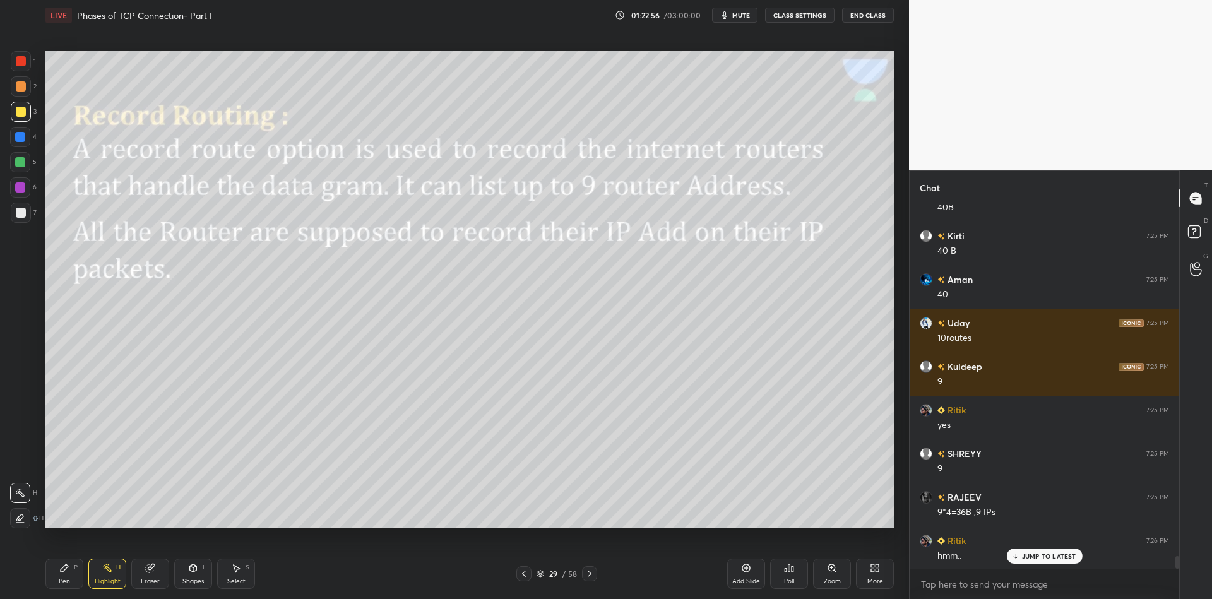
drag, startPoint x: 194, startPoint y: 579, endPoint x: 193, endPoint y: 558, distance: 21.5
click at [194, 578] on div "Shapes" at bounding box center [192, 581] width 21 height 6
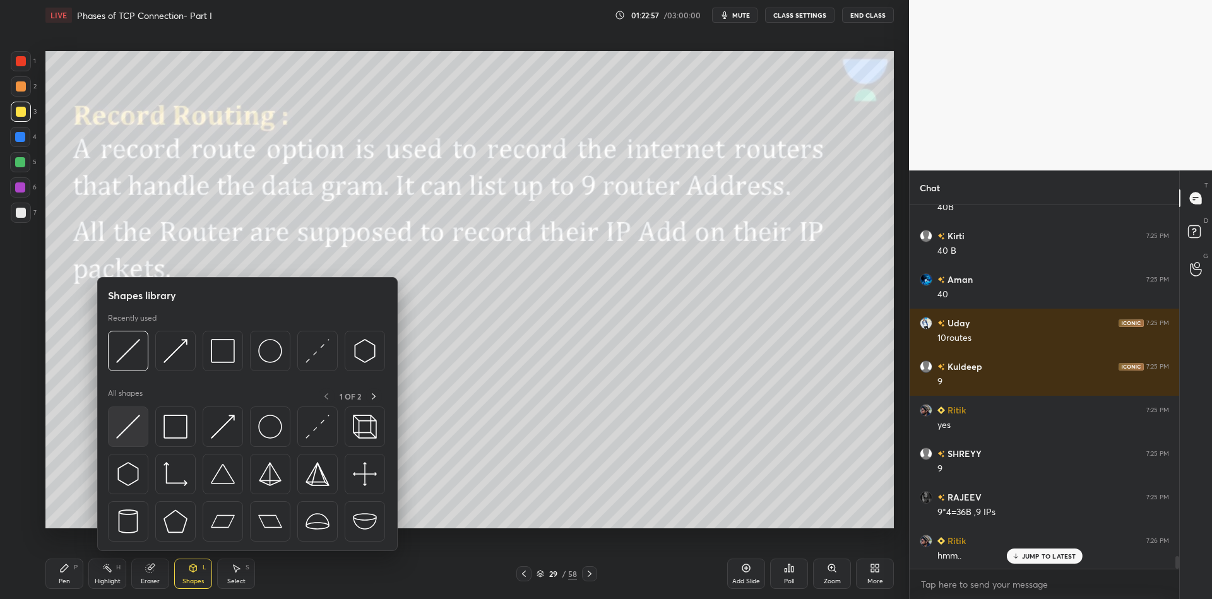
click at [121, 426] on img at bounding box center [128, 427] width 24 height 24
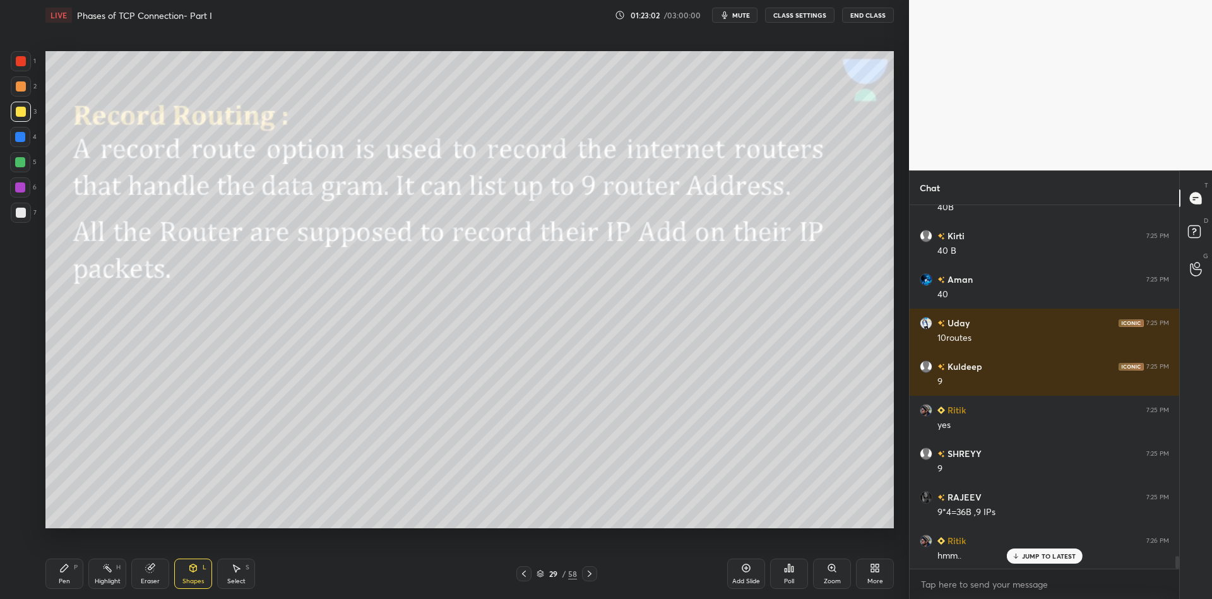
drag, startPoint x: 68, startPoint y: 580, endPoint x: 90, endPoint y: 576, distance: 22.4
click at [72, 579] on div "Pen P" at bounding box center [64, 574] width 38 height 30
drag, startPoint x: 98, startPoint y: 578, endPoint x: 97, endPoint y: 585, distance: 7.1
click at [98, 579] on div "Highlight" at bounding box center [108, 581] width 26 height 6
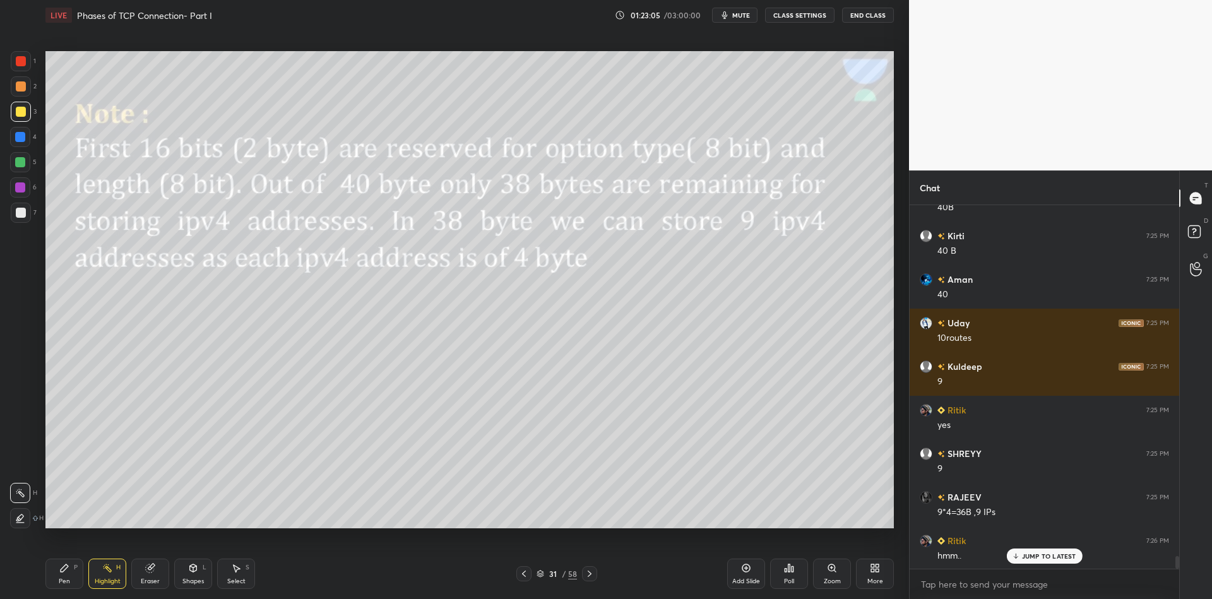
drag, startPoint x: 201, startPoint y: 572, endPoint x: 193, endPoint y: 552, distance: 21.8
click at [200, 573] on div "Shapes L" at bounding box center [193, 574] width 38 height 30
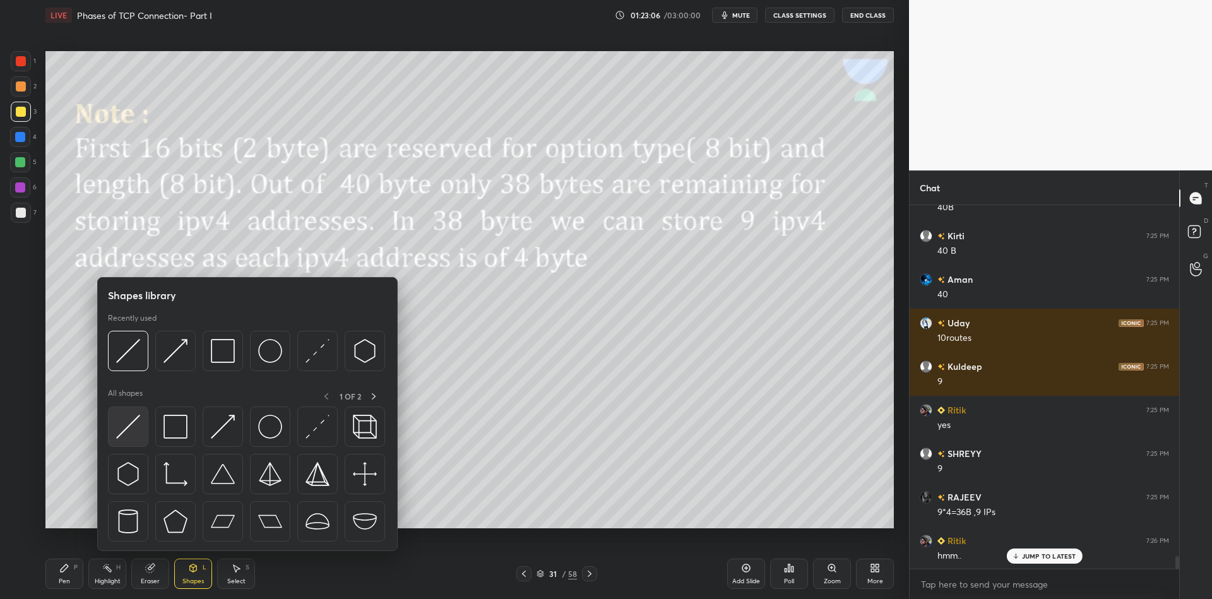
click at [133, 412] on div at bounding box center [128, 426] width 40 height 40
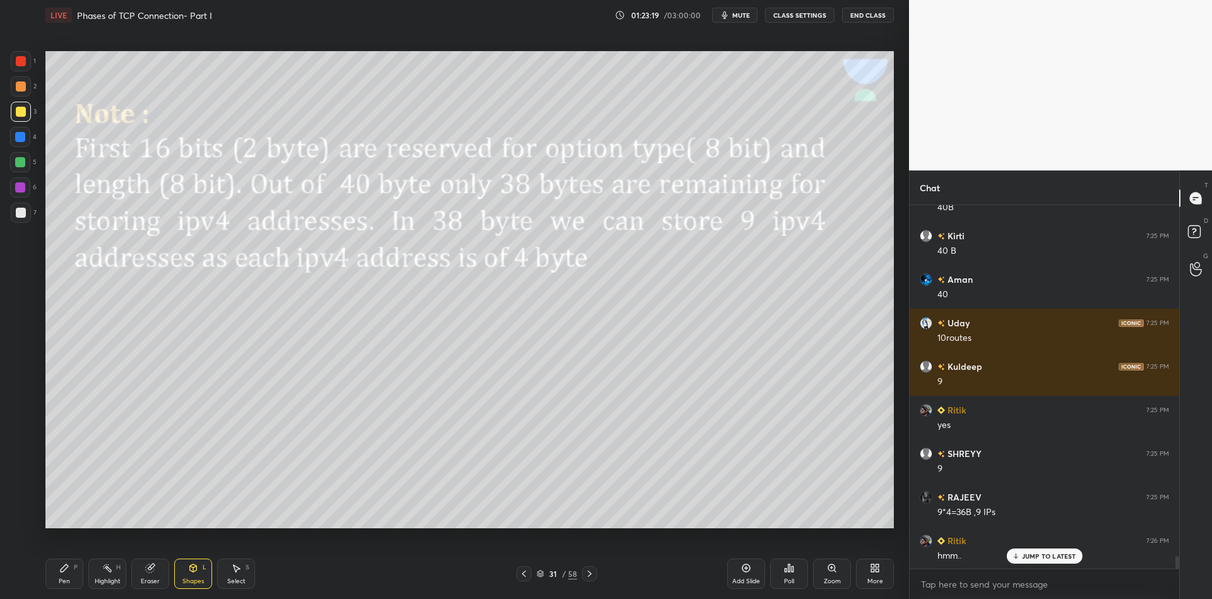
drag, startPoint x: 75, startPoint y: 569, endPoint x: 106, endPoint y: 564, distance: 31.2
click at [82, 566] on div "Pen P" at bounding box center [64, 574] width 38 height 30
click at [110, 571] on icon at bounding box center [107, 568] width 10 height 10
click at [192, 572] on div "Shapes L" at bounding box center [193, 574] width 38 height 30
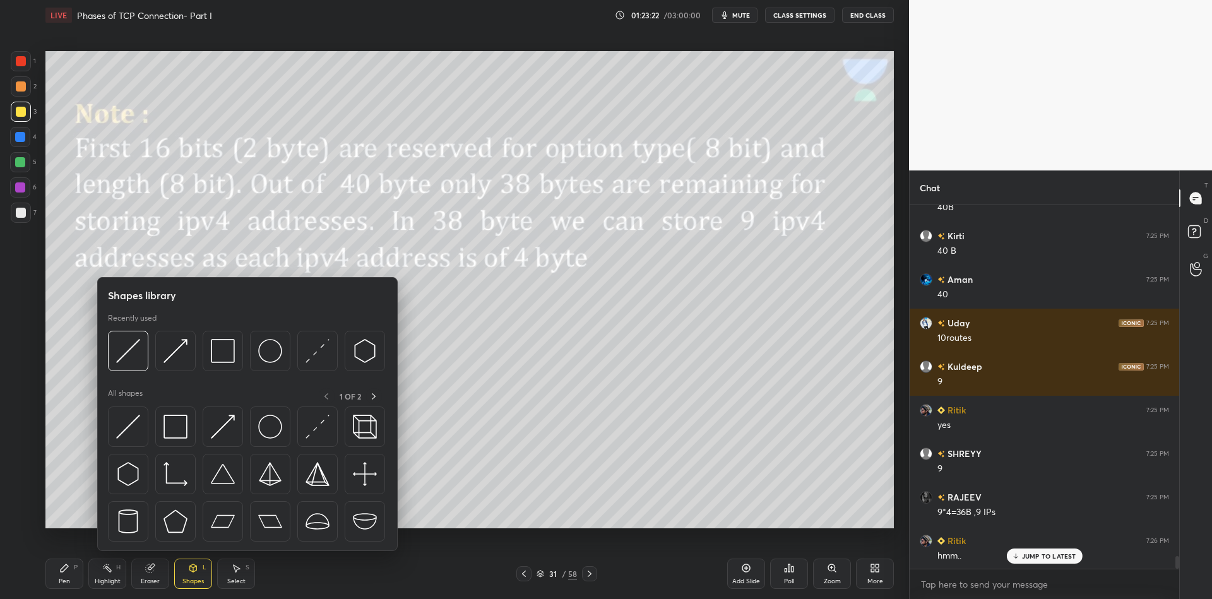
drag, startPoint x: 127, startPoint y: 410, endPoint x: 133, endPoint y: 401, distance: 10.5
click at [129, 404] on div "All shapes 1 OF 2" at bounding box center [247, 468] width 279 height 160
click at [134, 400] on p "All shapes" at bounding box center [125, 396] width 35 height 16
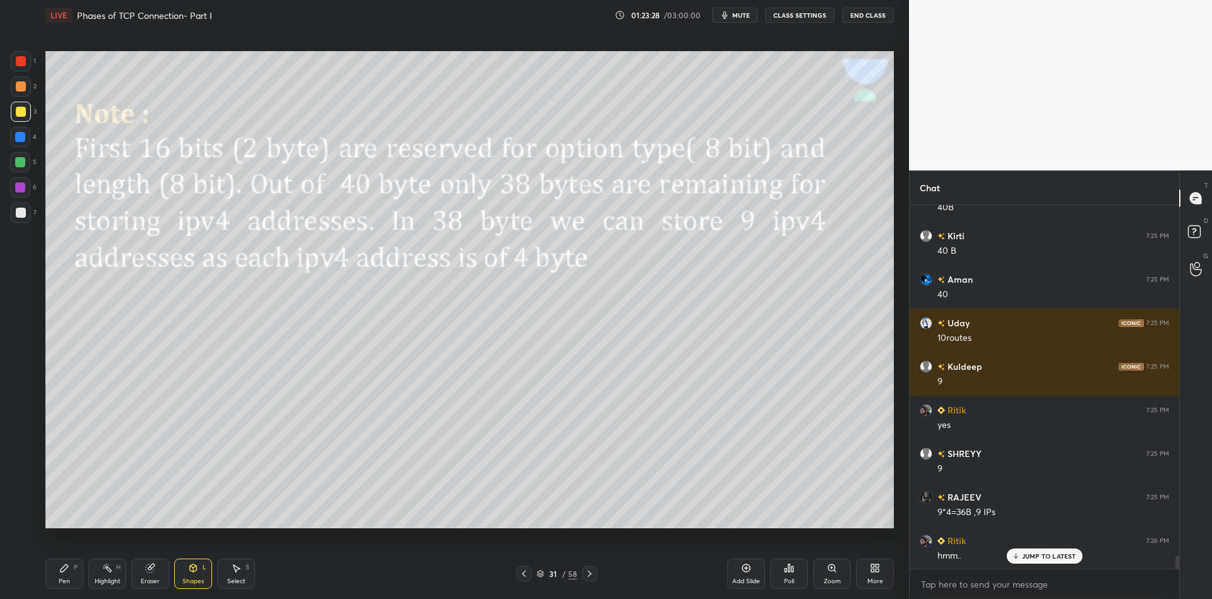
click at [71, 576] on div "Pen P" at bounding box center [64, 574] width 38 height 30
drag, startPoint x: 107, startPoint y: 580, endPoint x: 143, endPoint y: 540, distance: 53.2
click at [109, 578] on div "Highlight" at bounding box center [108, 581] width 26 height 6
click at [68, 570] on icon at bounding box center [64, 568] width 10 height 10
drag, startPoint x: 93, startPoint y: 572, endPoint x: 100, endPoint y: 557, distance: 16.1
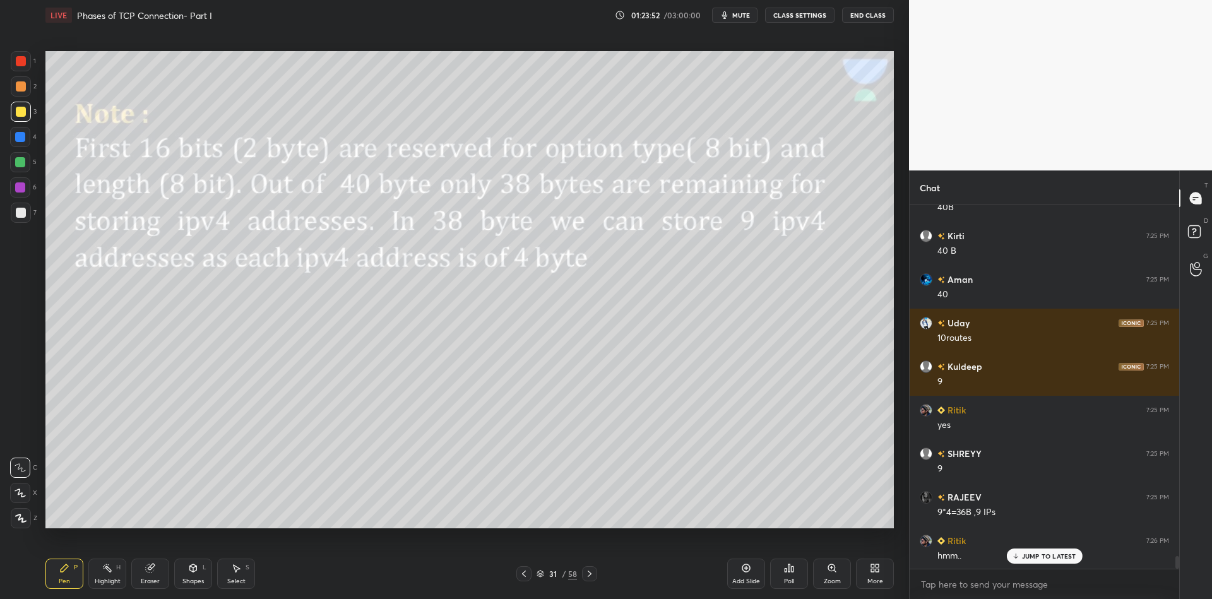
click at [93, 570] on div "Highlight H" at bounding box center [107, 574] width 38 height 30
click at [65, 573] on div "Pen P" at bounding box center [64, 574] width 38 height 30
click at [99, 571] on div "Highlight H" at bounding box center [107, 574] width 38 height 30
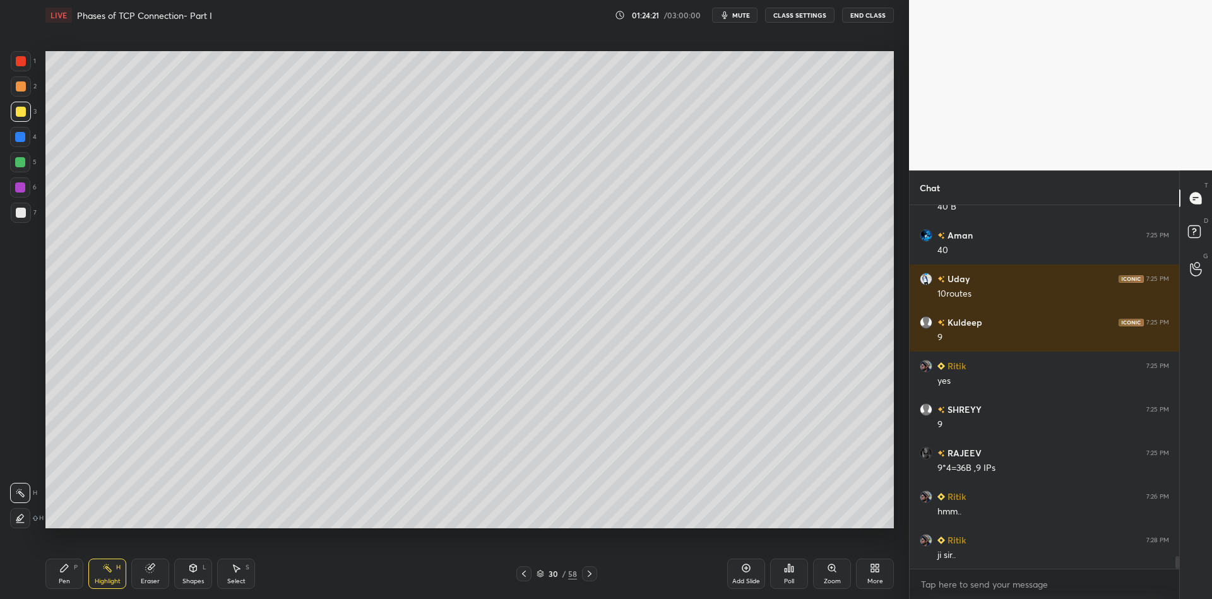
drag, startPoint x: 66, startPoint y: 575, endPoint x: 86, endPoint y: 574, distance: 20.9
click at [69, 574] on div "Pen P" at bounding box center [64, 574] width 38 height 30
drag, startPoint x: 100, startPoint y: 576, endPoint x: 102, endPoint y: 558, distance: 17.8
click at [100, 576] on div "Highlight H" at bounding box center [107, 574] width 38 height 30
click at [71, 587] on div "Pen P" at bounding box center [64, 574] width 38 height 30
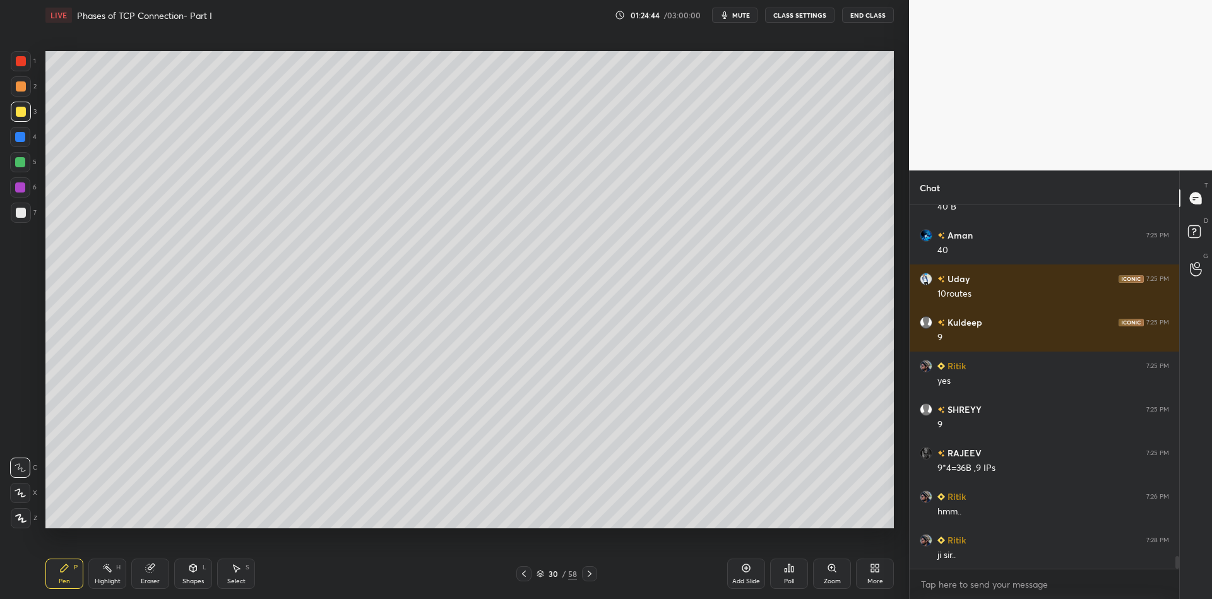
drag, startPoint x: 107, startPoint y: 593, endPoint x: 105, endPoint y: 560, distance: 33.5
click at [108, 591] on div "Pen P Highlight H Eraser Shapes L Select S 30 / 58 Add Slide Poll Zoom More" at bounding box center [469, 573] width 848 height 50
click at [98, 584] on div "Highlight" at bounding box center [108, 581] width 26 height 6
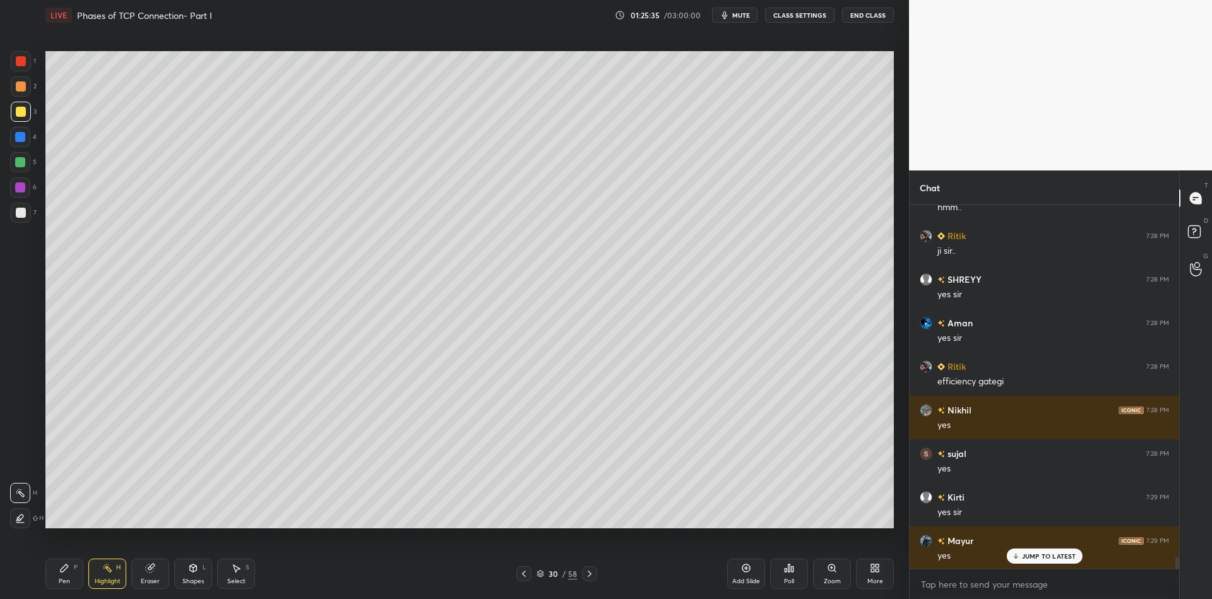
scroll to position [10721, 0]
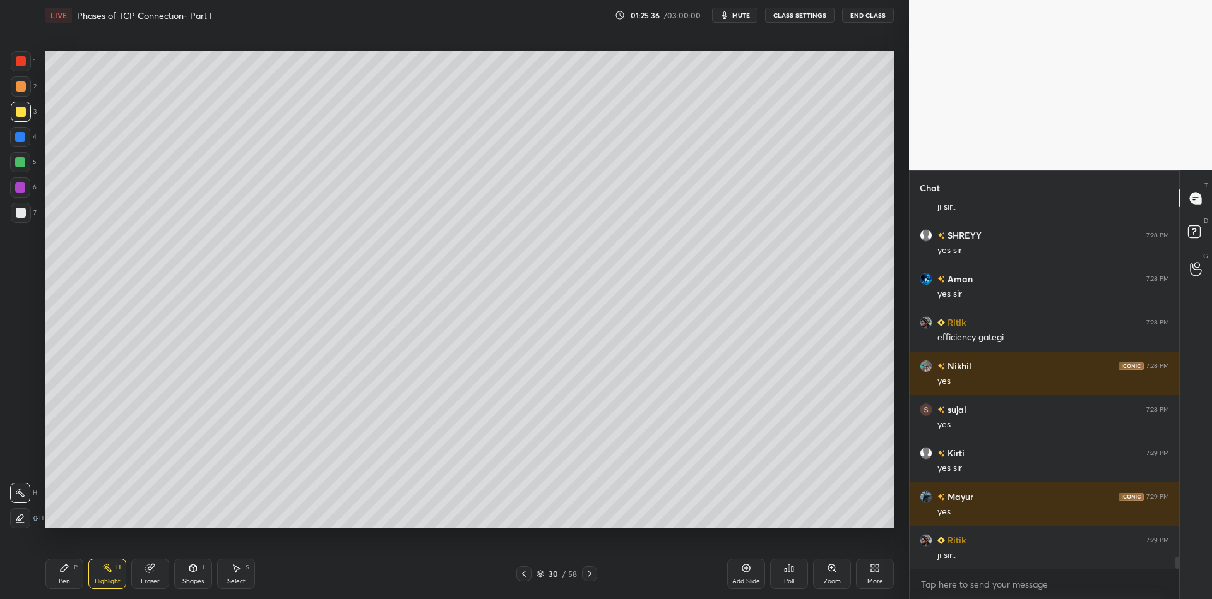
click at [542, 573] on icon at bounding box center [540, 574] width 8 height 8
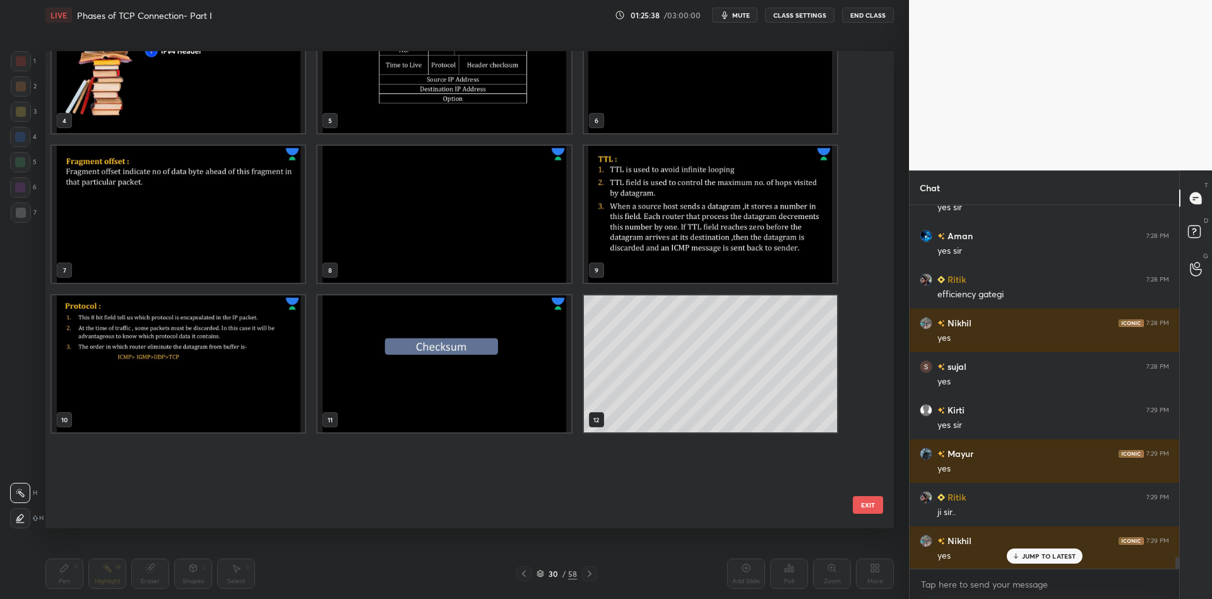
scroll to position [0, 0]
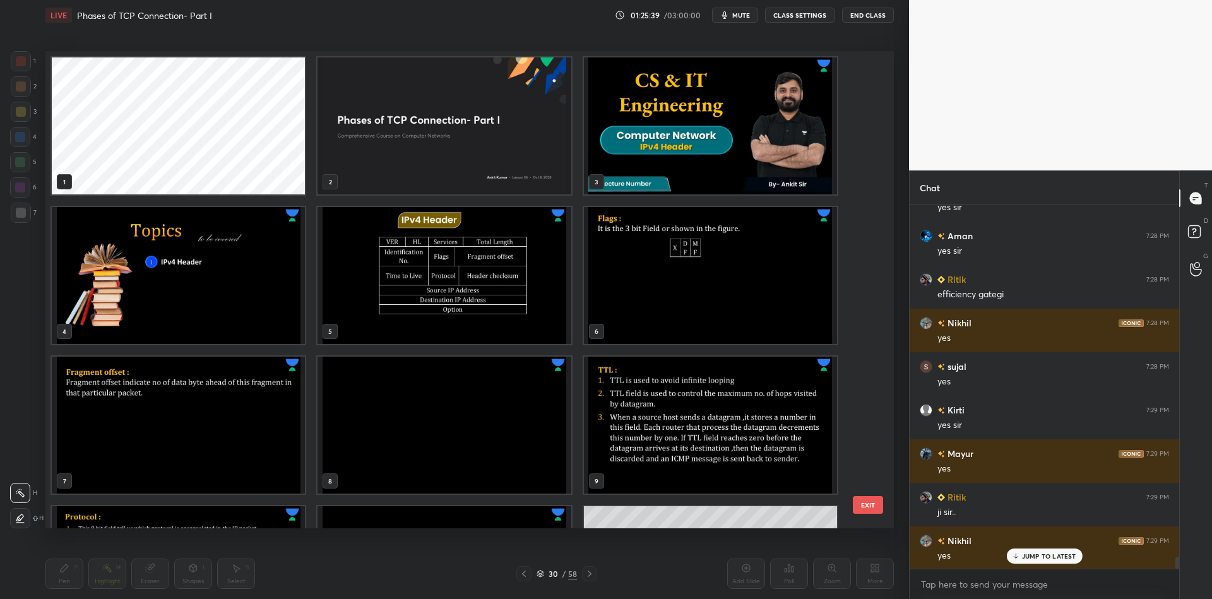
click at [428, 271] on img "grid" at bounding box center [443, 275] width 253 height 137
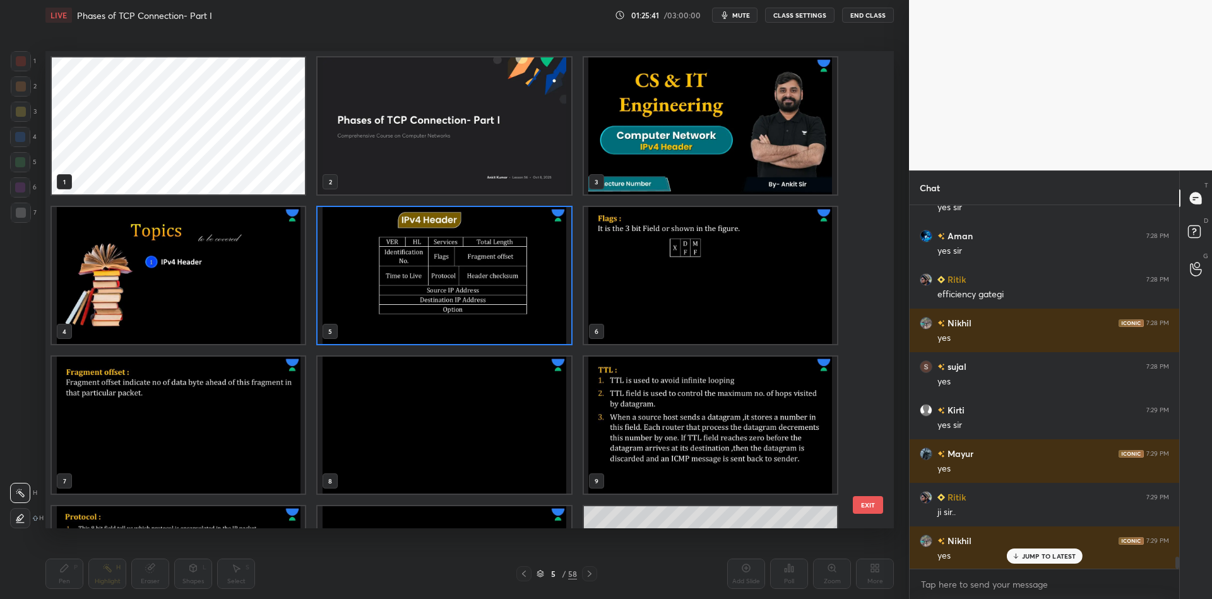
click at [864, 506] on button "EXIT" at bounding box center [868, 505] width 30 height 18
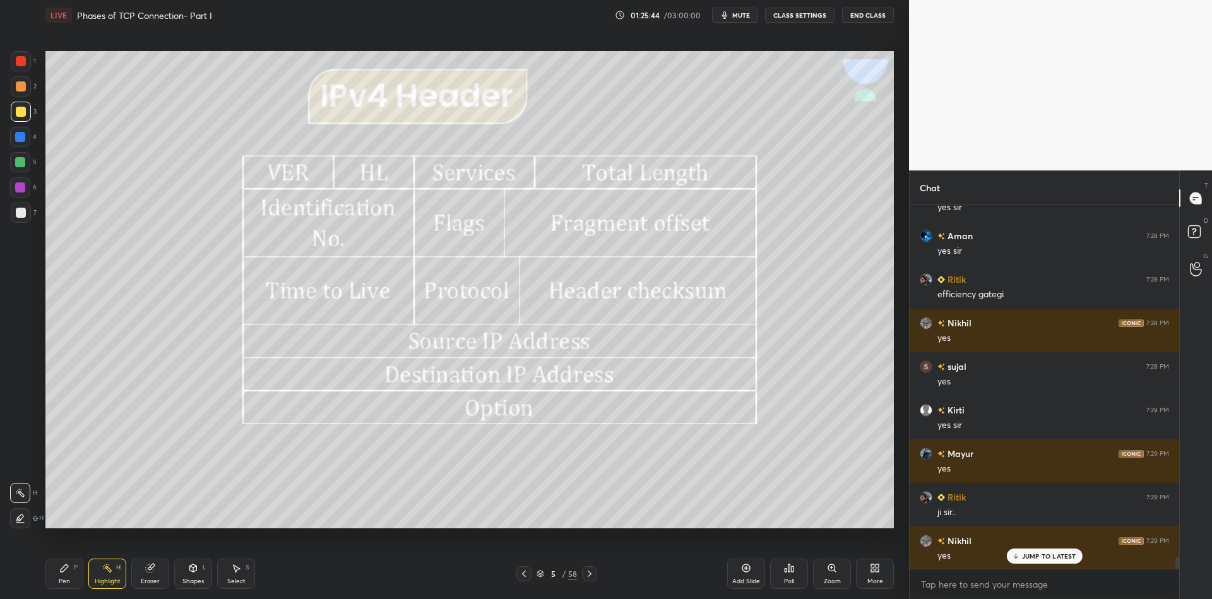
drag, startPoint x: 240, startPoint y: 580, endPoint x: 236, endPoint y: 546, distance: 34.3
click at [234, 583] on div "Select" at bounding box center [236, 581] width 18 height 6
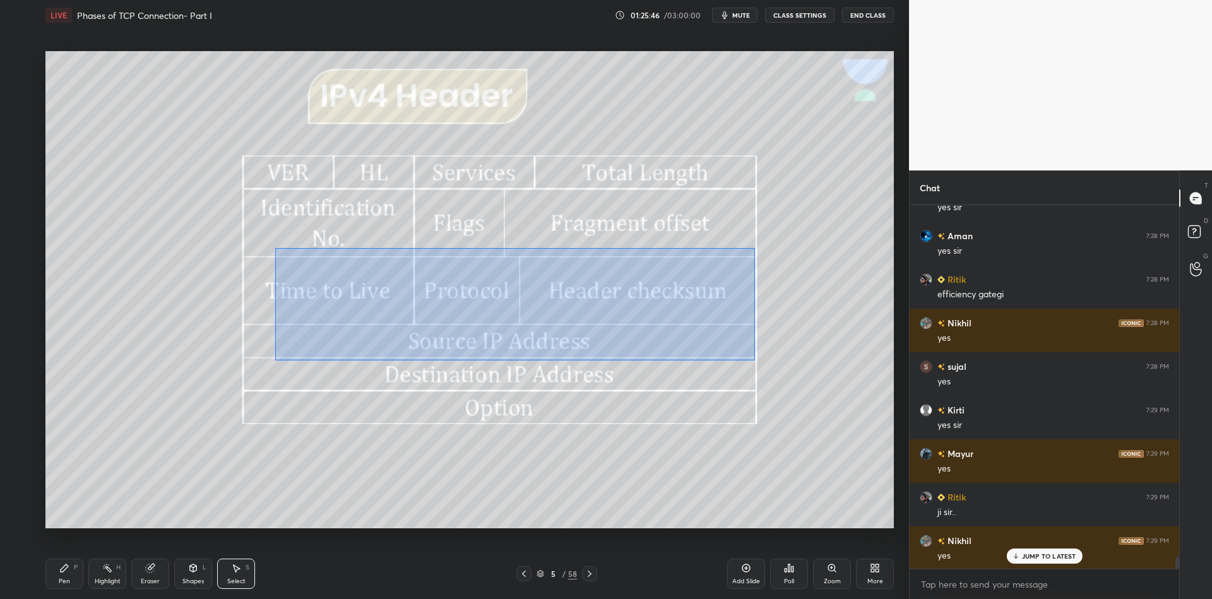
drag, startPoint x: 308, startPoint y: 254, endPoint x: 744, endPoint y: 360, distance: 449.0
click at [754, 362] on div "0 ° Undo Copy Paste here Duplicate Duplicate to new slide Delete" at bounding box center [469, 289] width 848 height 477
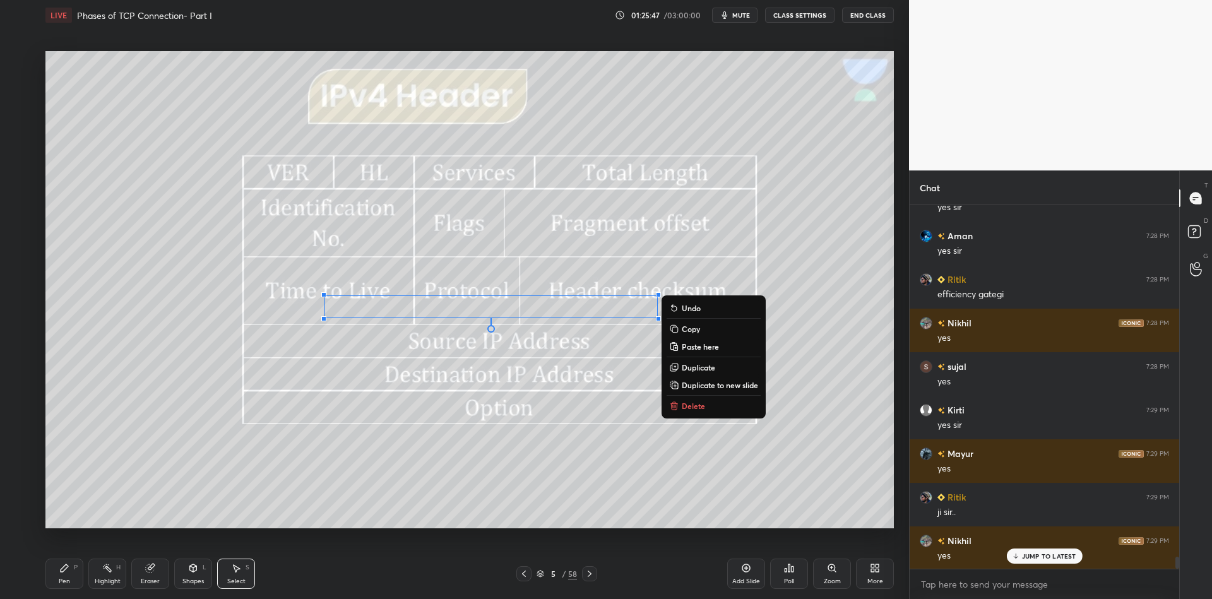
click at [694, 401] on p "Delete" at bounding box center [693, 406] width 23 height 10
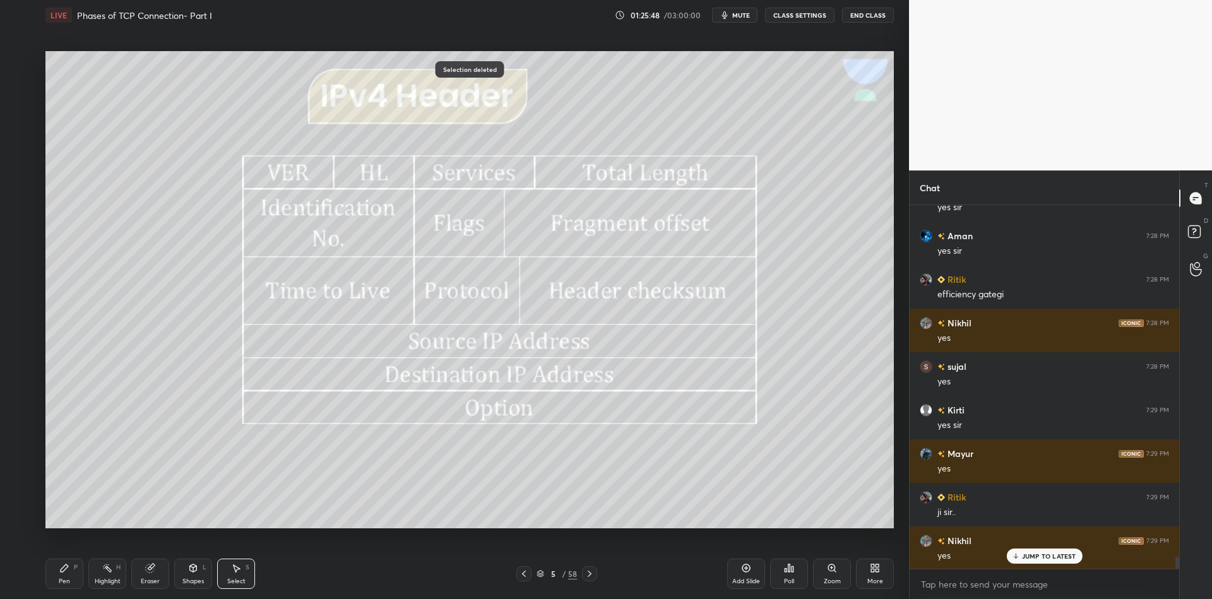
click at [68, 578] on div "Pen" at bounding box center [64, 581] width 11 height 6
click at [102, 581] on div "Highlight" at bounding box center [108, 581] width 26 height 6
click at [64, 584] on div "Pen" at bounding box center [64, 581] width 11 height 6
click at [13, 104] on div at bounding box center [21, 112] width 20 height 20
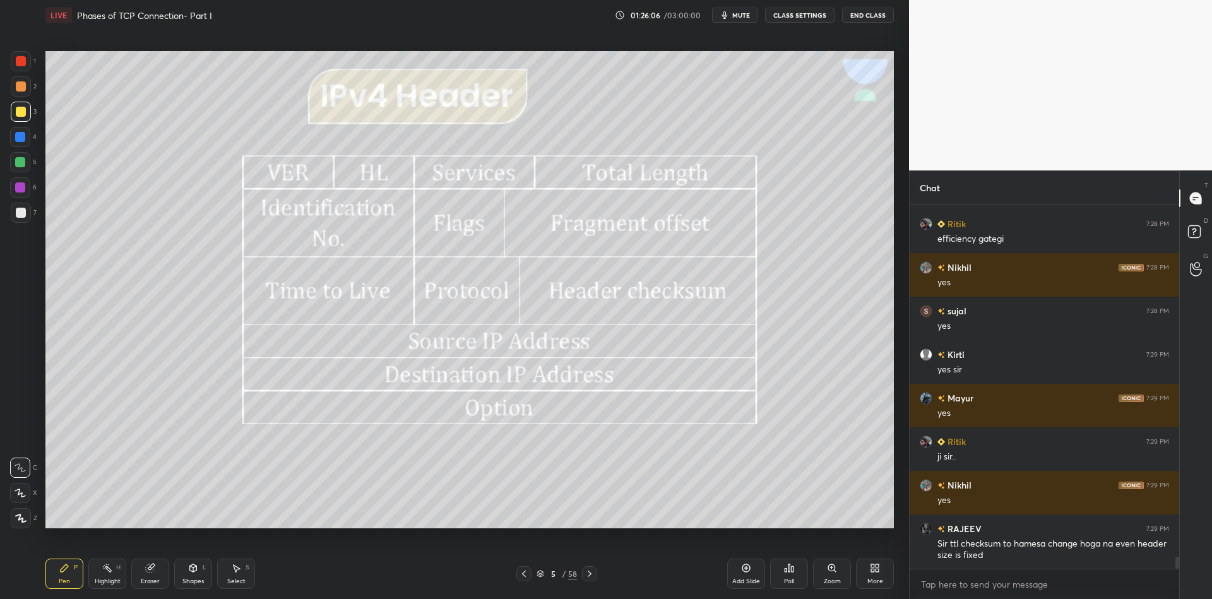
scroll to position [10862, 0]
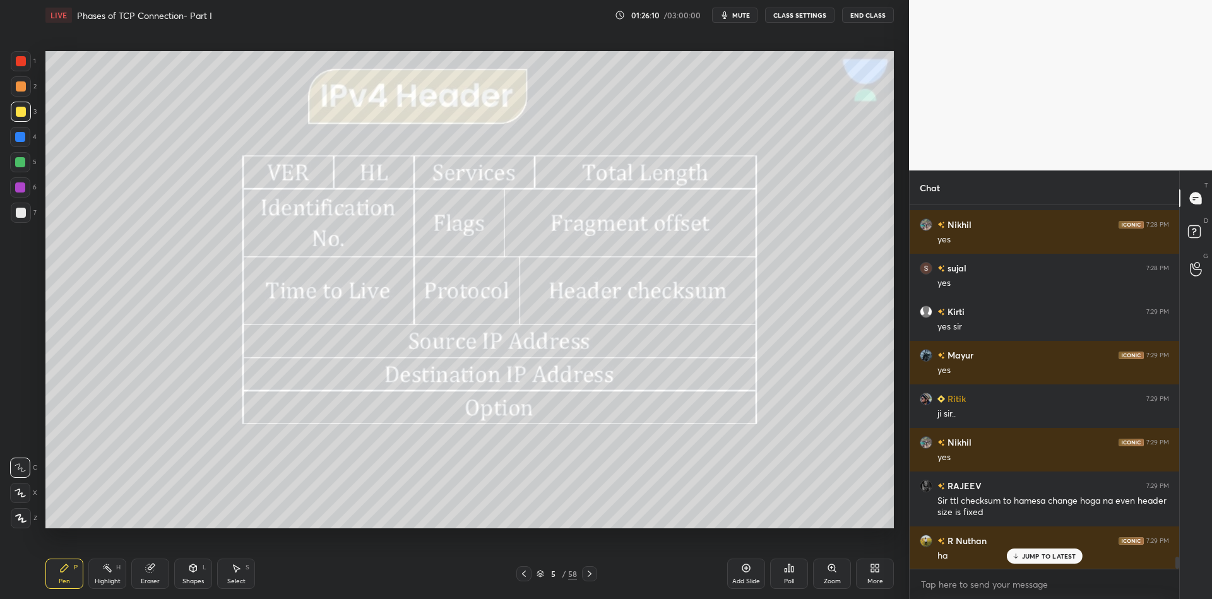
drag, startPoint x: 105, startPoint y: 576, endPoint x: 109, endPoint y: 555, distance: 21.8
click at [104, 577] on div "Highlight H" at bounding box center [107, 574] width 38 height 30
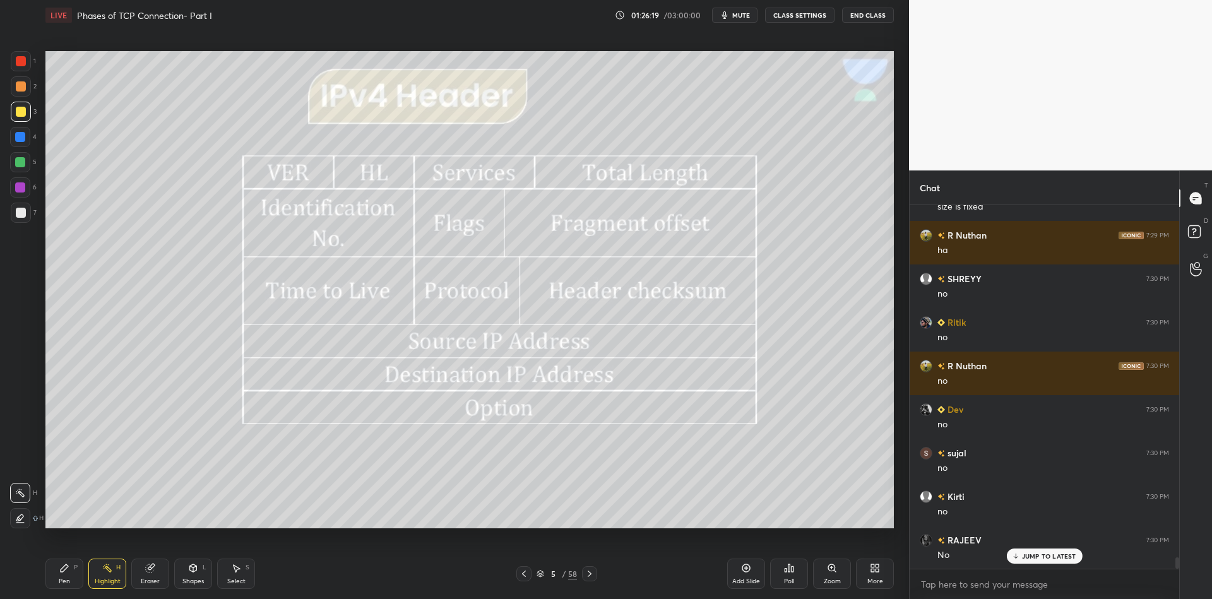
scroll to position [11211, 0]
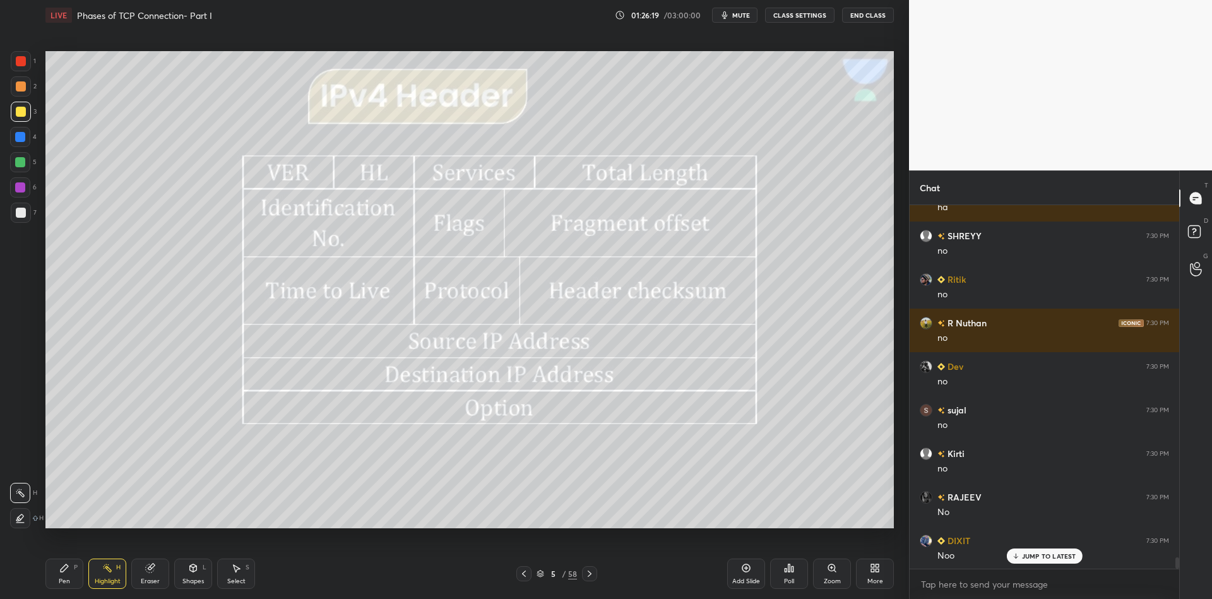
click at [60, 580] on div "Pen" at bounding box center [64, 581] width 11 height 6
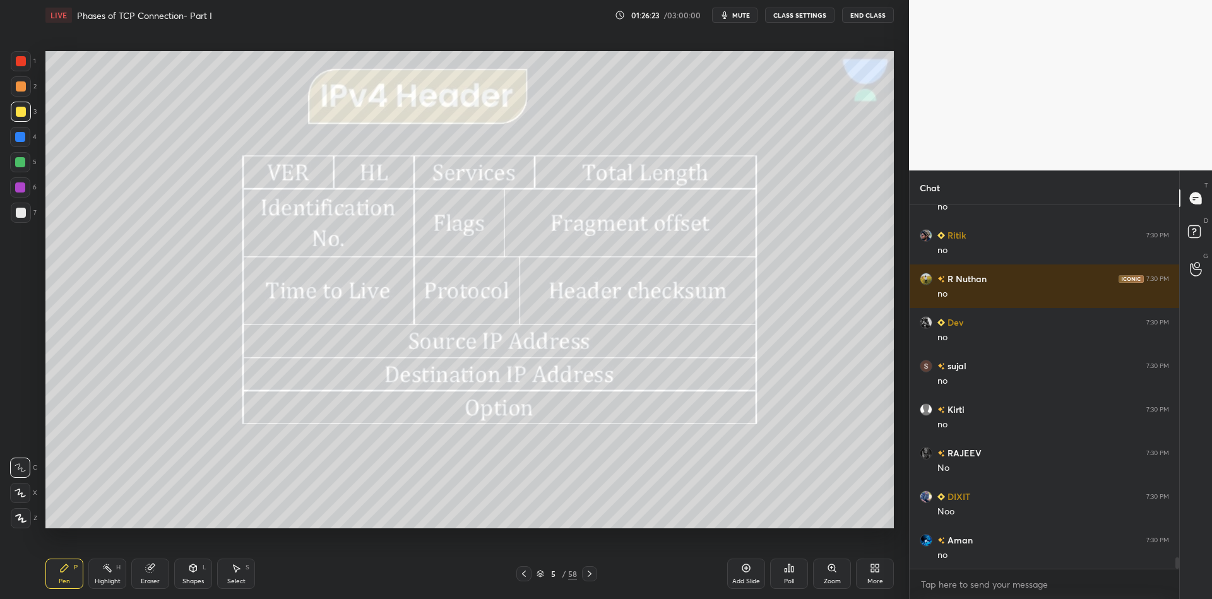
drag, startPoint x: 146, startPoint y: 572, endPoint x: 150, endPoint y: 562, distance: 10.6
click at [146, 571] on icon at bounding box center [150, 568] width 10 height 10
drag, startPoint x: 66, startPoint y: 577, endPoint x: 66, endPoint y: 569, distance: 8.2
click at [65, 578] on div "Pen P" at bounding box center [64, 574] width 38 height 30
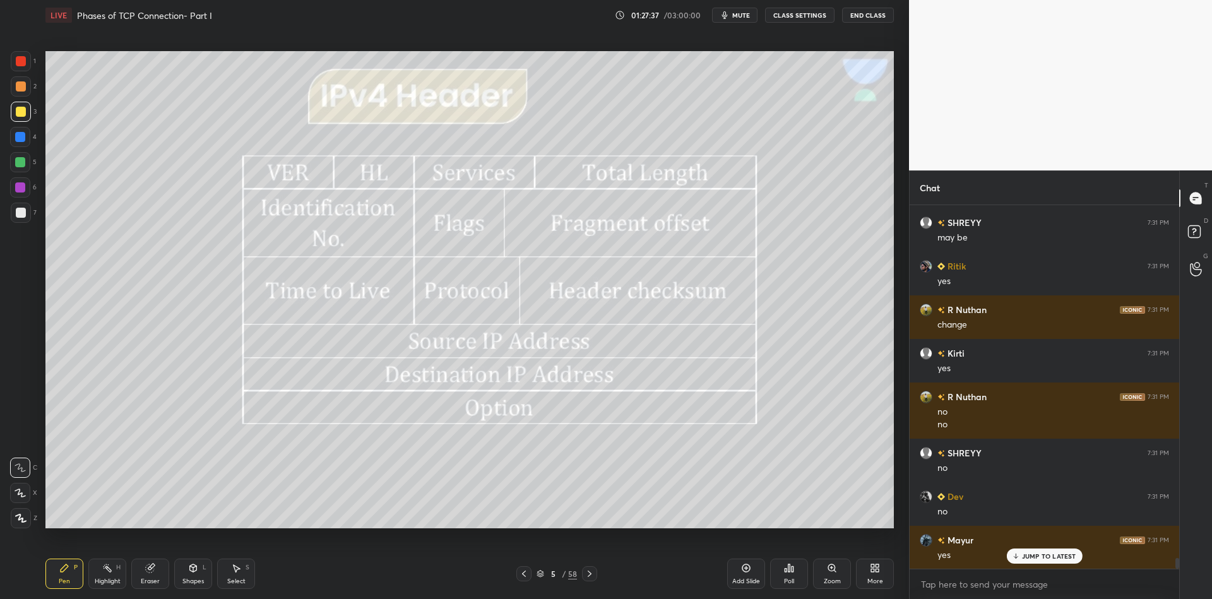
scroll to position [11933, 0]
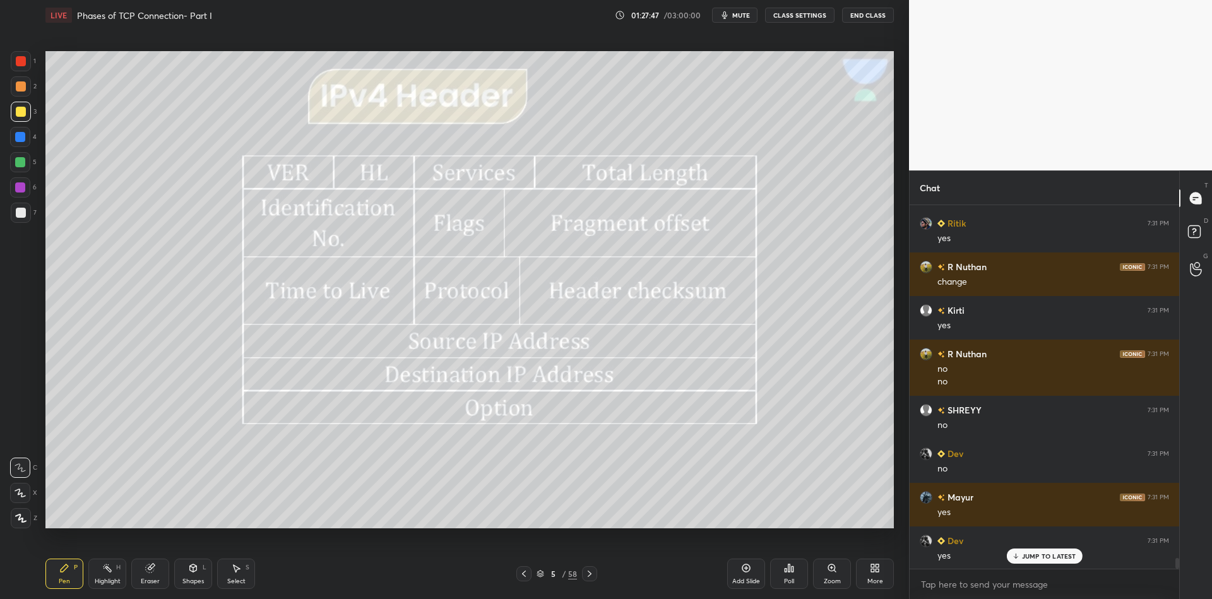
click at [540, 573] on icon at bounding box center [540, 574] width 8 height 8
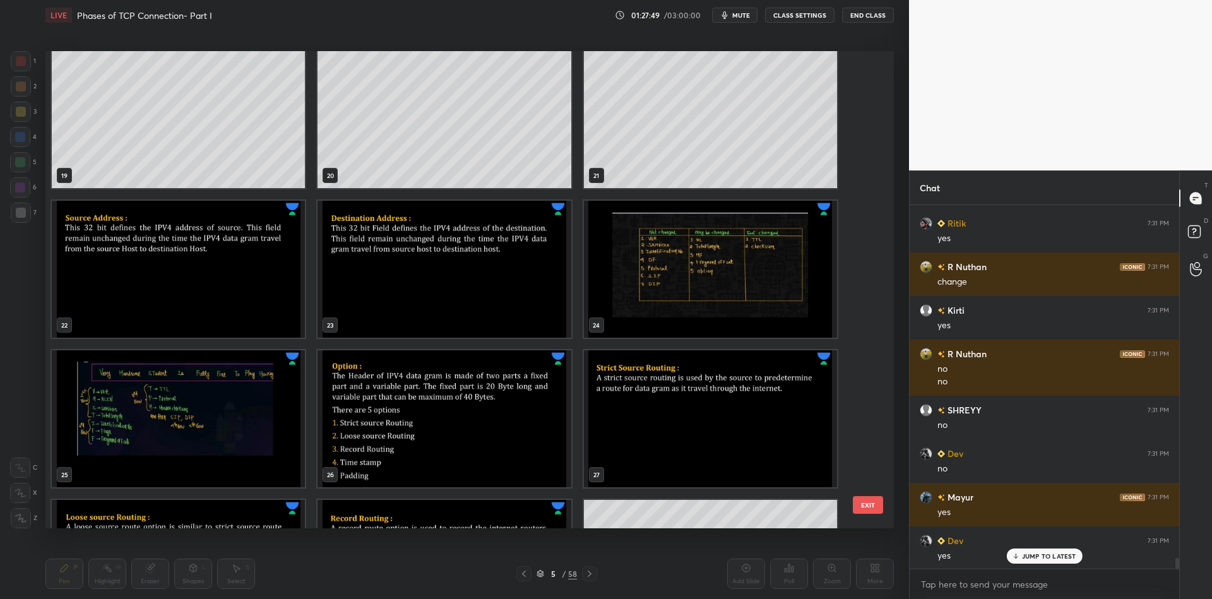
scroll to position [914, 0]
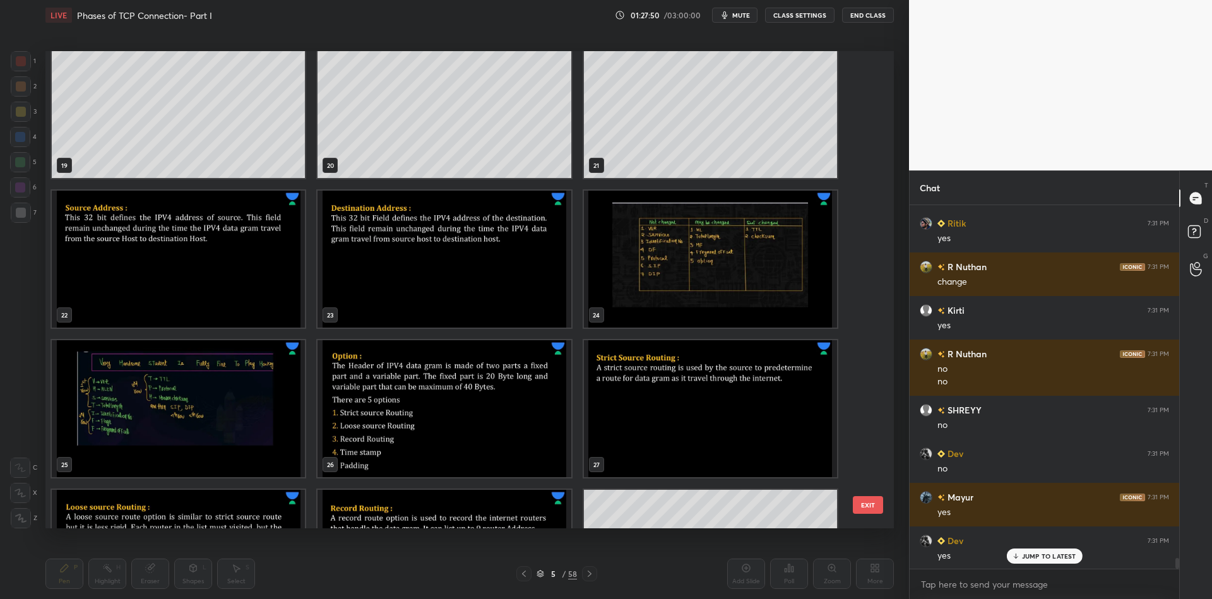
click at [671, 263] on img "grid" at bounding box center [710, 259] width 253 height 137
click at [866, 502] on button "EXIT" at bounding box center [868, 505] width 30 height 18
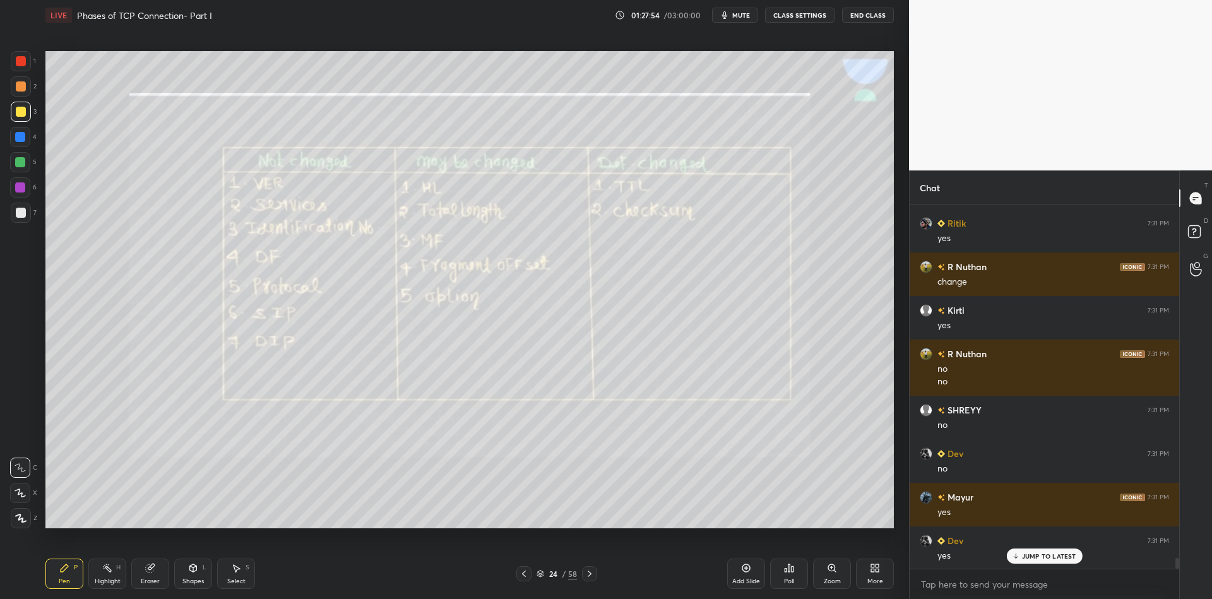
drag, startPoint x: 109, startPoint y: 582, endPoint x: 105, endPoint y: 574, distance: 8.5
click at [107, 578] on div "Highlight" at bounding box center [108, 581] width 26 height 6
click at [59, 573] on div "Pen P" at bounding box center [64, 574] width 38 height 30
click at [19, 165] on div at bounding box center [20, 162] width 10 height 10
click at [102, 574] on div "Highlight H" at bounding box center [107, 574] width 38 height 30
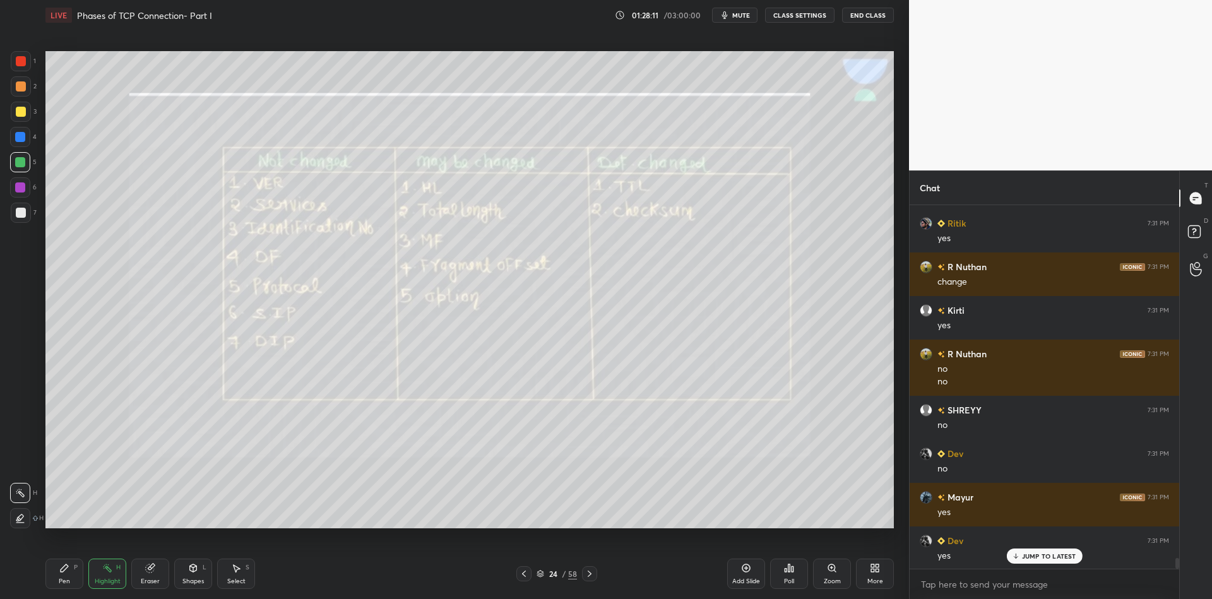
click at [543, 571] on icon at bounding box center [540, 574] width 8 height 8
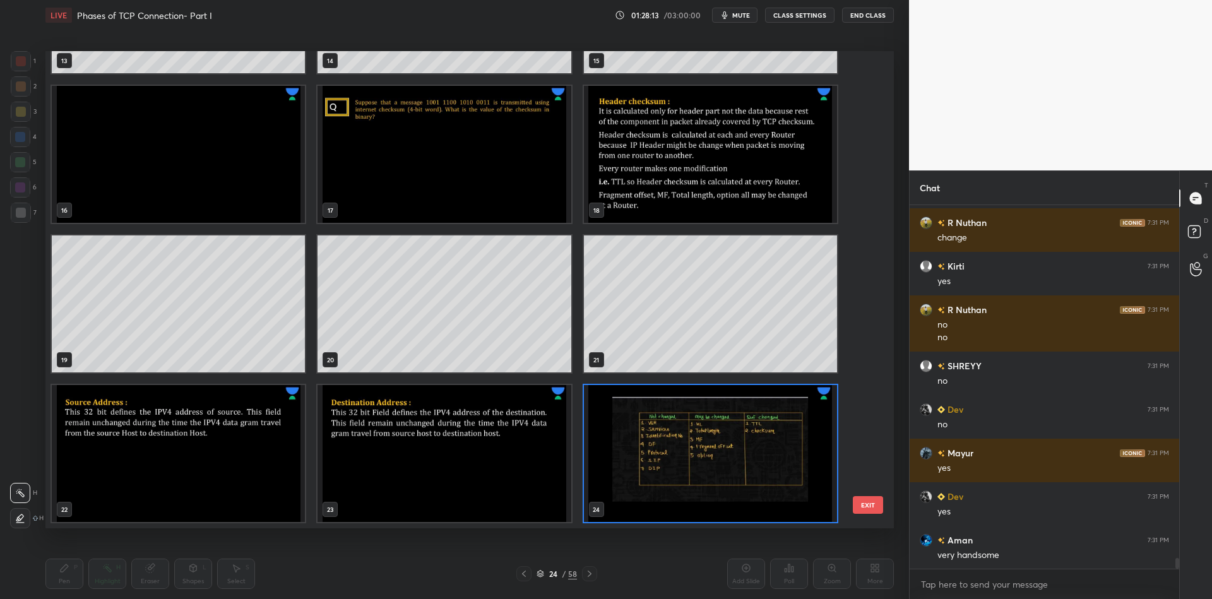
scroll to position [0, 0]
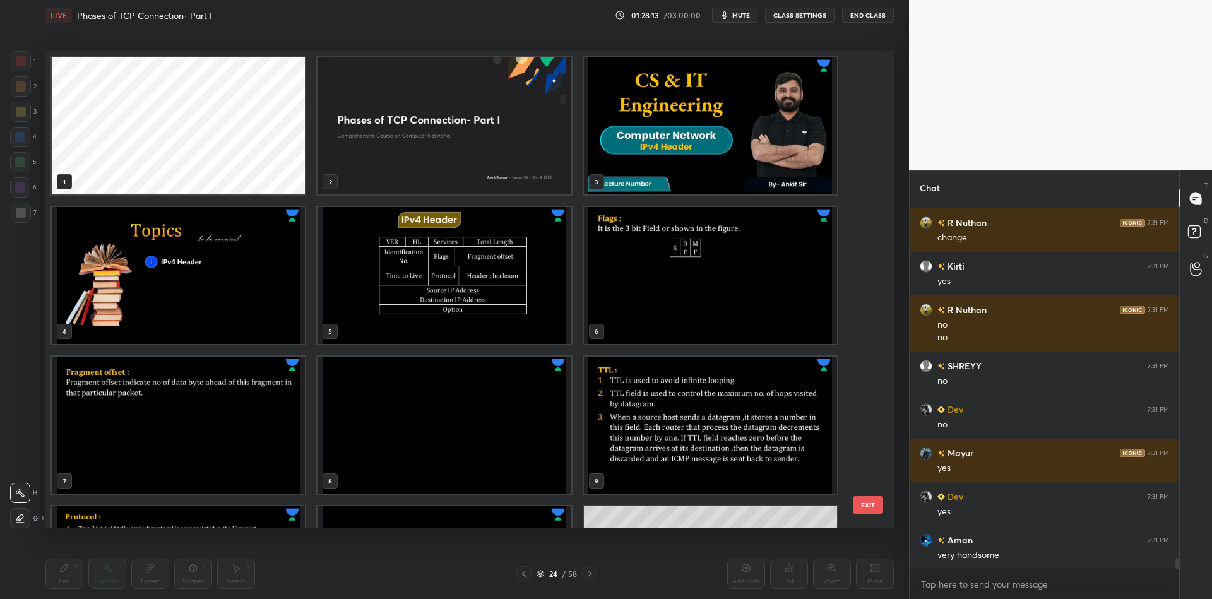
click at [481, 267] on img "grid" at bounding box center [443, 275] width 253 height 137
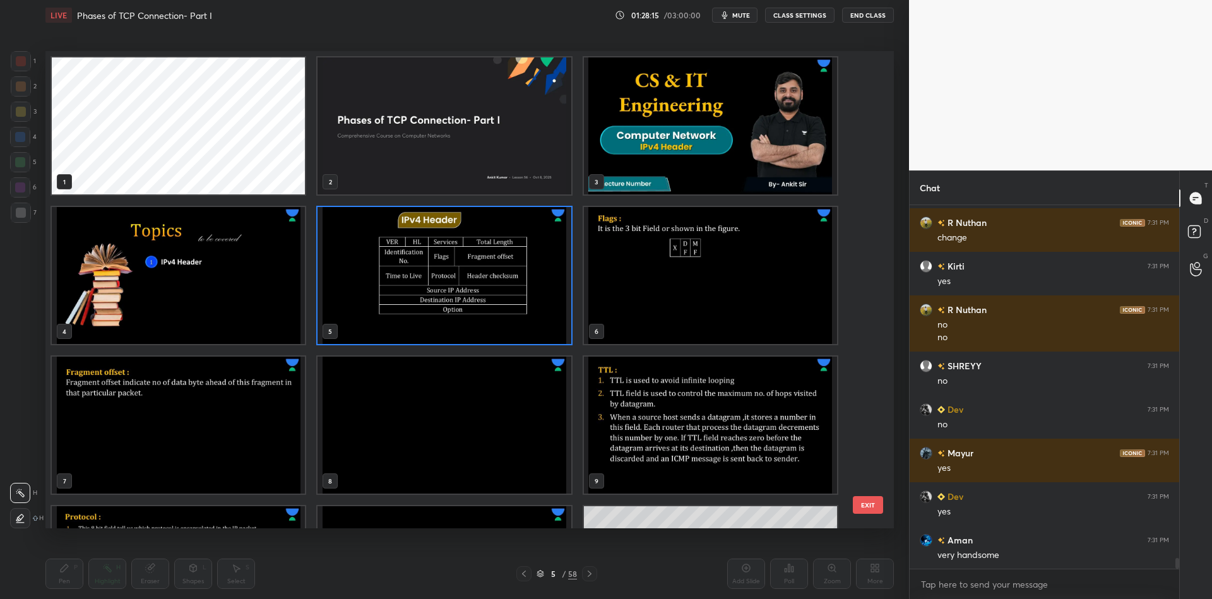
click at [874, 500] on button "EXIT" at bounding box center [868, 505] width 30 height 18
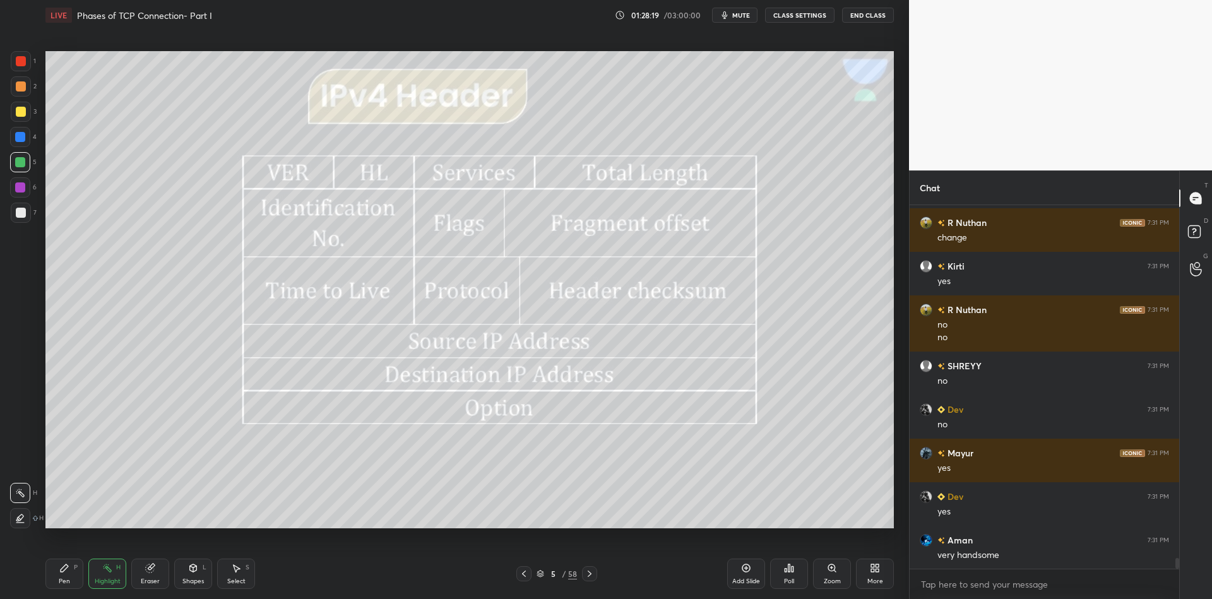
drag, startPoint x: 26, startPoint y: 102, endPoint x: 27, endPoint y: 115, distance: 12.7
click at [24, 105] on div at bounding box center [21, 112] width 20 height 20
click at [66, 576] on div "Pen P" at bounding box center [64, 574] width 38 height 30
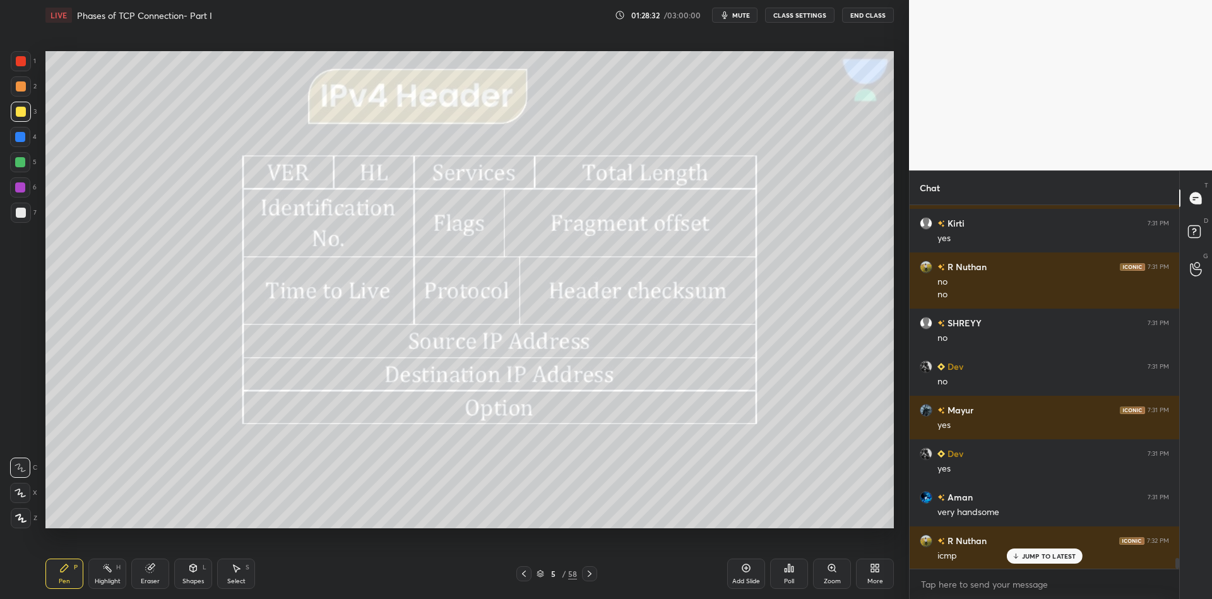
click at [539, 569] on div "5 / 58" at bounding box center [556, 573] width 40 height 11
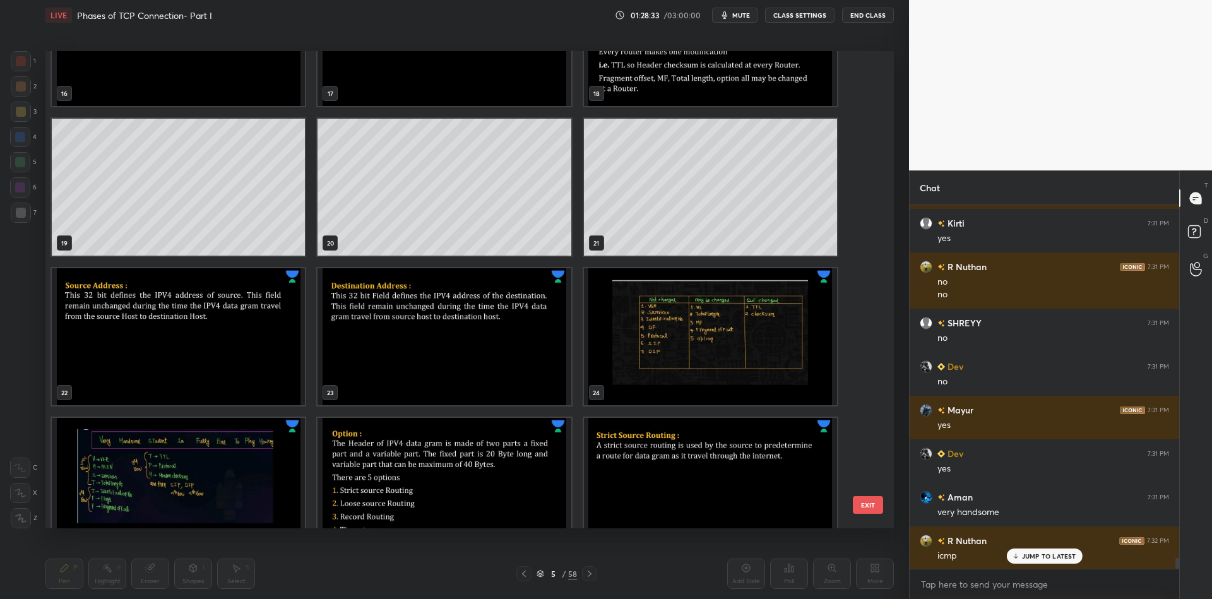
scroll to position [837, 0]
click at [704, 327] on img "grid" at bounding box center [710, 336] width 253 height 137
click at [868, 502] on button "EXIT" at bounding box center [868, 505] width 30 height 18
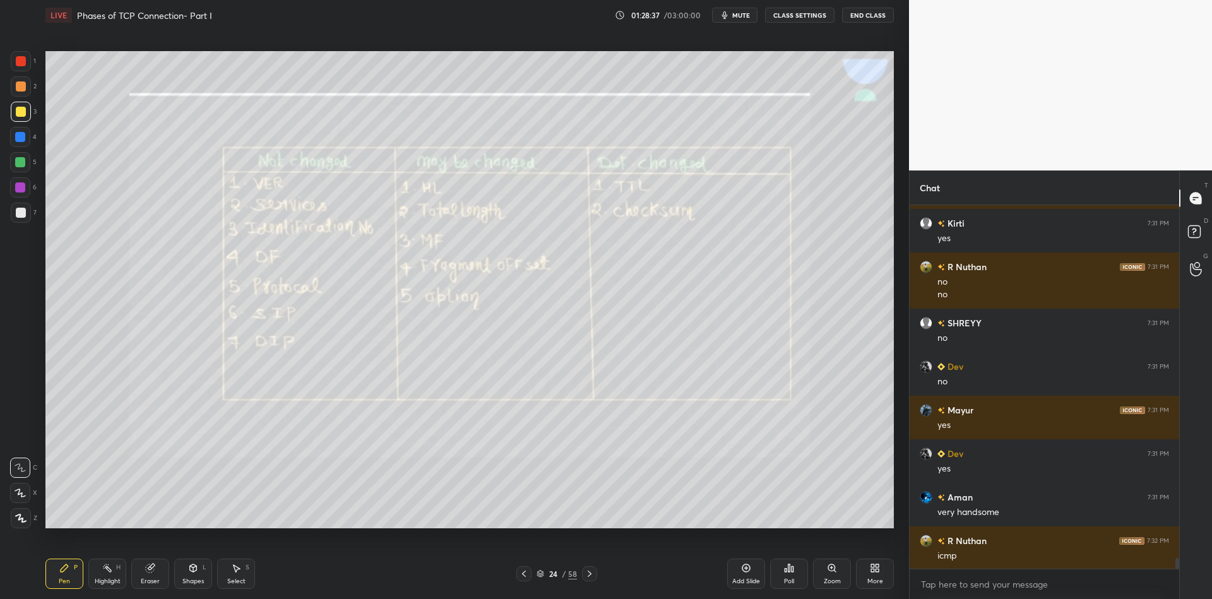
scroll to position [12064, 0]
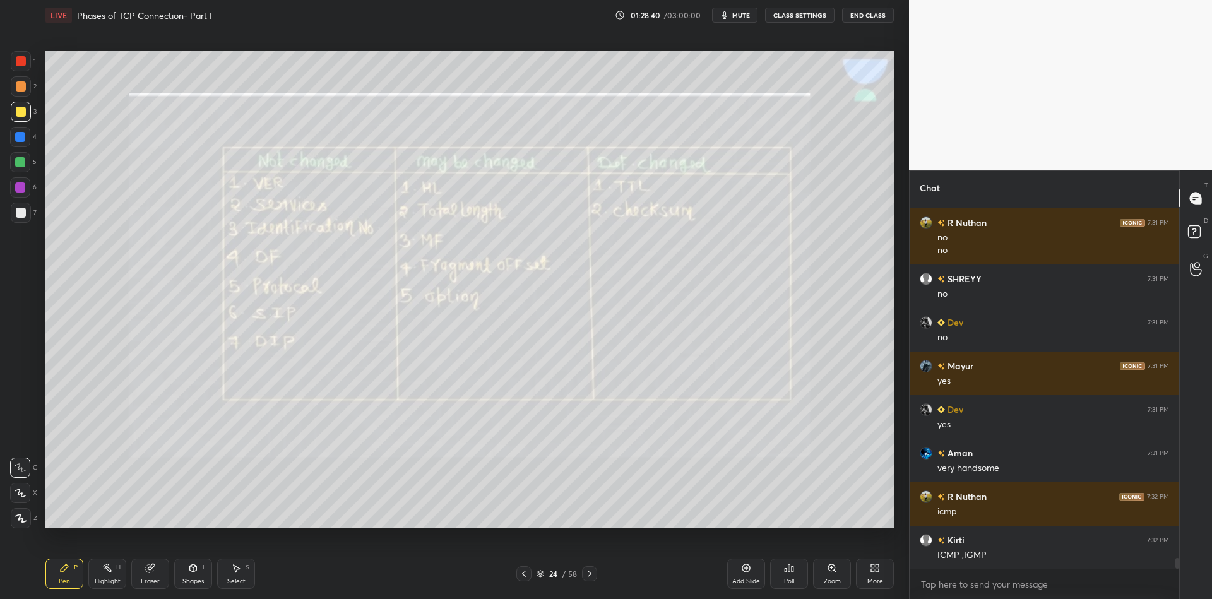
click at [107, 581] on div "Highlight" at bounding box center [108, 581] width 26 height 6
click at [70, 587] on div "Pen P" at bounding box center [64, 574] width 38 height 30
click at [23, 213] on div at bounding box center [21, 213] width 10 height 10
click at [199, 579] on div "Shapes" at bounding box center [192, 581] width 21 height 6
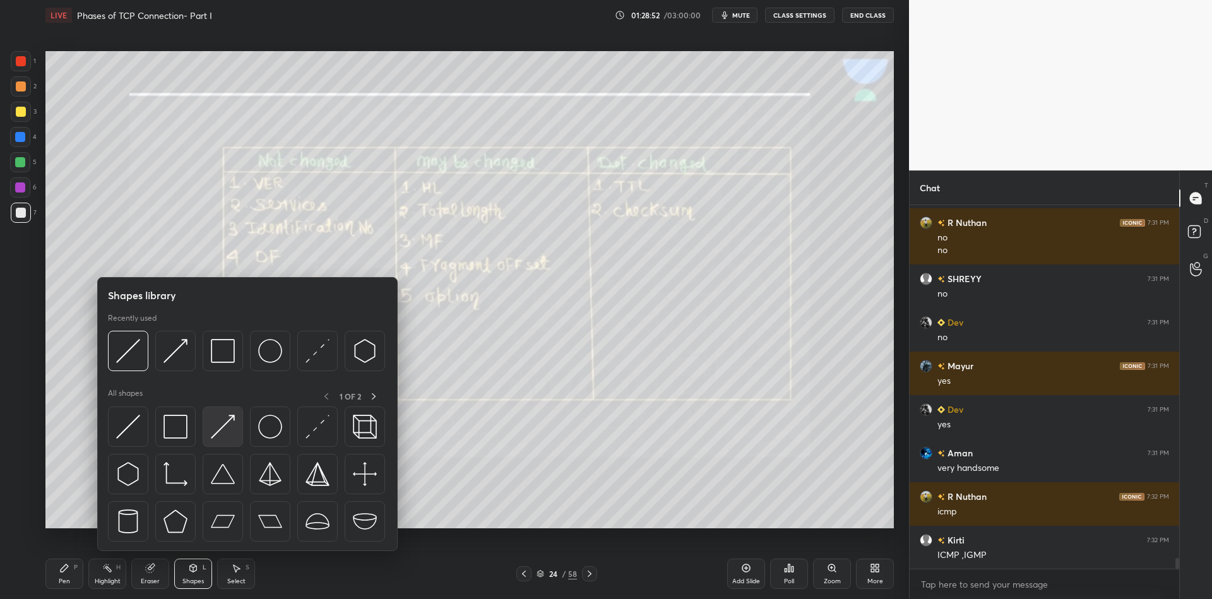
click at [224, 420] on img at bounding box center [223, 427] width 24 height 24
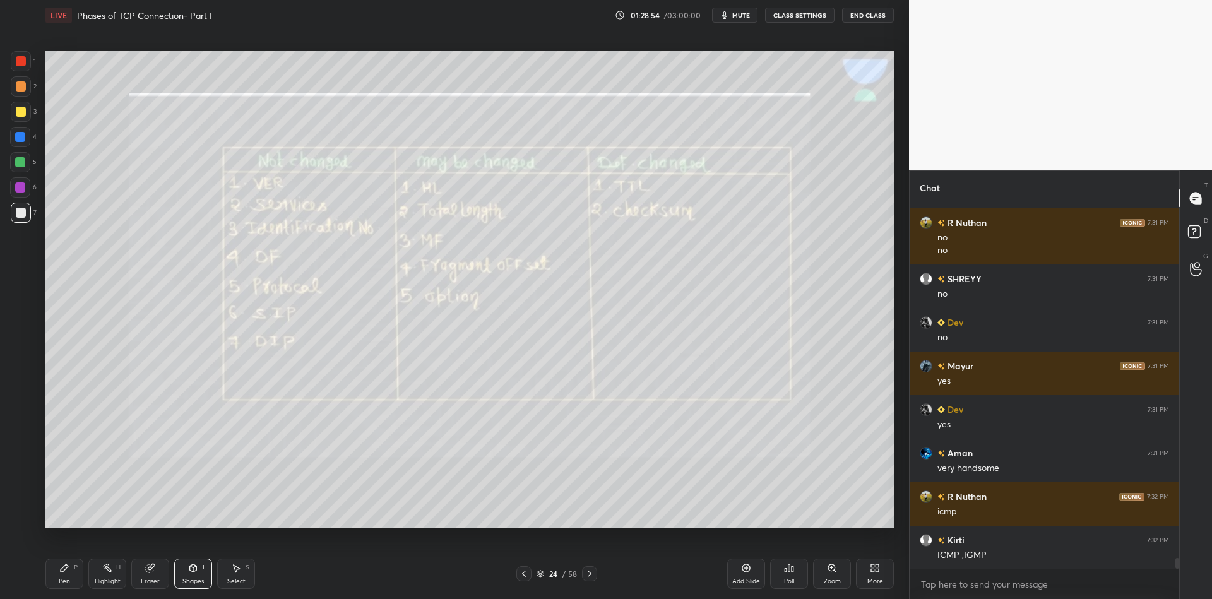
click at [69, 574] on div "Pen P" at bounding box center [64, 574] width 38 height 30
drag, startPoint x: 107, startPoint y: 576, endPoint x: 131, endPoint y: 530, distance: 52.5
click at [109, 576] on div "Highlight H" at bounding box center [107, 574] width 38 height 30
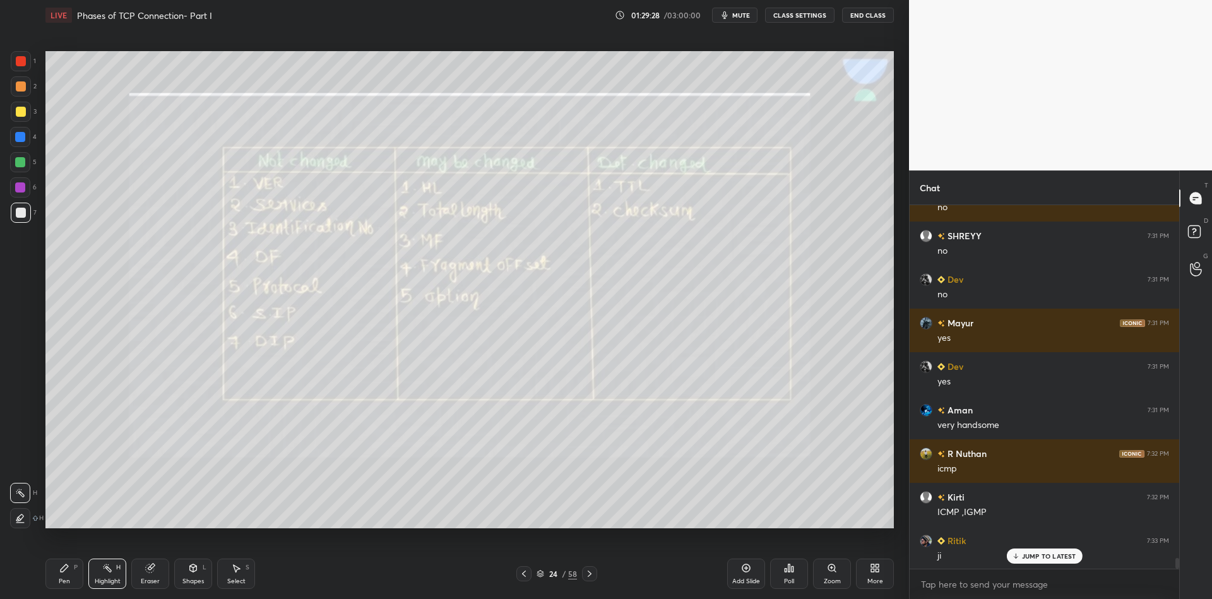
click at [540, 572] on icon at bounding box center [540, 574] width 8 height 8
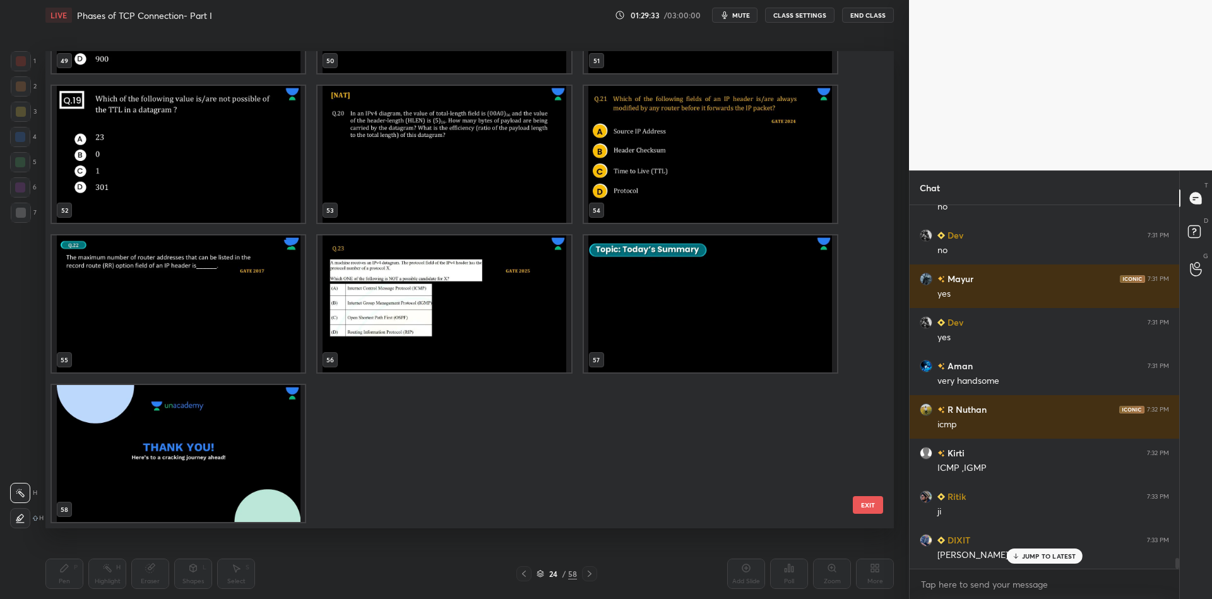
scroll to position [12194, 0]
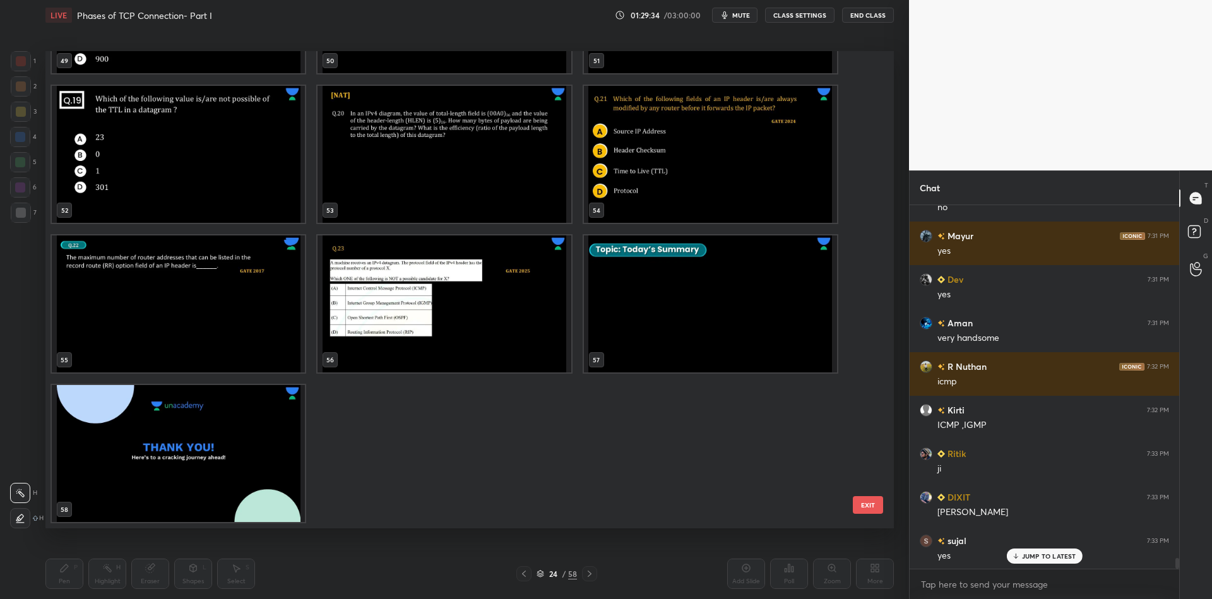
click at [761, 145] on img "grid" at bounding box center [710, 154] width 253 height 137
click at [868, 504] on button "EXIT" at bounding box center [868, 505] width 30 height 18
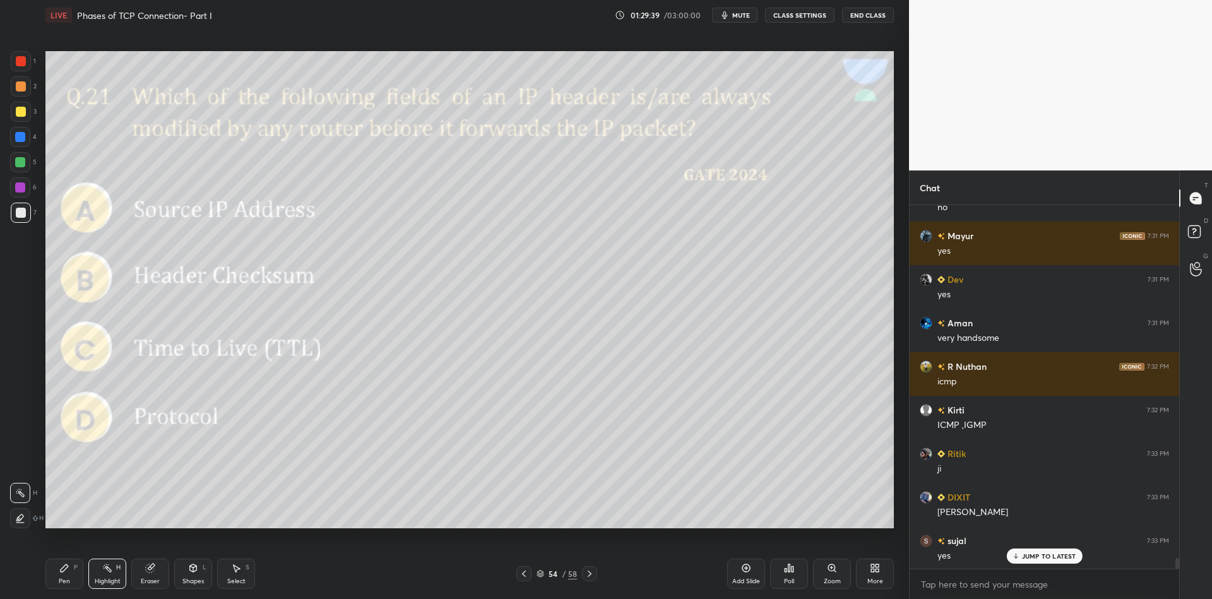
click at [196, 581] on div "Shapes" at bounding box center [192, 581] width 21 height 6
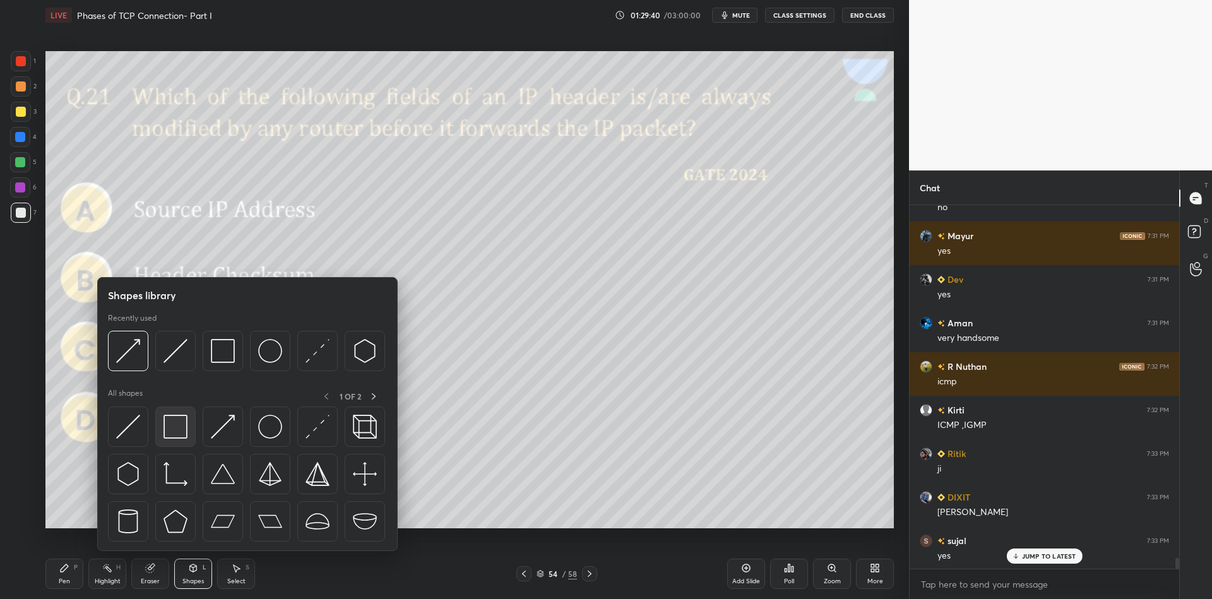
click at [180, 430] on img at bounding box center [175, 427] width 24 height 24
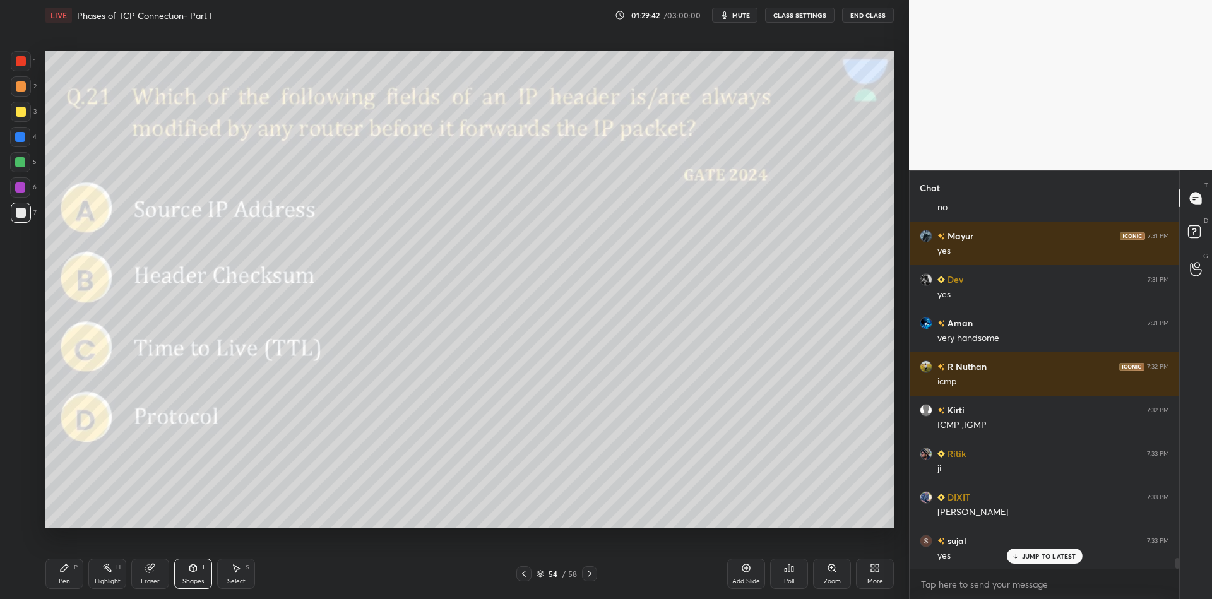
drag, startPoint x: 64, startPoint y: 581, endPoint x: 61, endPoint y: 569, distance: 12.3
click at [61, 581] on div "Pen" at bounding box center [64, 581] width 11 height 6
click at [201, 569] on div "Shapes L" at bounding box center [193, 574] width 38 height 30
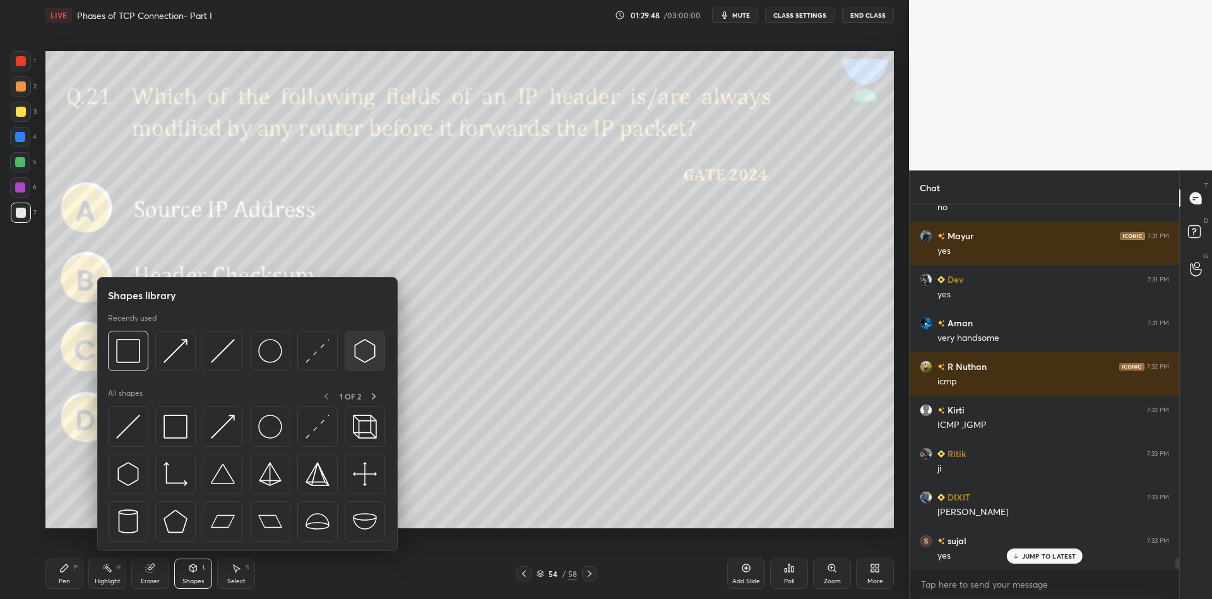
click at [186, 429] on div at bounding box center [175, 426] width 40 height 40
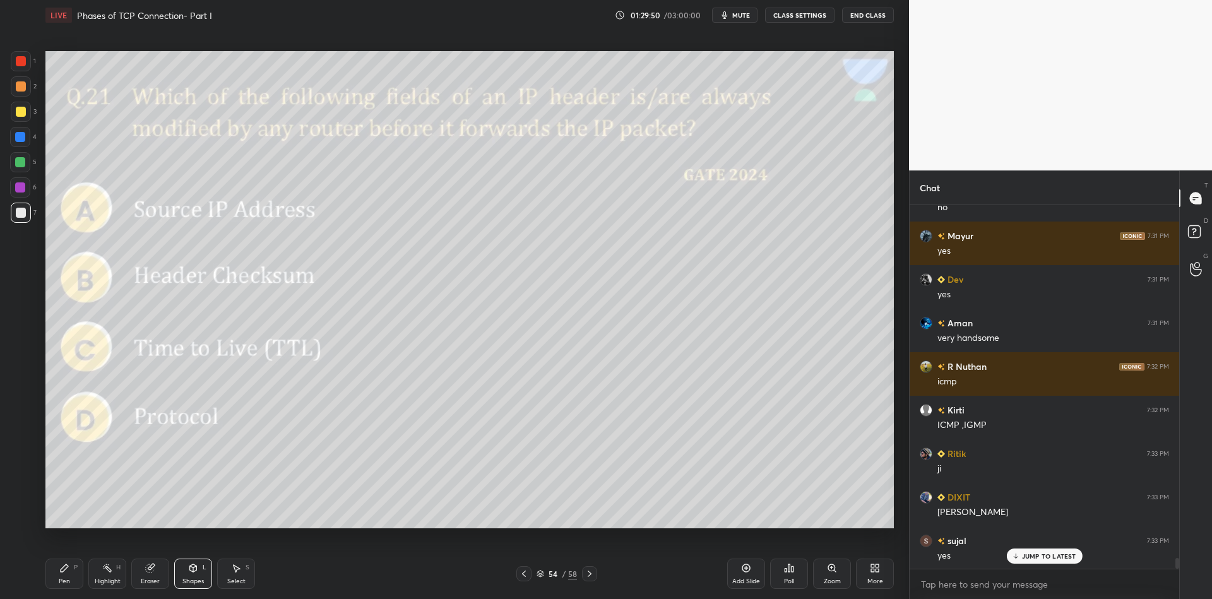
click at [71, 571] on div "Pen P" at bounding box center [64, 574] width 38 height 30
click at [108, 573] on div "Highlight H" at bounding box center [107, 574] width 38 height 30
click at [193, 579] on div "Shapes" at bounding box center [192, 581] width 21 height 6
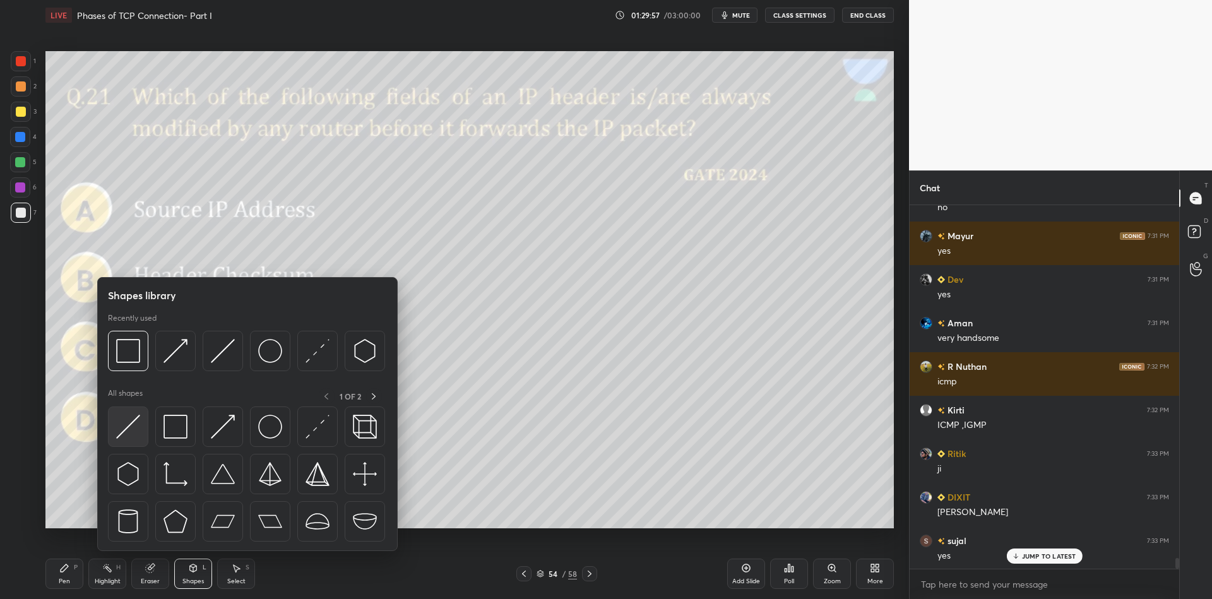
drag, startPoint x: 135, startPoint y: 415, endPoint x: 17, endPoint y: 213, distance: 234.5
click at [134, 417] on img at bounding box center [128, 427] width 24 height 24
drag, startPoint x: 17, startPoint y: 213, endPoint x: 32, endPoint y: 209, distance: 15.0
click at [19, 212] on div at bounding box center [21, 213] width 10 height 10
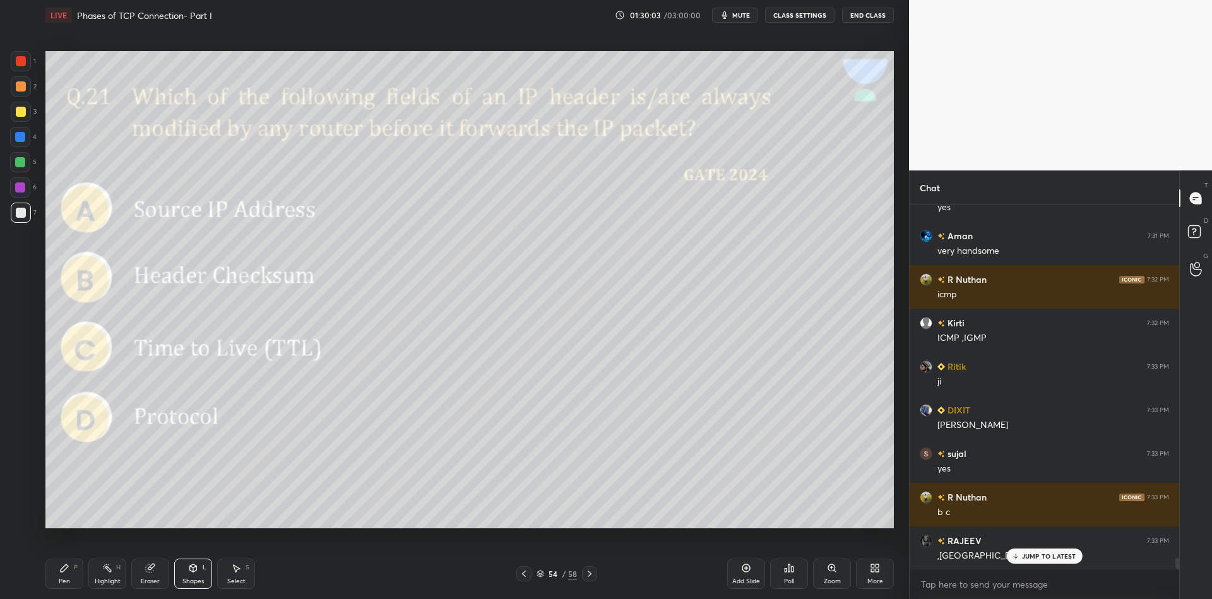
scroll to position [12325, 0]
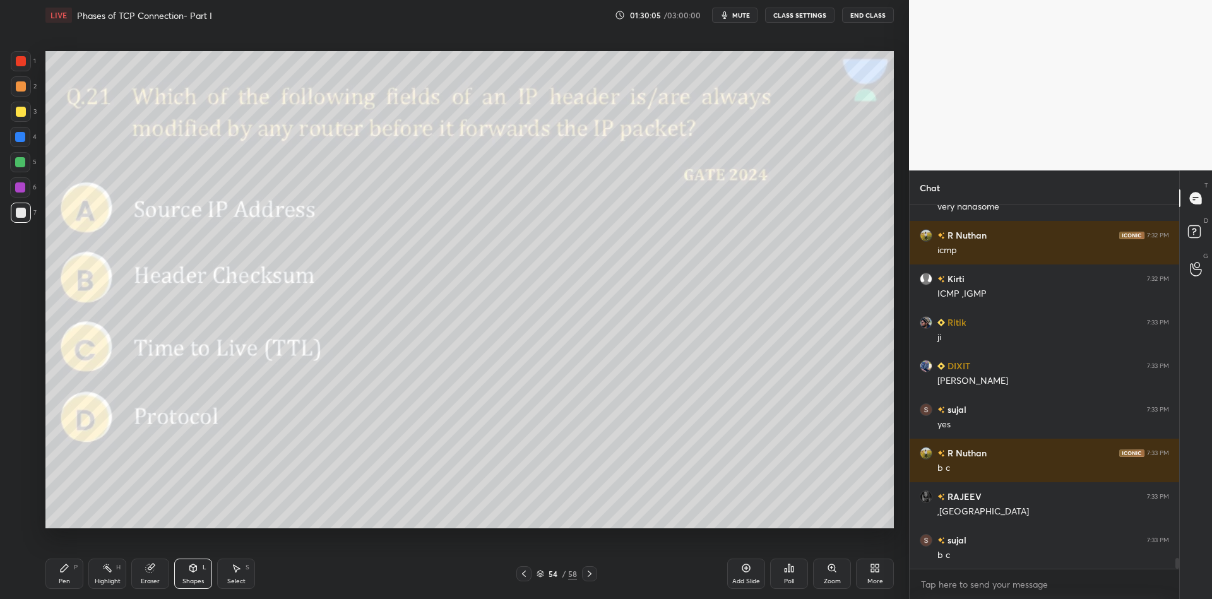
drag, startPoint x: 67, startPoint y: 586, endPoint x: 68, endPoint y: 576, distance: 10.8
click at [67, 585] on div "Pen P" at bounding box center [64, 574] width 38 height 30
click at [18, 168] on div at bounding box center [20, 162] width 20 height 20
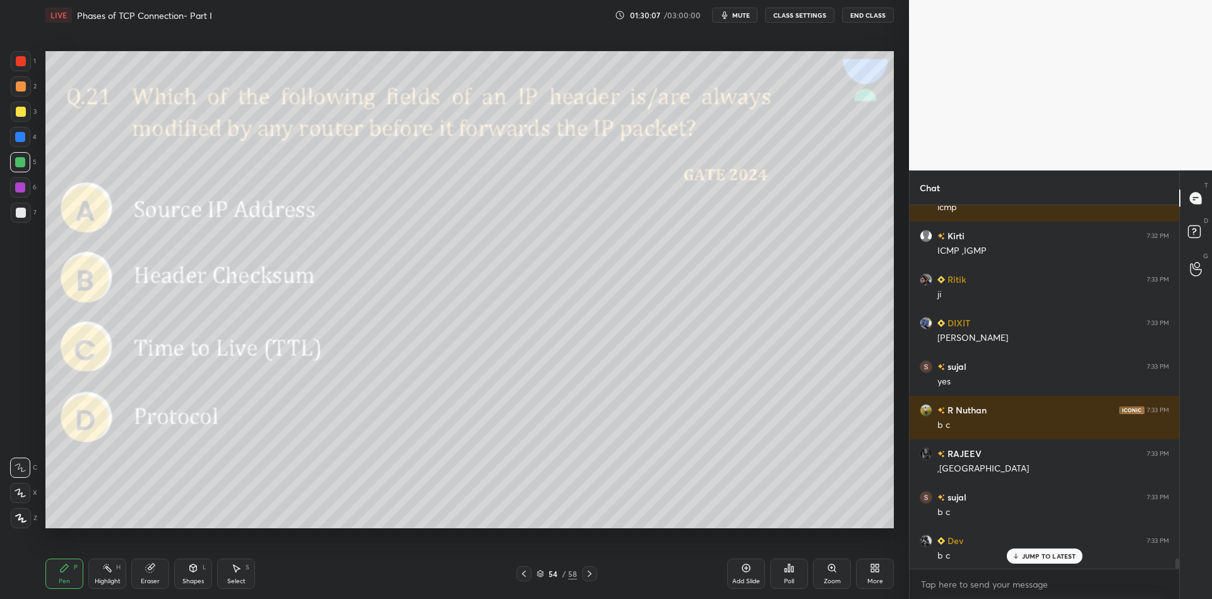
click at [21, 114] on div at bounding box center [21, 112] width 10 height 10
drag, startPoint x: 22, startPoint y: 158, endPoint x: 18, endPoint y: 163, distance: 6.8
click at [18, 163] on div at bounding box center [20, 162] width 10 height 10
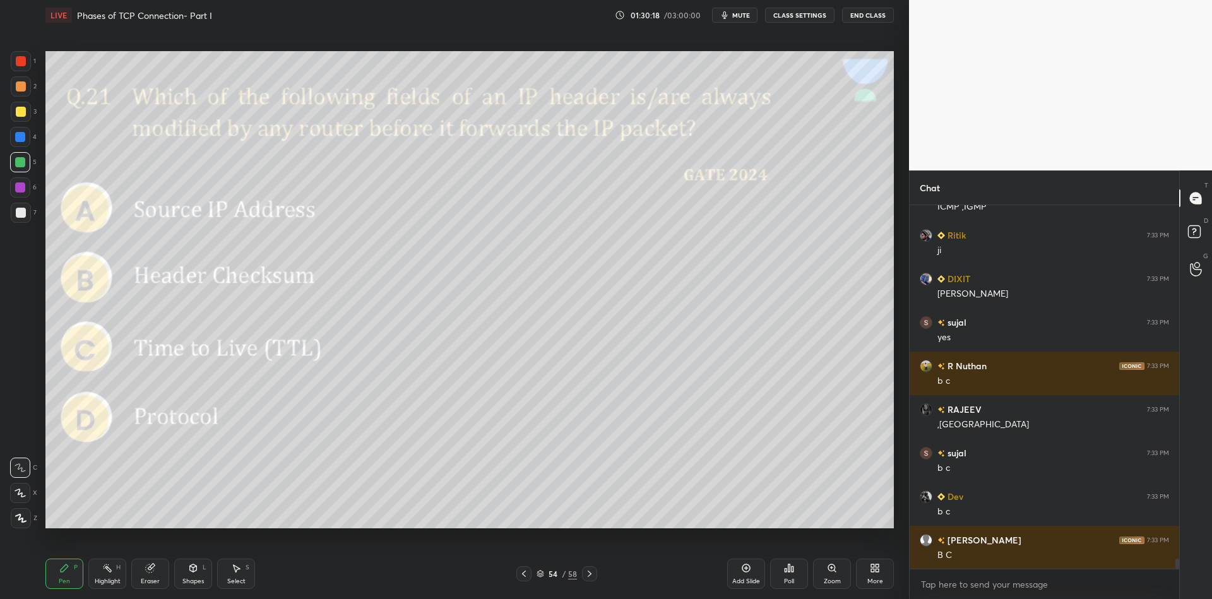
click at [543, 574] on icon at bounding box center [540, 575] width 6 height 2
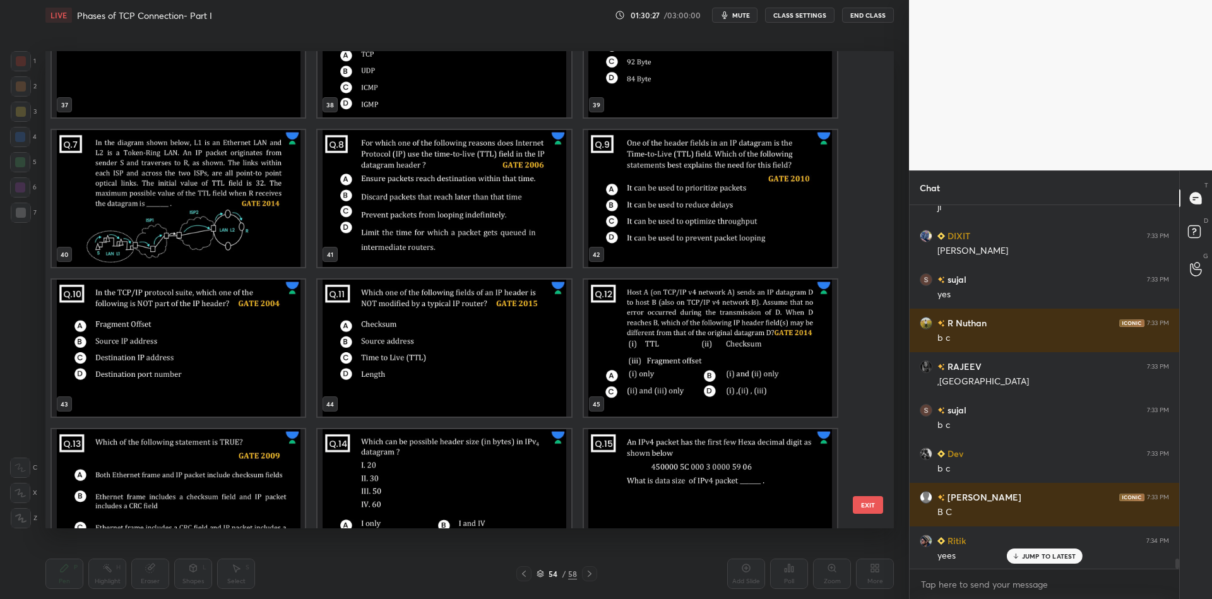
scroll to position [12486, 0]
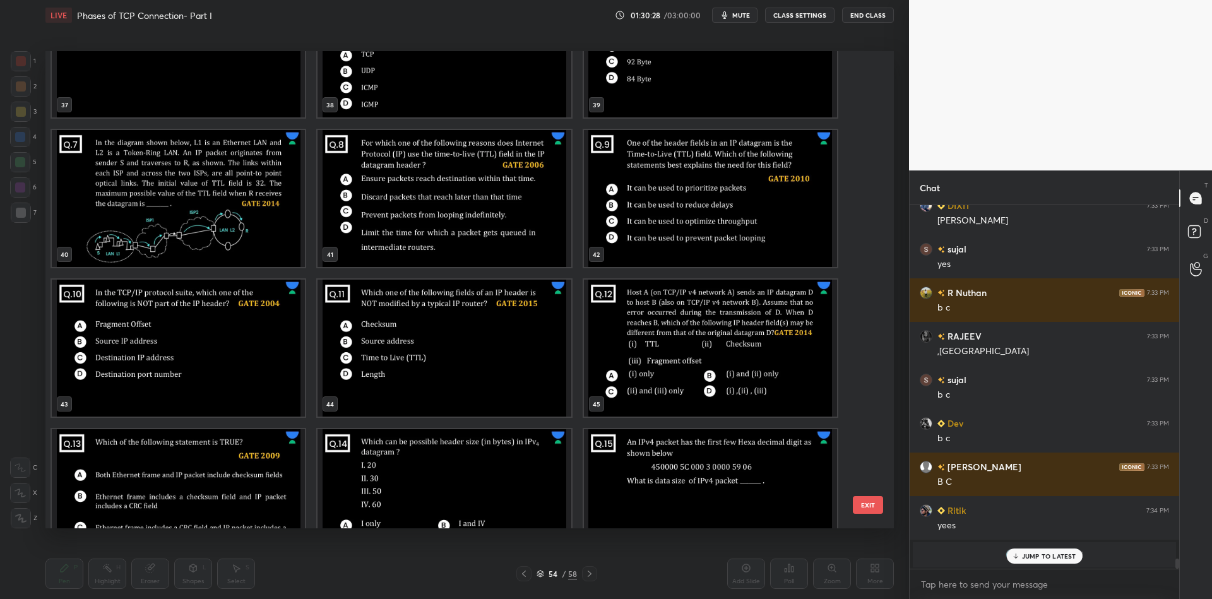
click at [453, 355] on img "grid" at bounding box center [443, 348] width 253 height 137
click at [870, 502] on button "EXIT" at bounding box center [868, 505] width 30 height 18
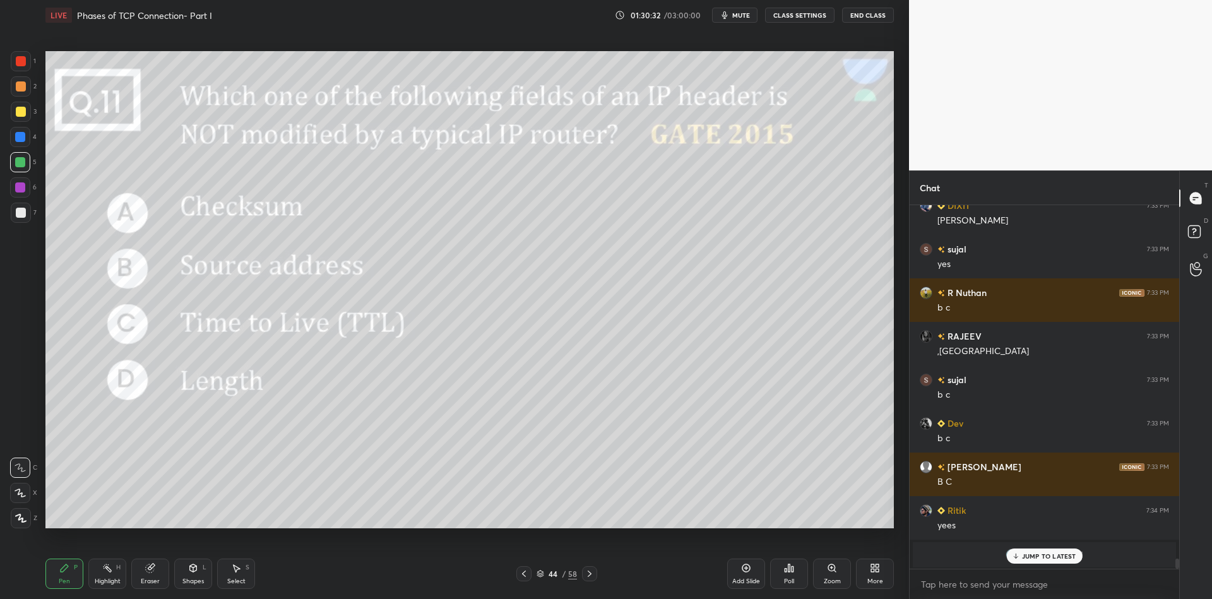
drag, startPoint x: 191, startPoint y: 579, endPoint x: 192, endPoint y: 552, distance: 27.8
click at [191, 574] on div "Shapes L" at bounding box center [193, 574] width 38 height 30
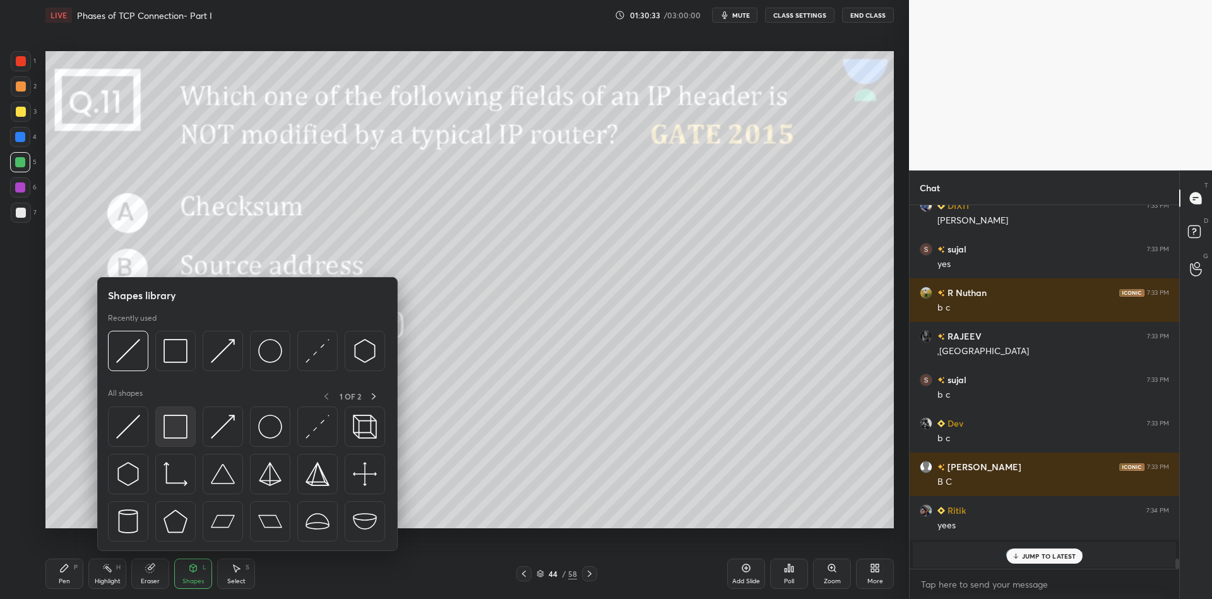
drag, startPoint x: 184, startPoint y: 420, endPoint x: 177, endPoint y: 424, distance: 8.2
click at [177, 424] on img at bounding box center [175, 427] width 24 height 24
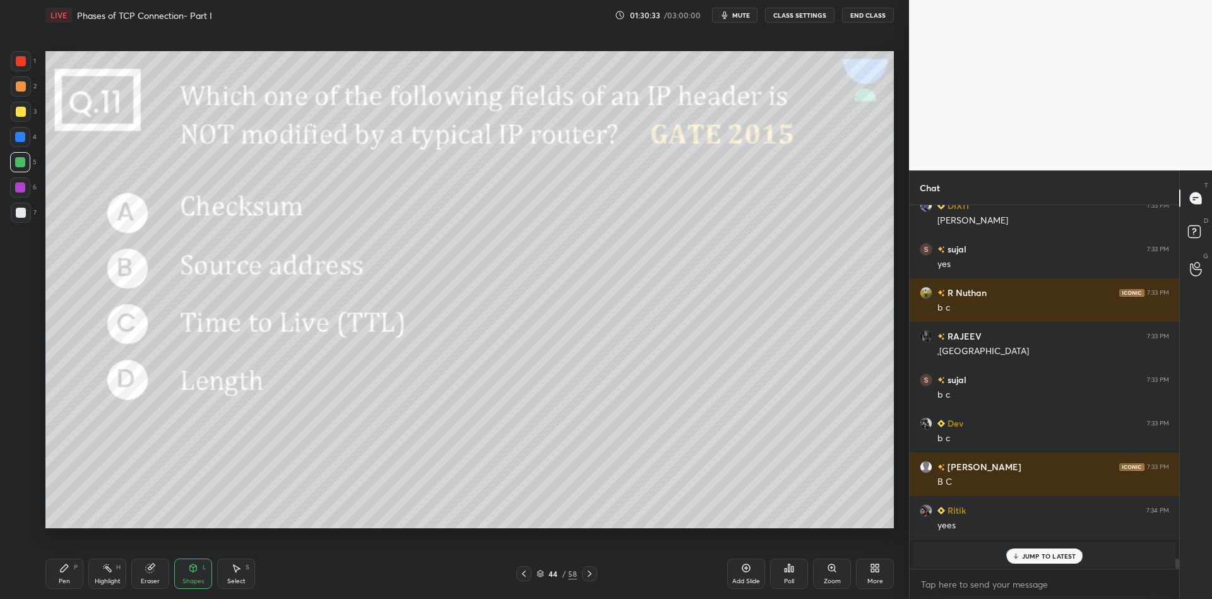
click at [20, 220] on div at bounding box center [21, 213] width 20 height 20
click at [19, 158] on div at bounding box center [20, 162] width 10 height 10
drag, startPoint x: 20, startPoint y: 111, endPoint x: 27, endPoint y: 115, distance: 8.5
click at [20, 111] on div at bounding box center [21, 112] width 10 height 10
drag, startPoint x: 195, startPoint y: 569, endPoint x: 189, endPoint y: 555, distance: 14.4
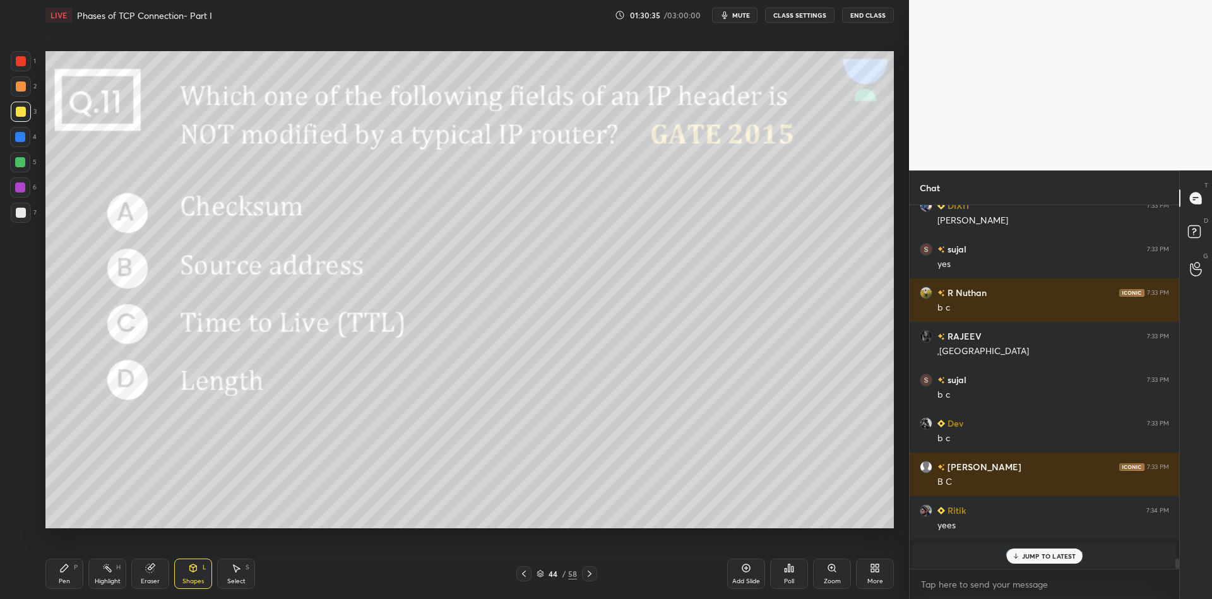
click at [191, 567] on icon at bounding box center [193, 568] width 10 height 10
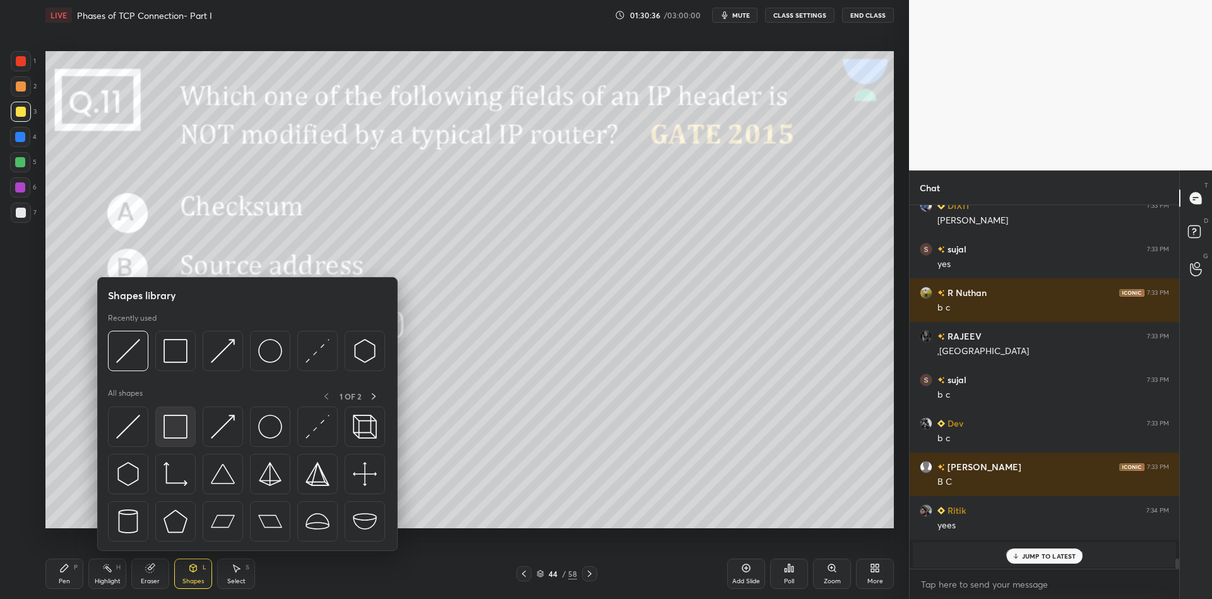
click at [177, 427] on img at bounding box center [175, 427] width 24 height 24
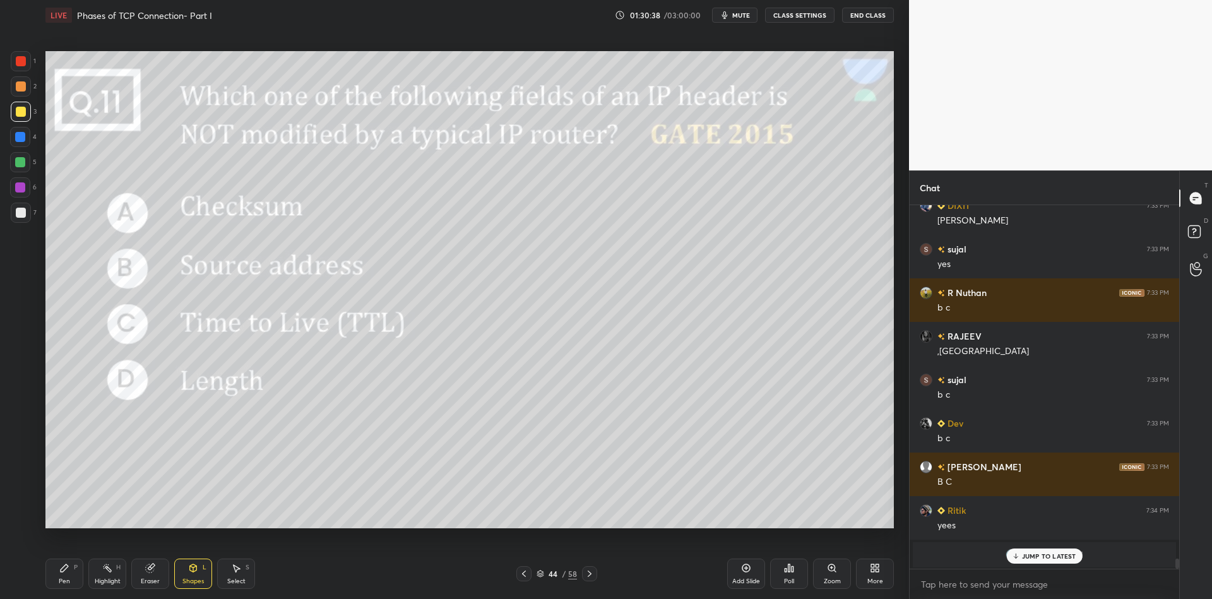
drag, startPoint x: 73, startPoint y: 581, endPoint x: 116, endPoint y: 581, distance: 43.5
click at [74, 583] on div "Pen P" at bounding box center [64, 574] width 38 height 30
click at [186, 576] on div "Shapes L" at bounding box center [193, 574] width 38 height 30
click at [102, 580] on div "Highlight" at bounding box center [108, 581] width 26 height 6
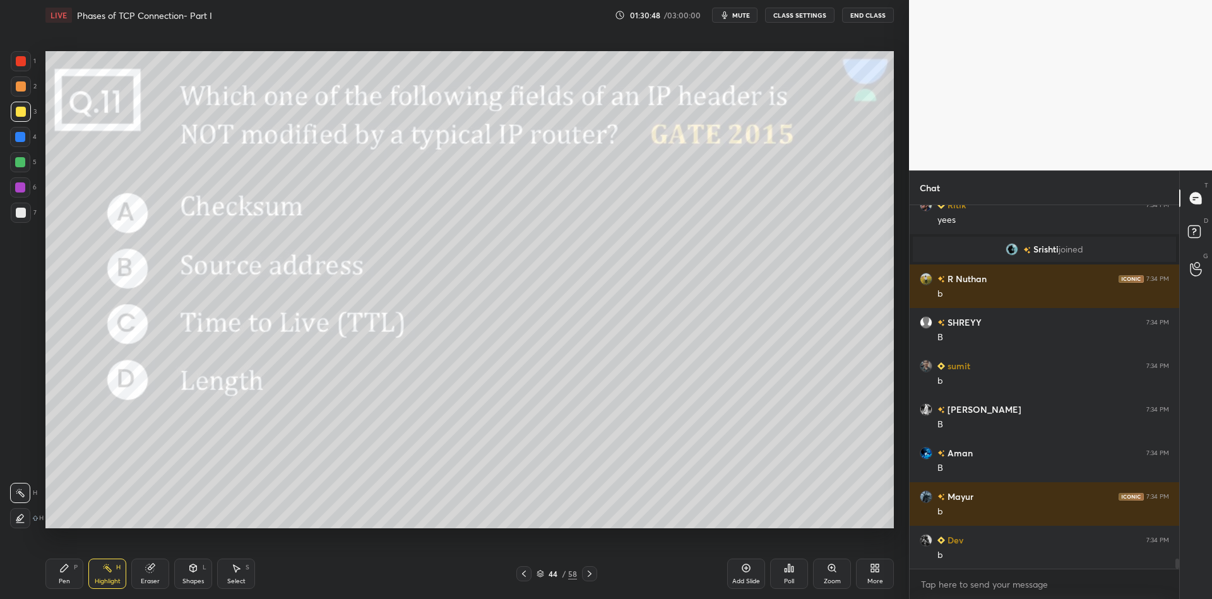
scroll to position [12921, 0]
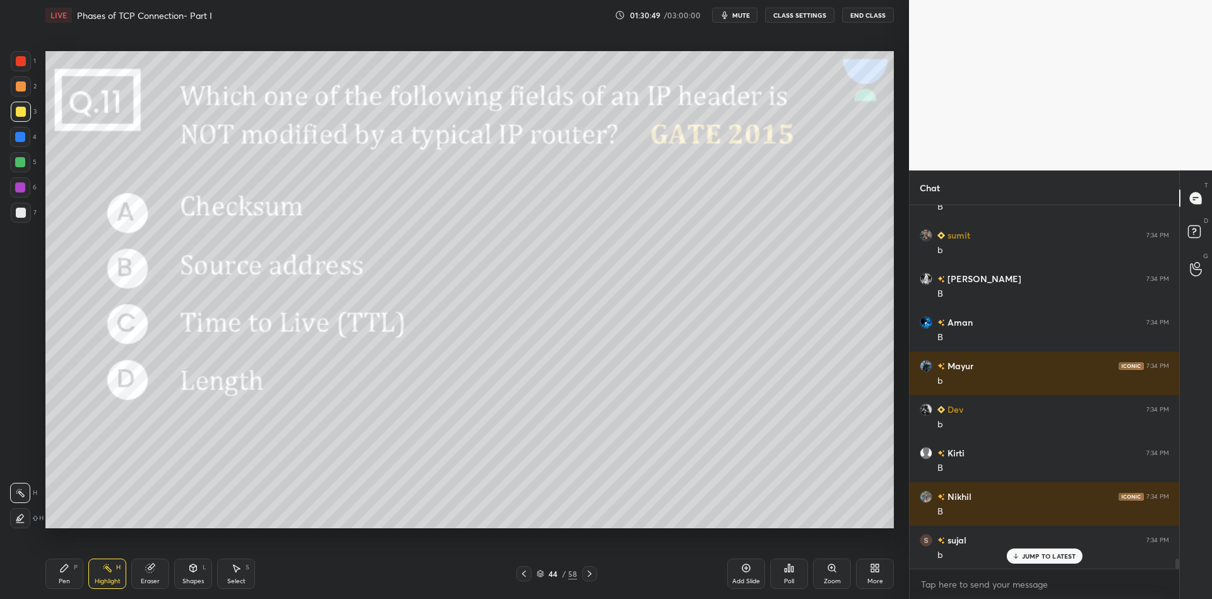
click at [64, 583] on div "Pen" at bounding box center [64, 581] width 11 height 6
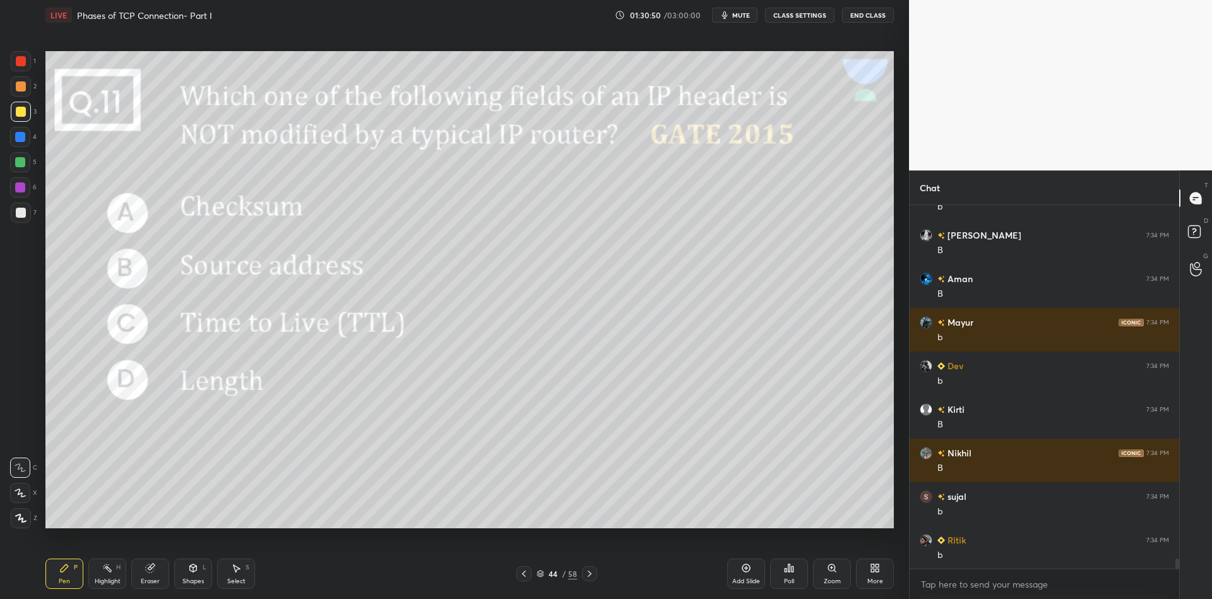
click at [13, 167] on div at bounding box center [20, 162] width 20 height 20
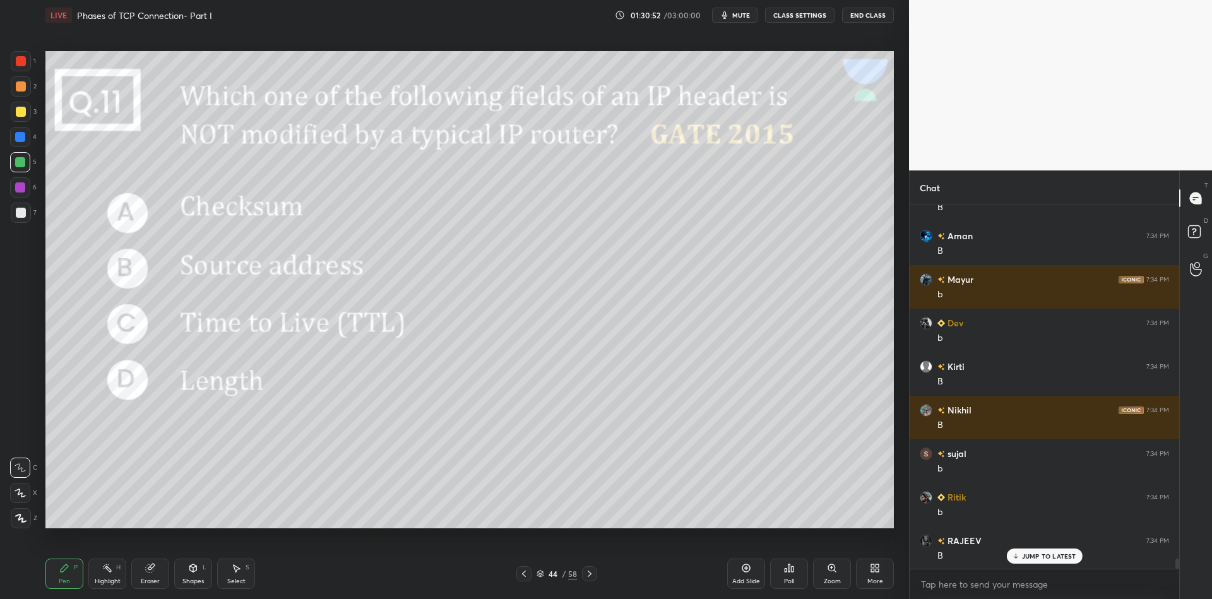
scroll to position [13052, 0]
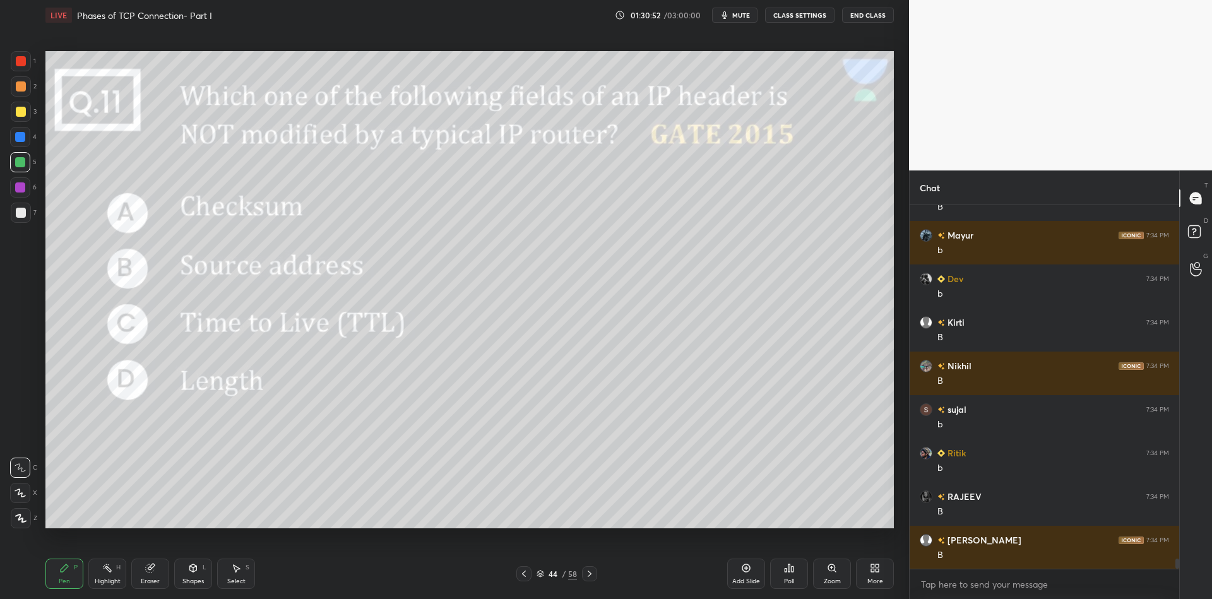
click at [102, 576] on div "Highlight H" at bounding box center [107, 574] width 38 height 30
click at [542, 570] on icon at bounding box center [540, 574] width 8 height 8
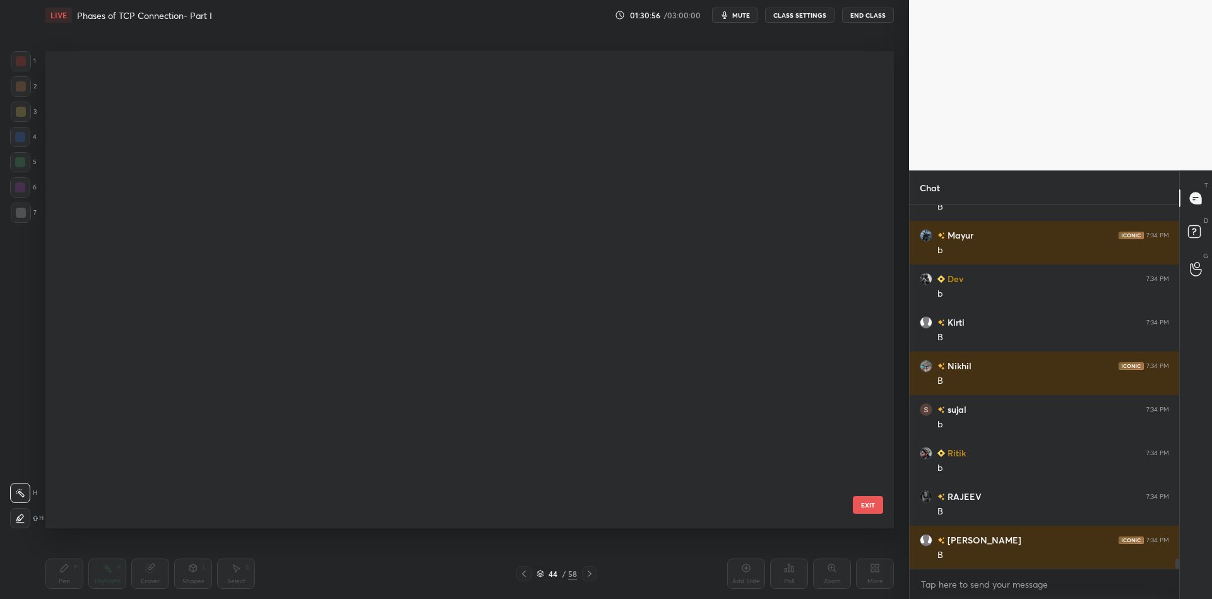
scroll to position [473, 842]
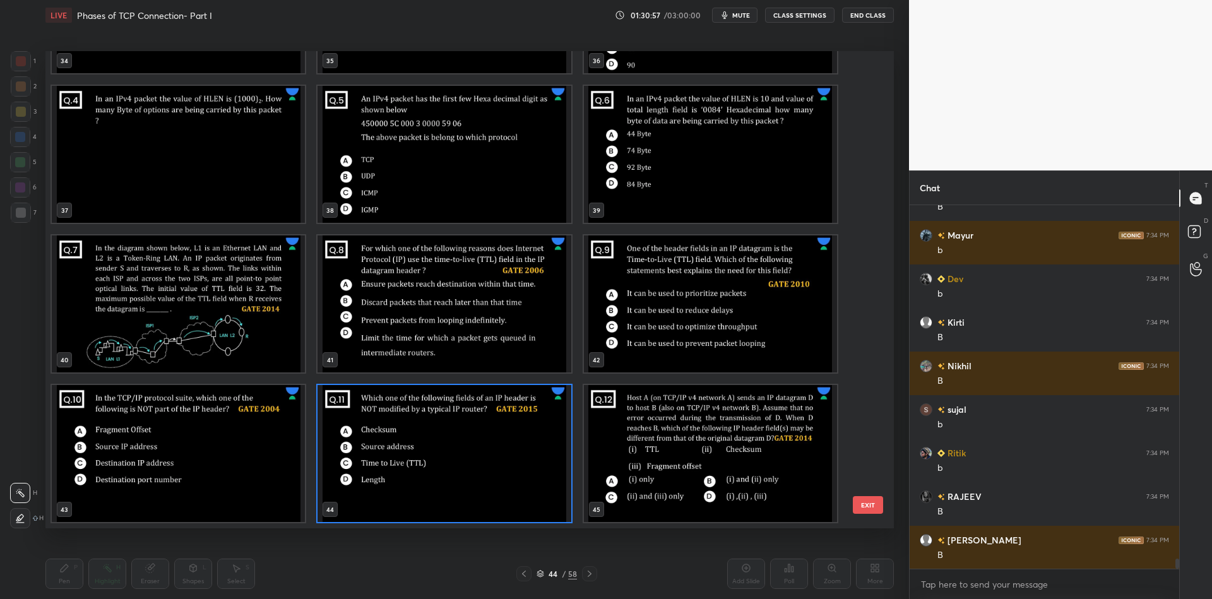
click at [666, 461] on img "grid" at bounding box center [710, 453] width 253 height 137
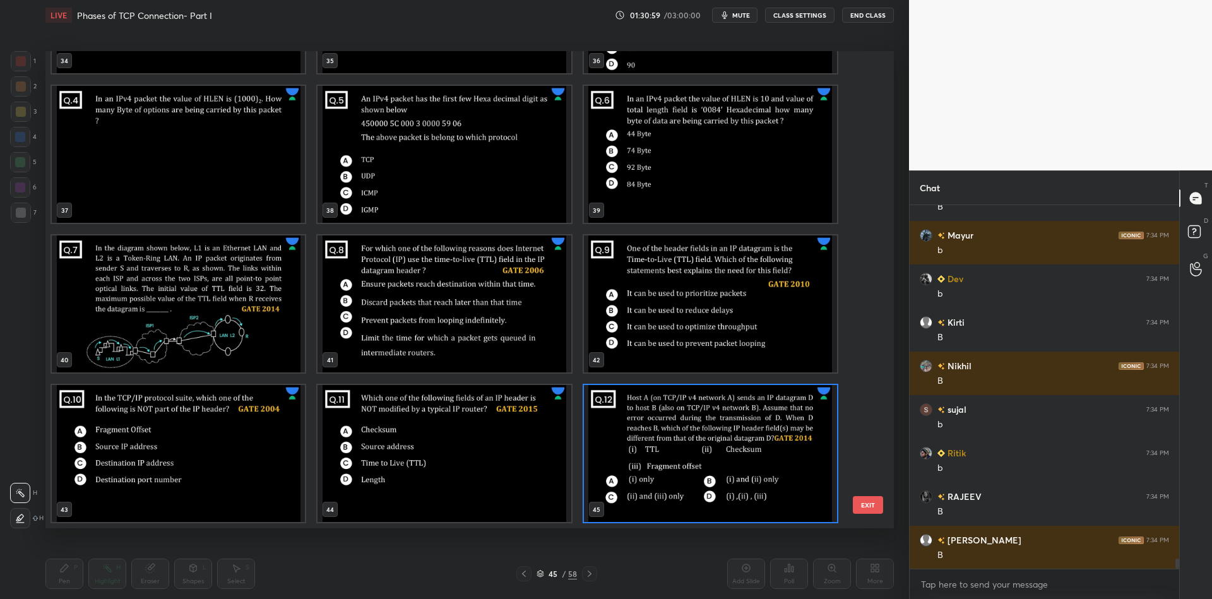
click at [866, 504] on button "EXIT" at bounding box center [868, 505] width 30 height 18
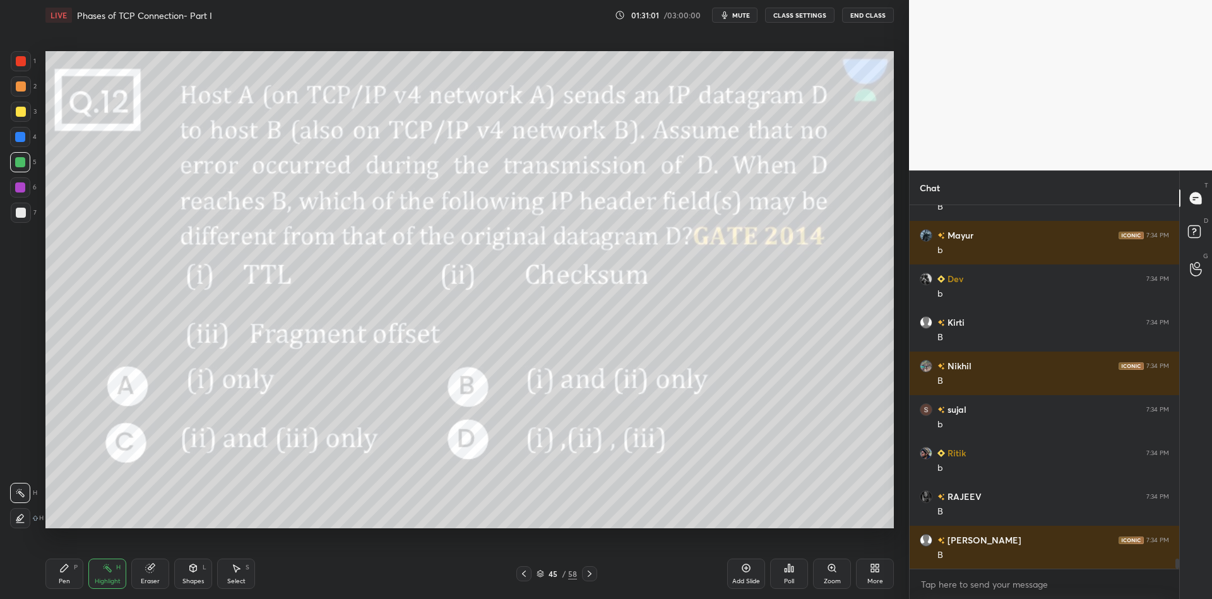
drag, startPoint x: 195, startPoint y: 579, endPoint x: 193, endPoint y: 555, distance: 23.5
click at [195, 574] on div "Shapes L" at bounding box center [193, 574] width 38 height 30
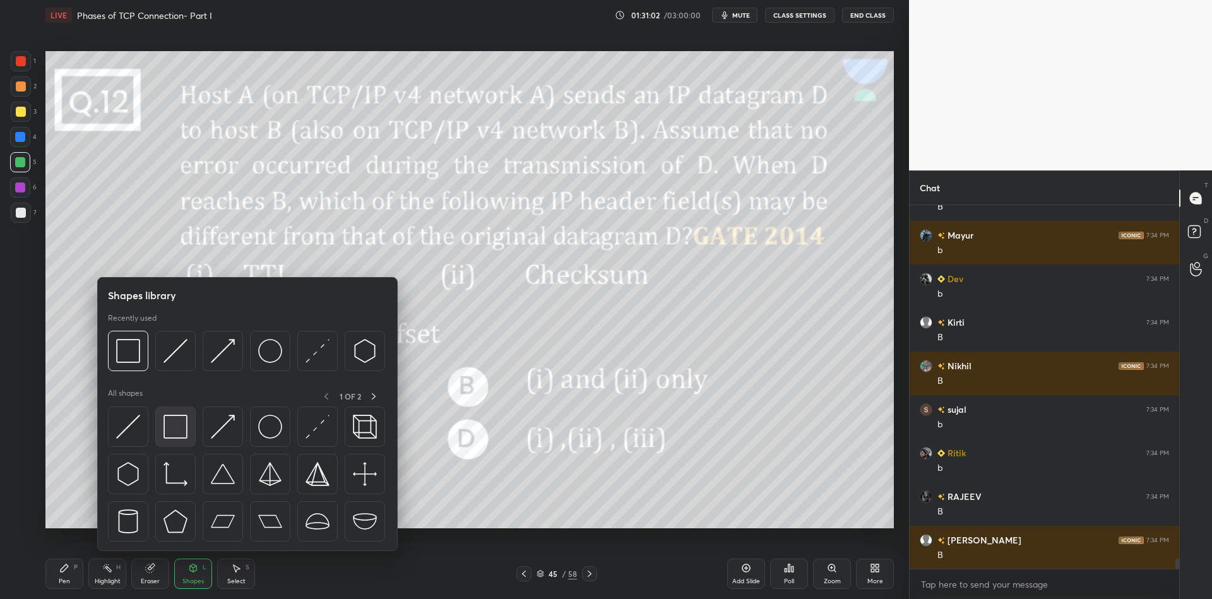
click at [179, 426] on img at bounding box center [175, 427] width 24 height 24
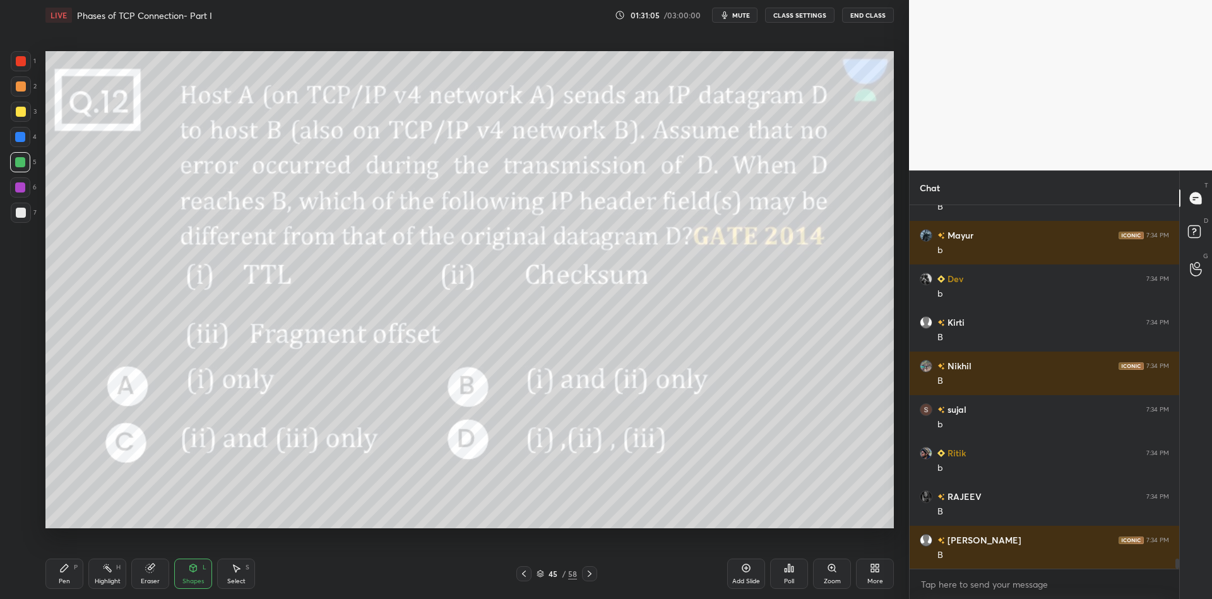
drag, startPoint x: 56, startPoint y: 581, endPoint x: 83, endPoint y: 572, distance: 28.5
click at [59, 580] on div "Pen P" at bounding box center [64, 574] width 38 height 30
click at [112, 578] on div "Highlight" at bounding box center [108, 581] width 26 height 6
click at [792, 569] on icon at bounding box center [792, 569] width 2 height 6
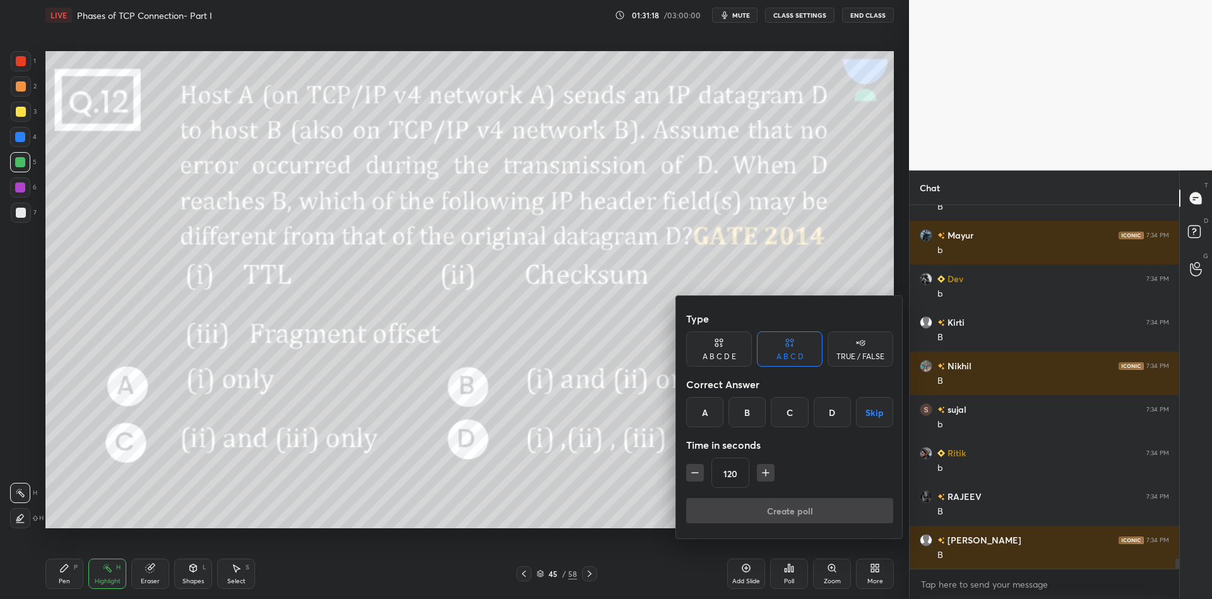
click at [838, 410] on div "D" at bounding box center [832, 412] width 37 height 30
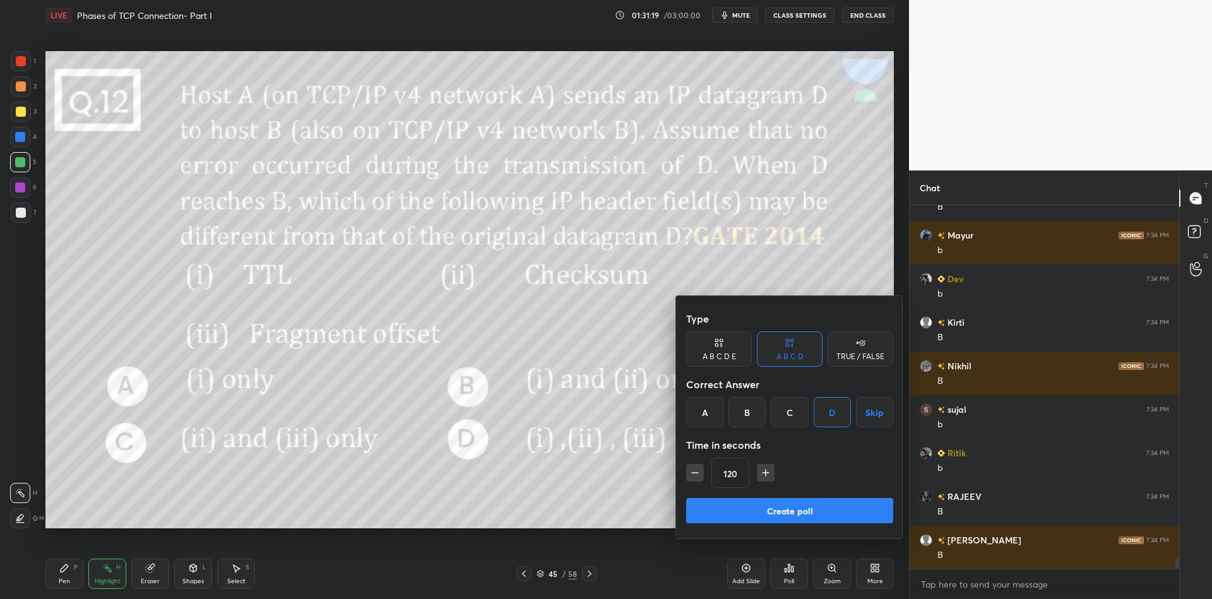
click at [767, 471] on icon "button" at bounding box center [765, 472] width 13 height 13
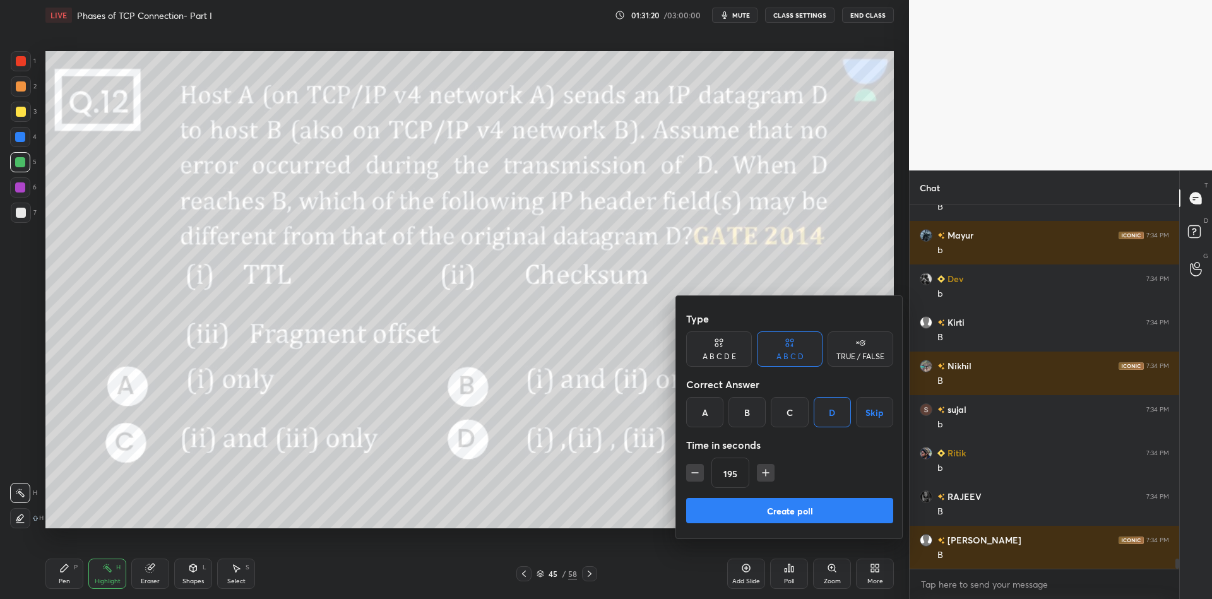
click at [767, 471] on icon "button" at bounding box center [765, 472] width 13 height 13
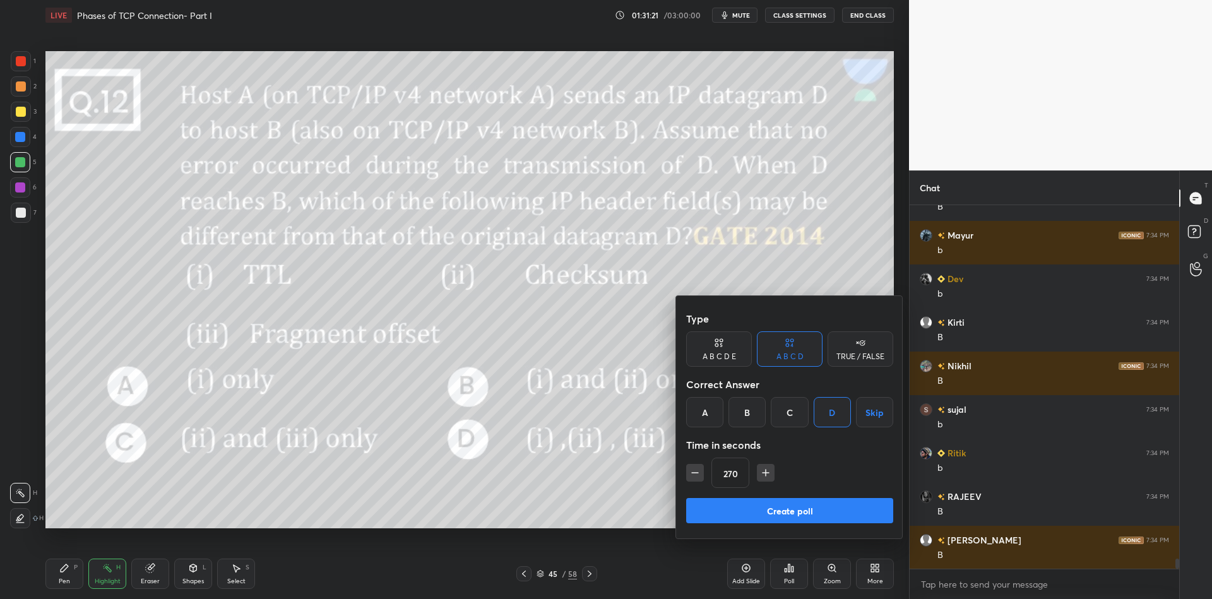
click at [767, 471] on icon "button" at bounding box center [765, 472] width 13 height 13
type input "300"
click at [749, 515] on button "Create poll" at bounding box center [789, 510] width 207 height 25
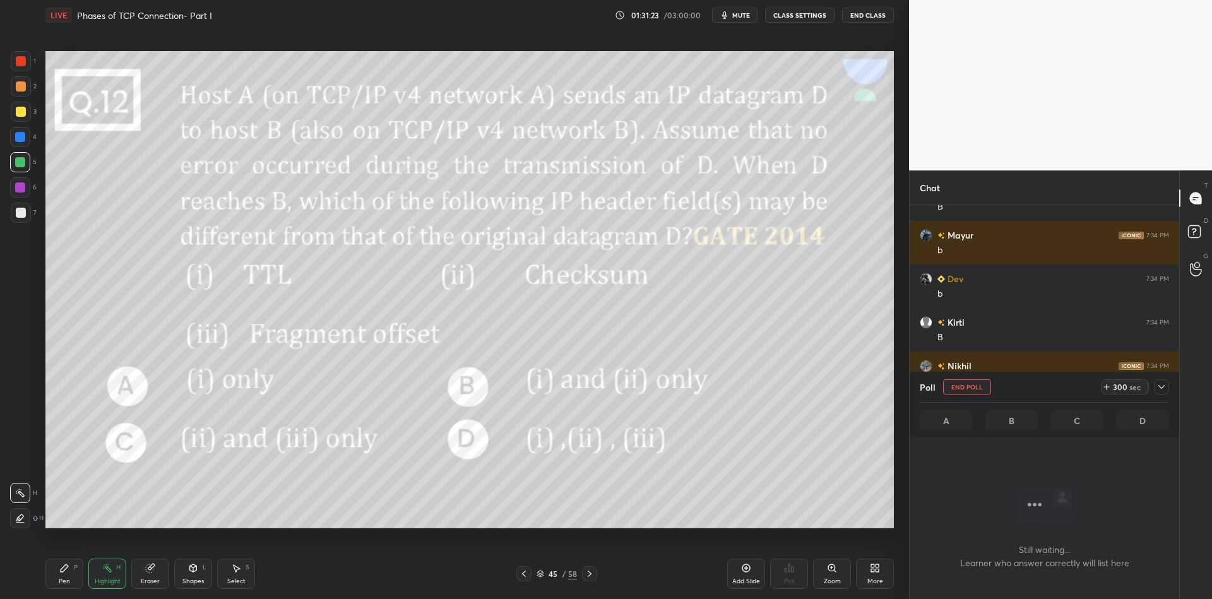
scroll to position [4, 4]
drag, startPoint x: 64, startPoint y: 581, endPoint x: 65, endPoint y: 574, distance: 6.3
click at [65, 576] on div "Pen P" at bounding box center [64, 574] width 38 height 30
click at [746, 14] on span "mute" at bounding box center [741, 15] width 18 height 9
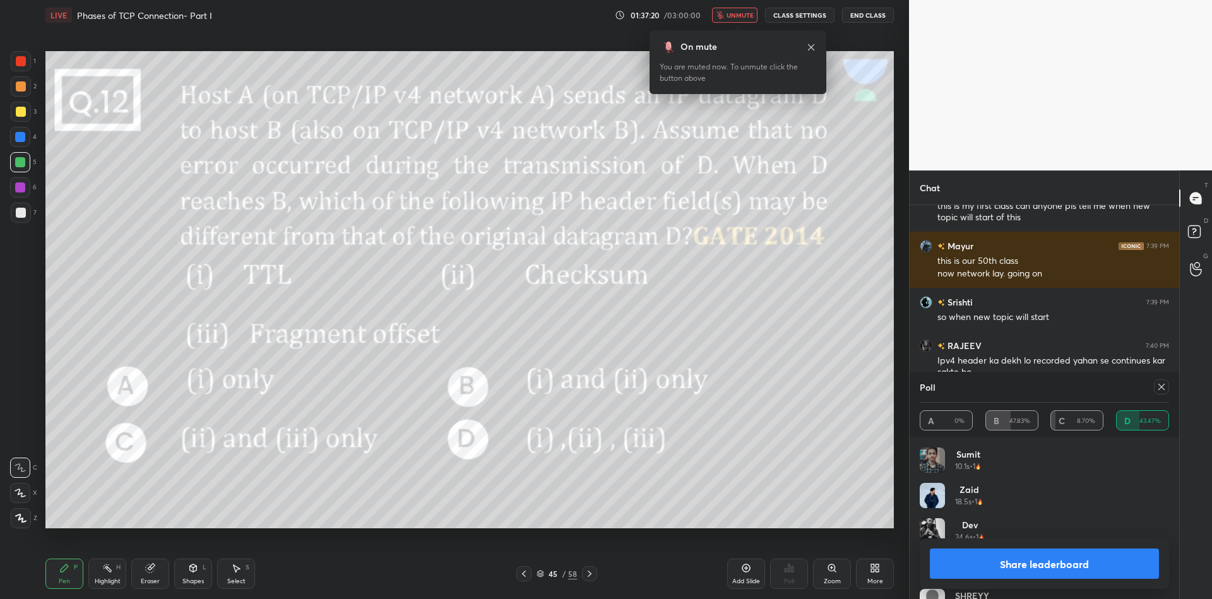
scroll to position [13475, 0]
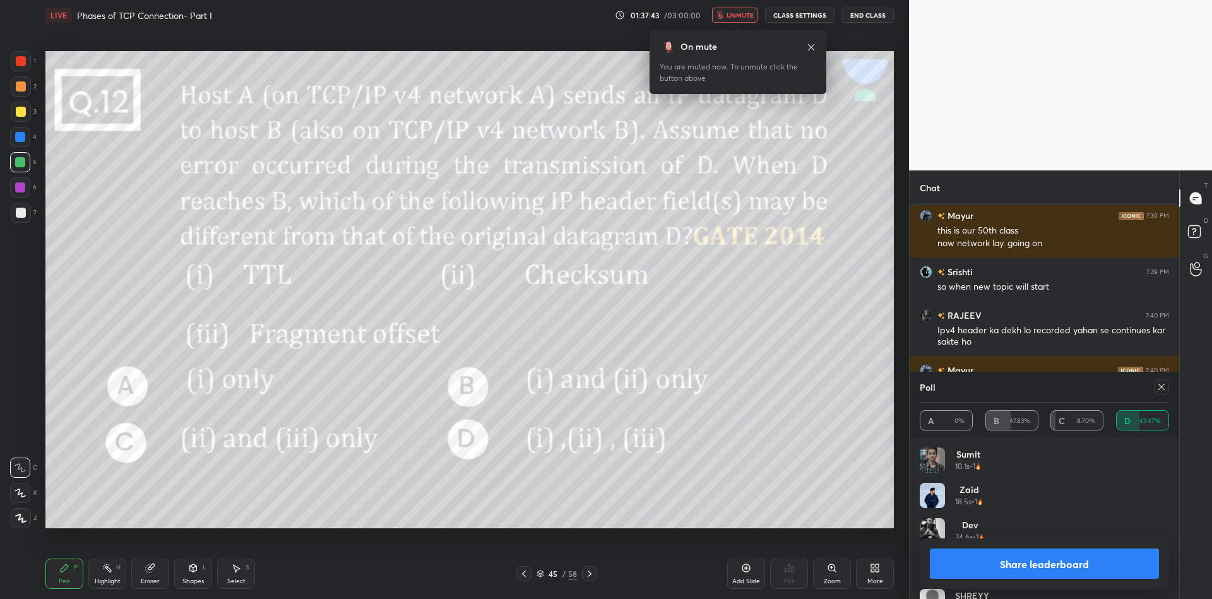
click at [742, 9] on button "unmute" at bounding box center [734, 15] width 45 height 15
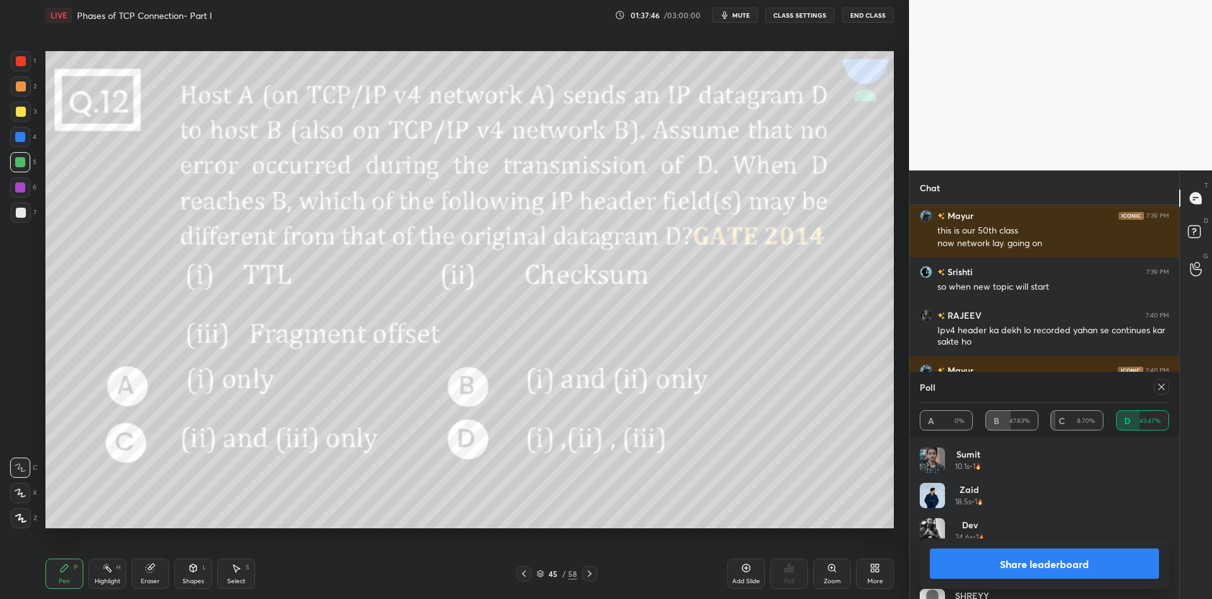
click at [1014, 566] on button "Share leaderboard" at bounding box center [1044, 563] width 229 height 30
type textarea "x"
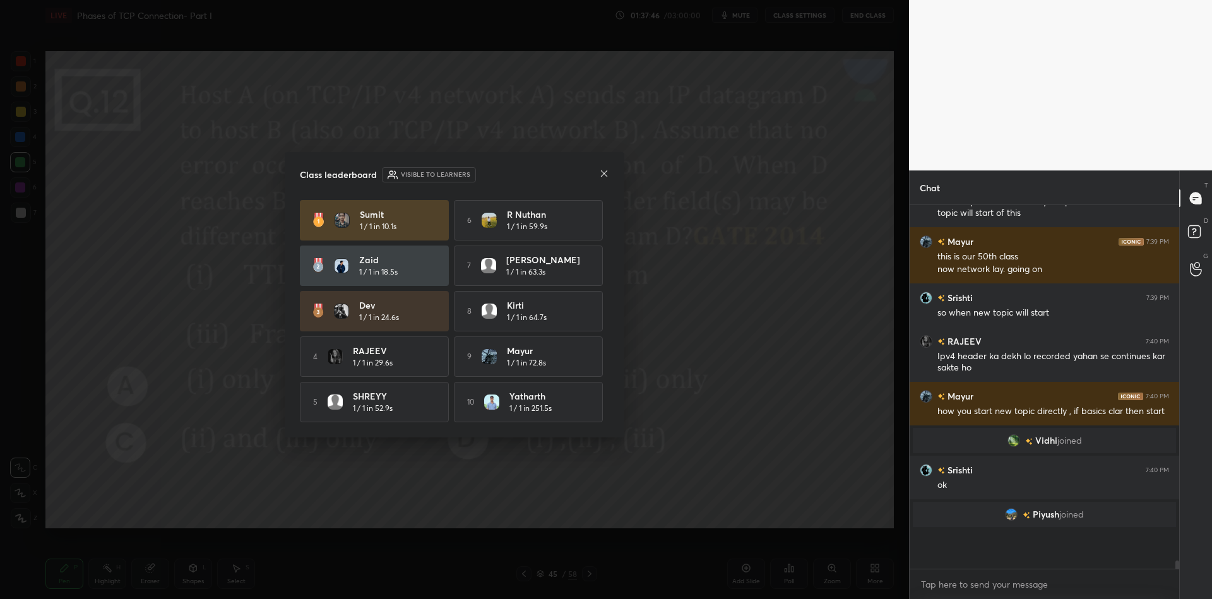
scroll to position [353, 266]
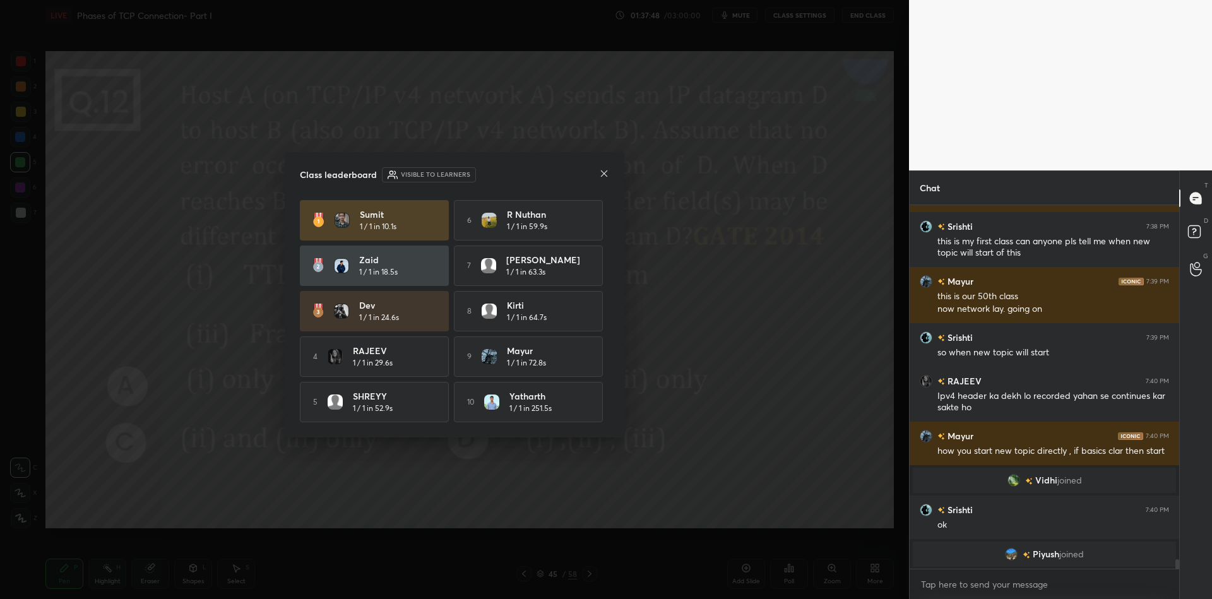
click at [603, 171] on icon at bounding box center [604, 173] width 6 height 6
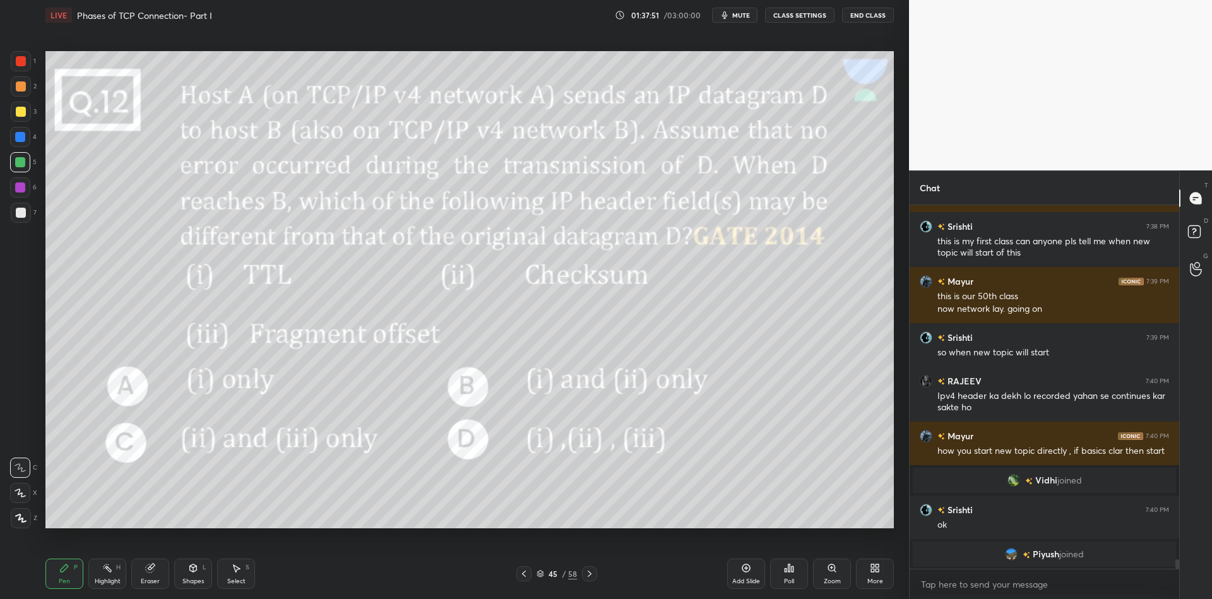
drag, startPoint x: 231, startPoint y: 581, endPoint x: 282, endPoint y: 544, distance: 62.9
click at [233, 576] on div "Select S" at bounding box center [236, 574] width 38 height 30
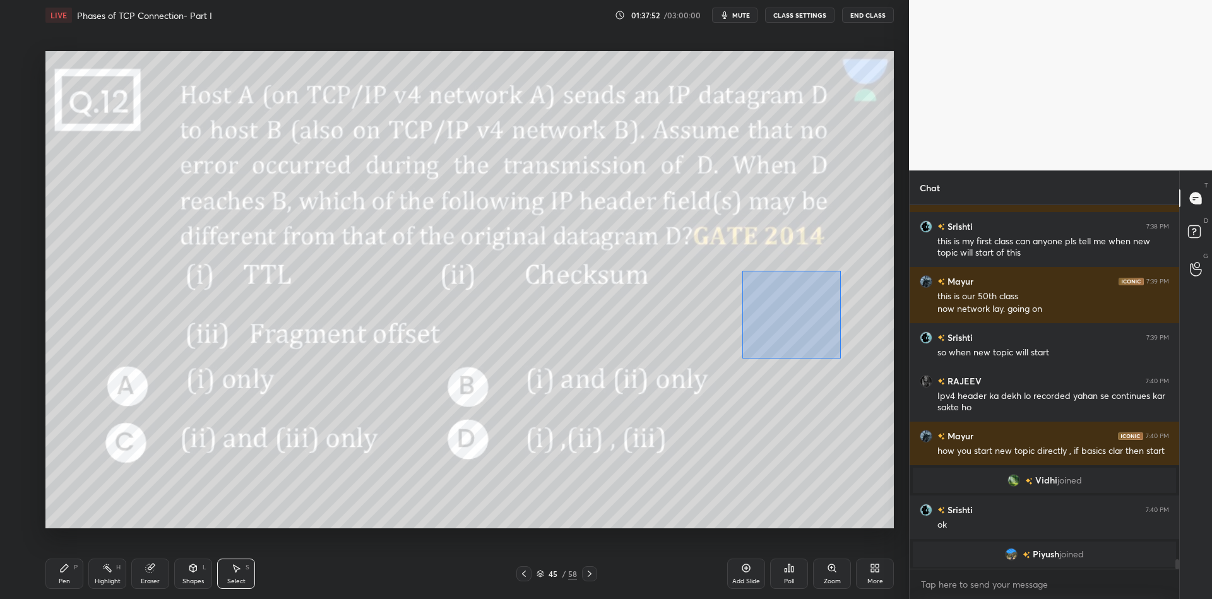
drag, startPoint x: 747, startPoint y: 270, endPoint x: 821, endPoint y: 347, distance: 106.7
click at [840, 355] on div "0 ° Undo Copy Paste here Duplicate Duplicate to new slide Delete" at bounding box center [469, 289] width 848 height 477
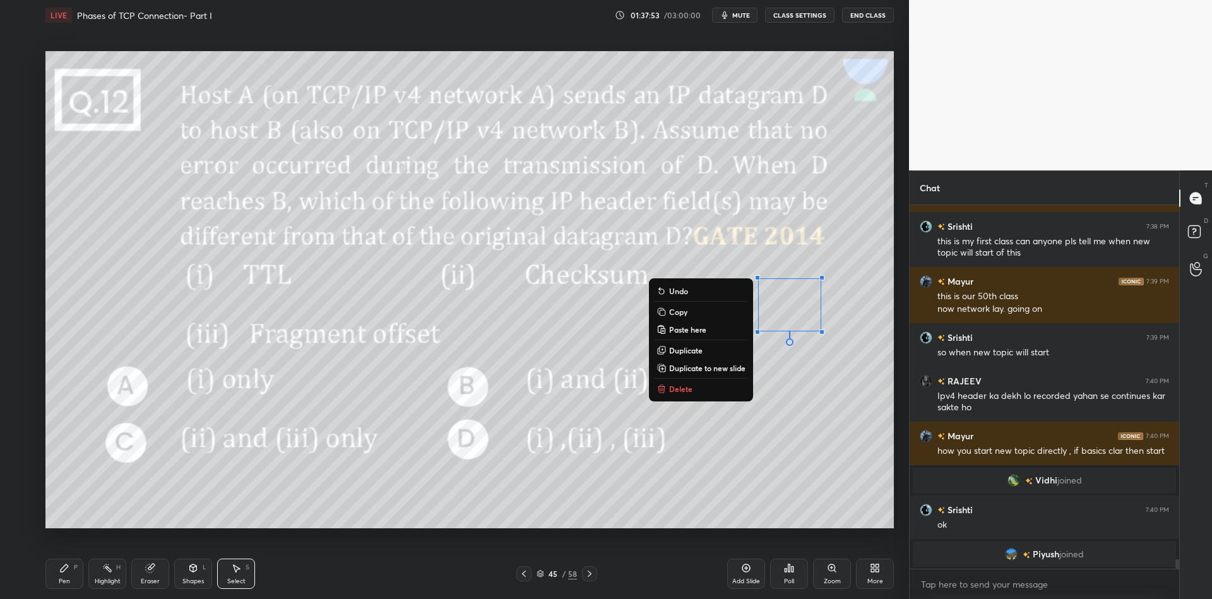
click at [708, 382] on button "Delete" at bounding box center [701, 388] width 94 height 15
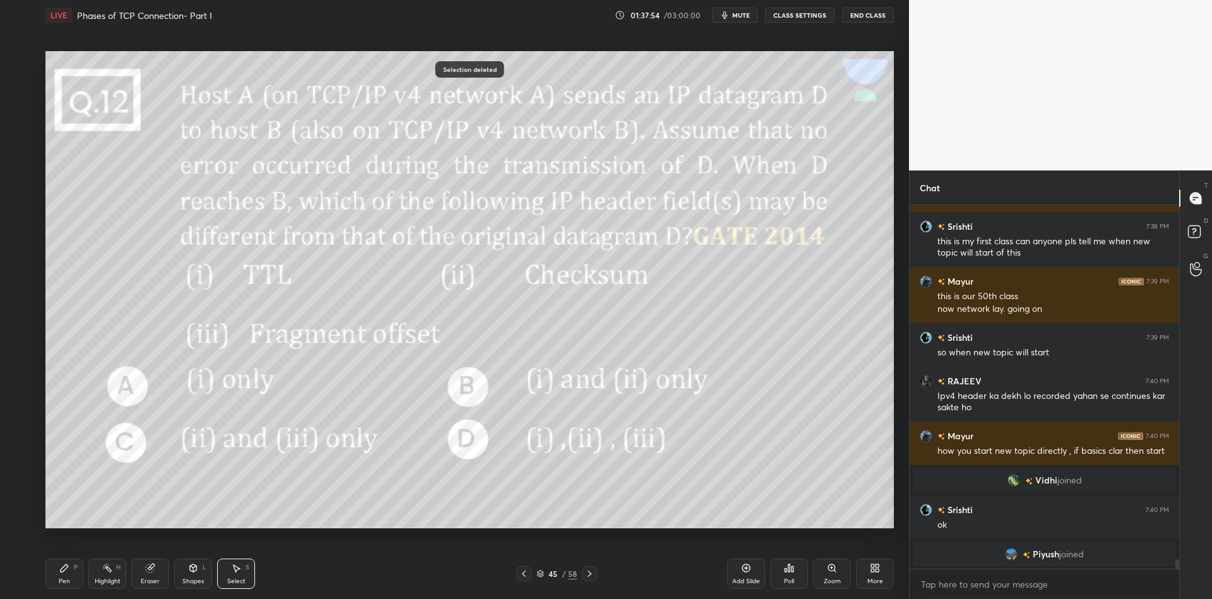
drag, startPoint x: 191, startPoint y: 576, endPoint x: 194, endPoint y: 567, distance: 9.2
click at [191, 579] on div "Shapes L" at bounding box center [193, 574] width 38 height 30
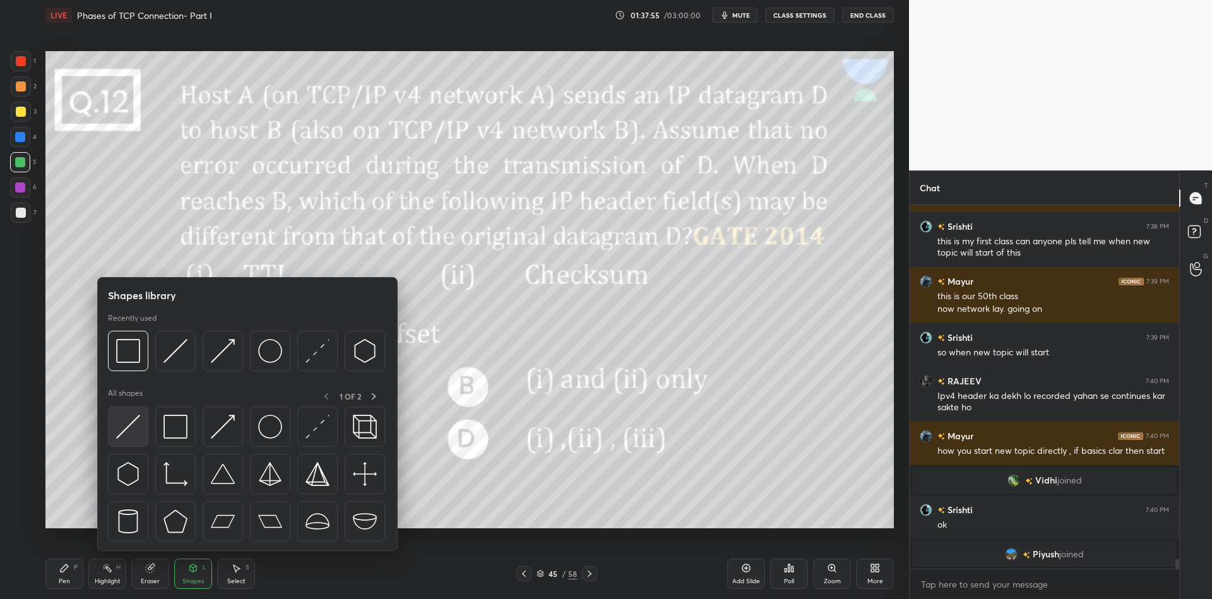
click at [124, 428] on img at bounding box center [128, 427] width 24 height 24
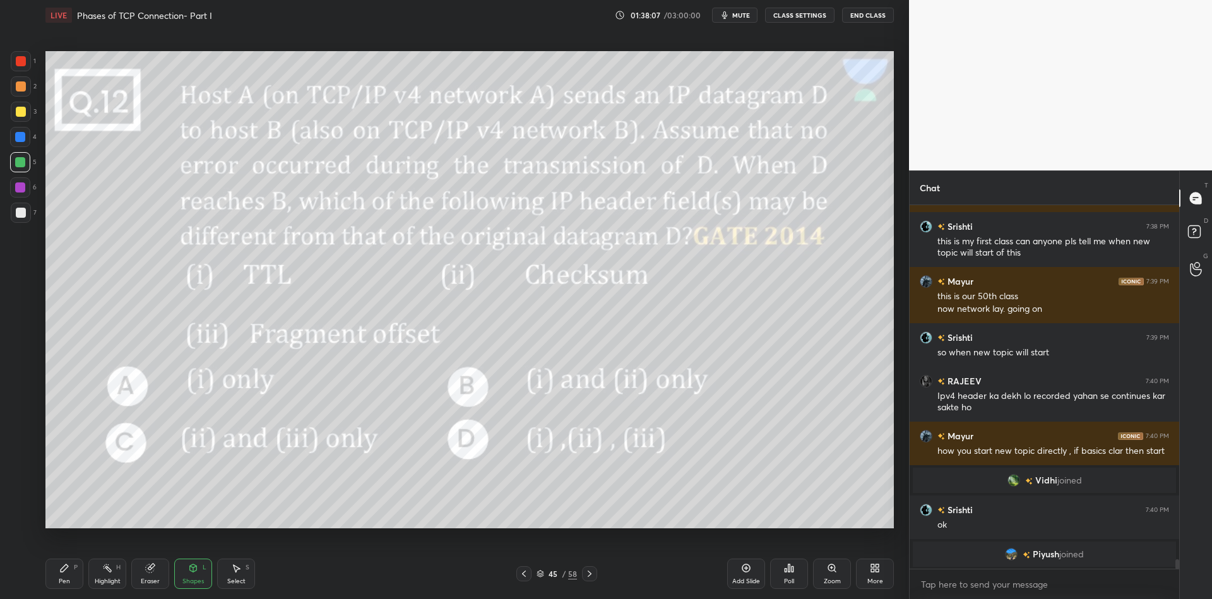
drag, startPoint x: 78, startPoint y: 576, endPoint x: 88, endPoint y: 572, distance: 10.8
click at [80, 576] on div "Pen P" at bounding box center [64, 574] width 38 height 30
click at [107, 574] on div "Highlight H" at bounding box center [107, 574] width 38 height 30
click at [62, 588] on div "Pen P" at bounding box center [64, 574] width 38 height 30
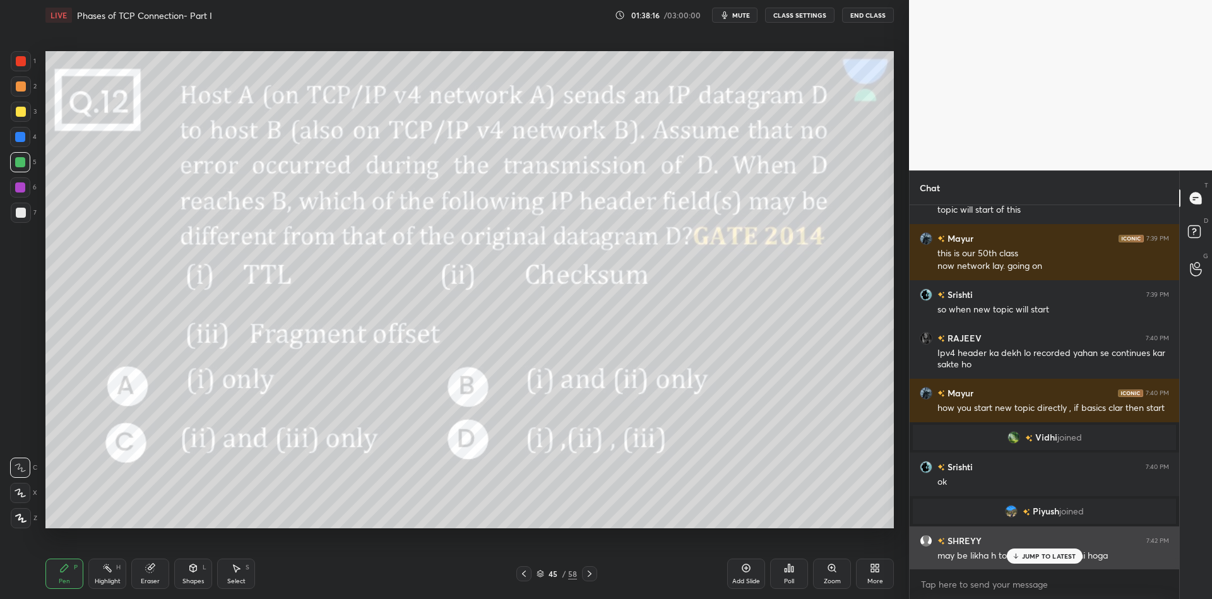
click at [1016, 552] on div "JUMP TO LATEST" at bounding box center [1044, 555] width 76 height 15
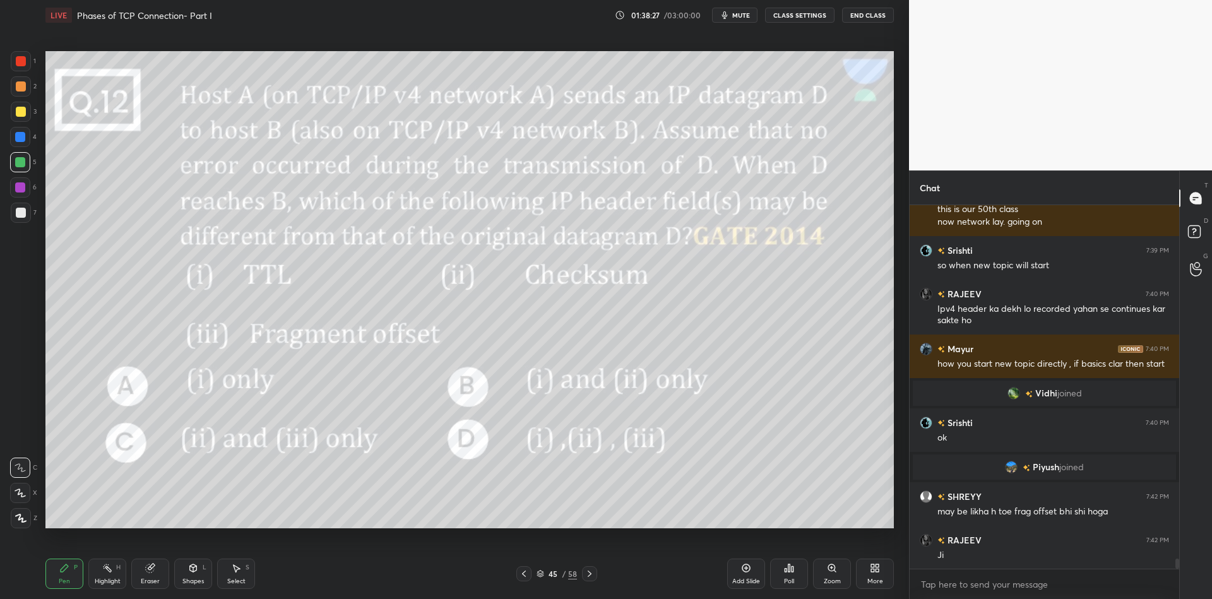
scroll to position [12405, 0]
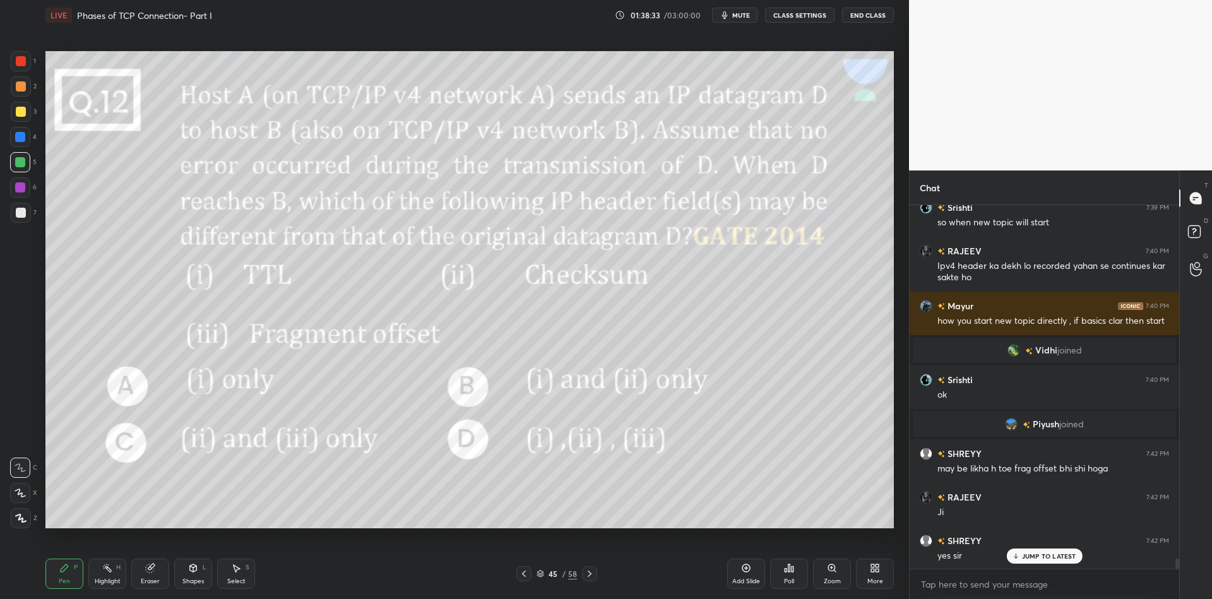
click at [540, 572] on icon at bounding box center [540, 574] width 8 height 8
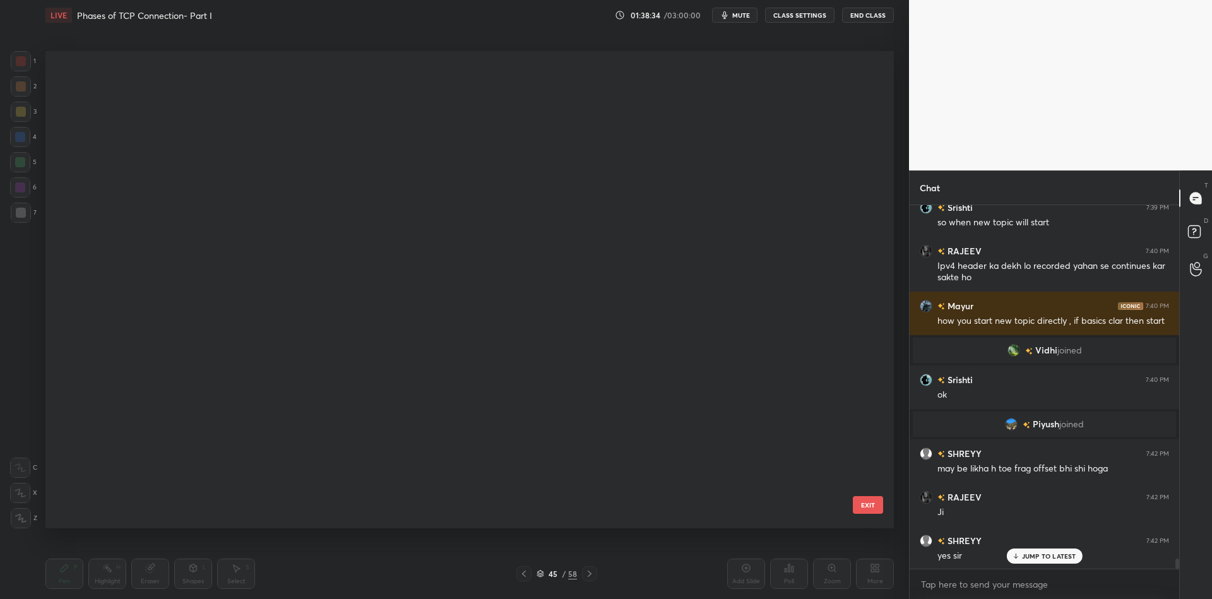
scroll to position [473, 842]
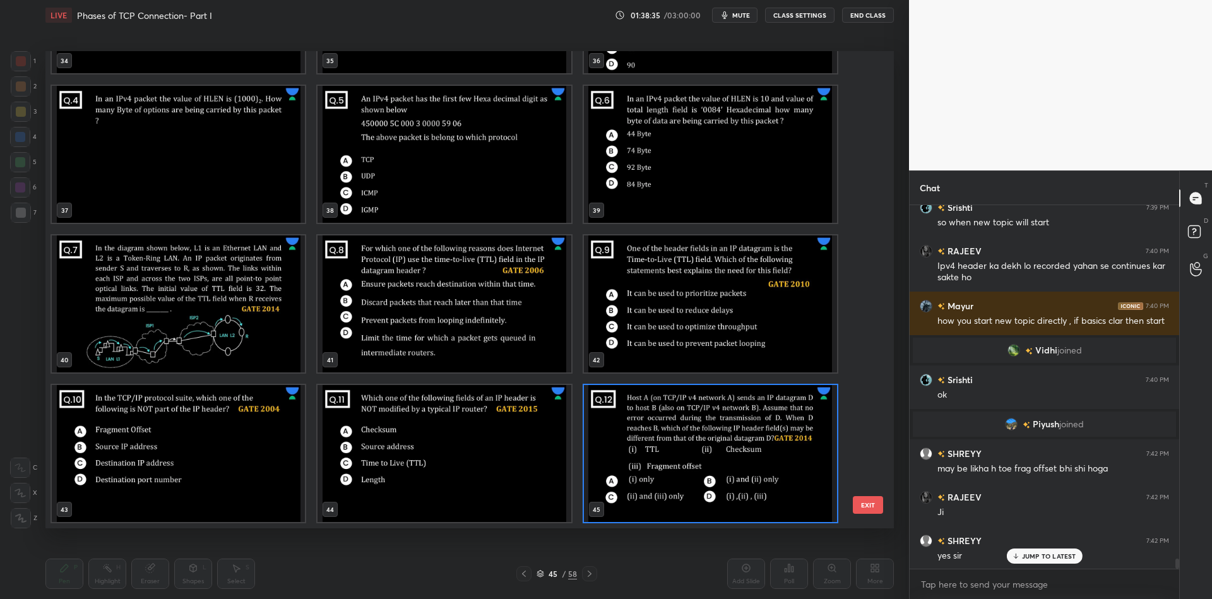
click at [453, 324] on img "grid" at bounding box center [443, 303] width 253 height 137
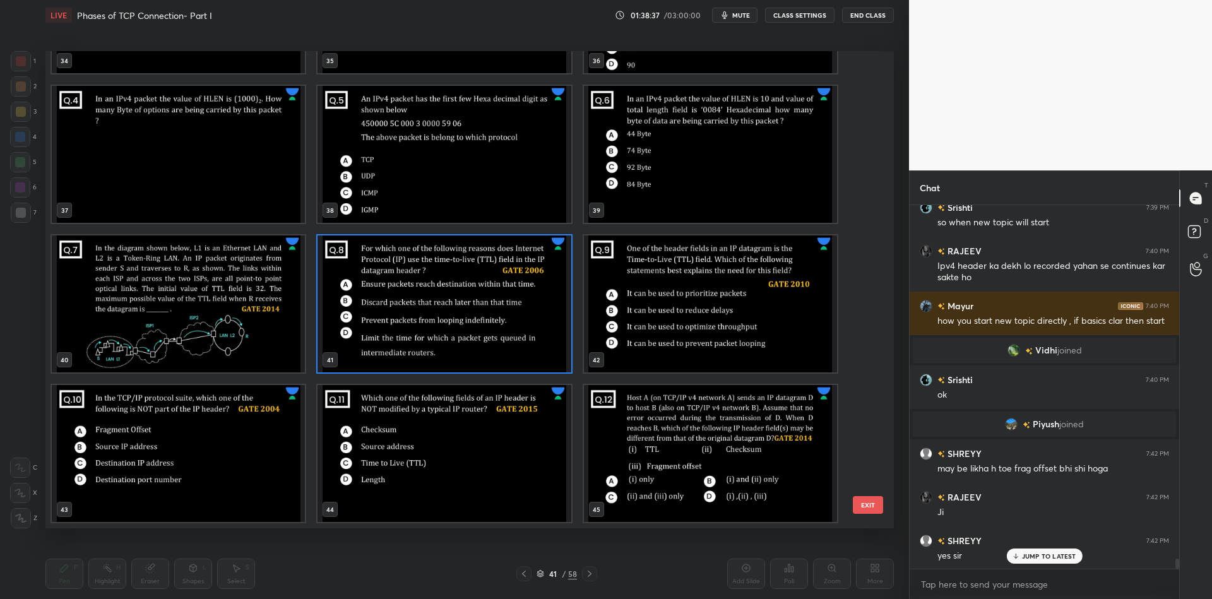
click at [865, 505] on button "EXIT" at bounding box center [868, 505] width 30 height 18
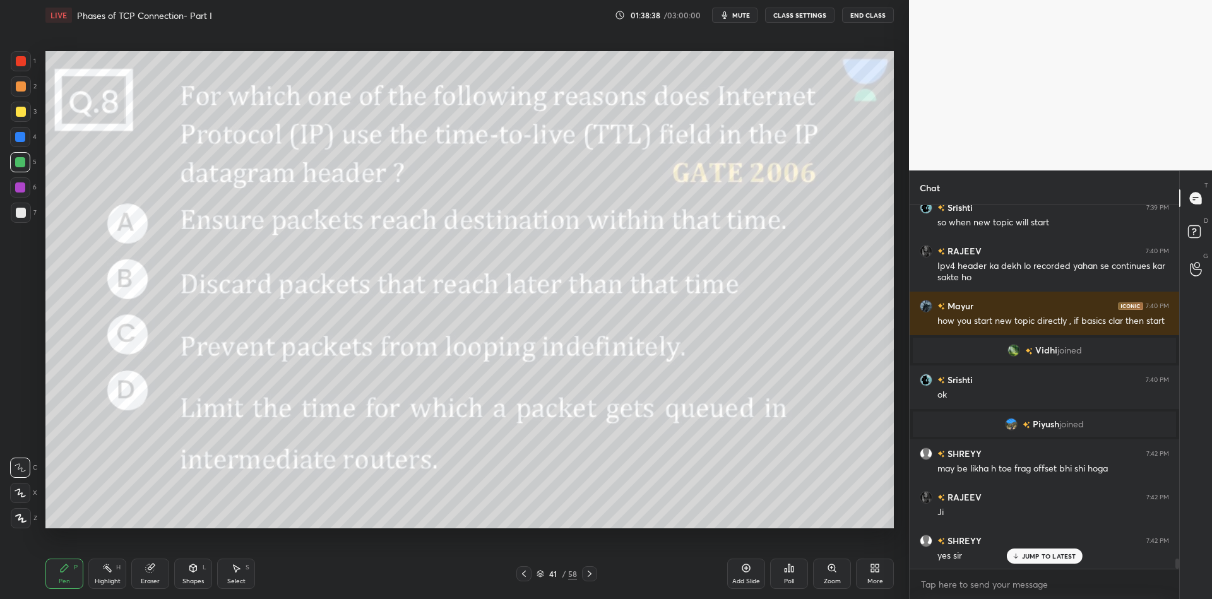
scroll to position [0, 0]
drag, startPoint x: 195, startPoint y: 581, endPoint x: 195, endPoint y: 572, distance: 9.5
click at [195, 580] on div "Shapes" at bounding box center [192, 581] width 21 height 6
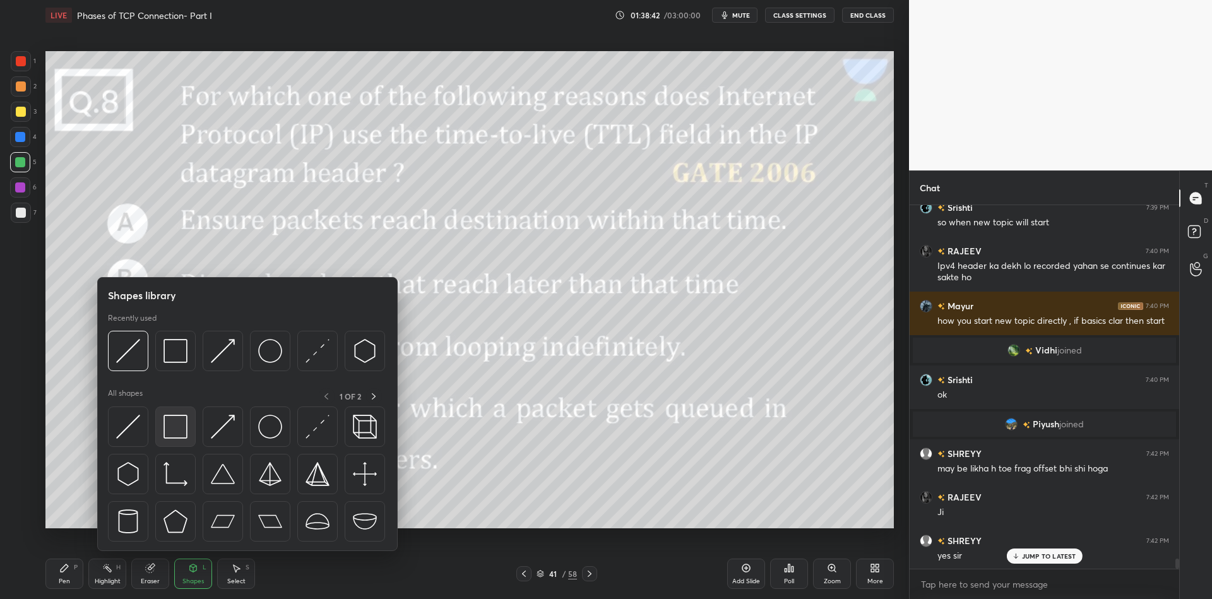
click at [177, 433] on img at bounding box center [175, 427] width 24 height 24
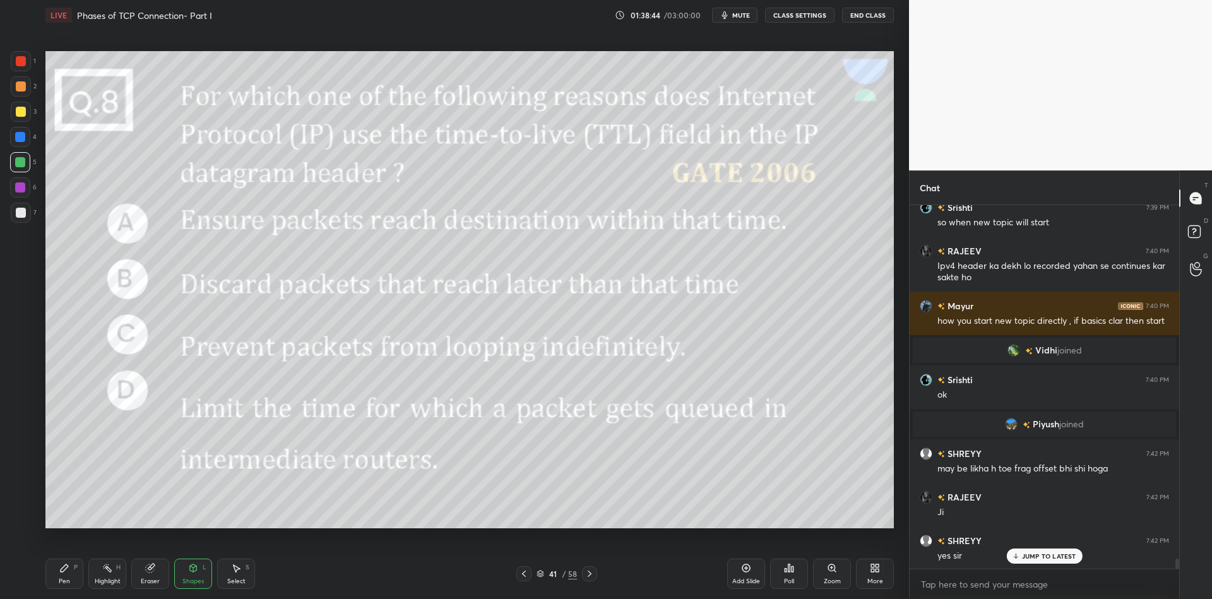
drag, startPoint x: 72, startPoint y: 576, endPoint x: 137, endPoint y: 572, distance: 65.2
click at [75, 578] on div "Pen P" at bounding box center [64, 574] width 38 height 30
click at [184, 576] on div "Shapes L" at bounding box center [193, 574] width 38 height 30
click at [194, 584] on div "Shapes" at bounding box center [192, 581] width 21 height 6
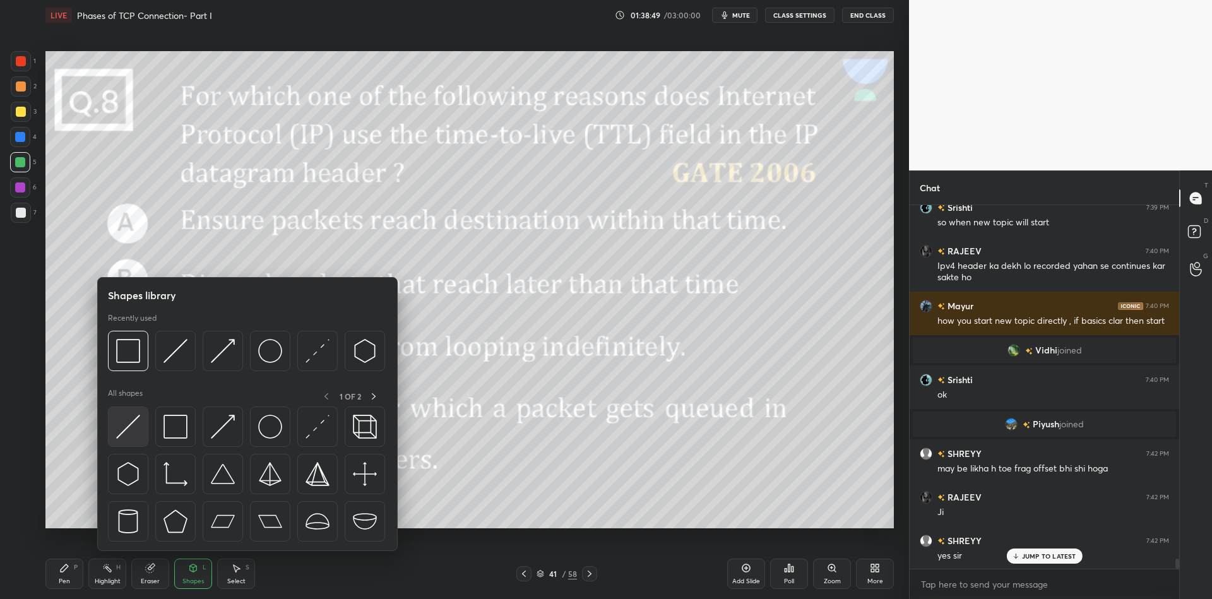
drag, startPoint x: 131, startPoint y: 435, endPoint x: 124, endPoint y: 439, distance: 7.6
click at [124, 438] on img at bounding box center [128, 427] width 24 height 24
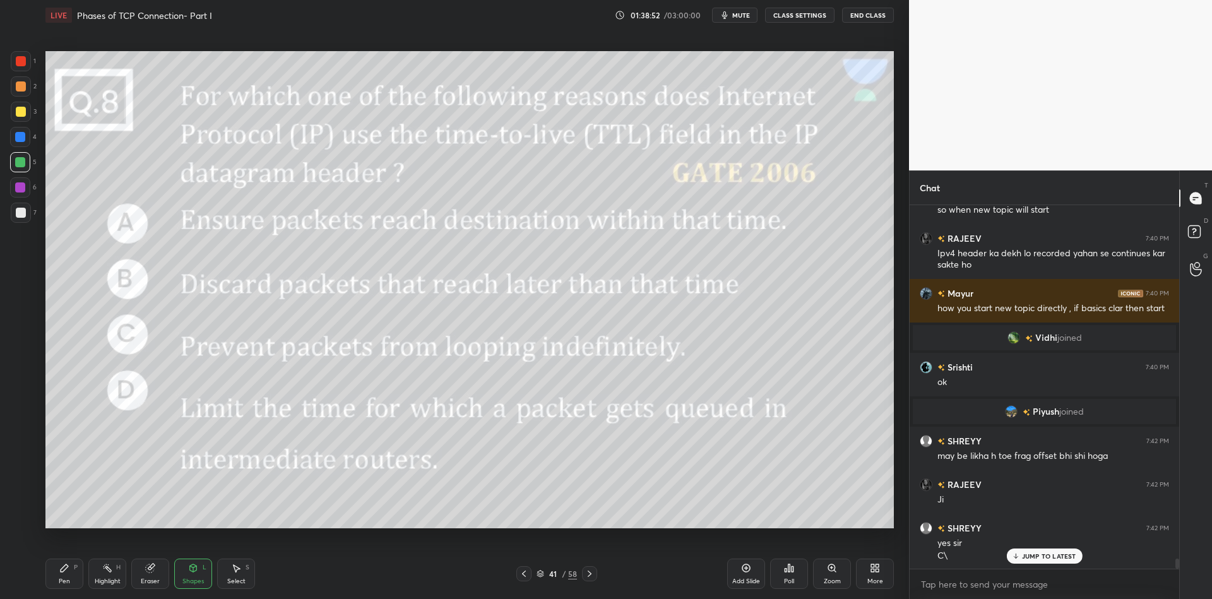
scroll to position [12430, 0]
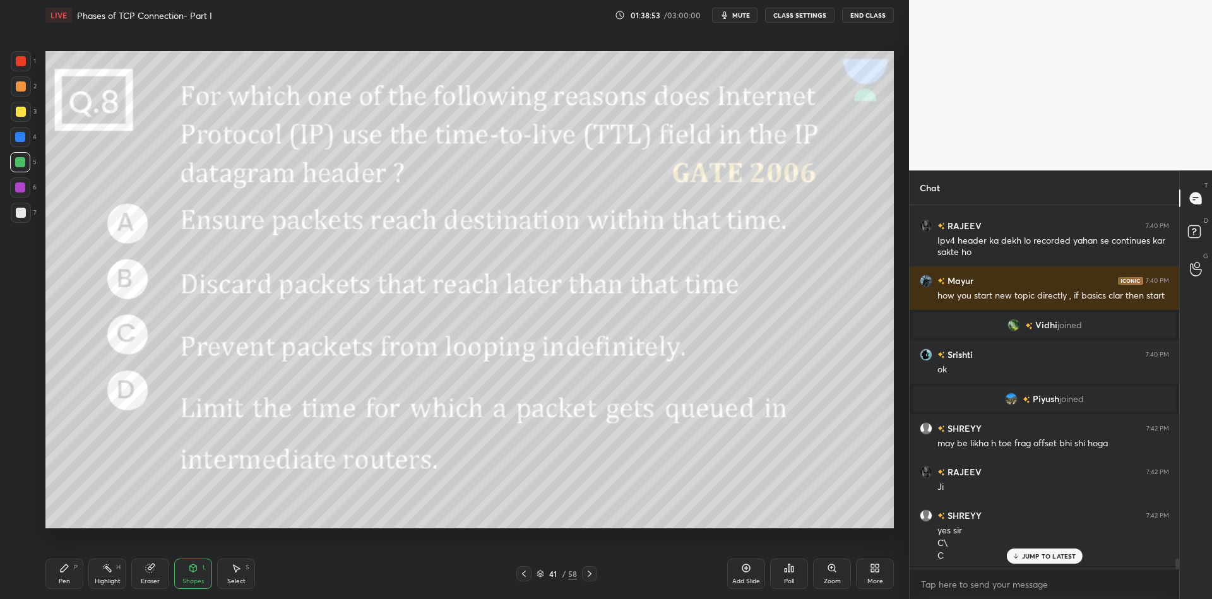
click at [106, 581] on div "Highlight" at bounding box center [108, 581] width 26 height 6
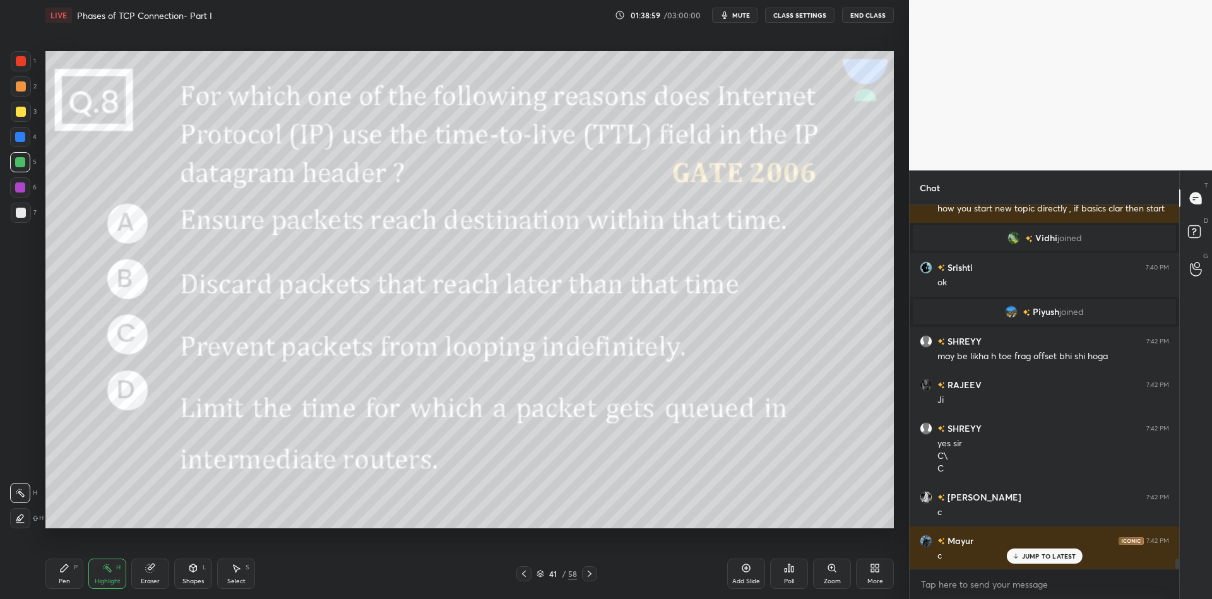
scroll to position [12561, 0]
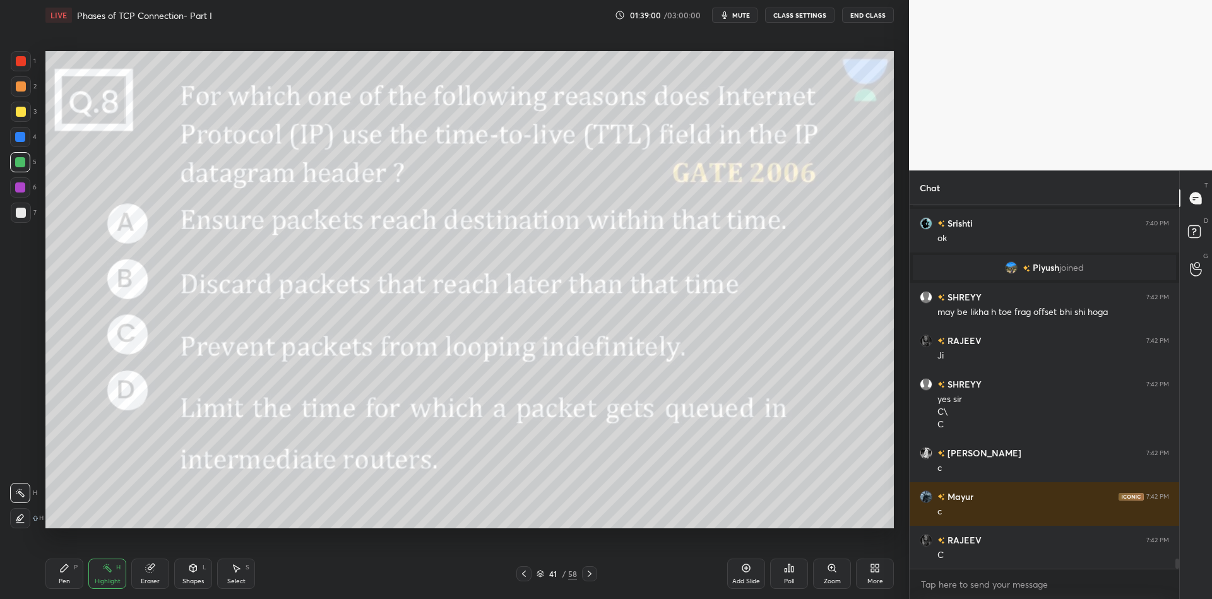
drag, startPoint x: 67, startPoint y: 584, endPoint x: 70, endPoint y: 572, distance: 12.4
click at [66, 584] on div "Pen" at bounding box center [64, 581] width 11 height 6
drag, startPoint x: 194, startPoint y: 580, endPoint x: 191, endPoint y: 560, distance: 20.4
click at [194, 579] on div "Shapes" at bounding box center [192, 581] width 21 height 6
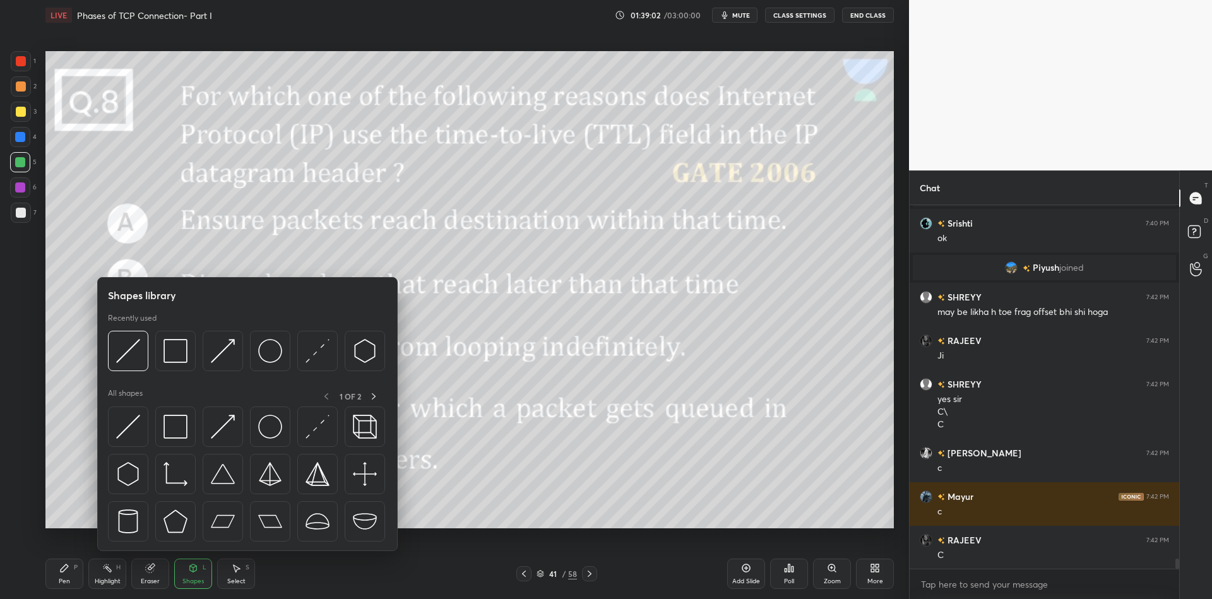
click at [128, 422] on img at bounding box center [128, 427] width 24 height 24
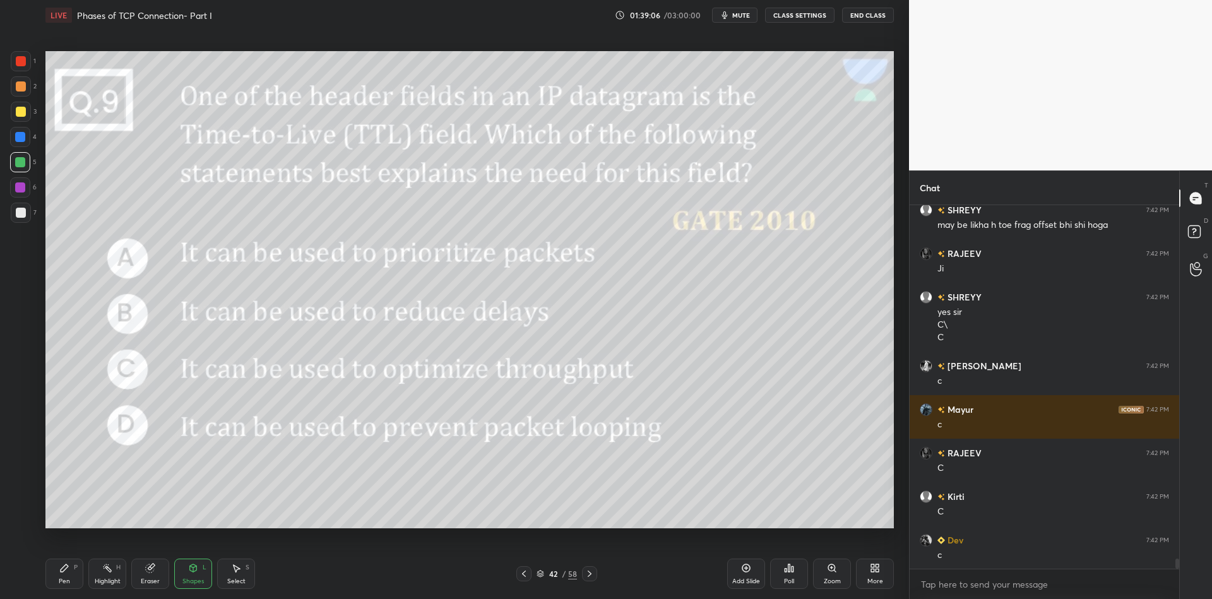
scroll to position [12691, 0]
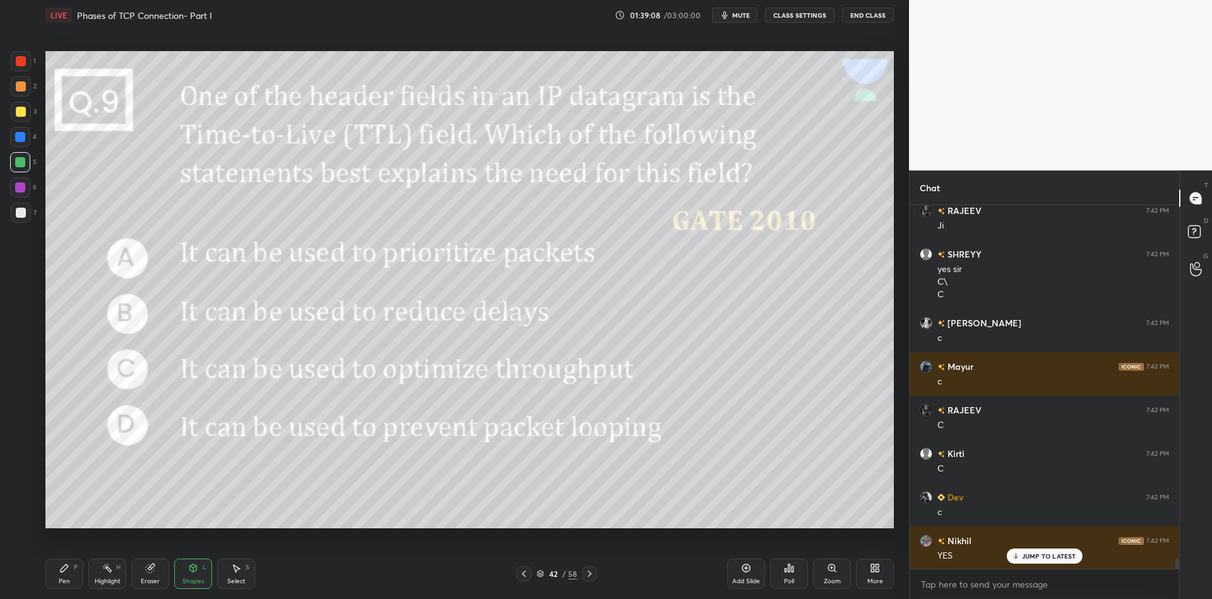
click at [195, 574] on div "Shapes L" at bounding box center [193, 574] width 38 height 30
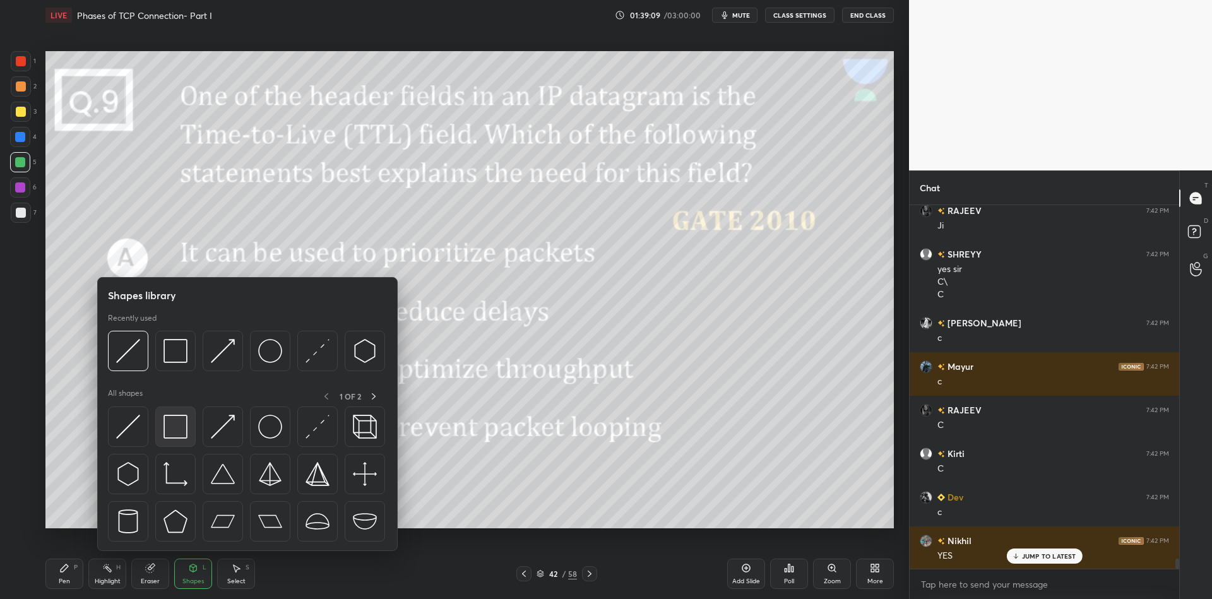
click at [174, 428] on img at bounding box center [175, 427] width 24 height 24
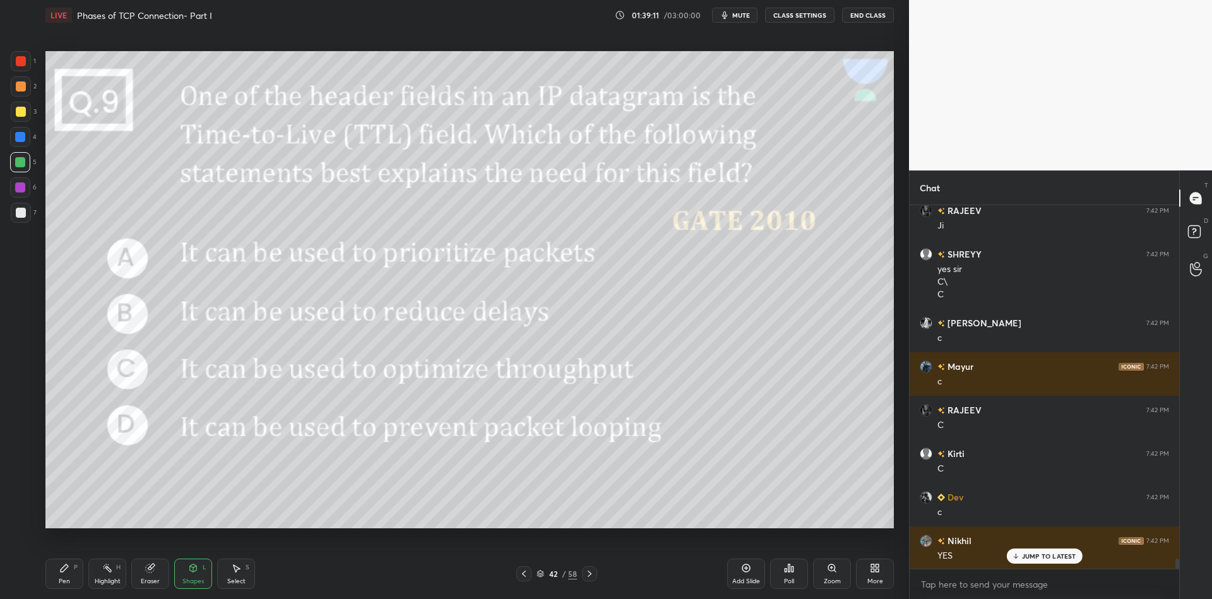
drag, startPoint x: 194, startPoint y: 581, endPoint x: 189, endPoint y: 576, distance: 7.6
click at [190, 580] on div "Shapes" at bounding box center [192, 581] width 21 height 6
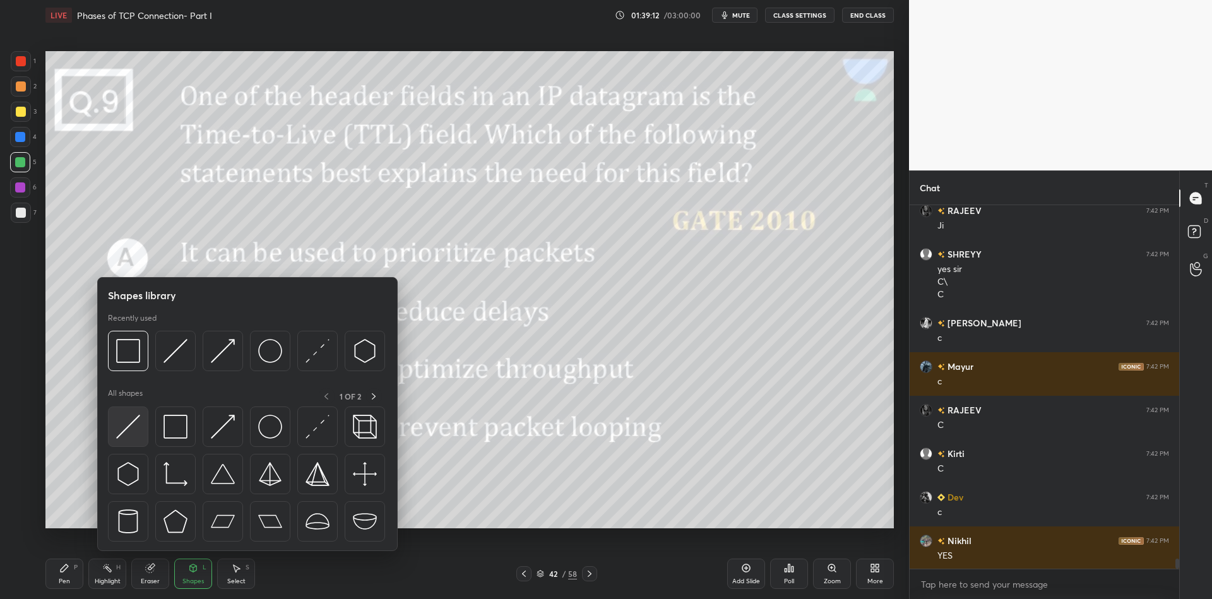
scroll to position [12735, 0]
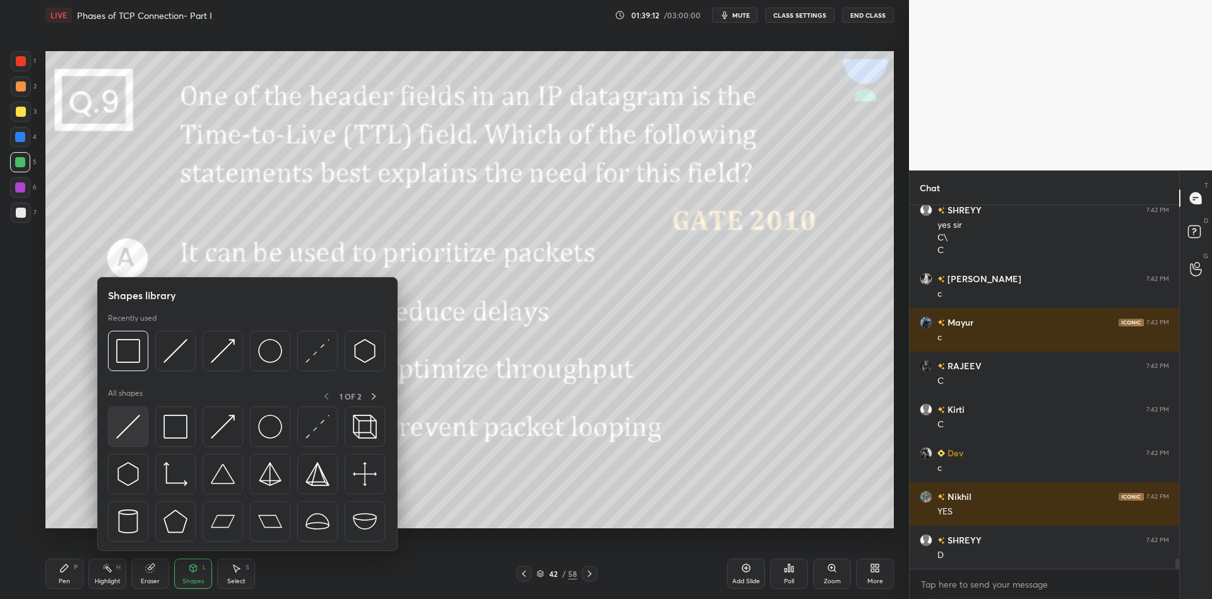
click at [132, 425] on img at bounding box center [128, 427] width 24 height 24
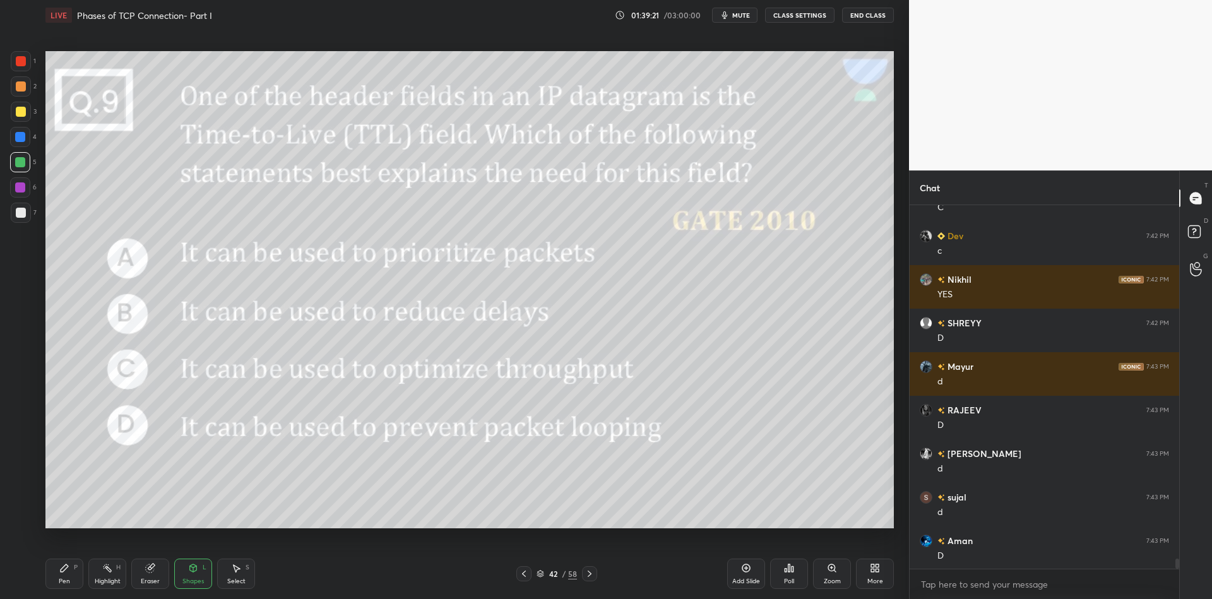
scroll to position [12997, 0]
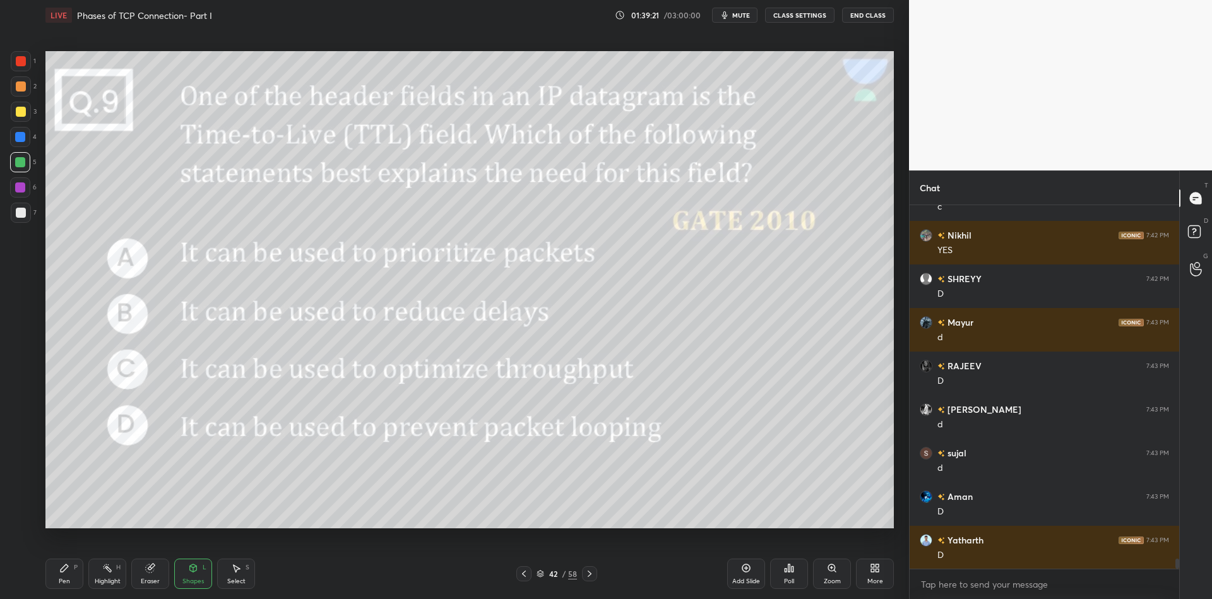
click at [68, 578] on div "Pen P" at bounding box center [64, 574] width 38 height 30
click at [105, 578] on div "Highlight" at bounding box center [108, 581] width 26 height 6
drag, startPoint x: 69, startPoint y: 588, endPoint x: 74, endPoint y: 578, distance: 11.3
click at [66, 587] on div "Pen P" at bounding box center [64, 574] width 38 height 30
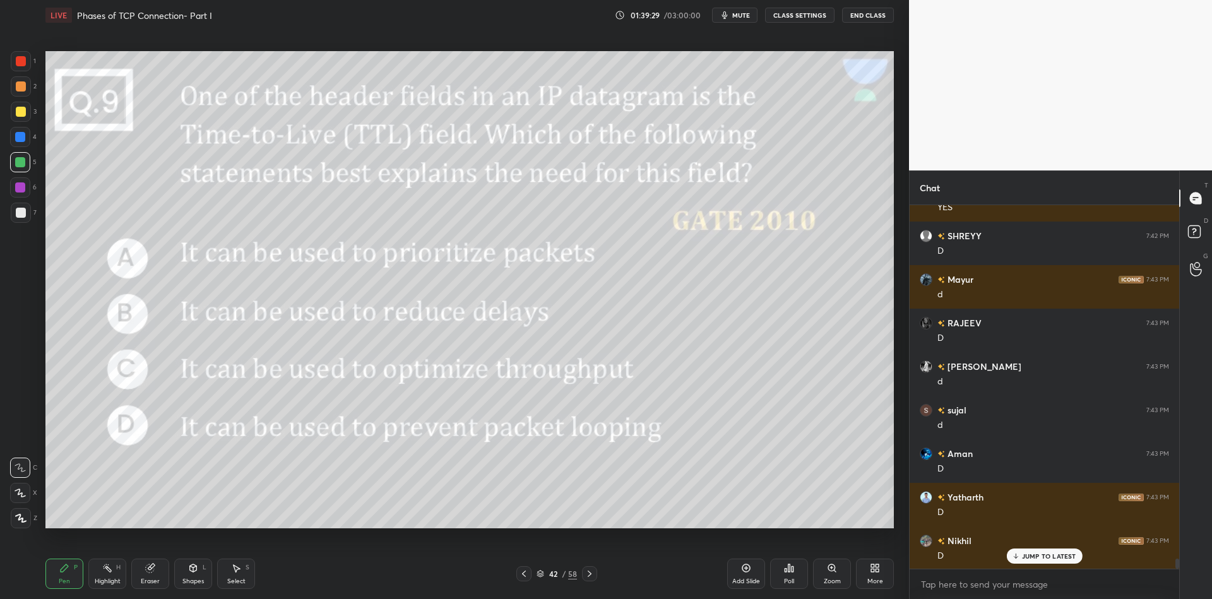
click at [543, 574] on icon at bounding box center [540, 575] width 6 height 2
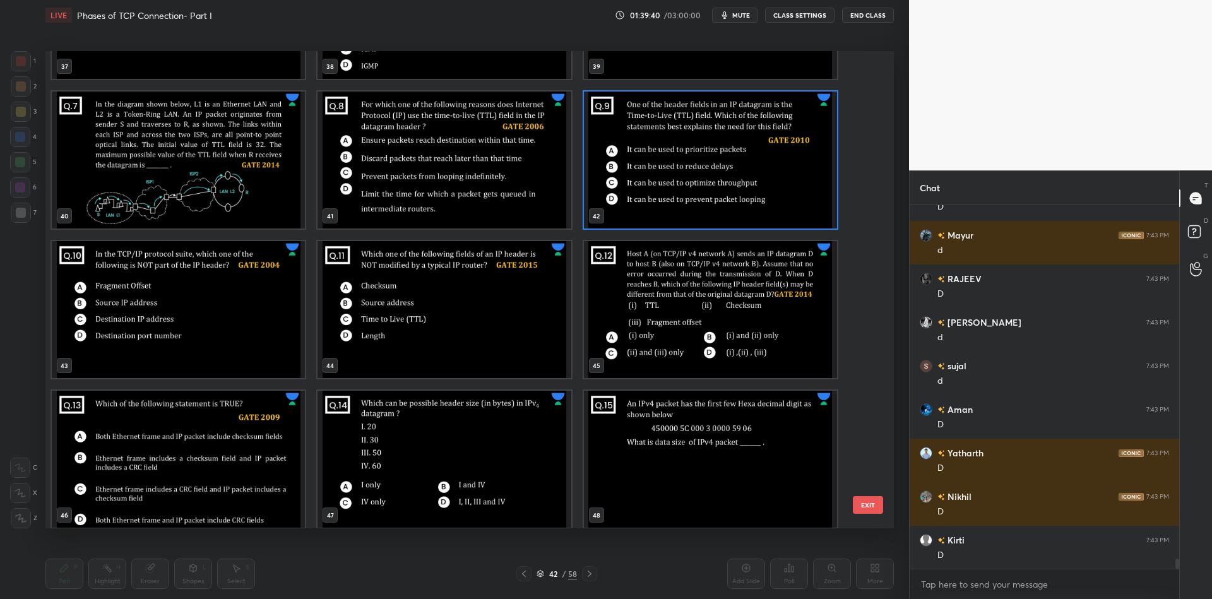
scroll to position [1910, 0]
click at [206, 328] on img "grid" at bounding box center [178, 310] width 253 height 137
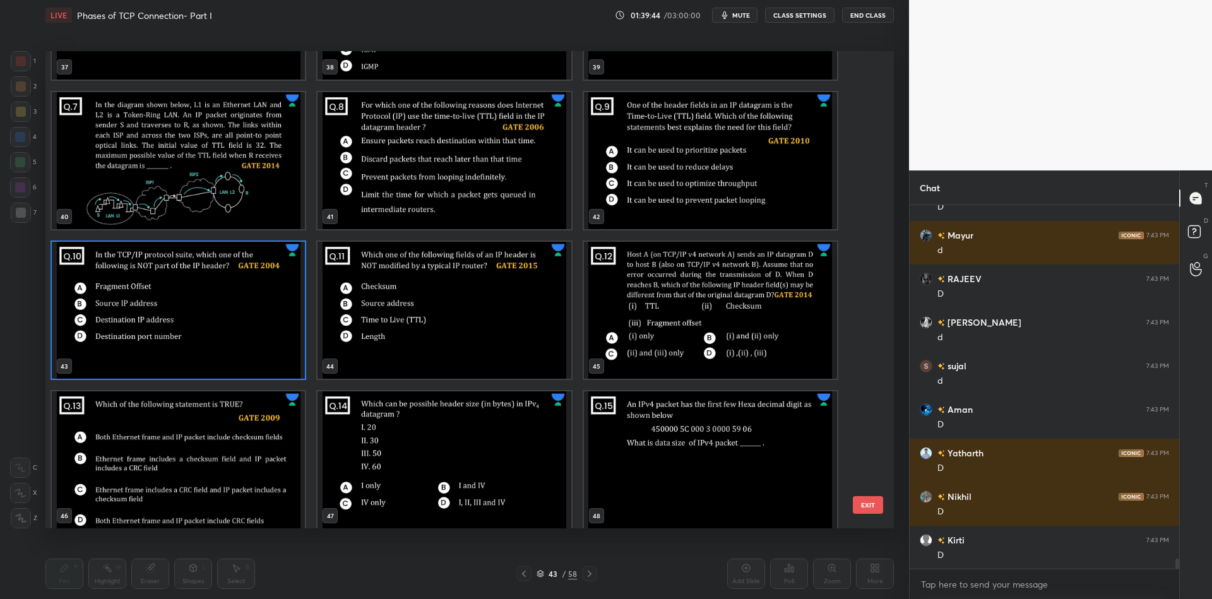
click at [861, 499] on button "EXIT" at bounding box center [868, 505] width 30 height 18
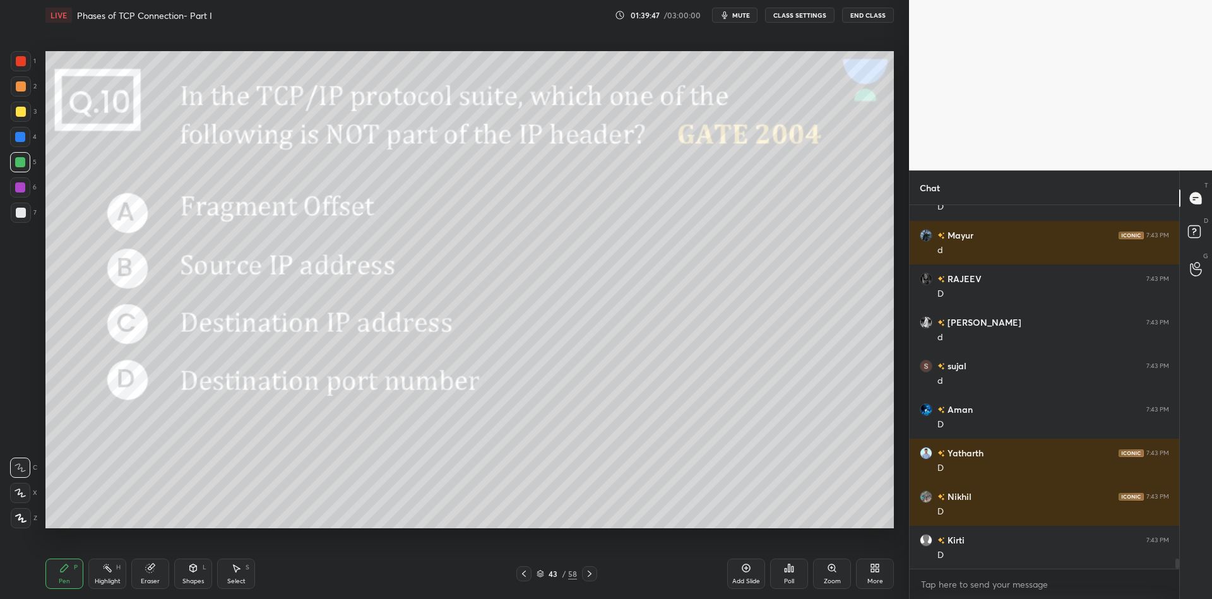
drag, startPoint x: 201, startPoint y: 574, endPoint x: 194, endPoint y: 575, distance: 7.1
click at [195, 576] on div "Shapes L" at bounding box center [193, 574] width 38 height 30
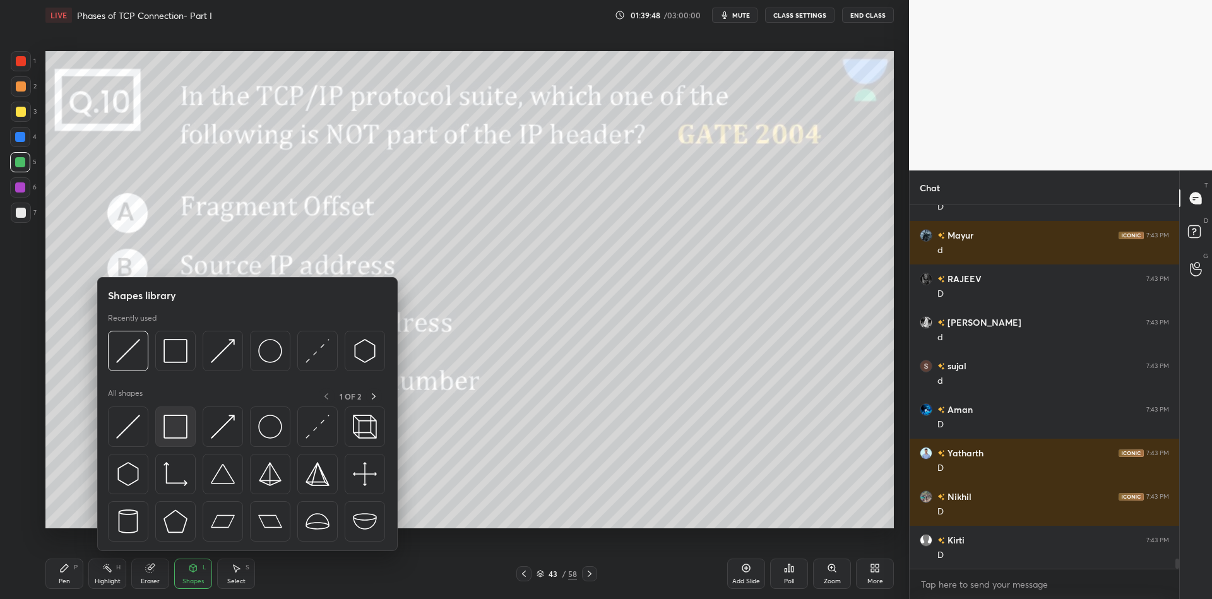
click at [174, 425] on img at bounding box center [175, 427] width 24 height 24
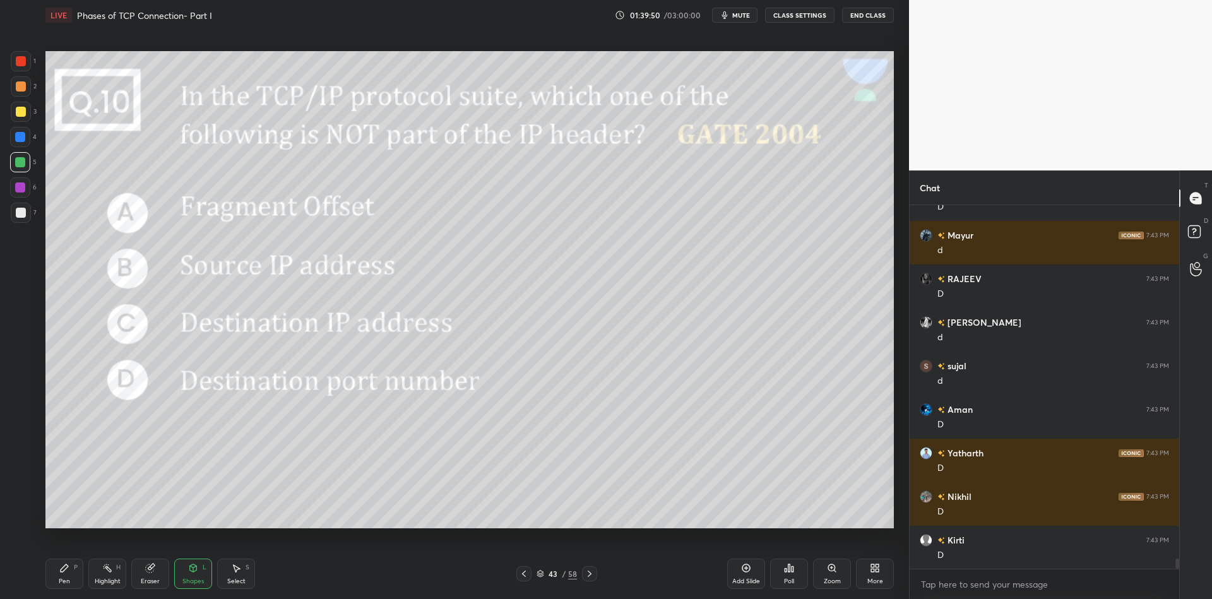
drag, startPoint x: 62, startPoint y: 571, endPoint x: 78, endPoint y: 568, distance: 16.6
click at [69, 569] on div "Pen P" at bounding box center [64, 574] width 38 height 30
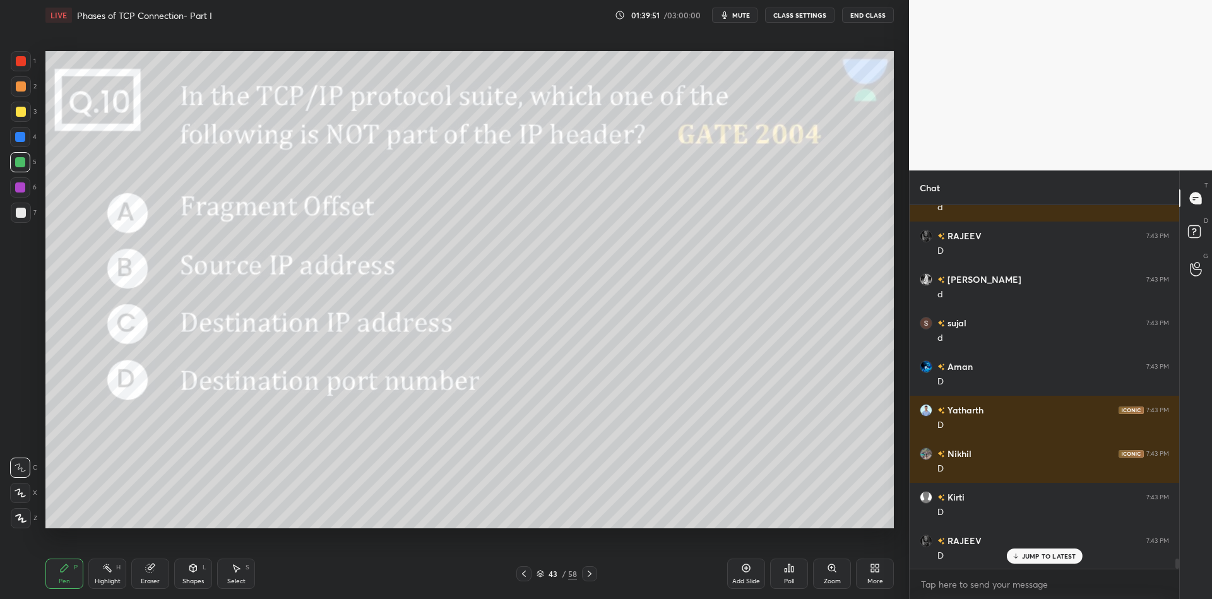
drag, startPoint x: 187, startPoint y: 576, endPoint x: 189, endPoint y: 557, distance: 19.0
click at [187, 576] on div "Shapes L" at bounding box center [193, 574] width 38 height 30
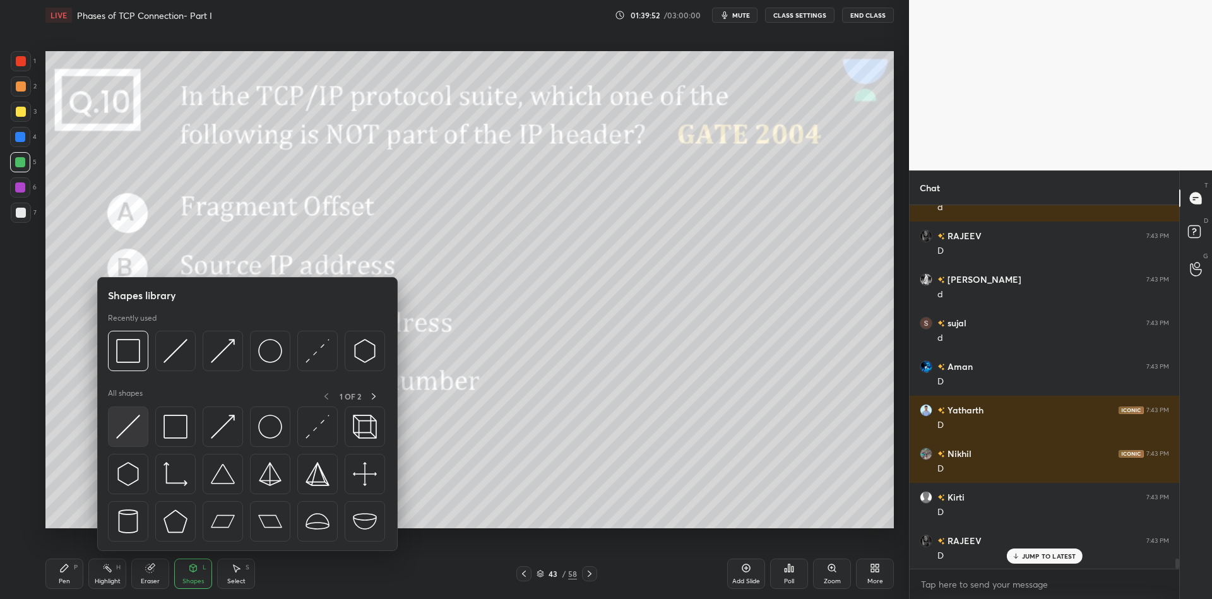
drag, startPoint x: 134, startPoint y: 423, endPoint x: 128, endPoint y: 427, distance: 7.2
click at [128, 427] on img at bounding box center [128, 427] width 24 height 24
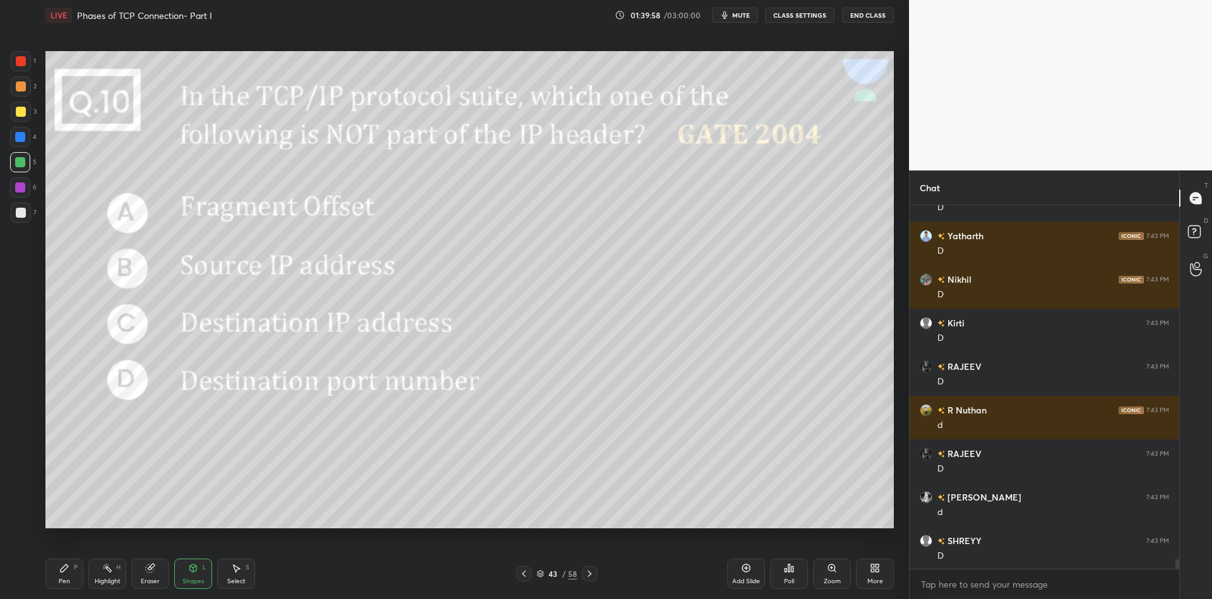
scroll to position [13345, 0]
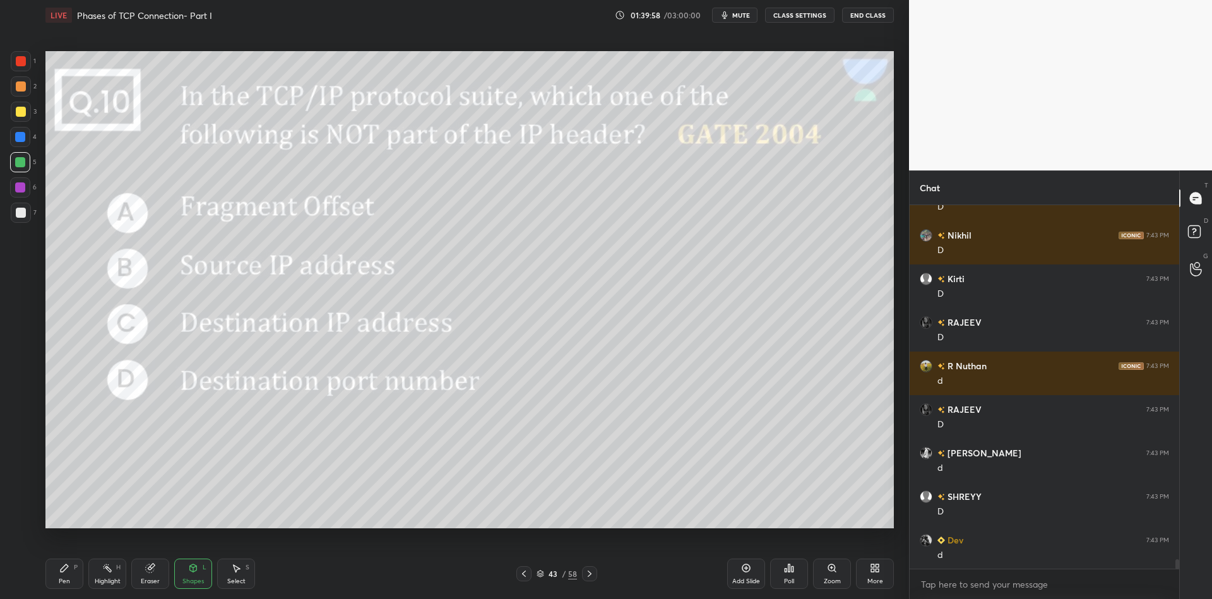
click at [99, 577] on div "Highlight H" at bounding box center [107, 574] width 38 height 30
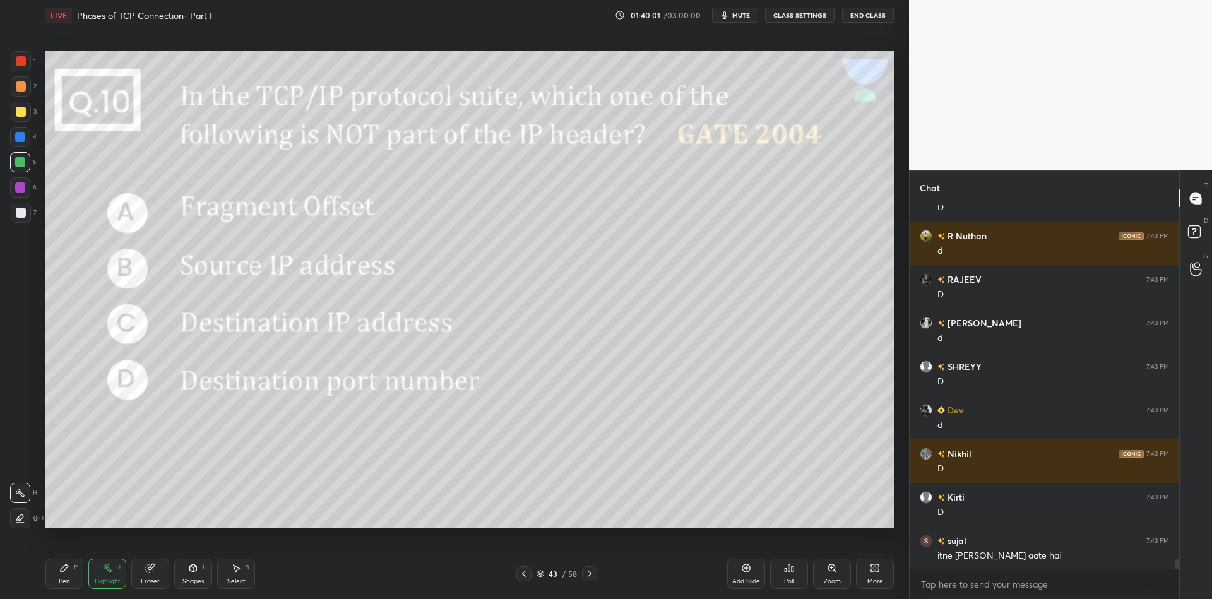
scroll to position [13519, 0]
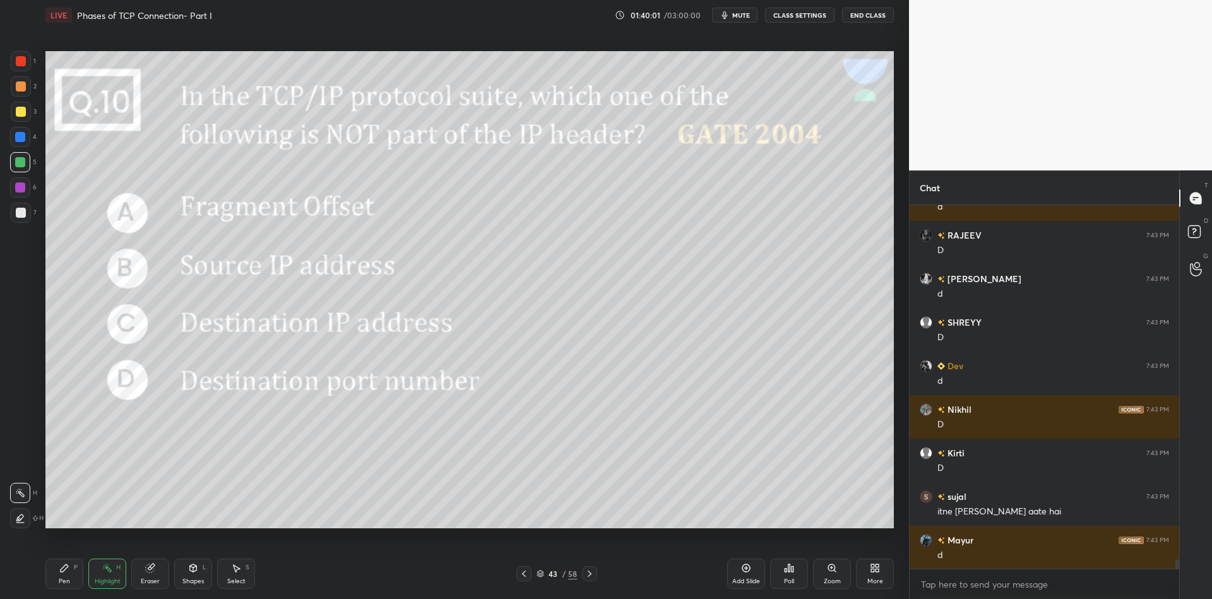
click at [56, 583] on div "Pen P" at bounding box center [64, 574] width 38 height 30
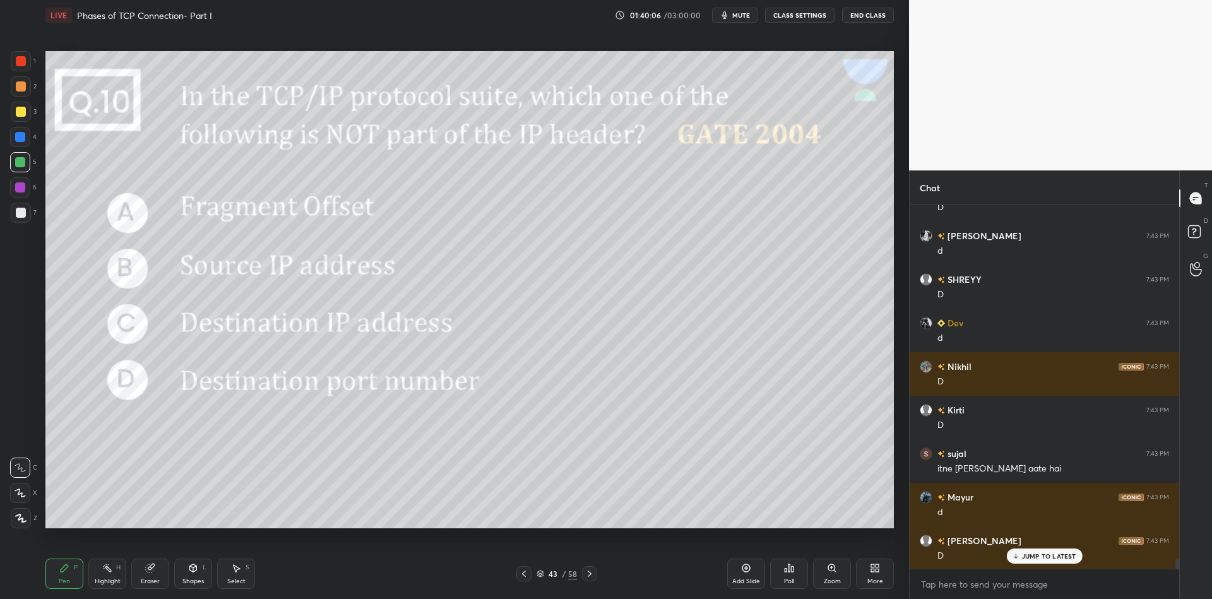
scroll to position [13606, 0]
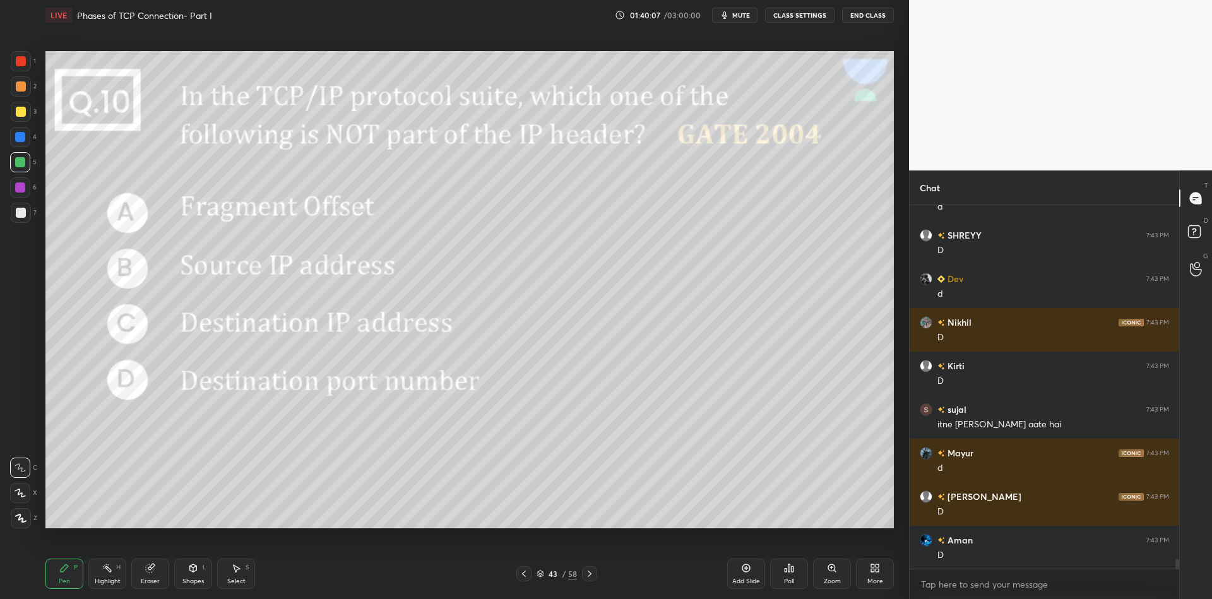
click at [540, 572] on icon at bounding box center [540, 574] width 8 height 8
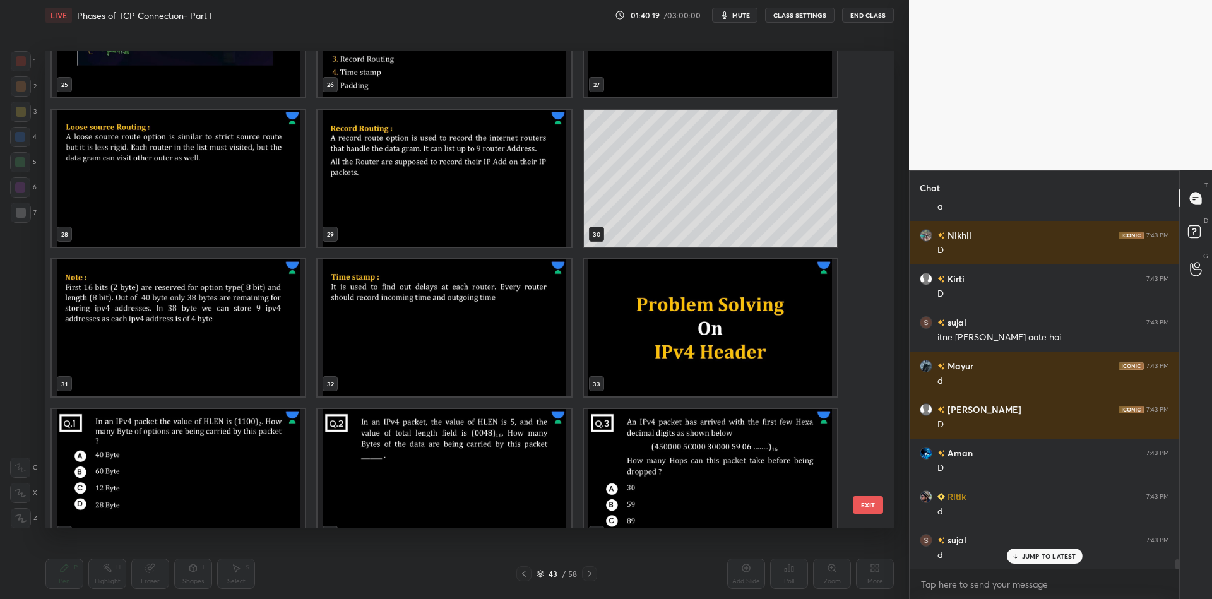
scroll to position [13736, 0]
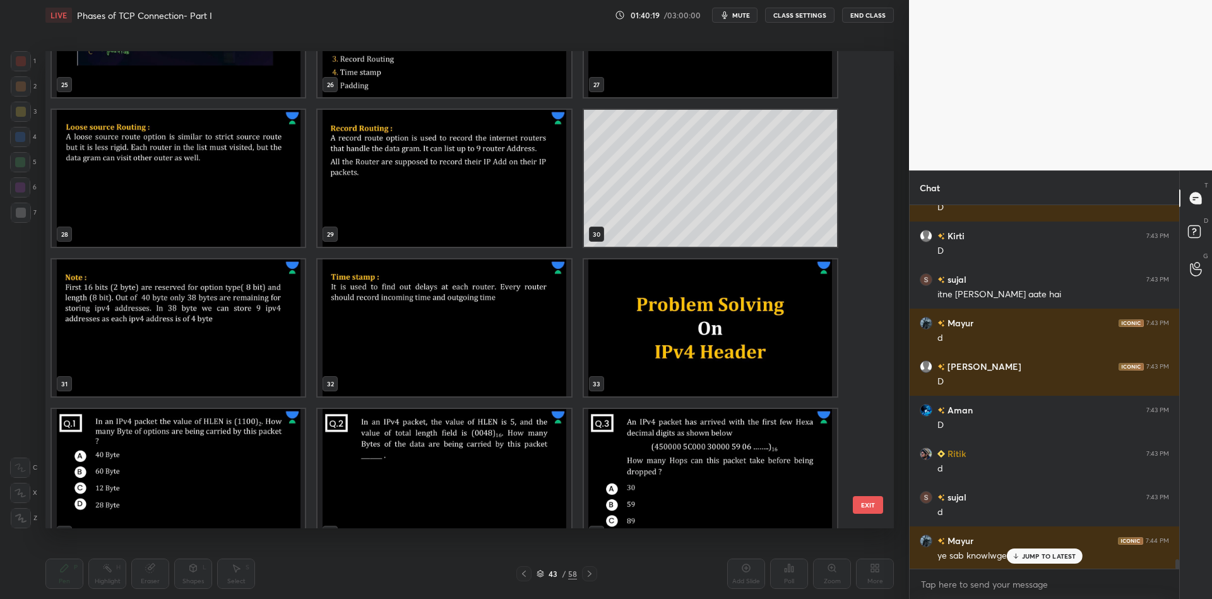
click at [255, 300] on img "grid" at bounding box center [178, 327] width 253 height 137
click at [406, 318] on img "grid" at bounding box center [443, 327] width 253 height 137
click at [868, 502] on button "EXIT" at bounding box center [868, 505] width 30 height 18
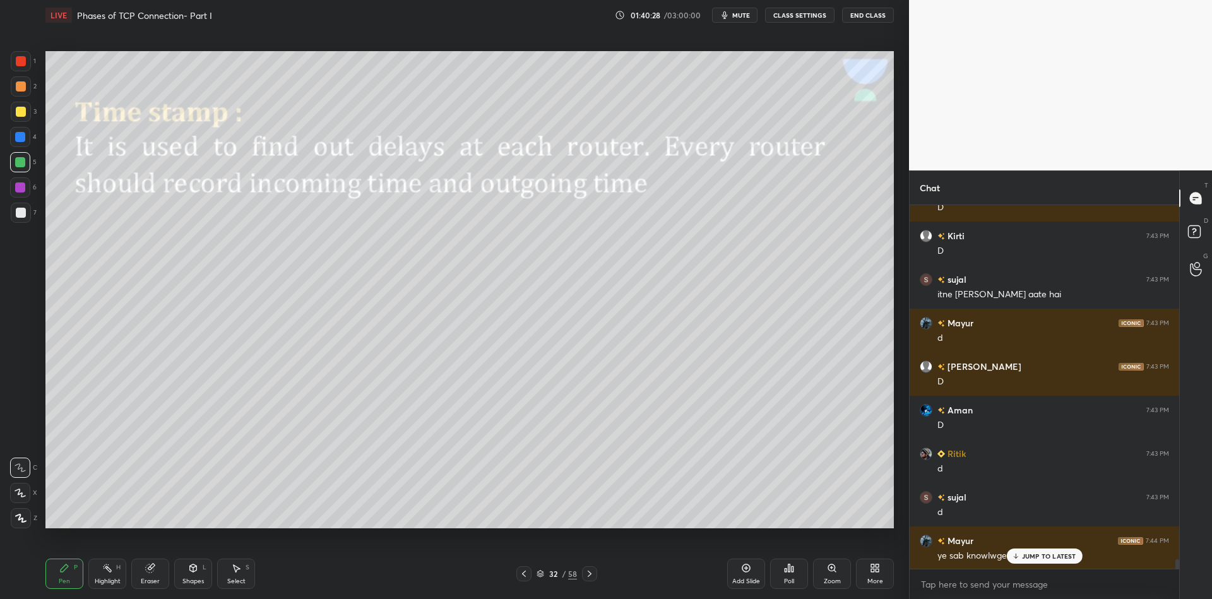
drag, startPoint x: 198, startPoint y: 580, endPoint x: 189, endPoint y: 553, distance: 28.4
click at [196, 575] on div "Shapes L" at bounding box center [193, 574] width 38 height 30
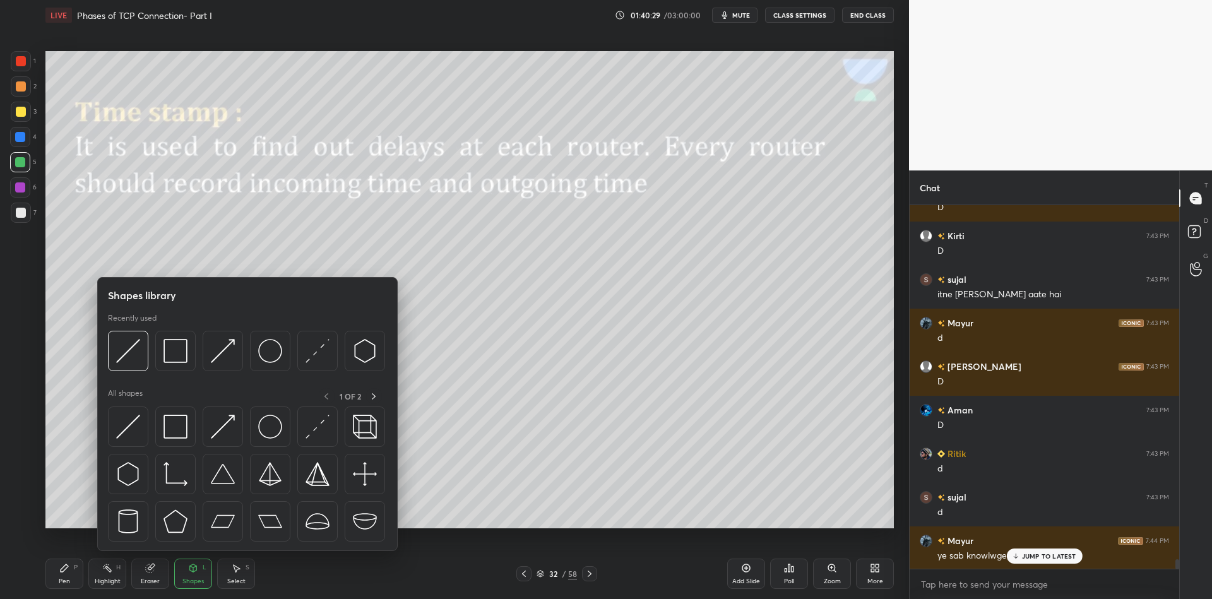
click at [180, 420] on img at bounding box center [175, 427] width 24 height 24
drag, startPoint x: 17, startPoint y: 155, endPoint x: 23, endPoint y: 151, distance: 6.5
click at [16, 155] on div at bounding box center [20, 162] width 20 height 20
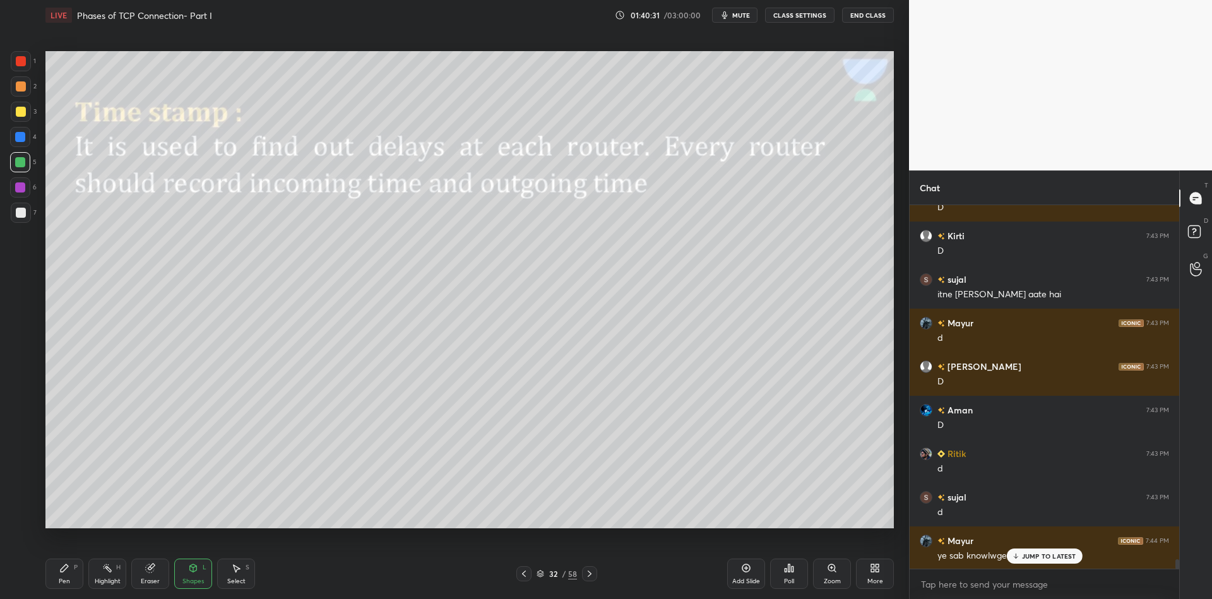
click at [193, 569] on icon at bounding box center [193, 568] width 10 height 10
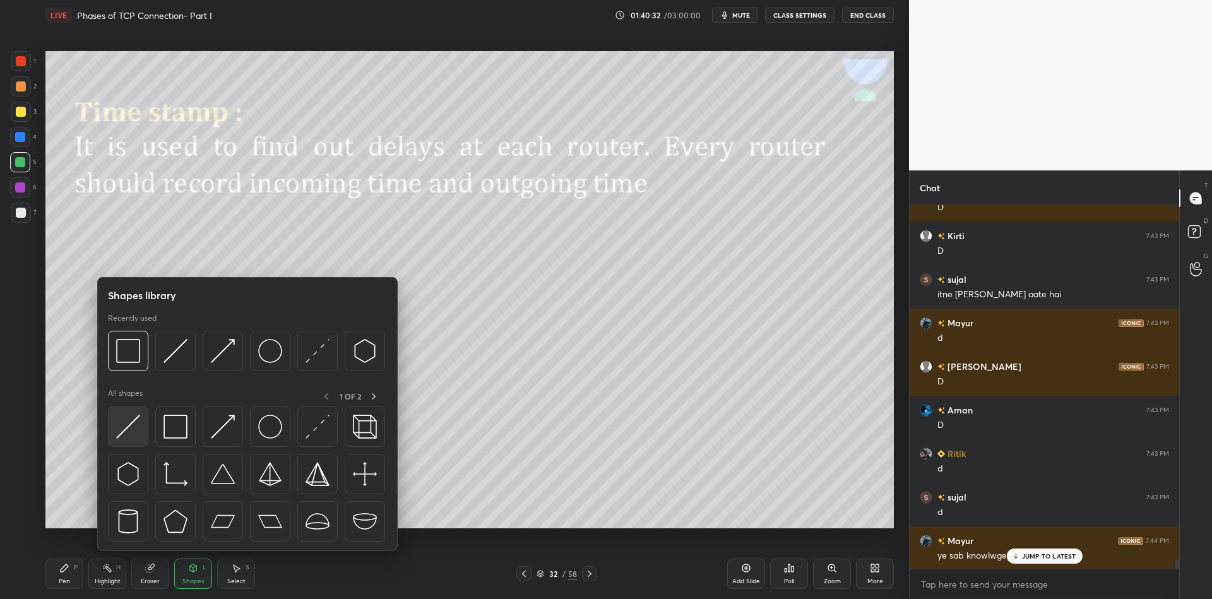
click at [127, 429] on img at bounding box center [128, 427] width 24 height 24
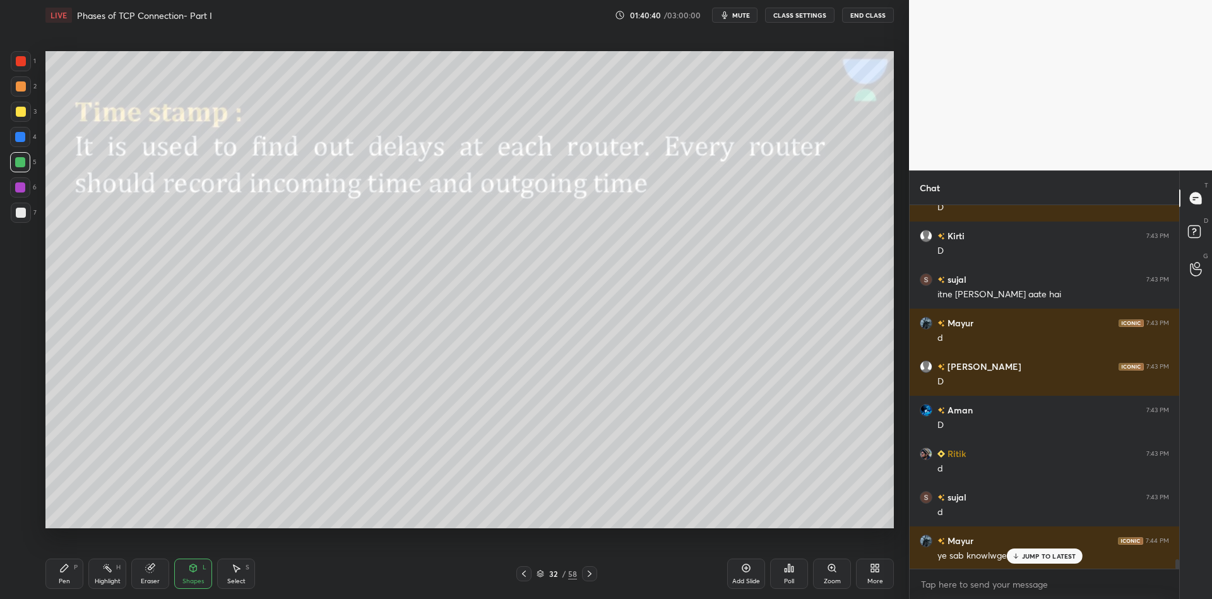
click at [69, 576] on div "Pen P" at bounding box center [64, 574] width 38 height 30
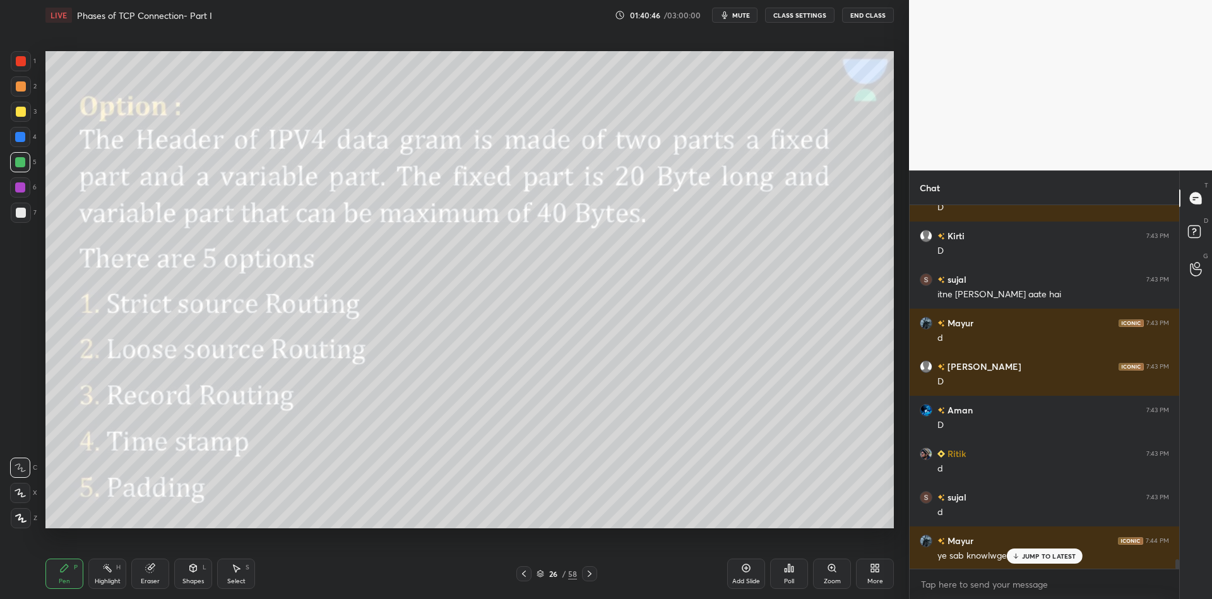
drag, startPoint x: 107, startPoint y: 580, endPoint x: 111, endPoint y: 561, distance: 19.4
click at [107, 577] on div "Highlight H" at bounding box center [107, 574] width 38 height 30
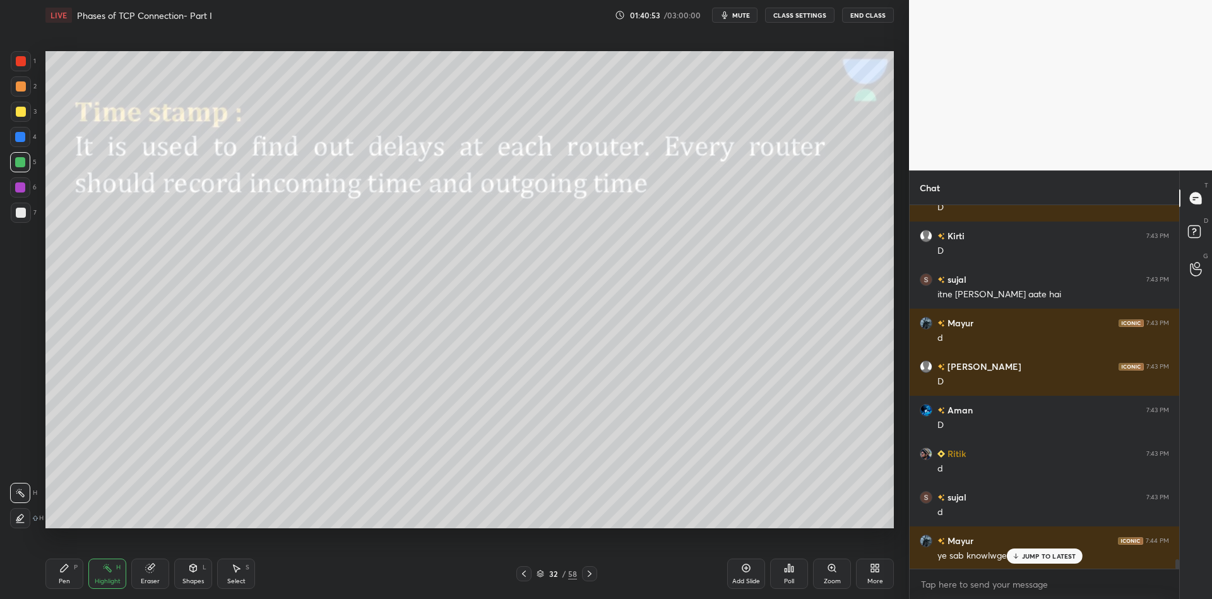
click at [91, 578] on div "Highlight H" at bounding box center [107, 574] width 38 height 30
click at [188, 581] on div "Shapes" at bounding box center [192, 581] width 21 height 6
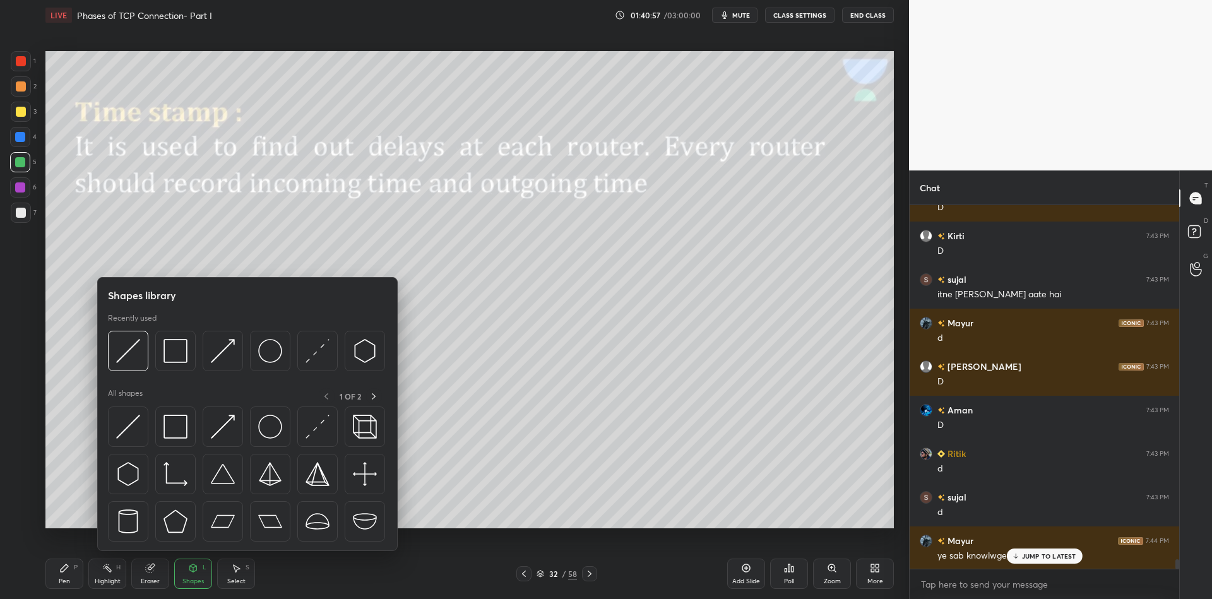
click at [126, 428] on img at bounding box center [128, 427] width 24 height 24
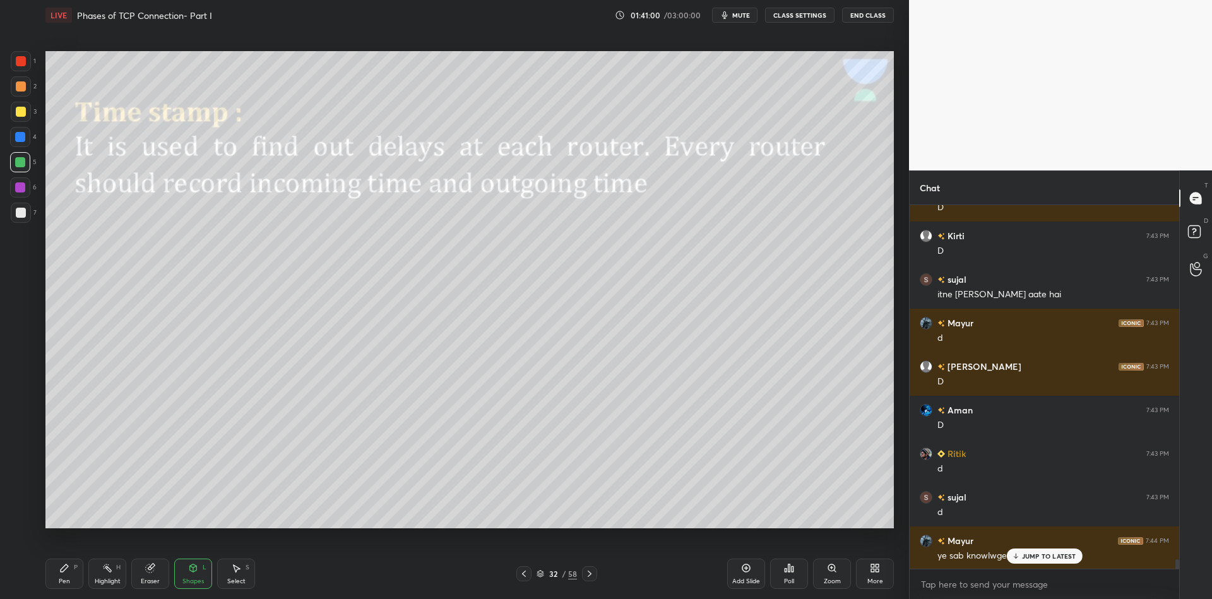
drag, startPoint x: 199, startPoint y: 570, endPoint x: 196, endPoint y: 555, distance: 14.9
click at [198, 569] on div "Shapes L" at bounding box center [193, 574] width 38 height 30
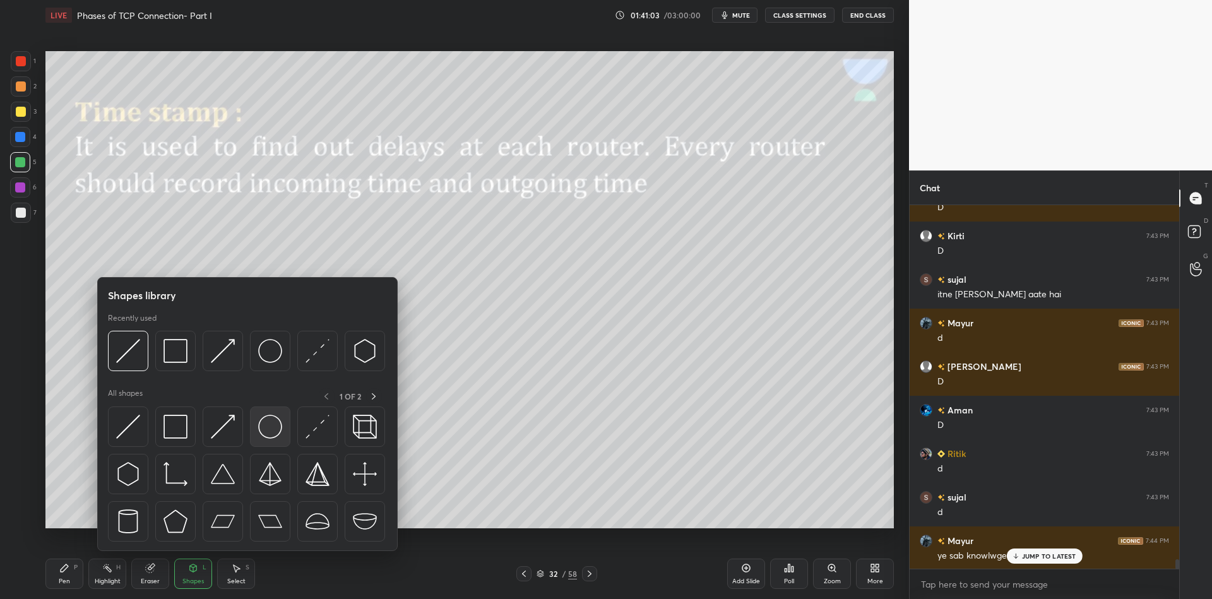
click at [266, 424] on img at bounding box center [270, 427] width 24 height 24
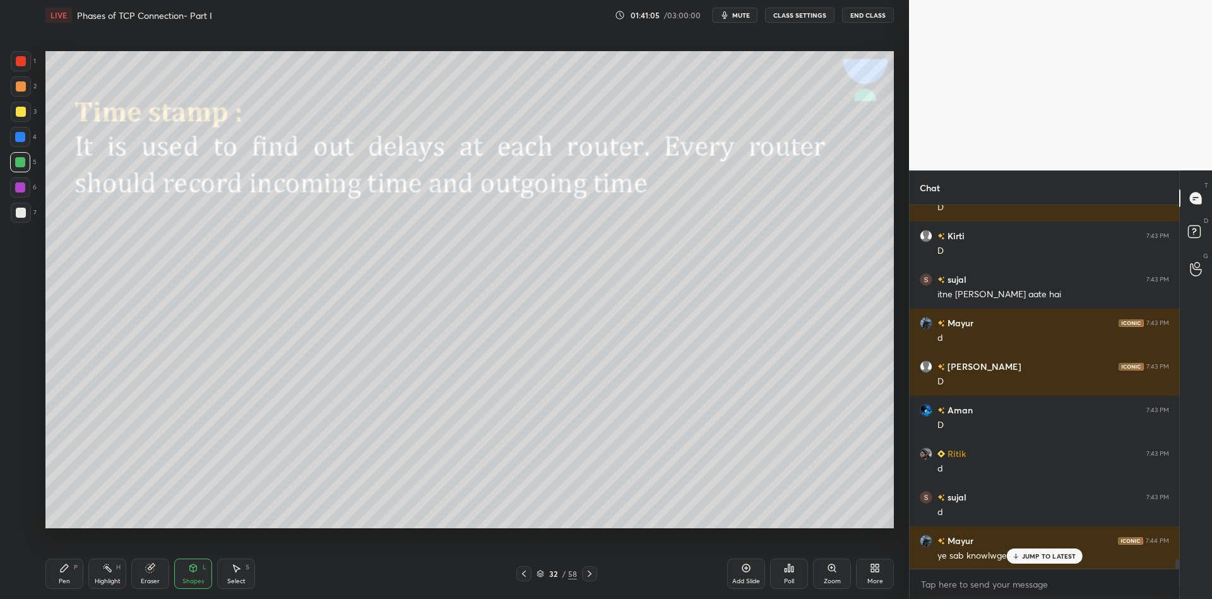
drag, startPoint x: 195, startPoint y: 572, endPoint x: 191, endPoint y: 555, distance: 17.5
click at [194, 571] on icon at bounding box center [193, 568] width 10 height 10
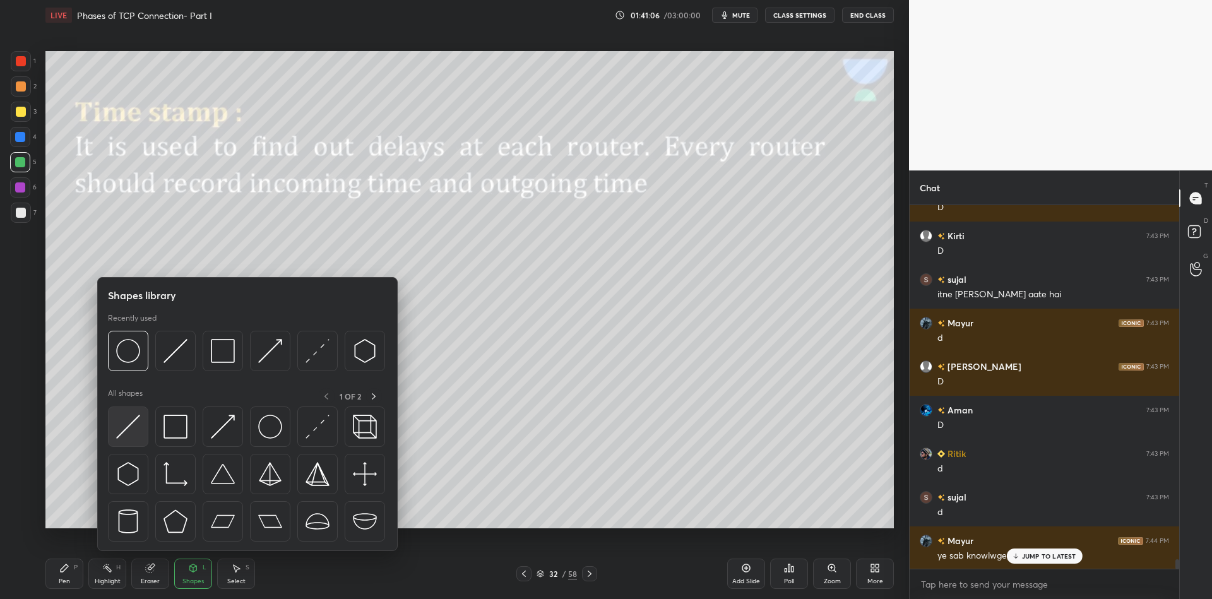
click at [127, 423] on img at bounding box center [128, 427] width 24 height 24
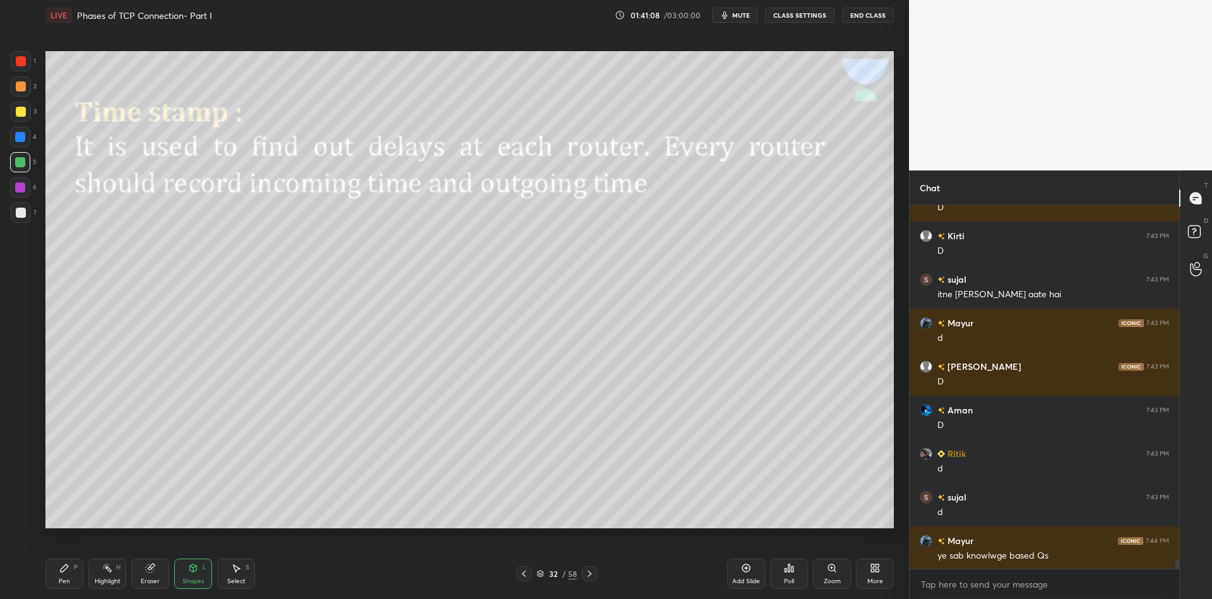
scroll to position [13781, 0]
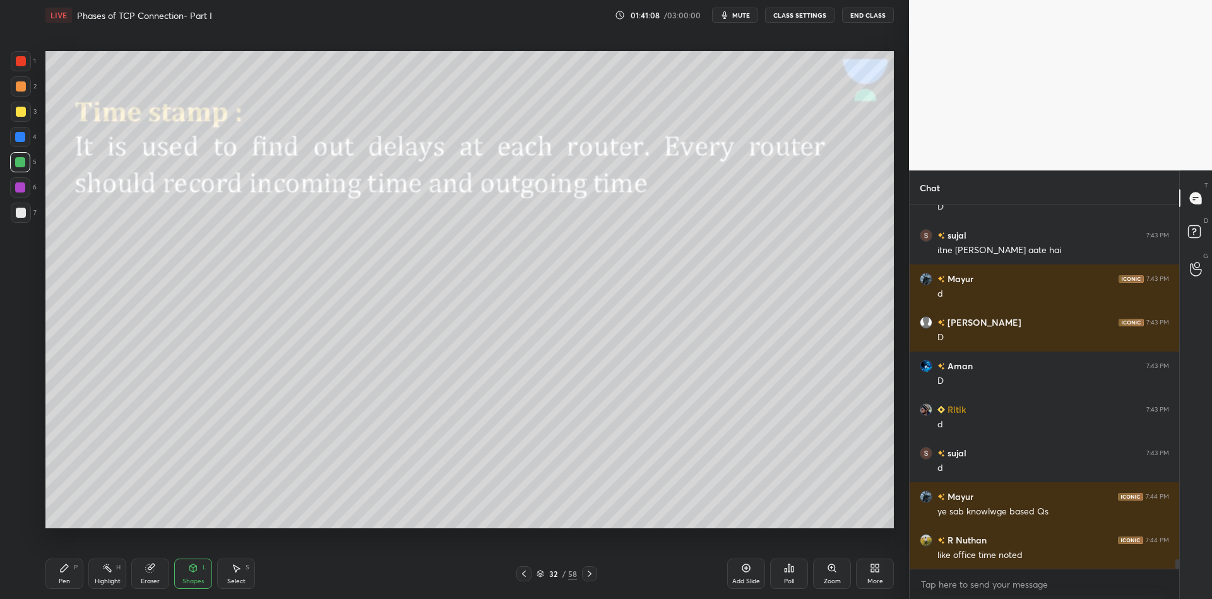
click at [203, 569] on div "Shapes L" at bounding box center [193, 574] width 38 height 30
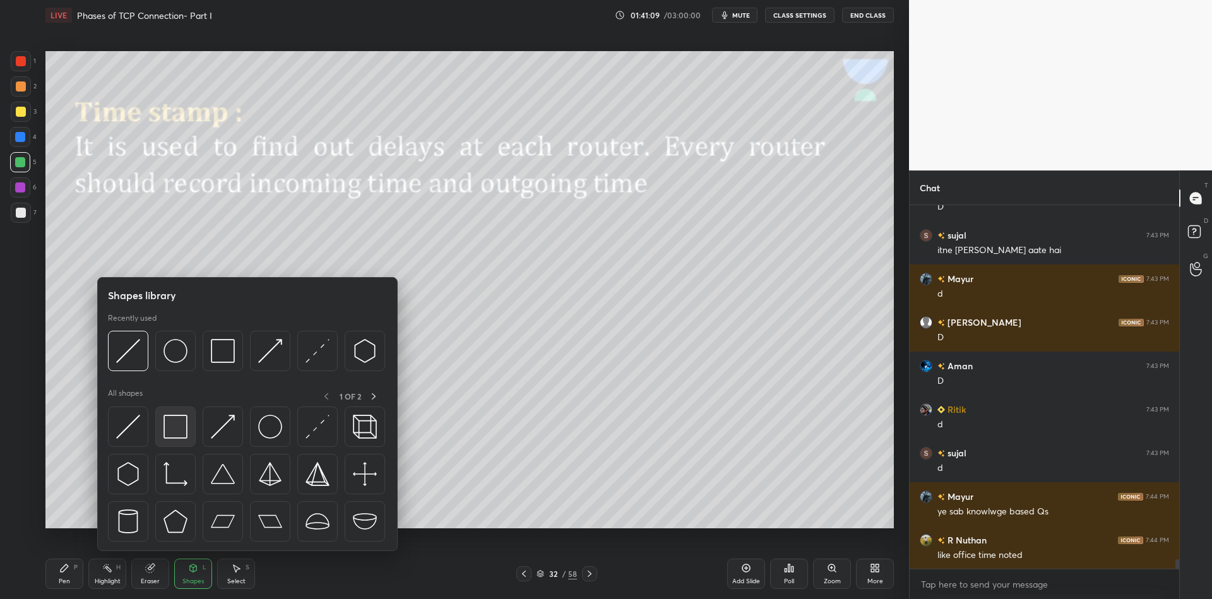
click at [179, 425] on img at bounding box center [175, 427] width 24 height 24
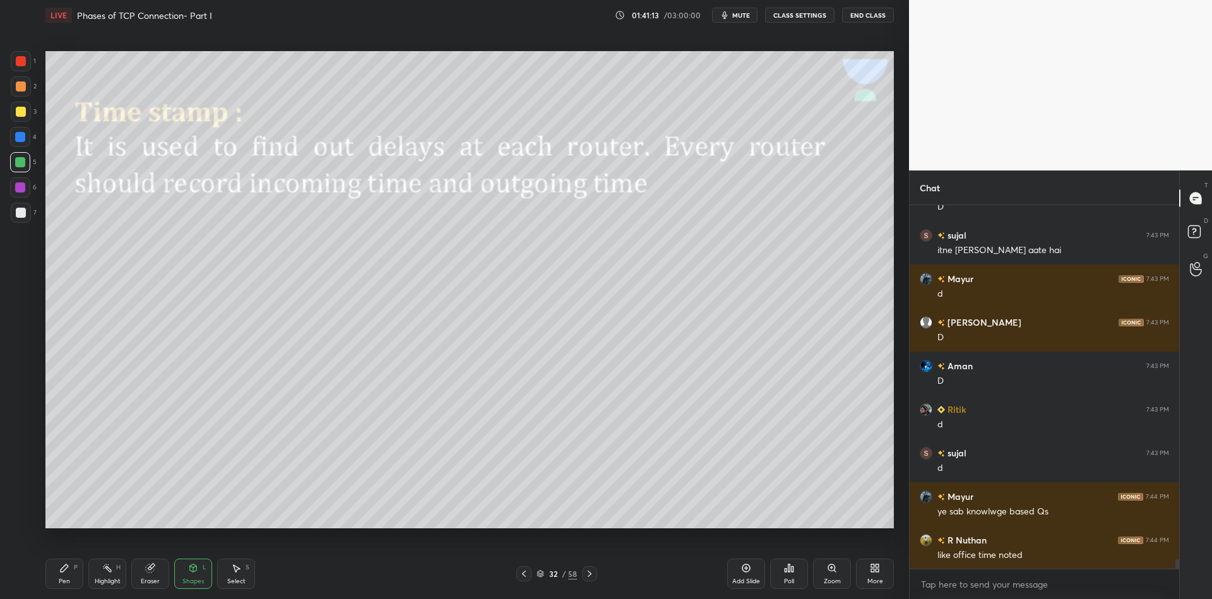
click at [198, 571] on div "Shapes L" at bounding box center [193, 574] width 38 height 30
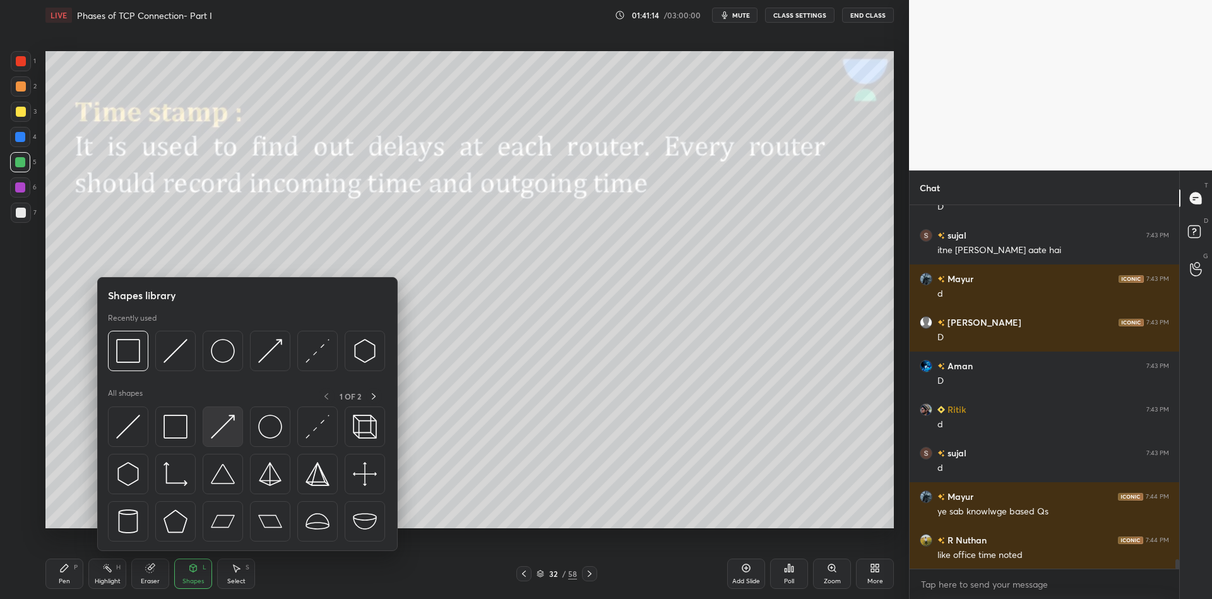
click at [225, 424] on img at bounding box center [223, 427] width 24 height 24
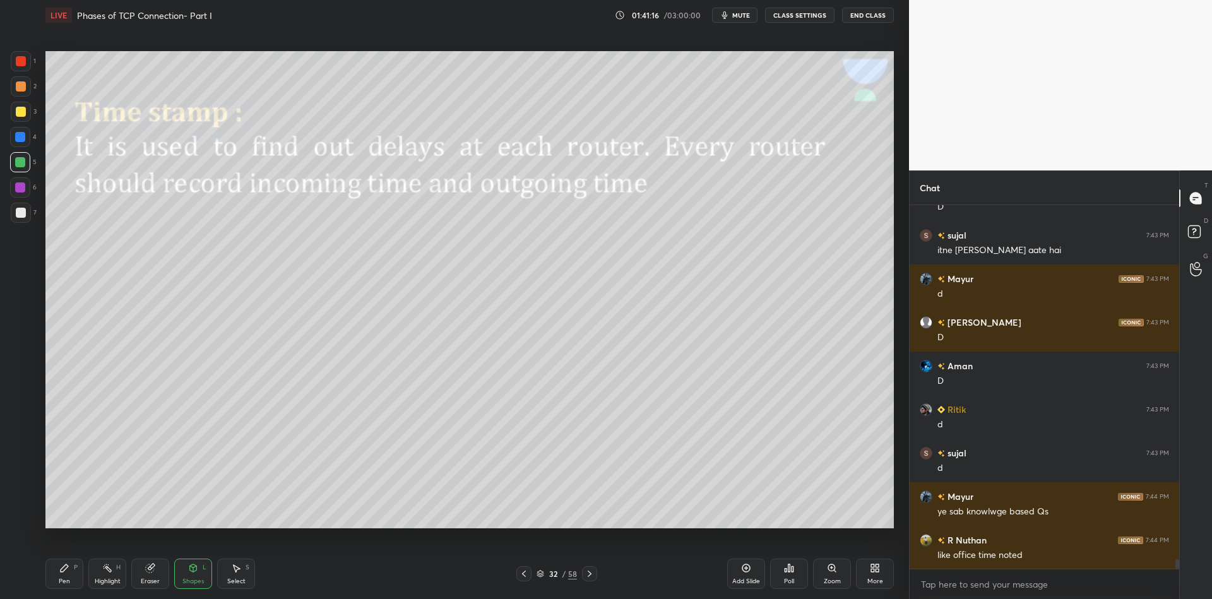
click at [68, 574] on div "Pen P" at bounding box center [64, 574] width 38 height 30
click at [20, 117] on div at bounding box center [21, 112] width 20 height 20
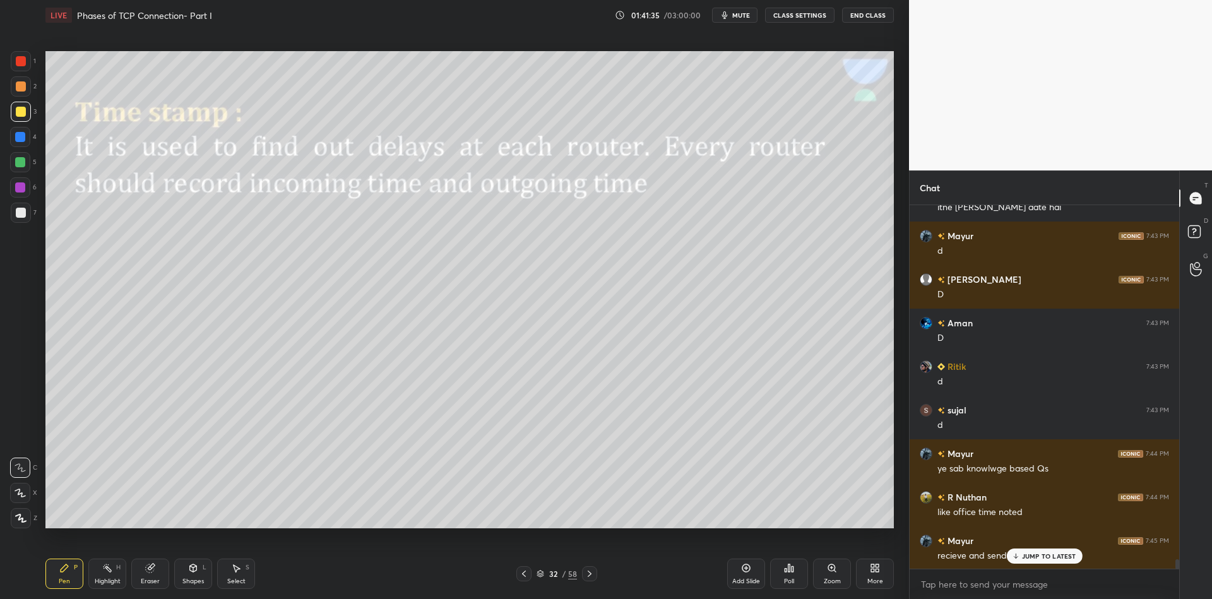
click at [100, 571] on div "Highlight H" at bounding box center [107, 574] width 38 height 30
click at [61, 575] on div "Pen P" at bounding box center [64, 574] width 38 height 30
click at [114, 575] on div "Highlight H" at bounding box center [107, 574] width 38 height 30
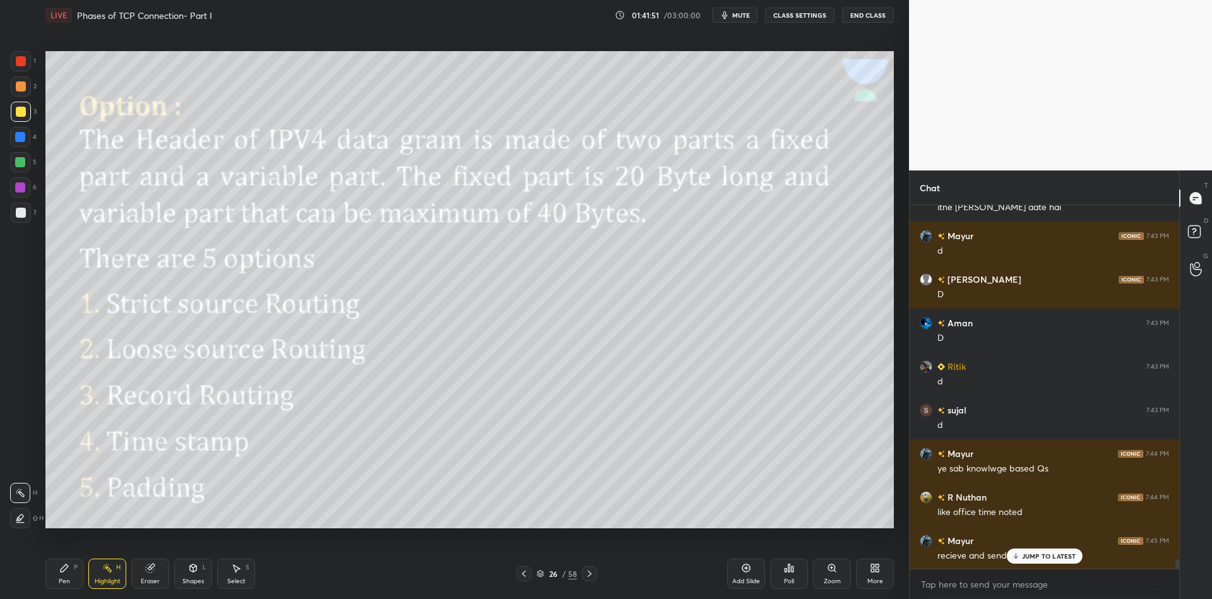
drag, startPoint x: 96, startPoint y: 585, endPoint x: 123, endPoint y: 533, distance: 58.4
click at [98, 584] on div "Highlight" at bounding box center [108, 581] width 26 height 6
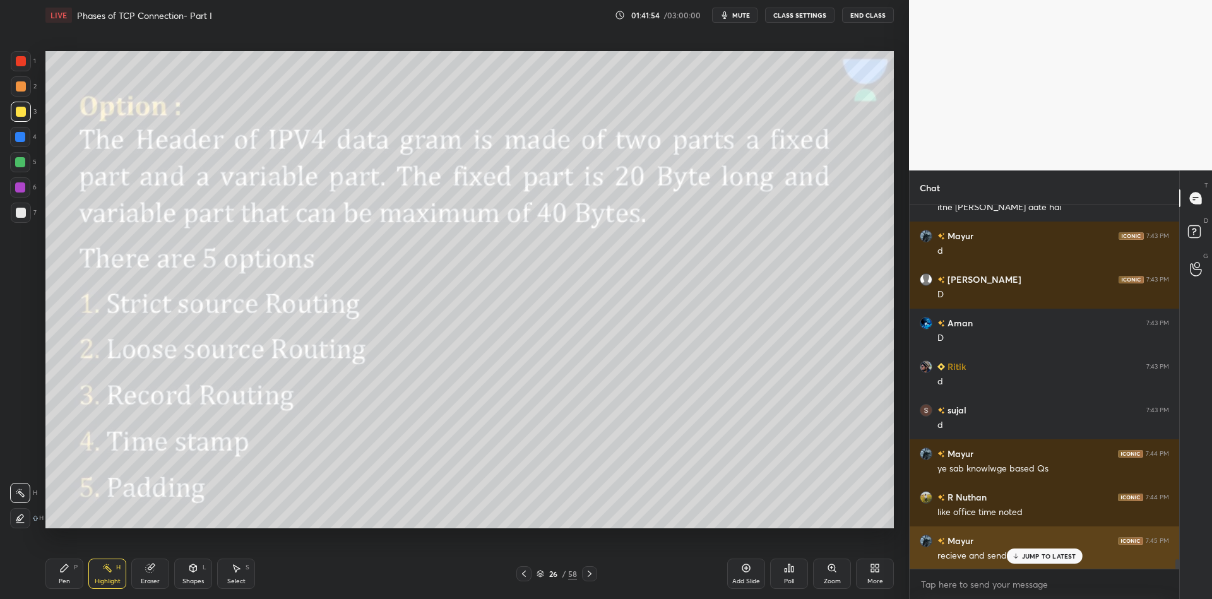
click at [1030, 558] on p "JUMP TO LATEST" at bounding box center [1049, 556] width 54 height 8
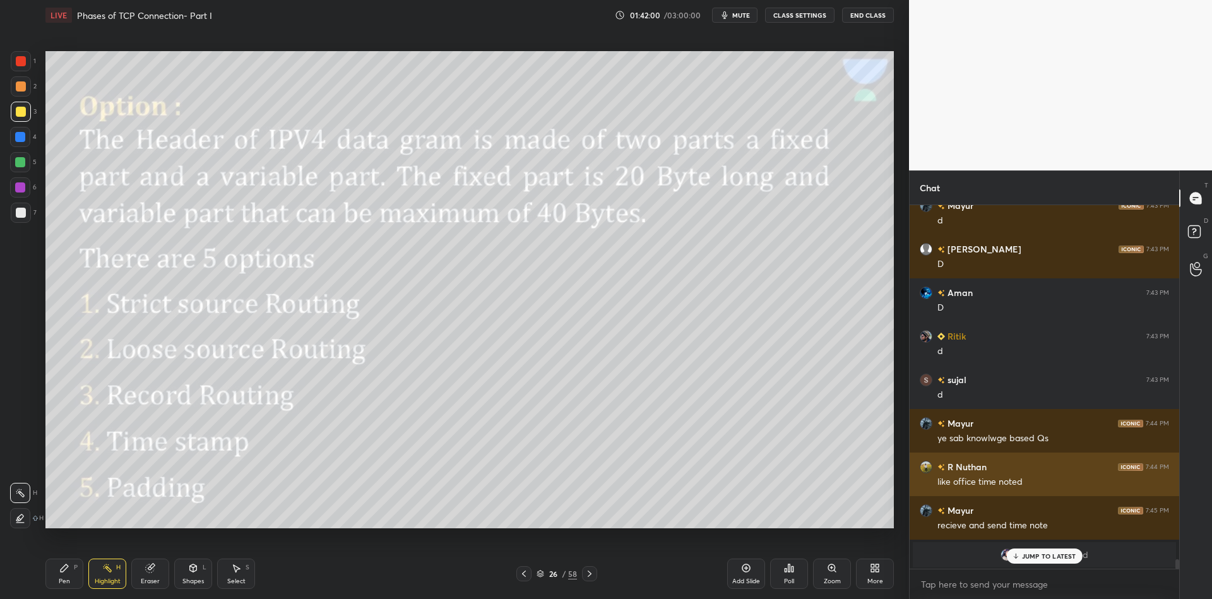
scroll to position [13432, 0]
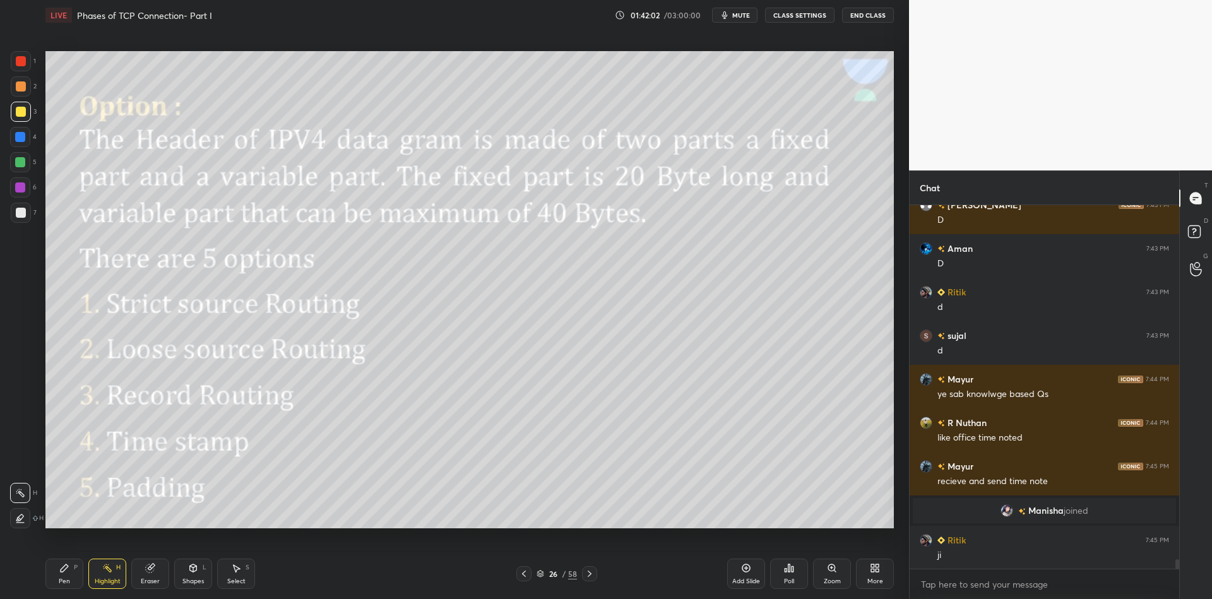
click at [542, 572] on icon at bounding box center [540, 572] width 6 height 3
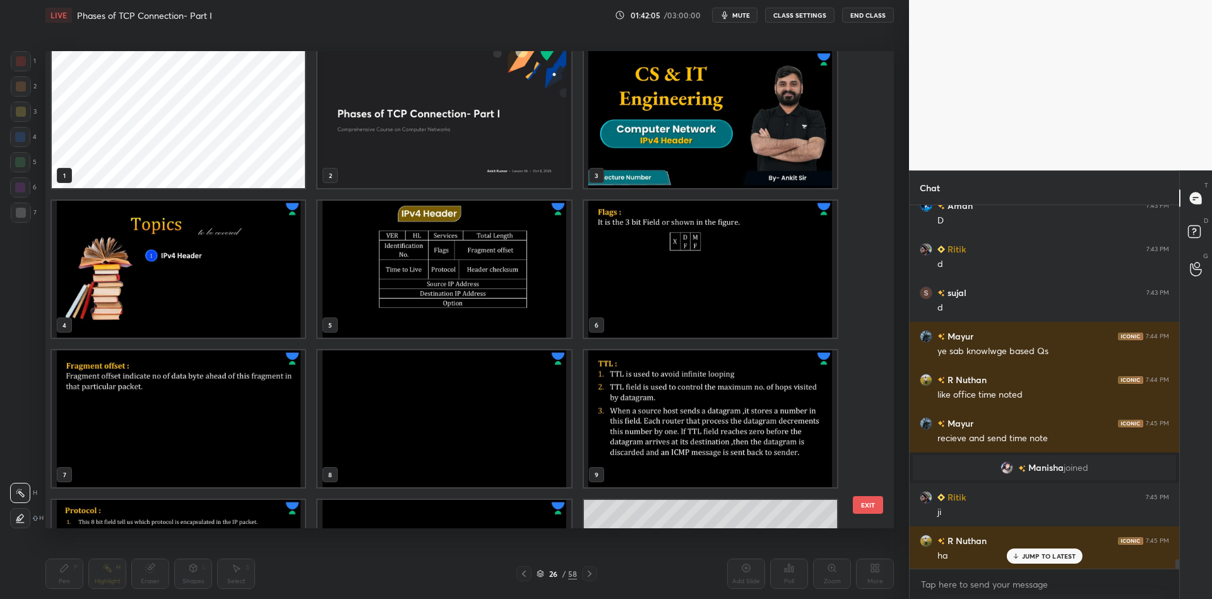
scroll to position [0, 0]
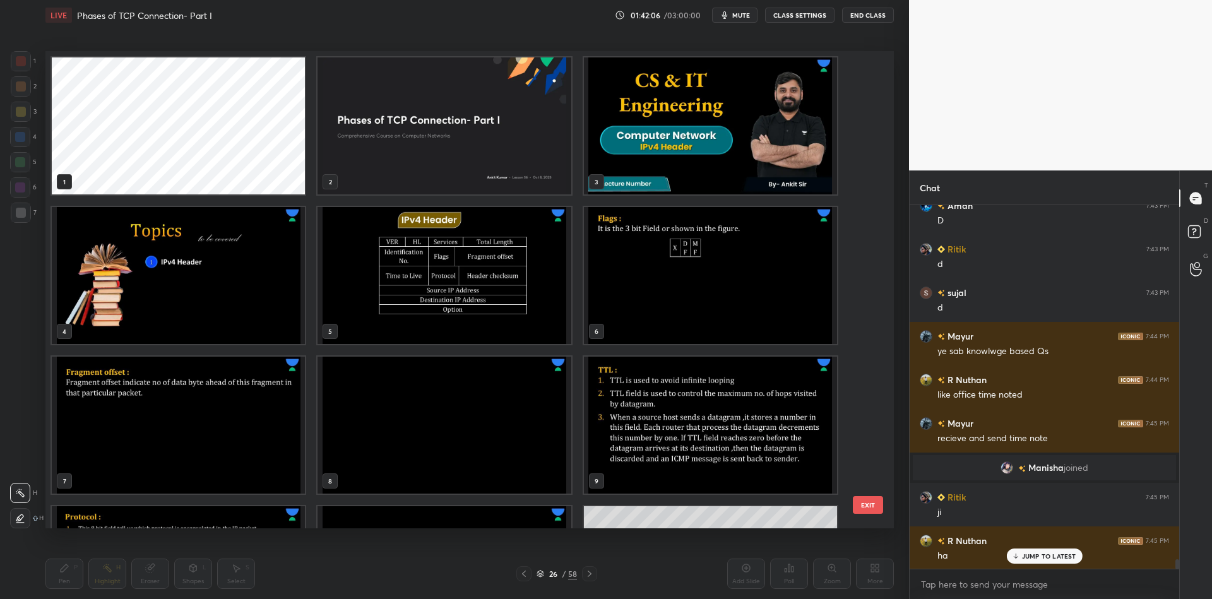
click at [446, 281] on img "grid" at bounding box center [443, 275] width 253 height 137
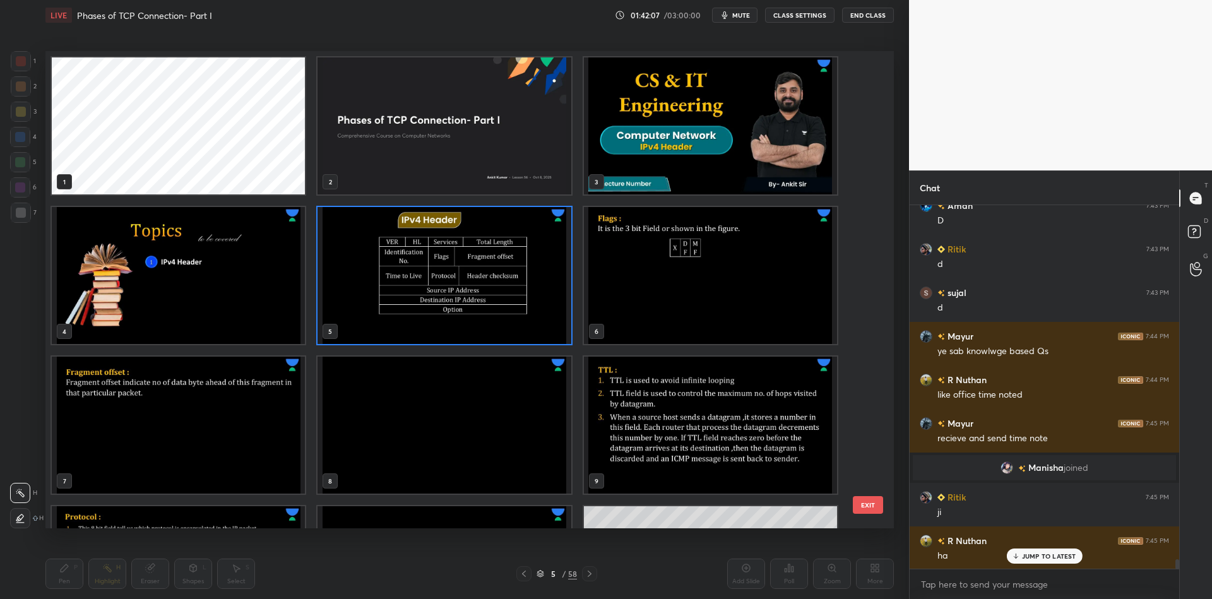
click at [866, 505] on button "EXIT" at bounding box center [868, 505] width 30 height 18
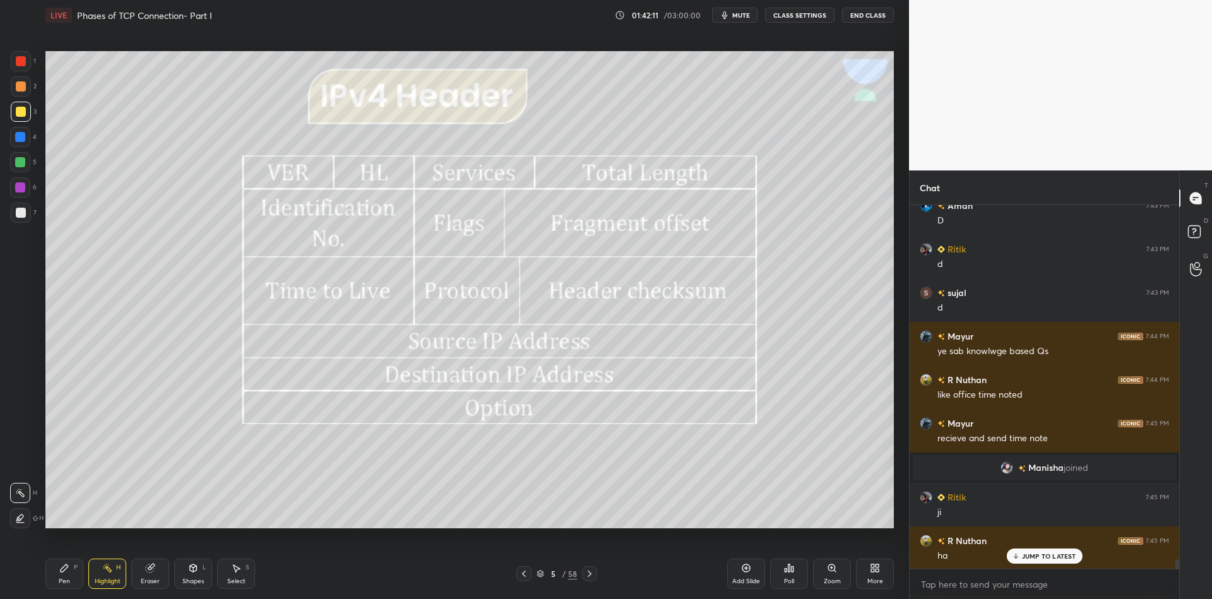
drag, startPoint x: 246, startPoint y: 576, endPoint x: 235, endPoint y: 531, distance: 46.7
click at [246, 574] on div "Select S" at bounding box center [236, 574] width 38 height 30
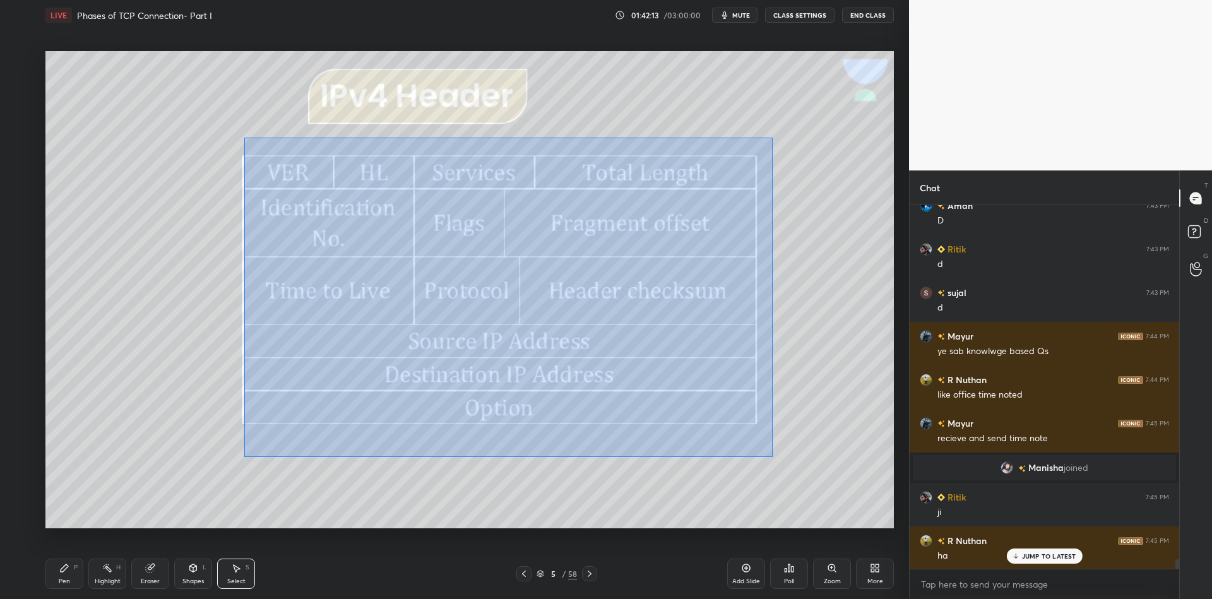
drag, startPoint x: 247, startPoint y: 138, endPoint x: 758, endPoint y: 398, distance: 573.6
click at [771, 454] on div "0 ° Undo Copy Paste here Duplicate Duplicate to new slide Delete" at bounding box center [469, 289] width 848 height 477
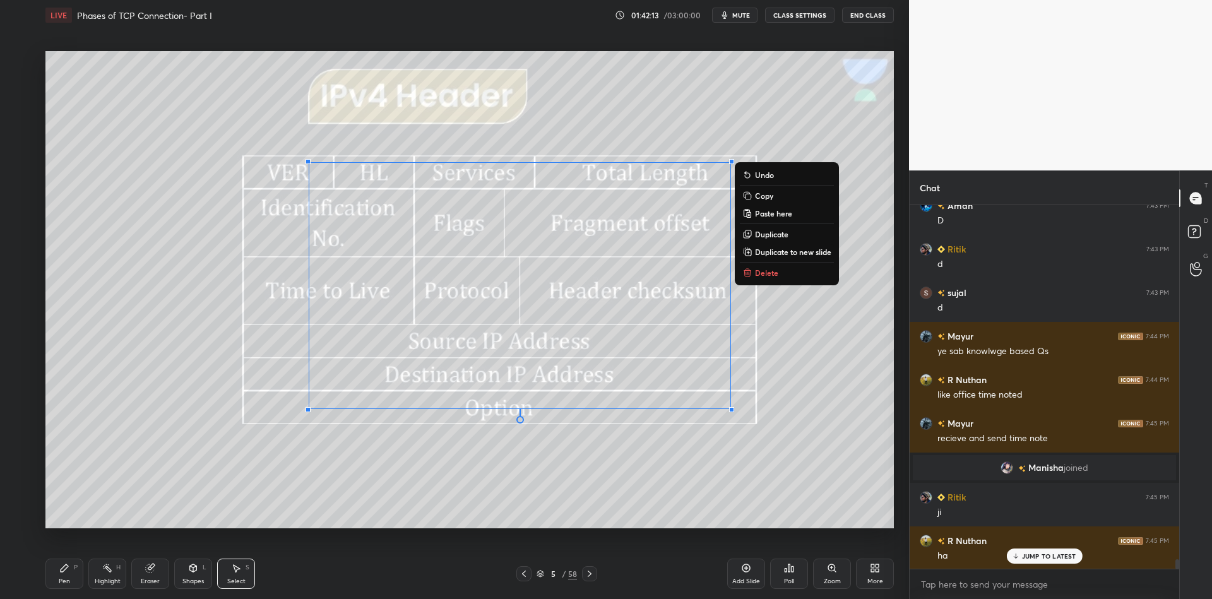
click at [769, 273] on p "Delete" at bounding box center [766, 273] width 23 height 10
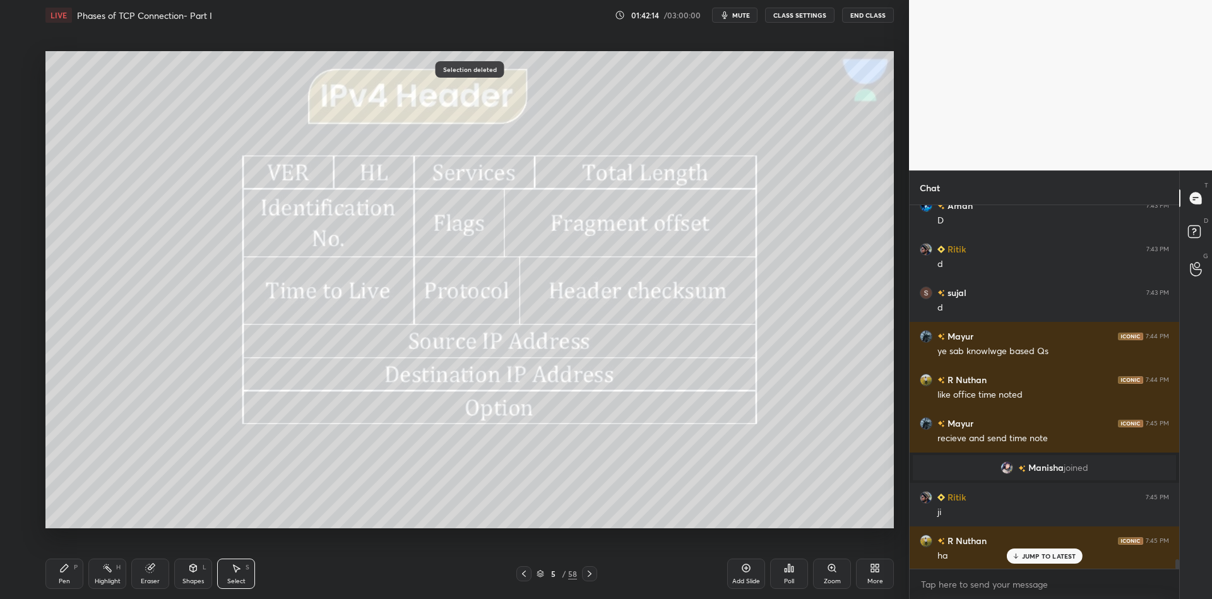
scroll to position [13519, 0]
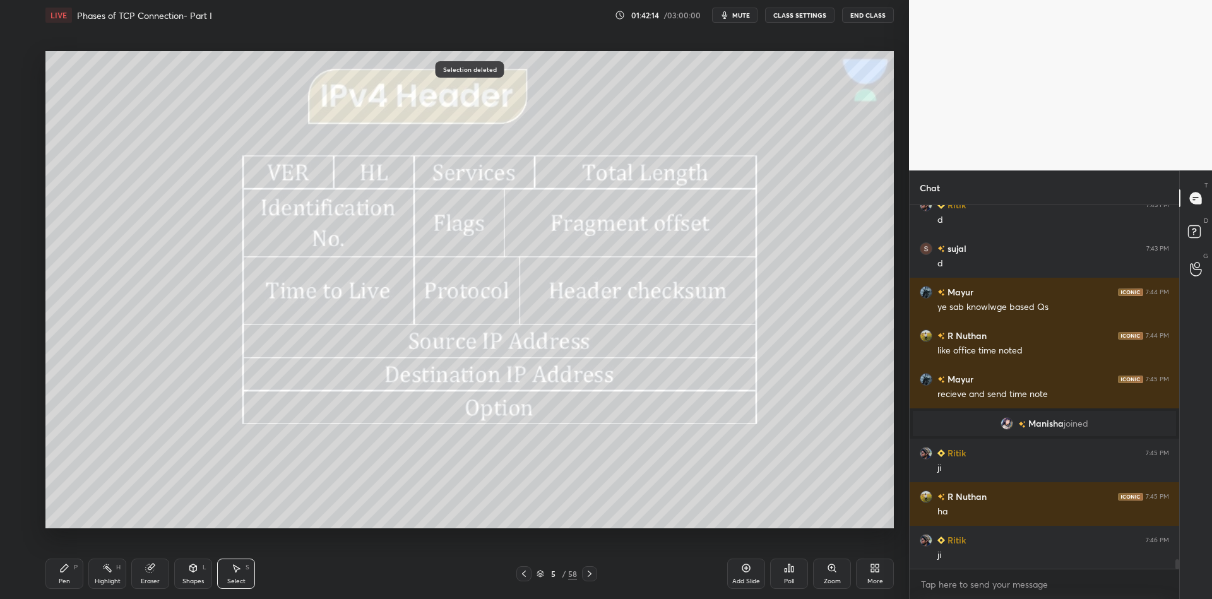
click at [74, 576] on div "Pen P" at bounding box center [64, 574] width 38 height 30
drag, startPoint x: 109, startPoint y: 575, endPoint x: 117, endPoint y: 543, distance: 33.1
click at [110, 574] on div "Highlight H" at bounding box center [107, 574] width 38 height 30
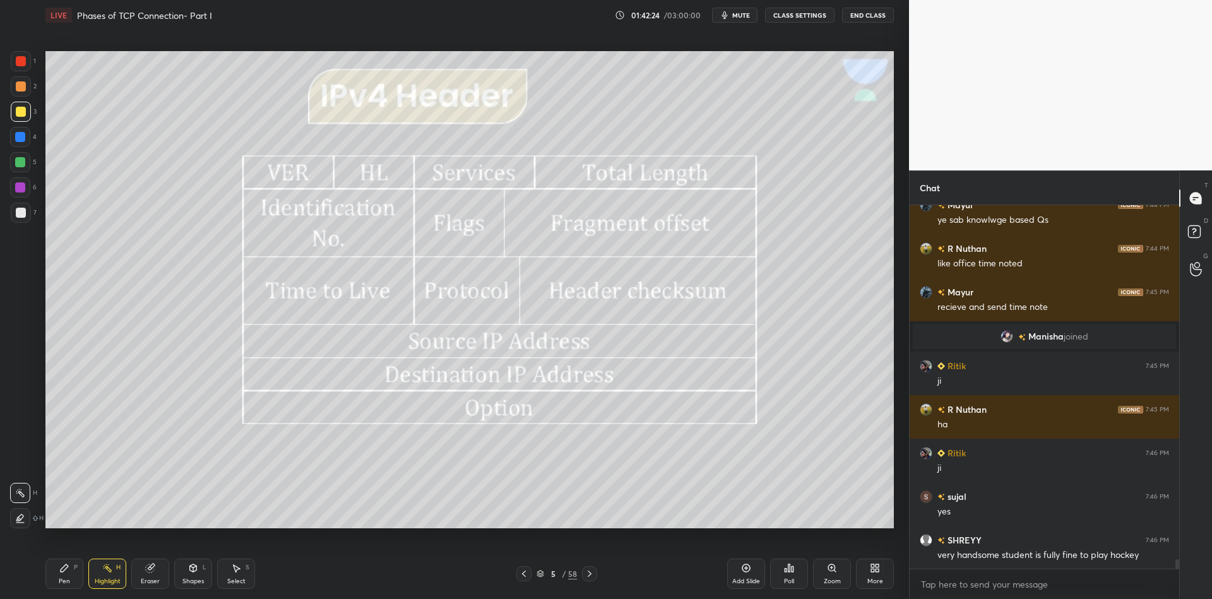
scroll to position [13649, 0]
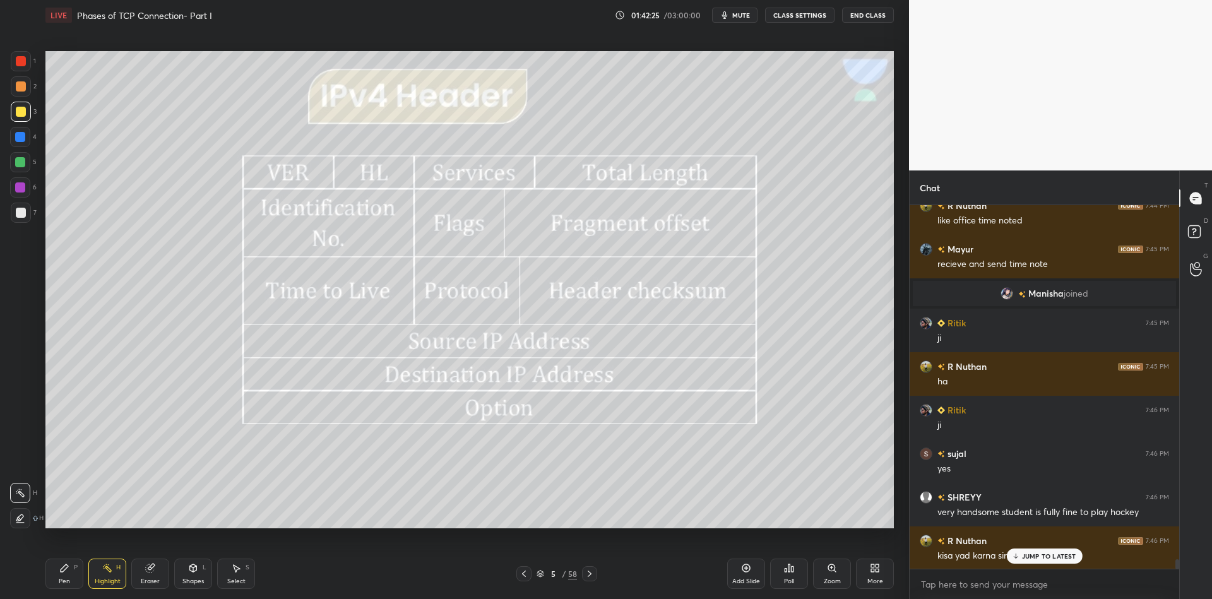
click at [537, 570] on icon at bounding box center [540, 574] width 8 height 8
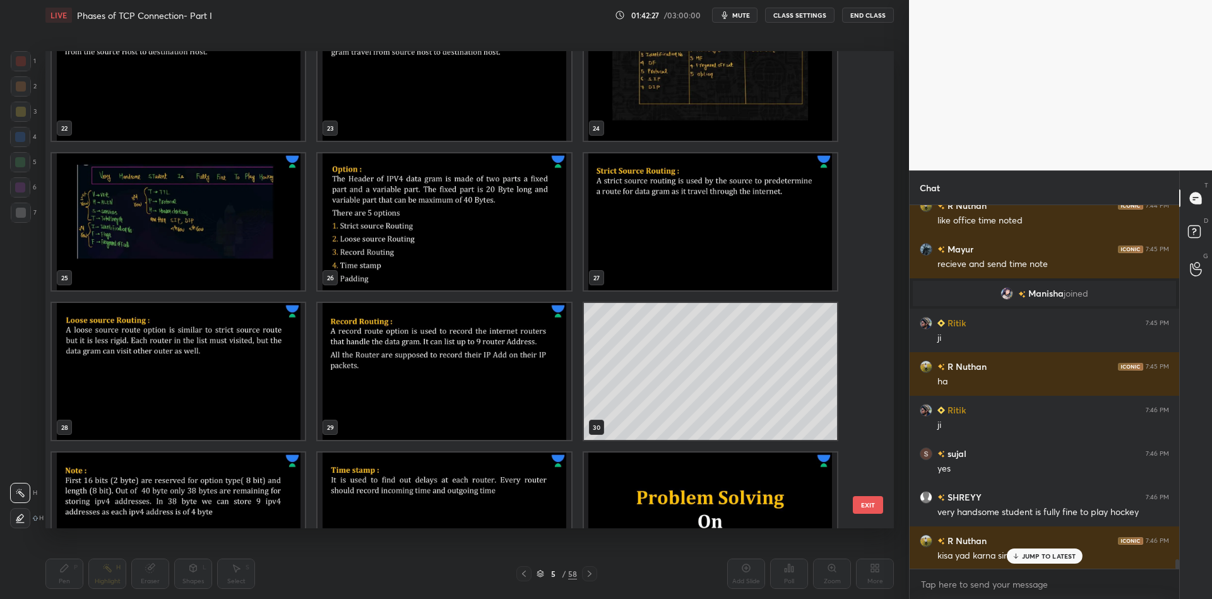
scroll to position [1137, 0]
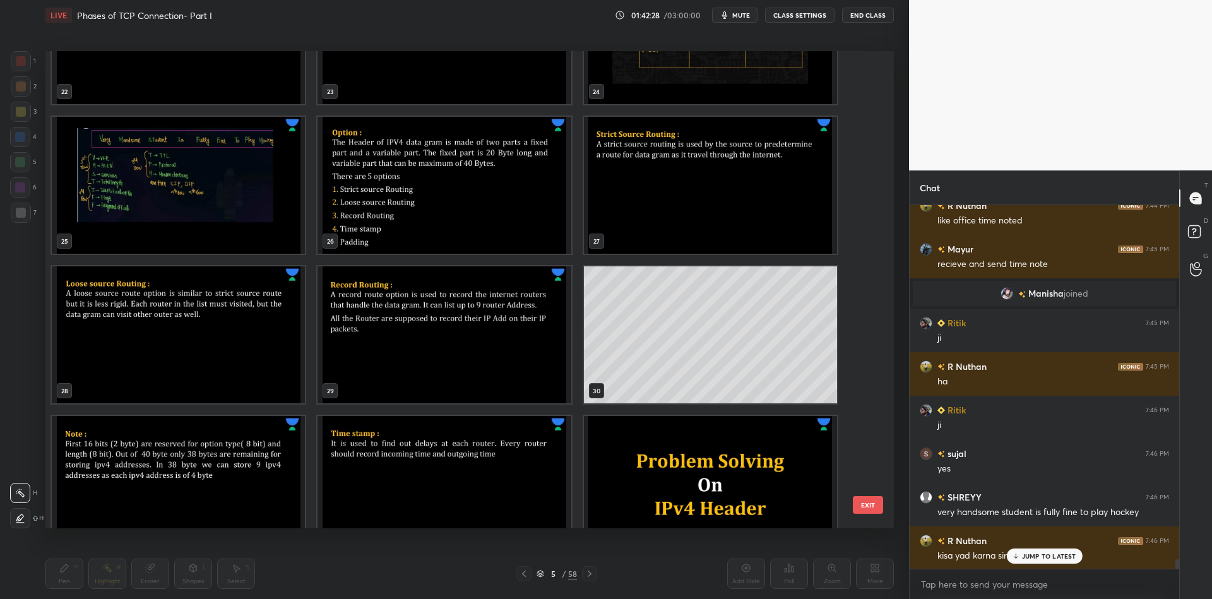
click at [174, 210] on img "grid" at bounding box center [178, 185] width 253 height 137
click at [863, 502] on button "EXIT" at bounding box center [868, 505] width 30 height 18
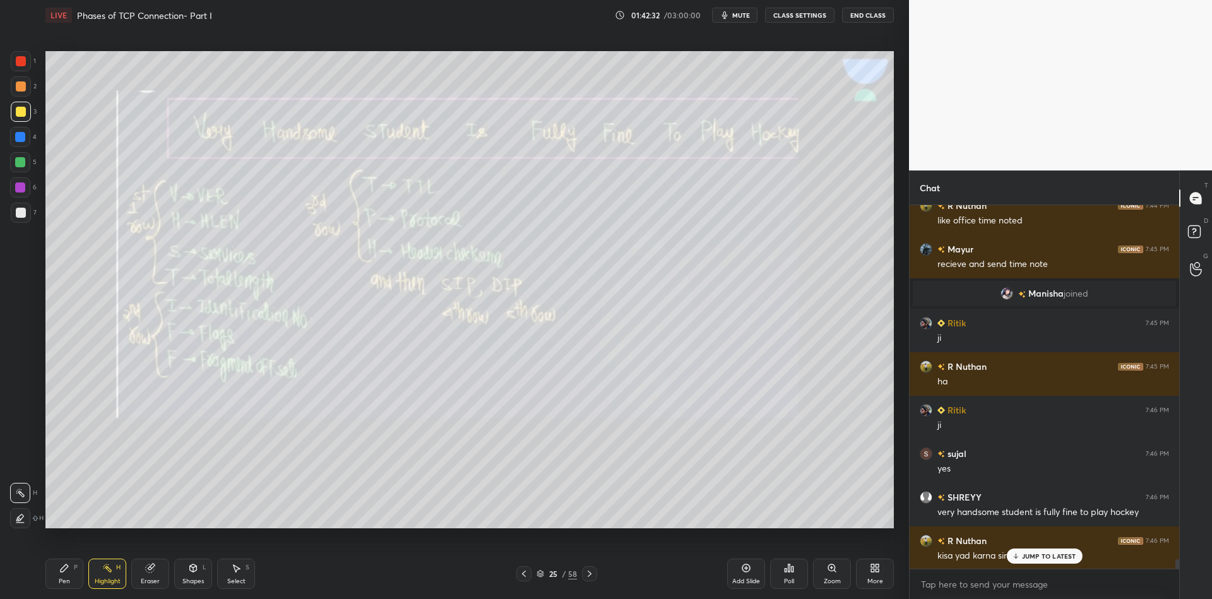
drag, startPoint x: 109, startPoint y: 584, endPoint x: 105, endPoint y: 575, distance: 9.4
click at [106, 581] on div "Highlight" at bounding box center [108, 581] width 26 height 6
click at [62, 583] on div "Pen" at bounding box center [64, 581] width 11 height 6
drag, startPoint x: 18, startPoint y: 216, endPoint x: 39, endPoint y: 194, distance: 30.3
click at [21, 212] on div at bounding box center [21, 213] width 10 height 10
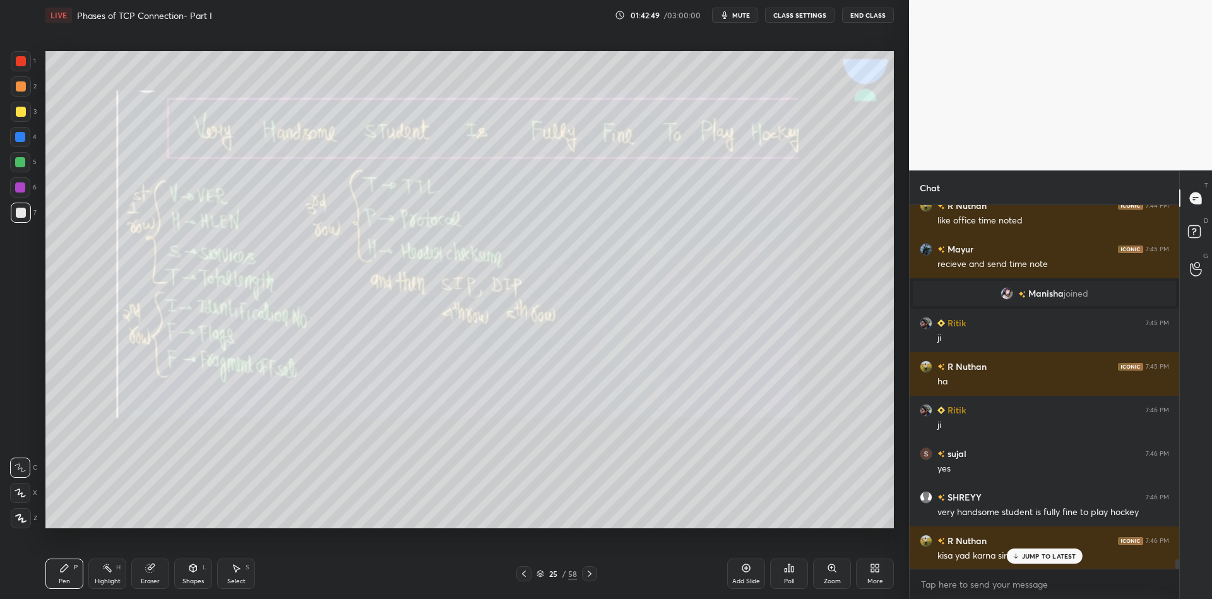
click at [199, 569] on div "Shapes L" at bounding box center [193, 574] width 38 height 30
drag, startPoint x: 146, startPoint y: 586, endPoint x: 146, endPoint y: 578, distance: 8.2
click at [146, 581] on div "Eraser" at bounding box center [150, 581] width 19 height 6
drag, startPoint x: 190, startPoint y: 583, endPoint x: 188, endPoint y: 562, distance: 20.3
click at [191, 579] on div "Shapes" at bounding box center [192, 581] width 21 height 6
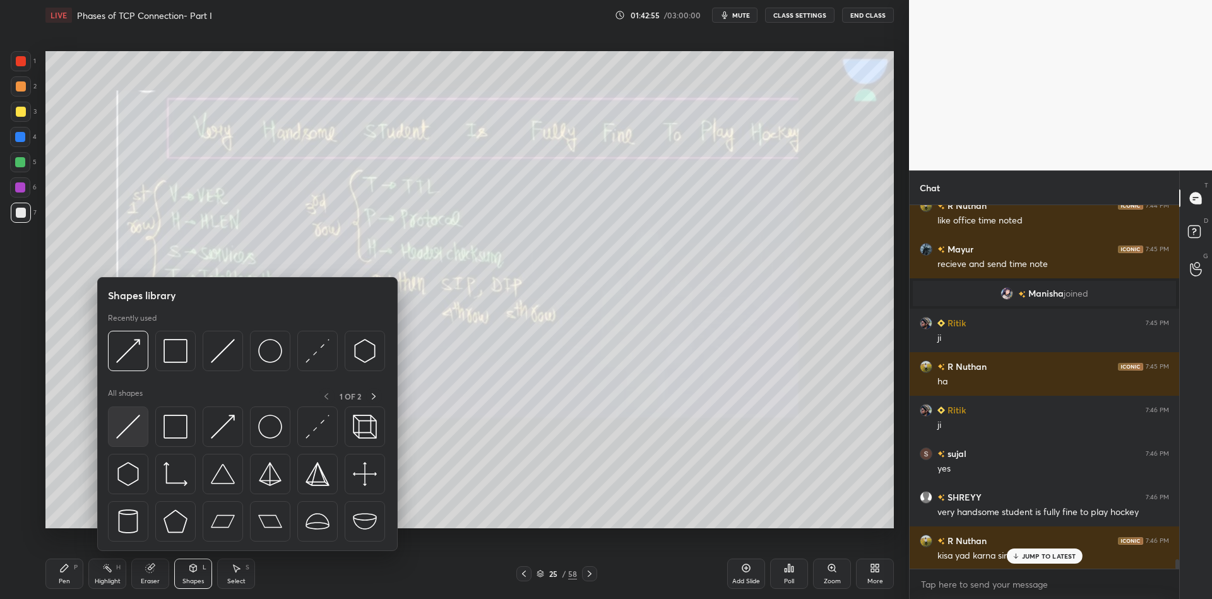
click at [123, 415] on img at bounding box center [128, 427] width 24 height 24
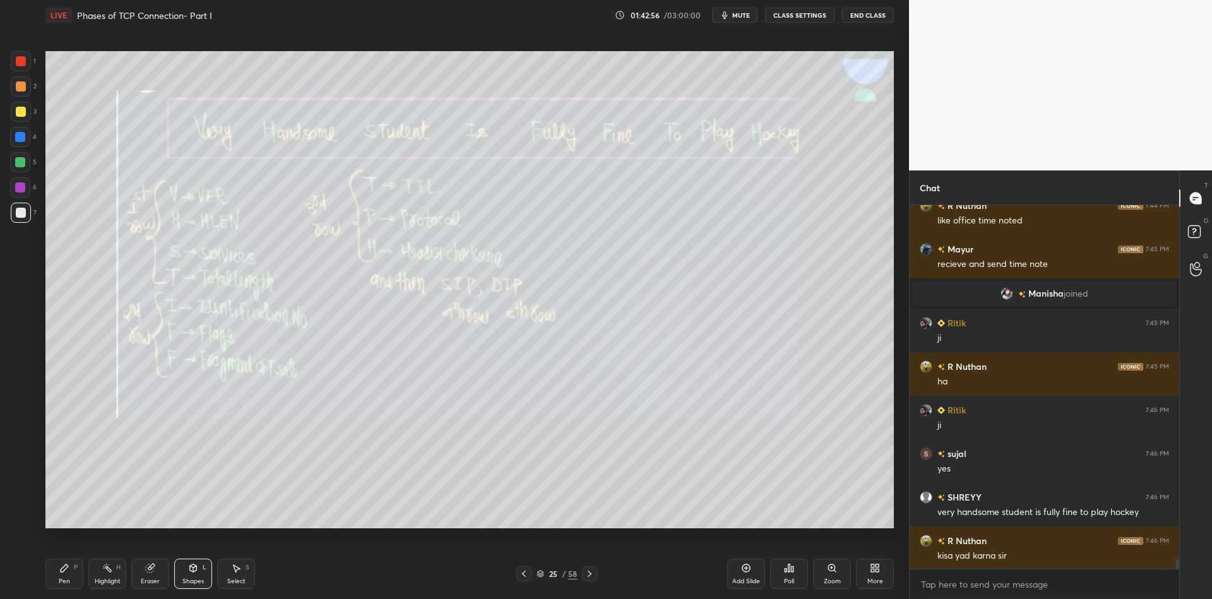
scroll to position [13694, 0]
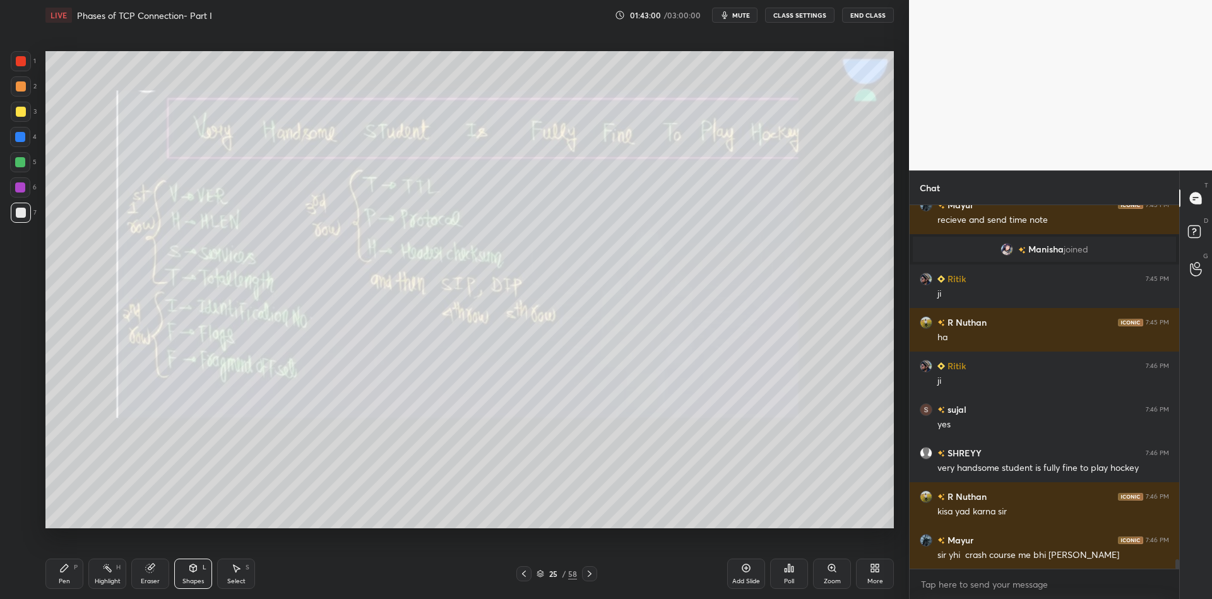
click at [64, 580] on div "Pen" at bounding box center [64, 581] width 11 height 6
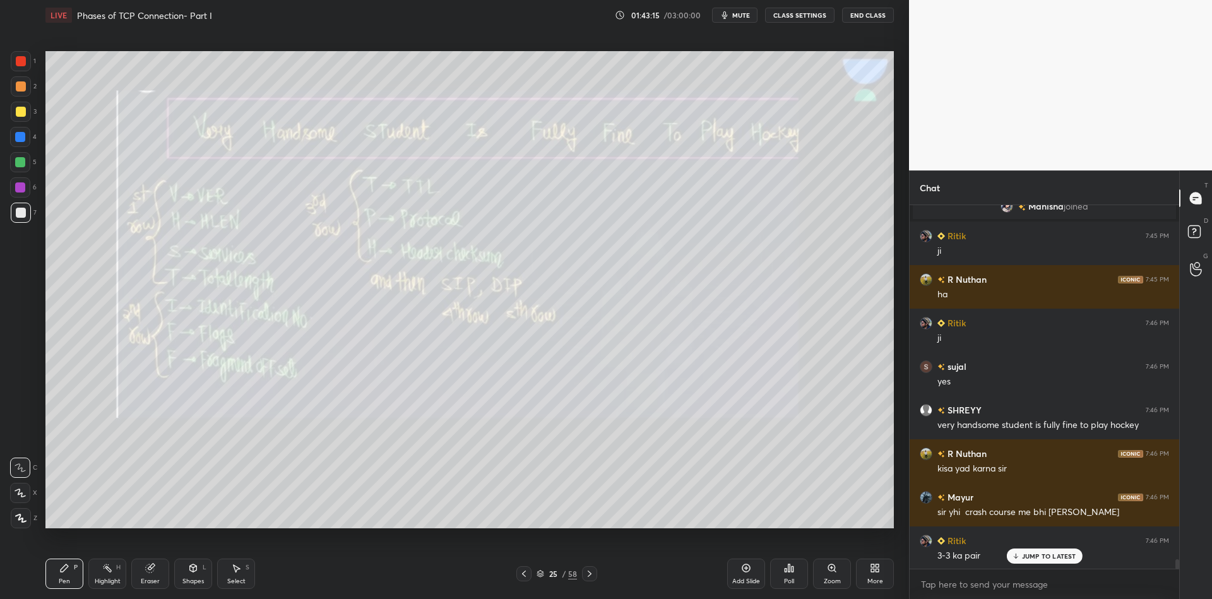
click at [100, 579] on div "Highlight H" at bounding box center [107, 574] width 38 height 30
click at [540, 571] on icon at bounding box center [540, 574] width 8 height 8
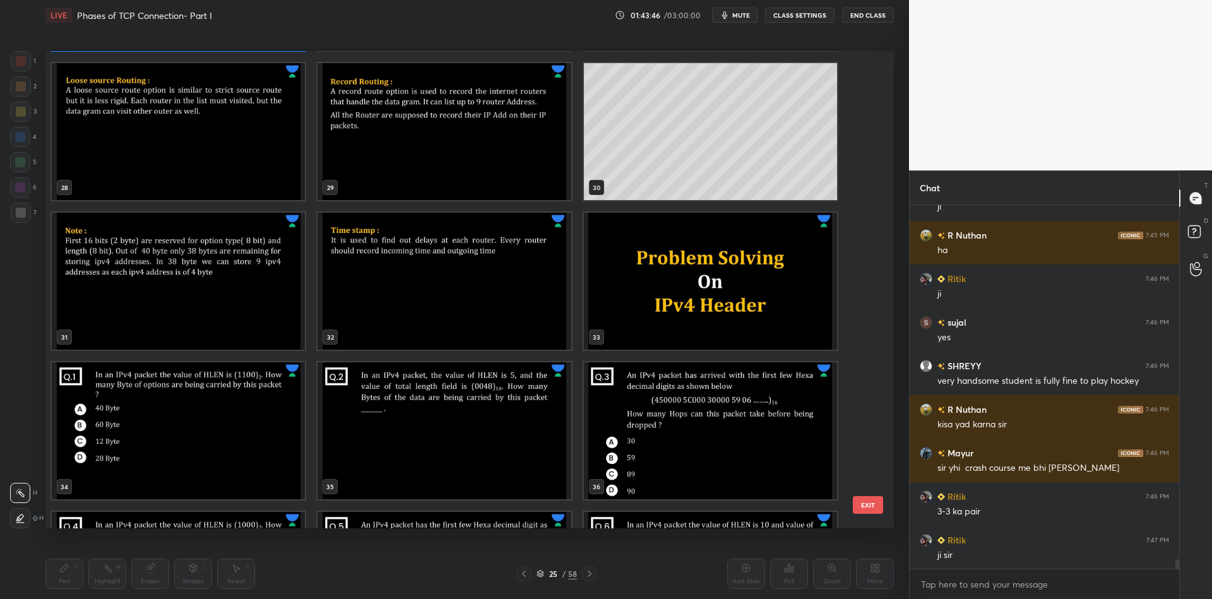
scroll to position [1331, 0]
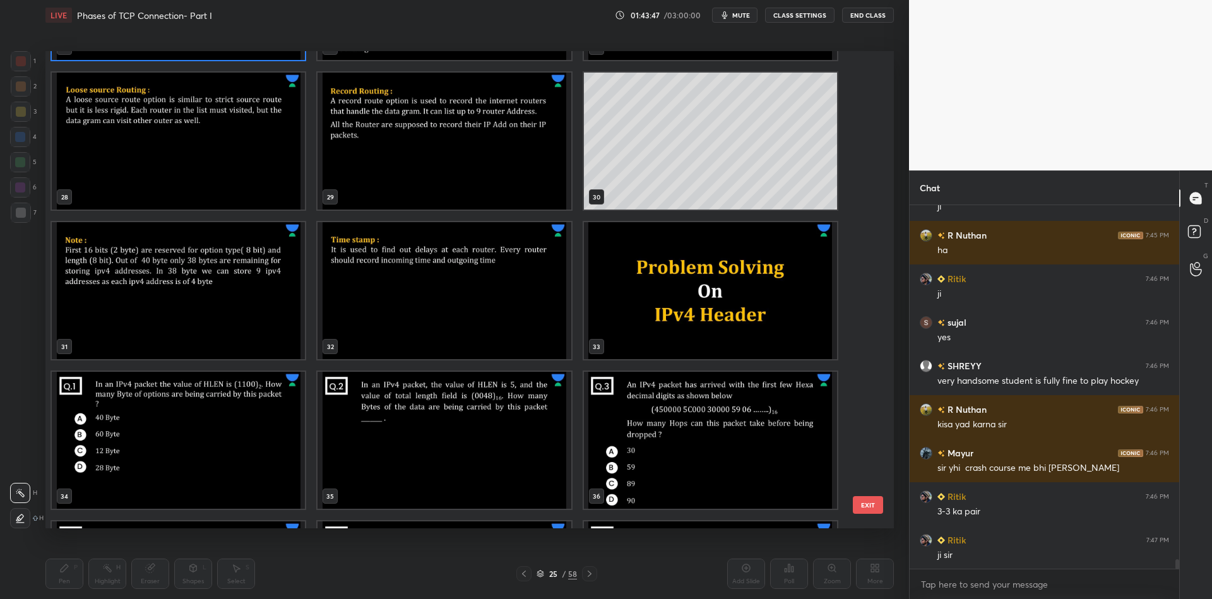
click at [438, 289] on img "grid" at bounding box center [443, 290] width 253 height 137
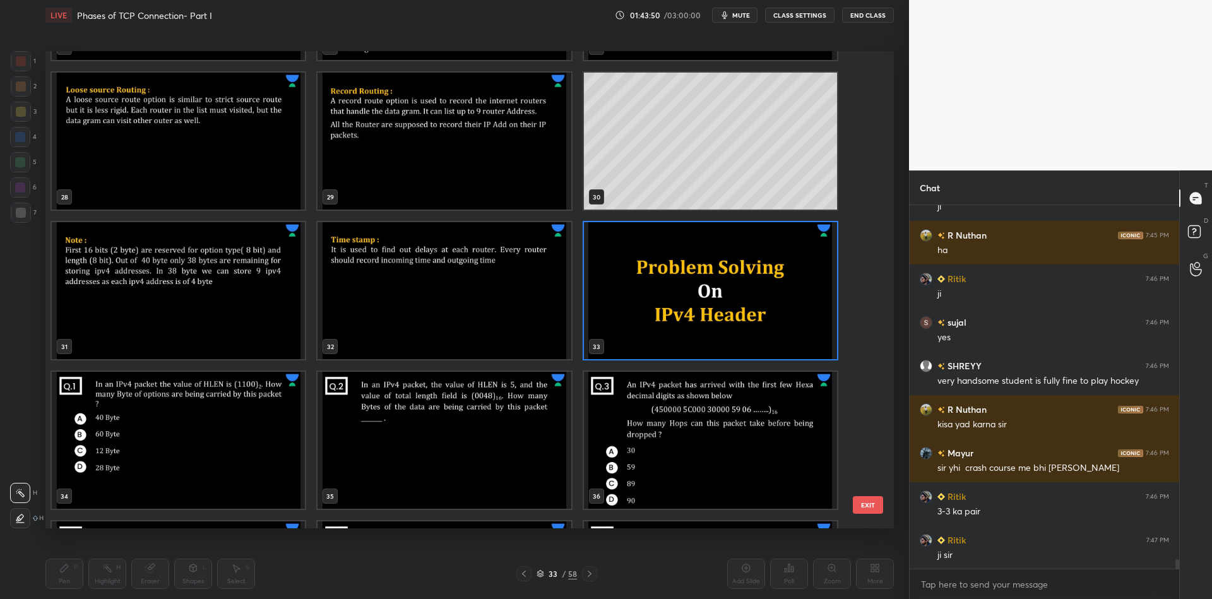
click at [453, 320] on img "grid" at bounding box center [443, 290] width 253 height 137
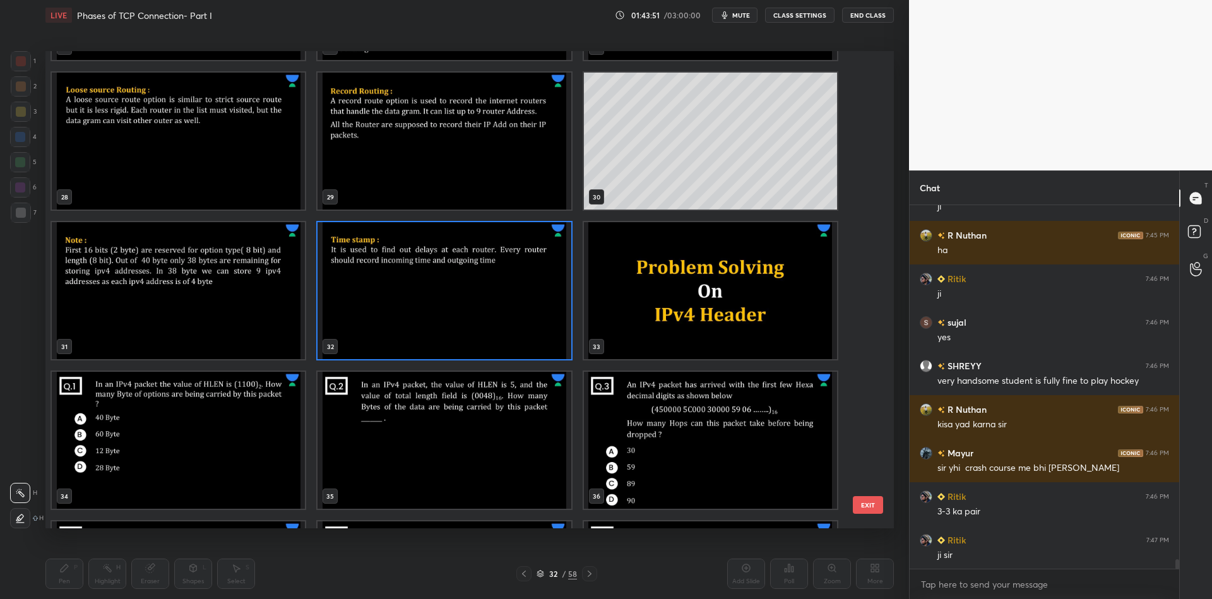
click at [868, 503] on button "EXIT" at bounding box center [868, 505] width 30 height 18
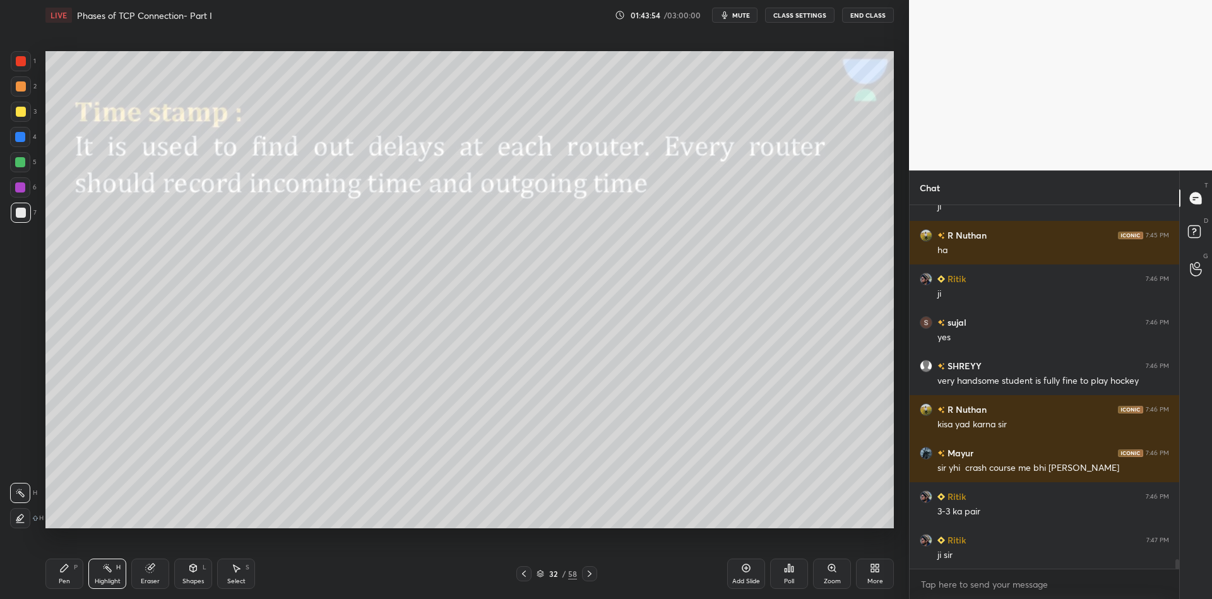
click at [745, 570] on icon at bounding box center [746, 568] width 10 height 10
drag, startPoint x: 69, startPoint y: 578, endPoint x: 62, endPoint y: 573, distance: 8.1
click at [69, 581] on div "Pen" at bounding box center [64, 581] width 11 height 6
drag, startPoint x: 15, startPoint y: 114, endPoint x: 15, endPoint y: 105, distance: 8.8
click at [16, 112] on div at bounding box center [21, 112] width 10 height 10
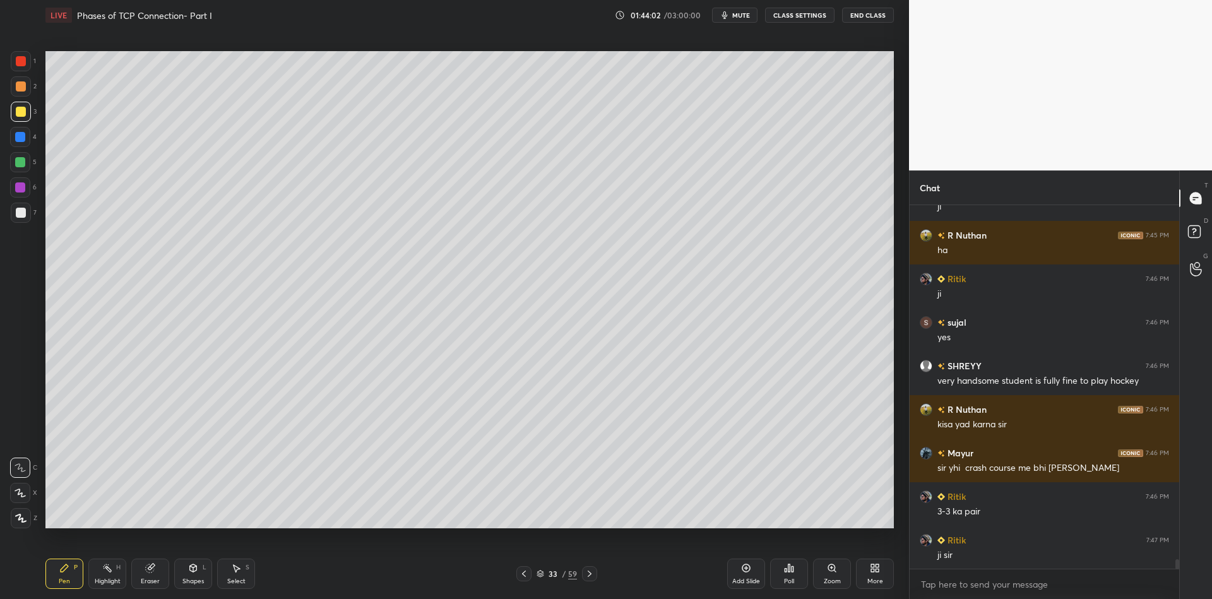
drag, startPoint x: 57, startPoint y: 581, endPoint x: 68, endPoint y: 544, distance: 38.6
click at [56, 584] on div "Pen P" at bounding box center [64, 574] width 38 height 30
click at [189, 571] on icon at bounding box center [193, 568] width 10 height 10
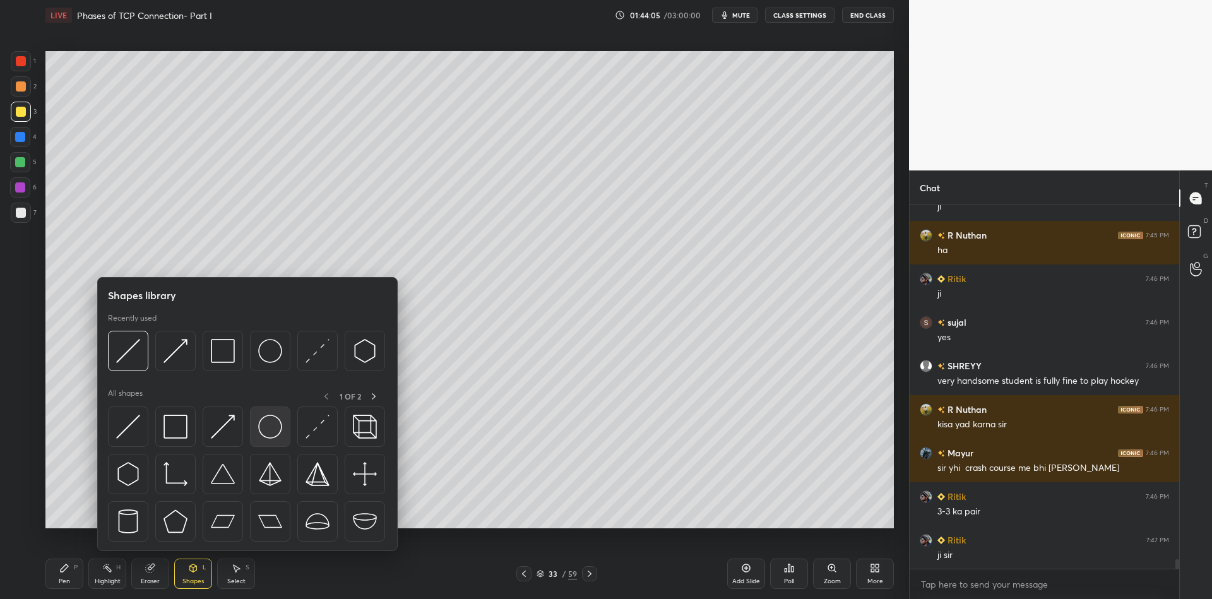
click at [266, 420] on img at bounding box center [270, 427] width 24 height 24
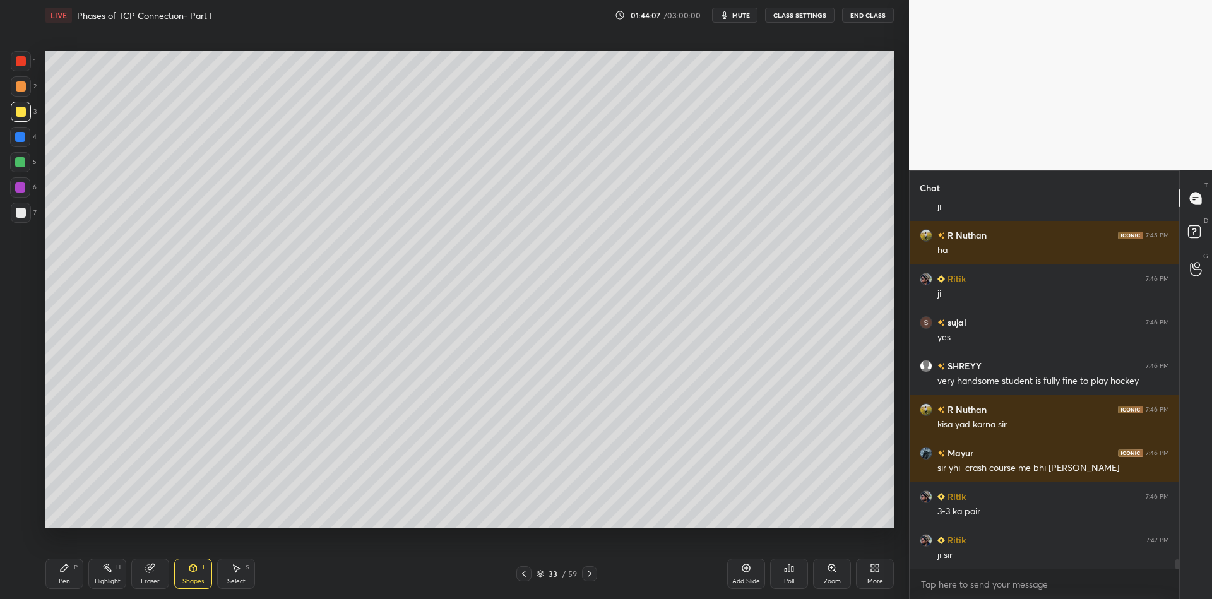
click at [185, 594] on div "Pen P Highlight H Eraser Shapes L Select S 33 / 59 Add Slide Poll Zoom More" at bounding box center [469, 573] width 848 height 50
drag, startPoint x: 186, startPoint y: 564, endPoint x: 180, endPoint y: 552, distance: 14.1
click at [184, 562] on div "Shapes L" at bounding box center [193, 574] width 38 height 30
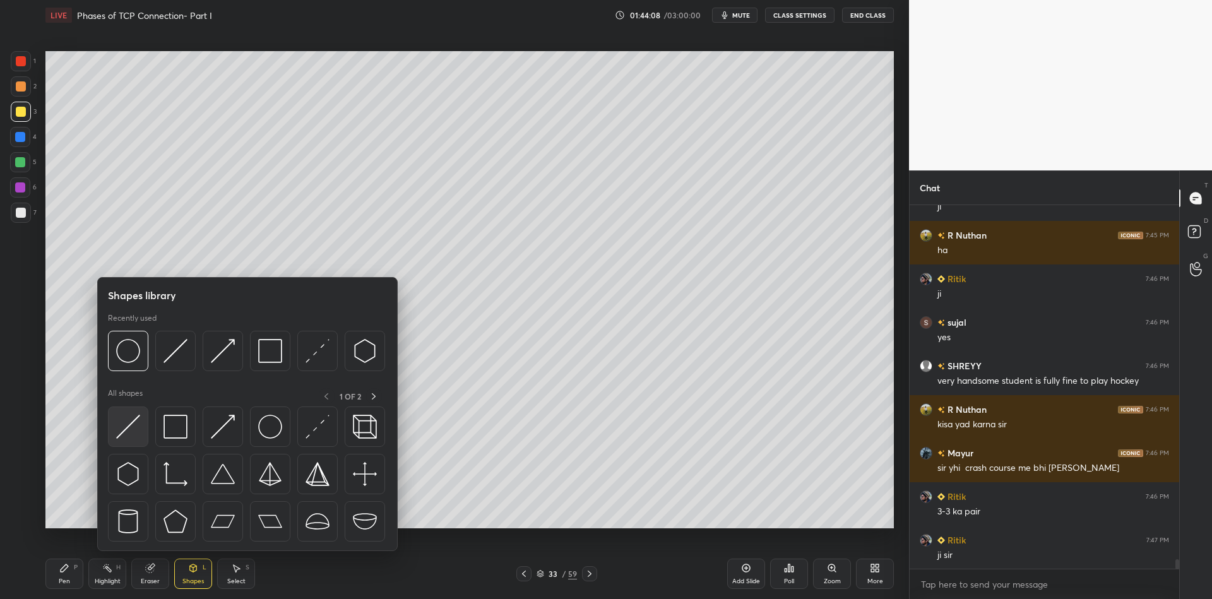
click at [121, 430] on img at bounding box center [128, 427] width 24 height 24
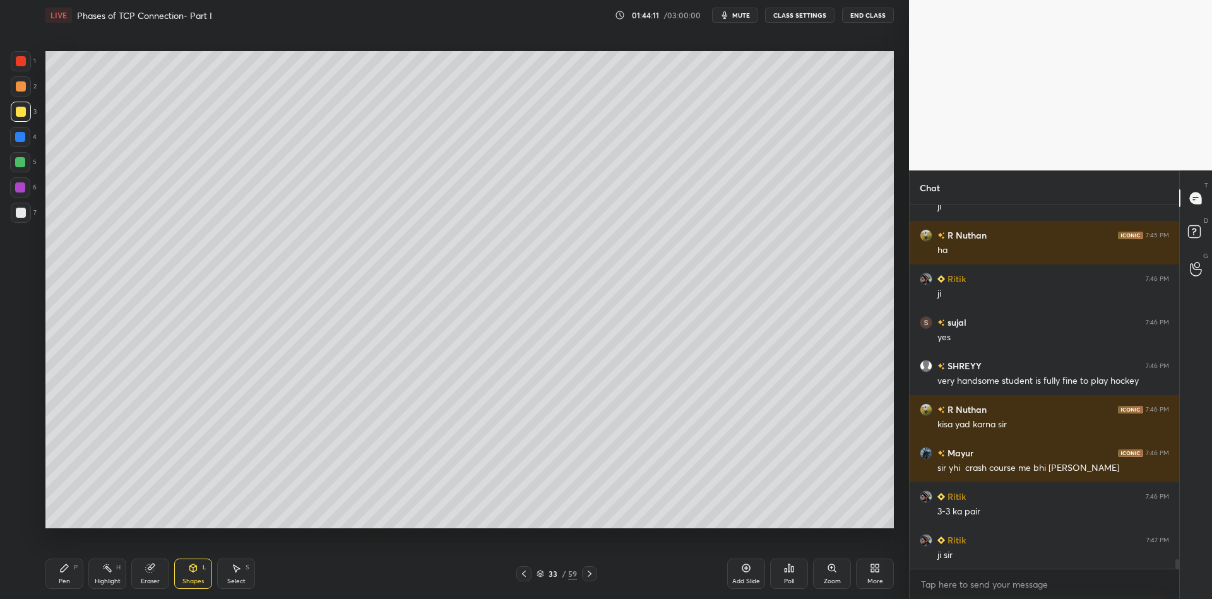
click at [72, 570] on div "Pen P" at bounding box center [64, 574] width 38 height 30
click at [18, 166] on div at bounding box center [20, 162] width 10 height 10
click at [104, 578] on div "Highlight" at bounding box center [108, 581] width 26 height 6
click at [71, 569] on div "Pen P" at bounding box center [64, 574] width 38 height 30
click at [104, 566] on icon at bounding box center [107, 568] width 10 height 10
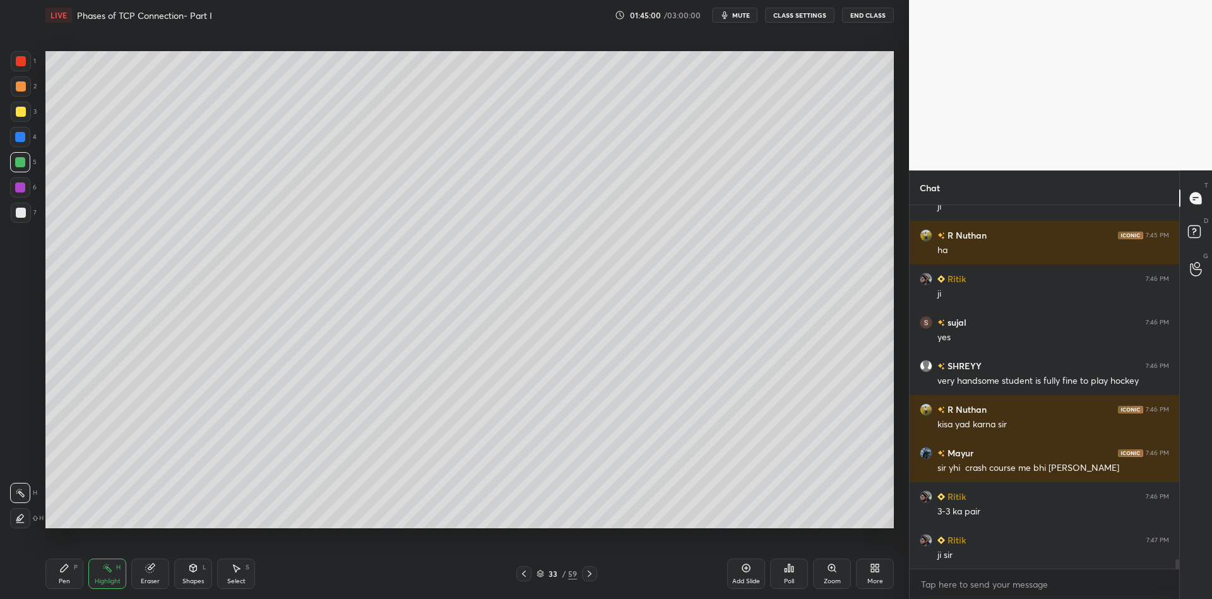
drag, startPoint x: 68, startPoint y: 581, endPoint x: 100, endPoint y: 581, distance: 31.6
click at [75, 579] on div "Pen P" at bounding box center [64, 574] width 38 height 30
drag, startPoint x: 100, startPoint y: 581, endPoint x: 120, endPoint y: 533, distance: 52.6
click at [100, 583] on div "Highlight" at bounding box center [108, 581] width 26 height 6
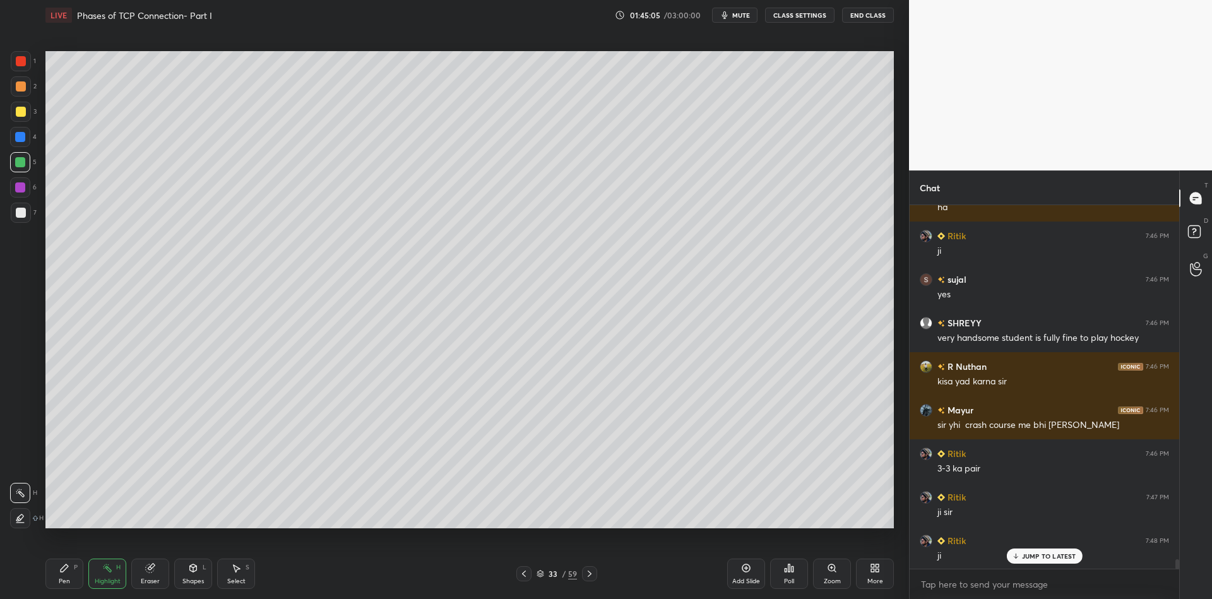
click at [68, 579] on div "Pen" at bounding box center [64, 581] width 11 height 6
click at [18, 113] on div at bounding box center [21, 112] width 10 height 10
click at [20, 213] on div at bounding box center [21, 213] width 10 height 10
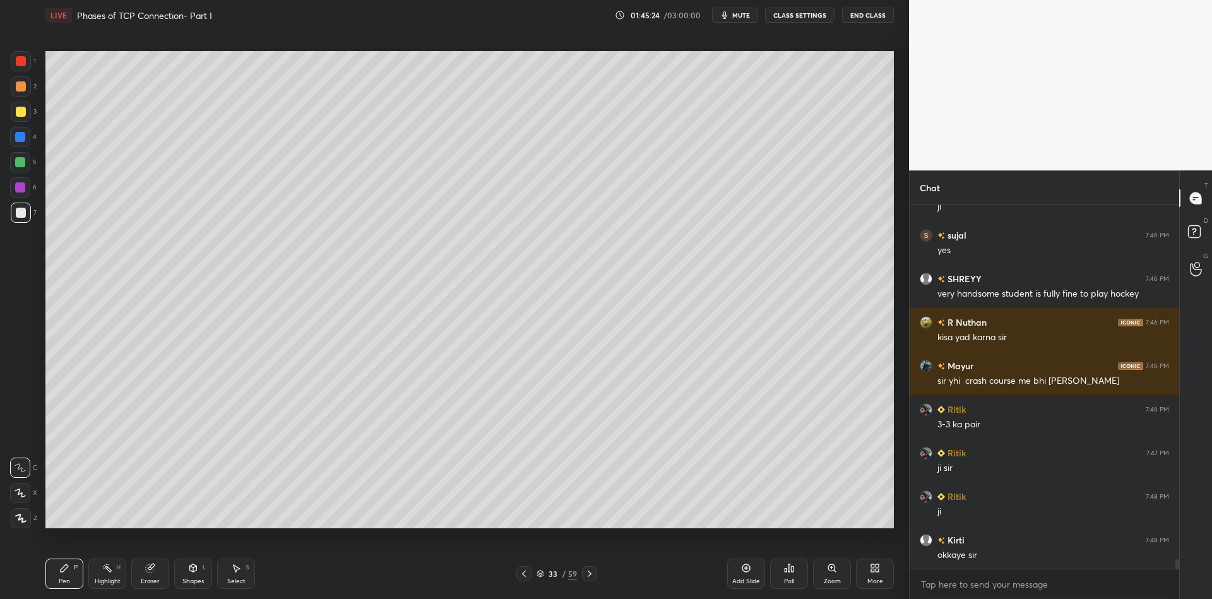
scroll to position [13911, 0]
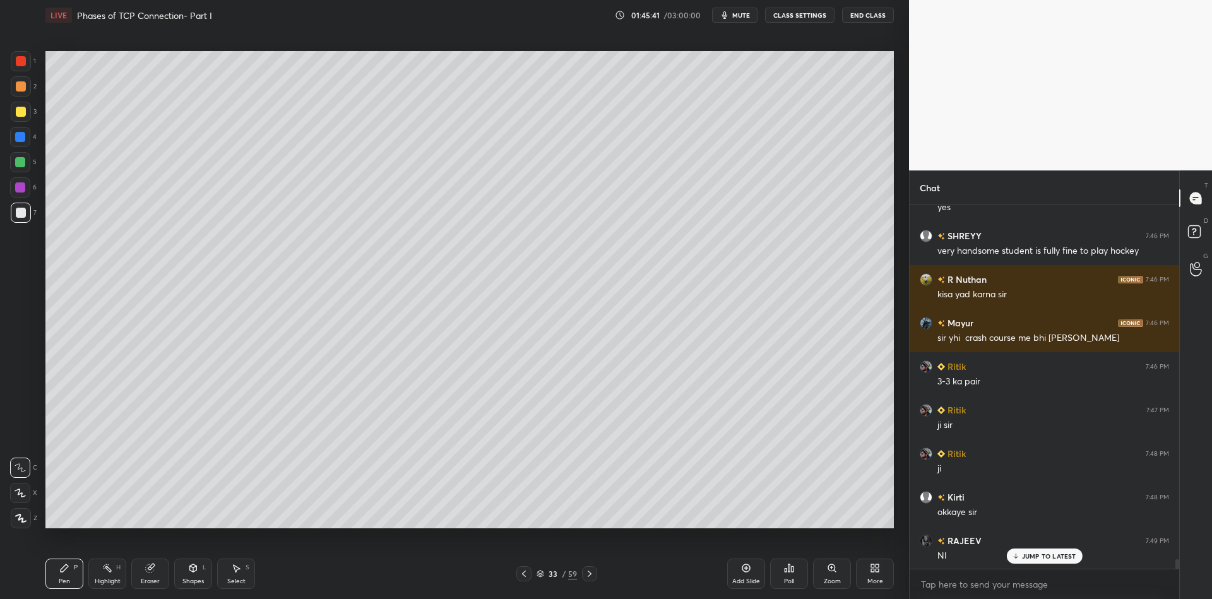
click at [107, 579] on div "Highlight" at bounding box center [108, 581] width 26 height 6
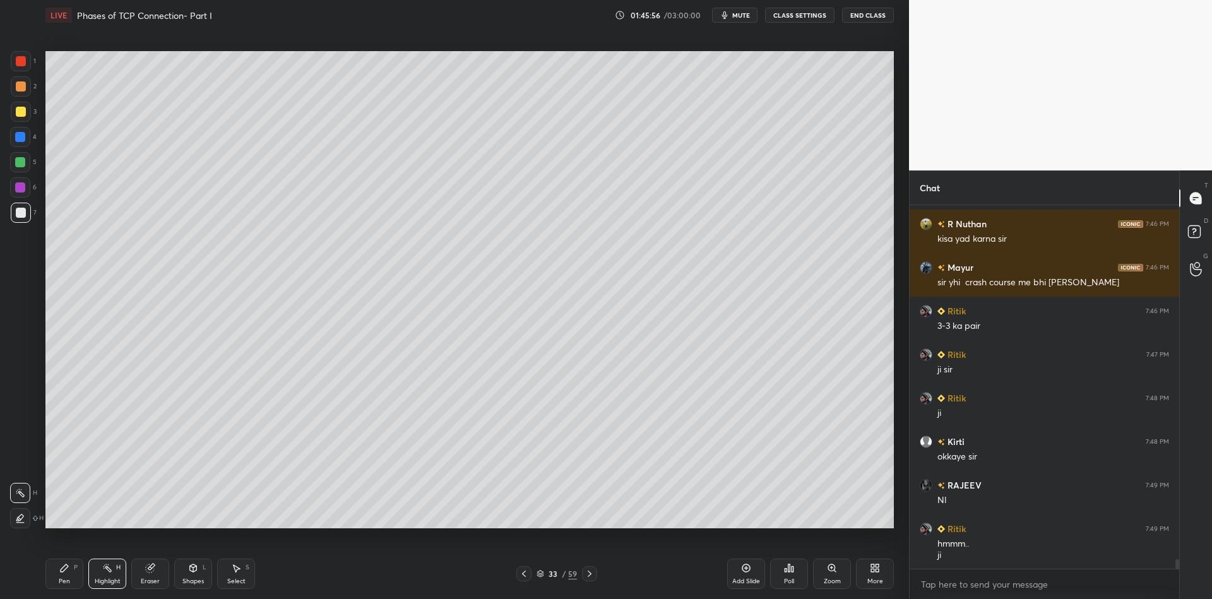
click at [538, 572] on icon at bounding box center [540, 572] width 6 height 3
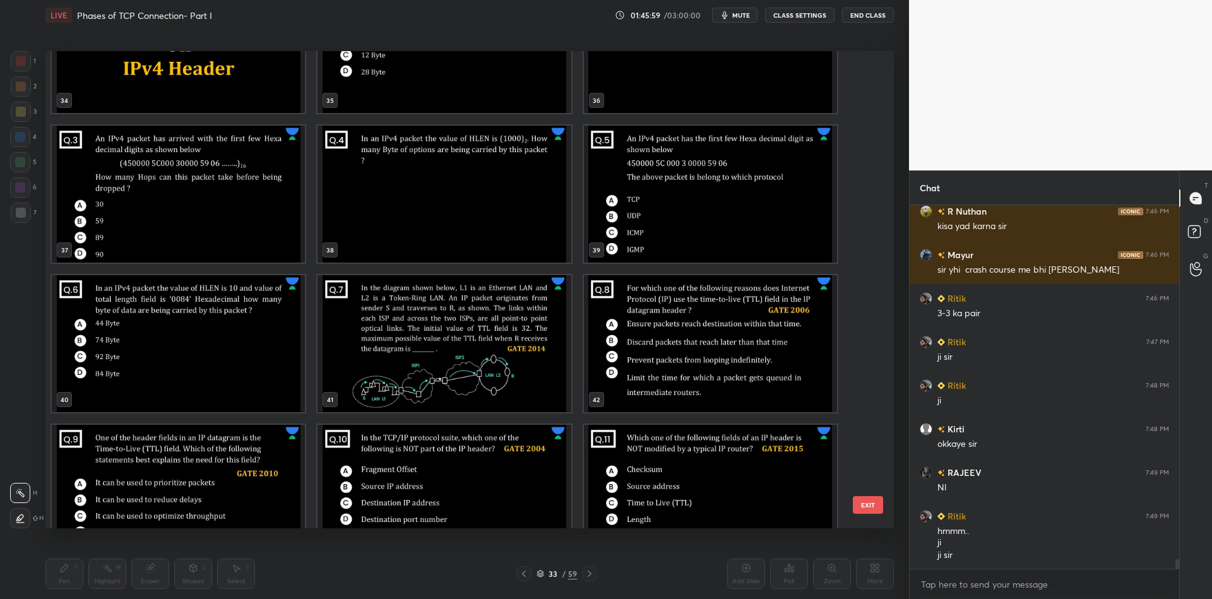
scroll to position [1724, 0]
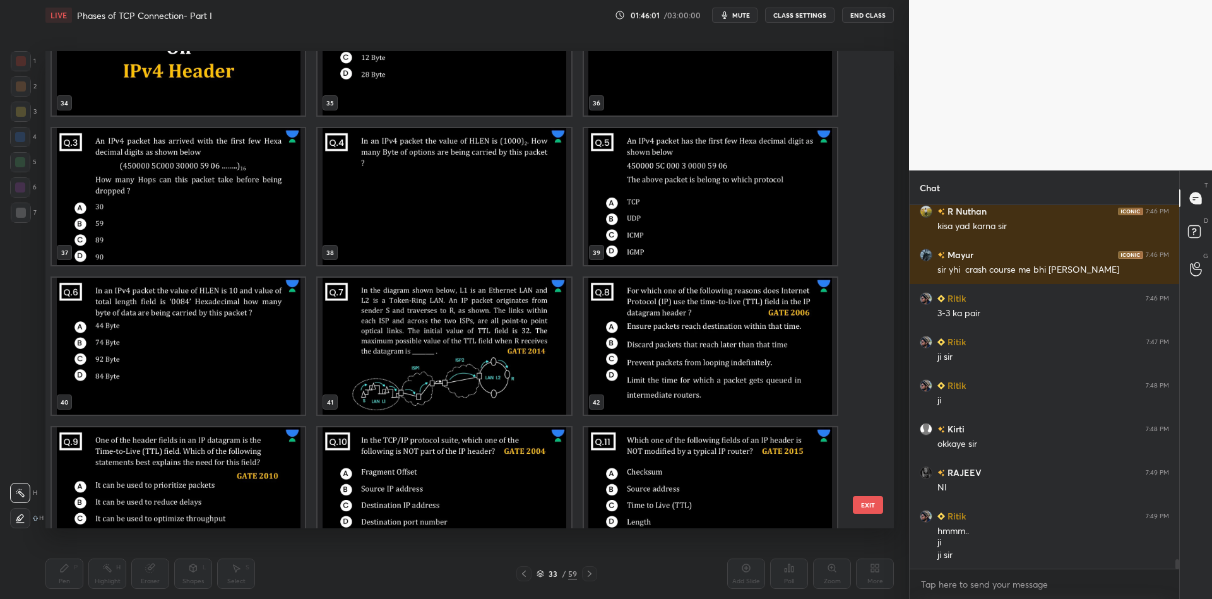
click at [462, 365] on img "grid" at bounding box center [443, 346] width 253 height 137
click at [877, 507] on button "EXIT" at bounding box center [868, 505] width 30 height 18
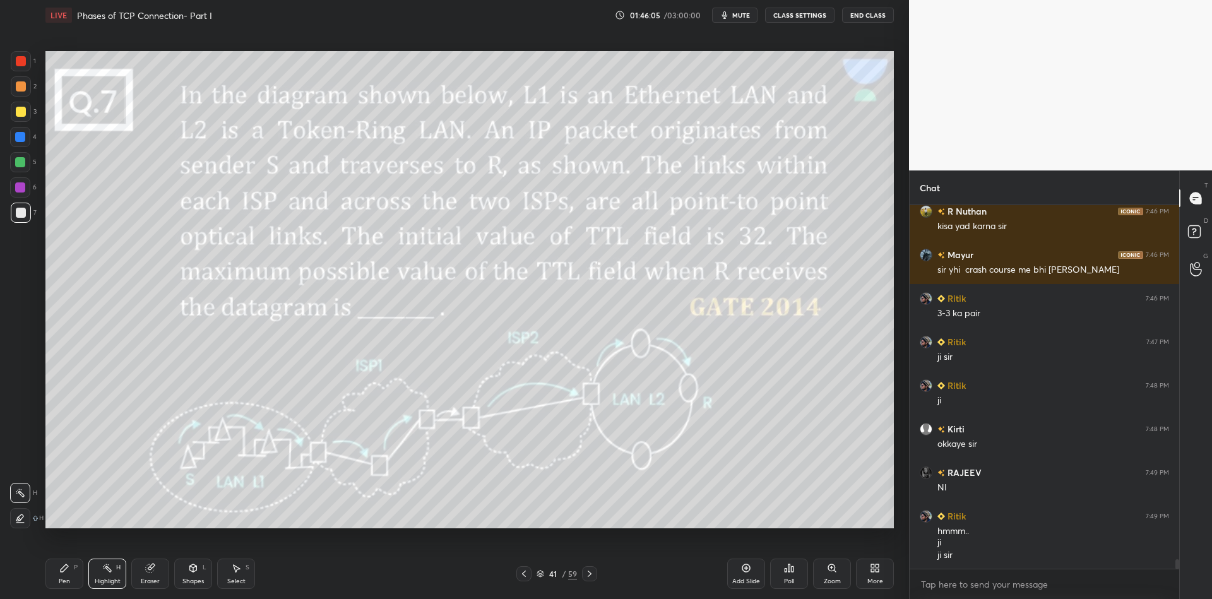
click at [538, 576] on icon at bounding box center [540, 574] width 8 height 8
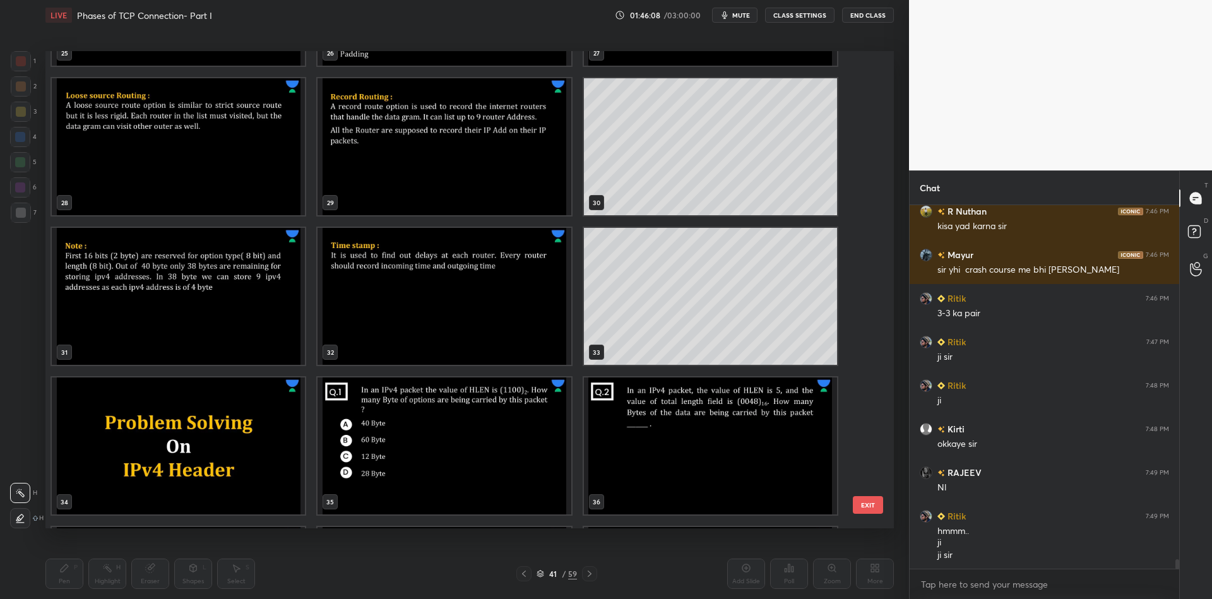
scroll to position [1343, 0]
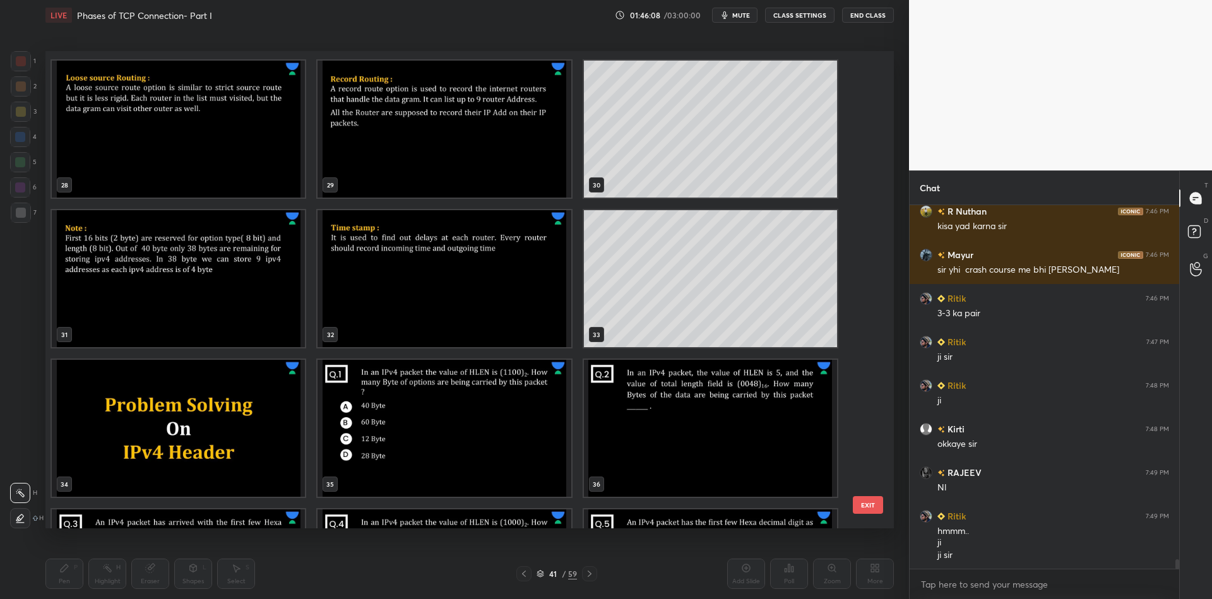
click at [175, 416] on img "grid" at bounding box center [178, 428] width 253 height 137
click at [871, 497] on button "EXIT" at bounding box center [868, 505] width 30 height 18
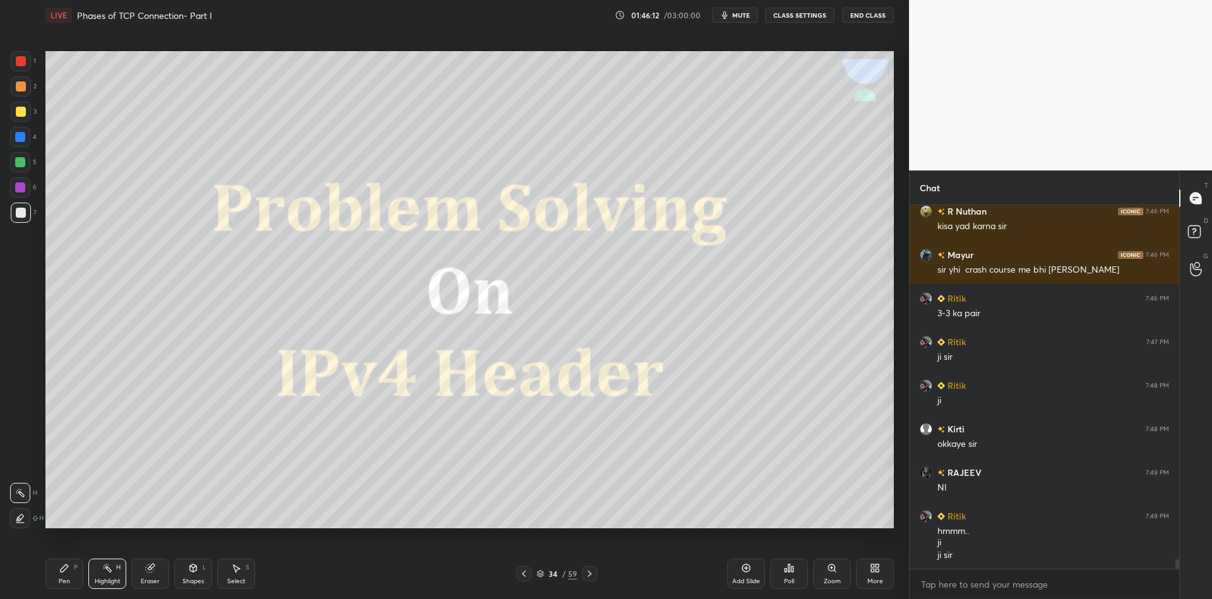
drag, startPoint x: 196, startPoint y: 579, endPoint x: 199, endPoint y: 560, distance: 19.2
click at [197, 578] on div "Shapes L" at bounding box center [193, 574] width 38 height 30
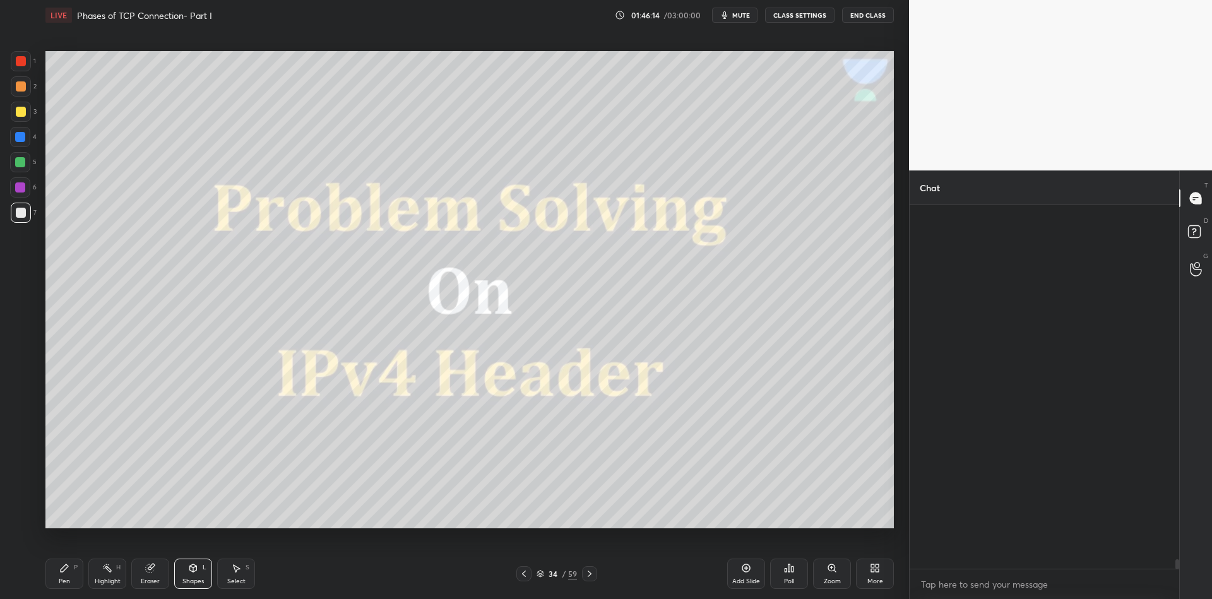
scroll to position [268, 266]
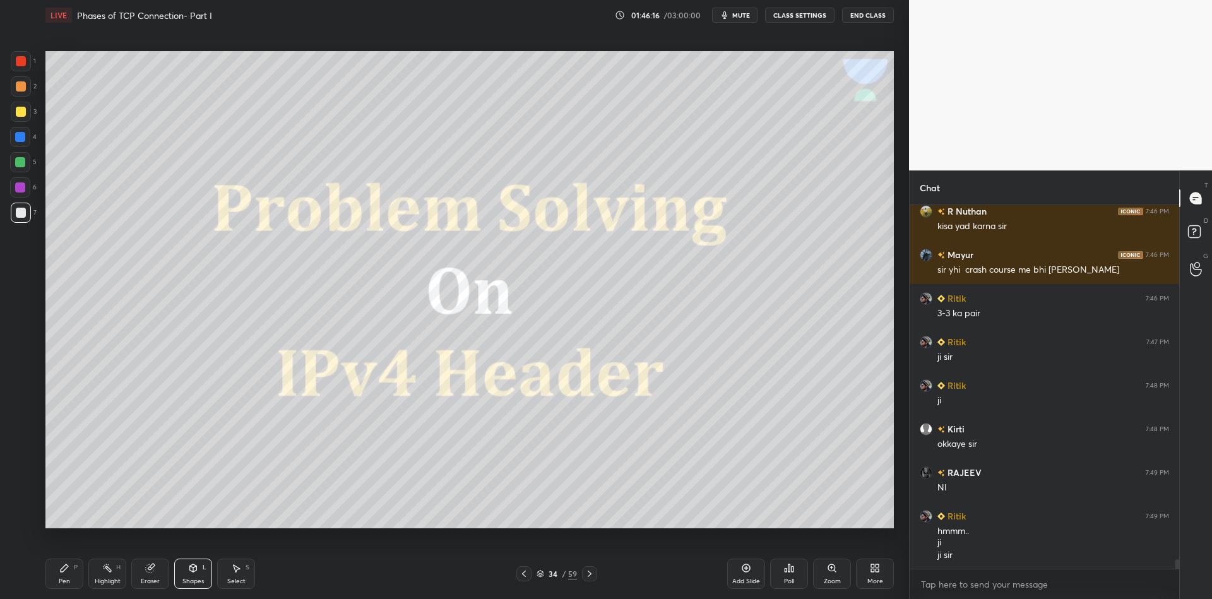
click at [74, 579] on div "Pen P" at bounding box center [64, 574] width 38 height 30
click at [23, 117] on div at bounding box center [21, 112] width 20 height 20
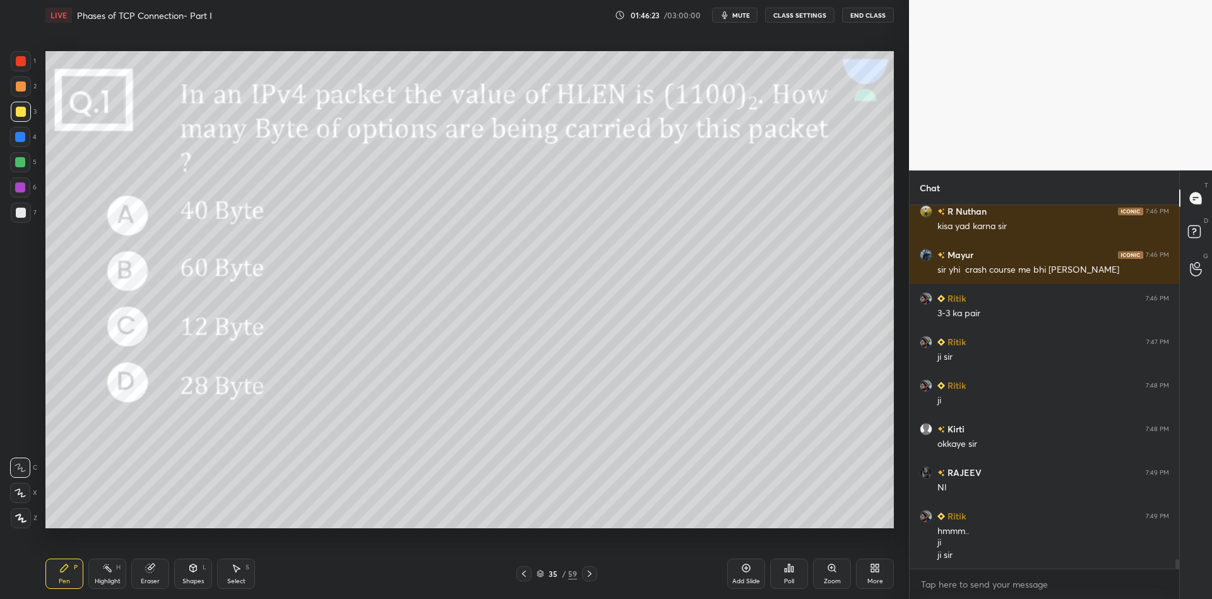
drag, startPoint x: 194, startPoint y: 581, endPoint x: 193, endPoint y: 574, distance: 7.2
click at [194, 578] on div "Shapes" at bounding box center [192, 581] width 21 height 6
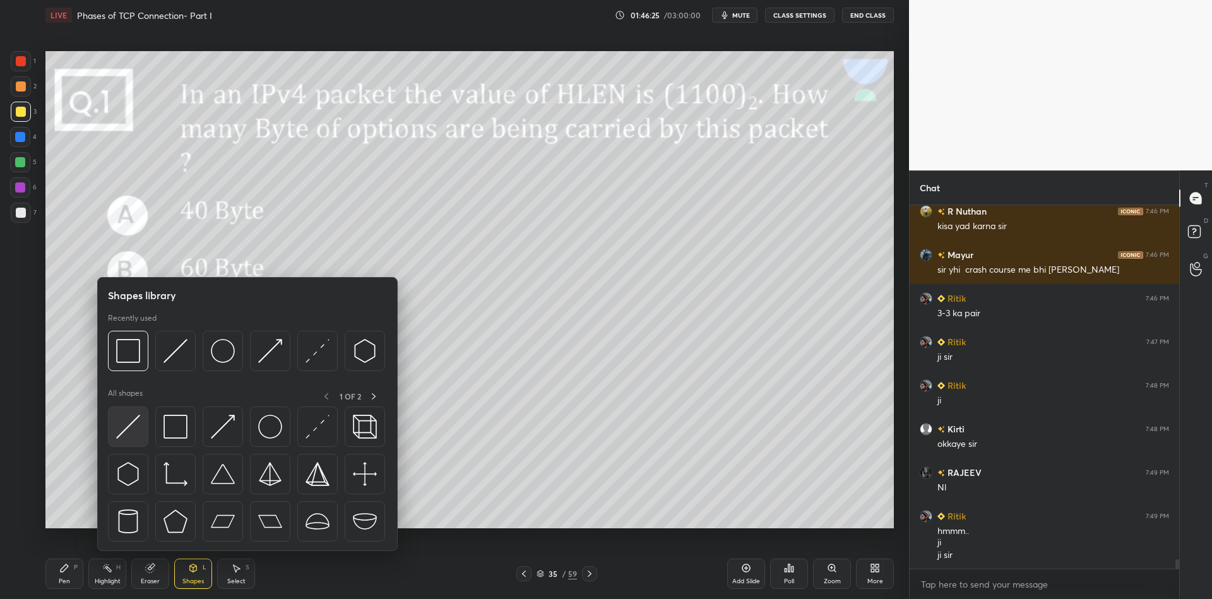
click at [125, 430] on img at bounding box center [128, 427] width 24 height 24
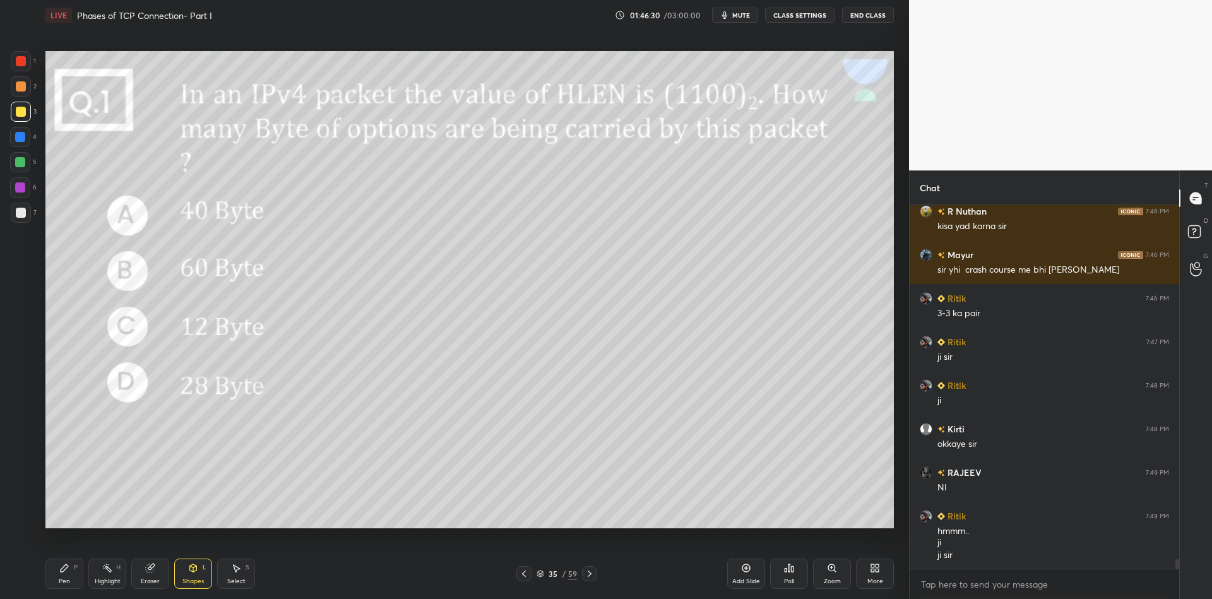
click at [66, 581] on div "Pen" at bounding box center [64, 581] width 11 height 6
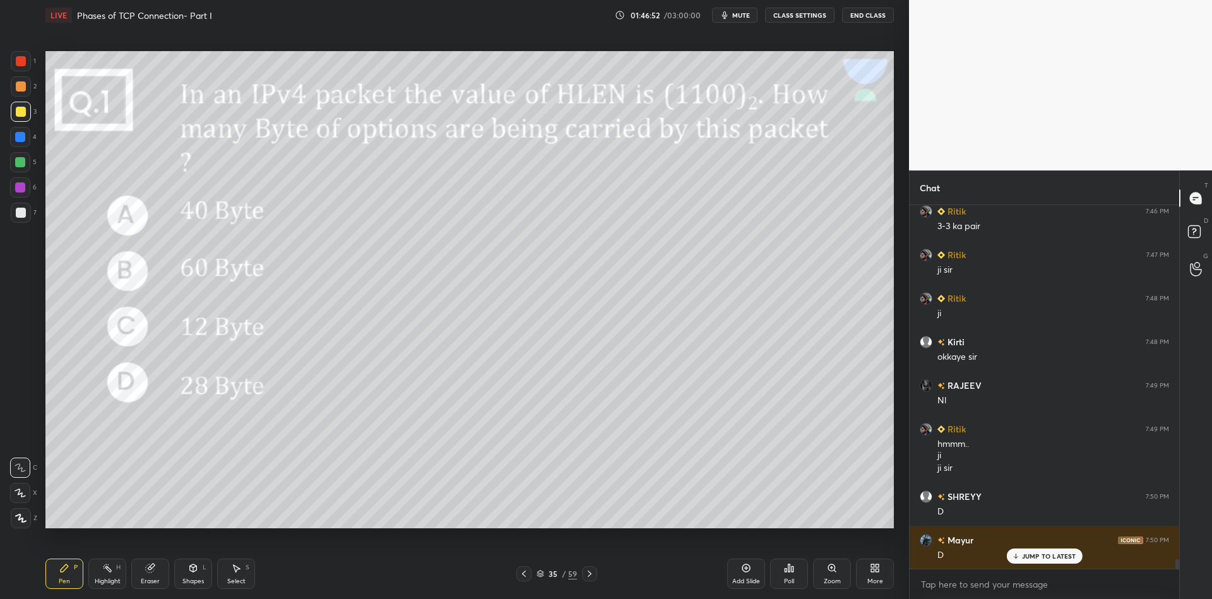
scroll to position [14109, 0]
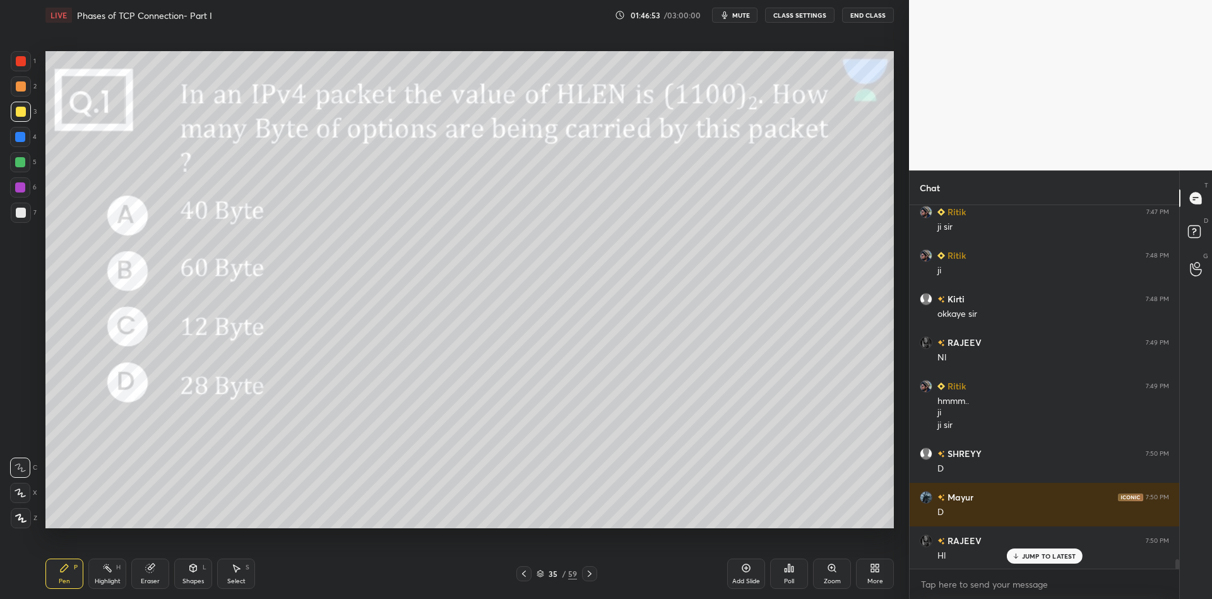
click at [70, 582] on div "Pen P" at bounding box center [64, 574] width 38 height 30
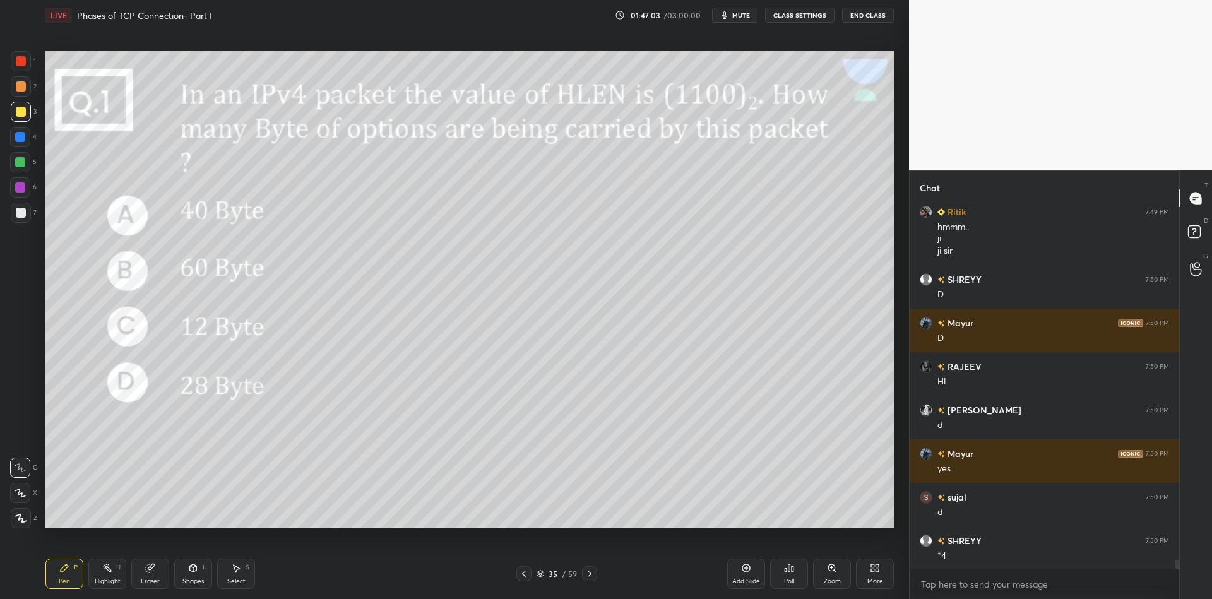
scroll to position [14327, 0]
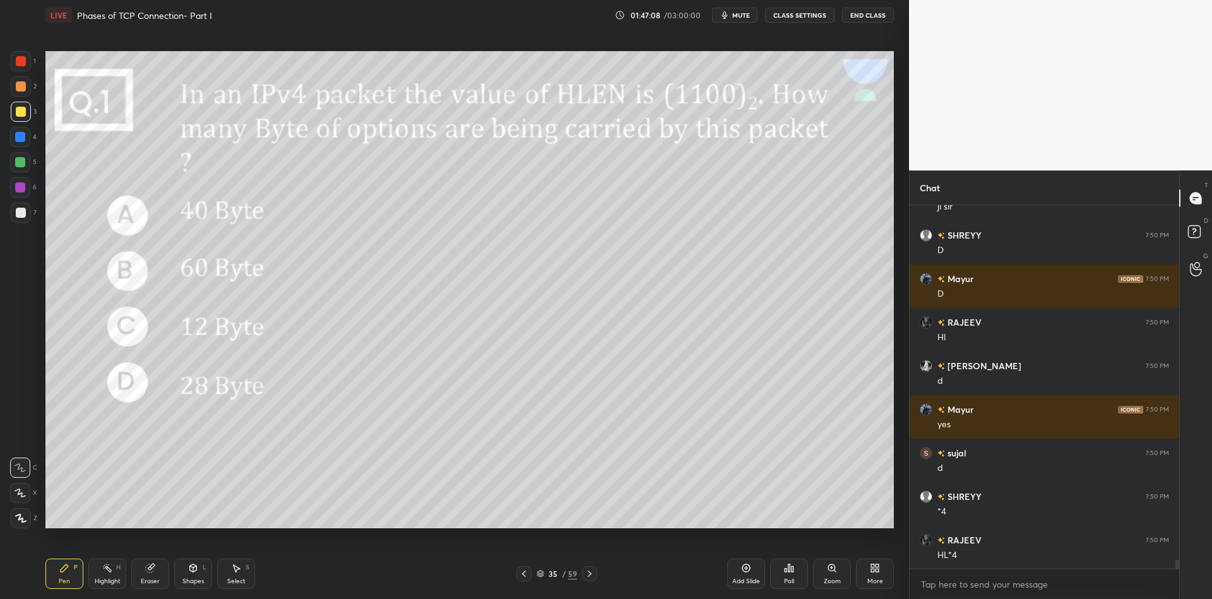
drag, startPoint x: 196, startPoint y: 576, endPoint x: 196, endPoint y: 560, distance: 15.8
click at [196, 572] on div "Shapes L" at bounding box center [193, 574] width 38 height 30
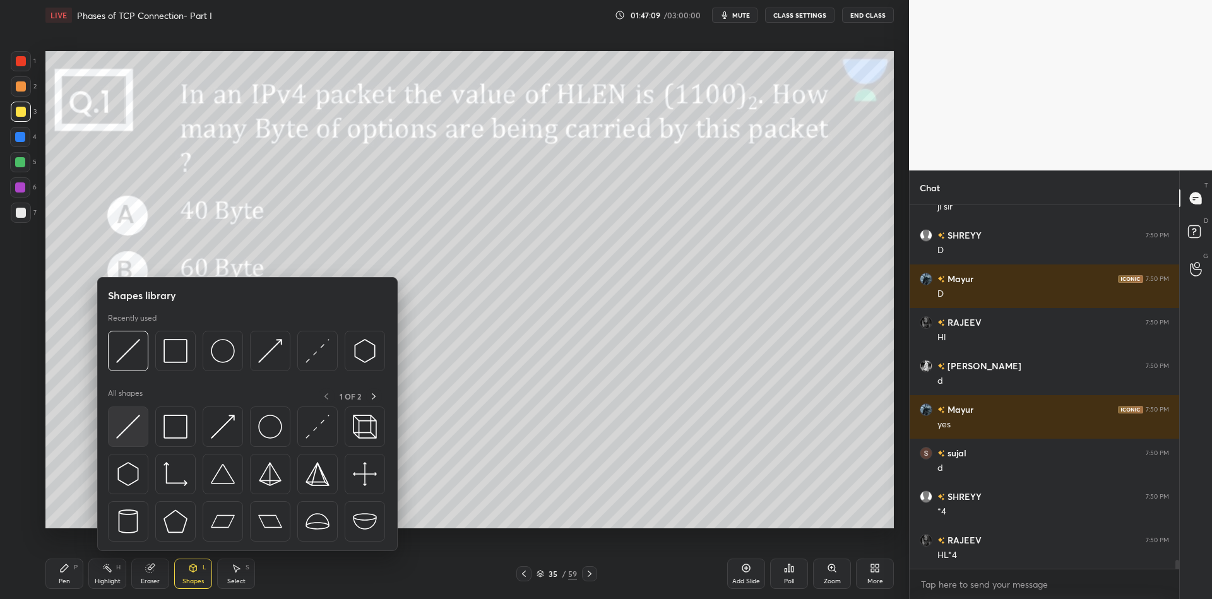
click at [142, 413] on div at bounding box center [128, 426] width 40 height 40
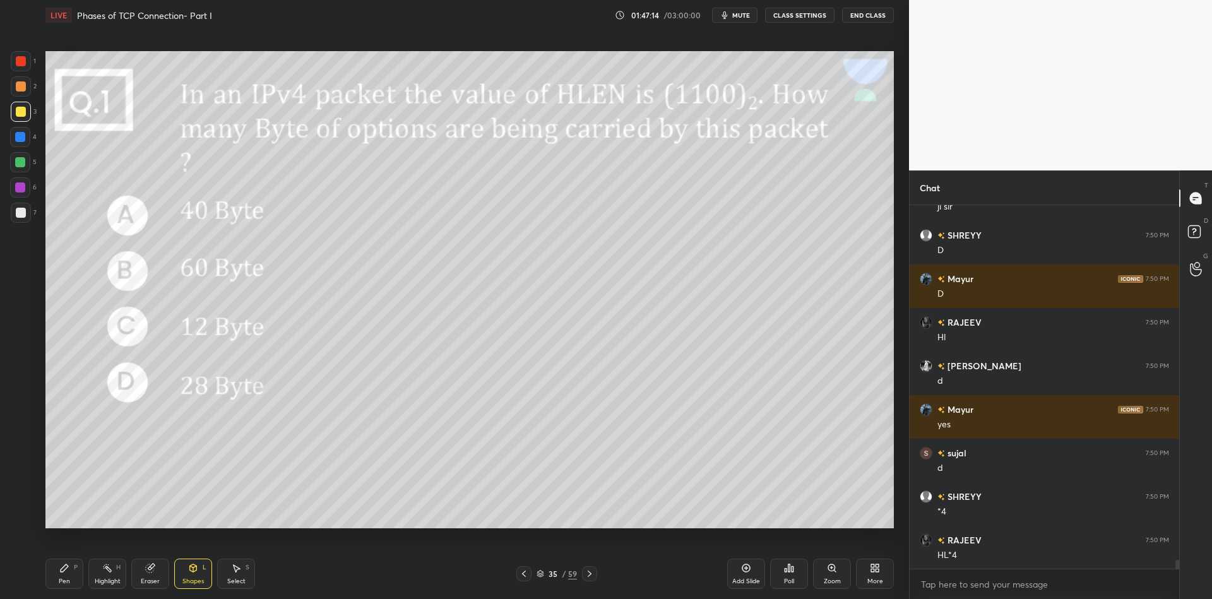
click at [76, 574] on div "Pen P" at bounding box center [64, 574] width 38 height 30
drag, startPoint x: 112, startPoint y: 575, endPoint x: 116, endPoint y: 543, distance: 31.7
click at [112, 574] on div "Highlight H" at bounding box center [107, 574] width 38 height 30
drag, startPoint x: 66, startPoint y: 572, endPoint x: 72, endPoint y: 578, distance: 7.6
click at [68, 573] on icon at bounding box center [64, 568] width 10 height 10
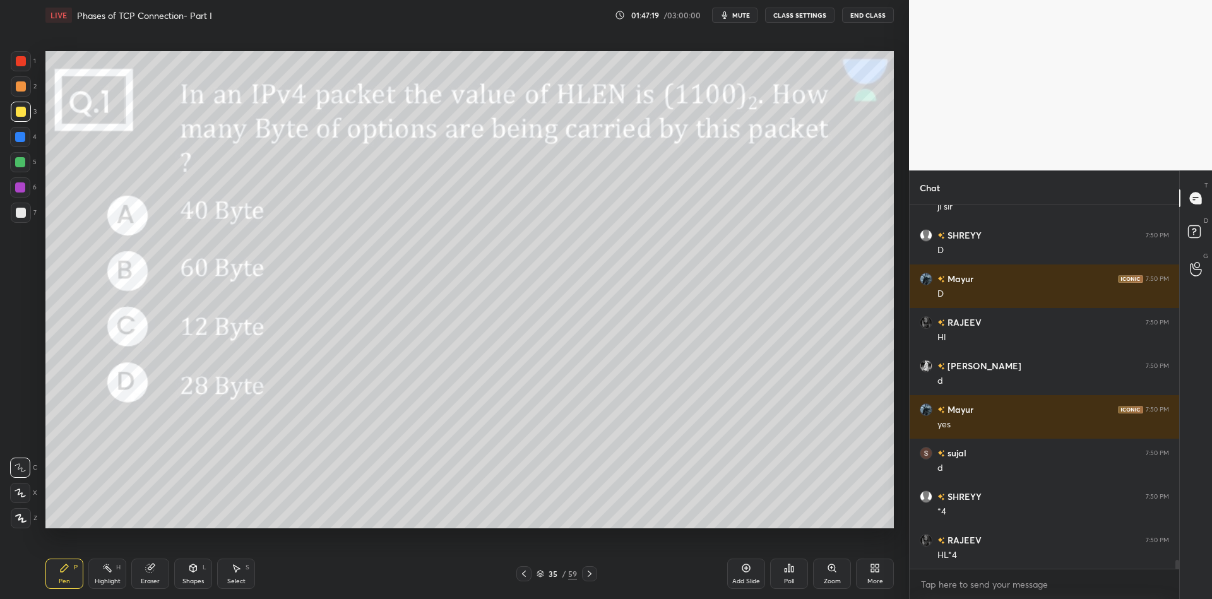
drag, startPoint x: 110, startPoint y: 575, endPoint x: 101, endPoint y: 574, distance: 8.9
click at [112, 573] on div "Highlight H" at bounding box center [107, 574] width 38 height 30
click at [72, 571] on div "Pen P" at bounding box center [64, 574] width 38 height 30
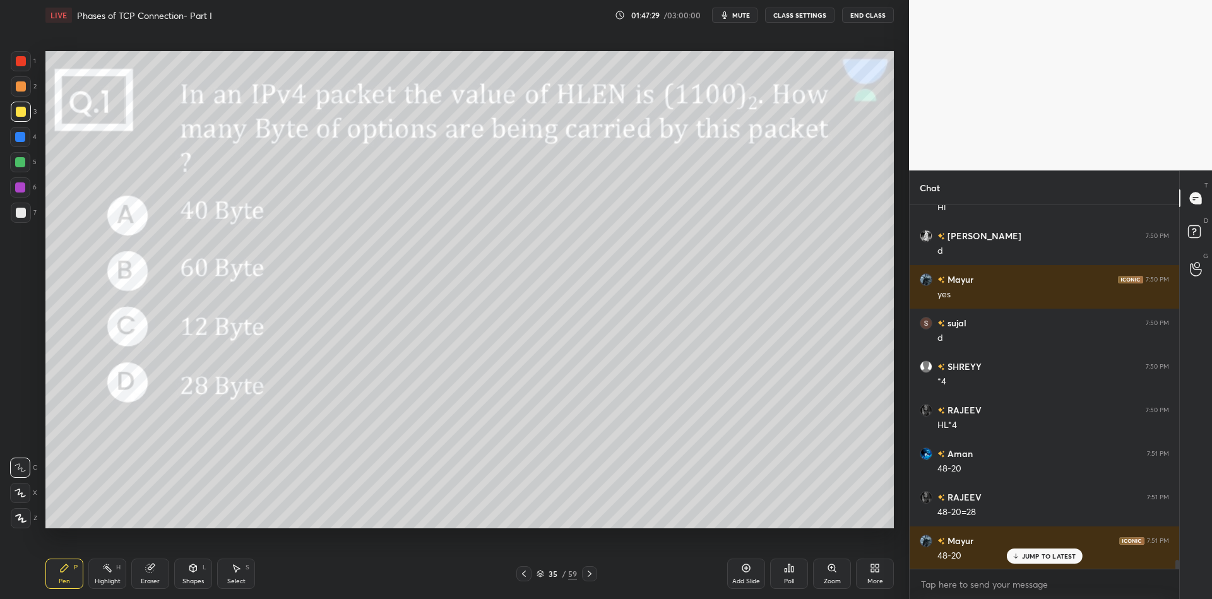
scroll to position [14501, 0]
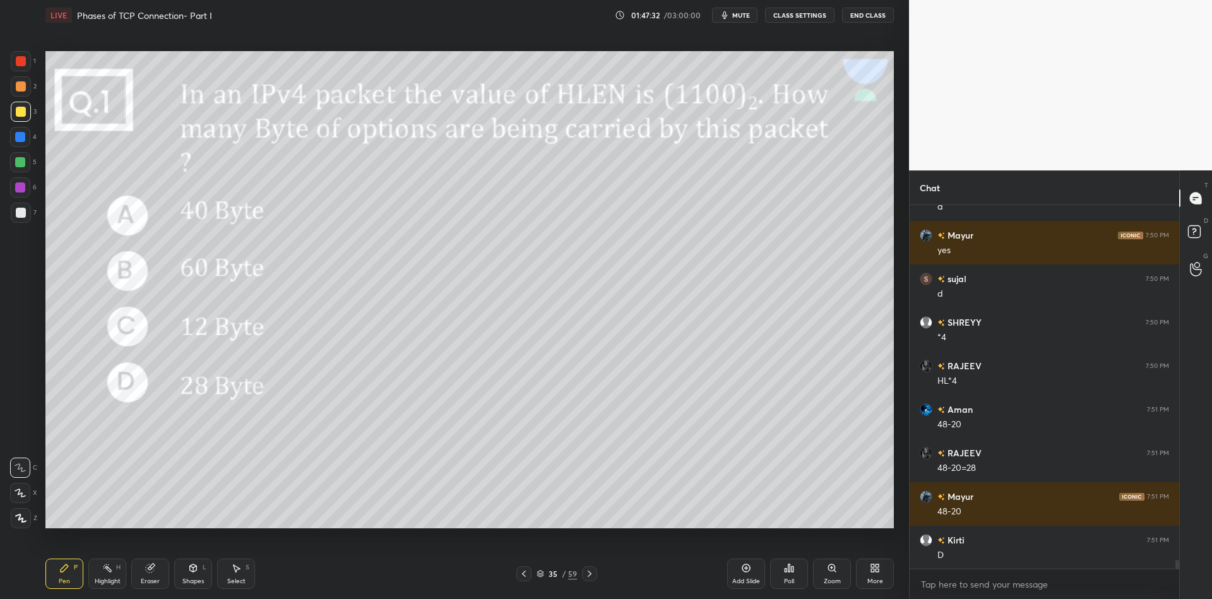
drag, startPoint x: 193, startPoint y: 569, endPoint x: 199, endPoint y: 557, distance: 13.6
click at [195, 566] on icon at bounding box center [193, 568] width 10 height 10
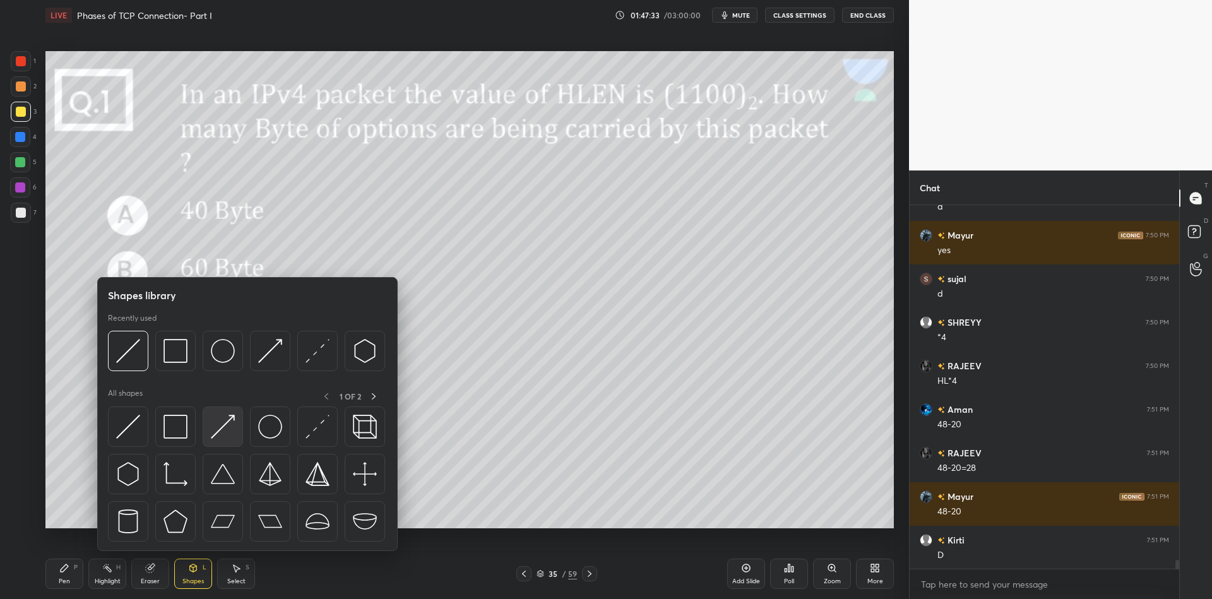
click at [232, 421] on img at bounding box center [223, 427] width 24 height 24
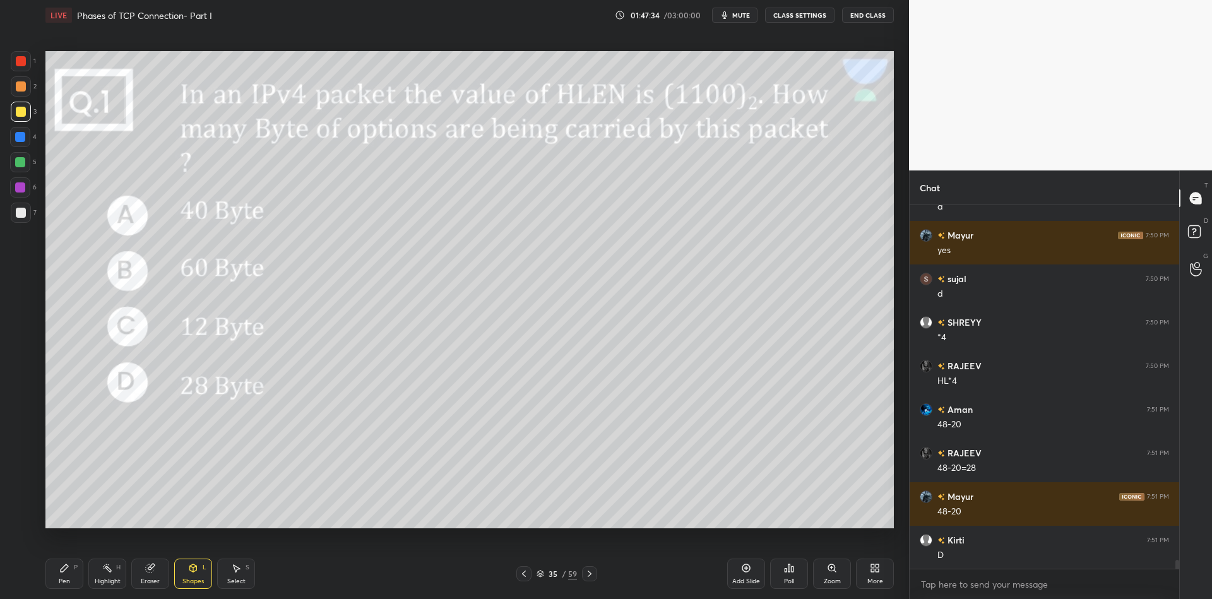
click at [73, 568] on div "Pen P" at bounding box center [64, 574] width 38 height 30
click at [109, 573] on div "Highlight H" at bounding box center [107, 574] width 38 height 30
drag, startPoint x: 58, startPoint y: 578, endPoint x: 62, endPoint y: 569, distance: 9.9
click at [59, 576] on div "Pen P" at bounding box center [64, 574] width 38 height 30
click at [19, 161] on div at bounding box center [20, 162] width 10 height 10
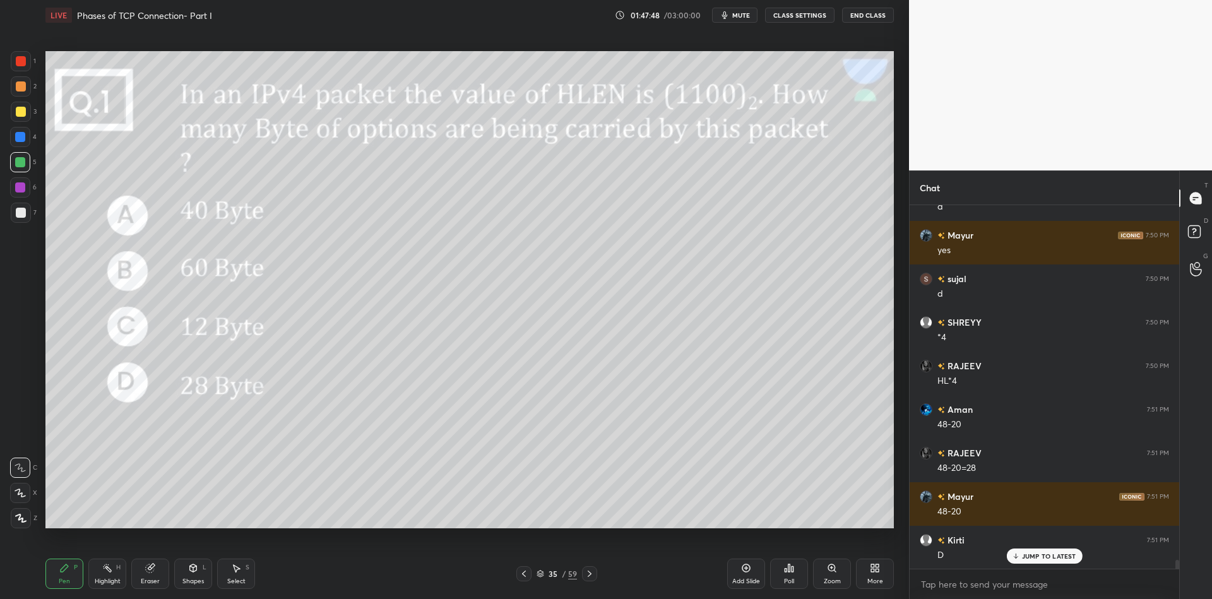
scroll to position [14544, 0]
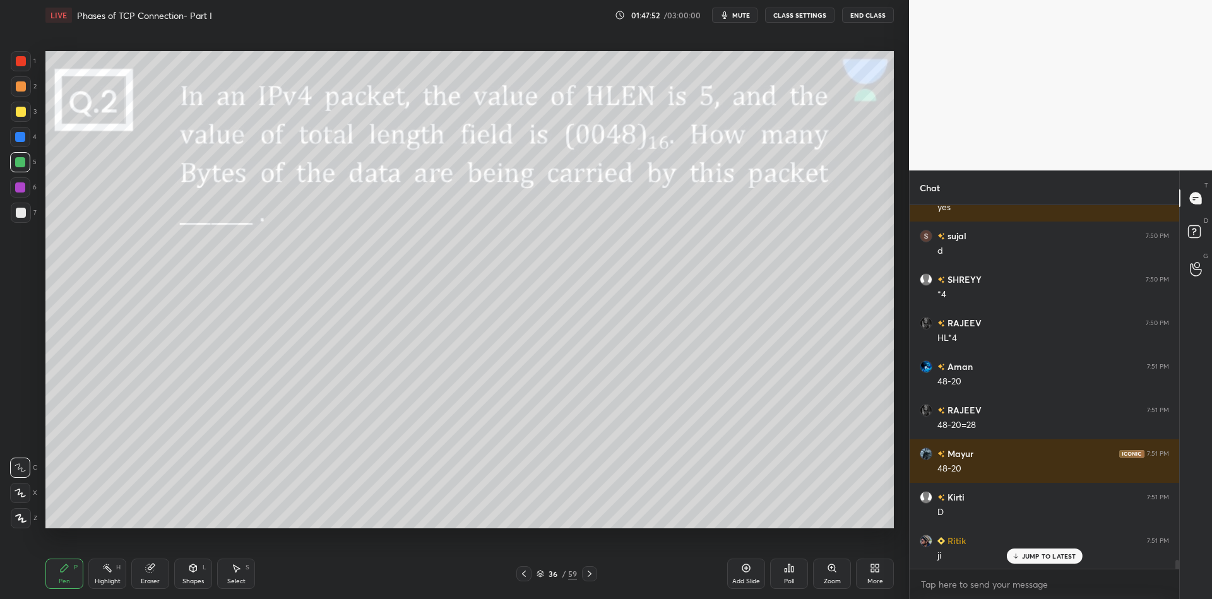
click at [190, 584] on div "Shapes" at bounding box center [192, 581] width 21 height 6
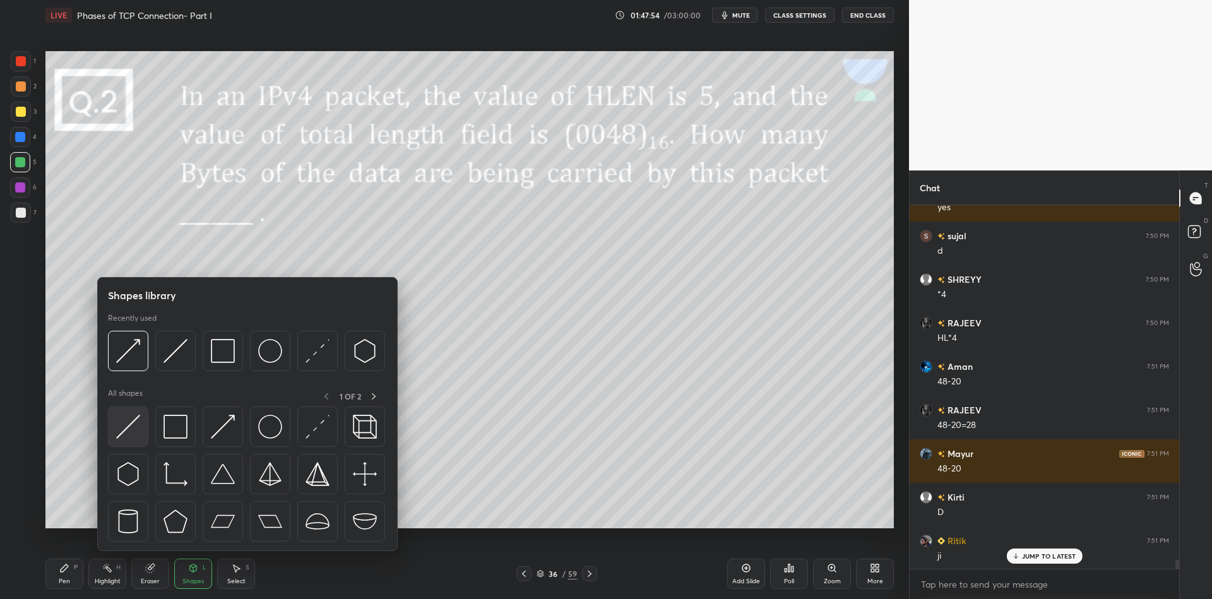
click at [127, 431] on img at bounding box center [128, 427] width 24 height 24
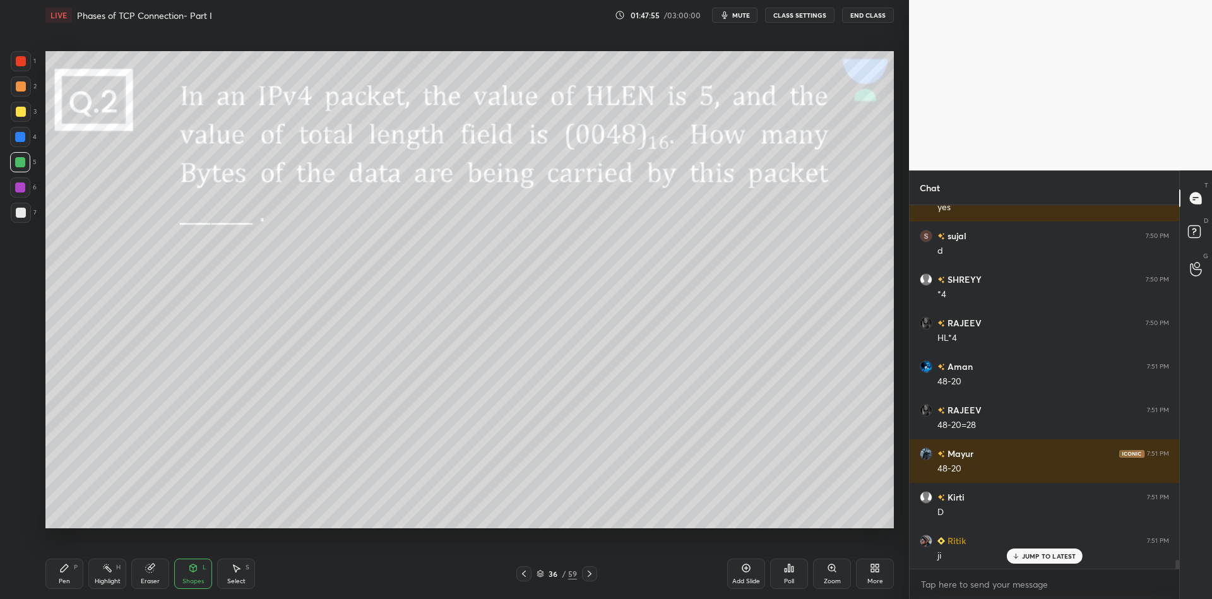
click at [192, 572] on icon at bounding box center [193, 568] width 10 height 10
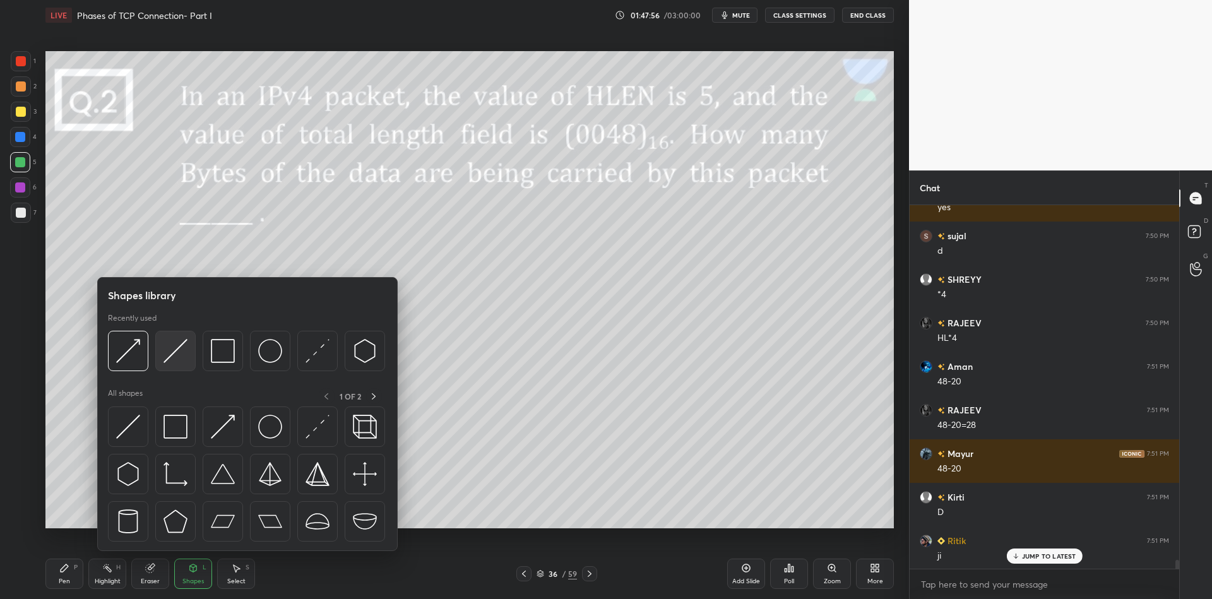
click at [178, 346] on img at bounding box center [175, 351] width 24 height 24
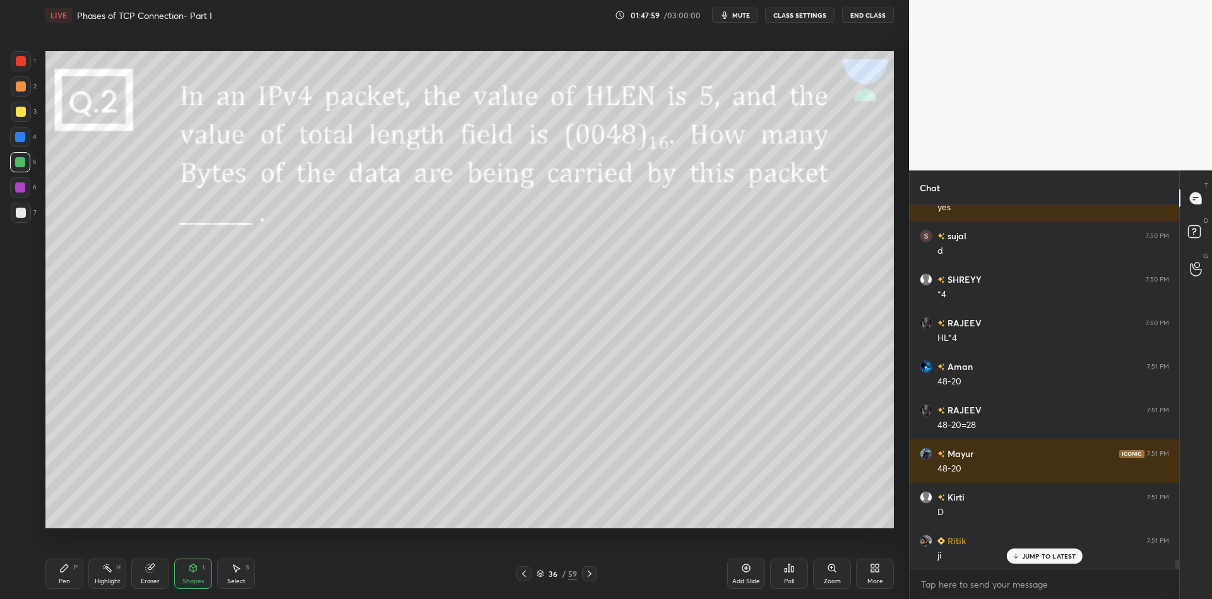
drag, startPoint x: 66, startPoint y: 572, endPoint x: 64, endPoint y: 538, distance: 34.1
click at [66, 571] on icon at bounding box center [64, 568] width 10 height 10
click at [23, 113] on div at bounding box center [21, 112] width 10 height 10
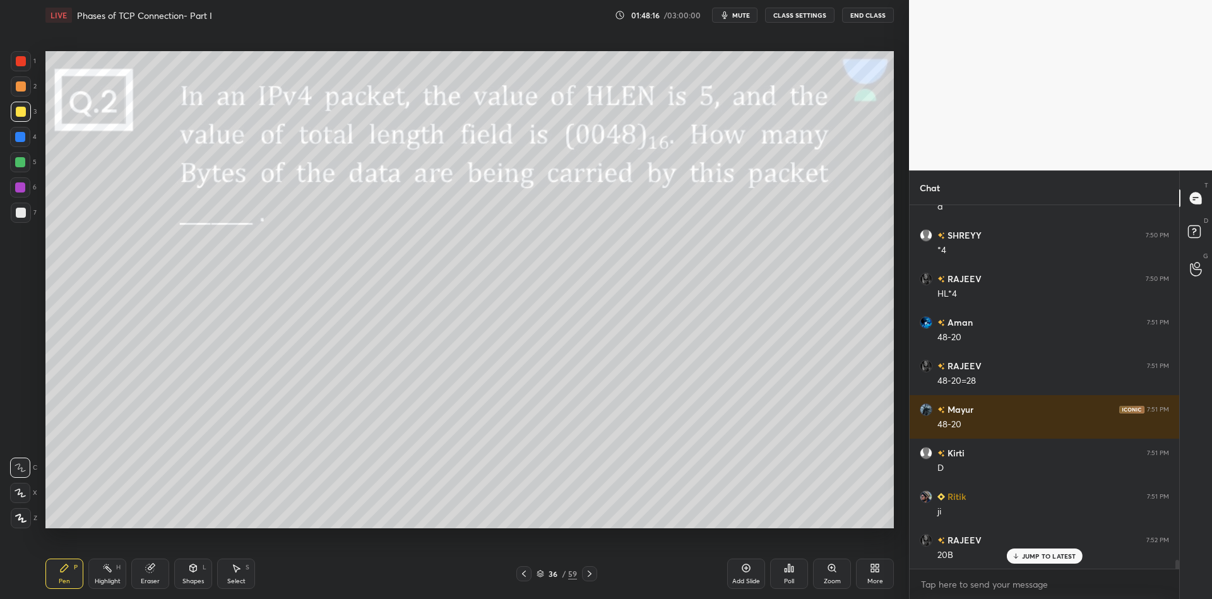
scroll to position [14631, 0]
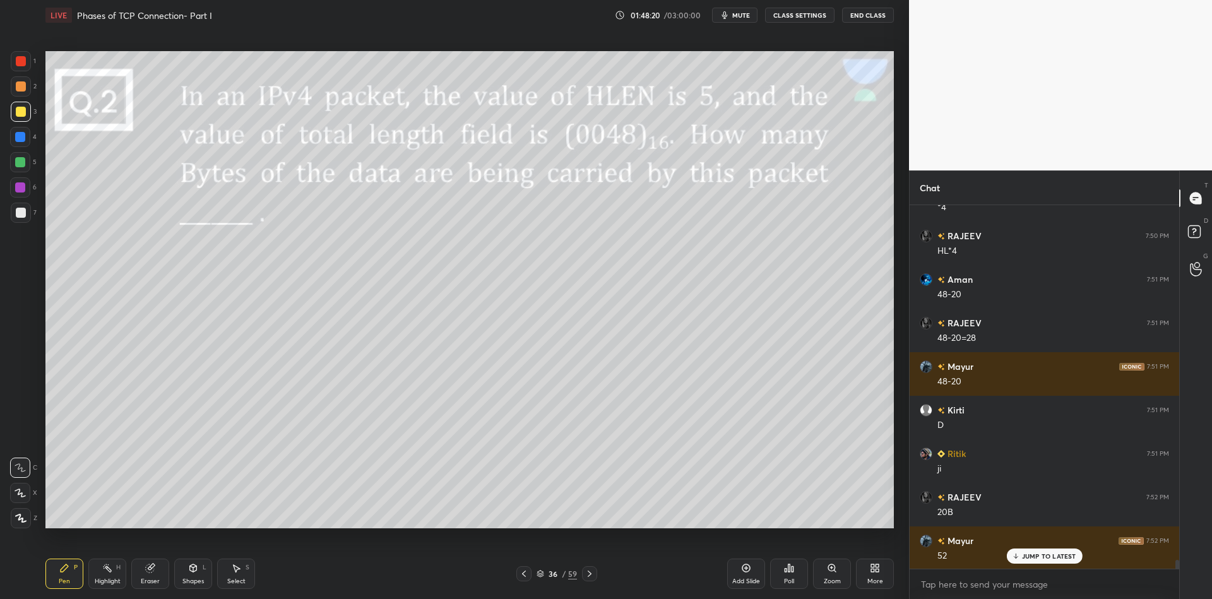
click at [201, 574] on div "Shapes L" at bounding box center [193, 574] width 38 height 30
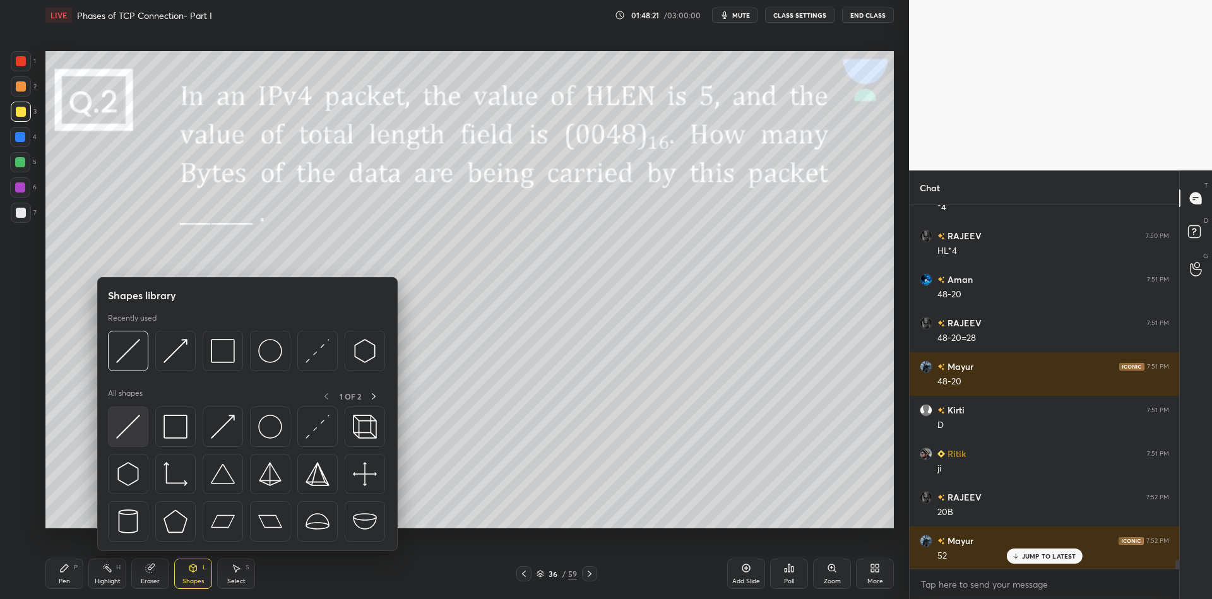
click at [133, 426] on img at bounding box center [128, 427] width 24 height 24
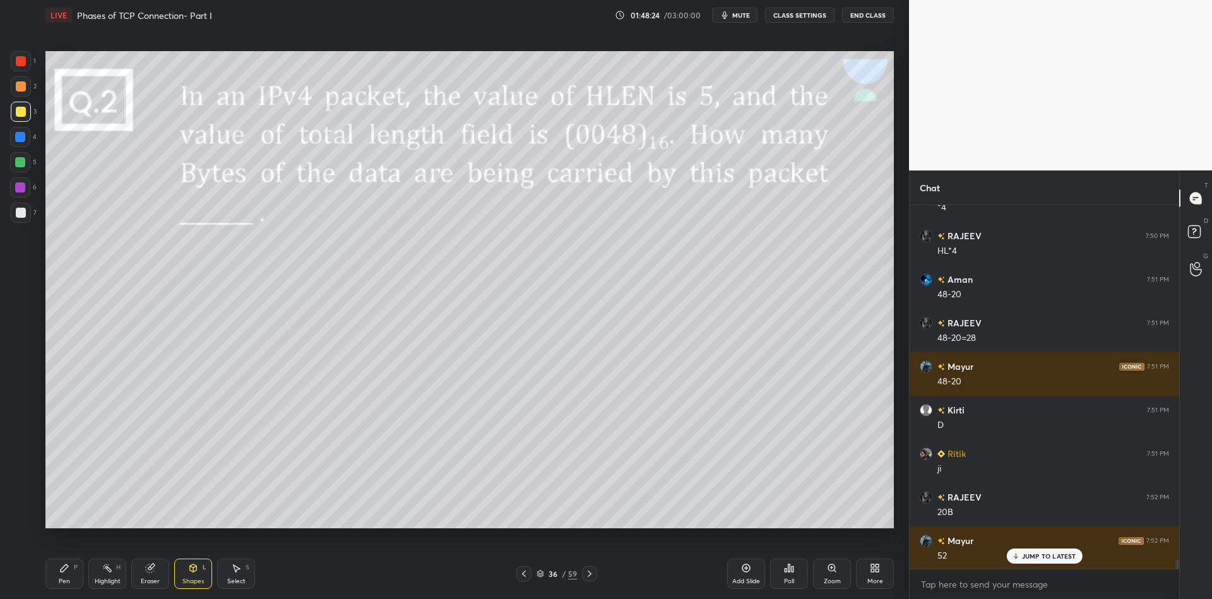
drag, startPoint x: 69, startPoint y: 587, endPoint x: 92, endPoint y: 565, distance: 31.7
click at [69, 585] on div "Pen P" at bounding box center [64, 574] width 38 height 30
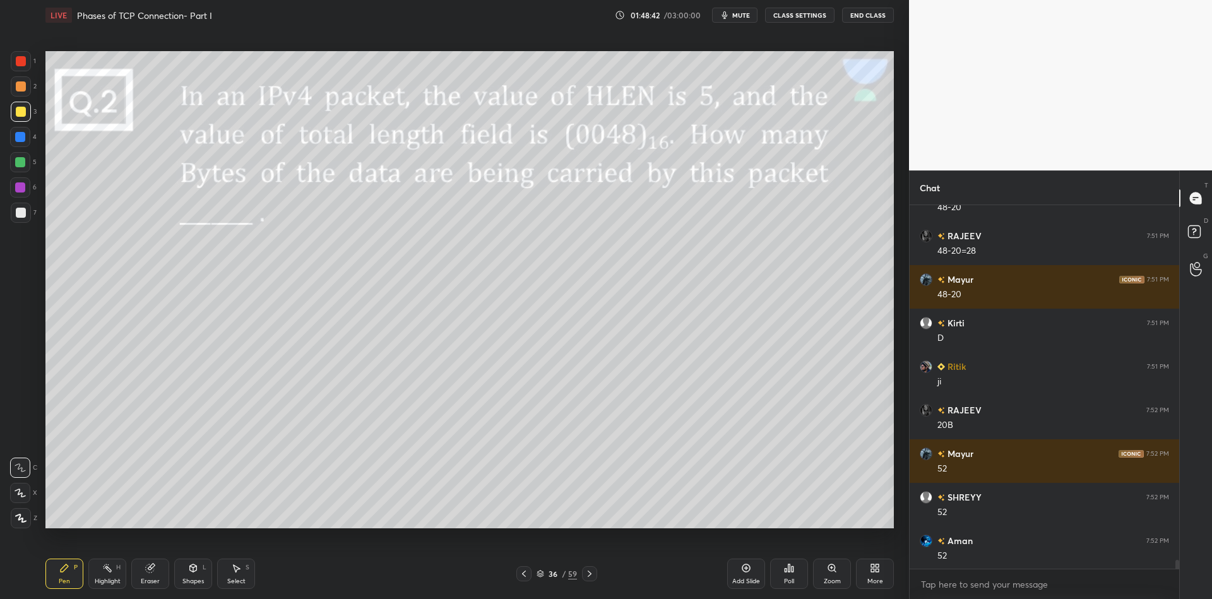
scroll to position [14763, 0]
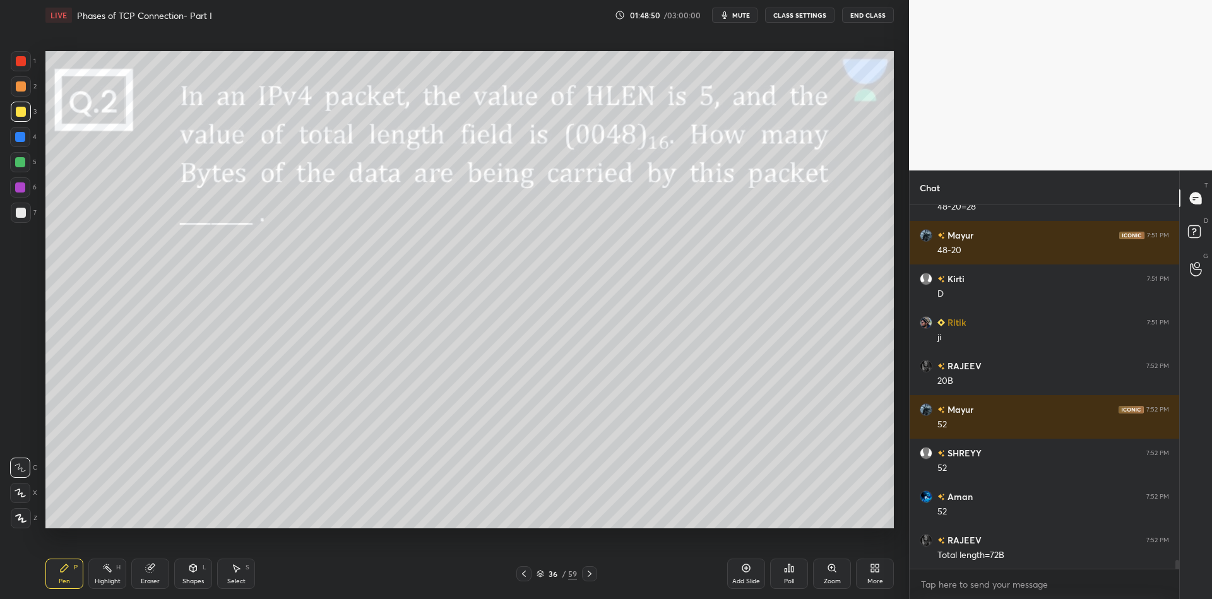
click at [190, 581] on div "Shapes L" at bounding box center [193, 574] width 38 height 30
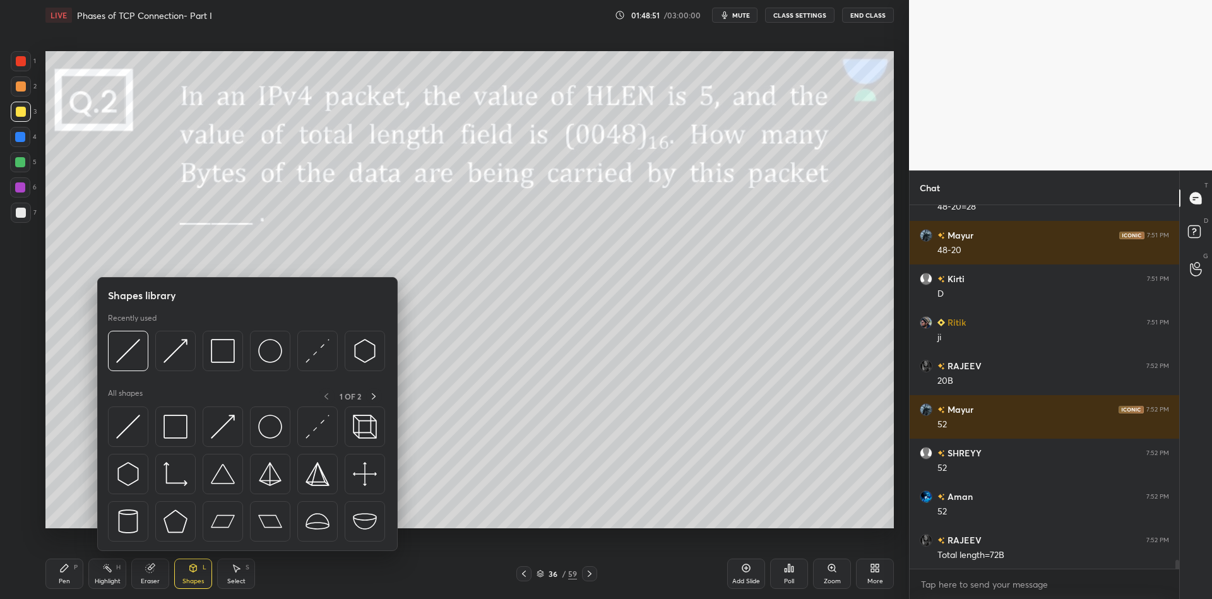
click at [135, 412] on div at bounding box center [128, 426] width 40 height 40
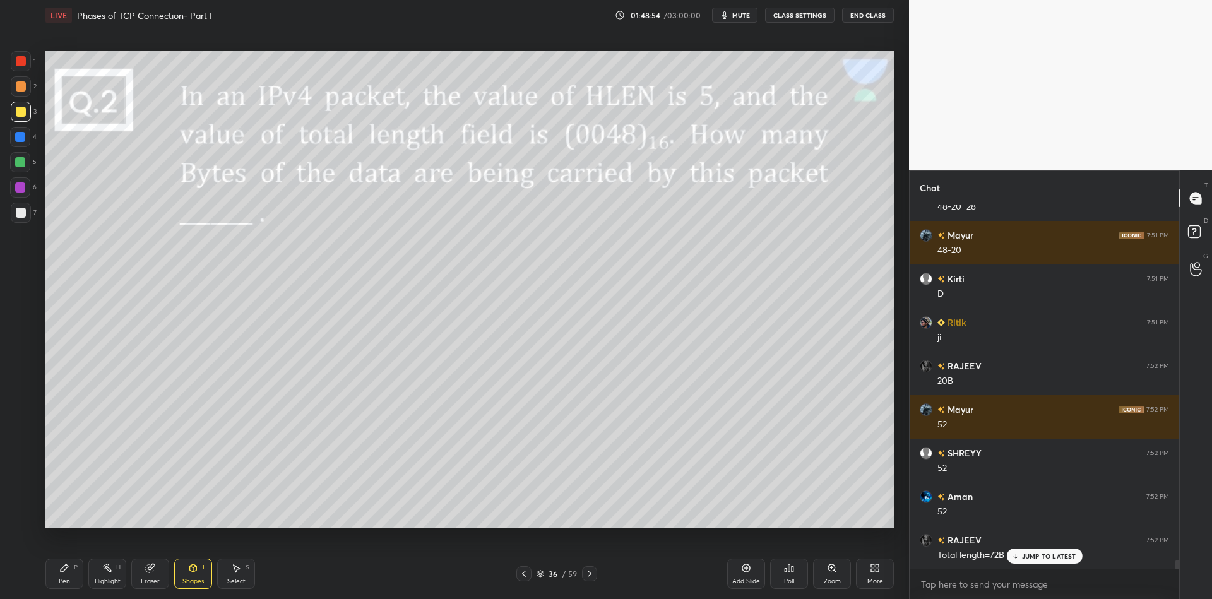
scroll to position [14806, 0]
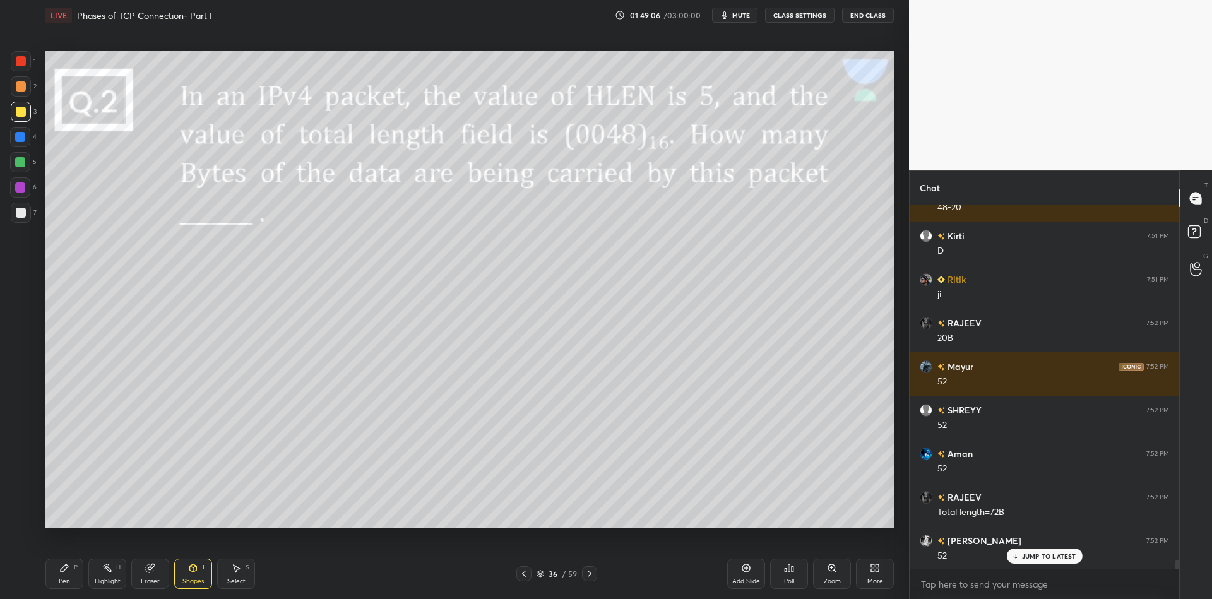
click at [61, 579] on div "Pen" at bounding box center [64, 581] width 11 height 6
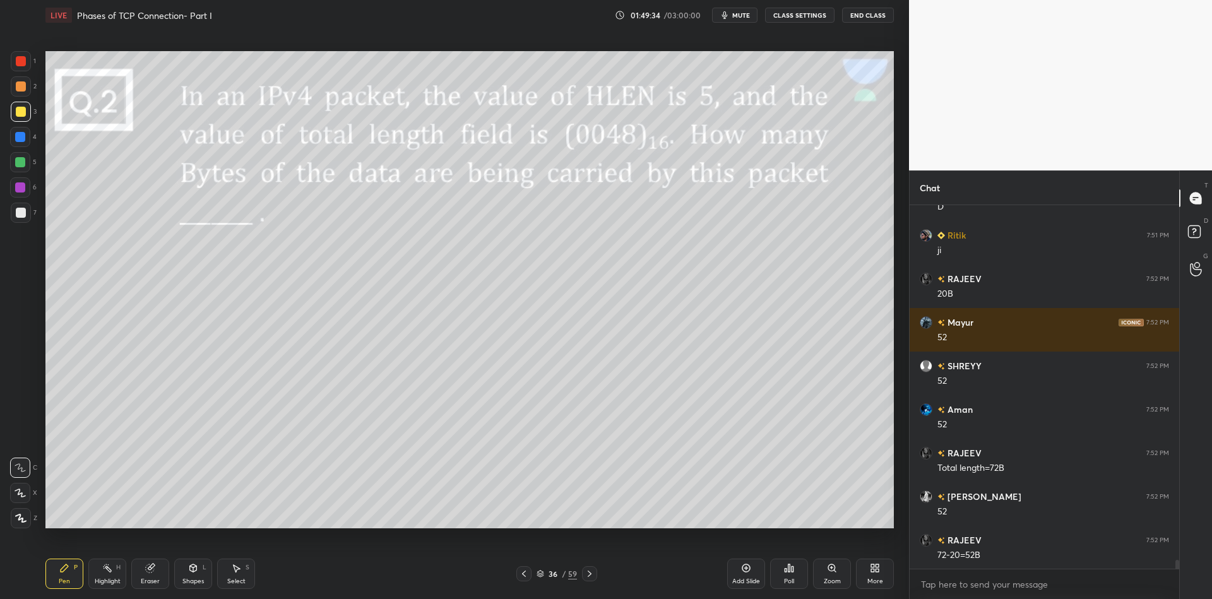
scroll to position [14893, 0]
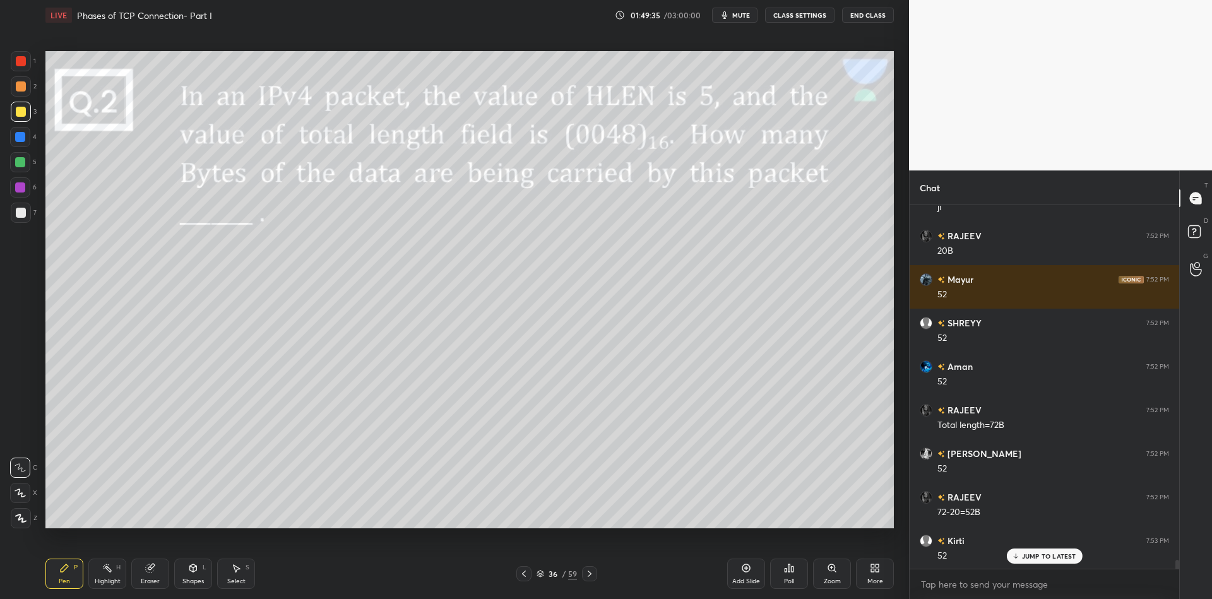
click at [153, 575] on div "Eraser" at bounding box center [150, 574] width 38 height 30
click at [58, 586] on div "Pen P" at bounding box center [64, 574] width 38 height 30
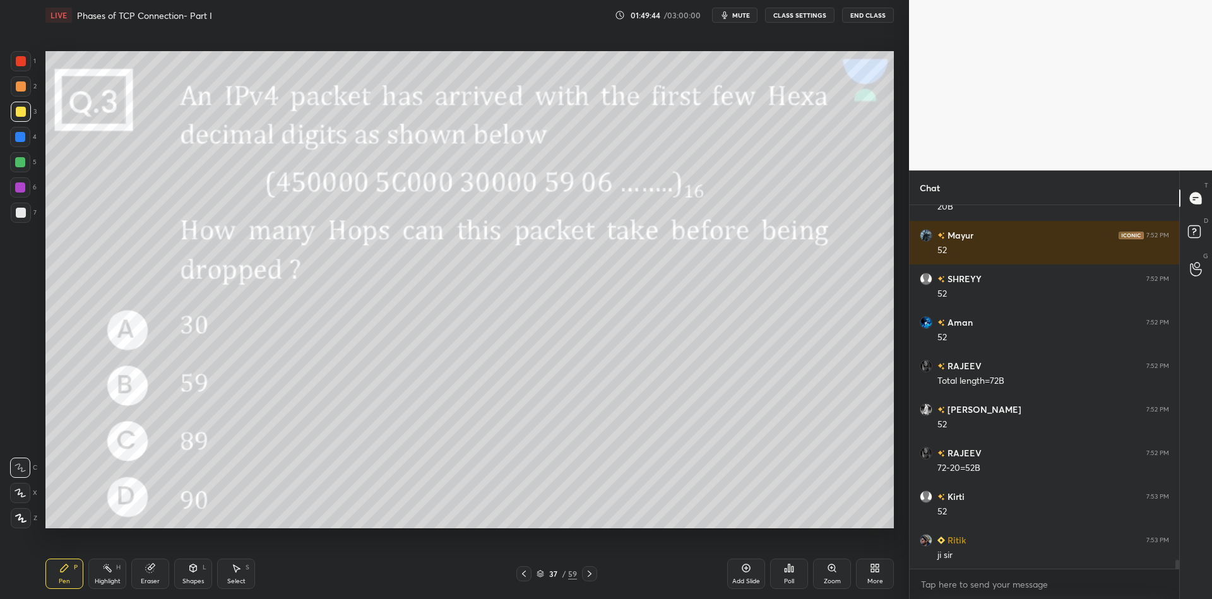
scroll to position [4, 4]
drag, startPoint x: 195, startPoint y: 577, endPoint x: 198, endPoint y: 559, distance: 17.9
click at [196, 576] on div "Shapes L" at bounding box center [193, 574] width 38 height 30
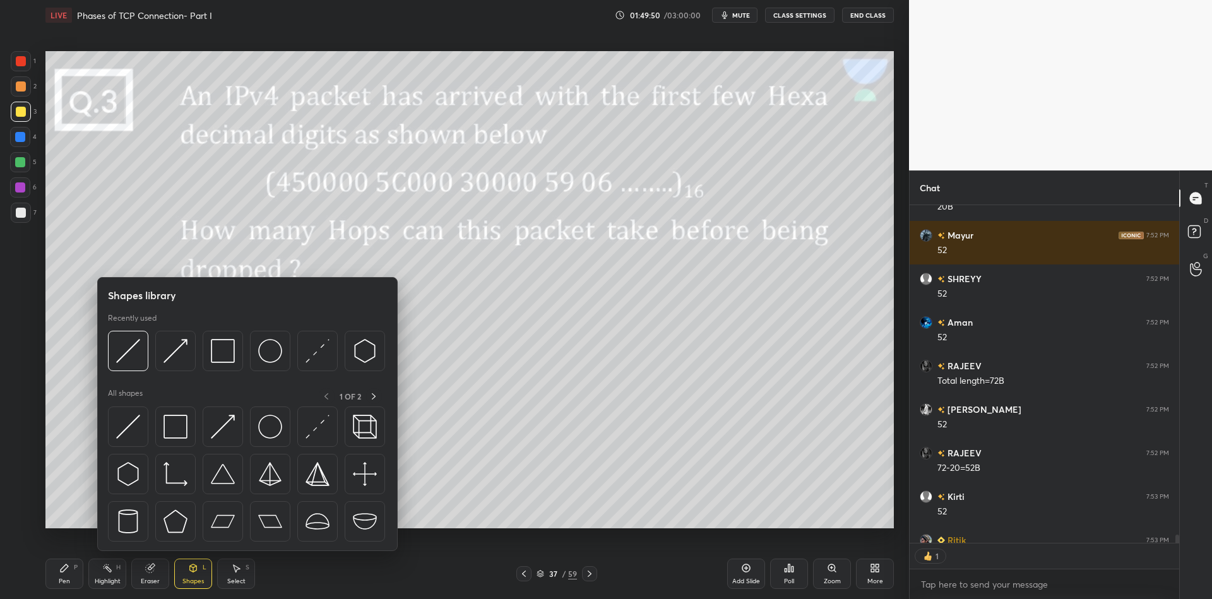
click at [134, 427] on div at bounding box center [128, 426] width 40 height 40
click at [18, 170] on div at bounding box center [20, 162] width 20 height 20
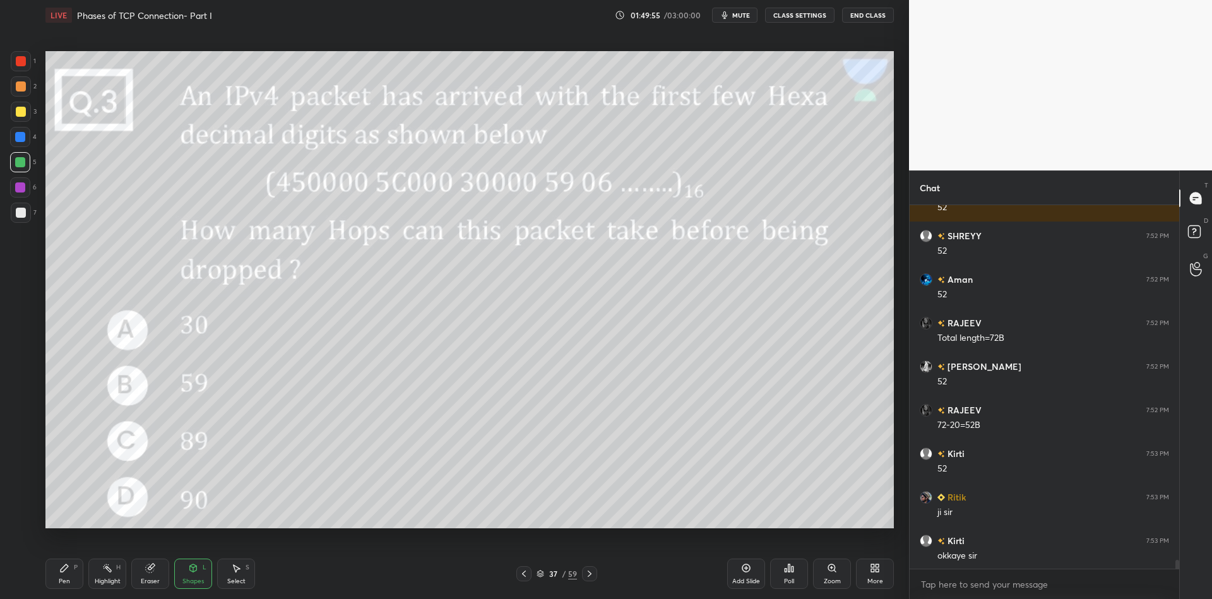
scroll to position [15024, 0]
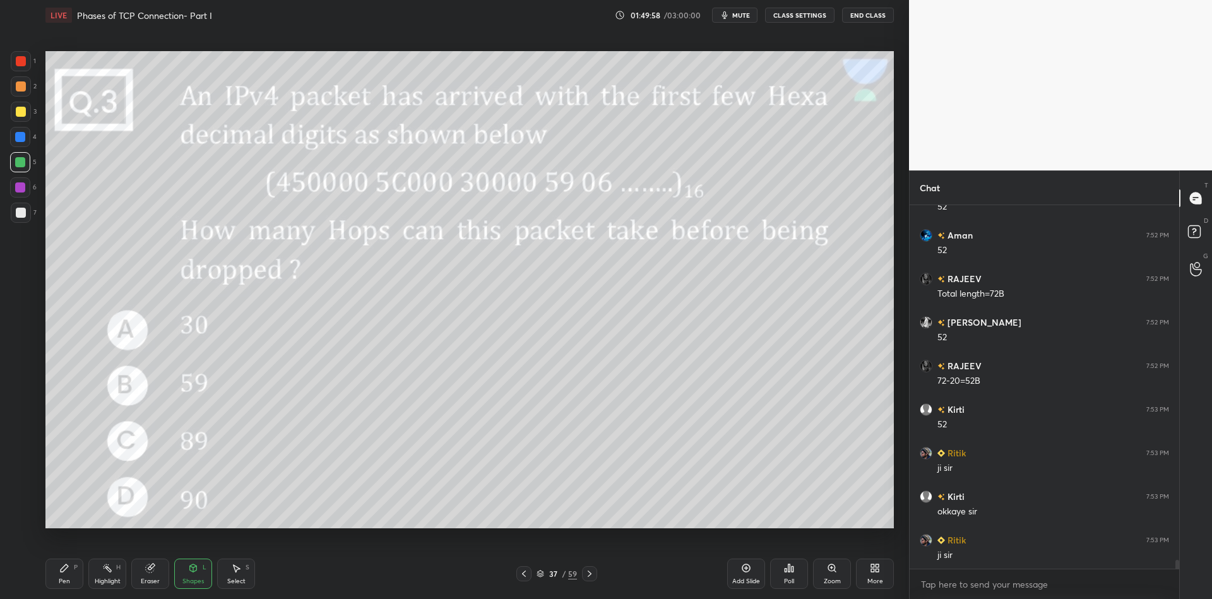
drag, startPoint x: 63, startPoint y: 584, endPoint x: 81, endPoint y: 576, distance: 20.3
click at [71, 581] on div "Pen P" at bounding box center [64, 574] width 38 height 30
click at [110, 571] on div "Highlight H" at bounding box center [107, 574] width 38 height 30
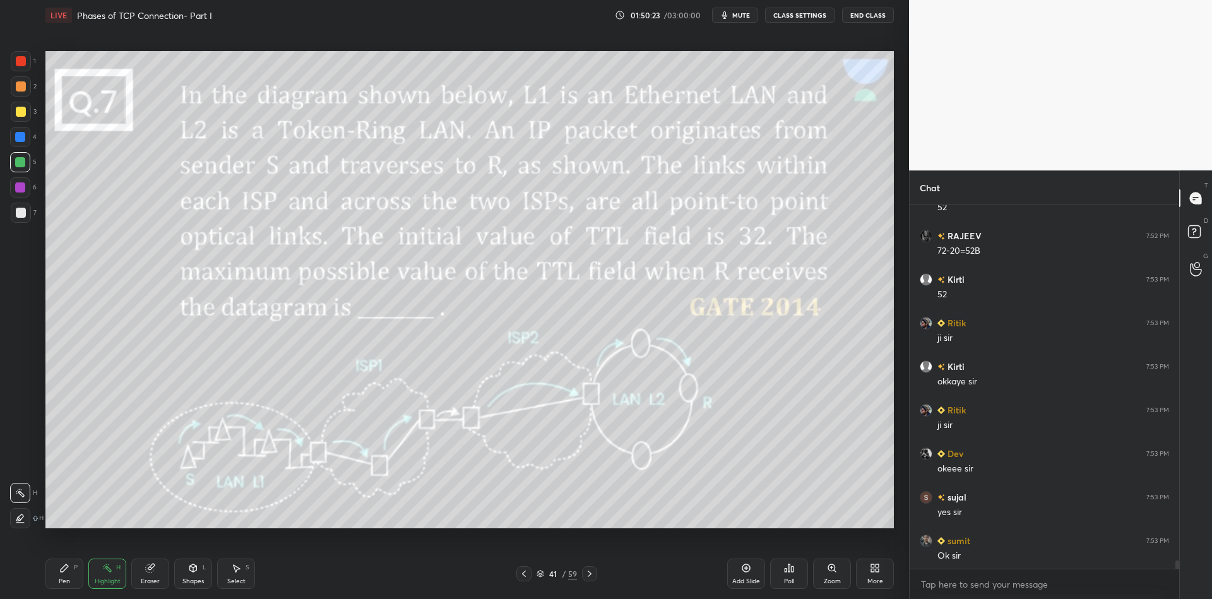
scroll to position [15198, 0]
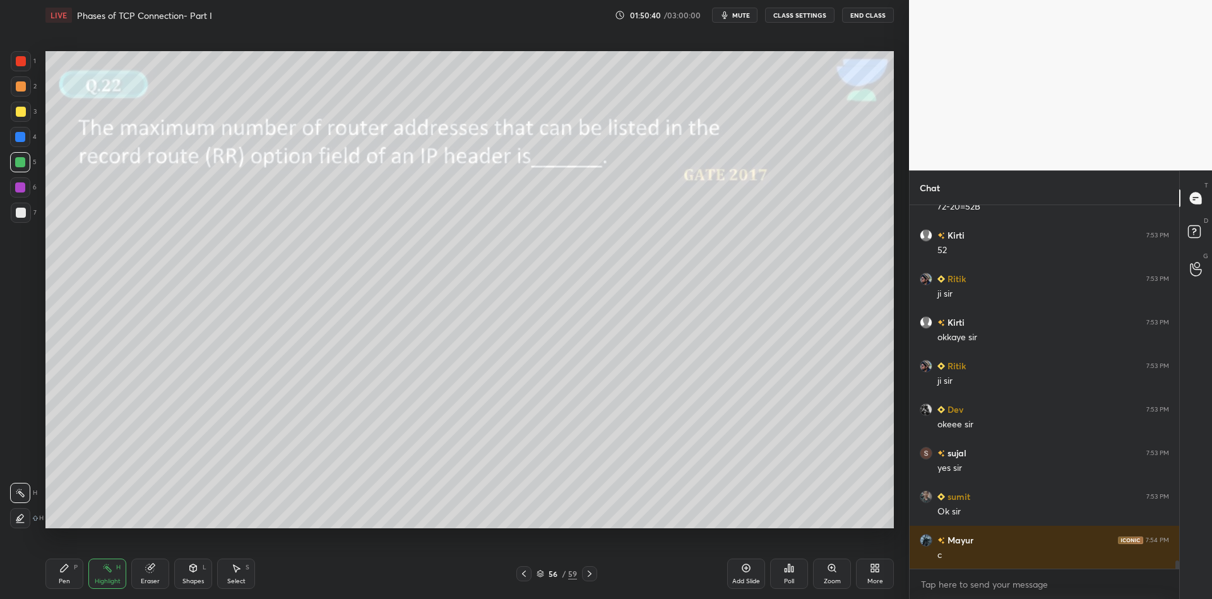
click at [199, 576] on div "Shapes L" at bounding box center [193, 574] width 38 height 30
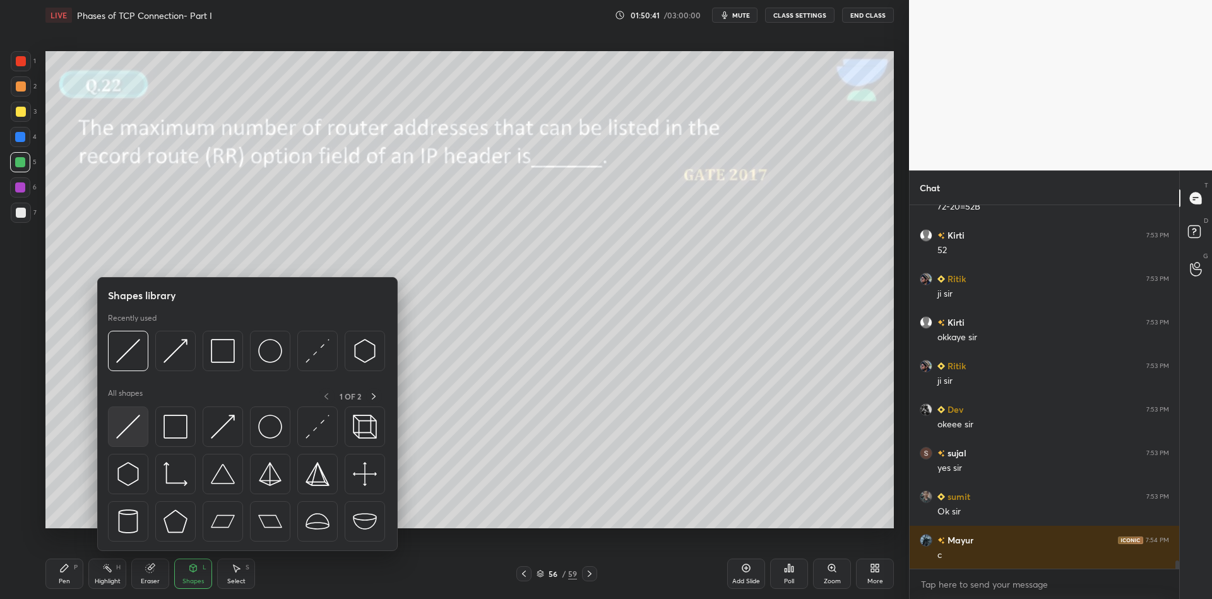
click at [131, 429] on img at bounding box center [128, 427] width 24 height 24
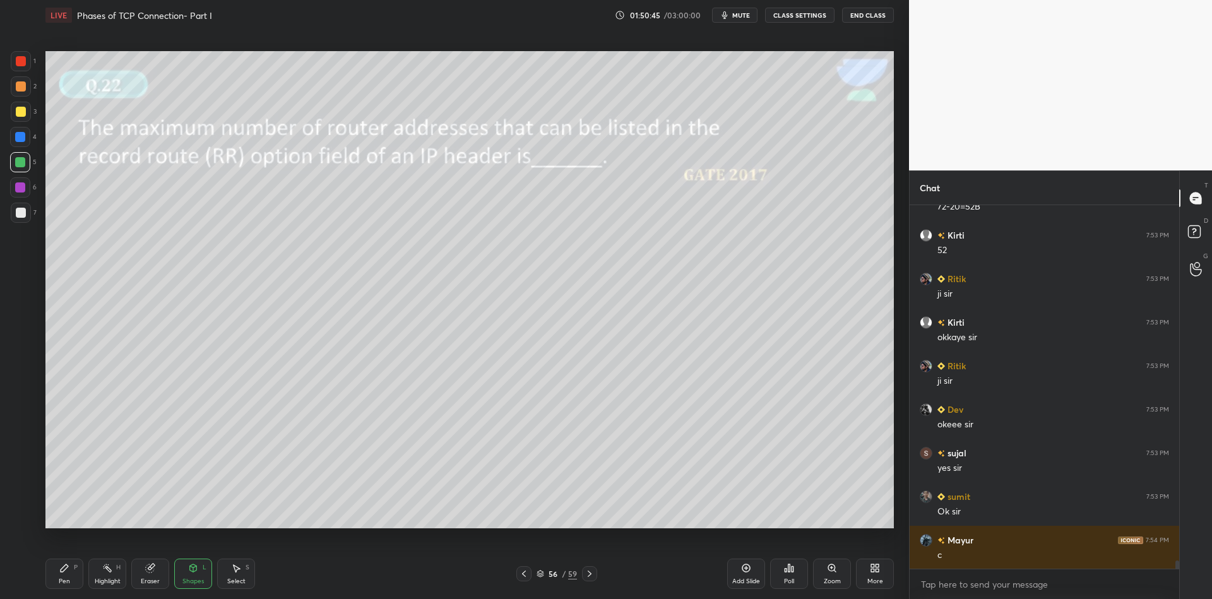
scroll to position [15241, 0]
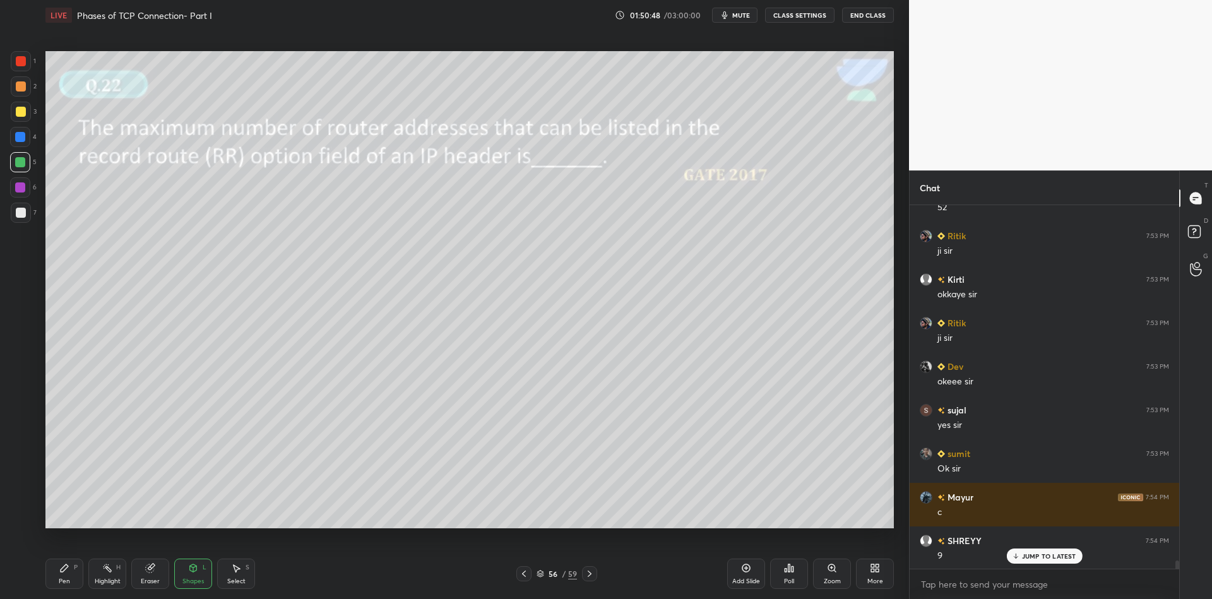
click at [63, 581] on div "Pen" at bounding box center [64, 581] width 11 height 6
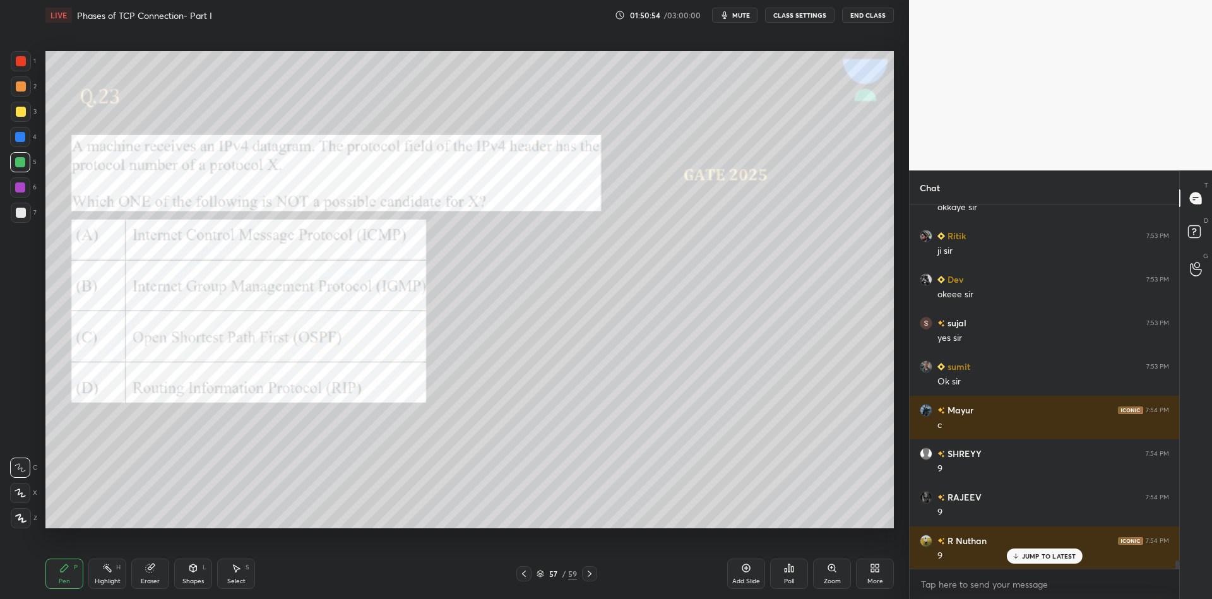
scroll to position [15372, 0]
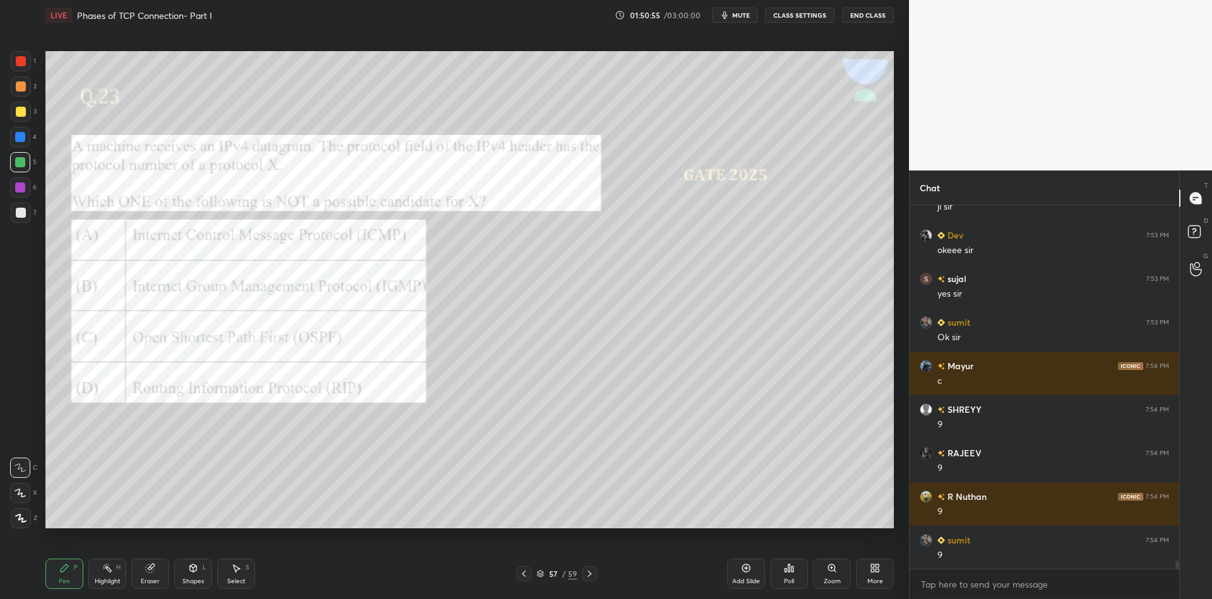
click at [21, 164] on div at bounding box center [20, 162] width 10 height 10
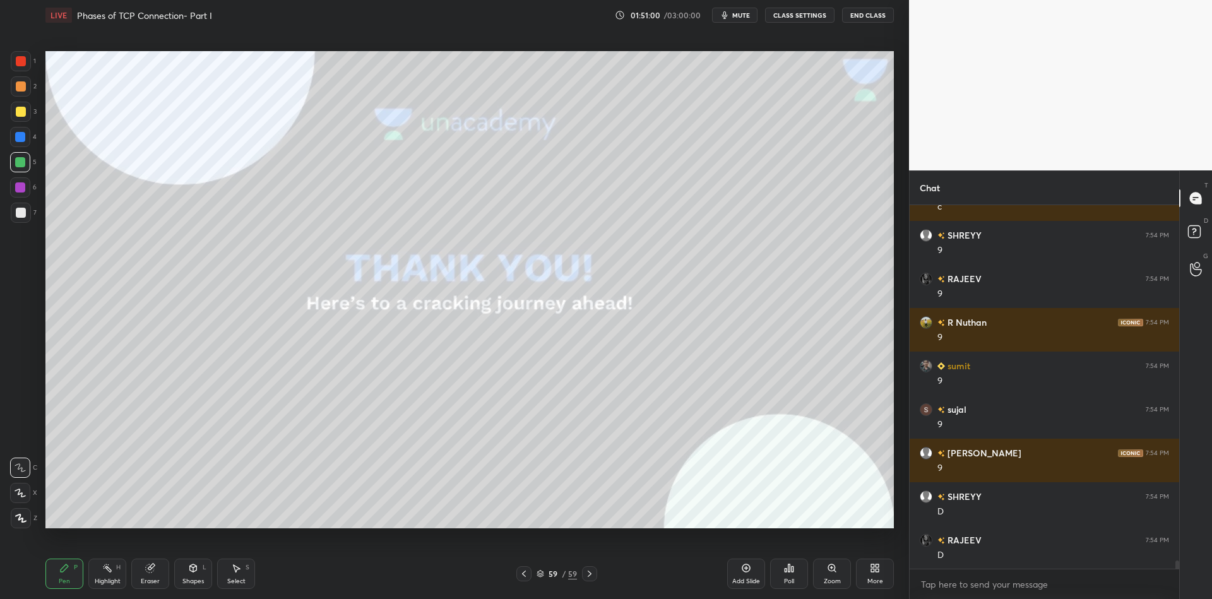
scroll to position [15590, 0]
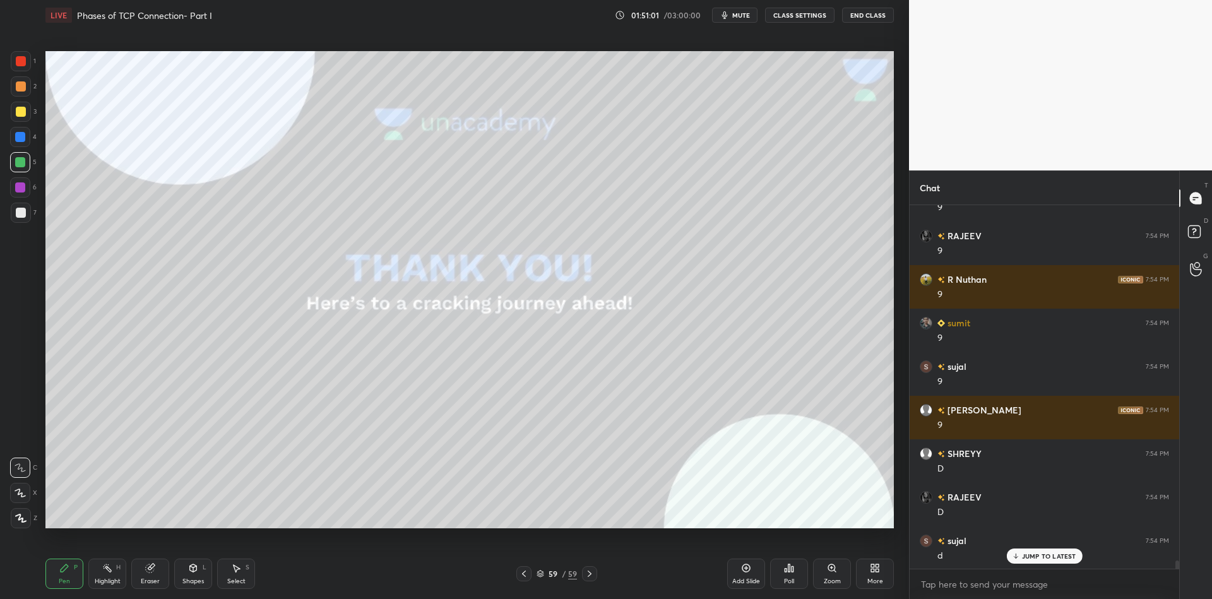
drag, startPoint x: 195, startPoint y: 566, endPoint x: 191, endPoint y: 551, distance: 15.8
click at [191, 567] on icon at bounding box center [193, 568] width 7 height 8
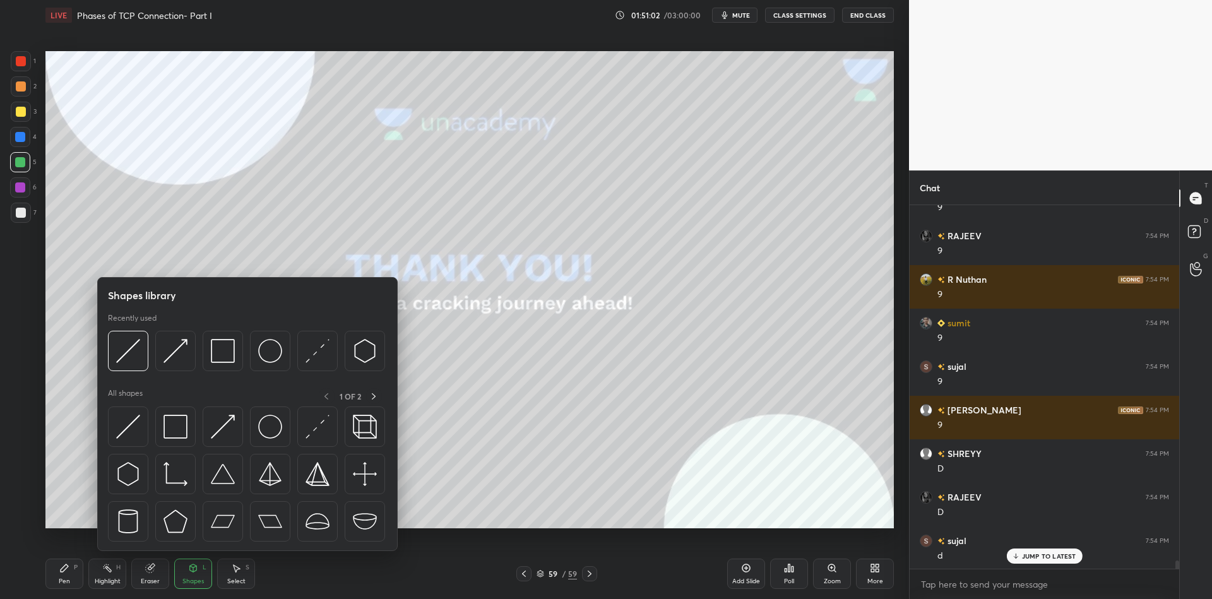
click at [169, 434] on img at bounding box center [175, 427] width 24 height 24
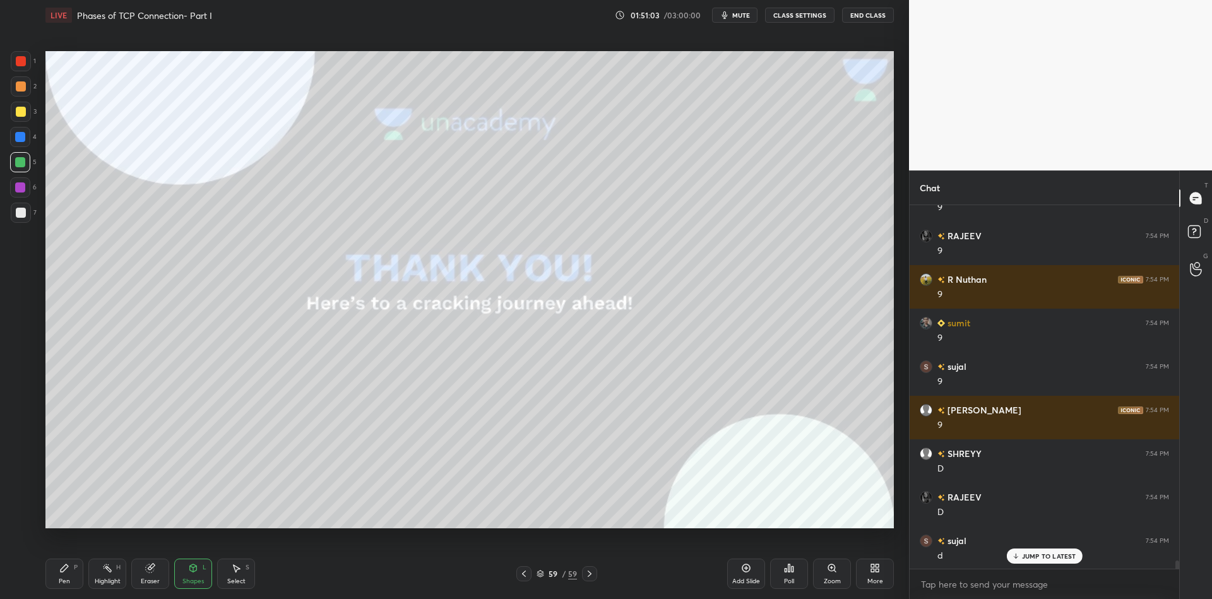
drag, startPoint x: 20, startPoint y: 109, endPoint x: 30, endPoint y: 103, distance: 11.0
click at [21, 108] on div at bounding box center [21, 112] width 10 height 10
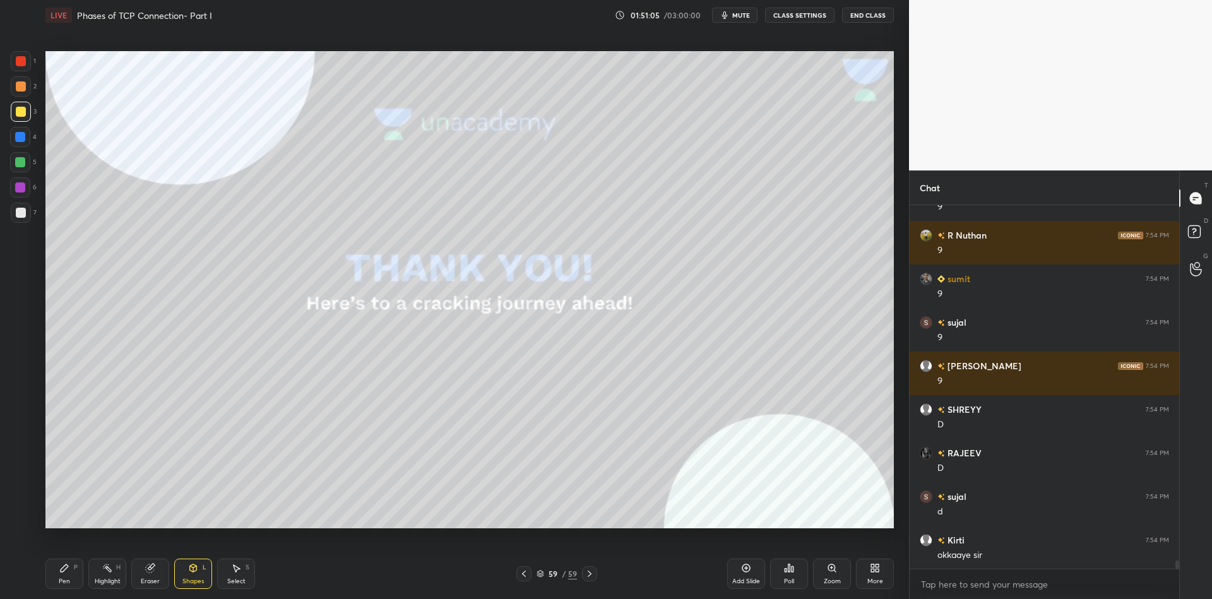
click at [70, 578] on div "Pen P" at bounding box center [64, 574] width 38 height 30
drag, startPoint x: 107, startPoint y: 578, endPoint x: 146, endPoint y: 543, distance: 52.7
click at [107, 576] on div "Highlight H" at bounding box center [107, 574] width 38 height 30
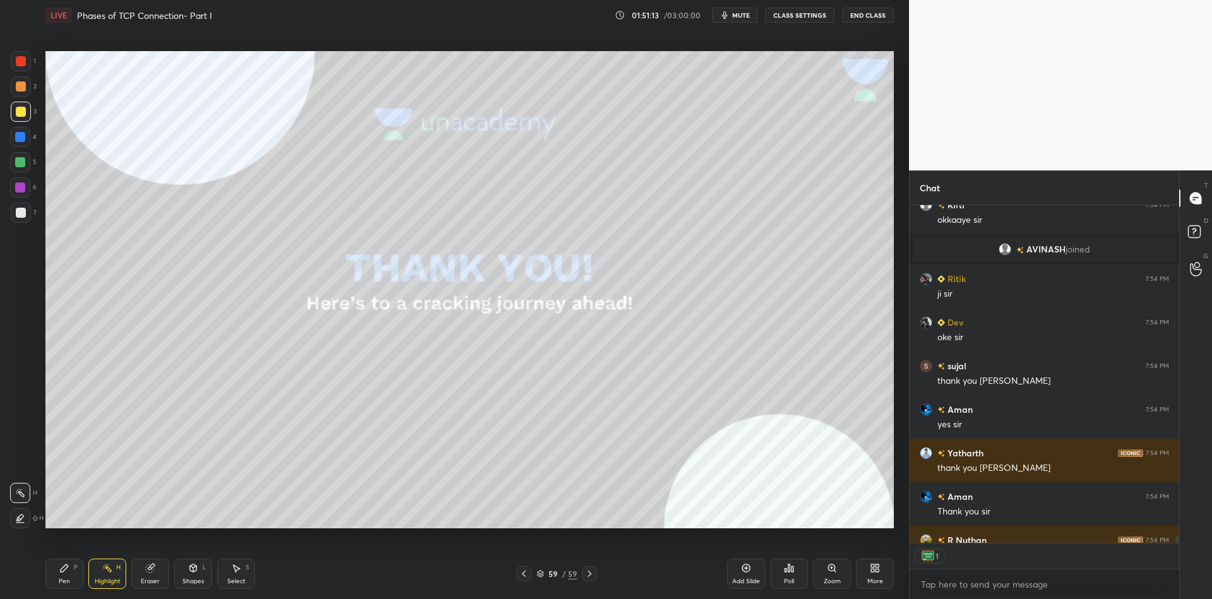
scroll to position [334, 266]
click at [865, 15] on button "End Class" at bounding box center [868, 15] width 52 height 15
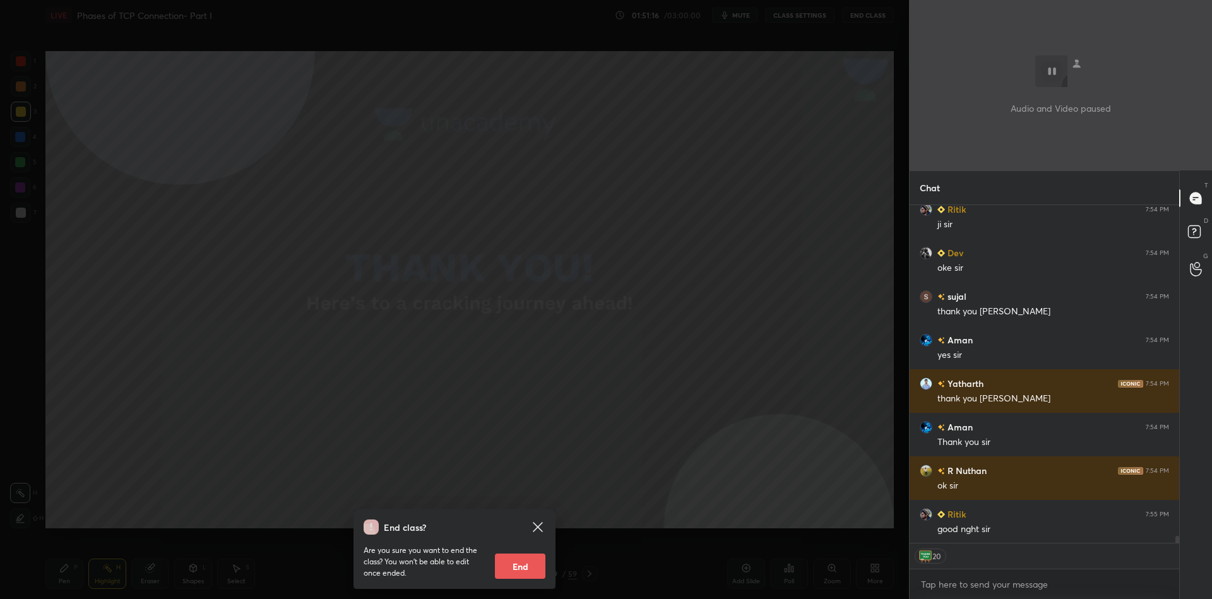
click at [522, 560] on button "End" at bounding box center [520, 566] width 50 height 25
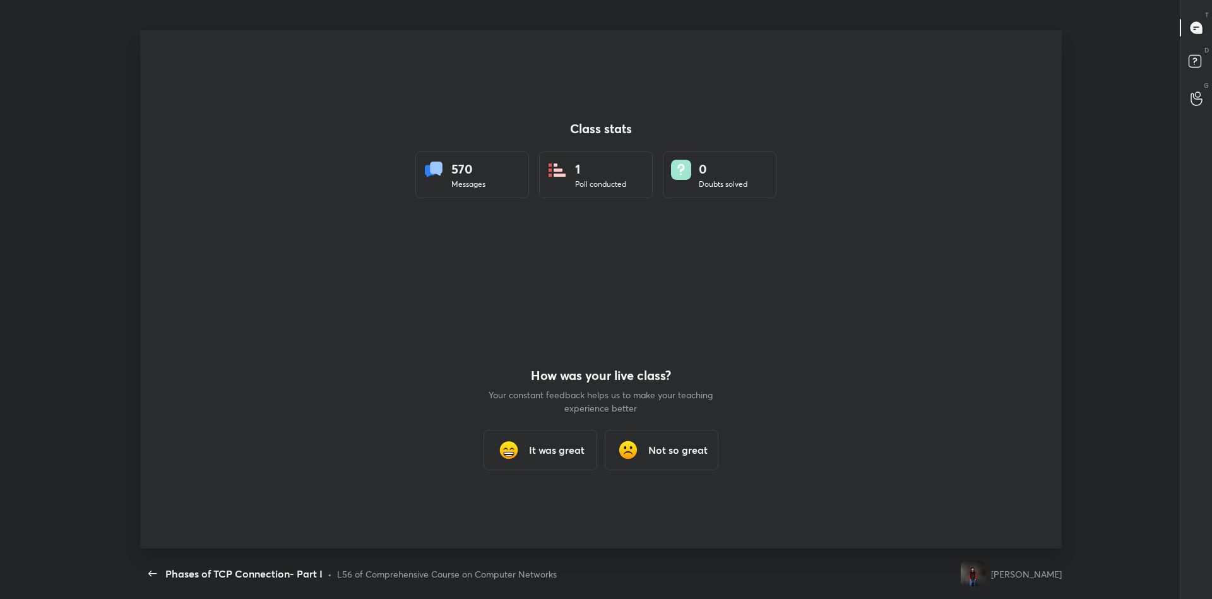
scroll to position [0, 0]
